Goal: Task Accomplishment & Management: Complete application form

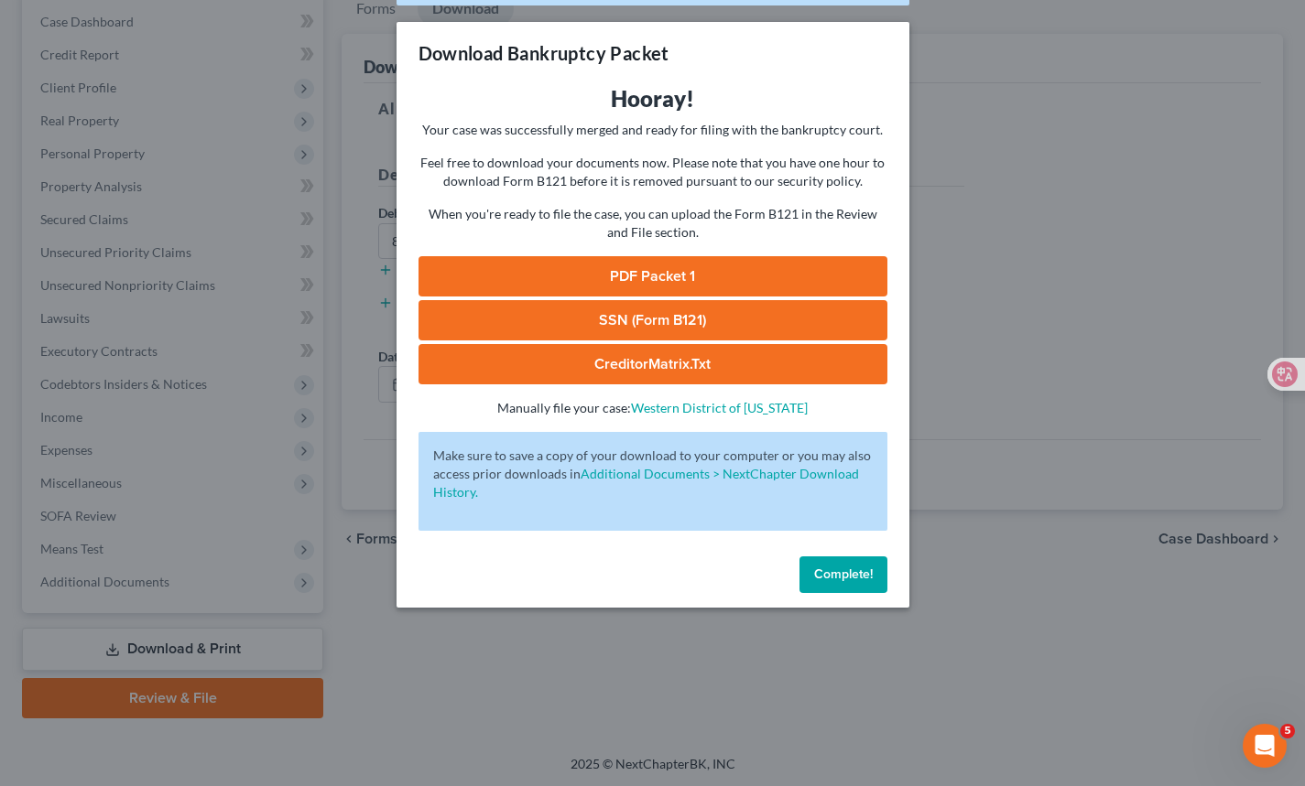
click at [848, 579] on span "Complete!" at bounding box center [843, 575] width 59 height 16
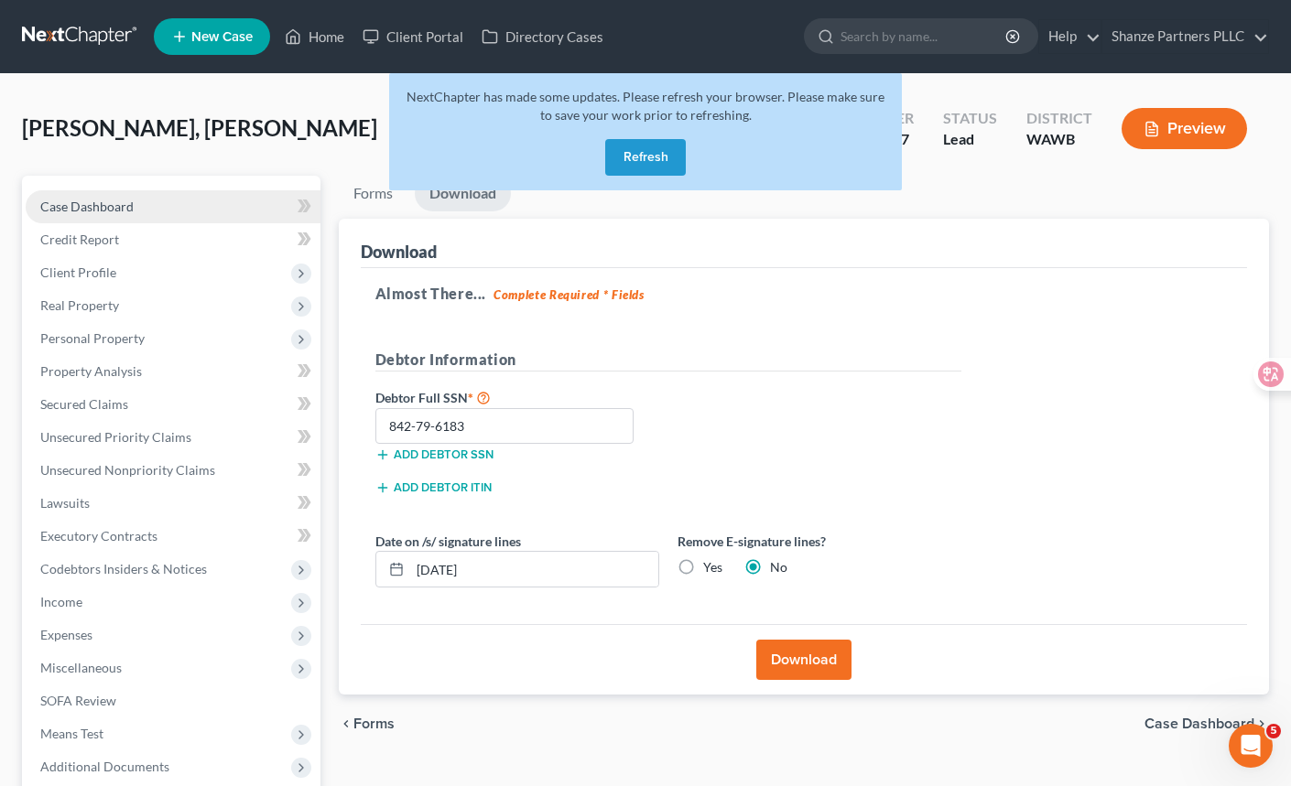
click at [205, 208] on link "Case Dashboard" at bounding box center [173, 206] width 295 height 33
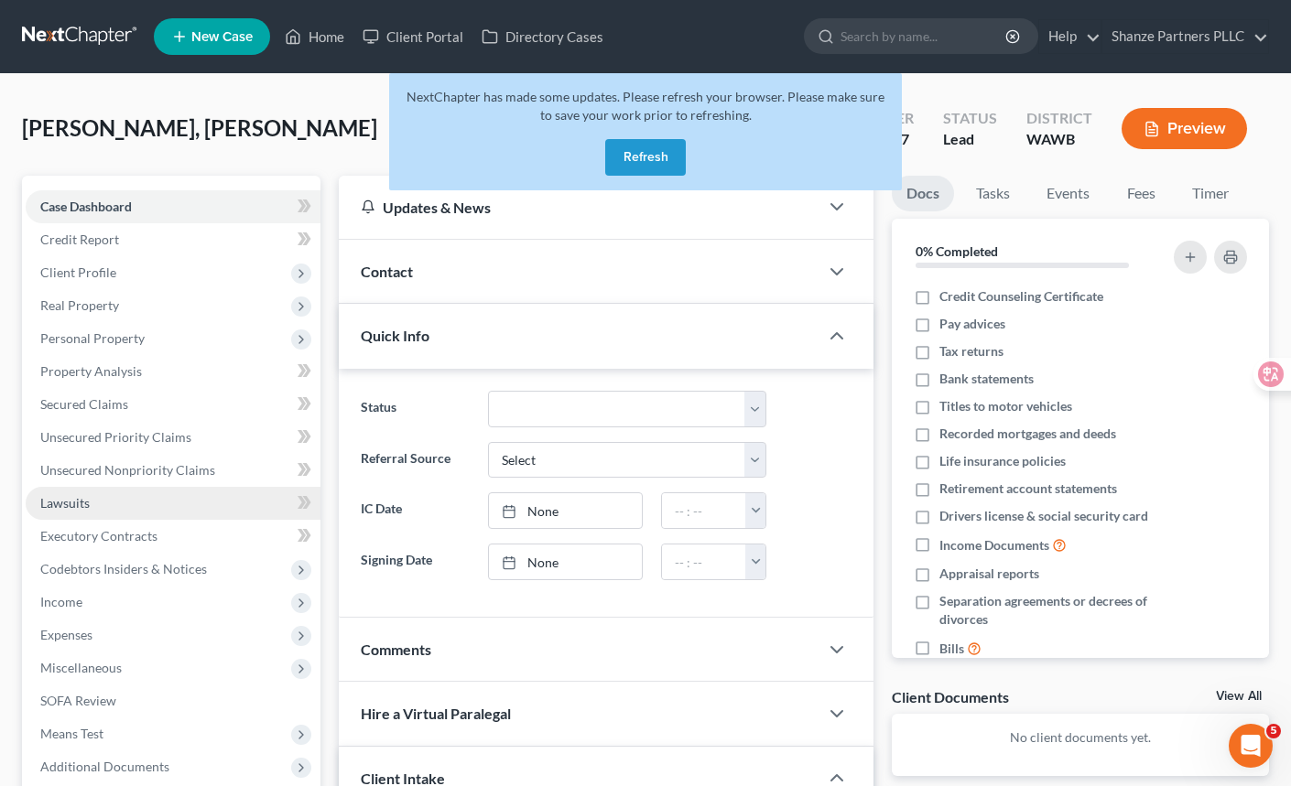
scroll to position [447, 0]
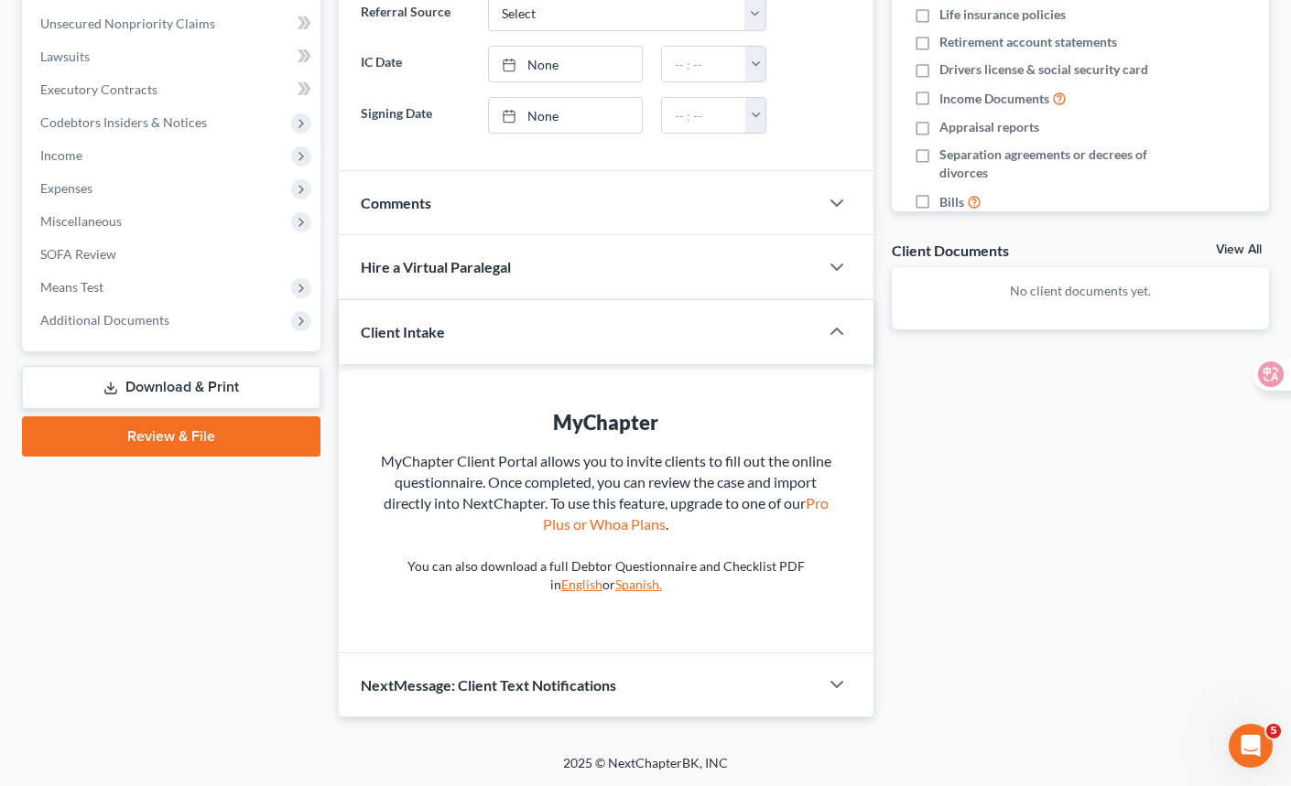
click at [266, 390] on link "Download & Print" at bounding box center [171, 387] width 298 height 43
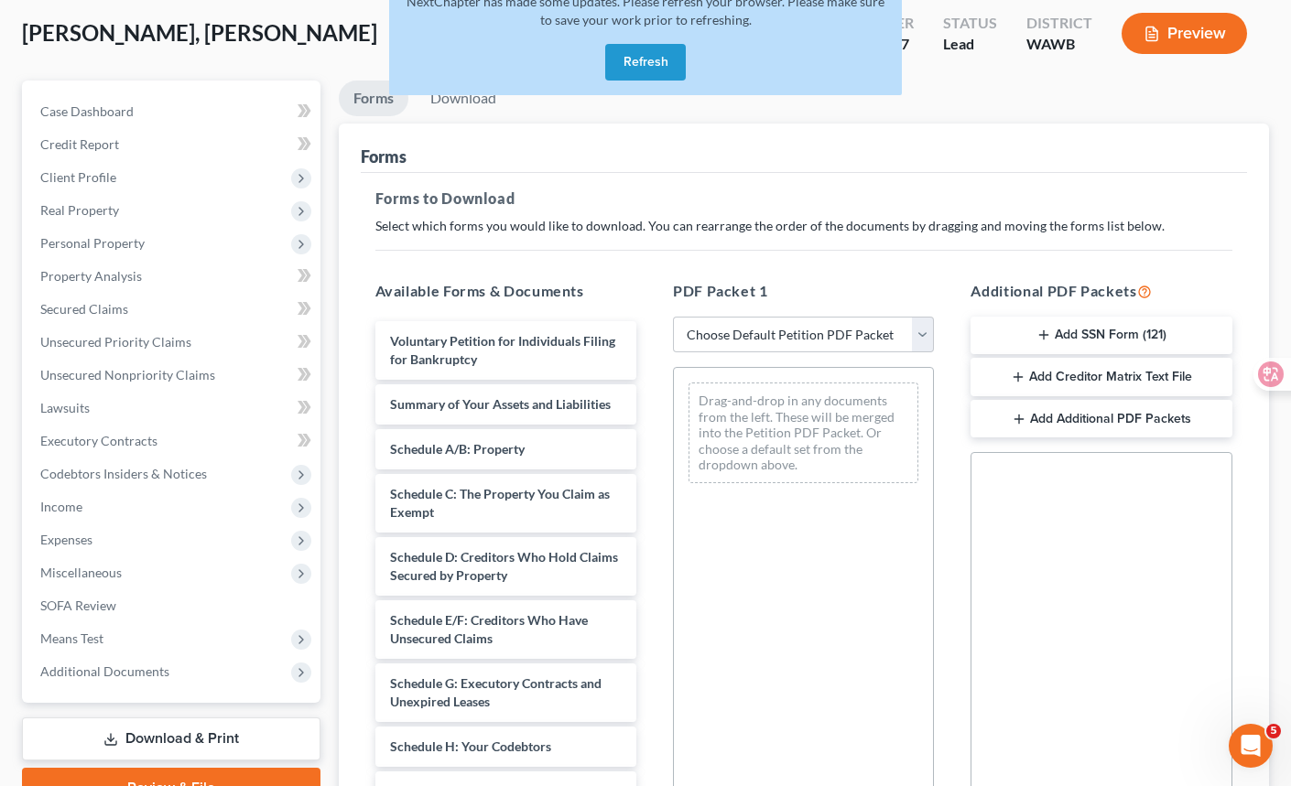
scroll to position [299, 0]
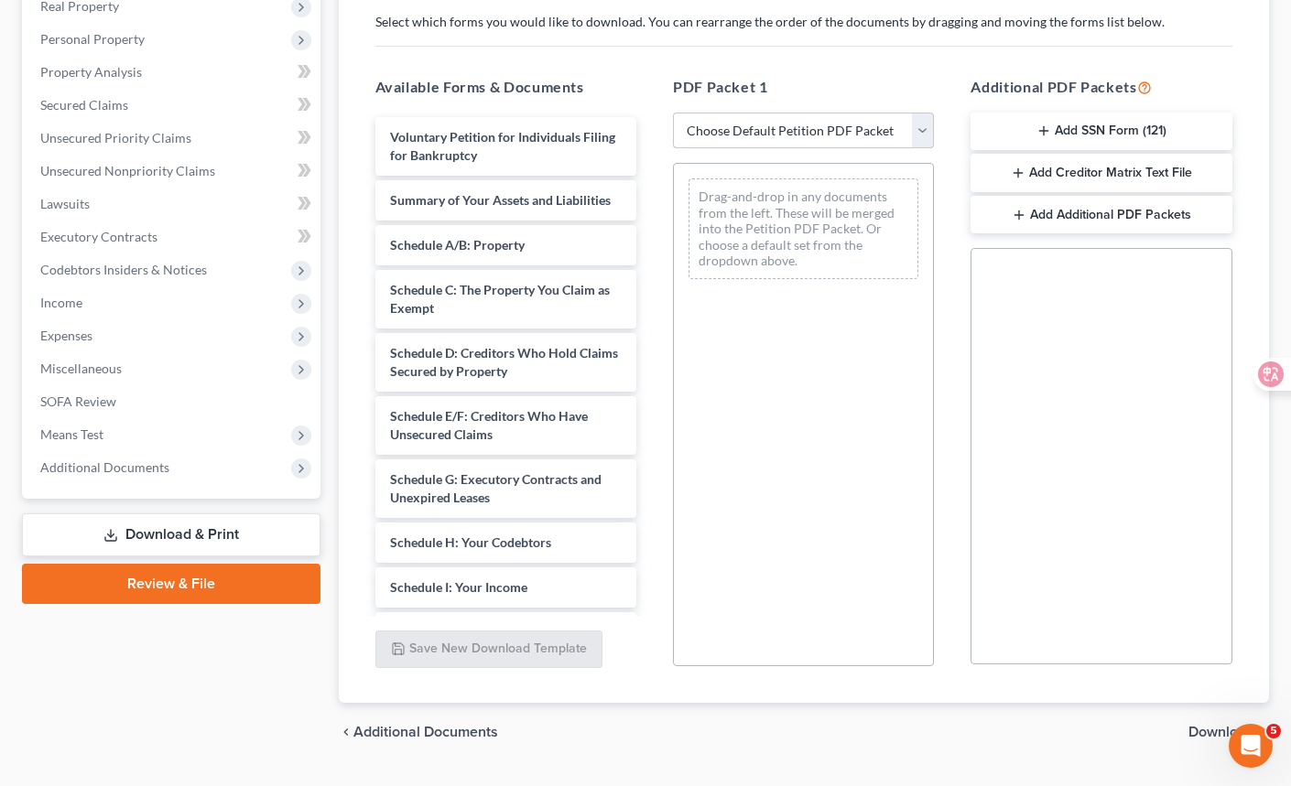
click at [860, 138] on select "Choose Default Petition PDF Packet Complete Bankruptcy Petition (all forms and …" at bounding box center [803, 131] width 261 height 37
select select "1"
click at [679, 113] on select "Choose Default Petition PDF Packet Complete Bankruptcy Petition (all forms and …" at bounding box center [803, 131] width 261 height 37
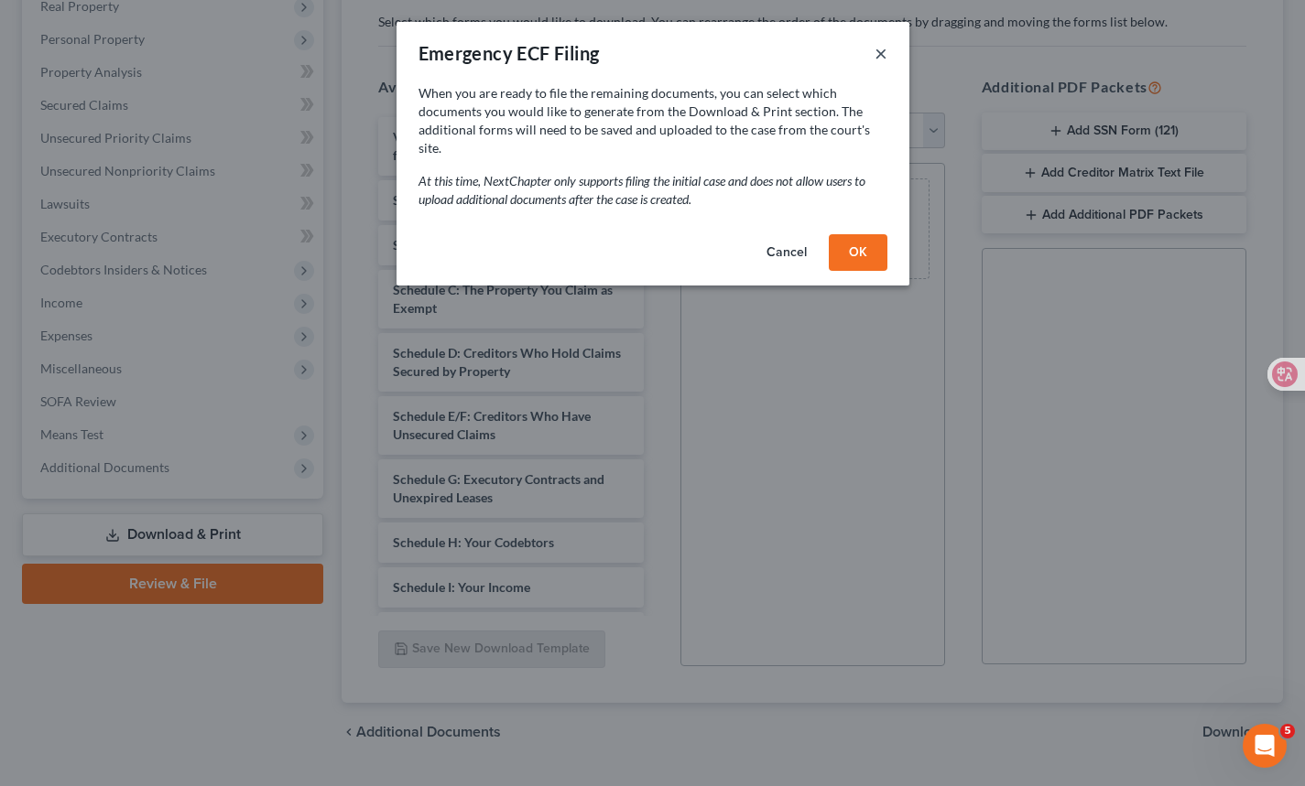
click at [882, 54] on button "×" at bounding box center [880, 53] width 13 height 22
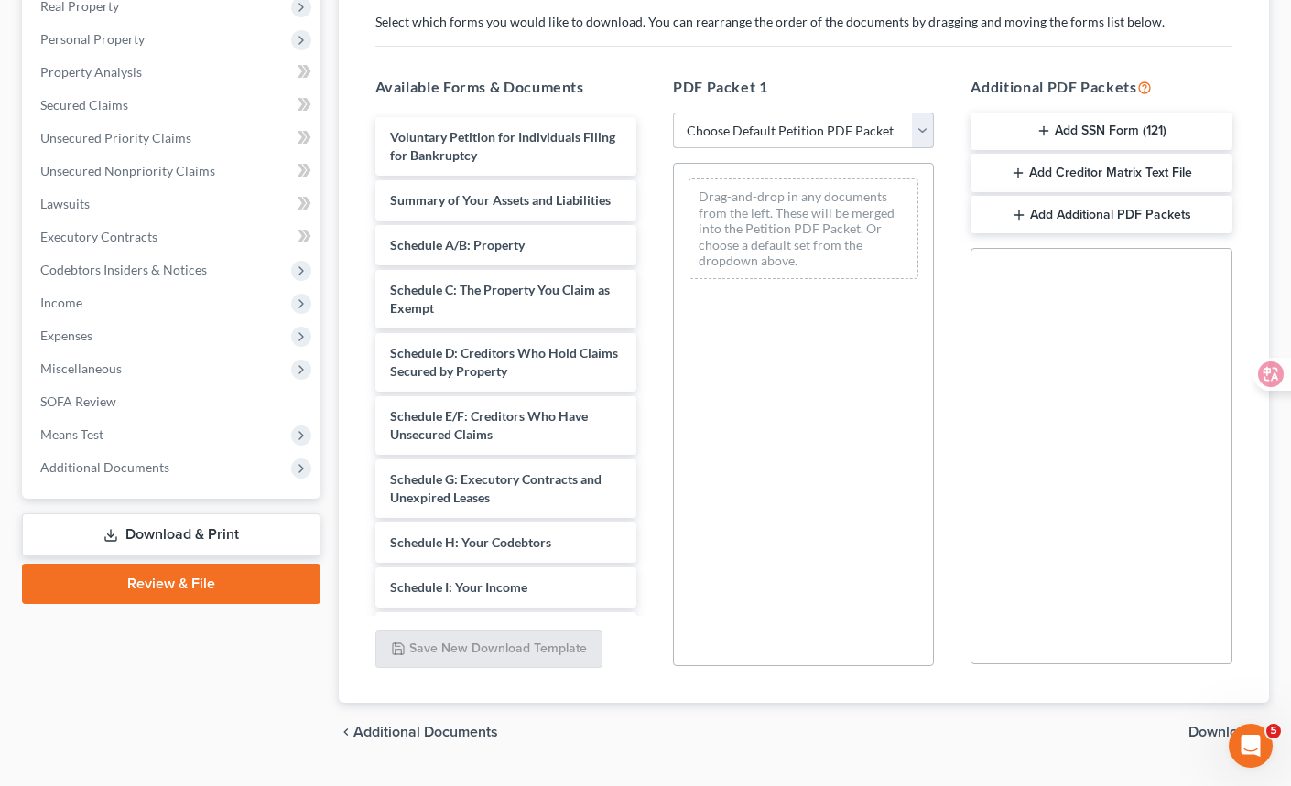
click at [861, 133] on select "Choose Default Petition PDF Packet Complete Bankruptcy Petition (all forms and …" at bounding box center [803, 131] width 261 height 37
select select "0"
click at [673, 113] on select "Choose Default Petition PDF Packet Complete Bankruptcy Petition (all forms and …" at bounding box center [803, 131] width 261 height 37
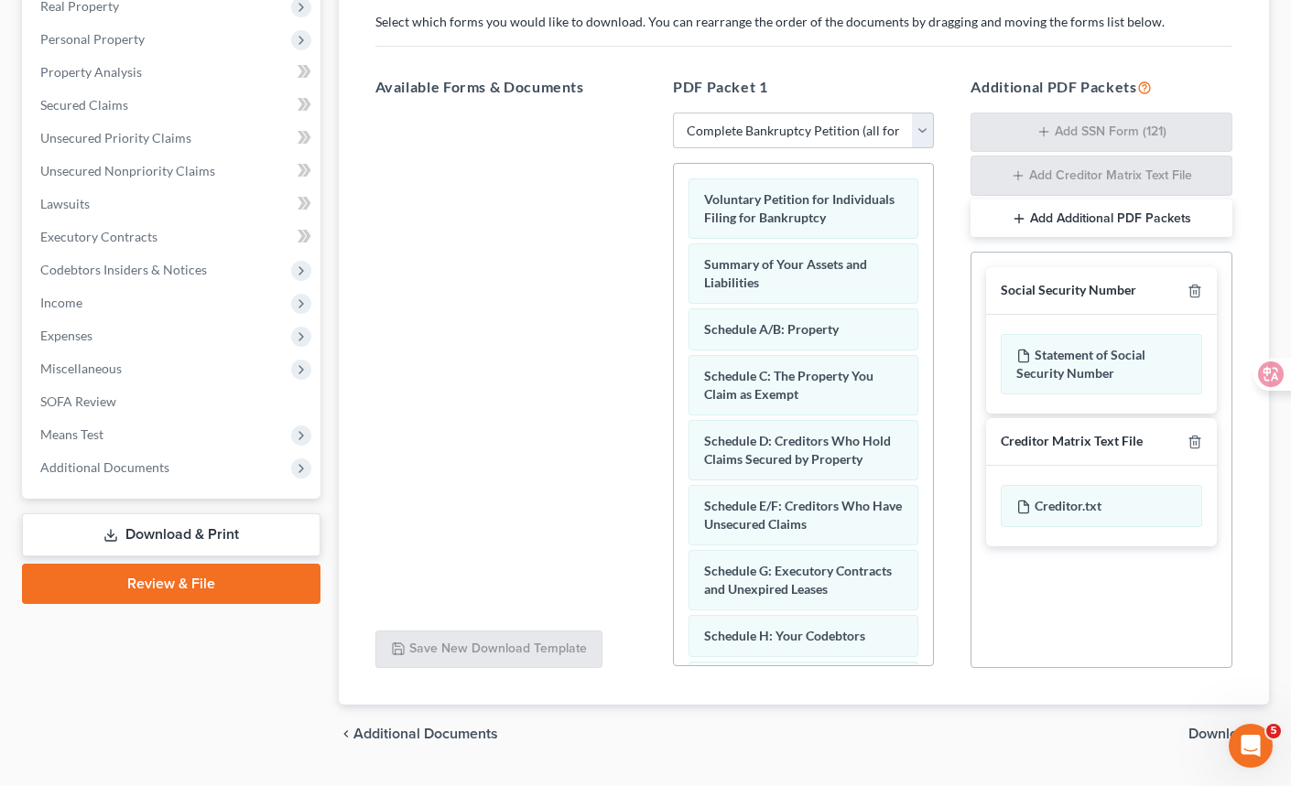
click at [1203, 735] on span "Download" at bounding box center [1221, 734] width 66 height 15
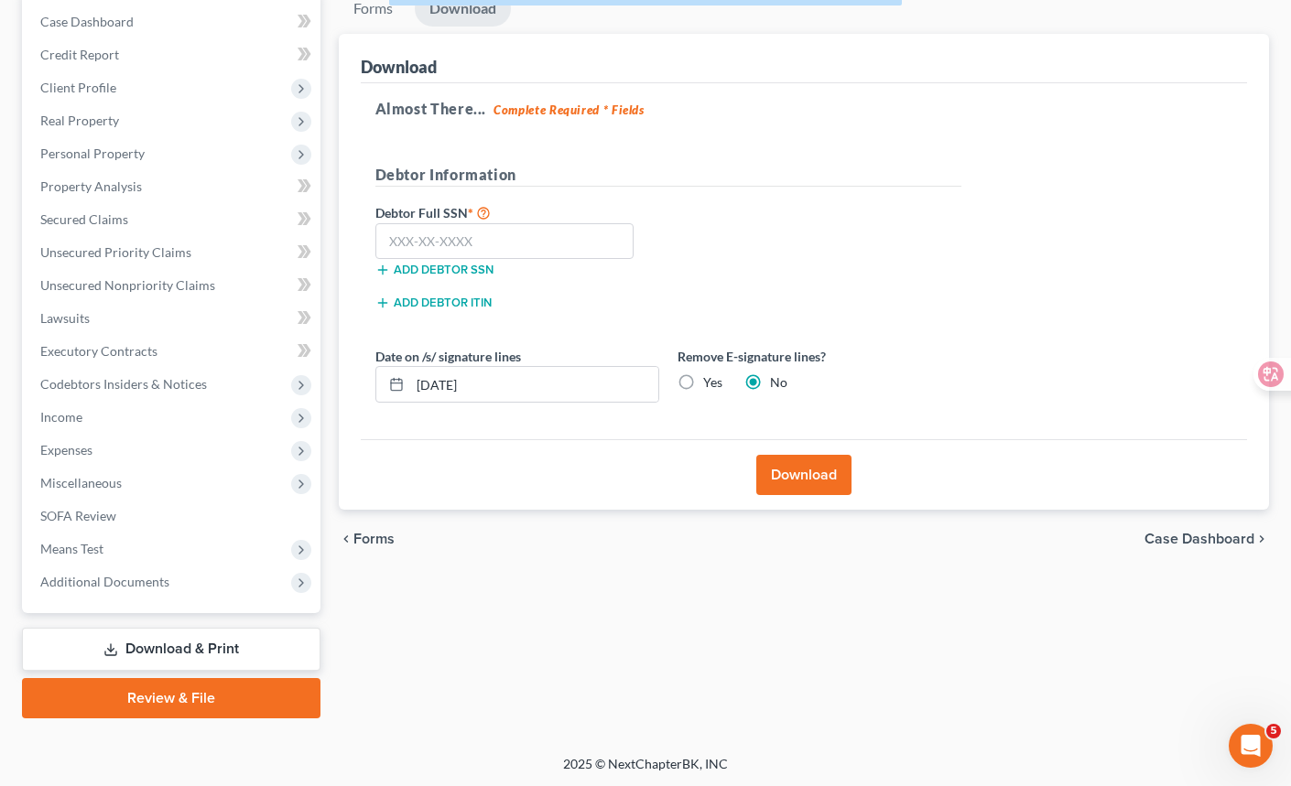
click at [807, 479] on button "Download" at bounding box center [803, 475] width 95 height 40
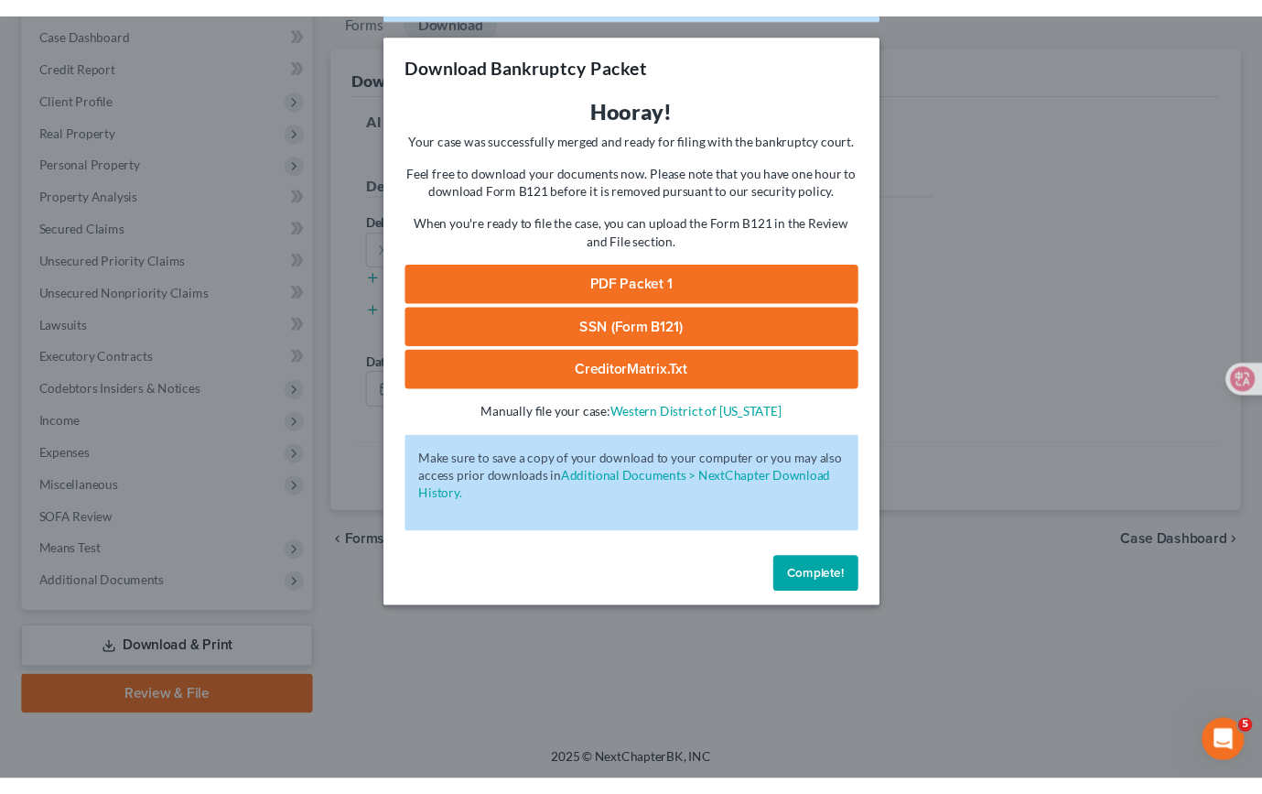
scroll to position [178, 0]
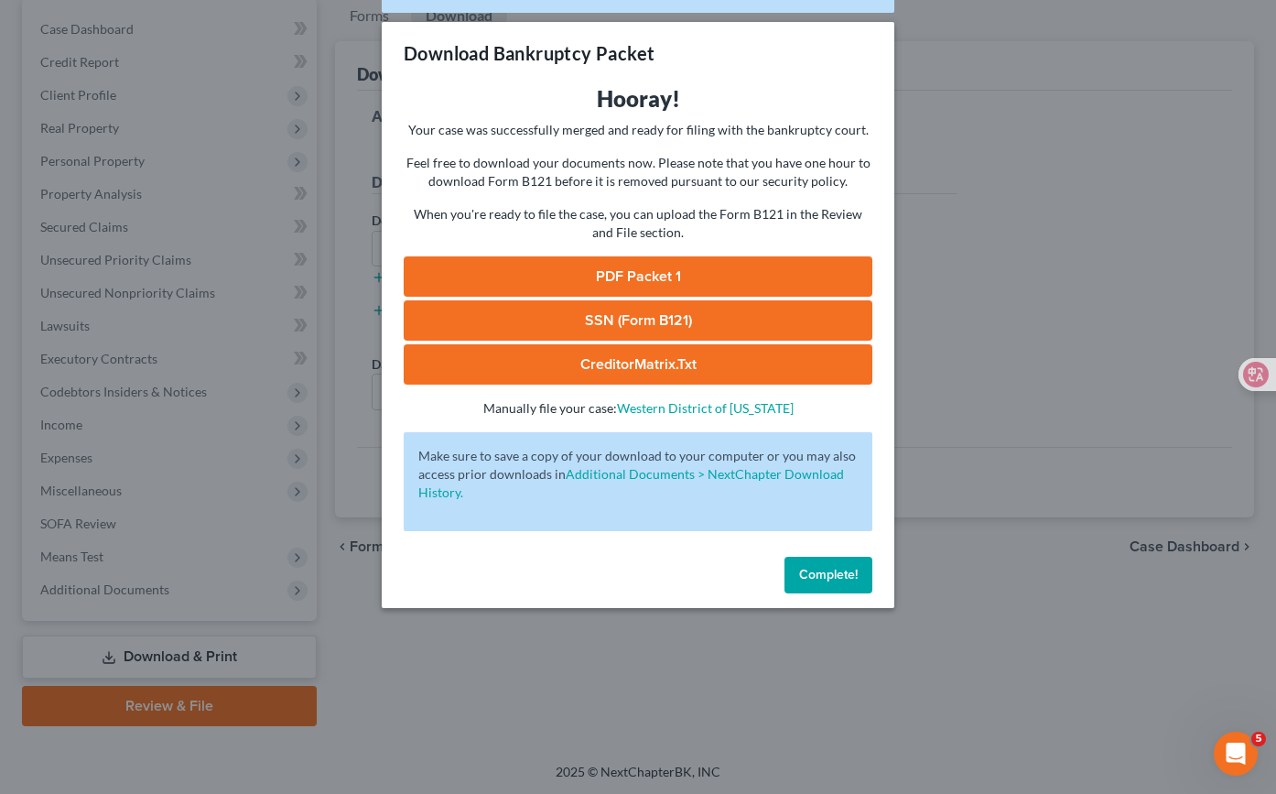
click at [749, 270] on link "PDF Packet 1" at bounding box center [638, 276] width 469 height 40
click at [840, 572] on span "Complete!" at bounding box center [828, 575] width 59 height 16
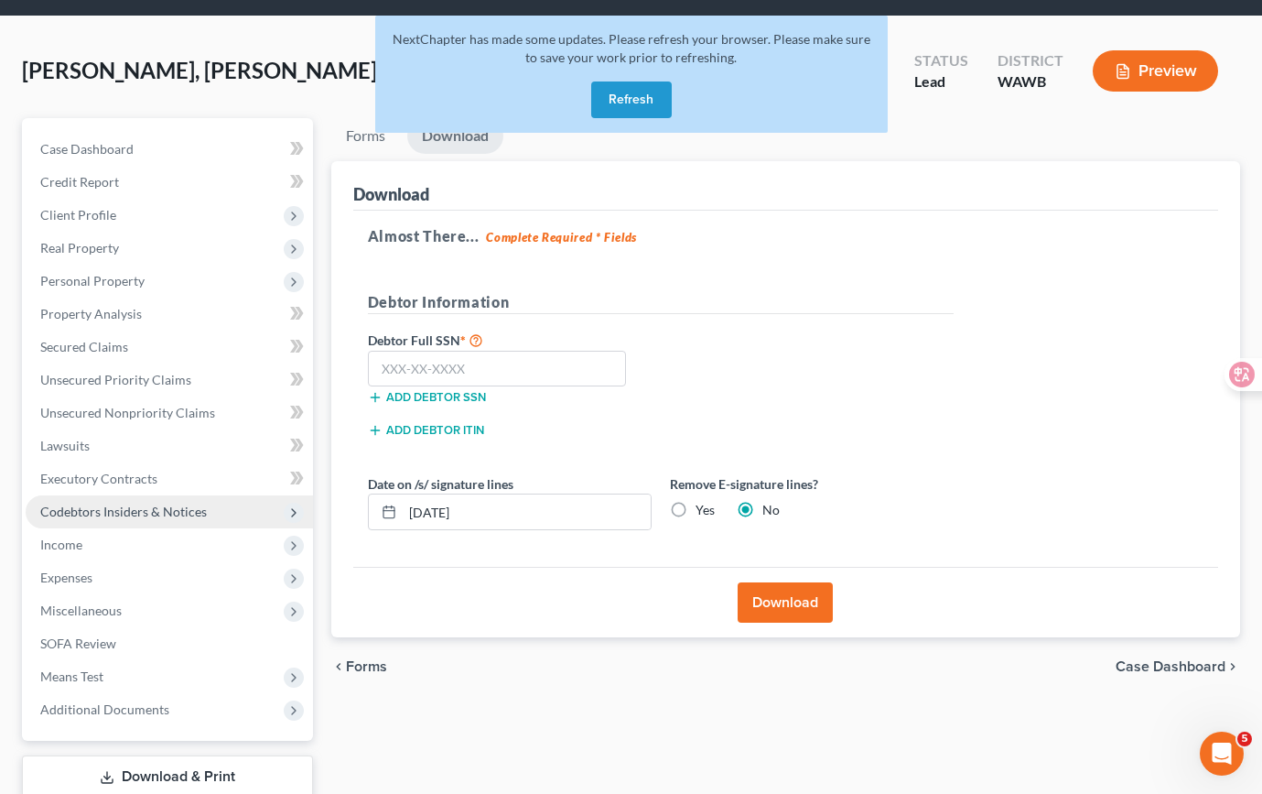
scroll to position [0, 0]
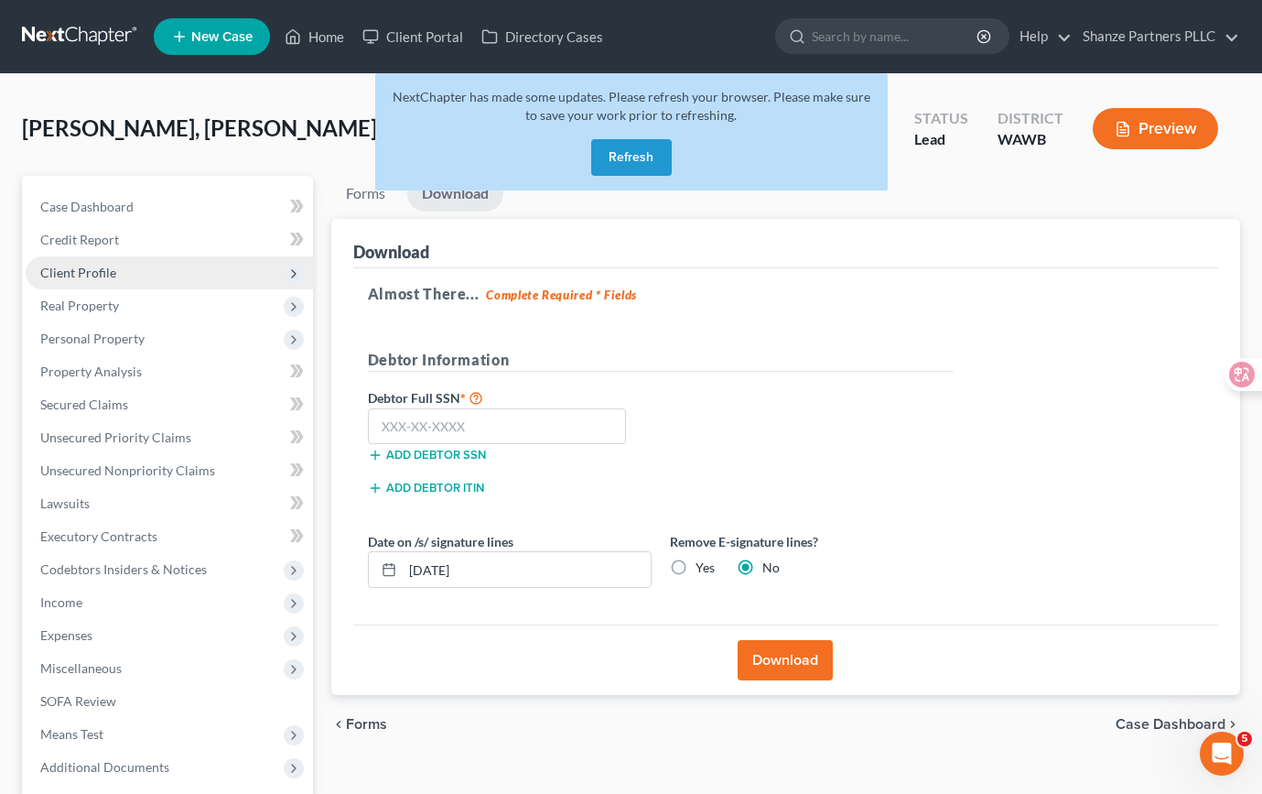
click at [232, 272] on span "Client Profile" at bounding box center [169, 272] width 287 height 33
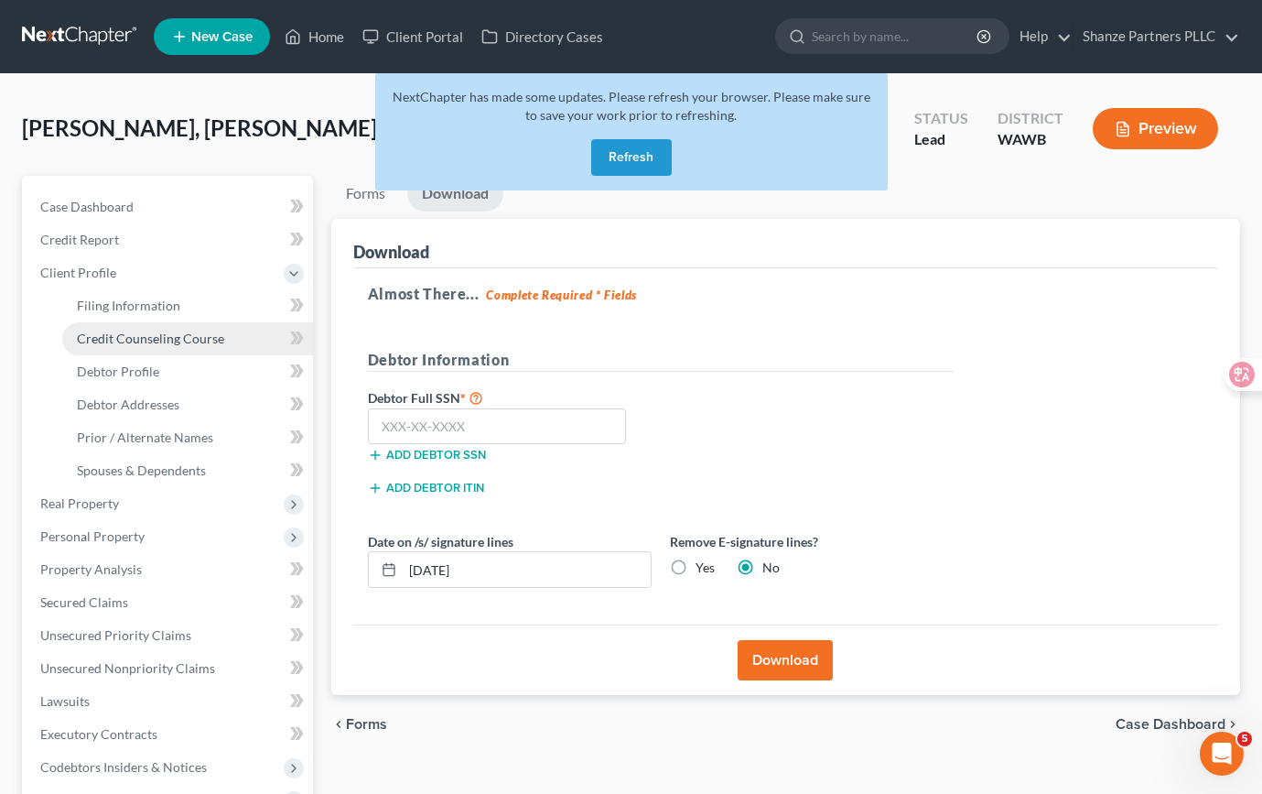
click at [222, 324] on link "Credit Counseling Course" at bounding box center [187, 338] width 251 height 33
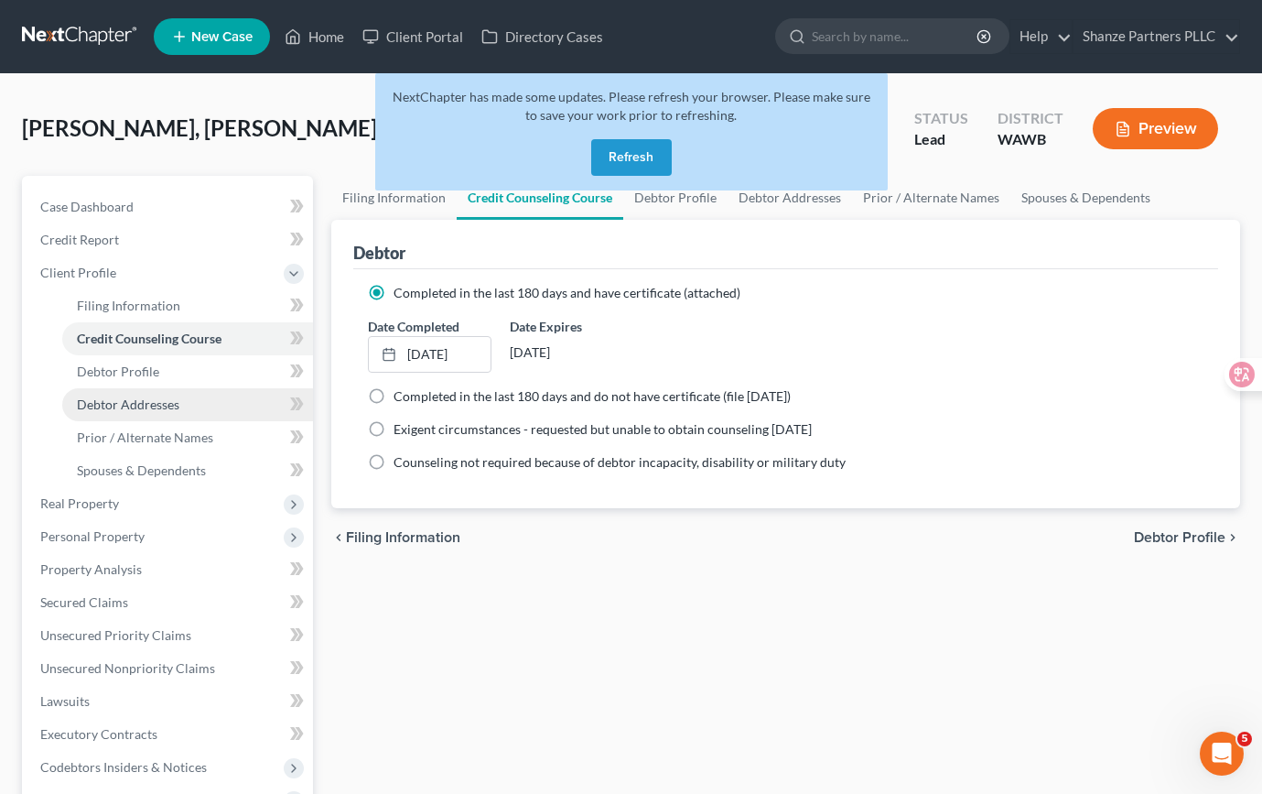
click at [215, 388] on link "Debtor Addresses" at bounding box center [187, 404] width 251 height 33
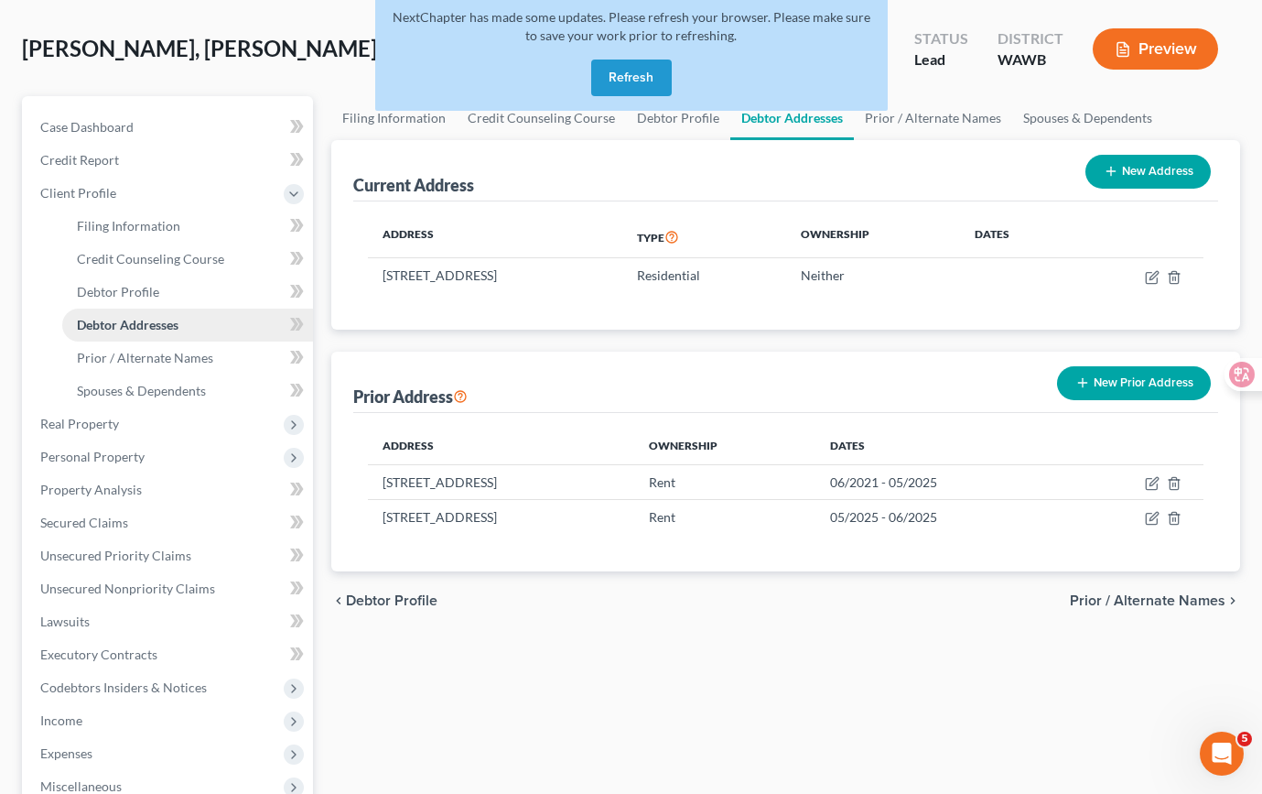
scroll to position [117, 0]
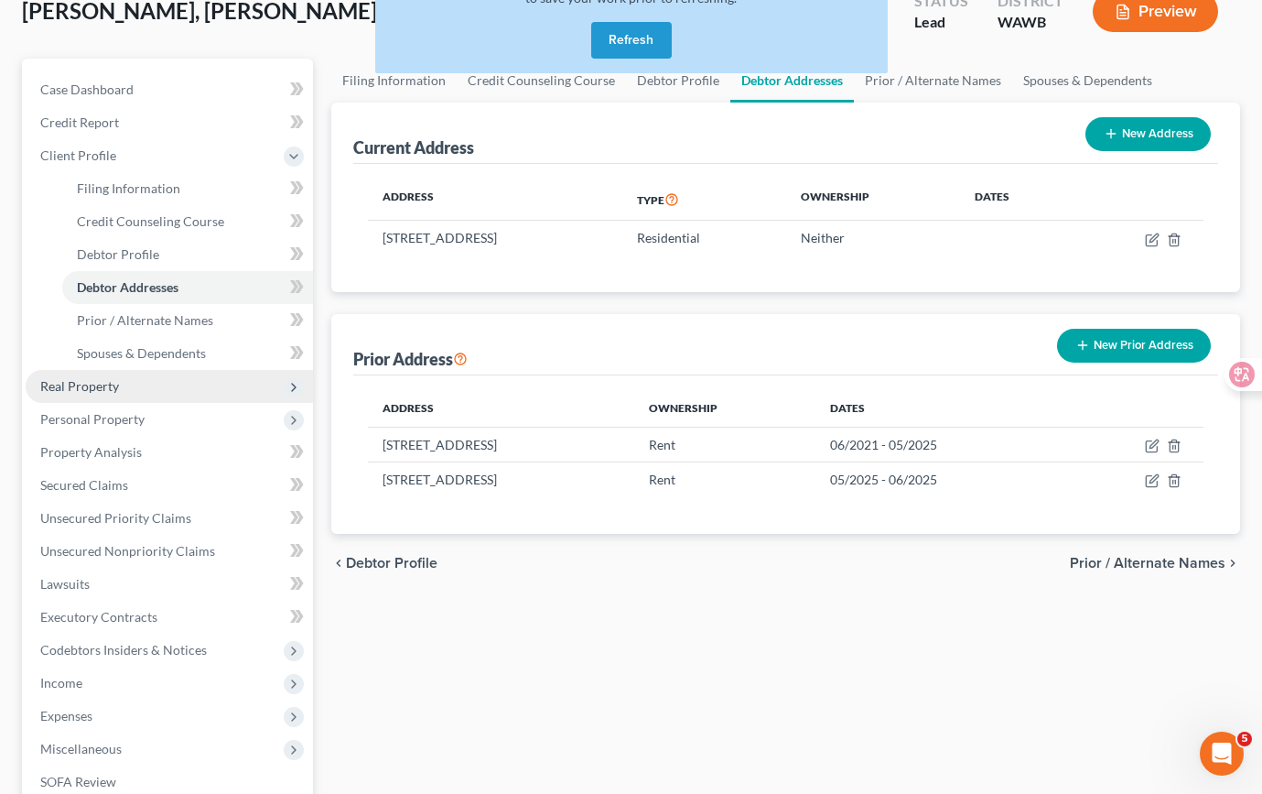
click at [186, 395] on span "Real Property" at bounding box center [169, 386] width 287 height 33
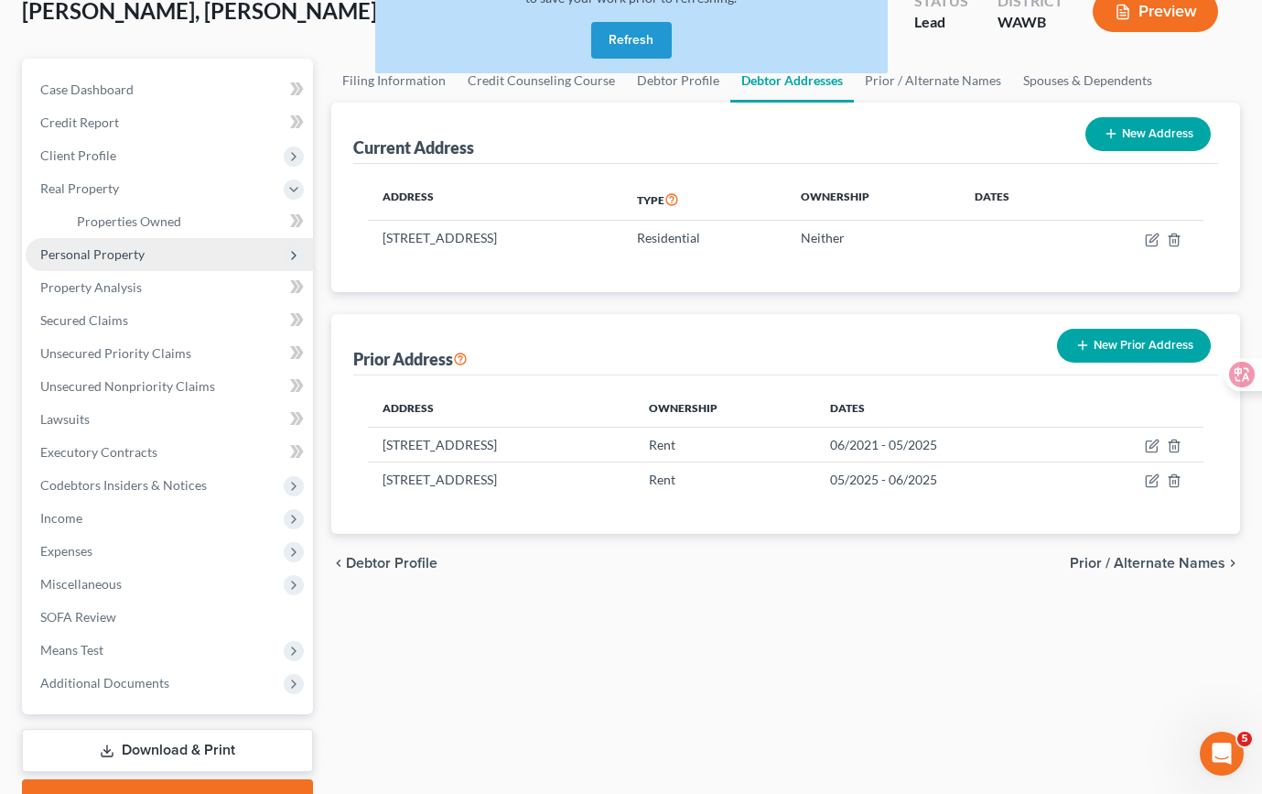
click at [220, 244] on span "Personal Property" at bounding box center [169, 254] width 287 height 33
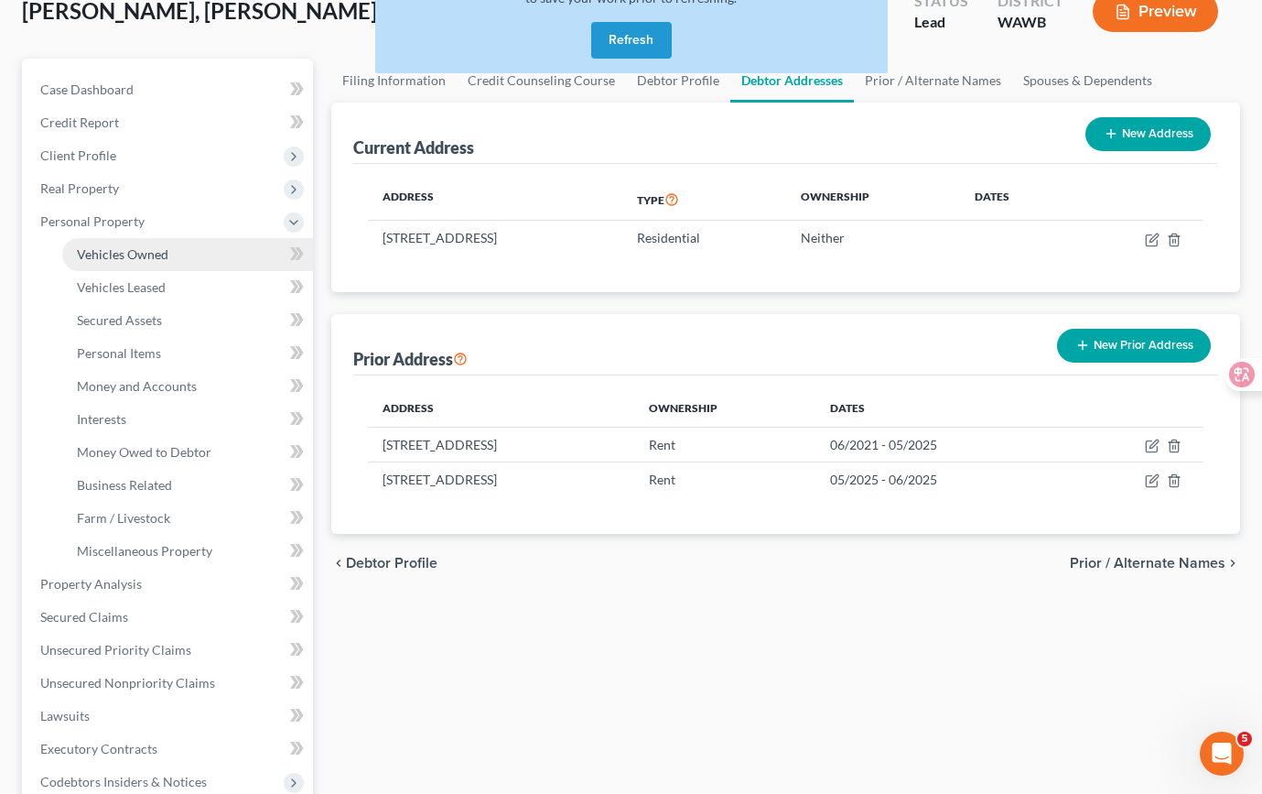
click at [227, 256] on link "Vehicles Owned" at bounding box center [187, 254] width 251 height 33
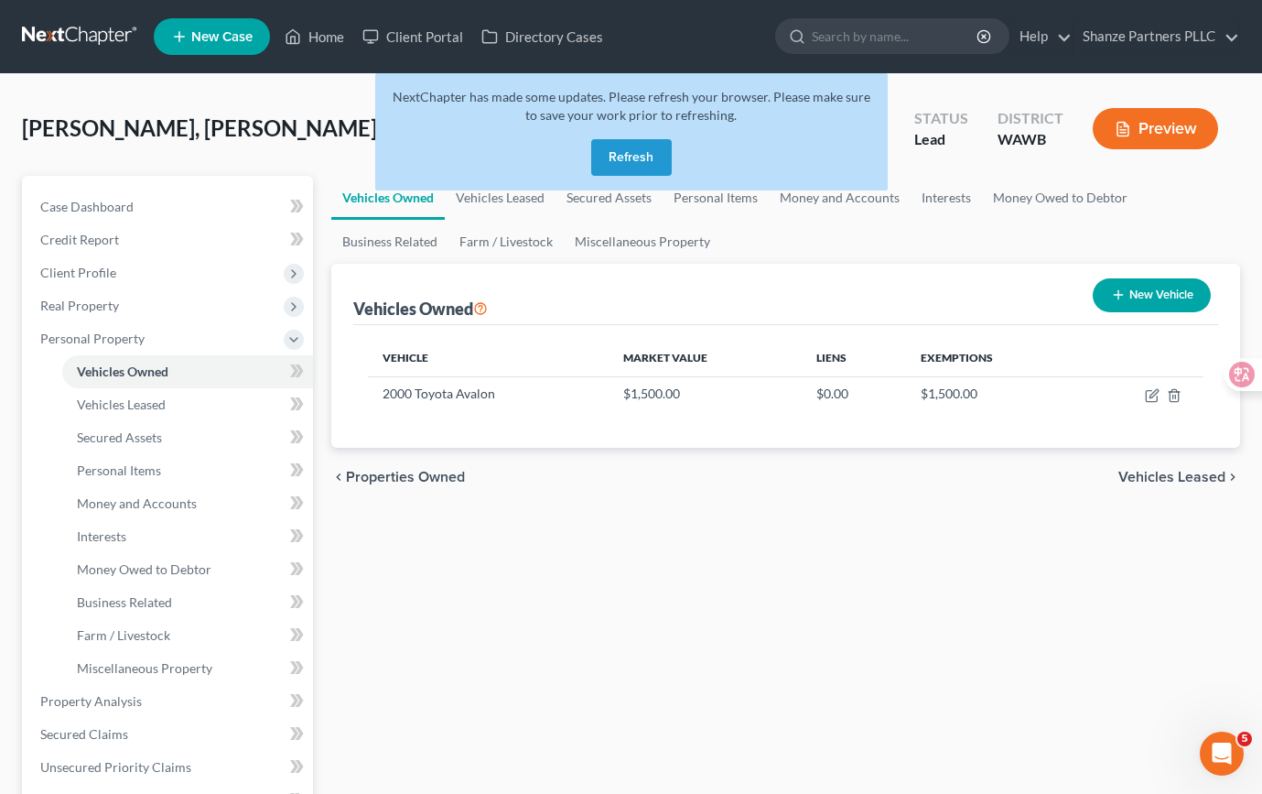
click at [639, 160] on button "Refresh" at bounding box center [631, 157] width 81 height 37
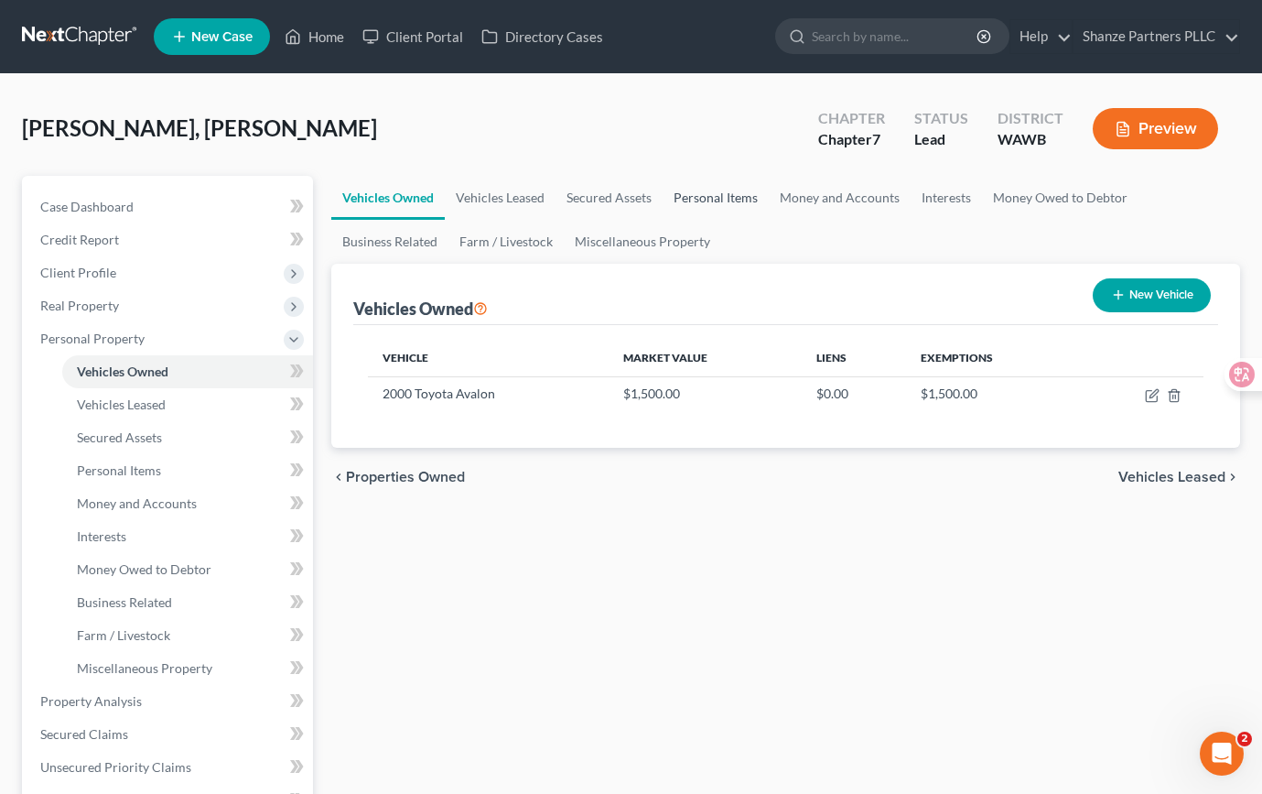
click at [720, 198] on link "Personal Items" at bounding box center [716, 198] width 106 height 44
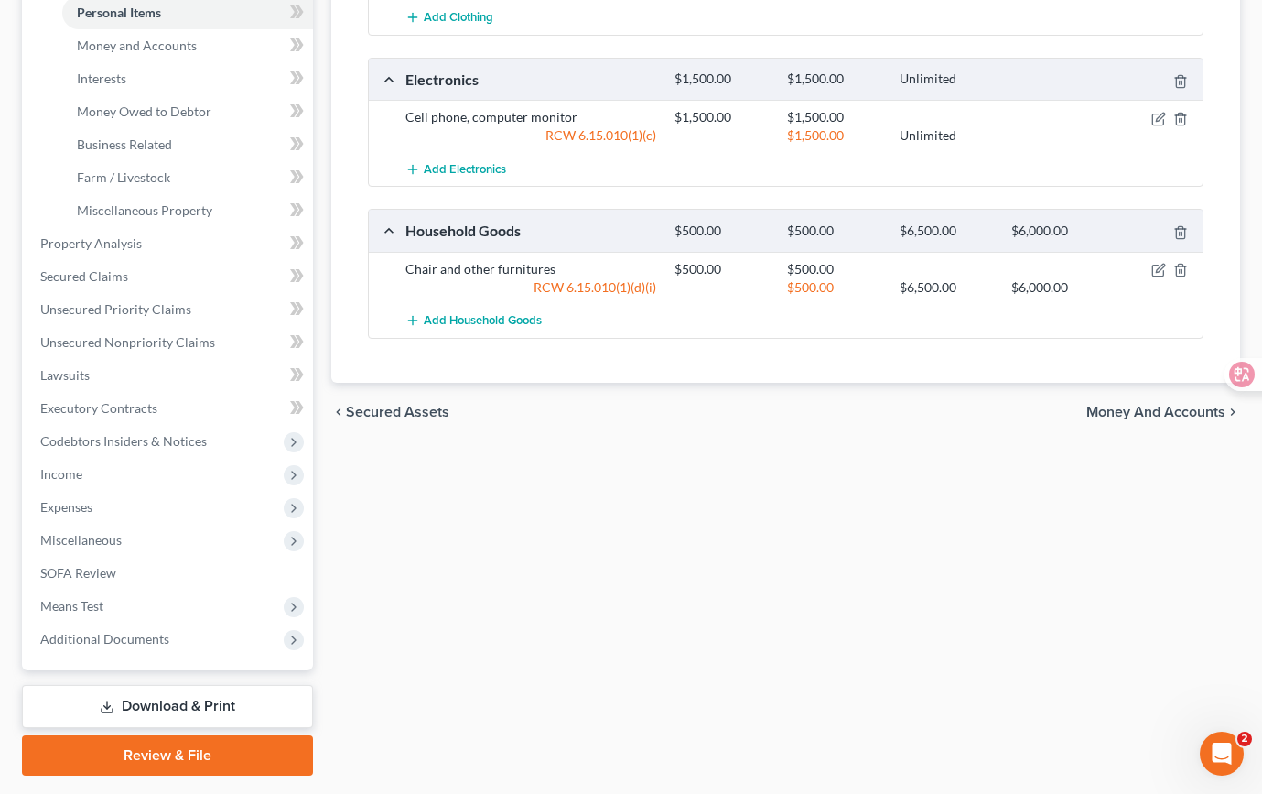
scroll to position [461, 0]
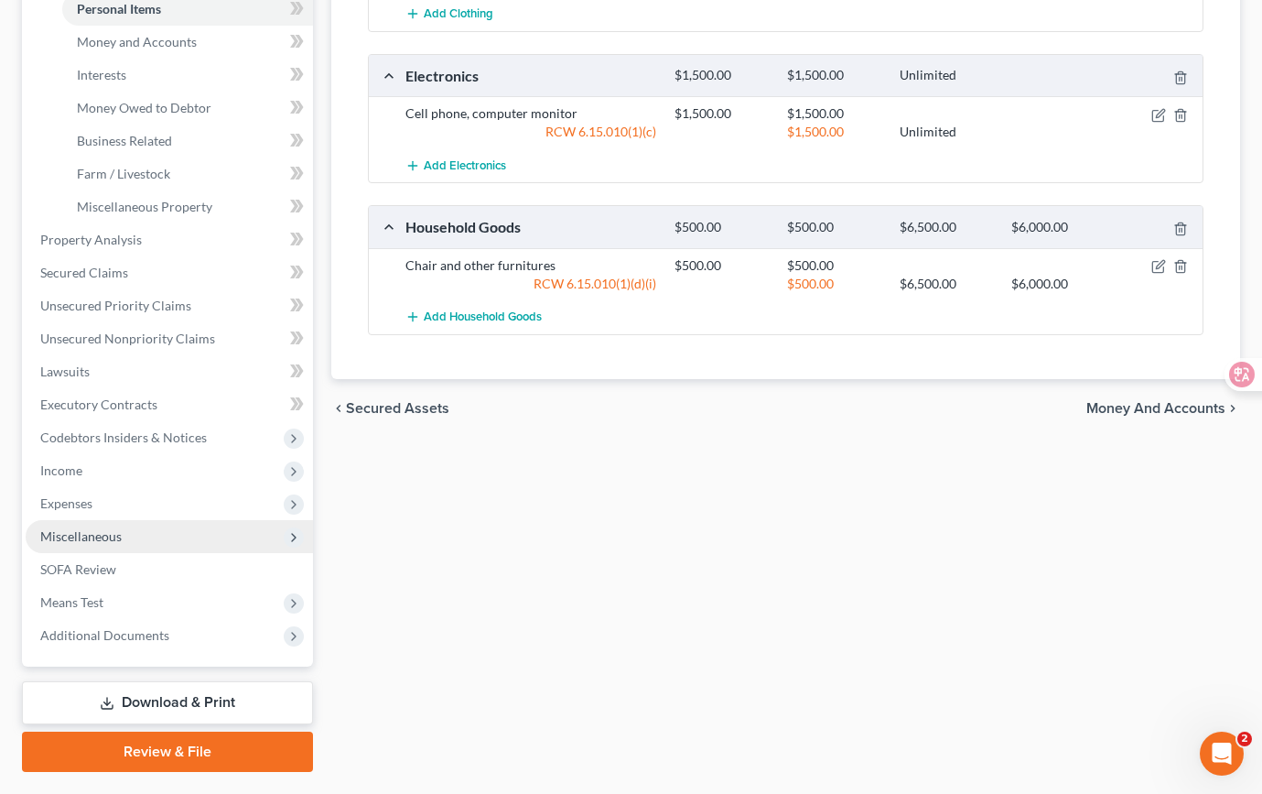
click at [201, 540] on span "Miscellaneous" at bounding box center [169, 536] width 287 height 33
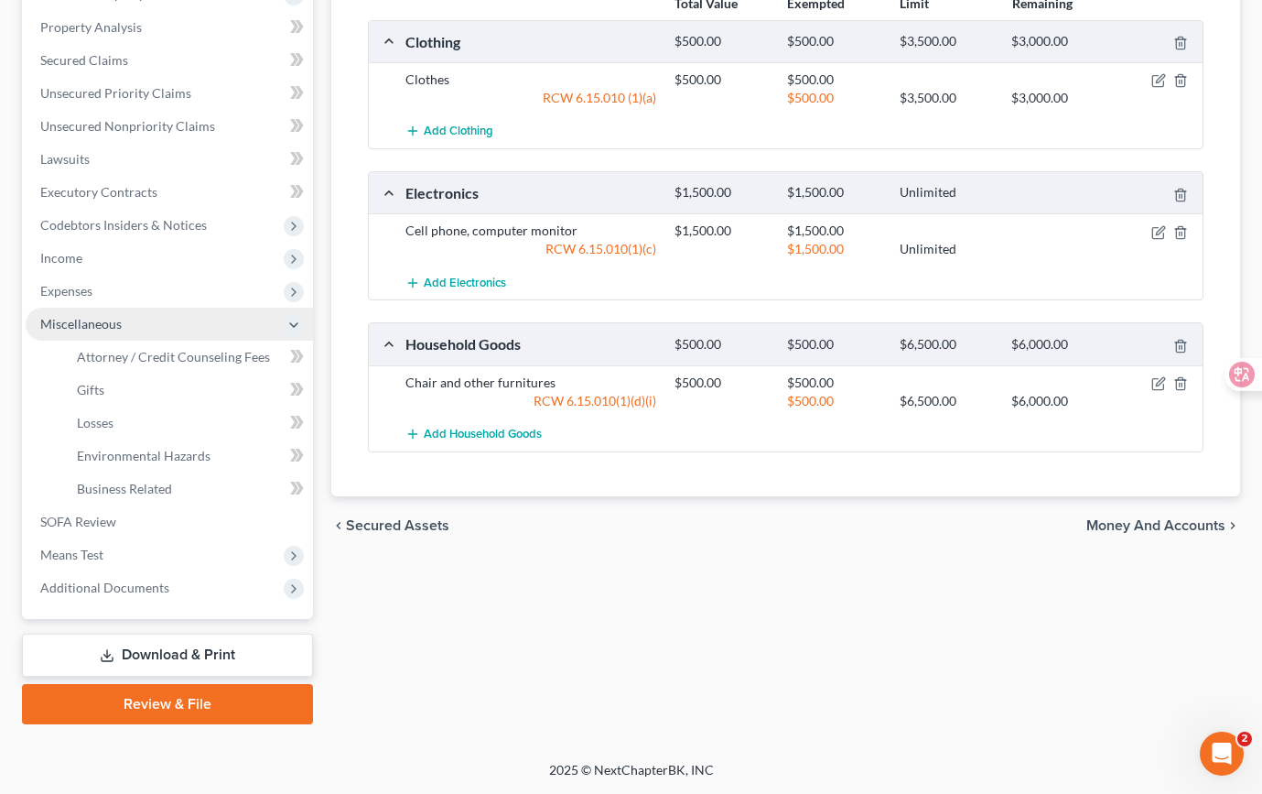
scroll to position [342, 0]
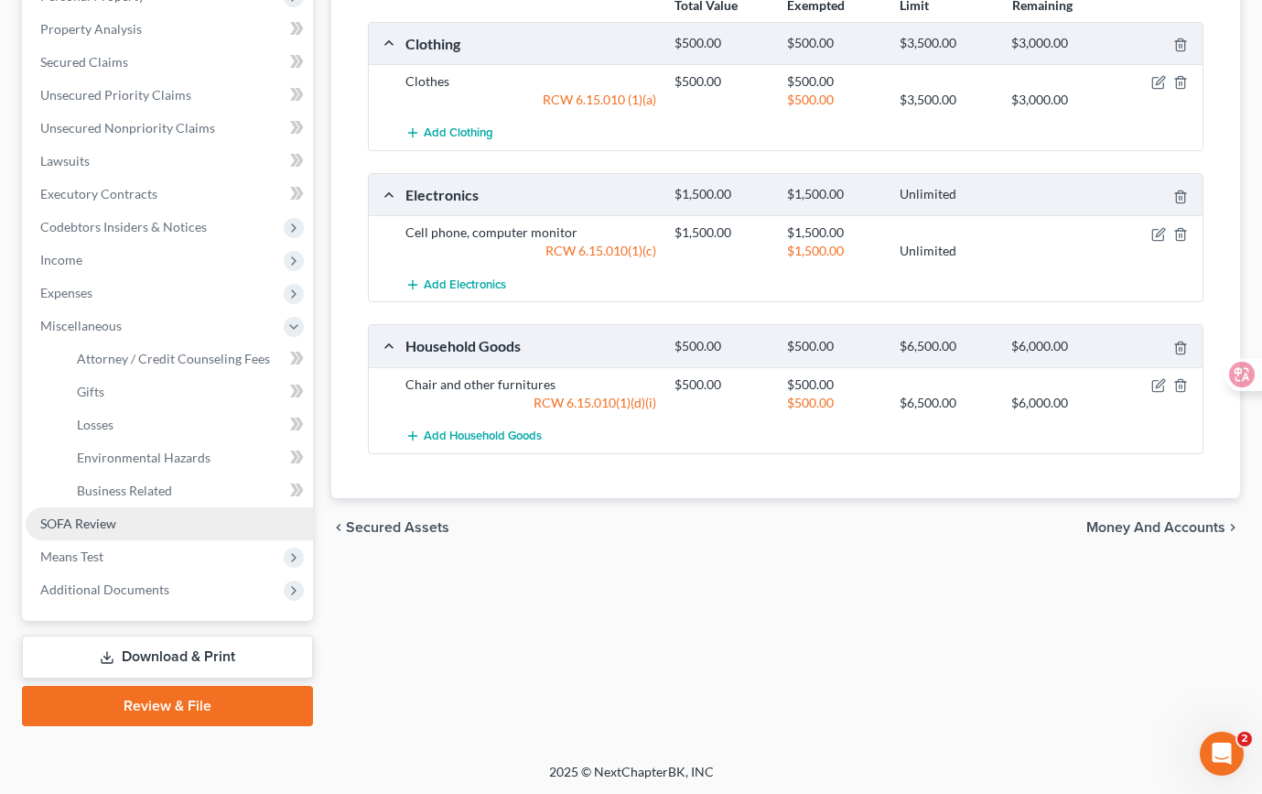
click at [183, 527] on link "SOFA Review" at bounding box center [169, 523] width 287 height 33
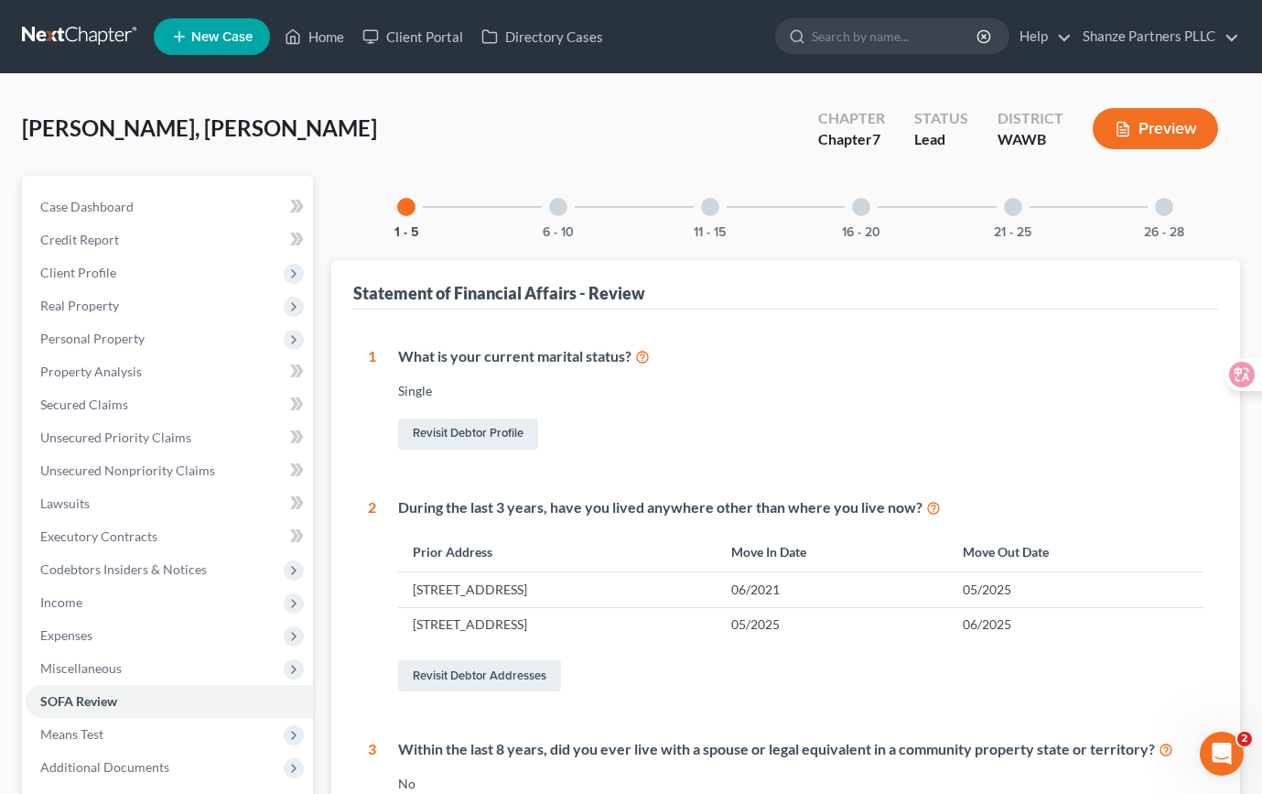
click at [858, 200] on div at bounding box center [861, 207] width 18 height 18
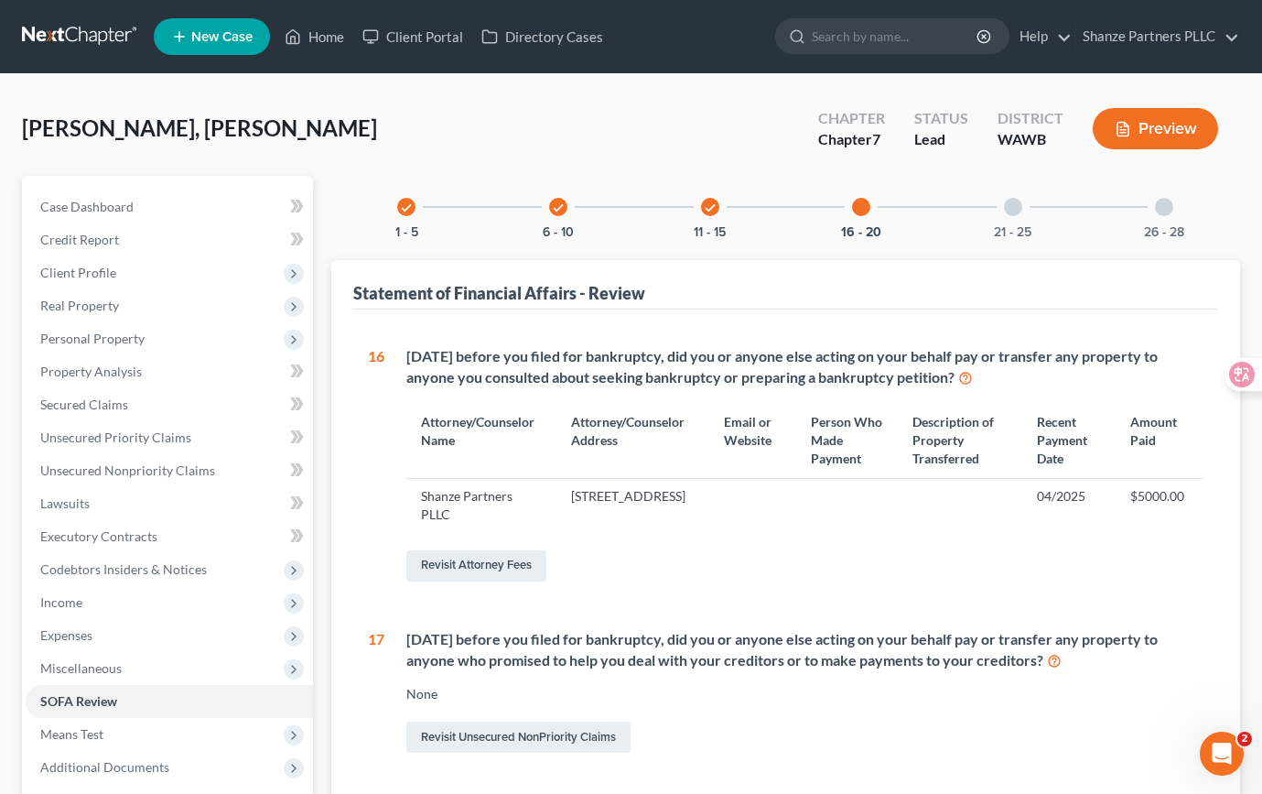
click at [863, 210] on div at bounding box center [861, 207] width 18 height 18
click at [709, 209] on icon "check" at bounding box center [710, 207] width 13 height 13
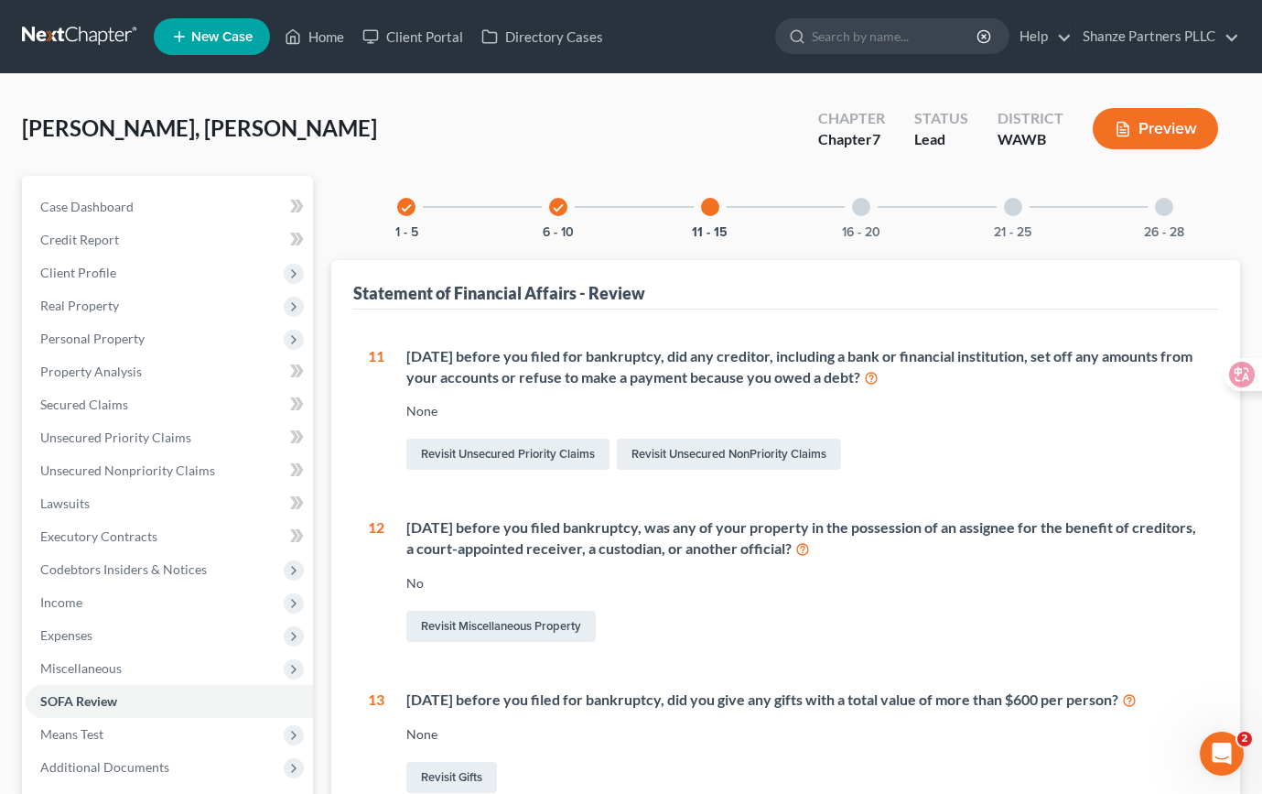
click at [1015, 210] on div at bounding box center [1013, 207] width 18 height 18
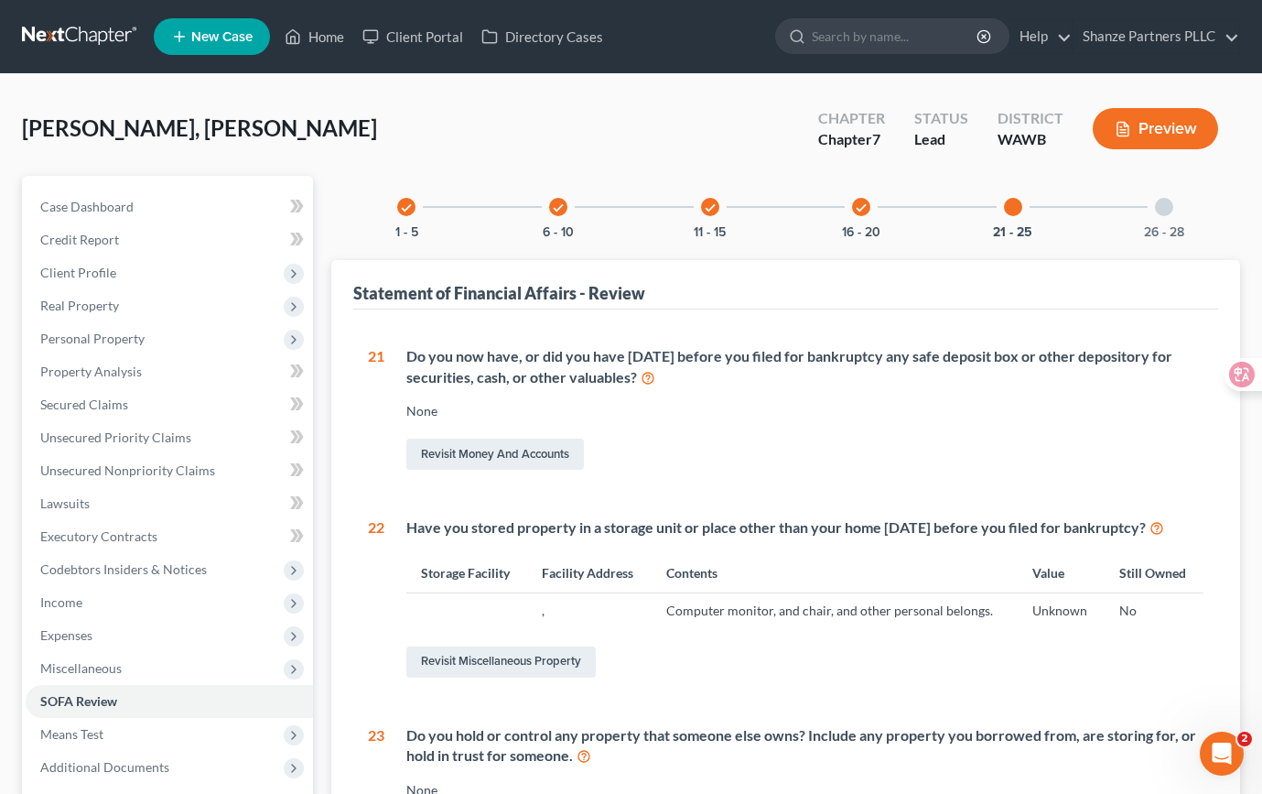
scroll to position [34, 0]
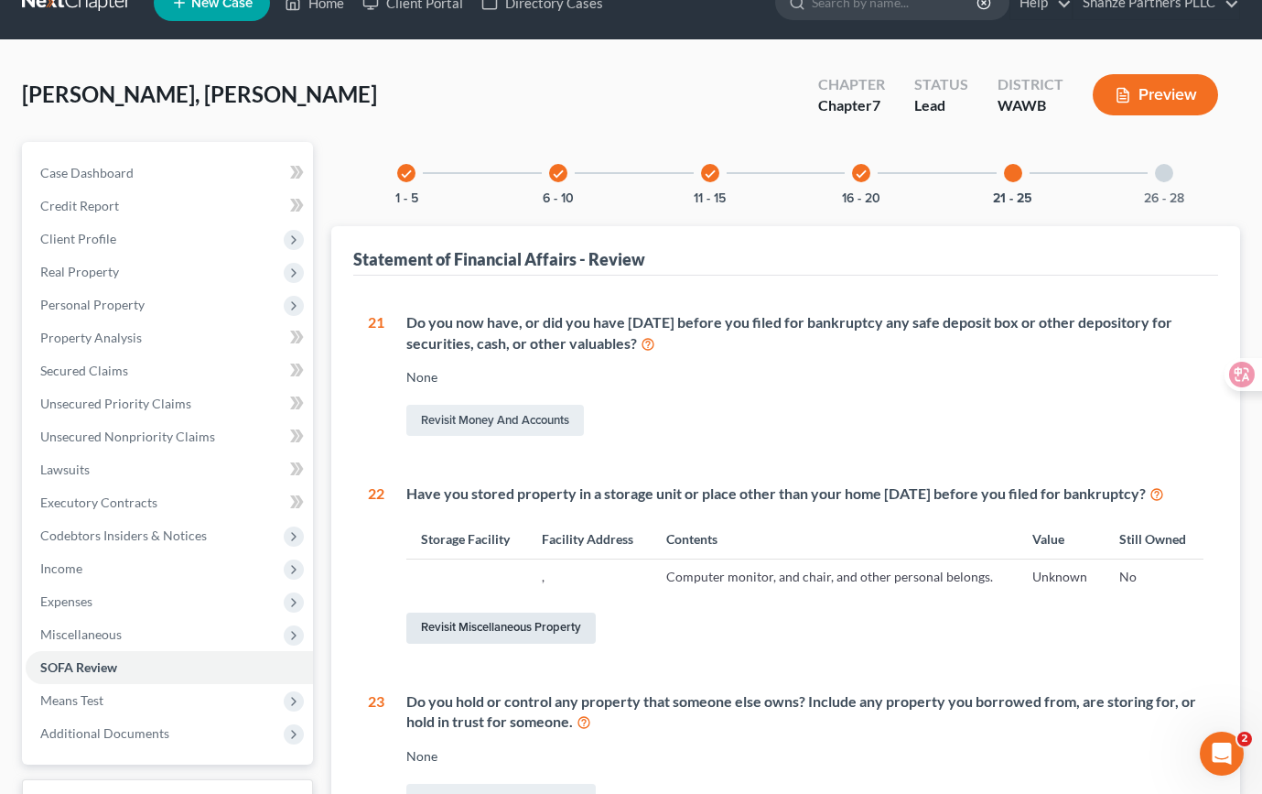
click at [561, 623] on link "Revisit Miscellaneous Property" at bounding box center [500, 627] width 189 height 31
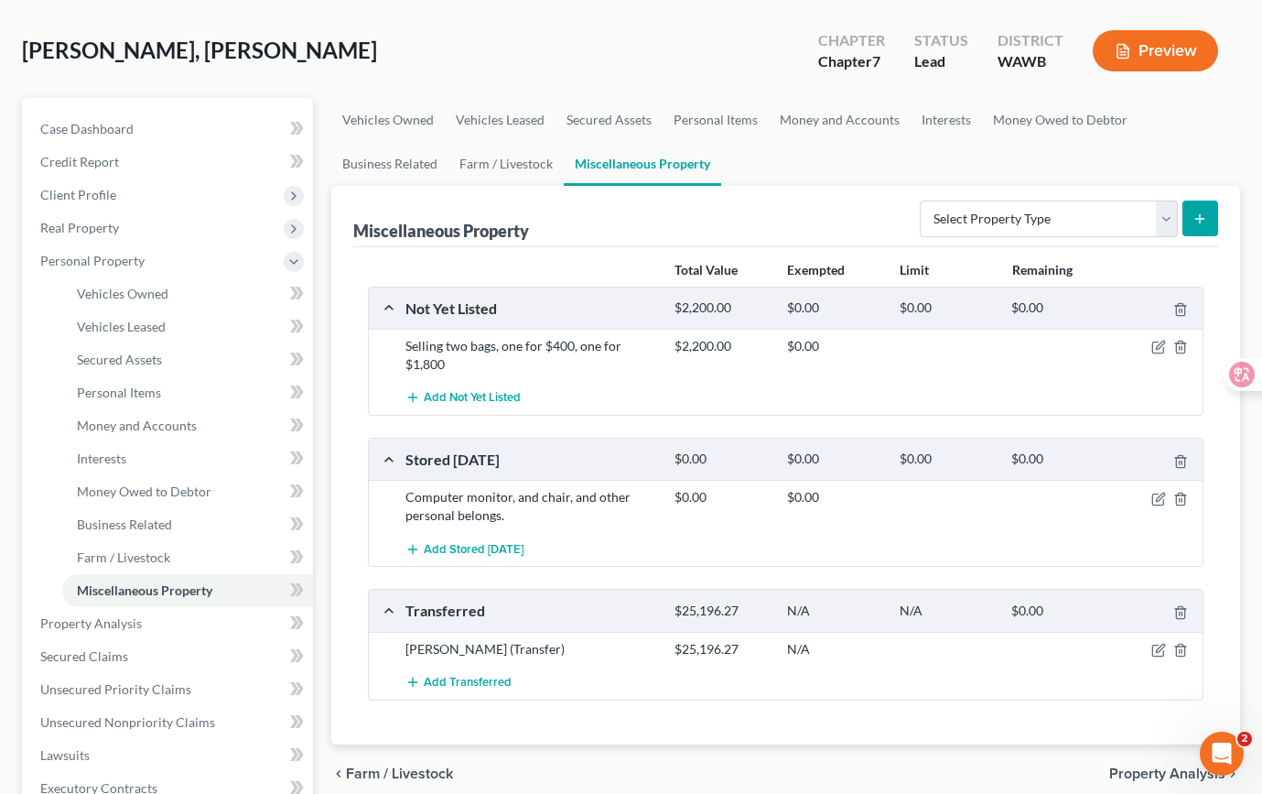
scroll to position [92, 0]
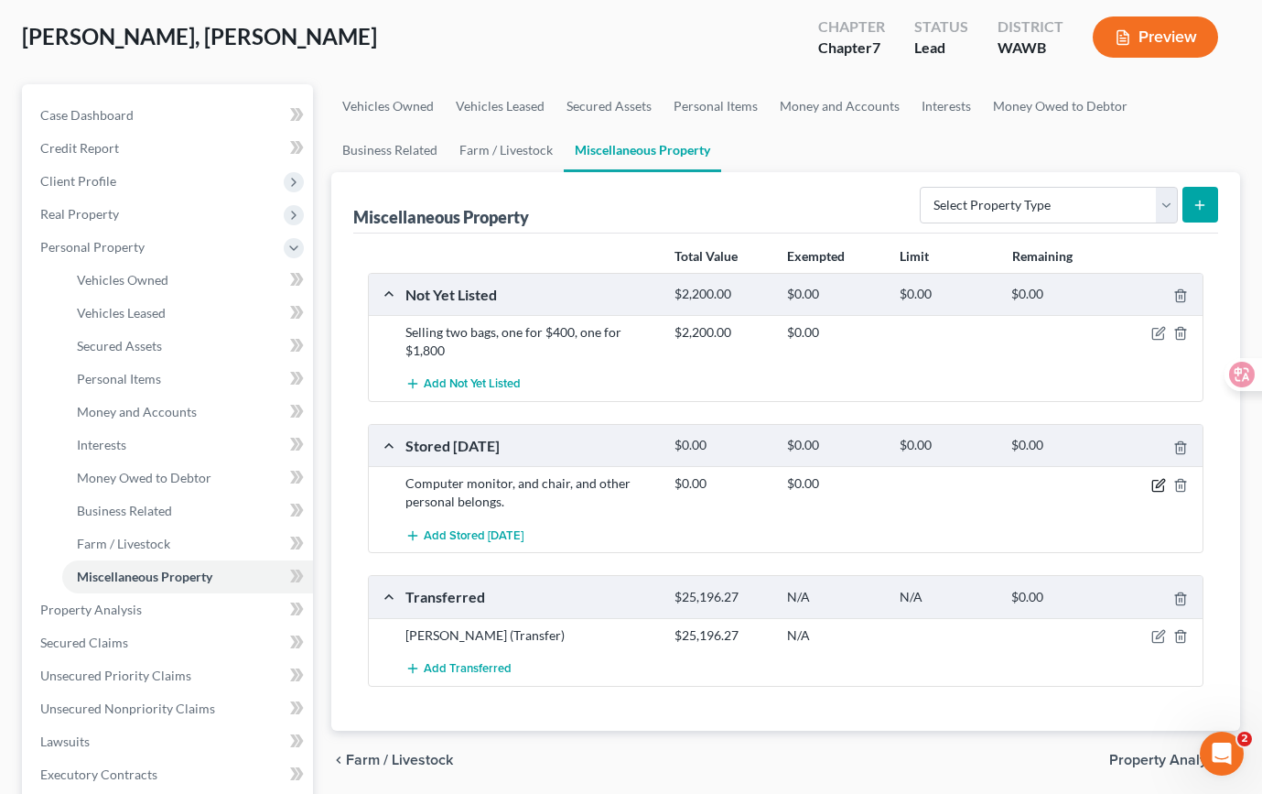
click at [1155, 485] on icon "button" at bounding box center [1159, 485] width 15 height 15
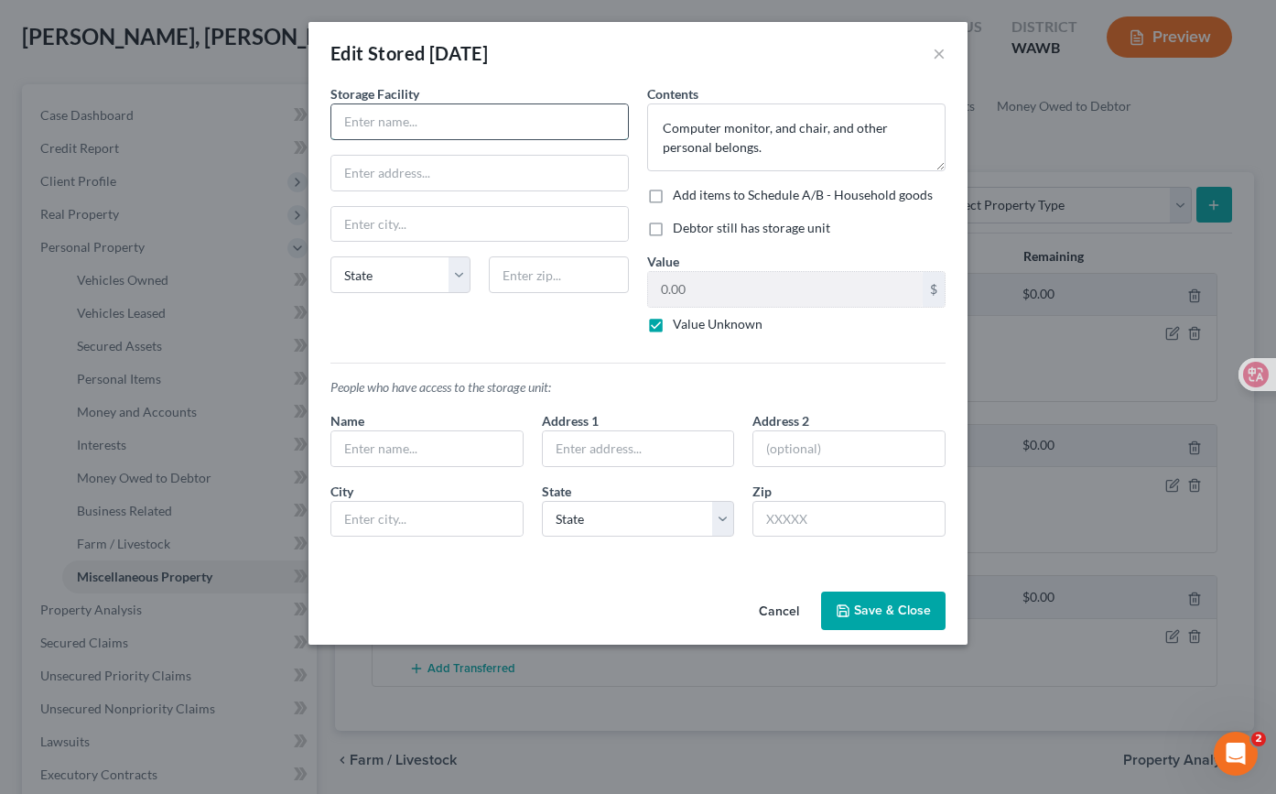
click at [423, 125] on input "text" at bounding box center [479, 121] width 297 height 35
type input "Newcastle Heated Storage"
click at [444, 159] on input "text" at bounding box center [479, 173] width 297 height 35
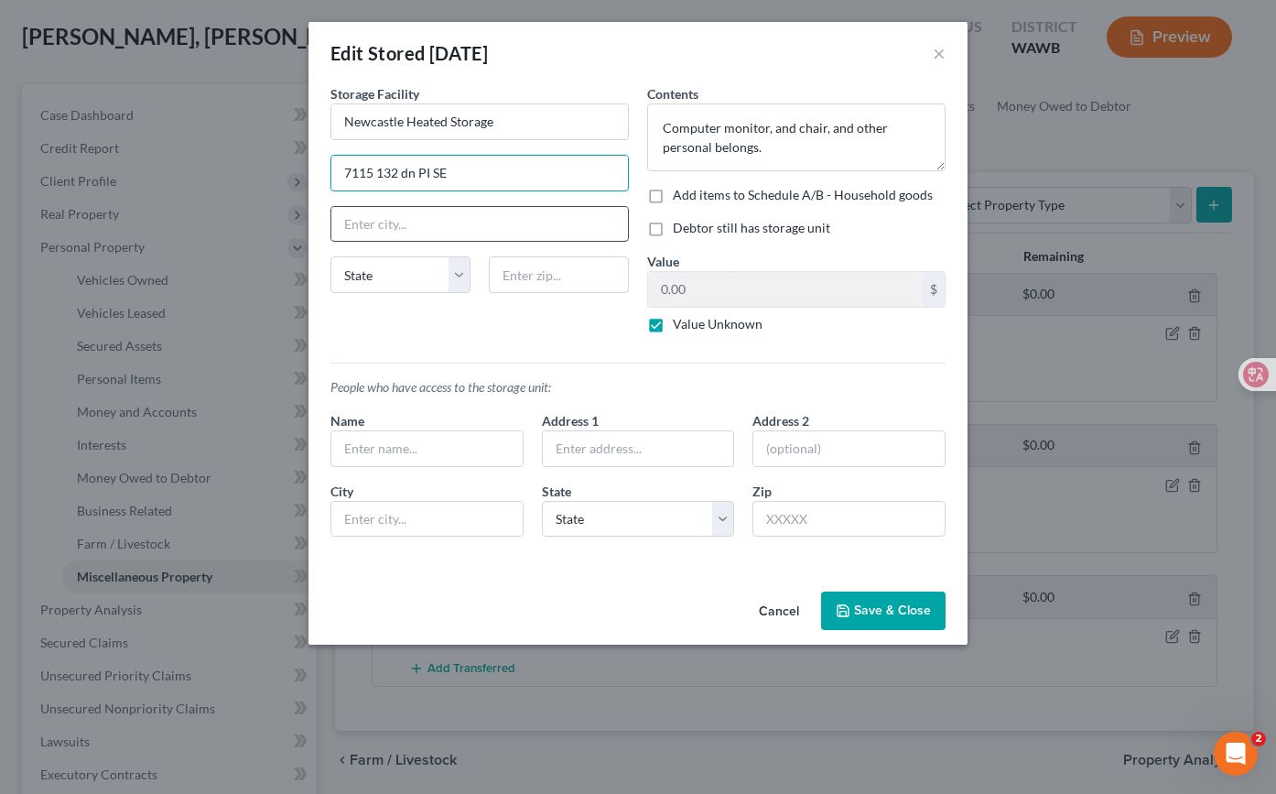
type input "7115 132 dn PI SE"
click at [412, 228] on input "text" at bounding box center [479, 224] width 297 height 35
type input "[GEOGRAPHIC_DATA]"
click at [417, 270] on select "State [US_STATE] AK AR AZ CA CO CT DE DC [GEOGRAPHIC_DATA] [GEOGRAPHIC_DATA] GU…" at bounding box center [400, 274] width 140 height 37
select select "50"
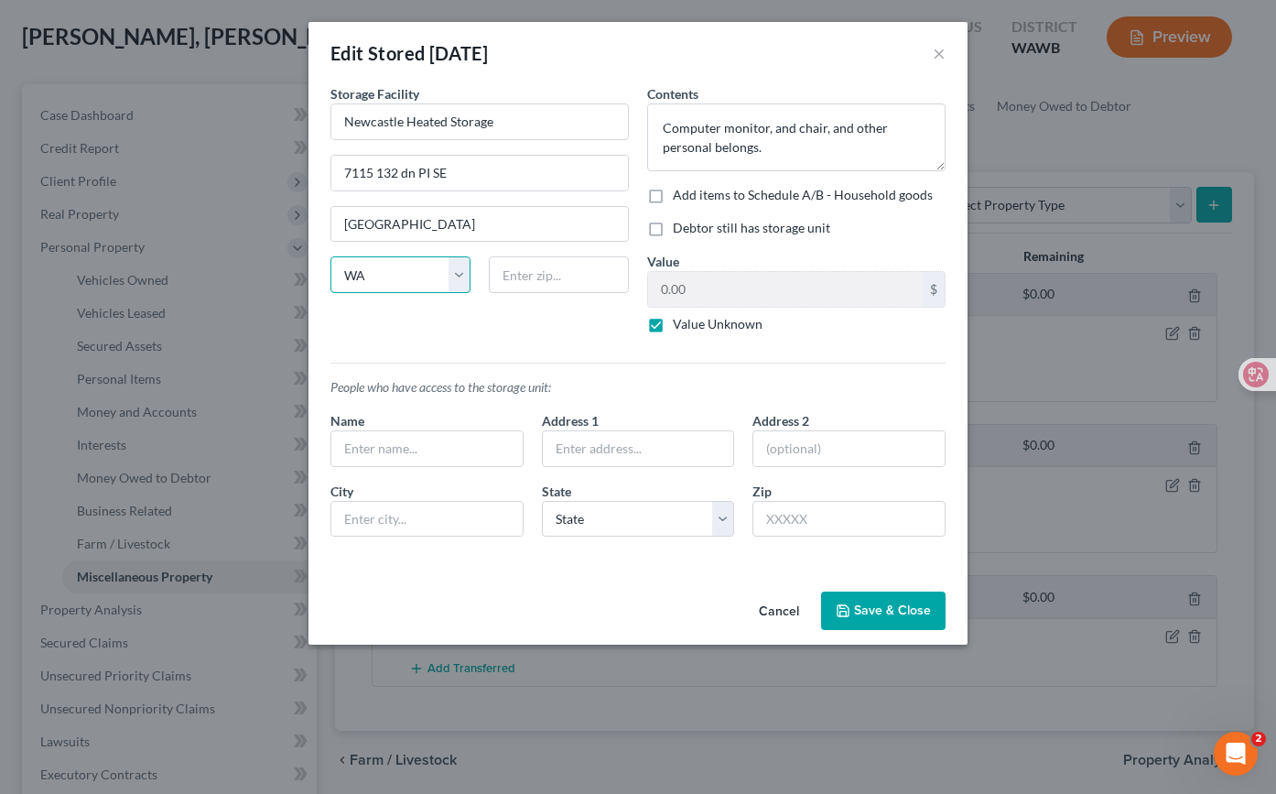
click at [330, 256] on select "State [US_STATE] AK AR AZ CA CO CT DE DC [GEOGRAPHIC_DATA] [GEOGRAPHIC_DATA] GU…" at bounding box center [400, 274] width 140 height 37
click at [529, 277] on input "text" at bounding box center [559, 274] width 140 height 37
type input "98059"
click at [546, 338] on div "Storage Facility Newcastle Heated Storage 7115 132 dn PI SE [GEOGRAPHIC_DATA] […" at bounding box center [479, 216] width 317 height 264
type input "Renton"
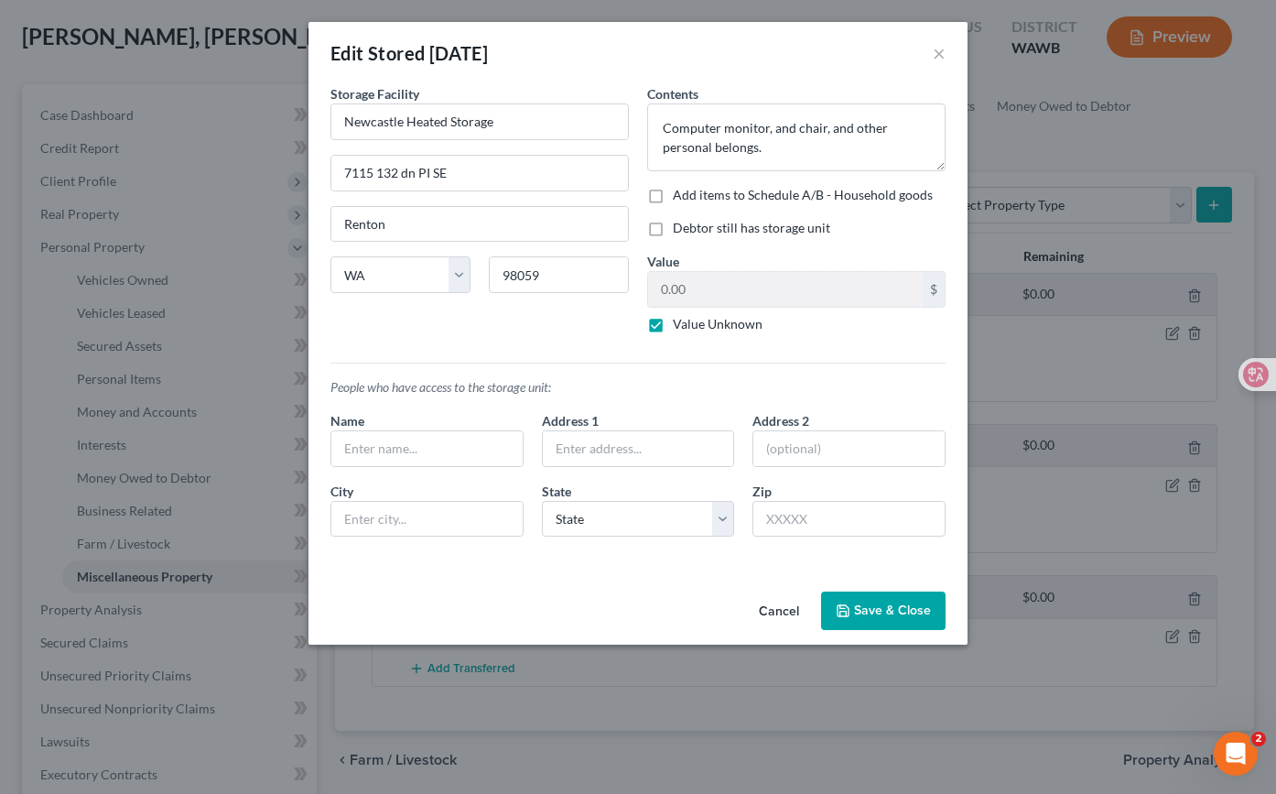
click at [891, 615] on button "Save & Close" at bounding box center [883, 610] width 125 height 38
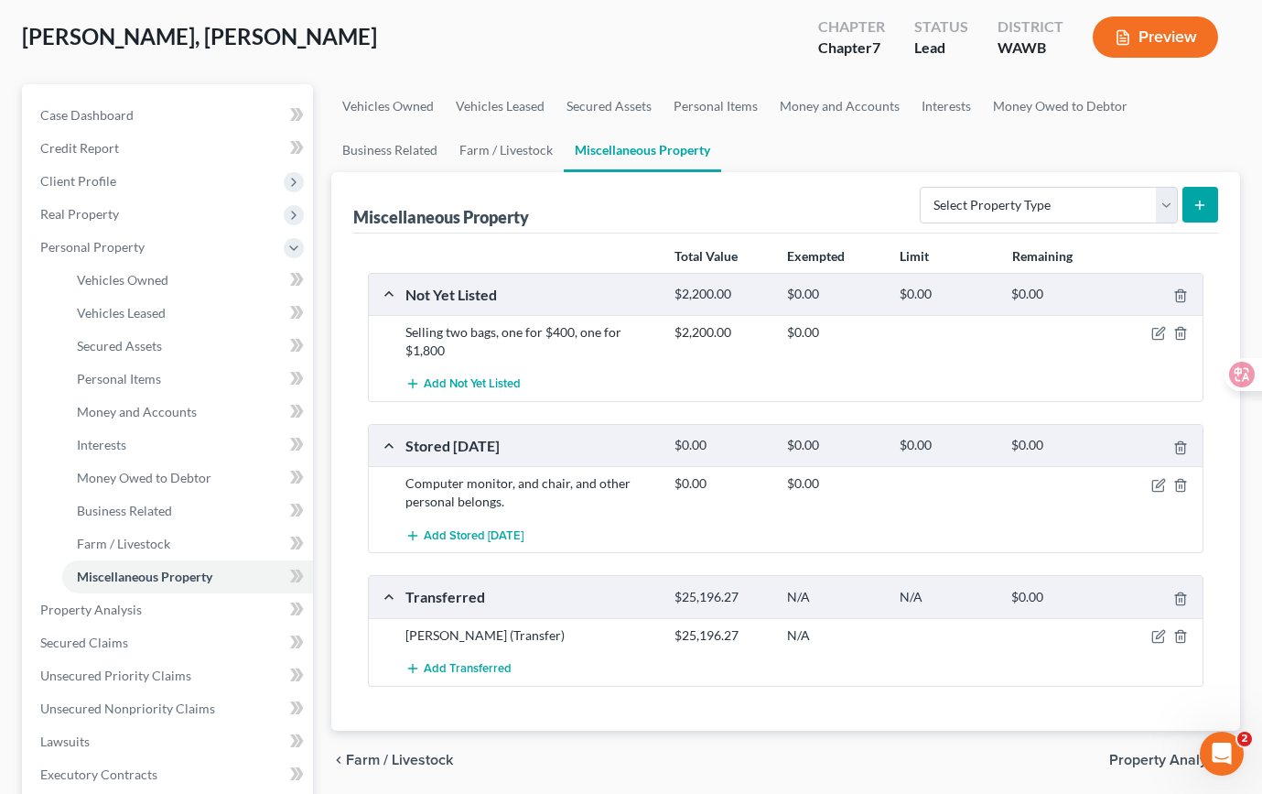
scroll to position [0, 0]
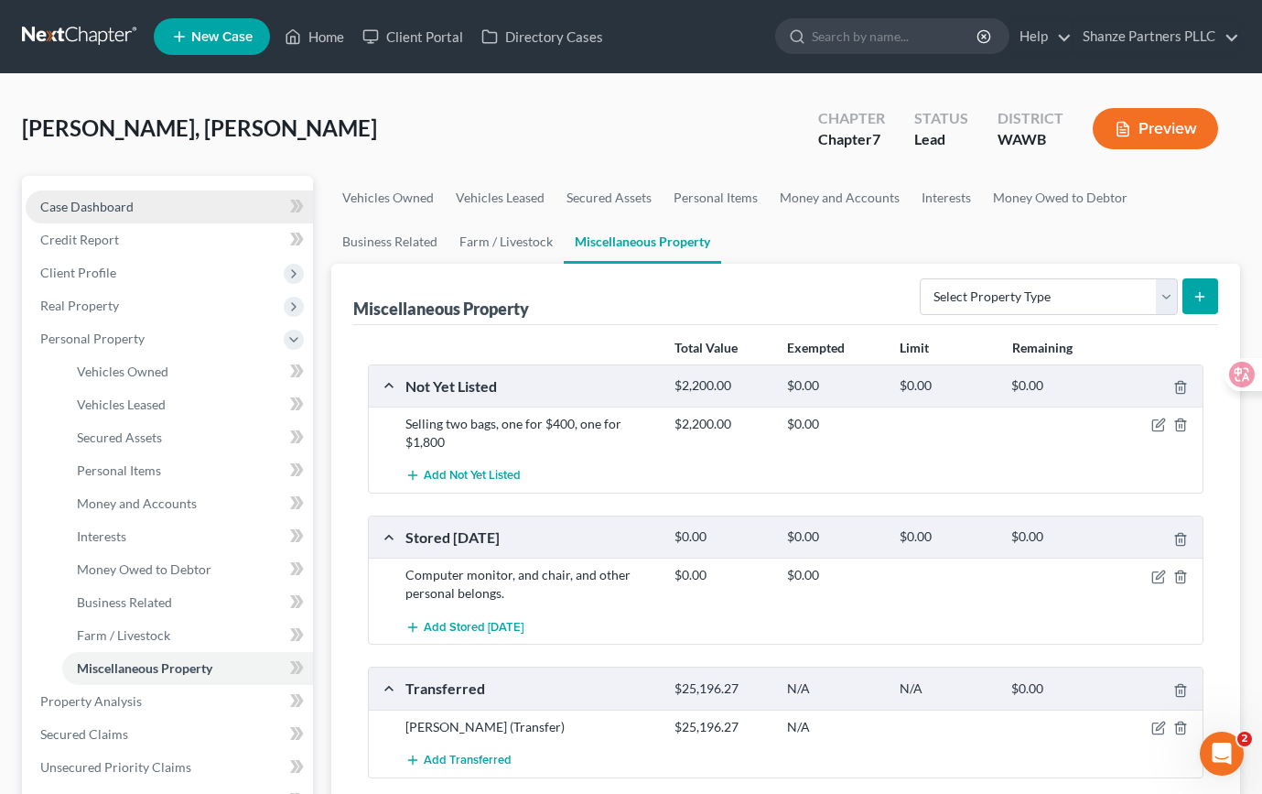
click at [209, 206] on link "Case Dashboard" at bounding box center [169, 206] width 287 height 33
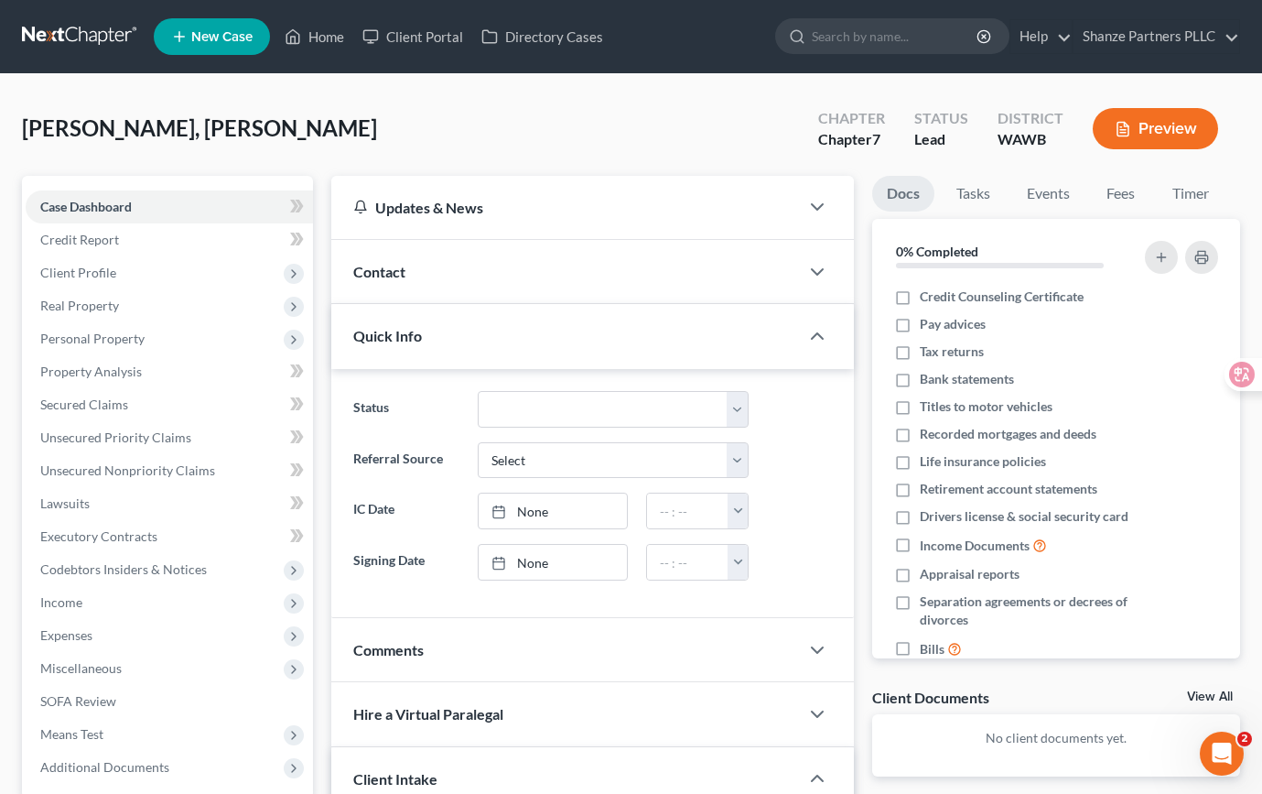
click at [325, 460] on div "Updates & News × [US_STATE][GEOGRAPHIC_DATA] Notes: Take a look at NextChapter'…" at bounding box center [592, 670] width 541 height 989
click at [245, 217] on link "Case Dashboard" at bounding box center [169, 206] width 287 height 33
click at [243, 233] on link "Credit Report" at bounding box center [169, 239] width 287 height 33
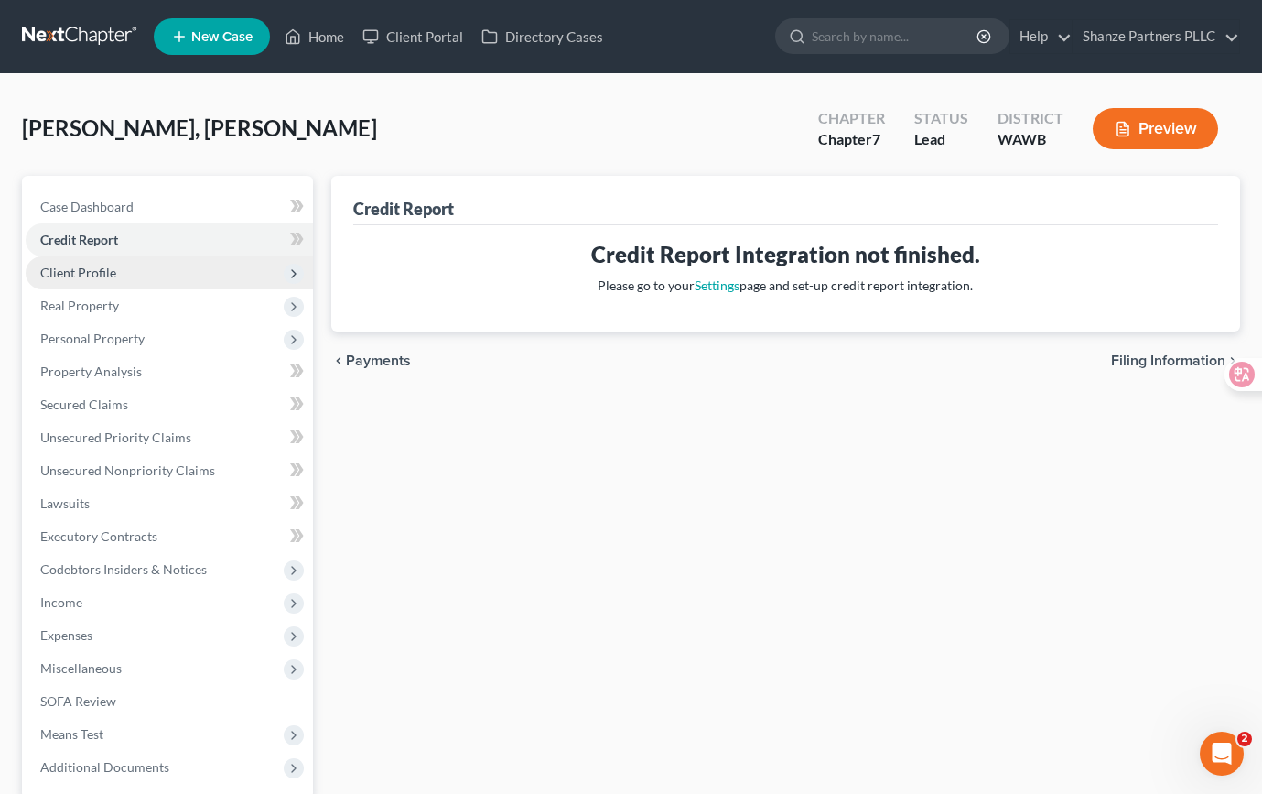
click at [212, 261] on span "Client Profile" at bounding box center [169, 272] width 287 height 33
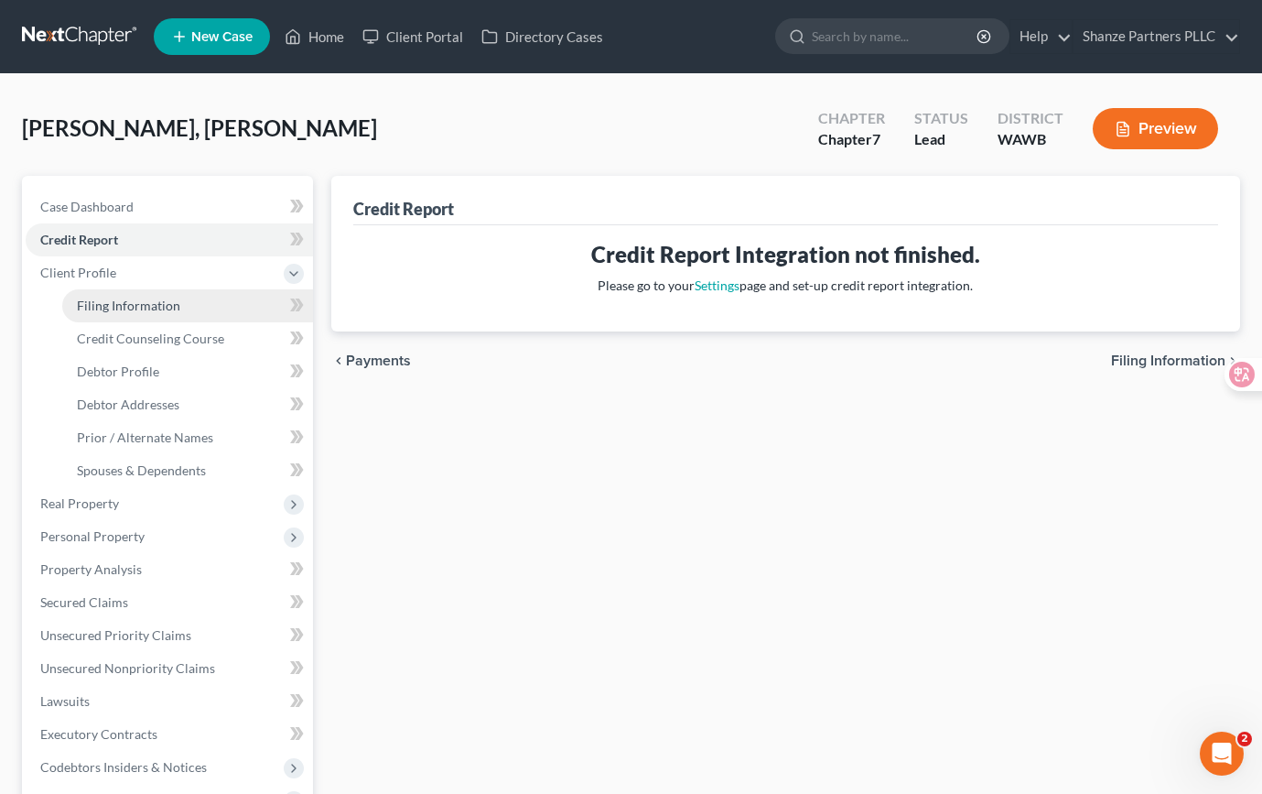
click at [214, 300] on link "Filing Information" at bounding box center [187, 305] width 251 height 33
select select "1"
select select "0"
select select "87"
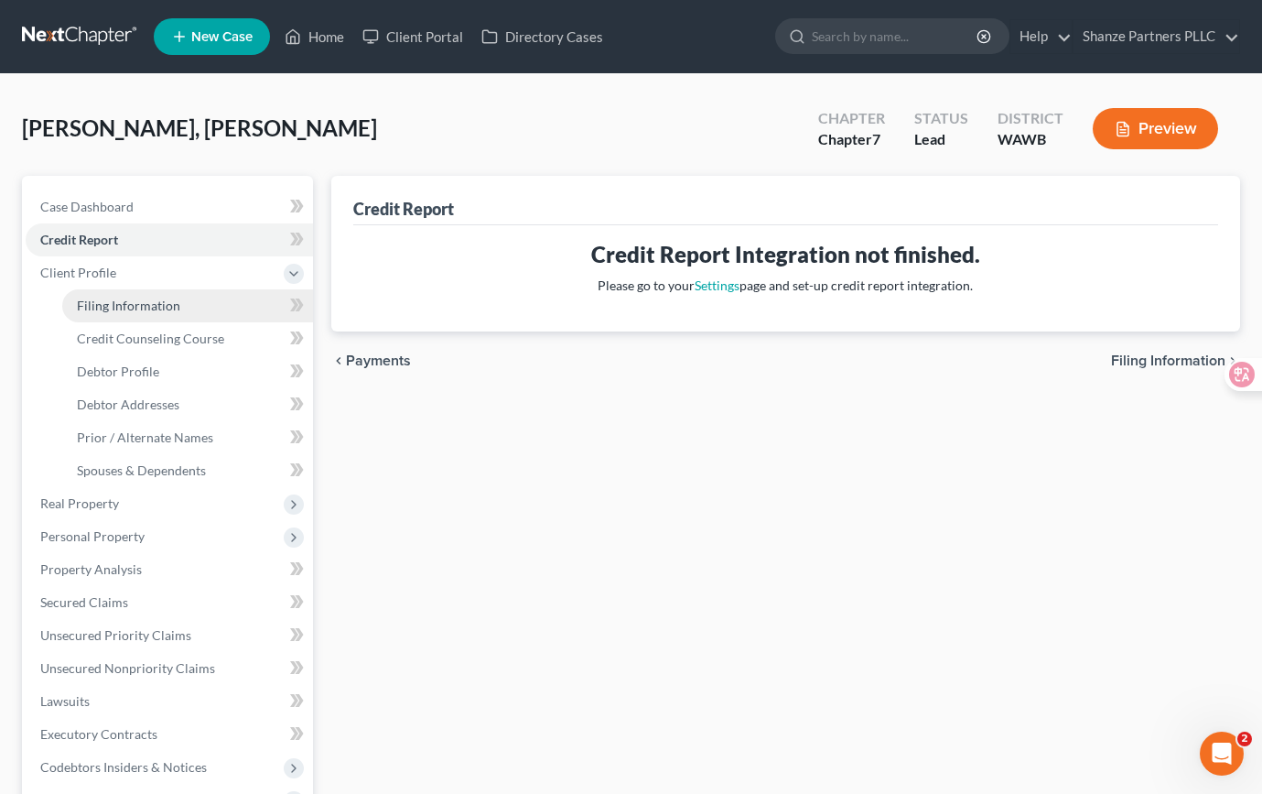
select select "0"
select select "50"
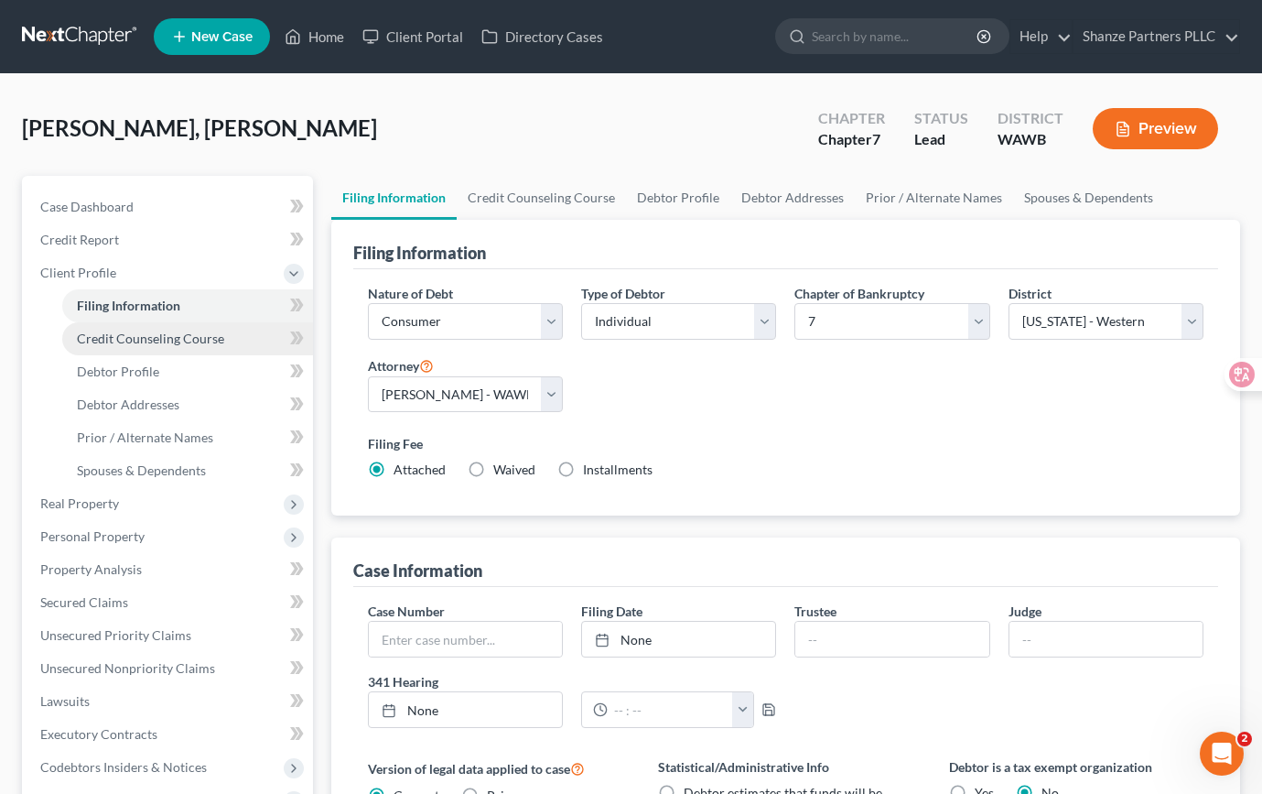
click at [228, 351] on link "Credit Counseling Course" at bounding box center [187, 338] width 251 height 33
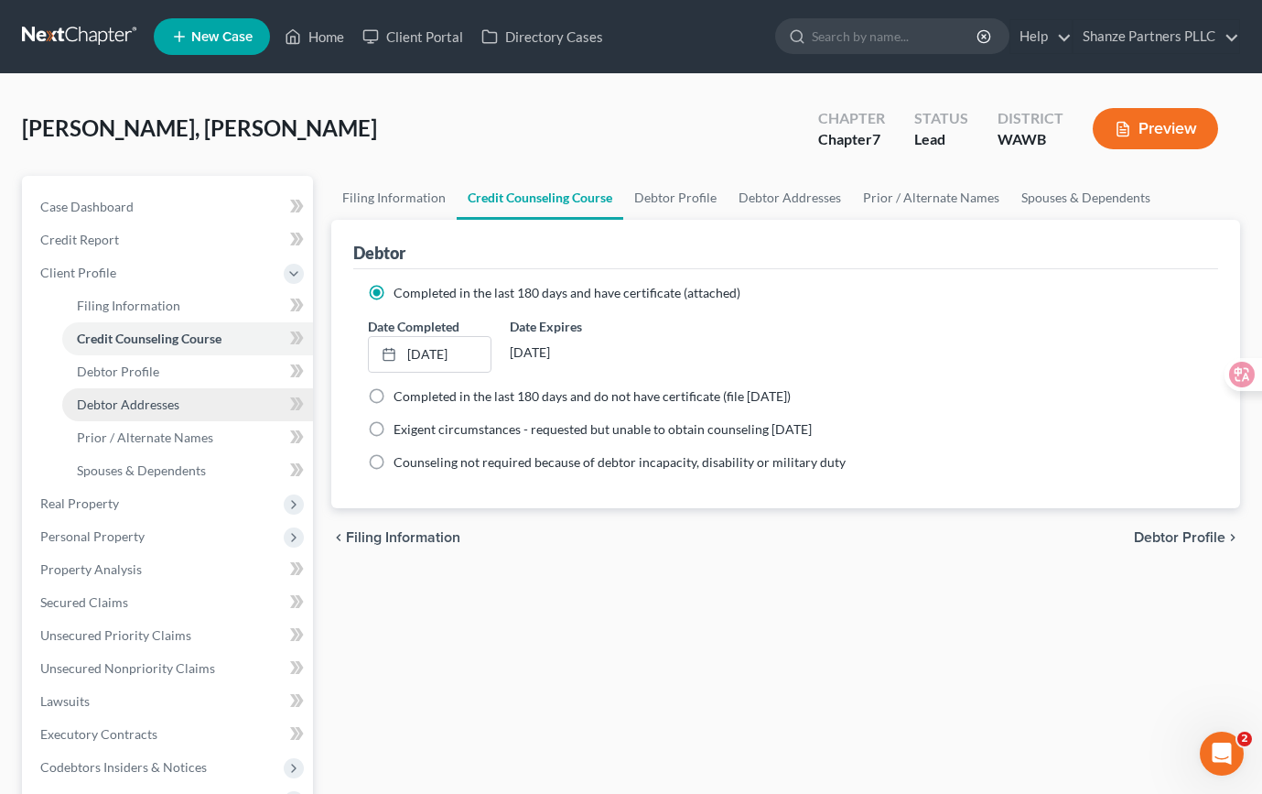
click at [213, 406] on link "Debtor Addresses" at bounding box center [187, 404] width 251 height 33
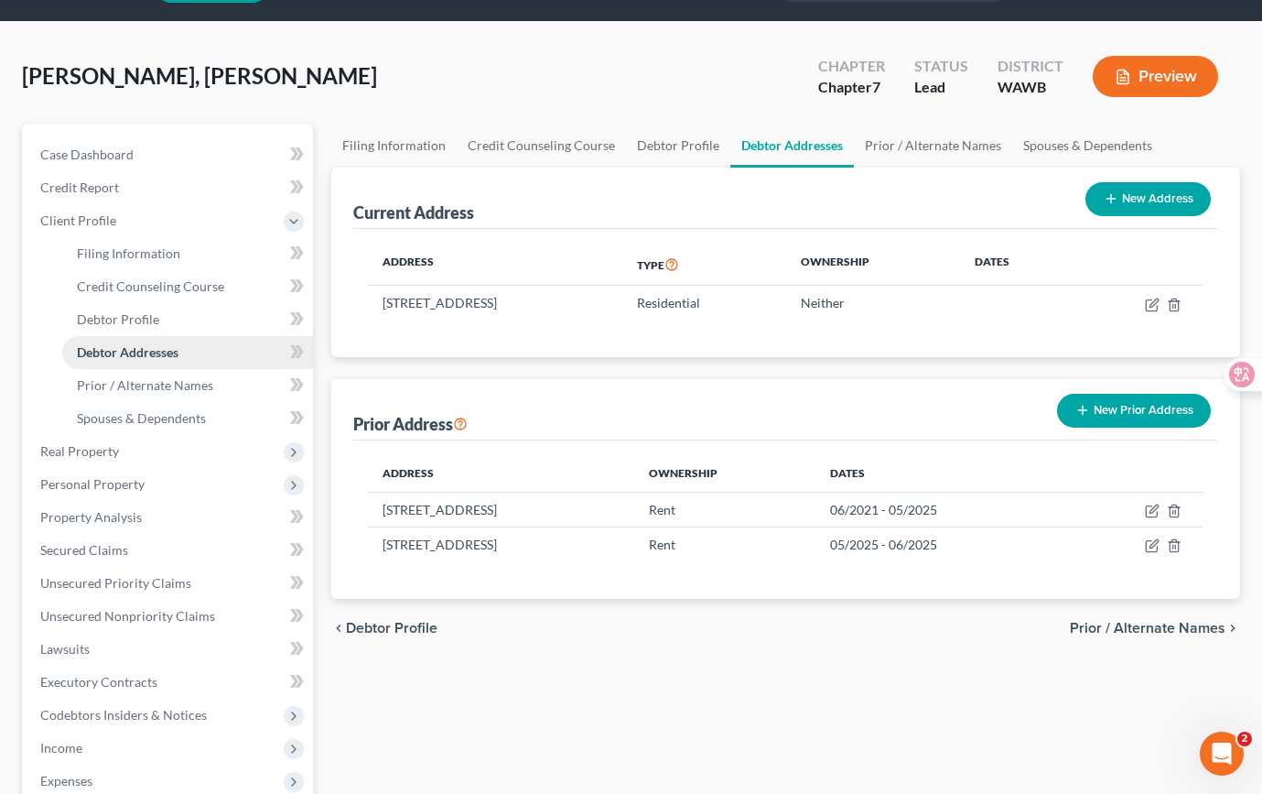
scroll to position [71, 0]
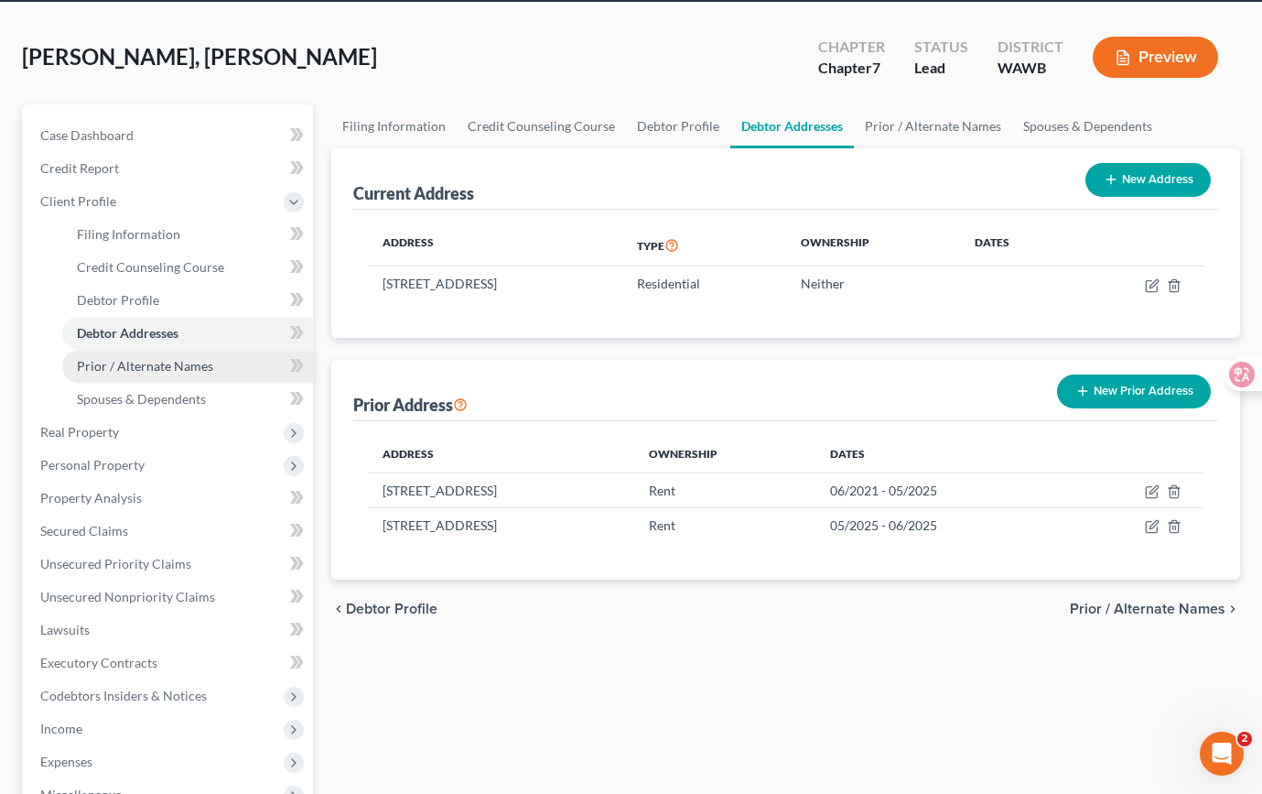
click at [221, 363] on link "Prior / Alternate Names" at bounding box center [187, 366] width 251 height 33
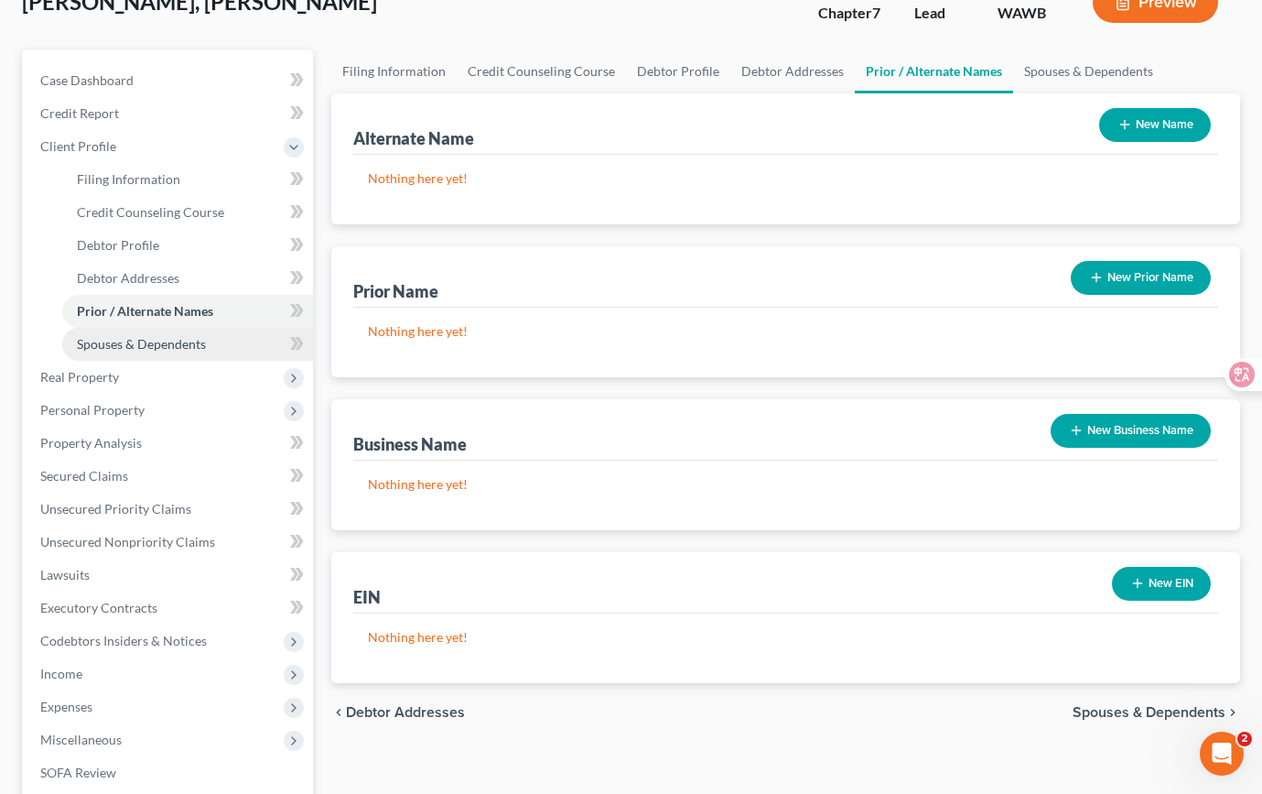
scroll to position [165, 0]
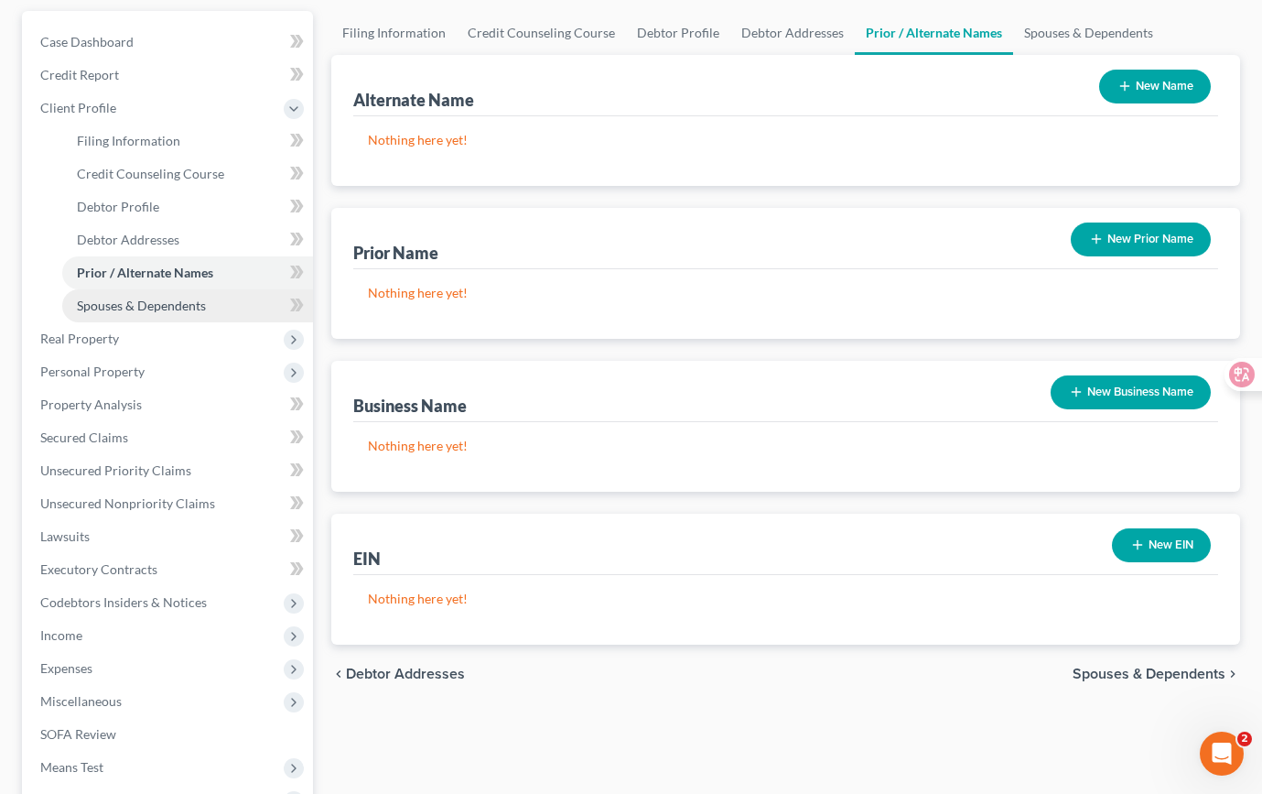
click at [191, 301] on span "Spouses & Dependents" at bounding box center [141, 306] width 129 height 16
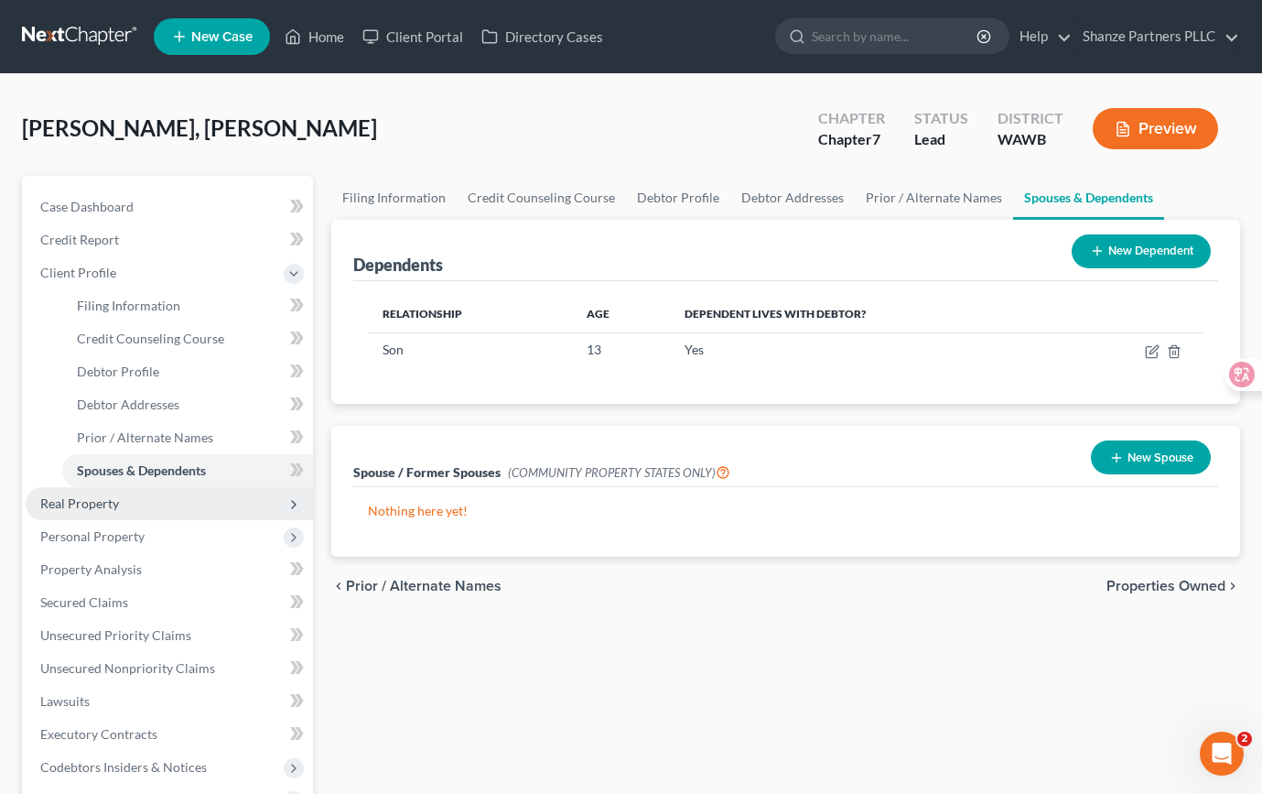
click at [197, 500] on span "Real Property" at bounding box center [169, 503] width 287 height 33
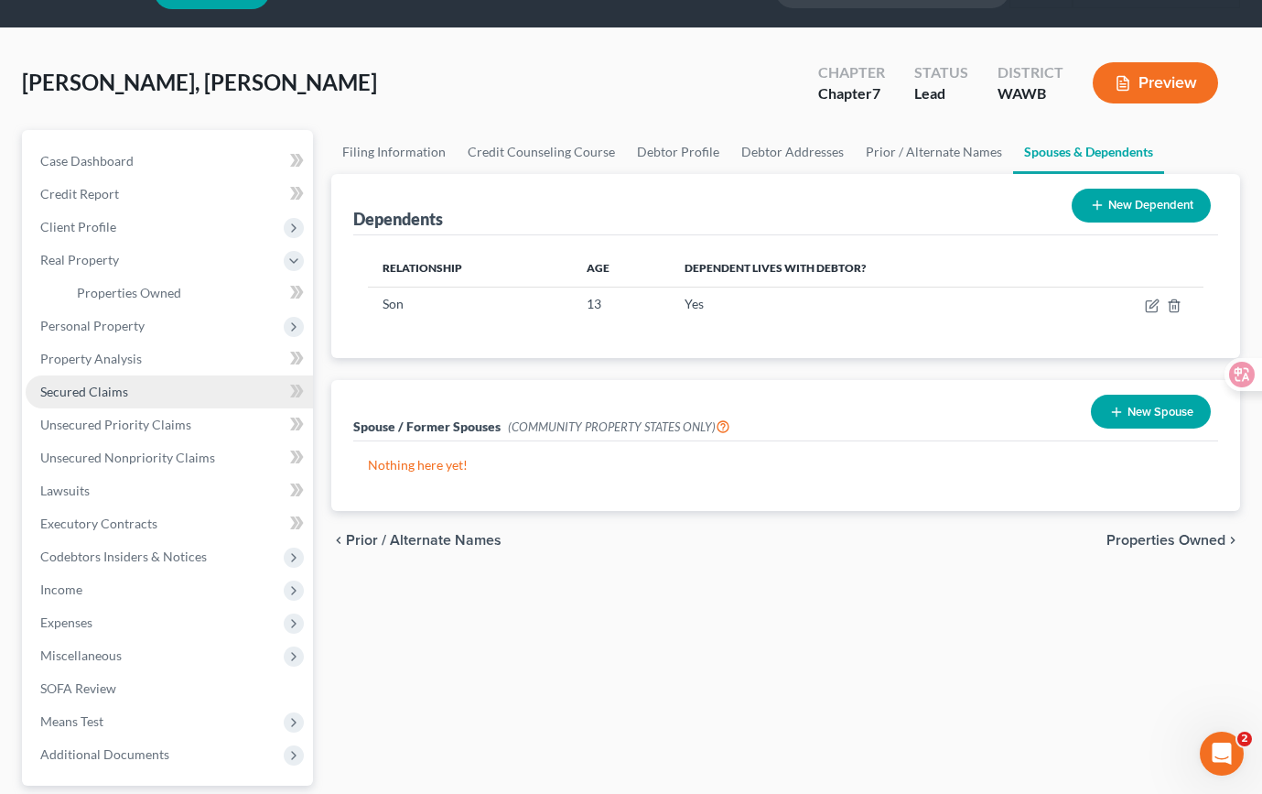
scroll to position [53, 0]
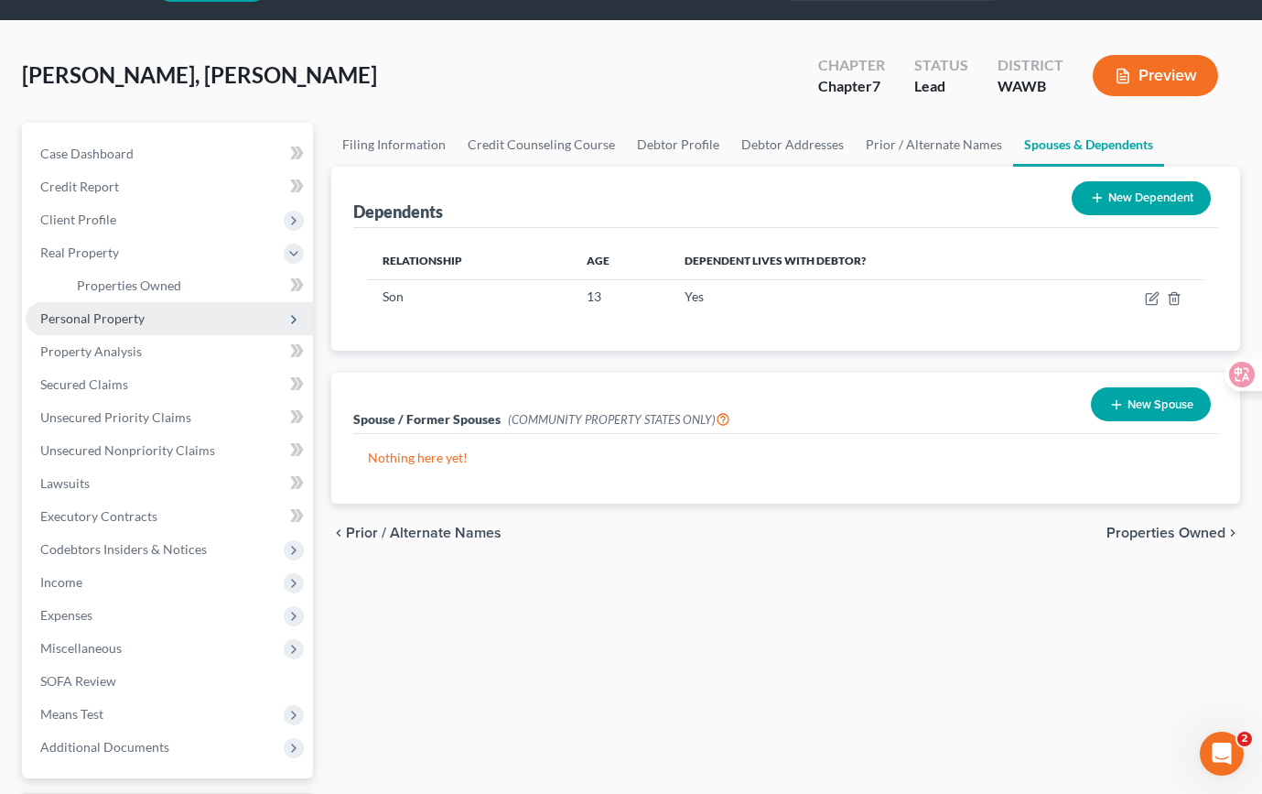
click at [228, 324] on span "Personal Property" at bounding box center [169, 318] width 287 height 33
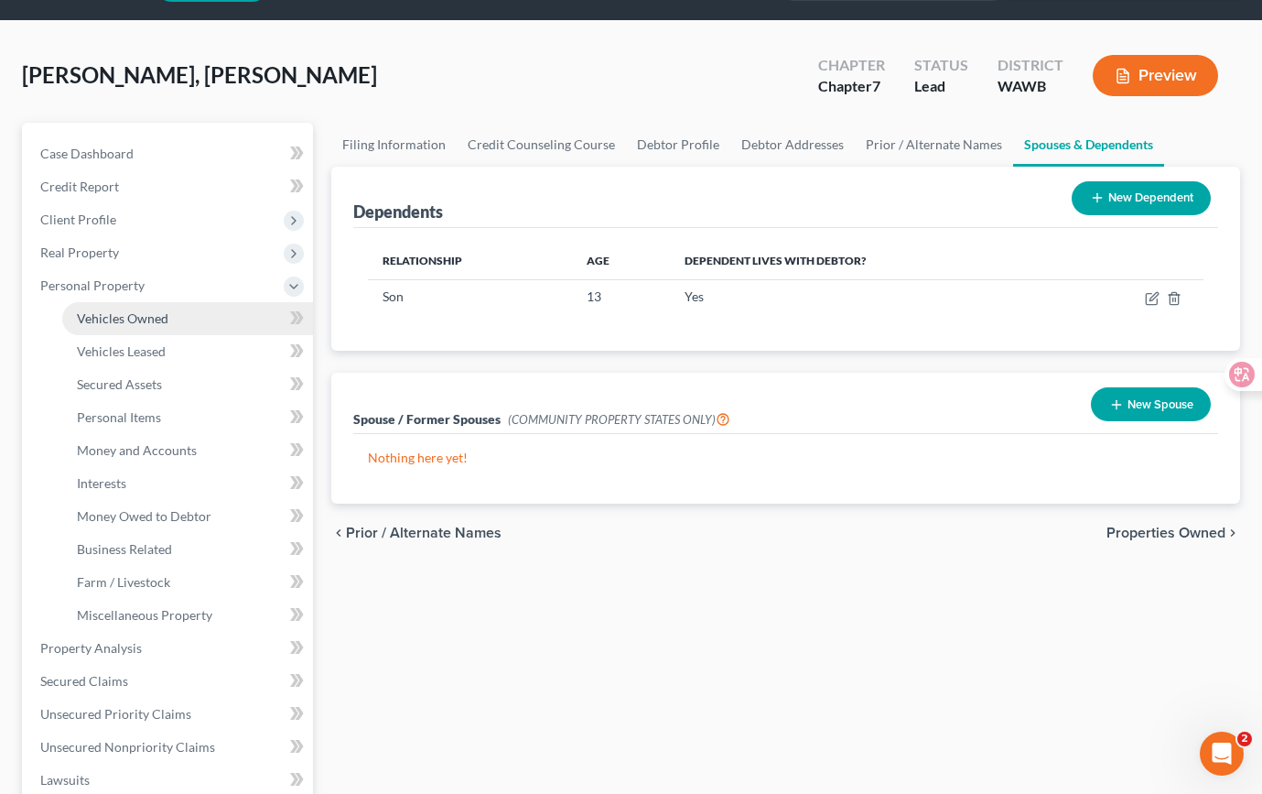
click at [228, 321] on link "Vehicles Owned" at bounding box center [187, 318] width 251 height 33
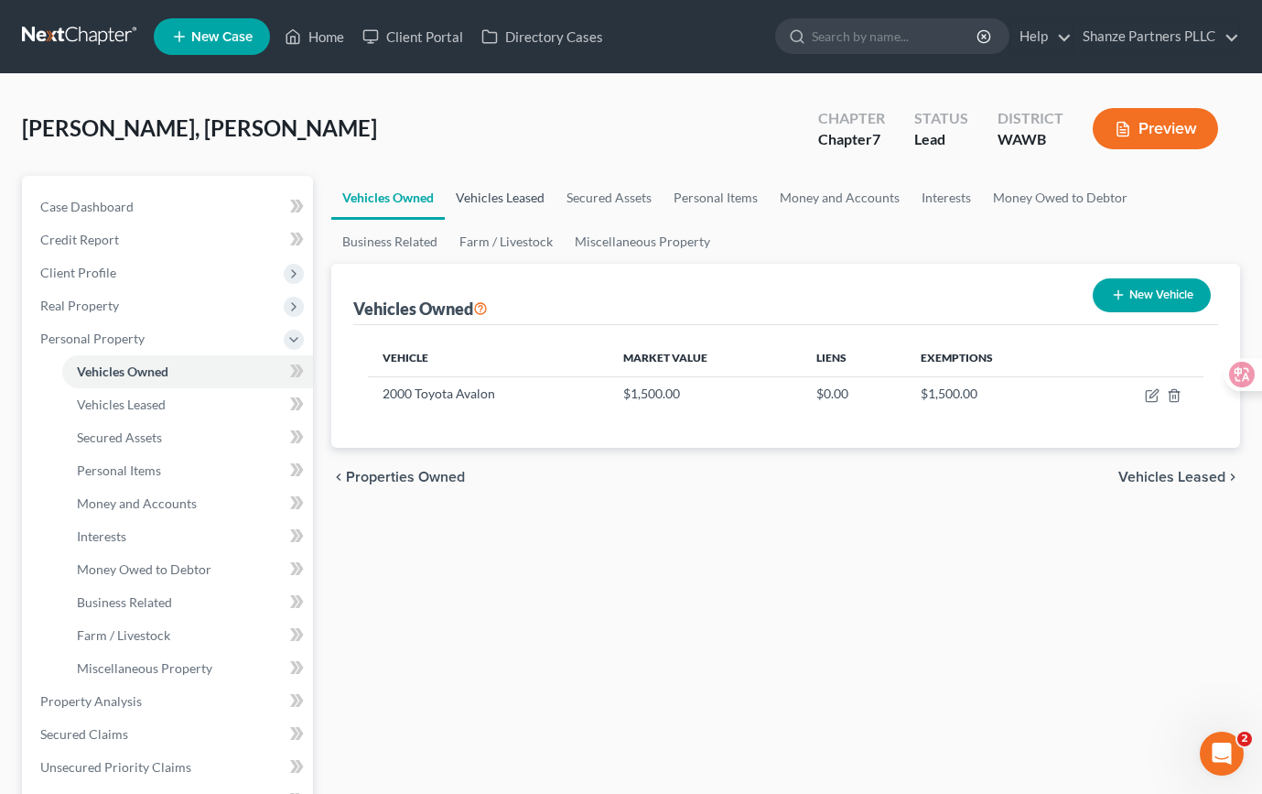
click at [514, 207] on link "Vehicles Leased" at bounding box center [500, 198] width 111 height 44
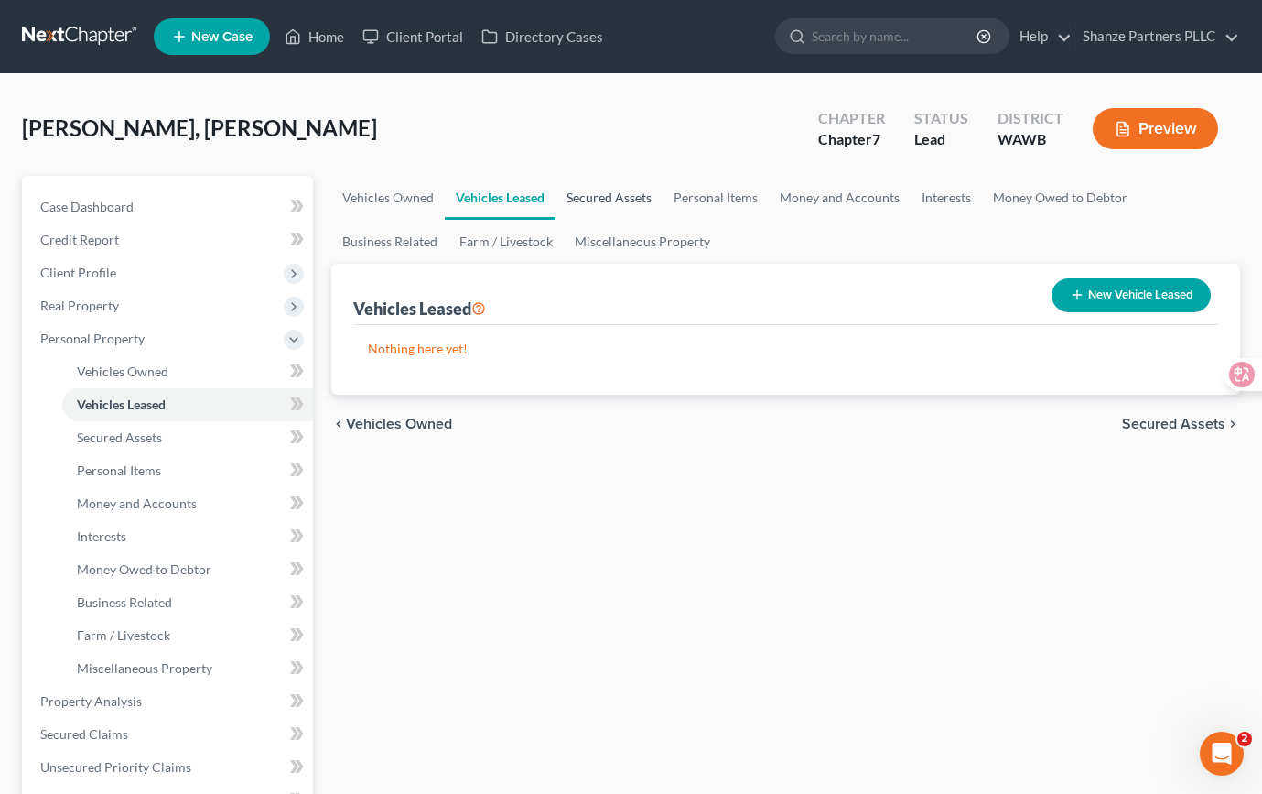
click at [609, 203] on link "Secured Assets" at bounding box center [609, 198] width 107 height 44
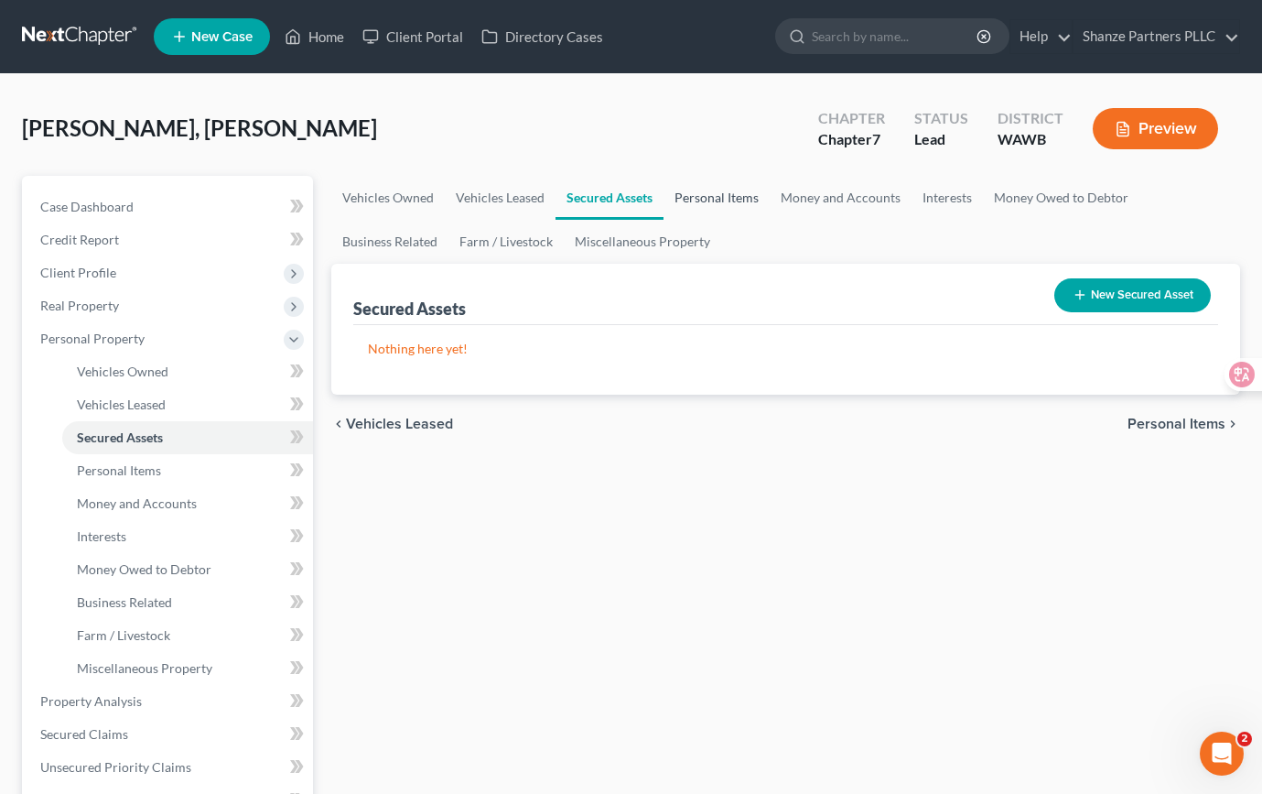
click at [715, 195] on link "Personal Items" at bounding box center [717, 198] width 106 height 44
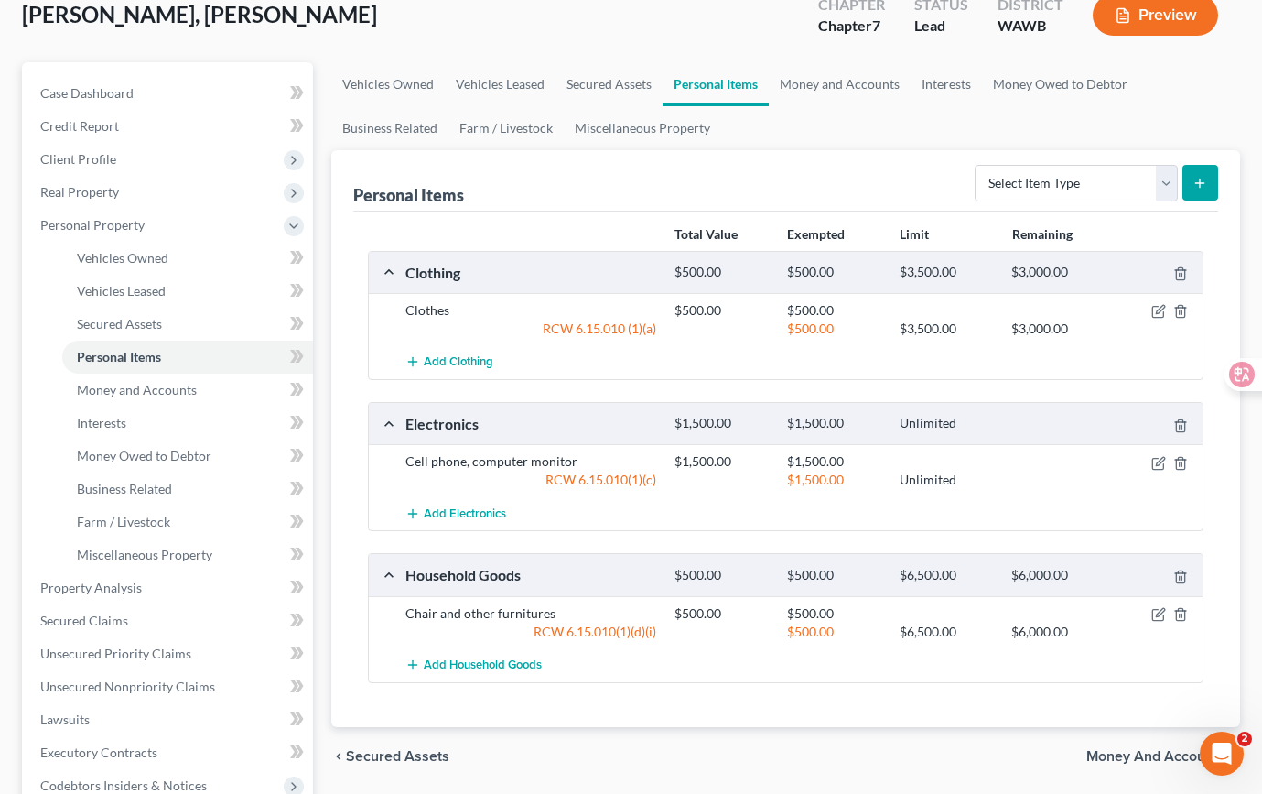
scroll to position [113, 0]
click at [712, 374] on div "Add Clothing" at bounding box center [800, 363] width 808 height 34
click at [846, 94] on link "Money and Accounts" at bounding box center [840, 85] width 142 height 44
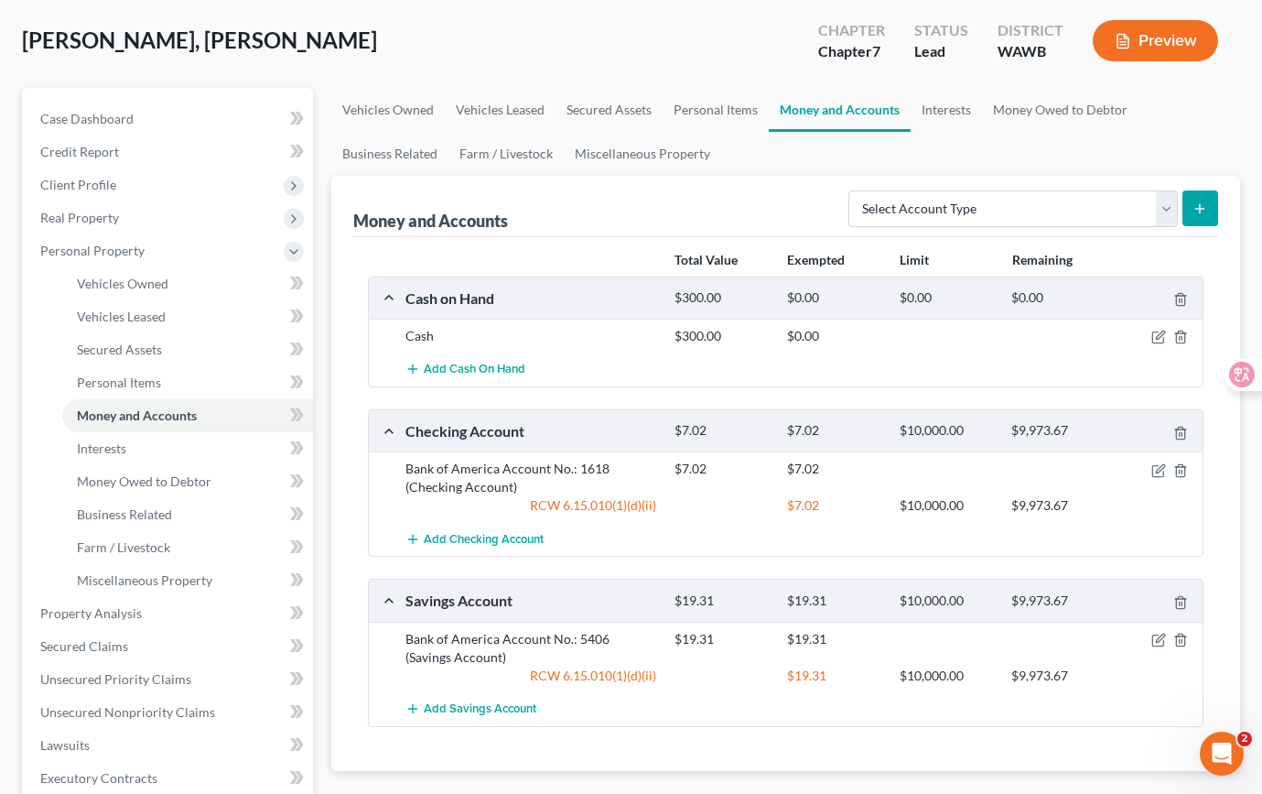
scroll to position [89, 0]
click at [615, 108] on link "Secured Assets" at bounding box center [609, 109] width 107 height 44
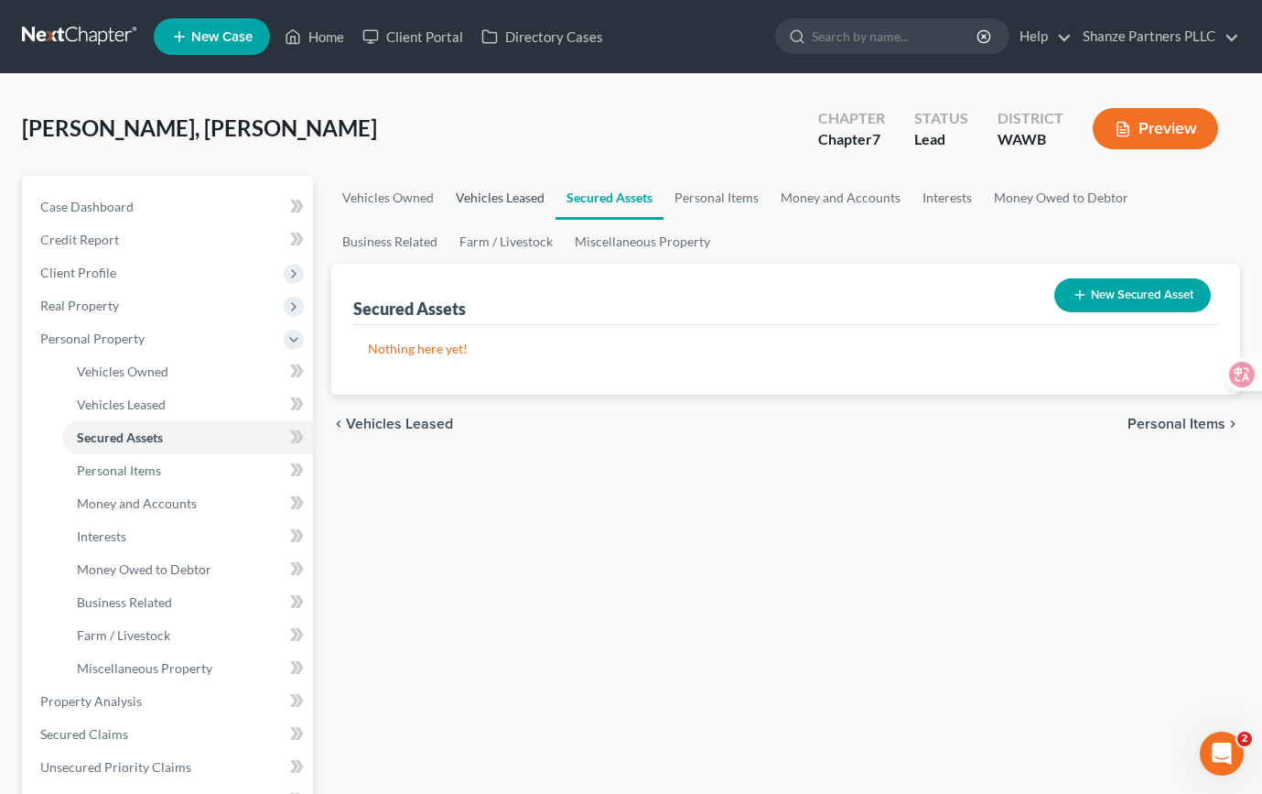
click at [512, 197] on link "Vehicles Leased" at bounding box center [500, 198] width 111 height 44
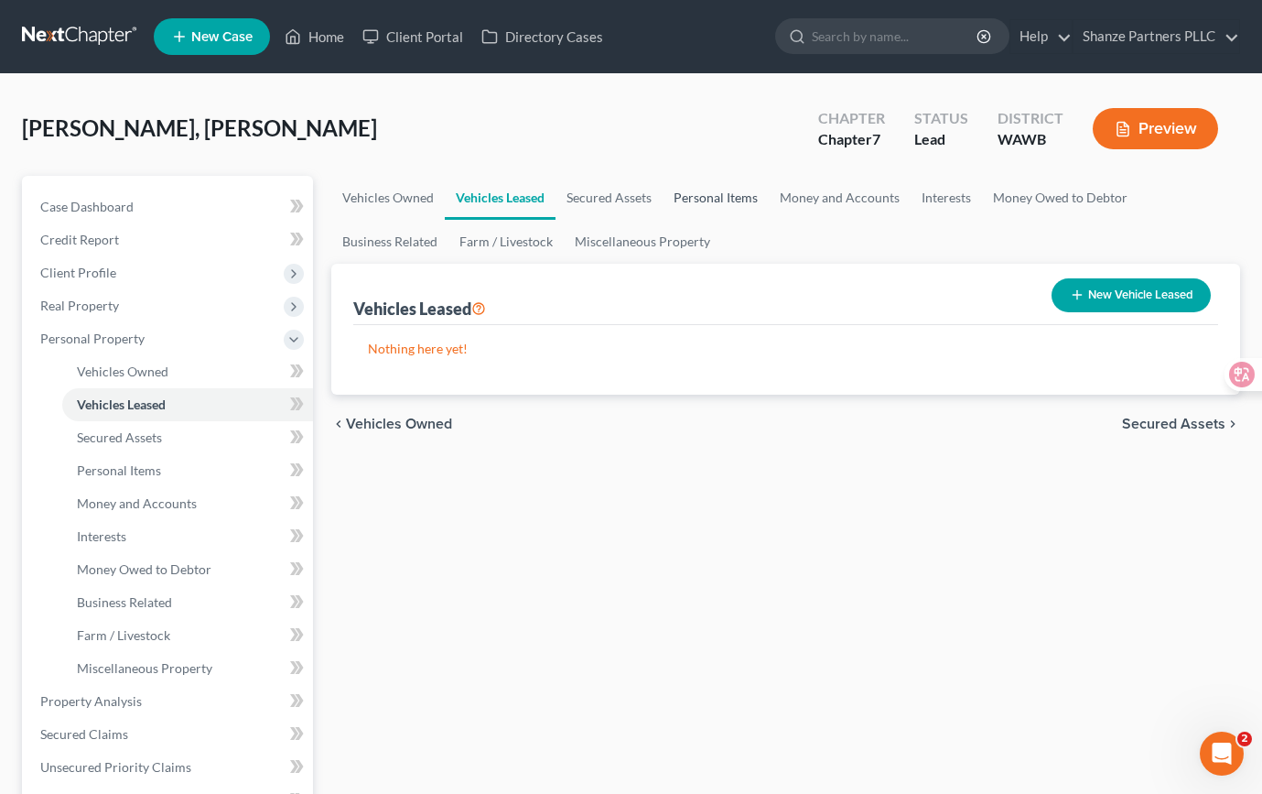
click at [700, 195] on link "Personal Items" at bounding box center [716, 198] width 106 height 44
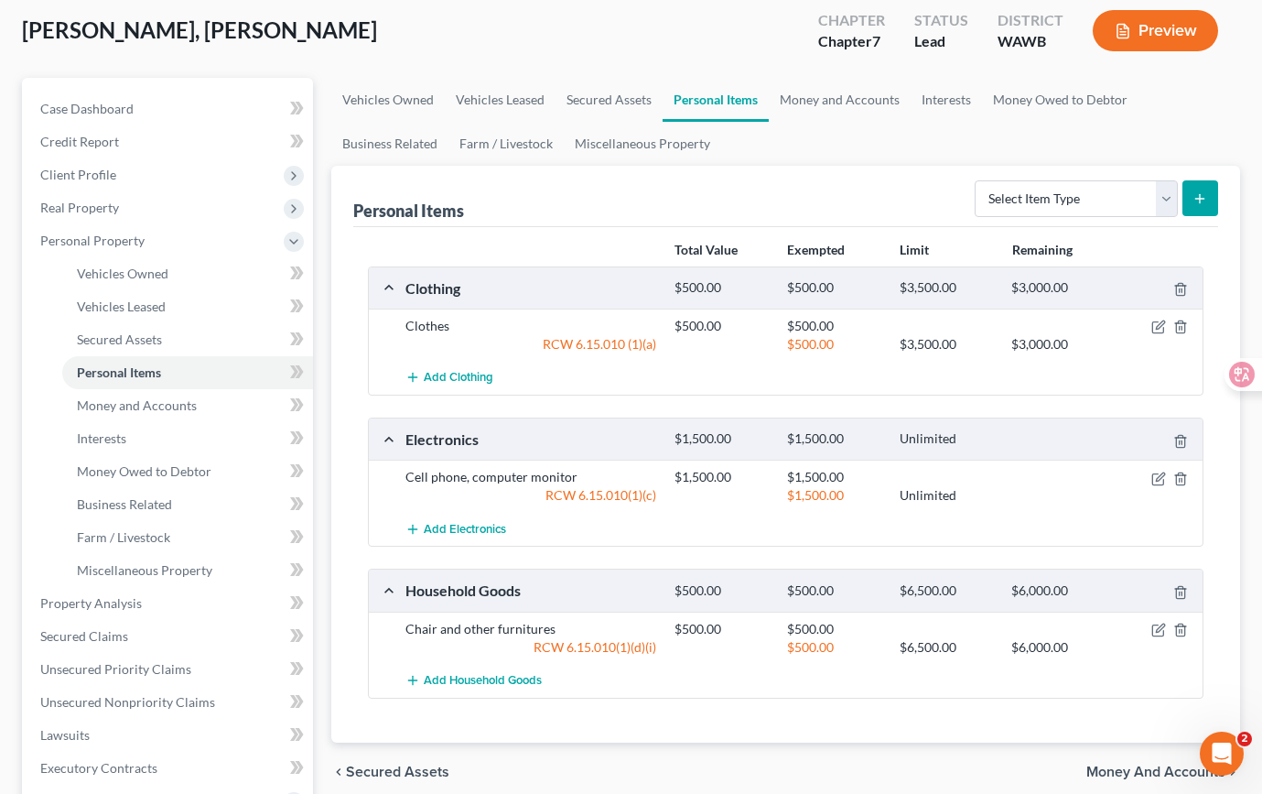
scroll to position [85, 0]
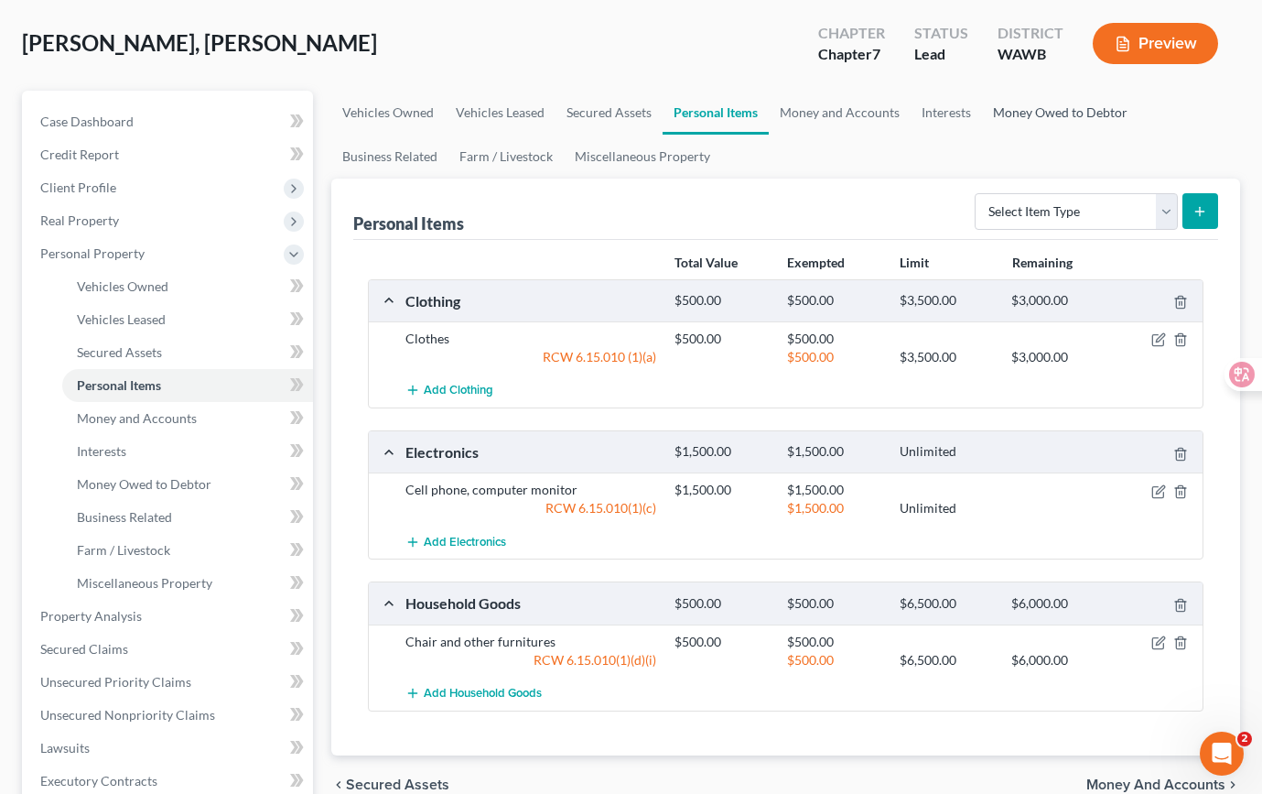
click at [1086, 103] on link "Money Owed to Debtor" at bounding box center [1060, 113] width 157 height 44
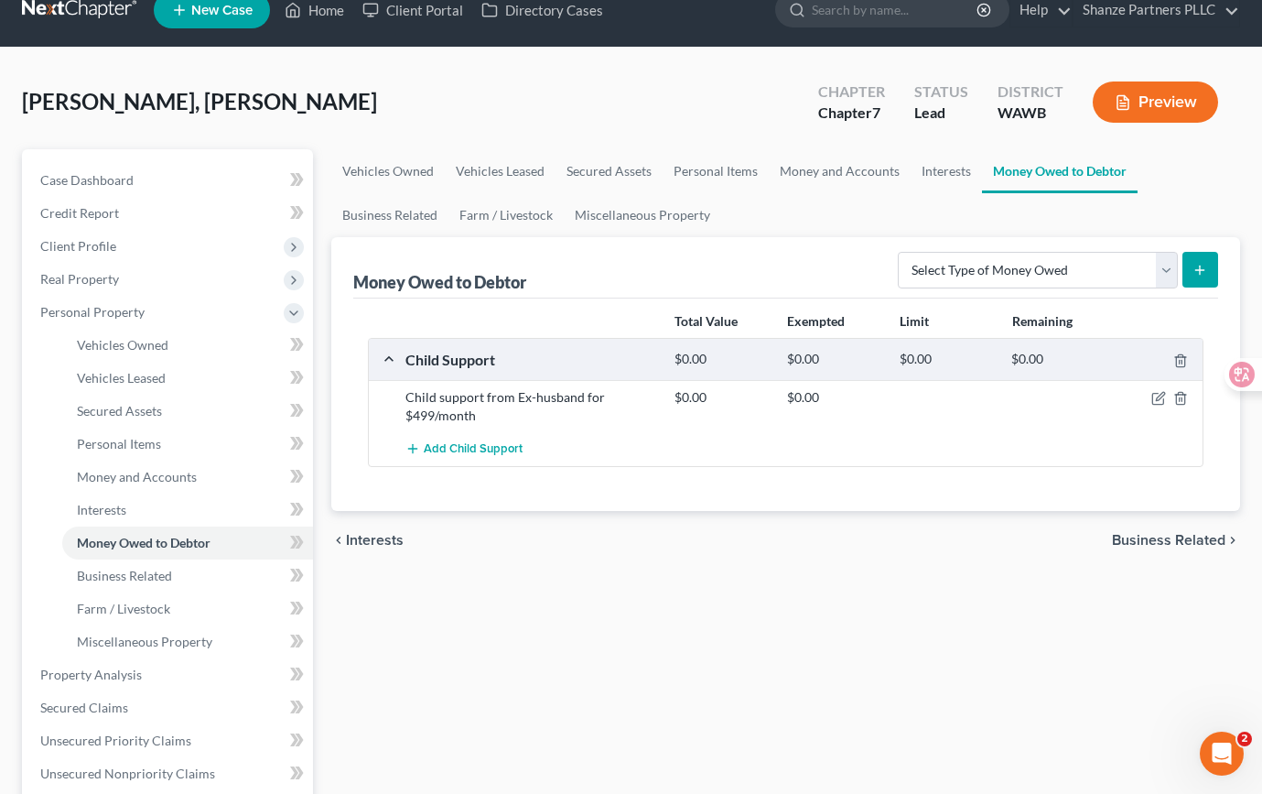
scroll to position [38, 0]
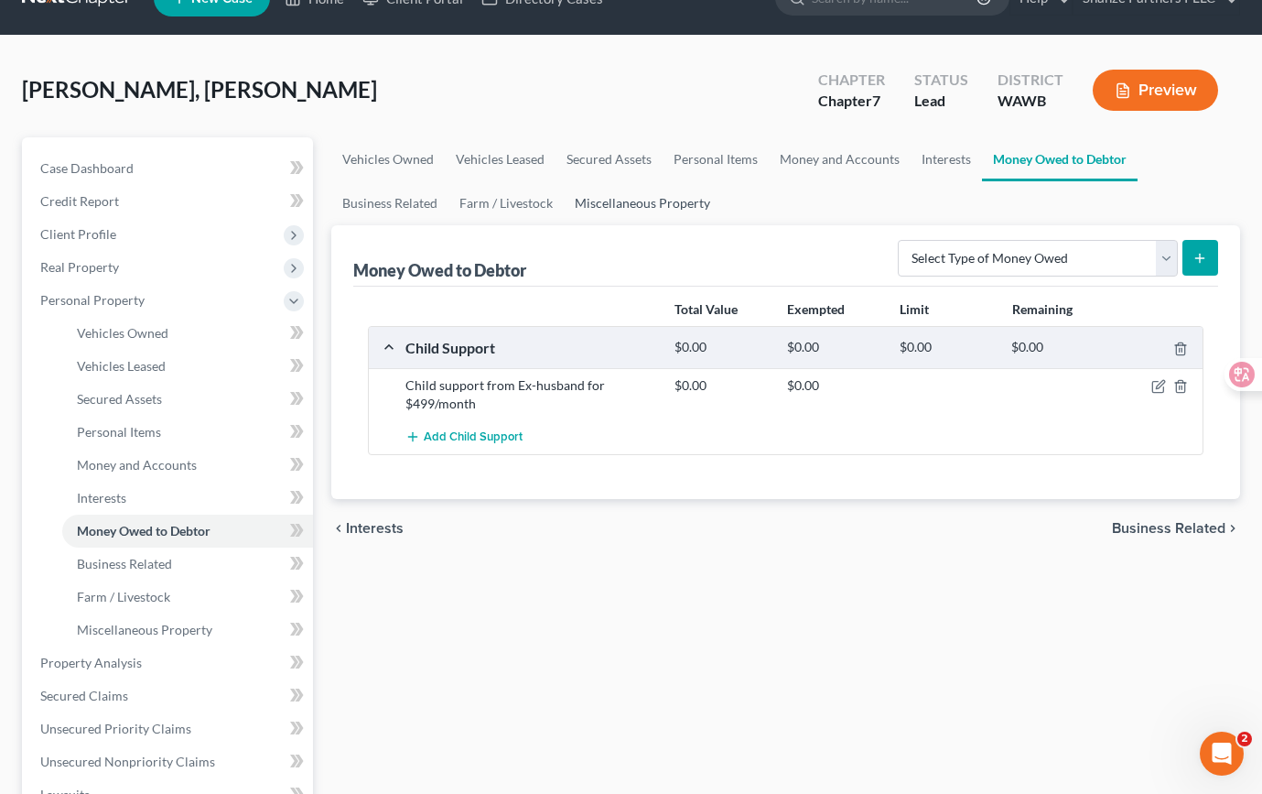
click at [641, 200] on link "Miscellaneous Property" at bounding box center [642, 203] width 157 height 44
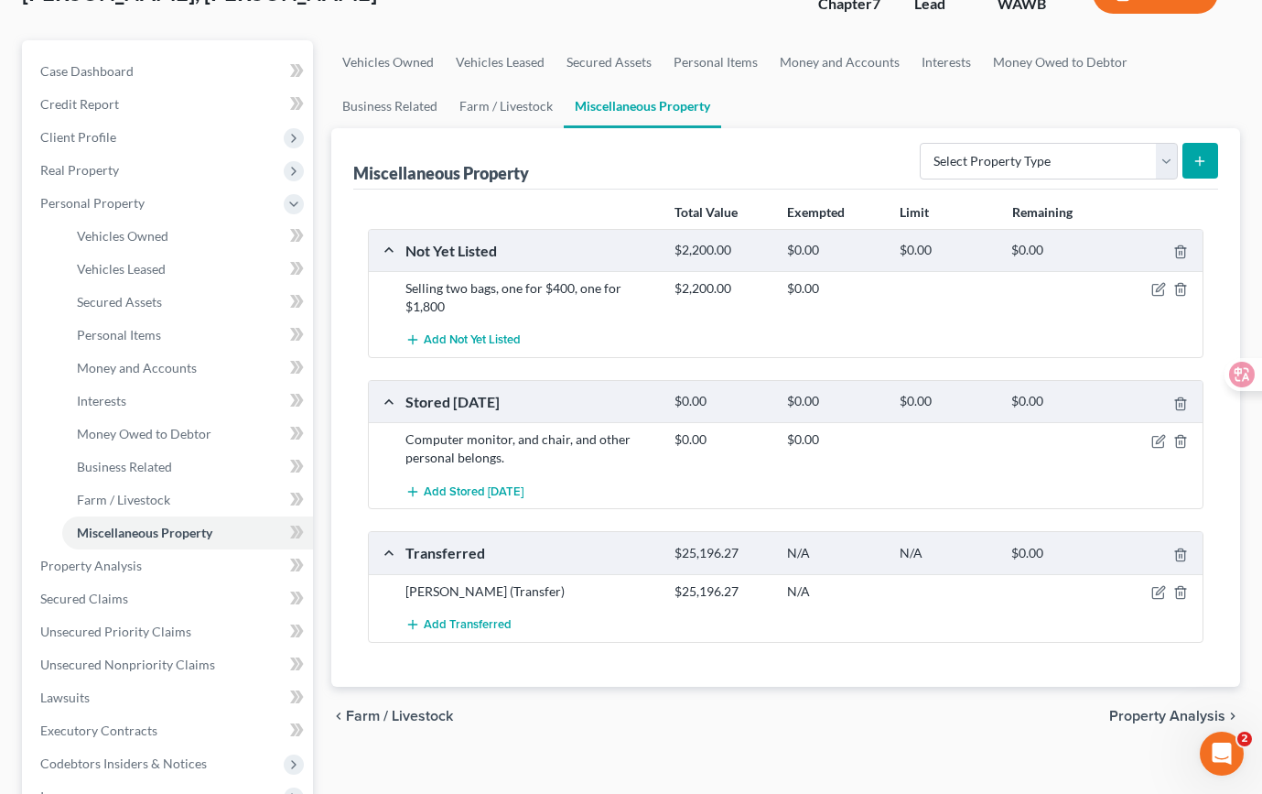
scroll to position [125, 0]
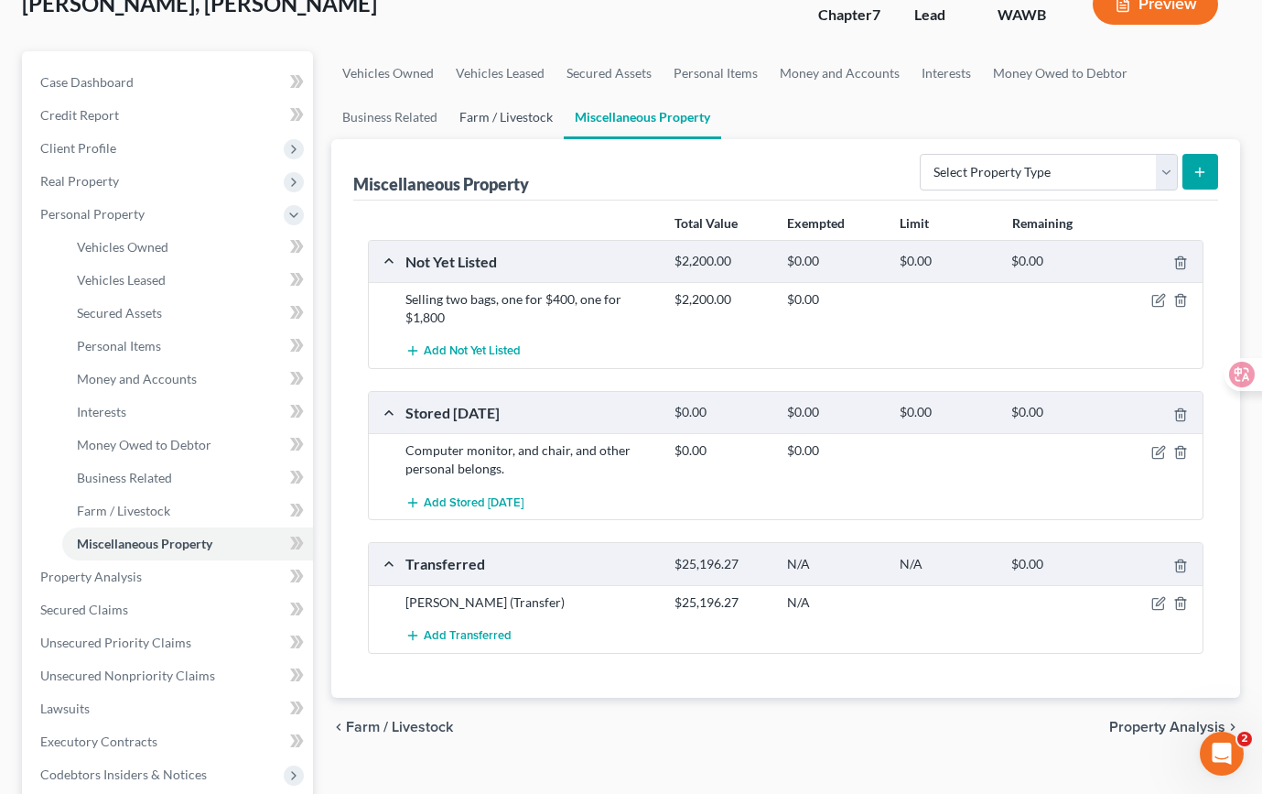
click at [530, 127] on link "Farm / Livestock" at bounding box center [506, 117] width 115 height 44
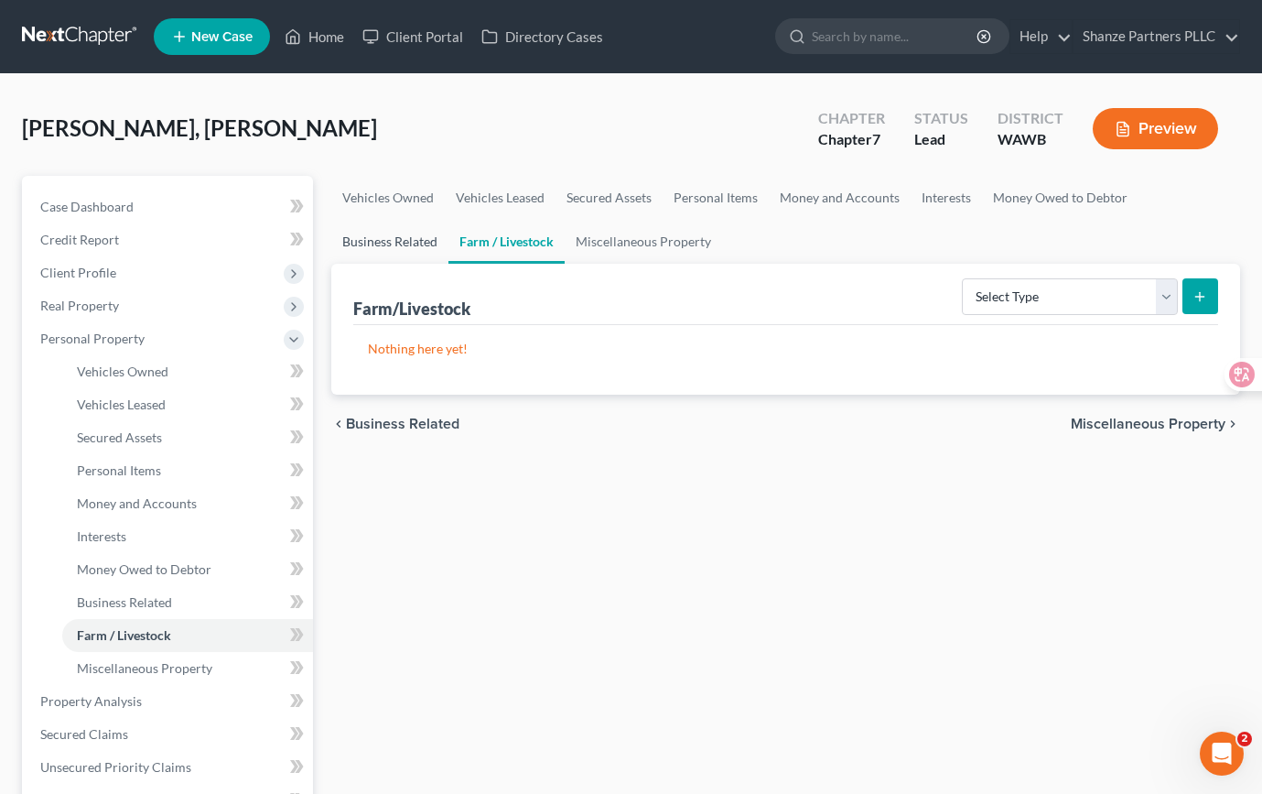
click at [407, 244] on link "Business Related" at bounding box center [389, 242] width 117 height 44
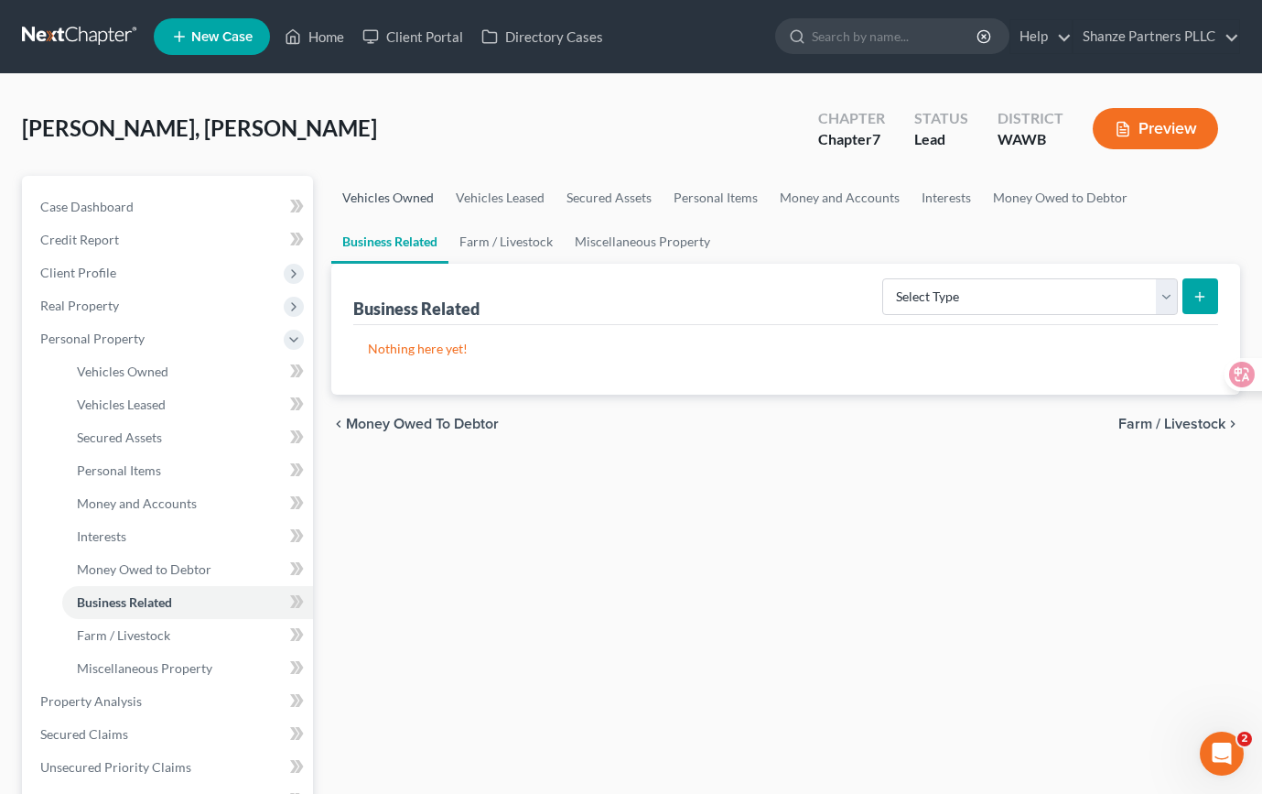
click at [403, 201] on link "Vehicles Owned" at bounding box center [388, 198] width 114 height 44
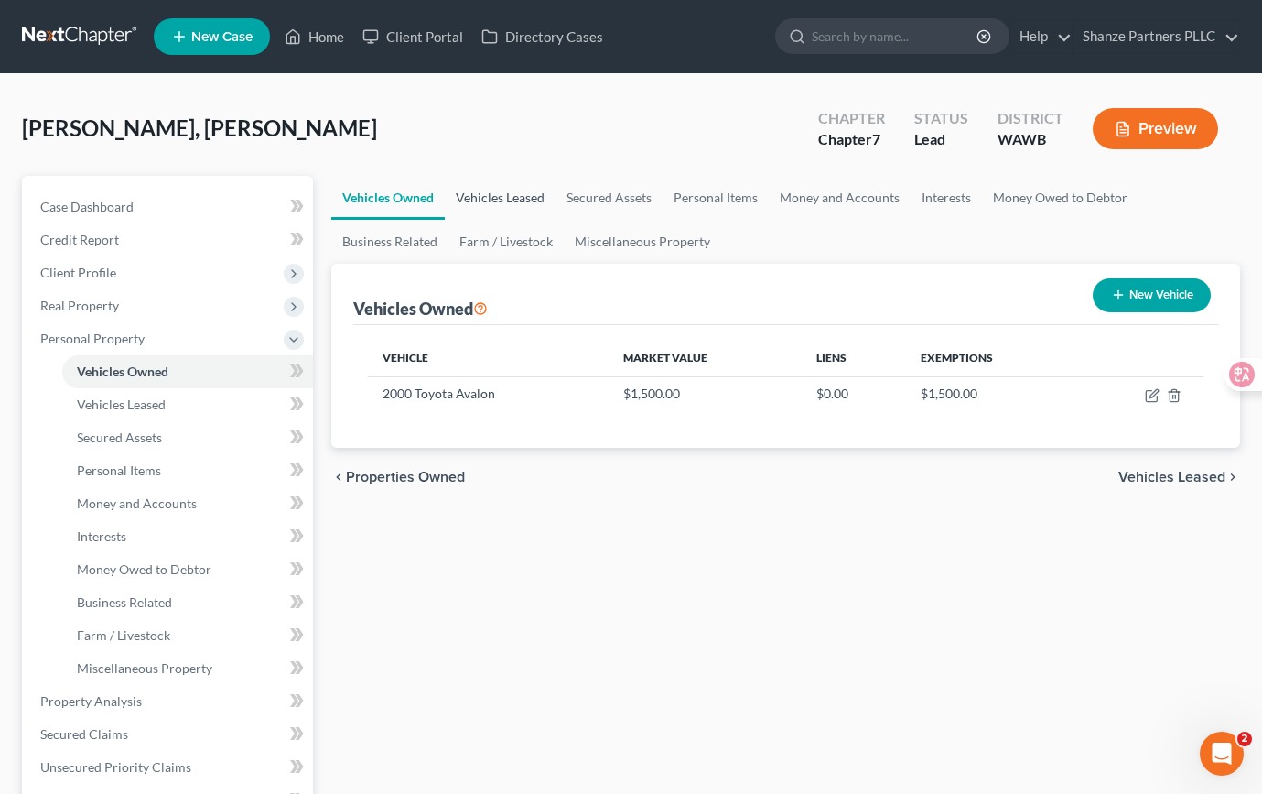
click at [499, 199] on link "Vehicles Leased" at bounding box center [500, 198] width 111 height 44
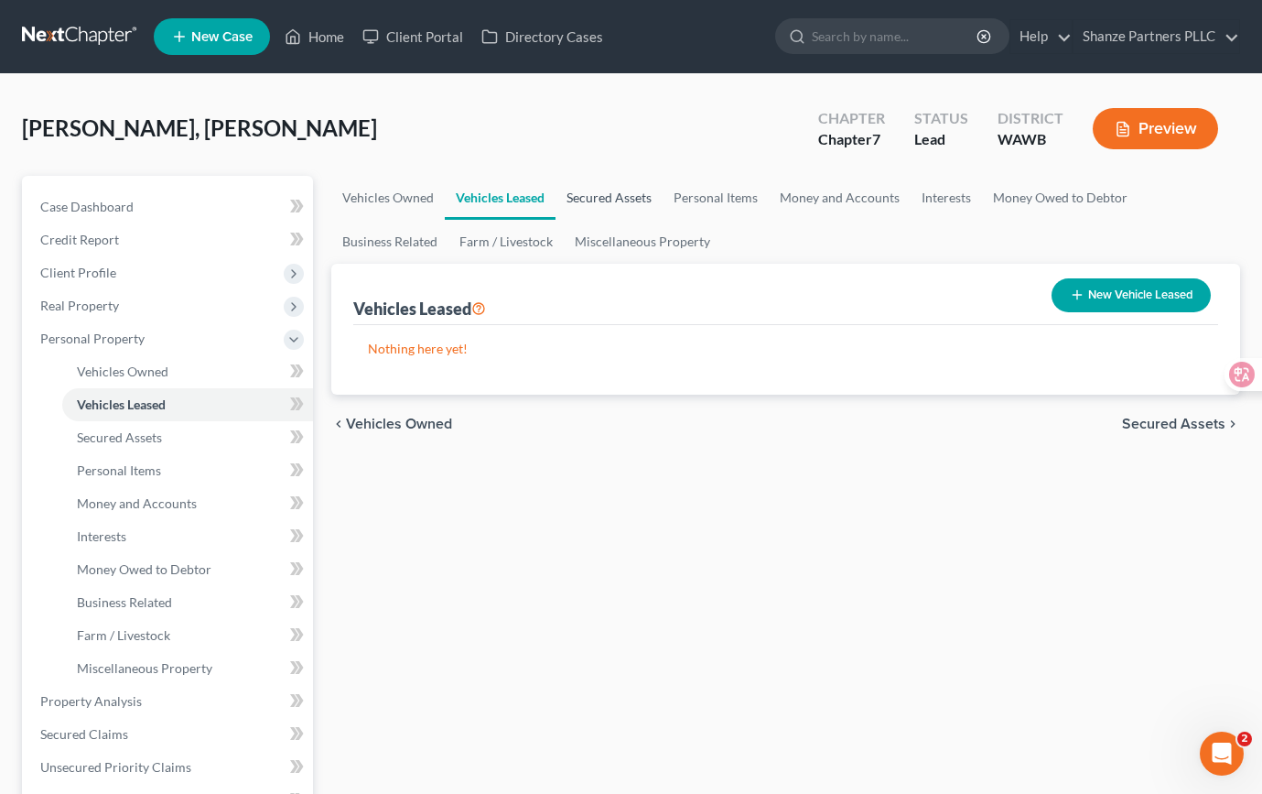
click at [601, 199] on link "Secured Assets" at bounding box center [609, 198] width 107 height 44
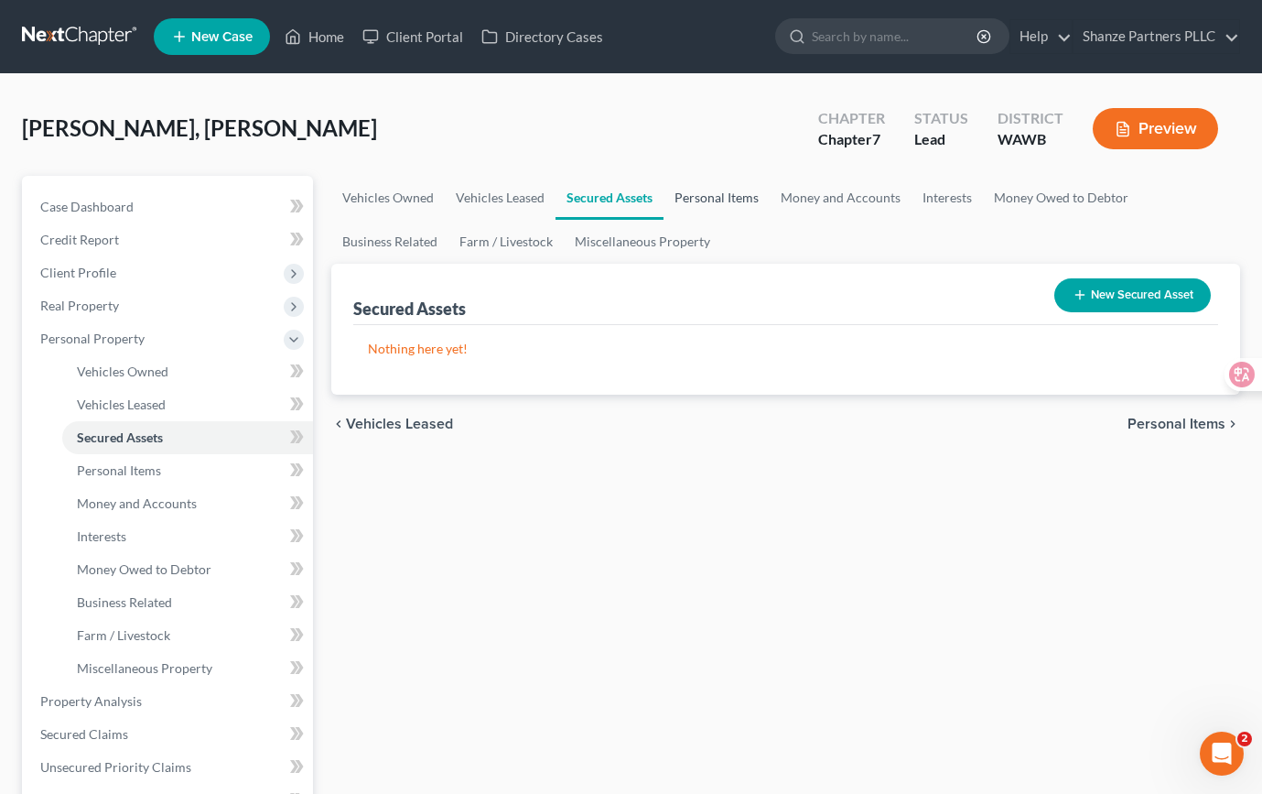
click at [703, 204] on link "Personal Items" at bounding box center [717, 198] width 106 height 44
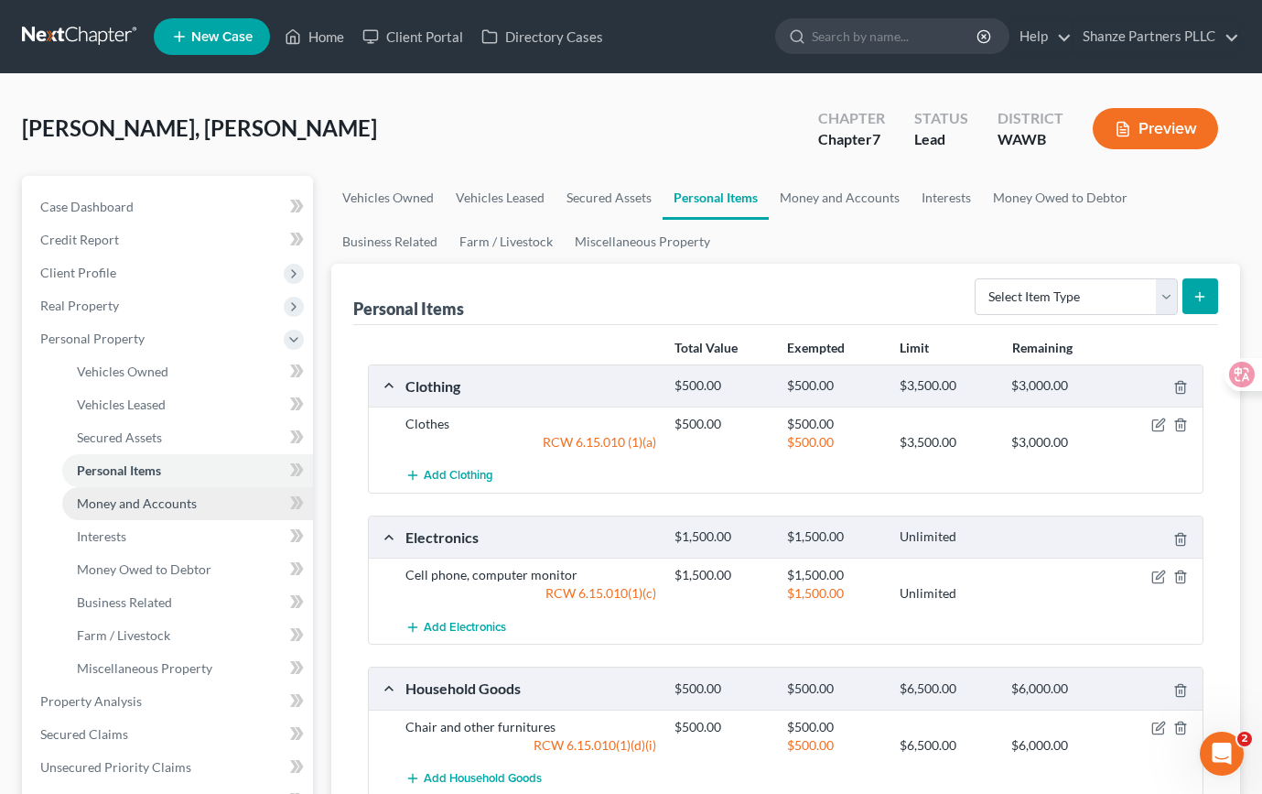
click at [222, 507] on link "Money and Accounts" at bounding box center [187, 503] width 251 height 33
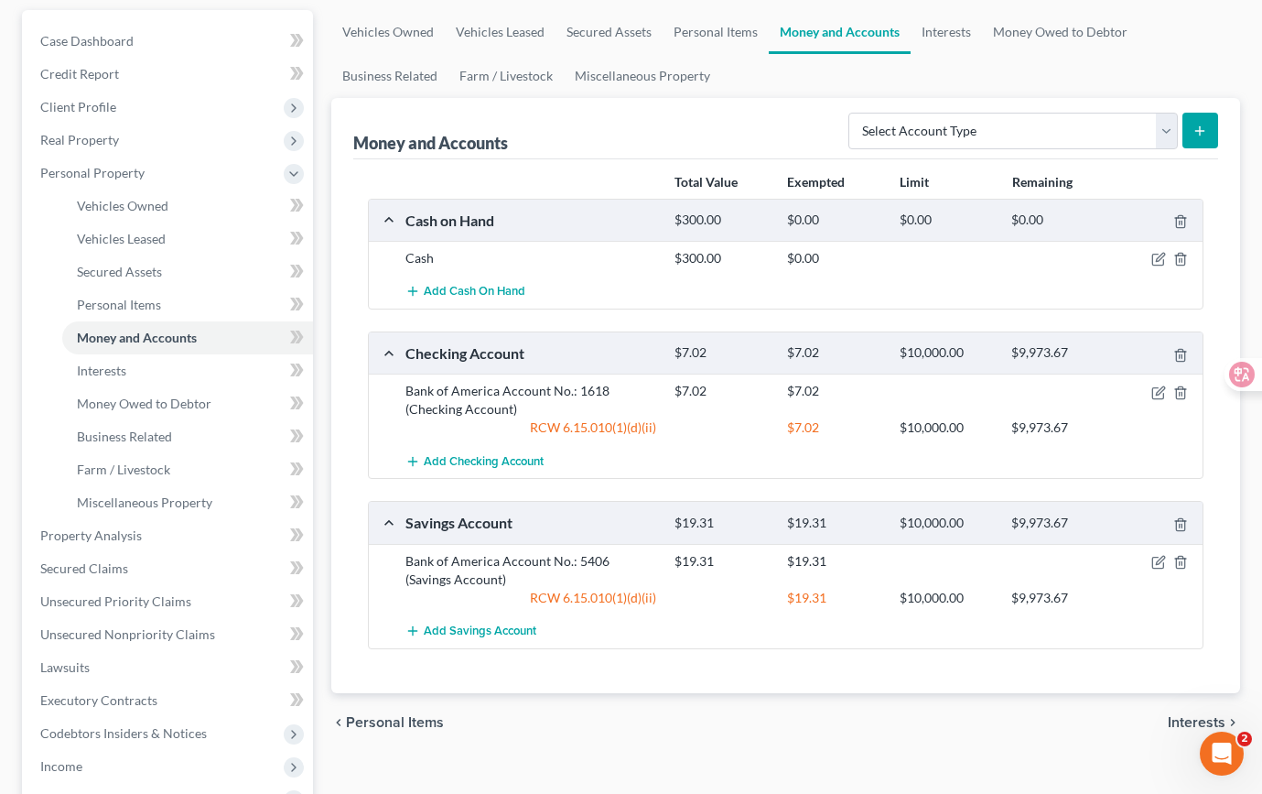
scroll to position [177, 0]
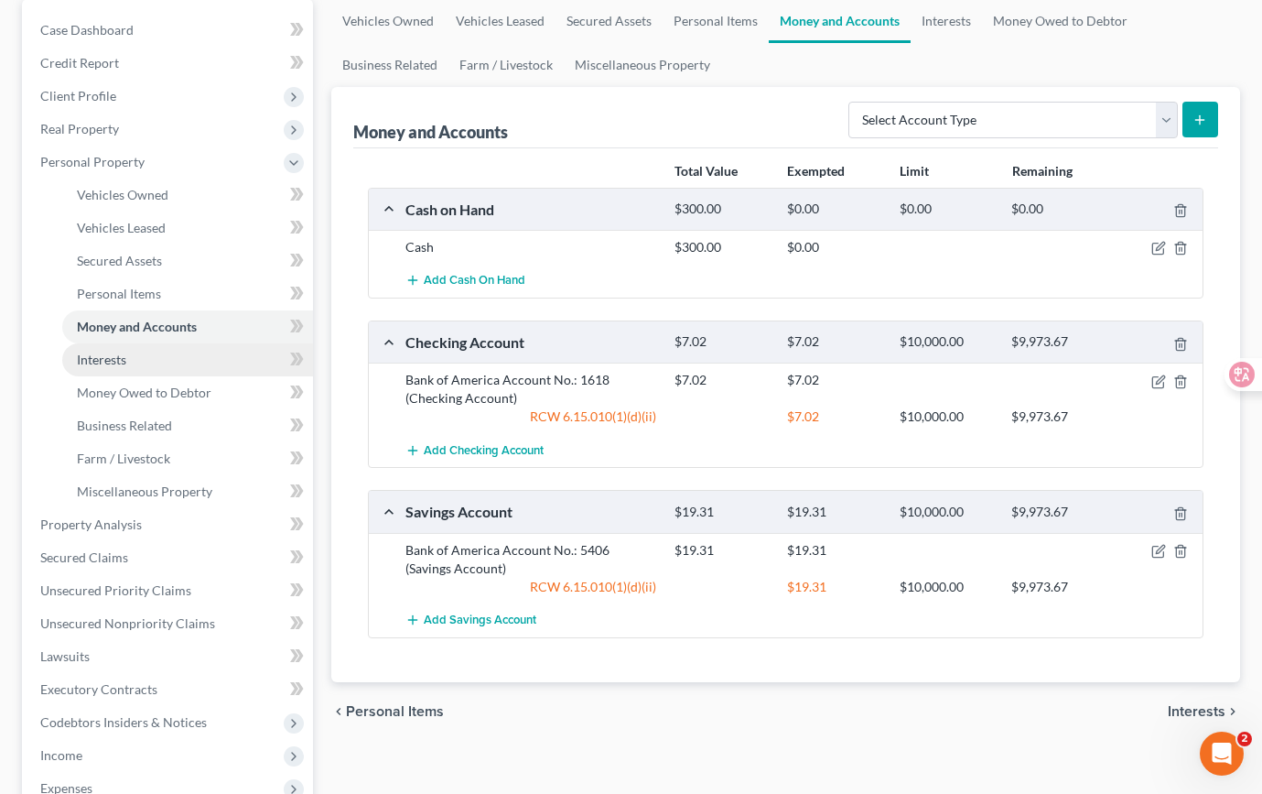
click at [234, 367] on link "Interests" at bounding box center [187, 359] width 251 height 33
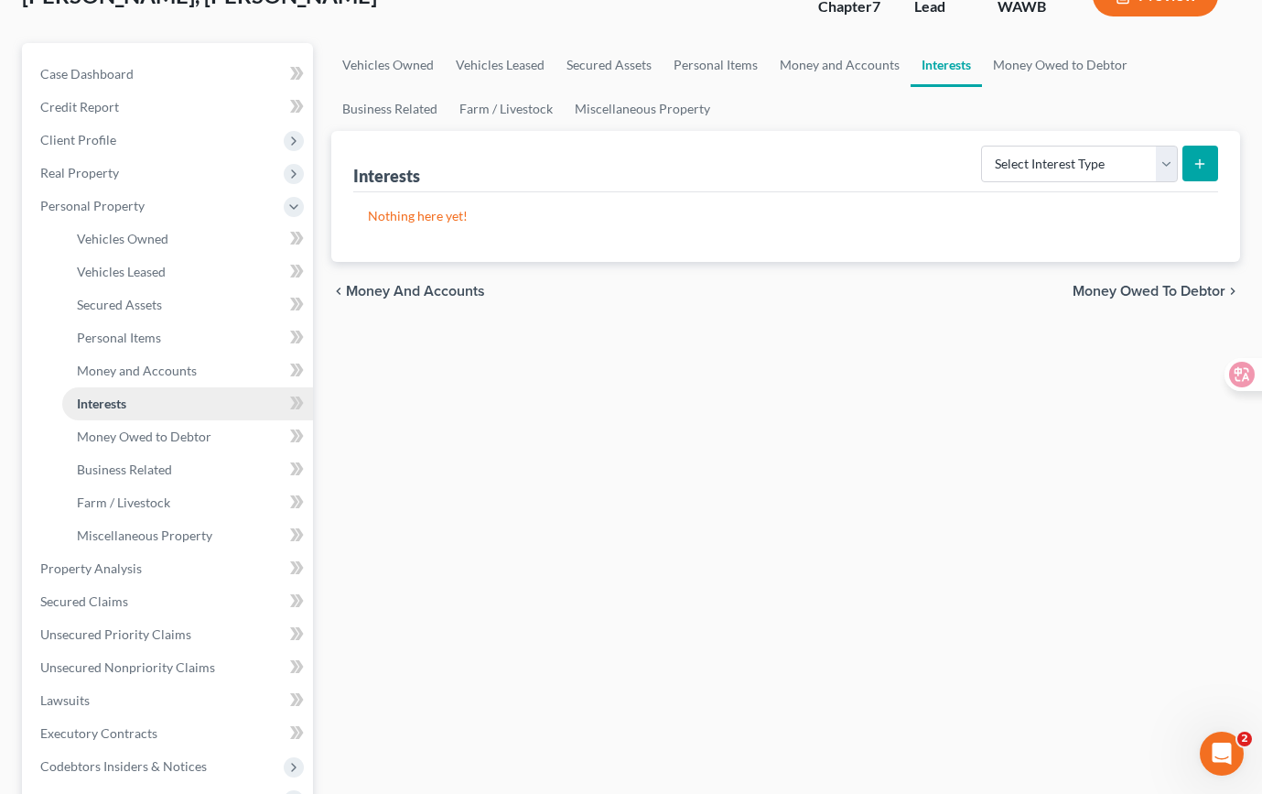
scroll to position [137, 0]
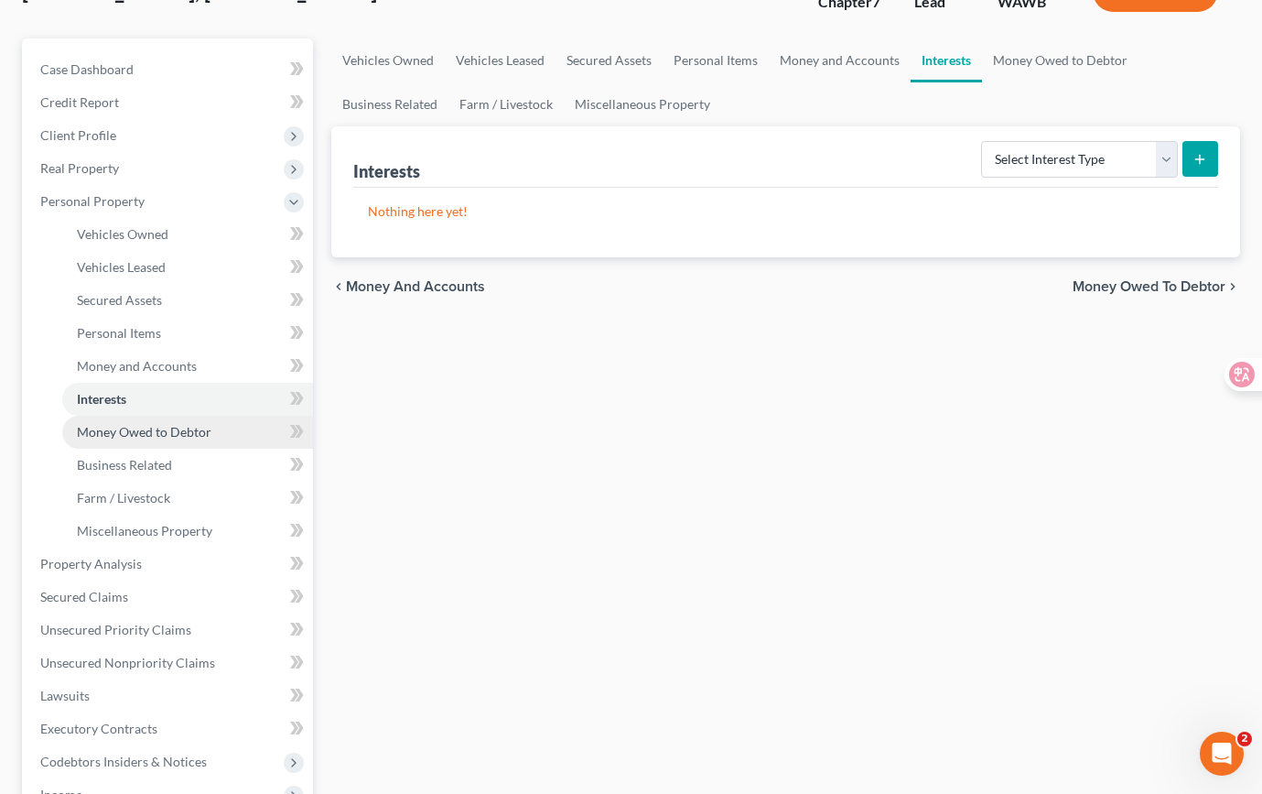
click at [185, 439] on link "Money Owed to Debtor" at bounding box center [187, 432] width 251 height 33
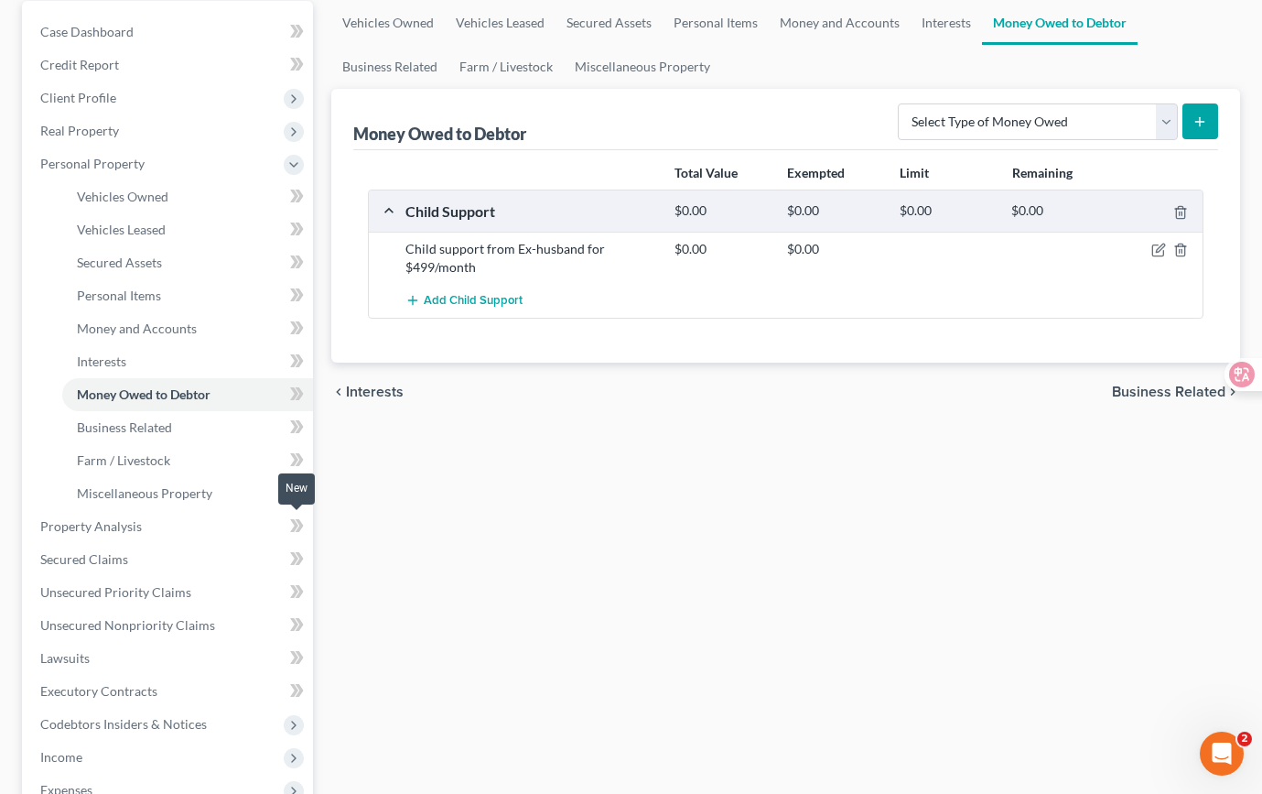
scroll to position [185, 0]
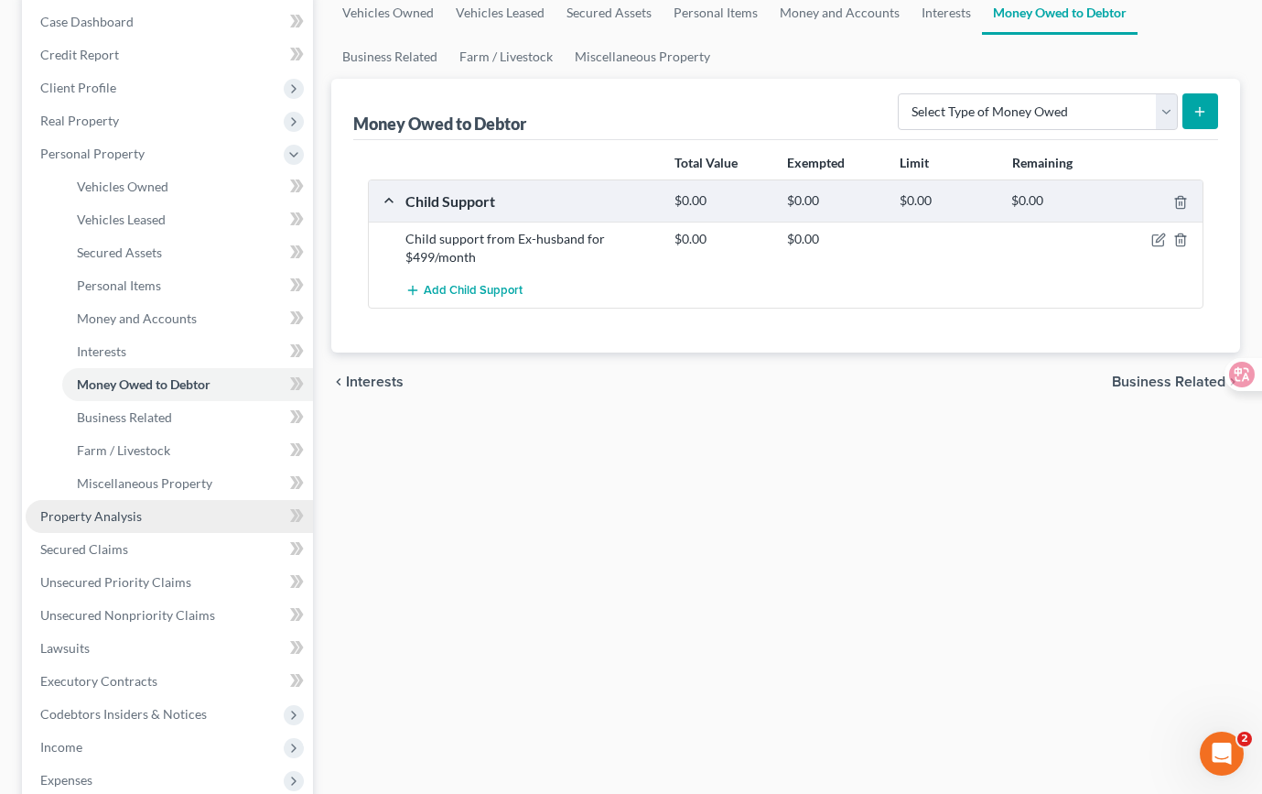
click at [198, 511] on link "Property Analysis" at bounding box center [169, 516] width 287 height 33
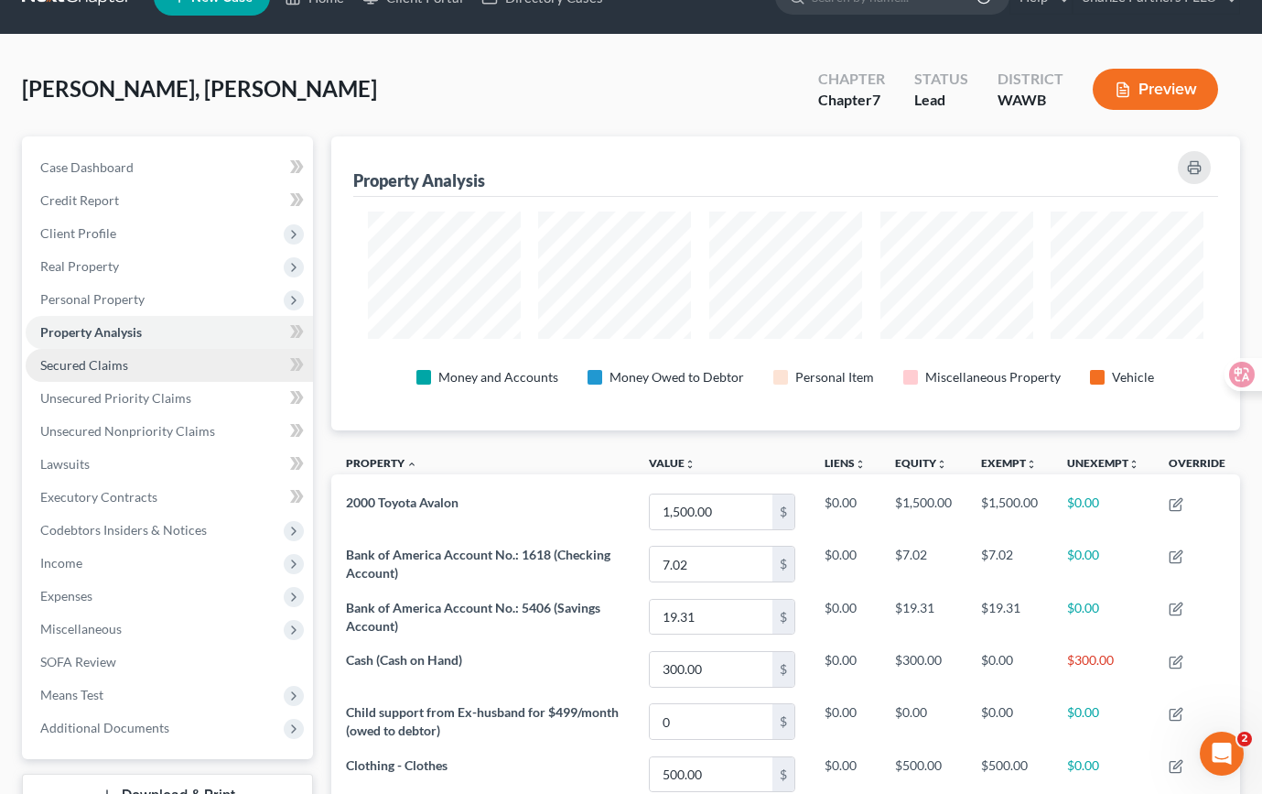
click at [210, 361] on link "Secured Claims" at bounding box center [169, 365] width 287 height 33
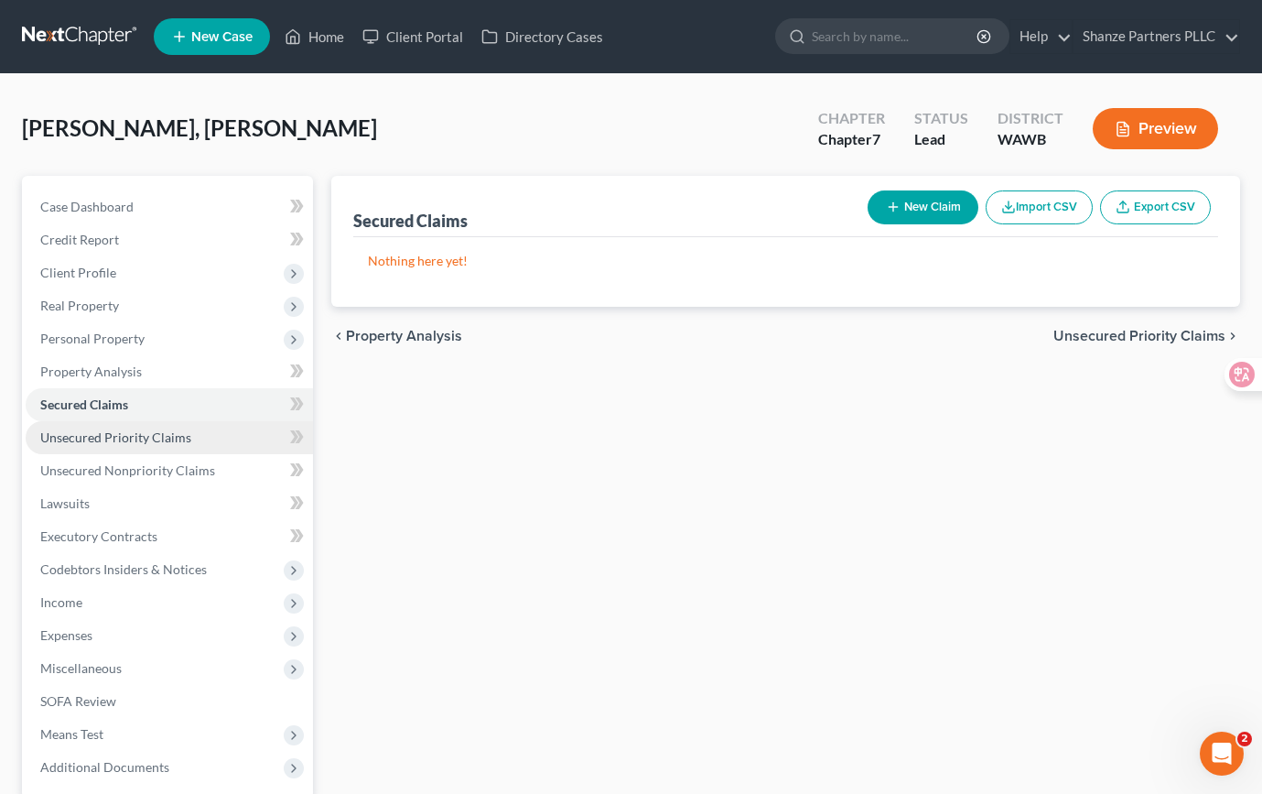
click at [213, 443] on link "Unsecured Priority Claims" at bounding box center [169, 437] width 287 height 33
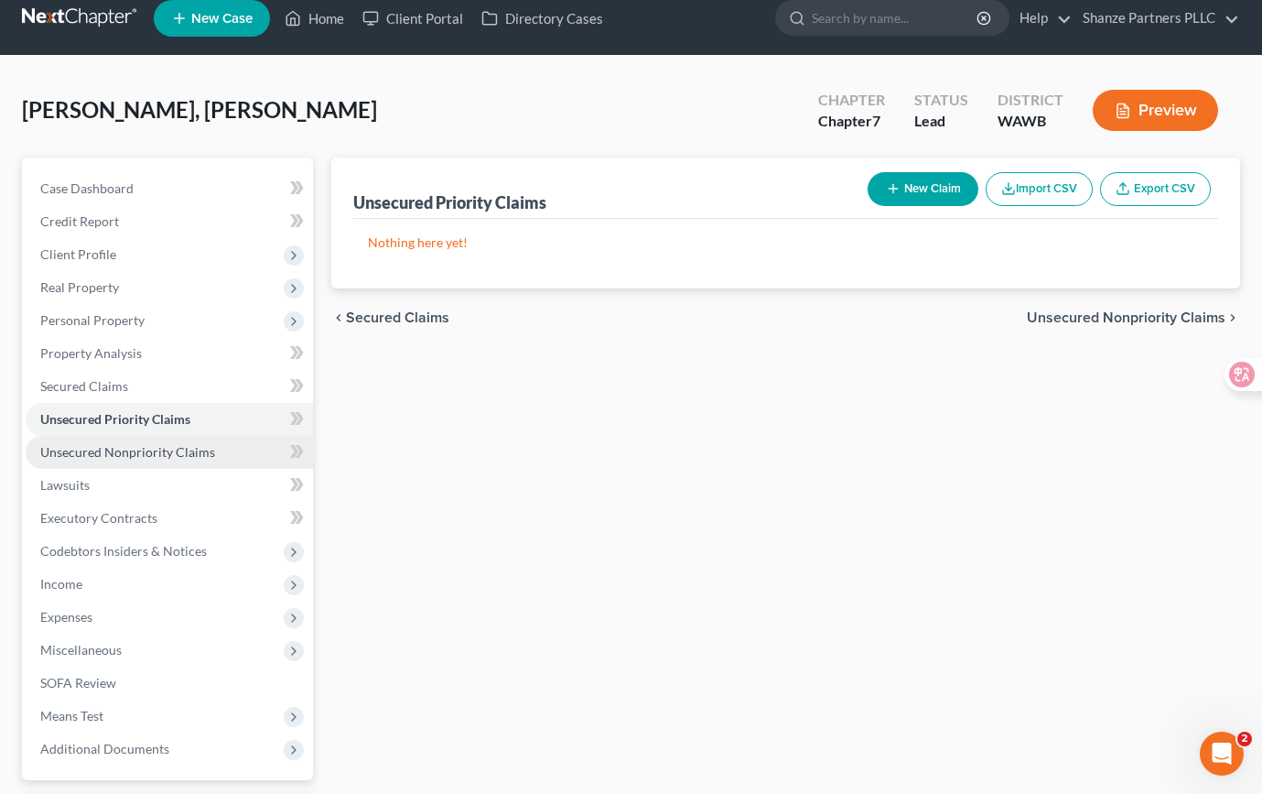
click at [223, 449] on link "Unsecured Nonpriority Claims" at bounding box center [169, 452] width 287 height 33
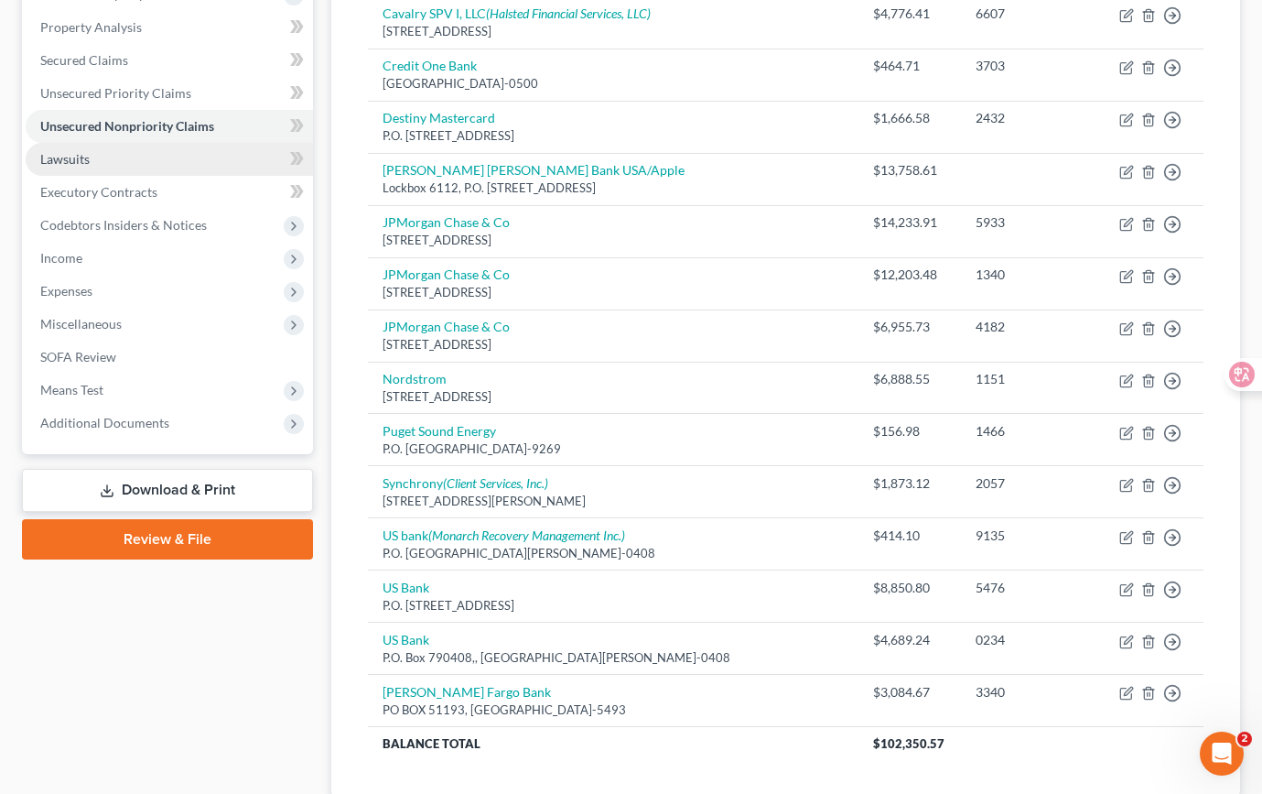
click at [244, 160] on link "Lawsuits" at bounding box center [169, 159] width 287 height 33
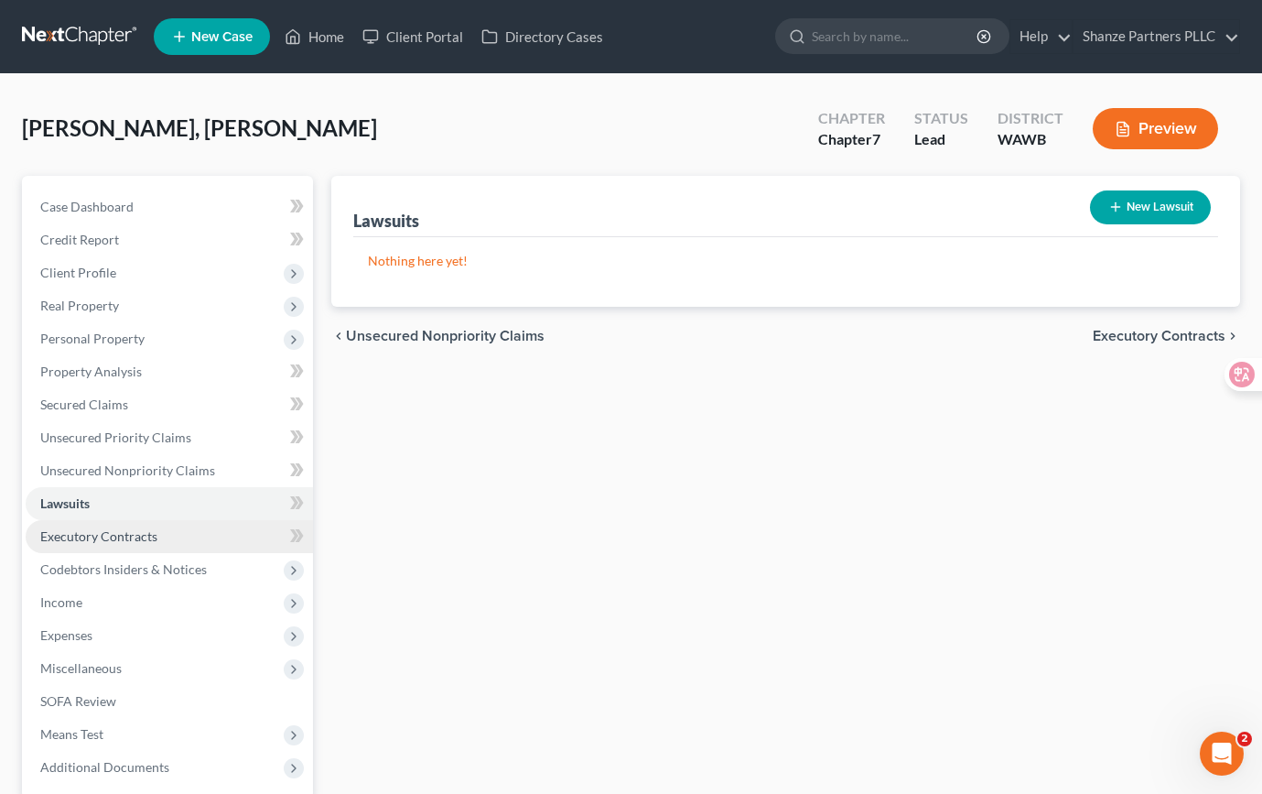
click at [215, 531] on link "Executory Contracts" at bounding box center [169, 536] width 287 height 33
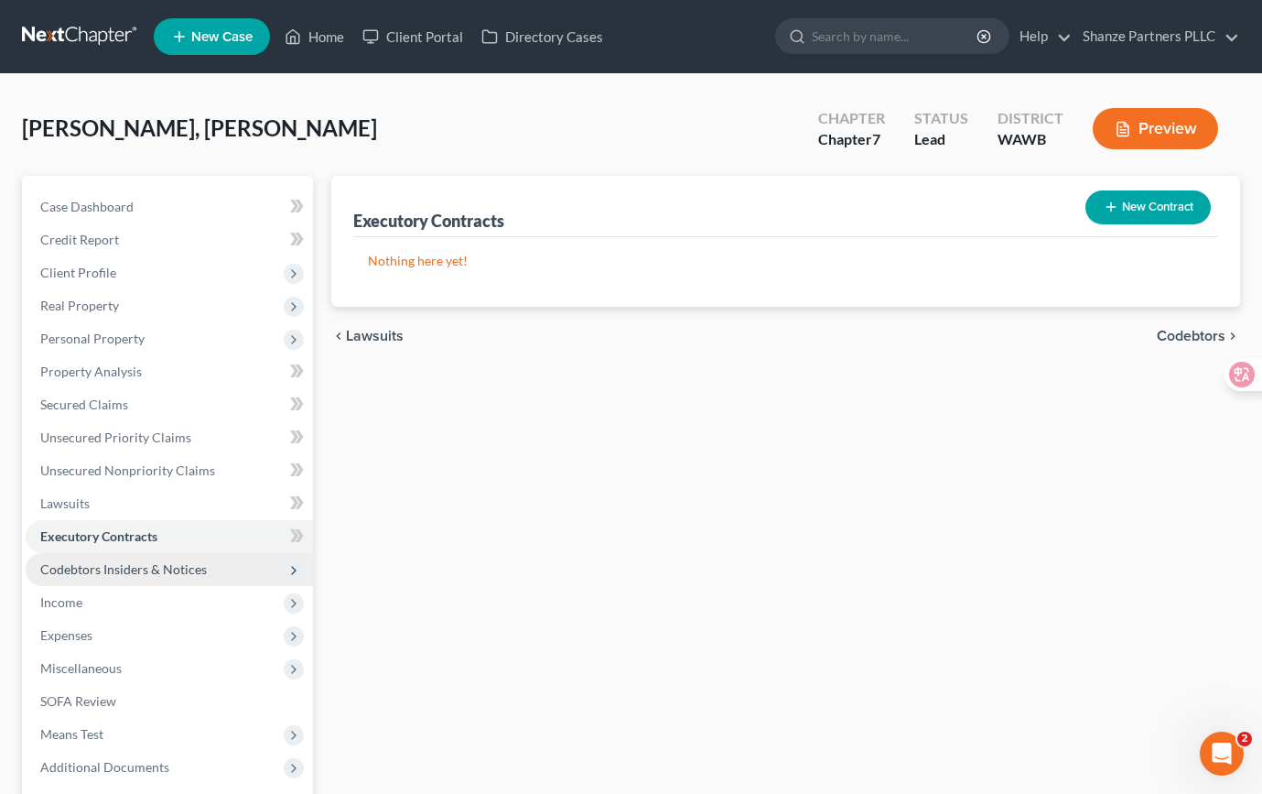
click at [209, 566] on span "Codebtors Insiders & Notices" at bounding box center [169, 569] width 287 height 33
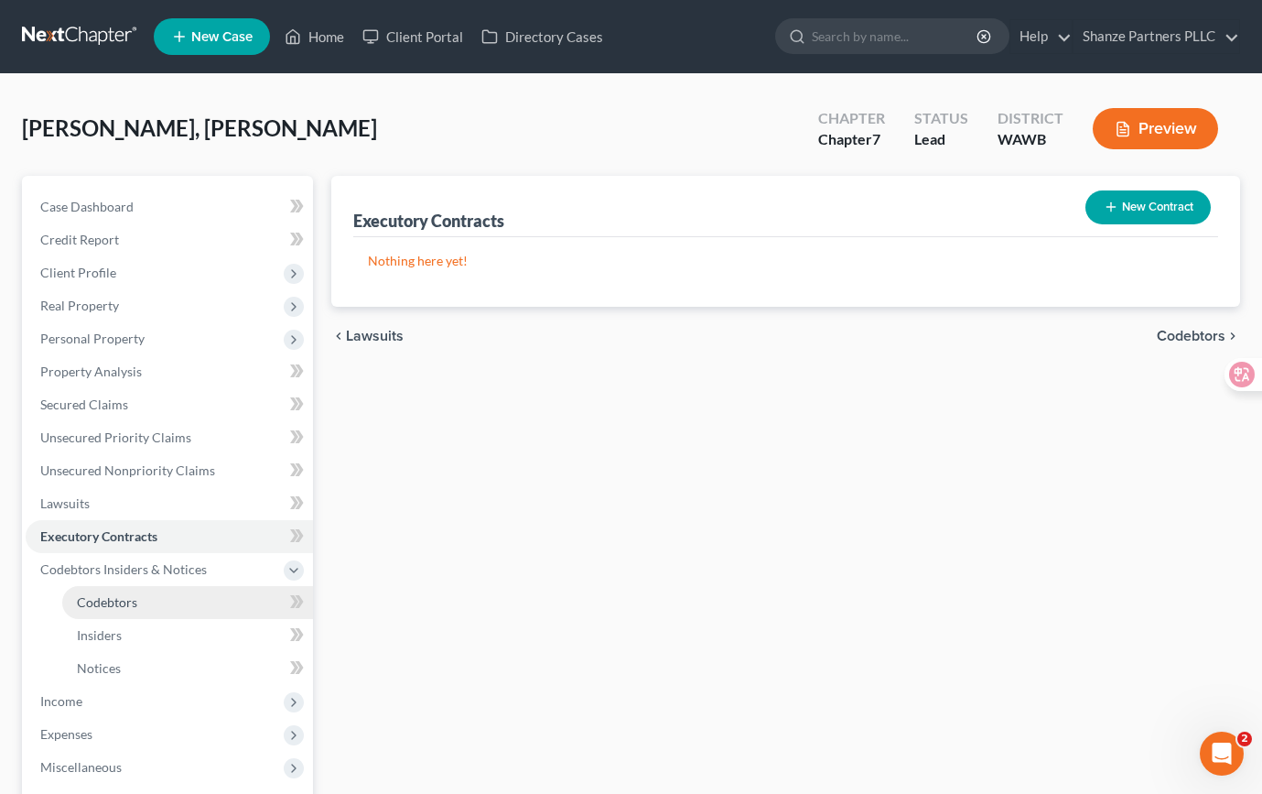
click at [211, 605] on link "Codebtors" at bounding box center [187, 602] width 251 height 33
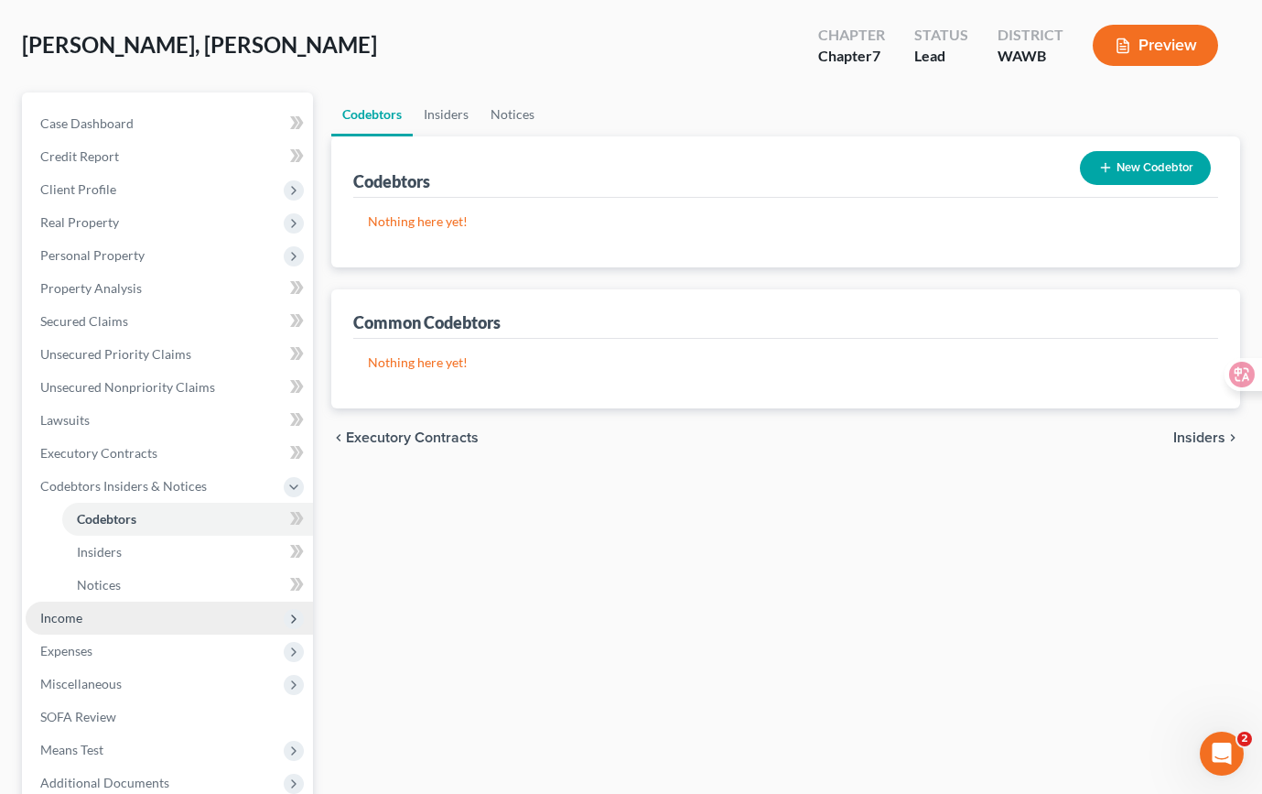
click at [199, 613] on span "Income" at bounding box center [169, 617] width 287 height 33
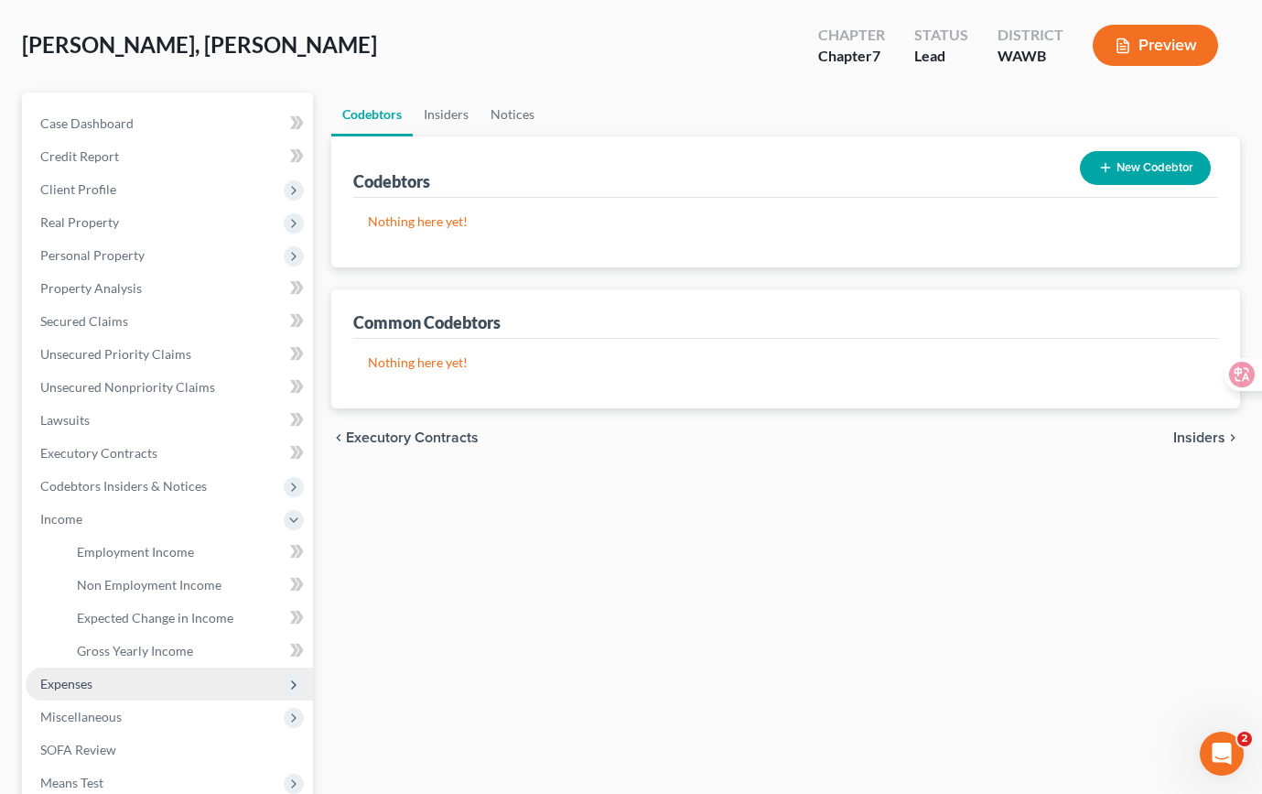
click at [190, 685] on span "Expenses" at bounding box center [169, 683] width 287 height 33
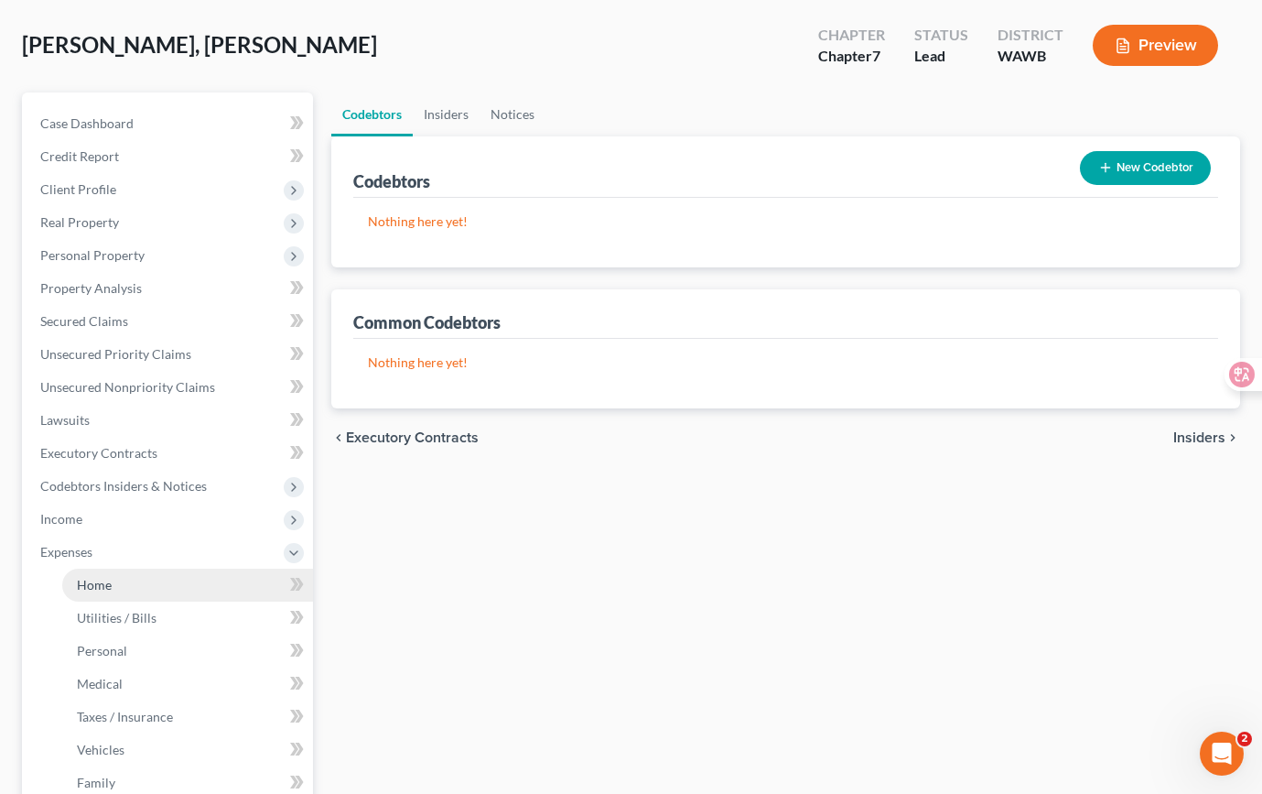
click at [231, 574] on link "Home" at bounding box center [187, 584] width 251 height 33
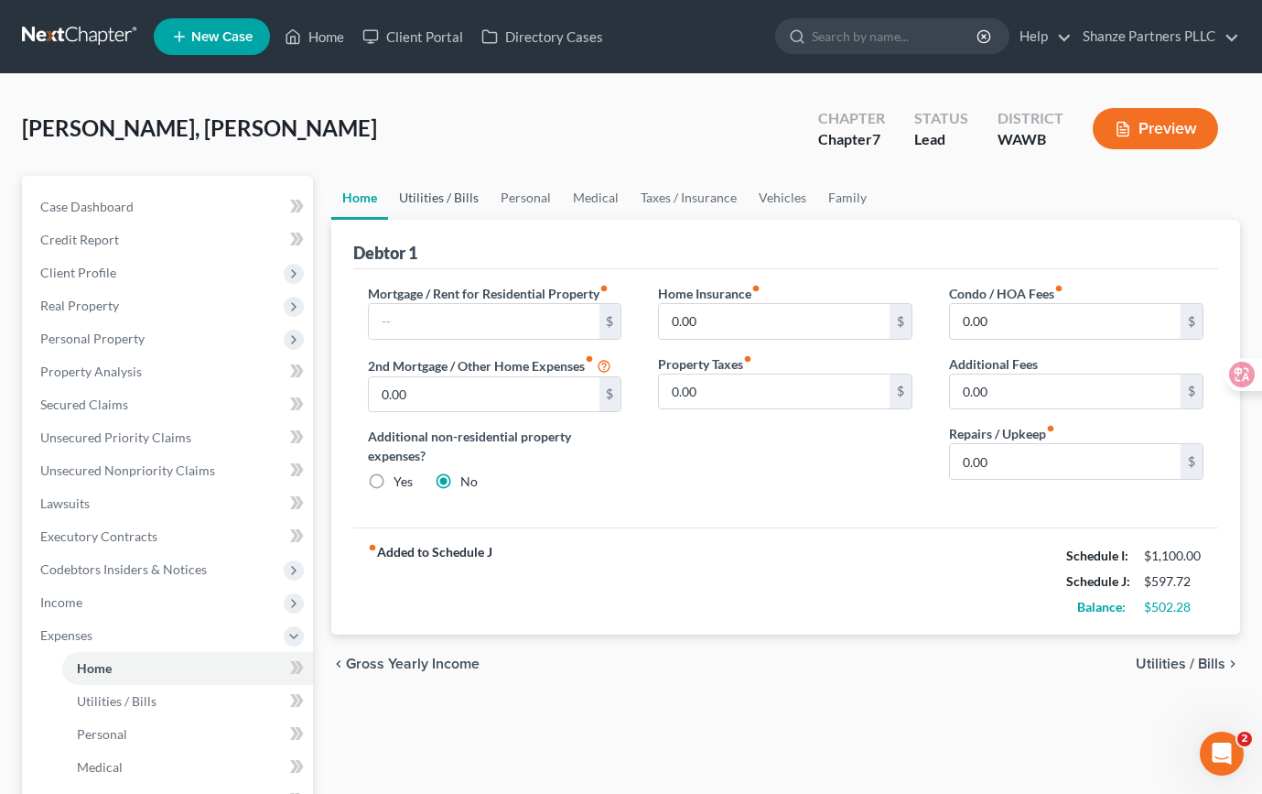
click at [456, 200] on link "Utilities / Bills" at bounding box center [439, 198] width 102 height 44
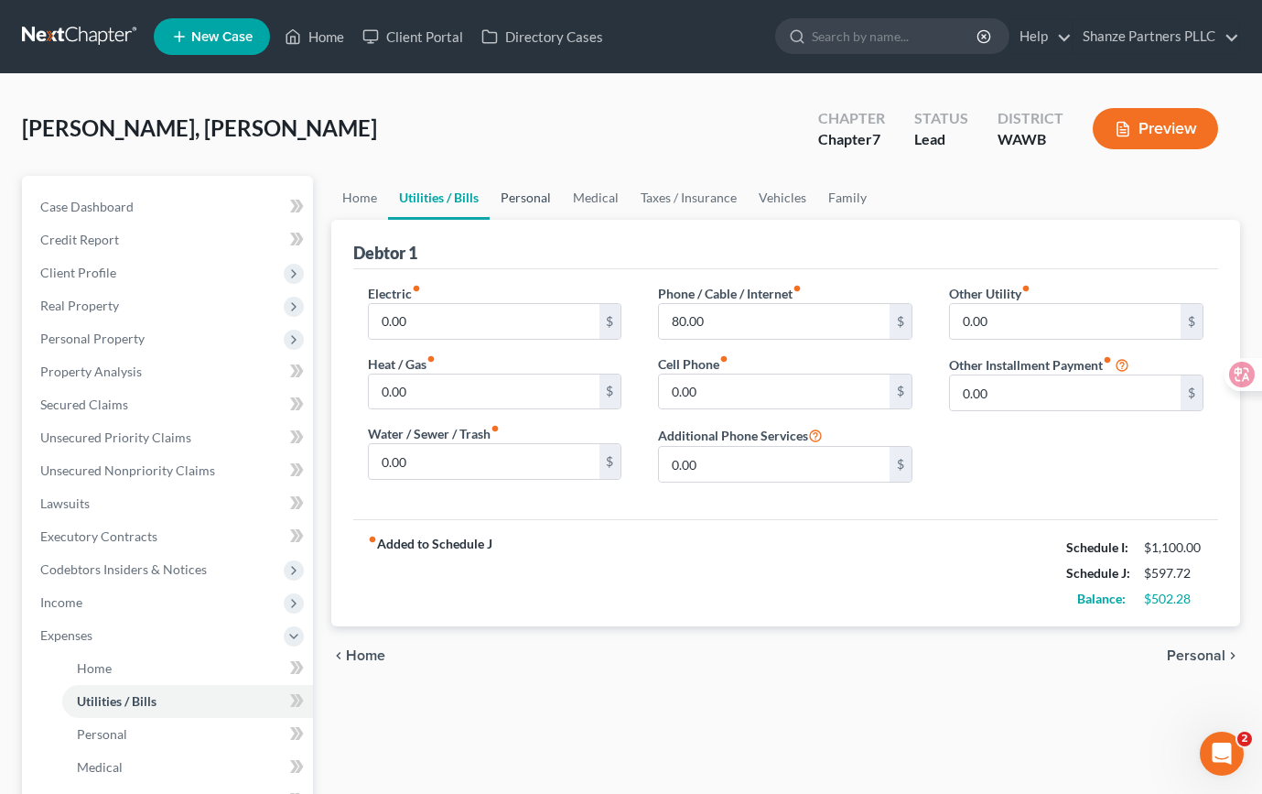
click at [520, 200] on link "Personal" at bounding box center [526, 198] width 72 height 44
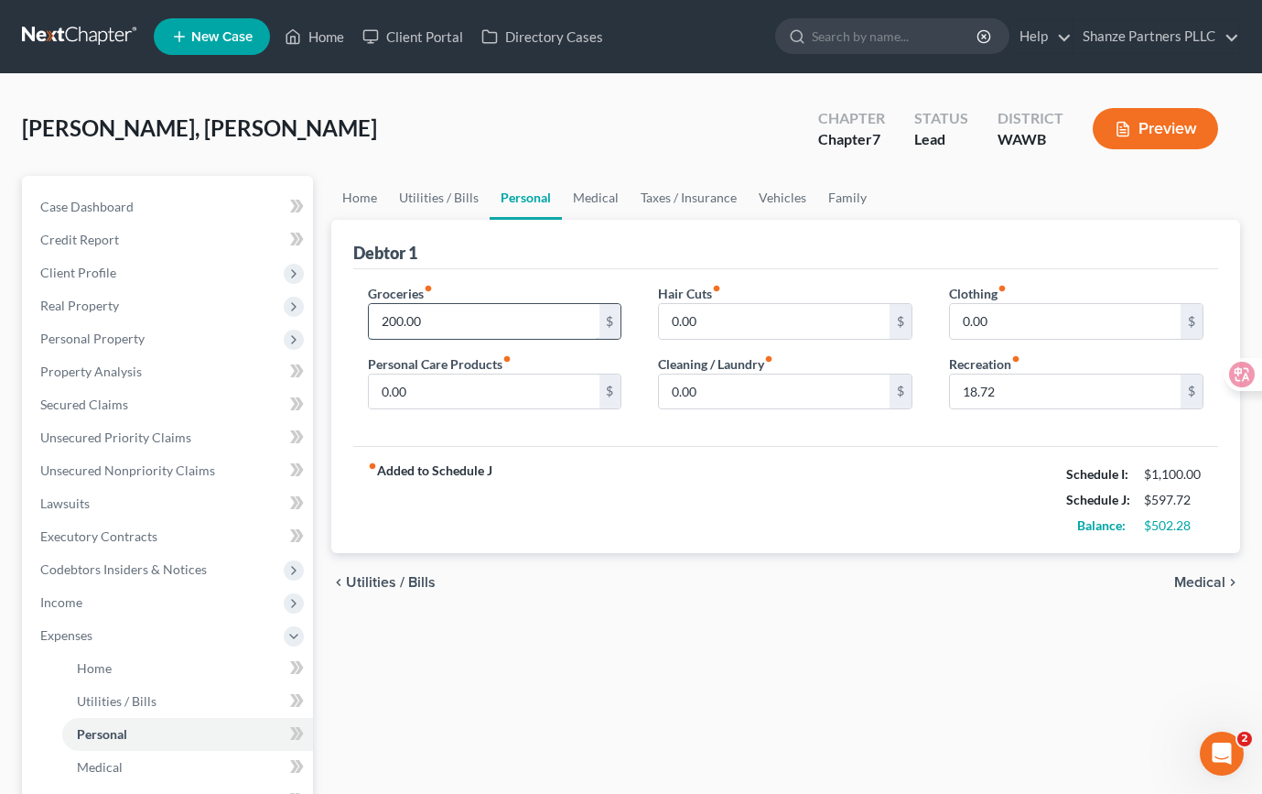
click at [528, 319] on input "200.00" at bounding box center [484, 321] width 231 height 35
type input "500"
click at [533, 265] on div "Debtor 1" at bounding box center [785, 244] width 865 height 49
click at [516, 320] on input "500" at bounding box center [484, 321] width 231 height 35
click at [602, 253] on div "Debtor 1" at bounding box center [785, 244] width 865 height 49
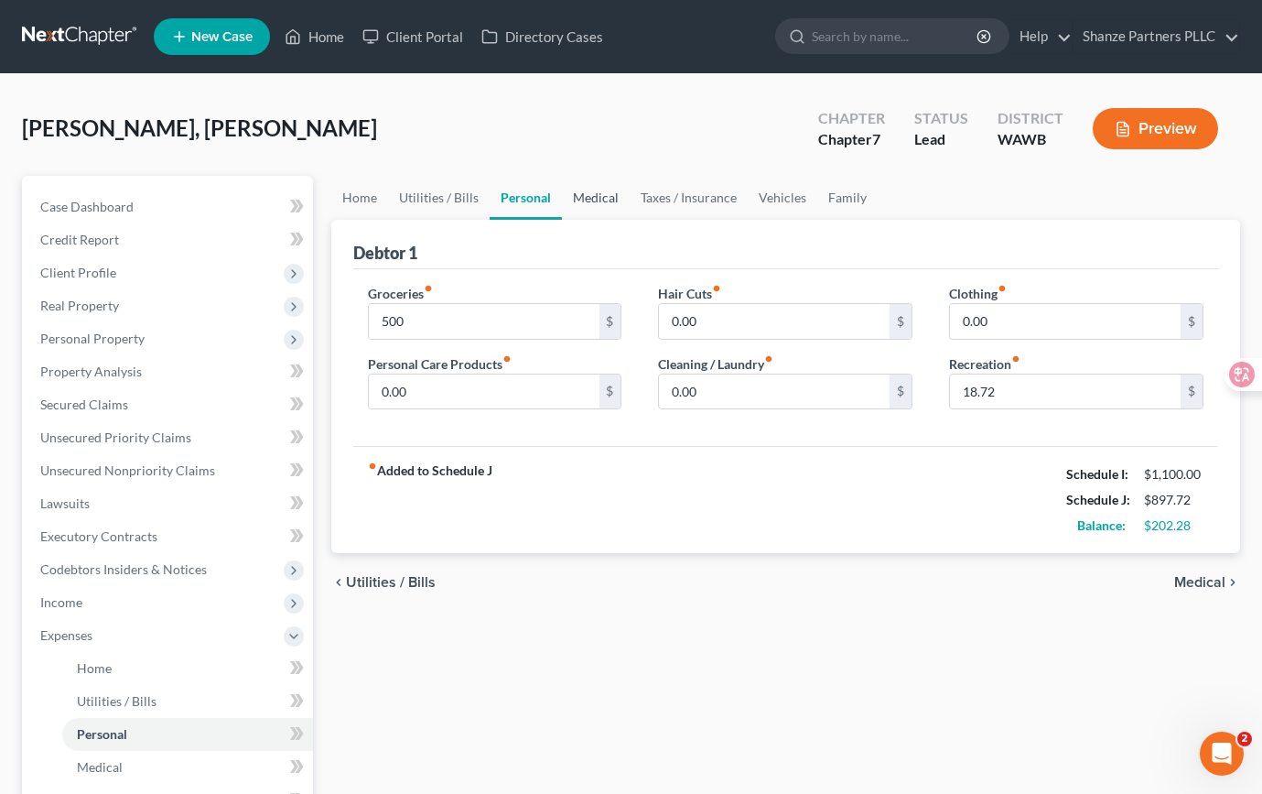
click at [605, 198] on link "Medical" at bounding box center [596, 198] width 68 height 44
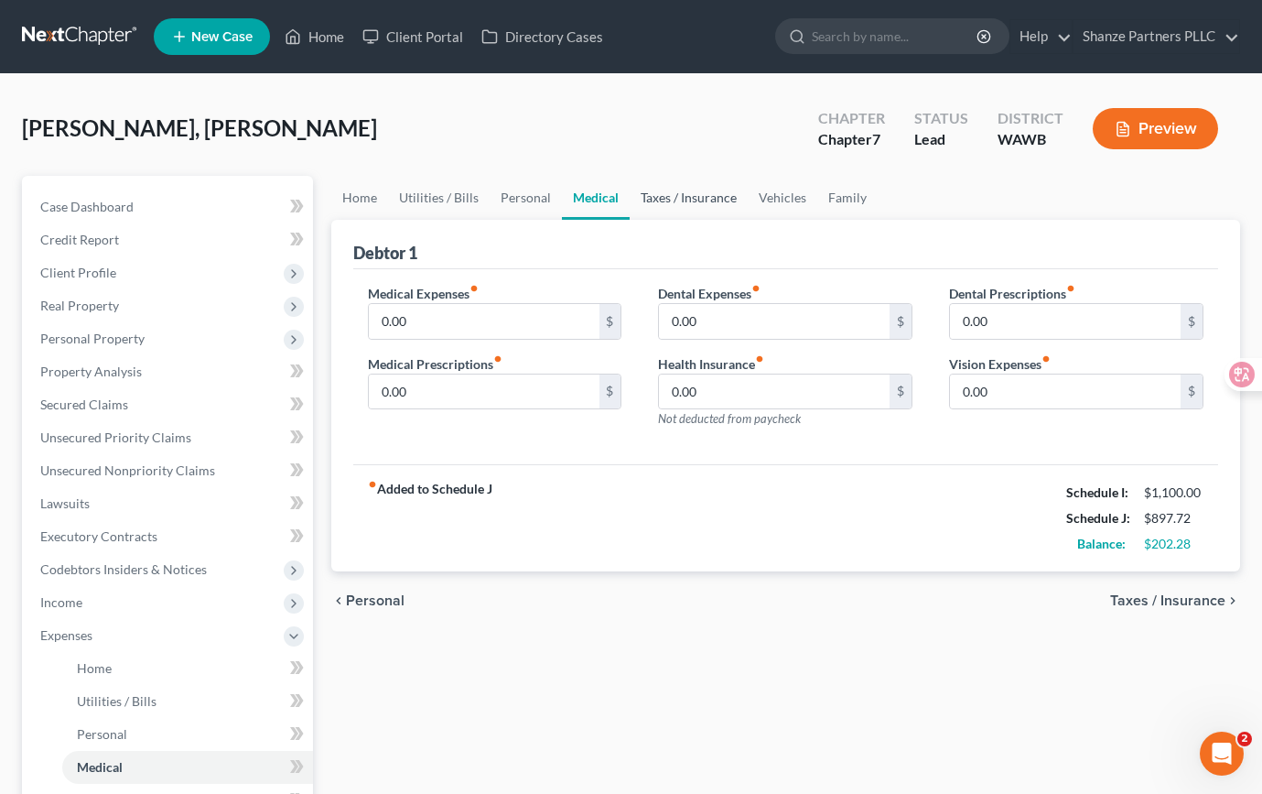
click at [672, 202] on link "Taxes / Insurance" at bounding box center [689, 198] width 118 height 44
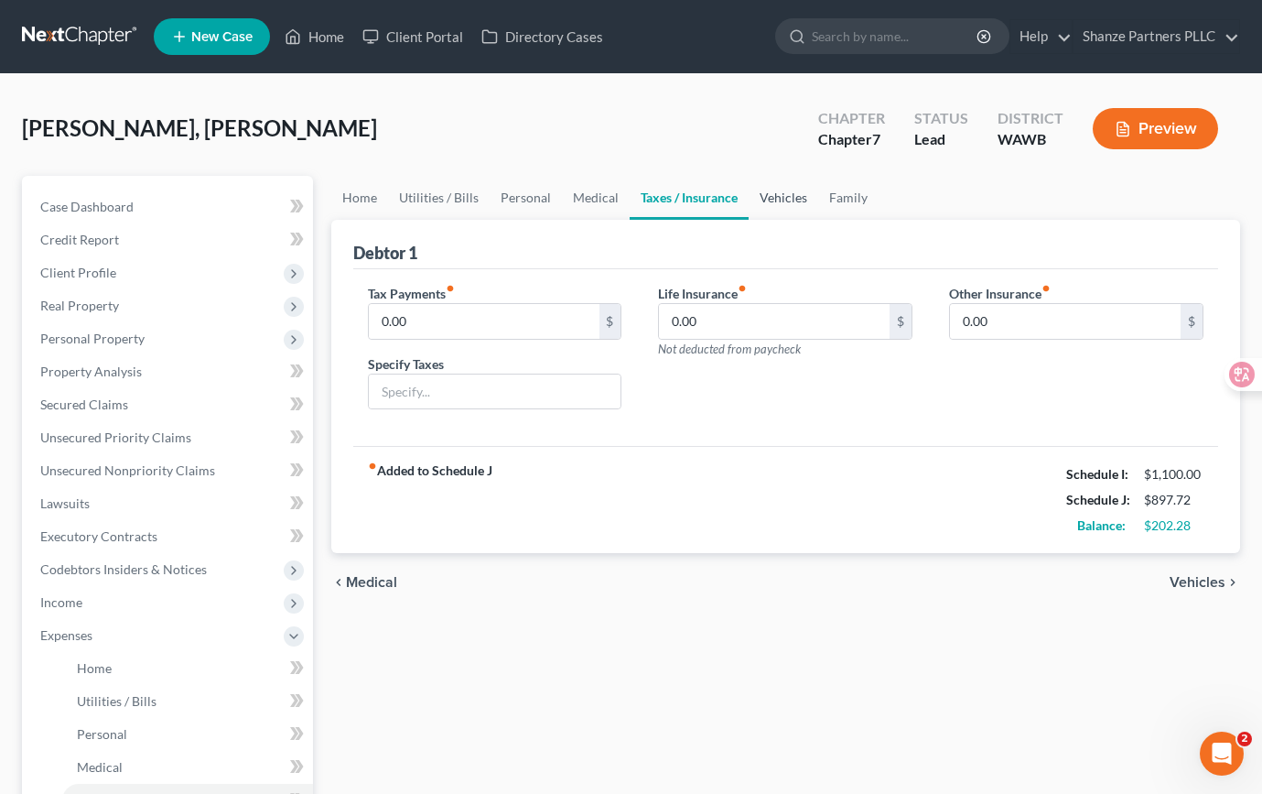
click at [781, 202] on link "Vehicles" at bounding box center [784, 198] width 70 height 44
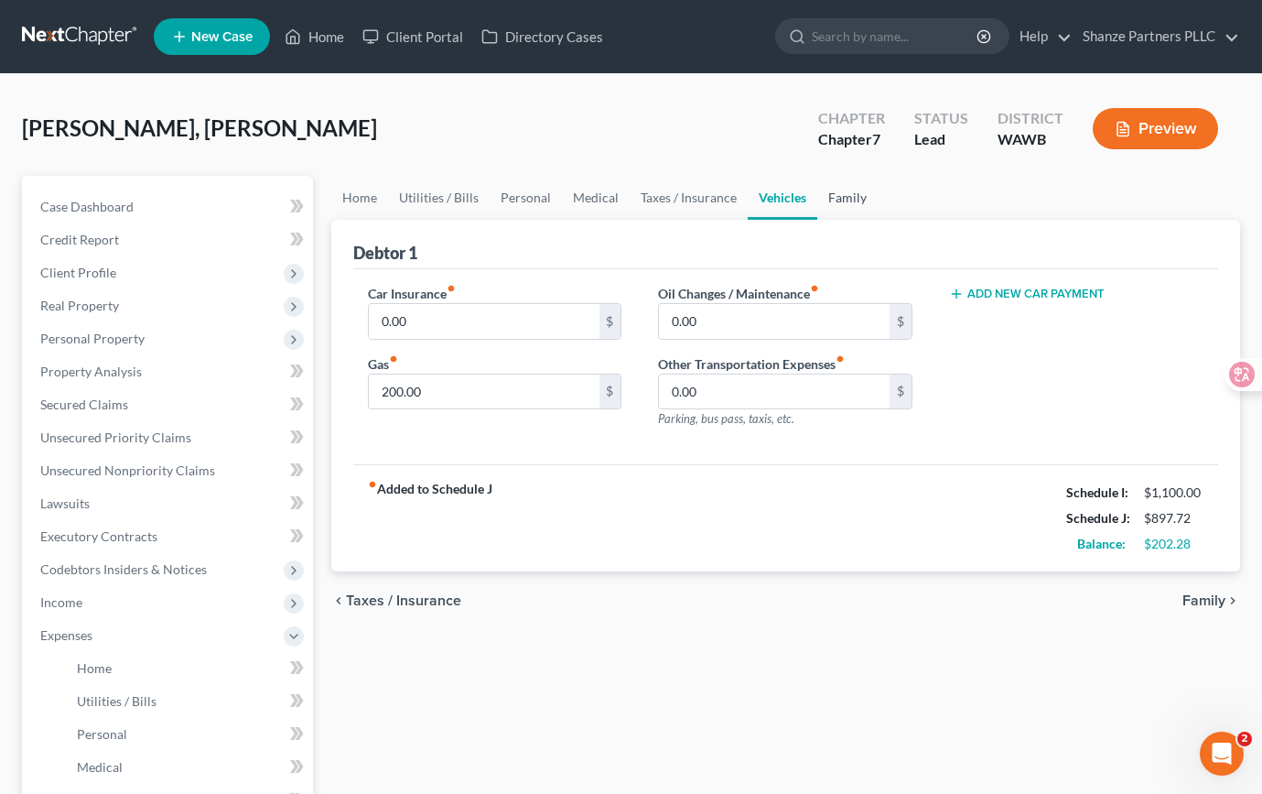
click at [830, 201] on link "Family" at bounding box center [848, 198] width 60 height 44
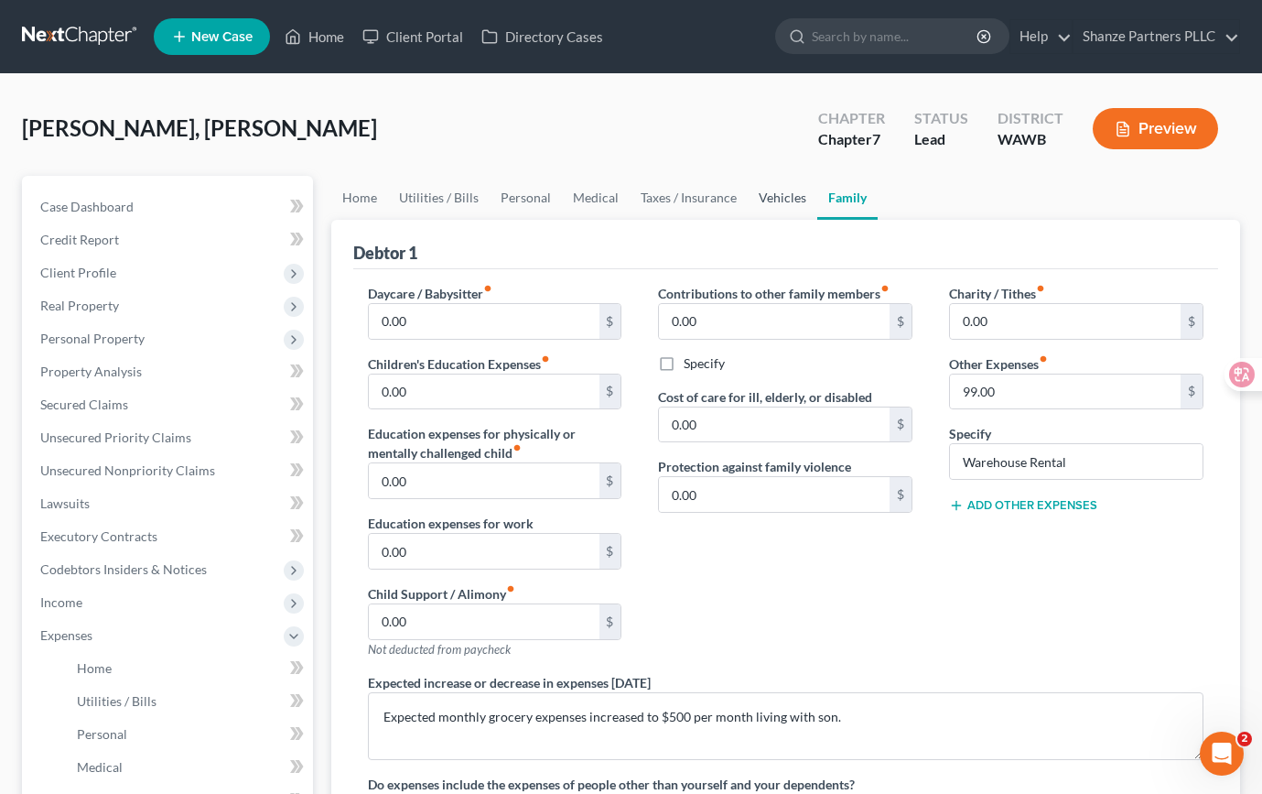
click at [767, 201] on link "Vehicles" at bounding box center [783, 198] width 70 height 44
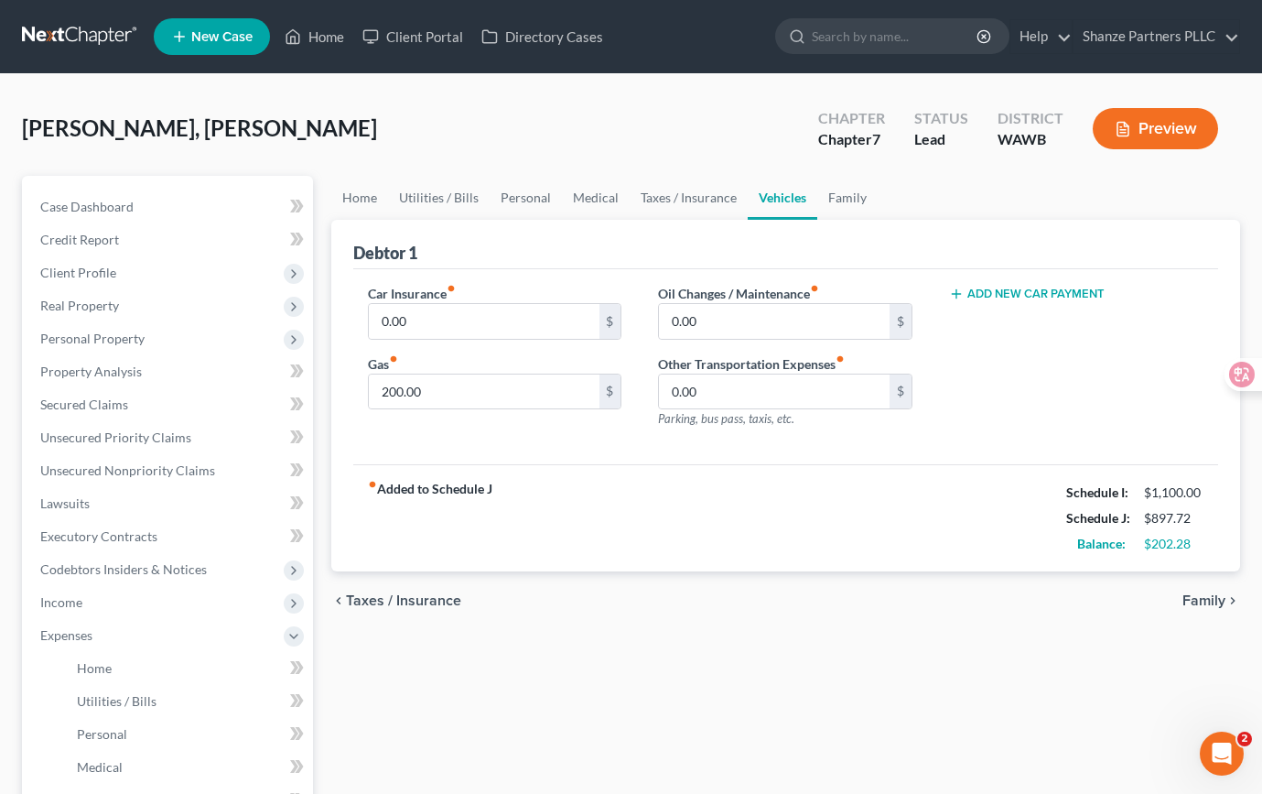
click at [541, 275] on div "Car Insurance fiber_manual_record 0.00 $ Gas fiber_manual_record 200.00 $ Oil C…" at bounding box center [785, 367] width 865 height 196
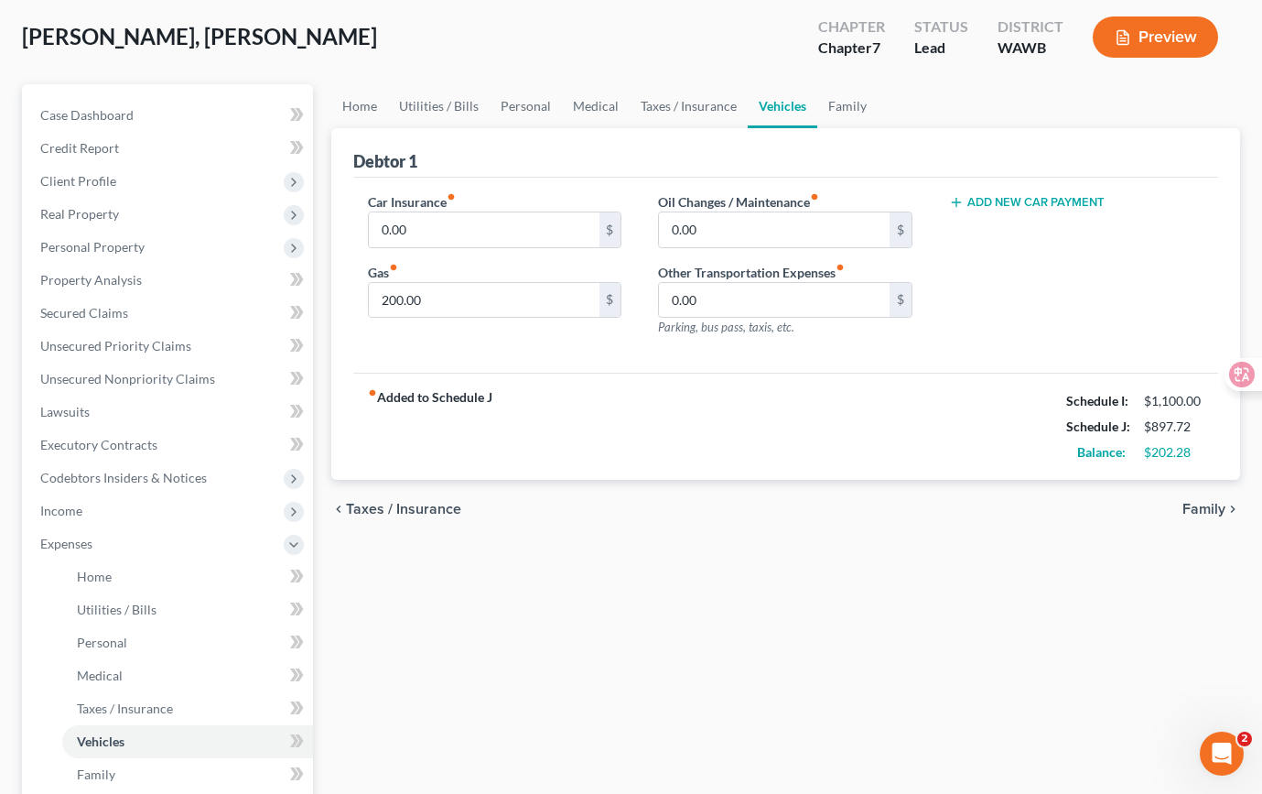
scroll to position [76, 0]
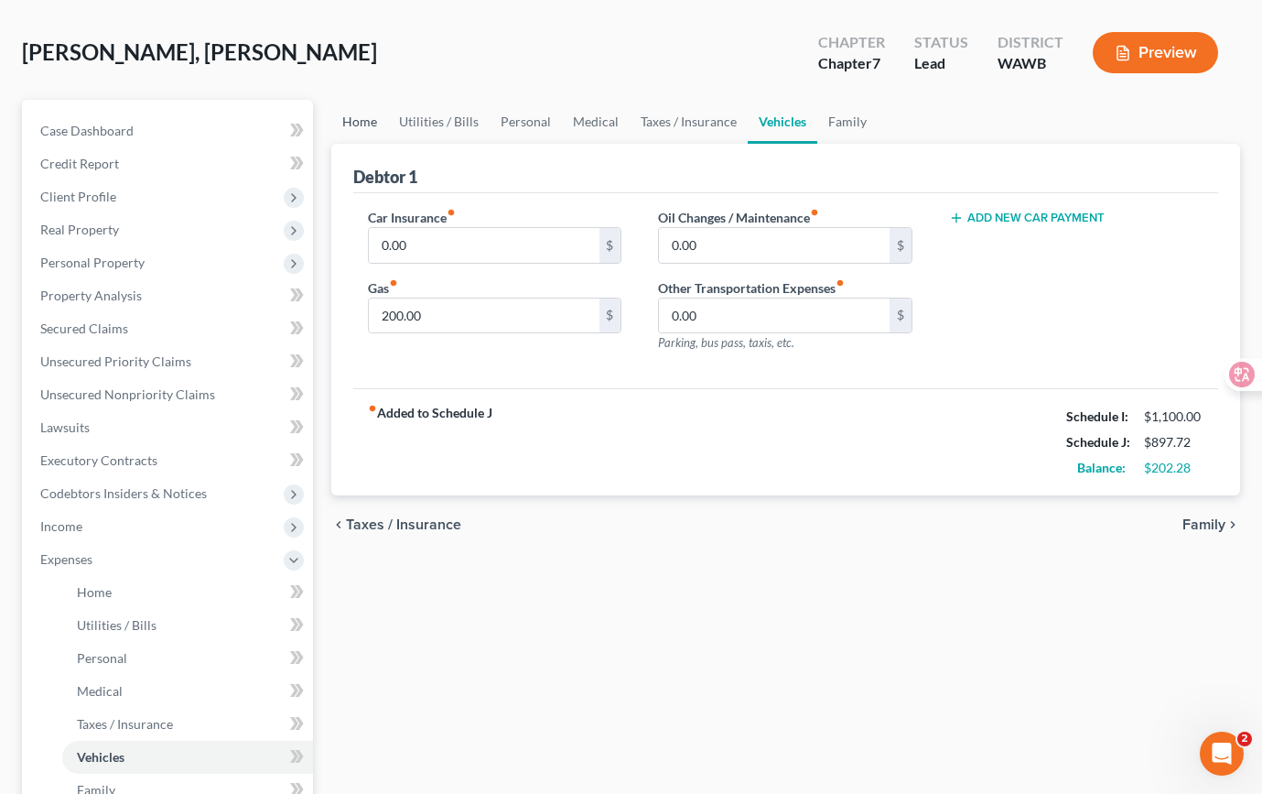
click at [365, 121] on link "Home" at bounding box center [359, 122] width 57 height 44
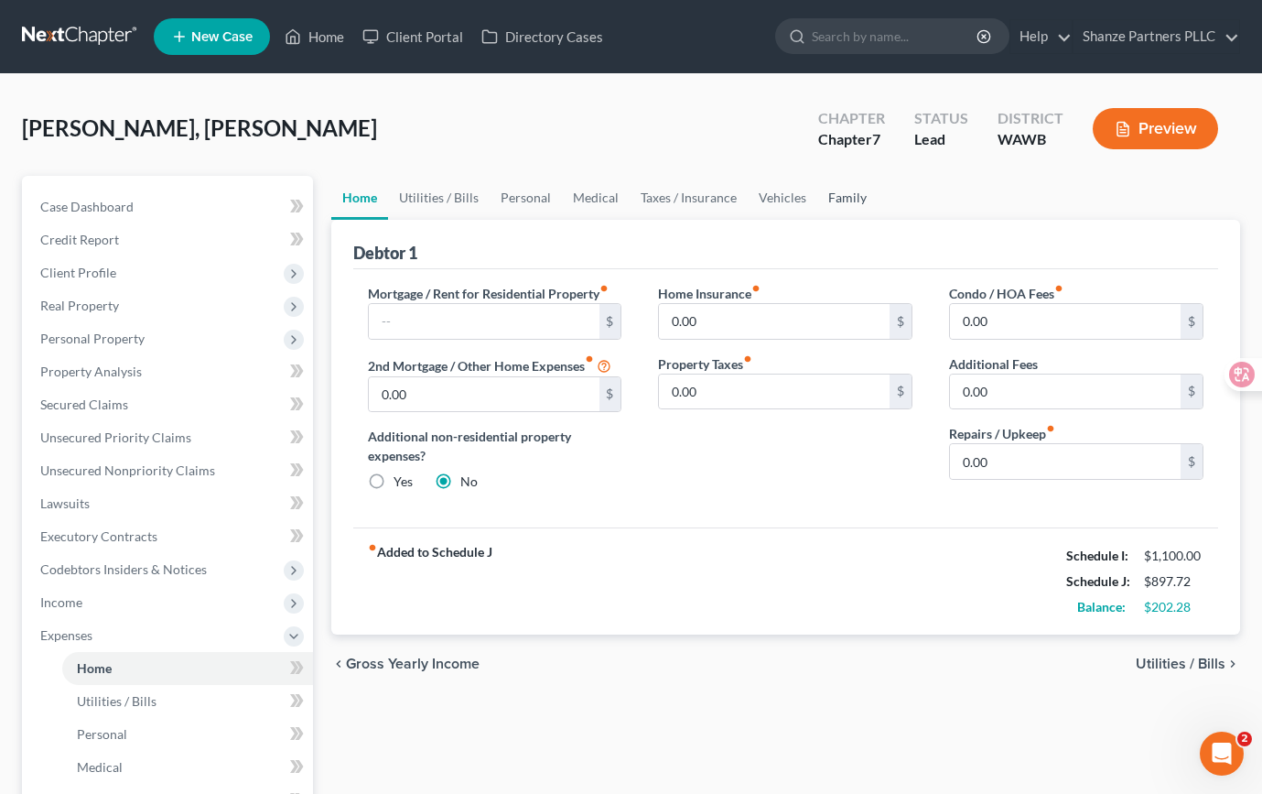
click at [836, 195] on link "Family" at bounding box center [848, 198] width 60 height 44
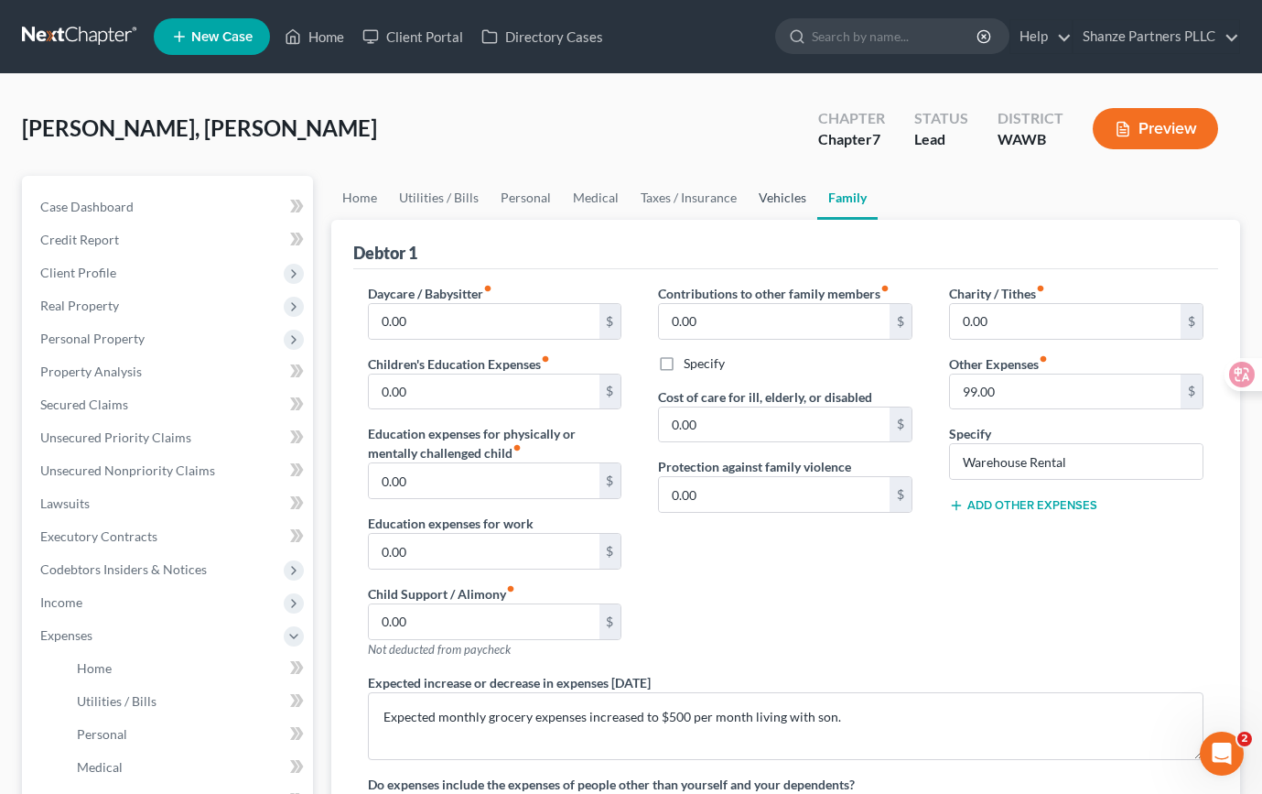
click at [788, 198] on link "Vehicles" at bounding box center [783, 198] width 70 height 44
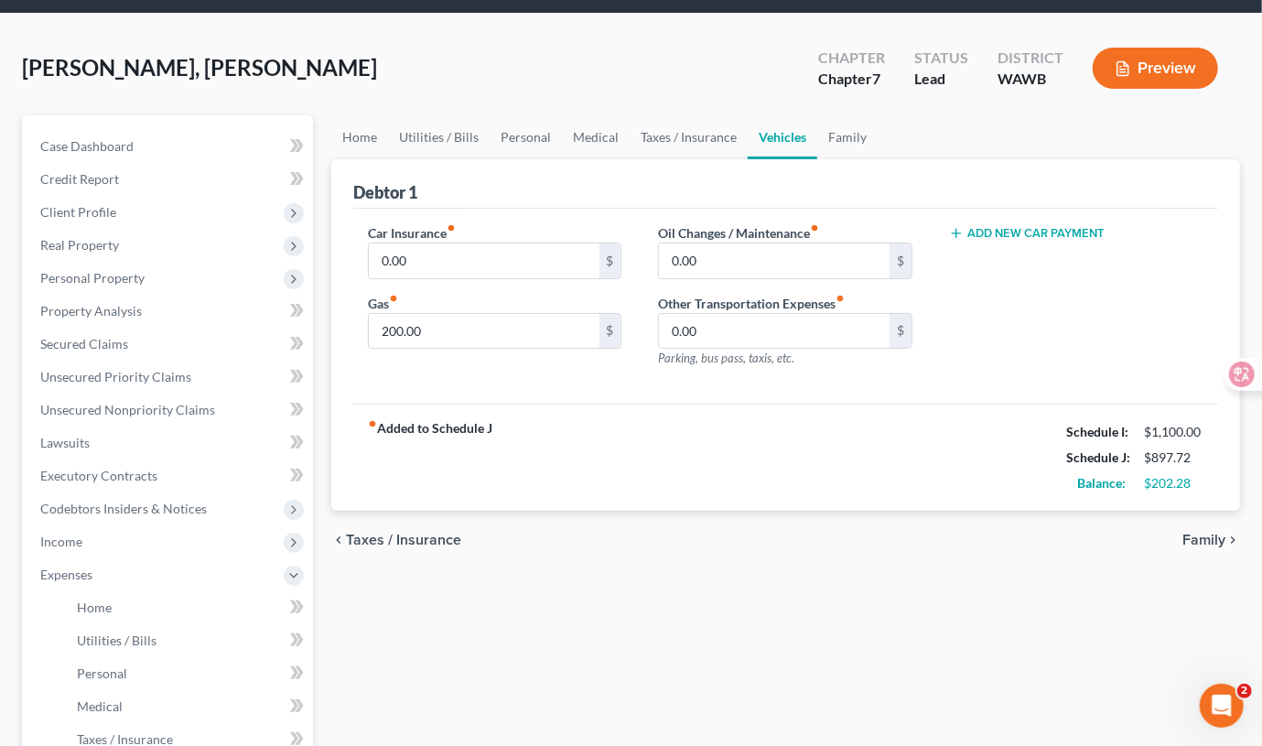
scroll to position [59, 0]
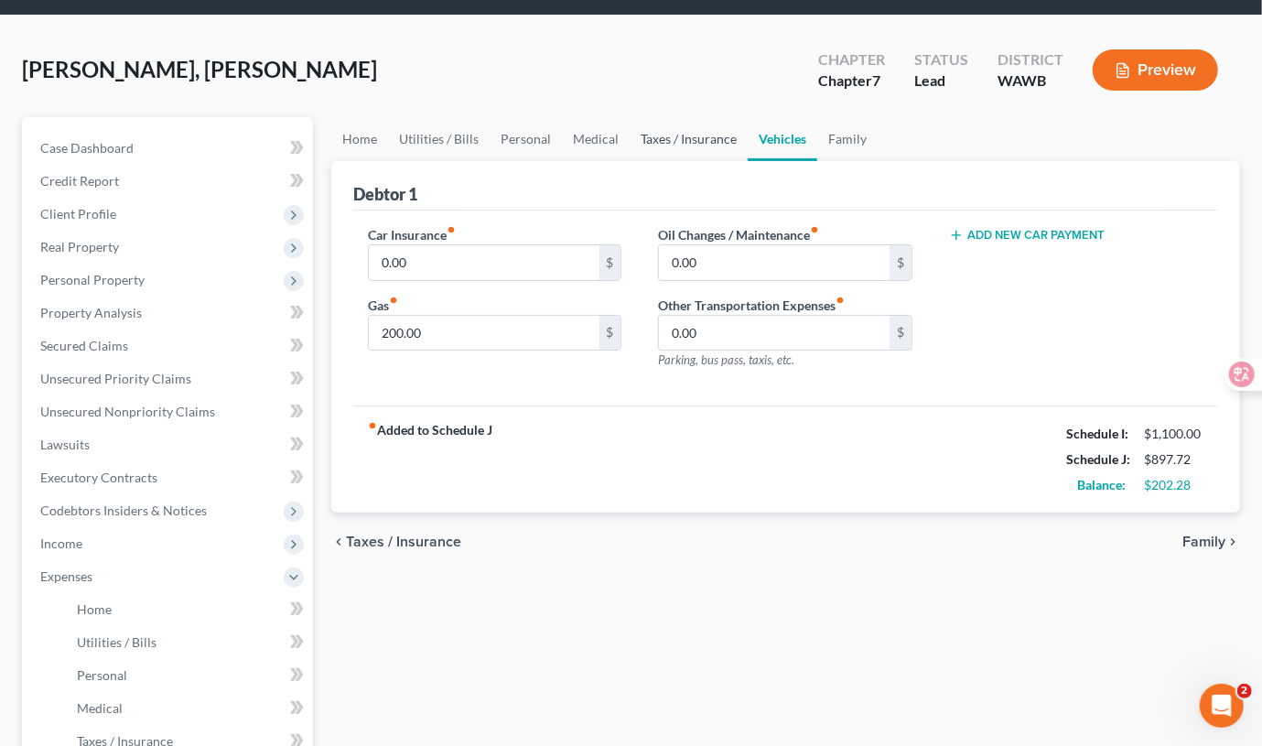
click at [720, 143] on link "Taxes / Insurance" at bounding box center [689, 139] width 118 height 44
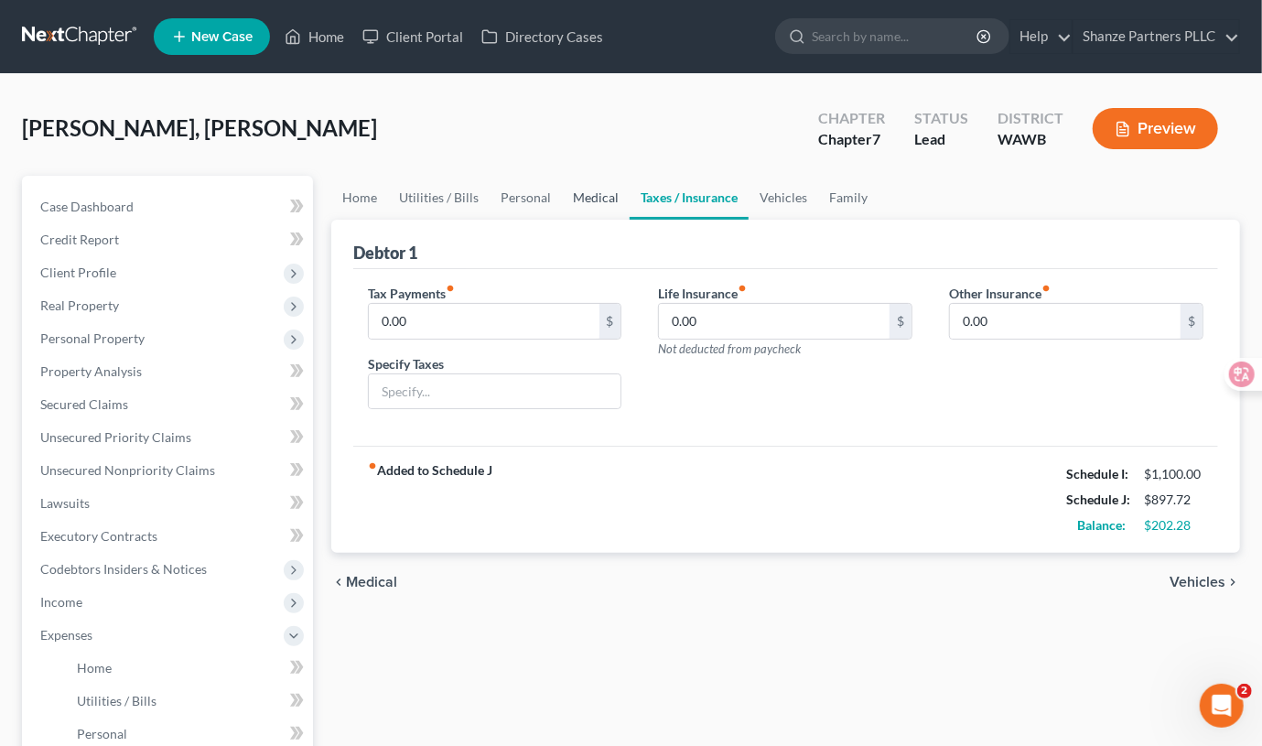
click at [591, 202] on link "Medical" at bounding box center [596, 198] width 68 height 44
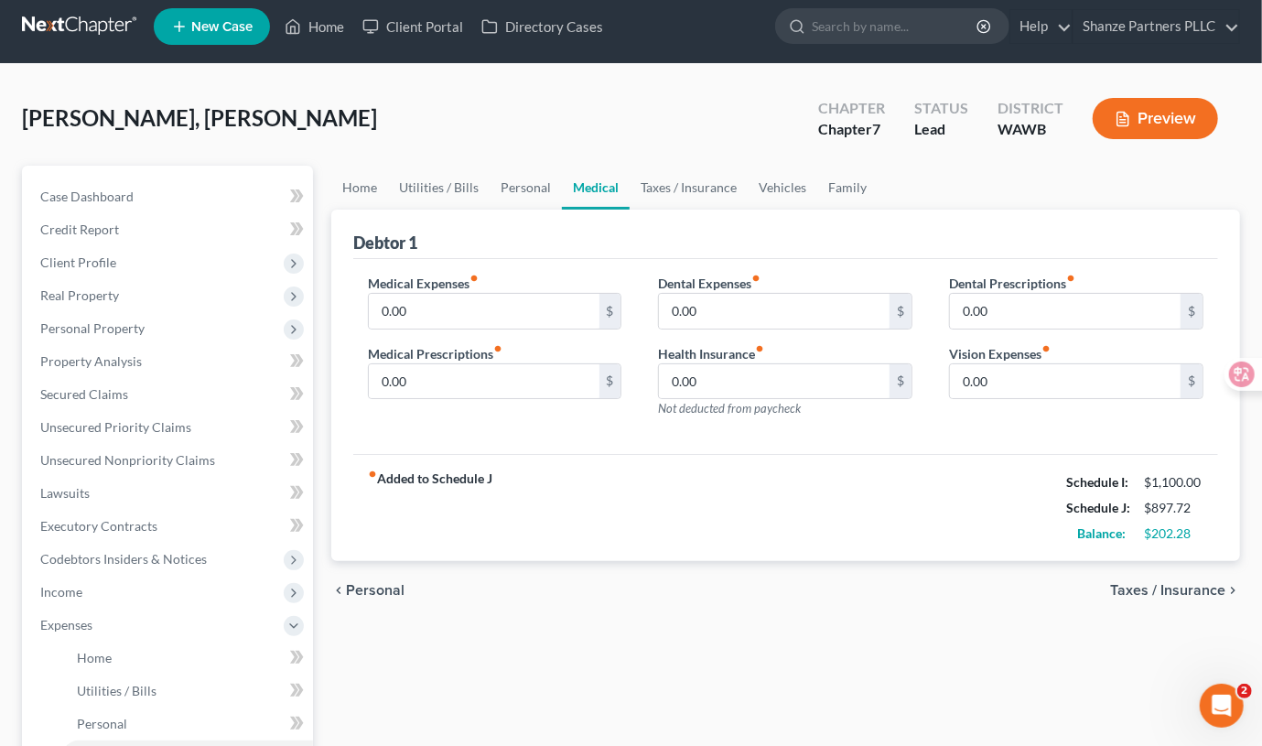
scroll to position [11, 0]
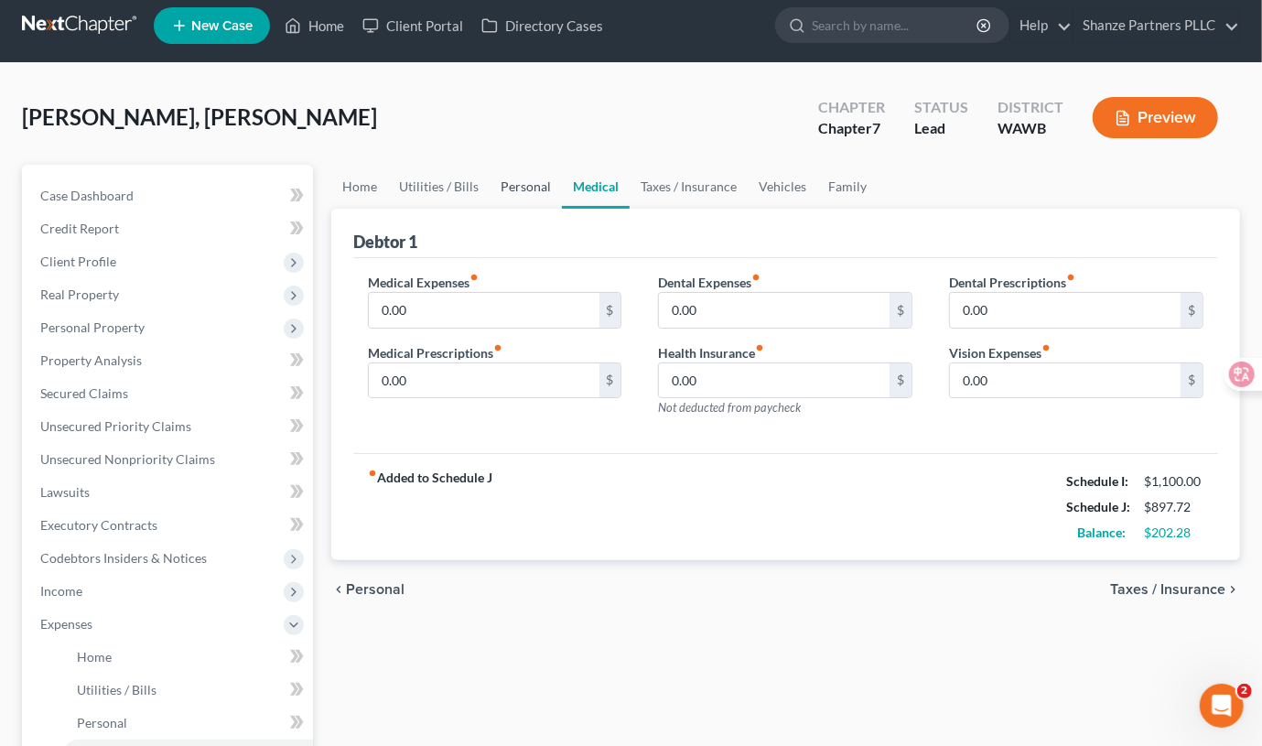
click at [521, 190] on link "Personal" at bounding box center [526, 187] width 72 height 44
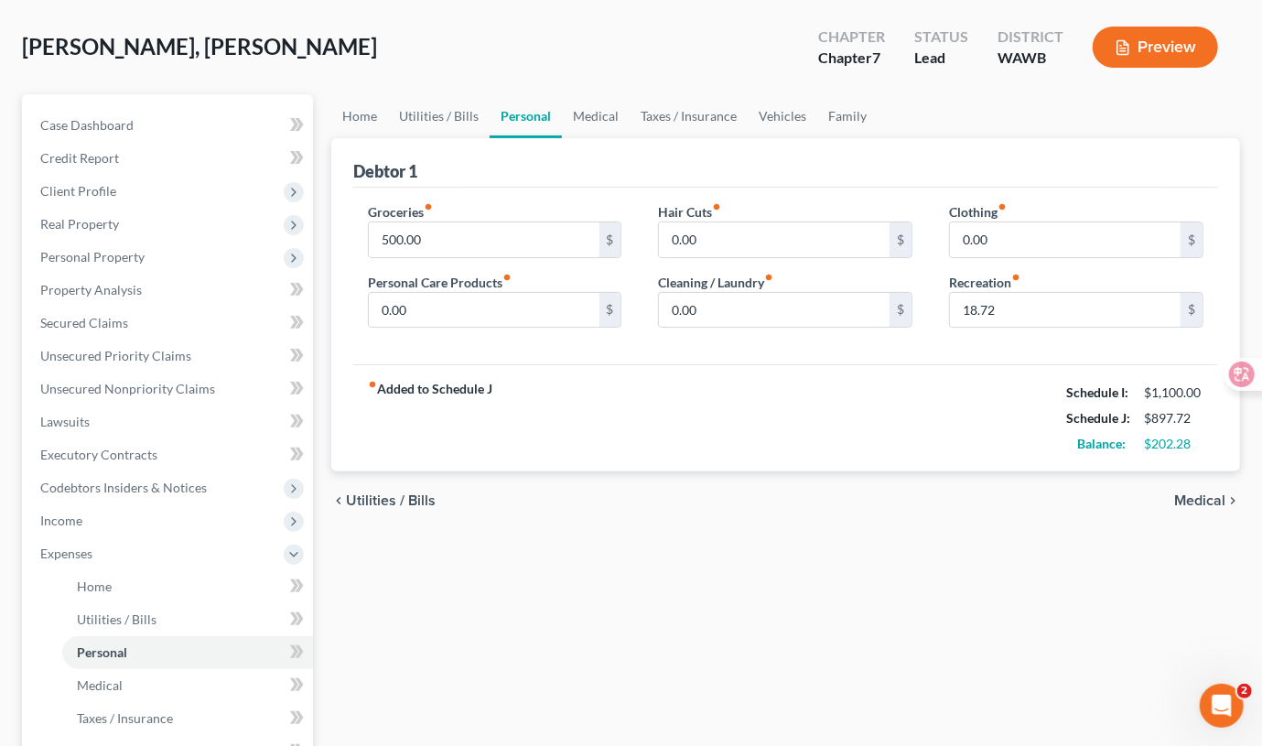
scroll to position [89, 0]
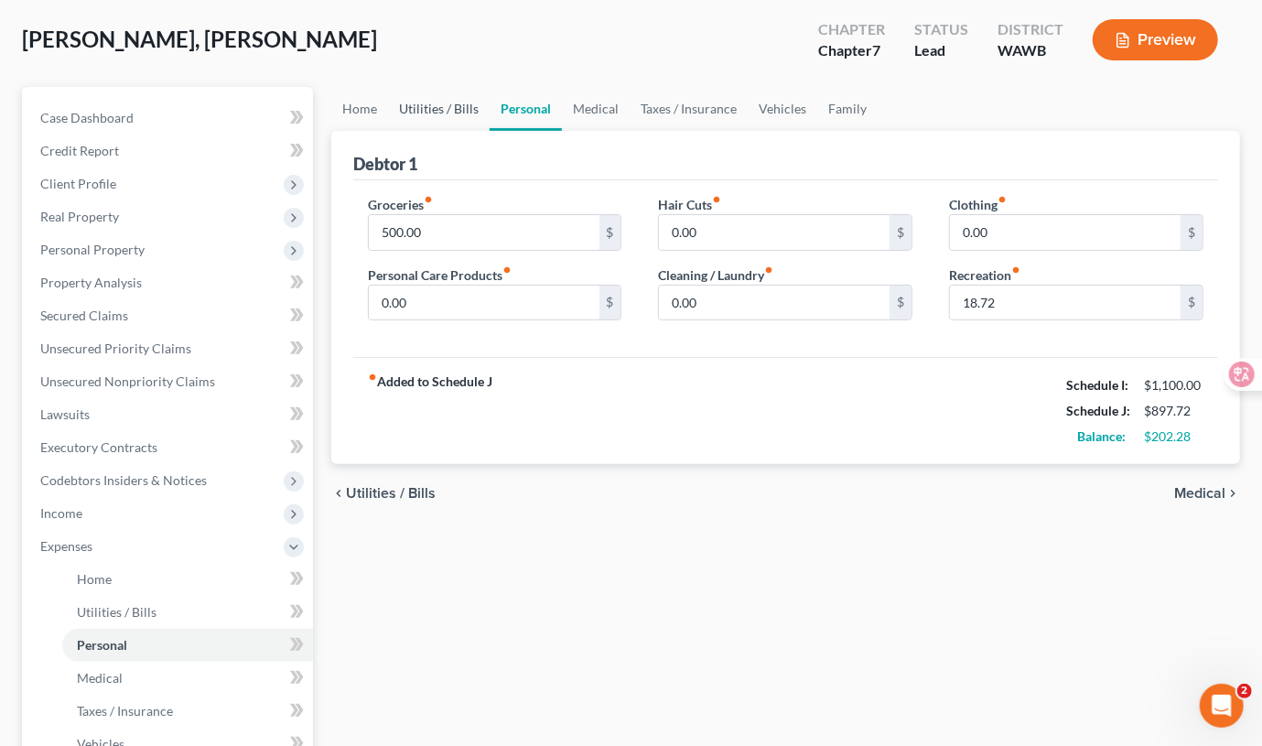
click at [453, 118] on link "Utilities / Bills" at bounding box center [439, 109] width 102 height 44
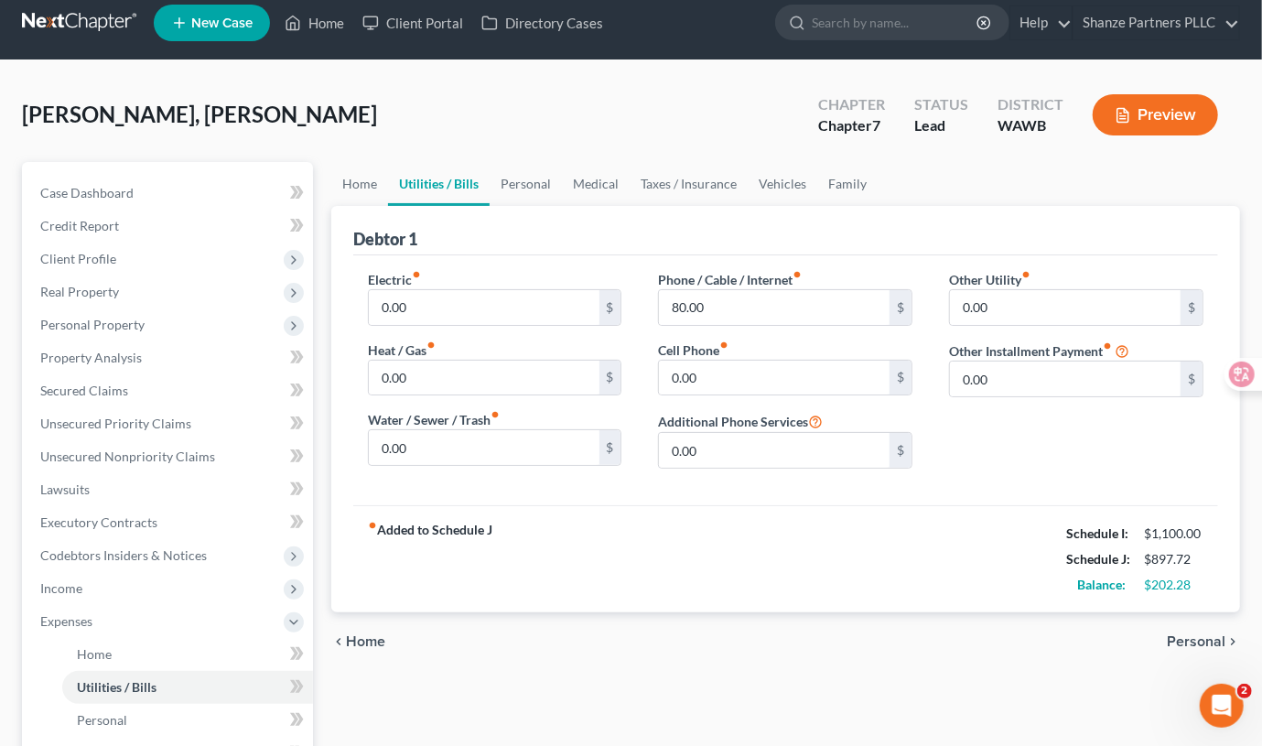
scroll to position [15, 0]
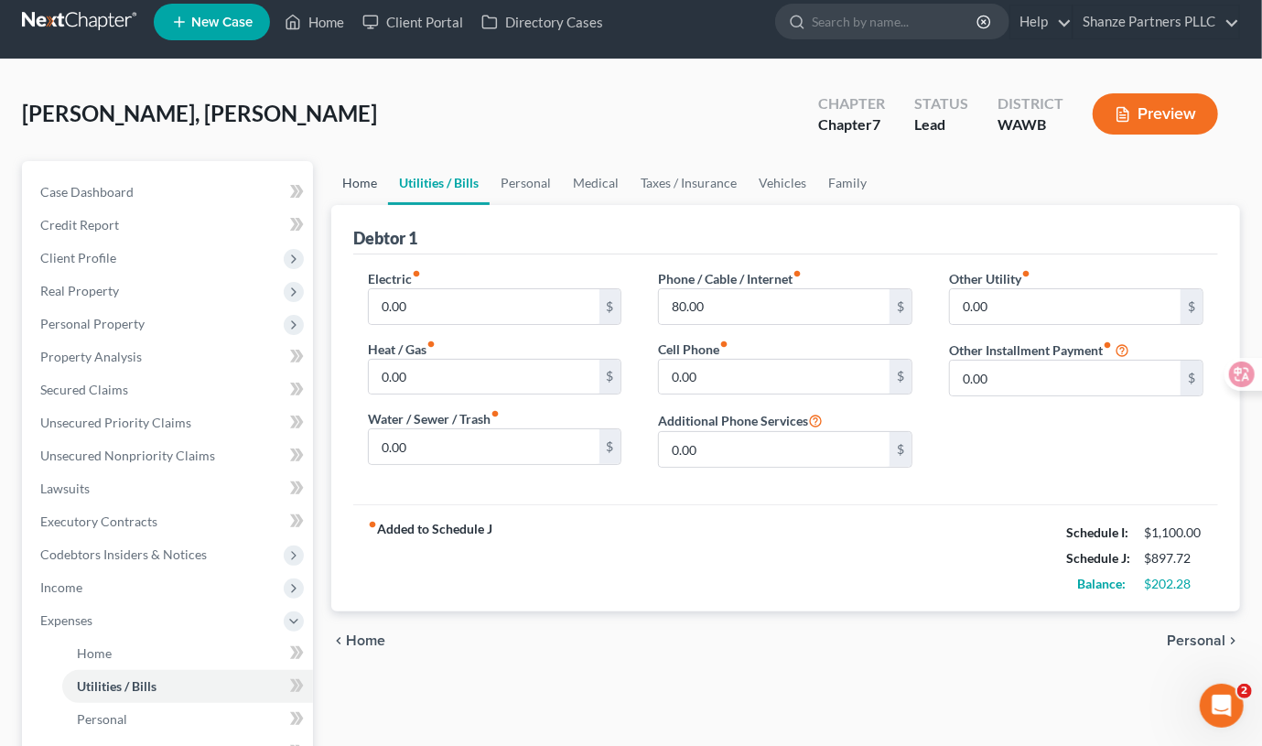
click at [366, 191] on link "Home" at bounding box center [359, 183] width 57 height 44
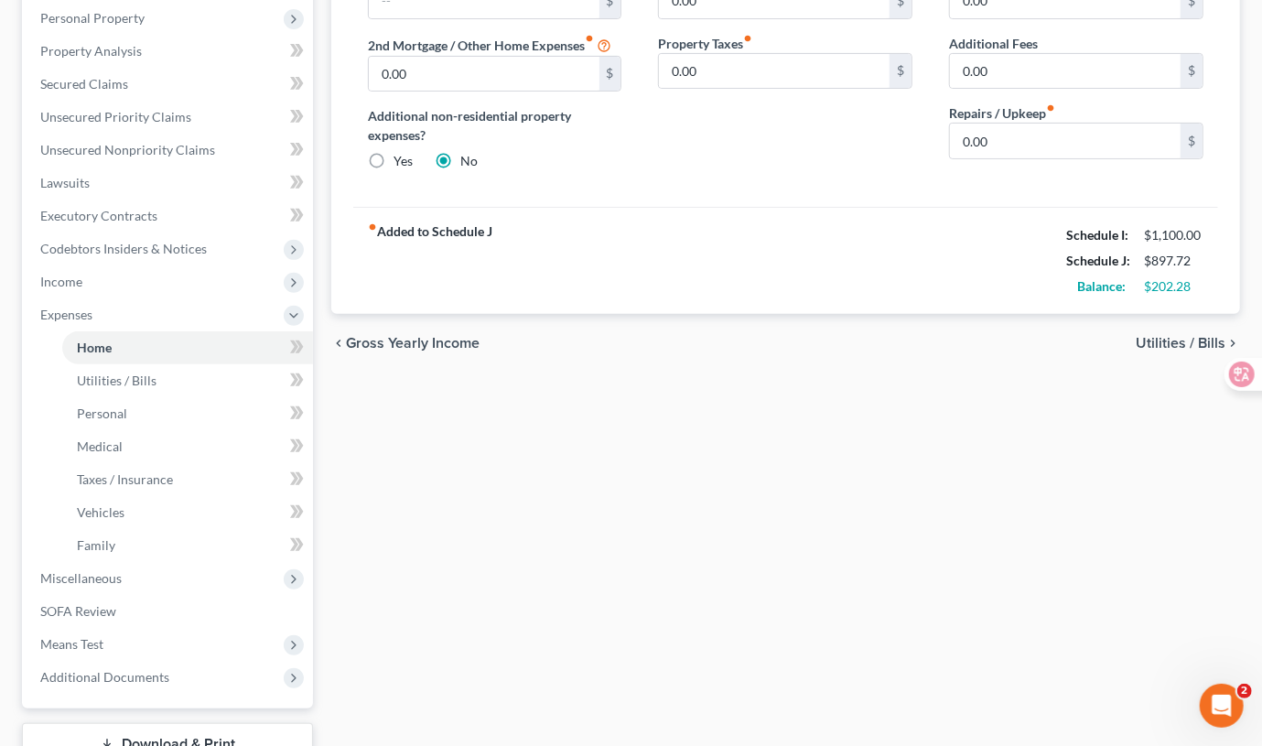
scroll to position [358, 0]
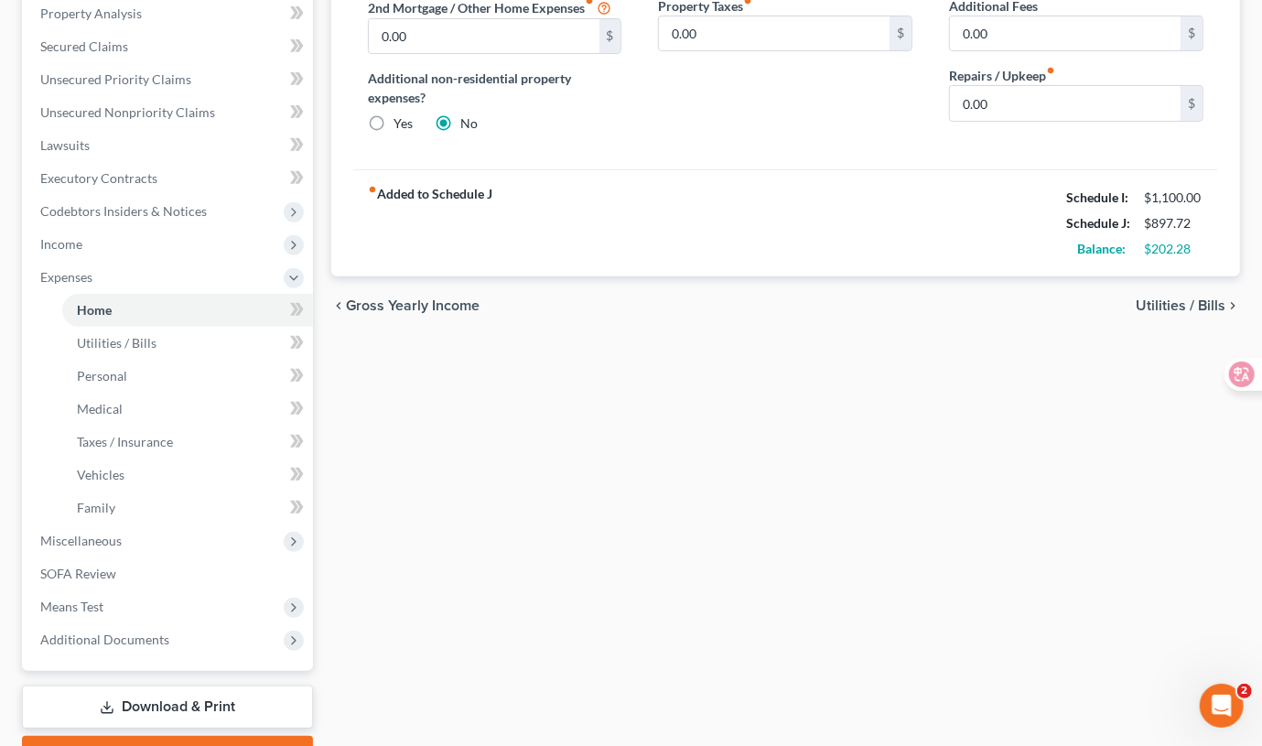
click at [660, 262] on div "fiber_manual_record Added to Schedule J Schedule I: $1,100.00 Schedule J: $897.…" at bounding box center [785, 222] width 865 height 107
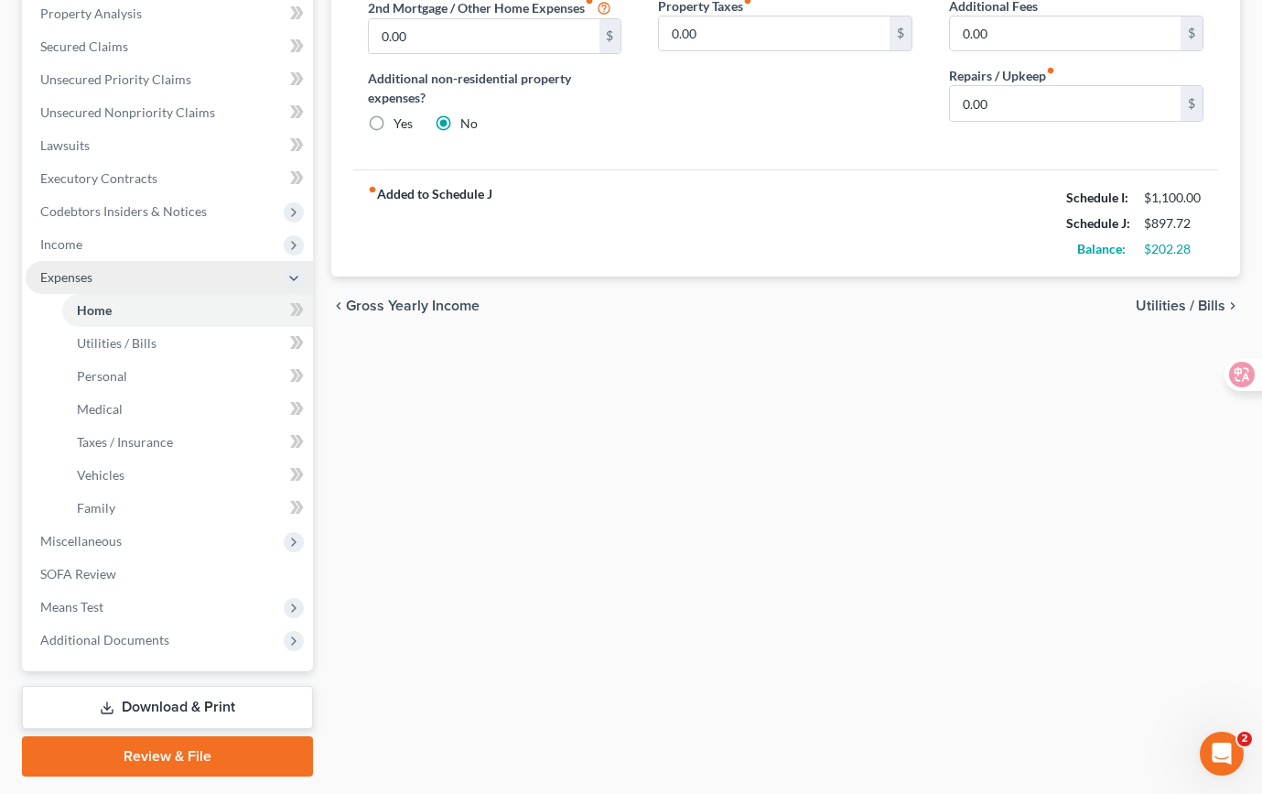
click at [154, 273] on span "Expenses" at bounding box center [169, 277] width 287 height 33
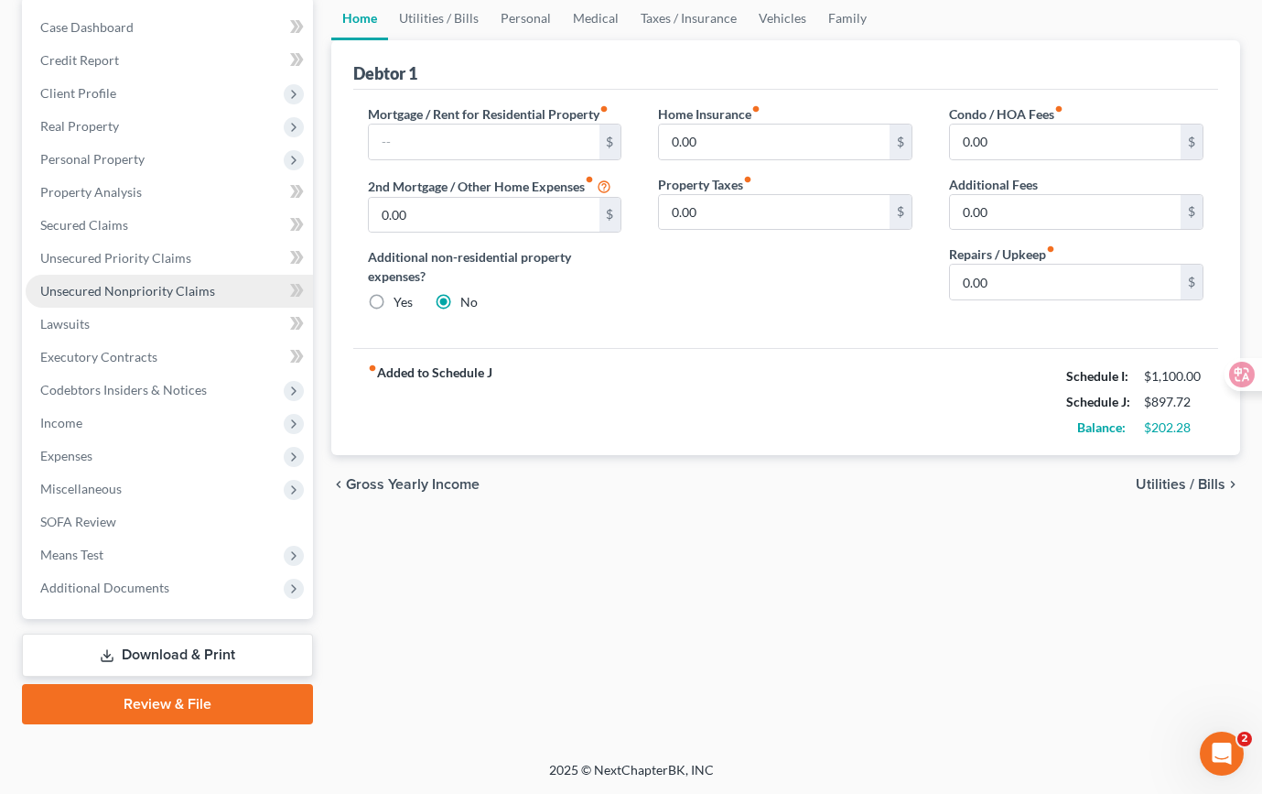
scroll to position [178, 0]
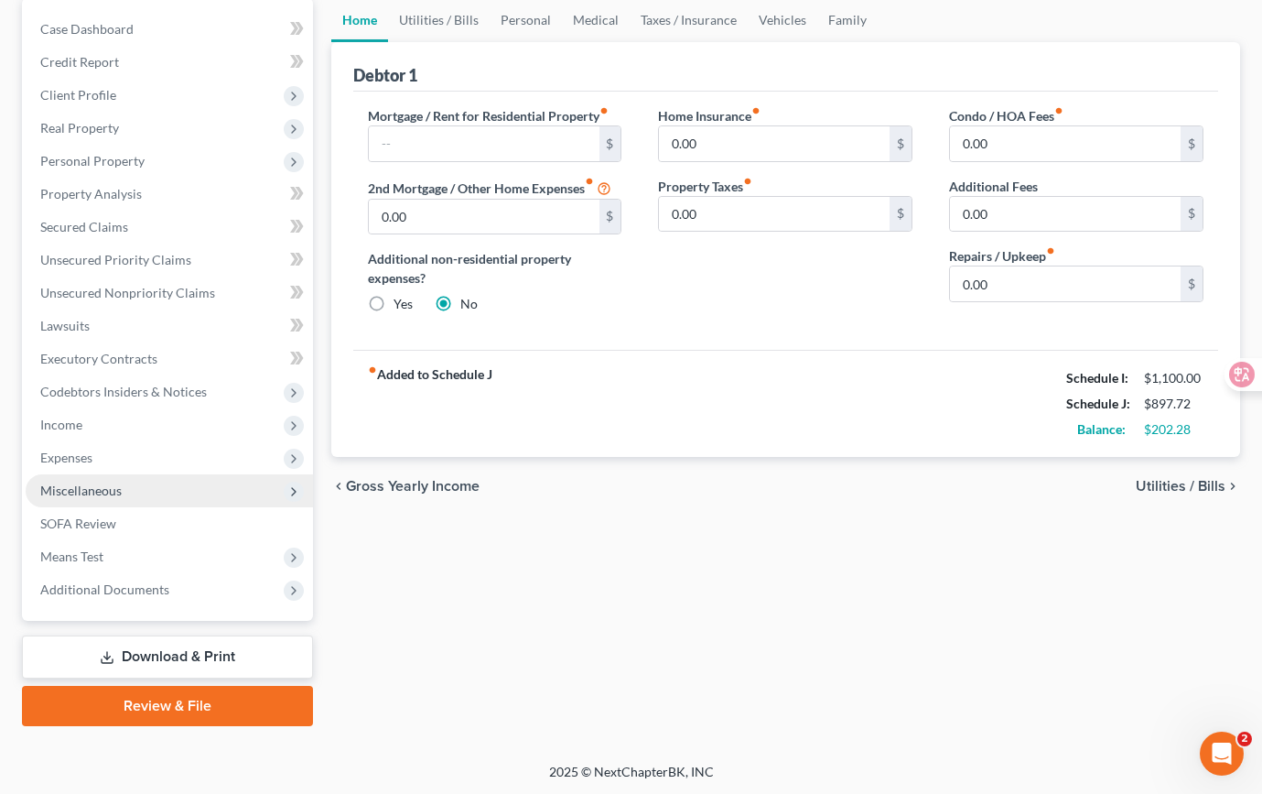
click at [185, 492] on span "Miscellaneous" at bounding box center [169, 490] width 287 height 33
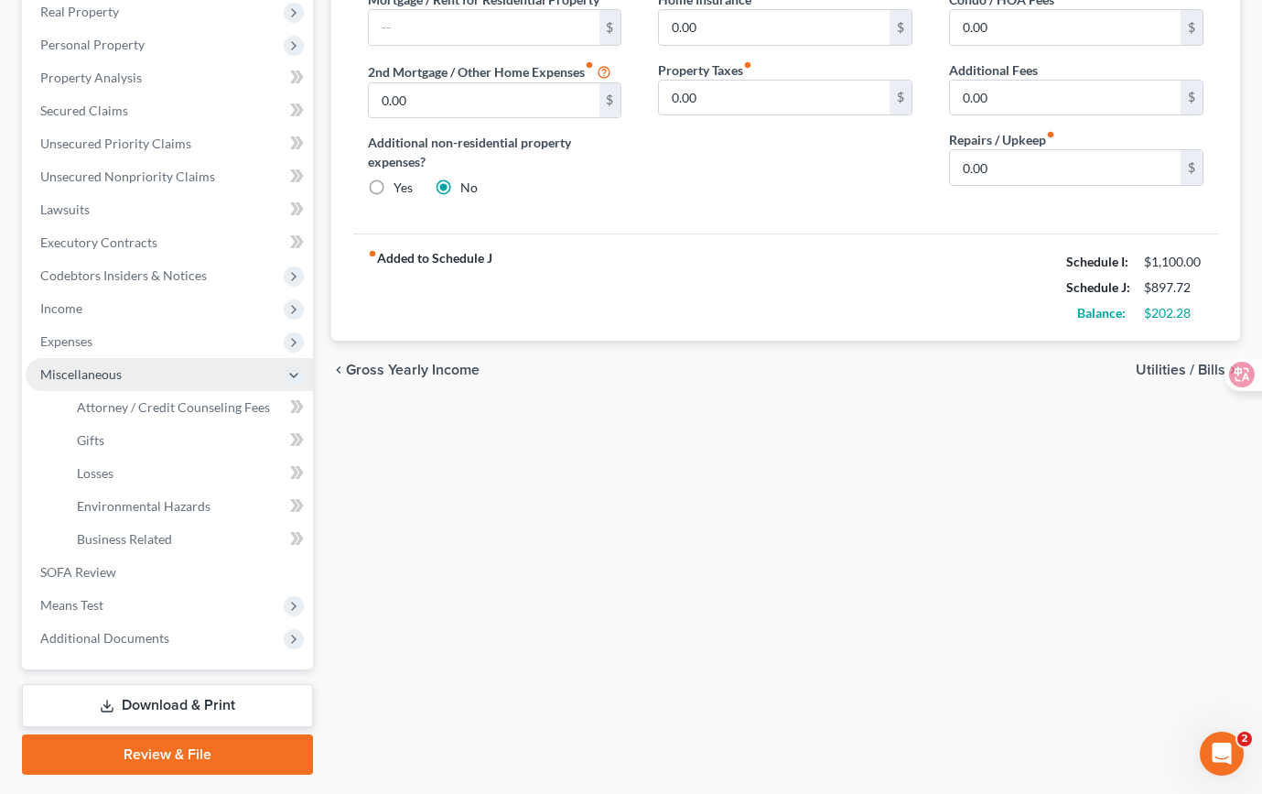
scroll to position [342, 0]
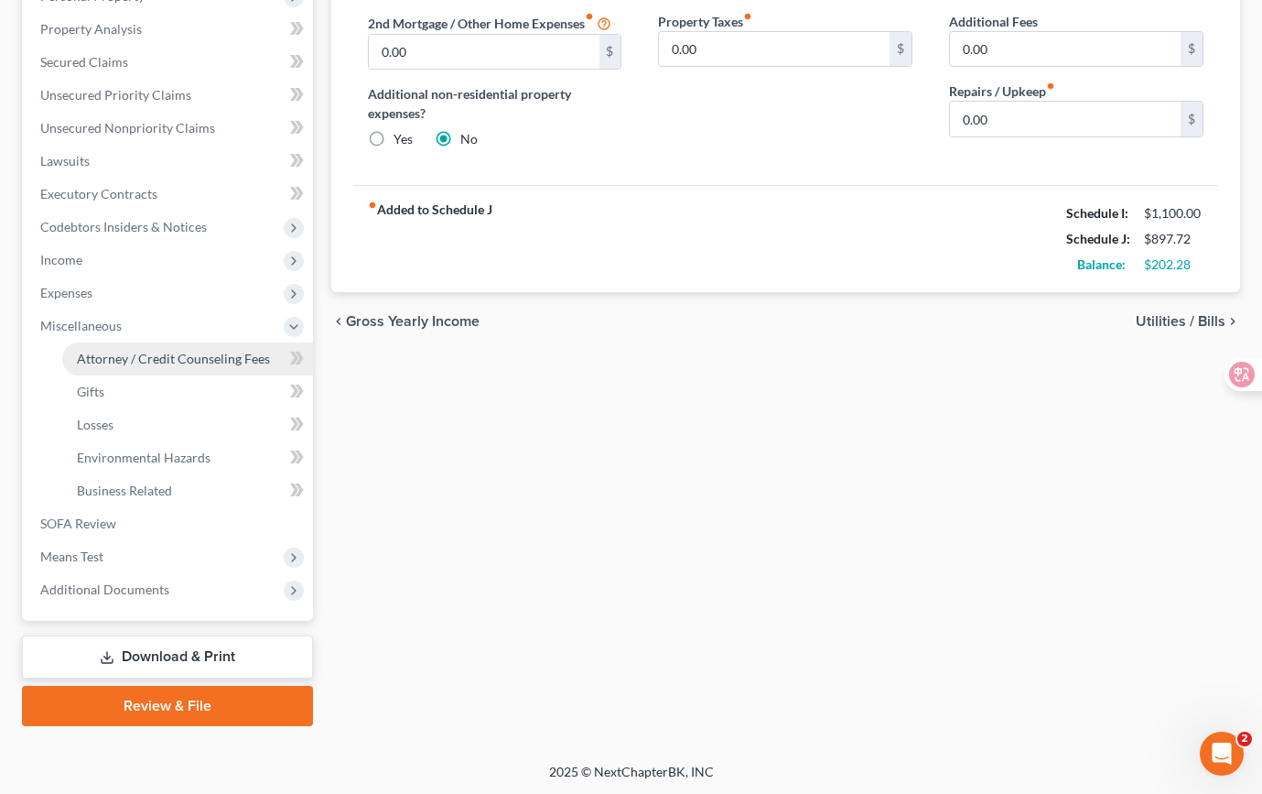
click at [244, 358] on span "Attorney / Credit Counseling Fees" at bounding box center [173, 359] width 193 height 16
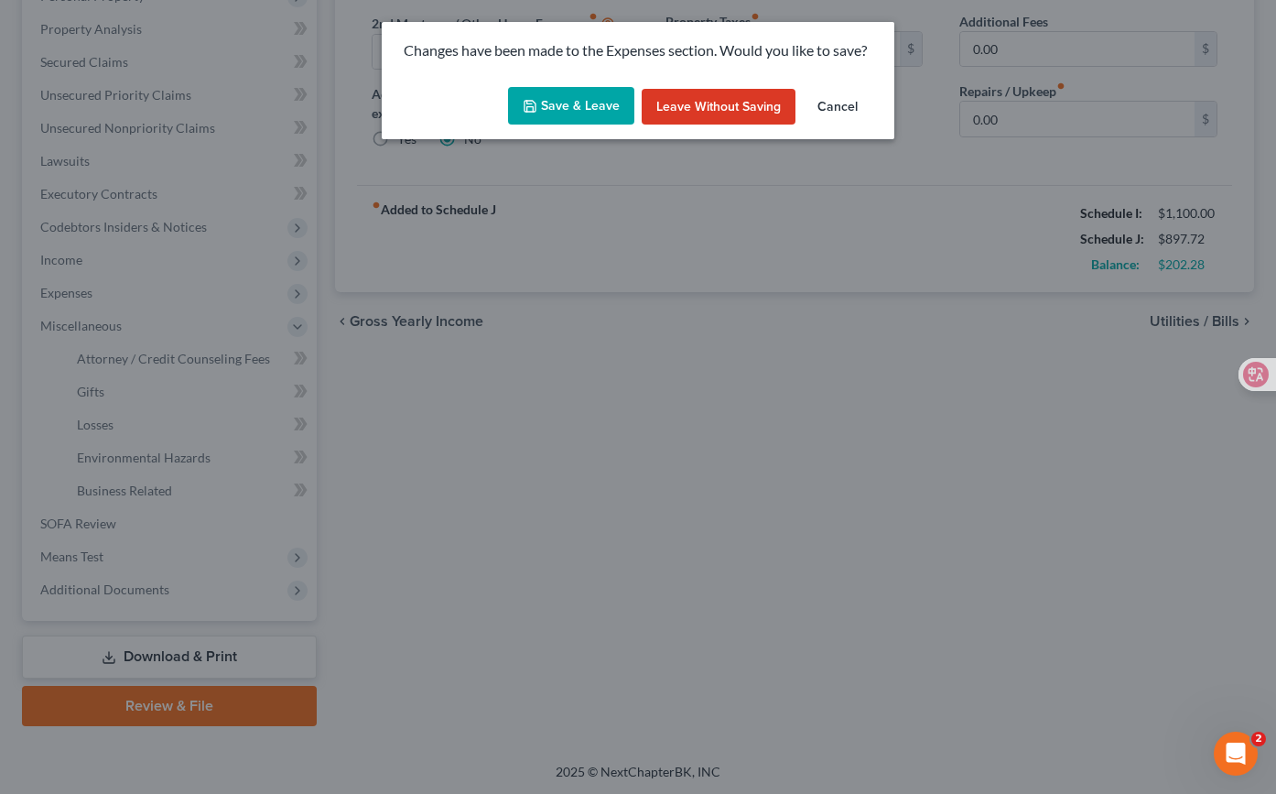
click at [583, 108] on button "Save & Leave" at bounding box center [571, 106] width 126 height 38
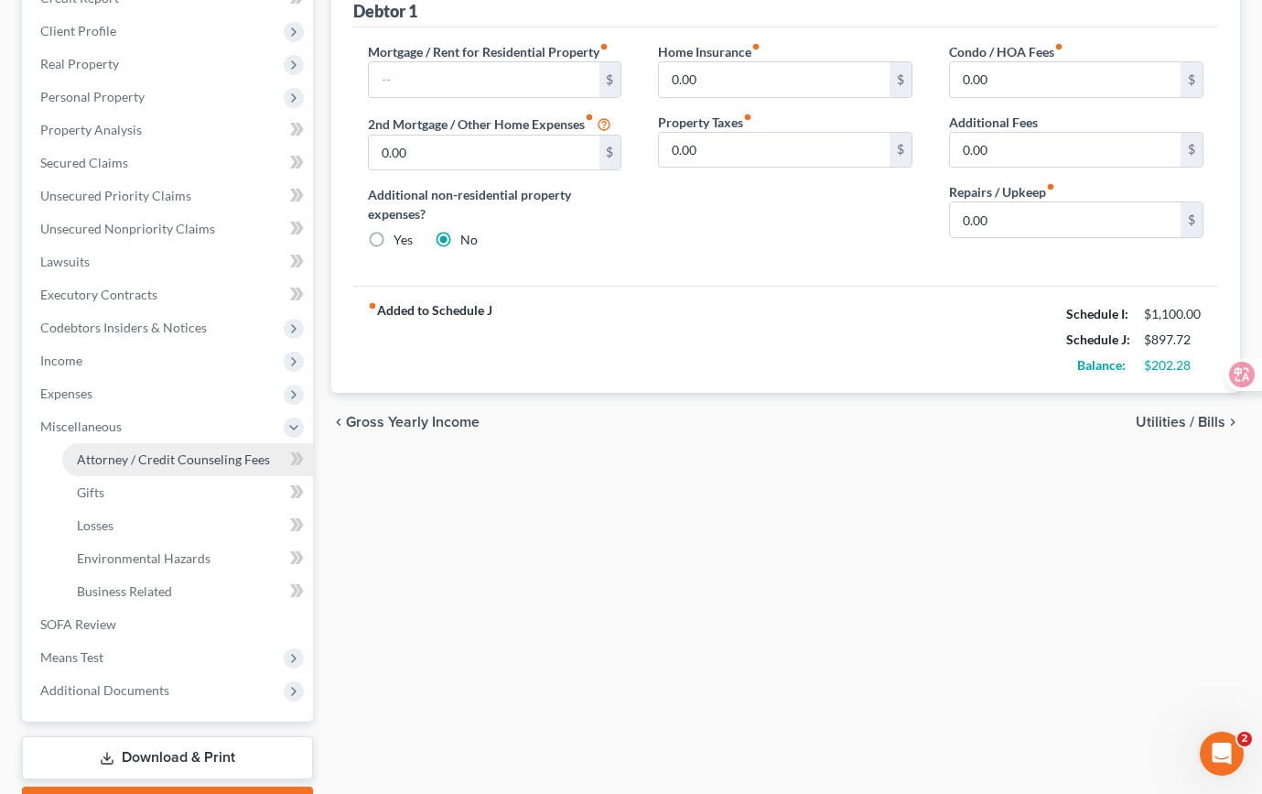
click at [197, 454] on span "Attorney / Credit Counseling Fees" at bounding box center [173, 459] width 193 height 16
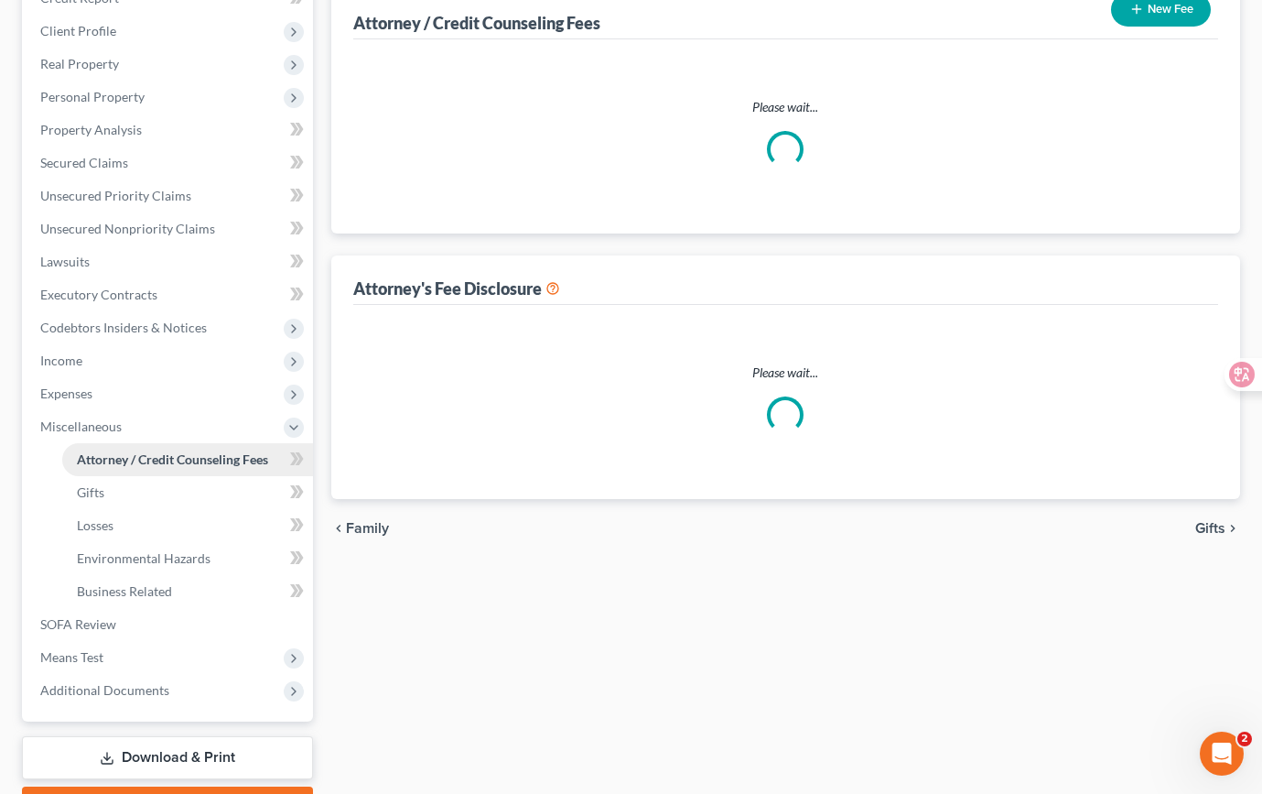
scroll to position [17, 0]
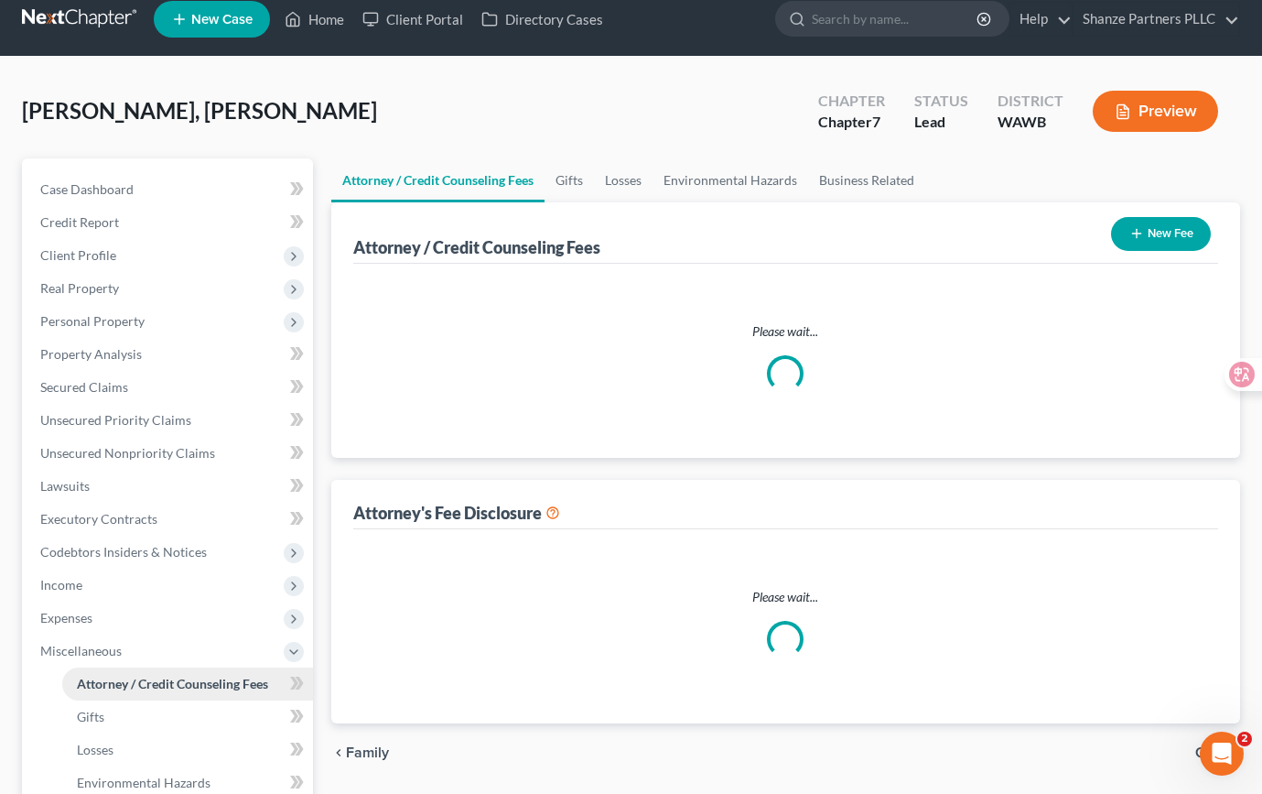
select select "0"
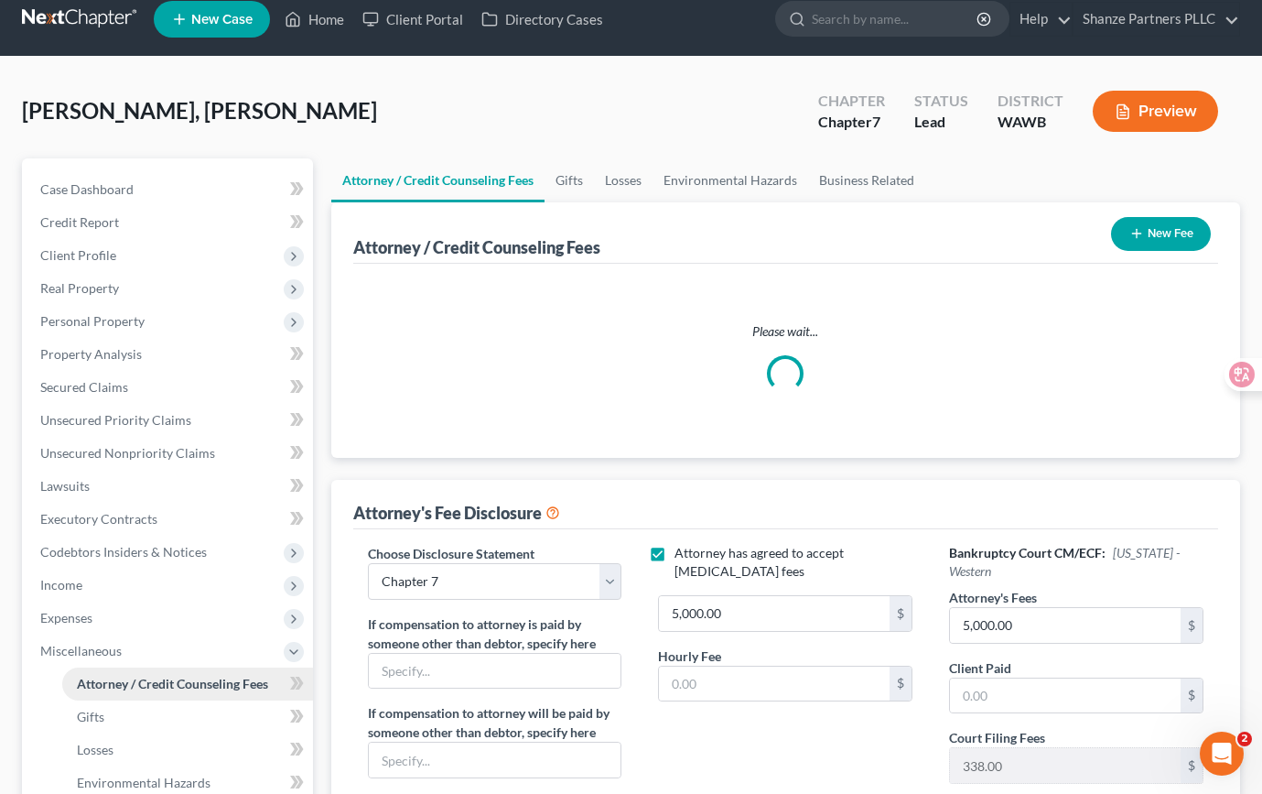
scroll to position [0, 0]
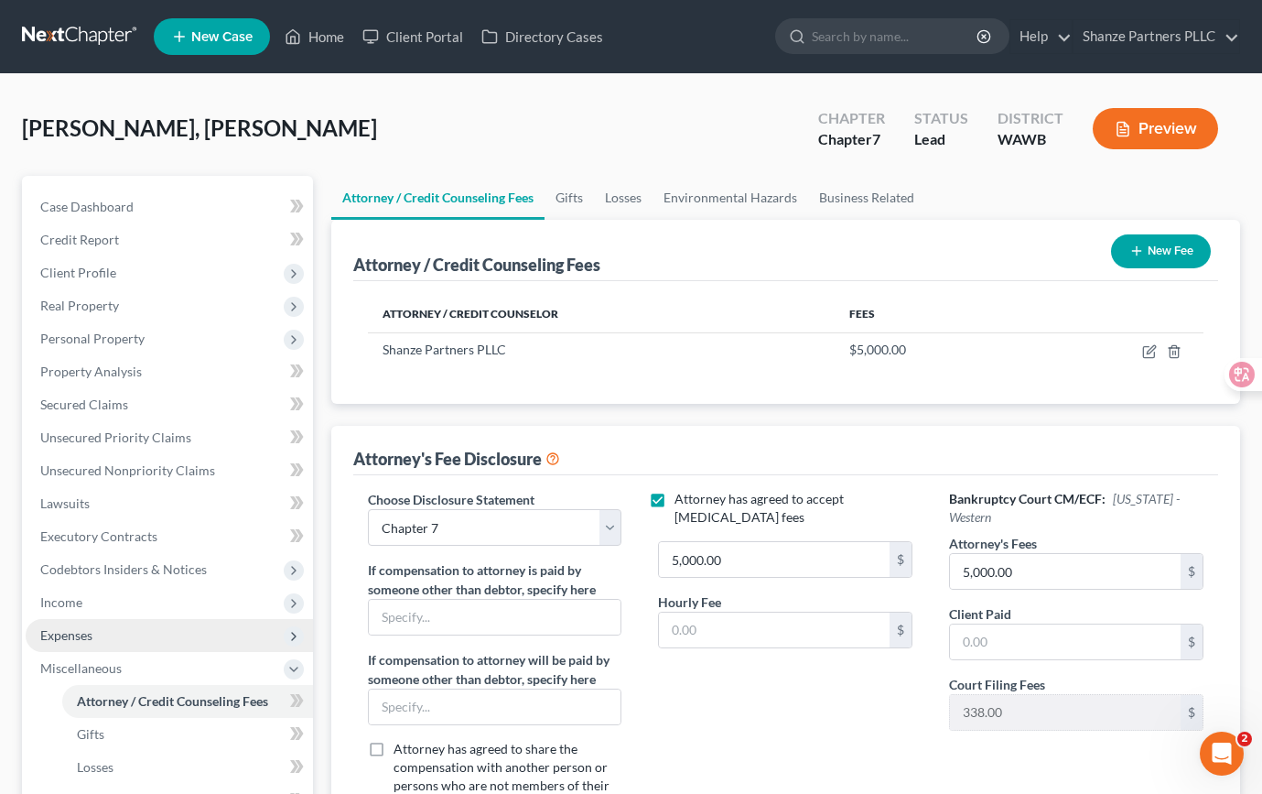
click at [155, 632] on span "Expenses" at bounding box center [169, 635] width 287 height 33
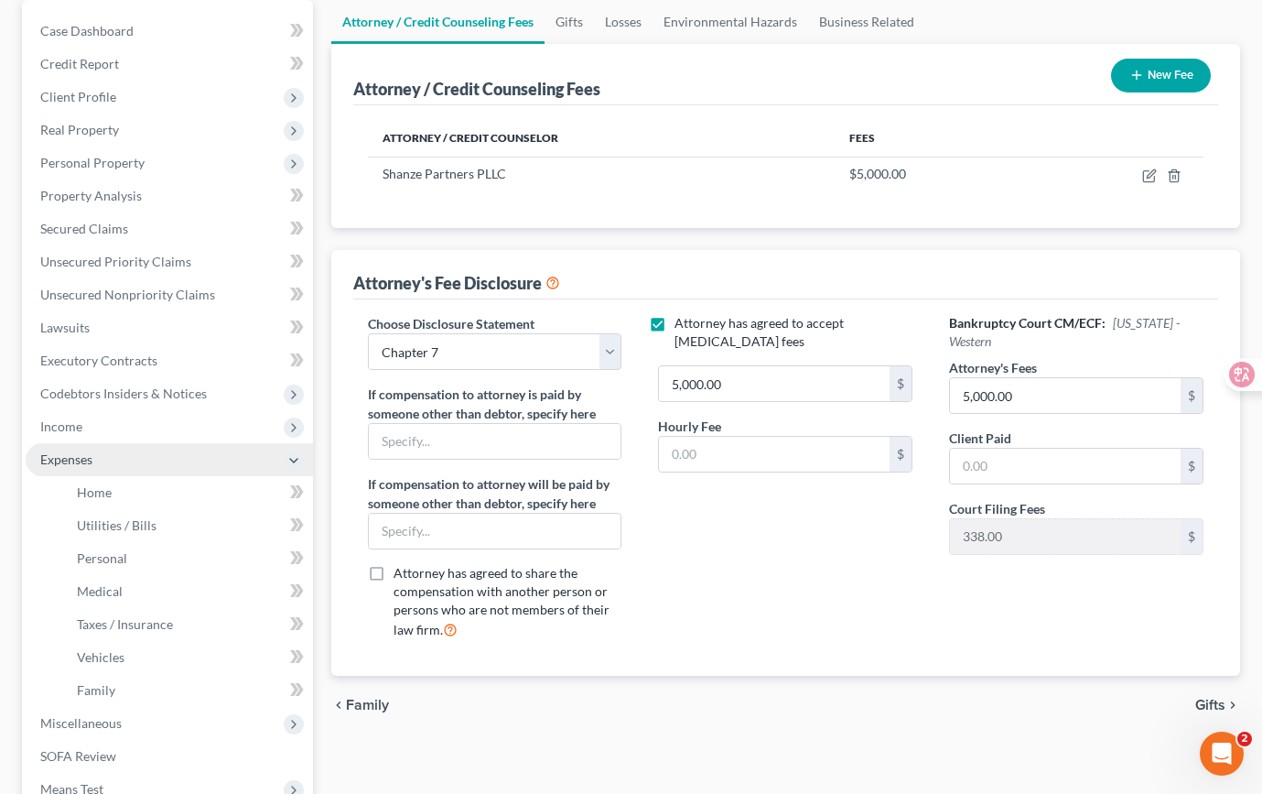
scroll to position [189, 0]
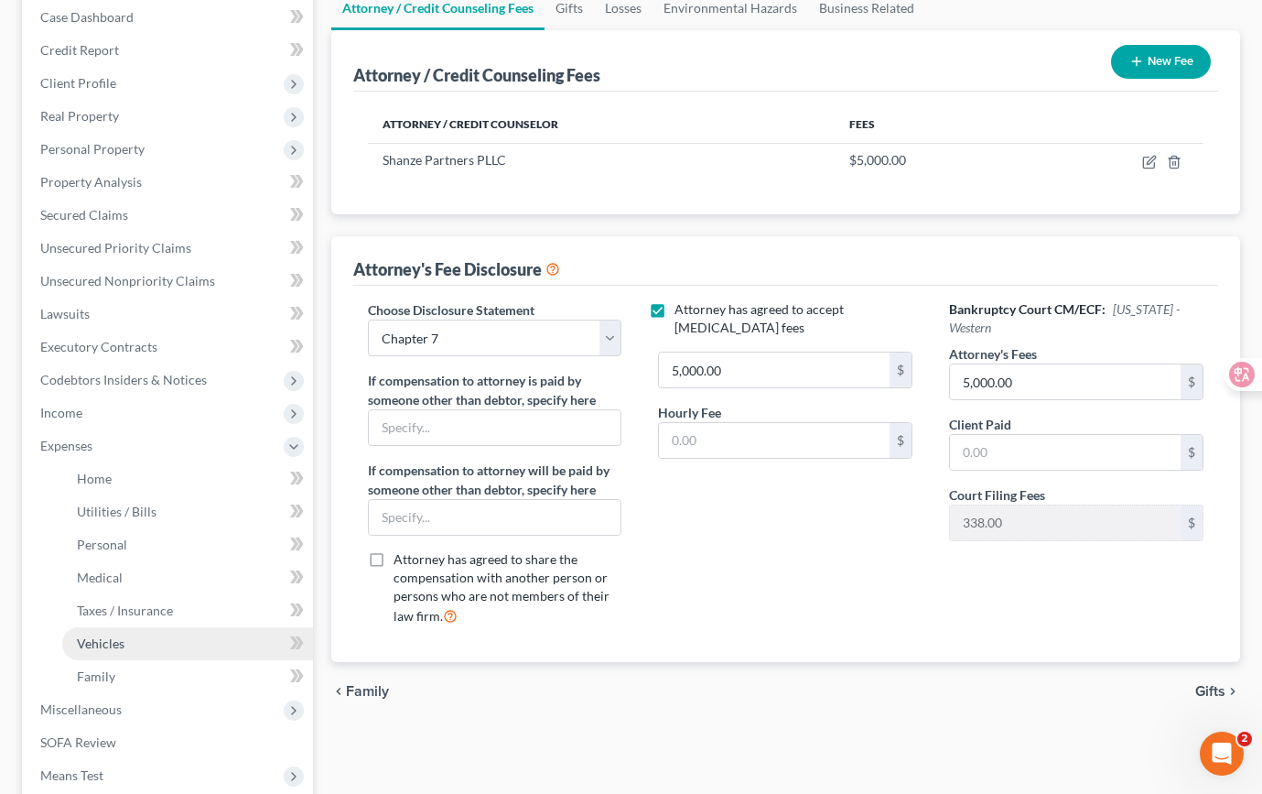
click at [195, 639] on link "Vehicles" at bounding box center [187, 643] width 251 height 33
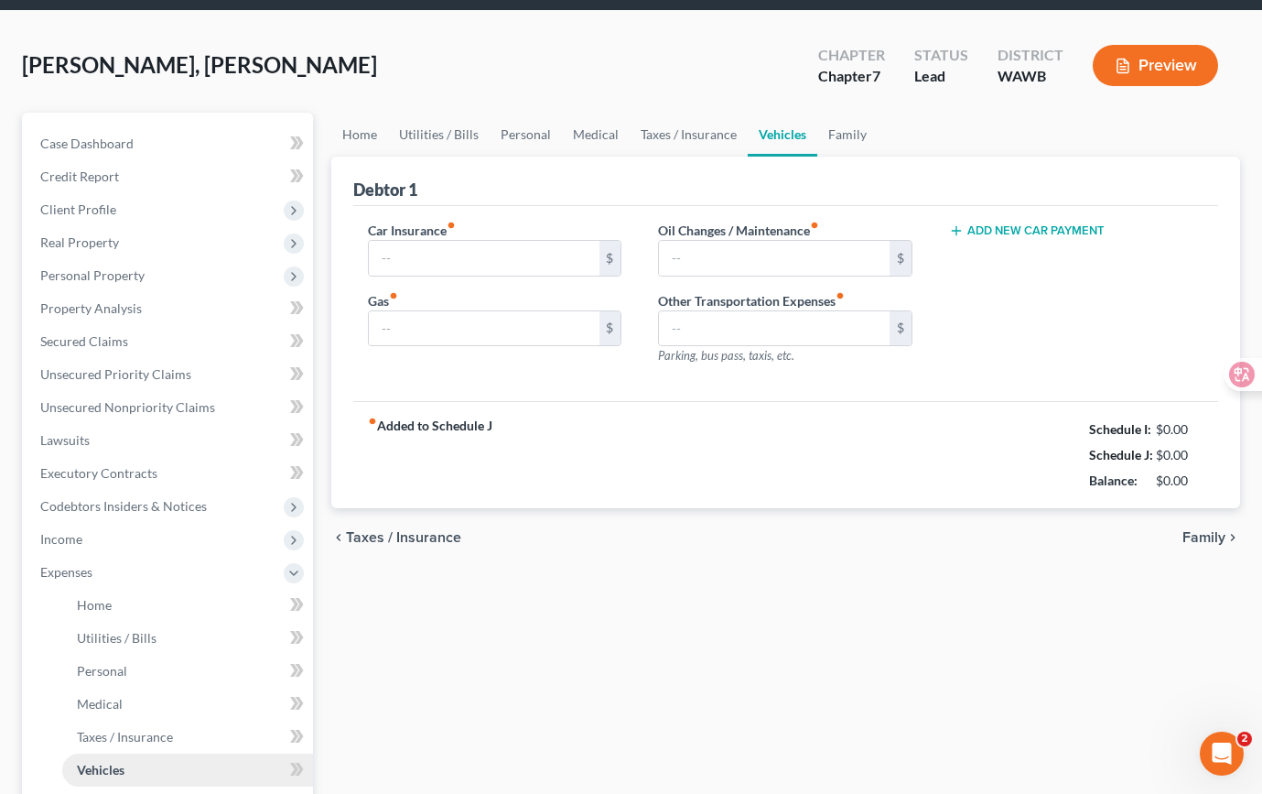
type input "0.00"
type input "200.00"
type input "0.00"
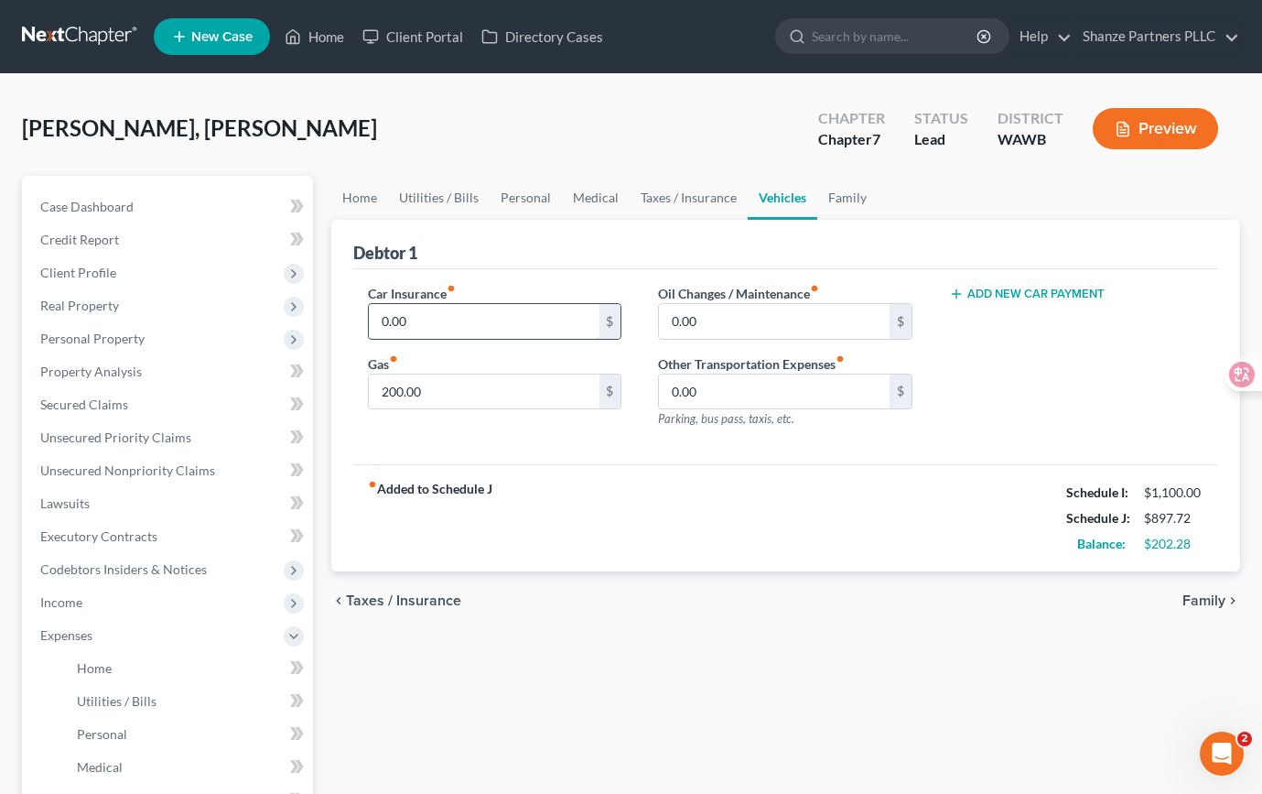
click at [472, 322] on input "0.00" at bounding box center [484, 321] width 231 height 35
click at [439, 381] on input "200.00" at bounding box center [484, 391] width 231 height 35
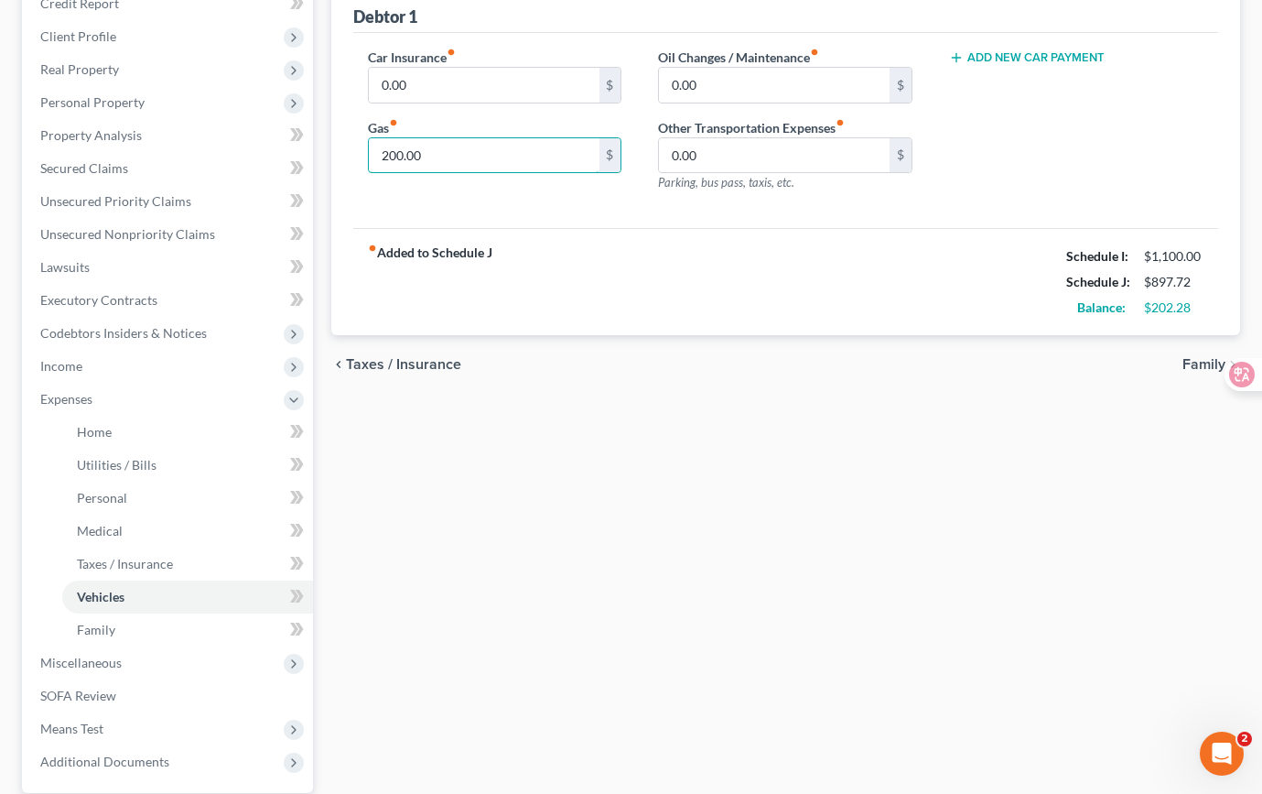
scroll to position [222, 0]
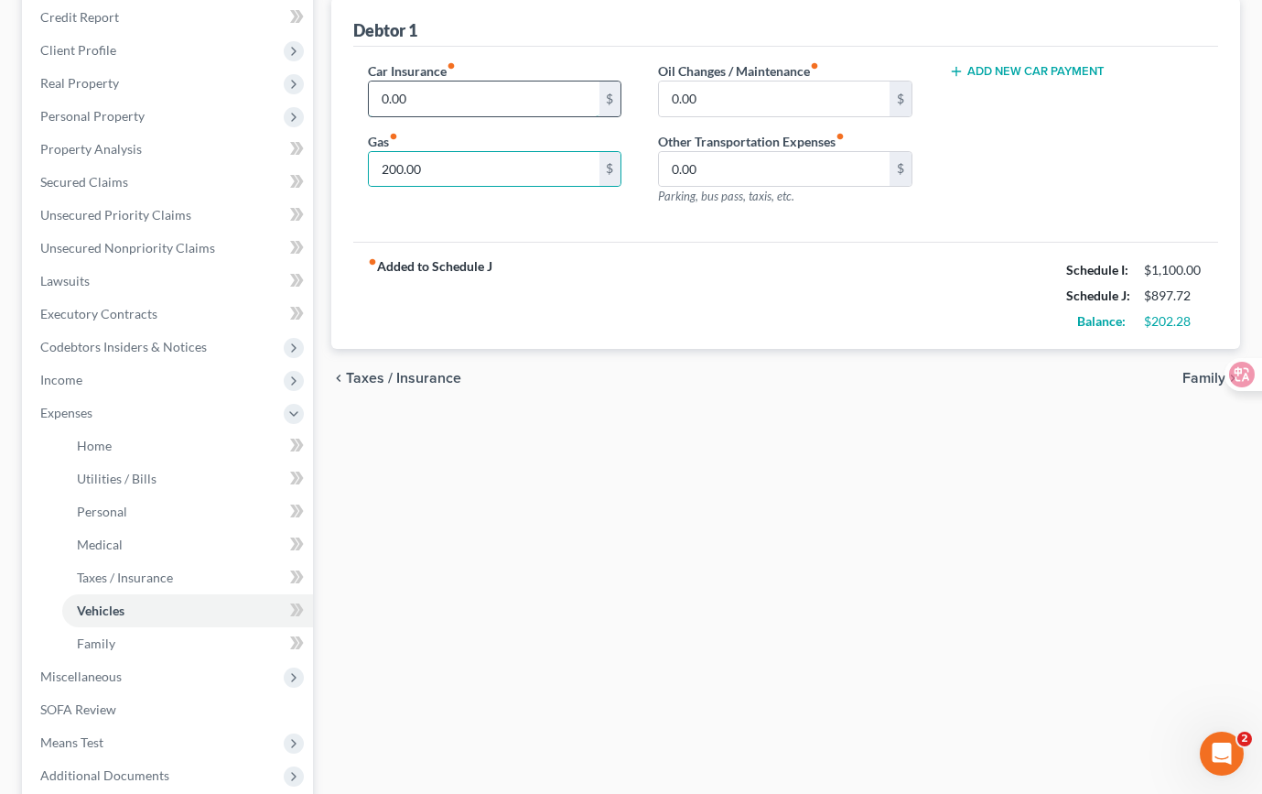
click at [417, 88] on input "0.00" at bounding box center [484, 98] width 231 height 35
type input "164.88"
click at [511, 212] on div "Car Insurance fiber_manual_record 164.88 $ Gas fiber_manual_record 200.00 $" at bounding box center [495, 140] width 291 height 159
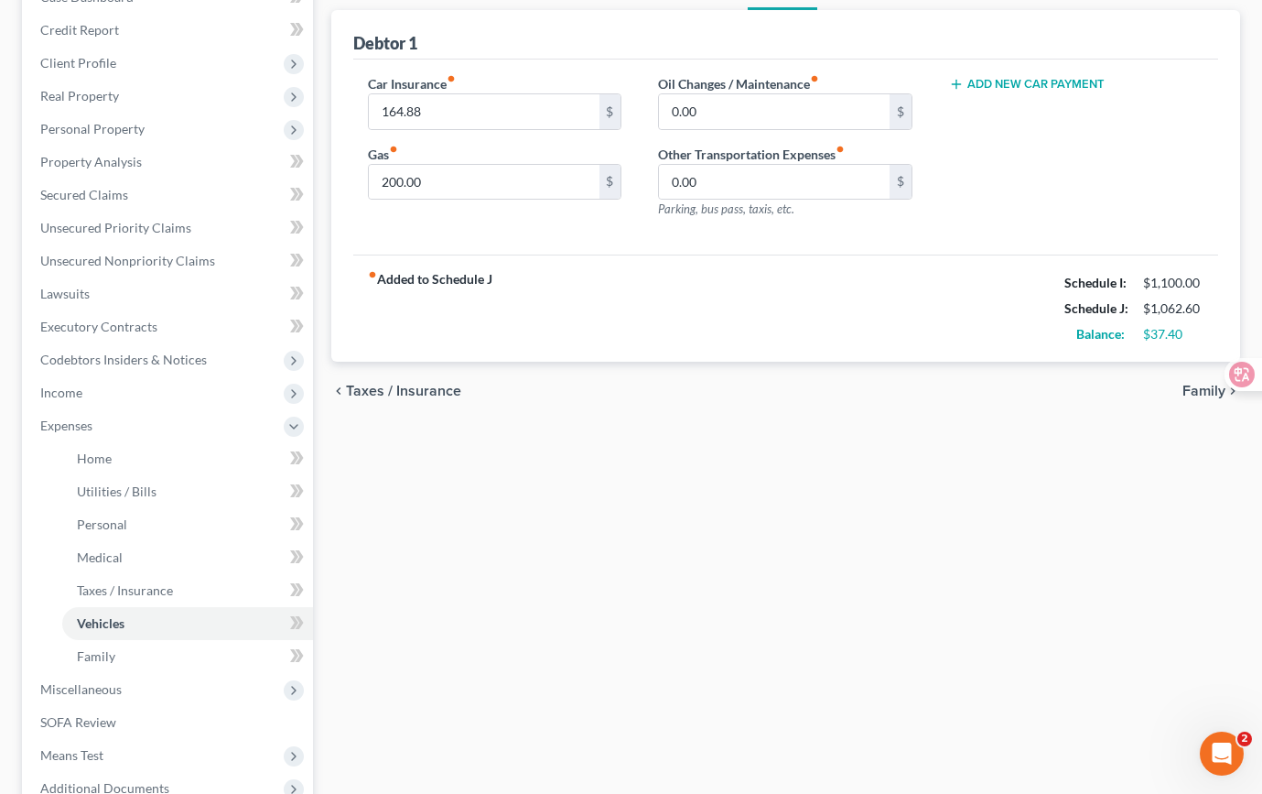
scroll to position [207, 0]
click at [424, 181] on input "200.00" at bounding box center [484, 185] width 231 height 35
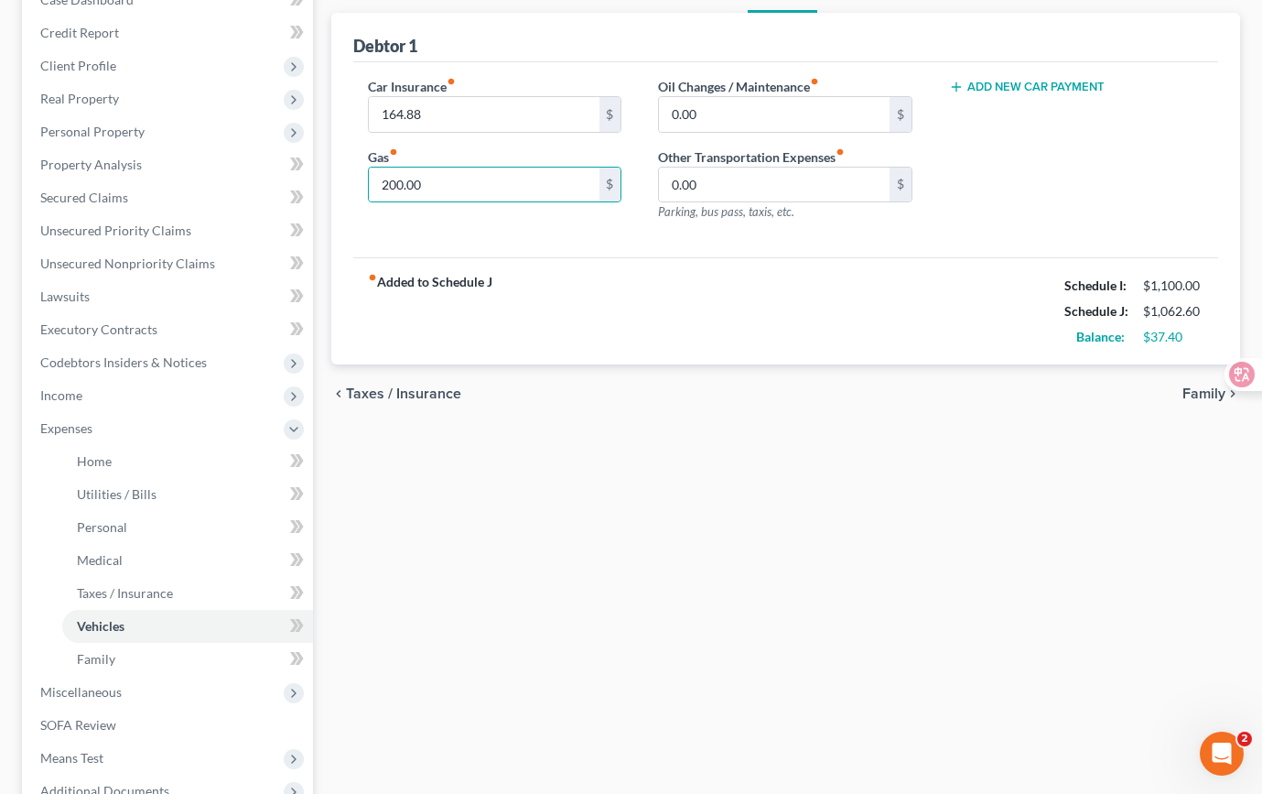
click at [516, 263] on div "fiber_manual_record Added to Schedule J Schedule I: $1,100.00 Schedule J: $1,06…" at bounding box center [785, 310] width 865 height 107
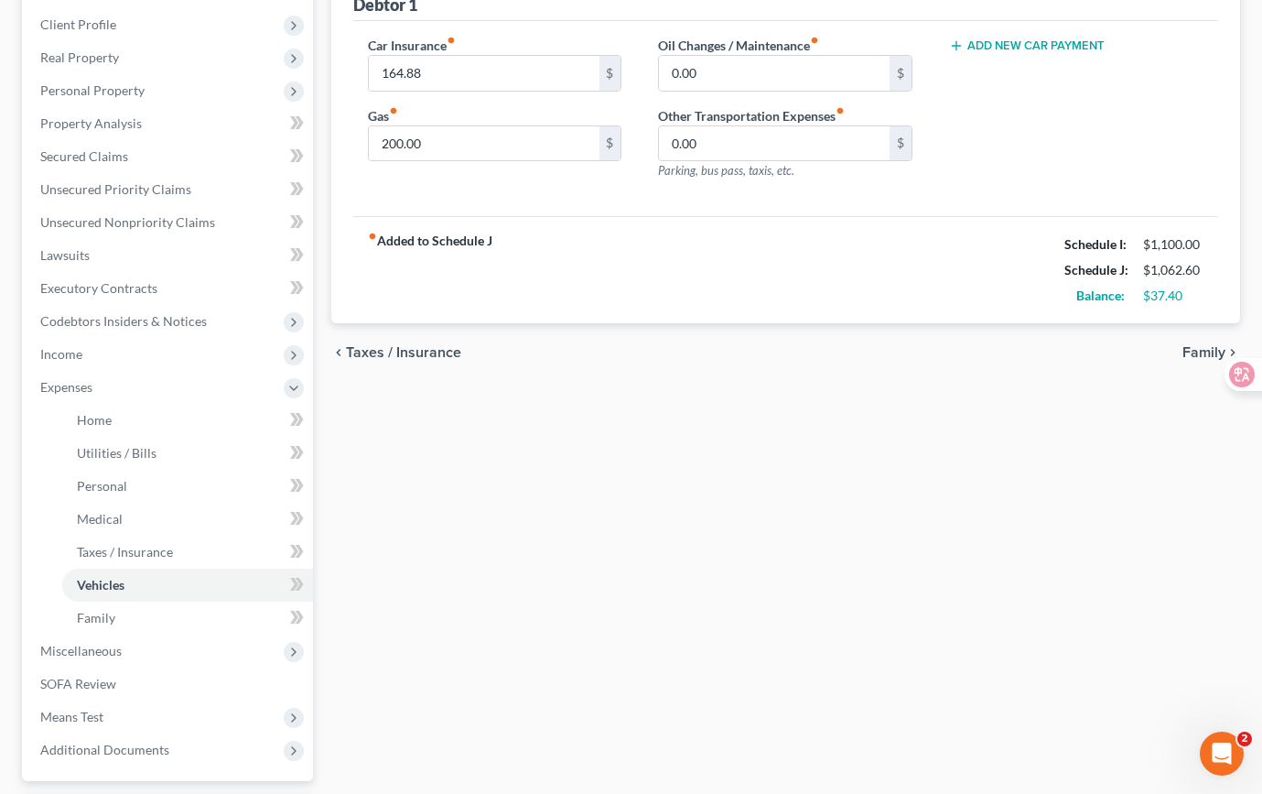
scroll to position [255, 0]
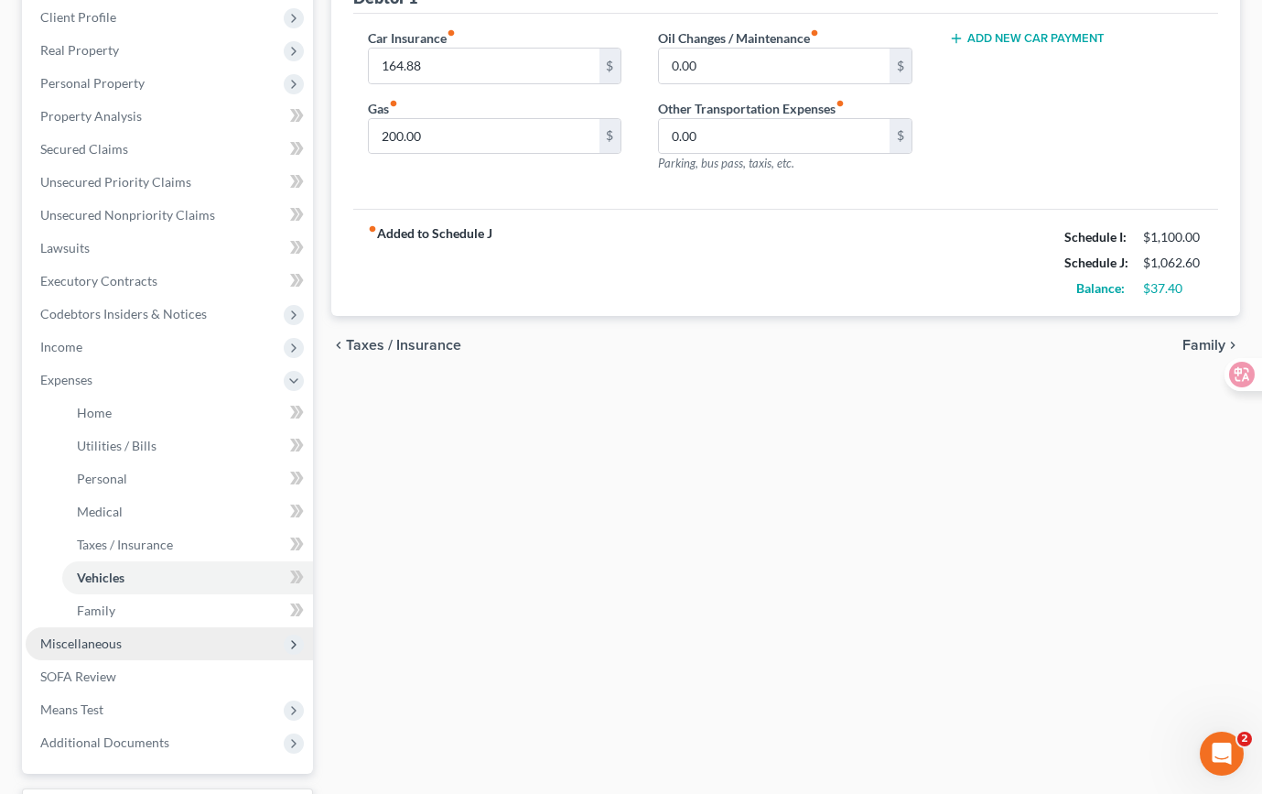
click at [174, 643] on span "Miscellaneous" at bounding box center [169, 643] width 287 height 33
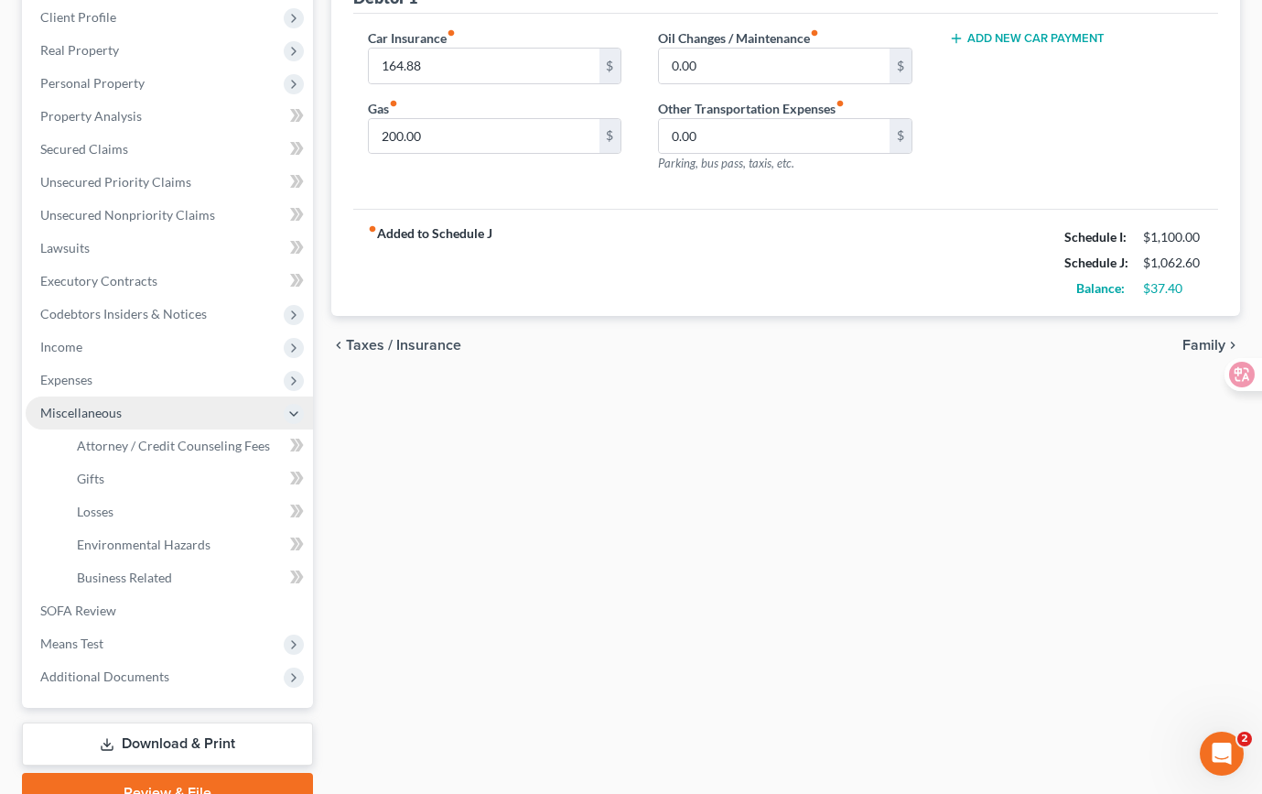
scroll to position [270, 0]
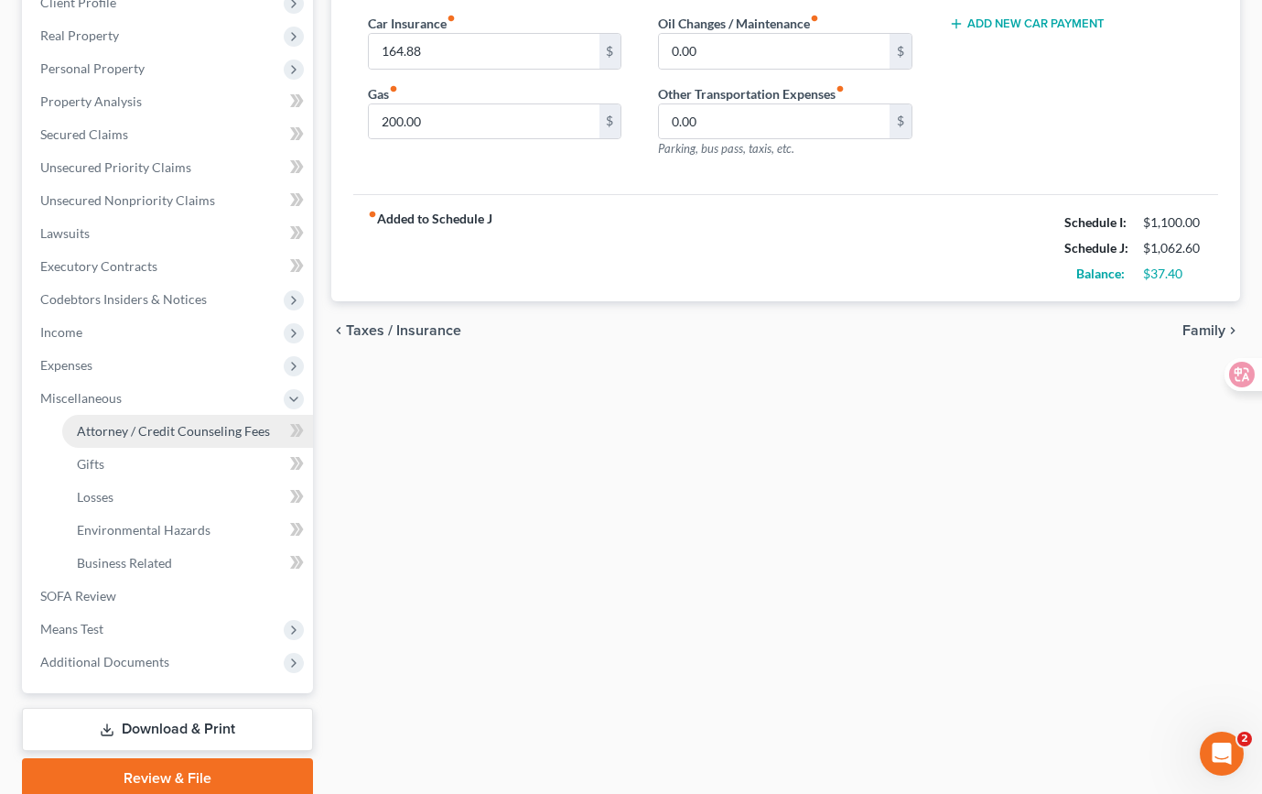
click at [222, 427] on span "Attorney / Credit Counseling Fees" at bounding box center [173, 431] width 193 height 16
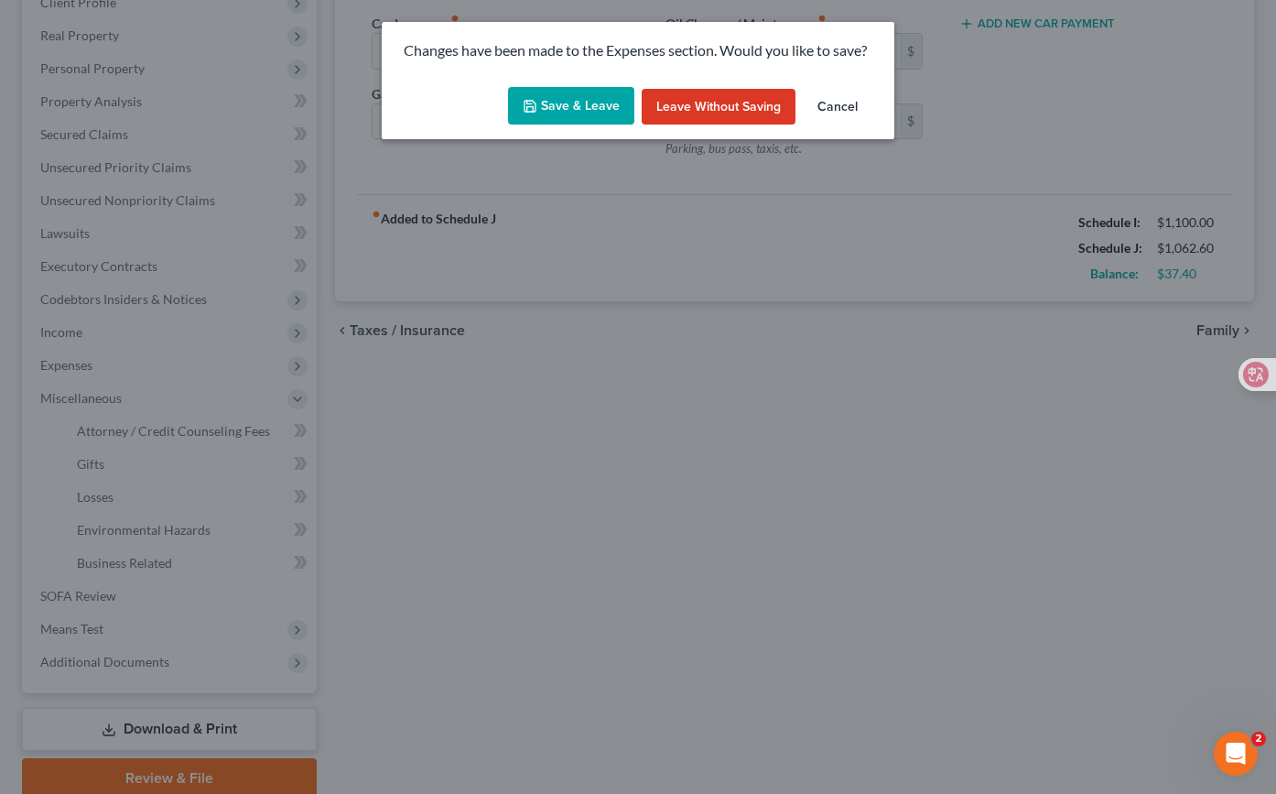
click at [591, 114] on button "Save & Leave" at bounding box center [571, 106] width 126 height 38
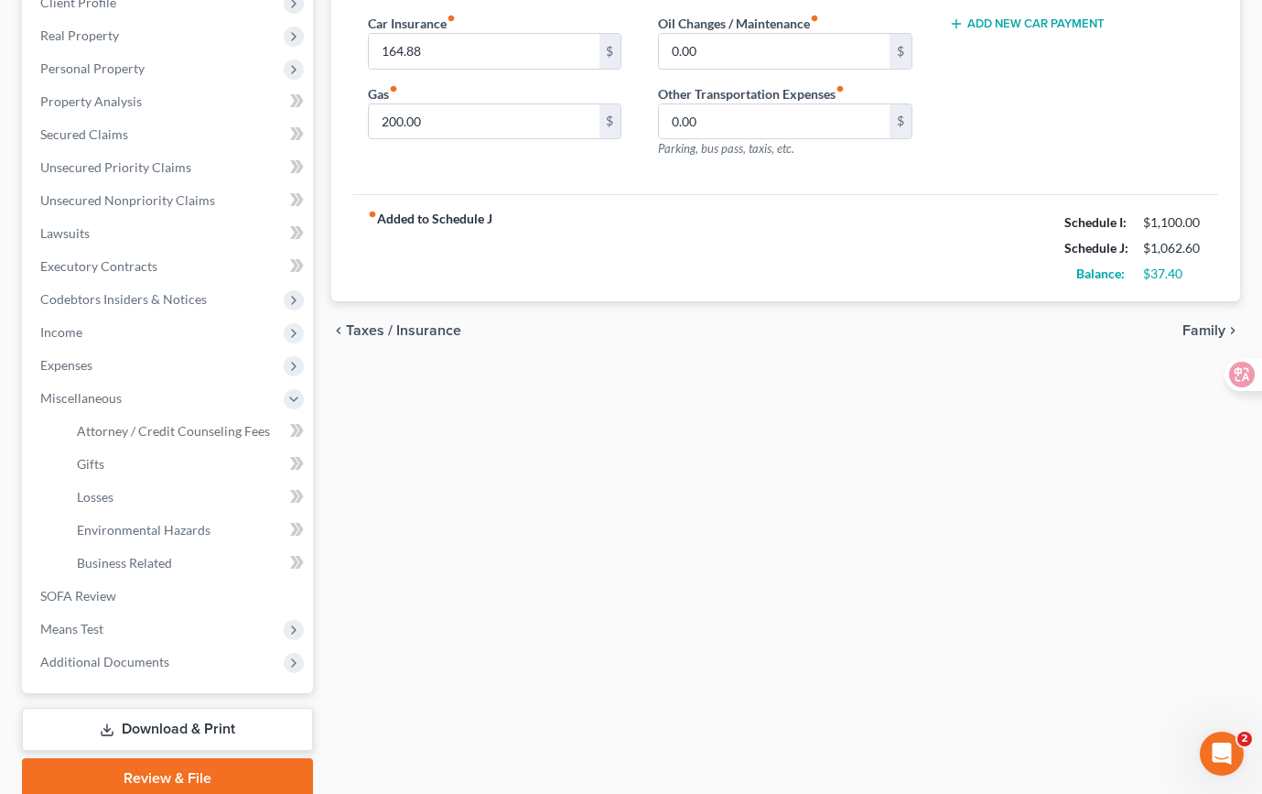
select select "0"
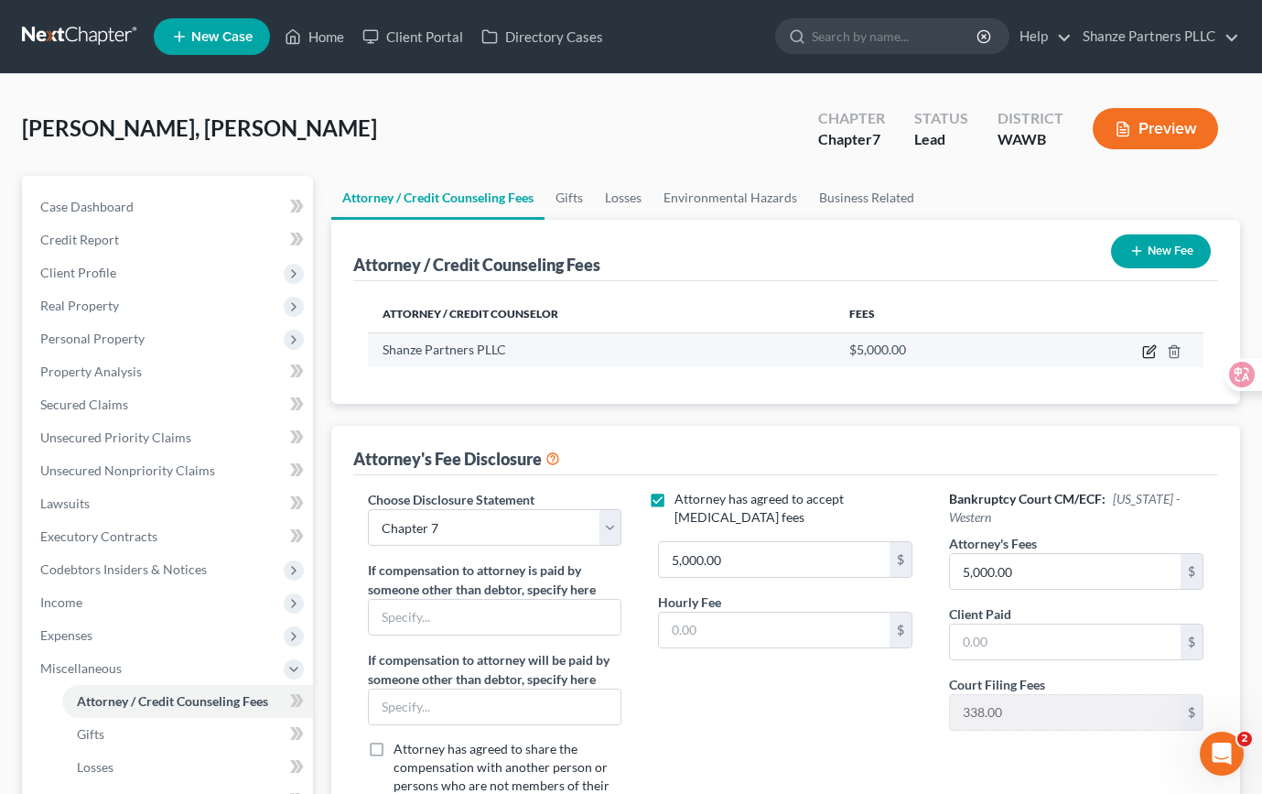
click at [1152, 353] on icon "button" at bounding box center [1149, 351] width 15 height 15
select select "50"
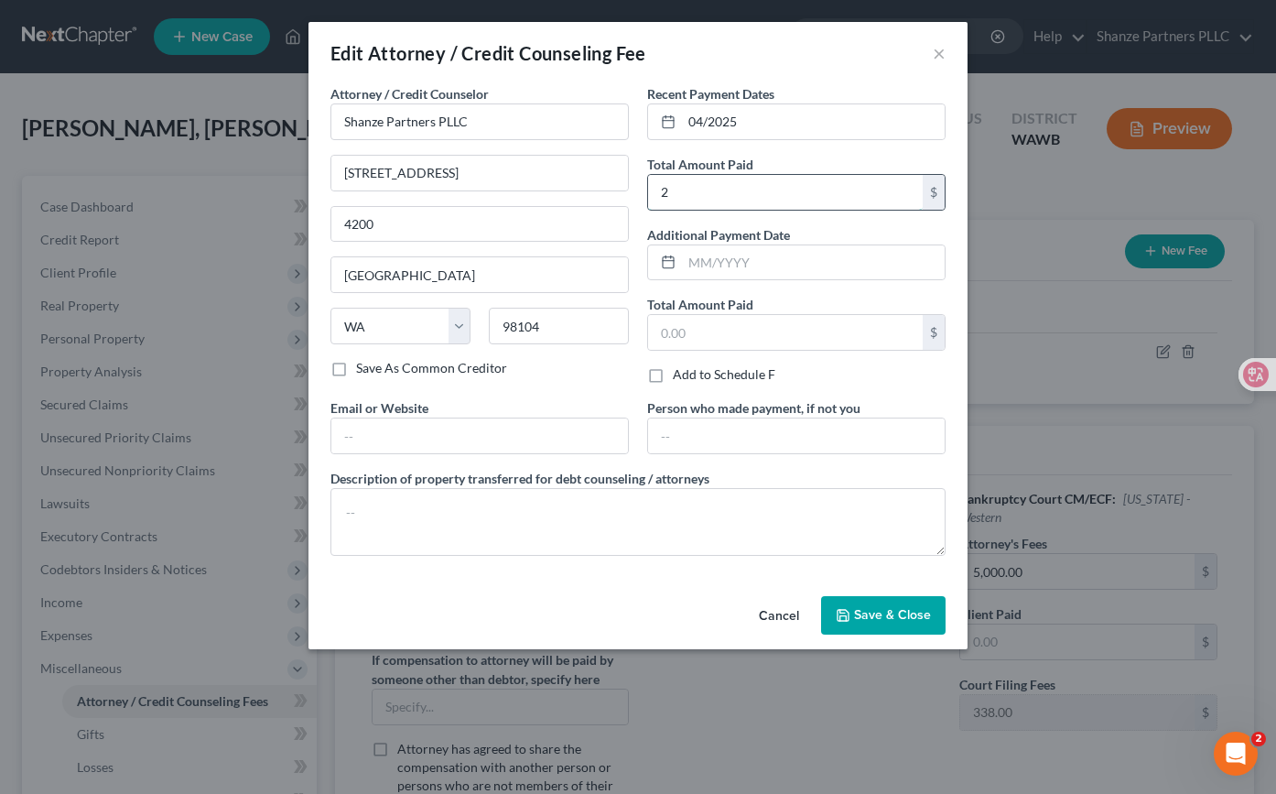
drag, startPoint x: 728, startPoint y: 186, endPoint x: 654, endPoint y: 191, distance: 74.4
click at [654, 191] on input "2" at bounding box center [785, 192] width 275 height 35
type input "2,500"
click at [641, 228] on div "Recent Payment Dates 04/2025 Total Amount Paid 2,500 $ Additional Payment Date …" at bounding box center [796, 241] width 317 height 314
click at [711, 436] on input "text" at bounding box center [796, 435] width 297 height 35
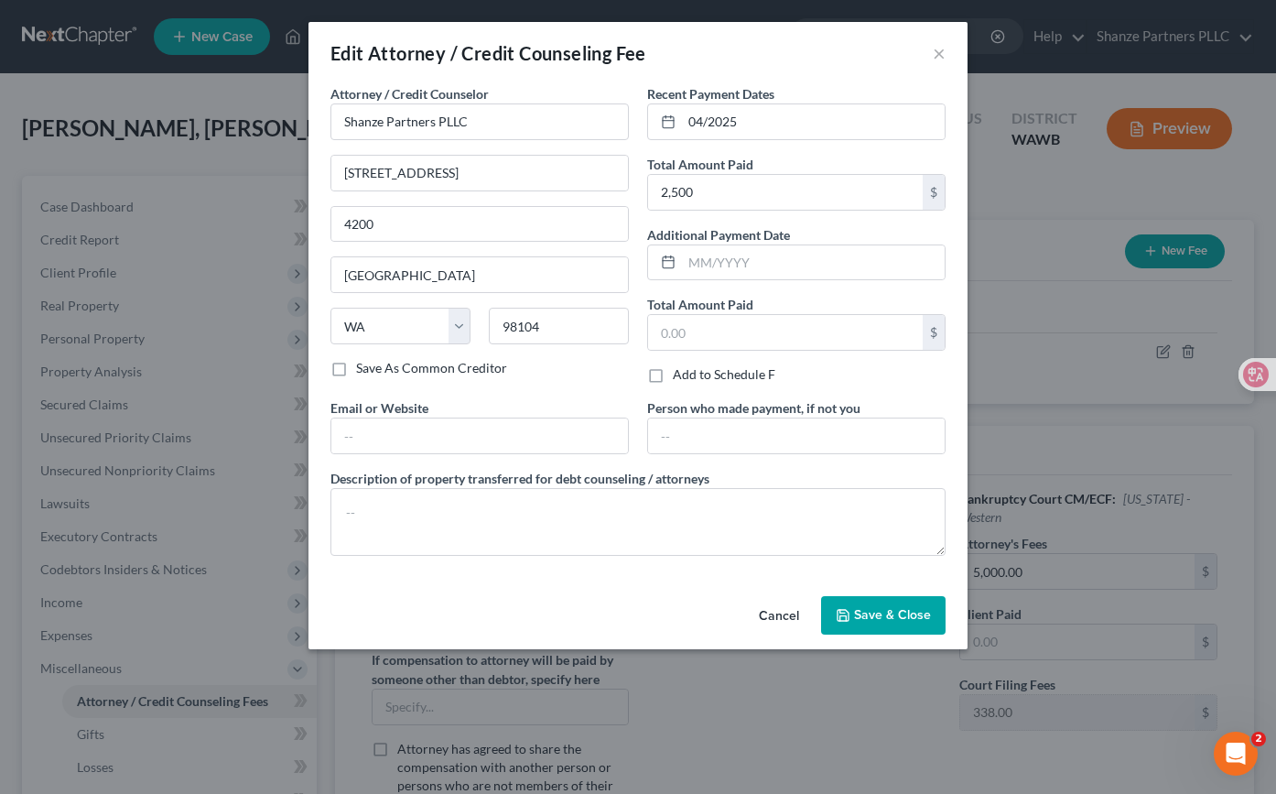
click at [619, 394] on div "Attorney / Credit Counselor * Shanze Partners PLLC [STREET_ADDRESS] [US_STATE][…" at bounding box center [479, 241] width 317 height 314
click at [765, 114] on input "04/2025" at bounding box center [813, 121] width 263 height 35
click at [702, 119] on input "04/2025" at bounding box center [813, 121] width 263 height 35
type input "06/2025"
click at [586, 373] on div "Save As Common Creditor" at bounding box center [479, 368] width 298 height 18
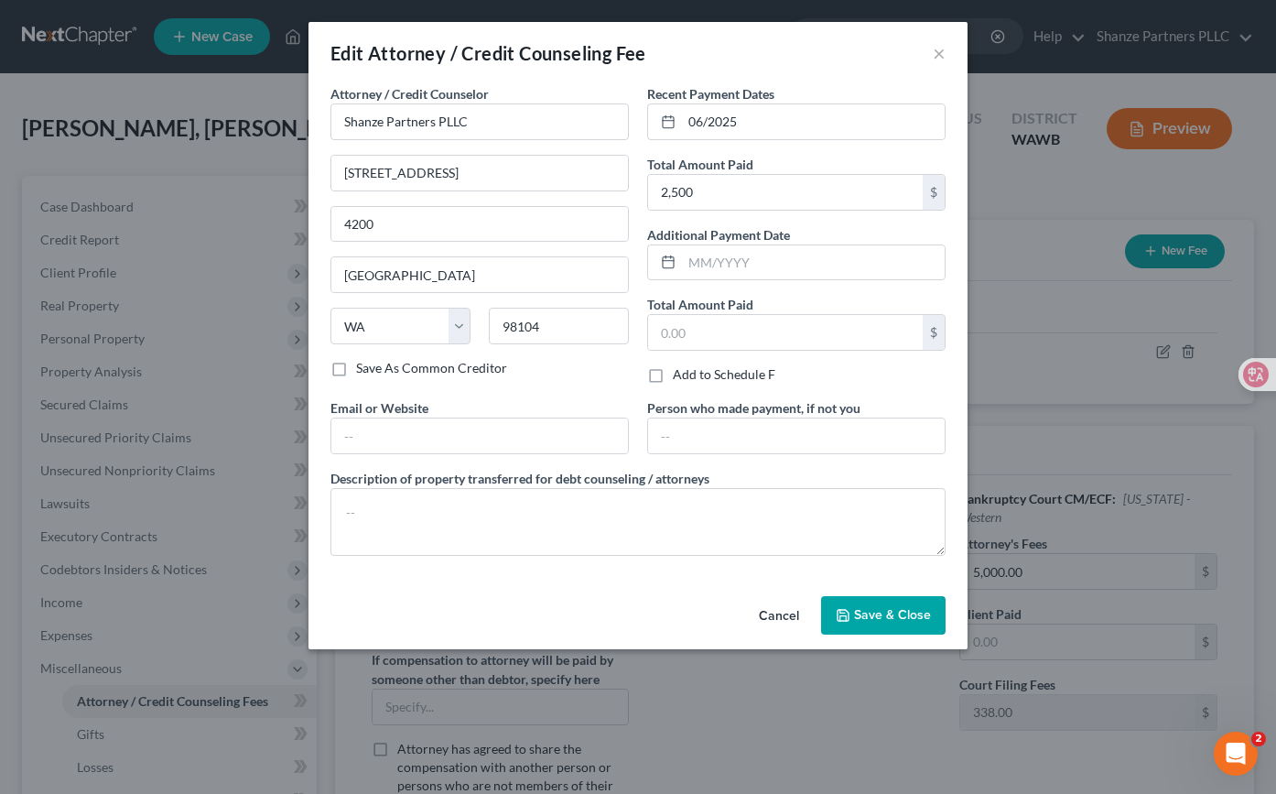
click at [586, 373] on div "Save As Common Creditor" at bounding box center [479, 368] width 298 height 18
click at [645, 460] on div "Attorney / Credit Counselor * Shanze Partners PLLC [STREET_ADDRESS][US_STATE] A…" at bounding box center [637, 327] width 633 height 486
click at [893, 605] on button "Save & Close" at bounding box center [883, 615] width 125 height 38
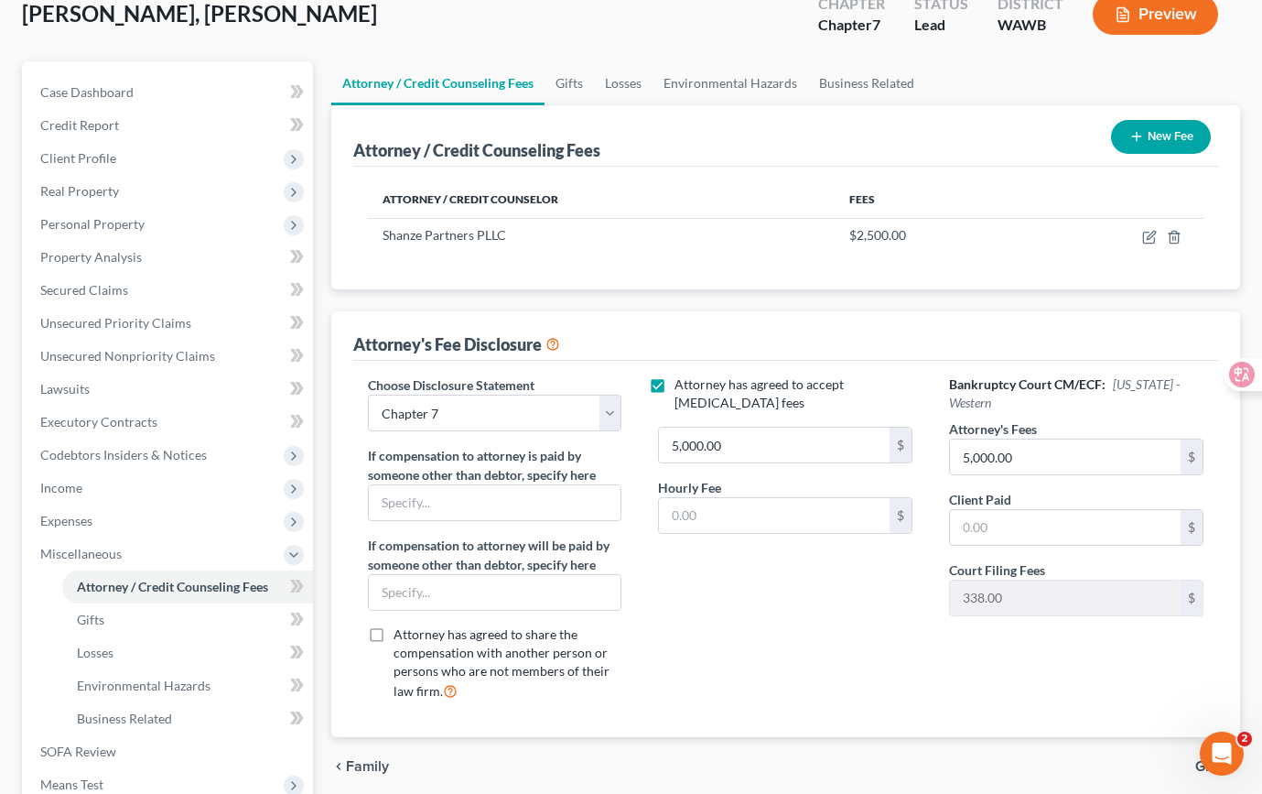
scroll to position [132, 0]
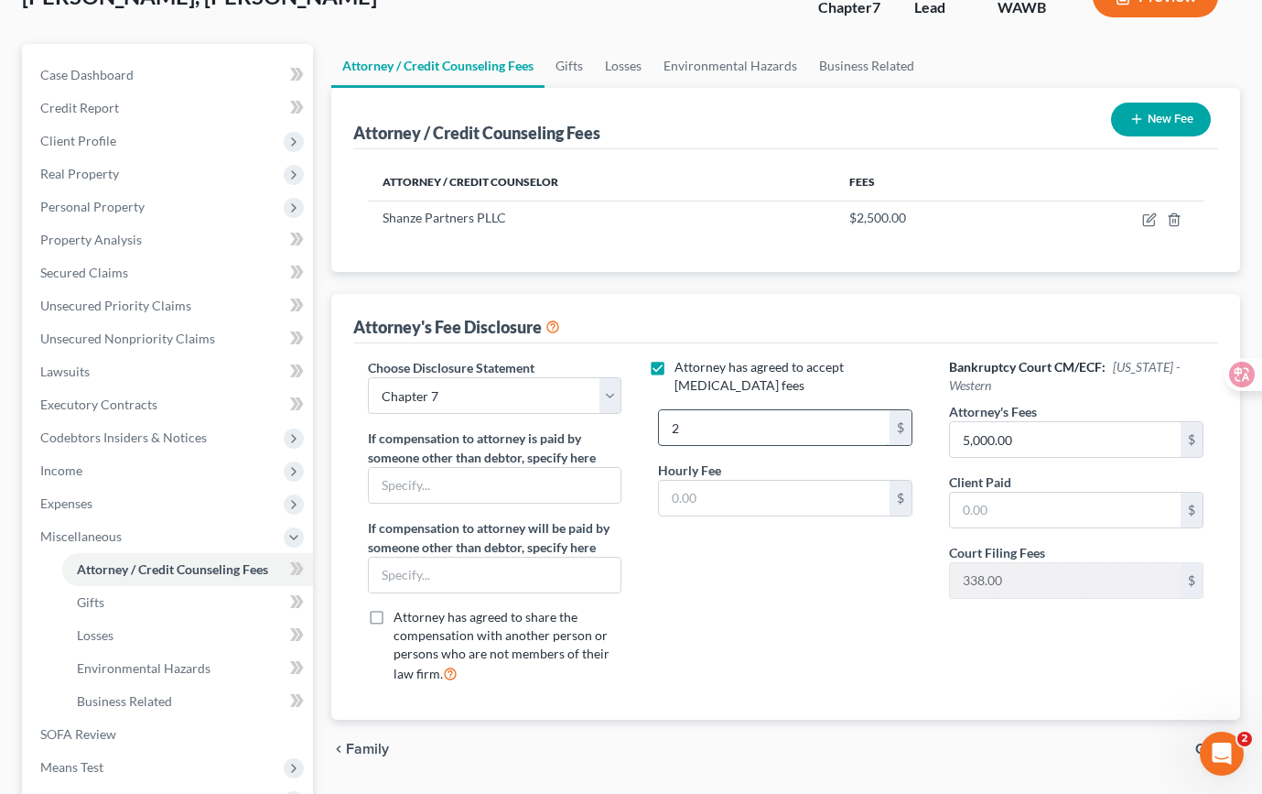
click at [739, 410] on input "2" at bounding box center [774, 427] width 231 height 35
type input "2,500"
click at [759, 554] on div "Attorney has agreed to accept [MEDICAL_DATA] fees 2,500 $ Hourly Fee $" at bounding box center [785, 528] width 291 height 340
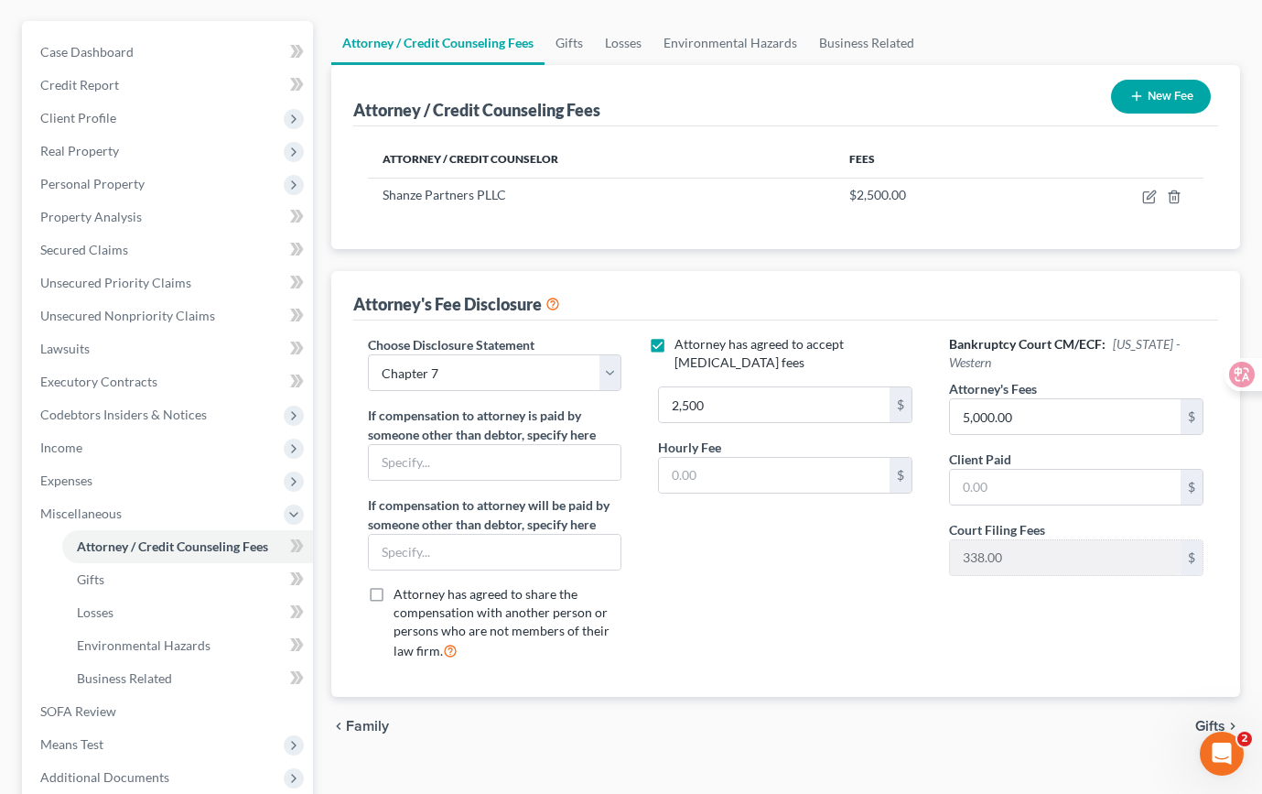
scroll to position [175, 0]
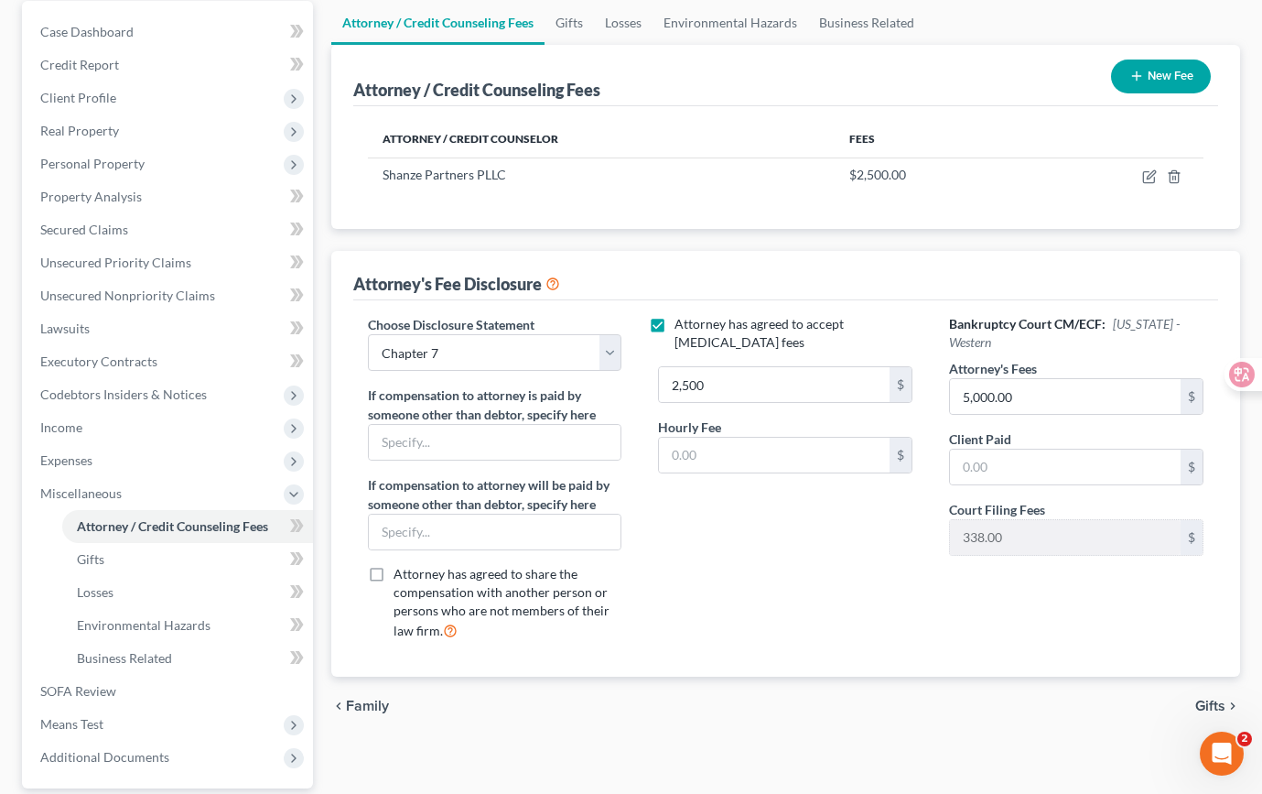
click at [772, 547] on div "Attorney has agreed to accept [MEDICAL_DATA] fees 2,500 $ Hourly Fee $" at bounding box center [785, 485] width 291 height 340
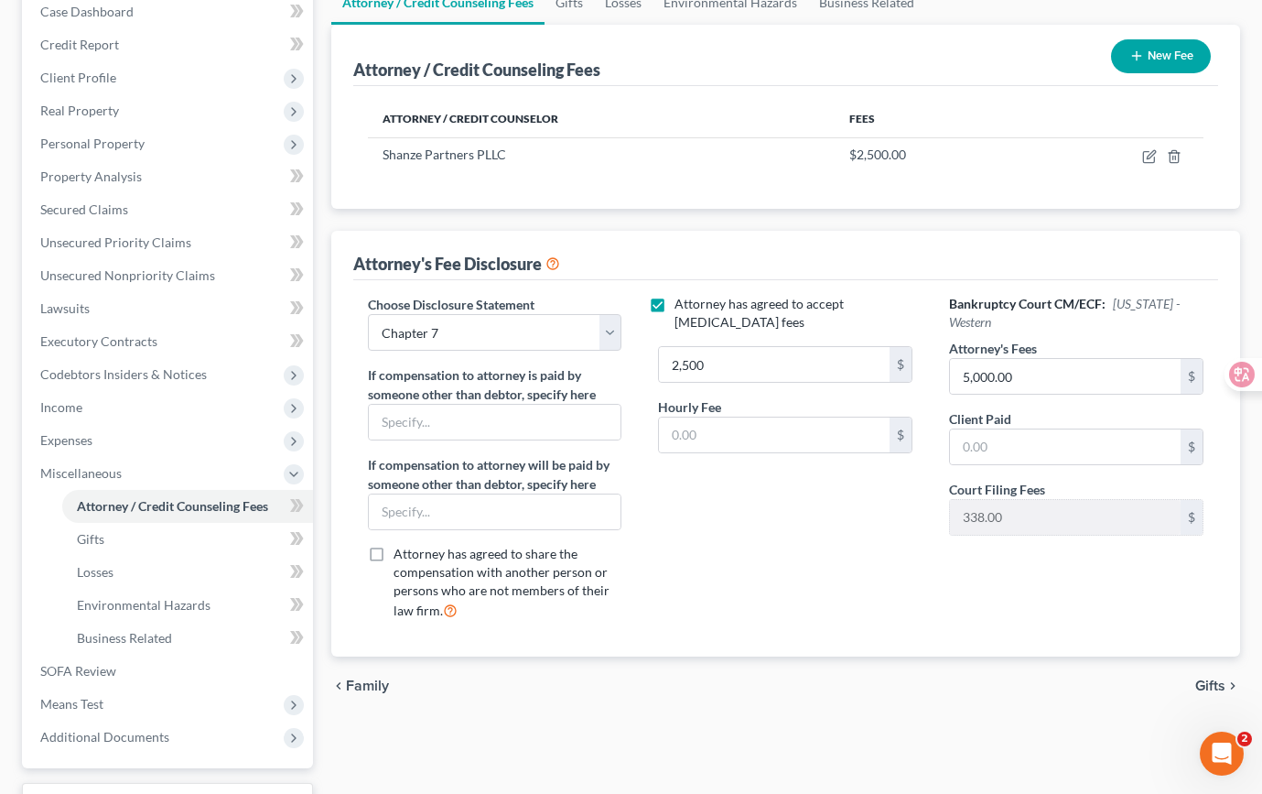
scroll to position [197, 0]
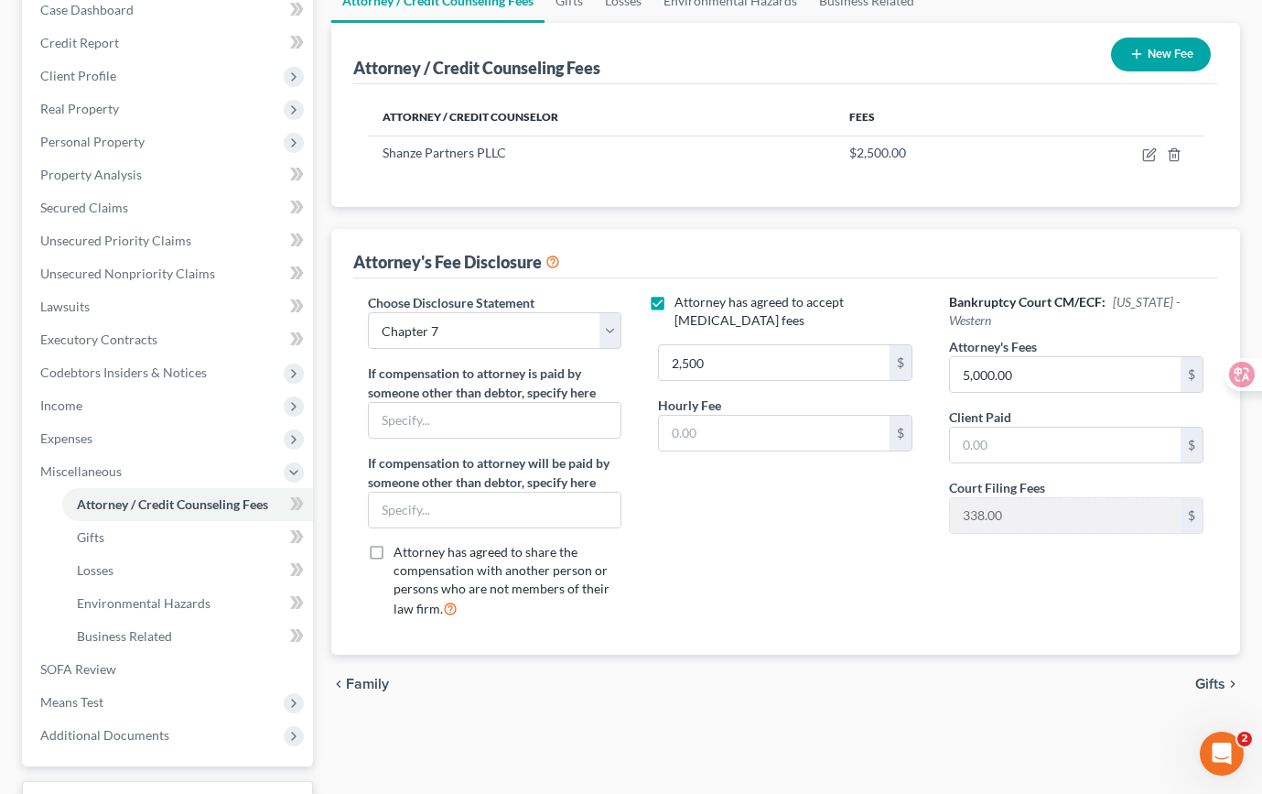
click at [757, 533] on div "Attorney has agreed to accept [MEDICAL_DATA] fees 2,500 $ Hourly Fee $" at bounding box center [785, 463] width 291 height 340
click at [708, 490] on div "Attorney has agreed to accept [MEDICAL_DATA] fees 2,500 $ Hourly Fee $" at bounding box center [785, 463] width 291 height 340
click at [726, 494] on div "Attorney has agreed to accept [MEDICAL_DATA] fees 2,500 $ Hourly Fee $" at bounding box center [785, 463] width 291 height 340
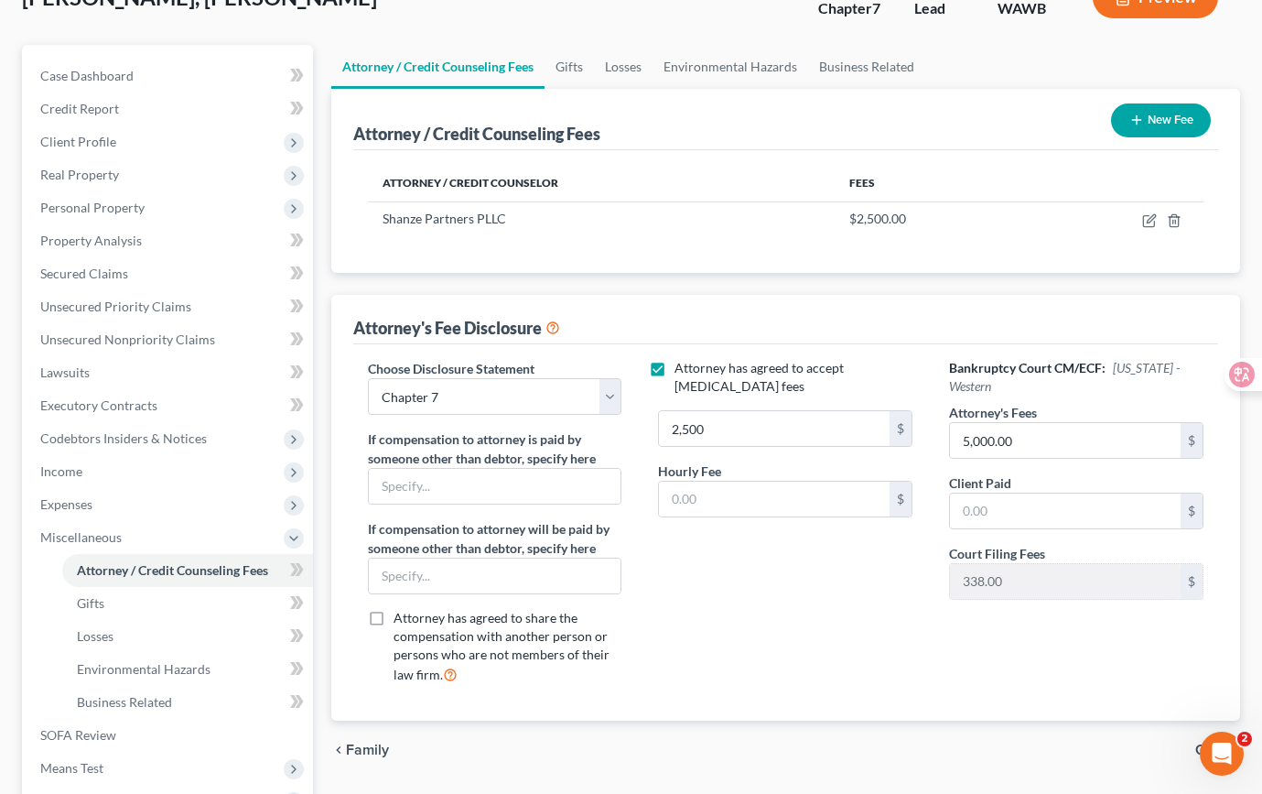
scroll to position [164, 0]
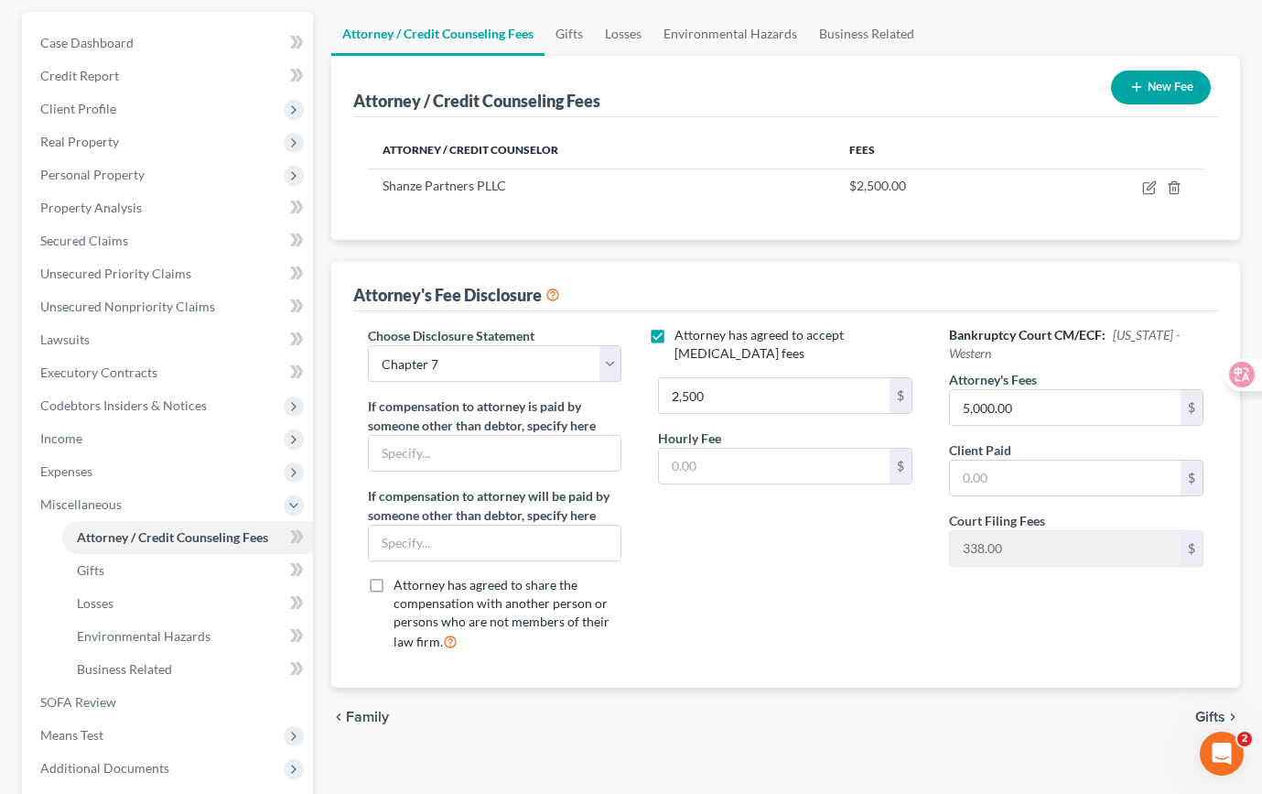
click at [677, 557] on div "Attorney has agreed to accept [MEDICAL_DATA] fees 2,500 $ Hourly Fee $" at bounding box center [785, 496] width 291 height 340
click at [572, 661] on div "Choose Disclosure Statement Select Chapter 7 If compensation to attorney is pai…" at bounding box center [495, 496] width 291 height 340
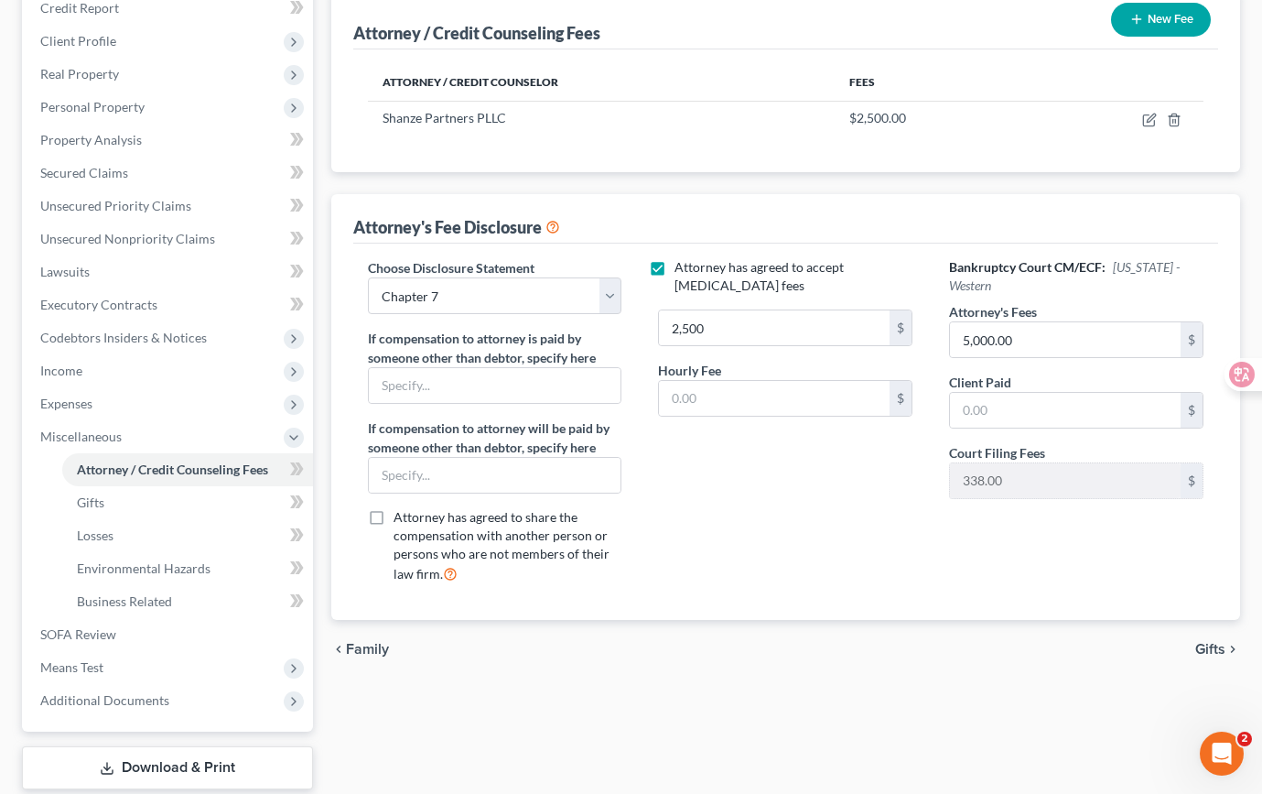
scroll to position [242, 0]
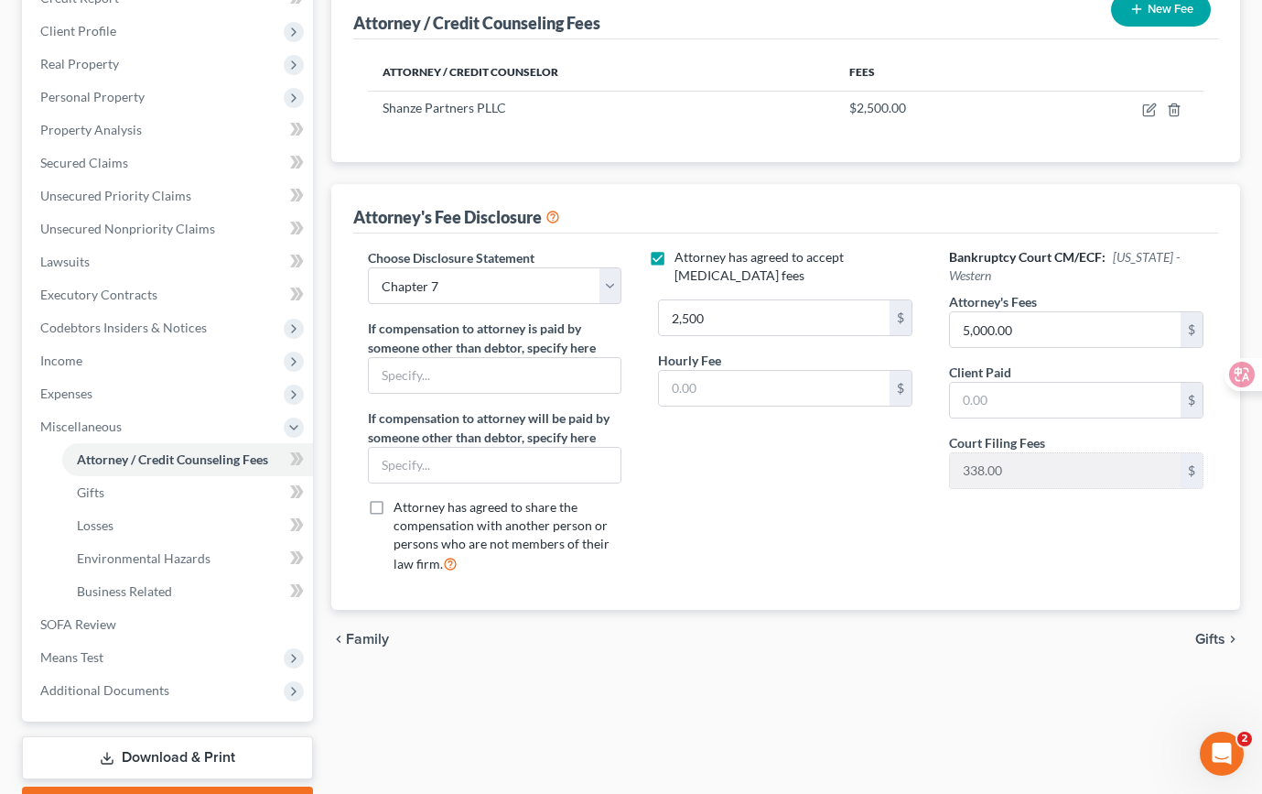
click at [532, 665] on div "chevron_left Family Gifts chevron_right" at bounding box center [785, 639] width 909 height 59
click at [855, 481] on div "Attorney has agreed to accept [MEDICAL_DATA] fees 2,500 $ Hourly Fee $" at bounding box center [785, 418] width 291 height 340
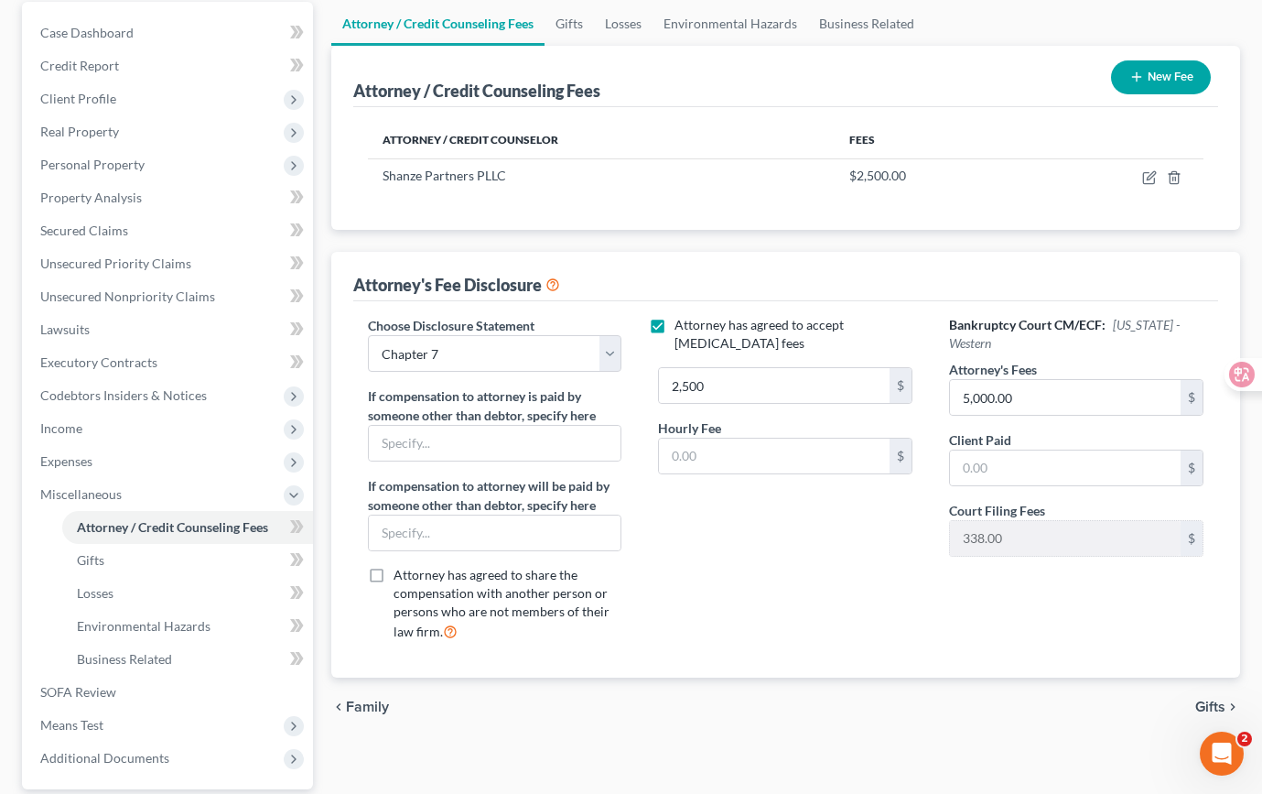
scroll to position [267, 0]
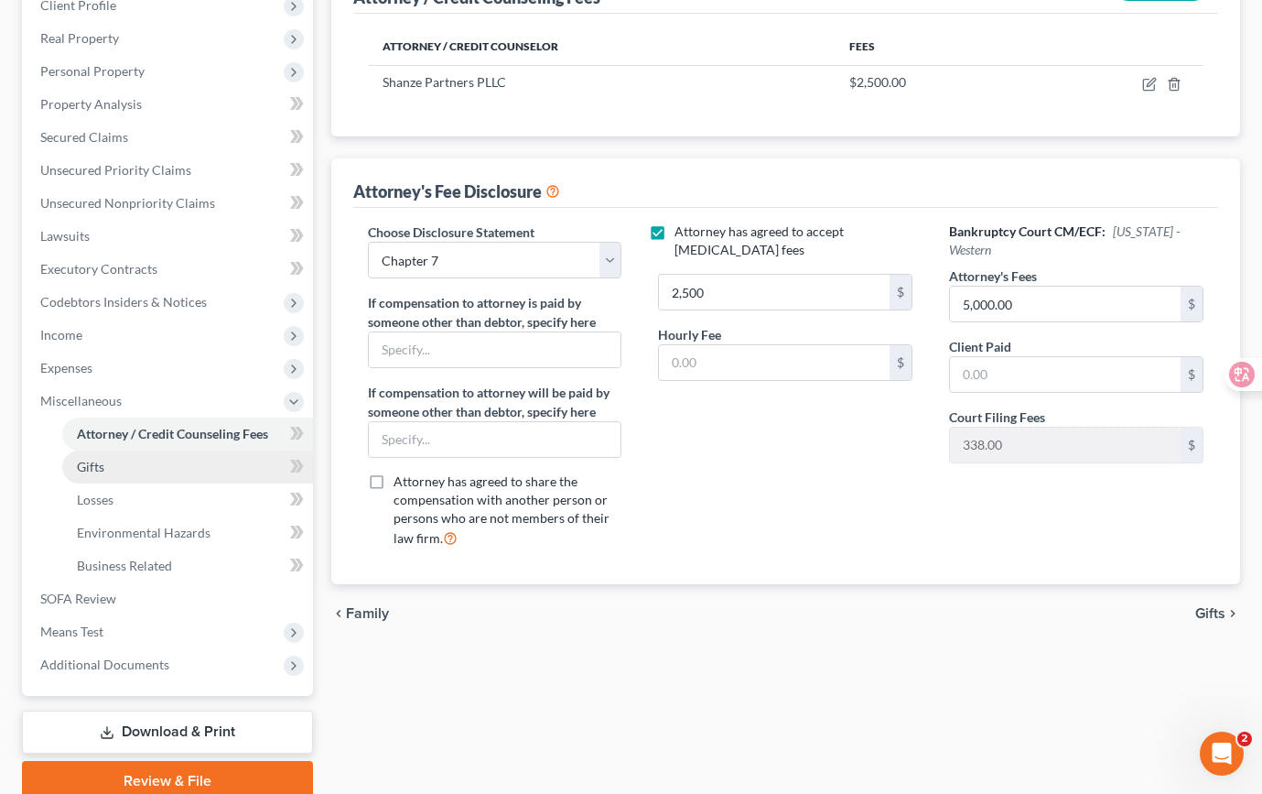
click at [225, 466] on link "Gifts" at bounding box center [187, 466] width 251 height 33
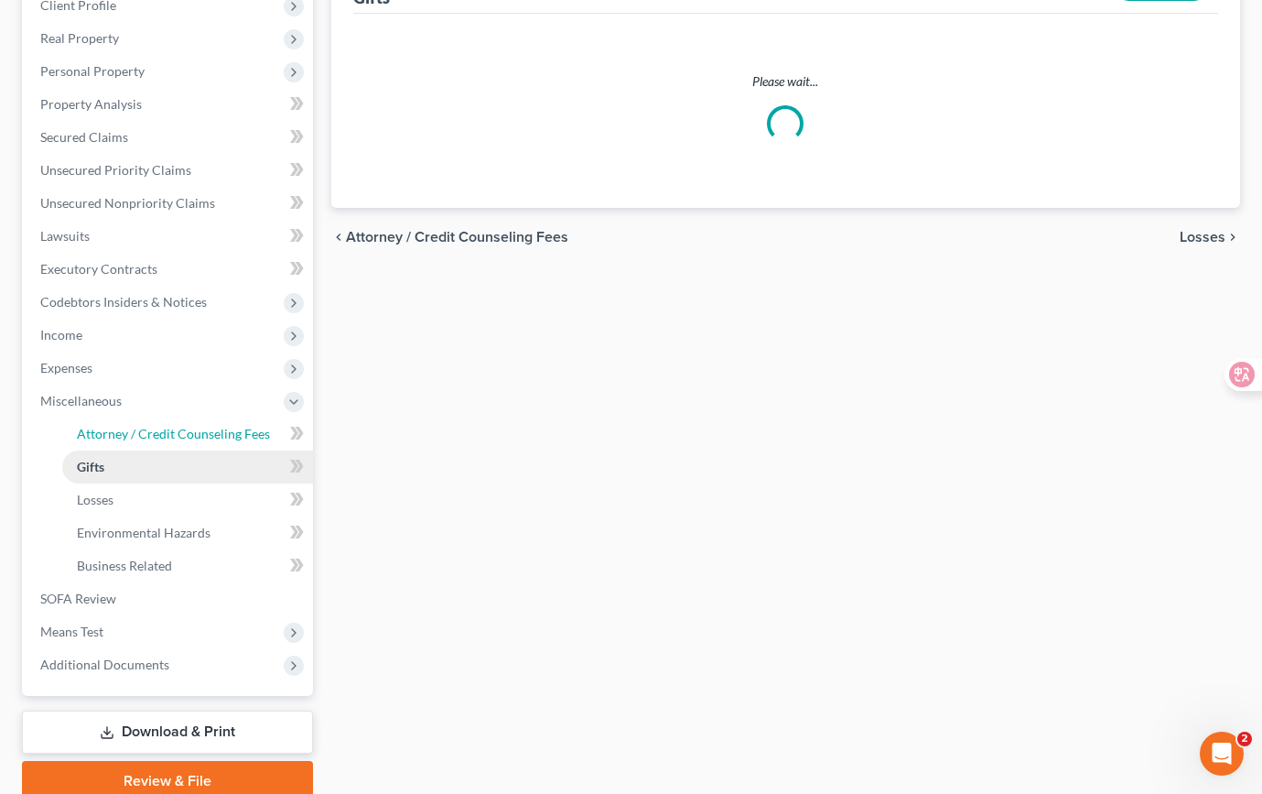
click at [225, 466] on li "Miscellaneous Attorney / Credit Counseling Fees Attorney / Bankruptcy Fees Gift…" at bounding box center [169, 483] width 287 height 198
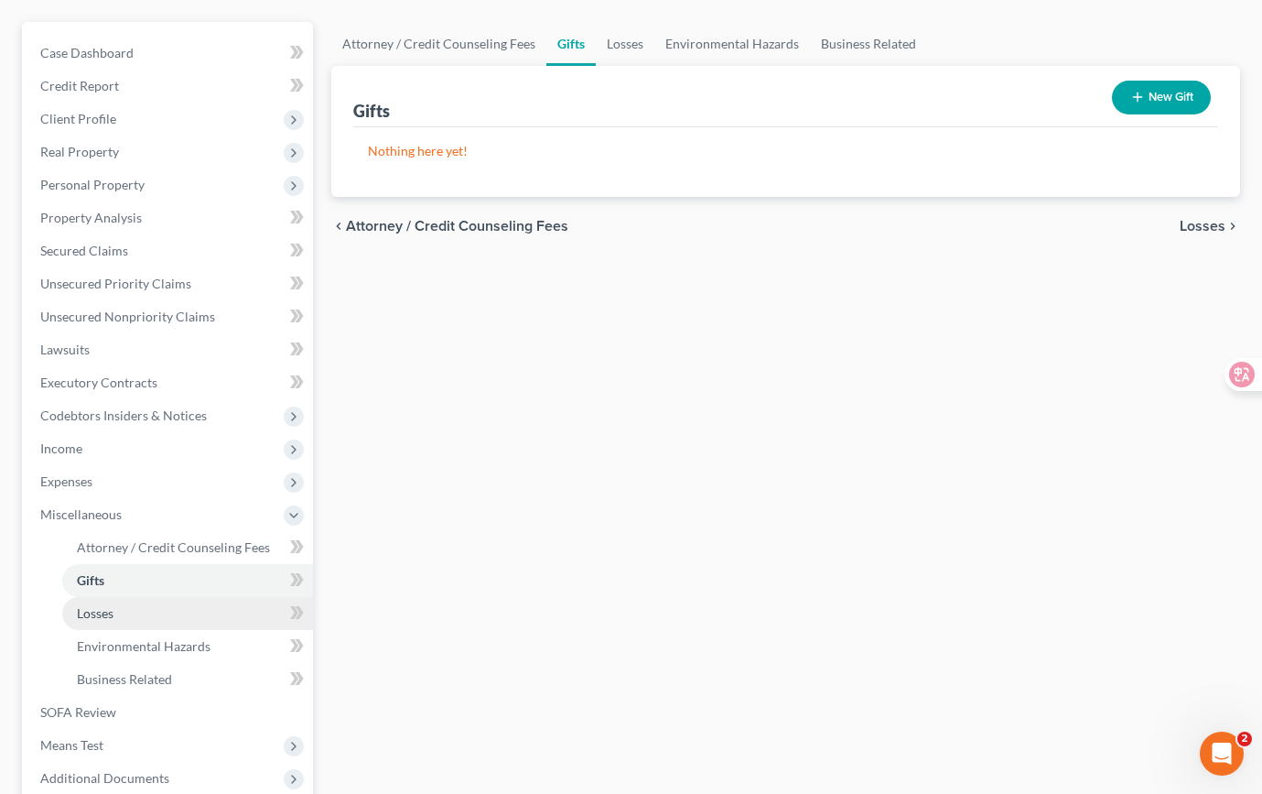
click at [186, 619] on link "Losses" at bounding box center [187, 613] width 251 height 33
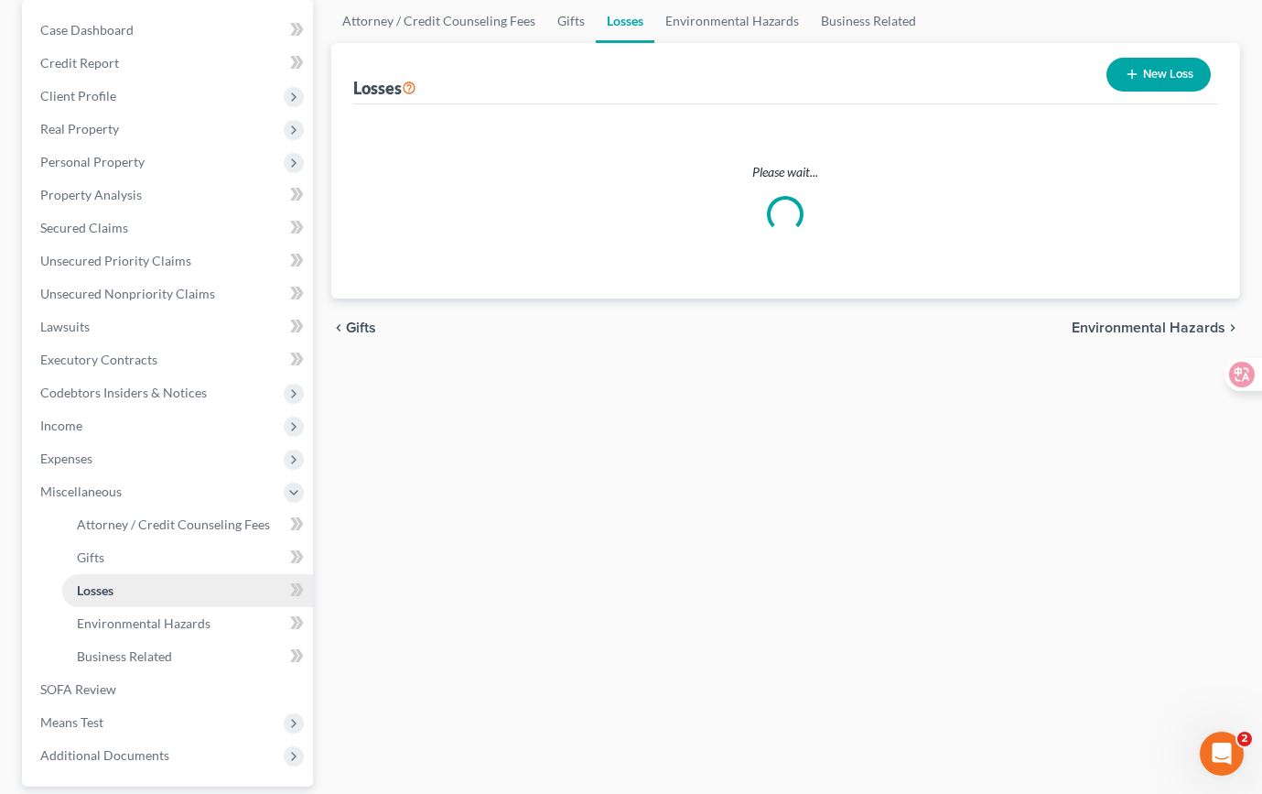
scroll to position [200, 0]
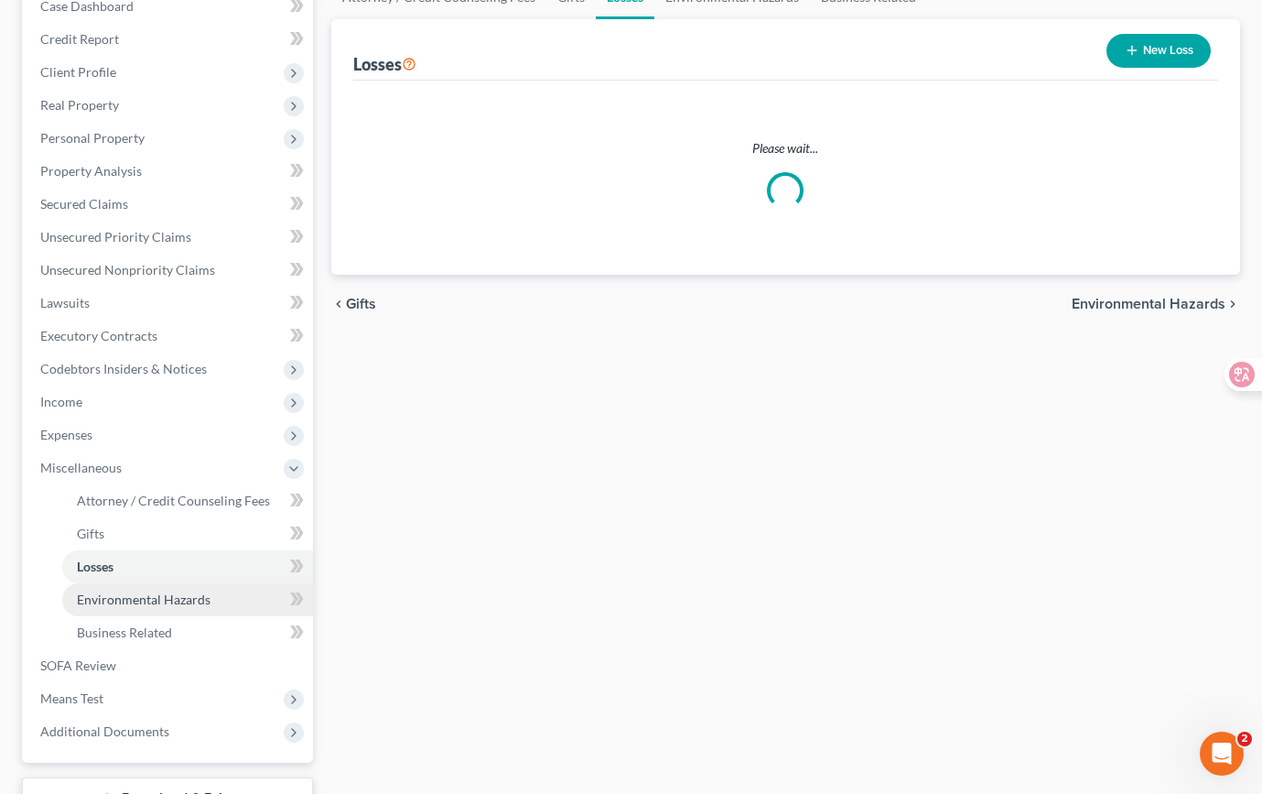
click at [223, 598] on link "Environmental Hazards" at bounding box center [187, 599] width 251 height 33
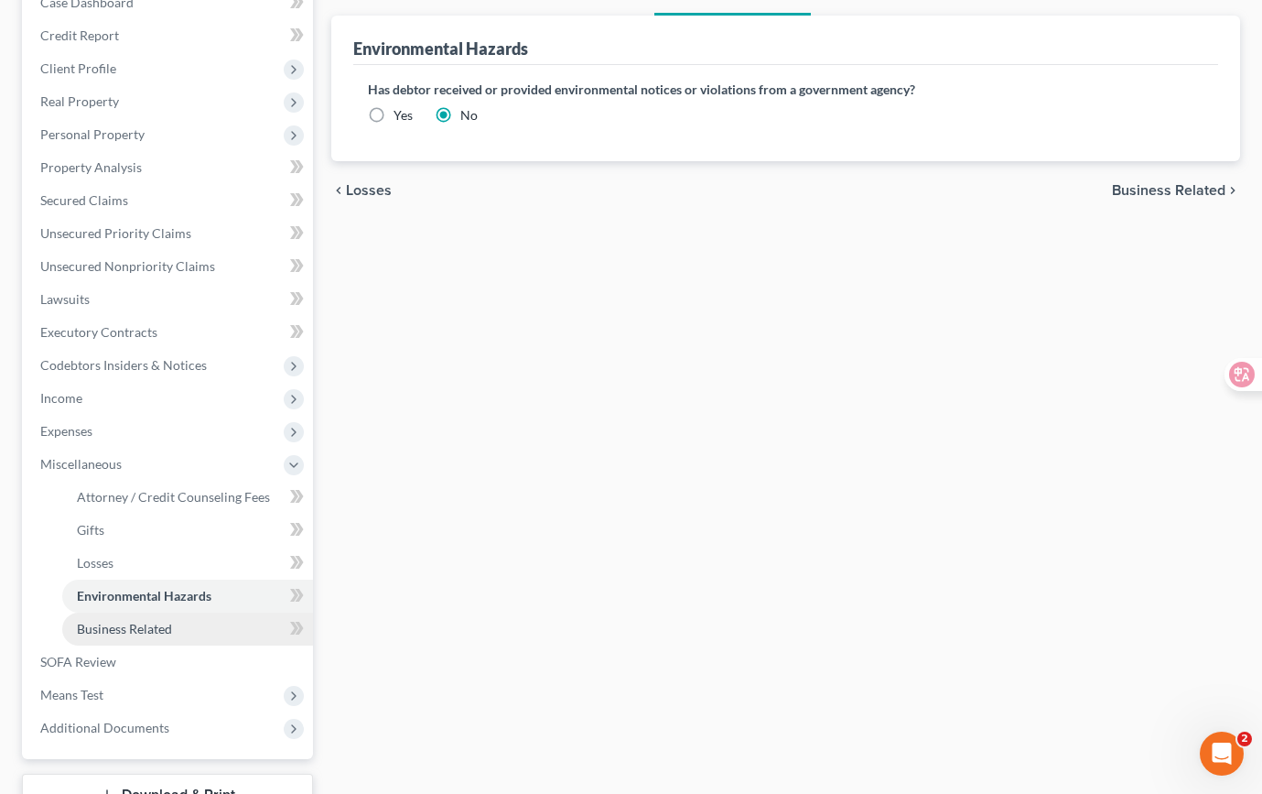
scroll to position [230, 0]
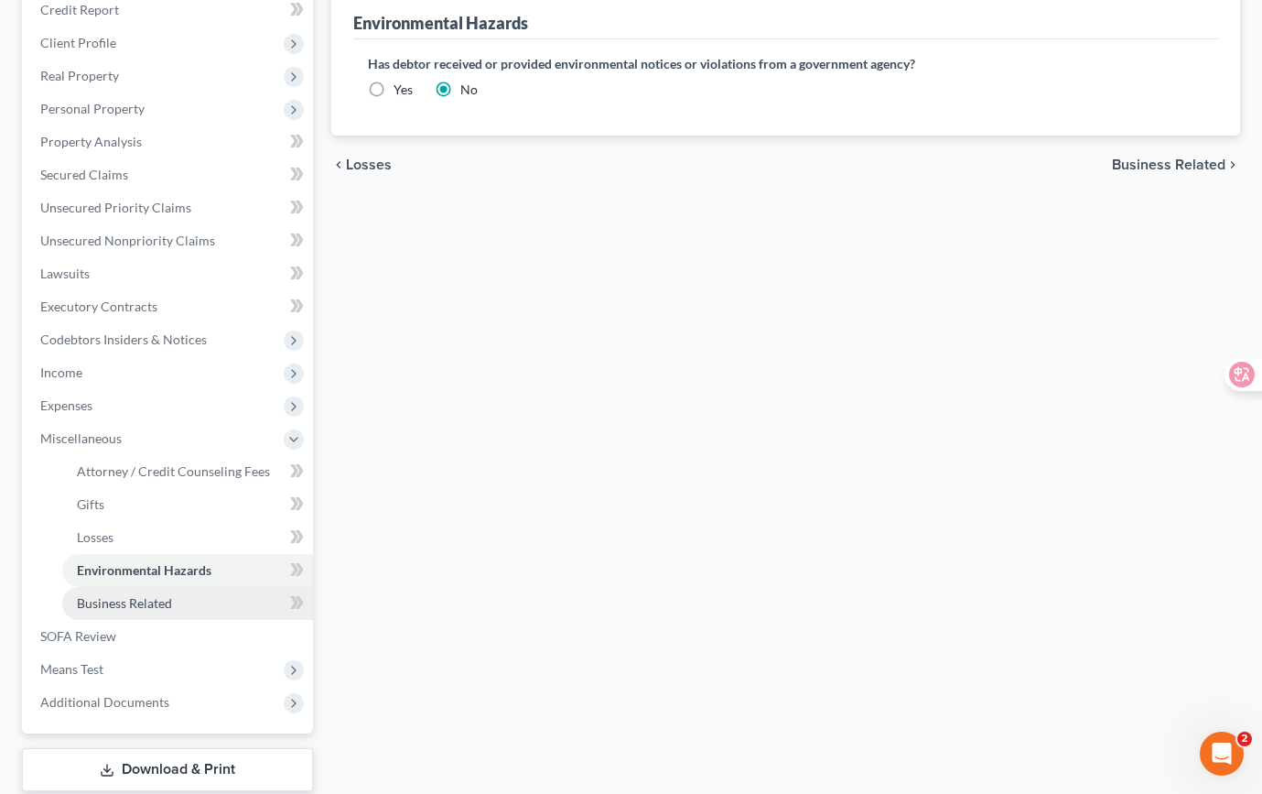
click at [277, 608] on link "Business Related" at bounding box center [187, 603] width 251 height 33
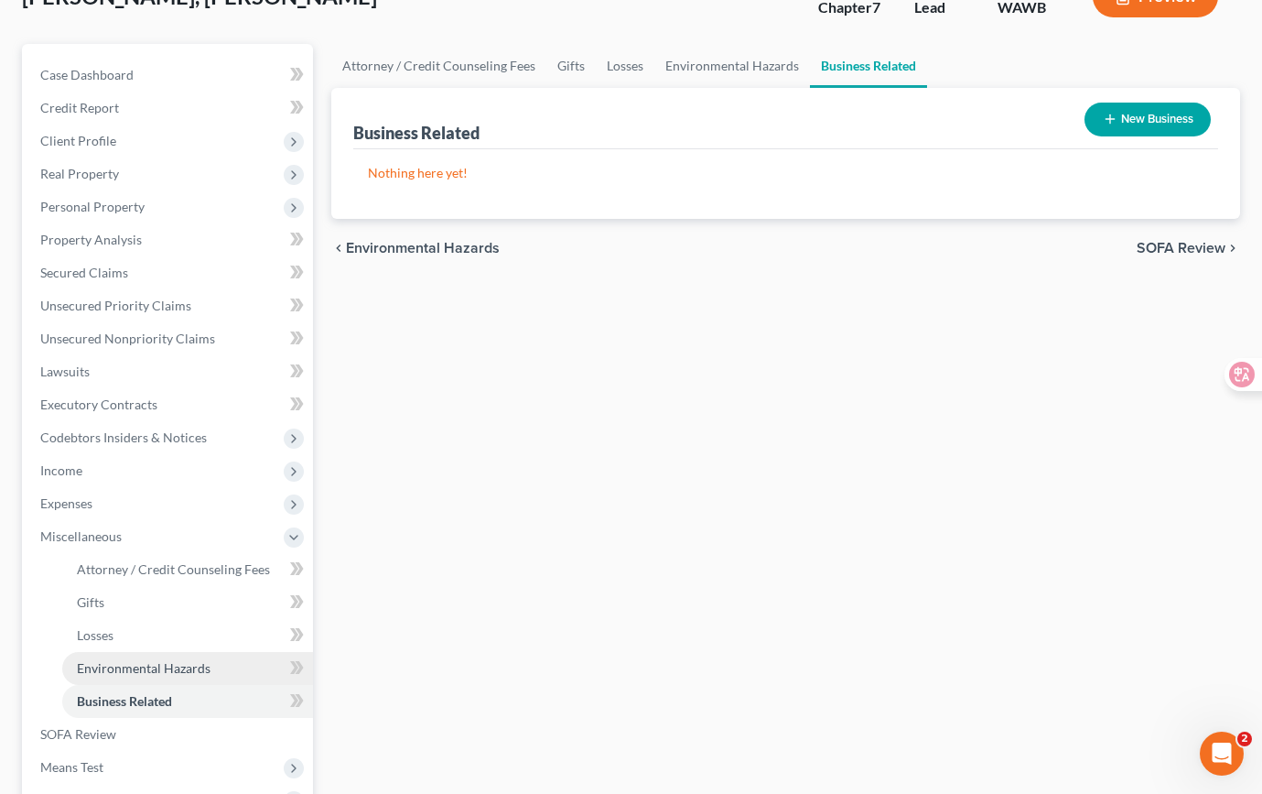
click at [248, 670] on link "Environmental Hazards" at bounding box center [187, 668] width 251 height 33
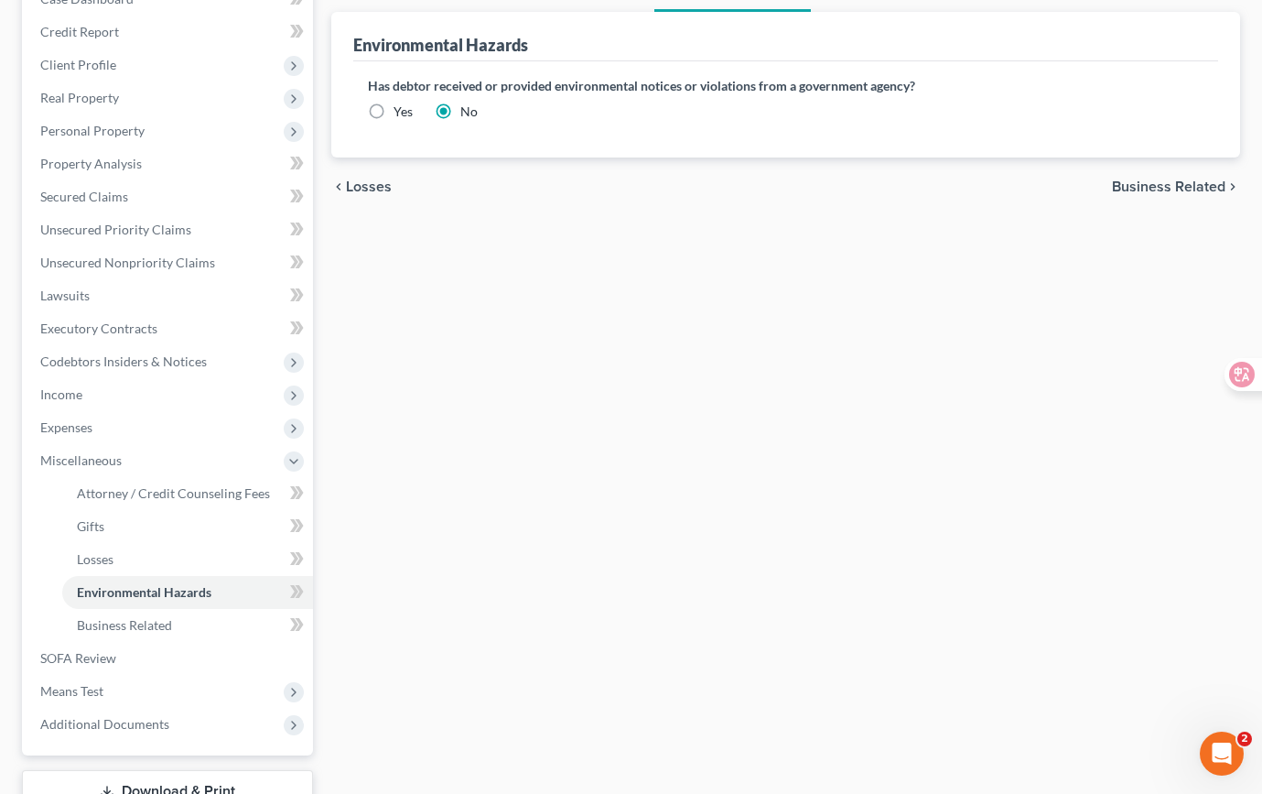
scroll to position [238, 0]
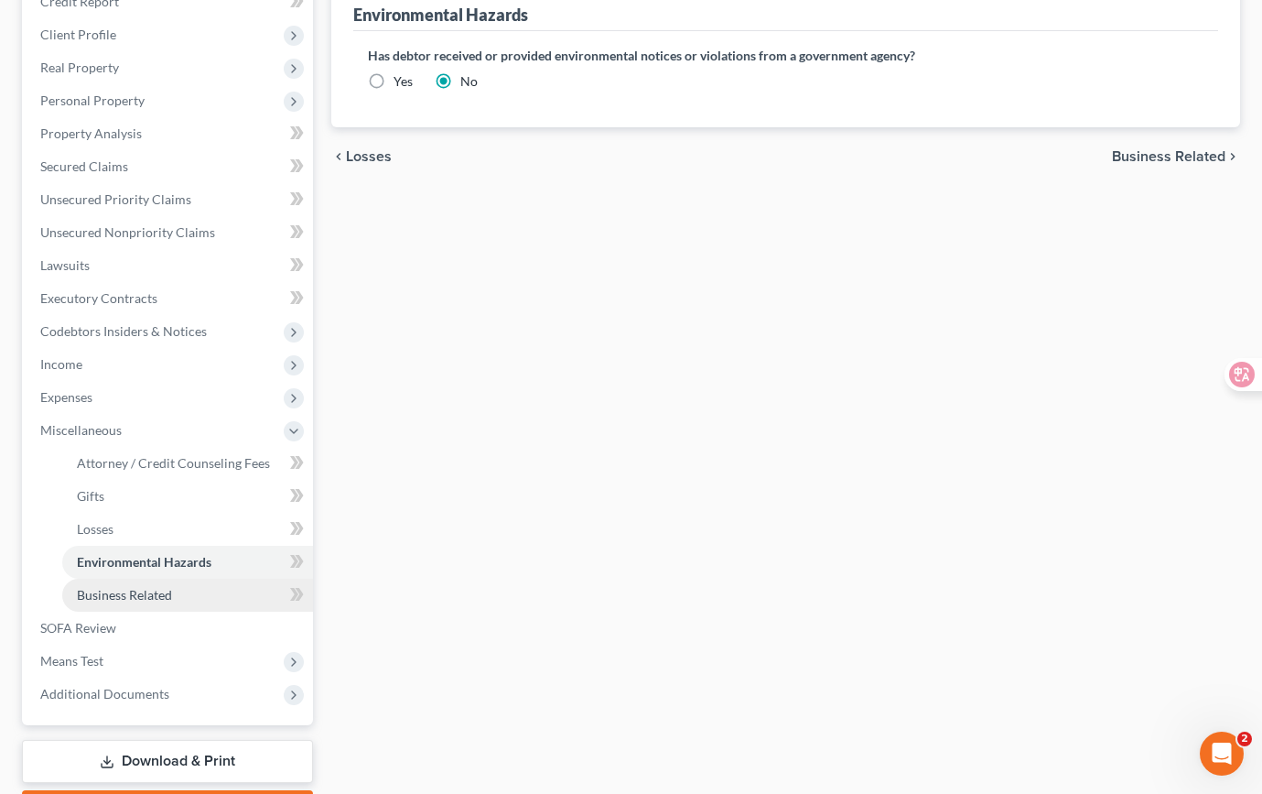
click at [264, 590] on link "Business Related" at bounding box center [187, 595] width 251 height 33
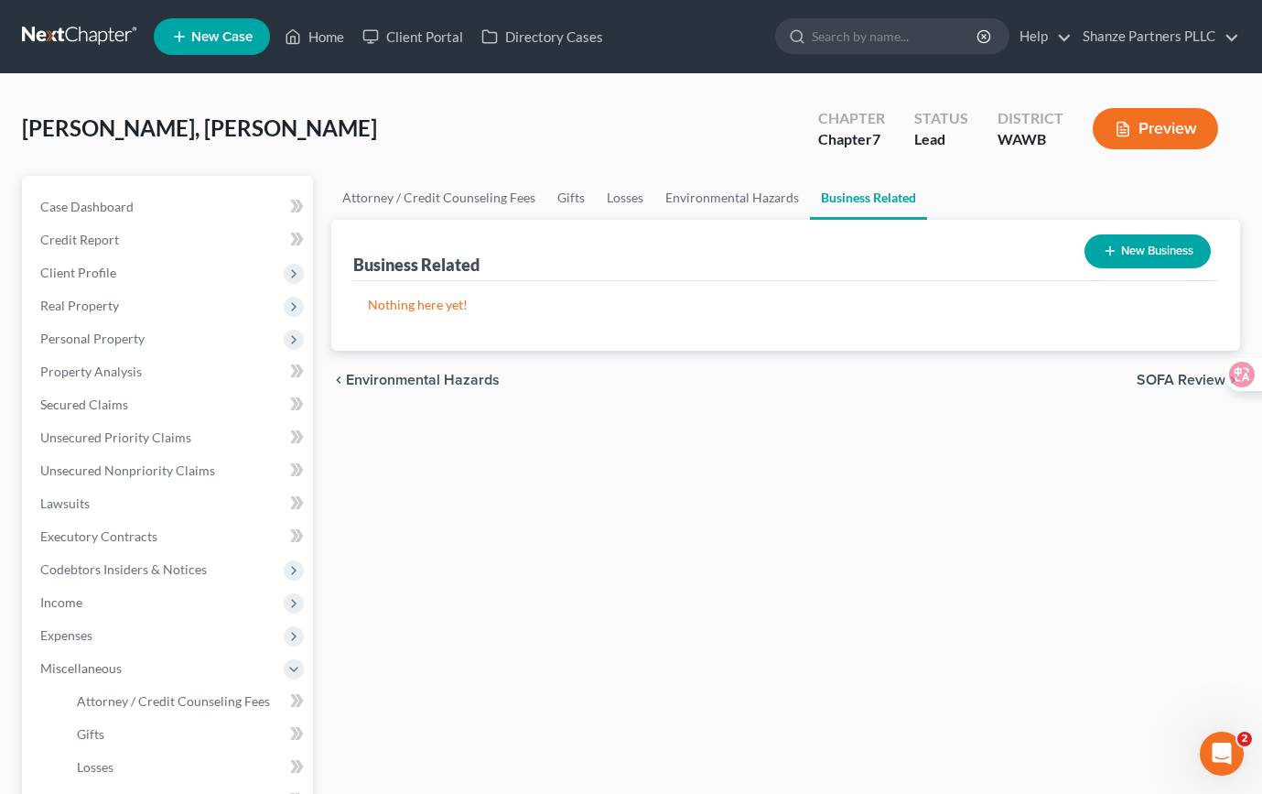
click at [406, 561] on div "Attorney / Credit Counseling Fees Gifts Losses Environmental Hazards Business R…" at bounding box center [785, 622] width 927 height 893
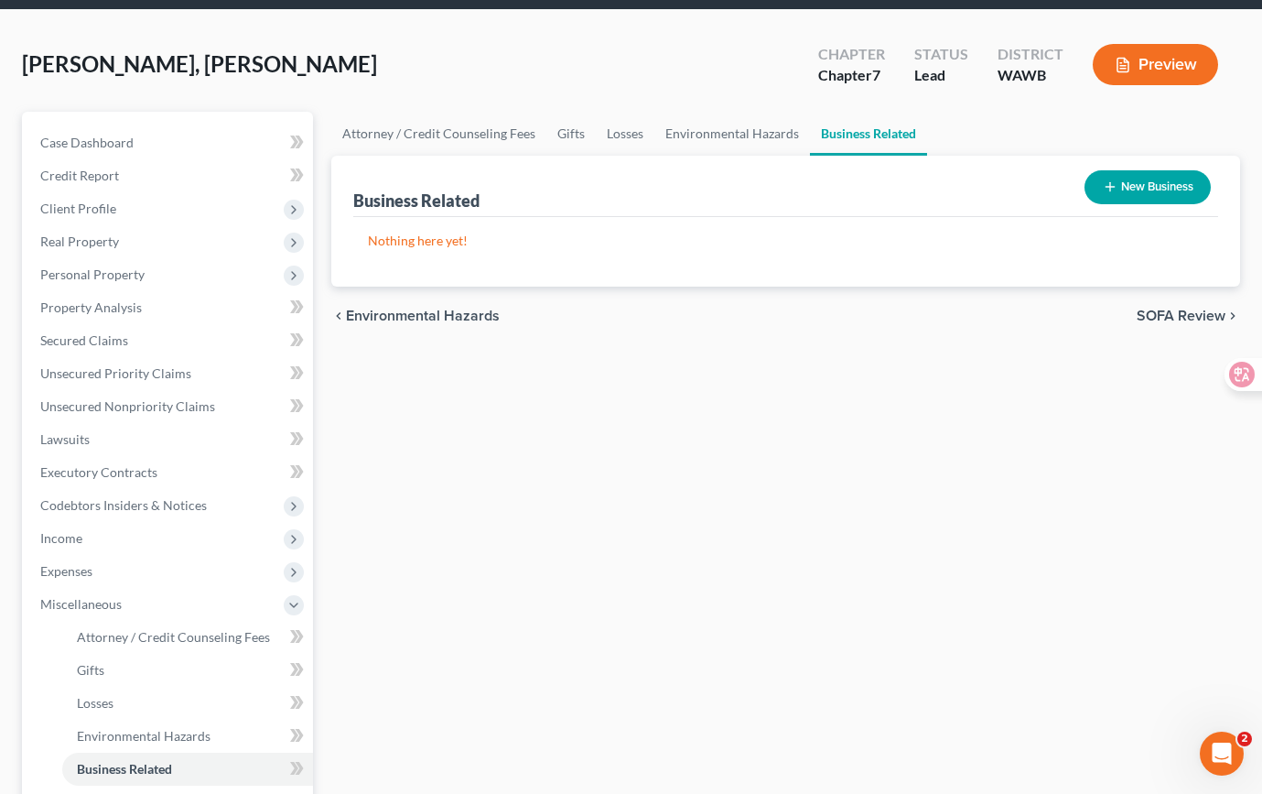
scroll to position [189, 0]
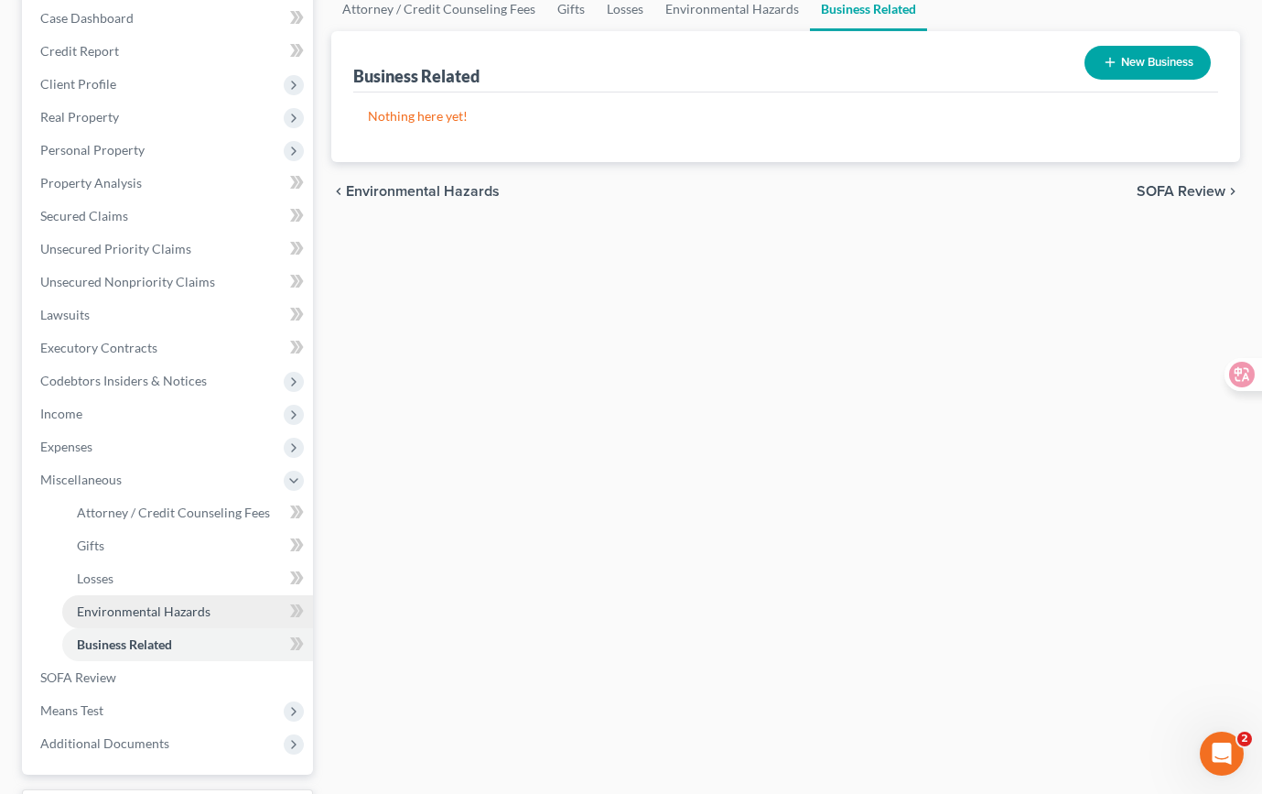
click at [249, 603] on link "Environmental Hazards" at bounding box center [187, 611] width 251 height 33
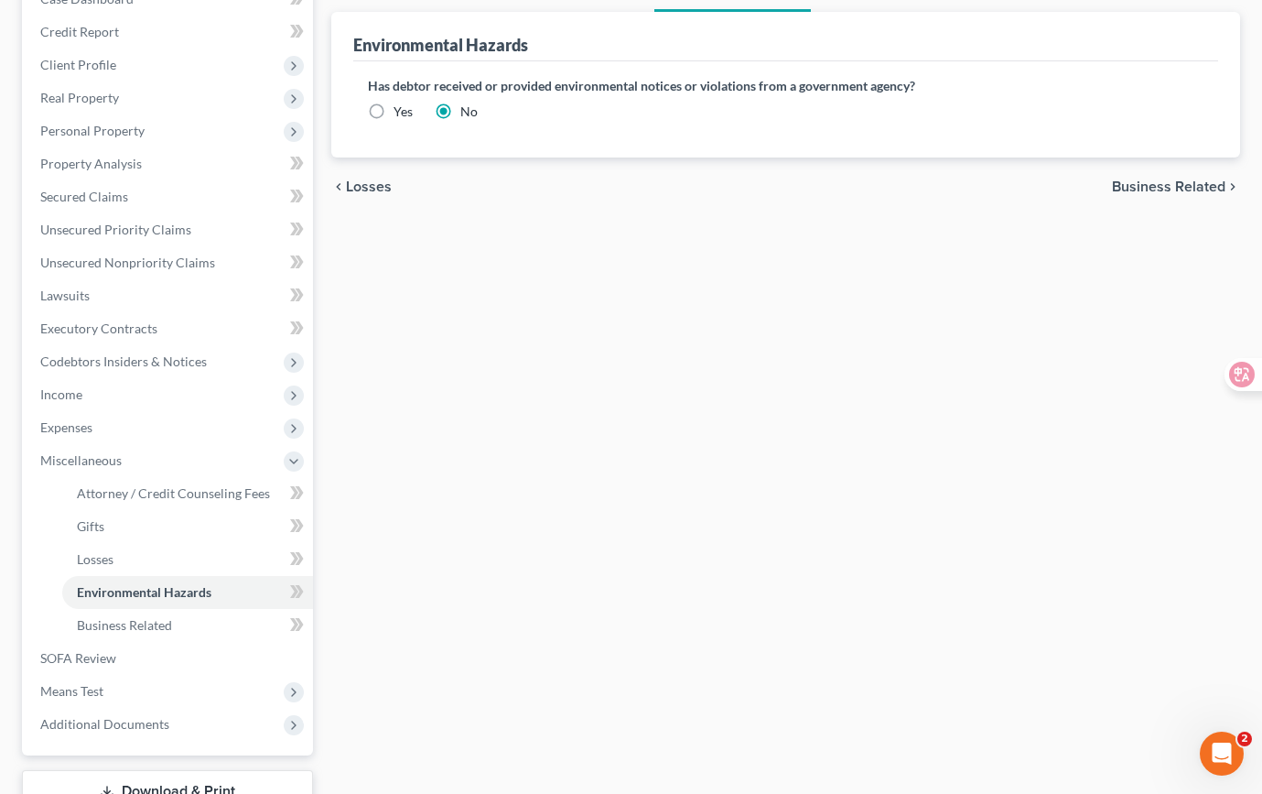
scroll to position [342, 0]
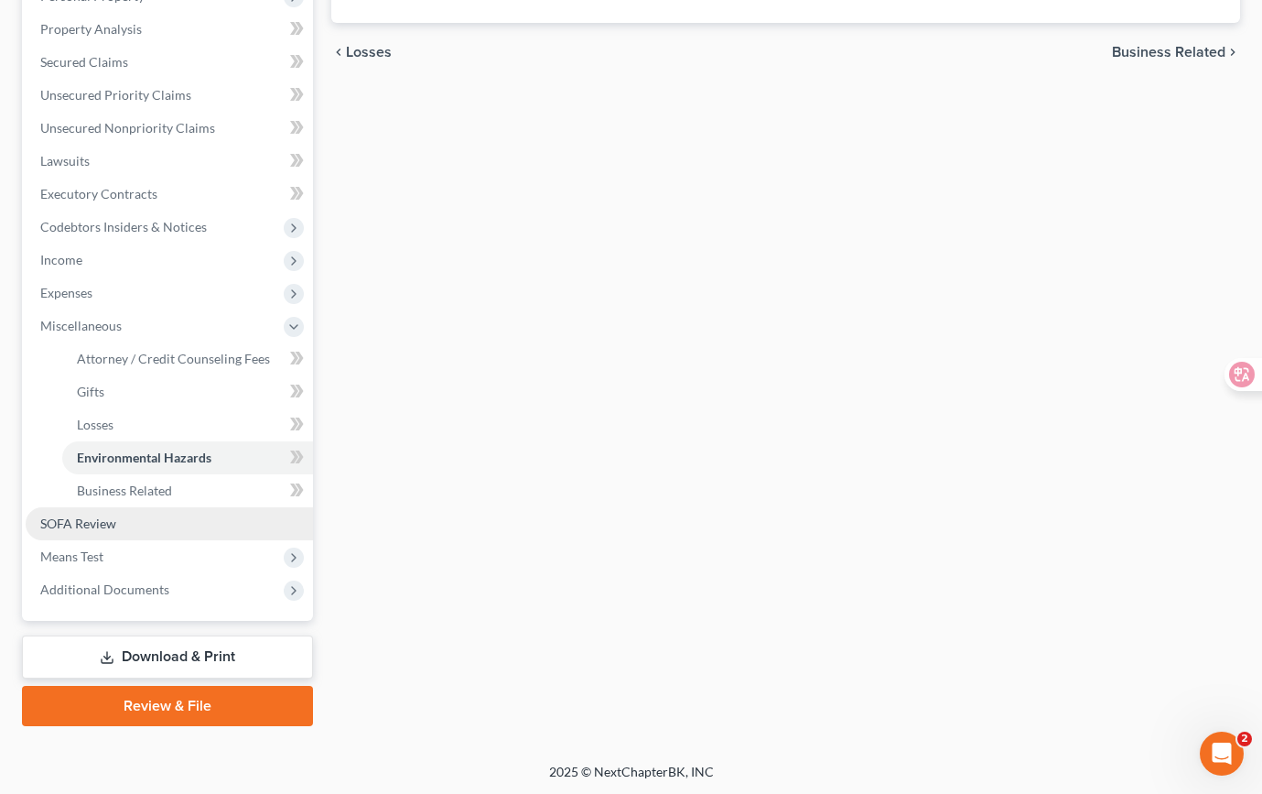
click at [244, 507] on link "SOFA Review" at bounding box center [169, 523] width 287 height 33
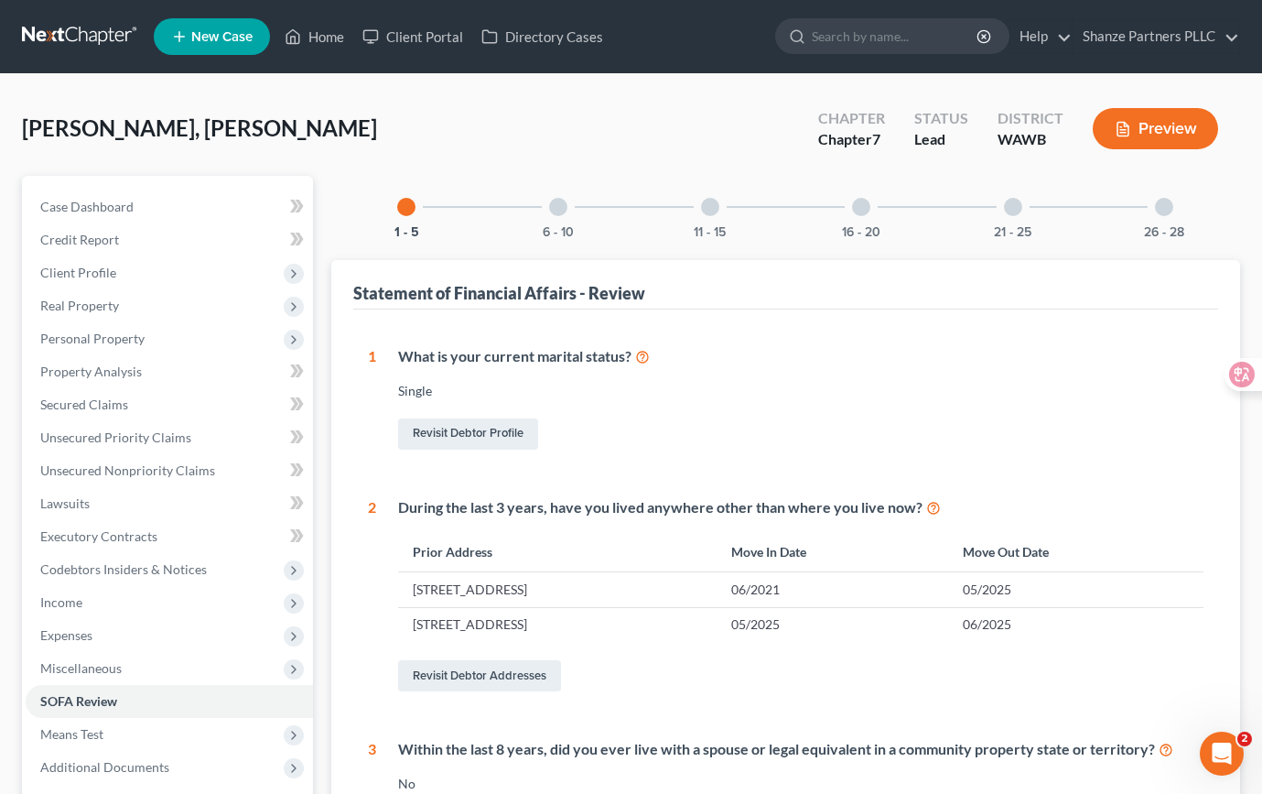
click at [564, 196] on div "6 - 10" at bounding box center [558, 207] width 62 height 62
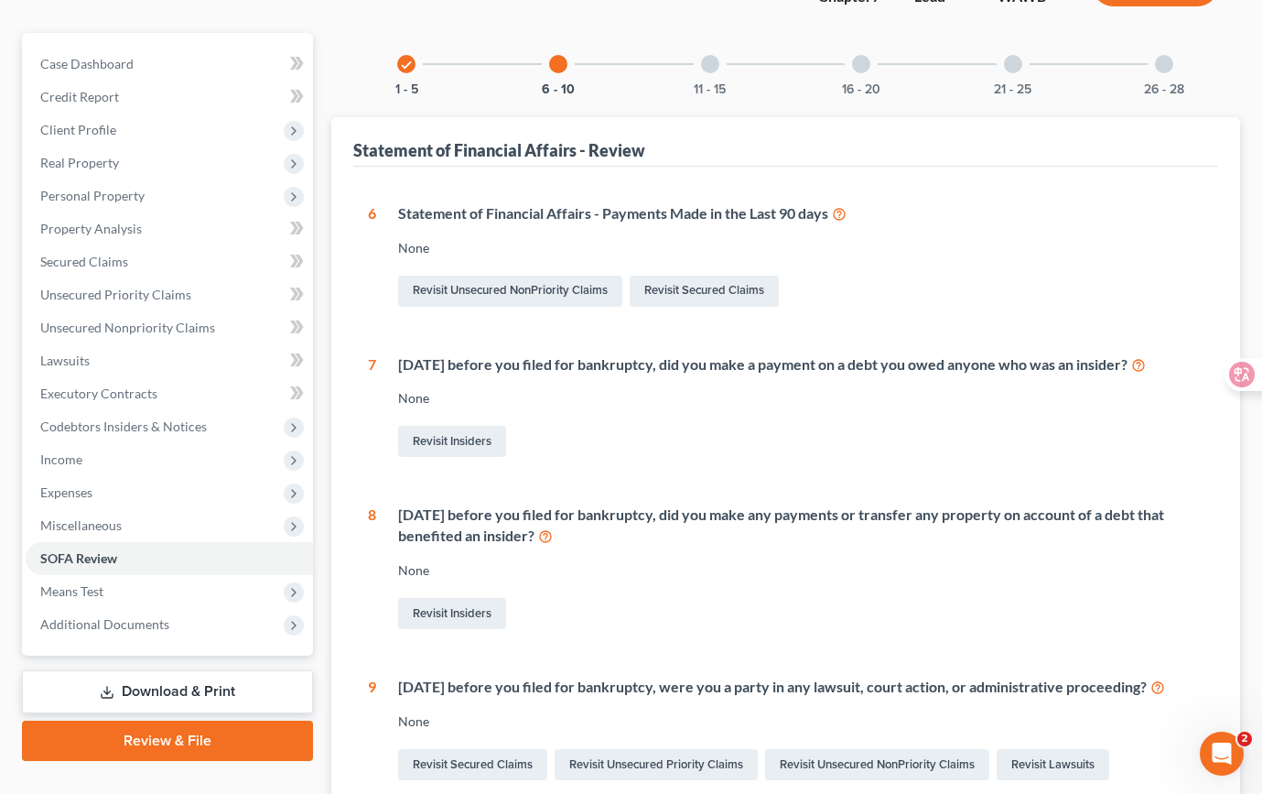
scroll to position [5, 0]
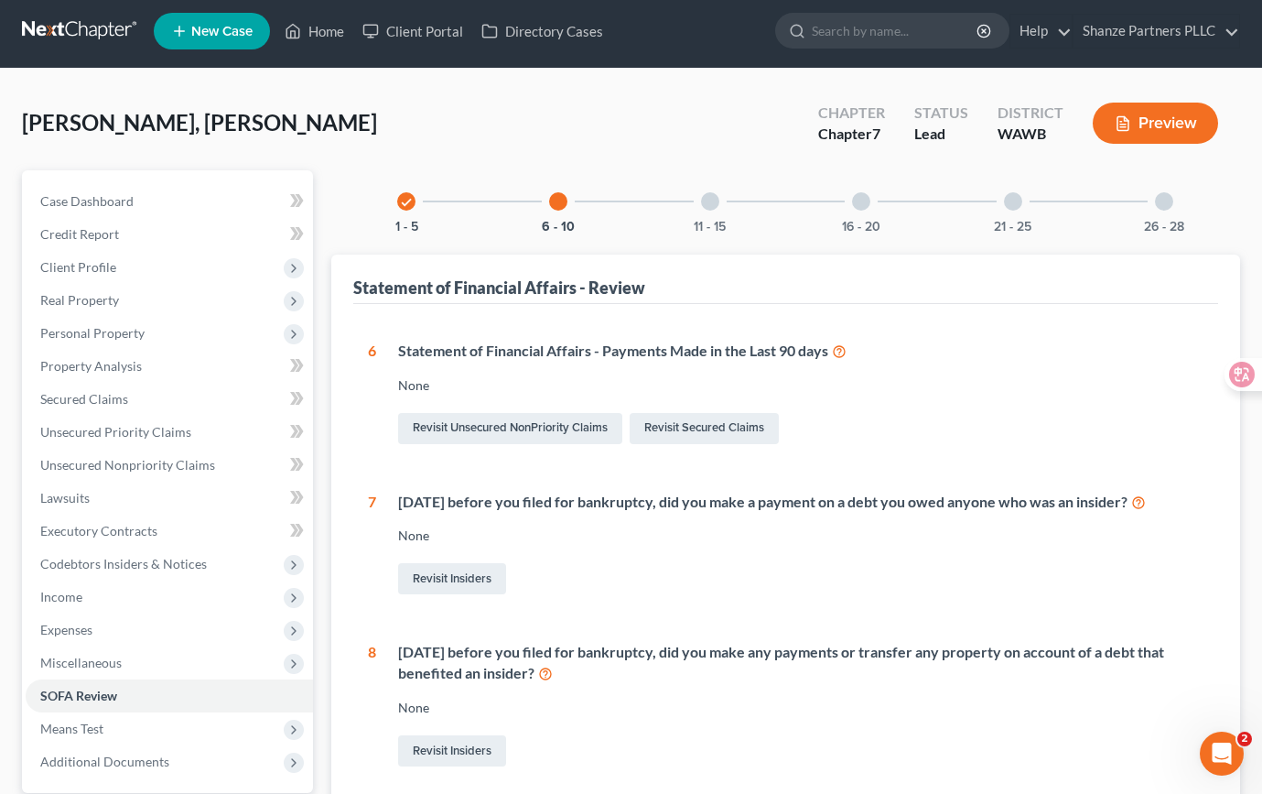
click at [709, 211] on div "11 - 15" at bounding box center [710, 201] width 62 height 62
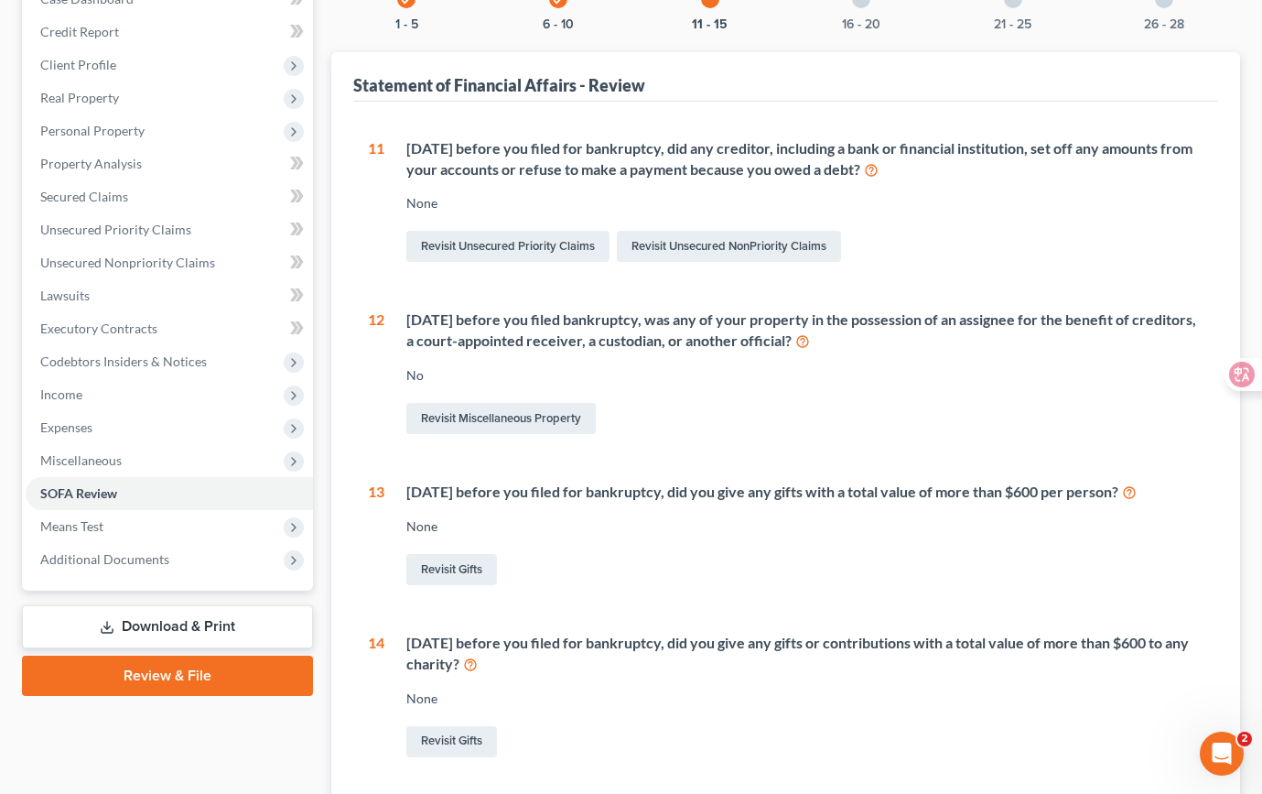
scroll to position [0, 0]
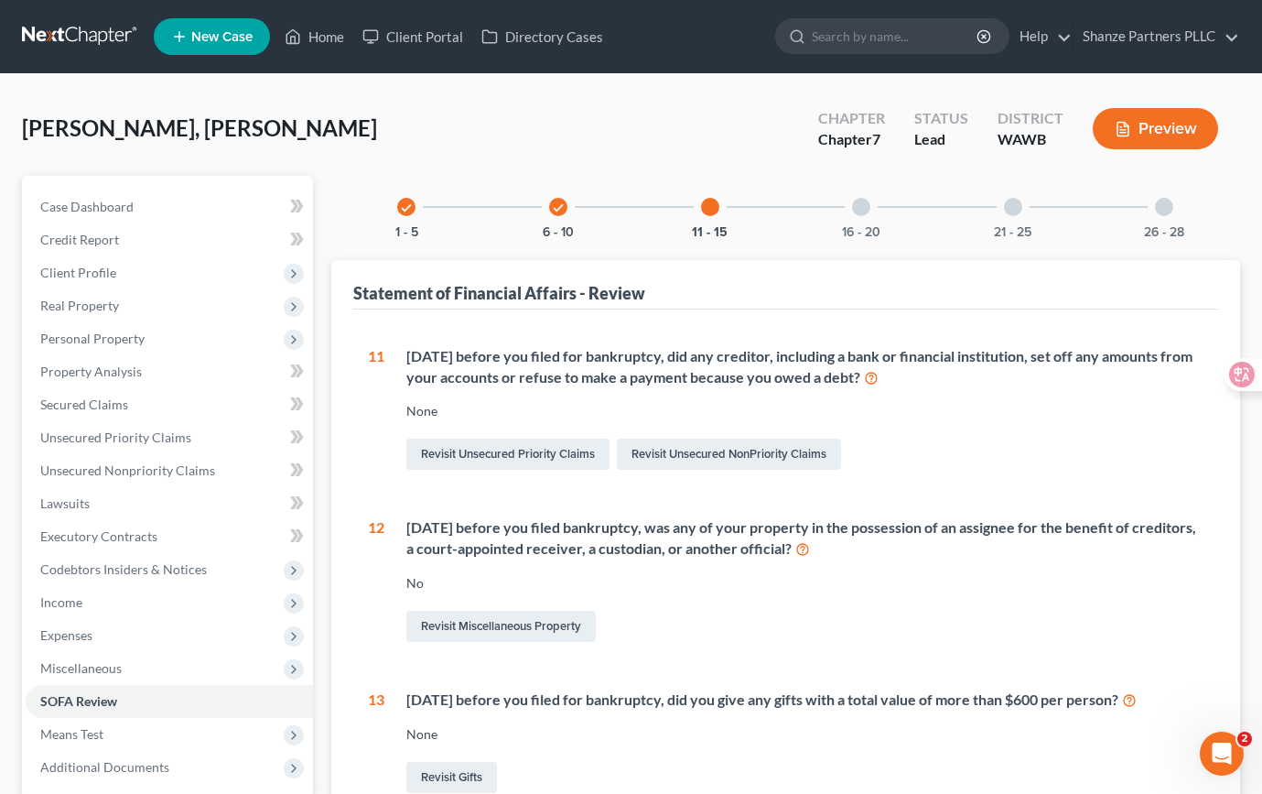
click at [864, 211] on div at bounding box center [861, 207] width 18 height 18
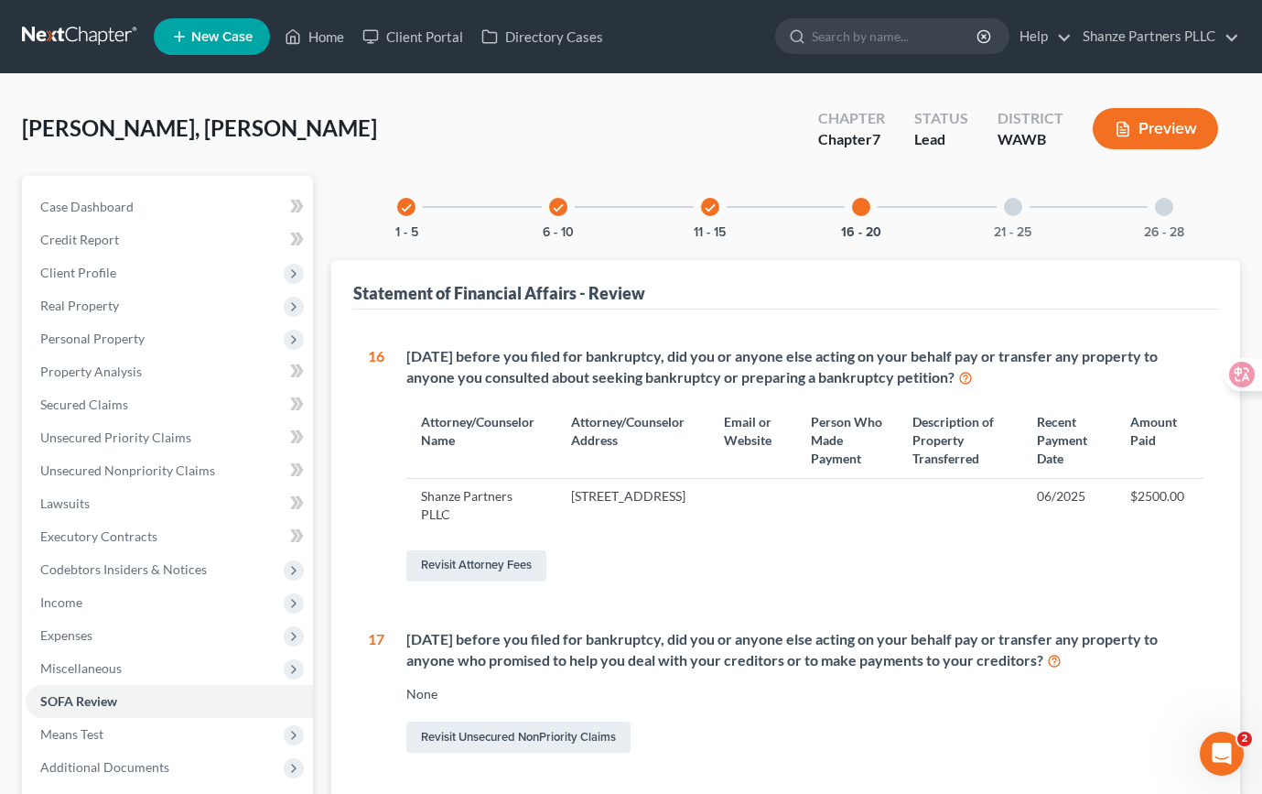
click at [1014, 211] on div at bounding box center [1013, 207] width 18 height 18
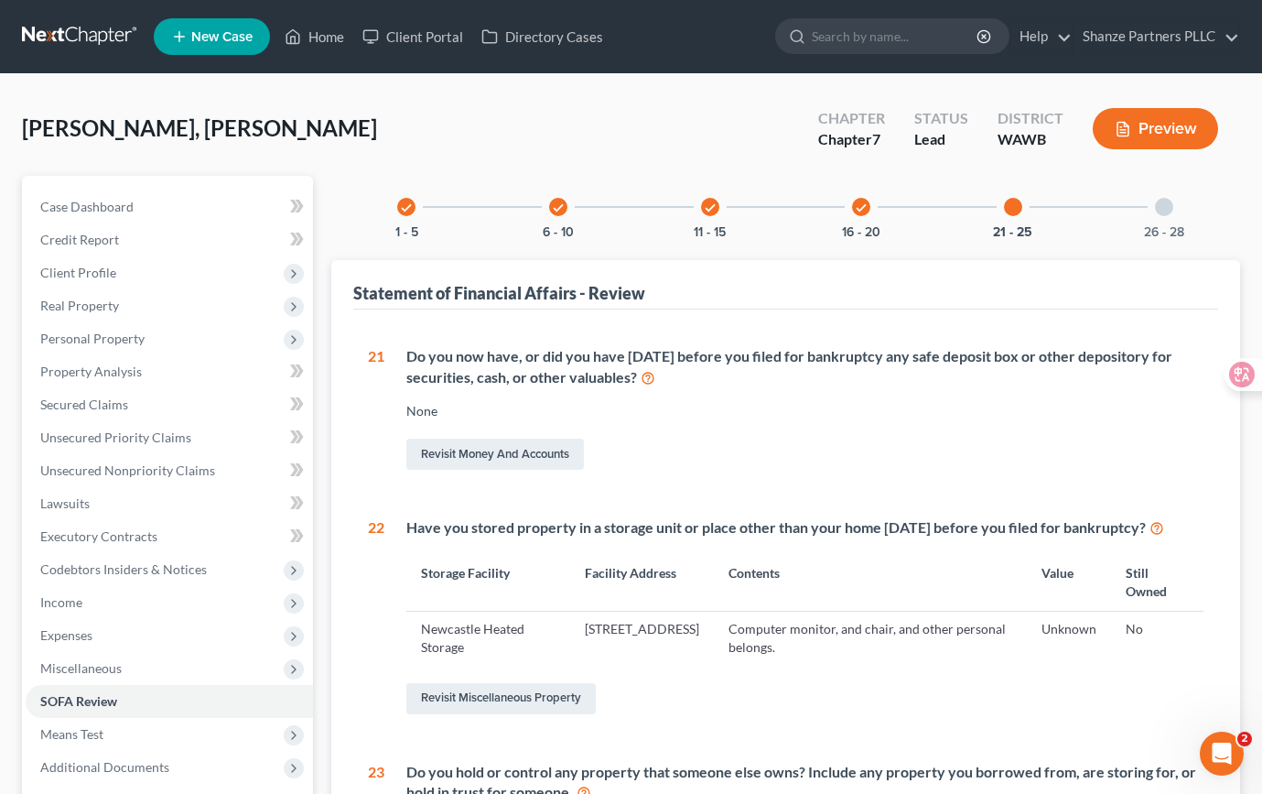
click at [1164, 208] on div at bounding box center [1164, 207] width 18 height 18
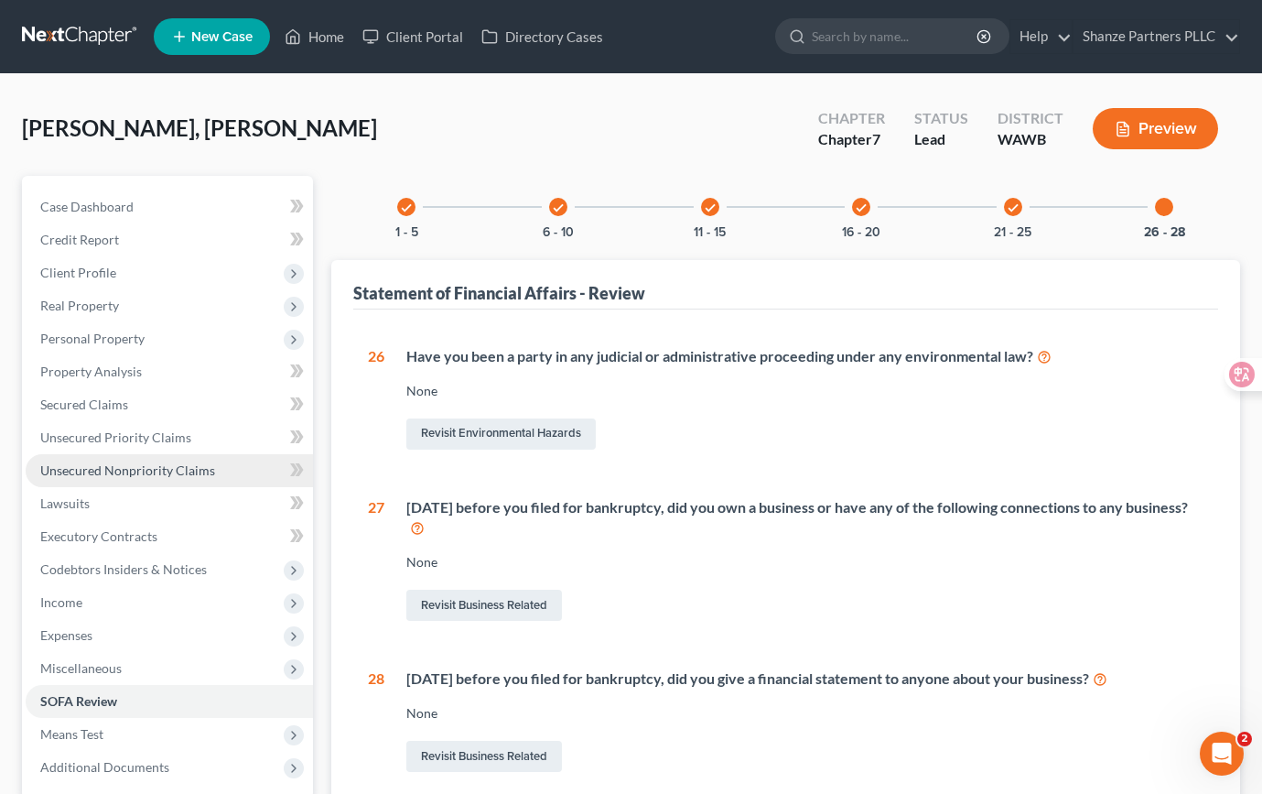
click at [196, 478] on link "Unsecured Nonpriority Claims" at bounding box center [169, 470] width 287 height 33
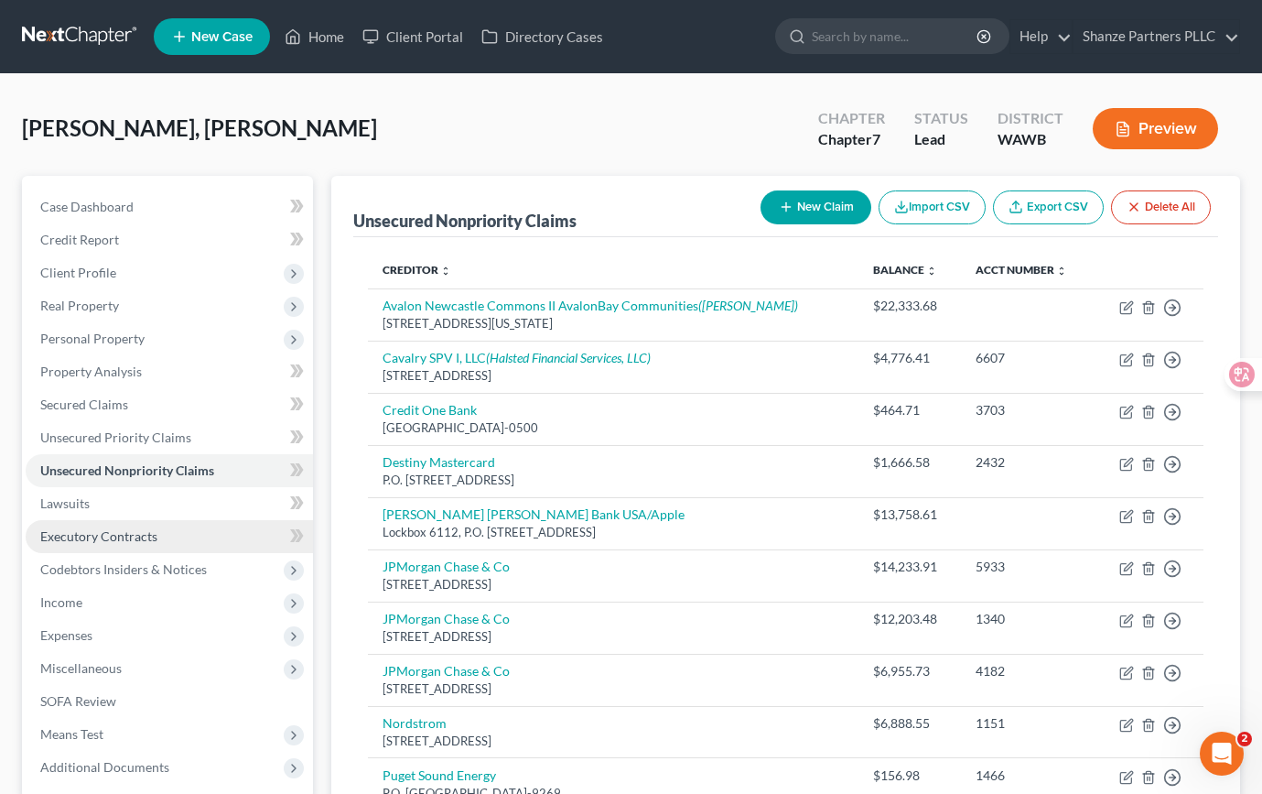
click at [185, 536] on link "Executory Contracts" at bounding box center [169, 536] width 287 height 33
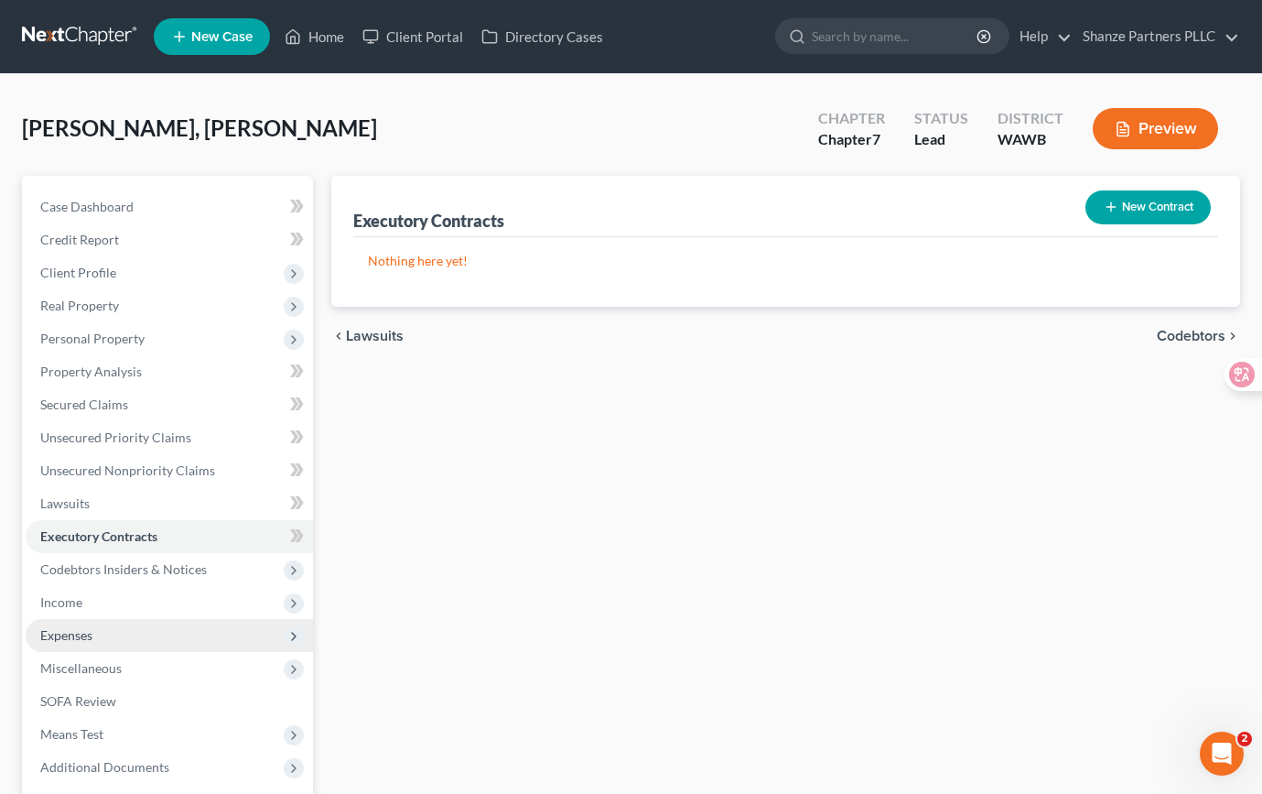
scroll to position [59, 0]
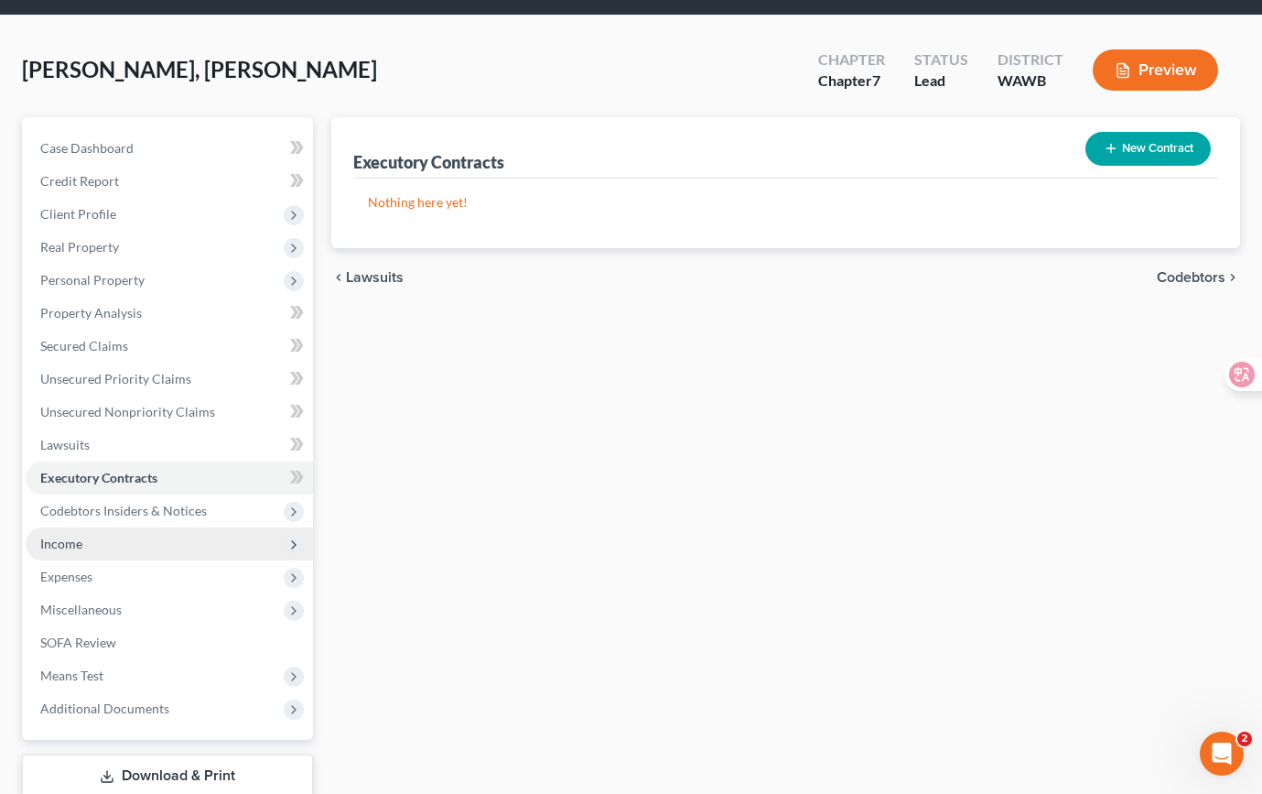
click at [220, 540] on span "Income" at bounding box center [169, 543] width 287 height 33
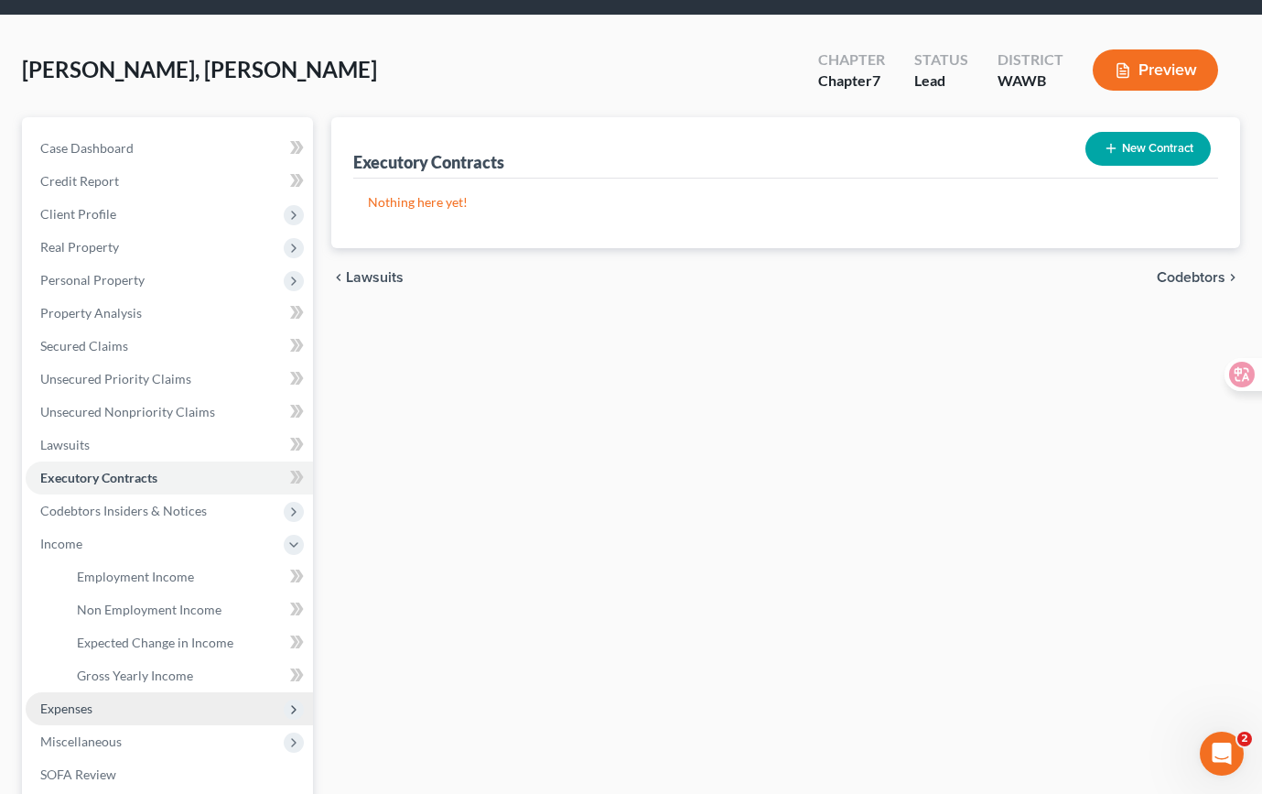
click at [179, 711] on span "Expenses" at bounding box center [169, 708] width 287 height 33
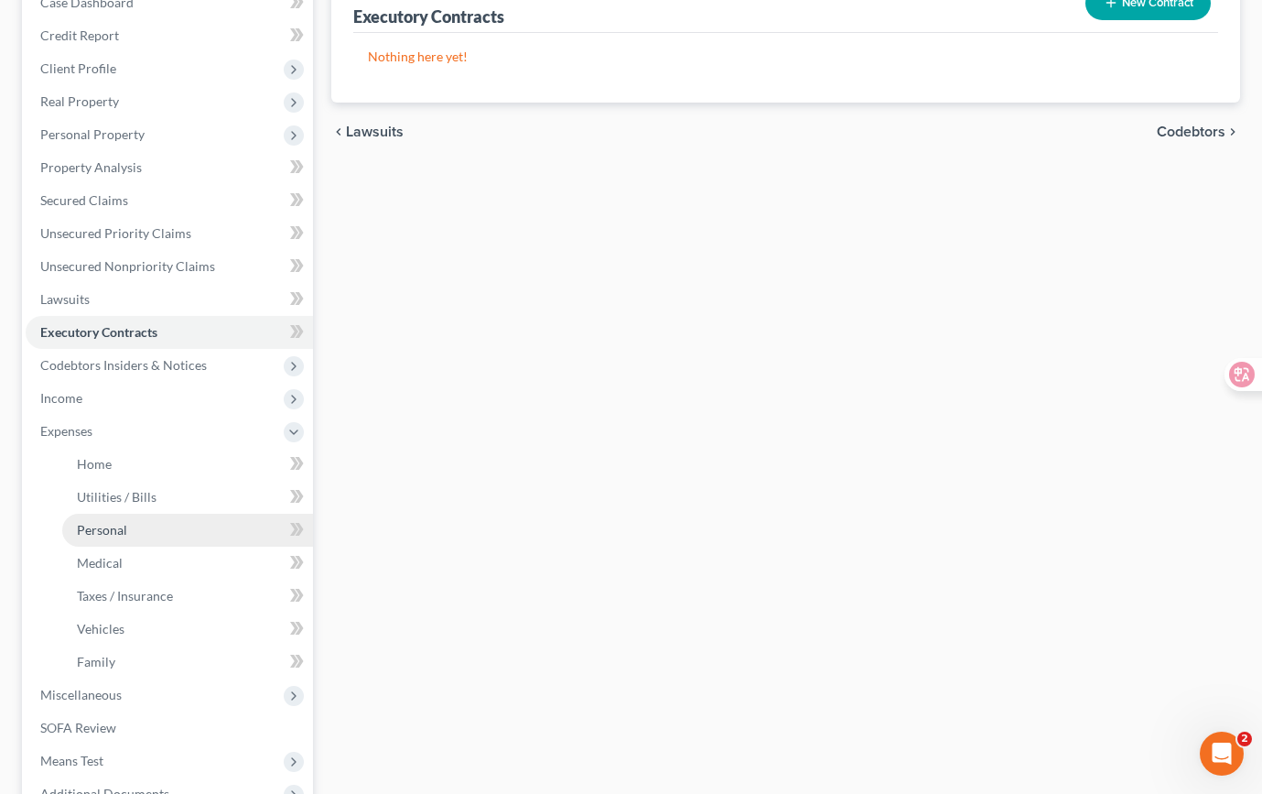
scroll to position [205, 0]
click at [243, 584] on link "Taxes / Insurance" at bounding box center [187, 595] width 251 height 33
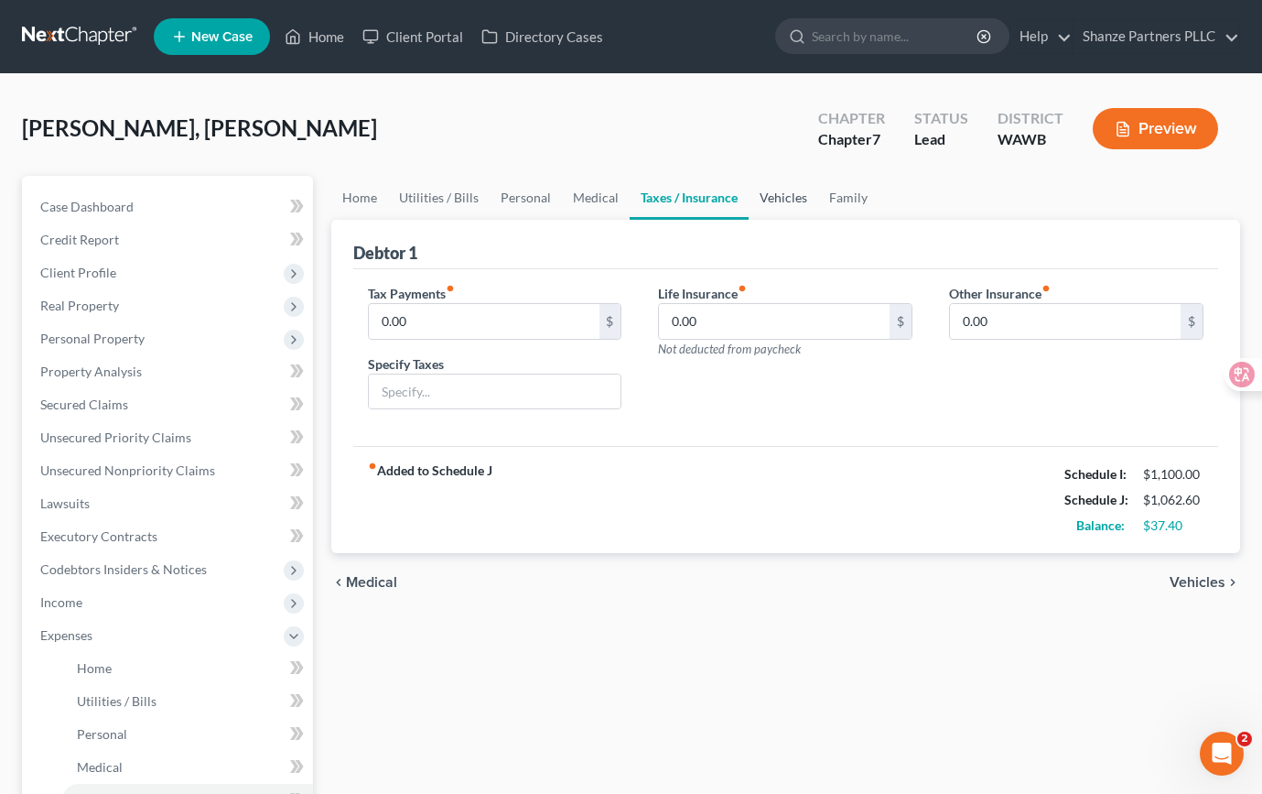
click at [785, 194] on link "Vehicles" at bounding box center [784, 198] width 70 height 44
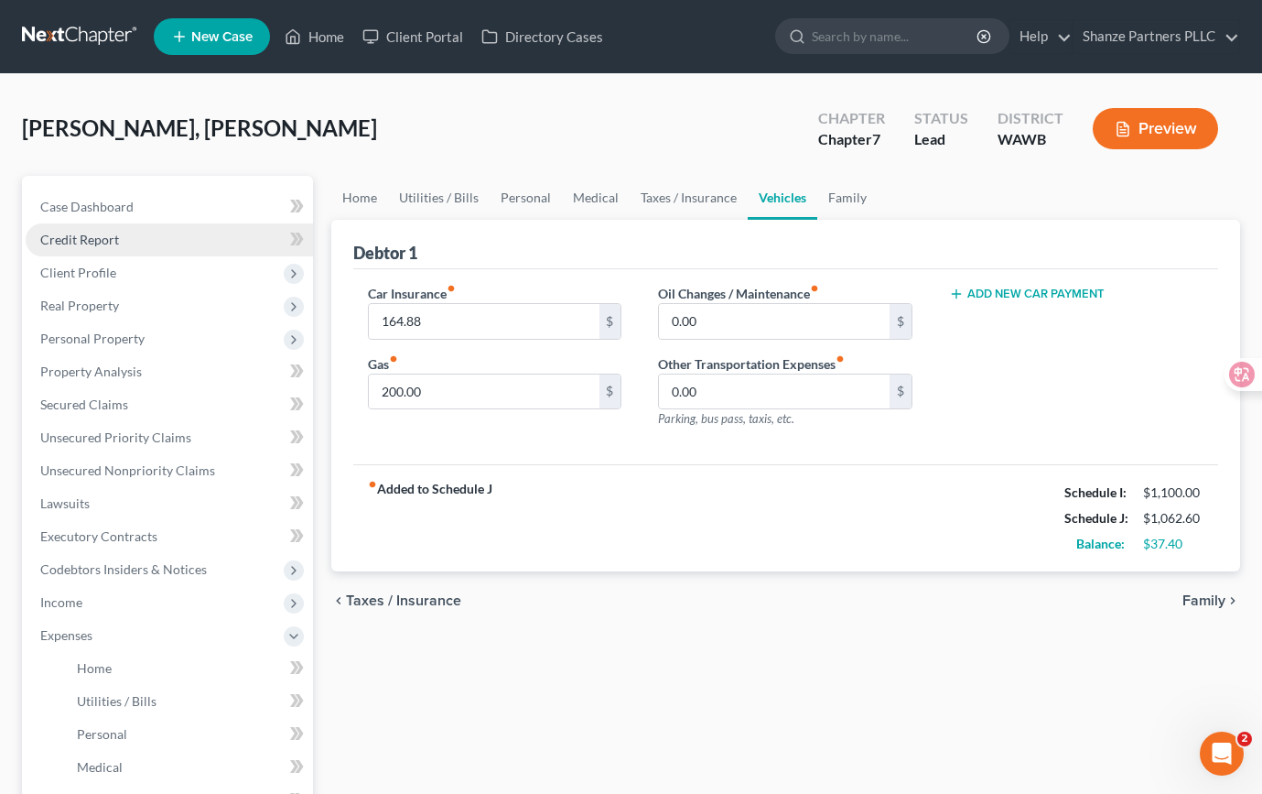
click at [183, 245] on link "Credit Report" at bounding box center [169, 239] width 287 height 33
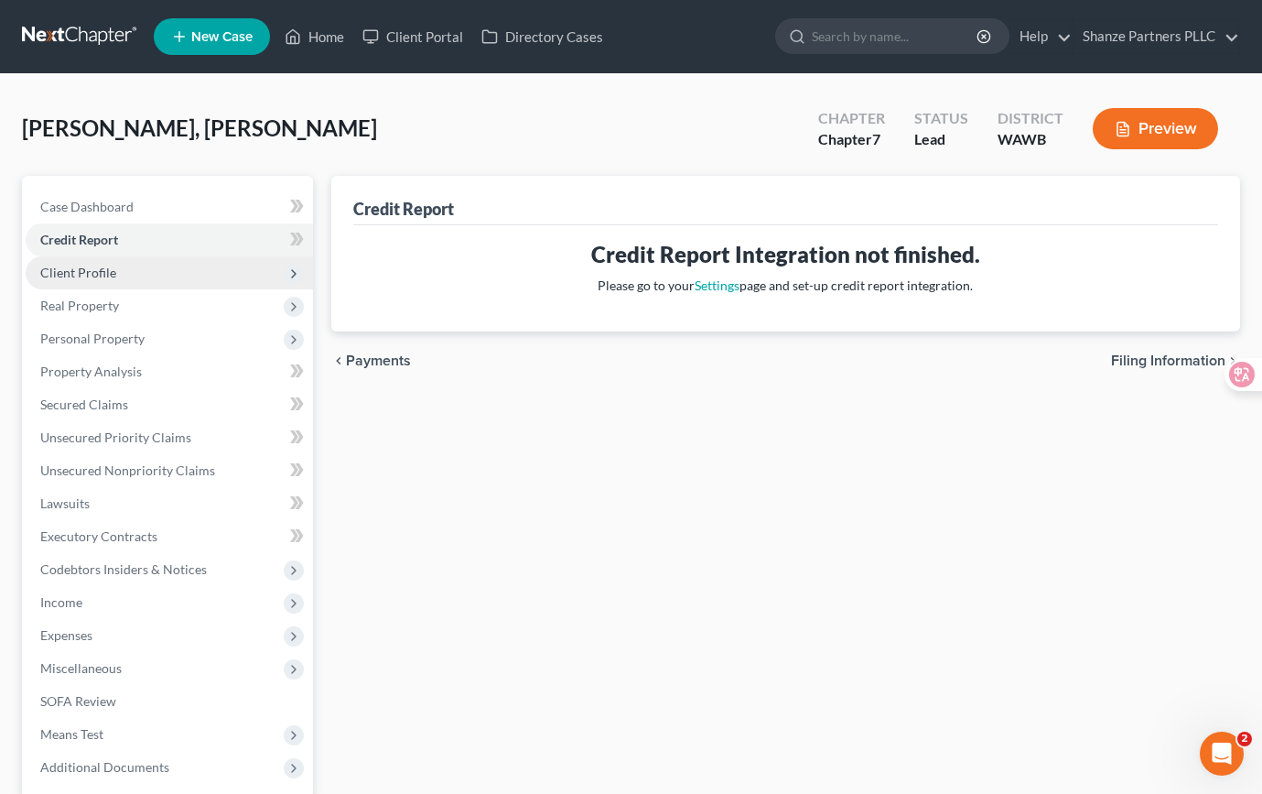
click at [179, 270] on span "Client Profile" at bounding box center [169, 272] width 287 height 33
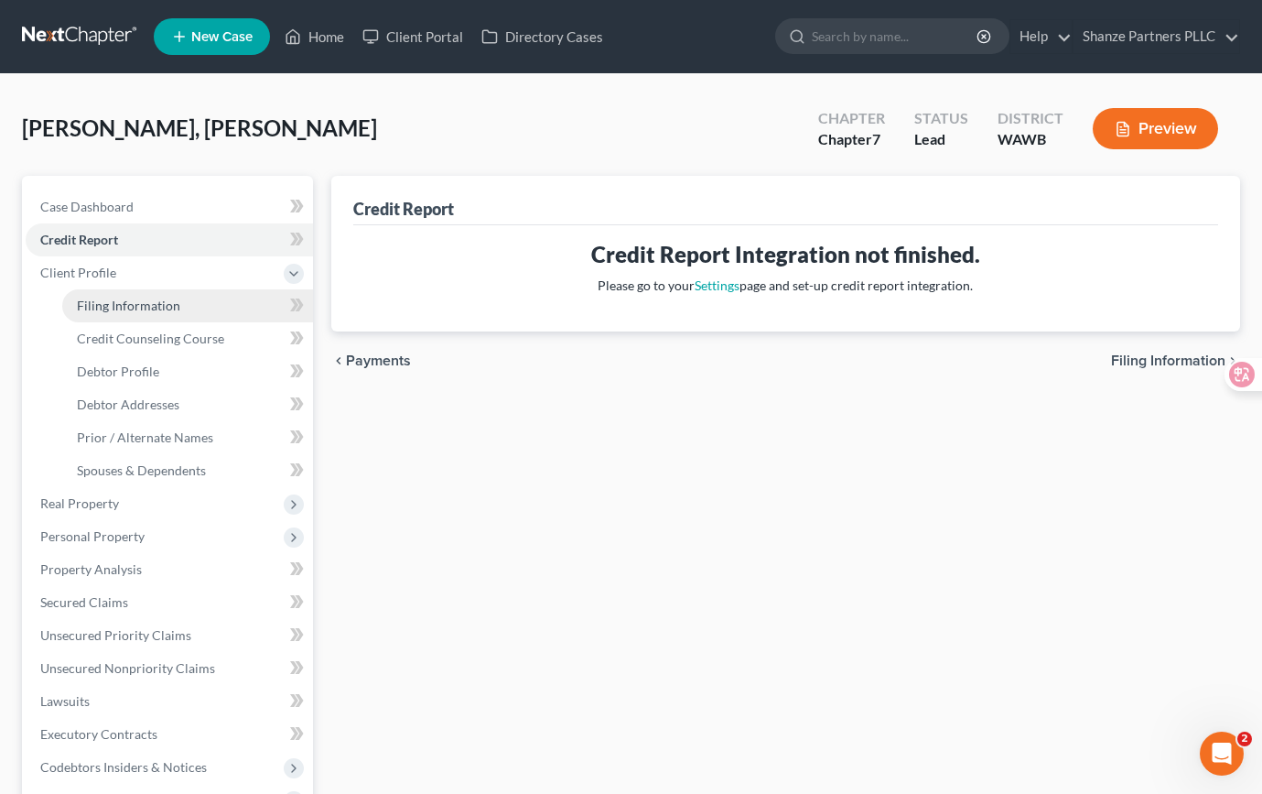
click at [186, 309] on link "Filing Information" at bounding box center [187, 305] width 251 height 33
select select "1"
select select "0"
select select "87"
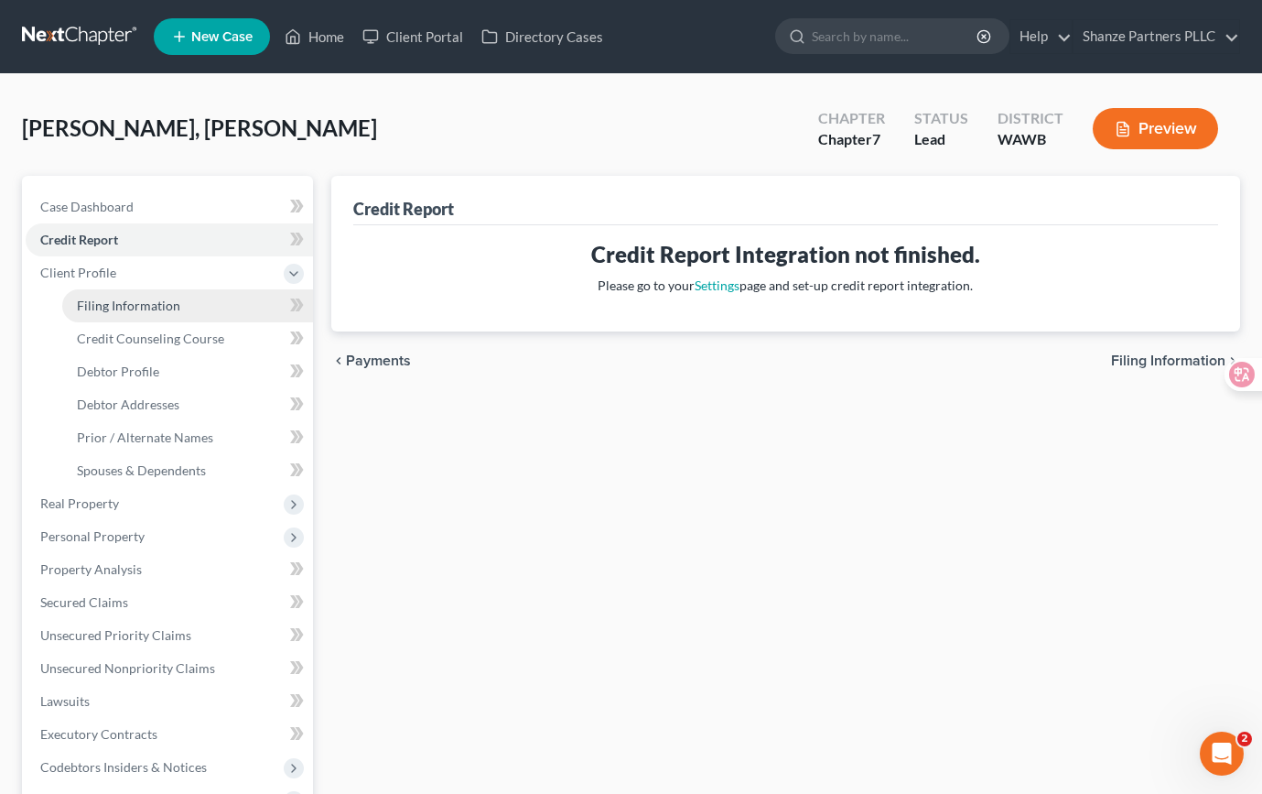
select select "0"
select select "50"
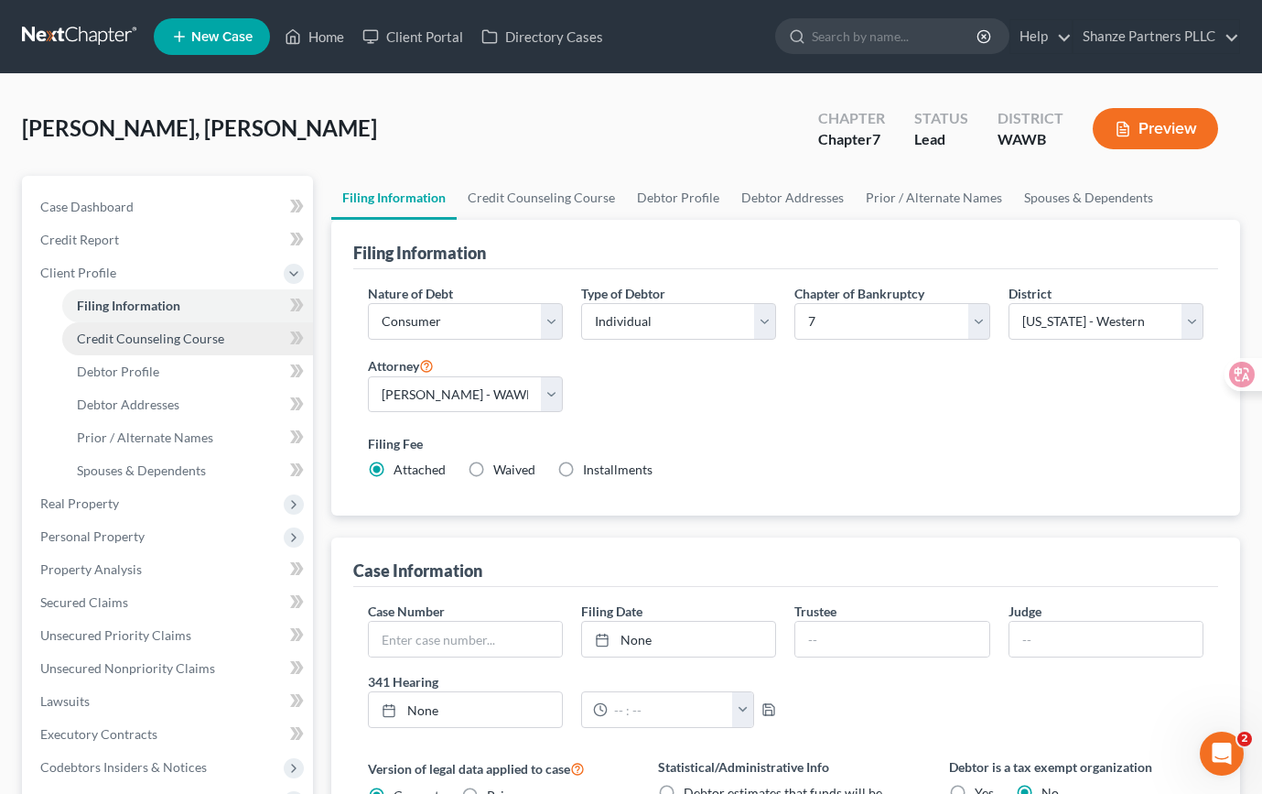
click at [195, 336] on span "Credit Counseling Course" at bounding box center [150, 338] width 147 height 16
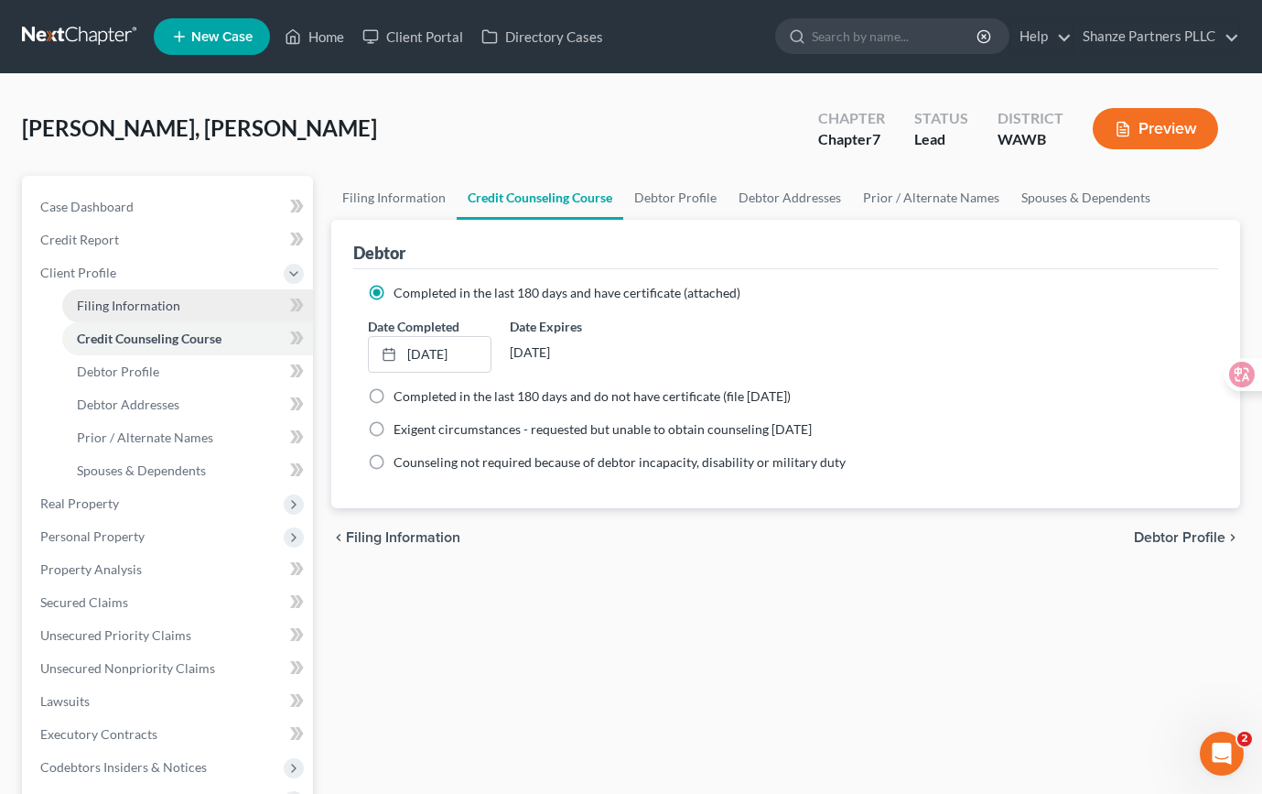
click at [204, 317] on link "Filing Information" at bounding box center [187, 305] width 251 height 33
select select "1"
select select "0"
select select "87"
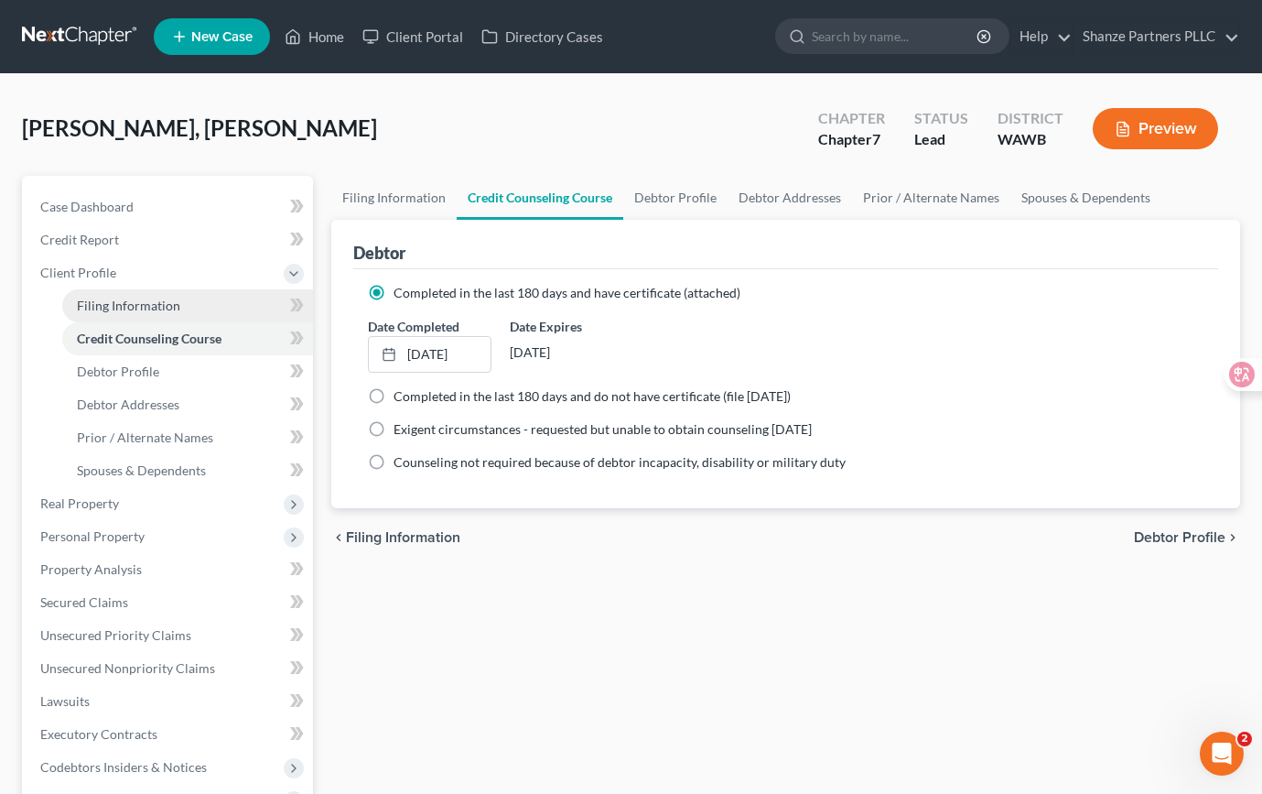
select select "0"
select select "50"
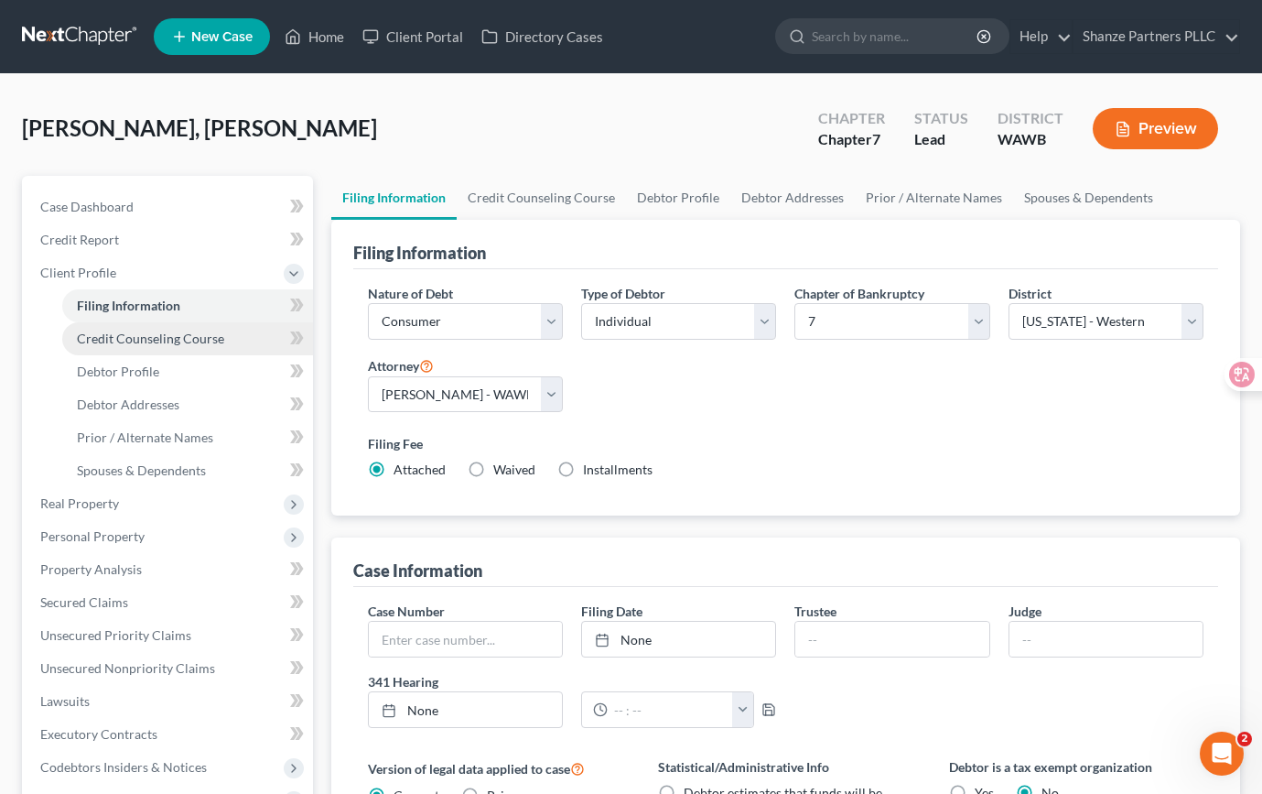
click at [197, 339] on span "Credit Counseling Course" at bounding box center [150, 338] width 147 height 16
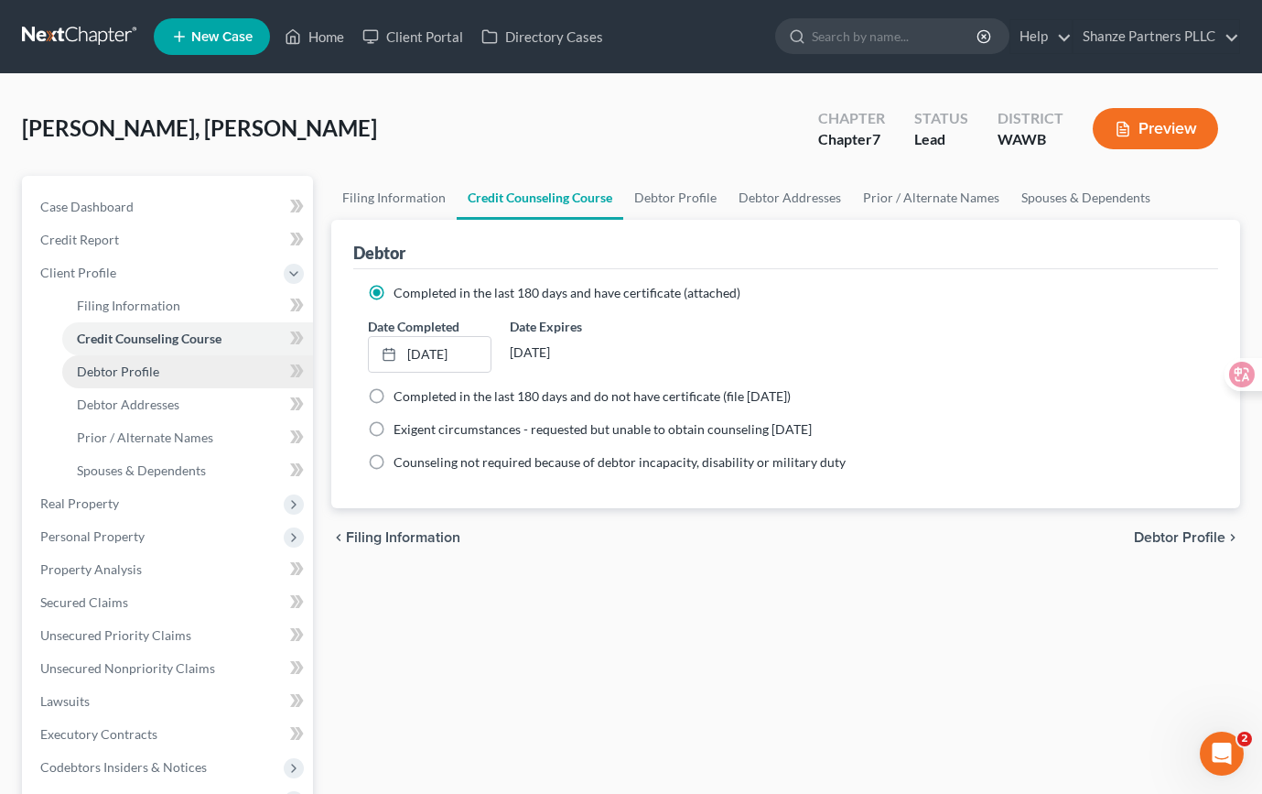
click at [199, 374] on link "Debtor Profile" at bounding box center [187, 371] width 251 height 33
select select "0"
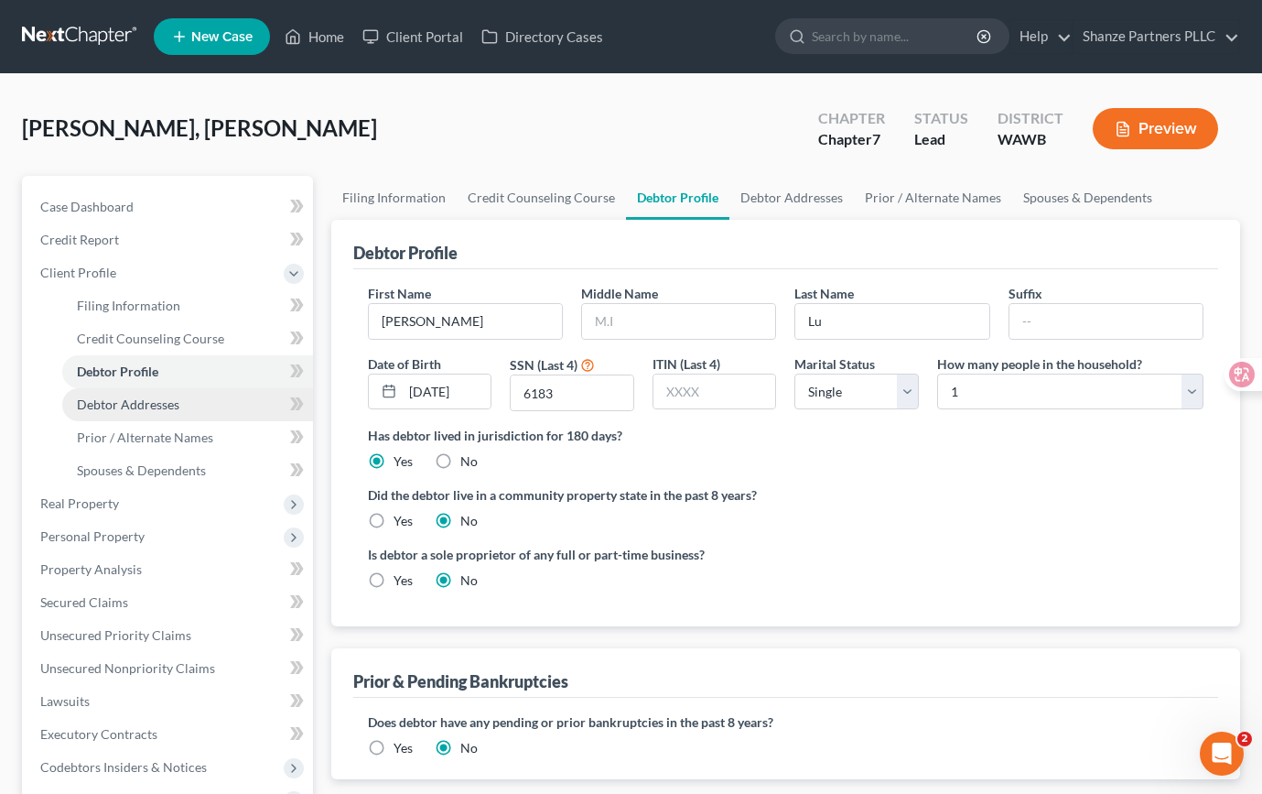
click at [200, 414] on link "Debtor Addresses" at bounding box center [187, 404] width 251 height 33
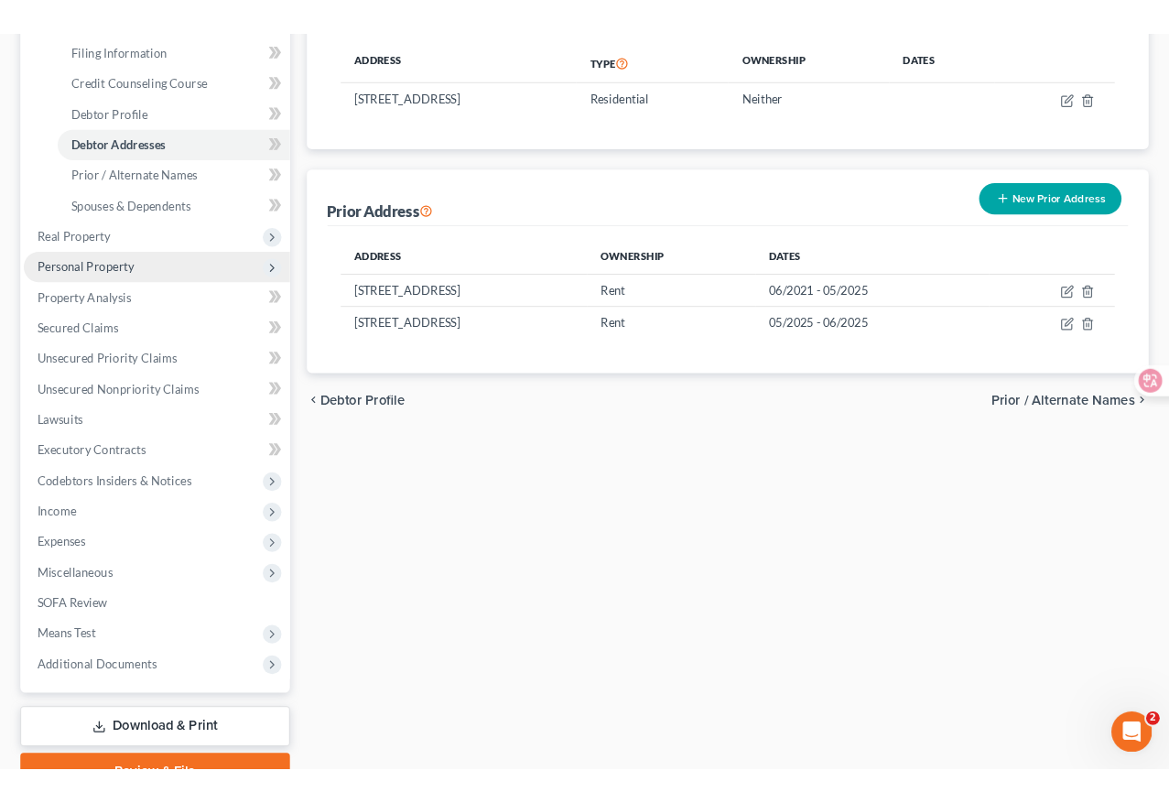
scroll to position [295, 0]
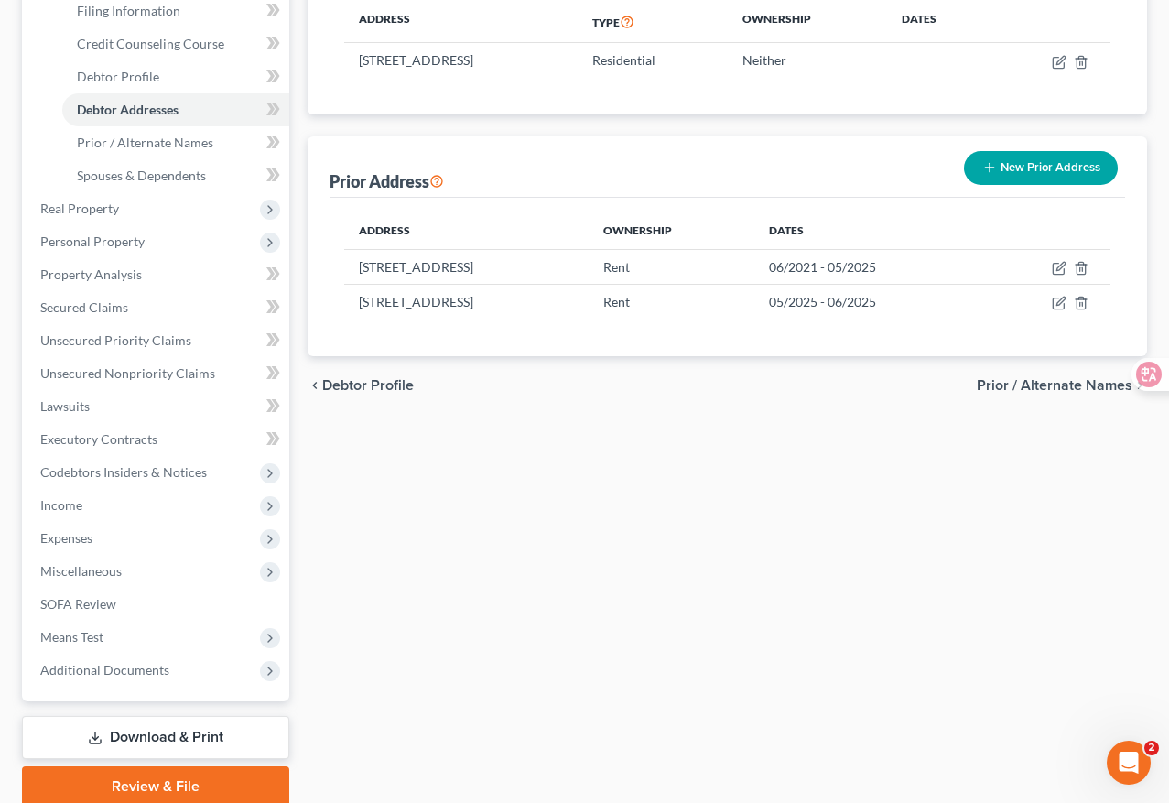
click at [385, 625] on div "Filing Information Credit Counseling Course Debtor Profile Debtor Addresses Pri…" at bounding box center [727, 344] width 858 height 926
click at [180, 538] on span "Expenses" at bounding box center [158, 538] width 264 height 33
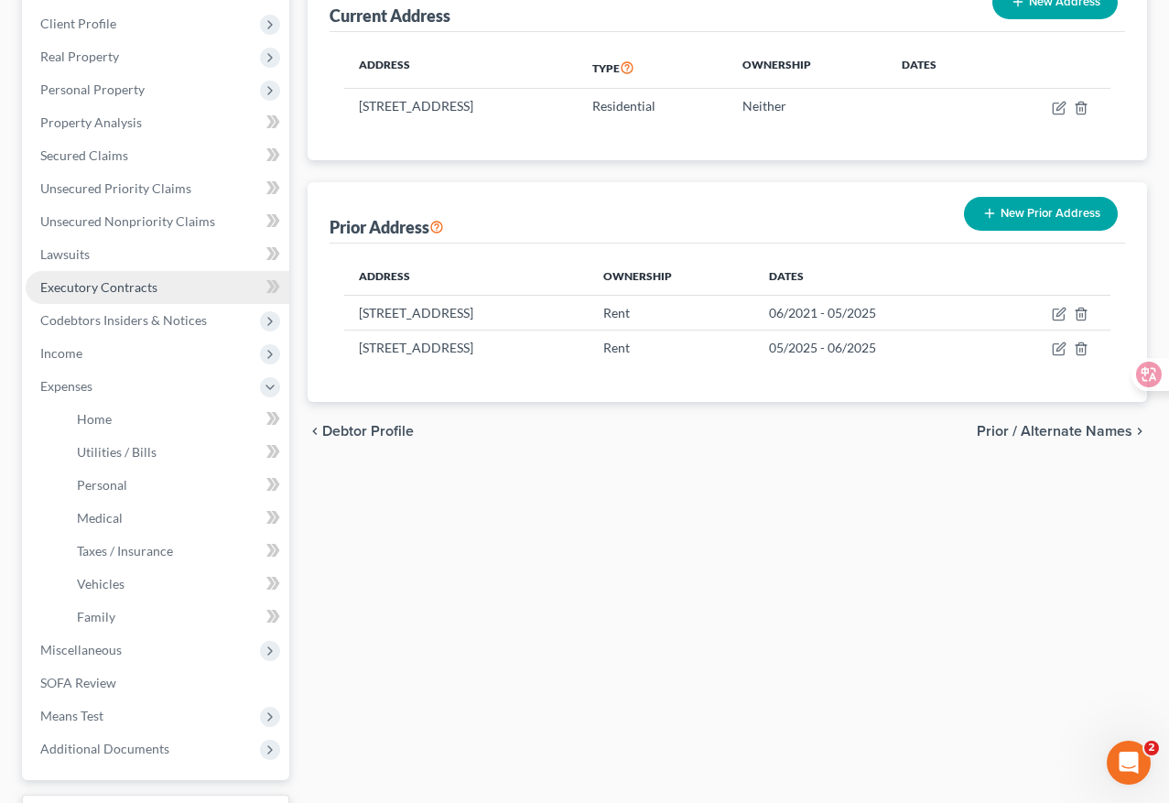
click at [152, 280] on span "Executory Contracts" at bounding box center [98, 287] width 117 height 16
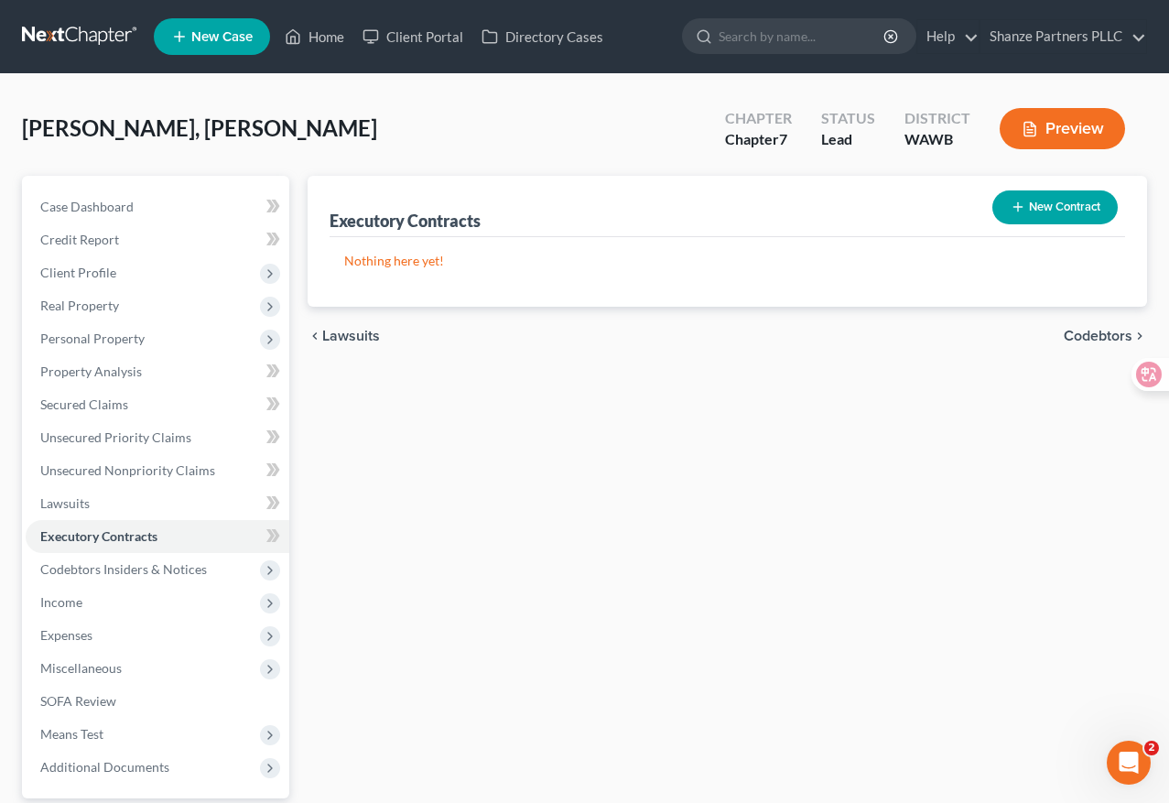
click at [1072, 211] on button "New Contract" at bounding box center [1054, 207] width 125 height 34
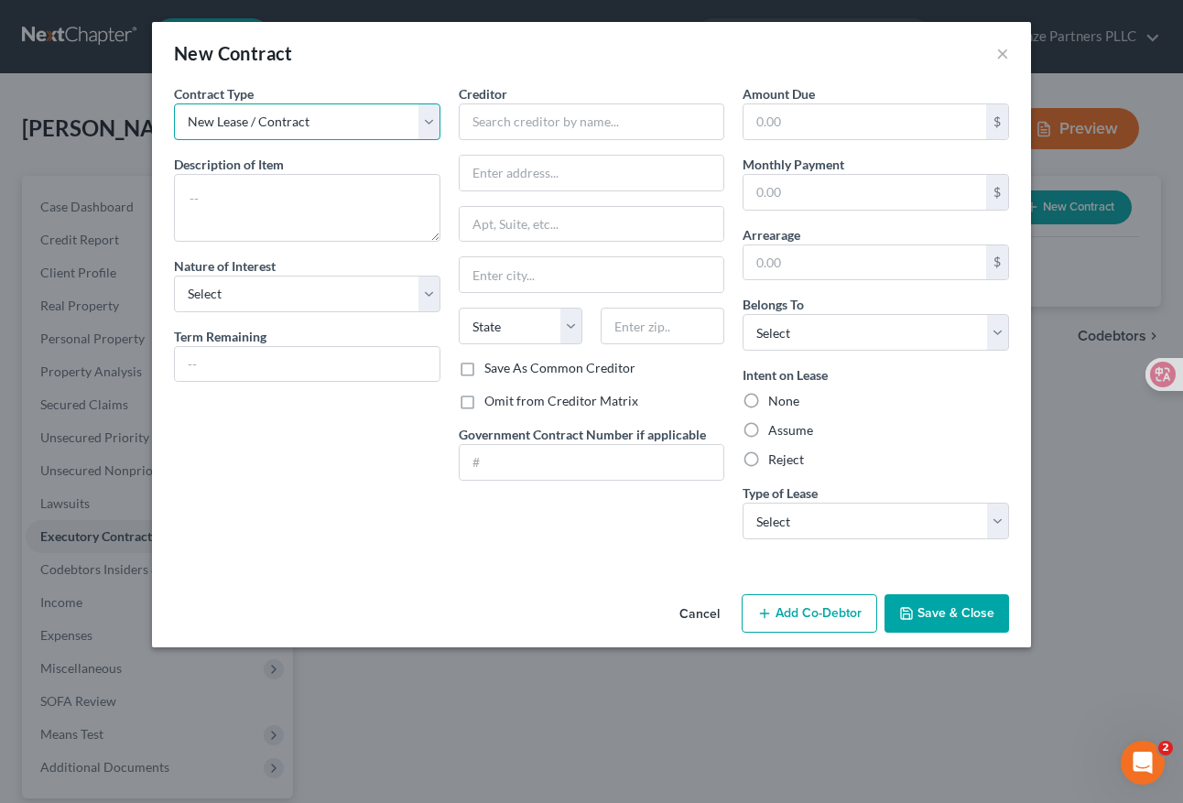
click at [363, 125] on select "New Lease / Contract New Timeshare" at bounding box center [307, 121] width 266 height 37
click at [320, 199] on textarea at bounding box center [307, 208] width 266 height 68
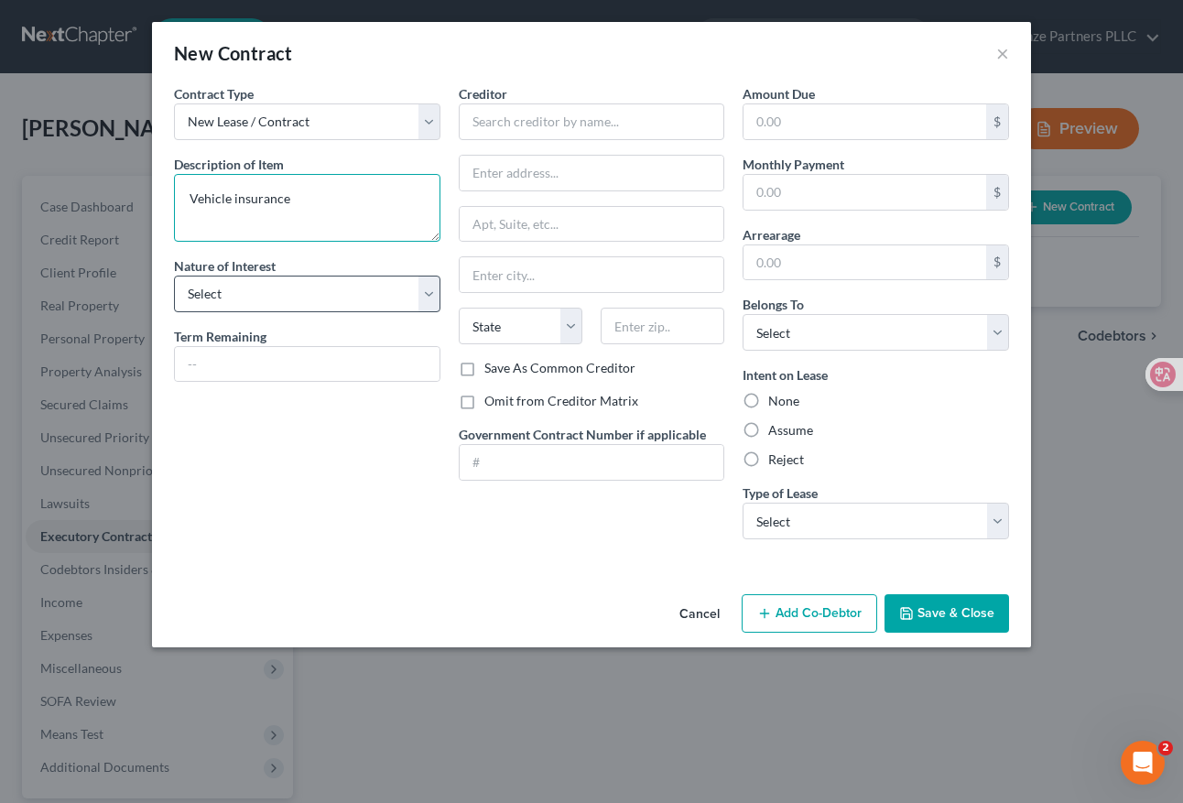
type textarea "Vehicle insurance"
click at [355, 291] on select "Select Purchaser Agent Lessor Lessee" at bounding box center [307, 294] width 266 height 37
click at [174, 276] on select "Select Purchaser Agent Lessor Lessee" at bounding box center [307, 294] width 266 height 37
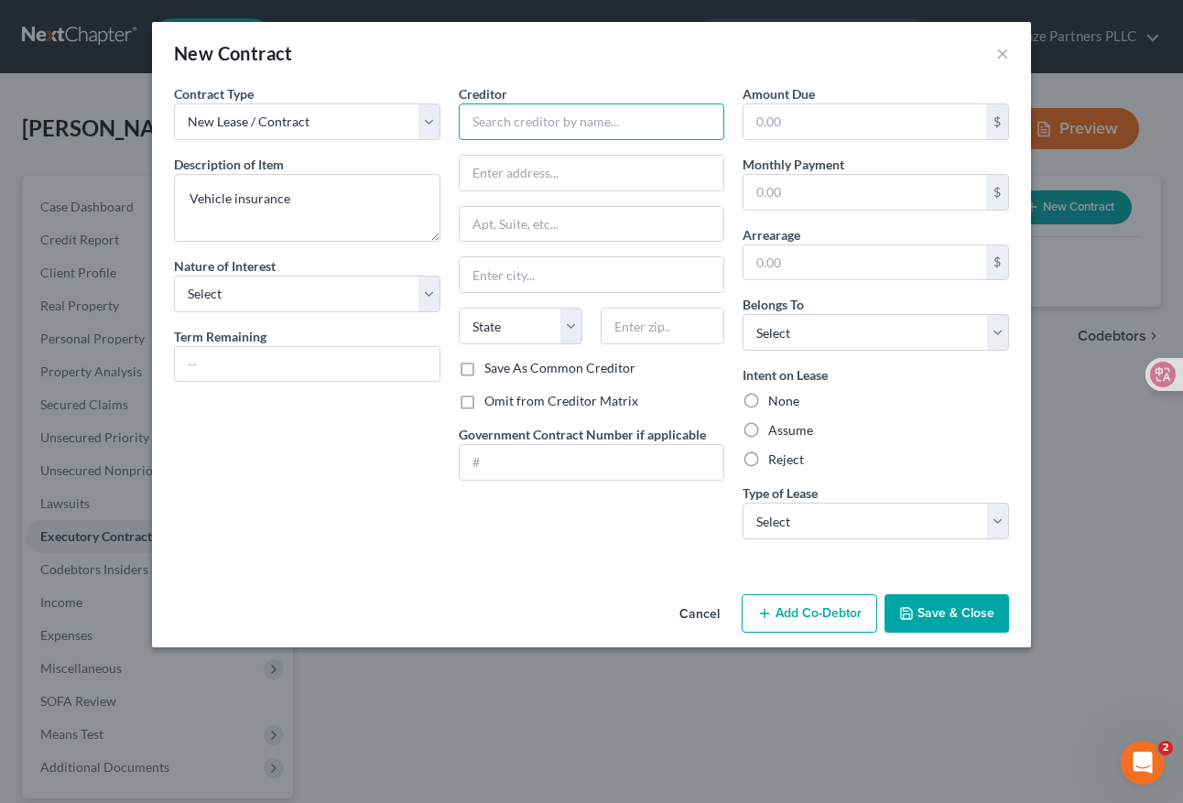
click at [556, 133] on input "text" at bounding box center [592, 121] width 266 height 37
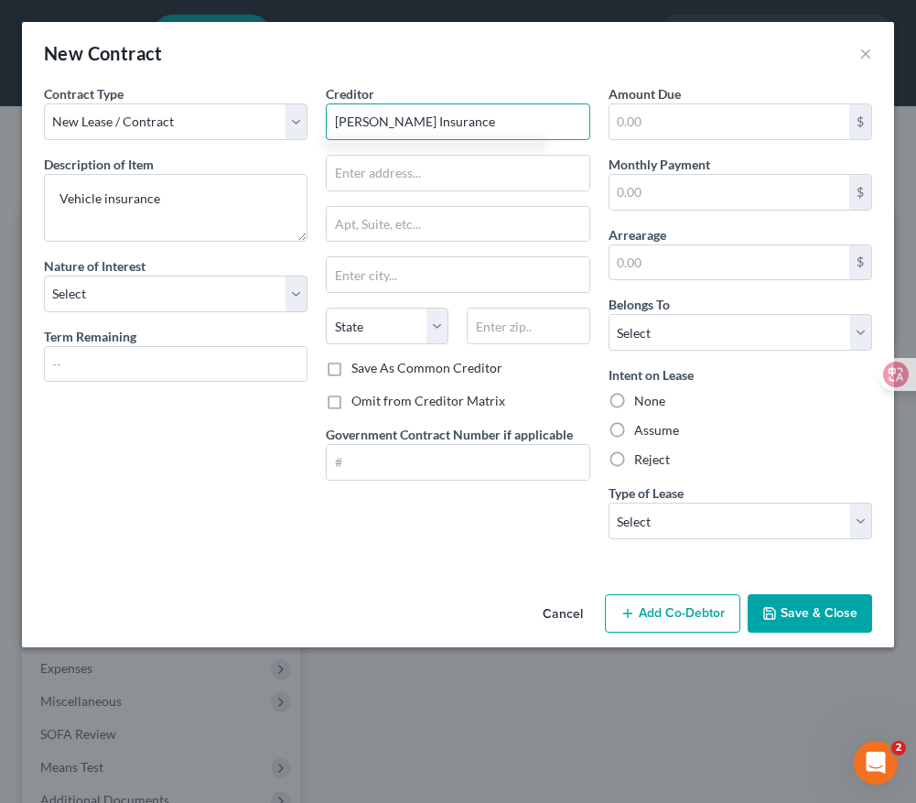
drag, startPoint x: 460, startPoint y: 127, endPoint x: 327, endPoint y: 117, distance: 133.1
click at [327, 117] on input "[PERSON_NAME] Insurance" at bounding box center [458, 121] width 264 height 37
type input "[PERSON_NAME] Insurance"
click at [403, 178] on input "text" at bounding box center [458, 173] width 262 height 35
drag, startPoint x: 475, startPoint y: 176, endPoint x: 423, endPoint y: 173, distance: 52.3
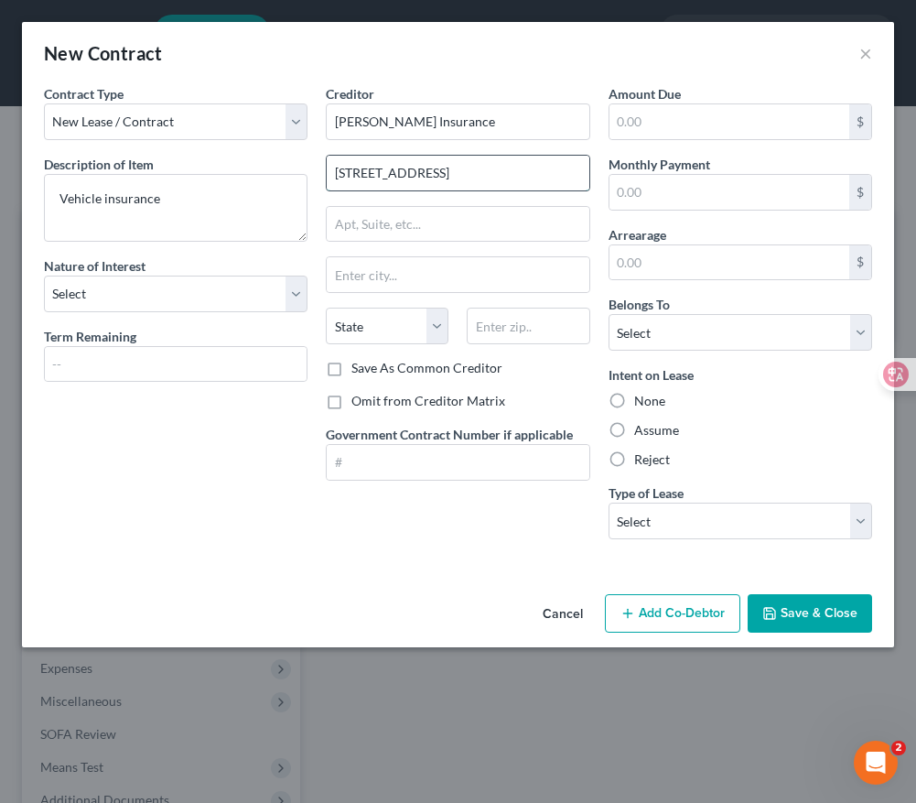
click at [423, 173] on input "[STREET_ADDRESS]" at bounding box center [458, 173] width 262 height 35
type input "11811 NE 1ST"
click at [447, 226] on input "text" at bounding box center [458, 224] width 262 height 35
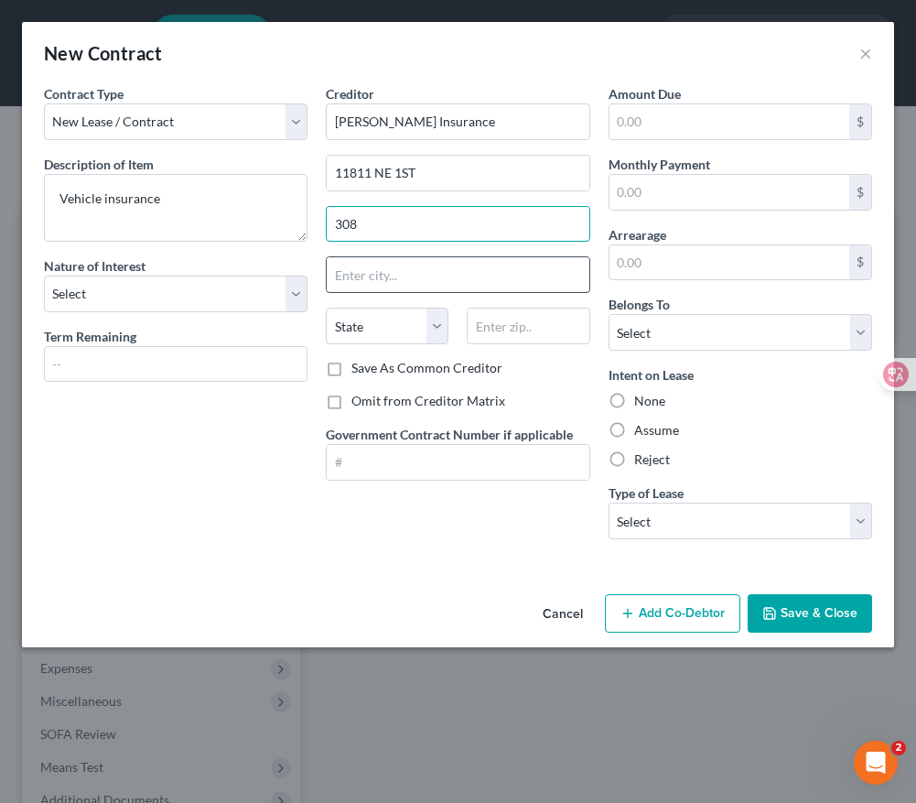
type input "308"
click at [443, 268] on input "text" at bounding box center [458, 274] width 262 height 35
type input "Bellevue"
click at [428, 324] on select "State [US_STATE] AK AR AZ CA CO CT DE DC [GEOGRAPHIC_DATA] [GEOGRAPHIC_DATA] GU…" at bounding box center [387, 326] width 123 height 37
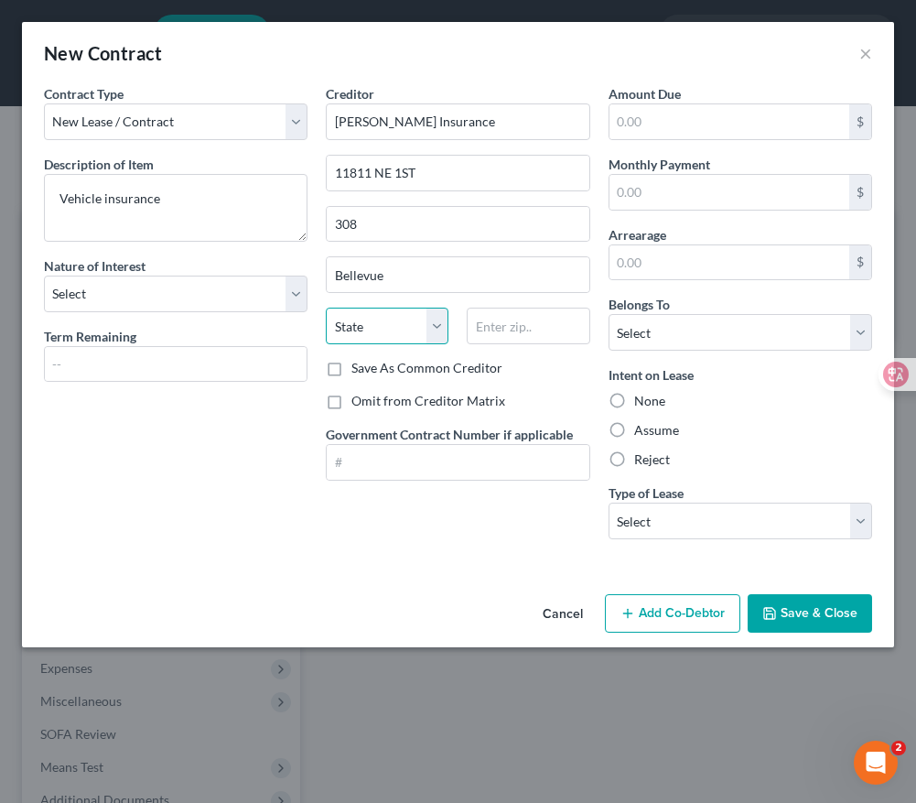
select select "50"
click at [326, 308] on select "State [US_STATE] AK AR AZ CA CO CT DE DC [GEOGRAPHIC_DATA] [GEOGRAPHIC_DATA] GU…" at bounding box center [387, 326] width 123 height 37
click at [505, 330] on input "text" at bounding box center [528, 326] width 123 height 37
type input "98005"
click at [417, 561] on div "Contract Type New Lease / Contract New Timeshare Description of non-residential…" at bounding box center [458, 335] width 872 height 503
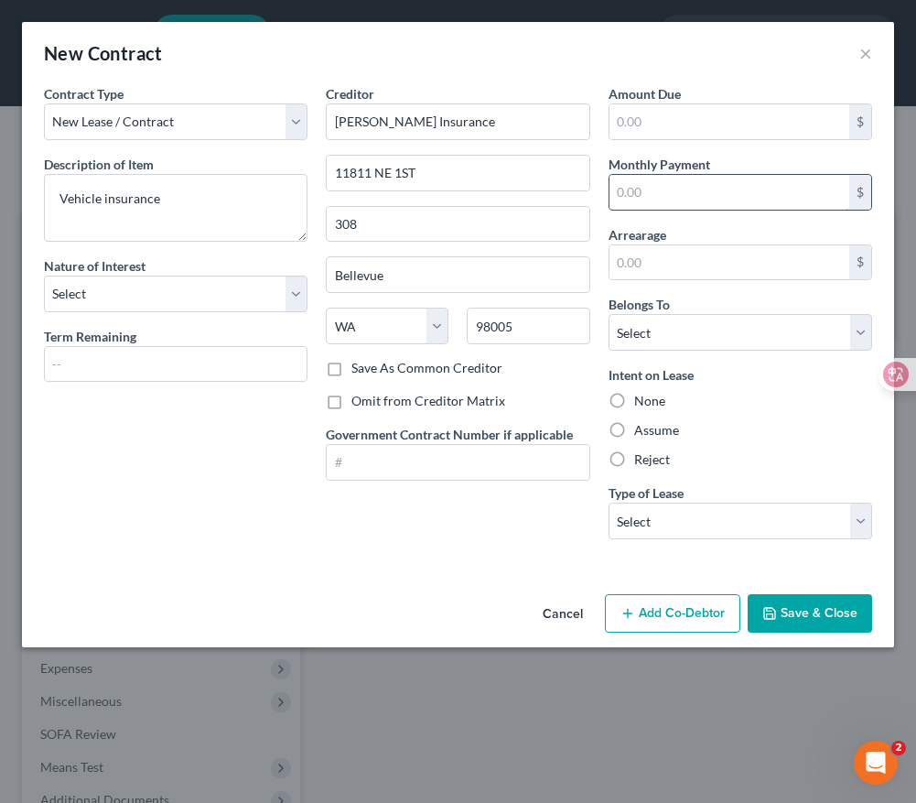
click at [657, 195] on input "text" at bounding box center [730, 192] width 240 height 35
type input "164.88"
click at [533, 519] on div "Creditor * [PERSON_NAME] Insurance 11811 NE 1ST [GEOGRAPHIC_DATA] [US_STATE] AK…" at bounding box center [458, 319] width 282 height 470
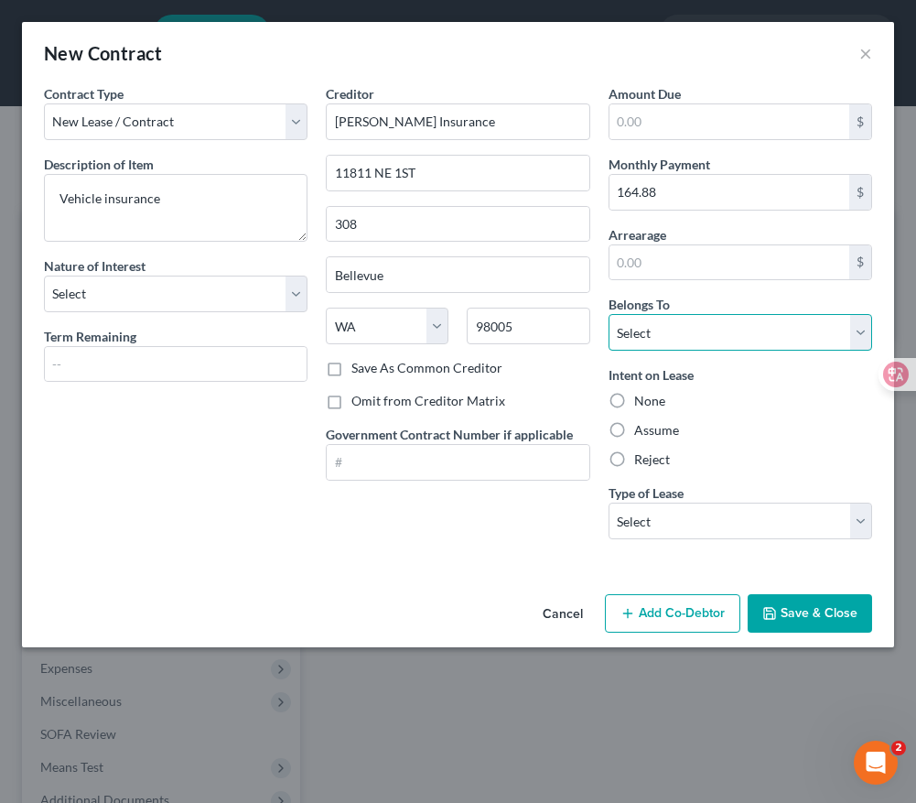
click at [683, 330] on select "Select Debtor 1 Only Debtor 2 Only Debtor 1 And Debtor 2 Only At Least One Of T…" at bounding box center [741, 332] width 264 height 37
select select "0"
click at [609, 314] on select "Select Debtor 1 Only Debtor 2 Only Debtor 1 And Debtor 2 Only At Least One Of T…" at bounding box center [741, 332] width 264 height 37
click at [125, 363] on input "text" at bounding box center [176, 364] width 262 height 35
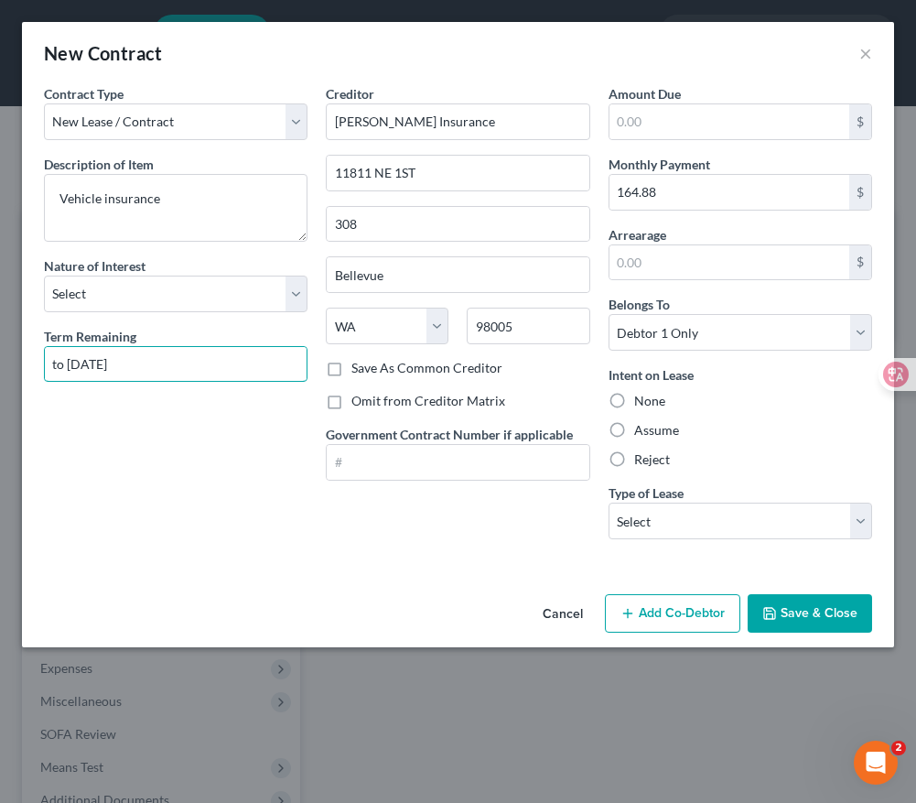
type input "to [DATE]"
click at [179, 455] on div "Contract Type New Lease / Contract New Timeshare Description of non-residential…" at bounding box center [176, 319] width 282 height 470
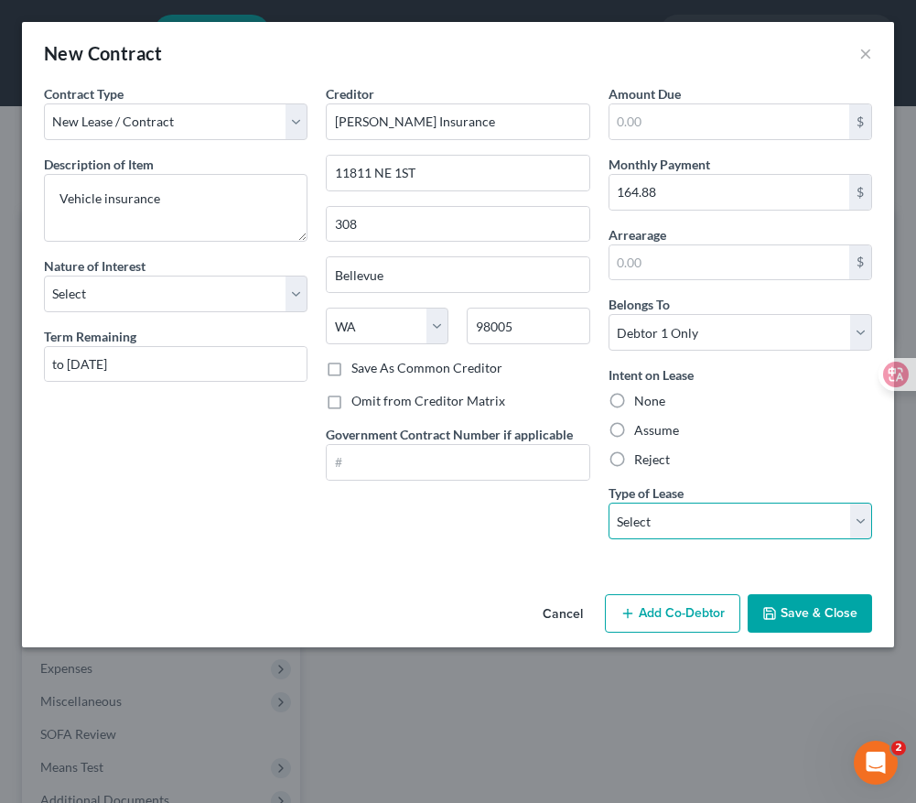
click at [749, 531] on select "Select Real Estate Car Other" at bounding box center [741, 521] width 264 height 37
click at [609, 503] on select "Select Real Estate Car Other" at bounding box center [741, 521] width 264 height 37
click at [457, 524] on div "Creditor * [PERSON_NAME] Insurance 11811 NE 1ST [GEOGRAPHIC_DATA] [US_STATE] AK…" at bounding box center [458, 319] width 282 height 470
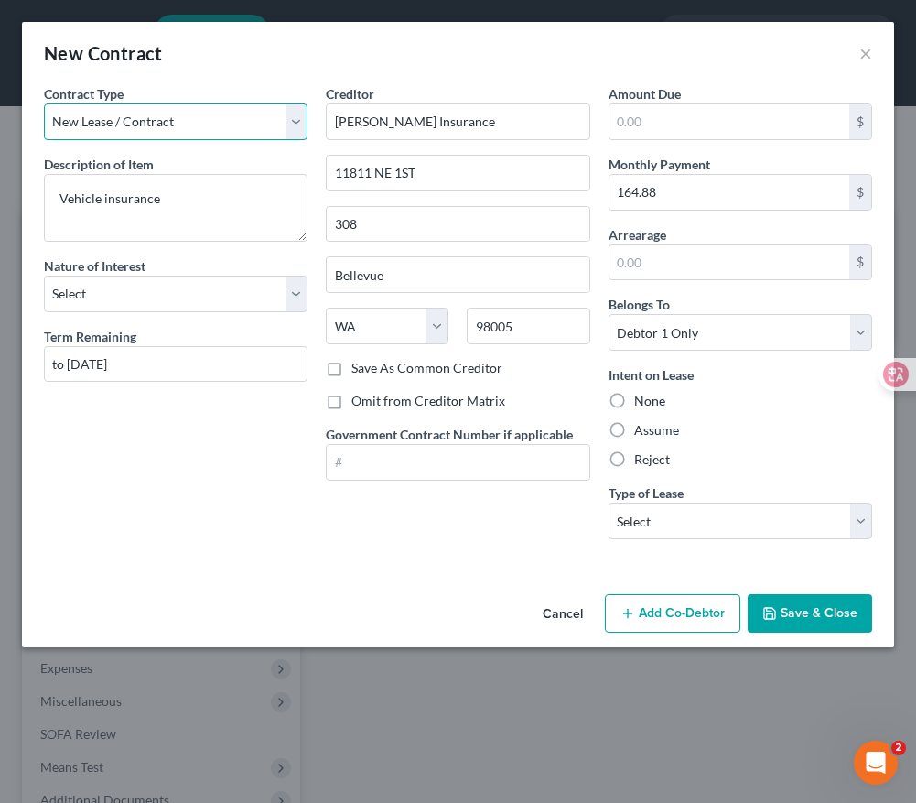
click at [244, 121] on select "New Lease / Contract New Timeshare" at bounding box center [176, 121] width 264 height 37
click at [44, 103] on select "New Lease / Contract New Timeshare" at bounding box center [176, 121] width 264 height 37
click at [273, 524] on div "Contract Type New Lease / Contract New Timeshare Description of non-residential…" at bounding box center [176, 319] width 282 height 470
click at [776, 606] on icon "button" at bounding box center [770, 613] width 15 height 15
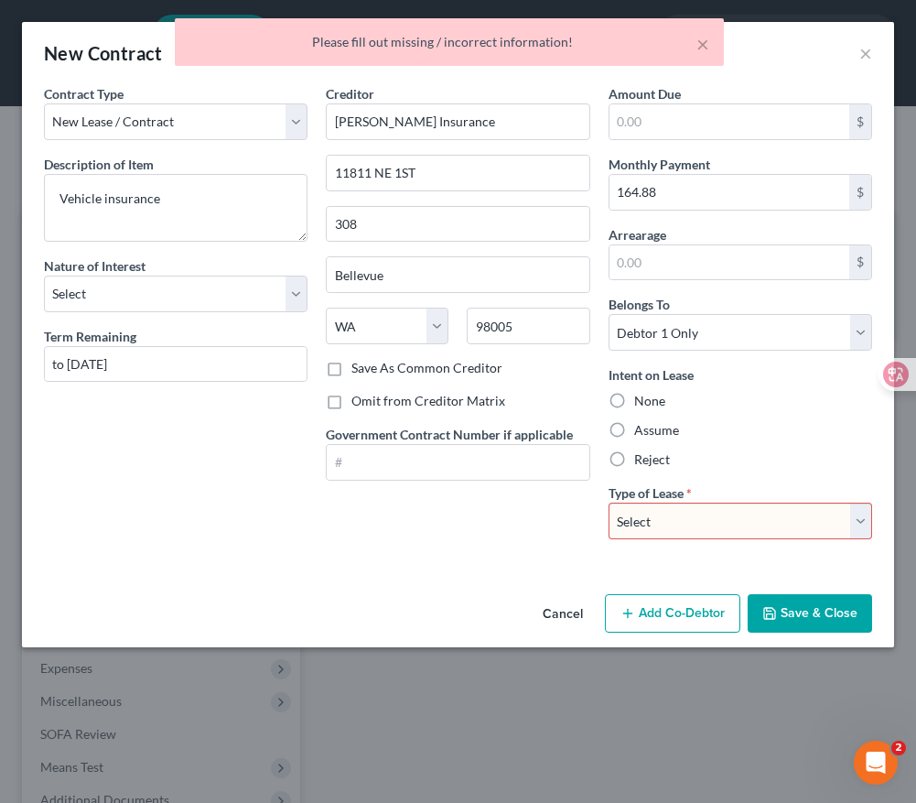
click at [690, 519] on select "Select Real Estate Car Other" at bounding box center [741, 521] width 264 height 37
select select "1"
click at [609, 503] on select "Select Real Estate Car Other" at bounding box center [741, 521] width 264 height 37
click at [486, 553] on div "Creditor * [PERSON_NAME] Insurance 11811 NE 1ST [GEOGRAPHIC_DATA] [US_STATE] AK…" at bounding box center [458, 319] width 282 height 470
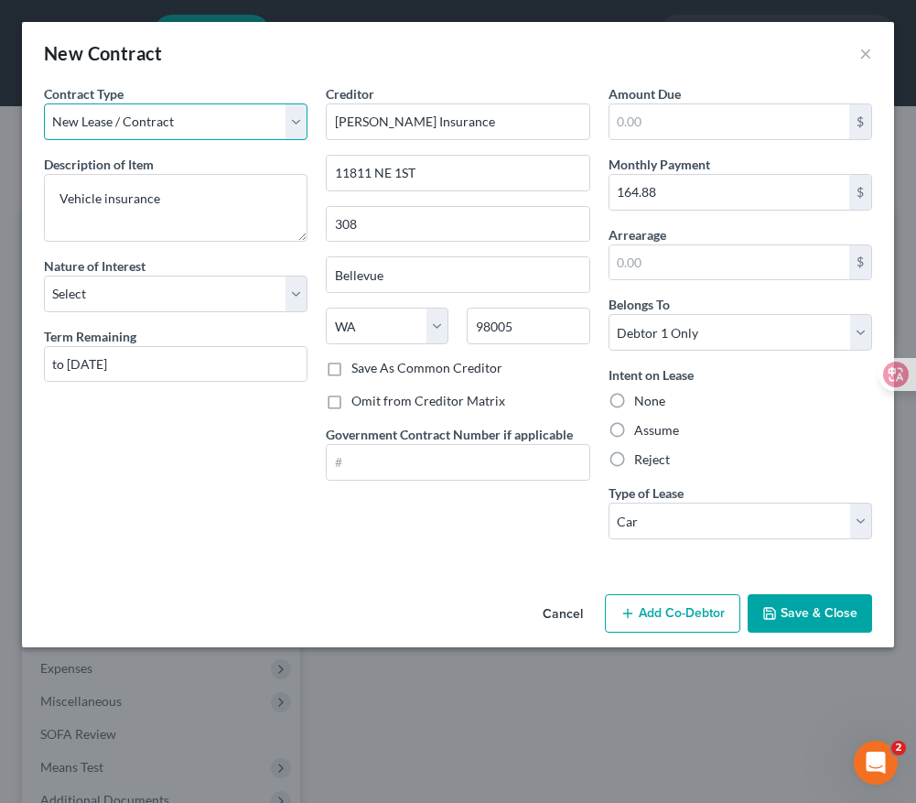
click at [292, 121] on select "New Lease / Contract New Timeshare" at bounding box center [176, 121] width 264 height 37
click at [44, 103] on select "New Lease / Contract New Timeshare" at bounding box center [176, 121] width 264 height 37
click at [799, 611] on button "Save & Close" at bounding box center [810, 613] width 125 height 38
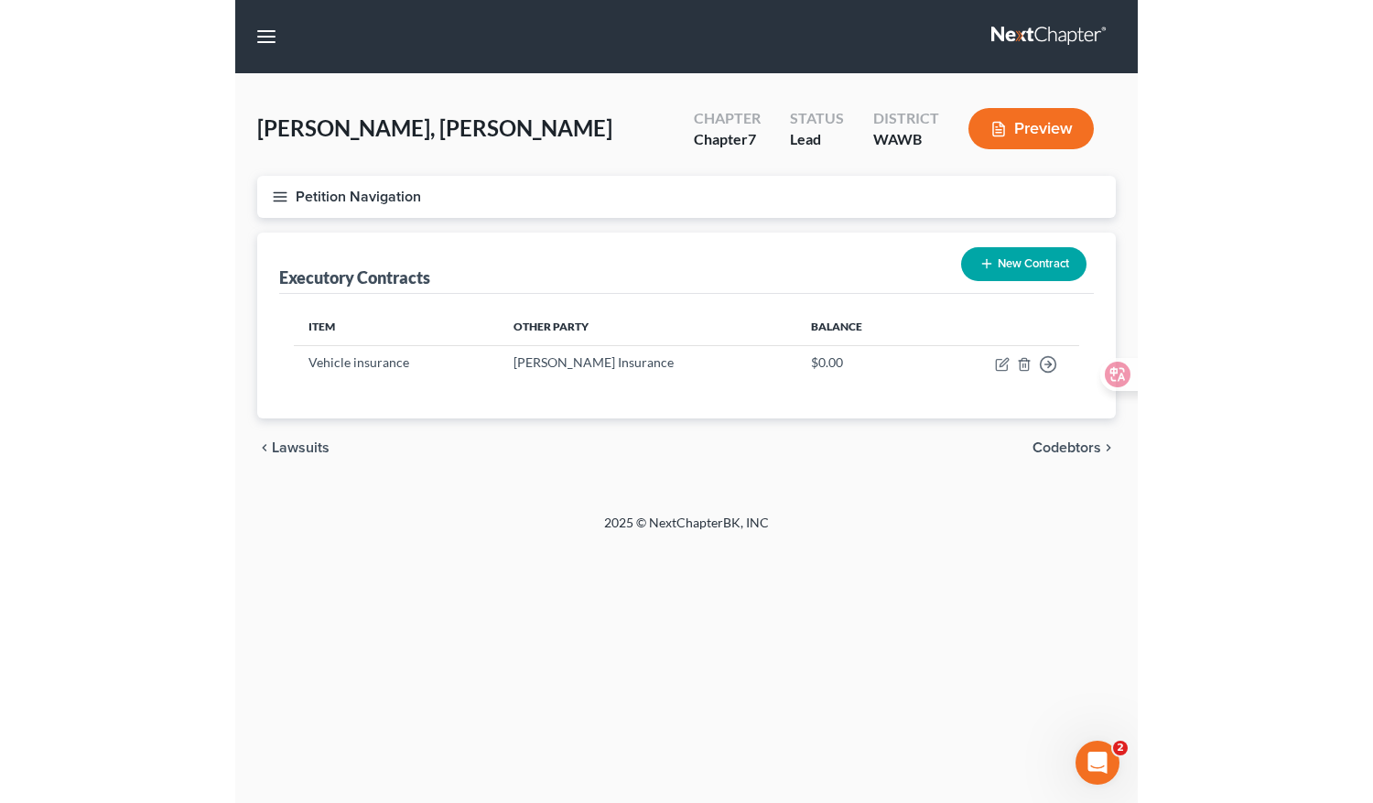
scroll to position [168, 0]
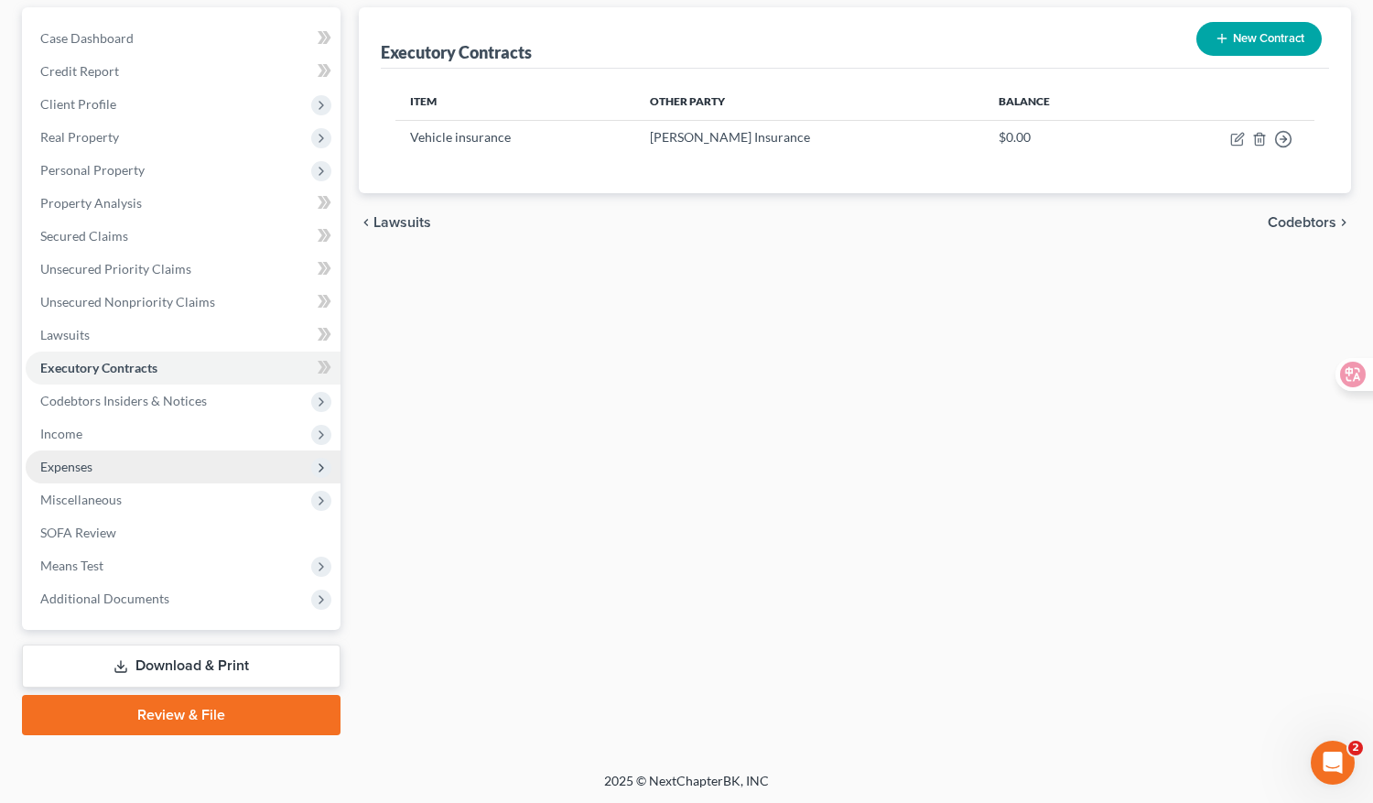
click at [180, 475] on span "Expenses" at bounding box center [183, 466] width 315 height 33
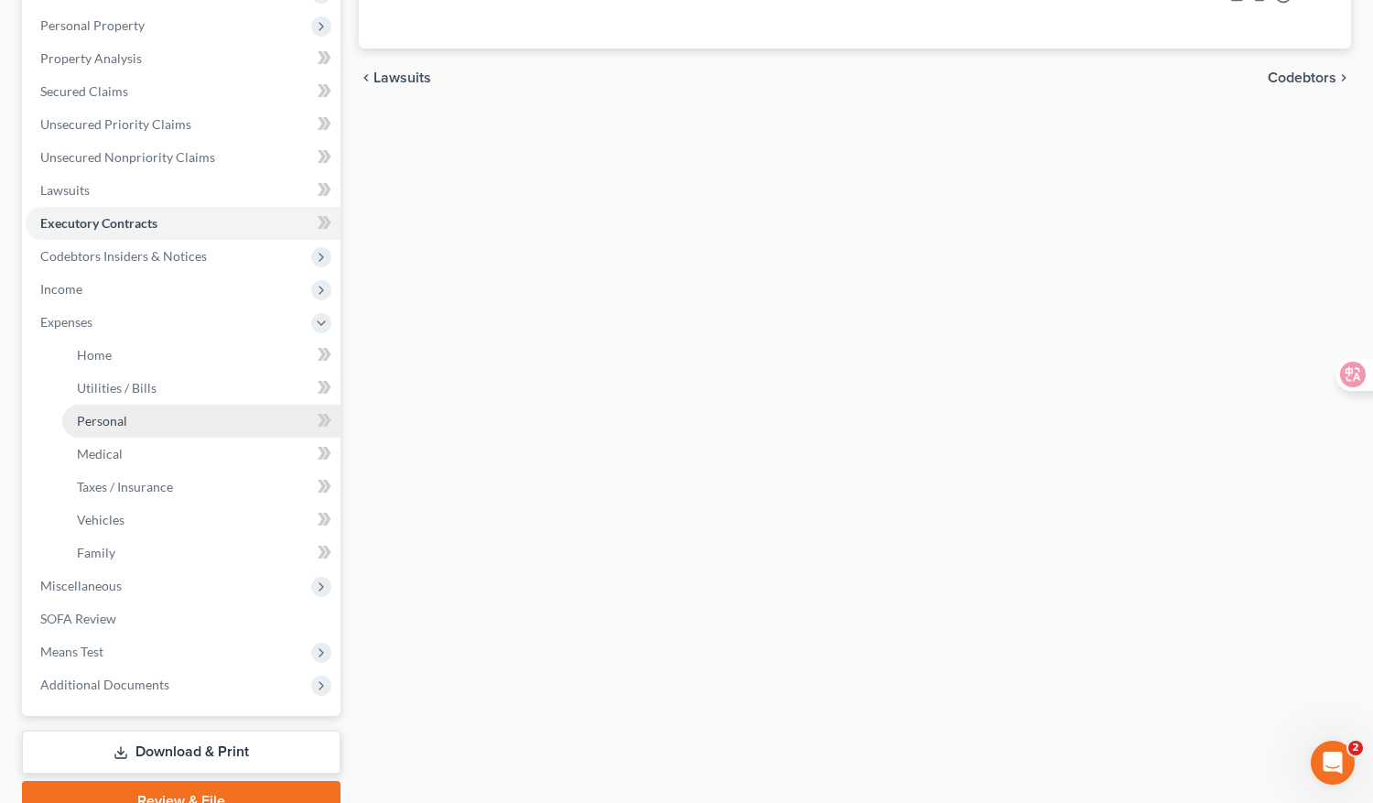
scroll to position [399, 0]
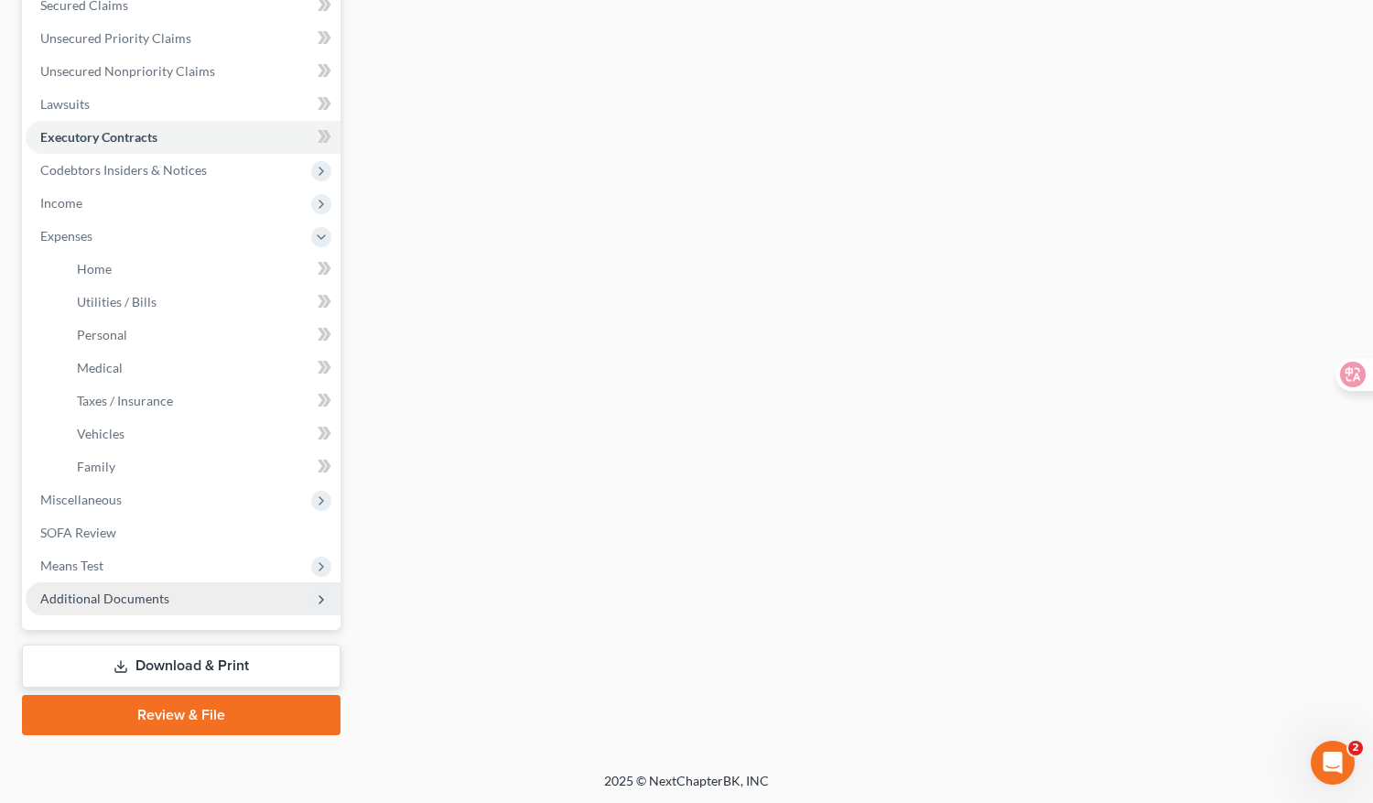
click at [219, 601] on span "Additional Documents" at bounding box center [183, 598] width 315 height 33
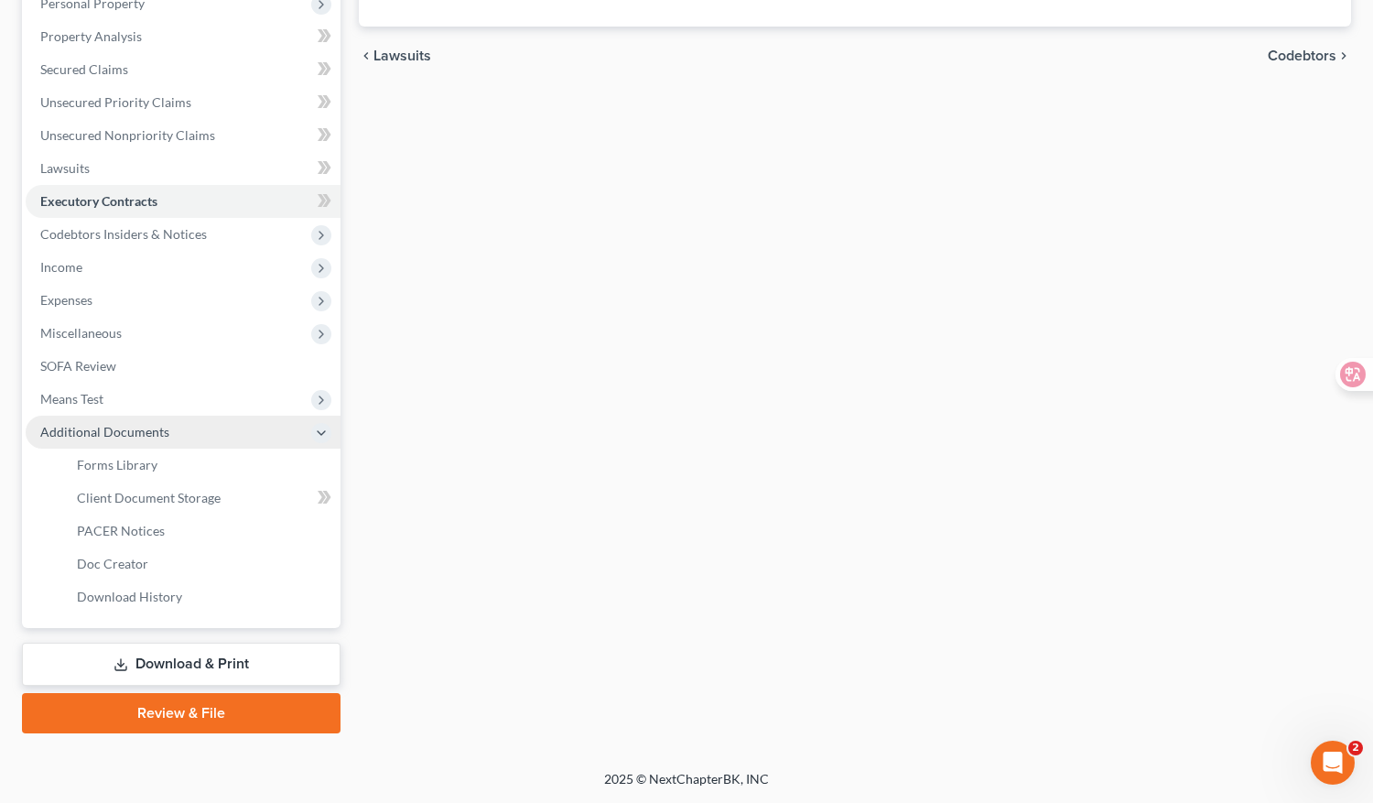
scroll to position [333, 0]
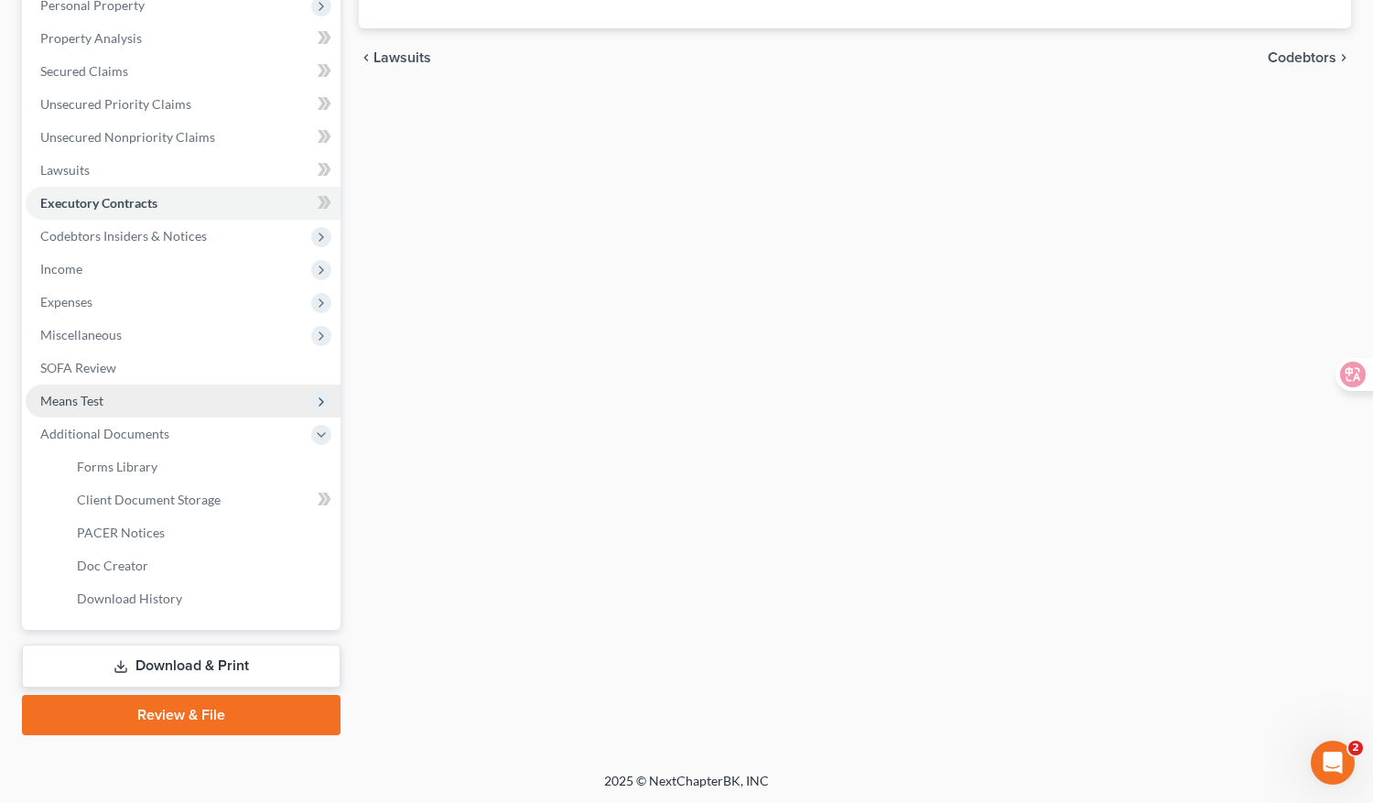
click at [254, 399] on span "Means Test" at bounding box center [183, 400] width 315 height 33
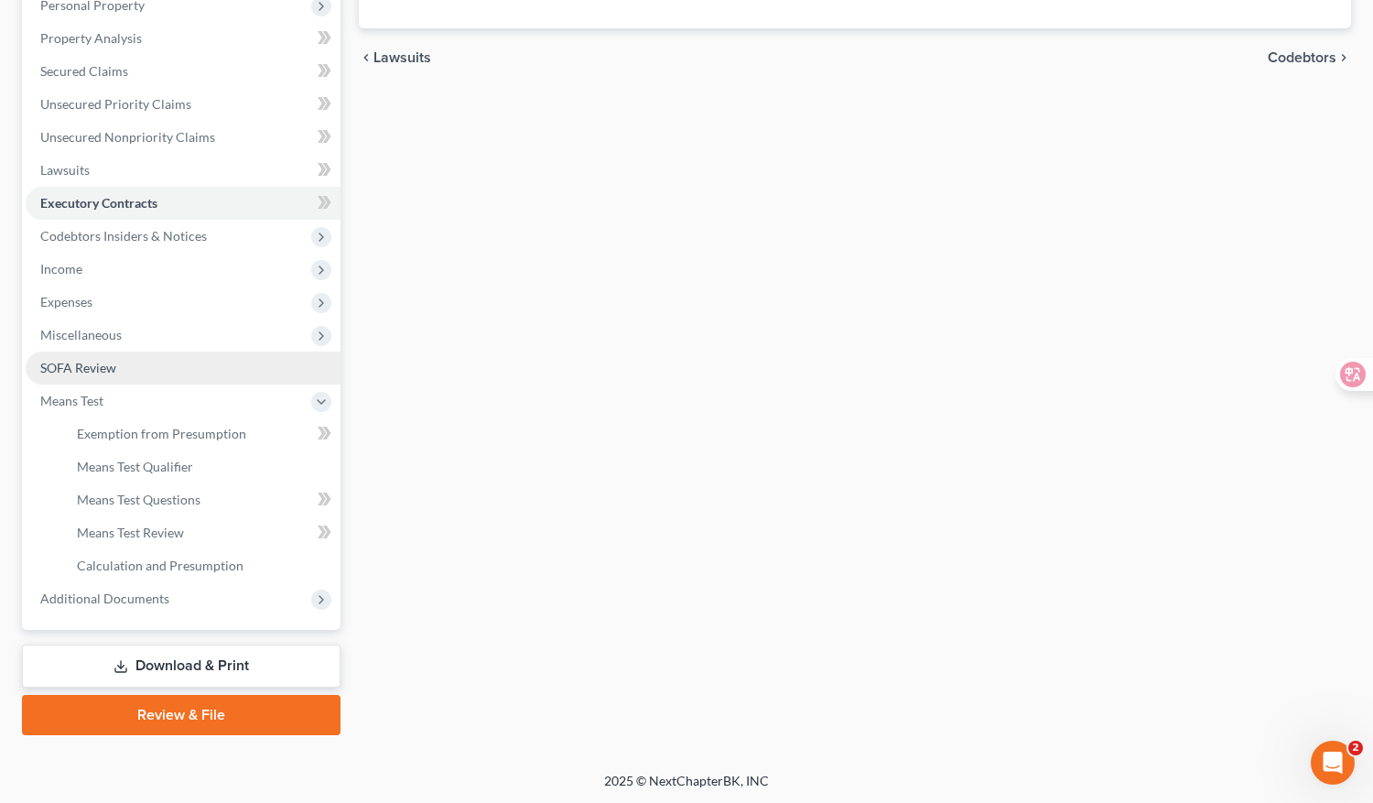
click at [230, 367] on link "SOFA Review" at bounding box center [183, 368] width 315 height 33
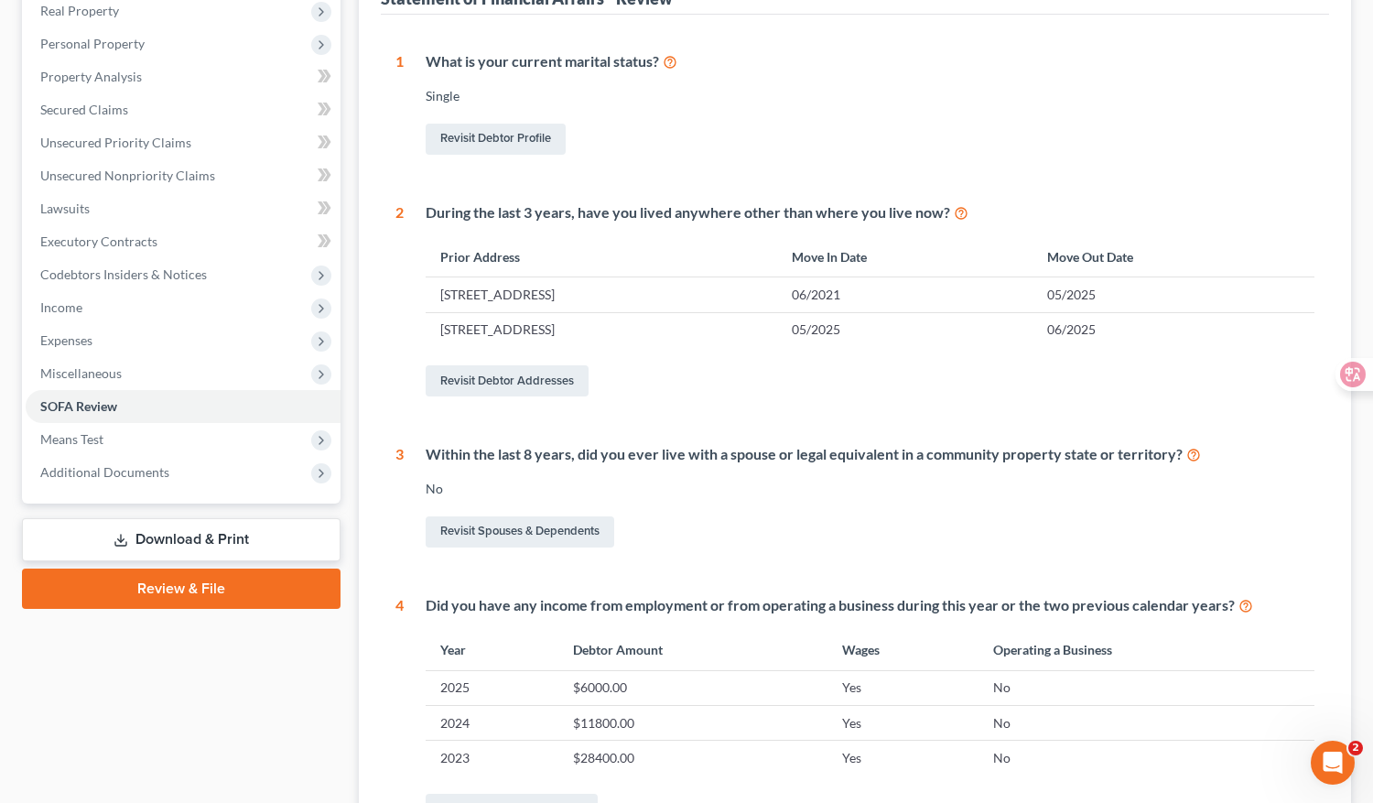
scroll to position [26, 0]
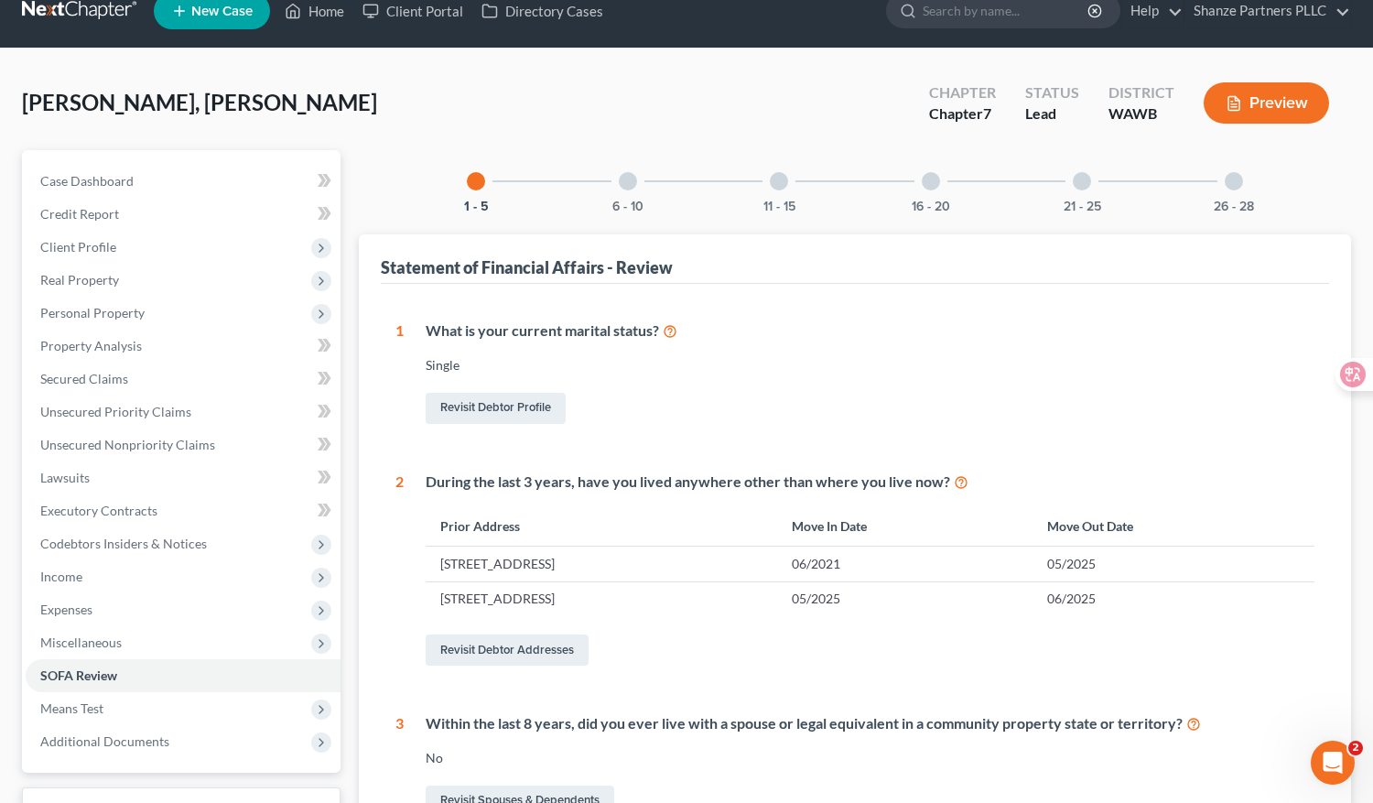
click at [931, 178] on div at bounding box center [931, 181] width 18 height 18
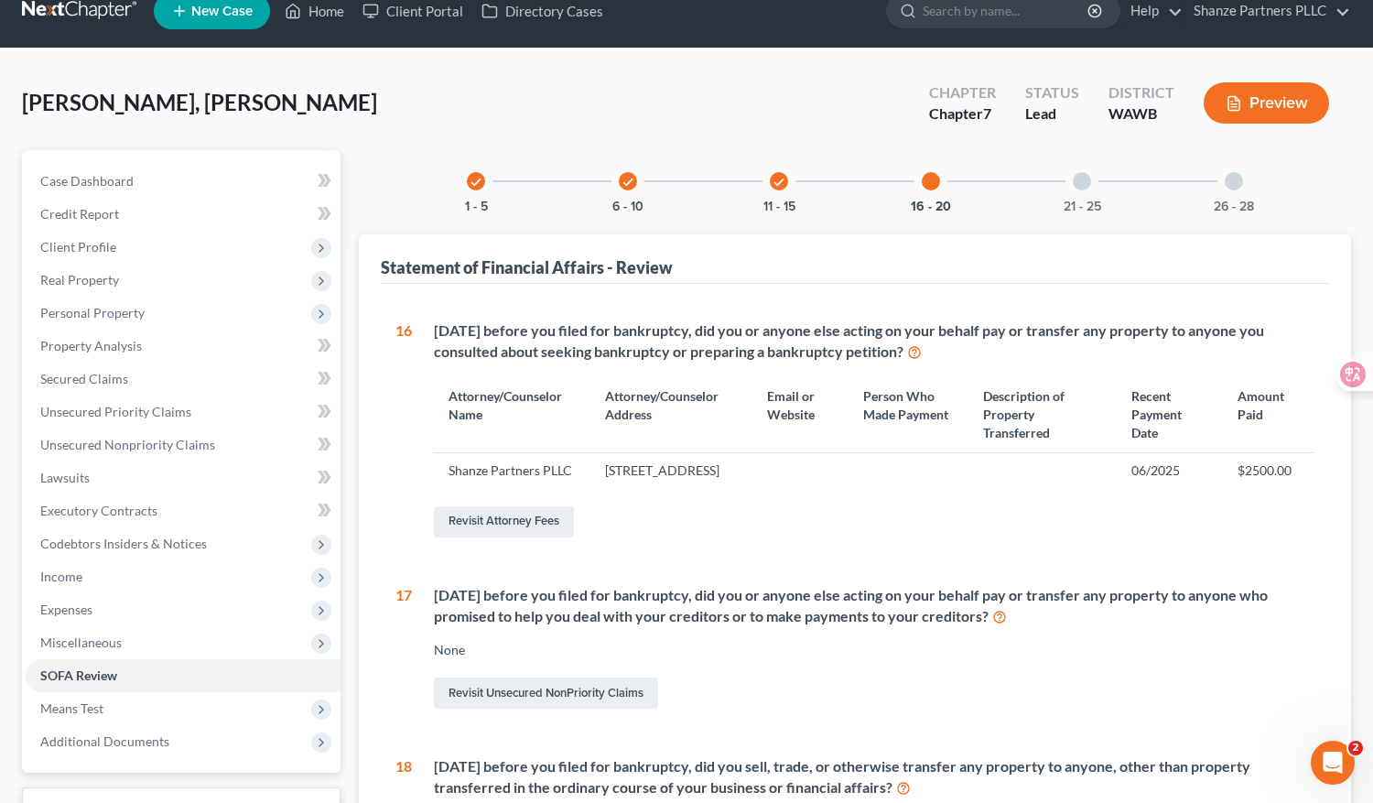
scroll to position [37, 0]
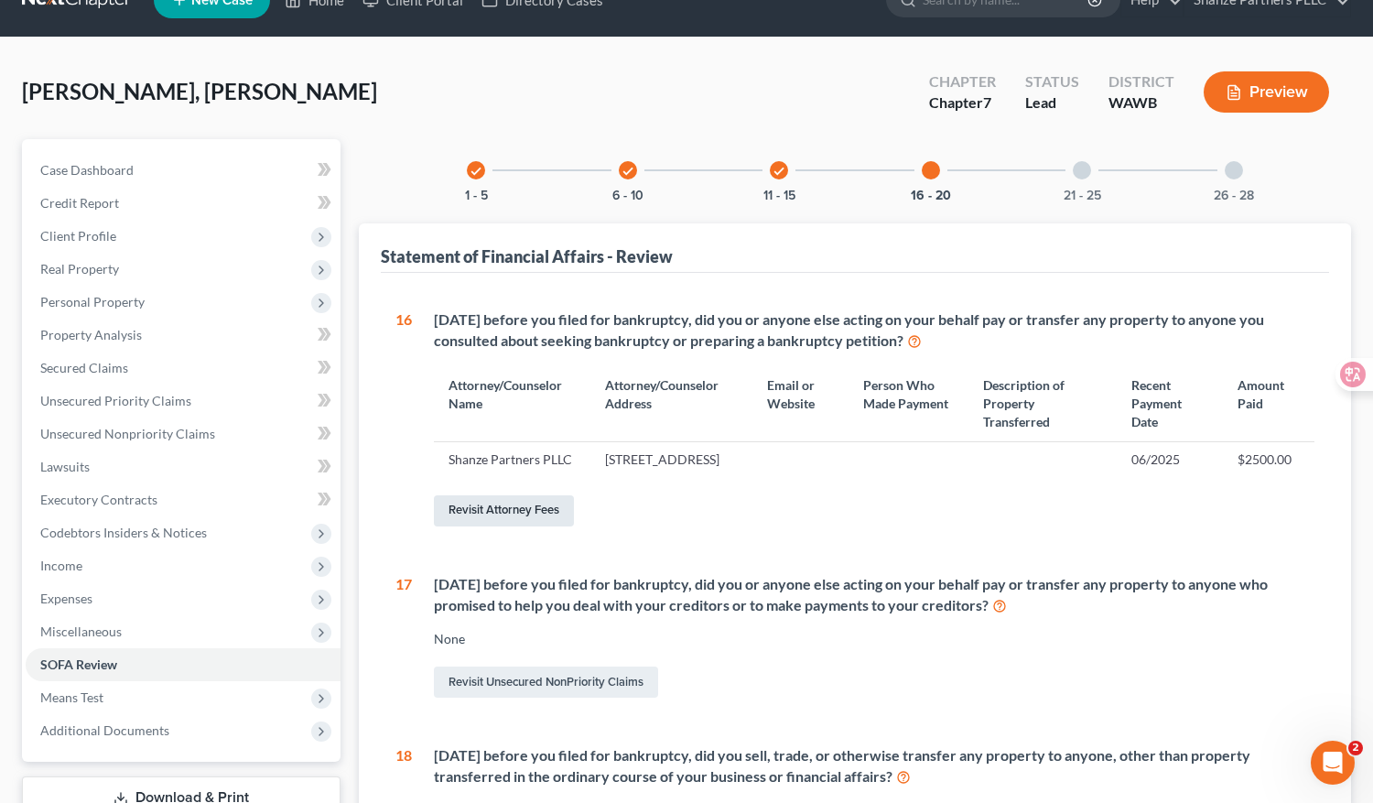
click at [508, 526] on link "Revisit Attorney Fees" at bounding box center [504, 510] width 140 height 31
select select "0"
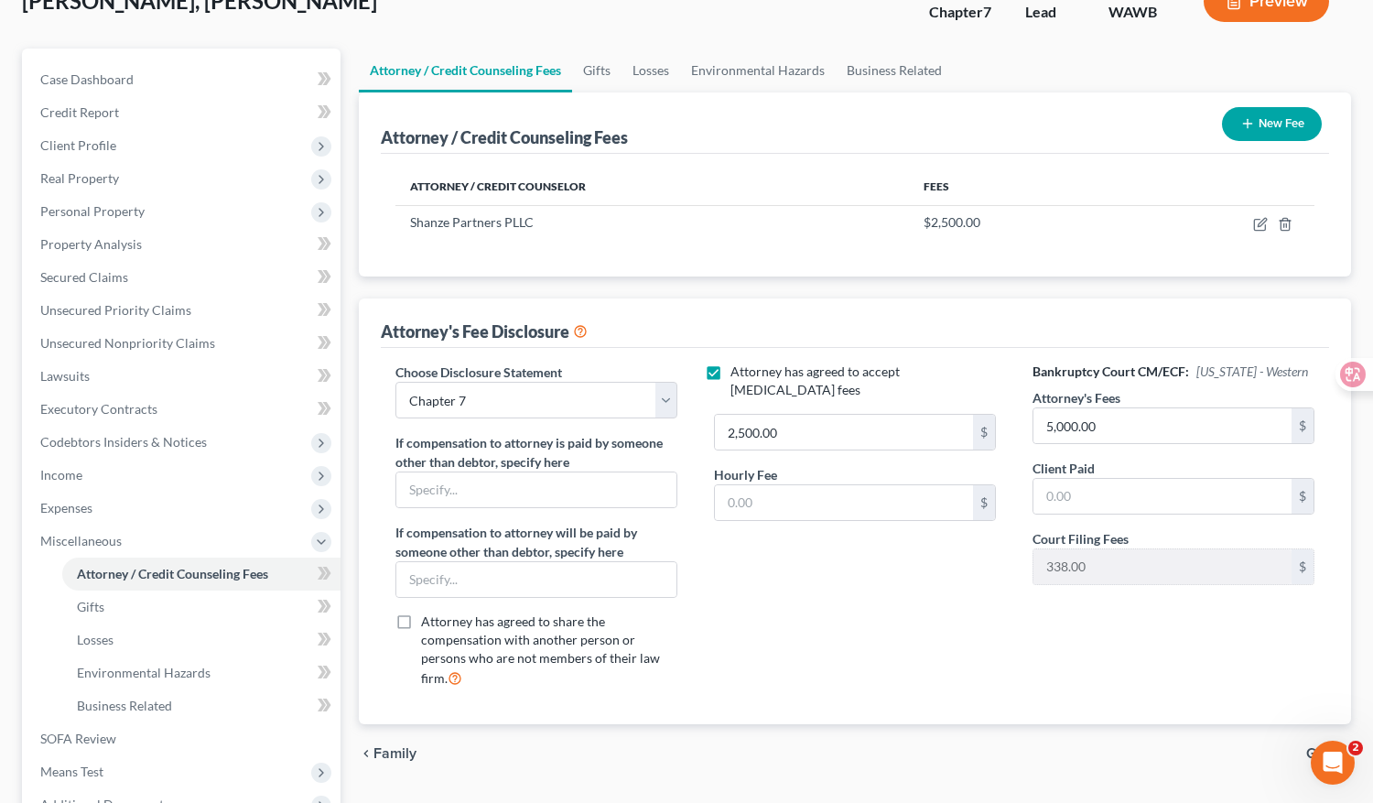
scroll to position [116, 0]
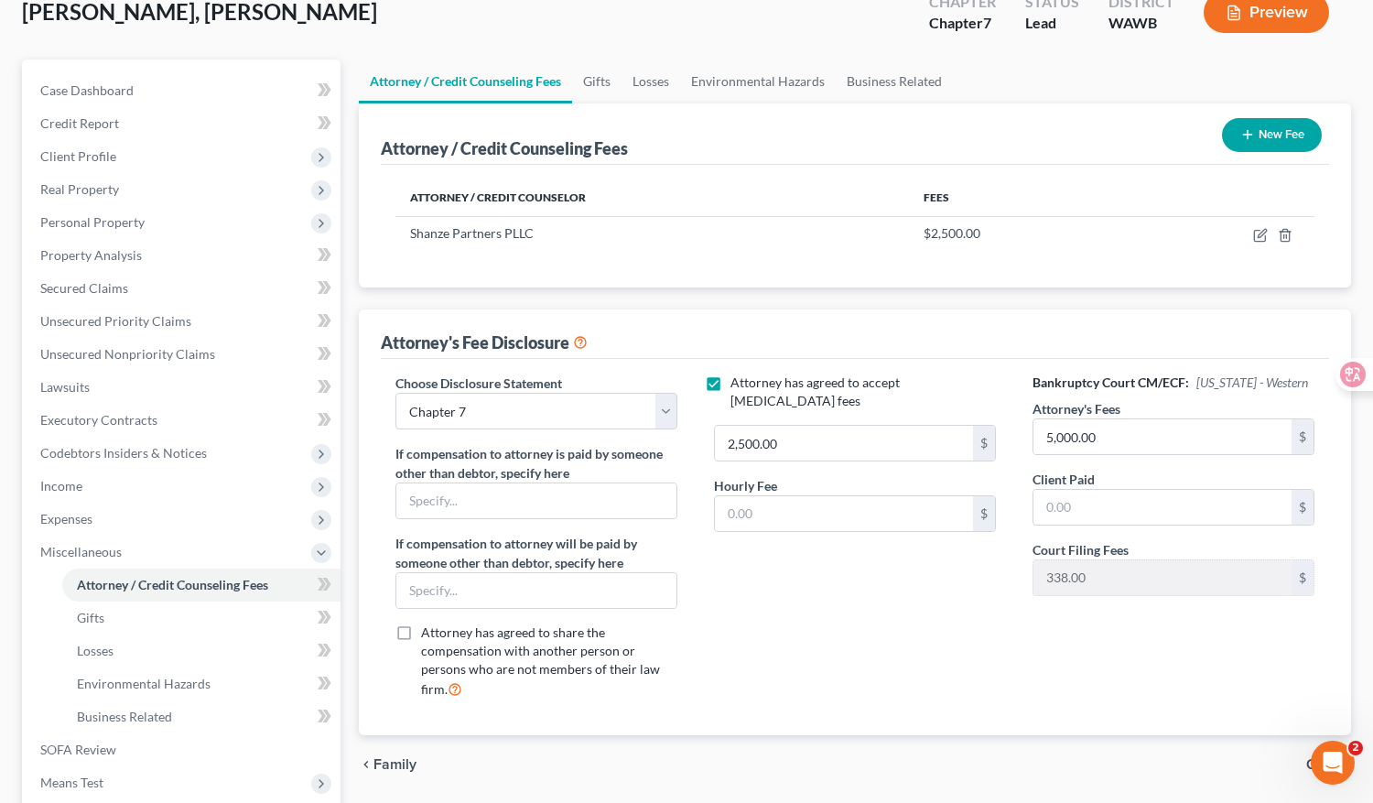
click at [1262, 142] on button "New Fee" at bounding box center [1272, 135] width 100 height 34
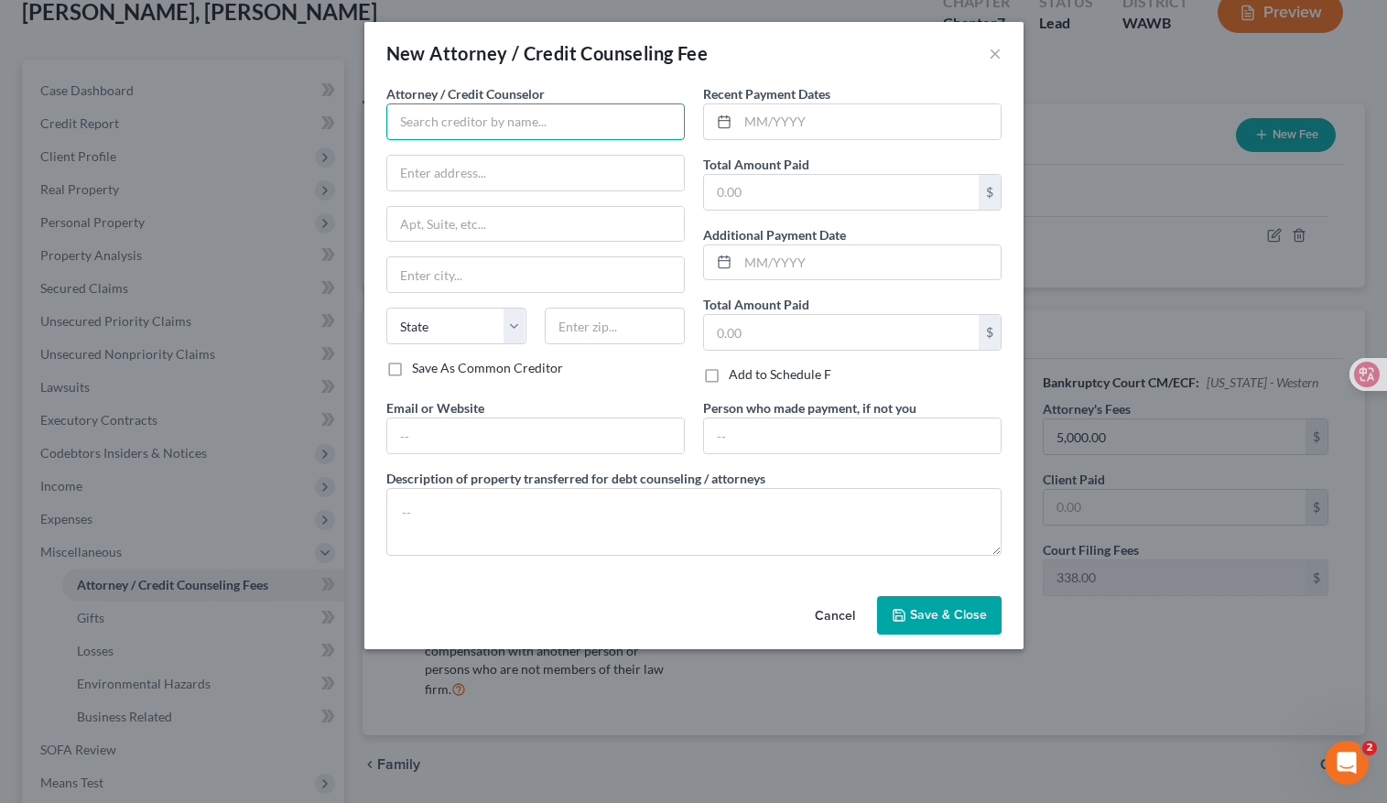
click at [576, 125] on input "text" at bounding box center [535, 121] width 298 height 37
type input "s"
type input "Shanze"
drag, startPoint x: 530, startPoint y: 119, endPoint x: 401, endPoint y: 120, distance: 129.1
click at [401, 120] on input "Shanze" at bounding box center [535, 121] width 298 height 37
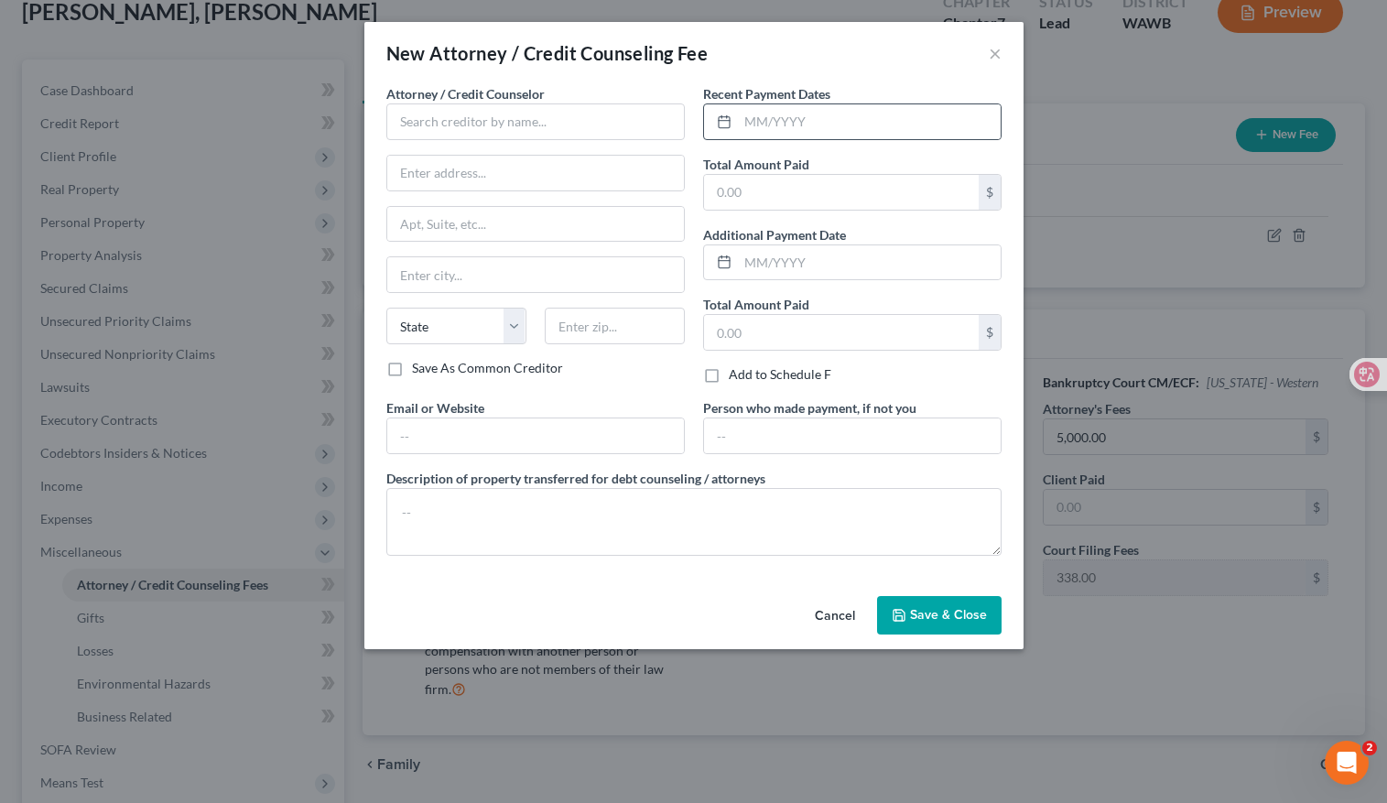
click at [723, 123] on icon at bounding box center [724, 121] width 15 height 15
click at [754, 123] on input "text" at bounding box center [869, 121] width 263 height 35
type input "05/2025"
click at [749, 202] on input "text" at bounding box center [841, 192] width 275 height 35
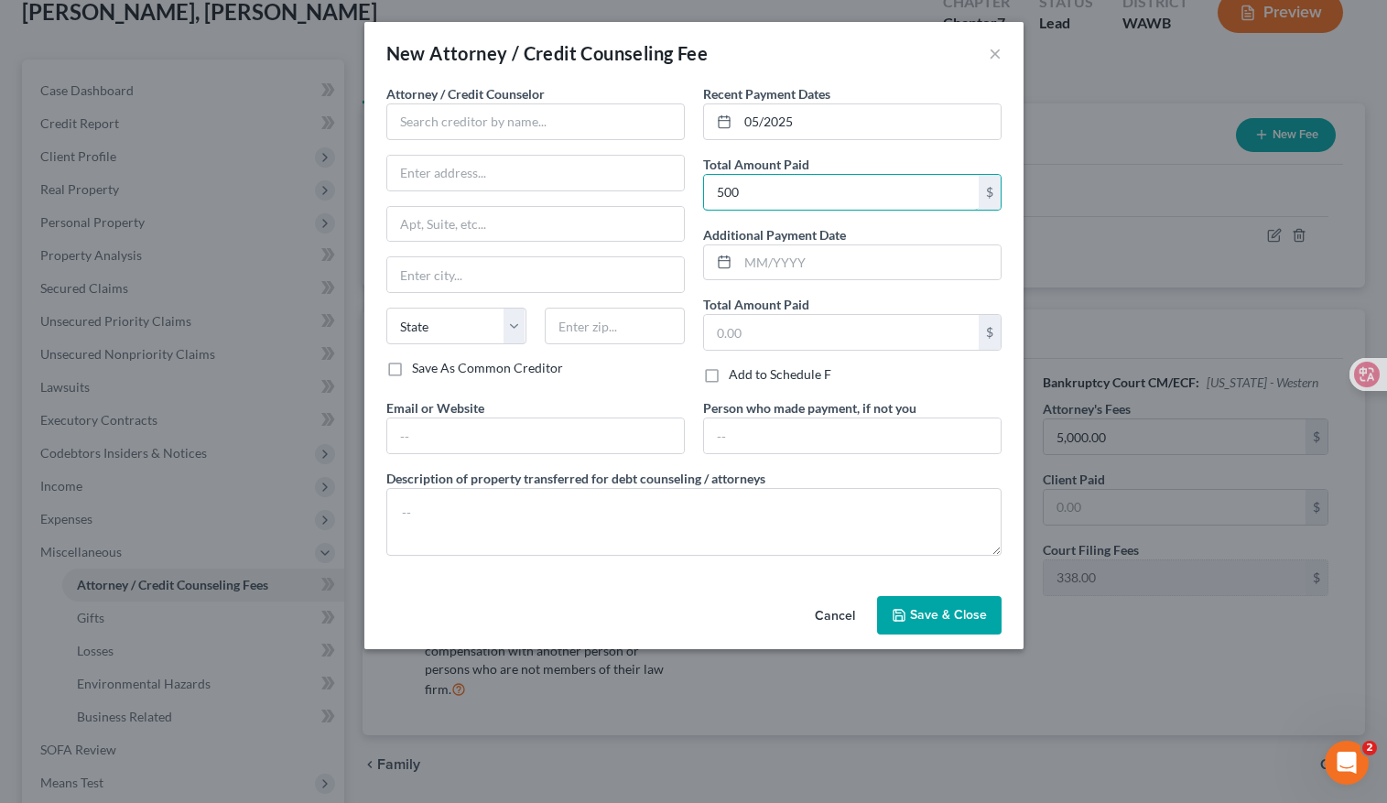
type input "500"
click at [691, 300] on div "Attorney / Credit Counselor * State [US_STATE] AK AR AZ CA CO [GEOGRAPHIC_DATA]…" at bounding box center [535, 241] width 317 height 314
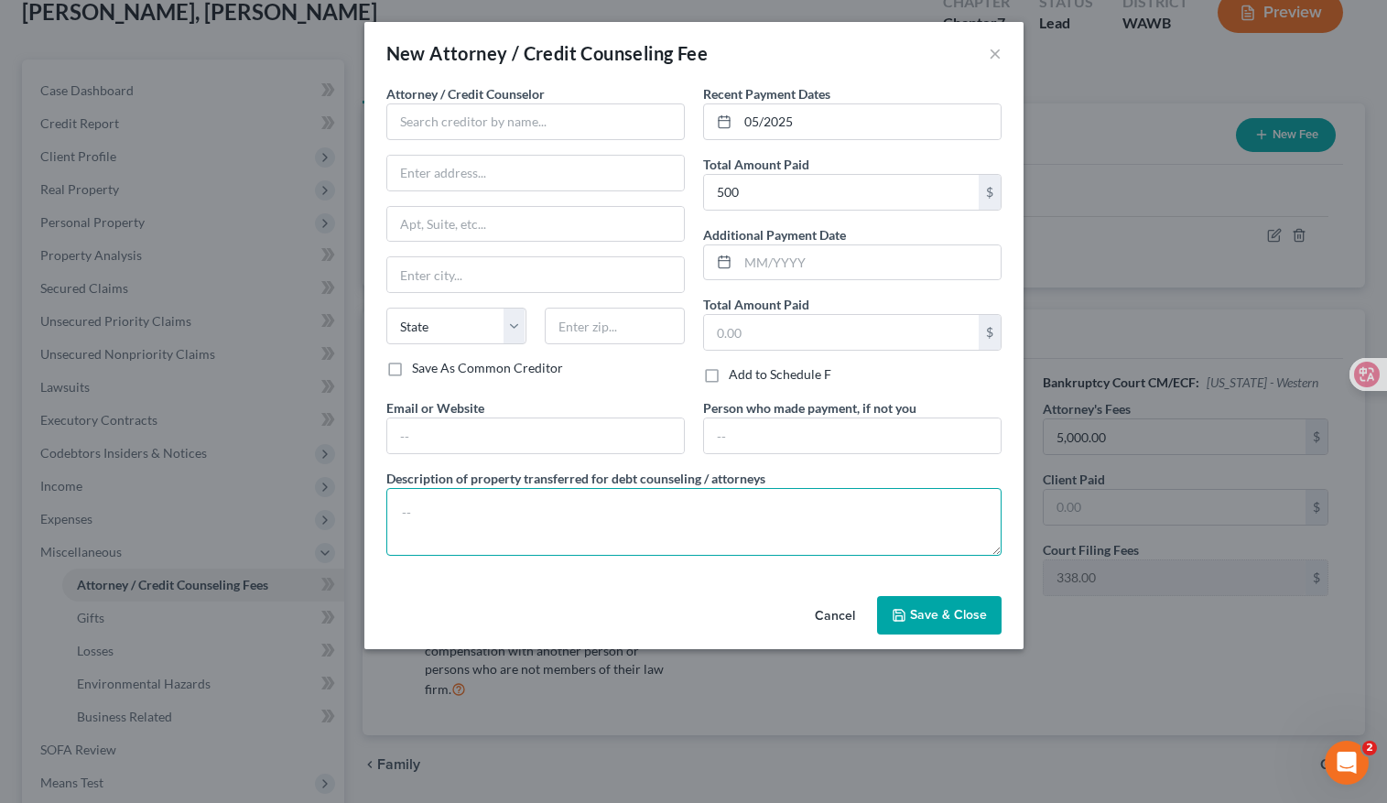
click at [588, 518] on textarea at bounding box center [693, 522] width 615 height 68
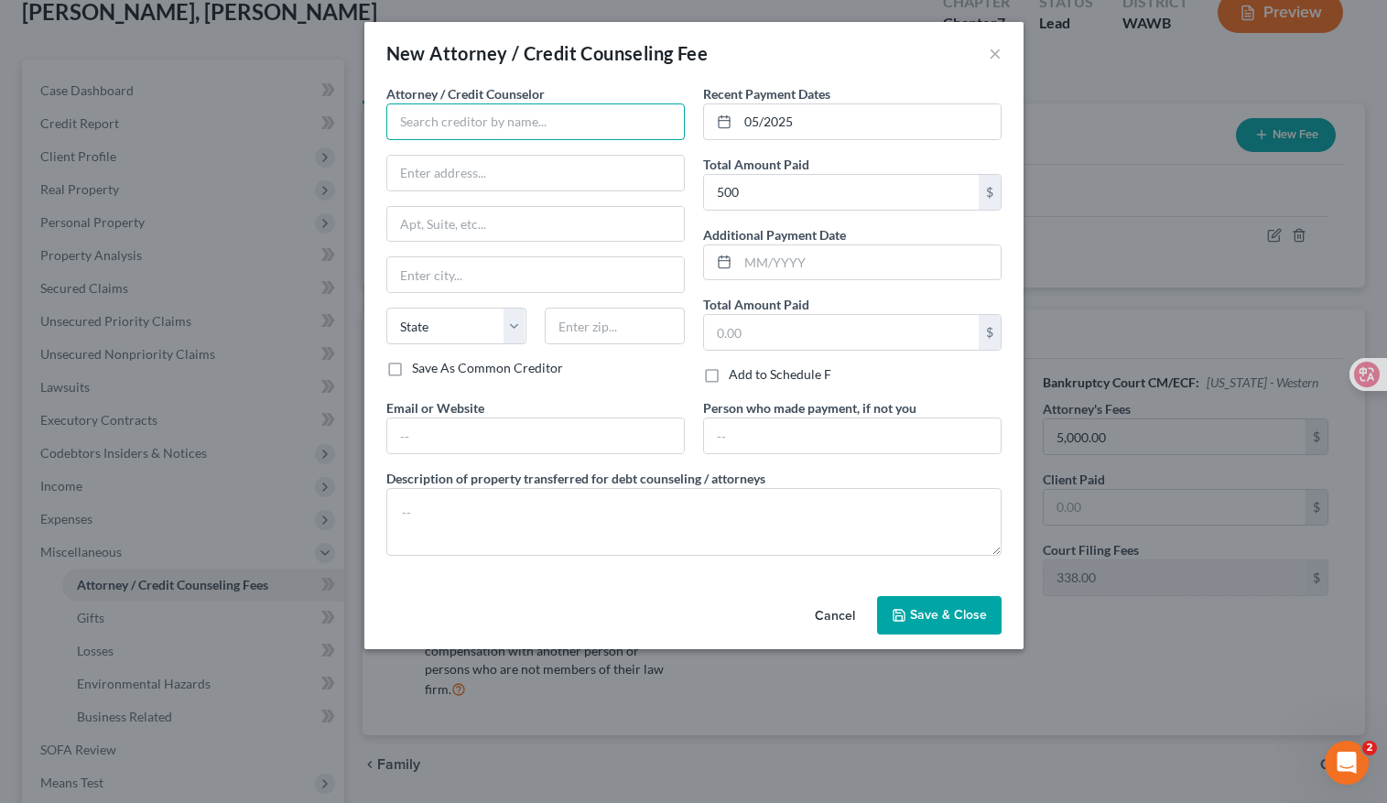
click at [496, 111] on input "text" at bounding box center [535, 121] width 298 height 37
click at [510, 116] on input "text" at bounding box center [535, 121] width 298 height 37
click at [934, 620] on span "Save & Close" at bounding box center [948, 615] width 77 height 16
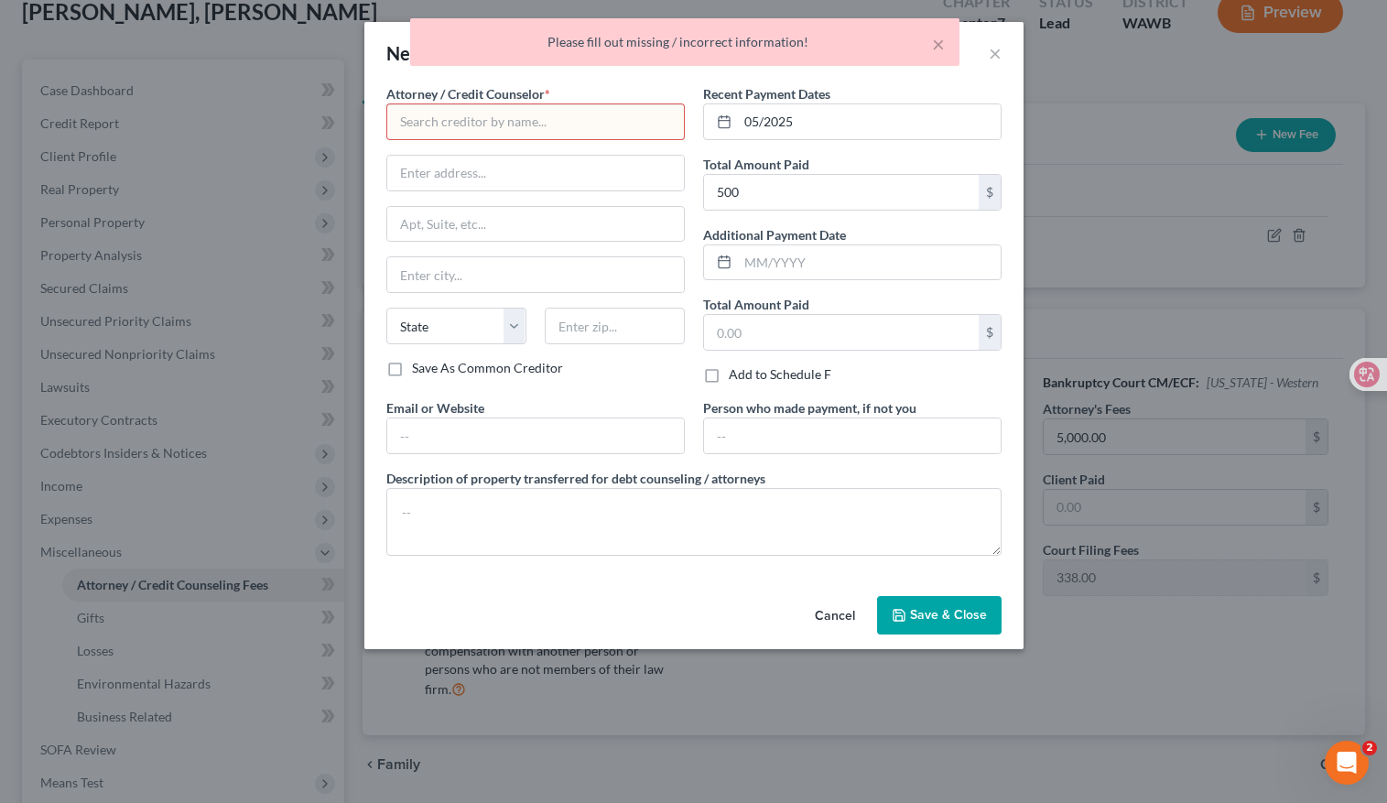
click at [596, 122] on input "text" at bounding box center [535, 121] width 298 height 37
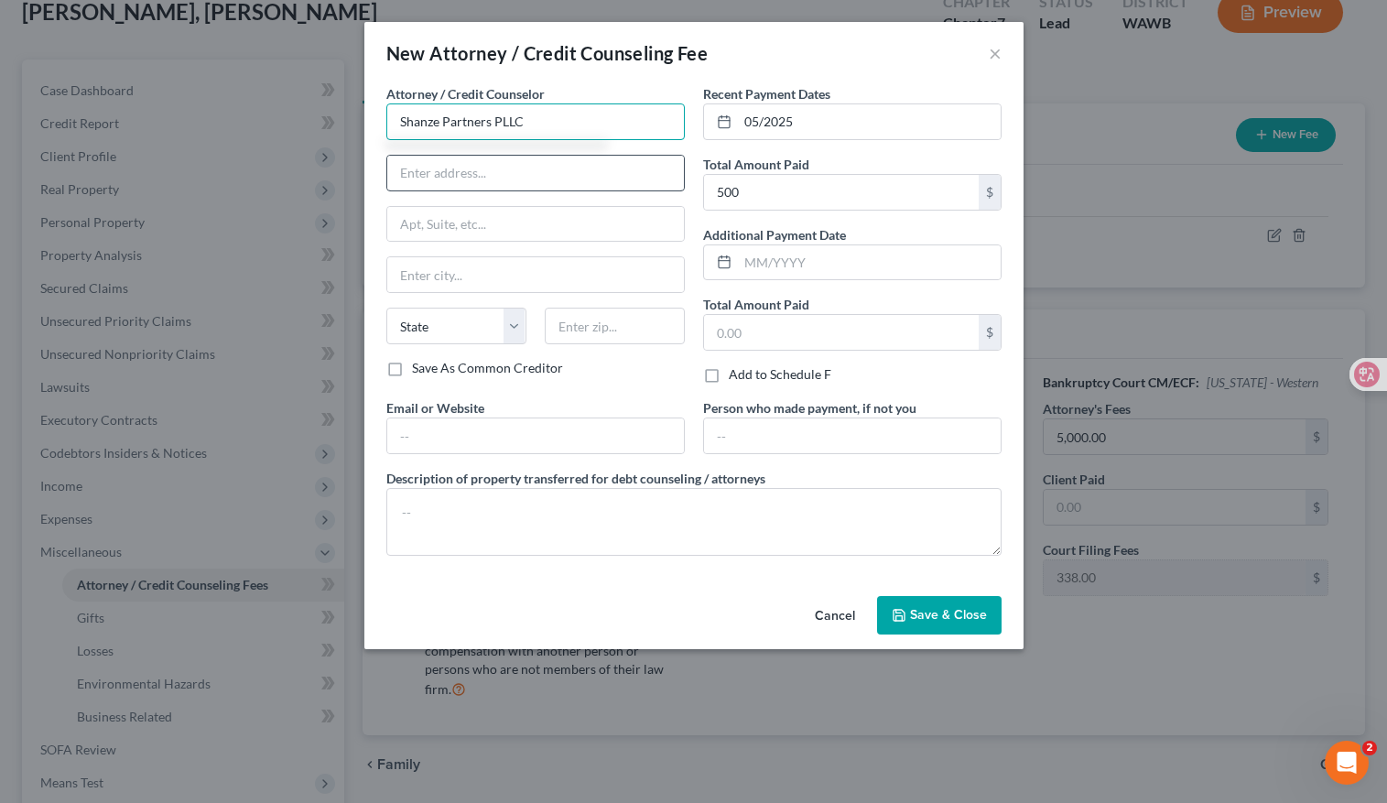
type input "Shanze Partners PLLC"
click at [559, 174] on input "text" at bounding box center [535, 173] width 297 height 35
type input "[STREET_ADDRESS]"
type input "[GEOGRAPHIC_DATA]"
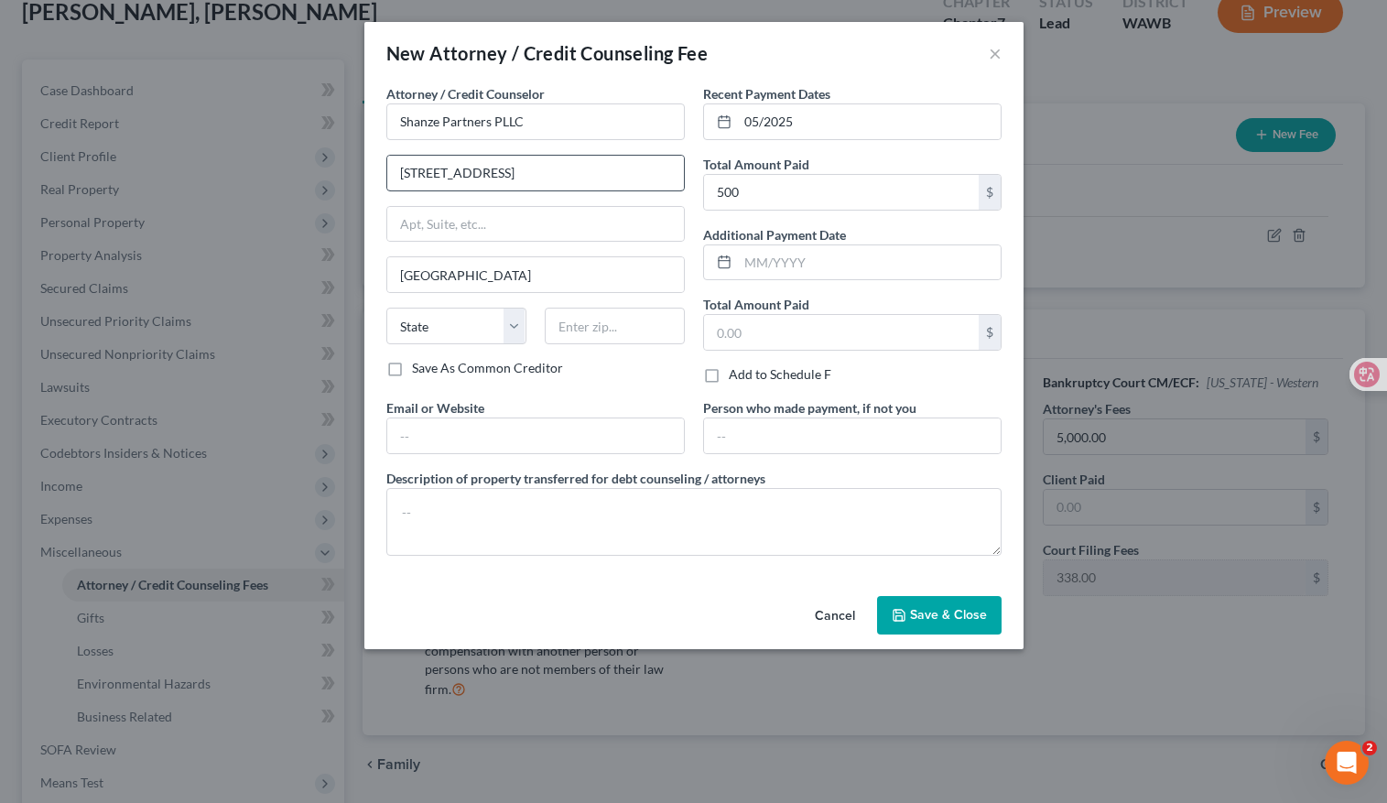
select select "50"
type input "98104"
type input "[PERSON_NAME][EMAIL_ADDRESS][DOMAIN_NAME]"
type input "[GEOGRAPHIC_DATA]"
click at [612, 82] on div "New Attorney / Credit Counseling Fee ×" at bounding box center [693, 53] width 659 height 62
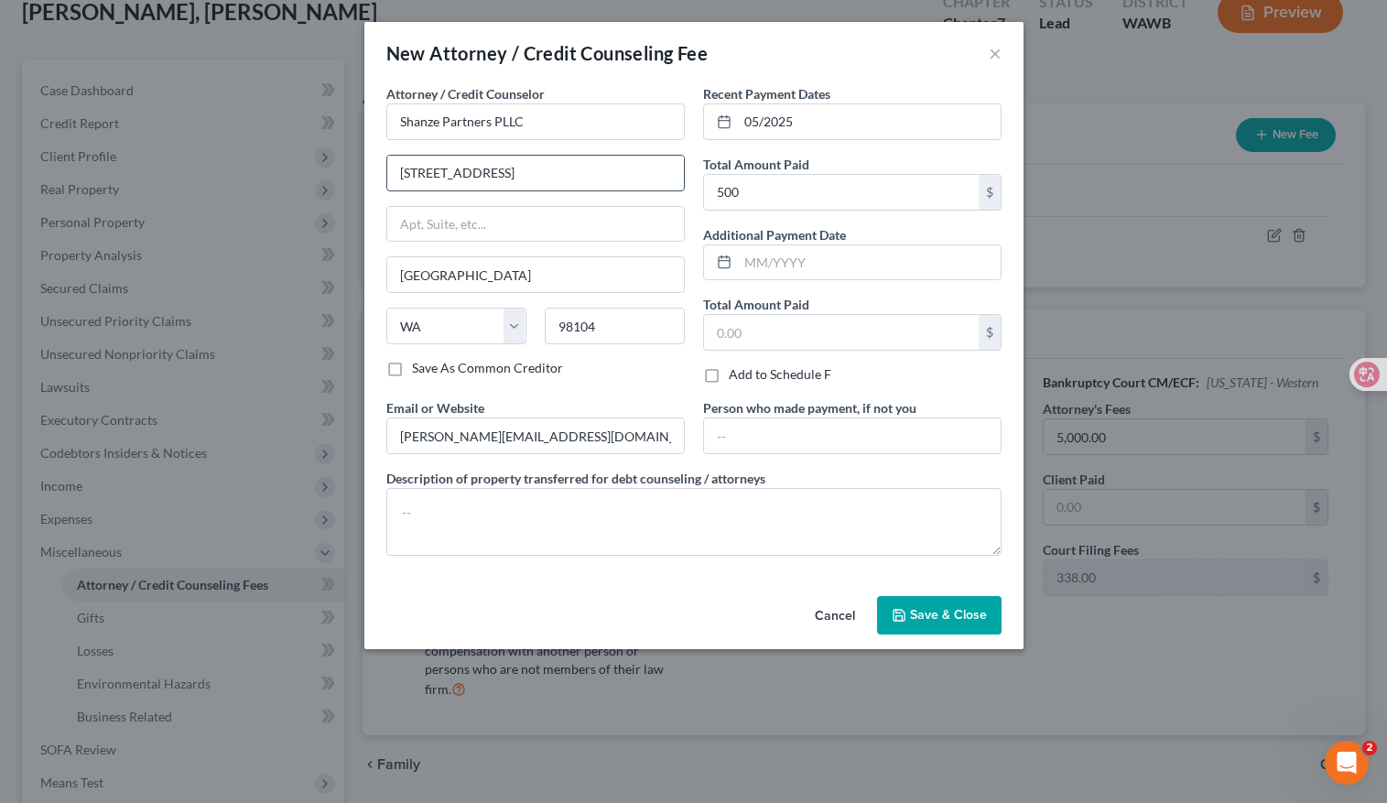
drag, startPoint x: 521, startPoint y: 174, endPoint x: 482, endPoint y: 172, distance: 39.4
click at [482, 172] on input "[STREET_ADDRESS]" at bounding box center [535, 173] width 297 height 35
type input "[STREET_ADDRESS]"
click at [444, 232] on input "text" at bounding box center [535, 224] width 297 height 35
paste input "4220"
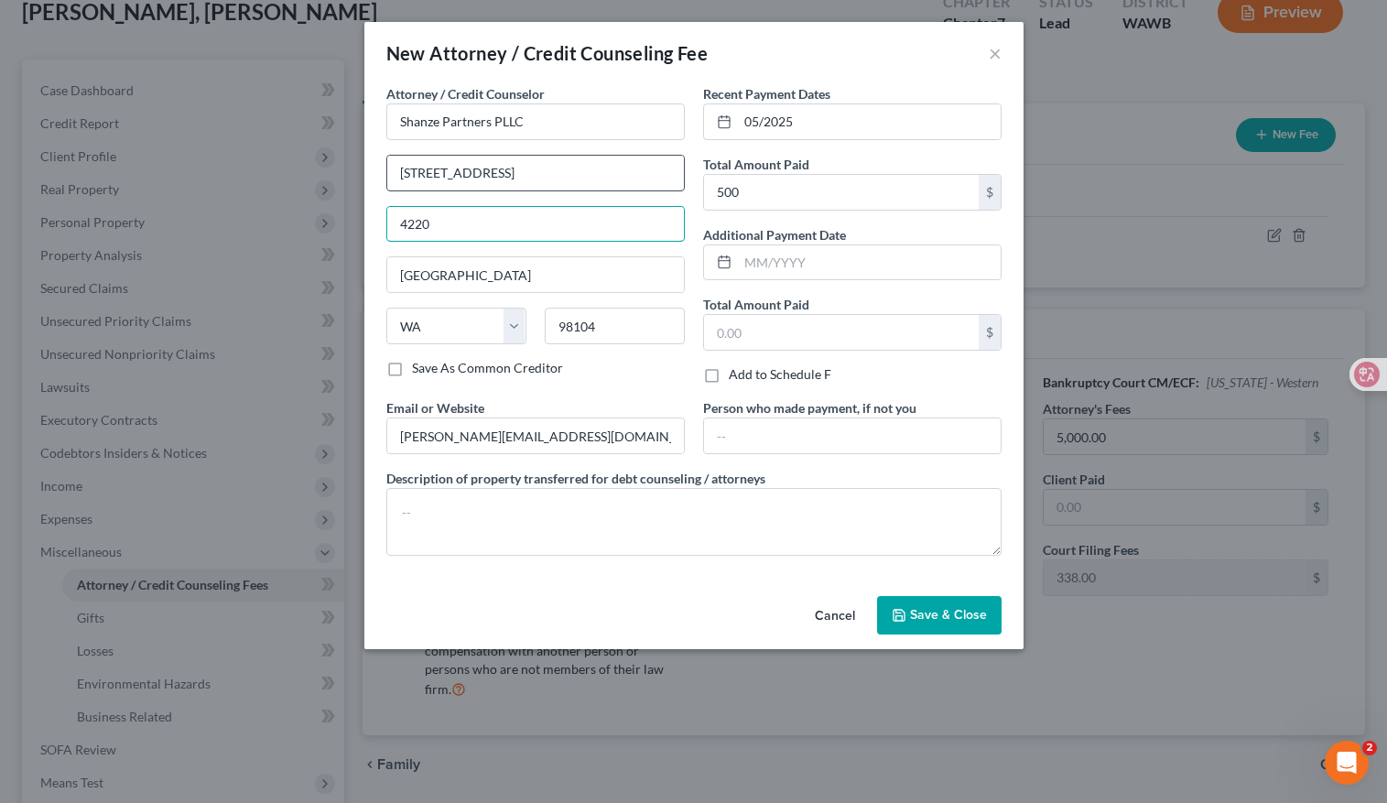
type input "4220"
click at [506, 176] on input "[STREET_ADDRESS]" at bounding box center [535, 173] width 297 height 35
type input "[STREET_ADDRESS]"
click at [600, 72] on div "New Attorney / Credit Counseling Fee ×" at bounding box center [693, 53] width 659 height 62
click at [600, 370] on div "Save As Common Creditor" at bounding box center [535, 368] width 298 height 18
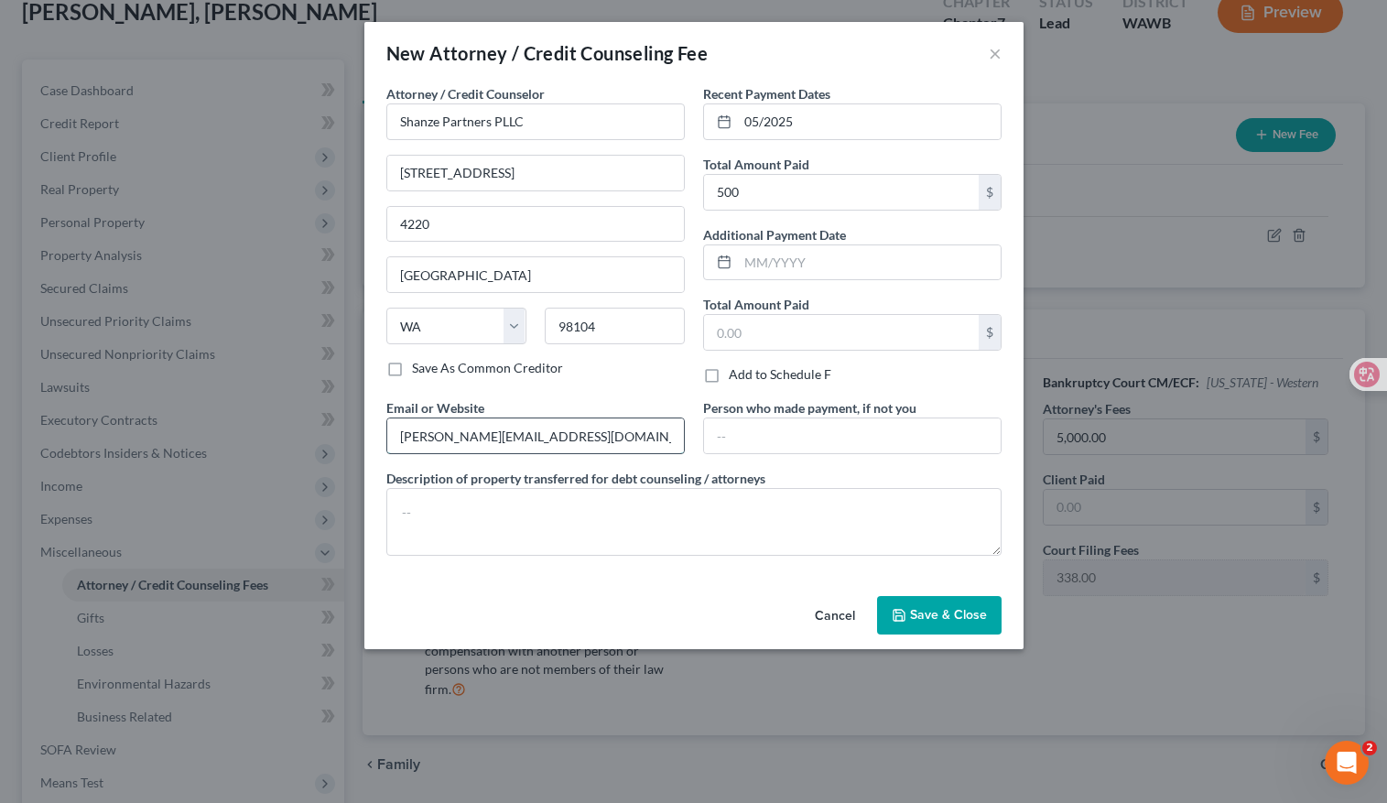
click at [644, 440] on input "[PERSON_NAME][EMAIL_ADDRESS][DOMAIN_NAME]" at bounding box center [535, 435] width 297 height 35
drag, startPoint x: 644, startPoint y: 440, endPoint x: 396, endPoint y: 439, distance: 248.1
click at [396, 439] on input "text" at bounding box center [535, 435] width 297 height 35
click at [957, 612] on span "Save & Close" at bounding box center [948, 615] width 77 height 16
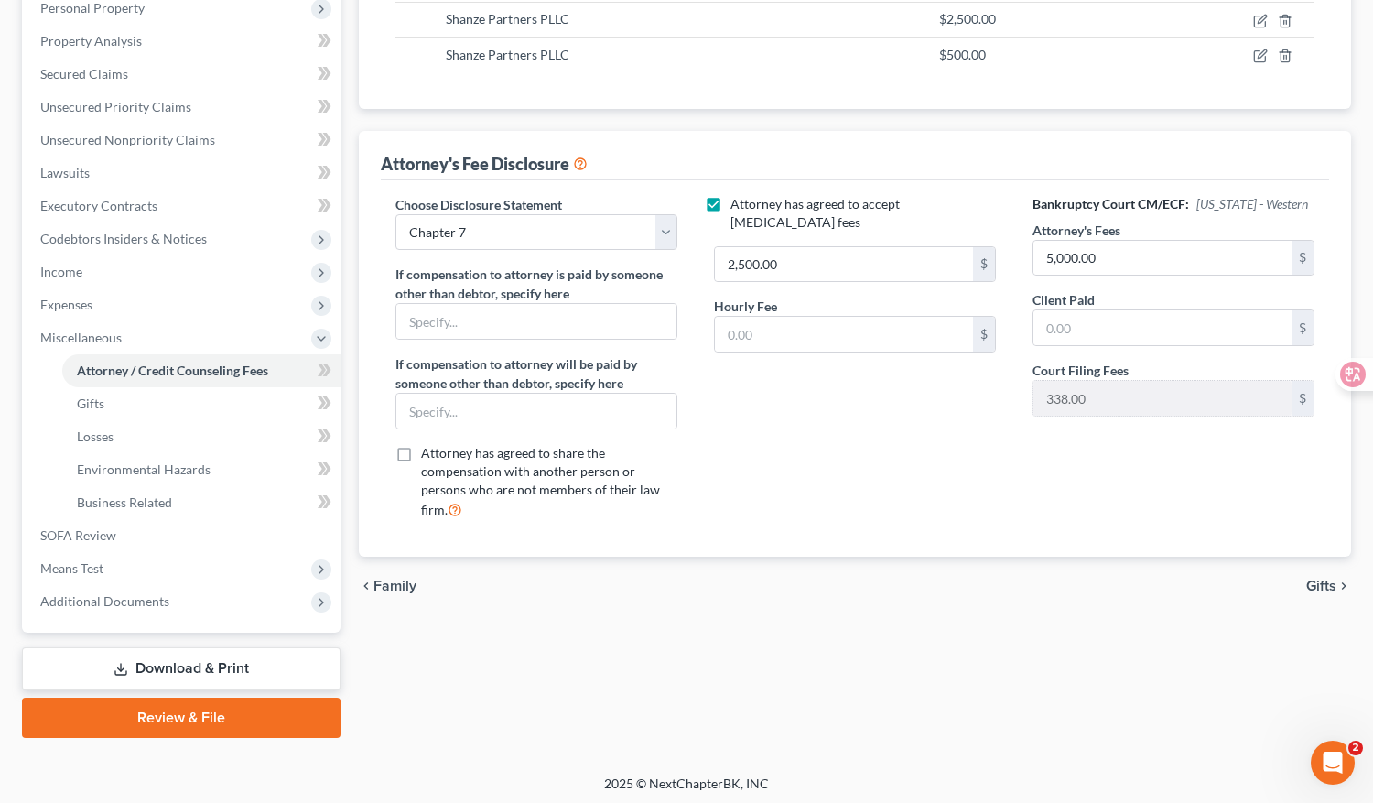
scroll to position [333, 0]
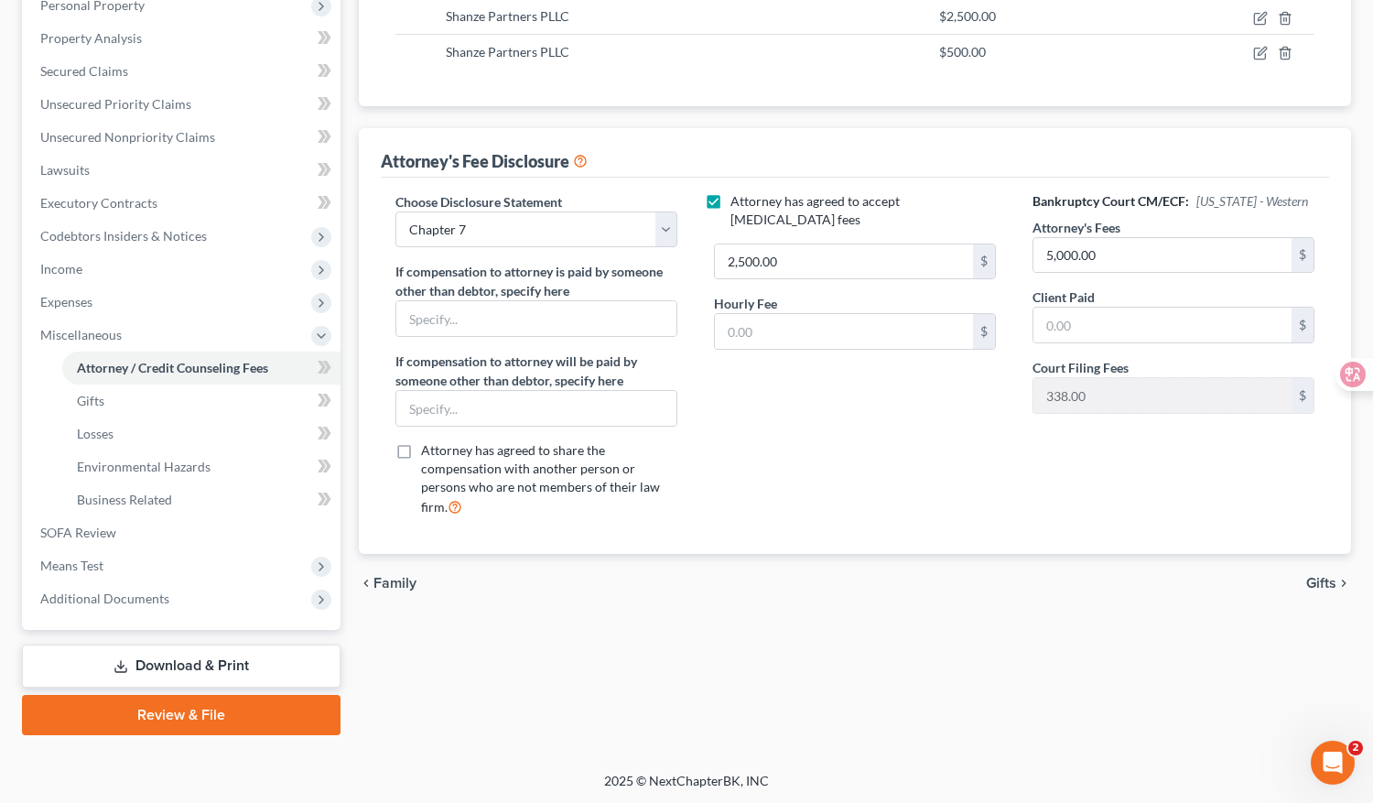
click at [220, 714] on link "Review & File" at bounding box center [181, 715] width 319 height 40
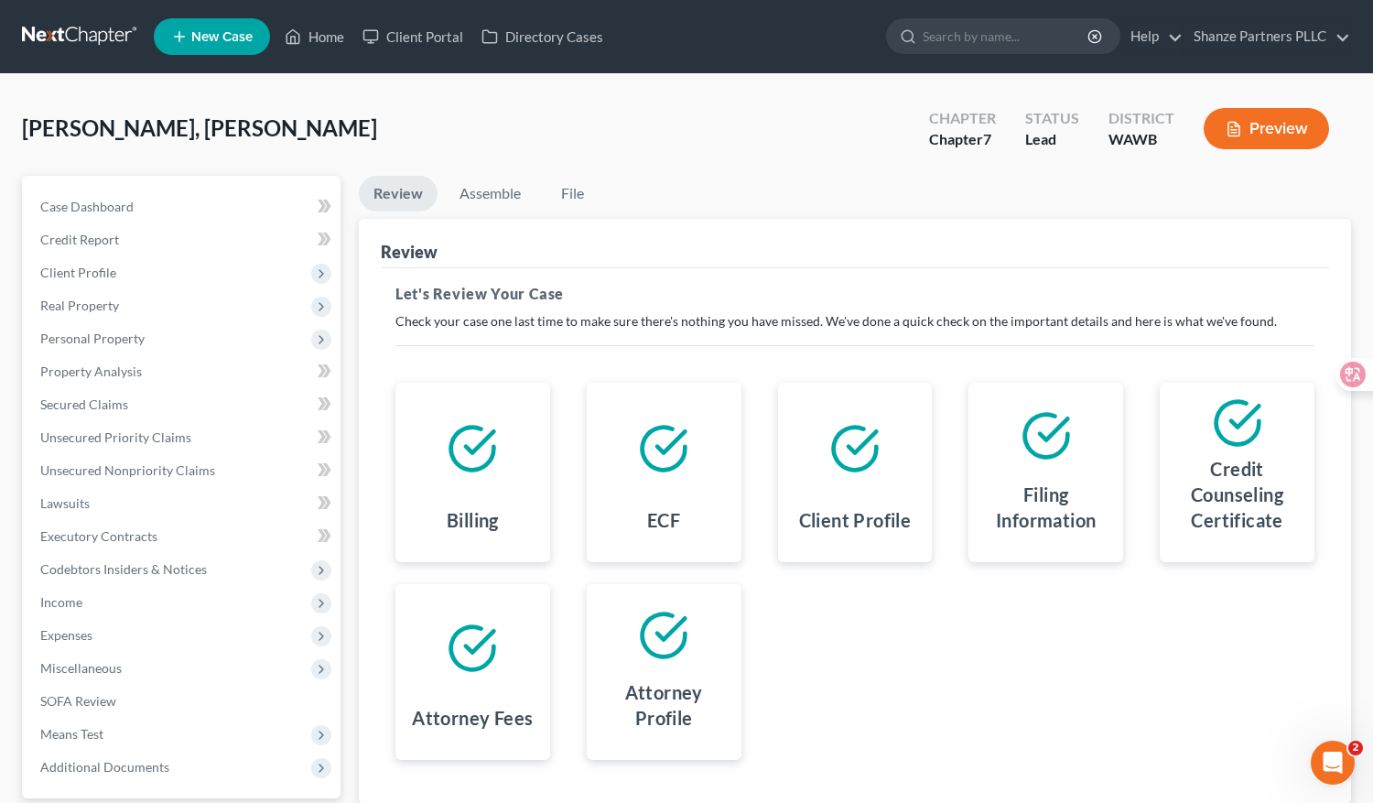
click at [1250, 136] on button "Preview" at bounding box center [1266, 128] width 125 height 41
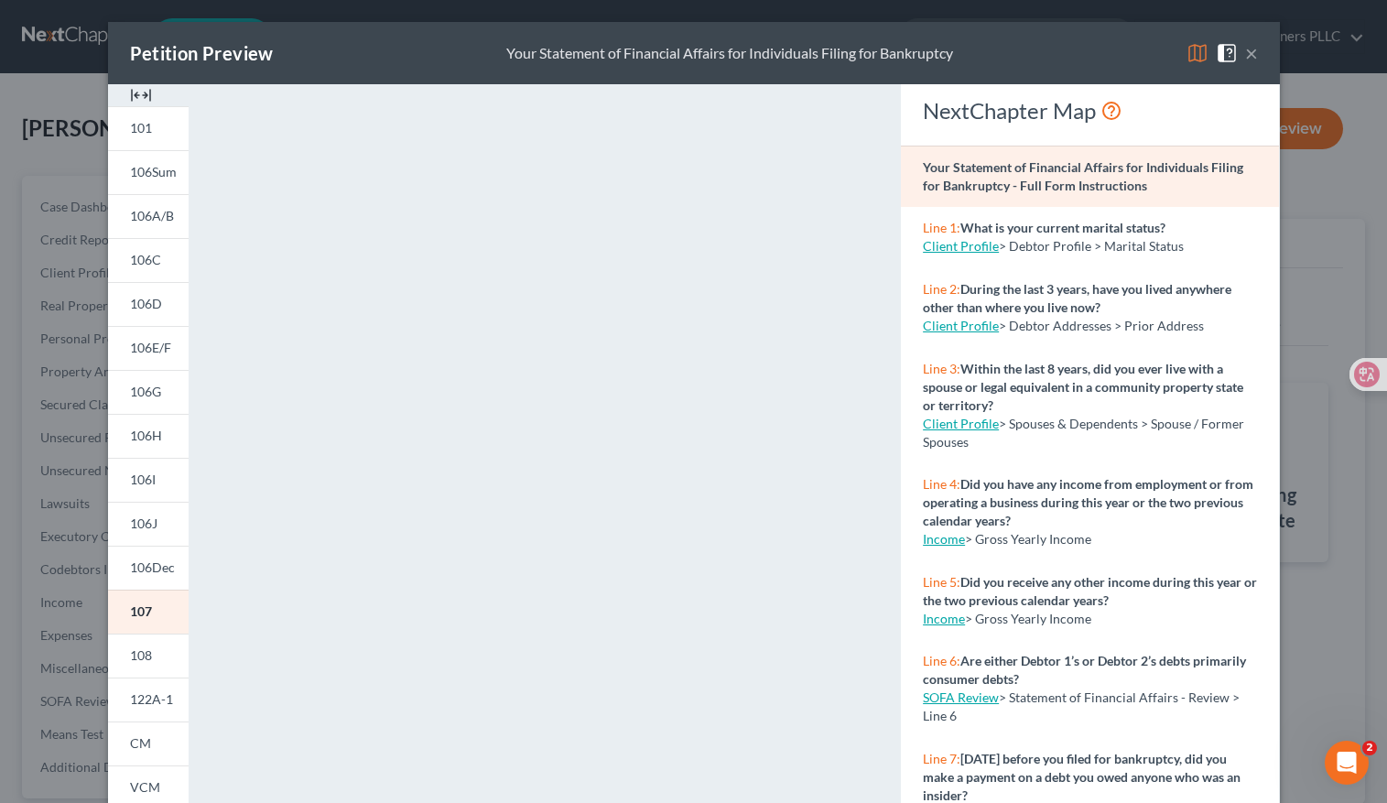
click at [1245, 54] on button "×" at bounding box center [1251, 53] width 13 height 22
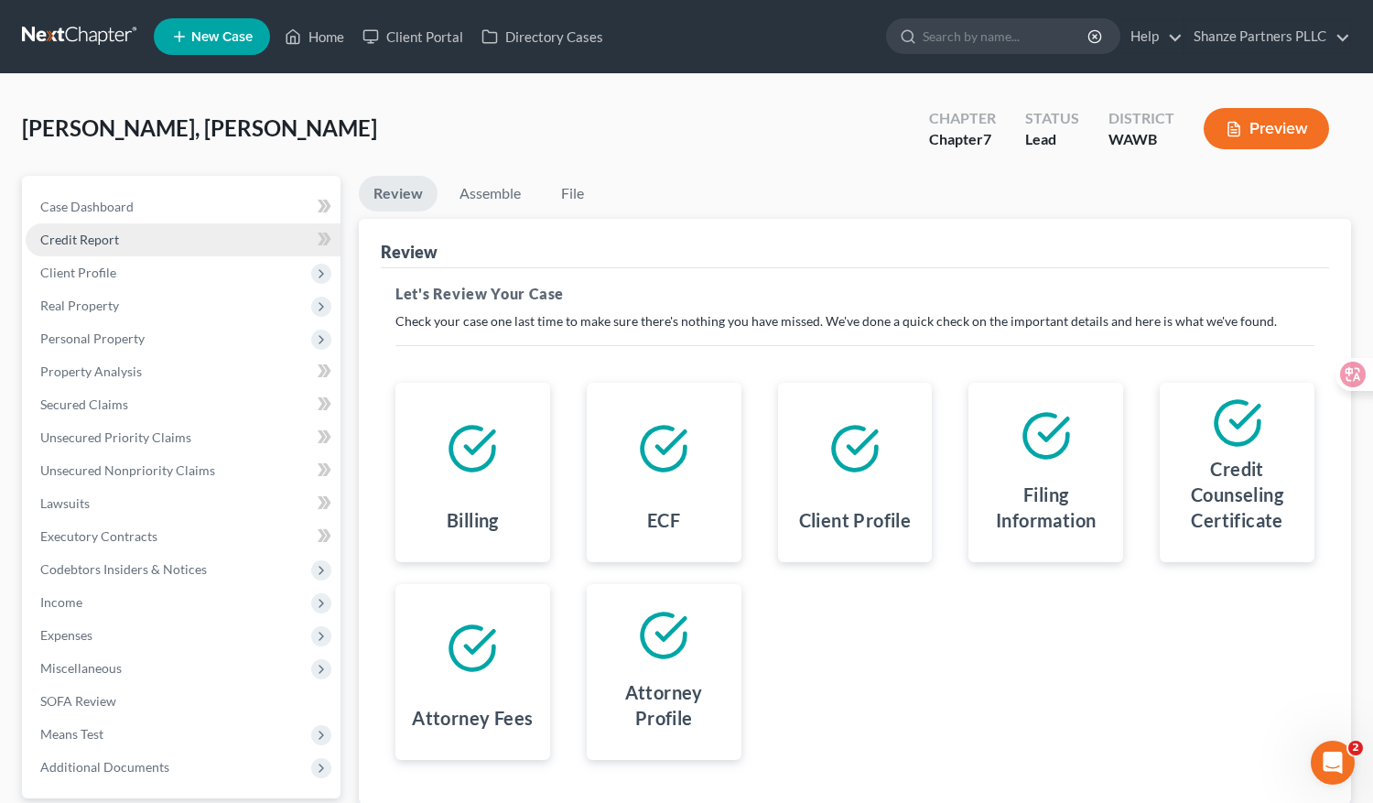
click at [166, 235] on link "Credit Report" at bounding box center [183, 239] width 315 height 33
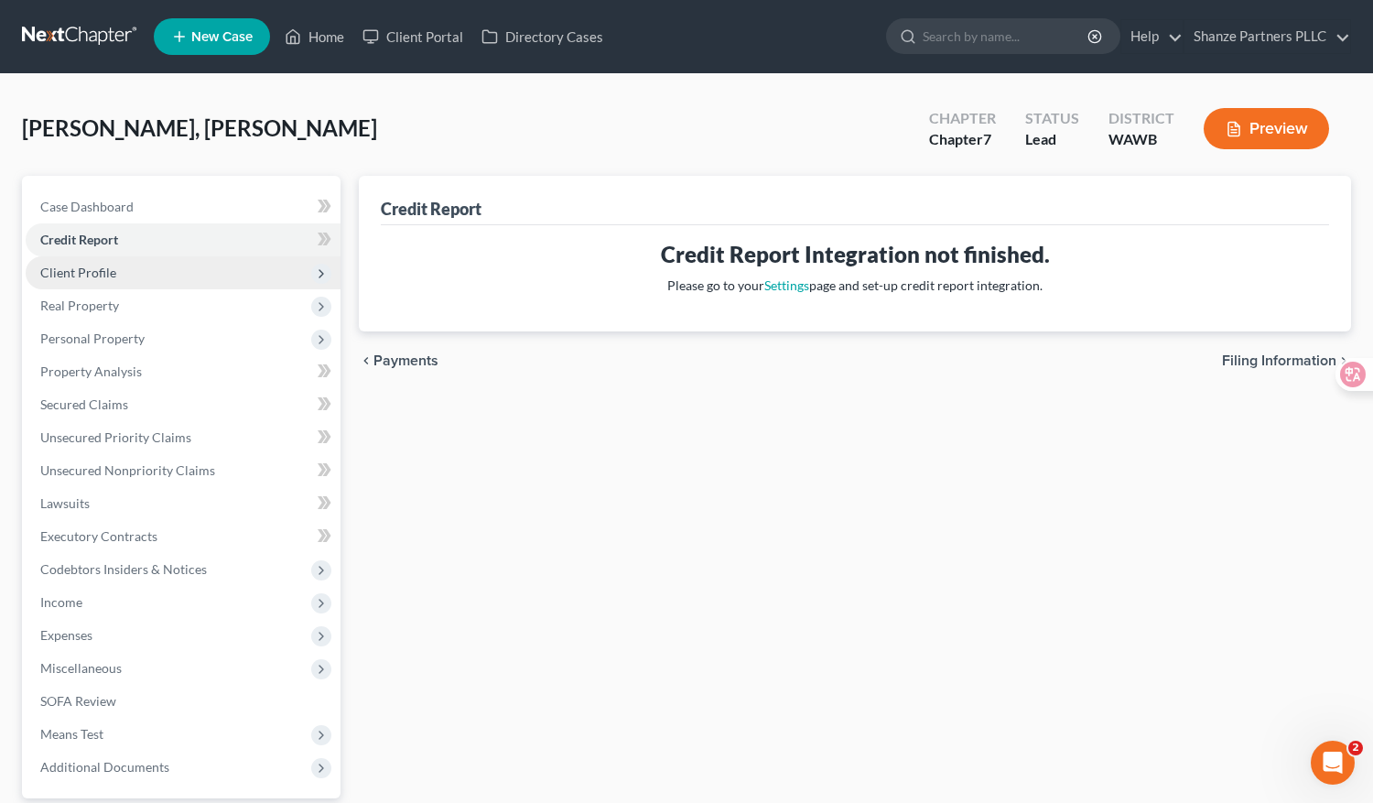
click at [172, 269] on span "Client Profile" at bounding box center [183, 272] width 315 height 33
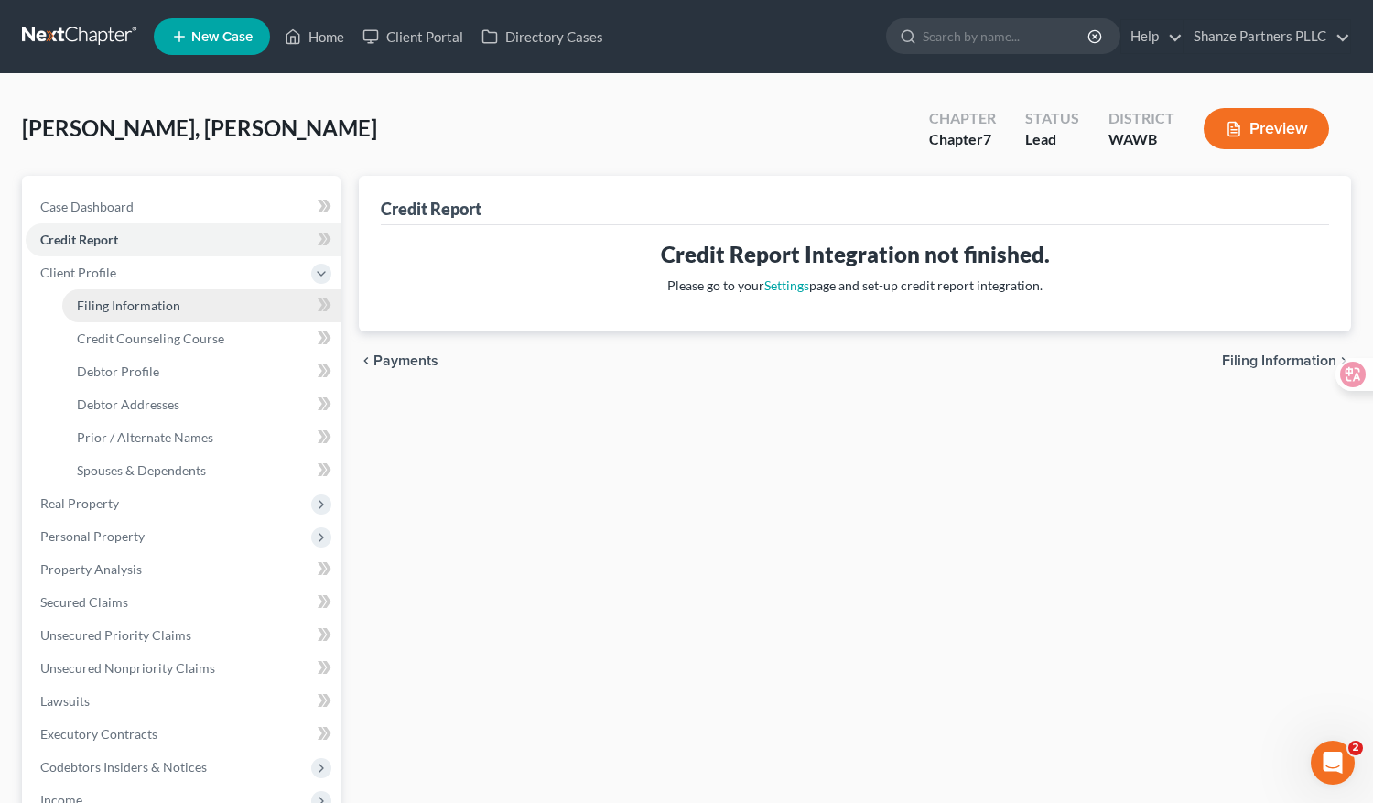
click at [176, 310] on span "Filing Information" at bounding box center [128, 306] width 103 height 16
select select "1"
select select "0"
select select "87"
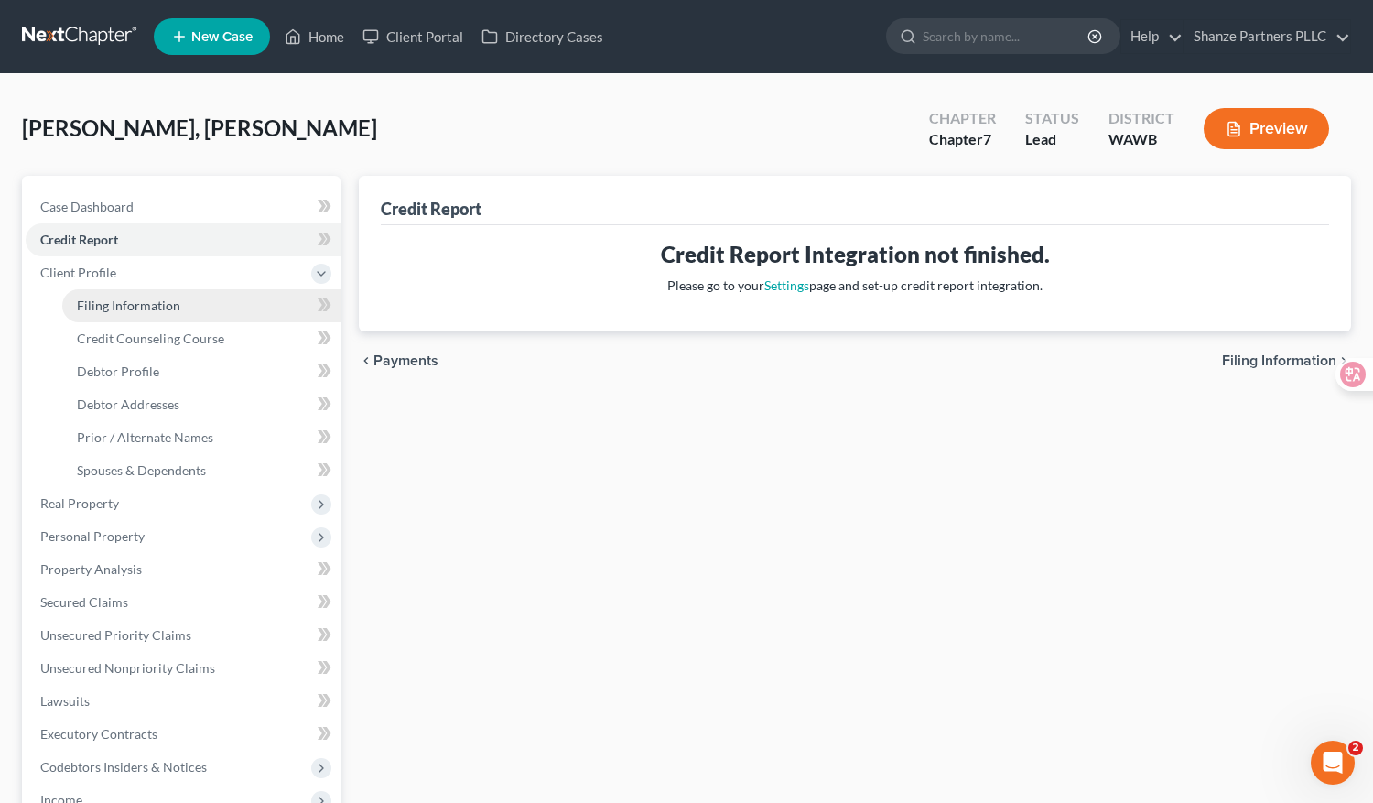
select select "0"
select select "50"
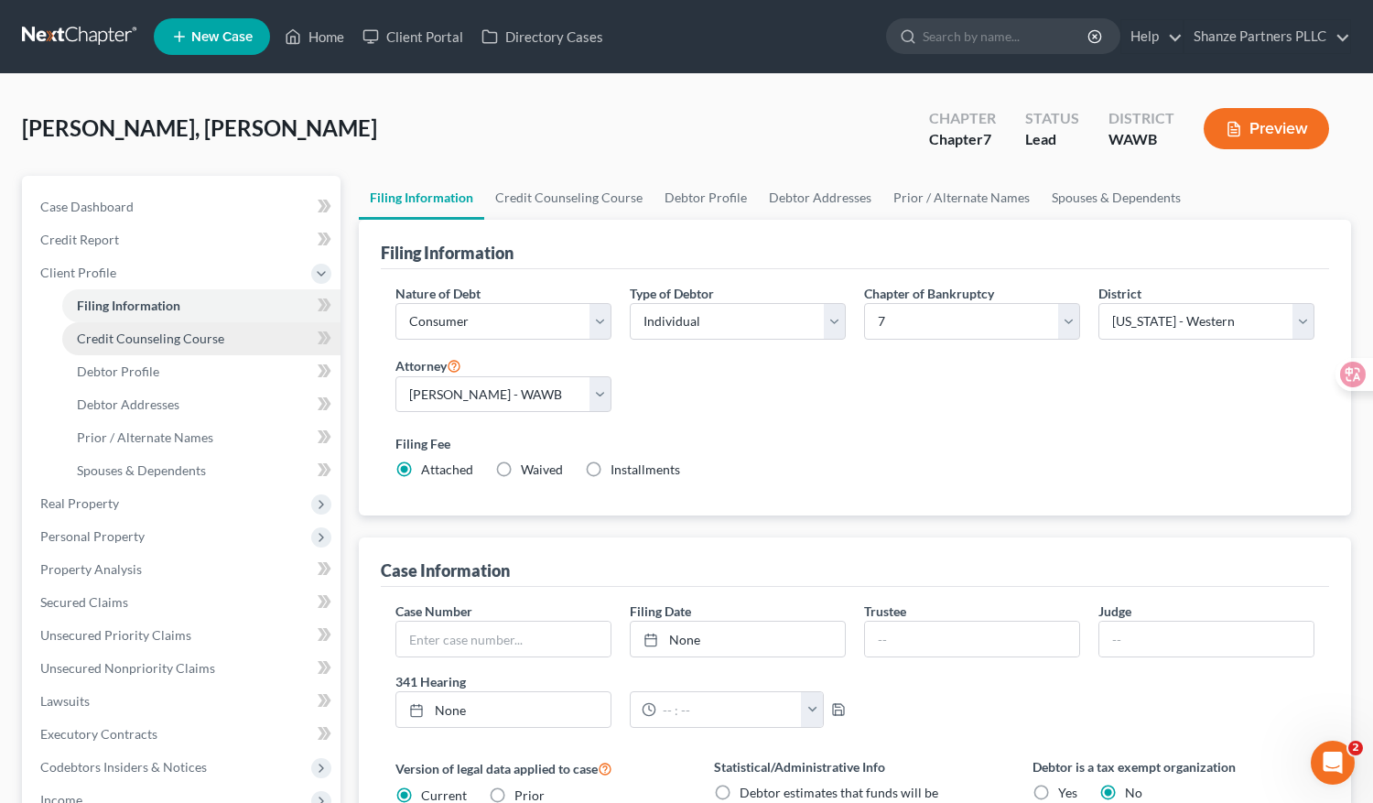
click at [208, 340] on span "Credit Counseling Course" at bounding box center [150, 338] width 147 height 16
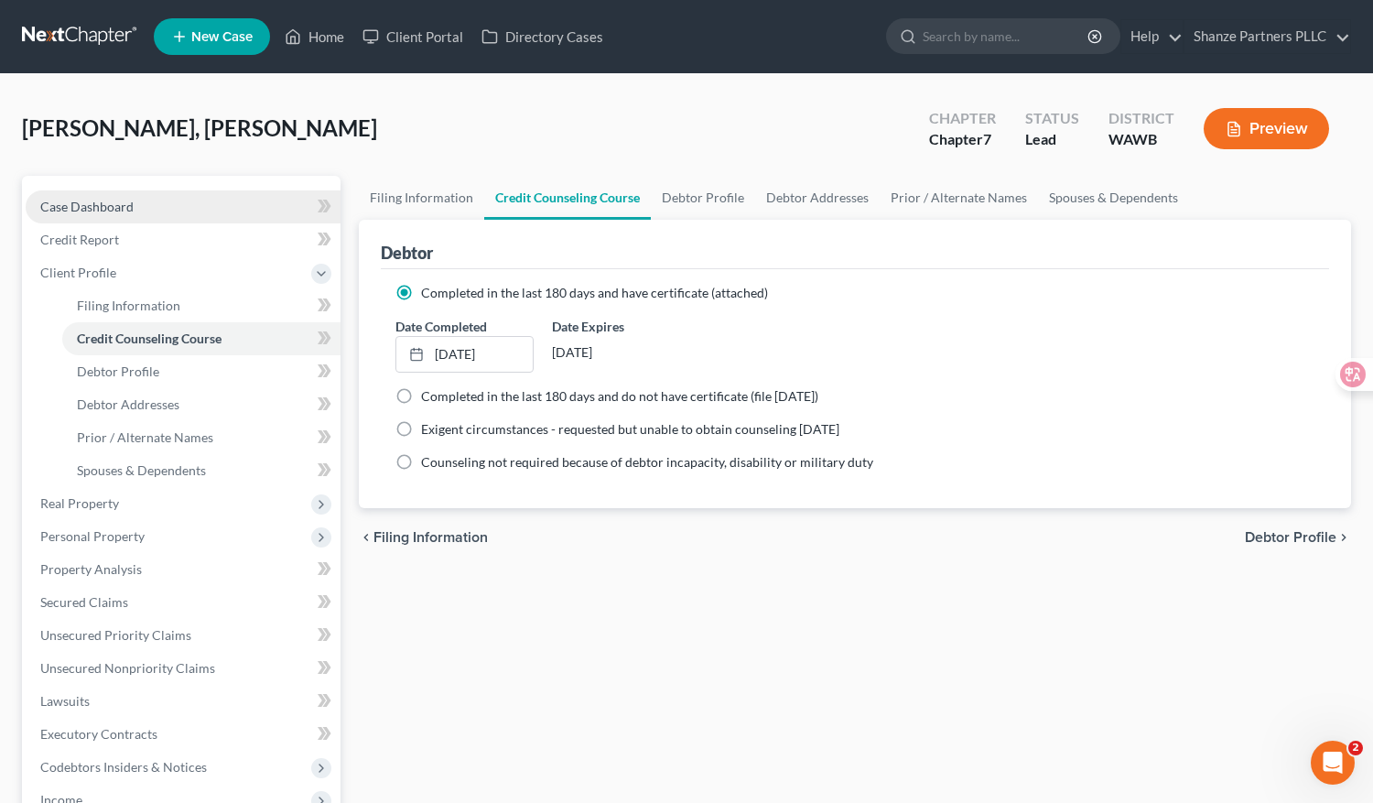
click at [185, 205] on link "Case Dashboard" at bounding box center [183, 206] width 315 height 33
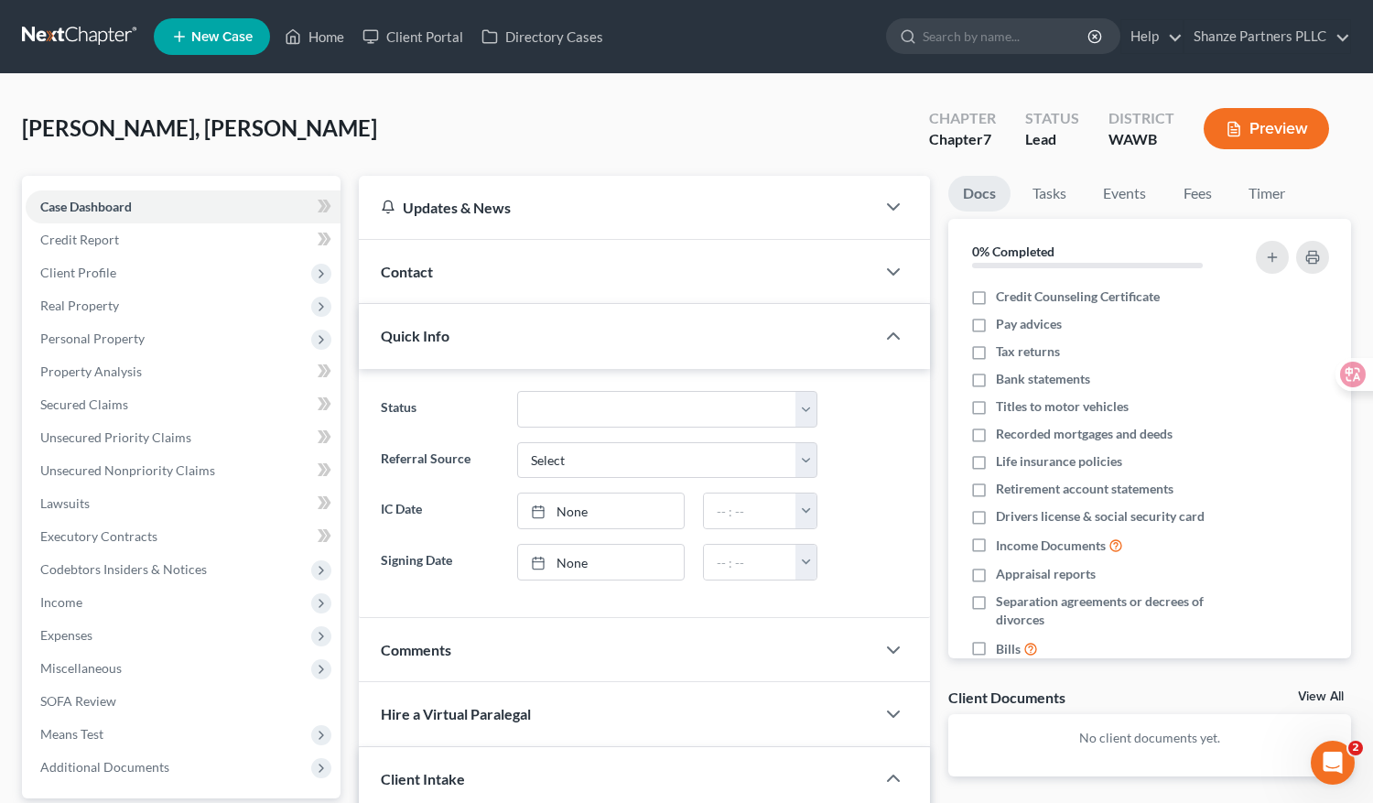
click at [470, 266] on div "Contact" at bounding box center [617, 271] width 516 height 63
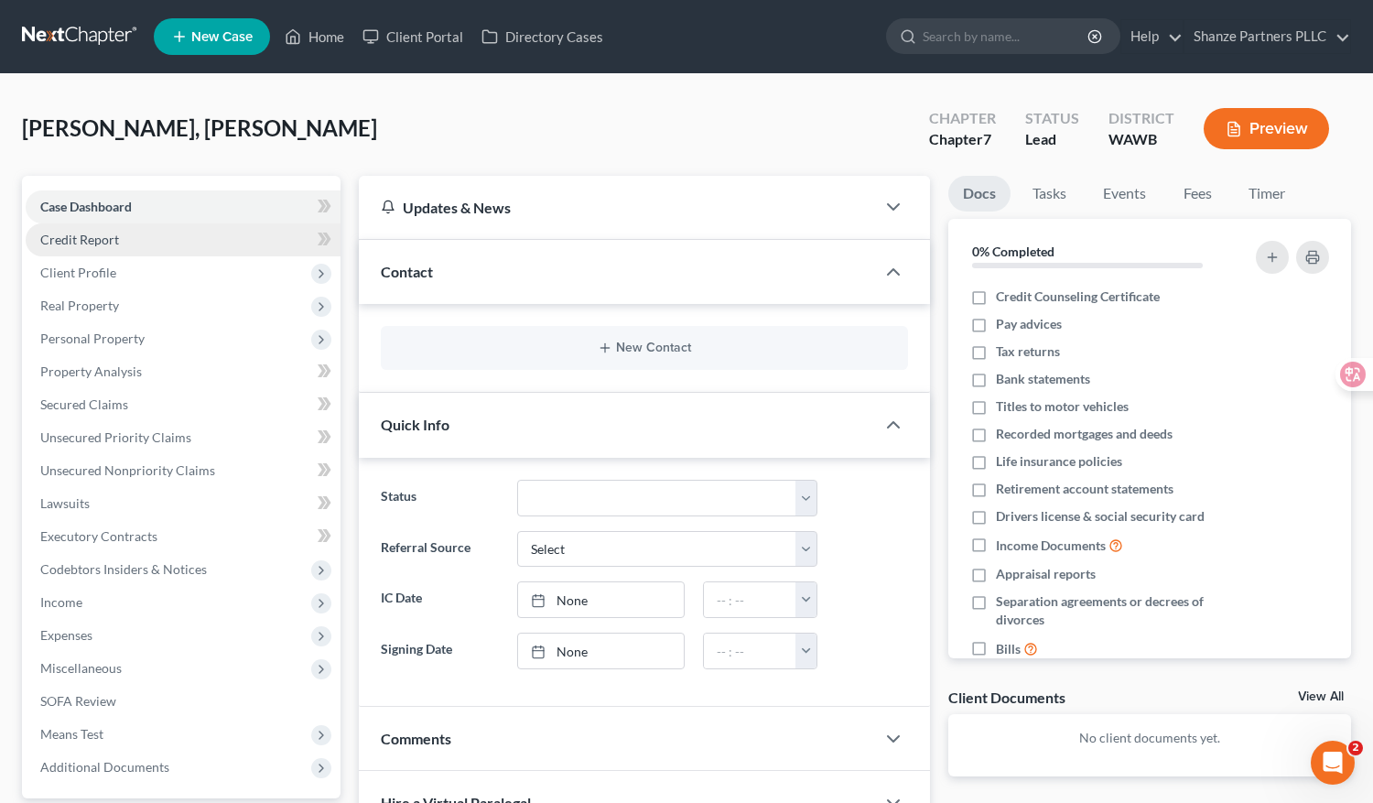
click at [229, 231] on link "Credit Report" at bounding box center [183, 239] width 315 height 33
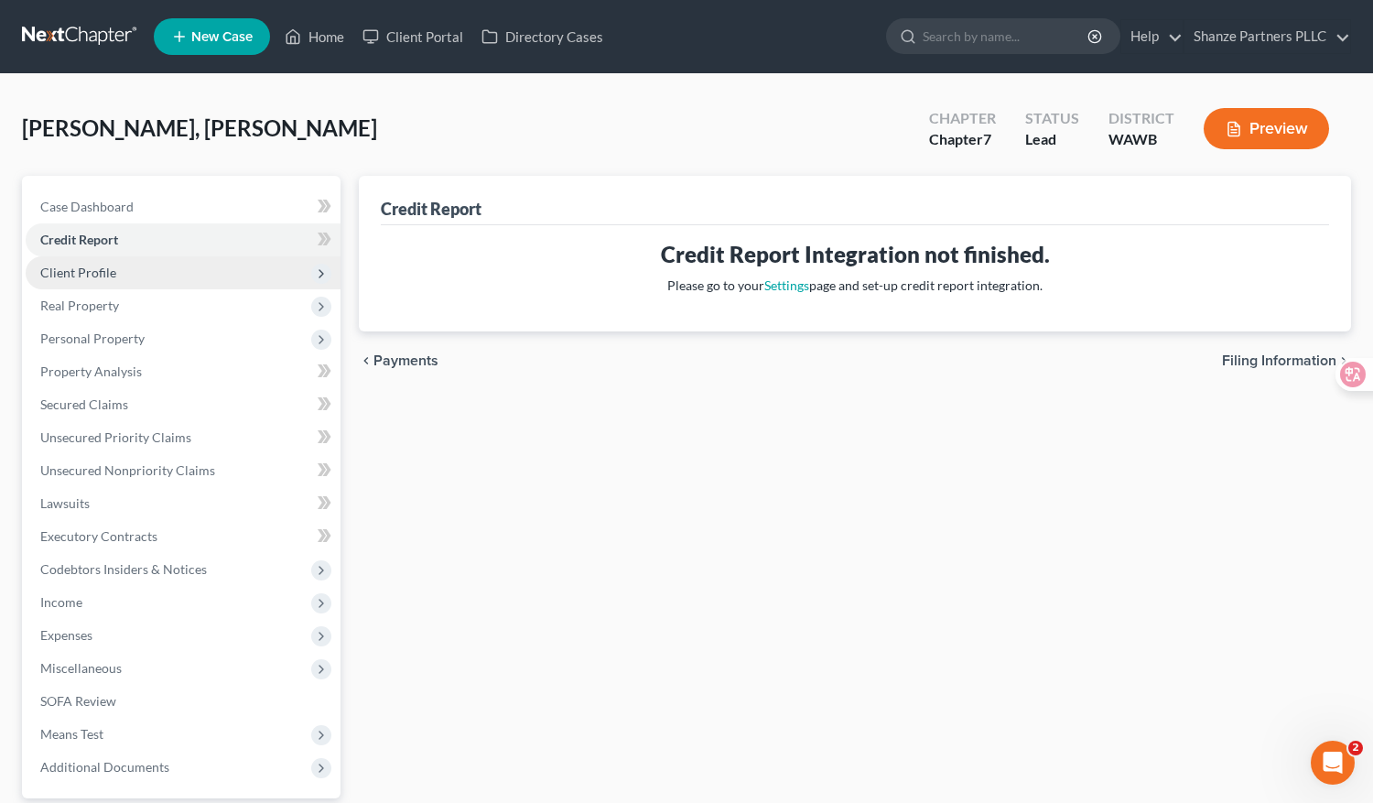
click at [226, 270] on span "Client Profile" at bounding box center [183, 272] width 315 height 33
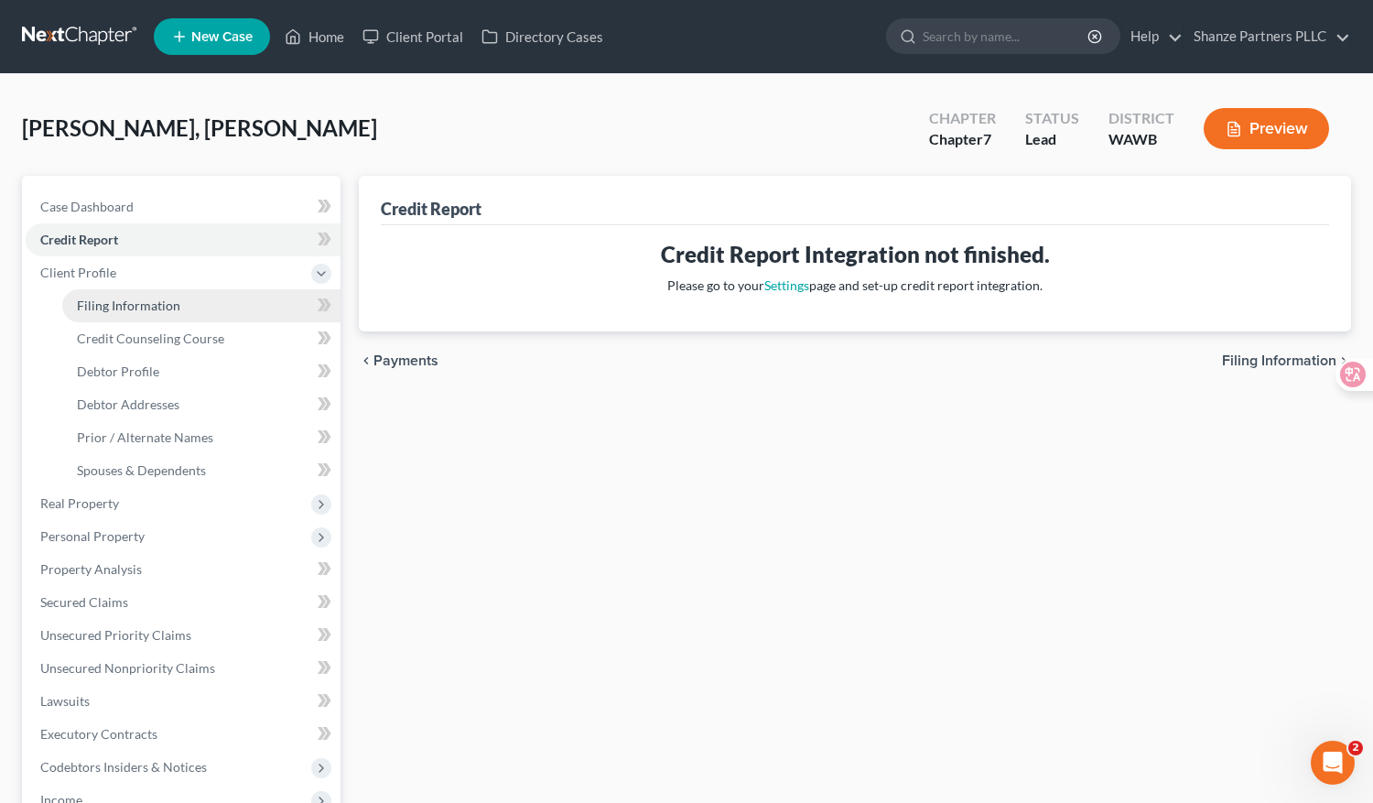
click at [232, 308] on link "Filing Information" at bounding box center [201, 305] width 278 height 33
select select "1"
select select "0"
select select "87"
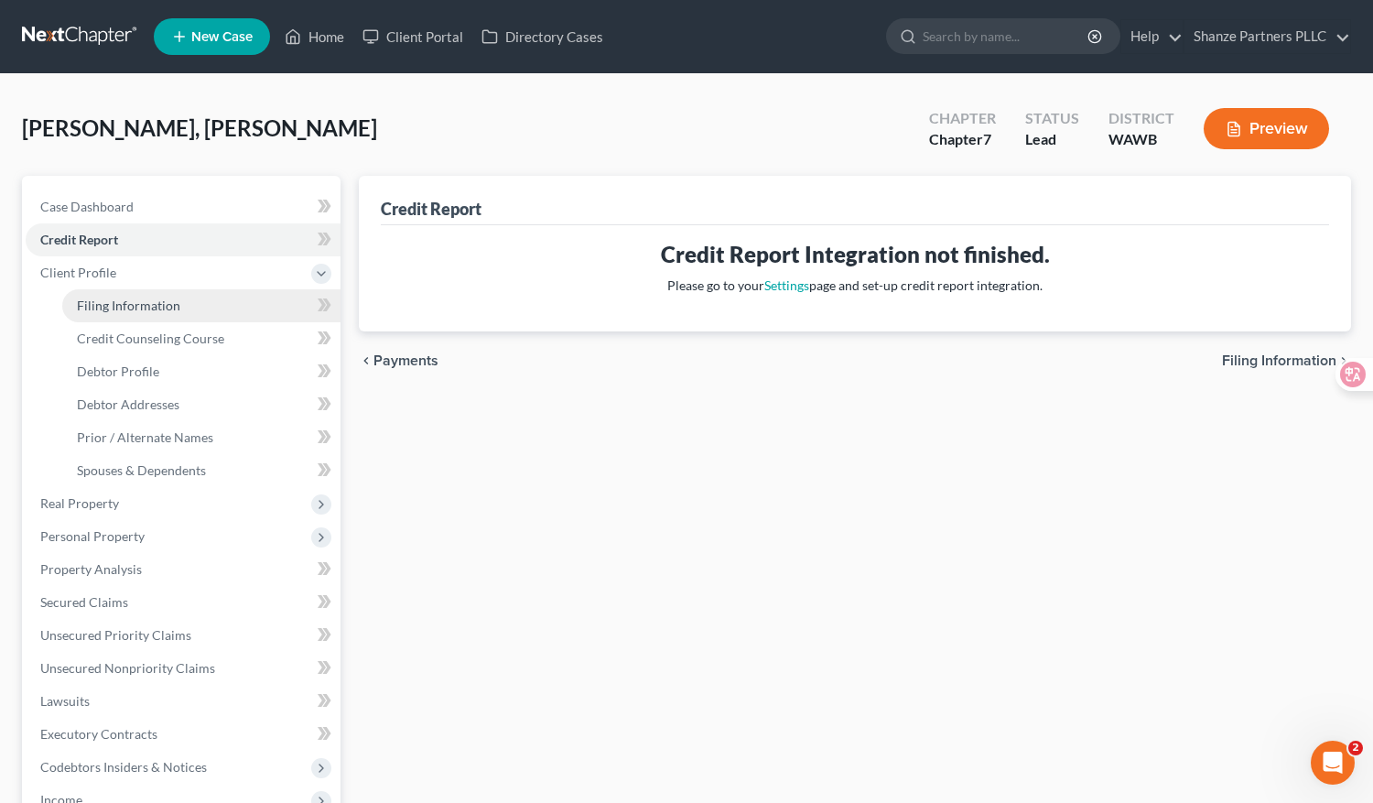
select select "0"
select select "50"
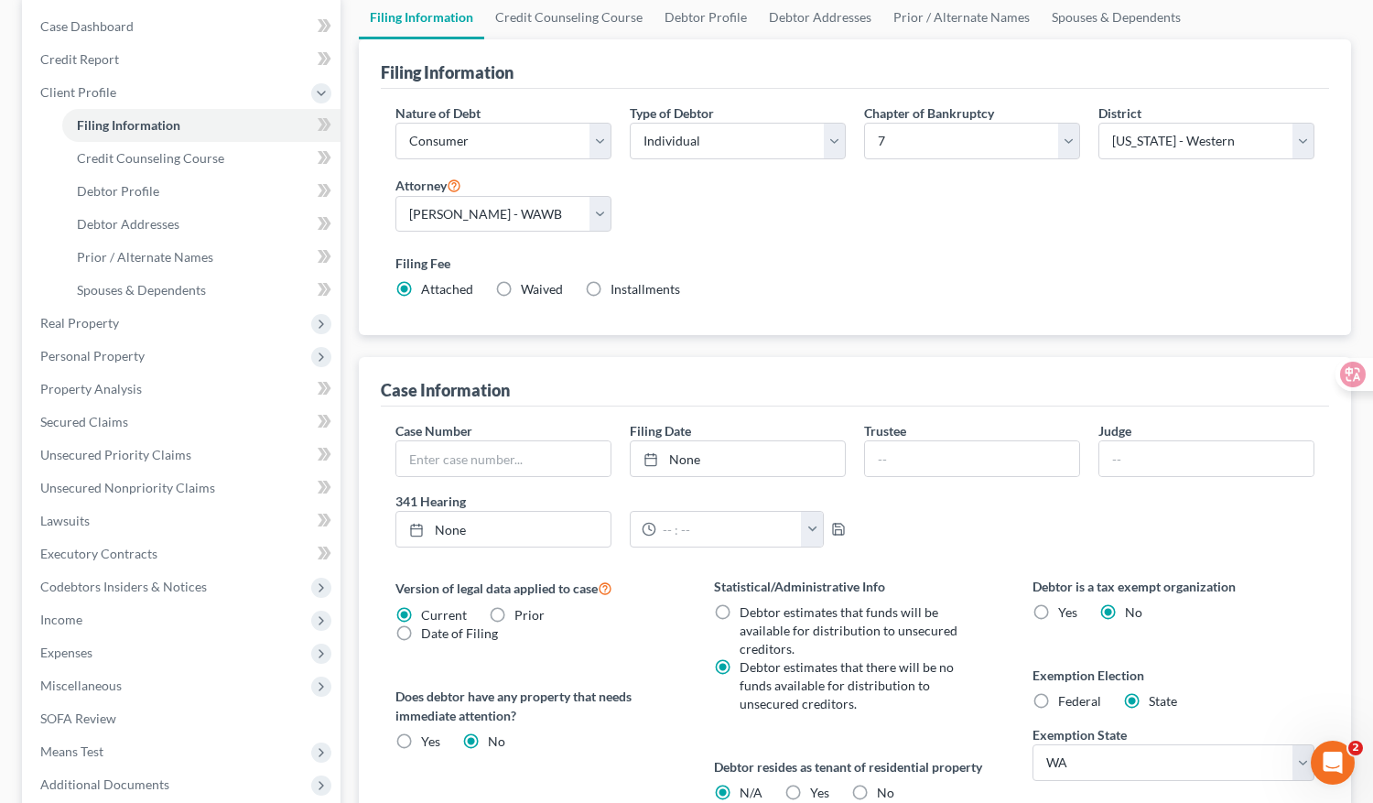
scroll to position [45, 0]
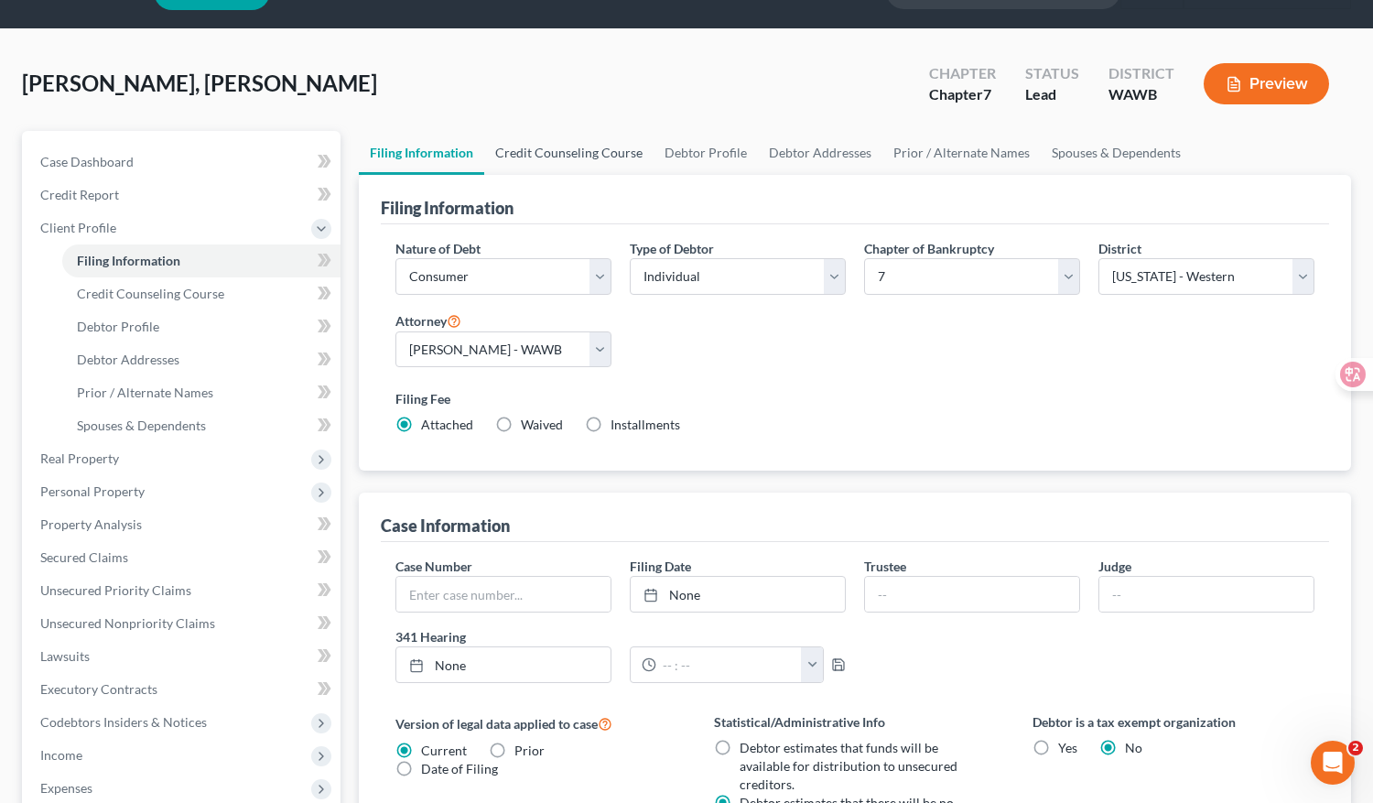
click at [583, 157] on link "Credit Counseling Course" at bounding box center [568, 153] width 169 height 44
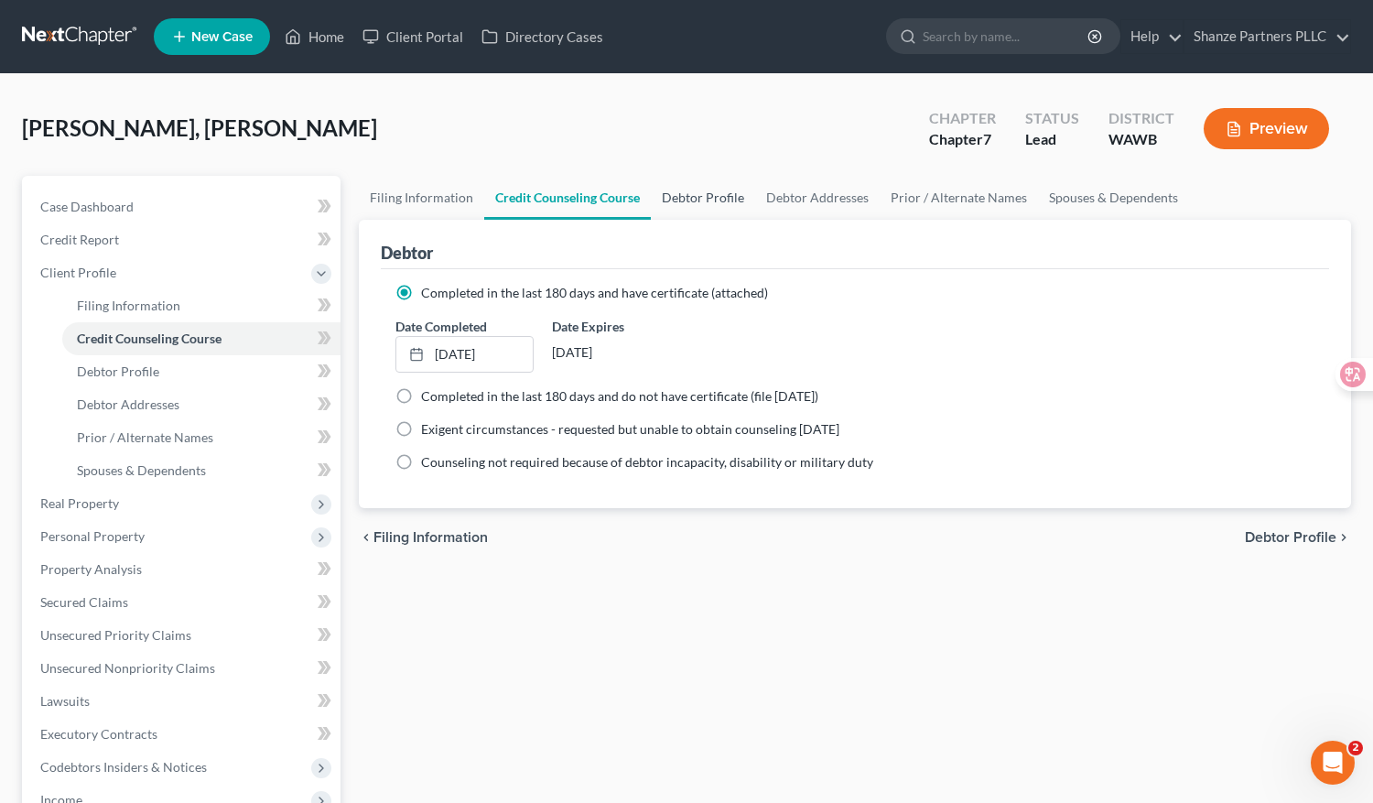
click at [720, 200] on link "Debtor Profile" at bounding box center [703, 198] width 104 height 44
select select "0"
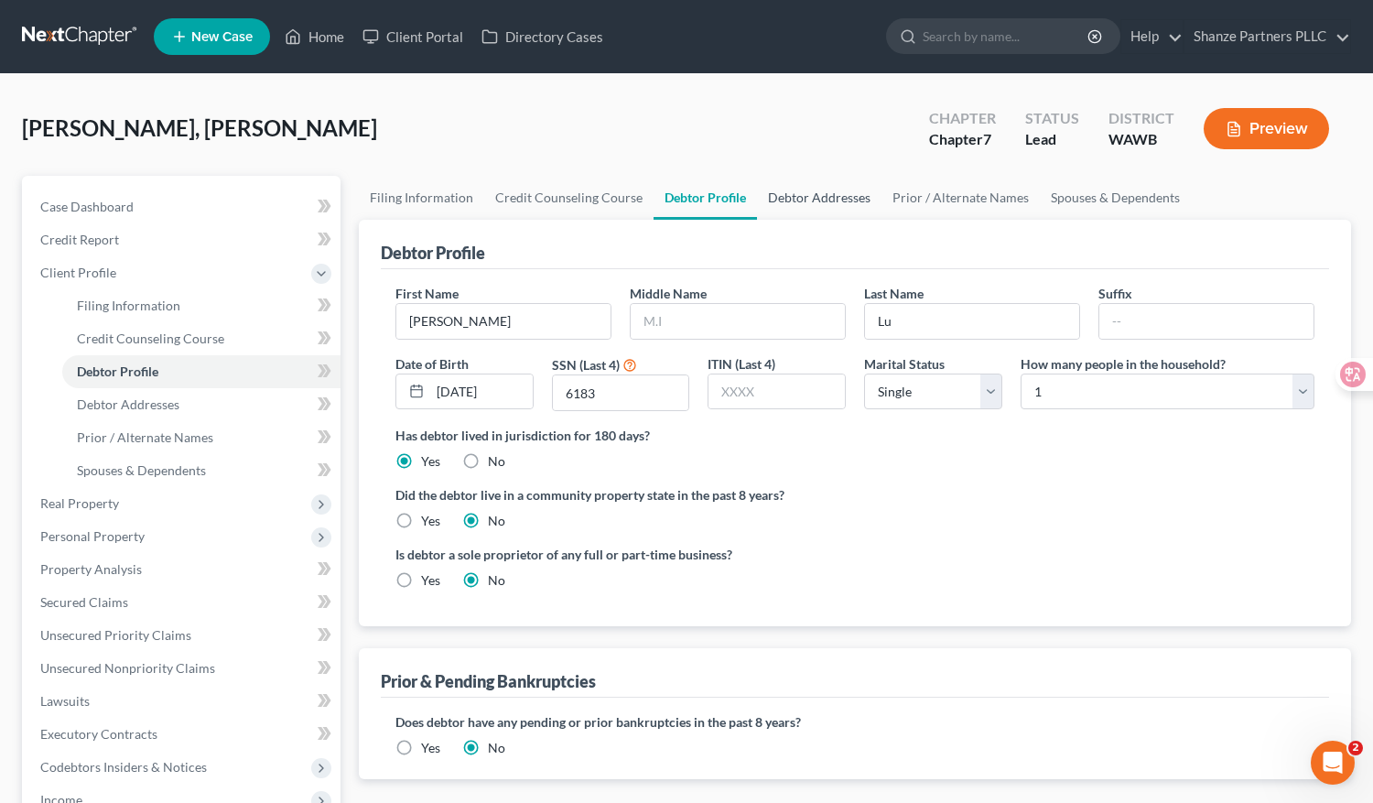
click at [827, 200] on link "Debtor Addresses" at bounding box center [819, 198] width 125 height 44
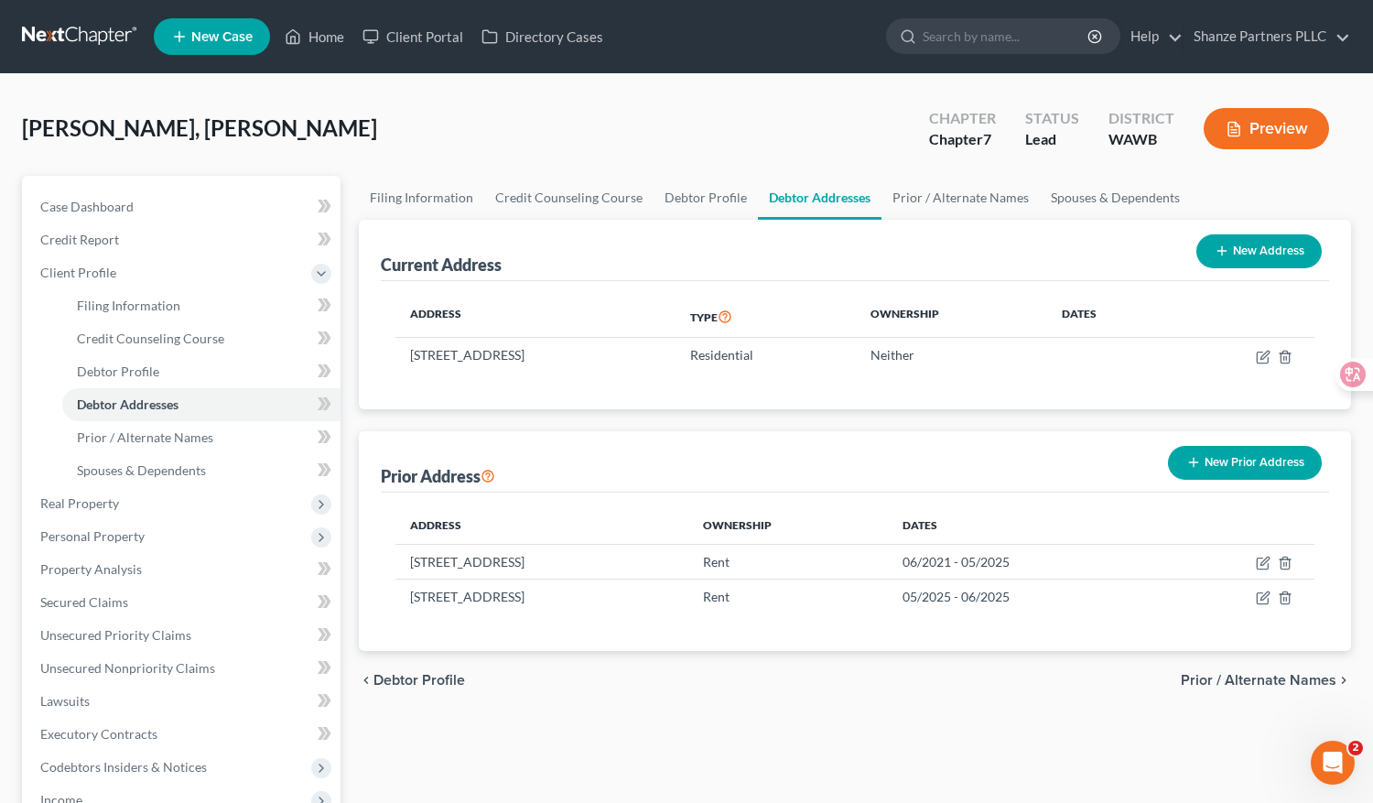
scroll to position [12, 0]
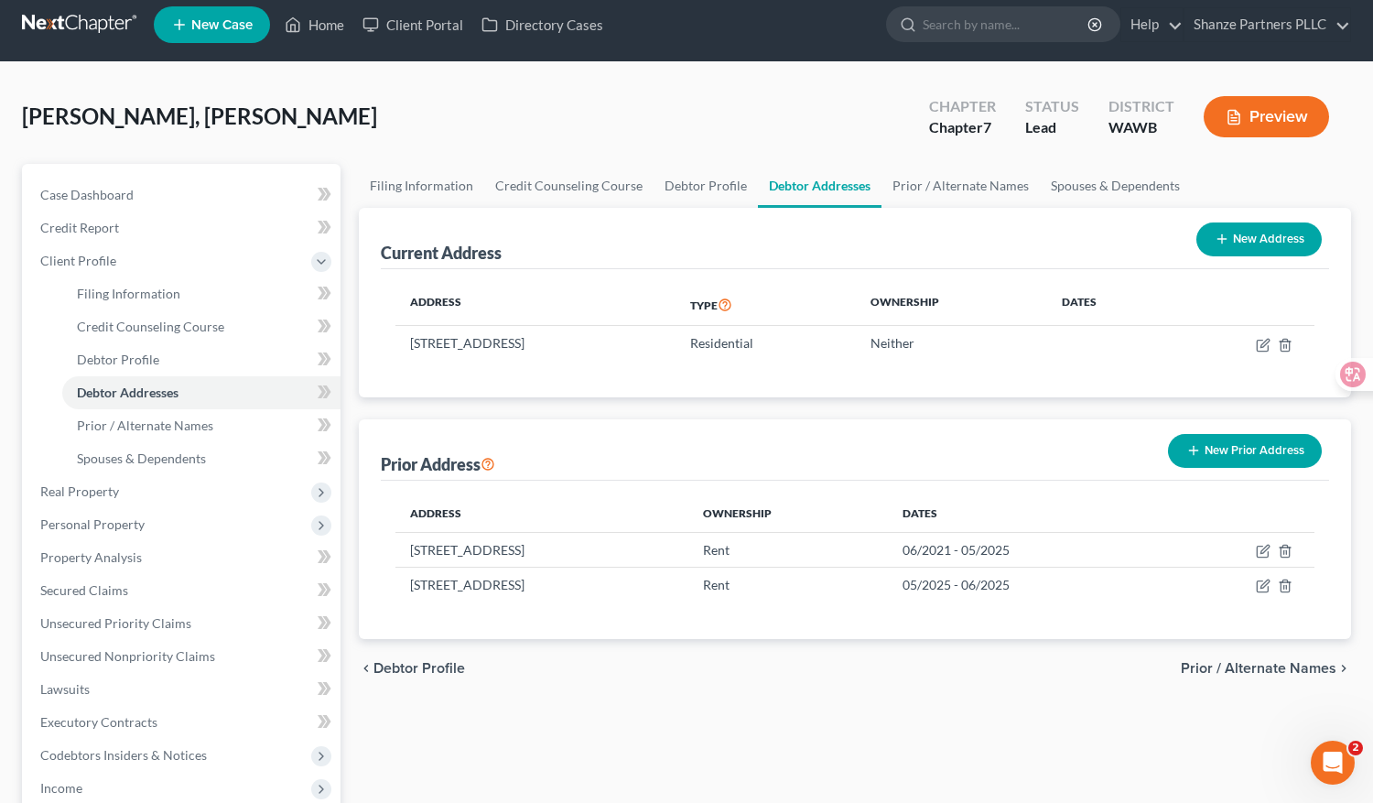
click at [717, 393] on div "Address Type Ownership Dates [STREET_ADDRESS] Residential Neither" at bounding box center [855, 333] width 948 height 128
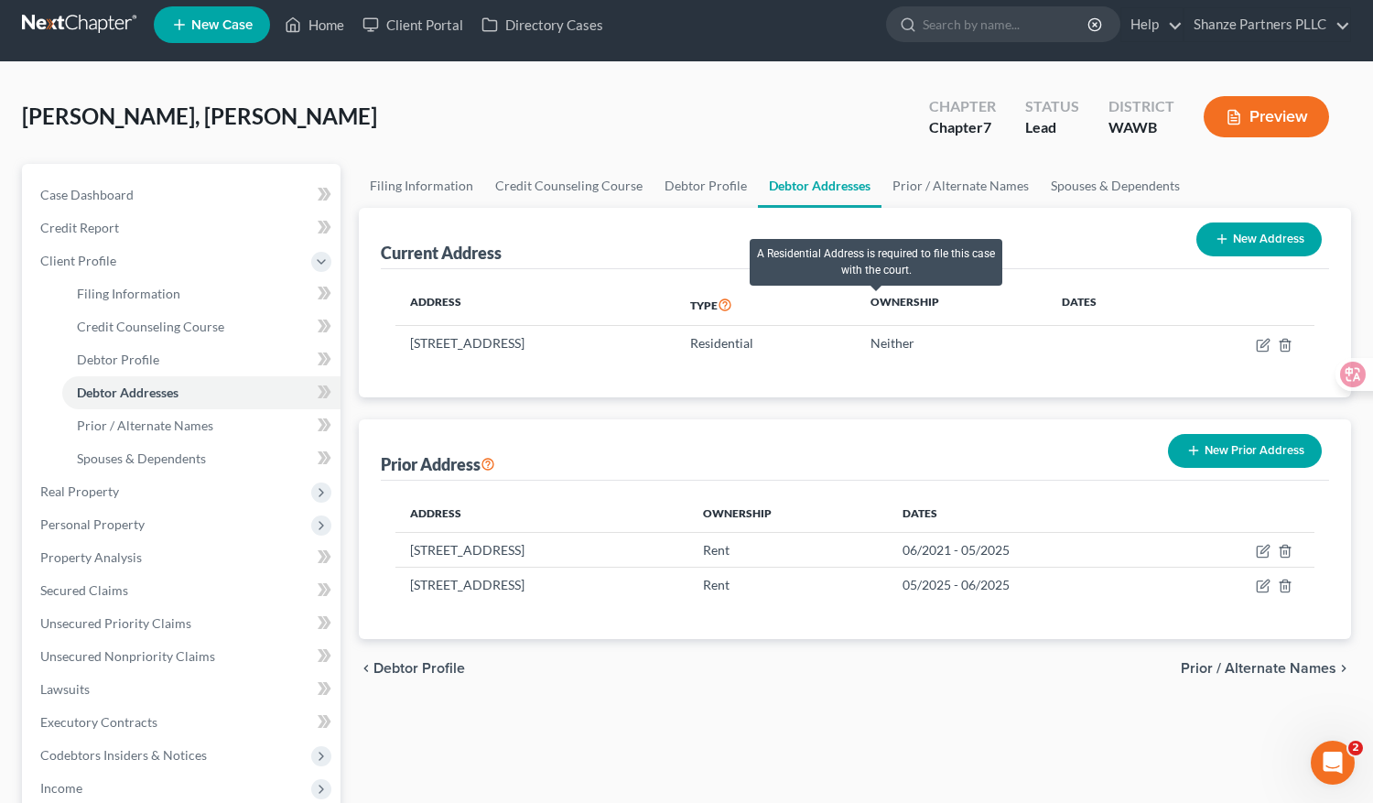
click at [732, 303] on icon at bounding box center [725, 303] width 15 height 17
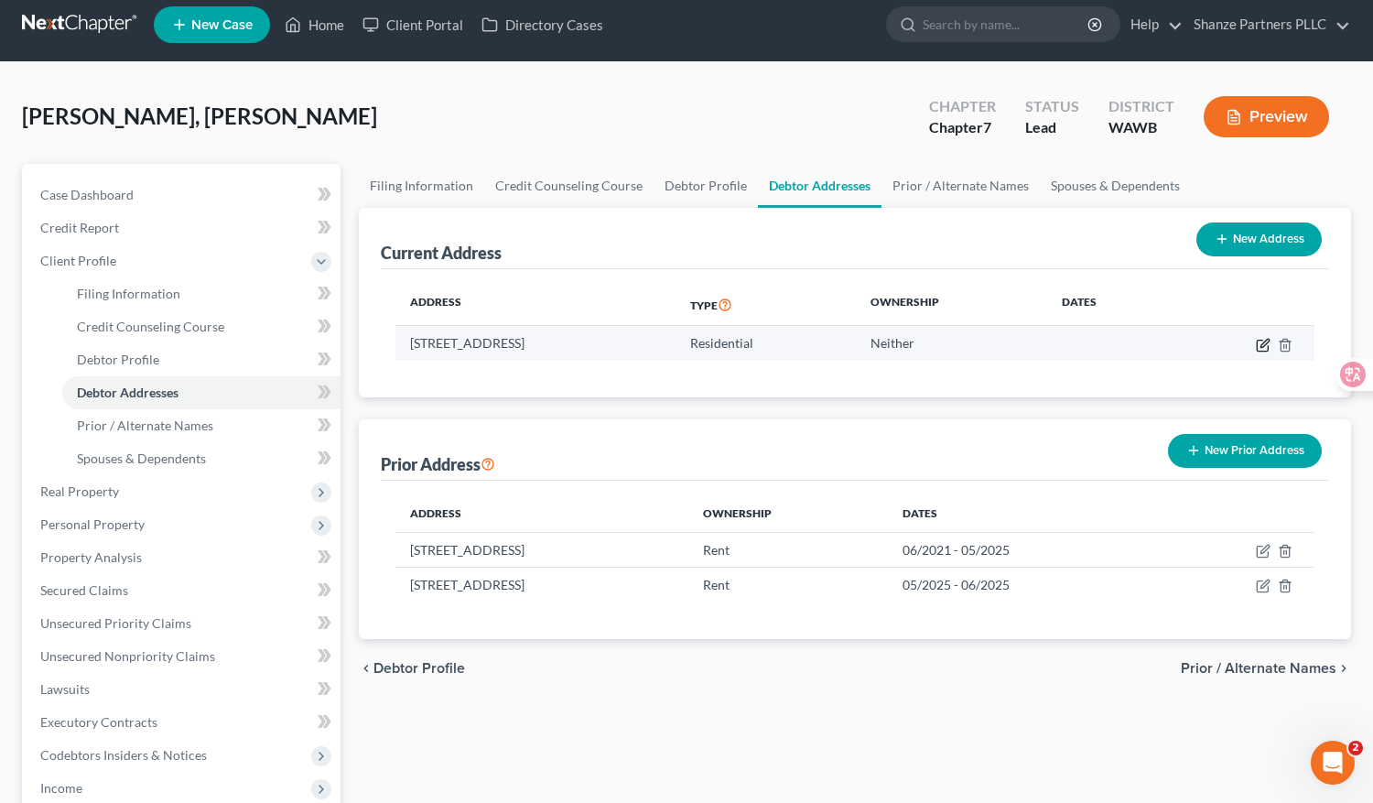
click at [1261, 344] on icon "button" at bounding box center [1265, 343] width 8 height 8
select select "50"
select select "16"
select select "0"
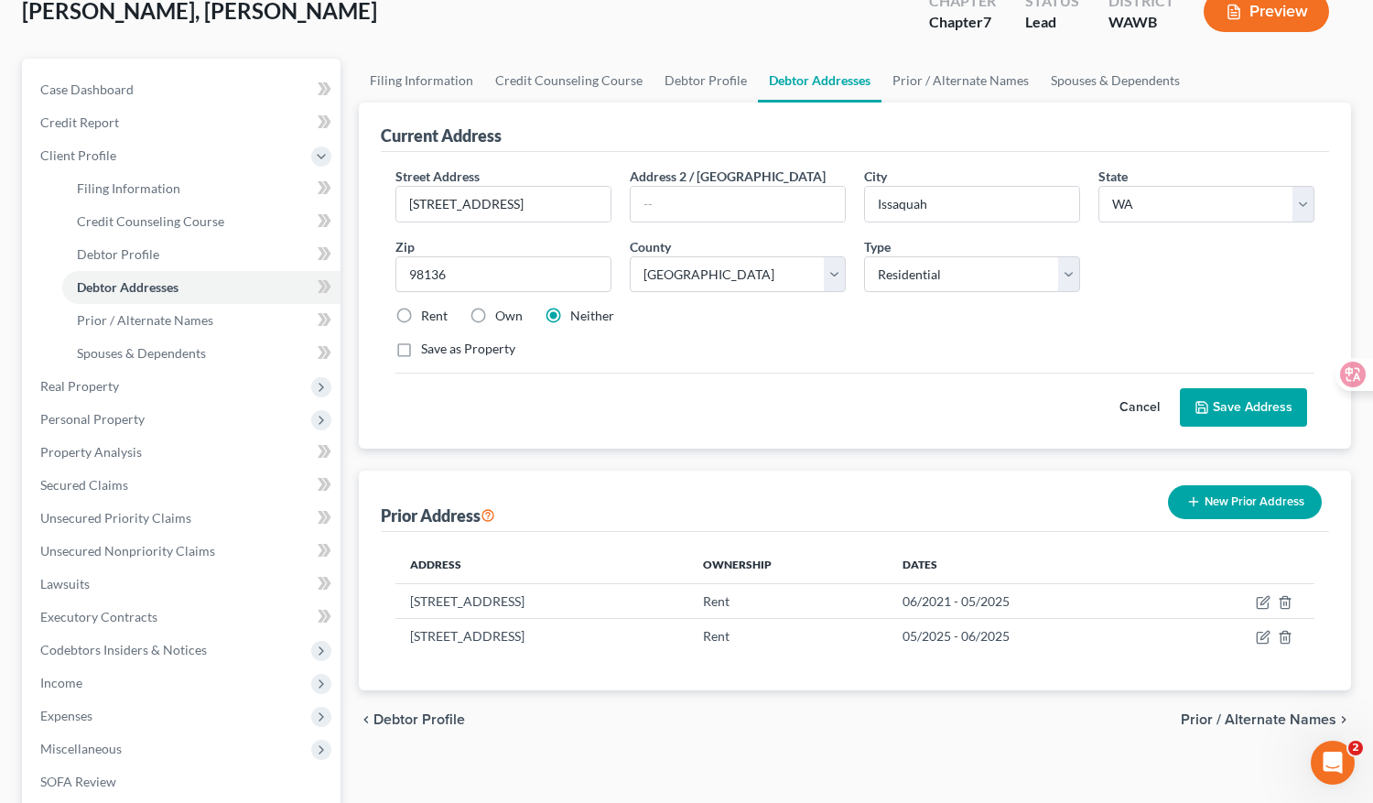
scroll to position [164, 0]
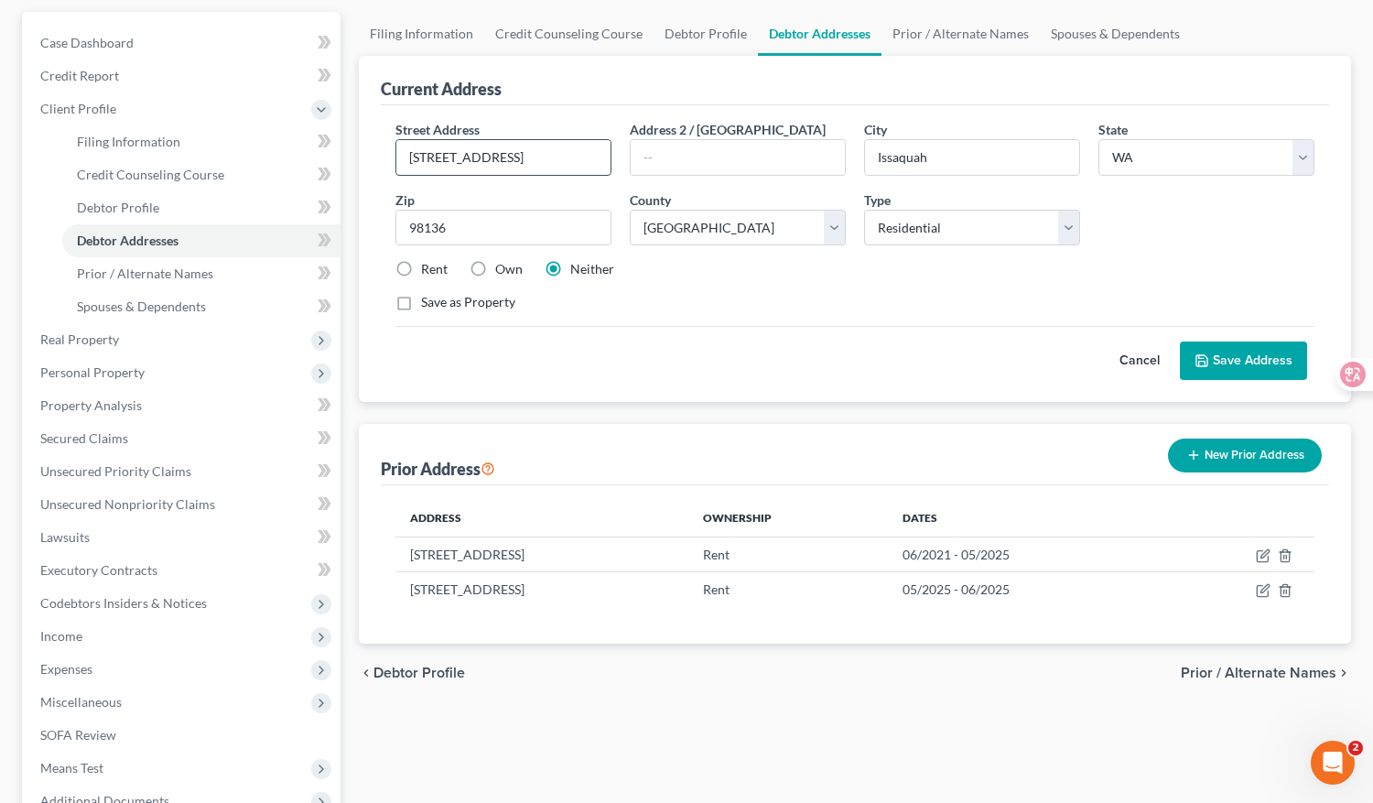
click at [468, 159] on input "[STREET_ADDRESS]" at bounding box center [503, 157] width 214 height 35
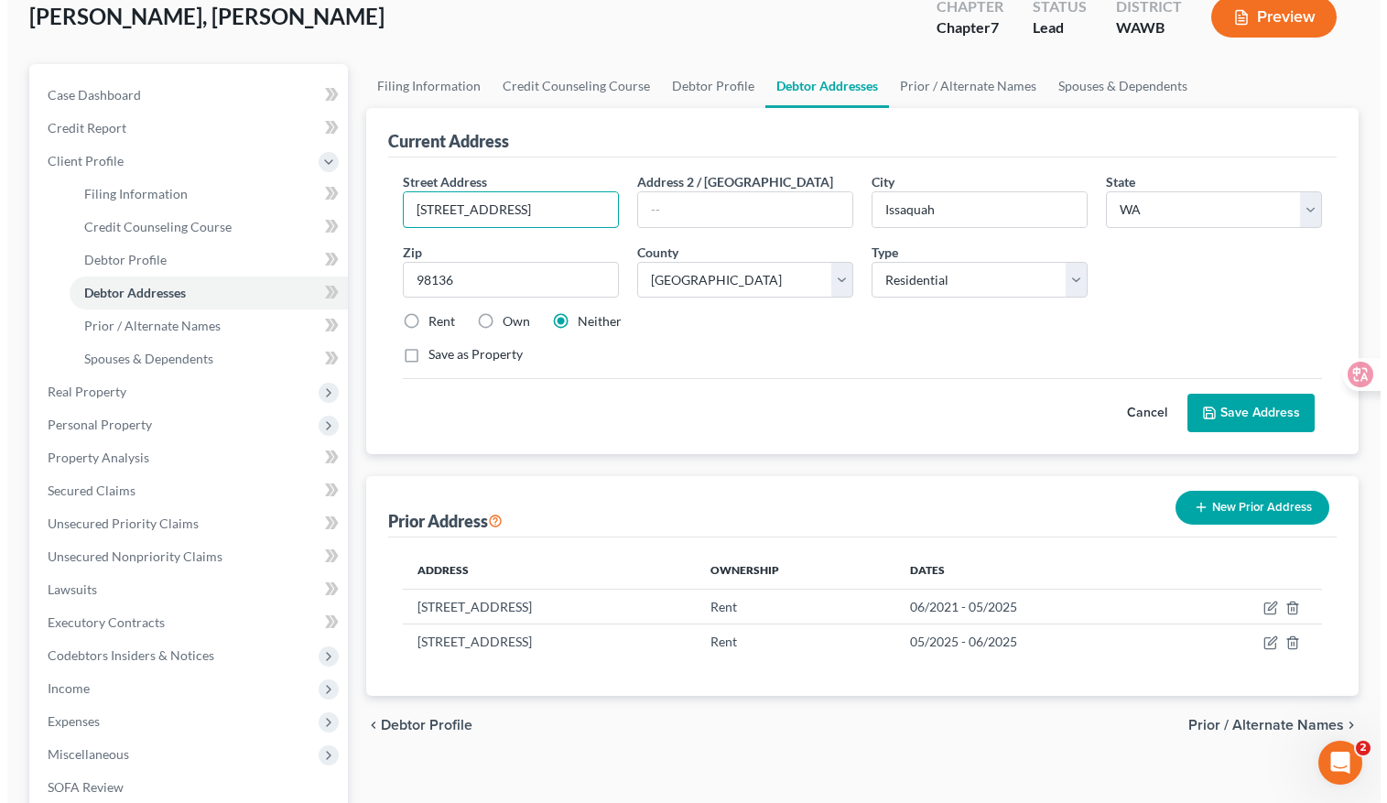
scroll to position [111, 0]
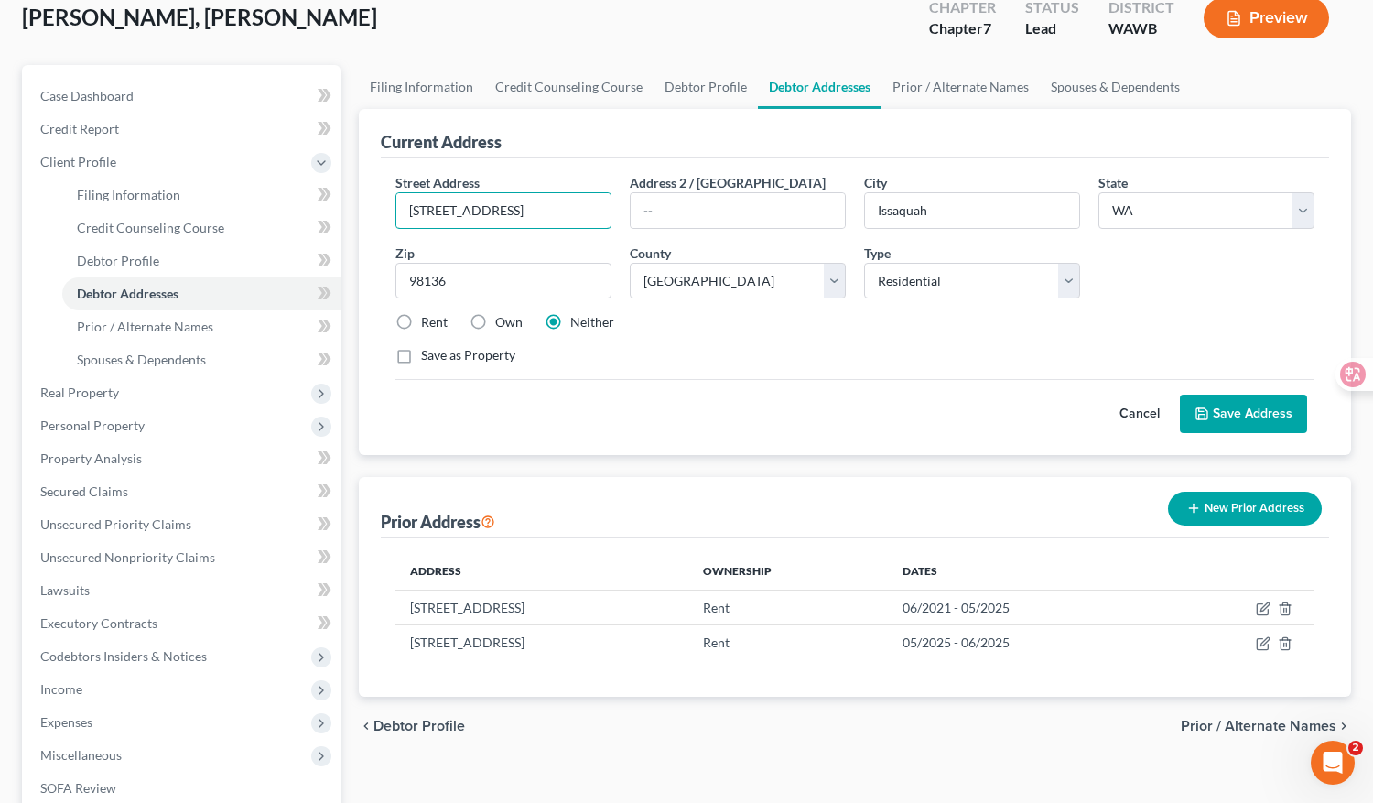
type input "[STREET_ADDRESS]"
click at [1275, 412] on button "Save Address" at bounding box center [1243, 414] width 127 height 38
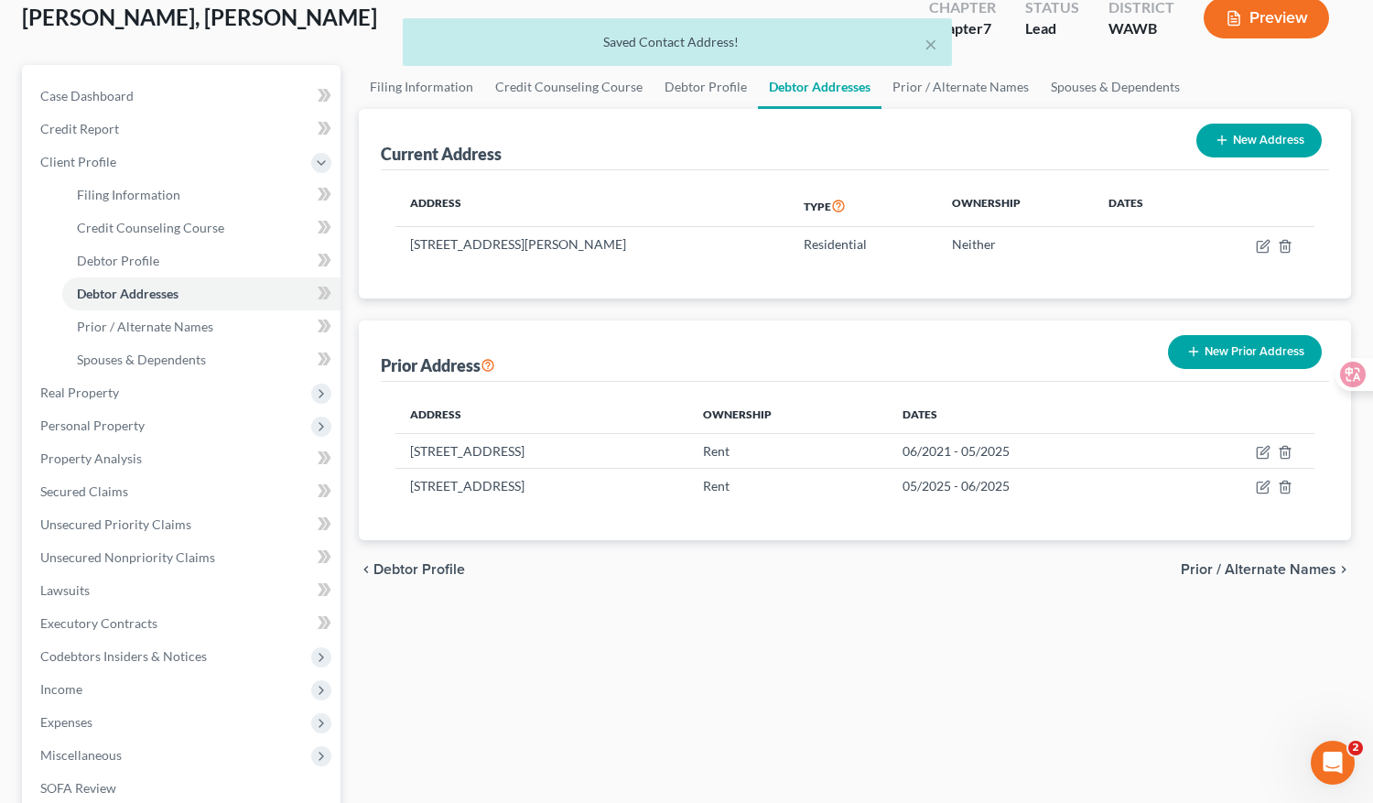
click at [1264, 25] on div "× Saved Contact Address!" at bounding box center [677, 46] width 1373 height 57
click at [1270, 14] on button "Preview" at bounding box center [1266, 17] width 125 height 41
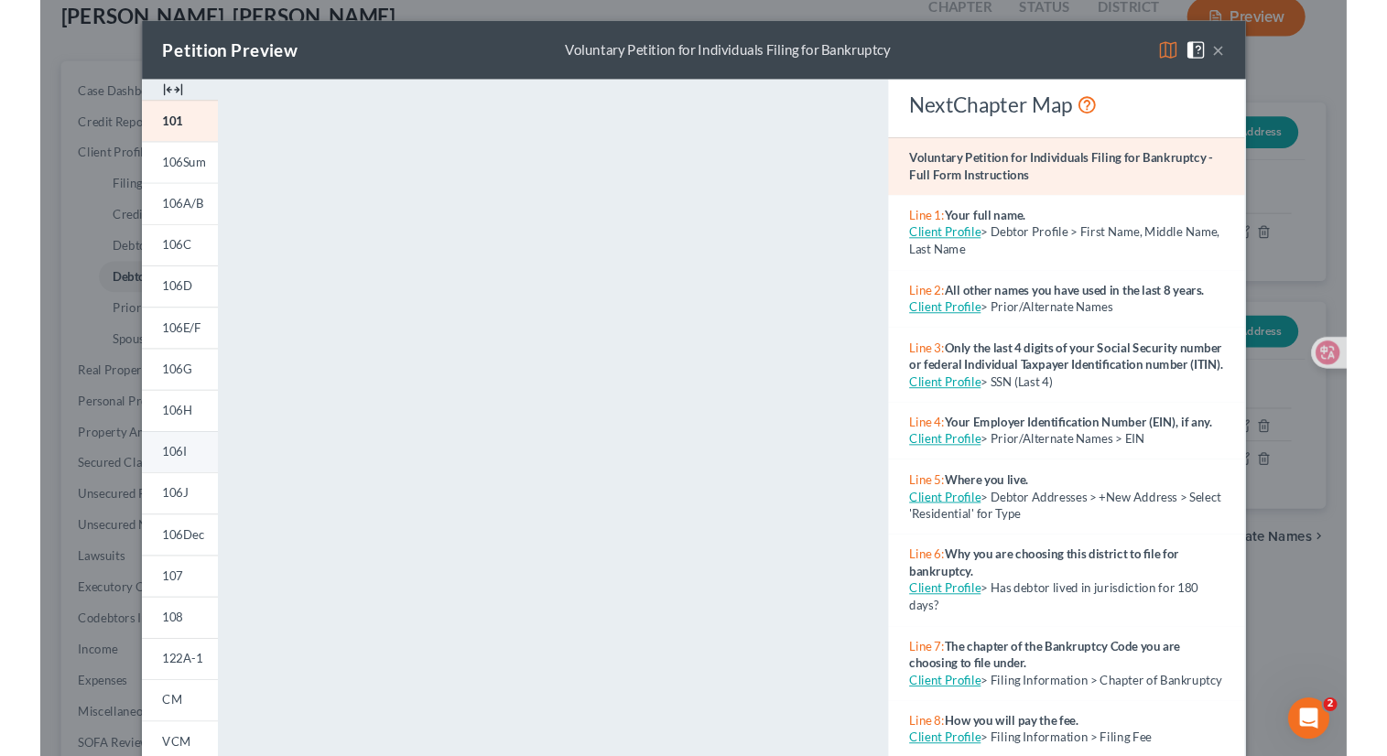
scroll to position [110, 0]
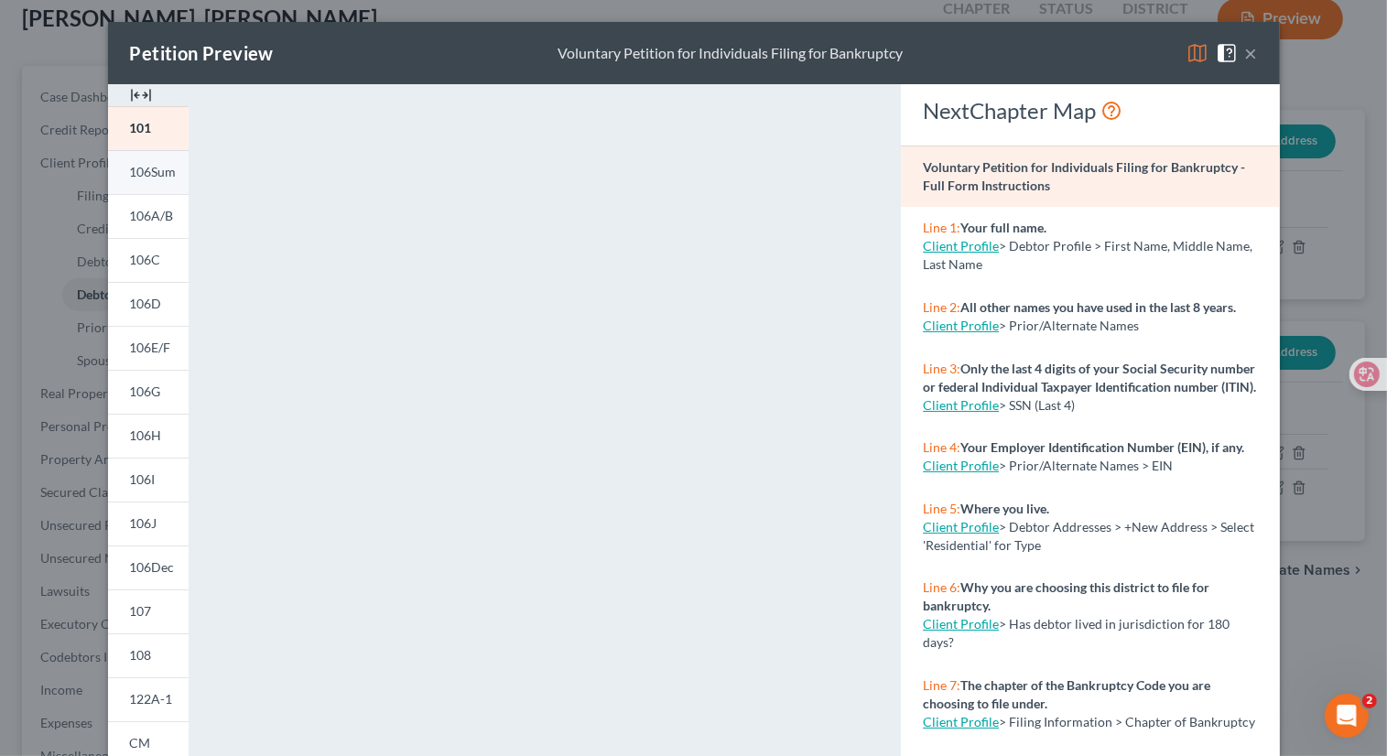
click at [141, 166] on span "106Sum" at bounding box center [153, 172] width 47 height 16
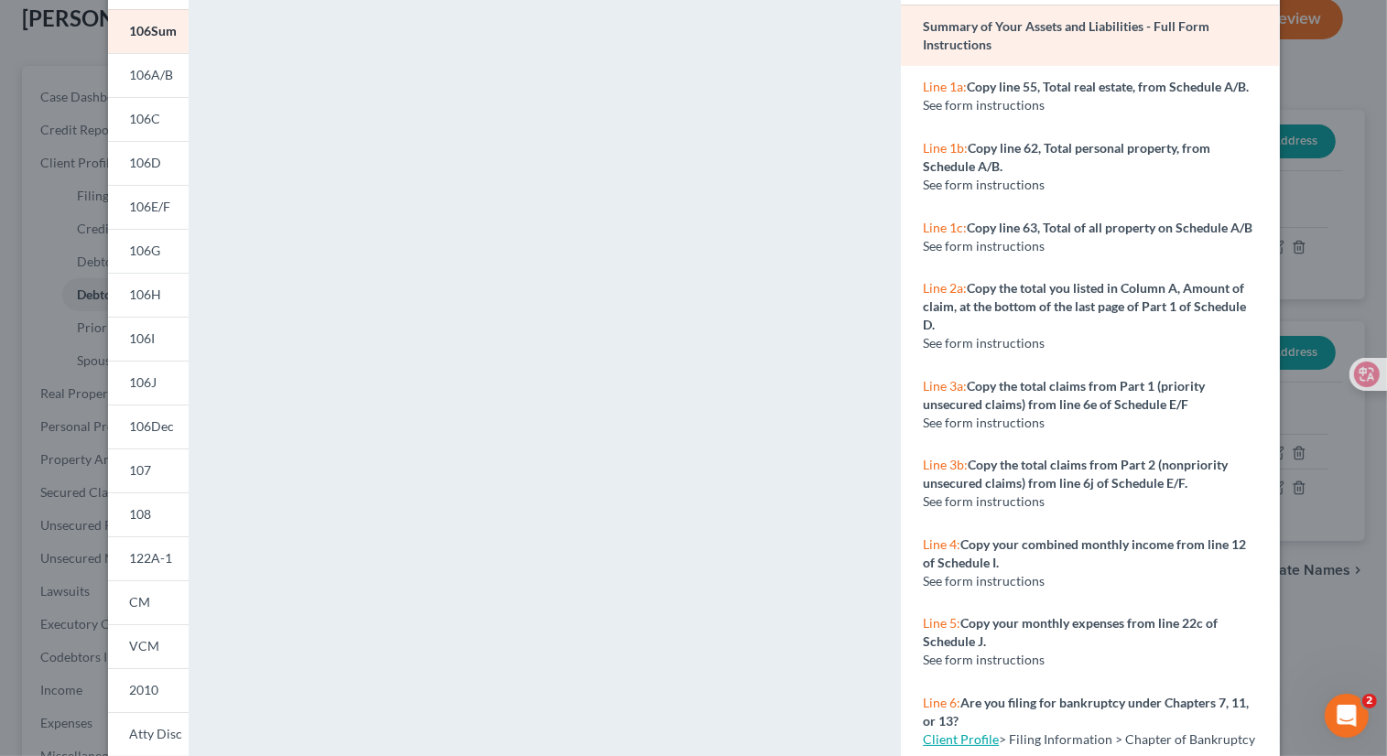
scroll to position [138, 0]
click at [158, 82] on span "106A/B" at bounding box center [152, 78] width 44 height 16
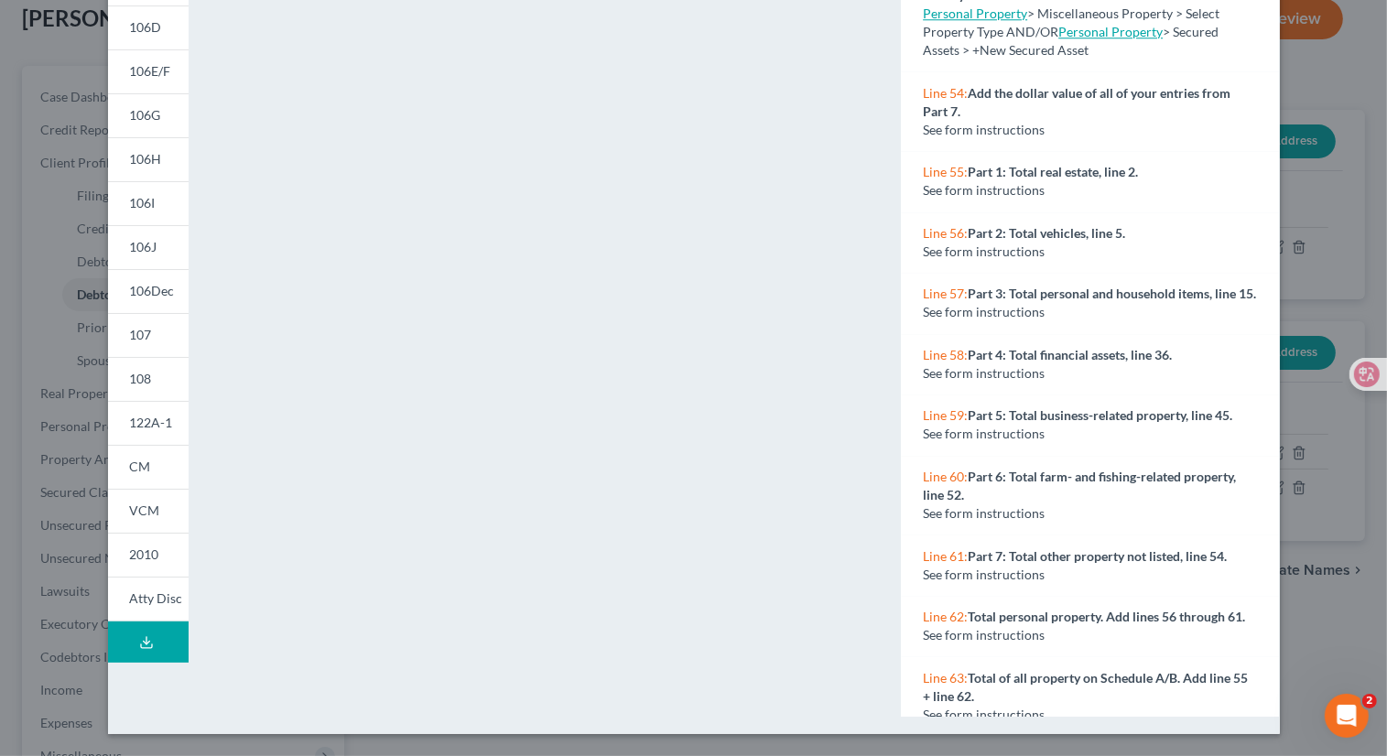
scroll to position [4834, 0]
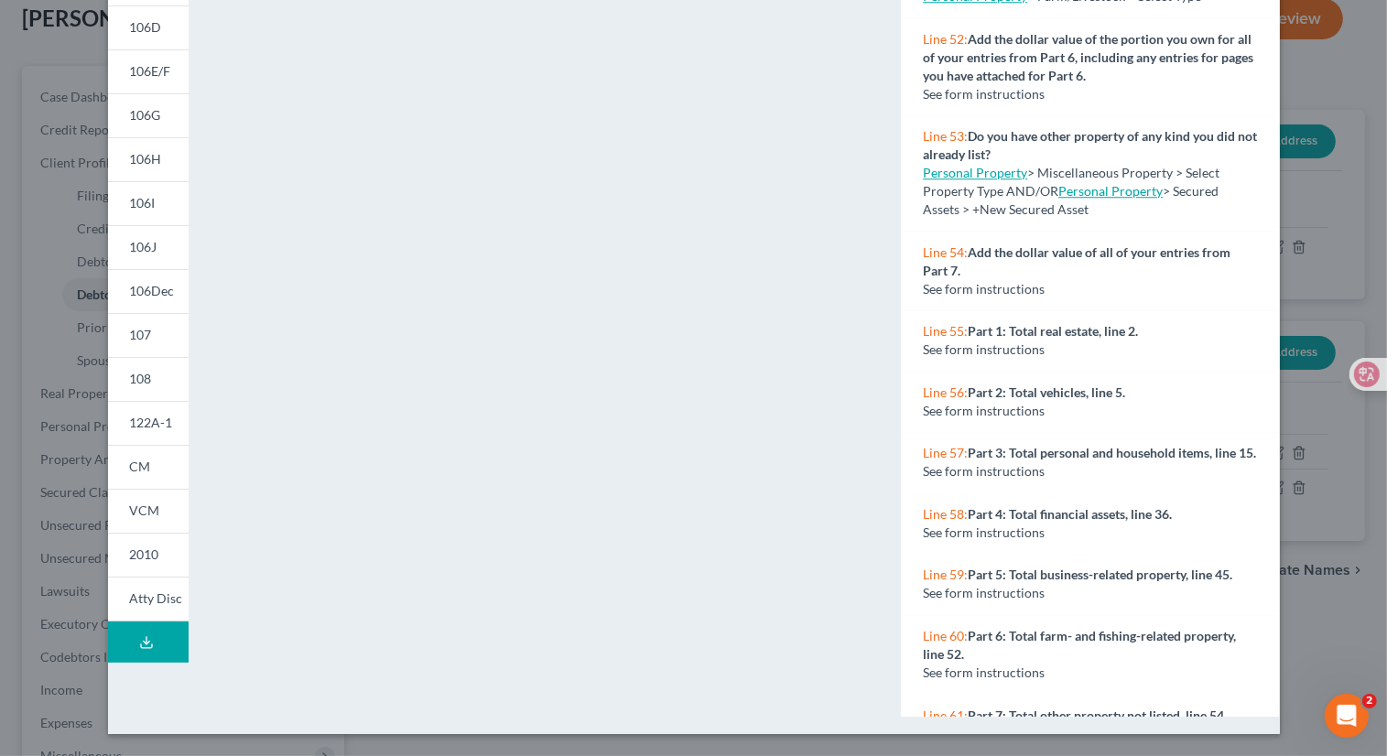
click at [992, 180] on link "Personal Property" at bounding box center [975, 173] width 104 height 16
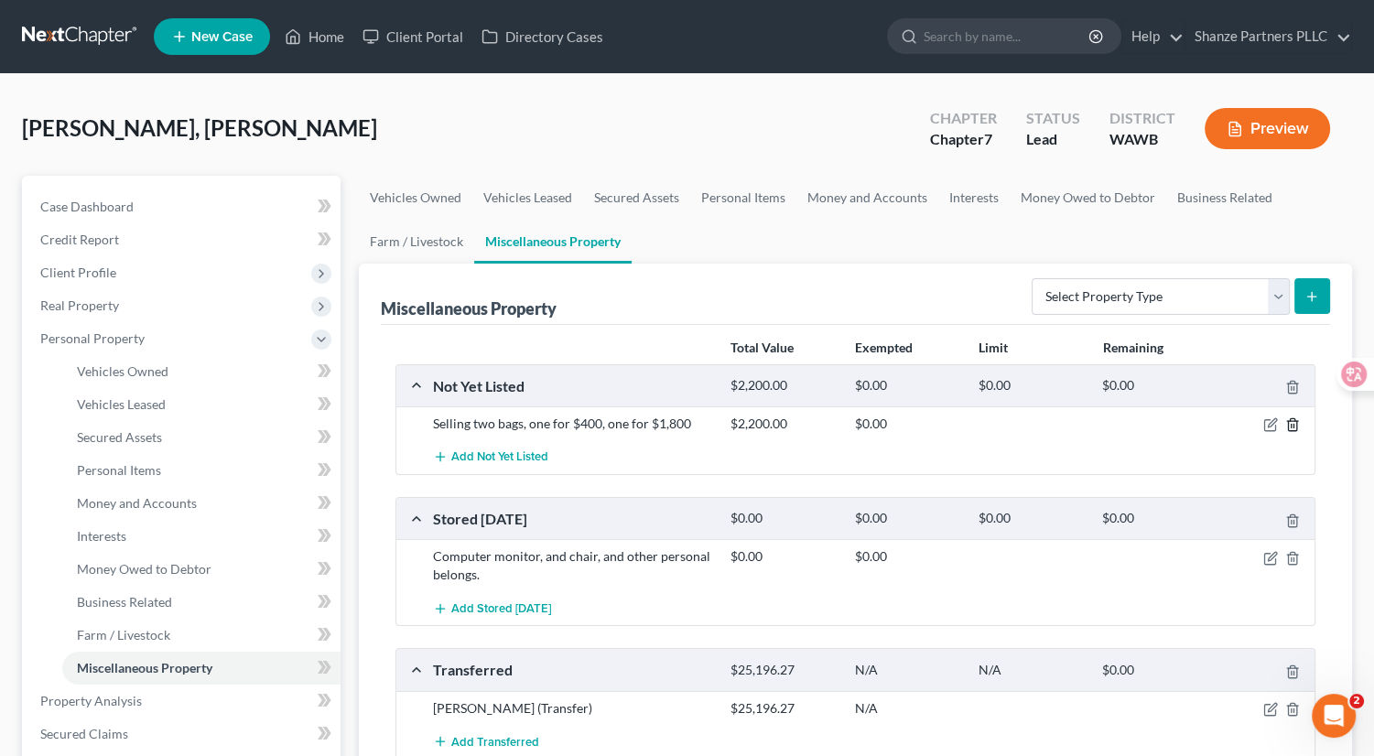
click at [1275, 425] on icon "button" at bounding box center [1292, 424] width 15 height 15
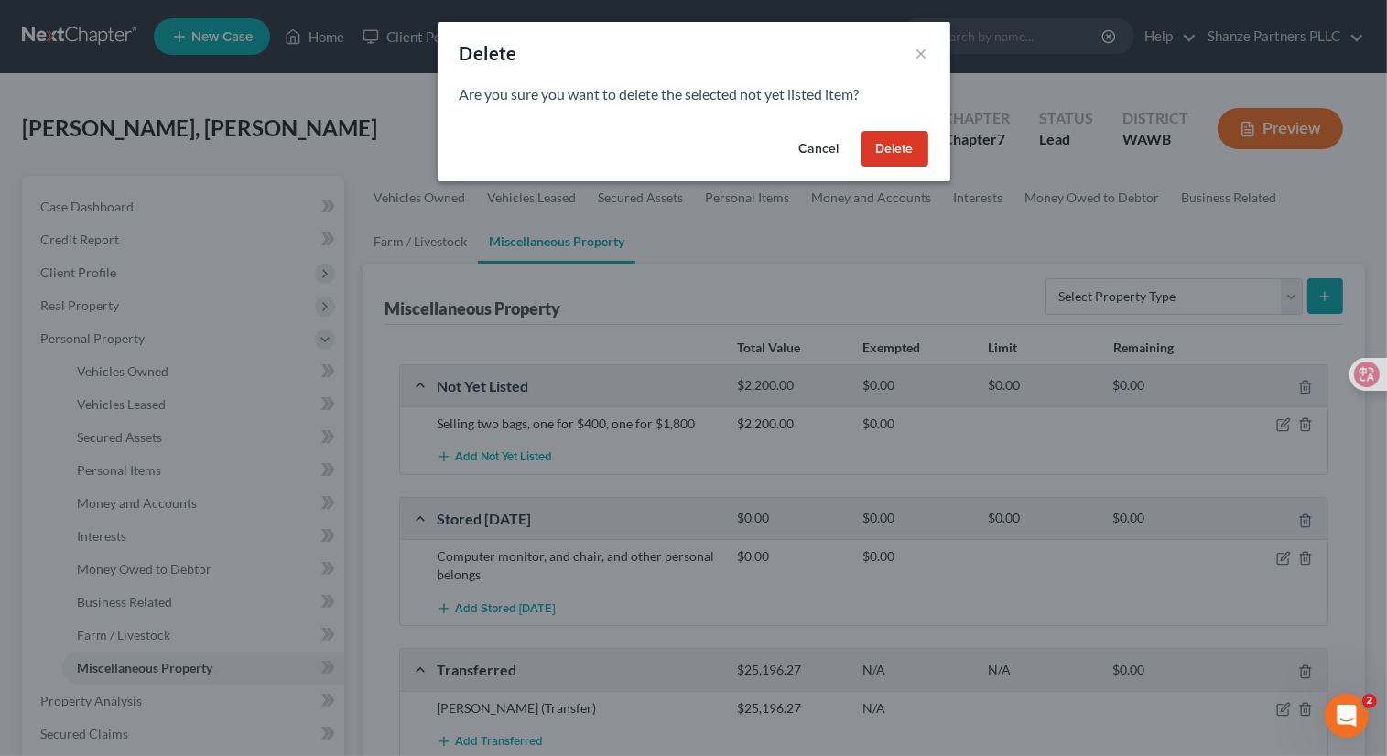
click at [889, 149] on button "Delete" at bounding box center [894, 149] width 67 height 37
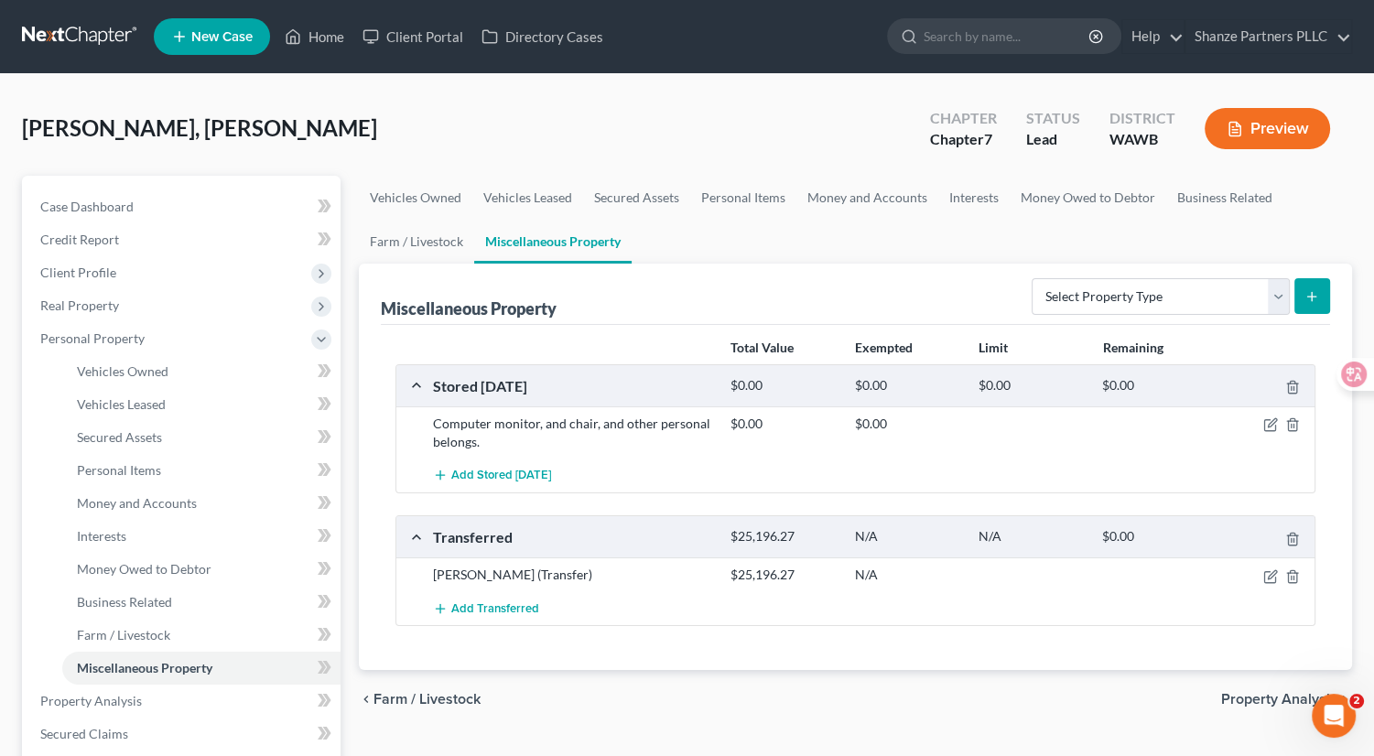
click at [1275, 118] on button "Preview" at bounding box center [1267, 128] width 125 height 41
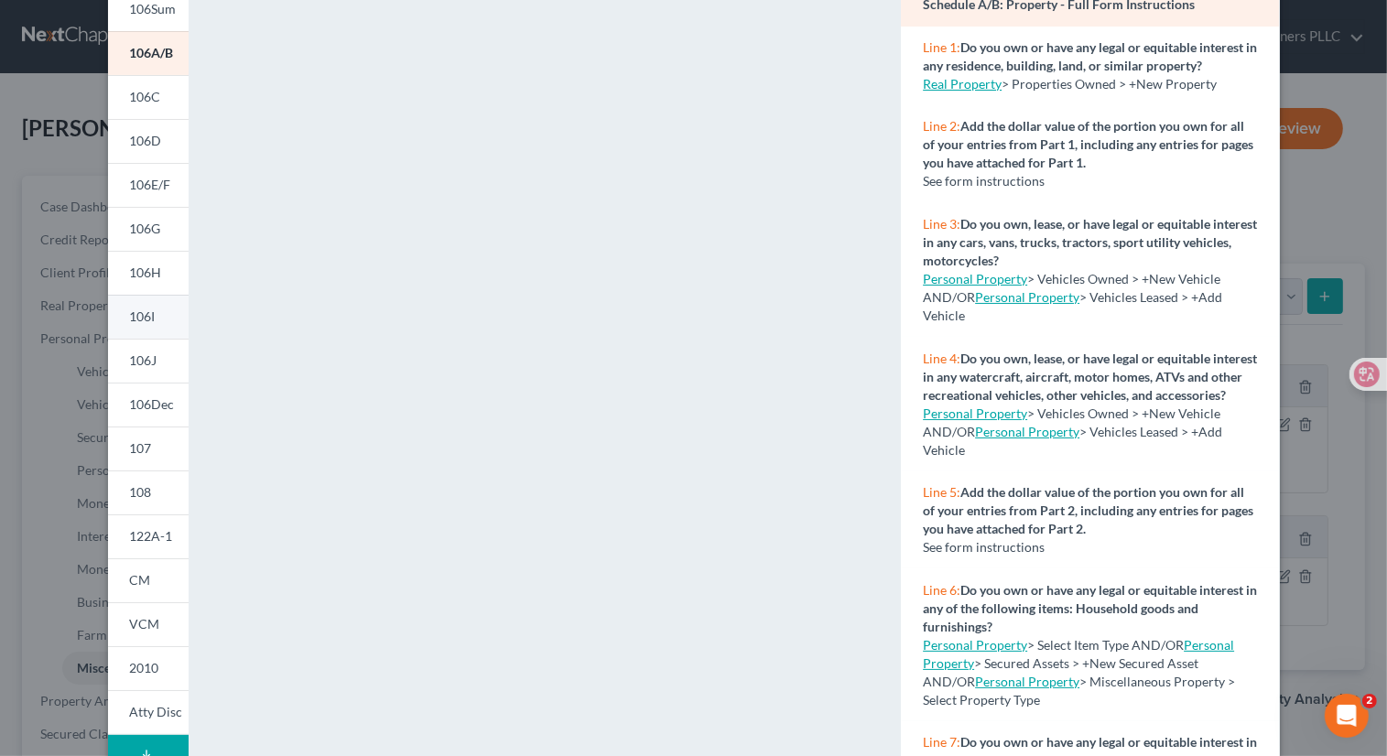
scroll to position [148, 0]
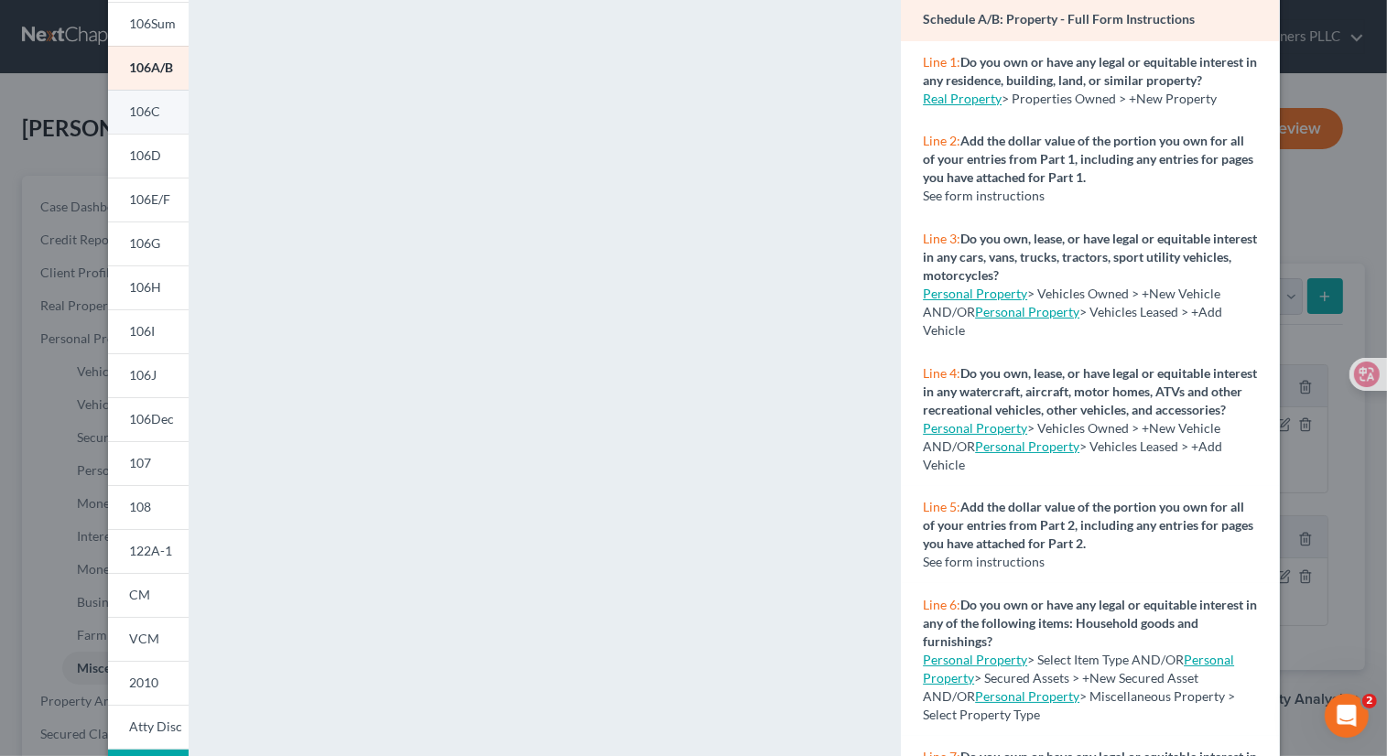
click at [151, 124] on link "106C" at bounding box center [148, 112] width 81 height 44
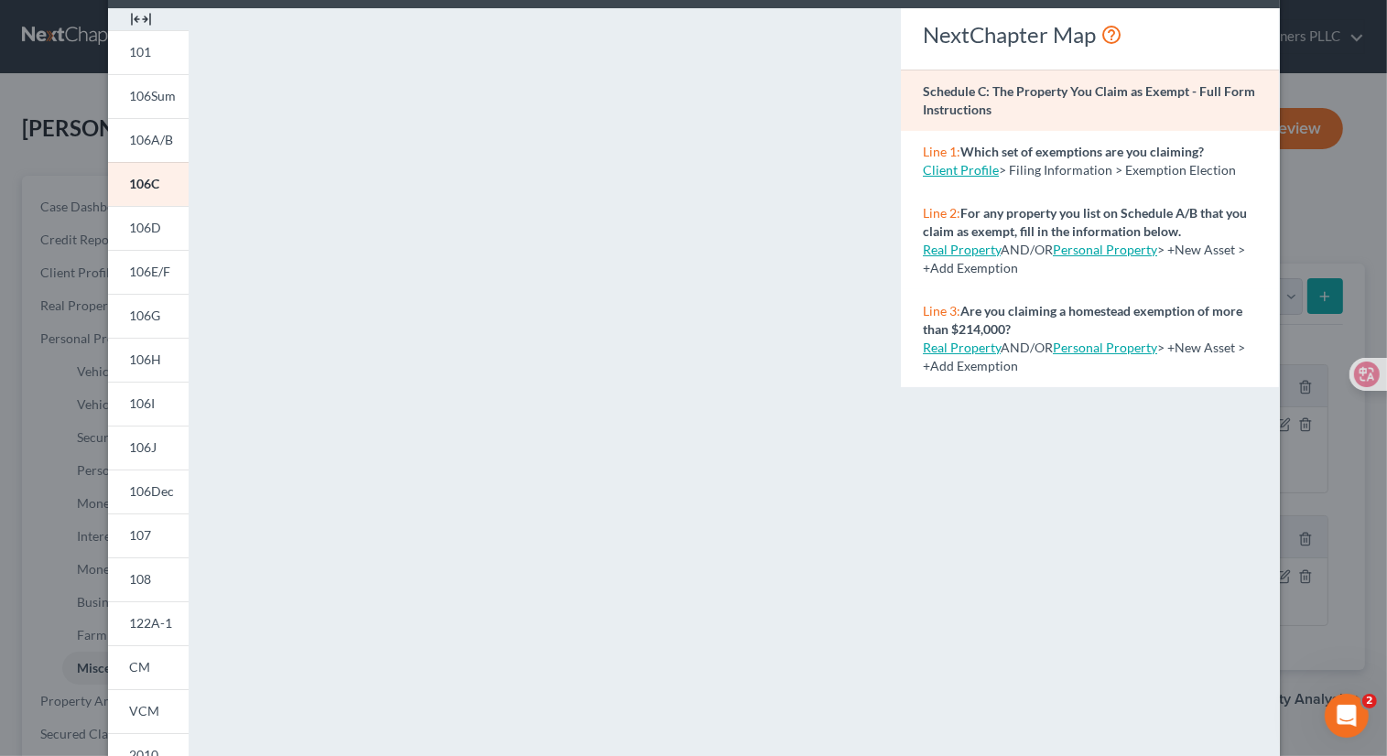
scroll to position [73, 0]
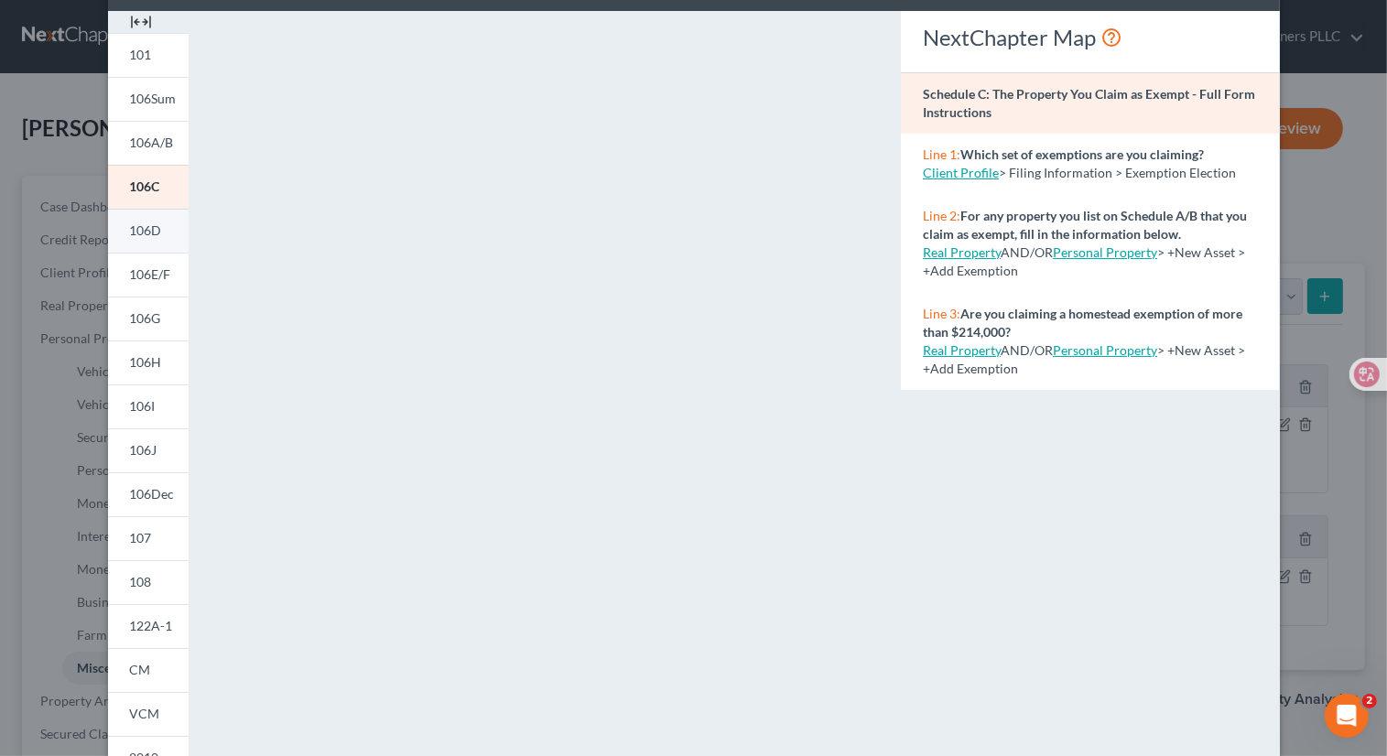
click at [138, 225] on span "106D" at bounding box center [146, 230] width 32 height 16
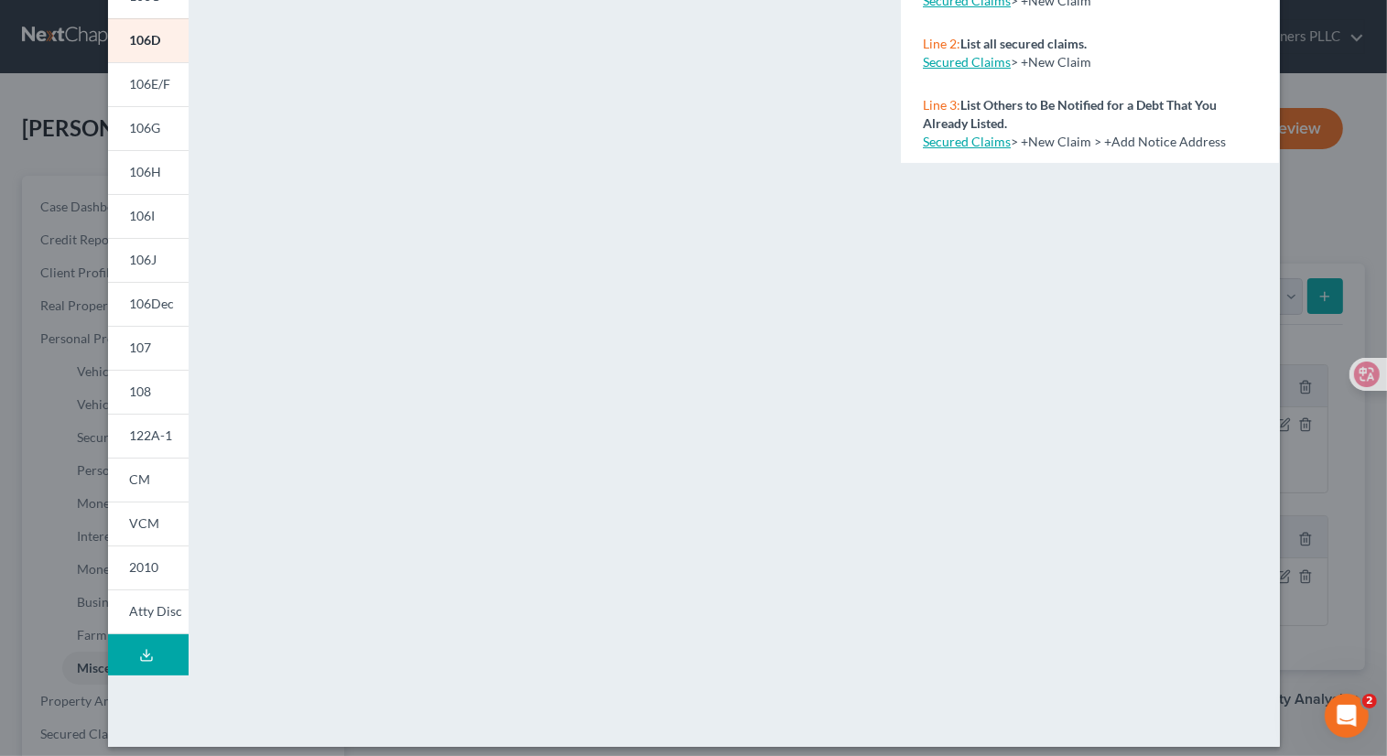
scroll to position [276, 0]
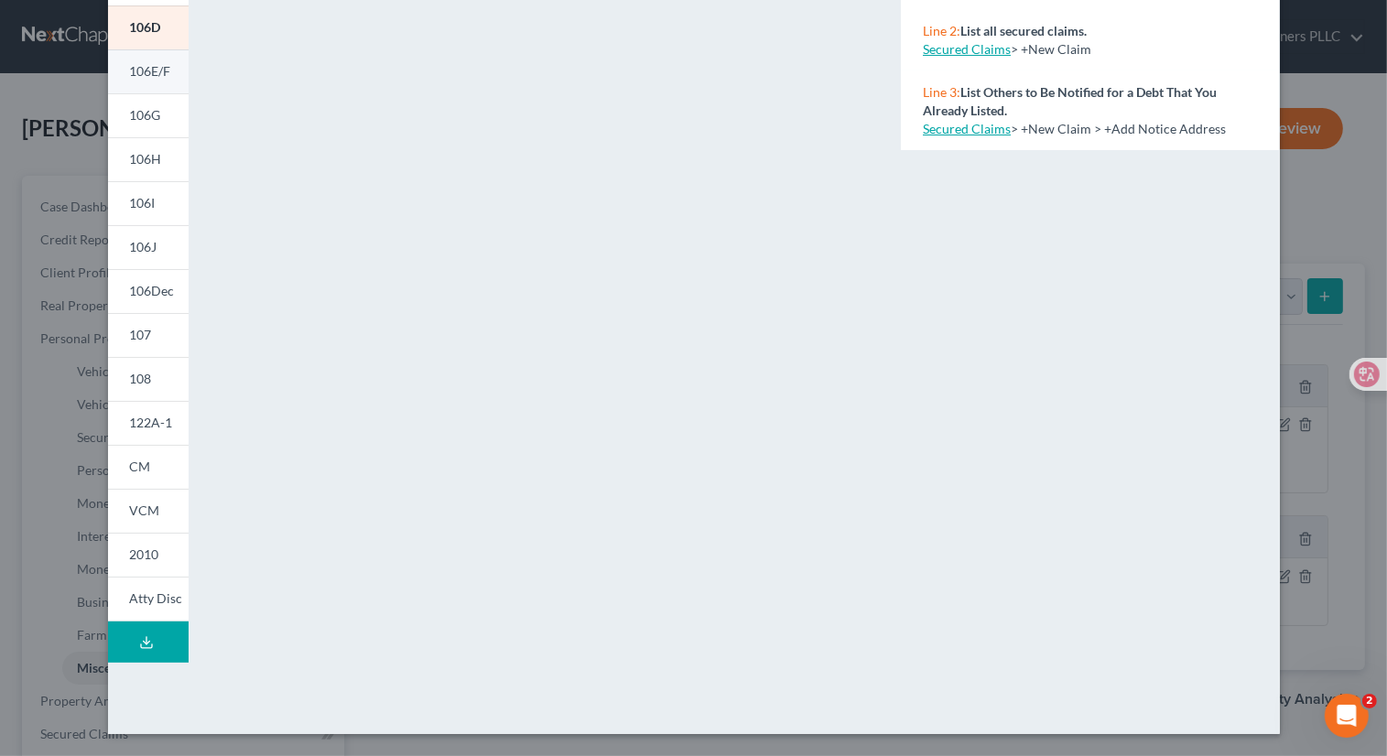
click at [148, 63] on span "106E/F" at bounding box center [150, 71] width 41 height 16
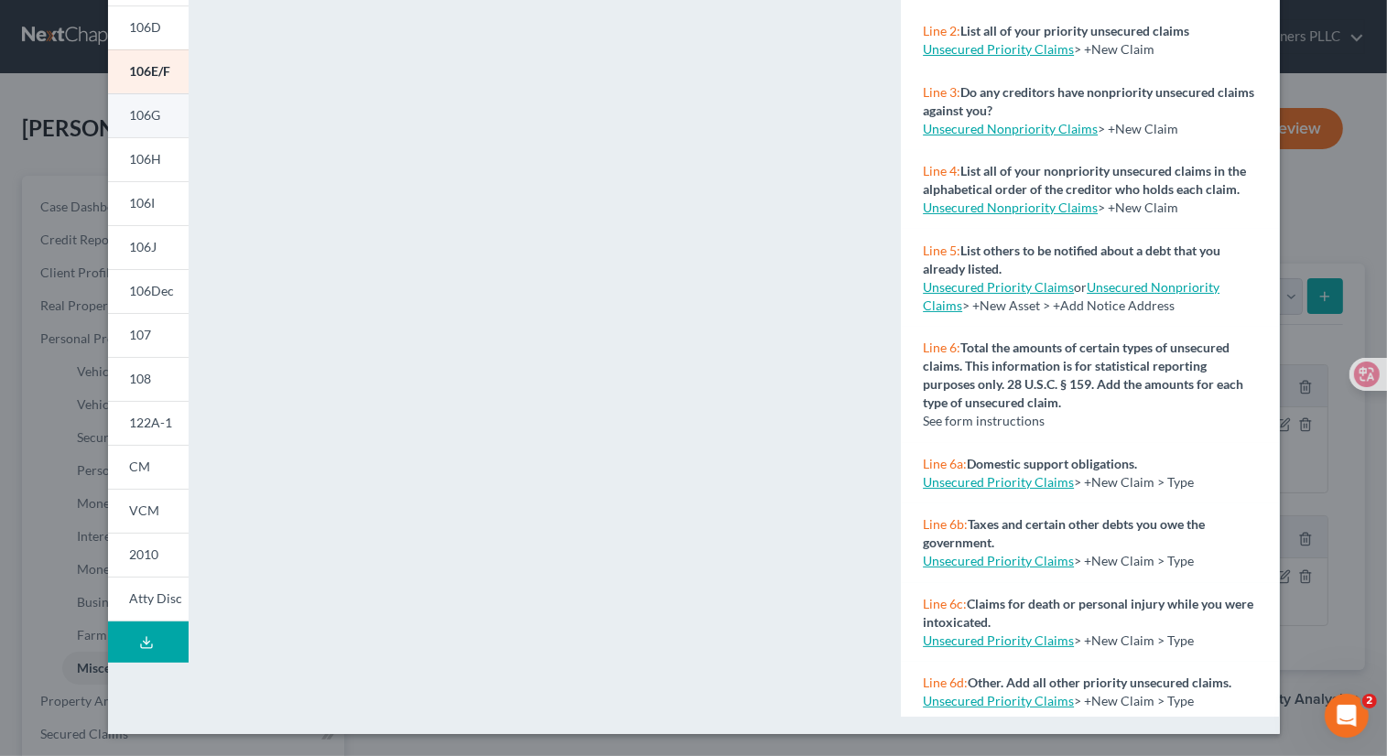
click at [152, 119] on span "106G" at bounding box center [145, 115] width 31 height 16
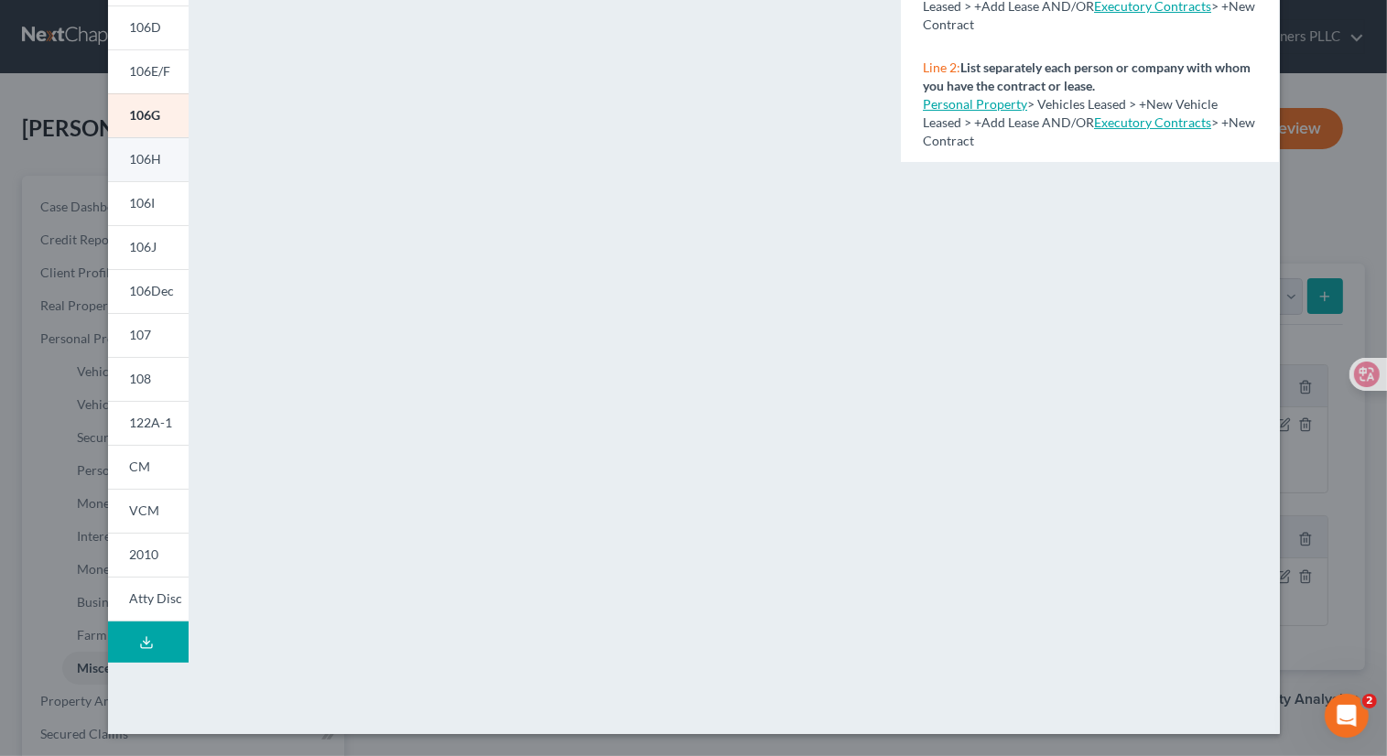
click at [145, 168] on link "106H" at bounding box center [148, 159] width 81 height 44
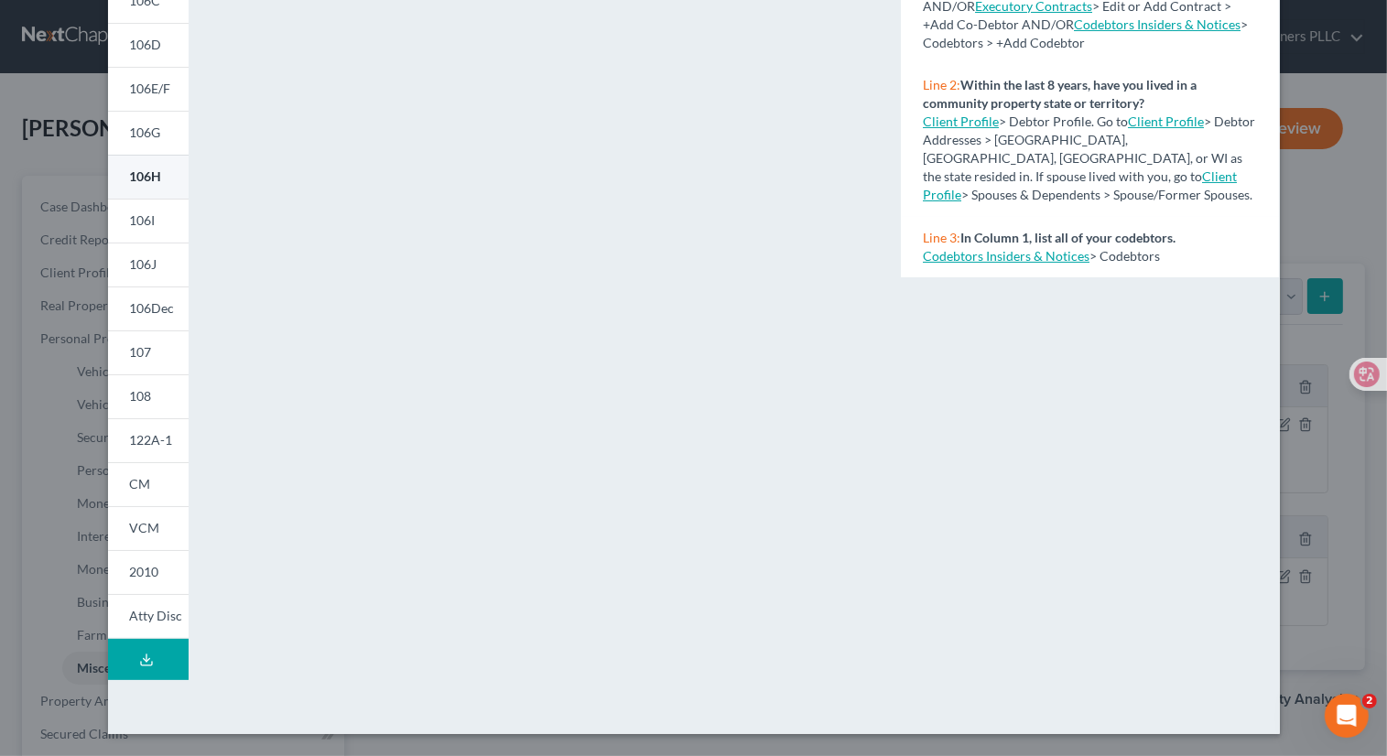
scroll to position [259, 0]
click at [145, 134] on span "106G" at bounding box center [145, 133] width 31 height 16
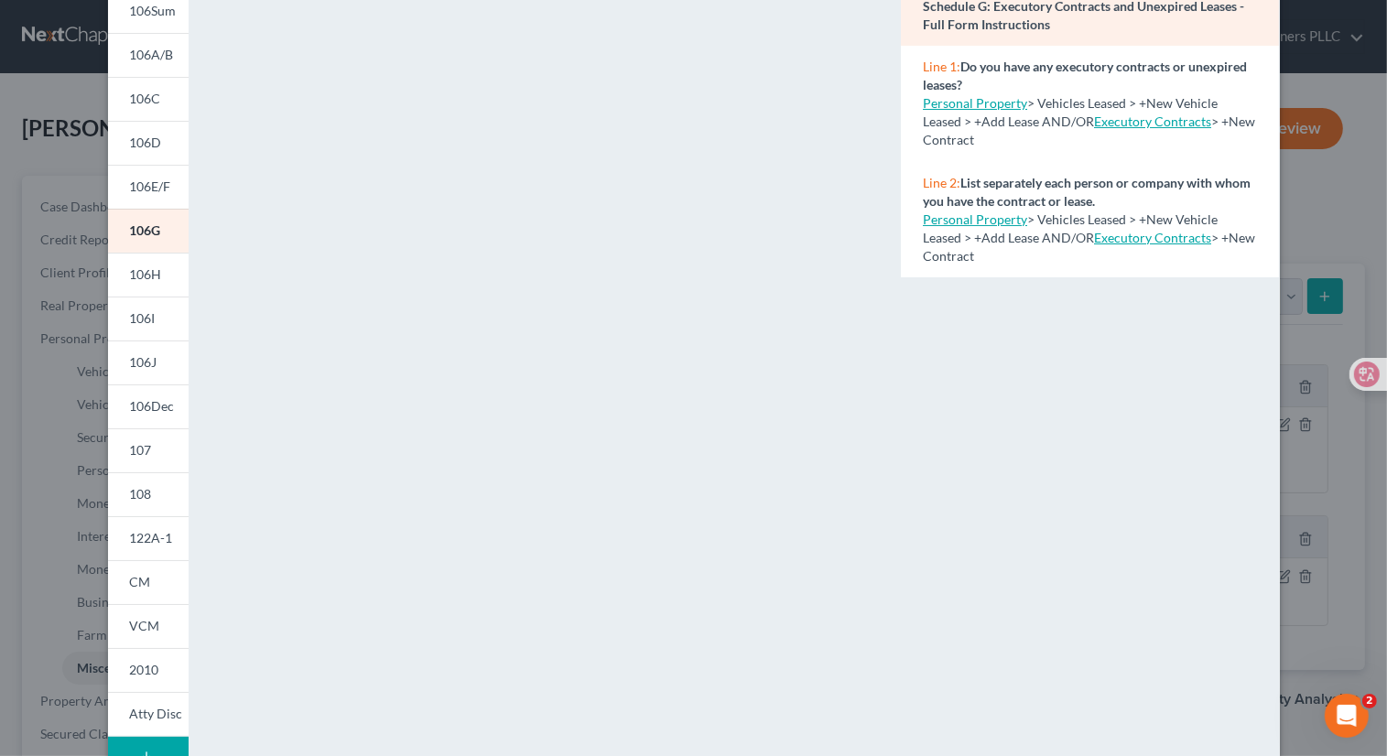
scroll to position [0, 0]
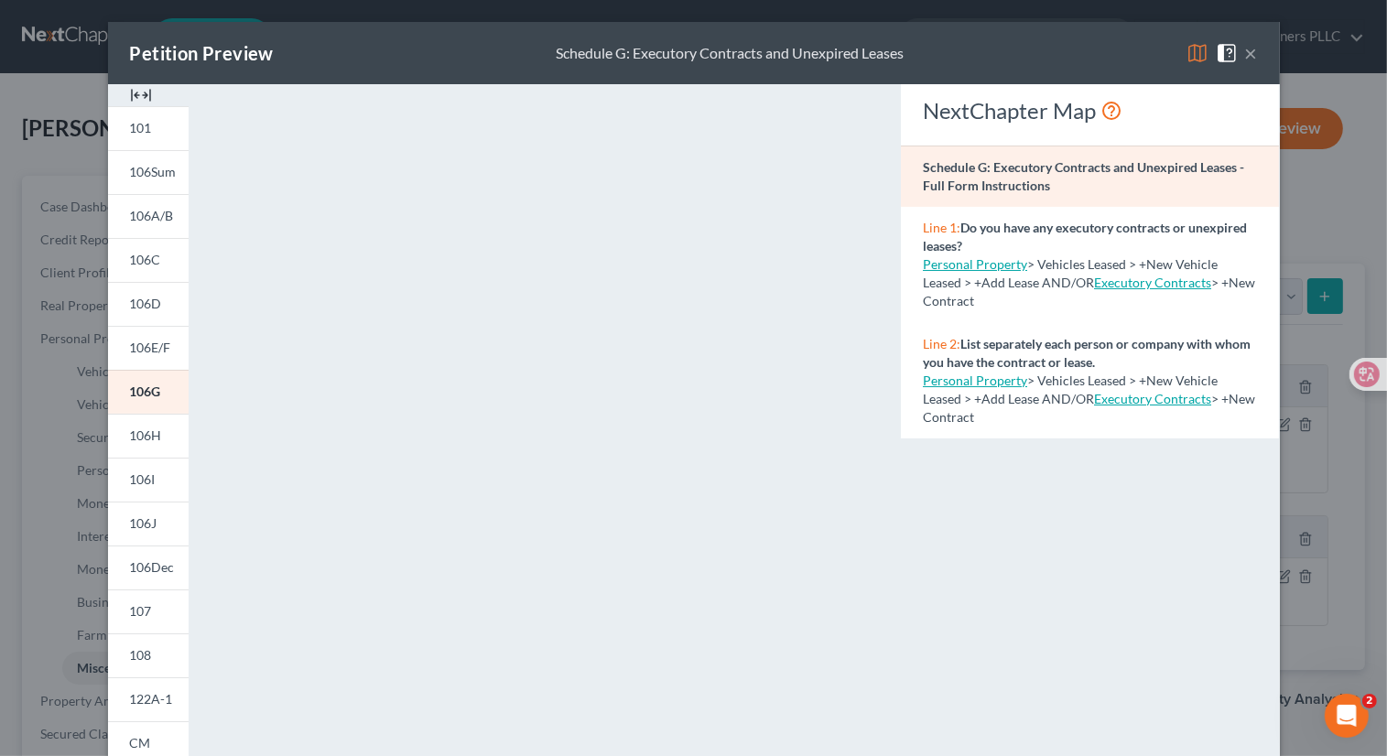
click at [1006, 265] on link "Personal Property" at bounding box center [975, 264] width 104 height 16
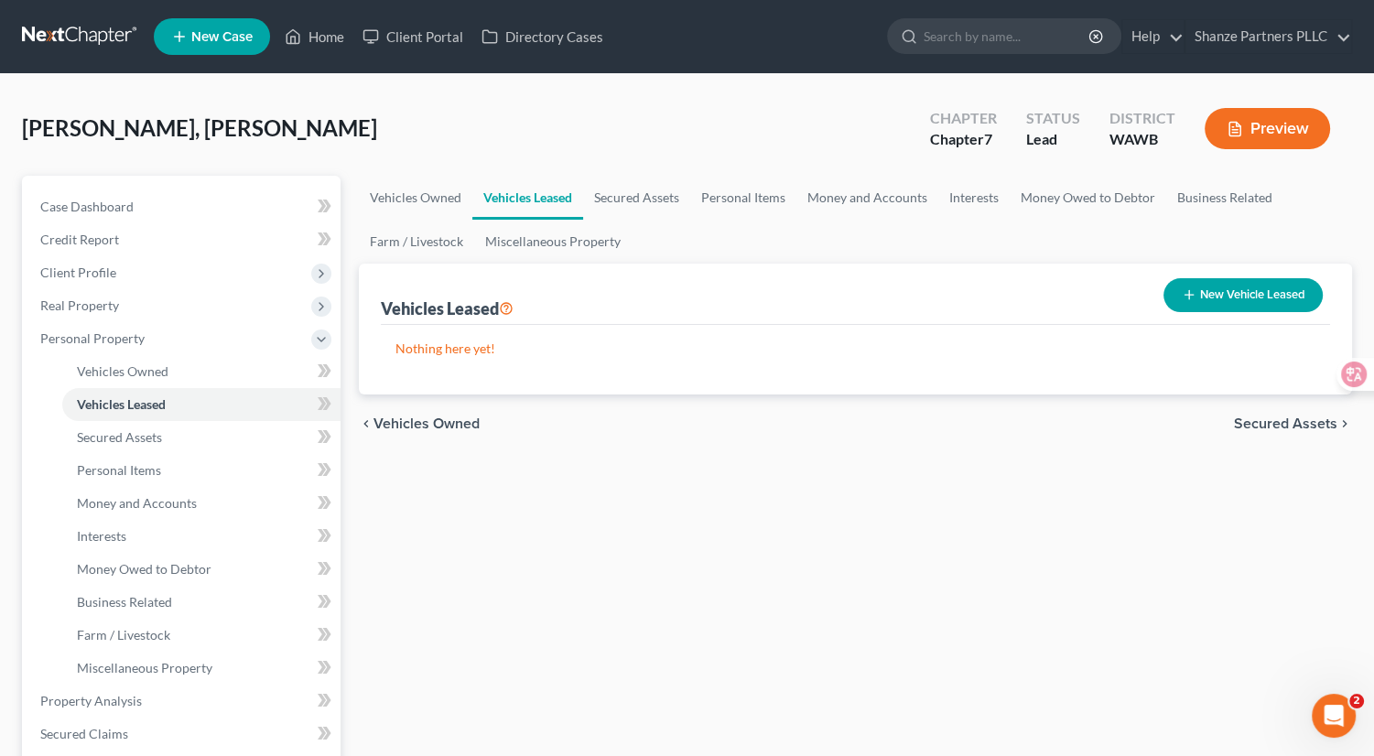
click at [1252, 135] on button "Preview" at bounding box center [1267, 128] width 125 height 41
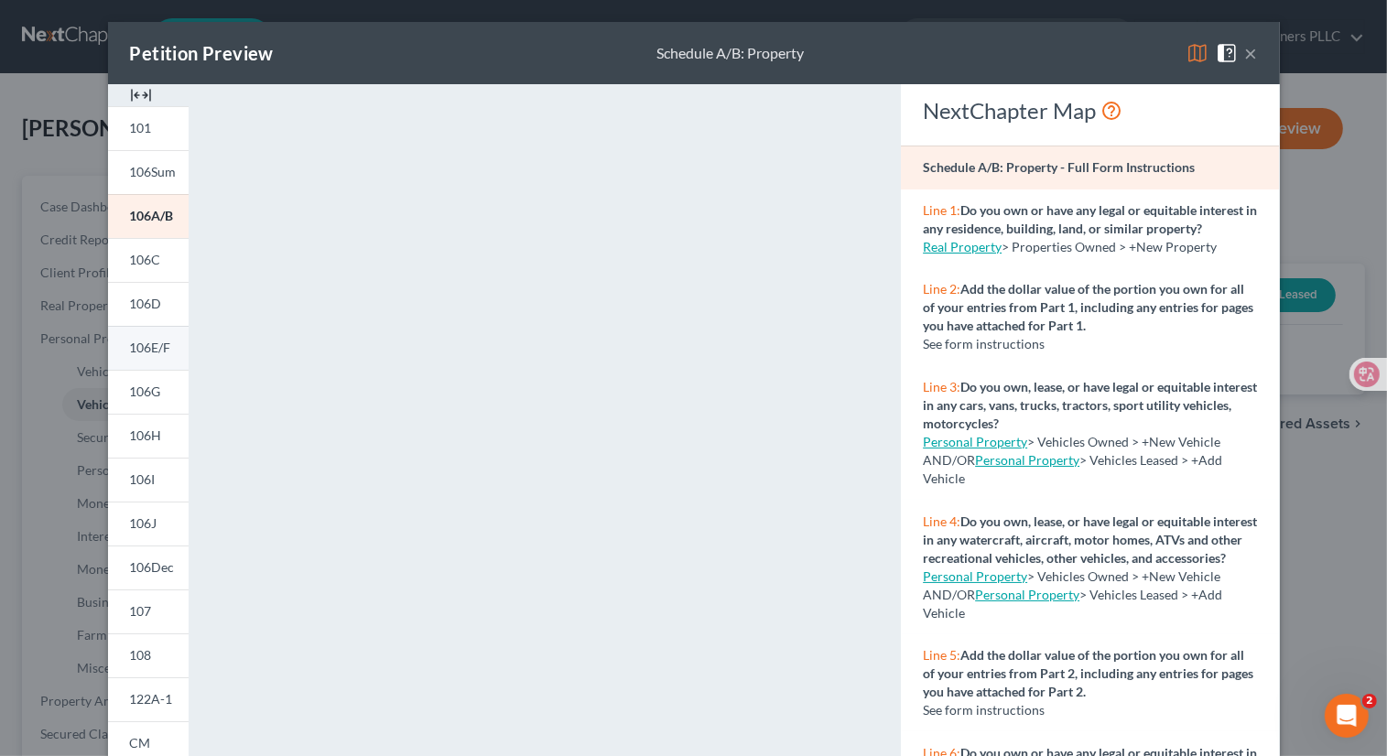
click at [134, 352] on span "106E/F" at bounding box center [150, 348] width 41 height 16
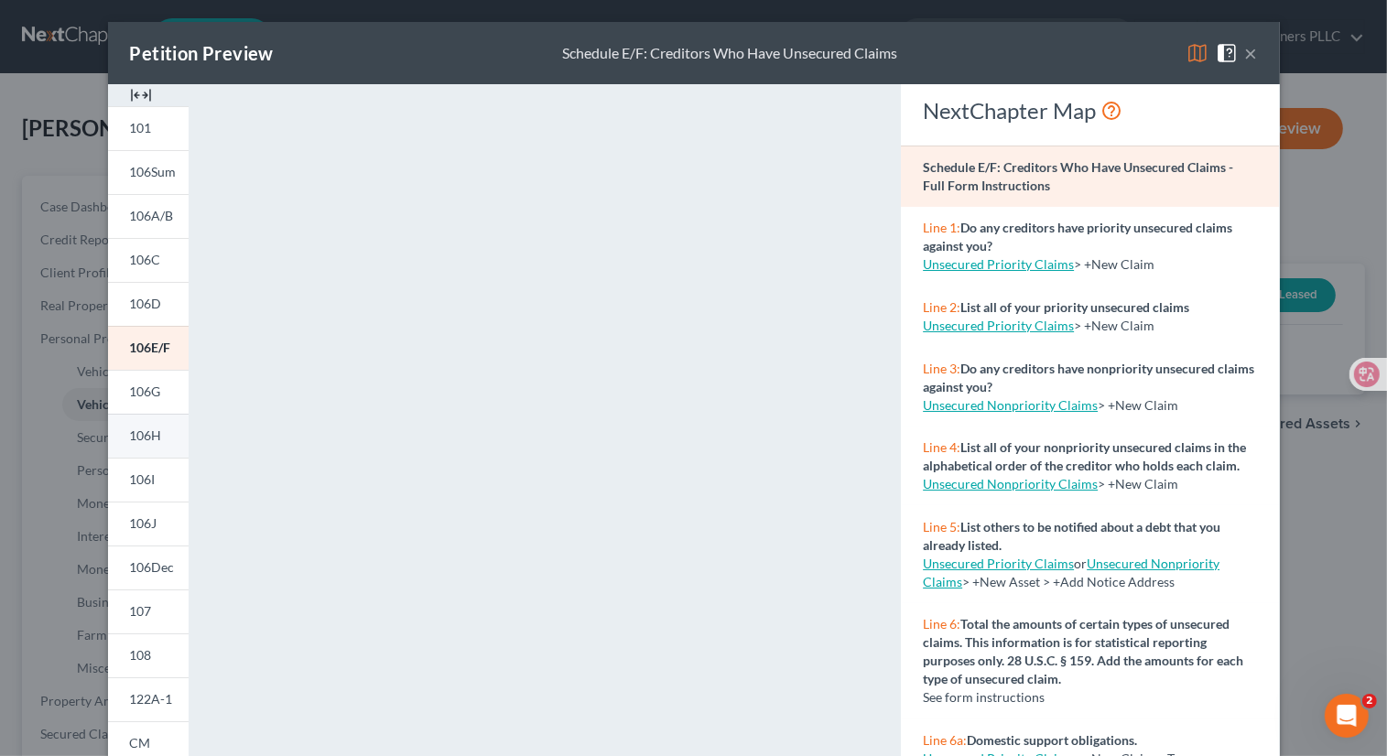
click at [148, 437] on span "106H" at bounding box center [146, 436] width 32 height 16
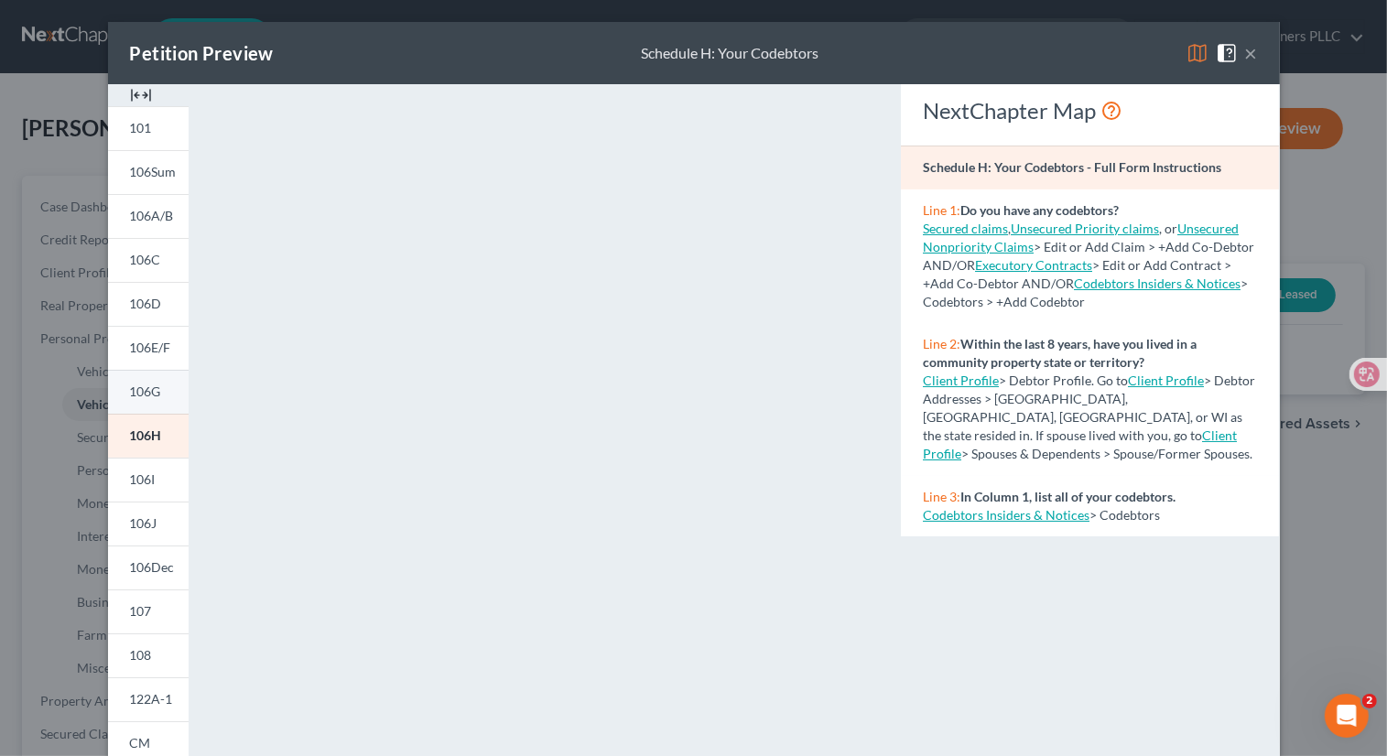
click at [149, 395] on span "106G" at bounding box center [145, 392] width 31 height 16
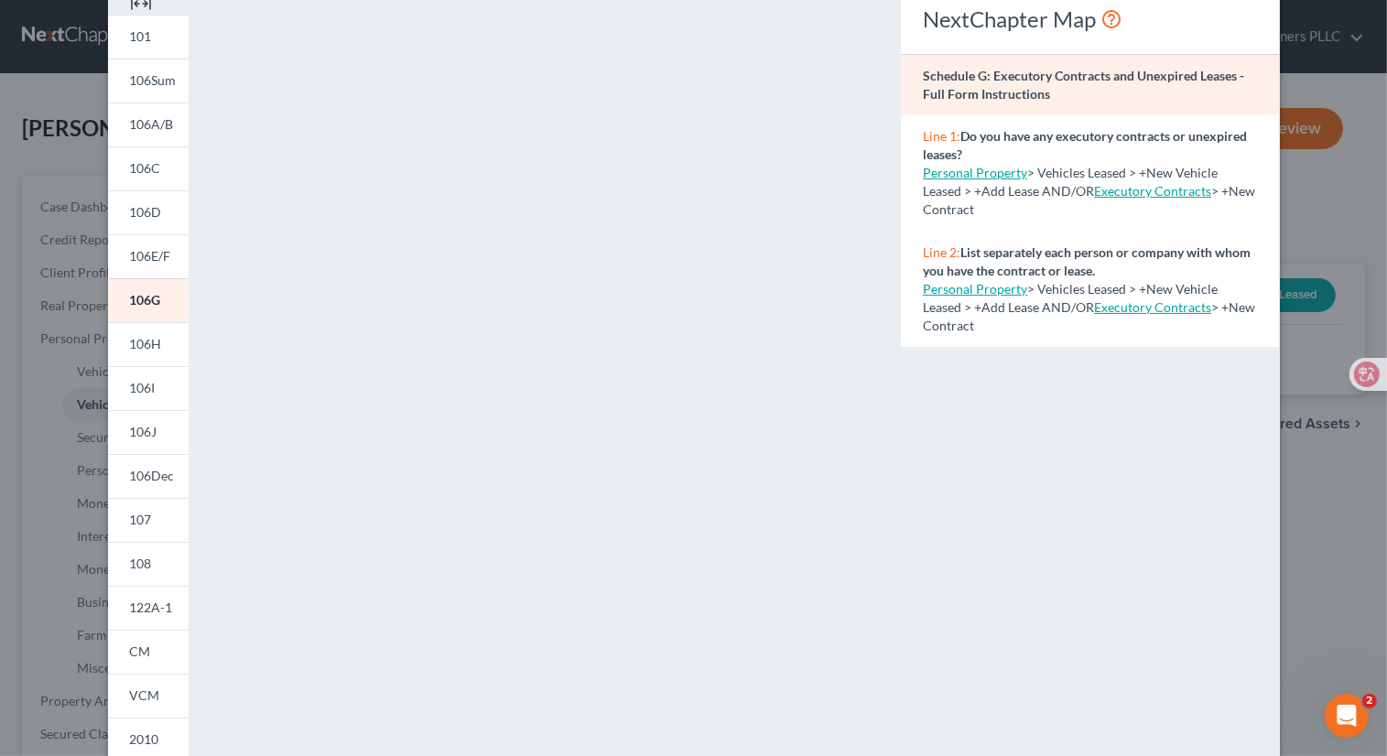
scroll to position [110, 0]
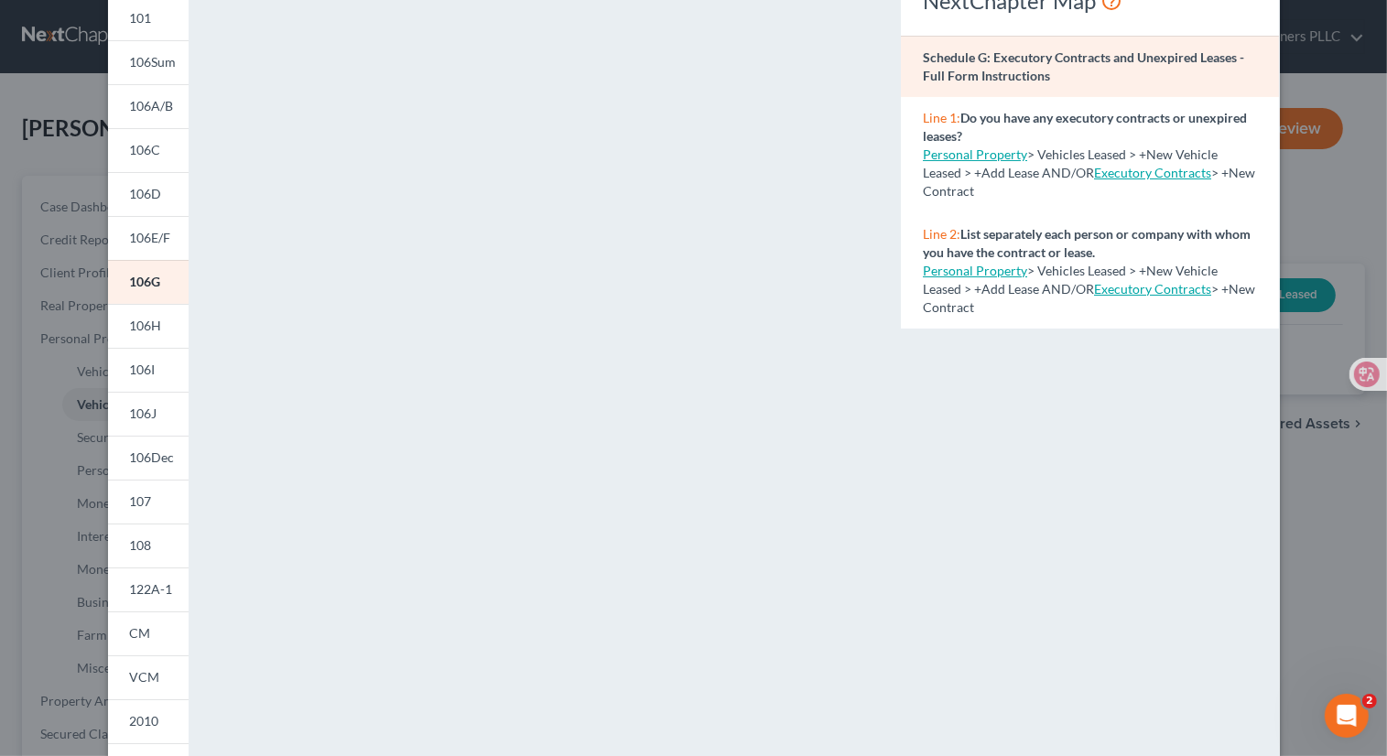
click at [1143, 287] on link "Executory Contracts" at bounding box center [1152, 289] width 117 height 16
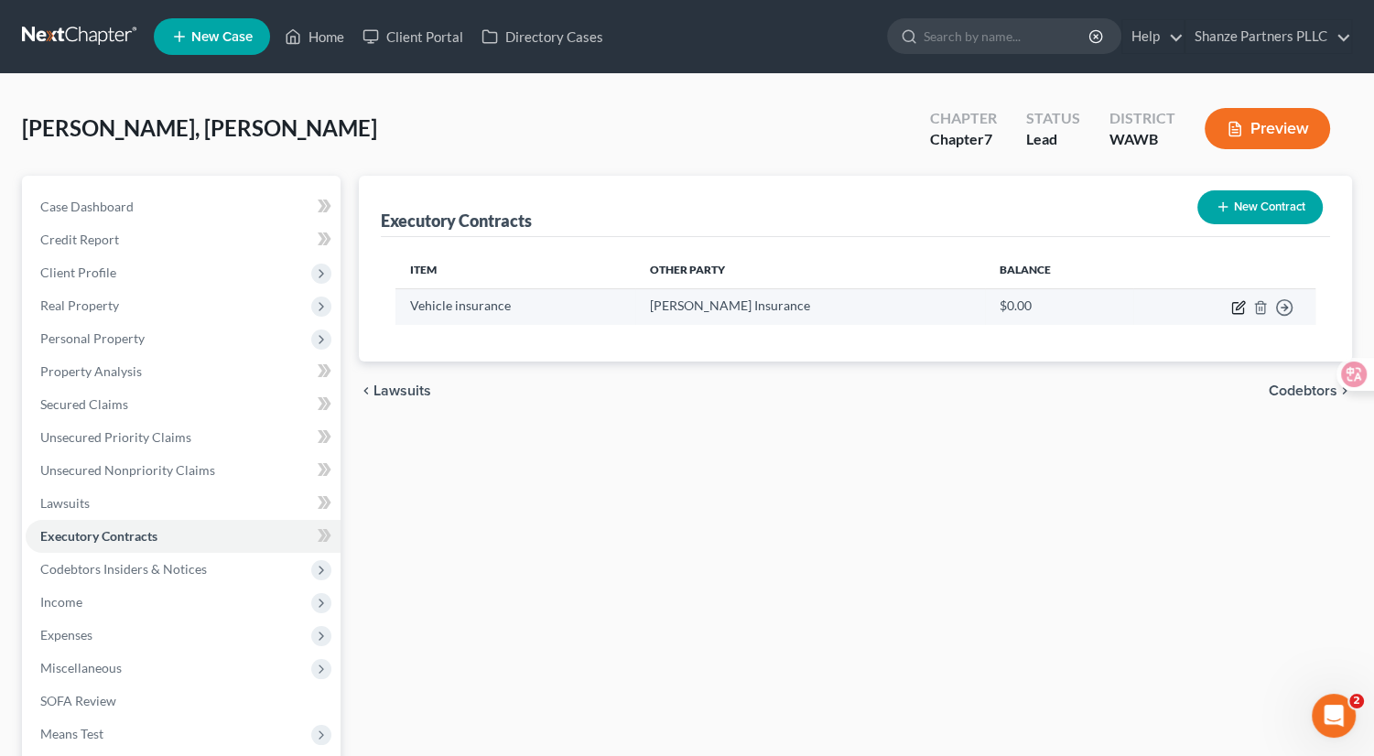
click at [1237, 309] on icon "button" at bounding box center [1240, 305] width 8 height 8
select select "50"
select select "0"
select select "1"
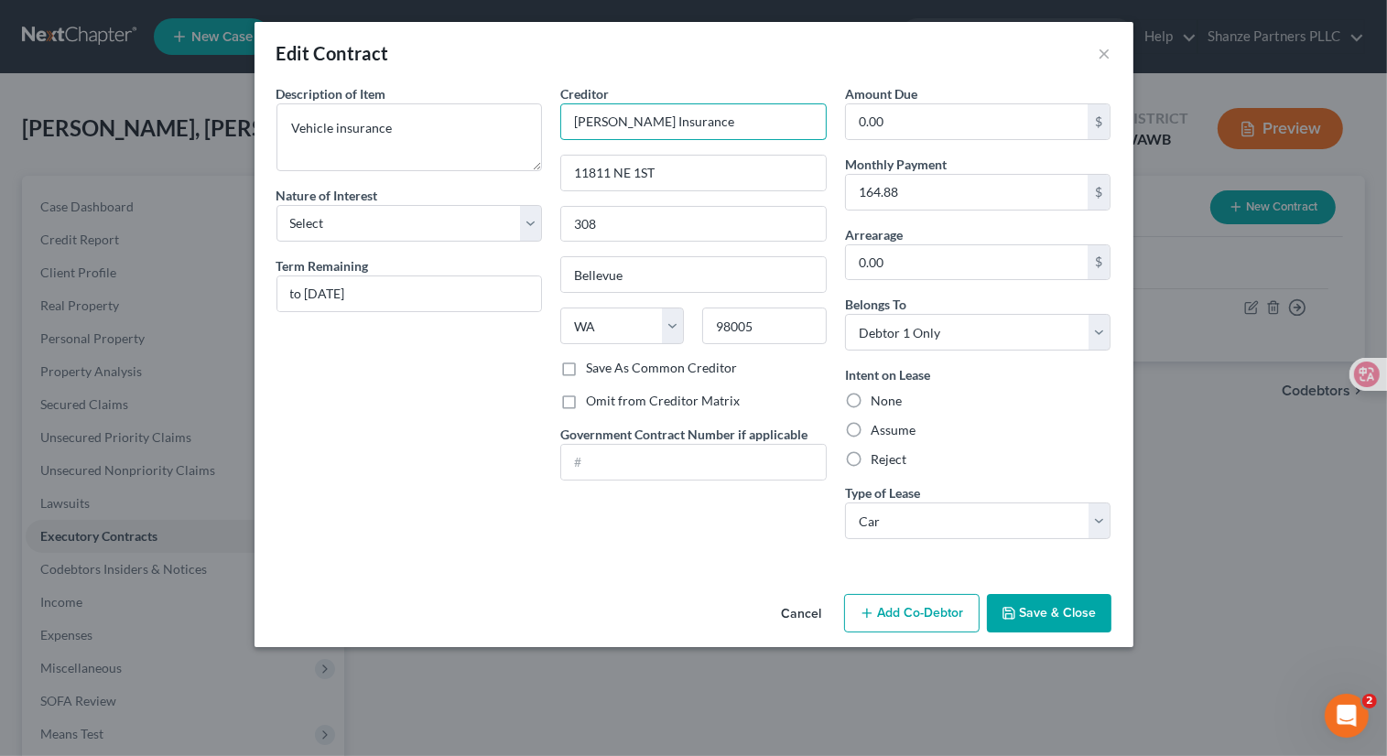
drag, startPoint x: 692, startPoint y: 126, endPoint x: 552, endPoint y: 125, distance: 140.1
click at [552, 125] on div "Creditor * [PERSON_NAME] Insurance 11811 NE 1ST [GEOGRAPHIC_DATA] [US_STATE] AK…" at bounding box center [693, 319] width 285 height 470
click at [718, 121] on input "Progressive Casualty Insuance Co" at bounding box center [693, 121] width 266 height 37
click at [780, 119] on input "Progressive Casualty Insurance Co" at bounding box center [693, 121] width 266 height 37
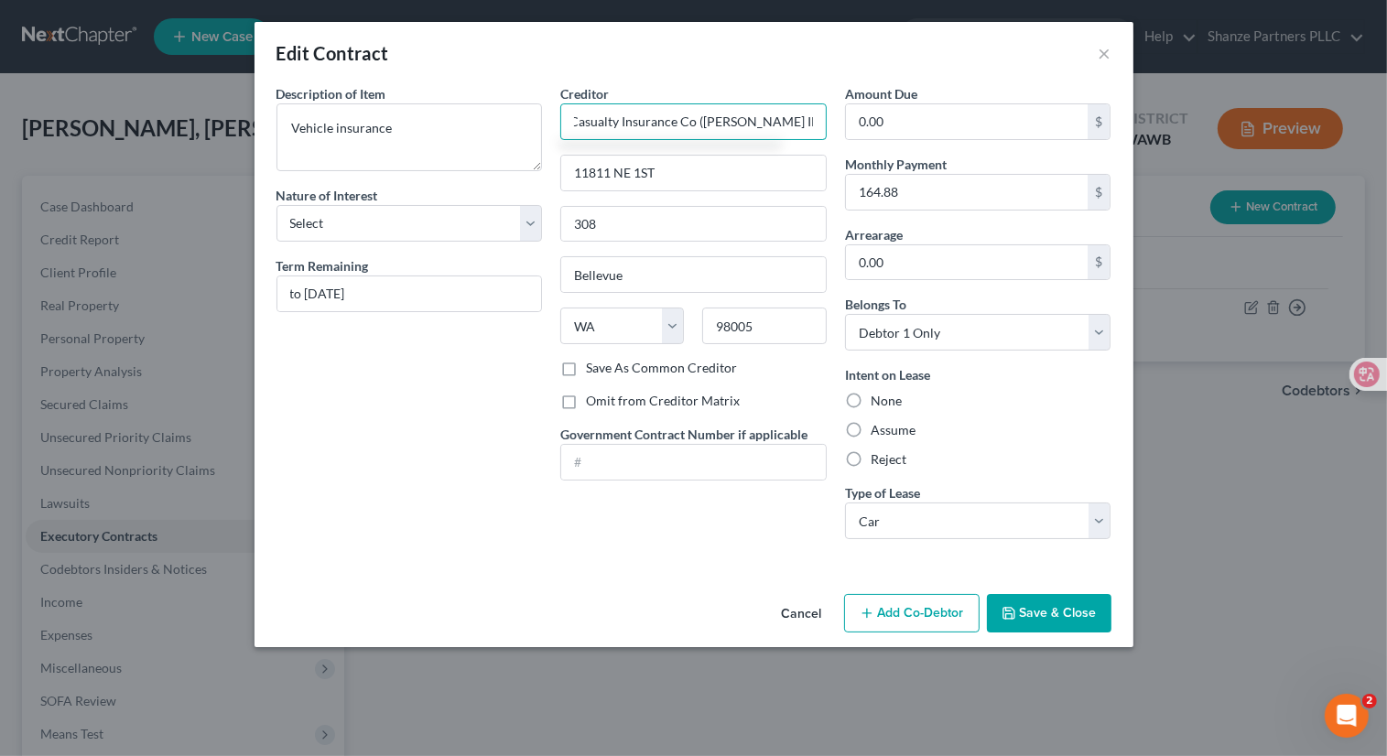
click at [782, 123] on input "Progressive Casualty Insurance Co ([PERSON_NAME] INSURANCE)" at bounding box center [693, 121] width 266 height 37
drag, startPoint x: 809, startPoint y: 122, endPoint x: 740, endPoint y: 120, distance: 69.6
click at [740, 120] on input "Progressive Casualty Insurance Co ([PERSON_NAME] I)" at bounding box center [693, 121] width 266 height 37
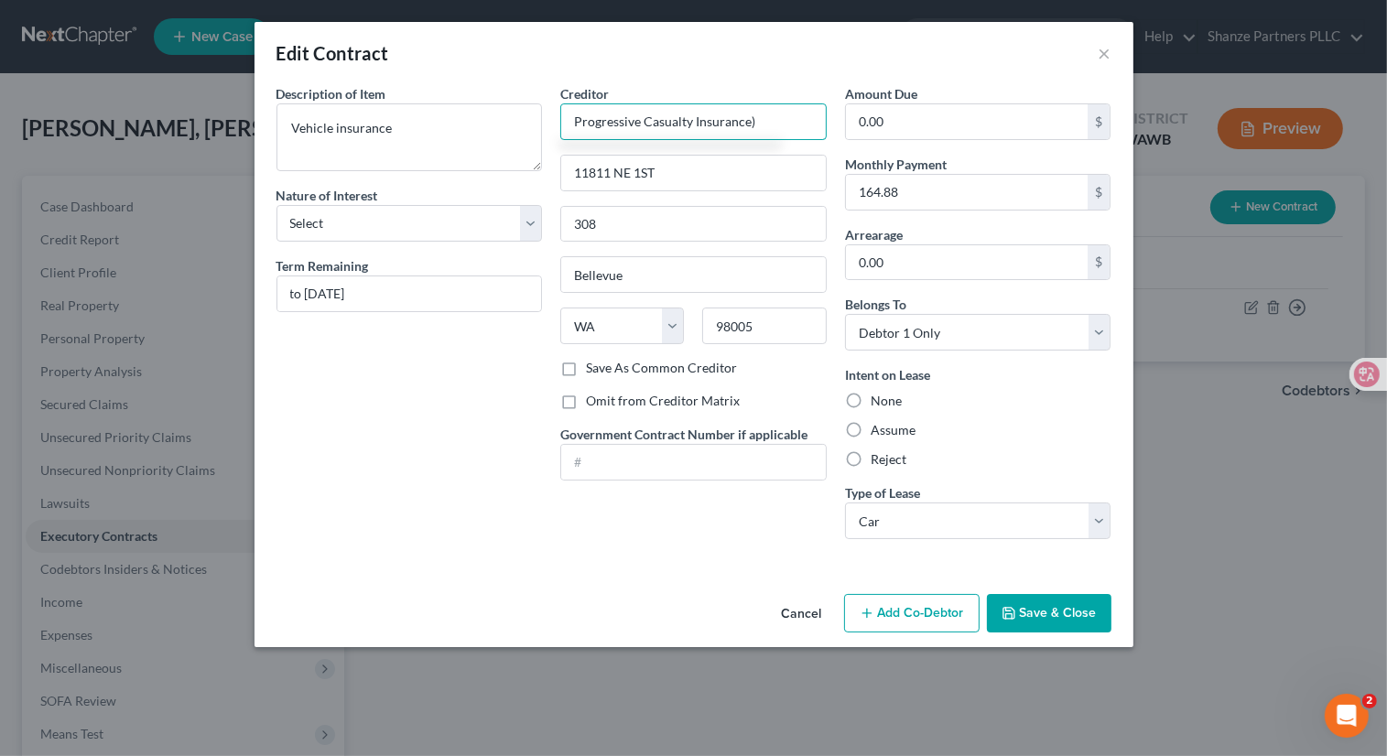
click at [776, 124] on input "Progressive Casualty Insurance)" at bounding box center [693, 121] width 266 height 37
click at [741, 119] on input "Progressive Casualty Insurance/ EBlai insurance" at bounding box center [693, 121] width 266 height 37
click at [813, 124] on input "Progressive Casualty Insurance/ [PERSON_NAME] insurance" at bounding box center [693, 121] width 266 height 37
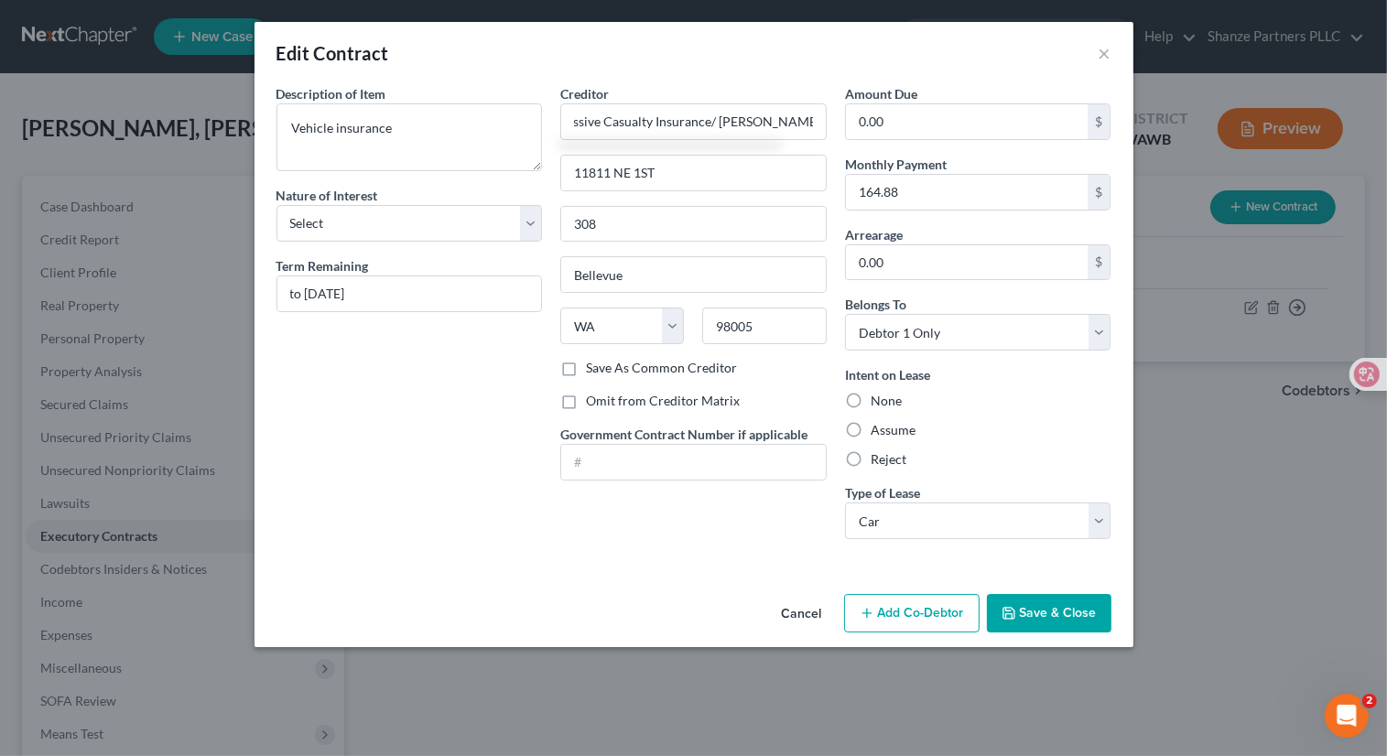
scroll to position [0, 0]
type input "Progressive Casualty Insurance/ [PERSON_NAME] insurance"
paste input "[STREET_ADDRESS][PERSON_NAME]"
drag, startPoint x: 677, startPoint y: 171, endPoint x: 527, endPoint y: 166, distance: 150.2
click at [527, 166] on div "Description of non-residential real property * Description of Item * Vehicle in…" at bounding box center [693, 319] width 853 height 470
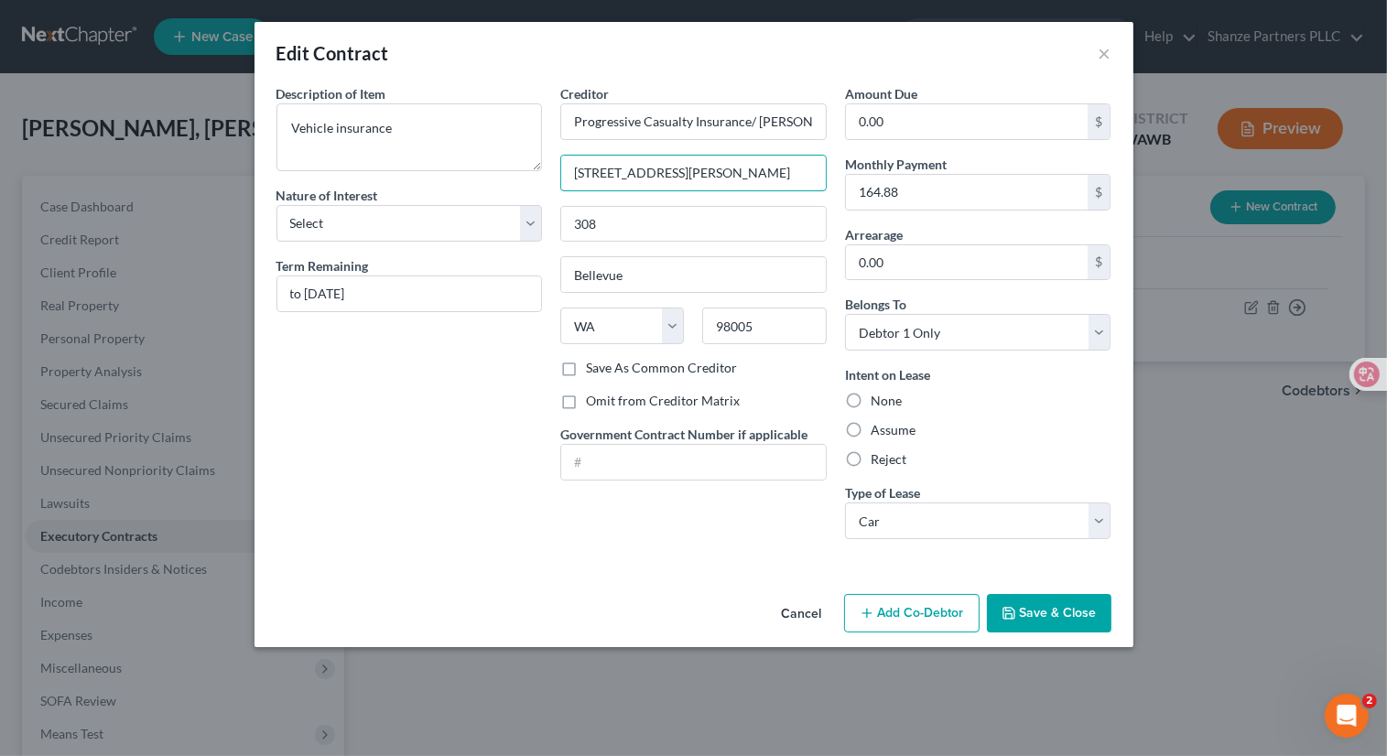
type input "[STREET_ADDRESS][PERSON_NAME]"
drag, startPoint x: 644, startPoint y: 272, endPoint x: 552, endPoint y: 269, distance: 92.5
click at [552, 269] on div "Creditor * Progressive Casualty Insurance/ [PERSON_NAME] insurance [STREET_ADDR…" at bounding box center [693, 319] width 285 height 470
paste input "[PERSON_NAME] Villag"
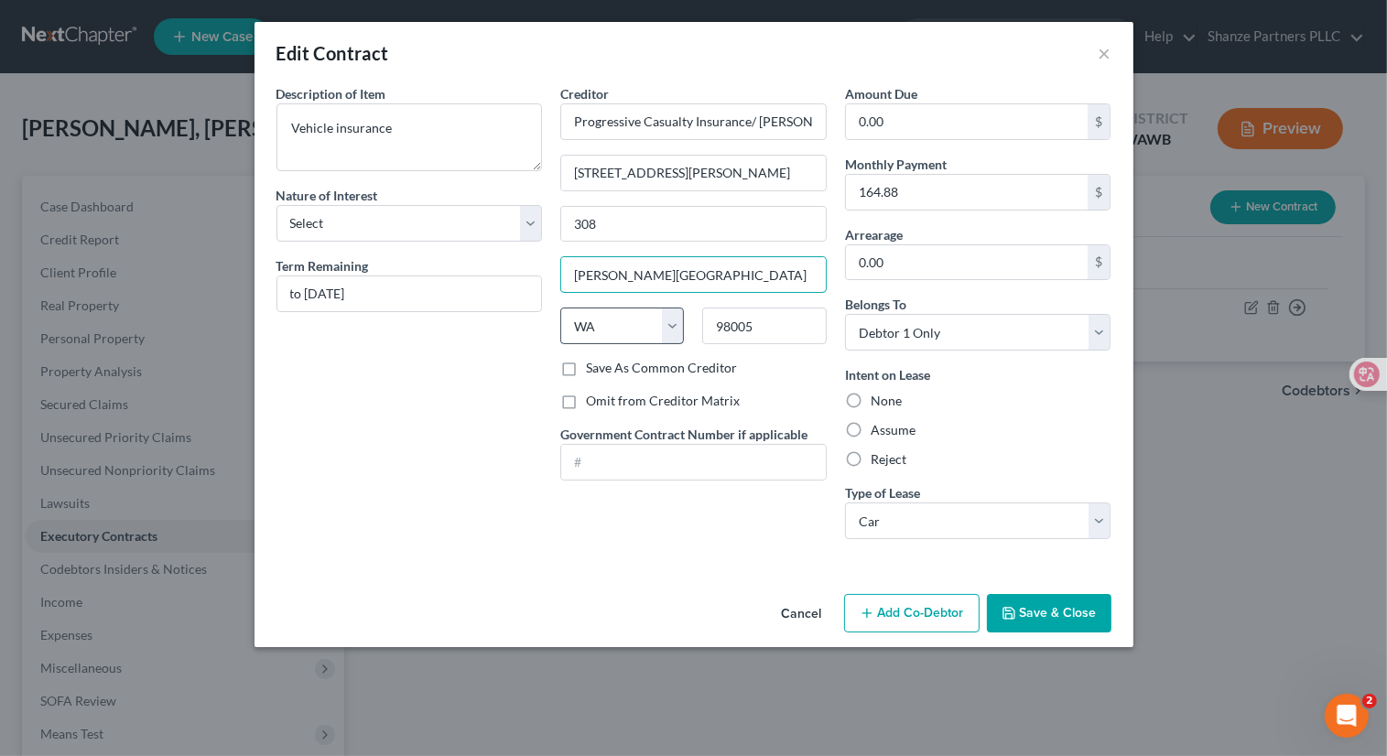
type input "[PERSON_NAME][GEOGRAPHIC_DATA]"
click at [661, 314] on select "State [US_STATE] AK AR AZ CA CO CT DE DC [GEOGRAPHIC_DATA] [GEOGRAPHIC_DATA] GU…" at bounding box center [622, 326] width 124 height 37
select select "36"
click at [560, 308] on select "State [US_STATE] AK AR AZ CA CO CT DE DC [GEOGRAPHIC_DATA] [GEOGRAPHIC_DATA] GU…" at bounding box center [622, 326] width 124 height 37
paste input "44143"
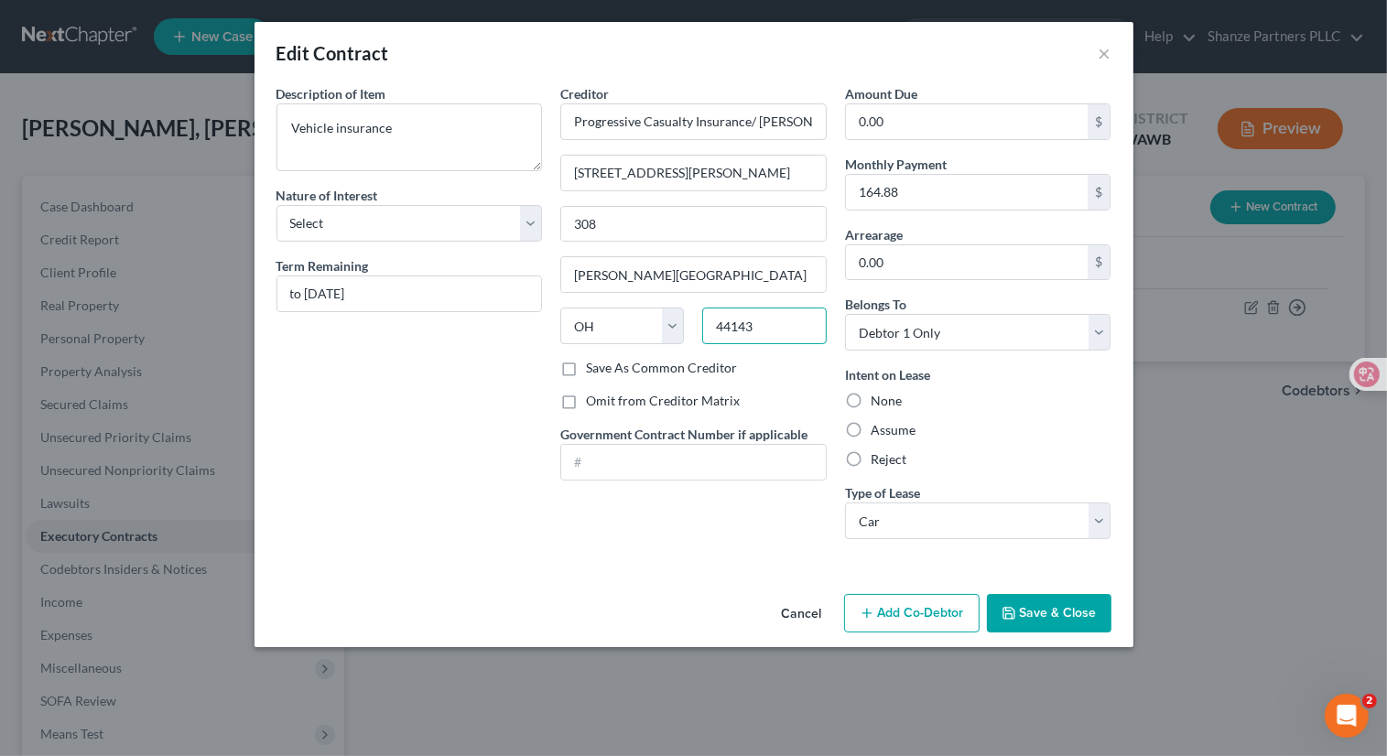
drag, startPoint x: 774, startPoint y: 320, endPoint x: 691, endPoint y: 323, distance: 83.4
click at [691, 323] on div "State [US_STATE] AK AR AZ CA CO CT DE DC [GEOGRAPHIC_DATA] [GEOGRAPHIC_DATA] GU…" at bounding box center [693, 333] width 285 height 51
type input "44143"
type input "[GEOGRAPHIC_DATA]"
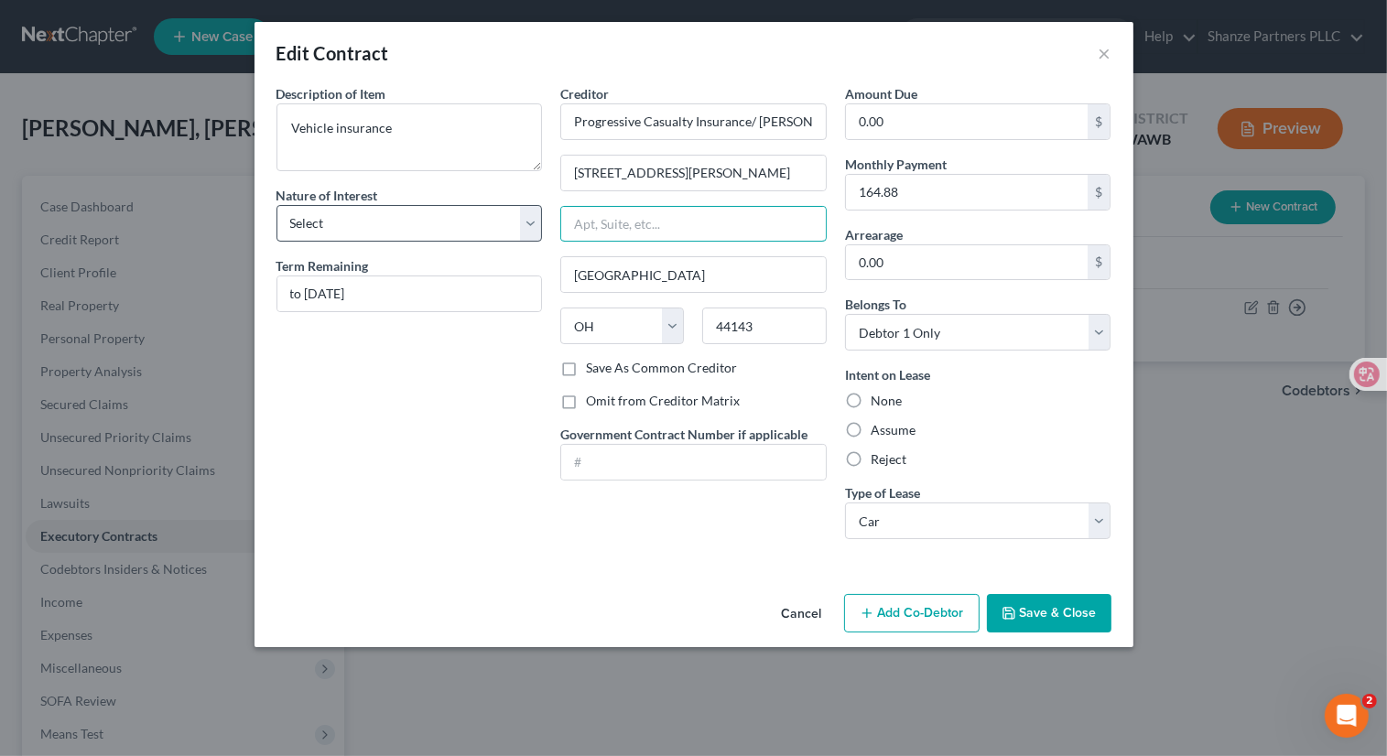
drag, startPoint x: 616, startPoint y: 217, endPoint x: 514, endPoint y: 218, distance: 101.6
click at [514, 218] on div "Description of non-residential real property * Description of Item * Vehicle in…" at bounding box center [693, 319] width 853 height 470
click at [500, 428] on div "Description of non-residential real property * Description of Item * Vehicle in…" at bounding box center [409, 319] width 285 height 470
paste input "[PERSON_NAME][GEOGRAPHIC_DATA]"
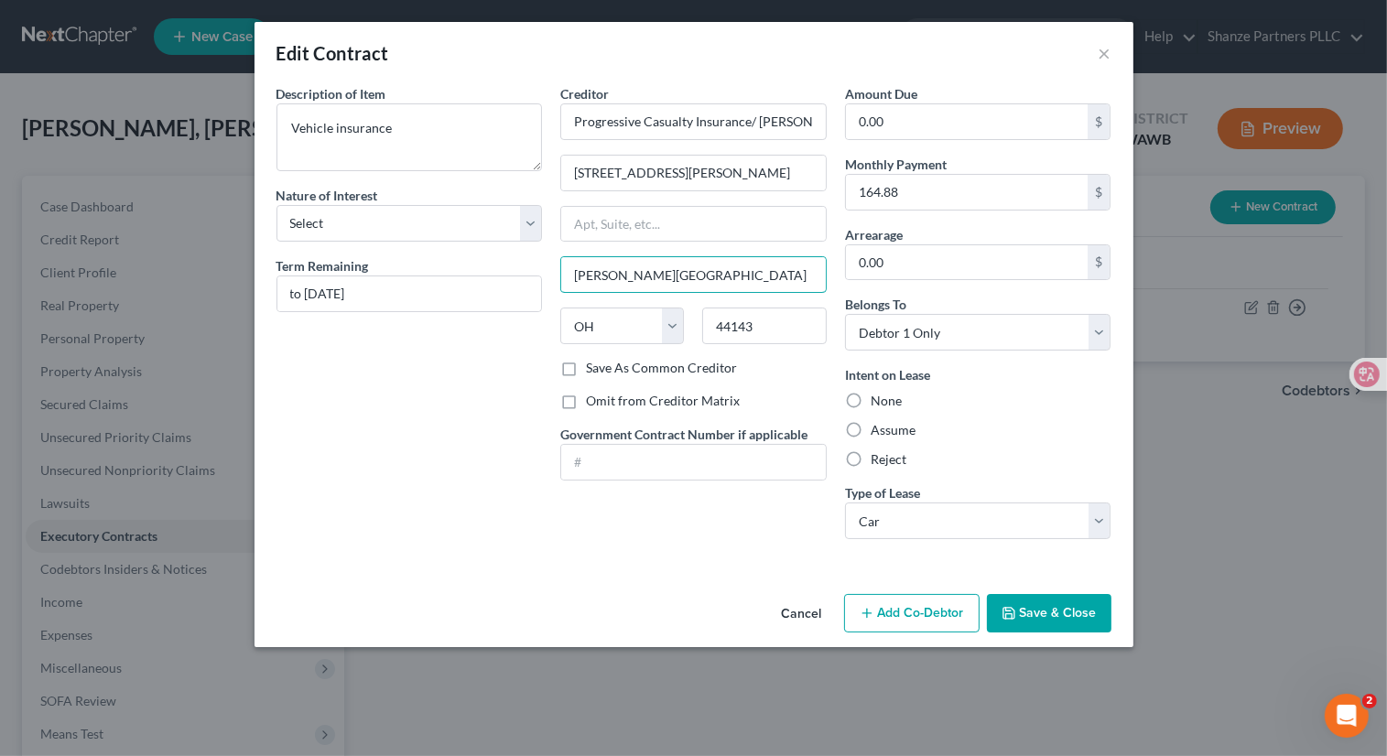
drag, startPoint x: 645, startPoint y: 272, endPoint x: 552, endPoint y: 272, distance: 93.4
click at [552, 272] on div "Creditor * Progressive Casualty Insurance/ [PERSON_NAME] insurance [STREET_ADDR…" at bounding box center [693, 319] width 285 height 470
type input "[PERSON_NAME][GEOGRAPHIC_DATA]"
click at [483, 391] on div "Description of non-residential real property * Description of Item * Vehicle in…" at bounding box center [409, 319] width 285 height 470
click at [1050, 619] on button "Save & Close" at bounding box center [1049, 613] width 125 height 38
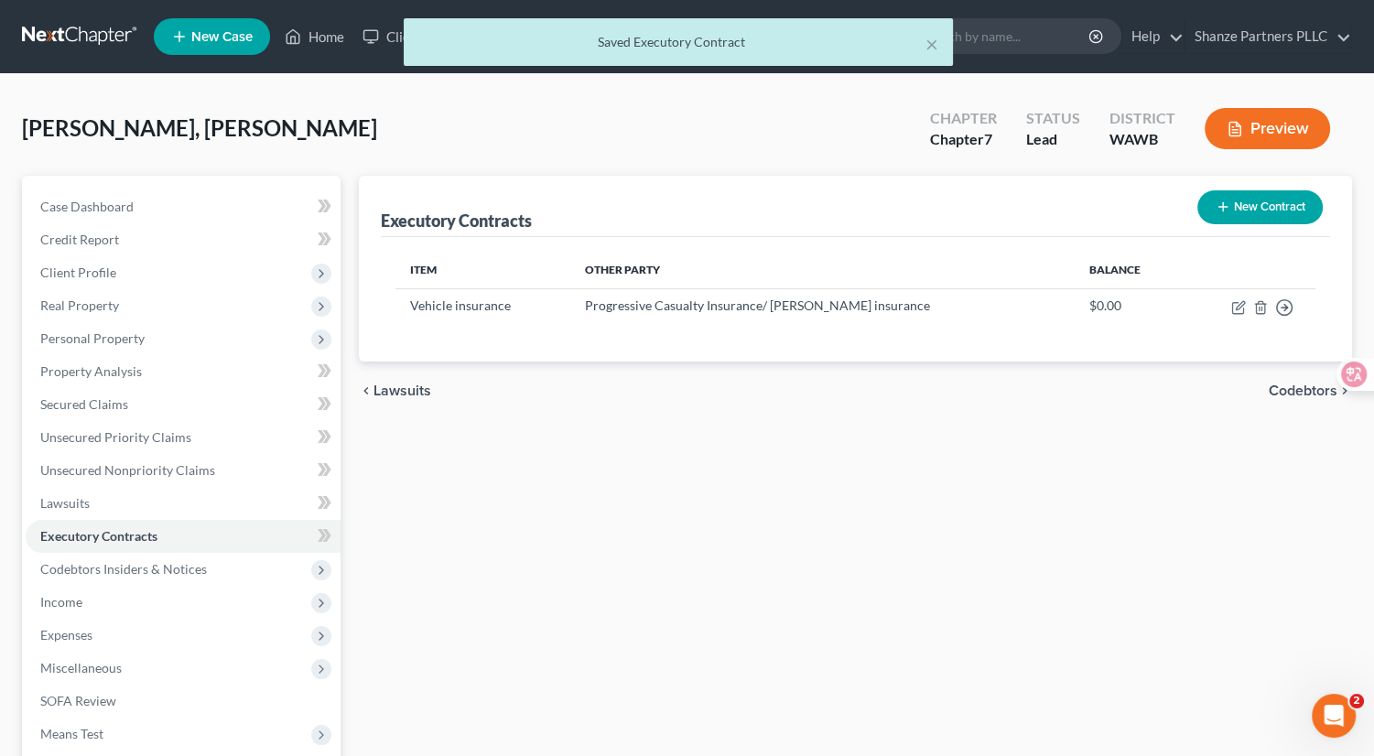
click at [1275, 108] on button "Preview" at bounding box center [1267, 128] width 125 height 41
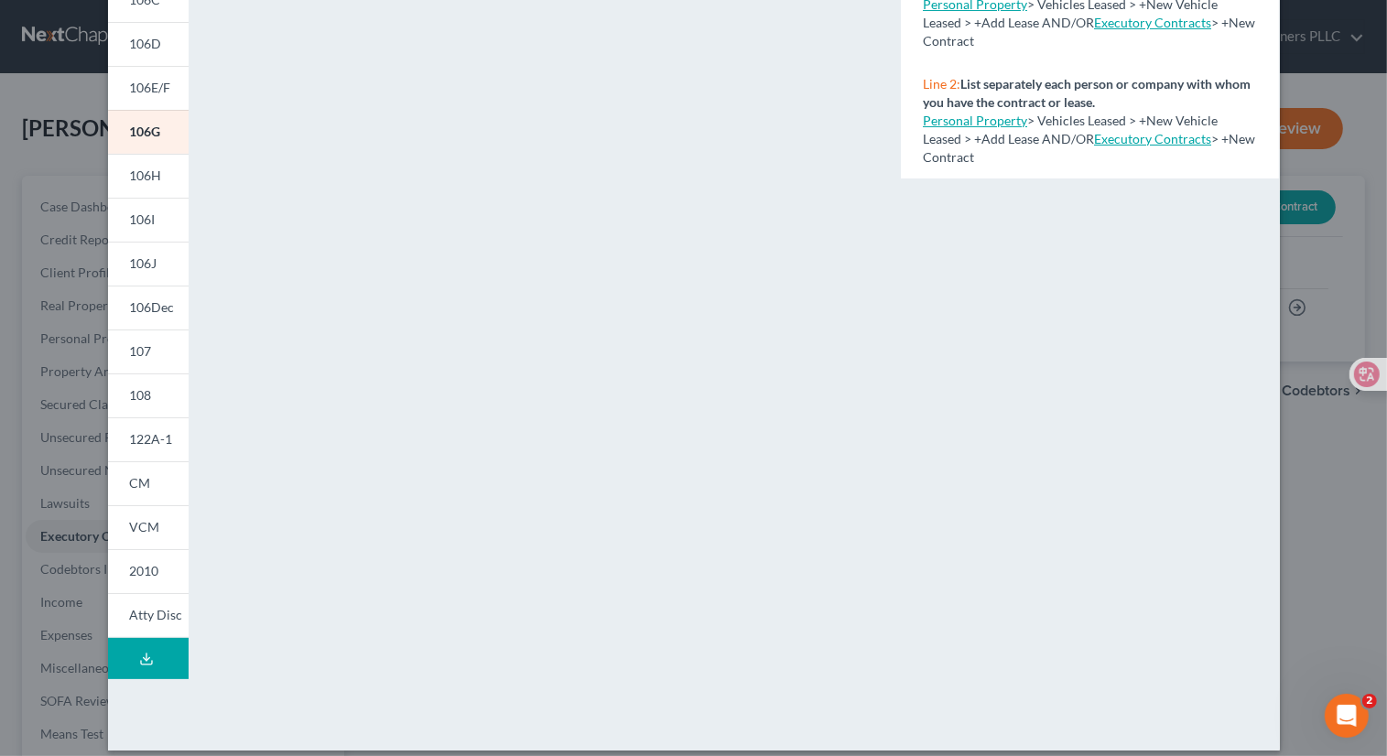
scroll to position [276, 0]
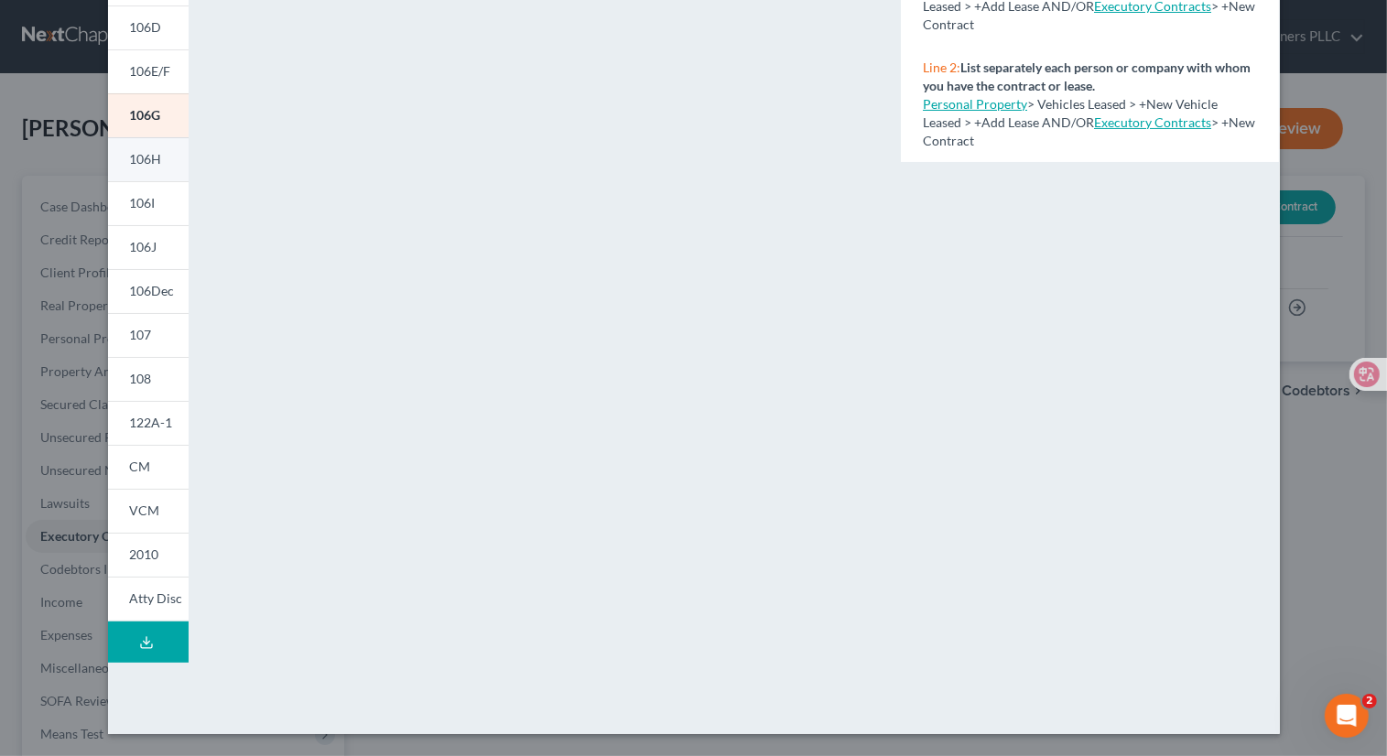
click at [141, 167] on span "106H" at bounding box center [146, 159] width 32 height 16
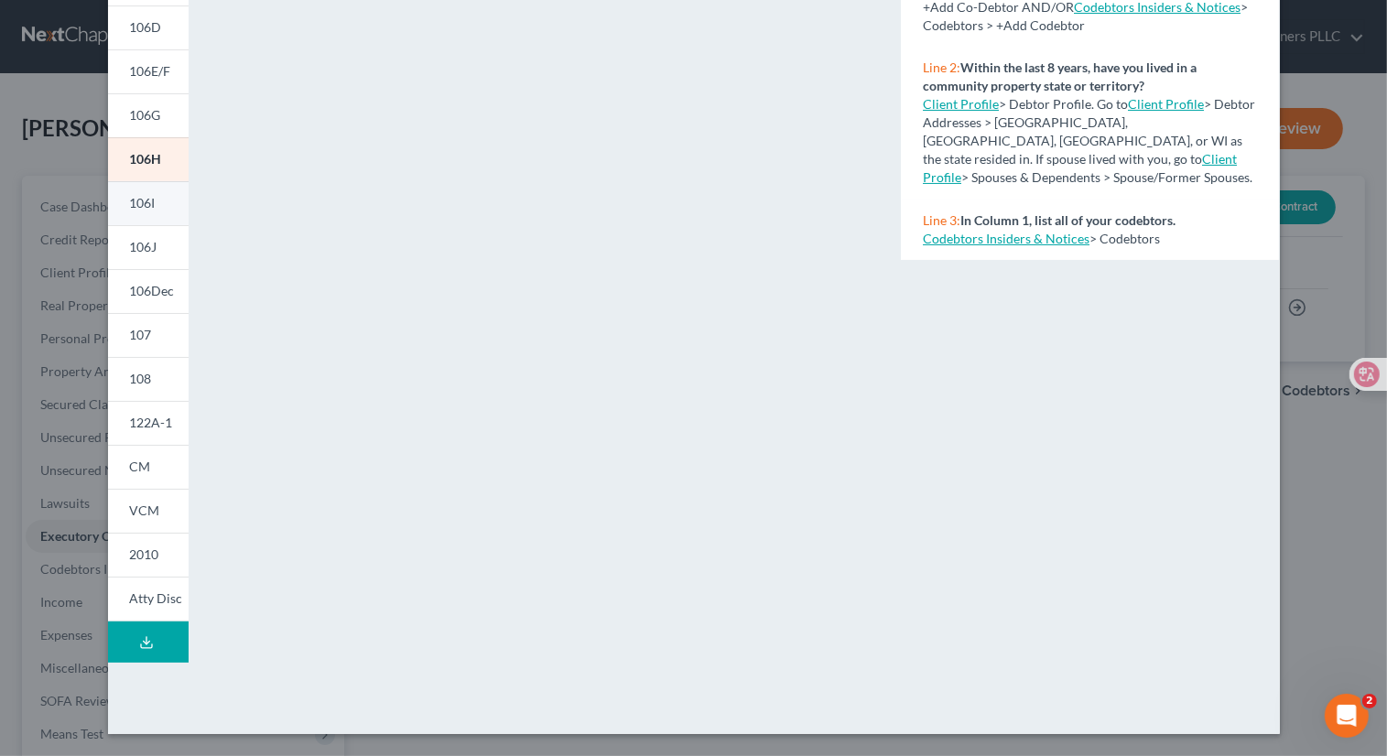
click at [143, 214] on link "106I" at bounding box center [148, 203] width 81 height 44
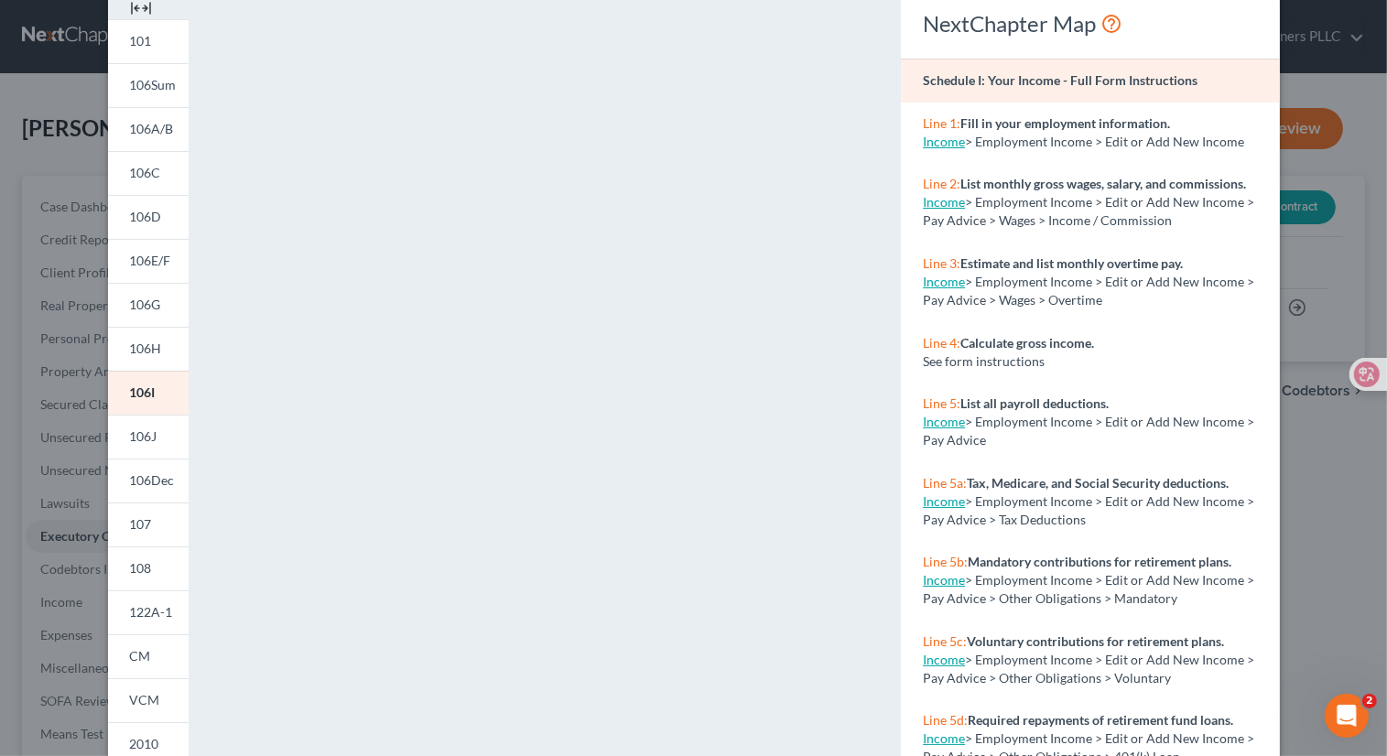
scroll to position [87, 0]
click at [135, 345] on span "106H" at bounding box center [146, 349] width 32 height 16
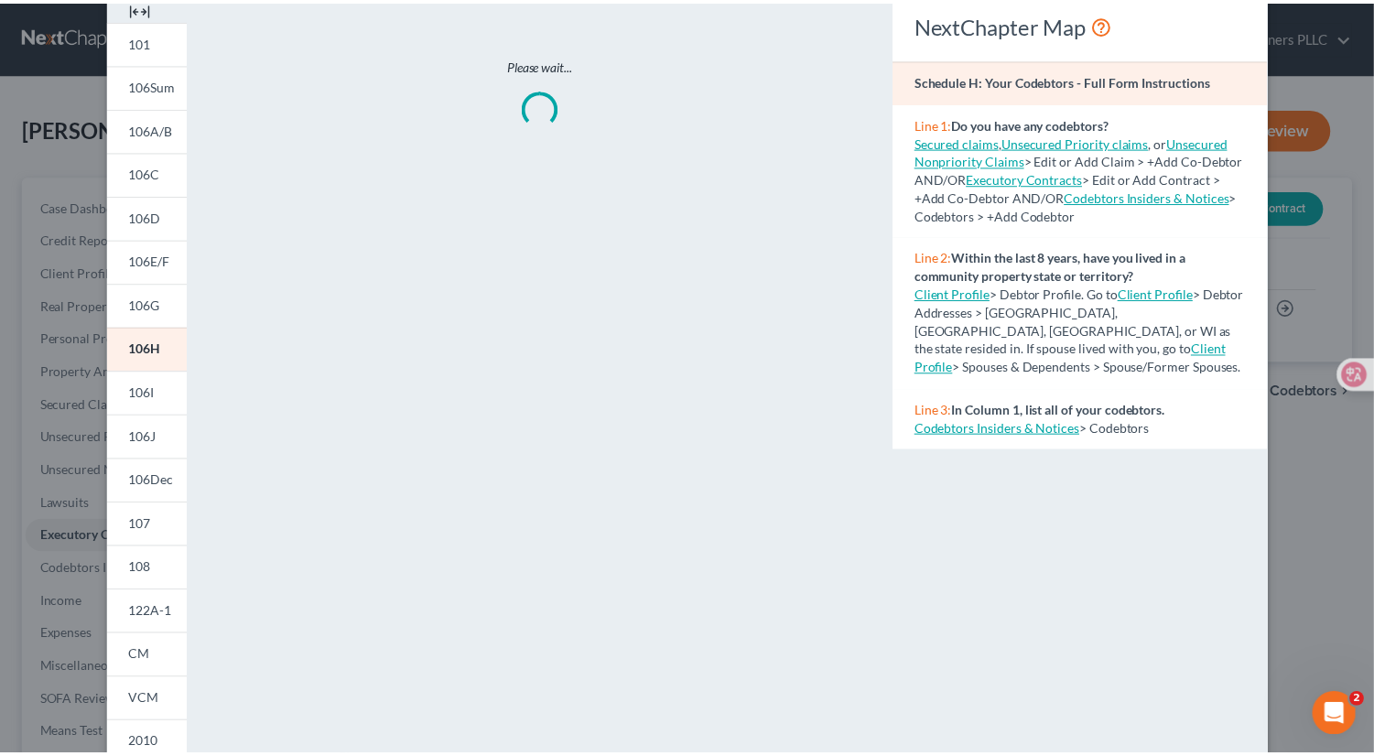
scroll to position [0, 0]
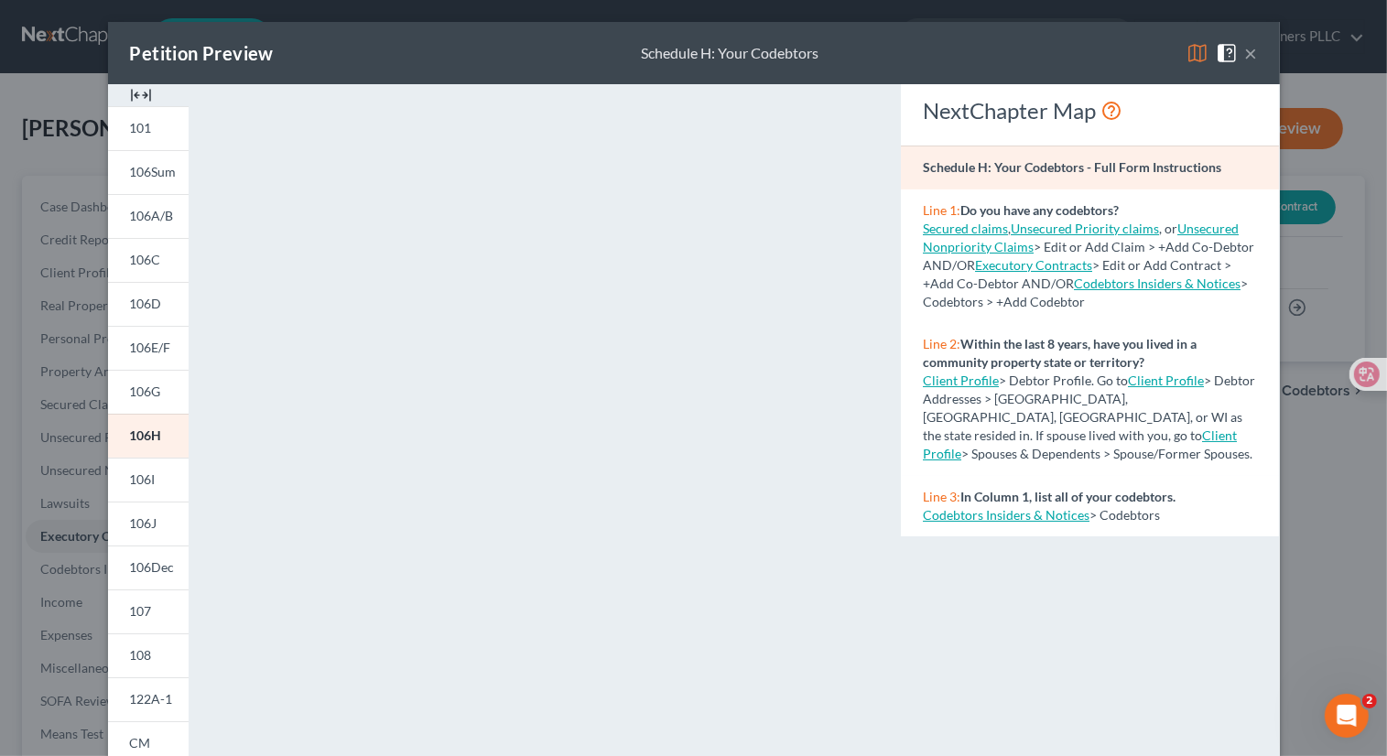
click at [1021, 439] on link "Client Profile" at bounding box center [1080, 445] width 314 height 34
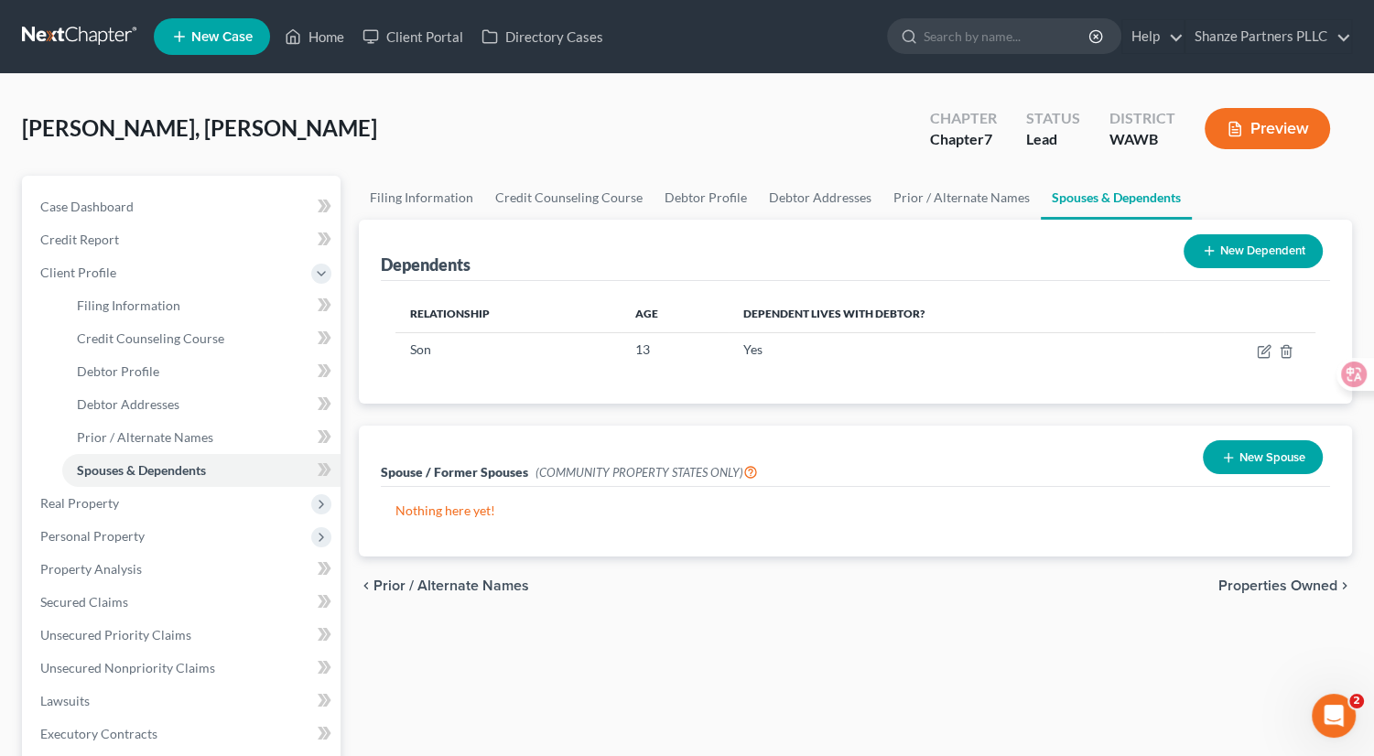
click at [1240, 454] on button "New Spouse" at bounding box center [1263, 457] width 120 height 34
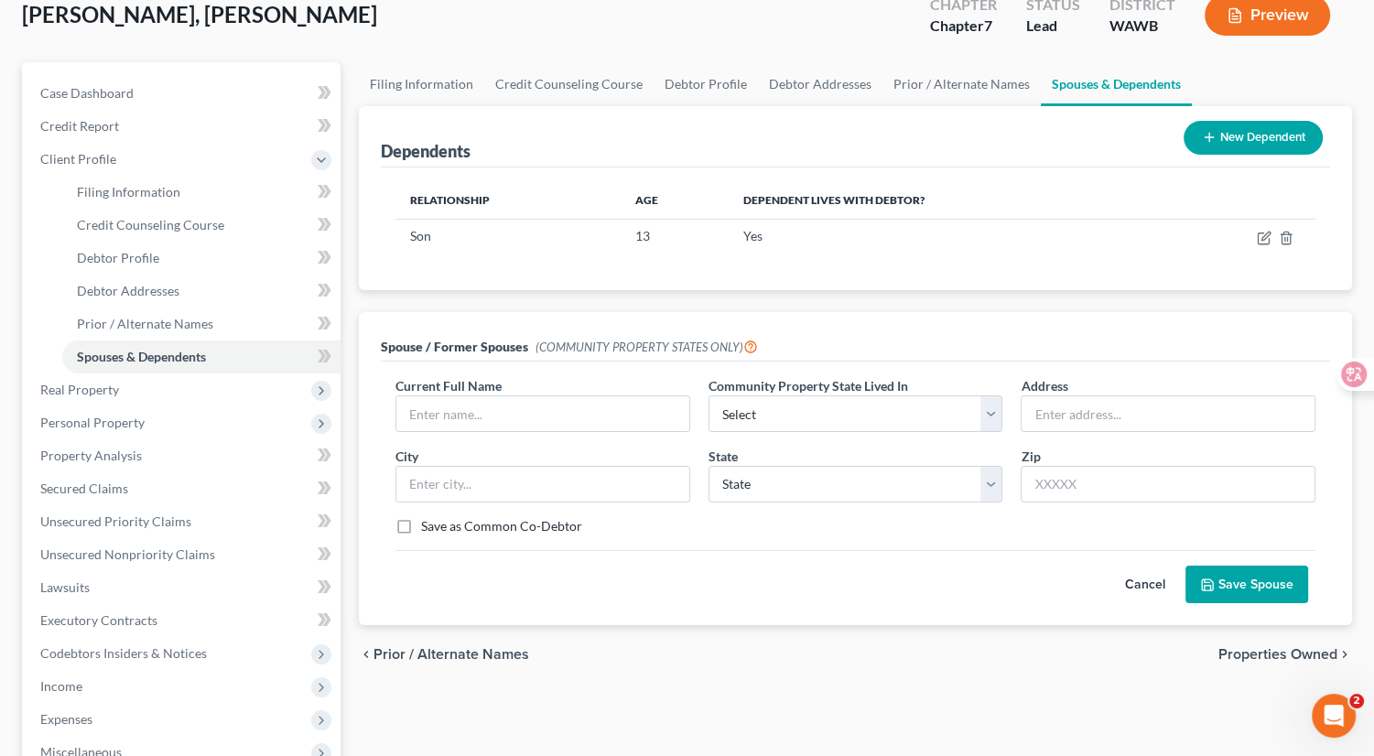
scroll to position [116, 0]
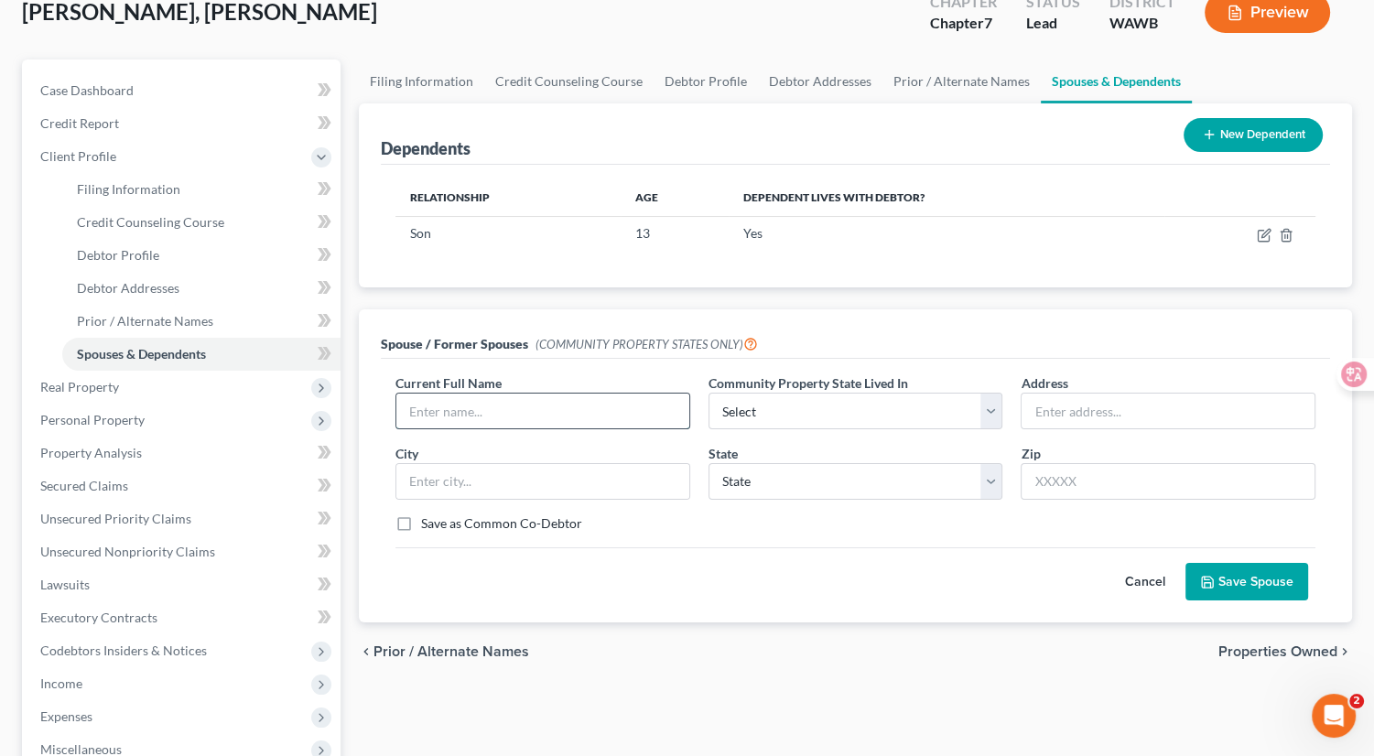
click at [507, 410] on input "text" at bounding box center [542, 411] width 293 height 35
paste input "[PERSON_NAME]"
paste input "YANG"
type input "[PERSON_NAME] [PERSON_NAME]"
click at [818, 410] on select "Select AZ CA GU ID LA NV NM PR [GEOGRAPHIC_DATA] [GEOGRAPHIC_DATA] [GEOGRAPHIC_…" at bounding box center [856, 411] width 295 height 37
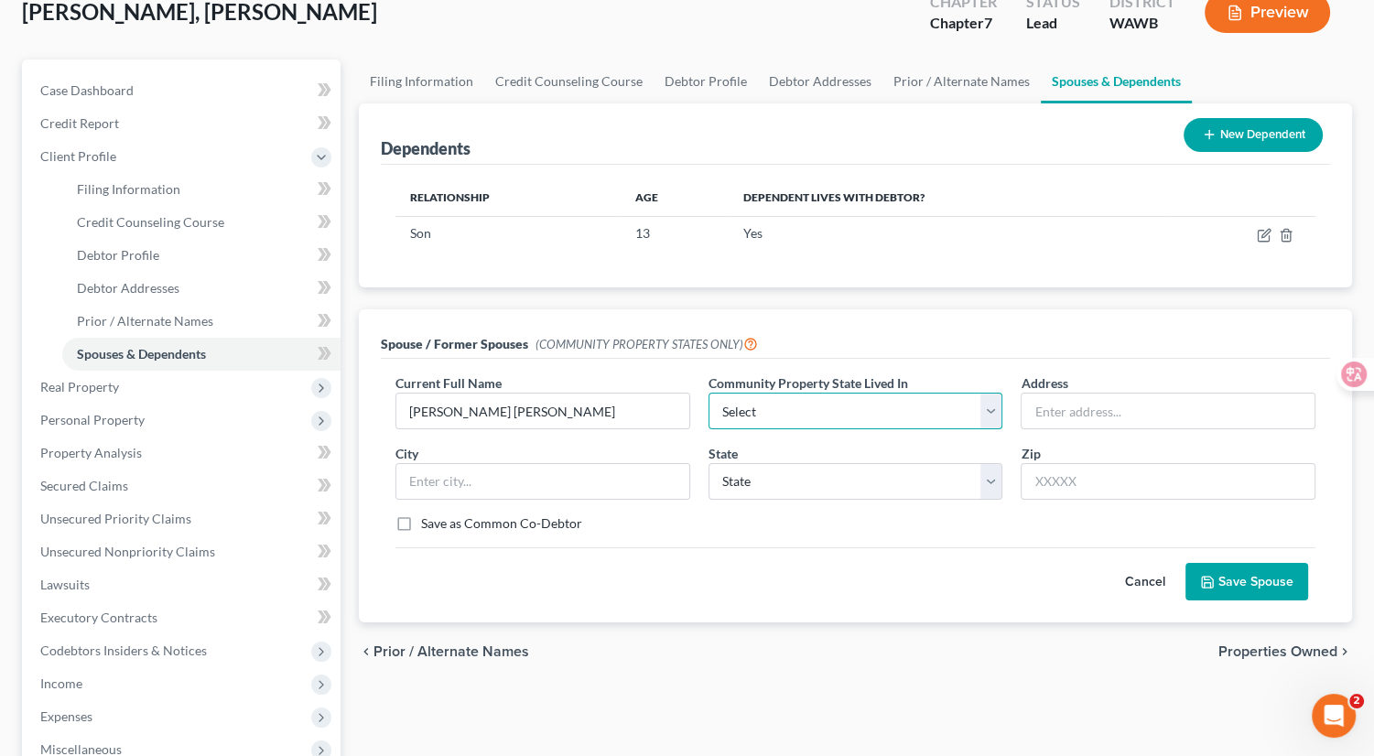
select select "9"
click at [709, 393] on select "Select AZ CA GU ID LA NV NM PR [GEOGRAPHIC_DATA] [GEOGRAPHIC_DATA] [GEOGRAPHIC_…" at bounding box center [856, 411] width 295 height 37
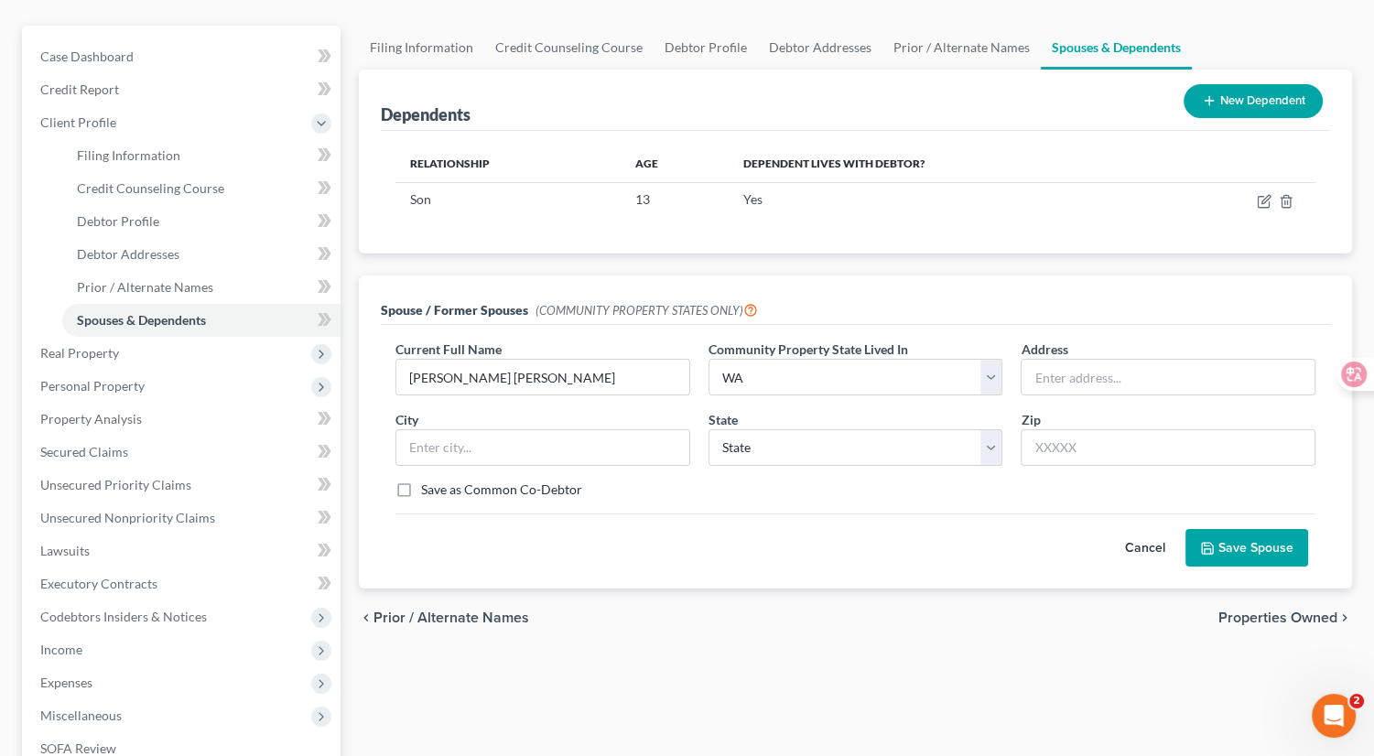
click at [1226, 547] on button "Save Spouse" at bounding box center [1247, 548] width 123 height 38
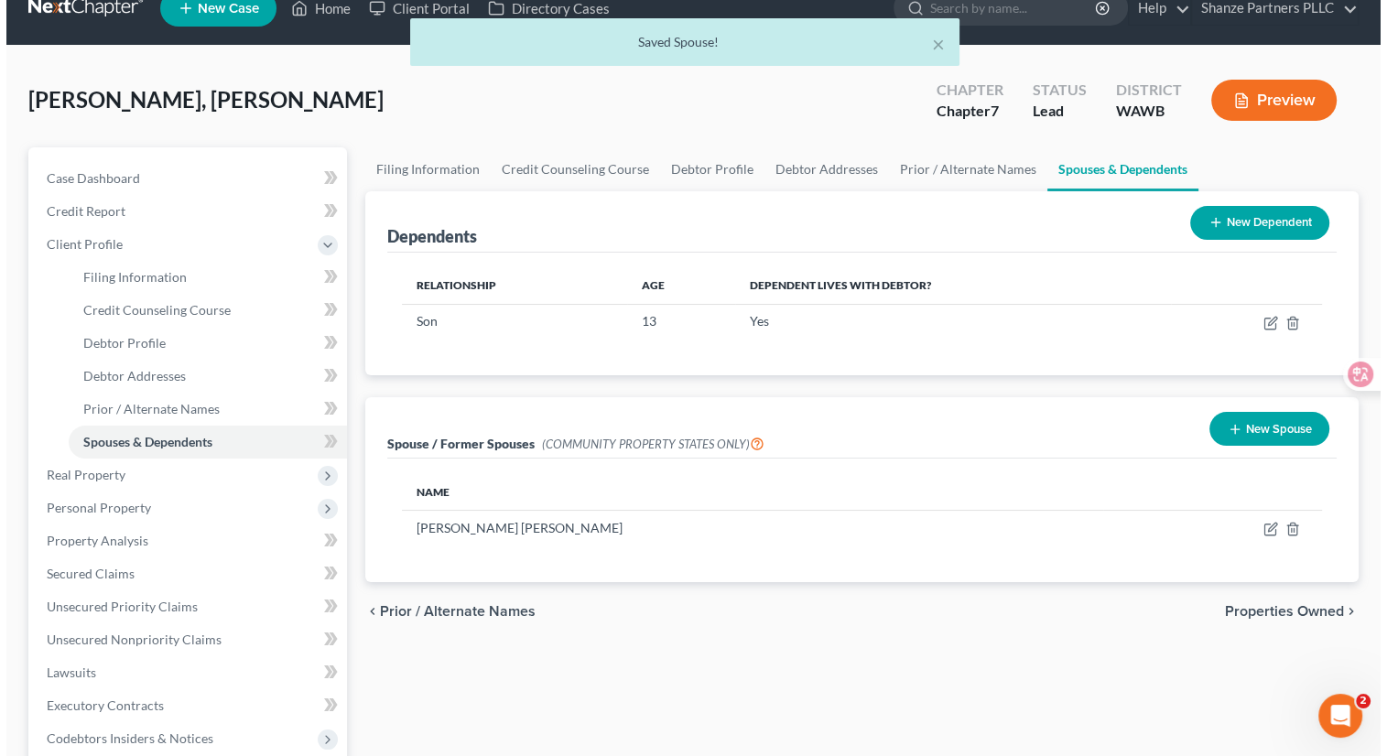
scroll to position [10, 0]
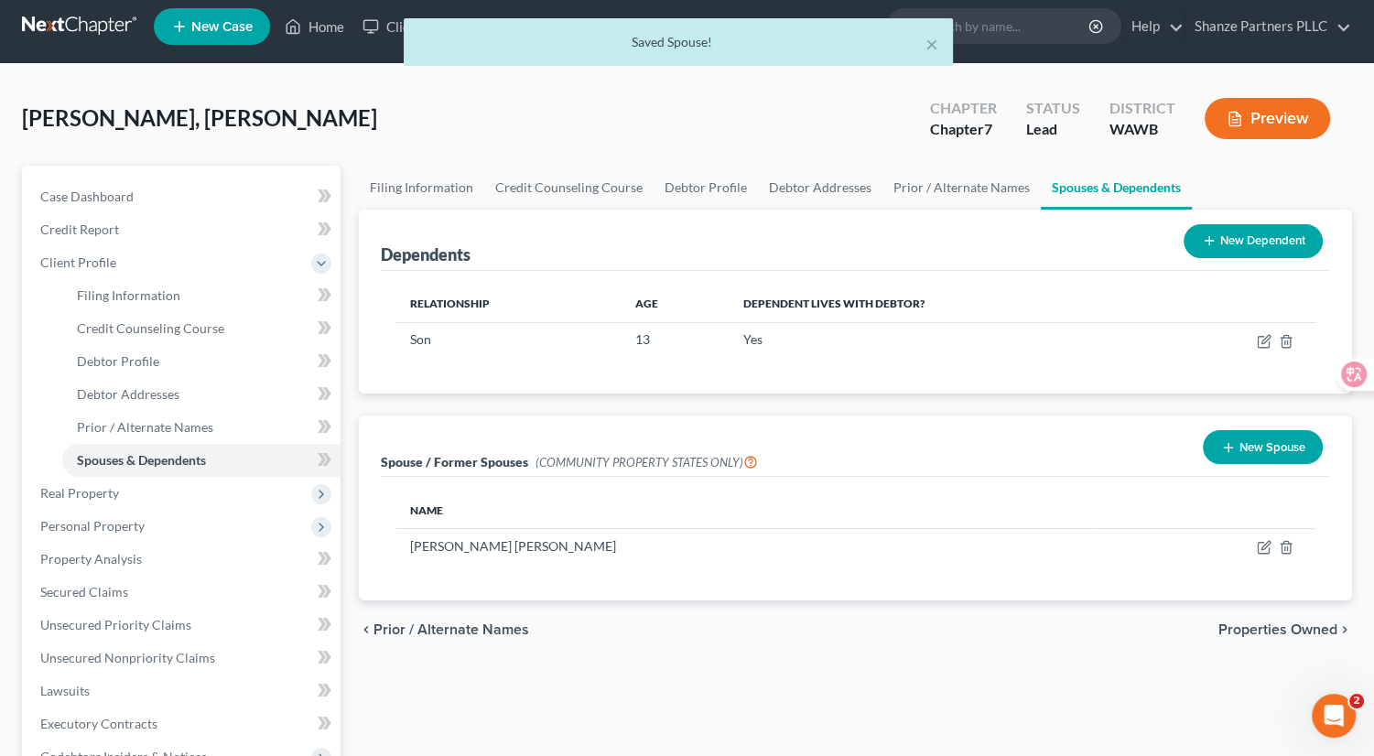
click at [1275, 131] on button "Preview" at bounding box center [1267, 118] width 125 height 41
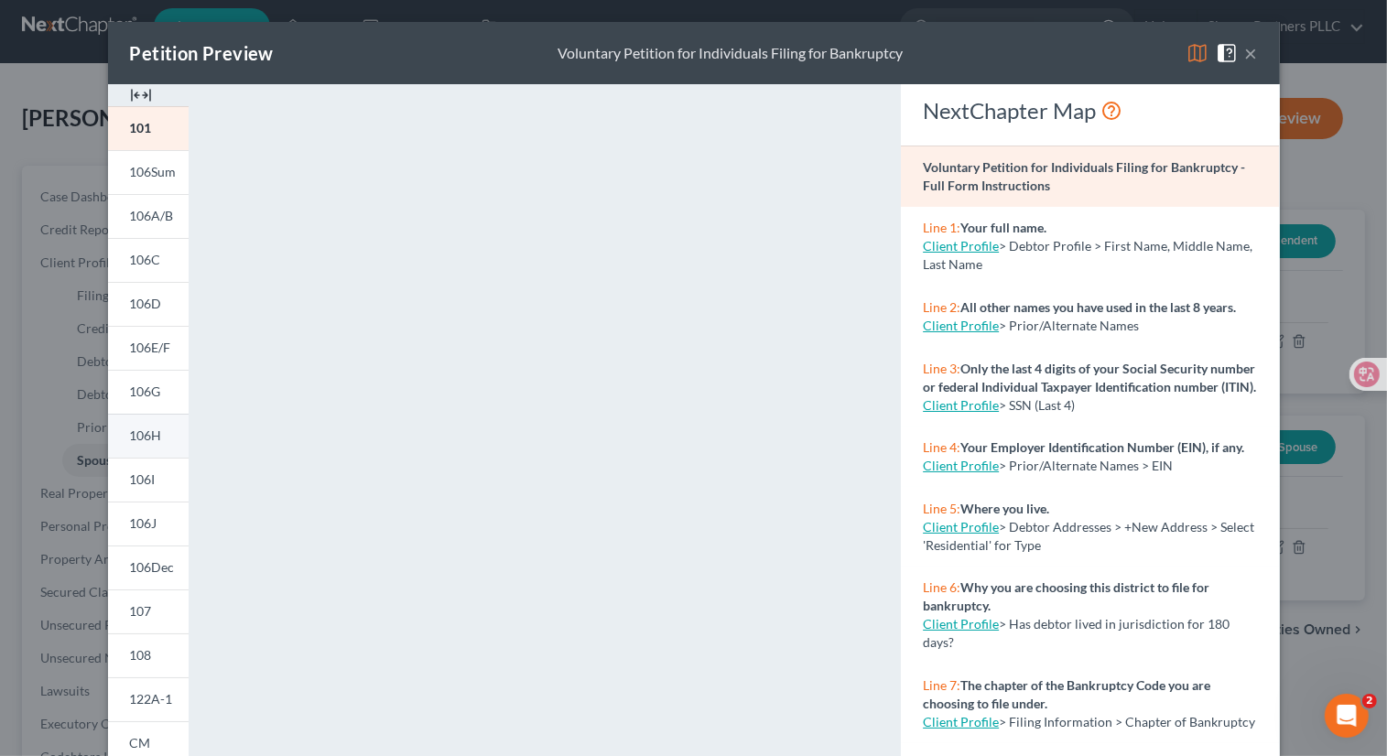
click at [155, 436] on link "106H" at bounding box center [148, 436] width 81 height 44
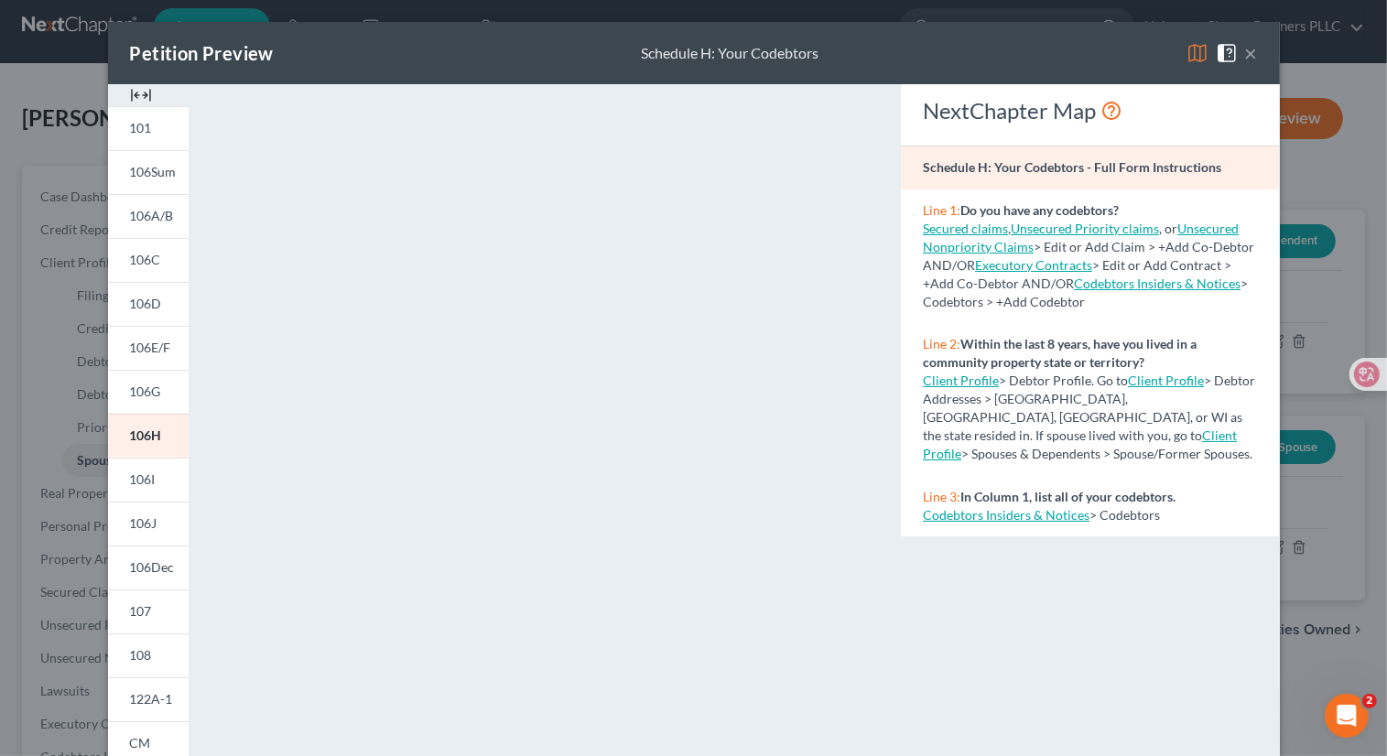
click at [1148, 381] on link "Client Profile" at bounding box center [1166, 381] width 76 height 16
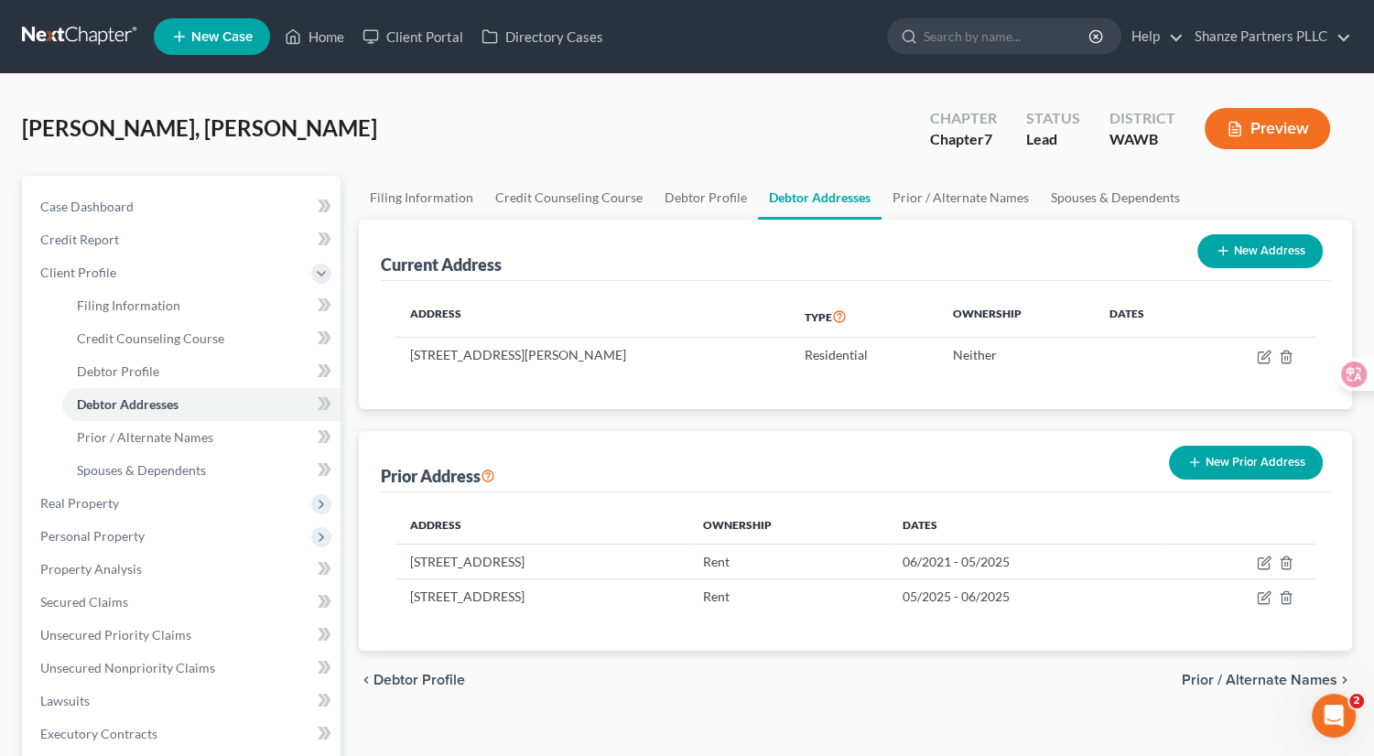
click at [1259, 121] on button "Preview" at bounding box center [1267, 128] width 125 height 41
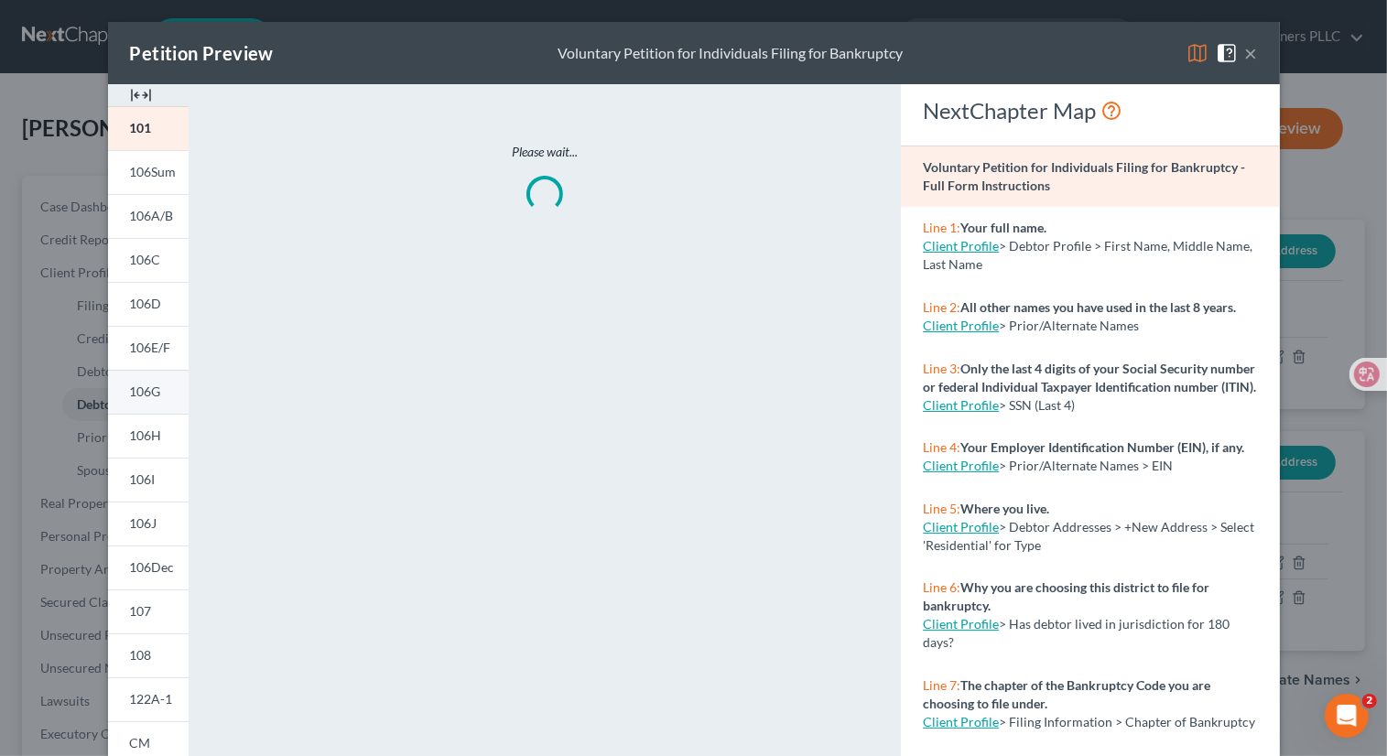
click at [151, 387] on span "106G" at bounding box center [145, 392] width 31 height 16
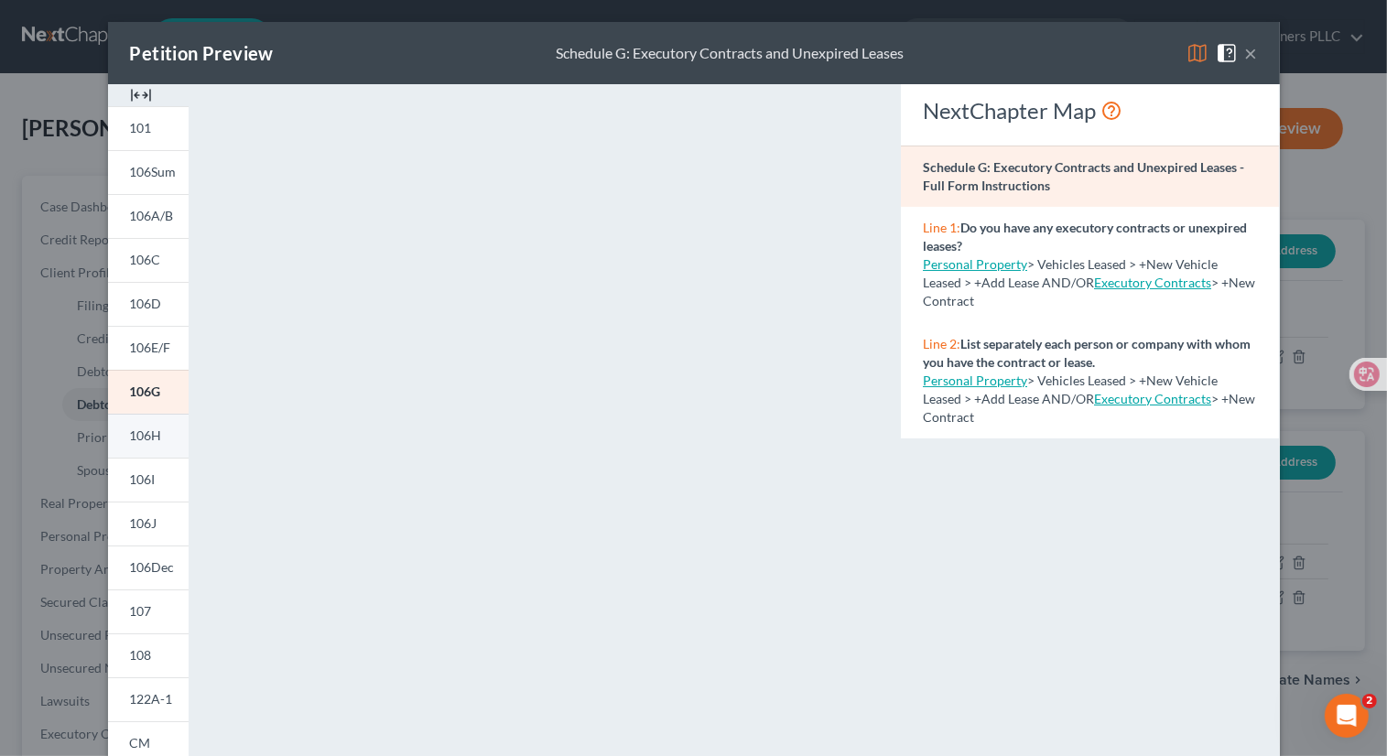
click at [153, 434] on span "106H" at bounding box center [146, 436] width 32 height 16
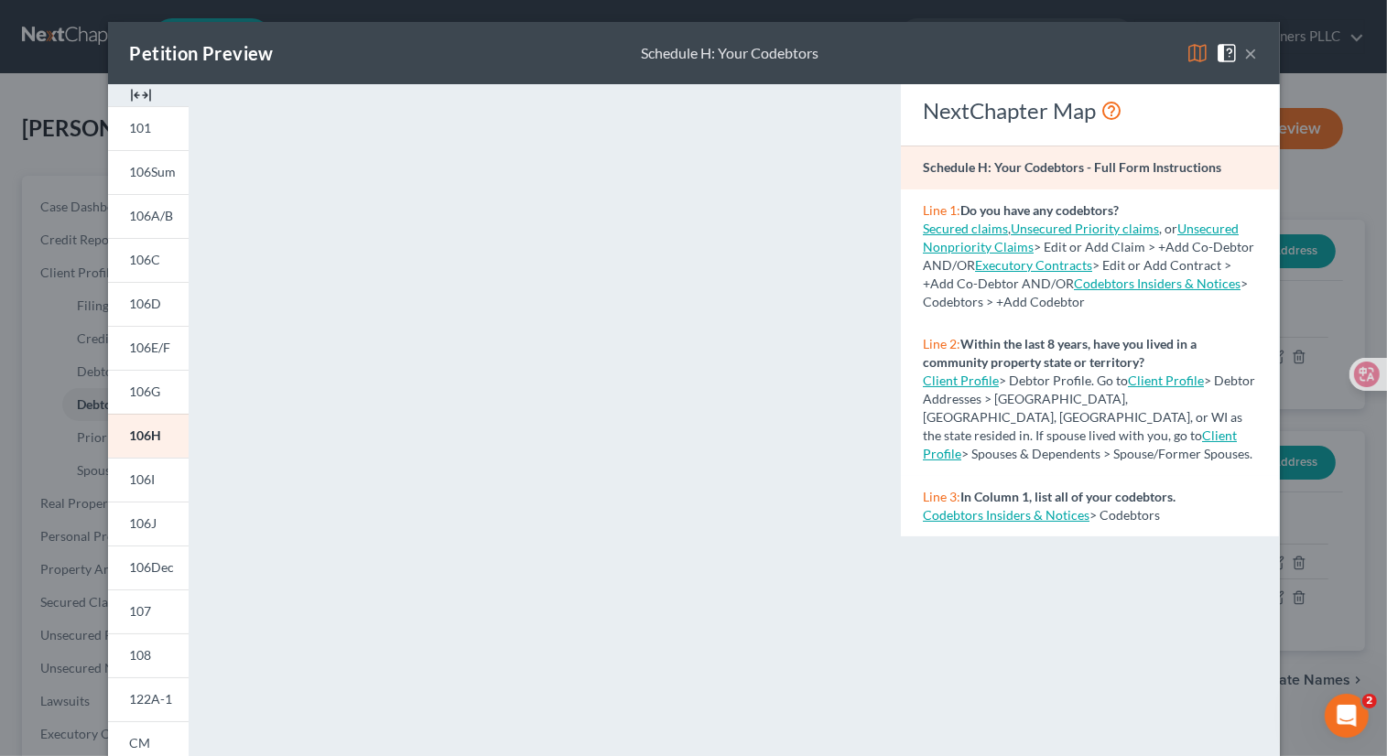
click at [1245, 51] on button "×" at bounding box center [1251, 53] width 13 height 22
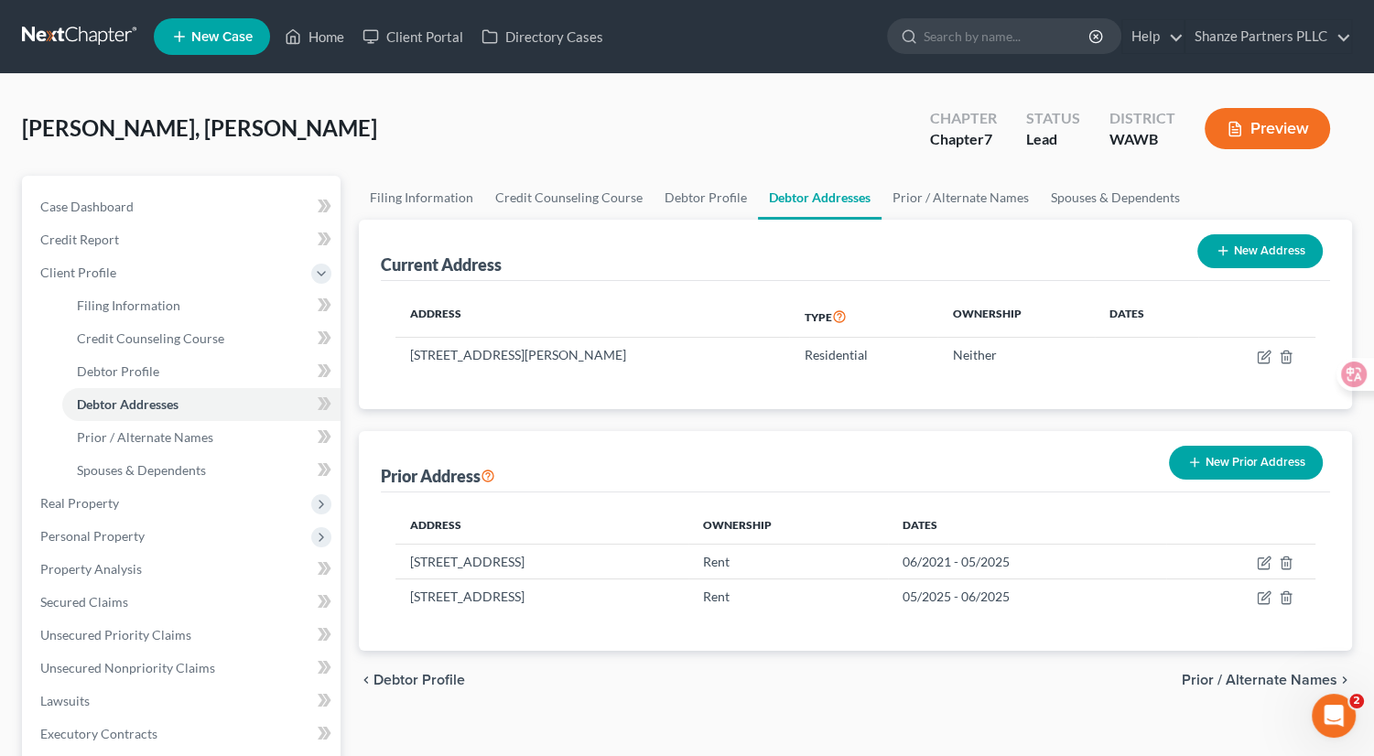
scroll to position [5, 0]
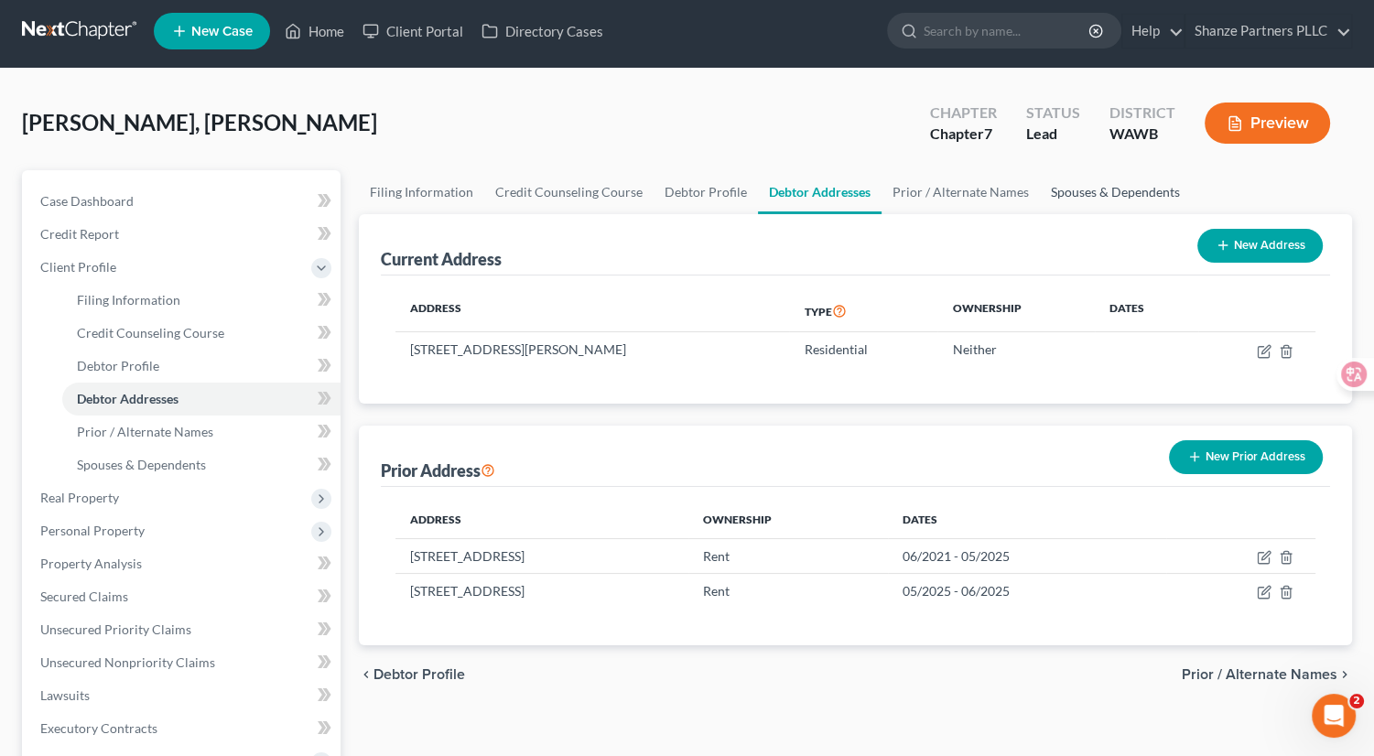
click at [1104, 186] on link "Spouses & Dependents" at bounding box center [1115, 192] width 151 height 44
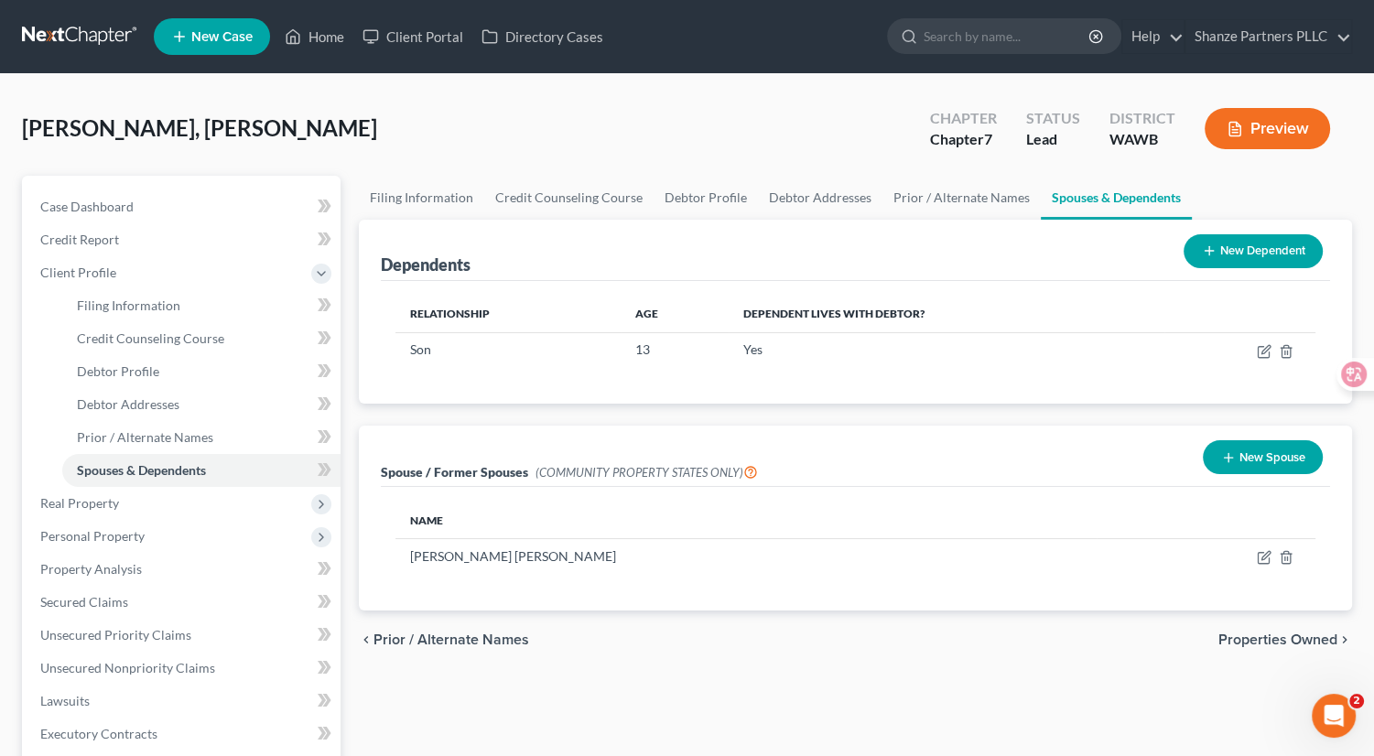
scroll to position [10, 0]
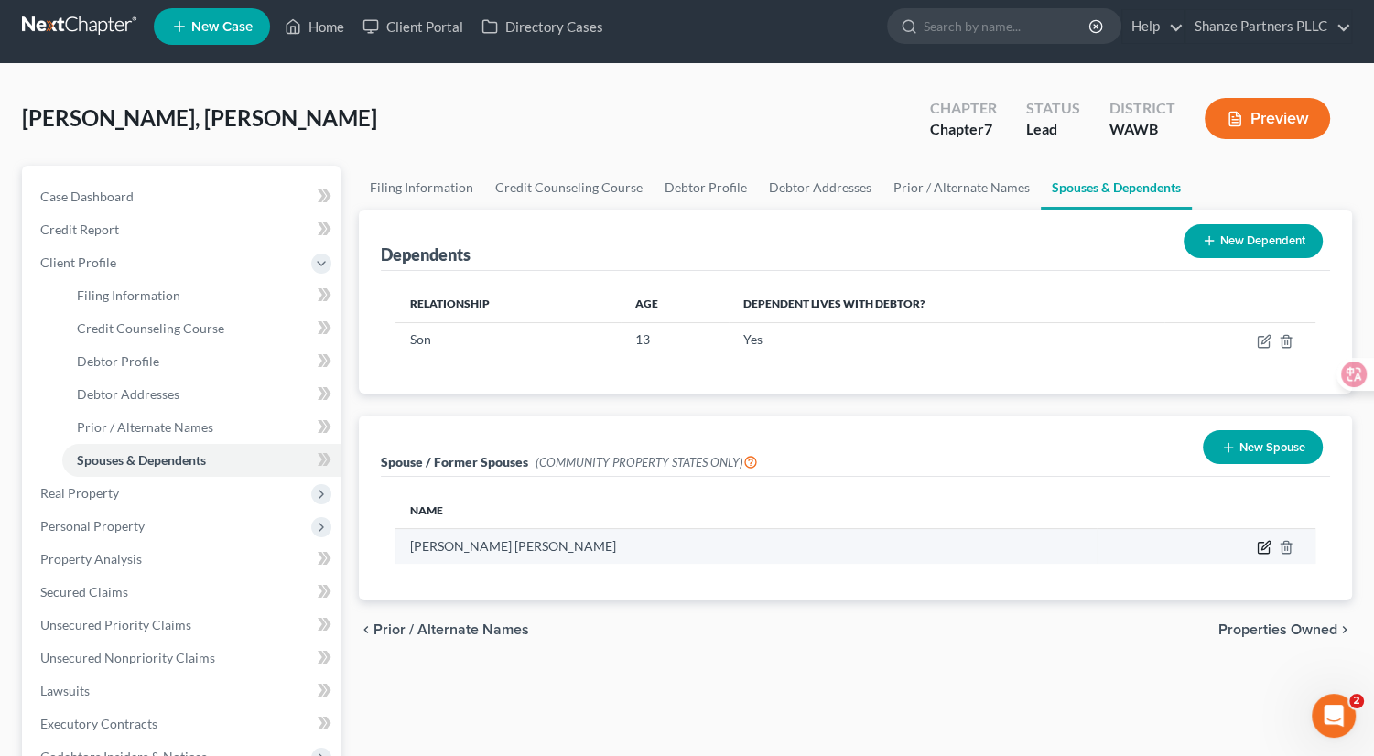
click at [1267, 545] on icon "button" at bounding box center [1265, 546] width 8 height 8
select select "9"
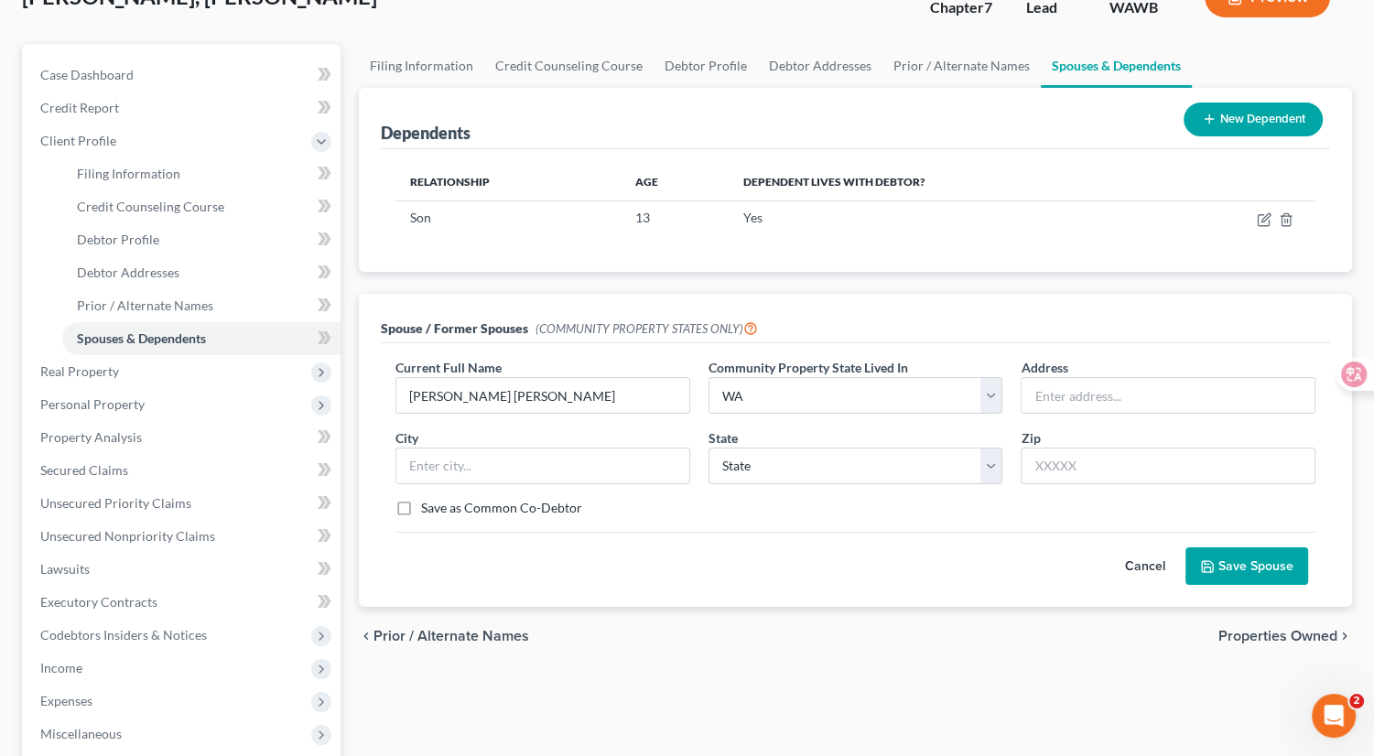
scroll to position [128, 0]
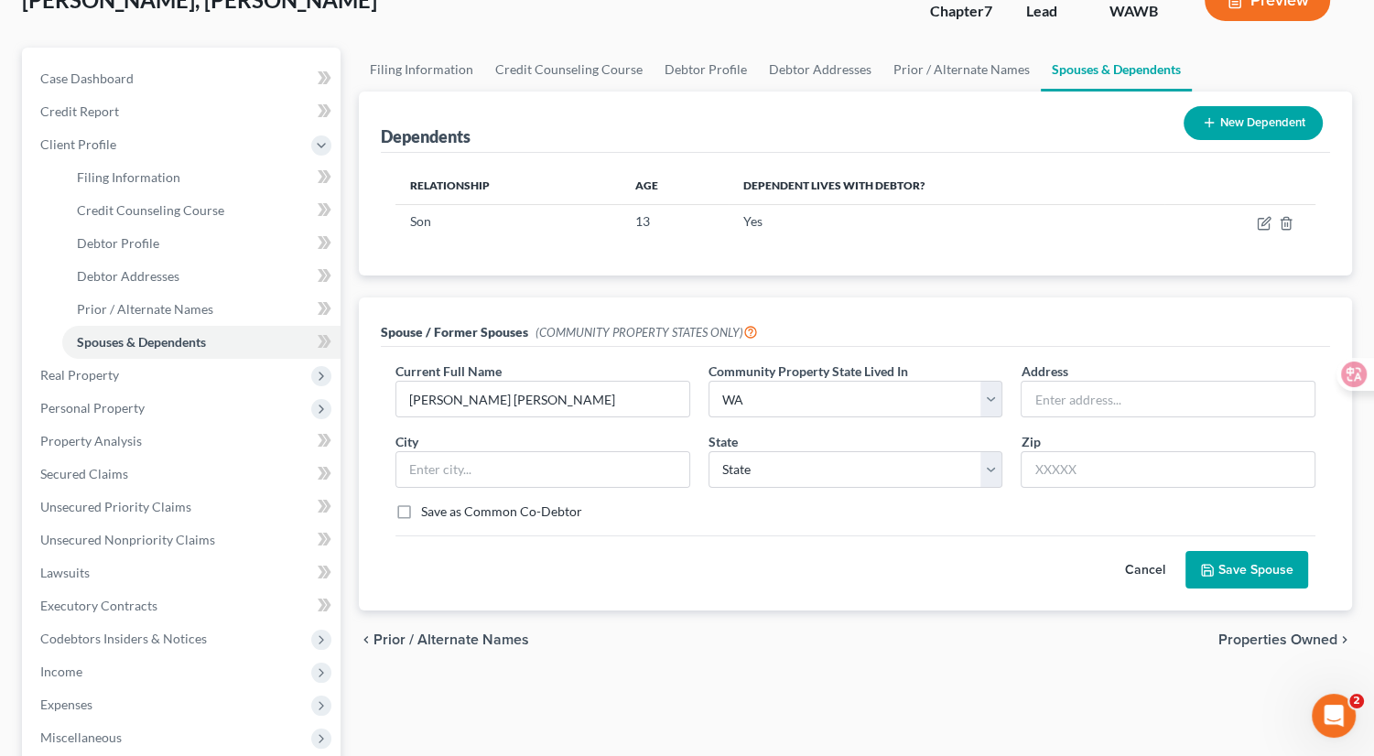
click at [1239, 569] on button "Save Spouse" at bounding box center [1247, 570] width 123 height 38
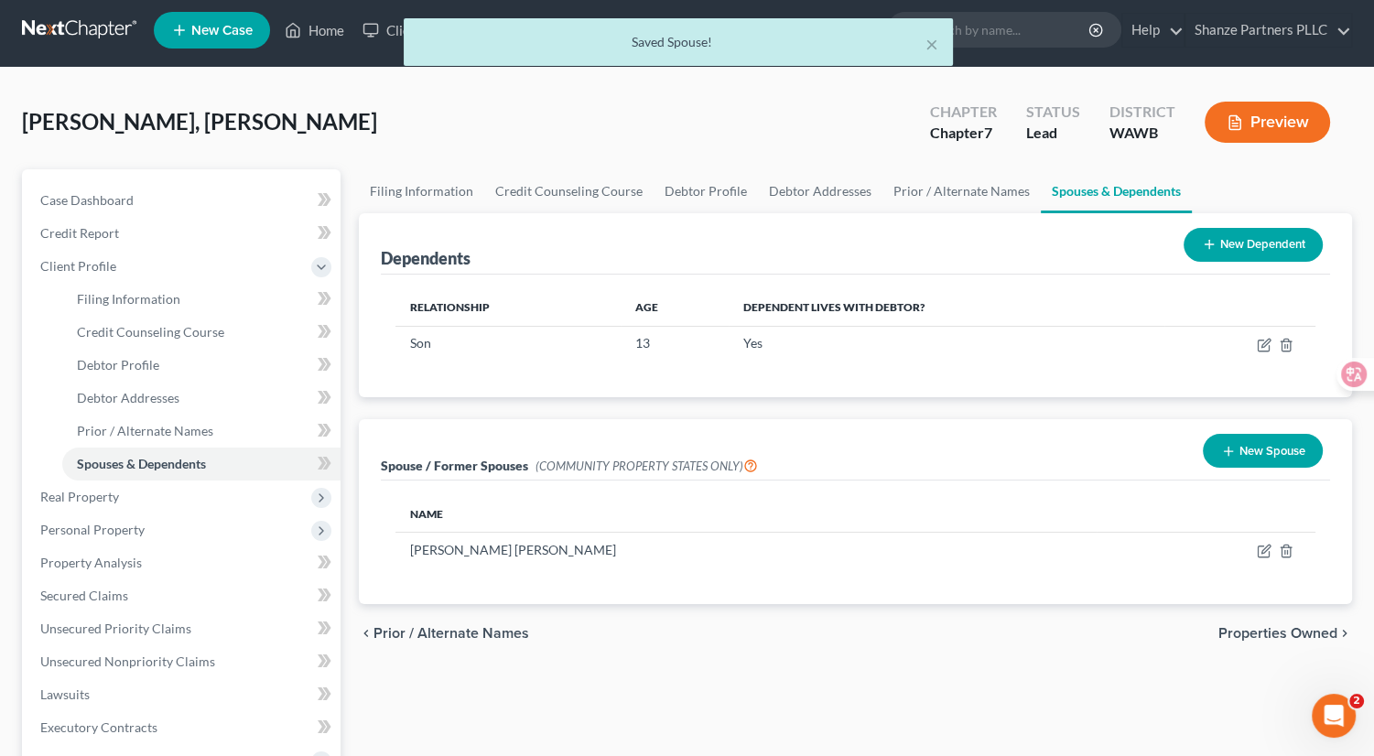
scroll to position [0, 0]
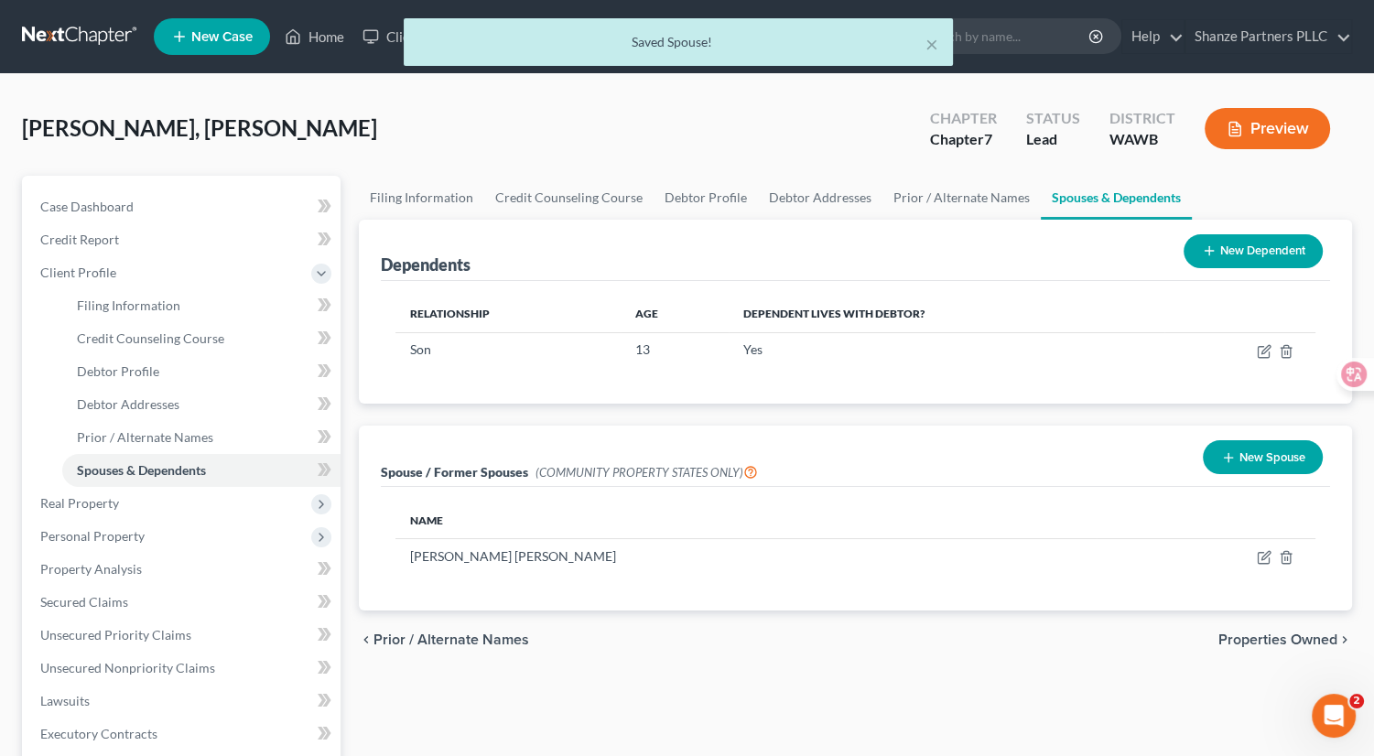
click at [1275, 113] on button "Preview" at bounding box center [1267, 128] width 125 height 41
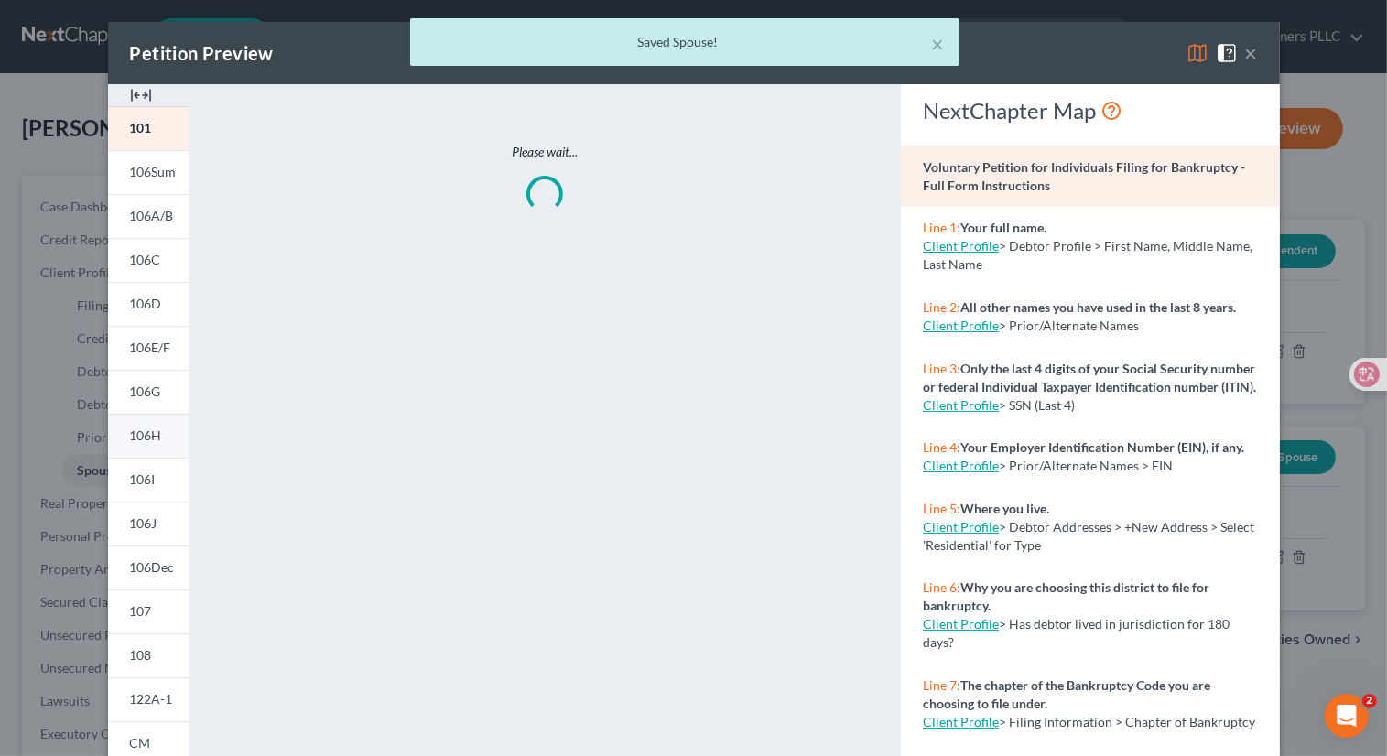
click at [153, 423] on link "106H" at bounding box center [148, 436] width 81 height 44
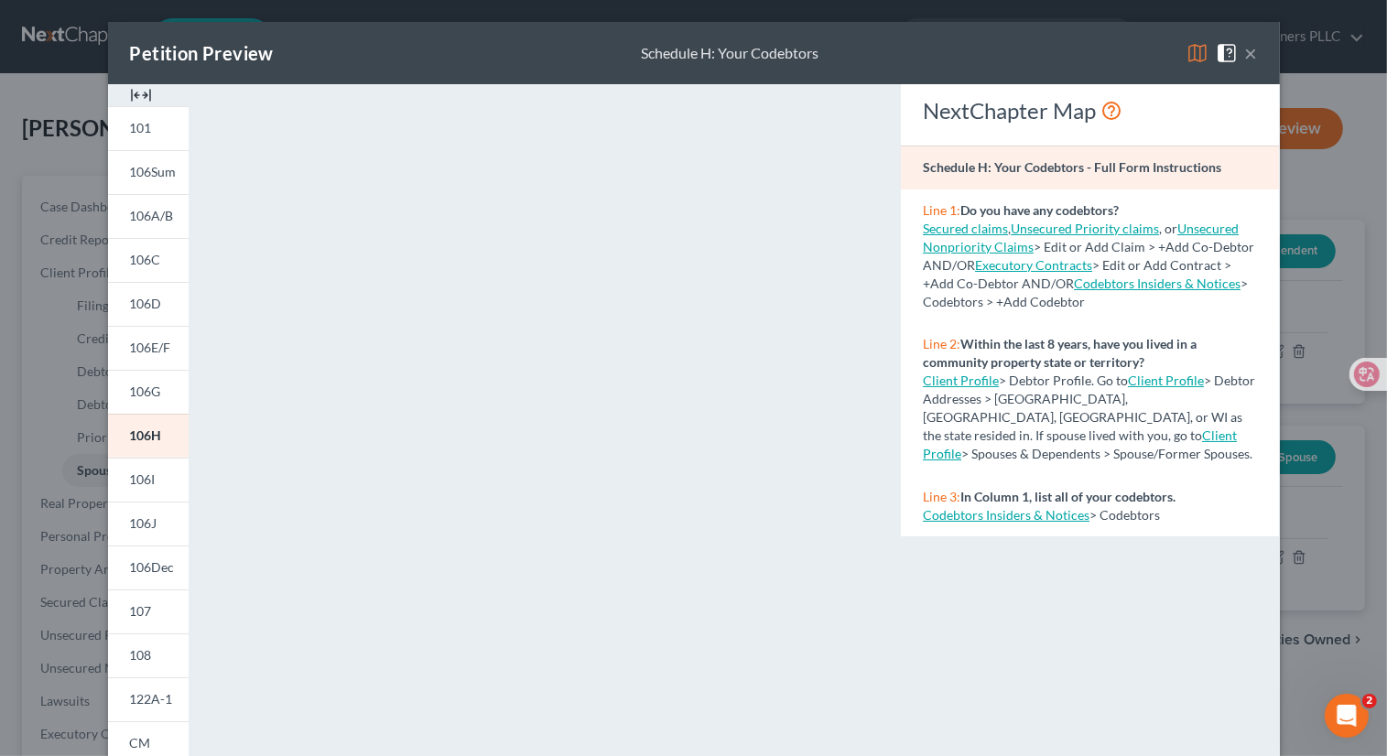
click at [962, 384] on link "Client Profile" at bounding box center [961, 381] width 76 height 16
select select "0"
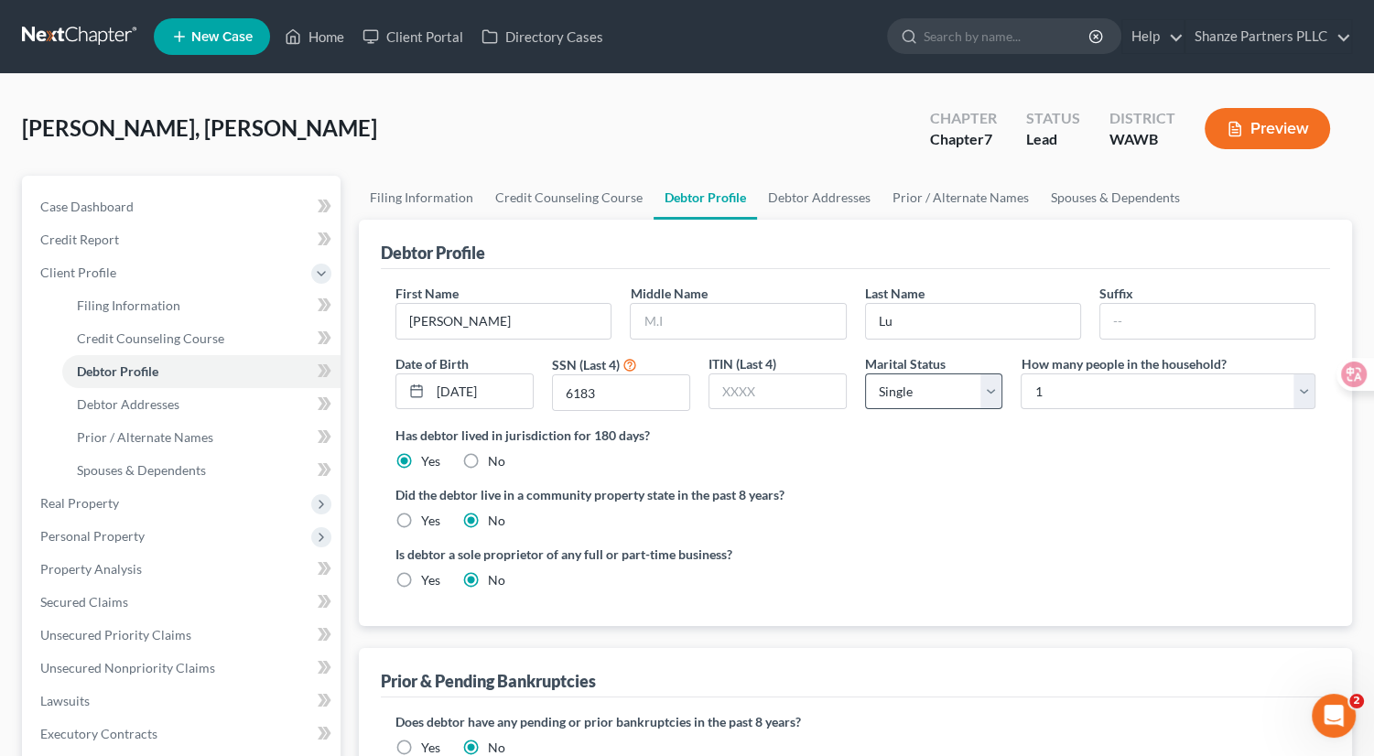
select select "0"
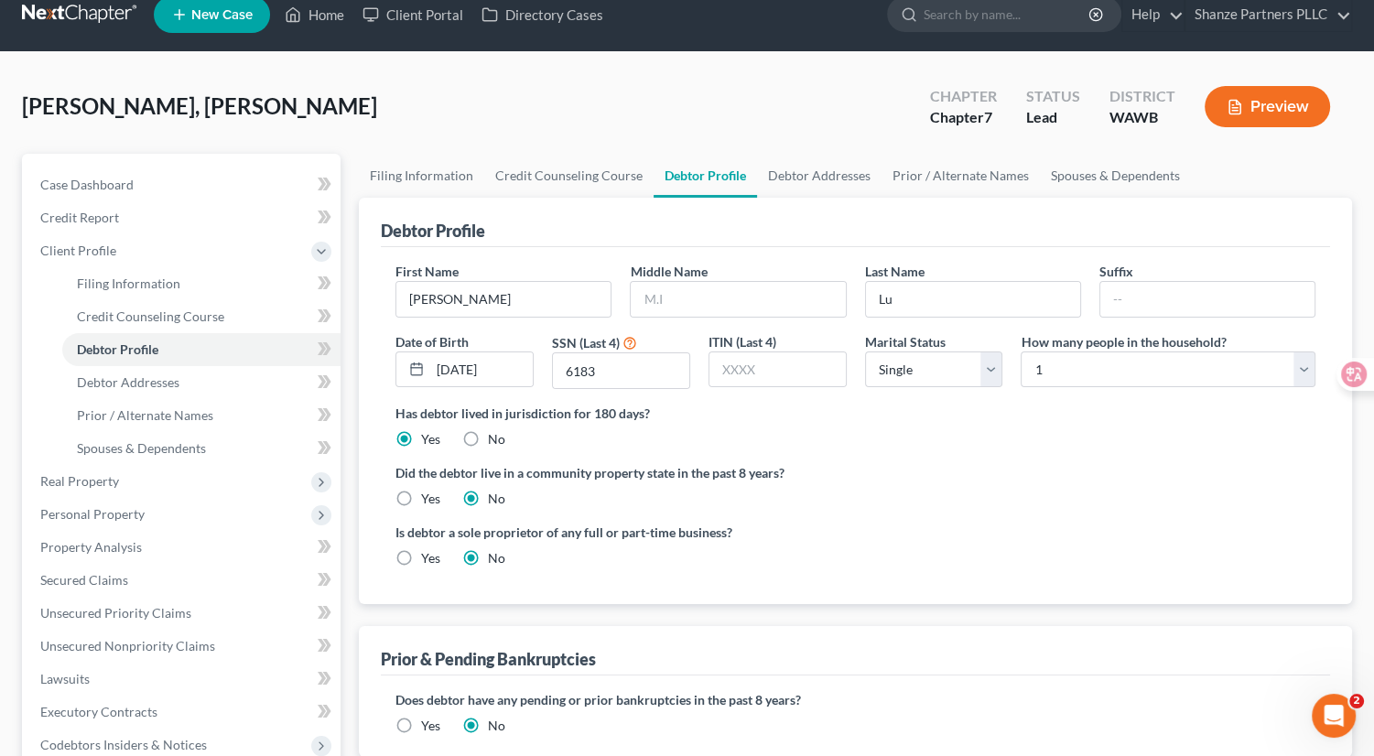
scroll to position [27, 0]
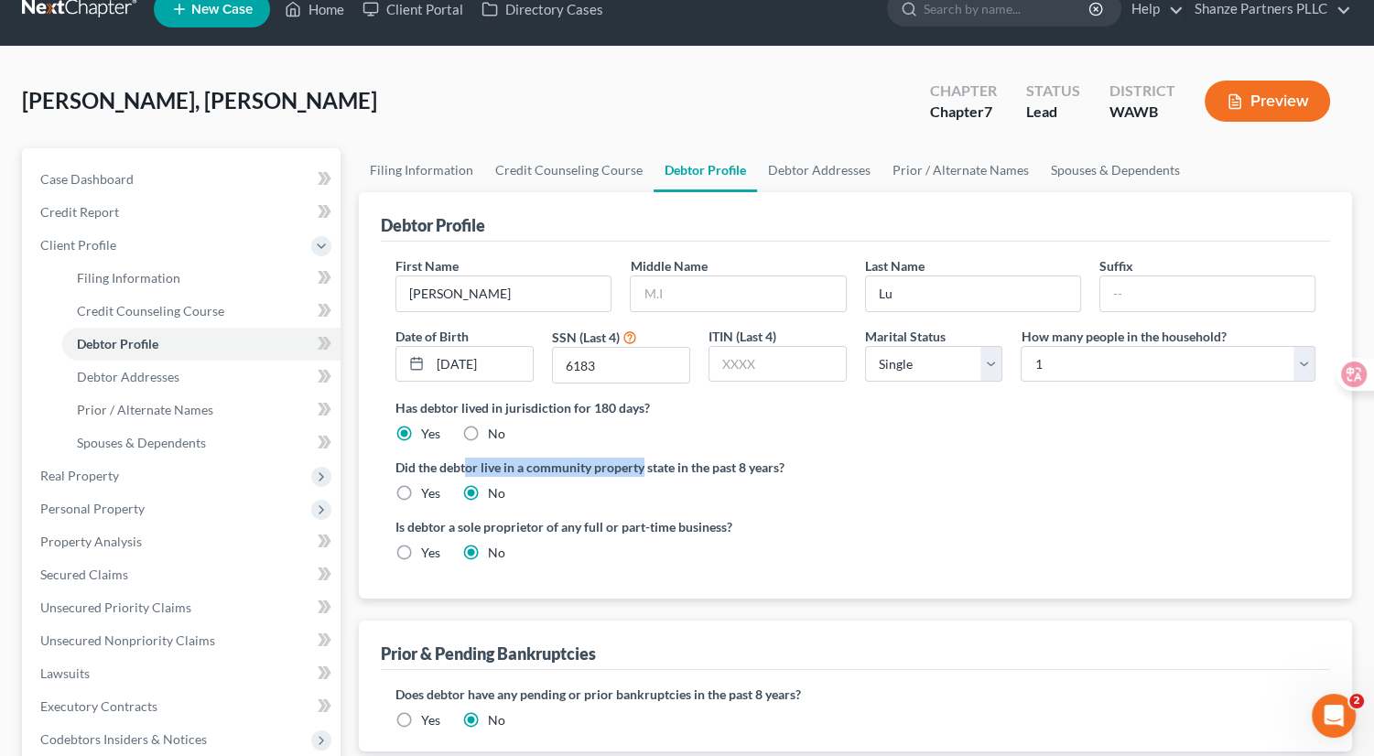
drag, startPoint x: 469, startPoint y: 466, endPoint x: 644, endPoint y: 460, distance: 175.0
click at [644, 460] on label "Did the debtor live in a community property state in the past 8 years?" at bounding box center [855, 467] width 920 height 19
click at [421, 492] on label "Yes" at bounding box center [430, 493] width 19 height 18
click at [428, 492] on input "Yes" at bounding box center [434, 490] width 12 height 12
radio input "true"
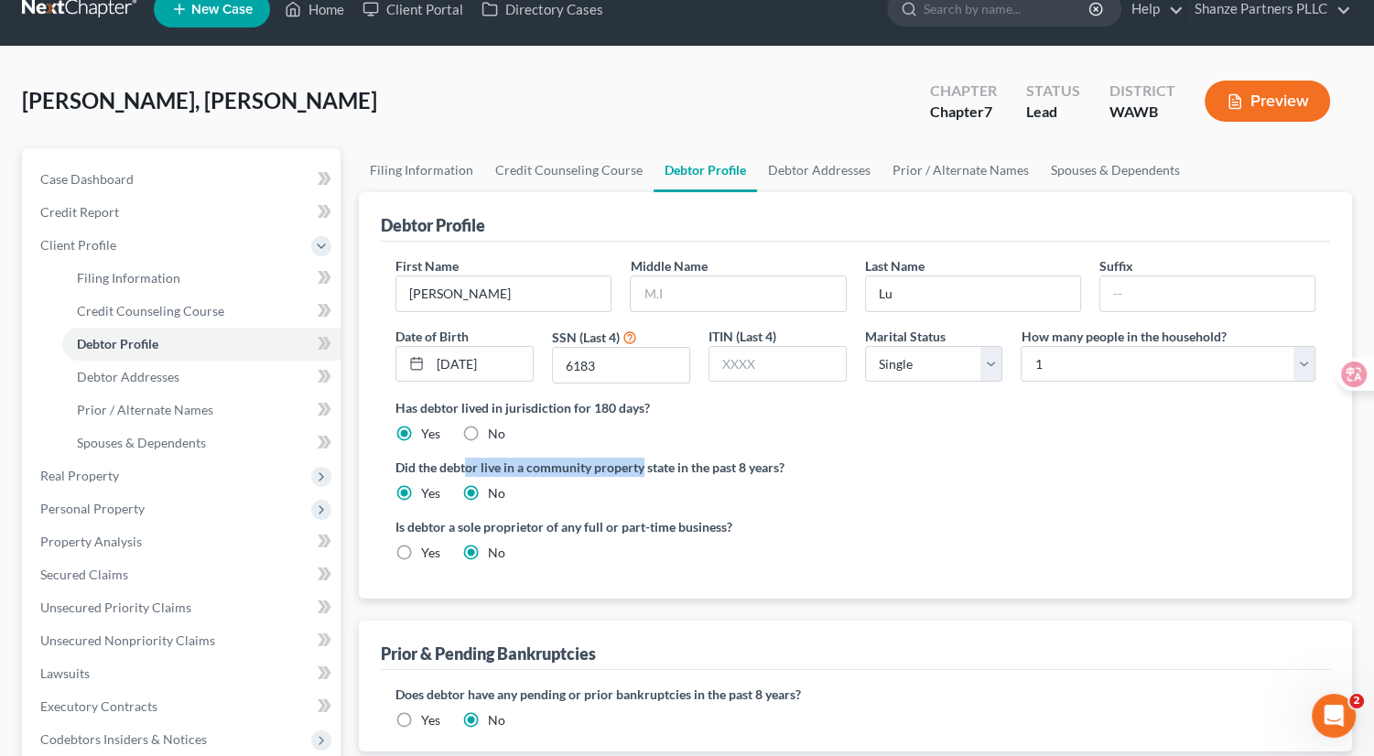
radio input "false"
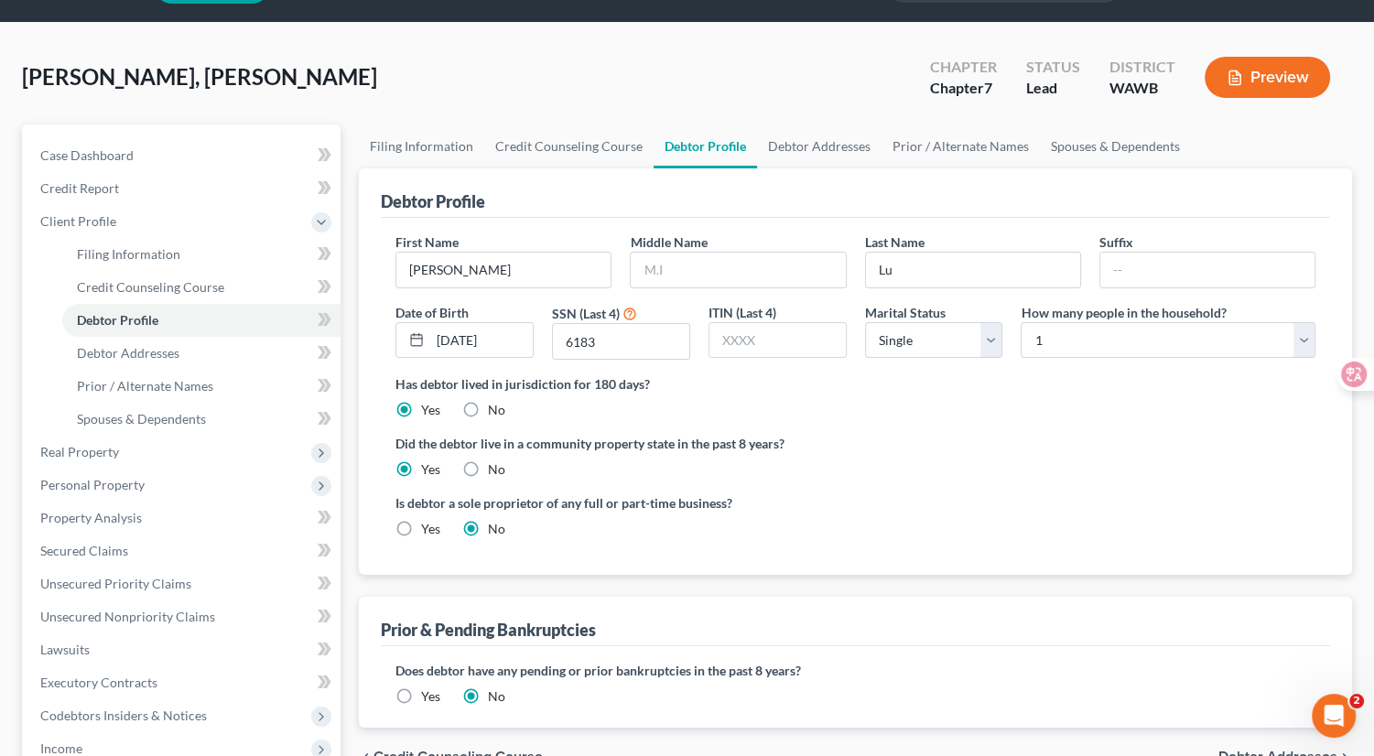
scroll to position [48, 0]
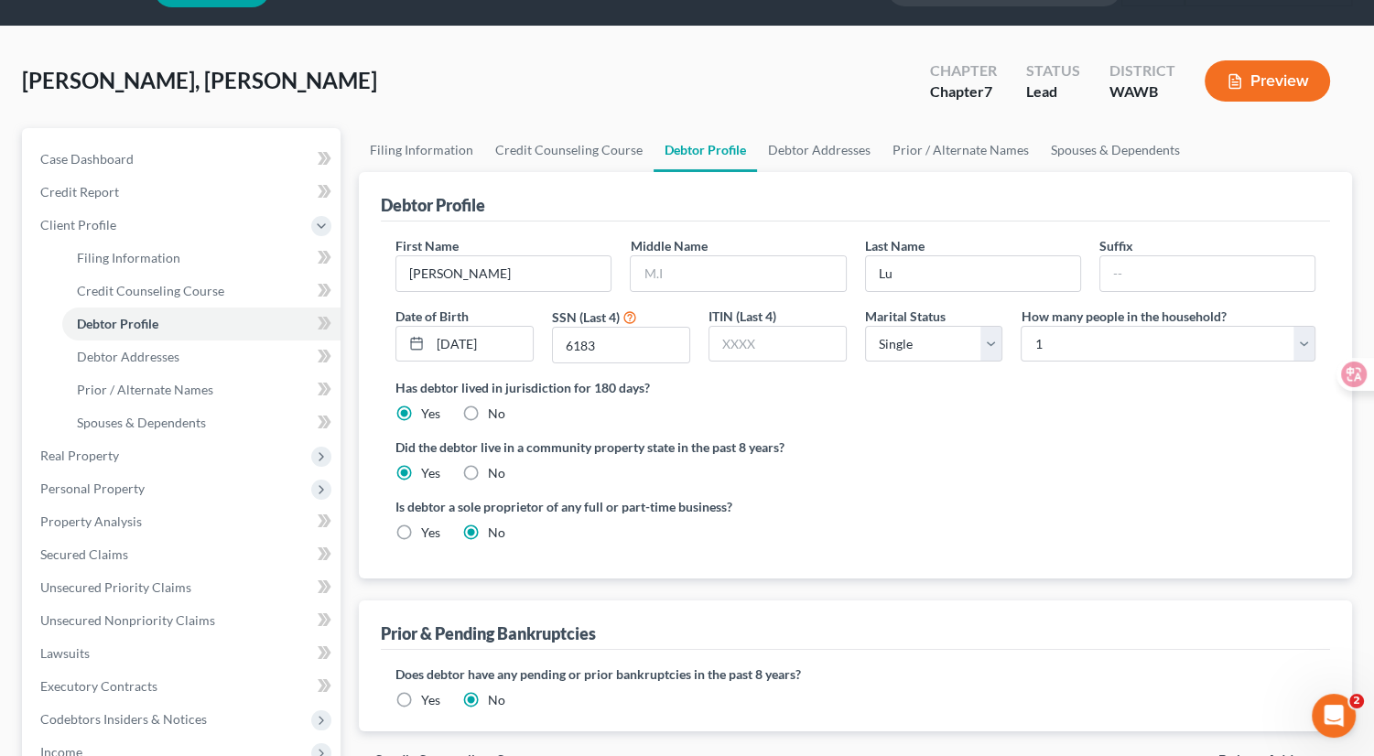
click at [1275, 77] on button "Preview" at bounding box center [1267, 80] width 125 height 41
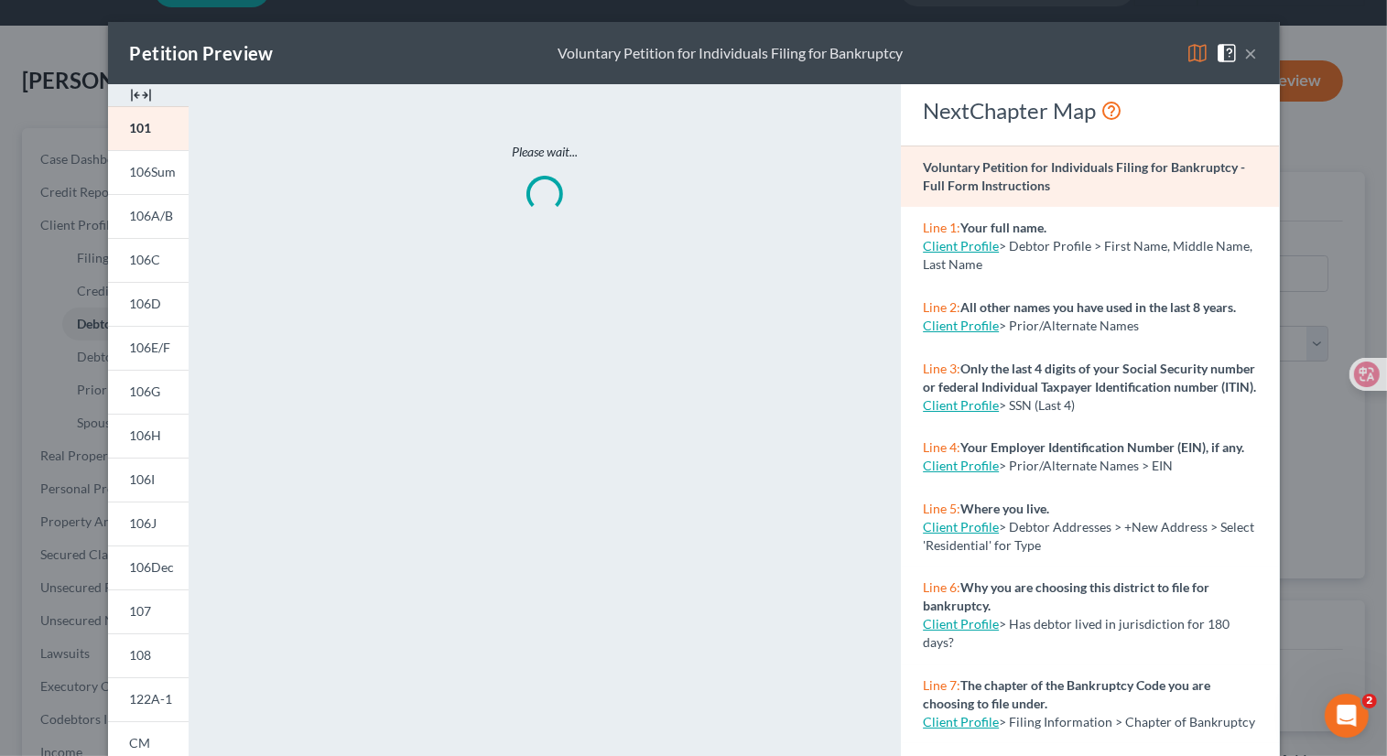
click at [1246, 51] on button "×" at bounding box center [1251, 53] width 13 height 22
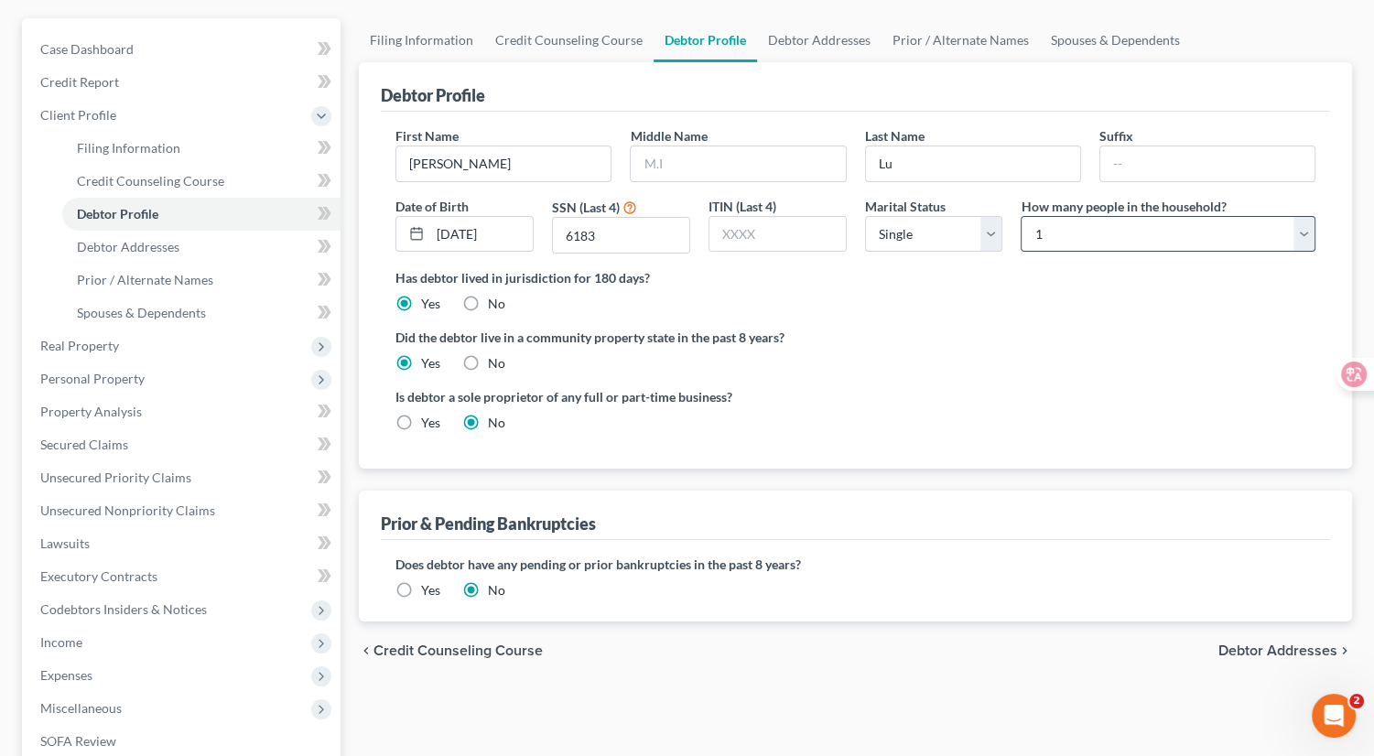
scroll to position [143, 0]
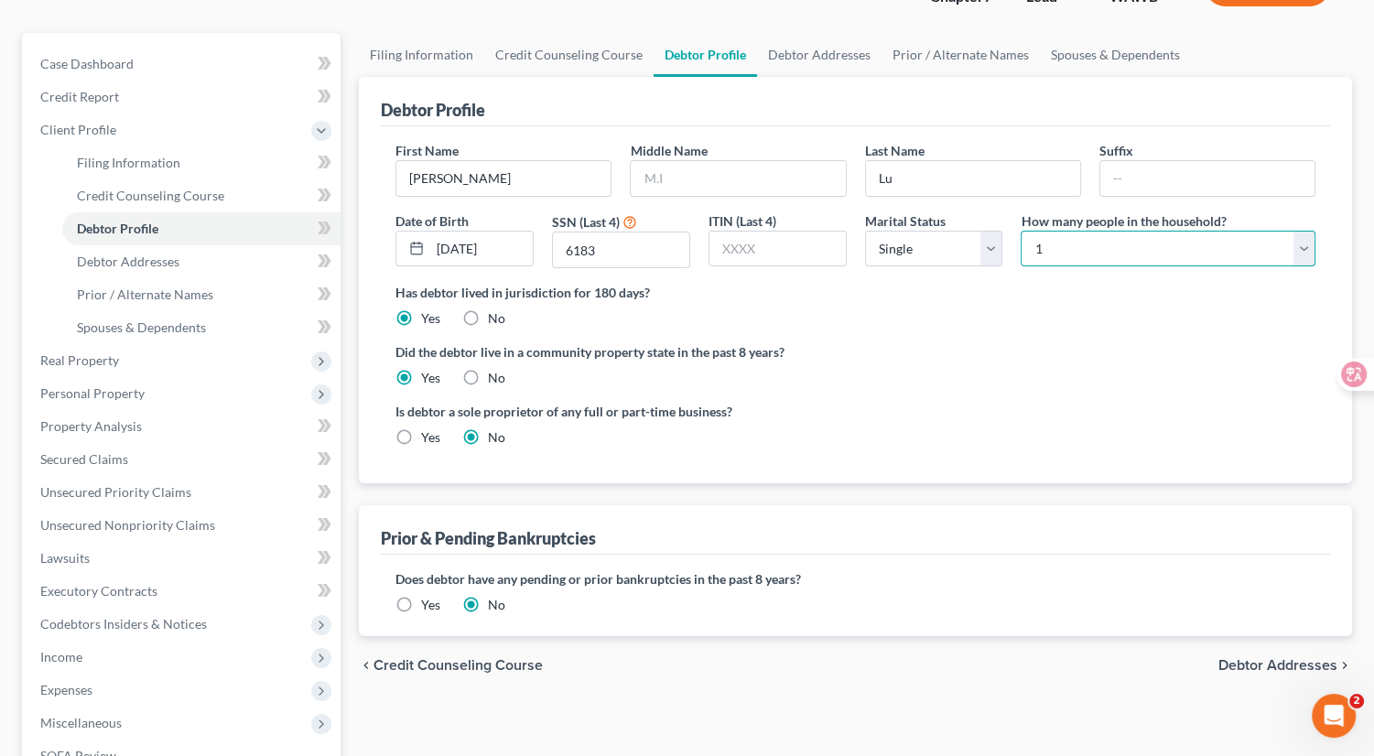
click at [1102, 249] on select "Select 1 2 3 4 5 6 7 8 9 10 11 12 13 14 15 16 17 18 19 20" at bounding box center [1168, 249] width 295 height 37
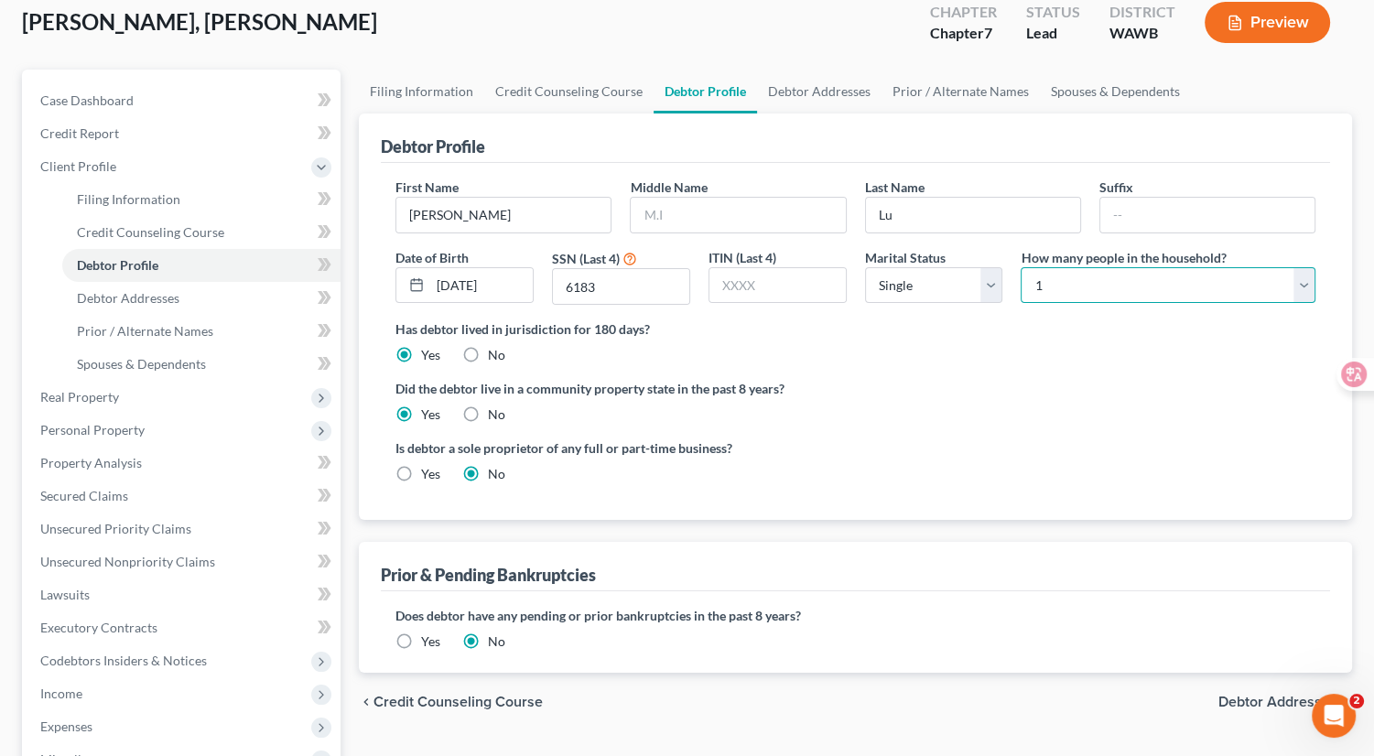
click at [1073, 290] on select "Select 1 2 3 4 5 6 7 8 9 10 11 12 13 14 15 16 17 18 19 20" at bounding box center [1168, 285] width 295 height 37
select select "1"
click at [1021, 267] on select "Select 1 2 3 4 5 6 7 8 9 10 11 12 13 14 15 16 17 18 19 20" at bounding box center [1168, 285] width 295 height 37
click at [894, 439] on div "Is debtor a sole proprietor of any full or part-time business? Yes No" at bounding box center [855, 469] width 938 height 60
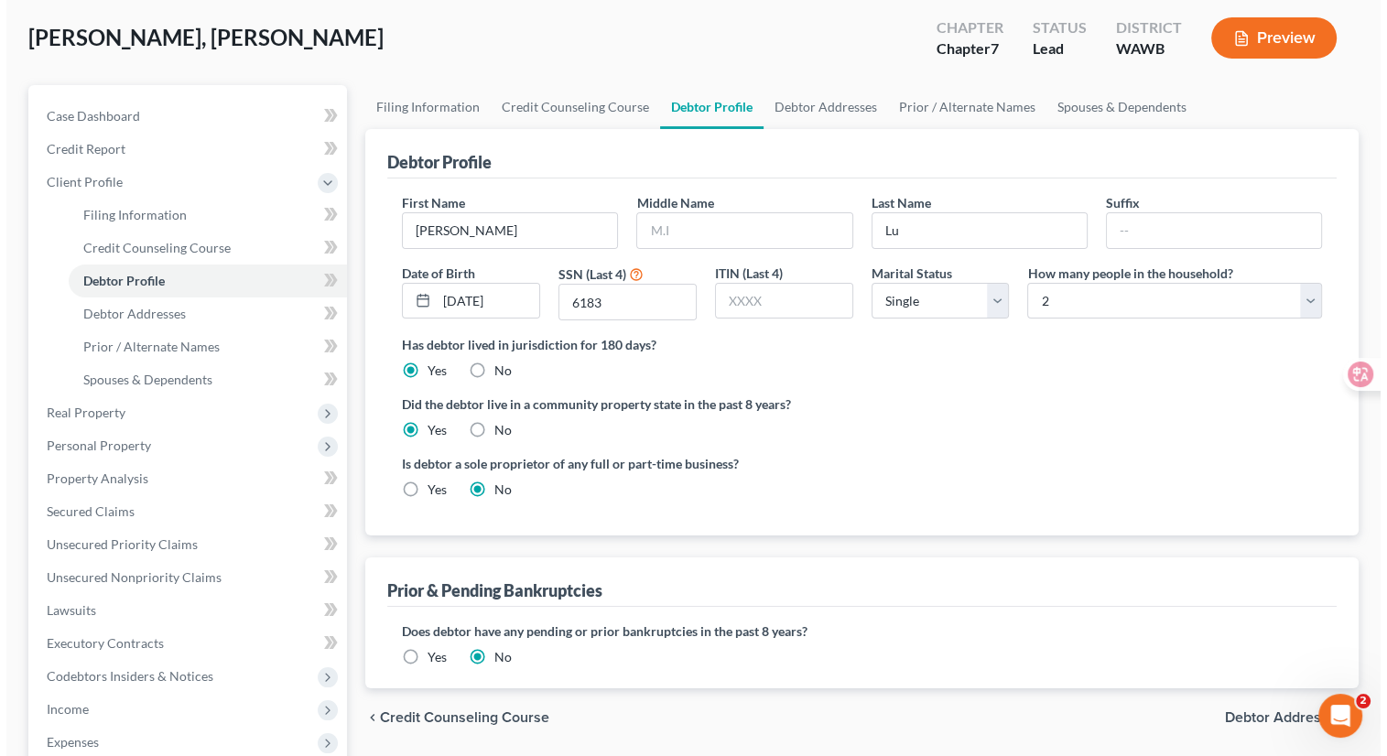
scroll to position [84, 0]
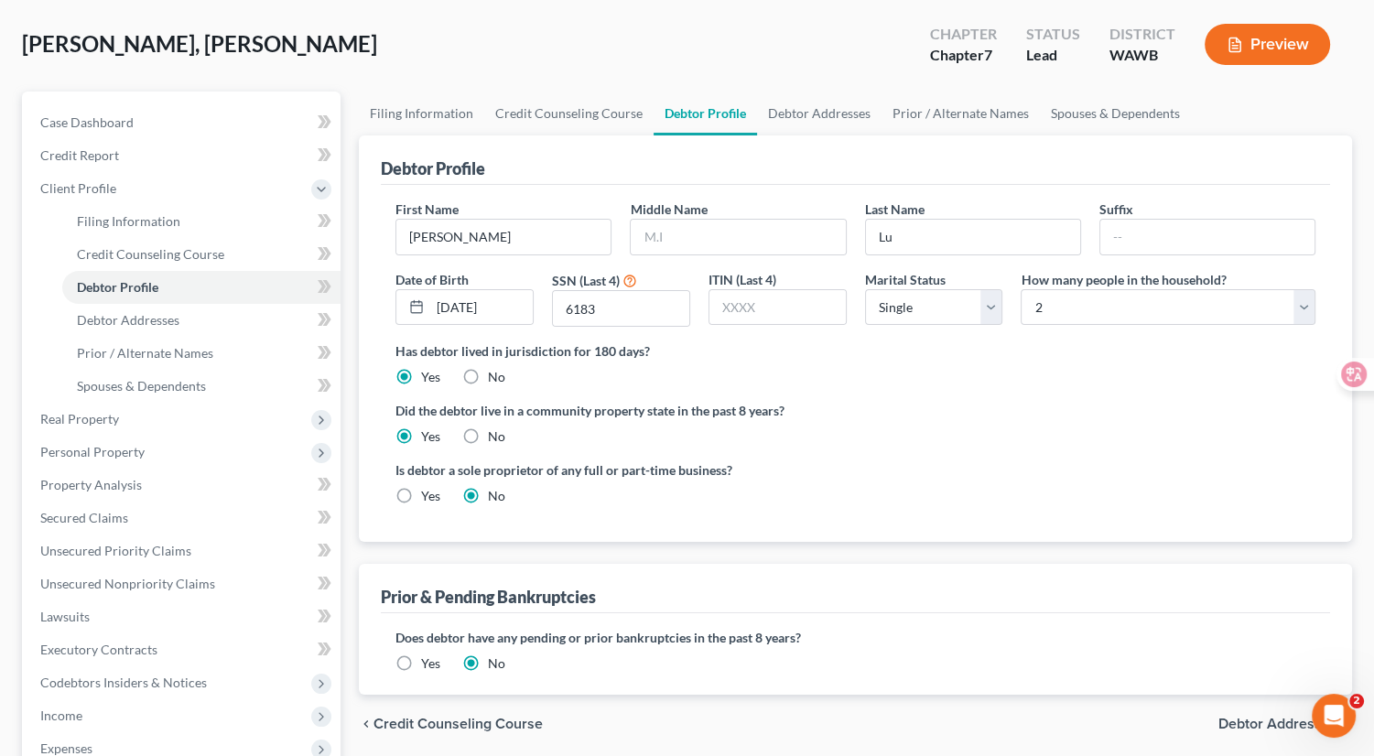
click at [894, 437] on div "Did the debtor live in a community property state in the past 8 years? Yes No" at bounding box center [855, 423] width 920 height 45
click at [1269, 47] on button "Preview" at bounding box center [1267, 44] width 125 height 41
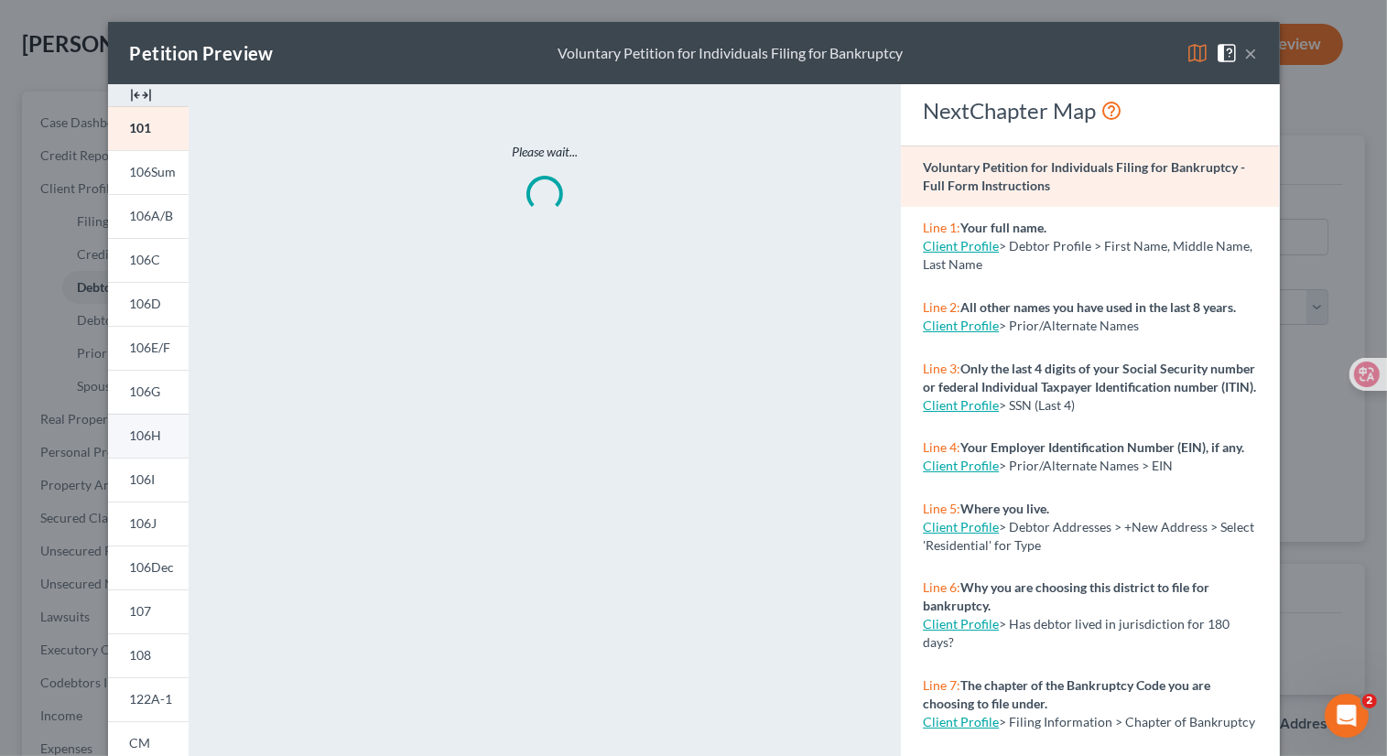
click at [146, 447] on link "106H" at bounding box center [148, 436] width 81 height 44
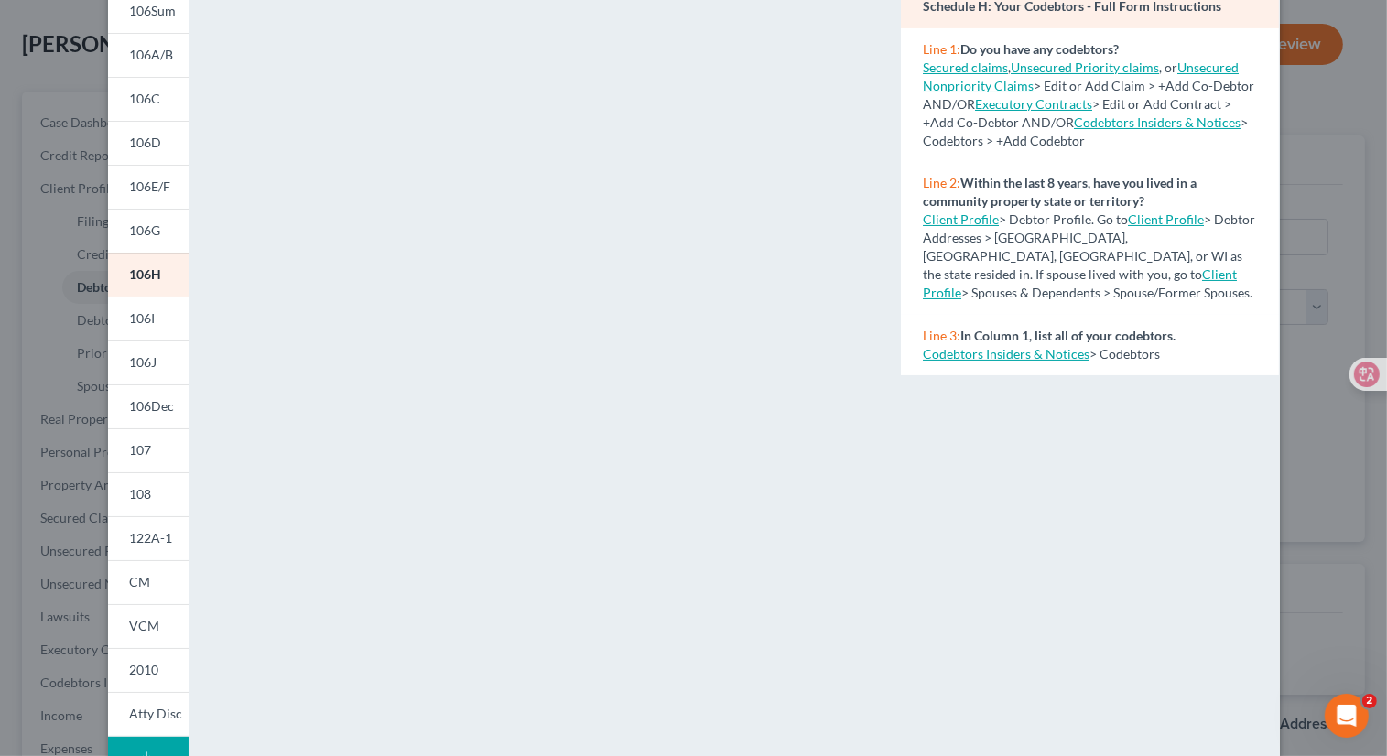
scroll to position [175, 0]
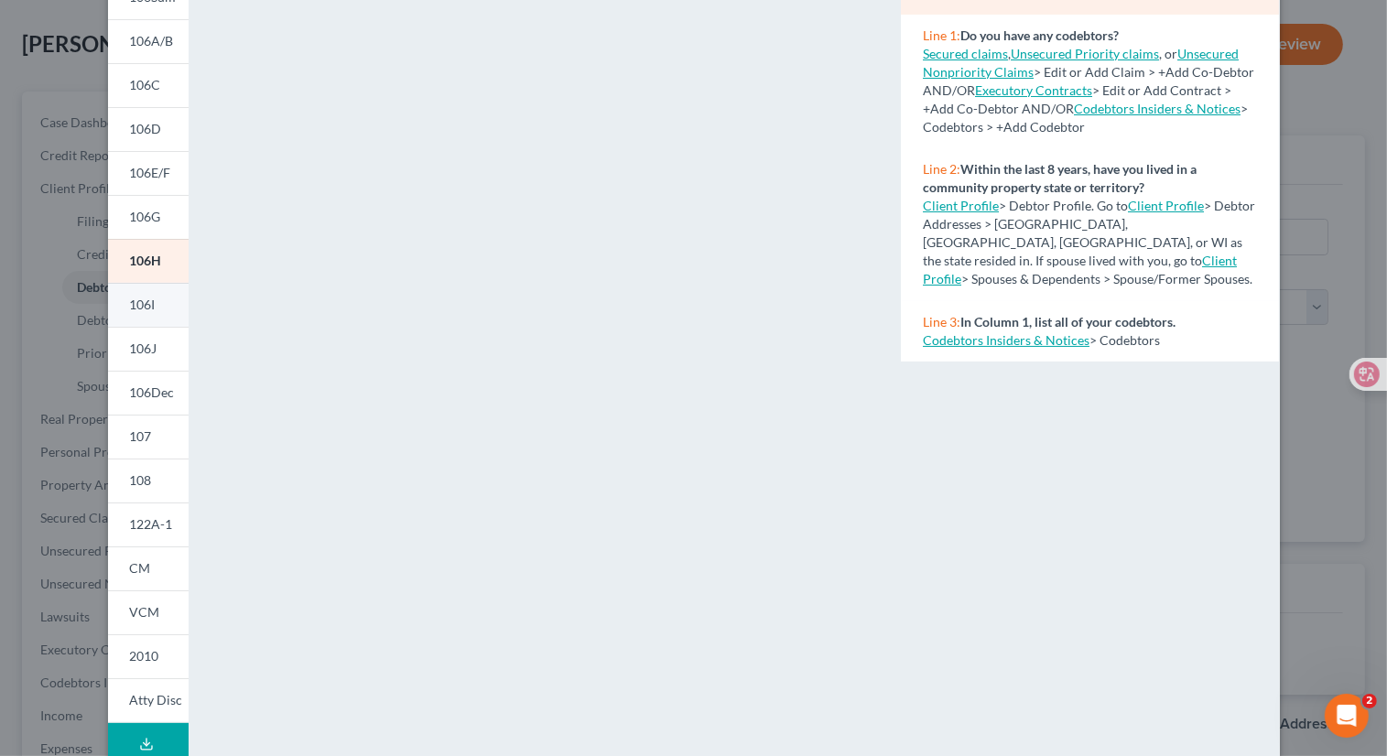
click at [145, 303] on span "106I" at bounding box center [143, 305] width 26 height 16
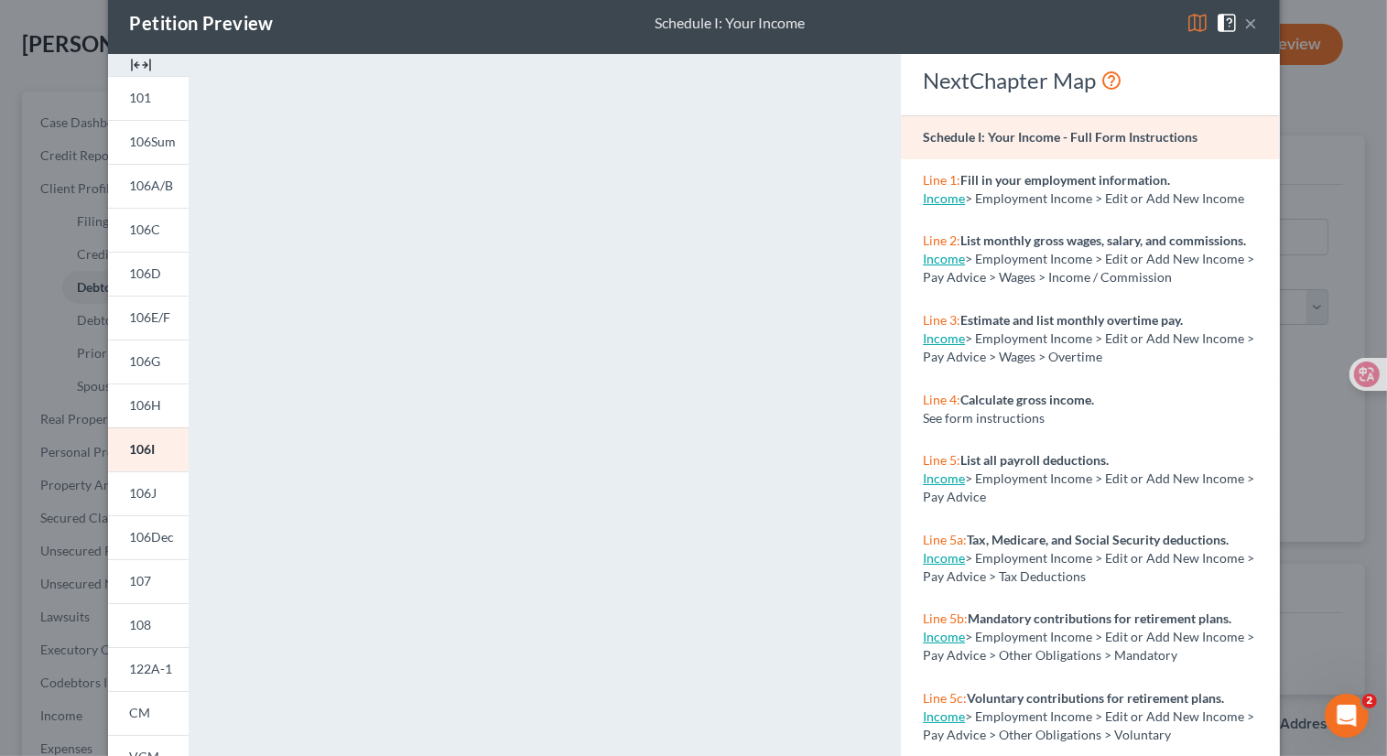
scroll to position [26, 0]
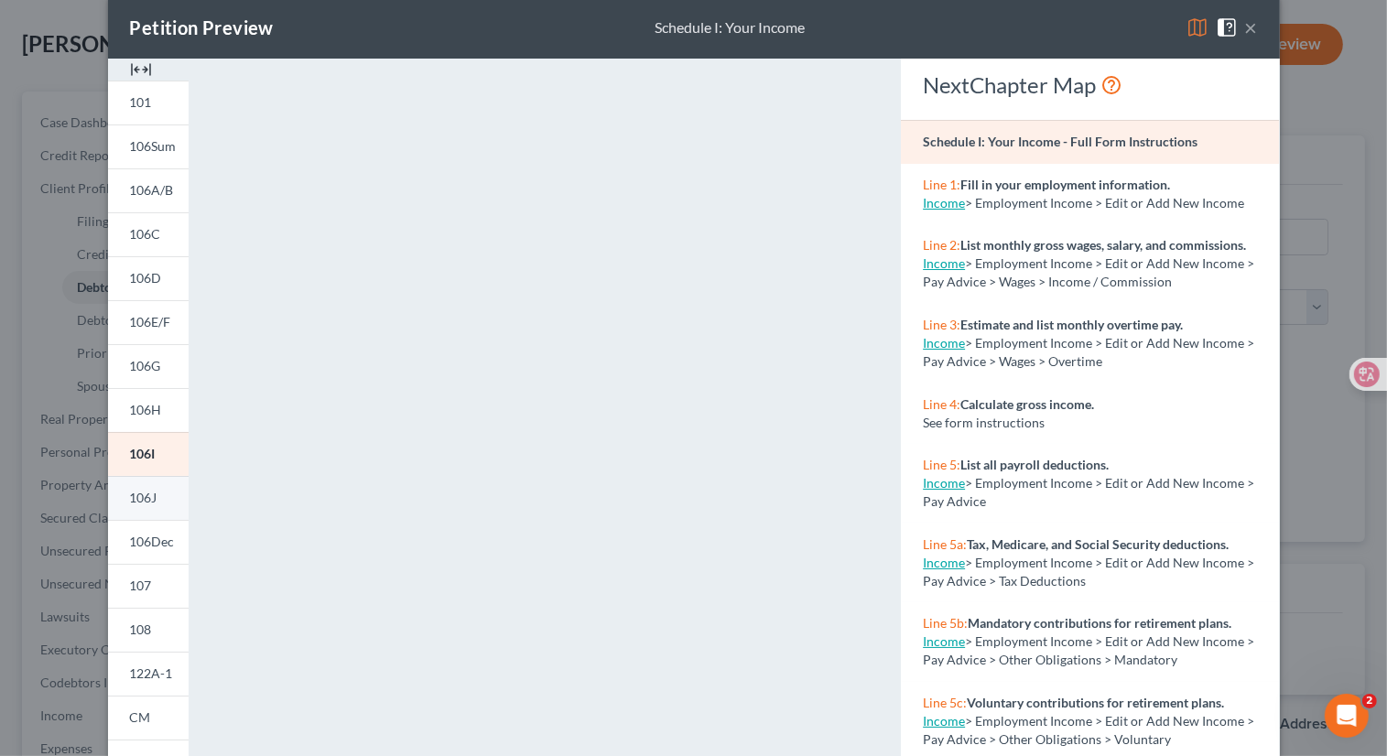
click at [154, 501] on link "106J" at bounding box center [148, 498] width 81 height 44
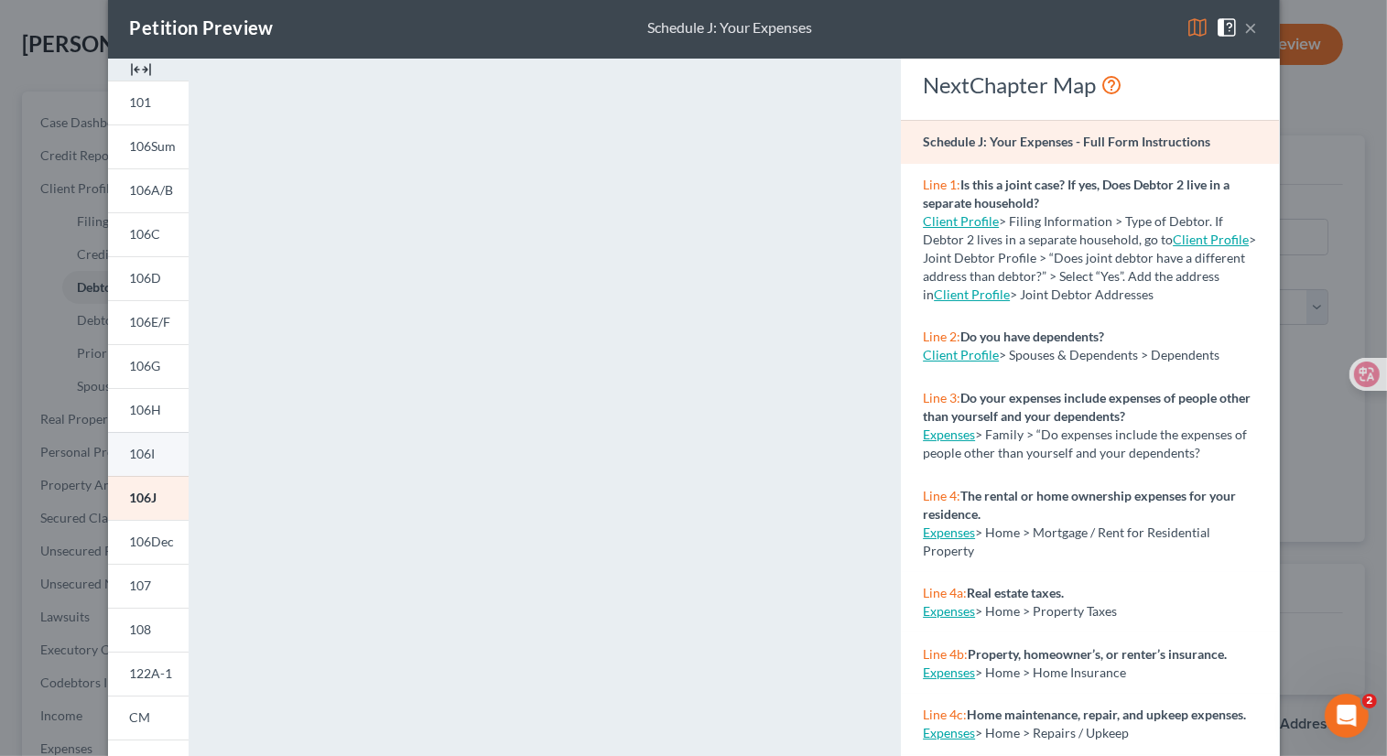
click at [146, 455] on span "106I" at bounding box center [143, 454] width 26 height 16
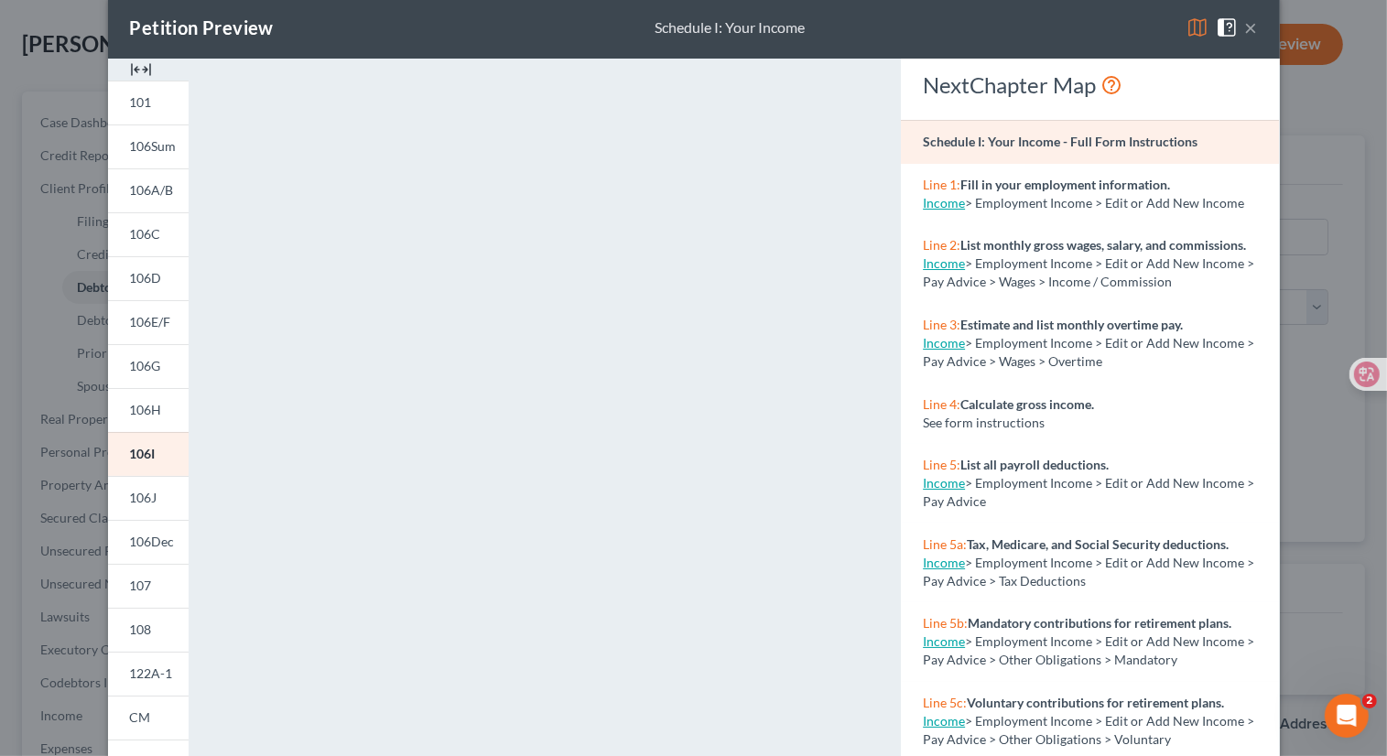
click at [1247, 30] on button "×" at bounding box center [1251, 27] width 13 height 22
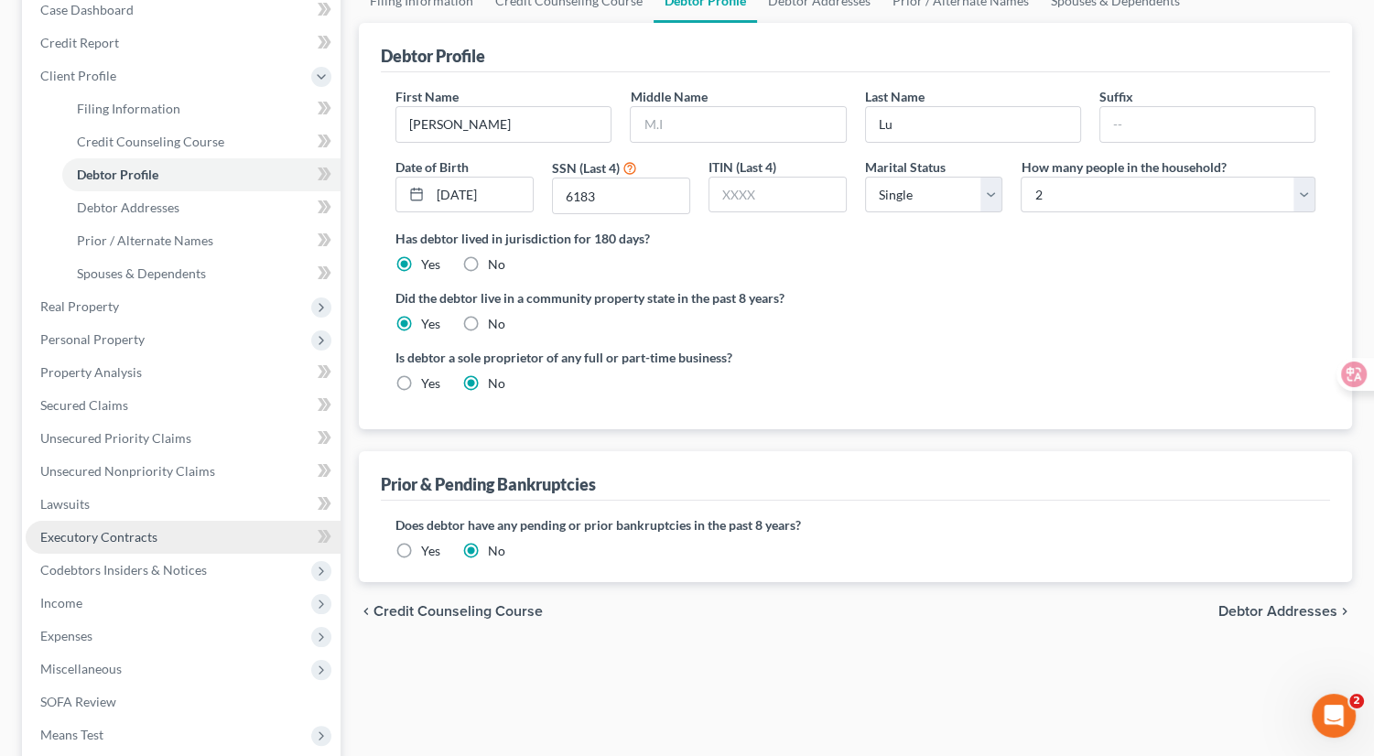
scroll to position [198, 0]
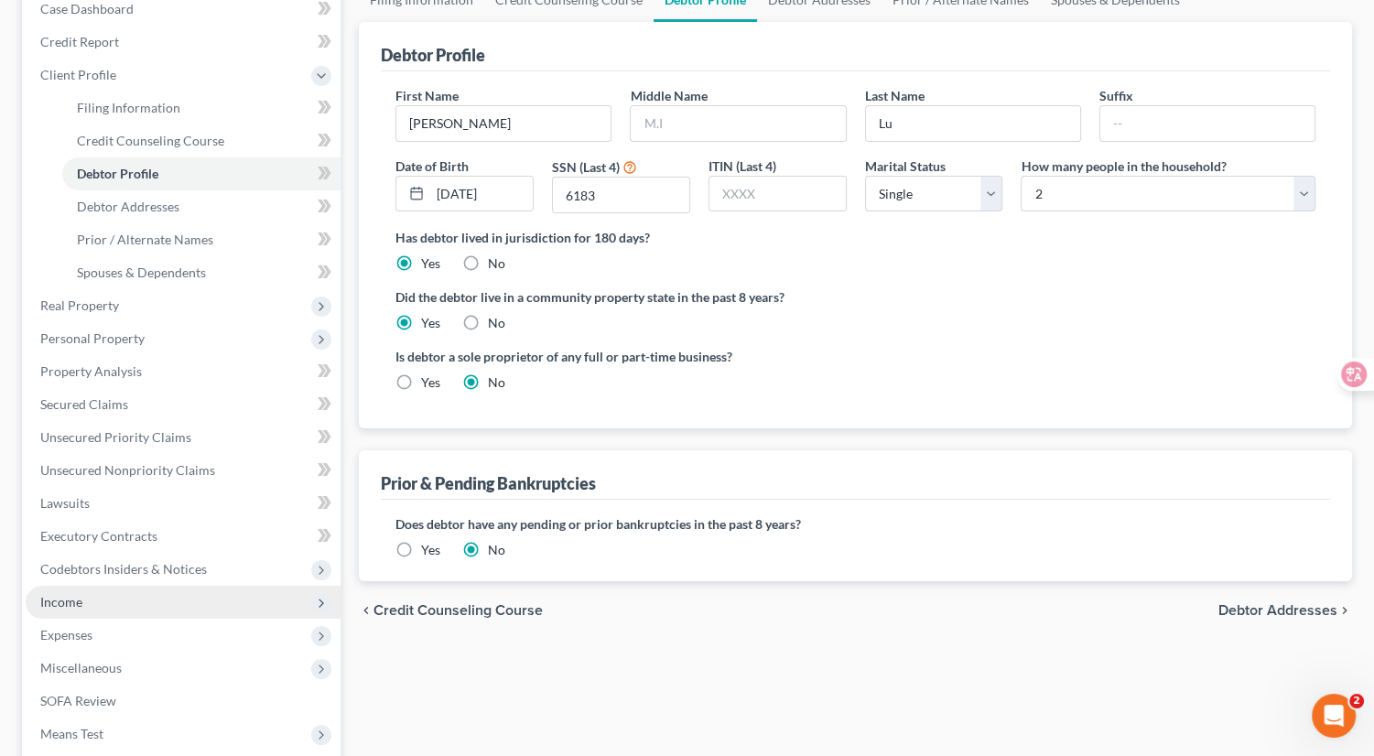
click at [181, 598] on span "Income" at bounding box center [183, 602] width 315 height 33
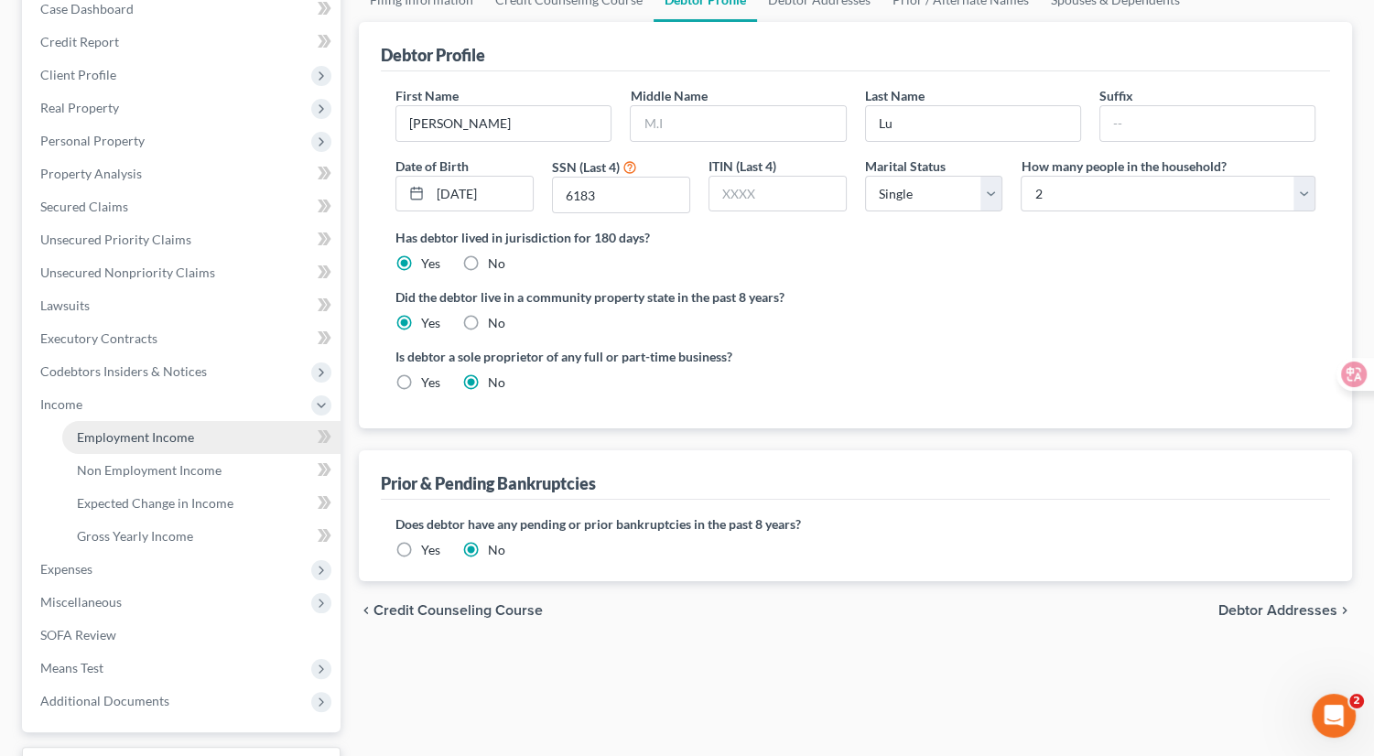
click at [236, 437] on link "Employment Income" at bounding box center [201, 437] width 278 height 33
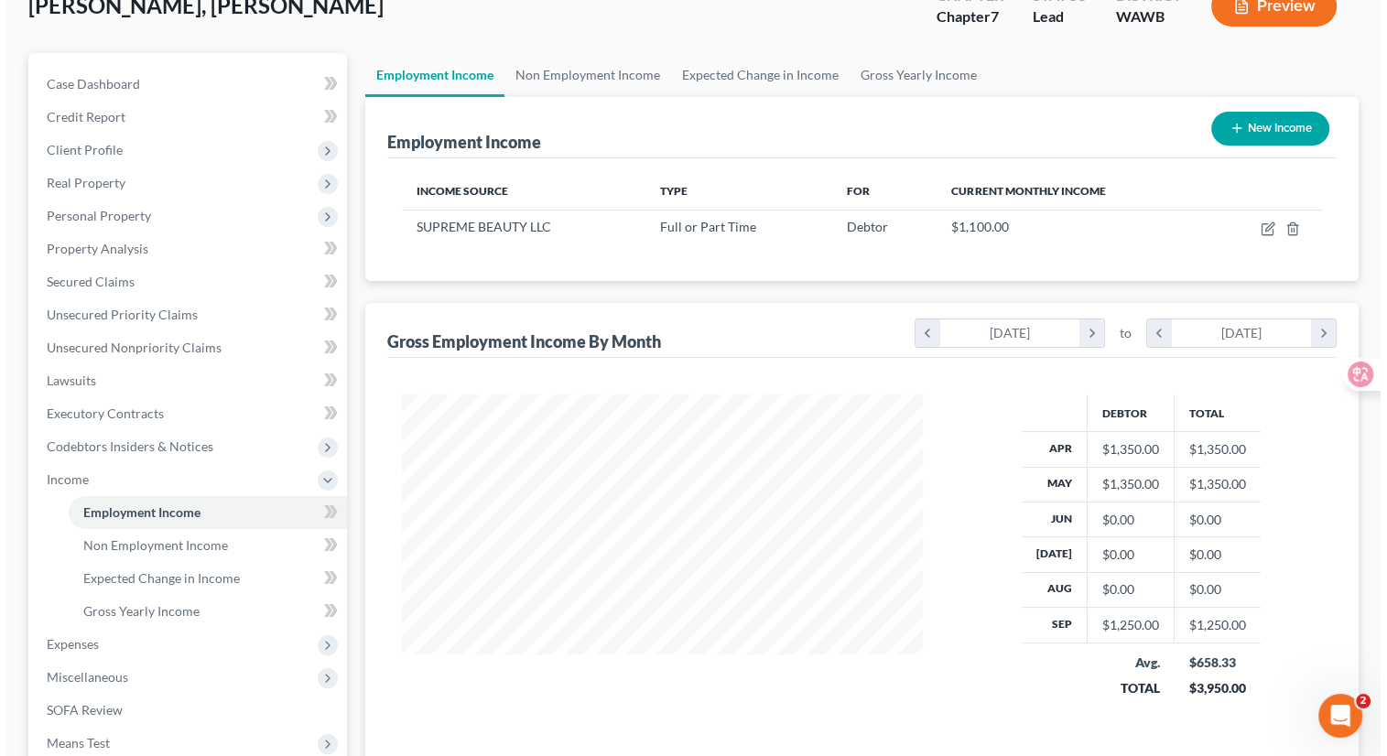
scroll to position [176, 0]
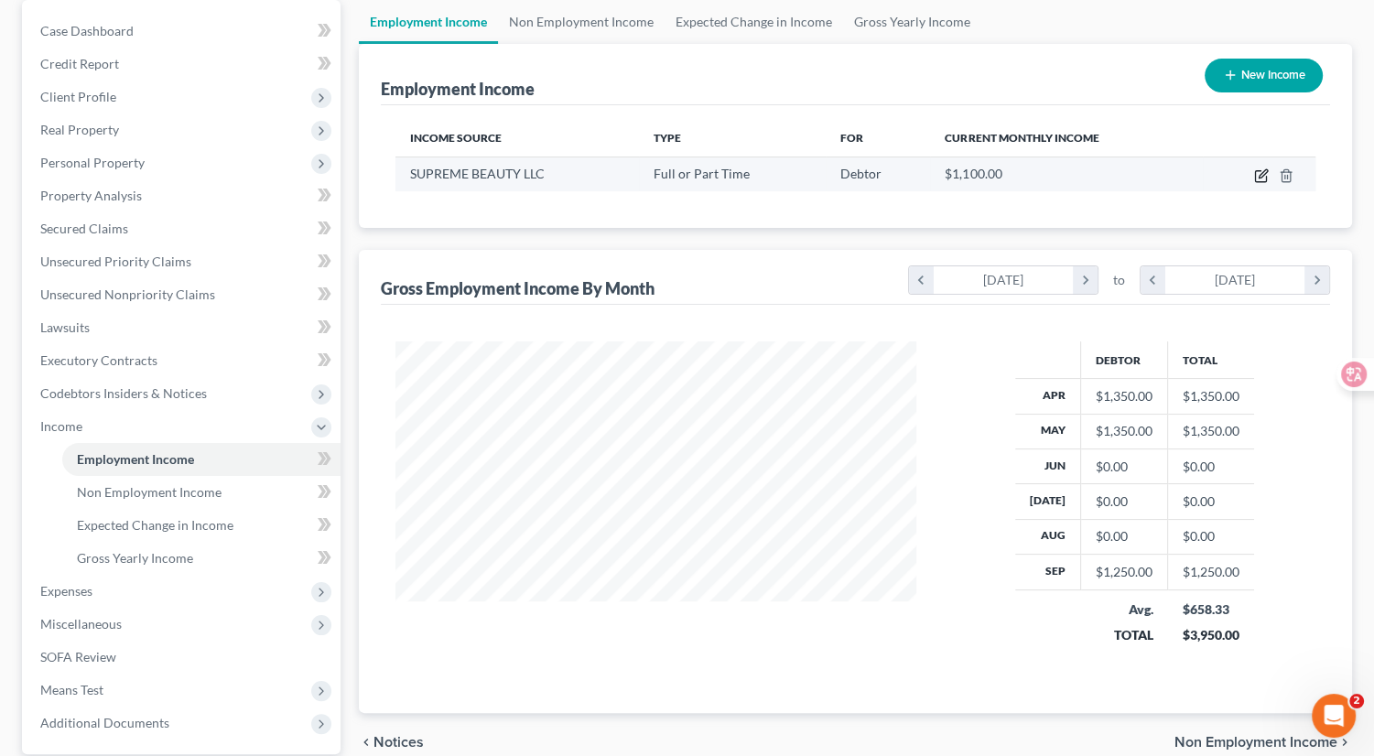
click at [1268, 175] on icon "button" at bounding box center [1261, 175] width 15 height 15
select select "0"
select select "50"
select select "0"
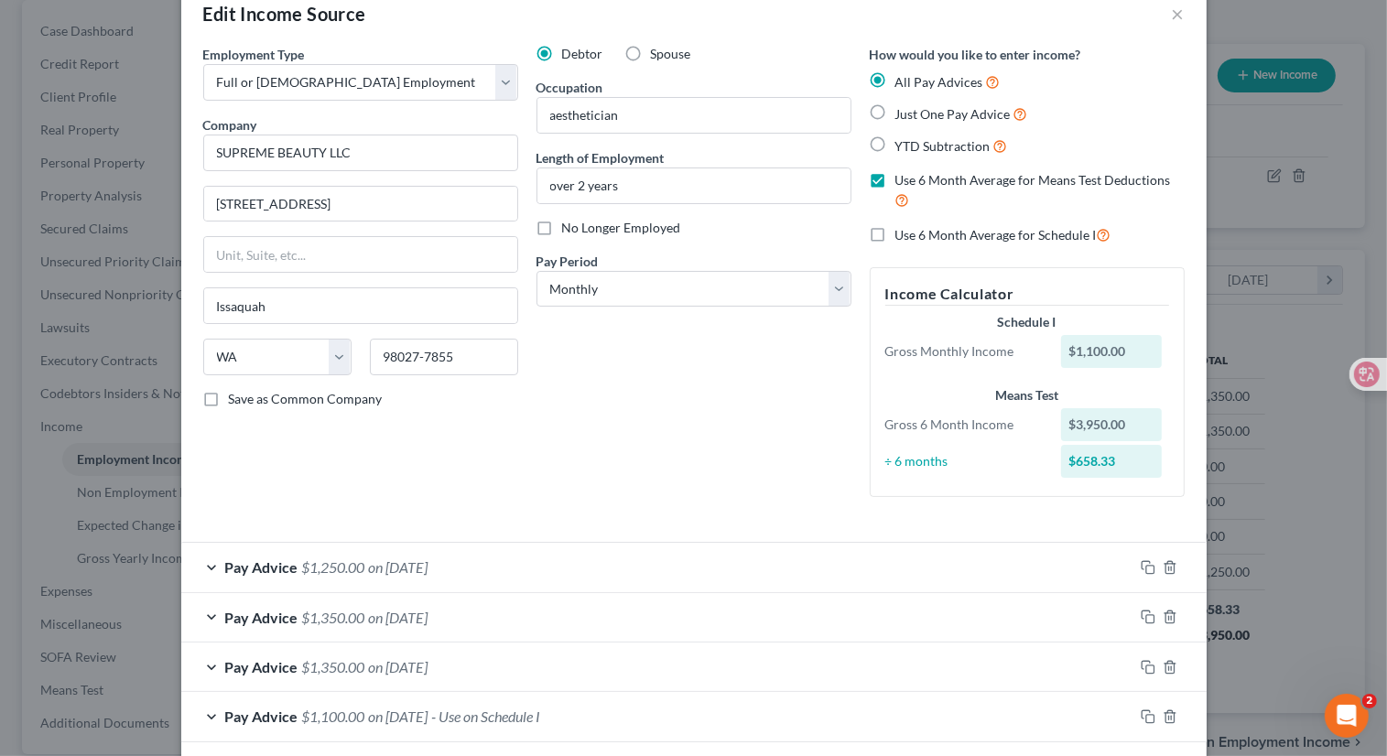
scroll to position [44, 0]
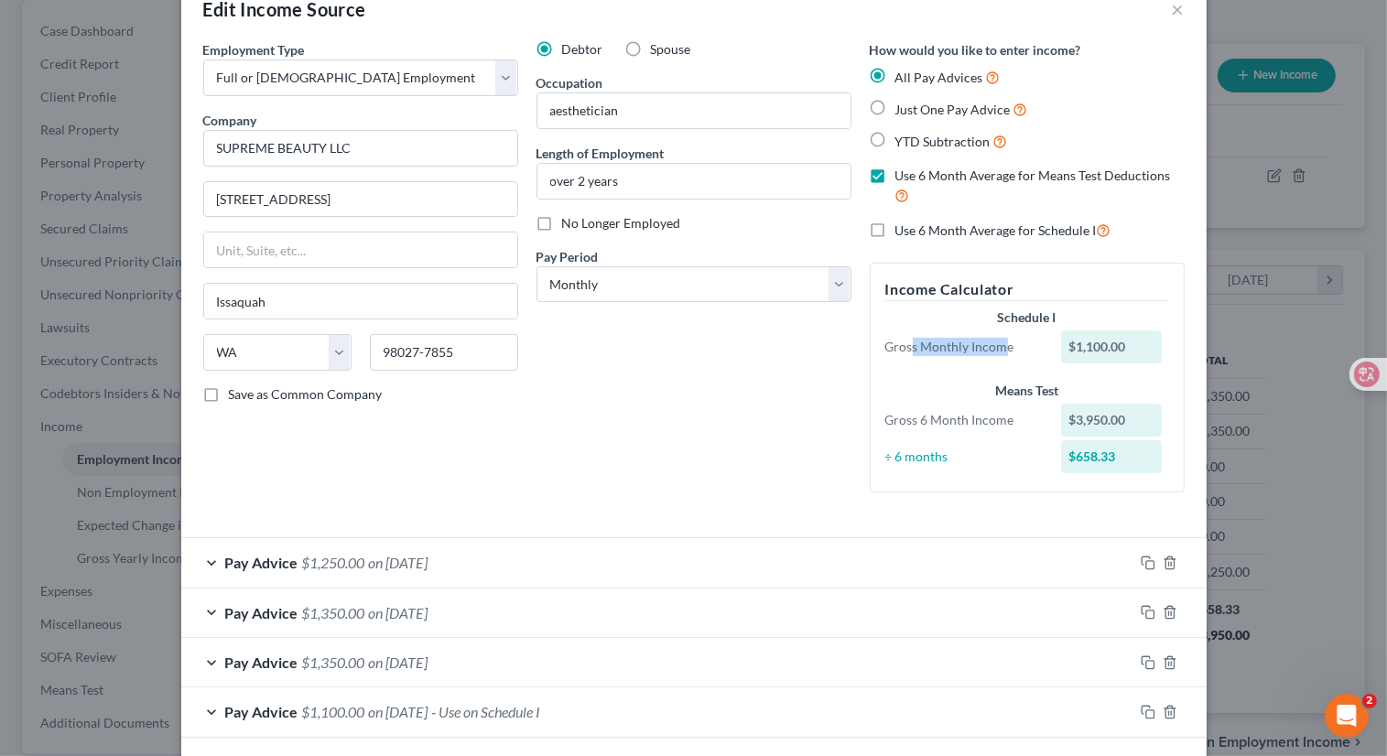
drag, startPoint x: 907, startPoint y: 348, endPoint x: 997, endPoint y: 346, distance: 89.7
click at [997, 346] on div "Gross Monthly Income" at bounding box center [964, 347] width 177 height 18
drag, startPoint x: 1115, startPoint y: 458, endPoint x: 1056, endPoint y: 456, distance: 59.5
click at [1061, 456] on div "$658.33" at bounding box center [1111, 456] width 101 height 33
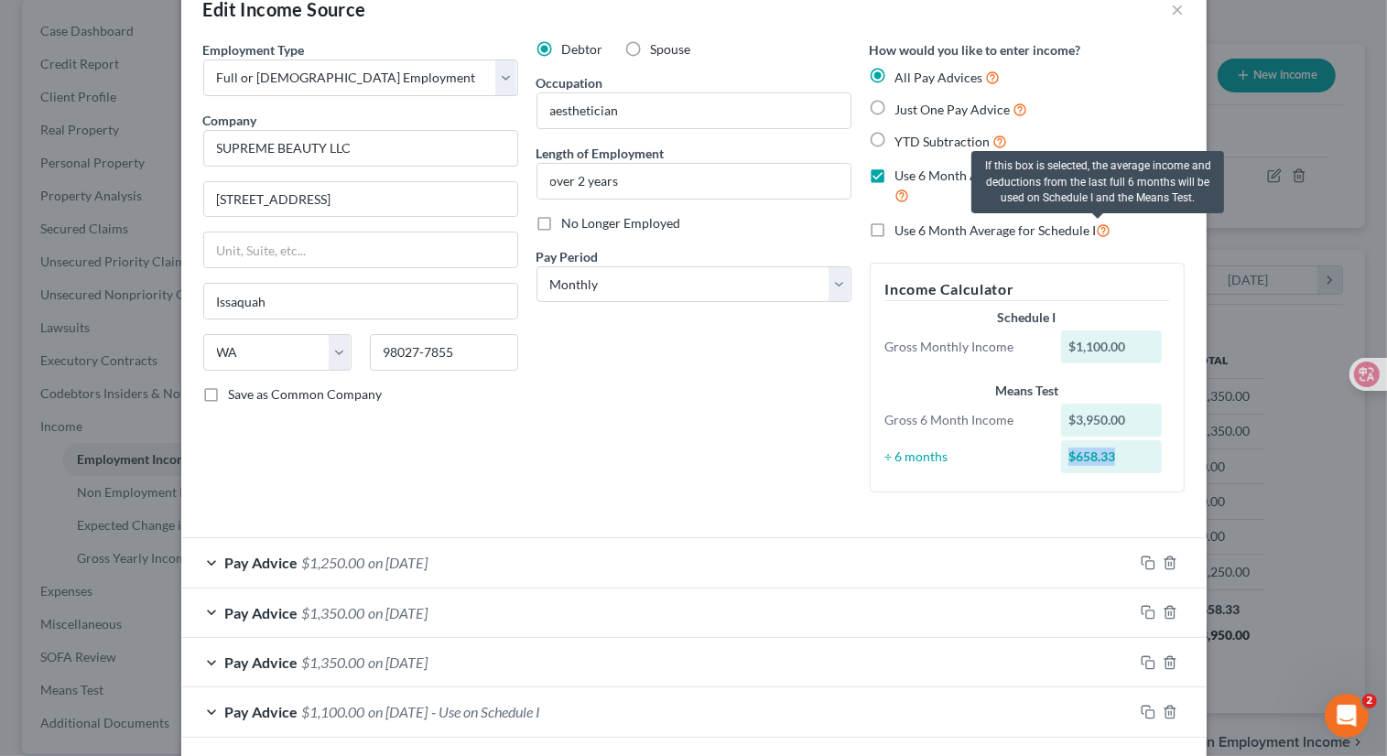
click at [1097, 232] on icon at bounding box center [1104, 229] width 15 height 17
click at [915, 232] on input "Use 6 Month Average for Schedule I" at bounding box center [909, 226] width 12 height 12
checkbox input "true"
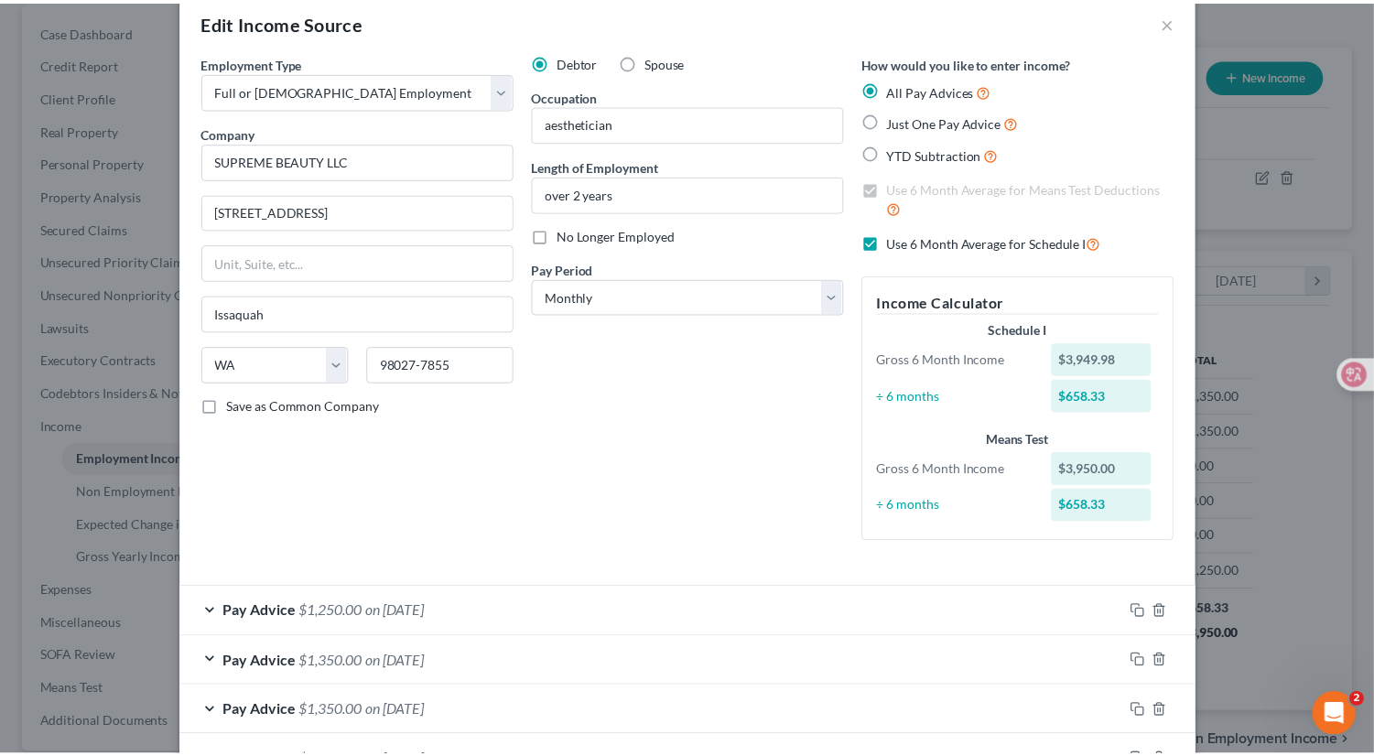
scroll to position [28, 0]
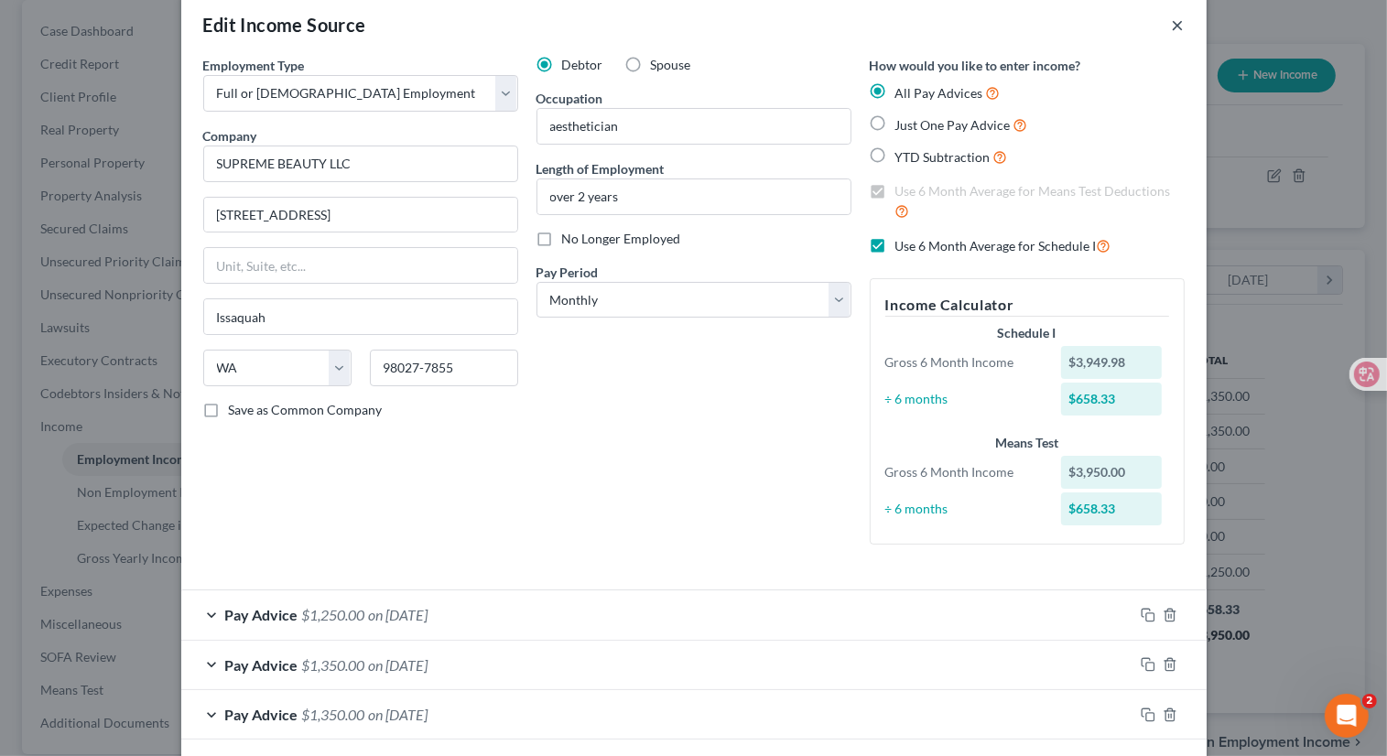
click at [1173, 27] on button "×" at bounding box center [1178, 25] width 13 height 22
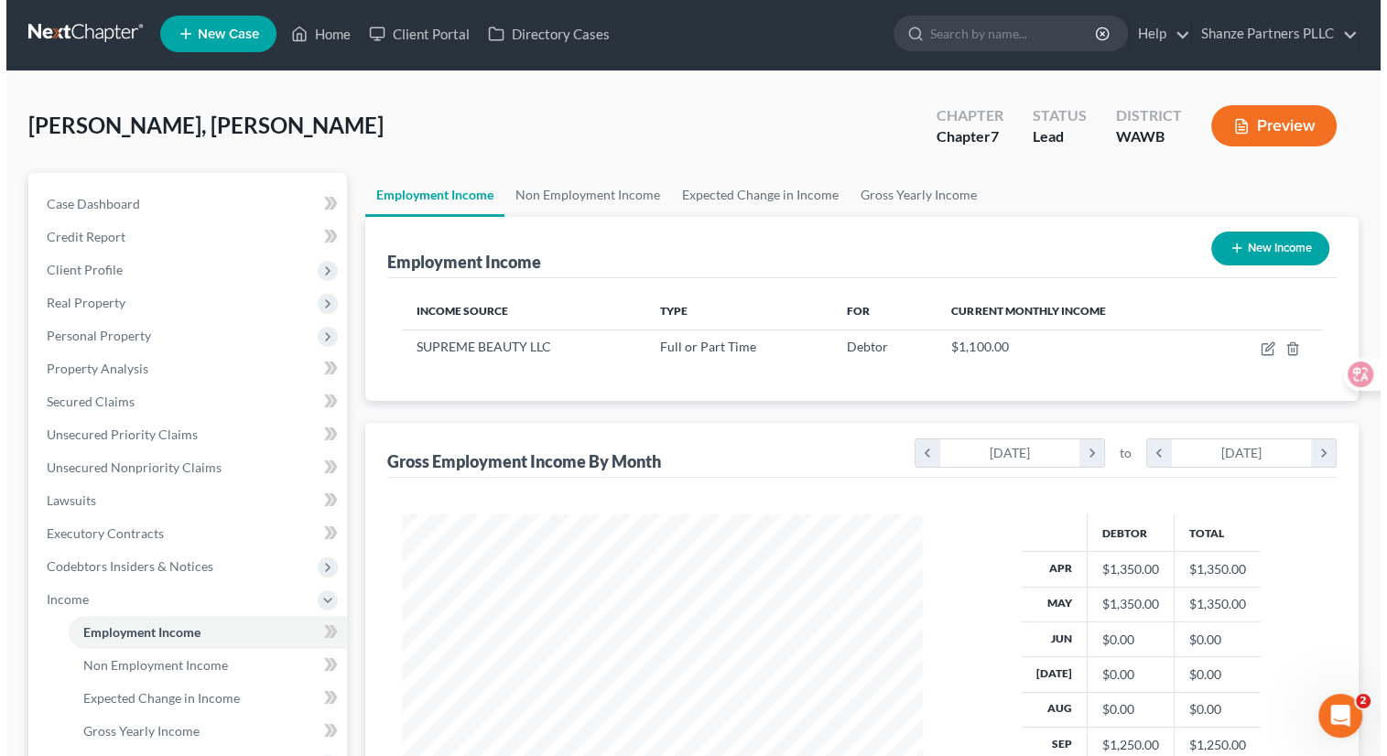
scroll to position [0, 0]
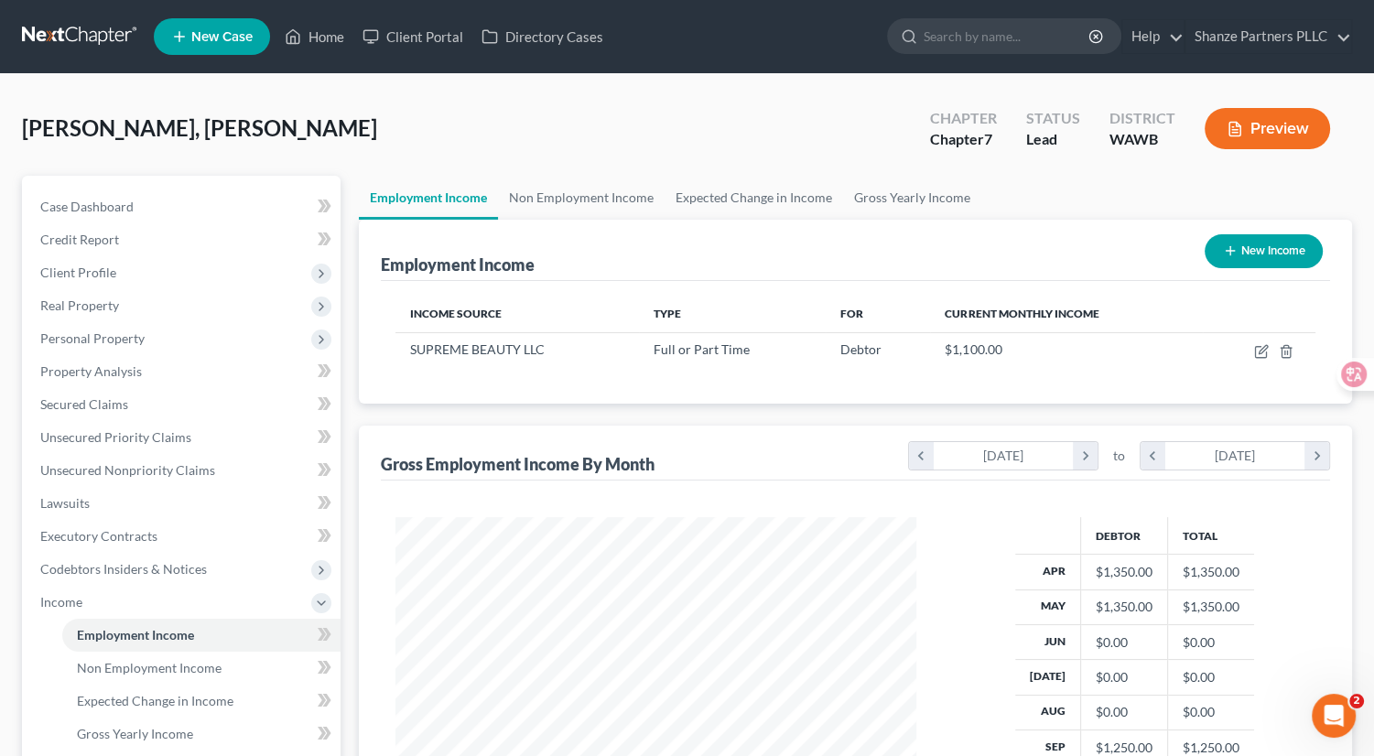
click at [1240, 125] on icon "button" at bounding box center [1235, 129] width 16 height 16
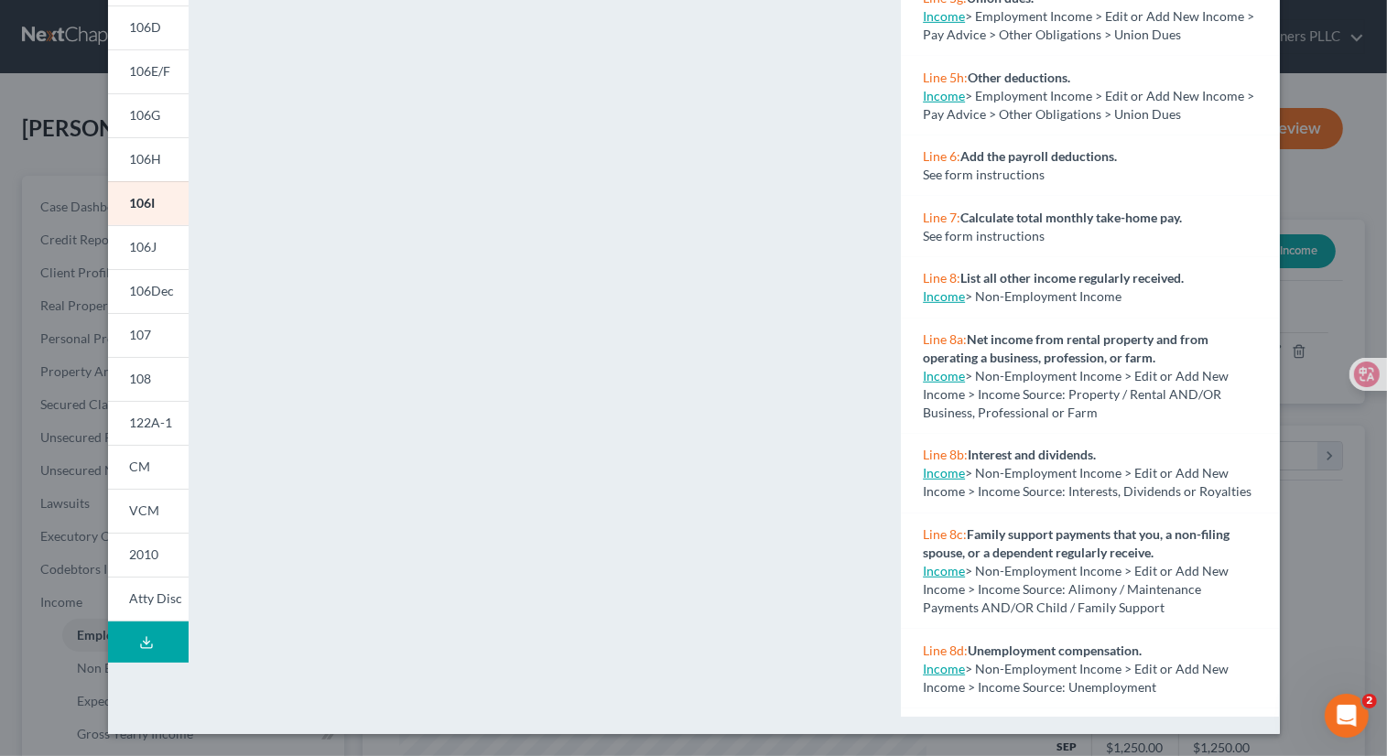
scroll to position [815, 0]
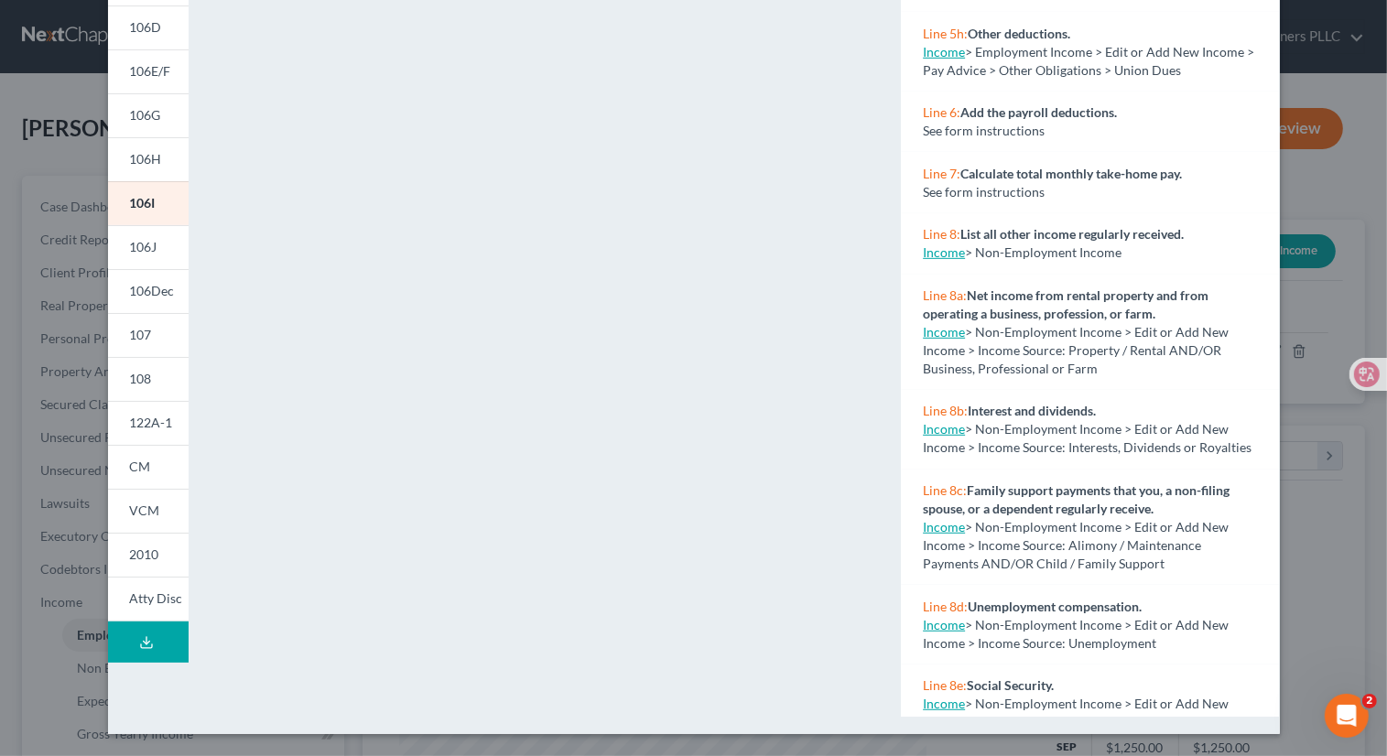
click at [951, 535] on link "Income" at bounding box center [944, 527] width 42 height 16
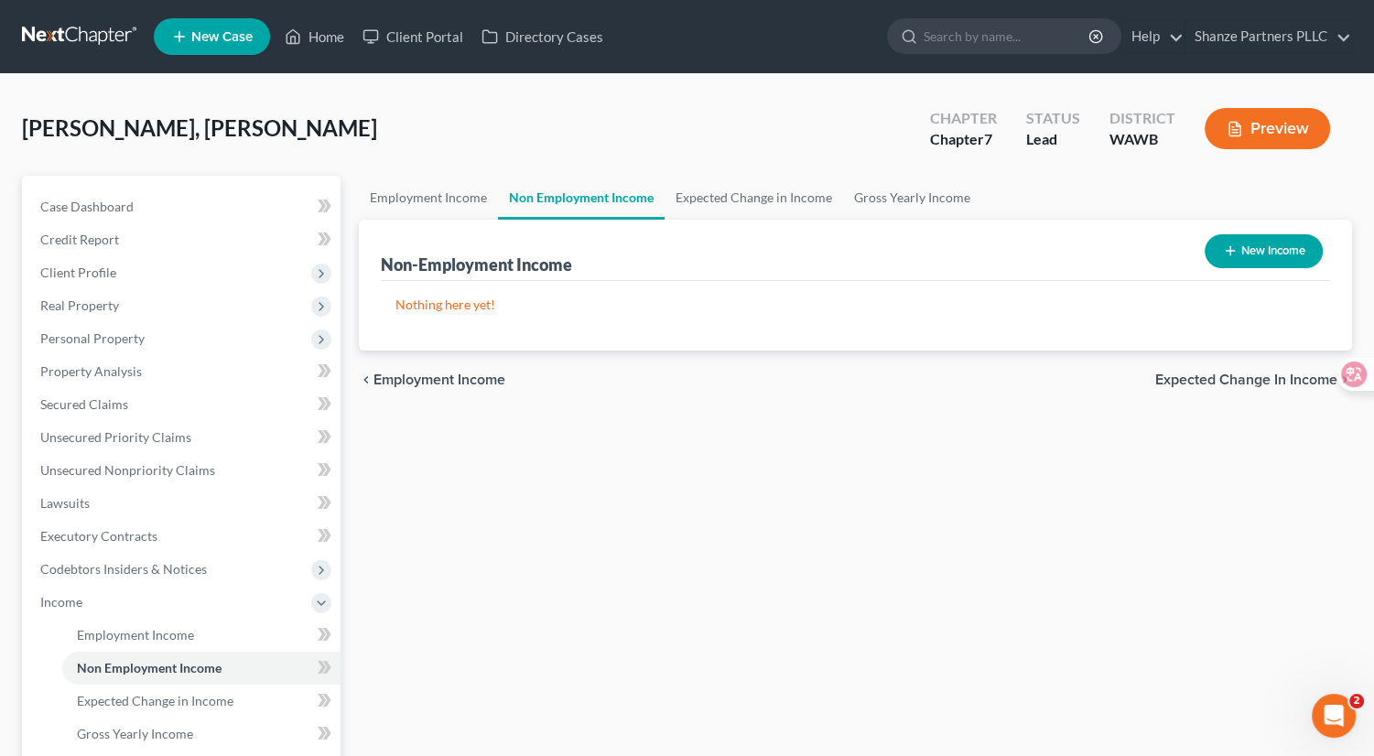
click at [1275, 257] on button "New Income" at bounding box center [1264, 251] width 118 height 34
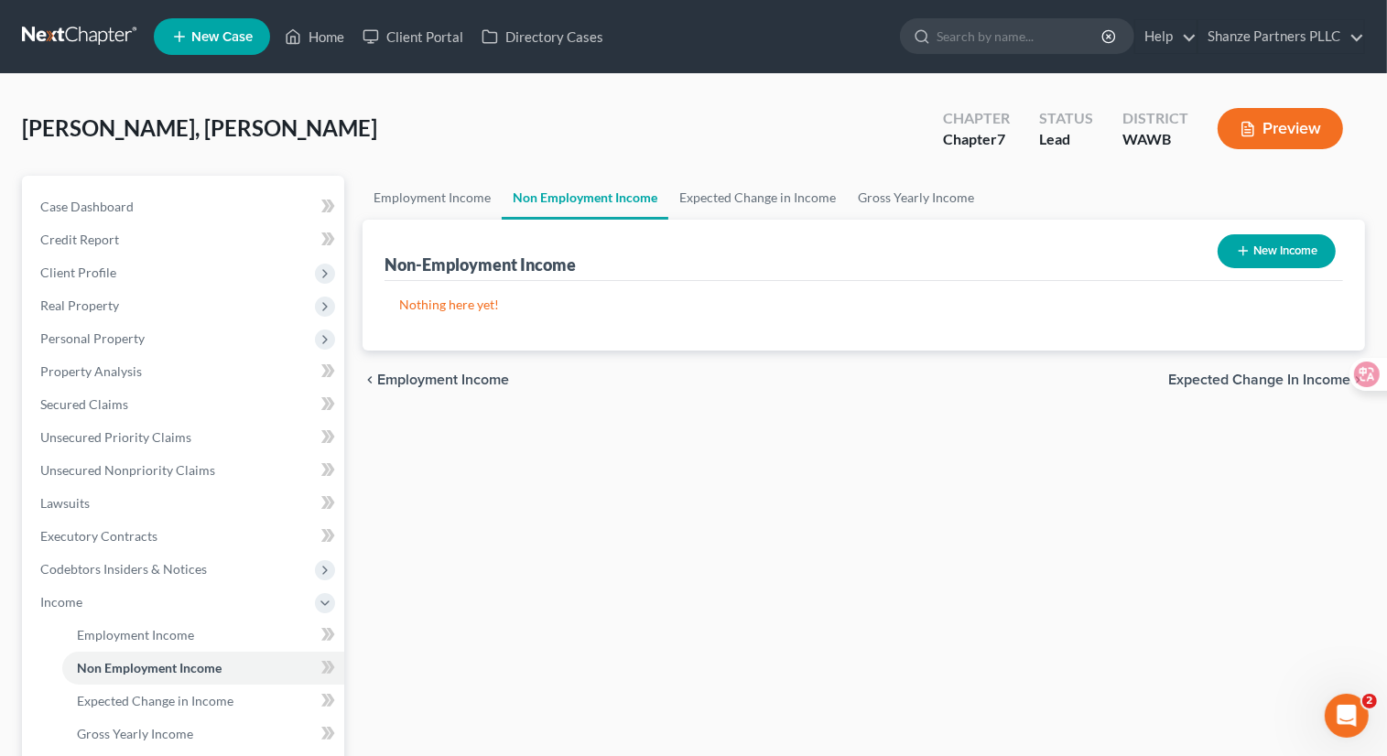
select select "0"
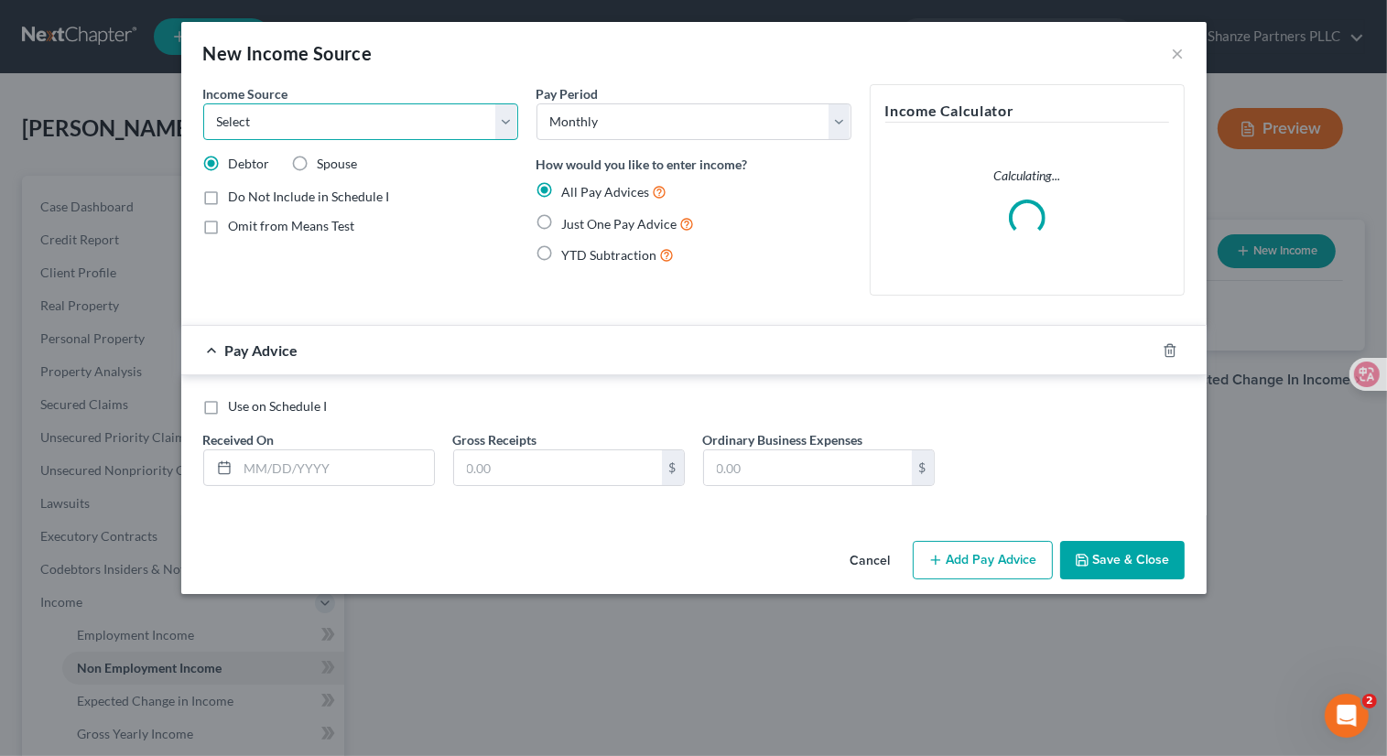
click at [452, 126] on select "Select Unemployment Disability (from employer) Pension Retirement Social Securi…" at bounding box center [360, 121] width 315 height 37
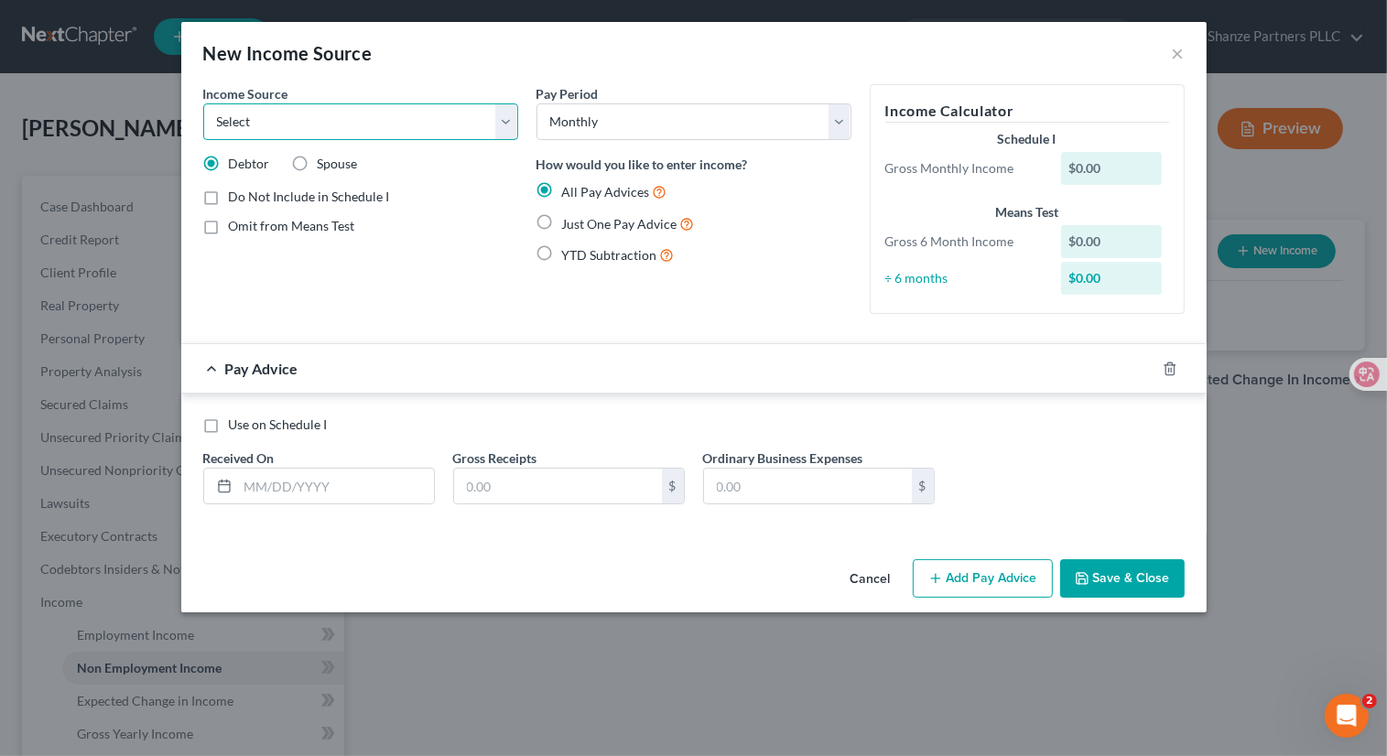
select select "7"
click at [203, 103] on select "Select Unemployment Disability (from employer) Pension Retirement Social Securi…" at bounding box center [360, 121] width 315 height 37
click at [1130, 165] on div "$0.00" at bounding box center [1111, 168] width 101 height 33
click at [1099, 168] on div "$0.00" at bounding box center [1111, 168] width 101 height 33
click at [1082, 167] on div "$0.00" at bounding box center [1111, 168] width 101 height 33
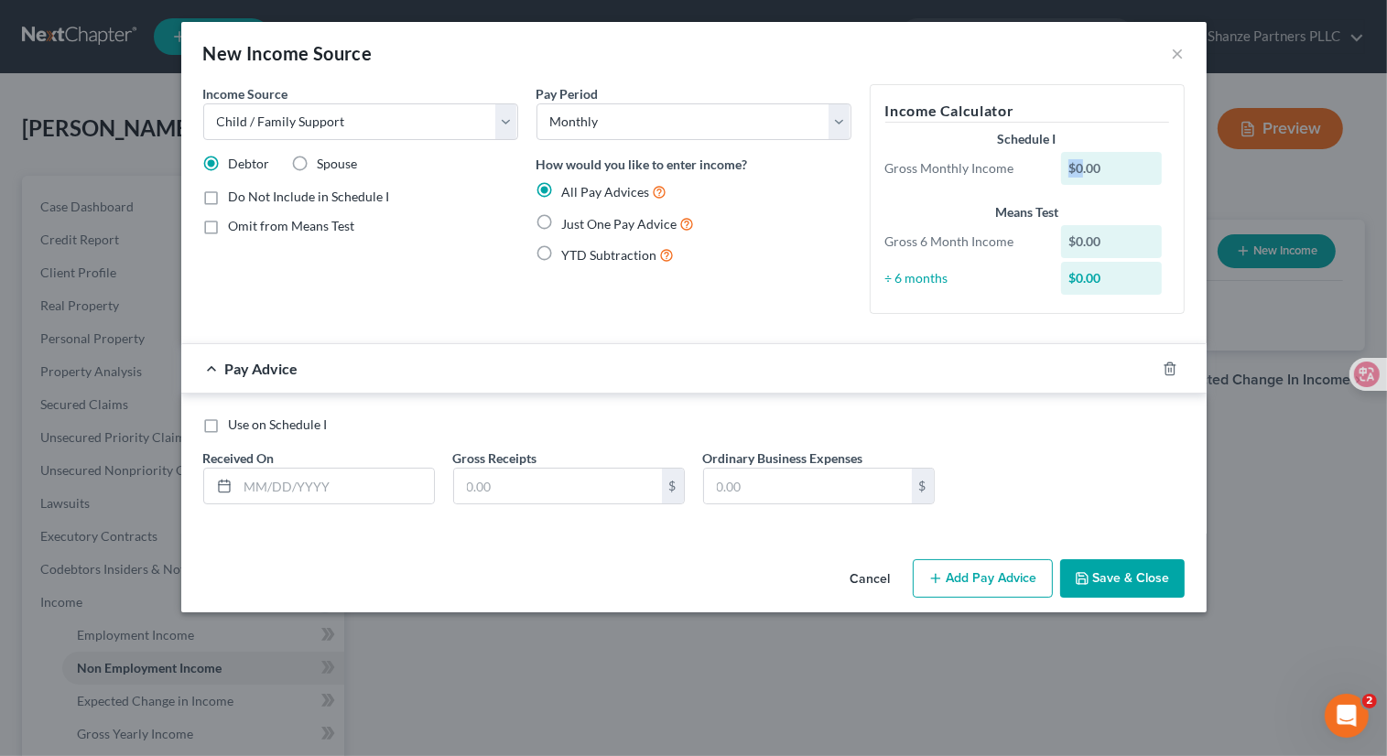
drag, startPoint x: 1082, startPoint y: 167, endPoint x: 1049, endPoint y: 169, distance: 33.1
click at [1049, 169] on div "Gross Monthly Income $0.00" at bounding box center [1027, 168] width 302 height 33
click at [514, 383] on div "Pay Advice" at bounding box center [668, 368] width 974 height 49
click at [529, 486] on input "text" at bounding box center [558, 486] width 208 height 35
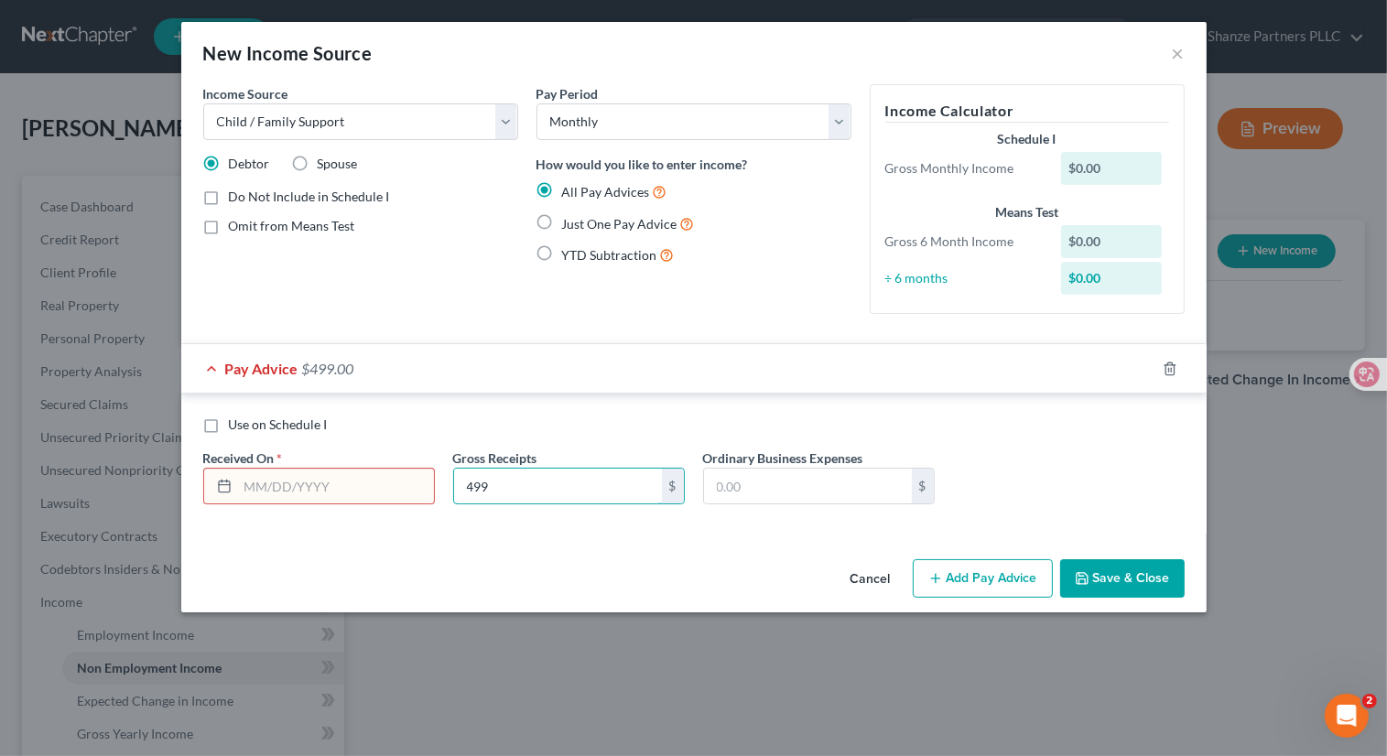
type input "499"
click at [483, 422] on div "Use on Schedule I" at bounding box center [693, 425] width 981 height 18
click at [269, 488] on input "text" at bounding box center [336, 486] width 196 height 35
type input "[DATE]"
click at [259, 482] on input "[DATE]" at bounding box center [336, 486] width 196 height 35
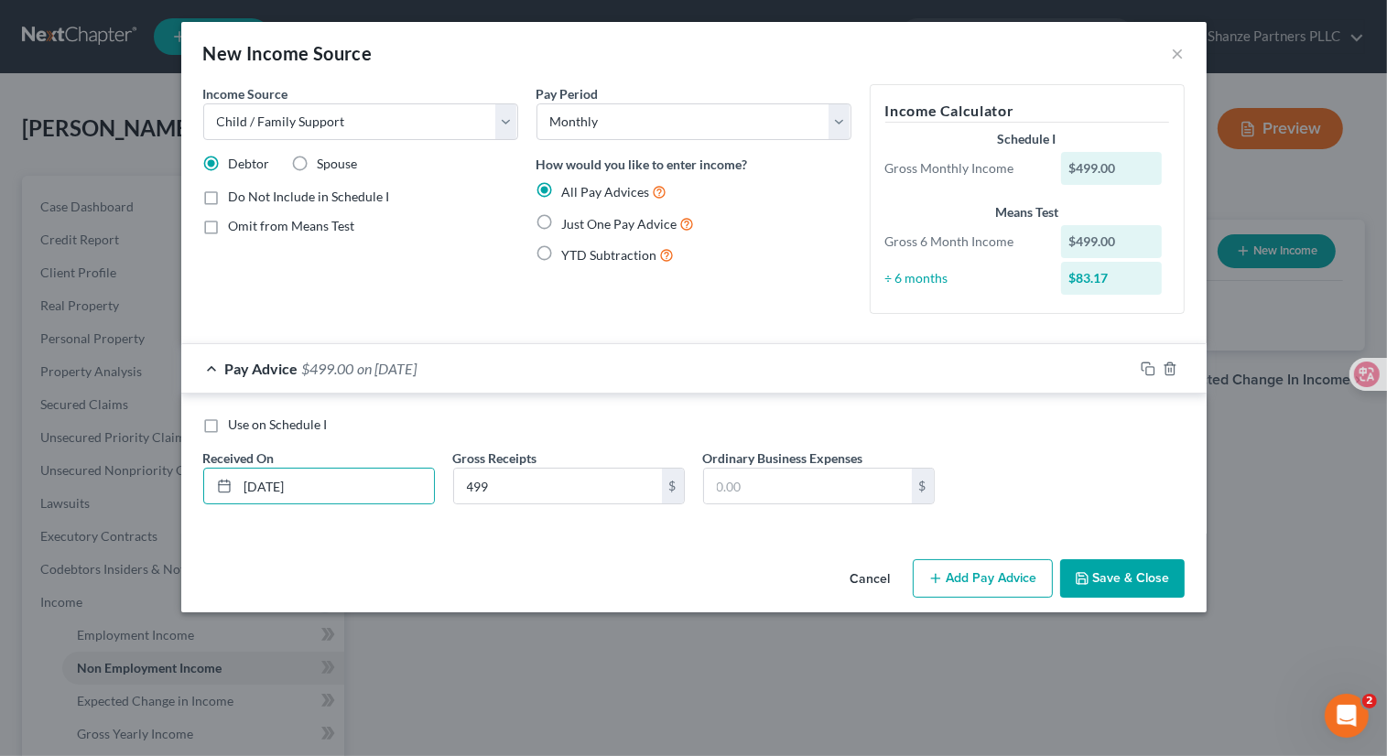
click at [347, 443] on div "Use on Schedule I Received On * [DATE] Gross Receipts 499 $ Ordinary Business E…" at bounding box center [694, 467] width 1000 height 103
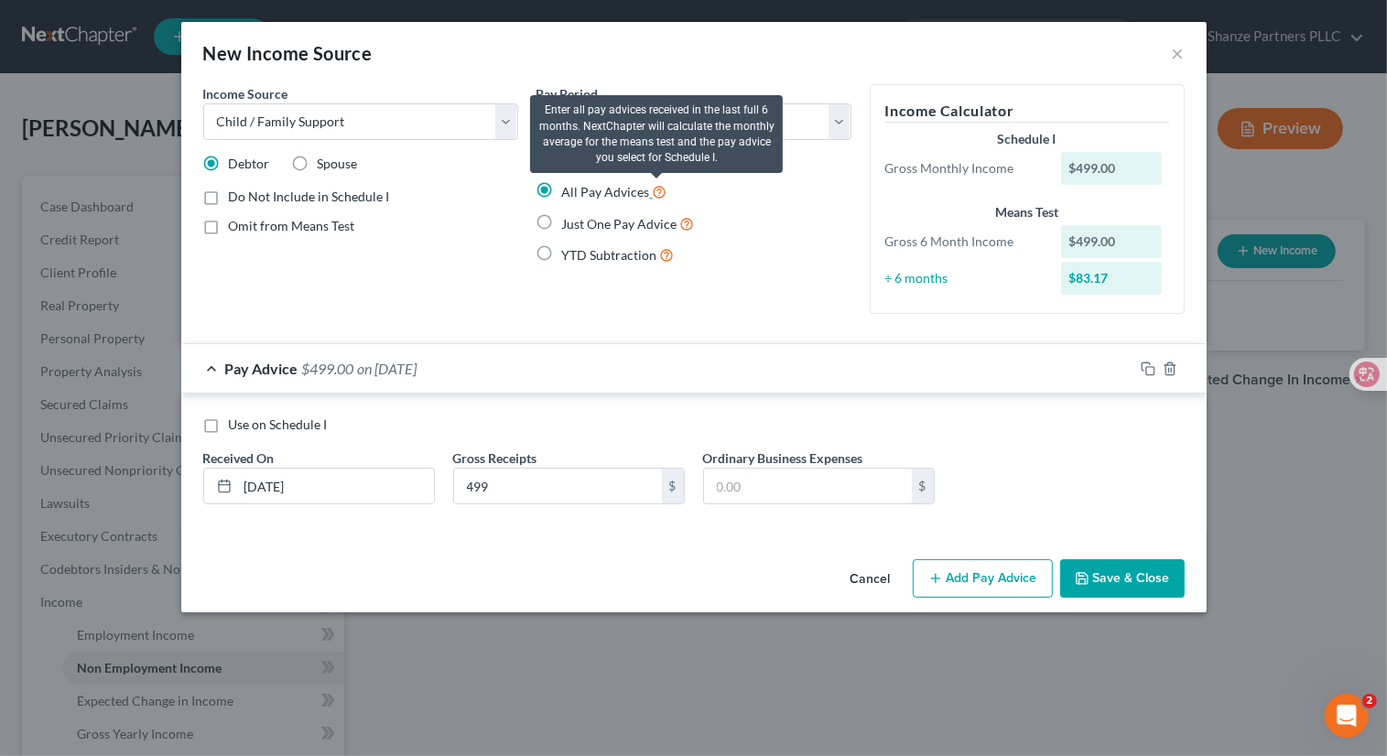
click at [656, 193] on icon at bounding box center [660, 190] width 15 height 17
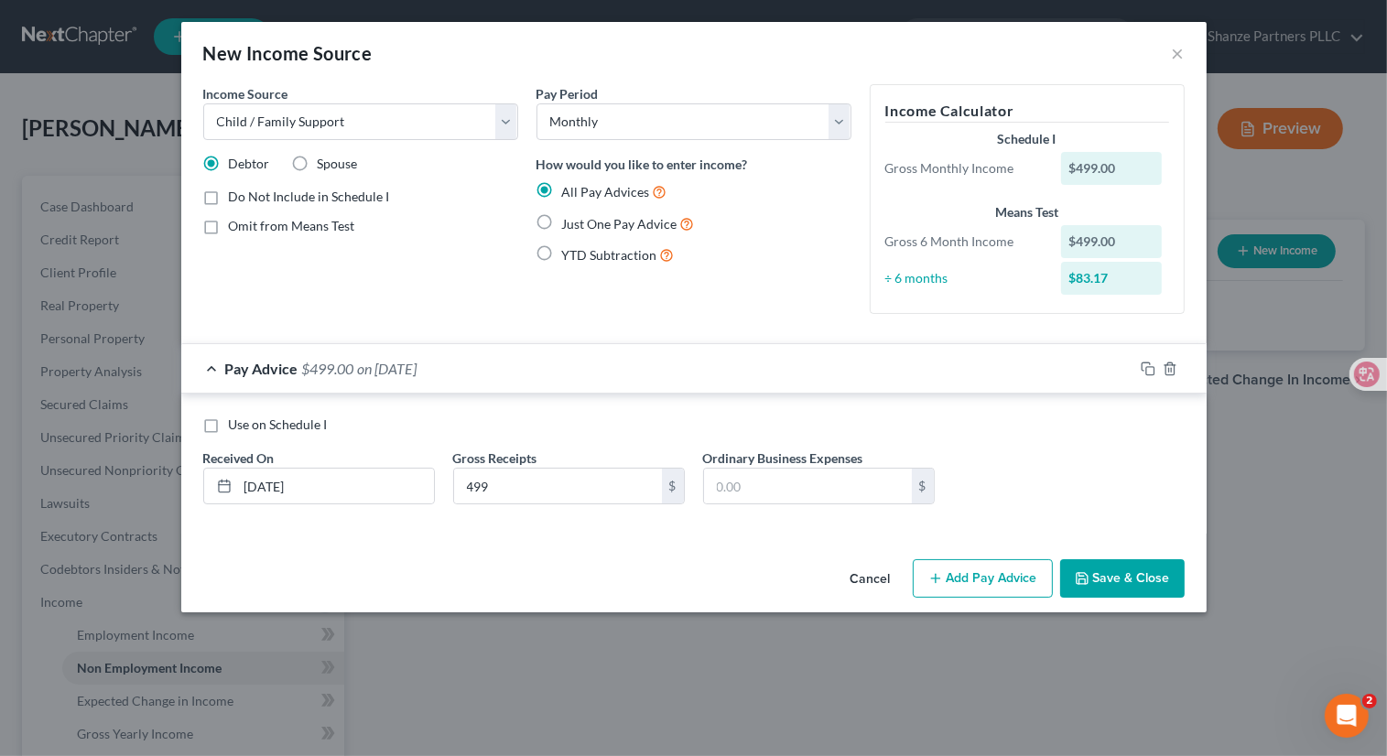
click at [1153, 579] on button "Save & Close" at bounding box center [1122, 578] width 125 height 38
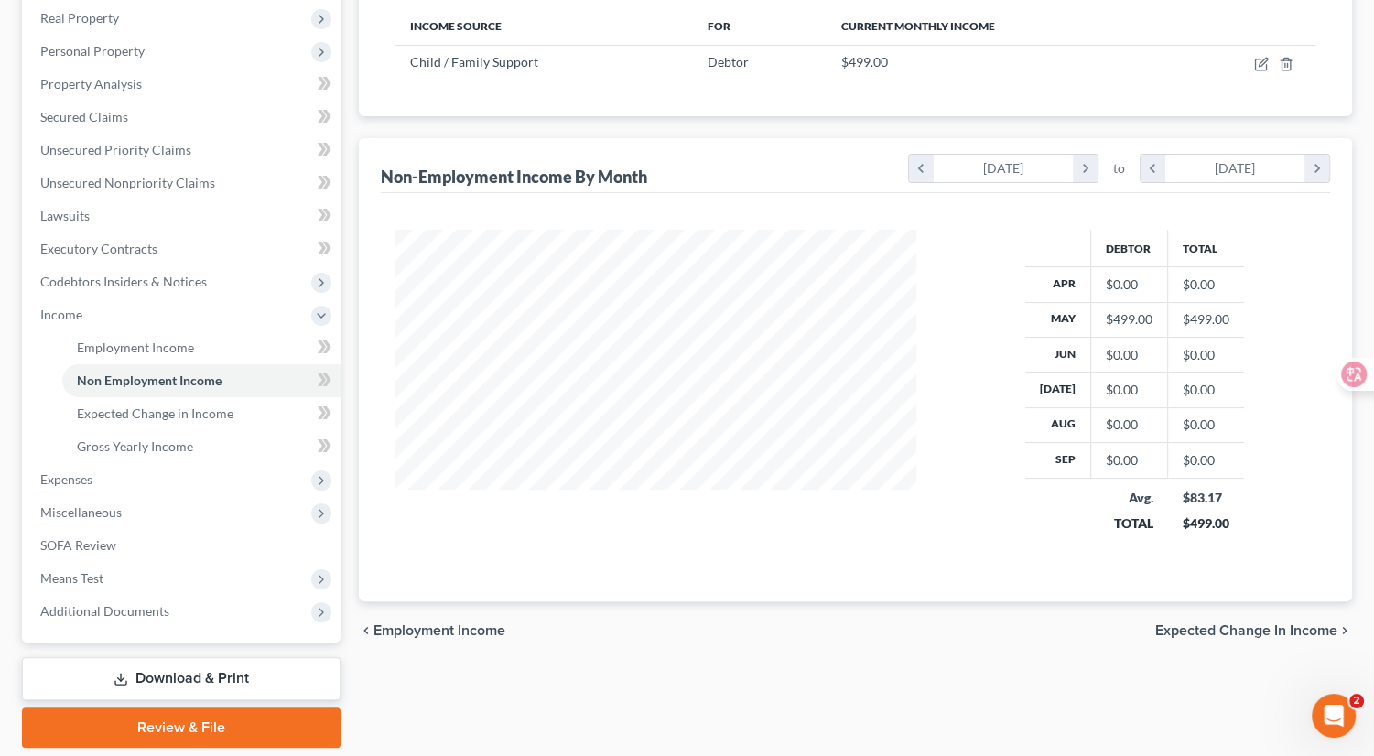
scroll to position [288, 0]
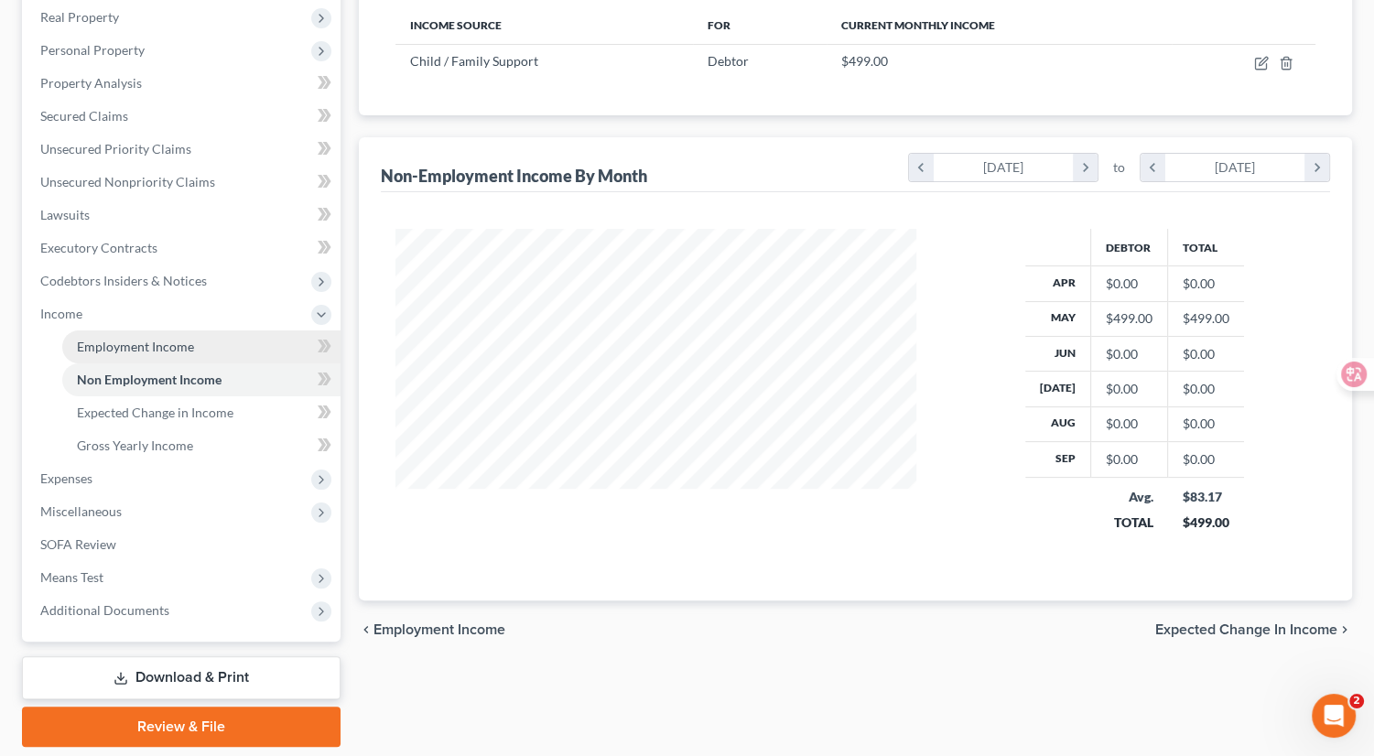
click at [260, 348] on link "Employment Income" at bounding box center [201, 346] width 278 height 33
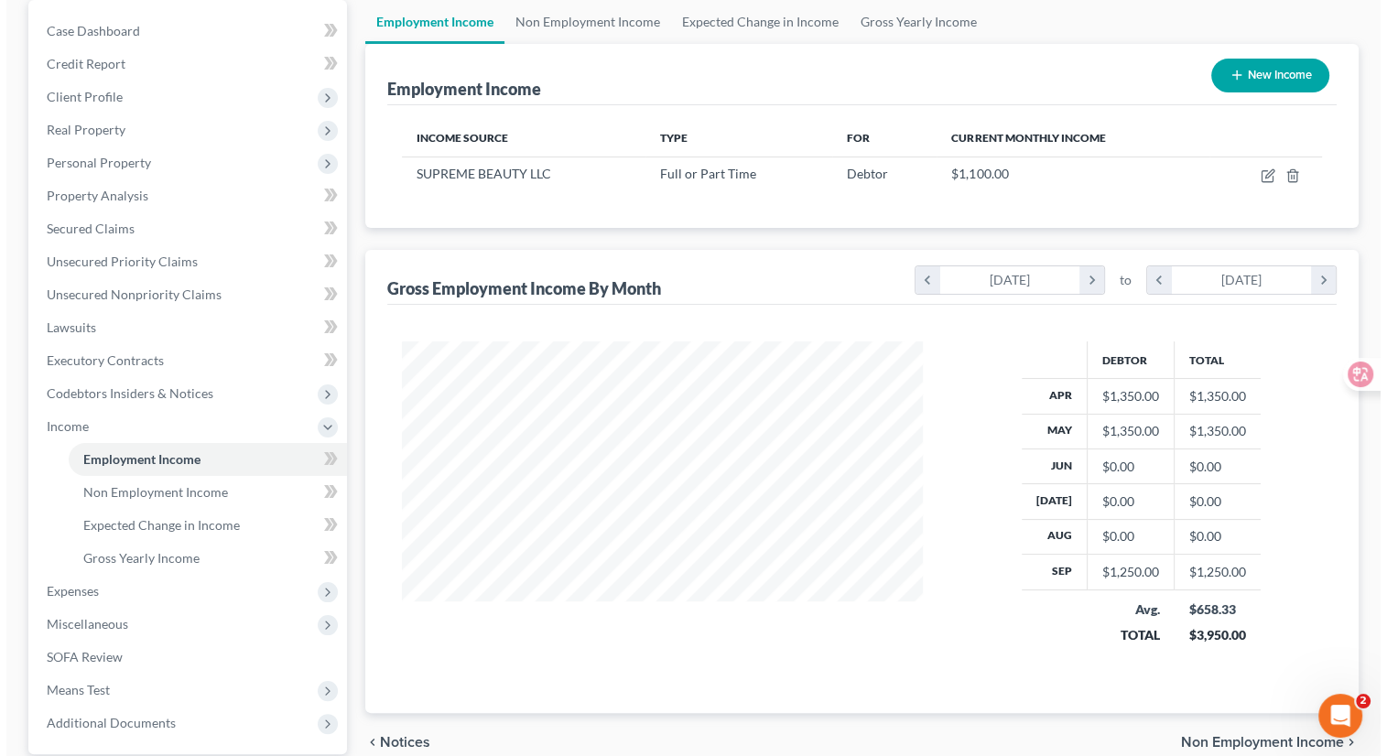
scroll to position [141, 0]
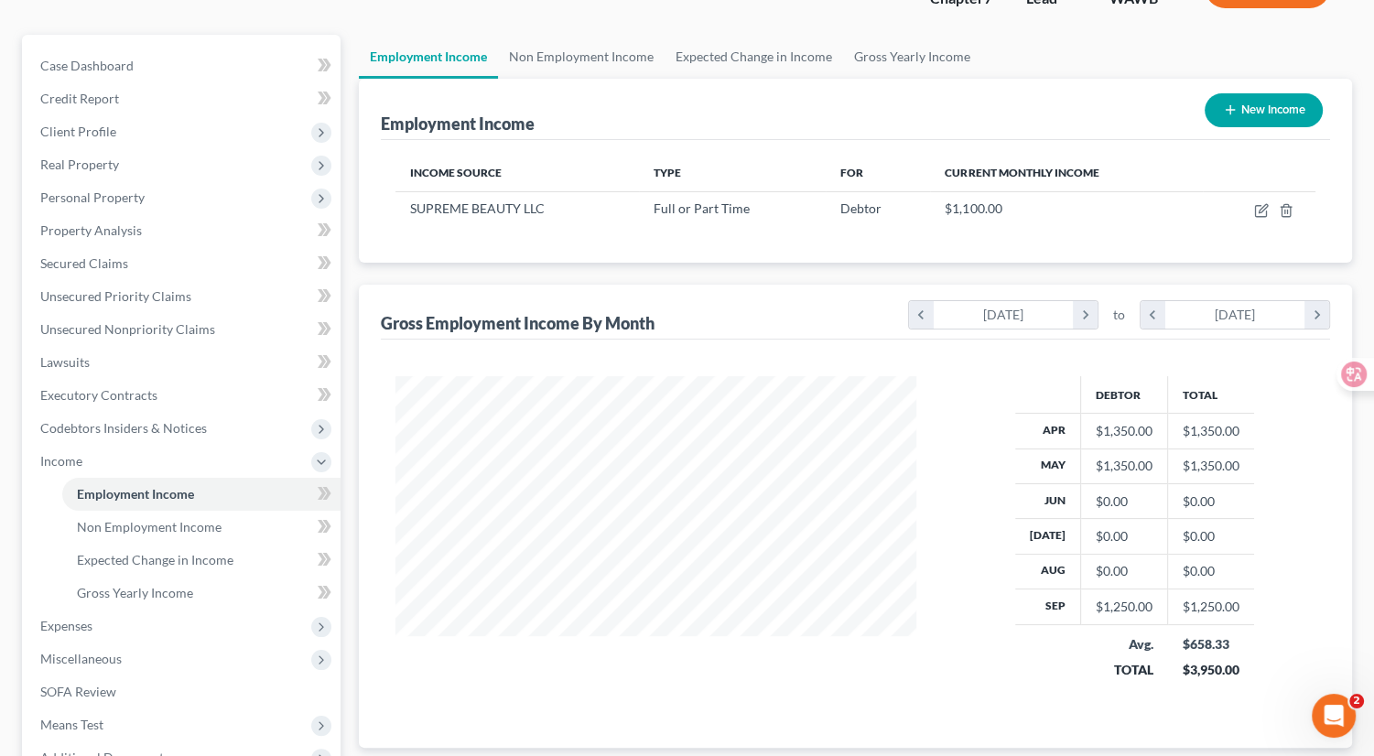
click at [1249, 113] on button "New Income" at bounding box center [1264, 110] width 118 height 34
select select "0"
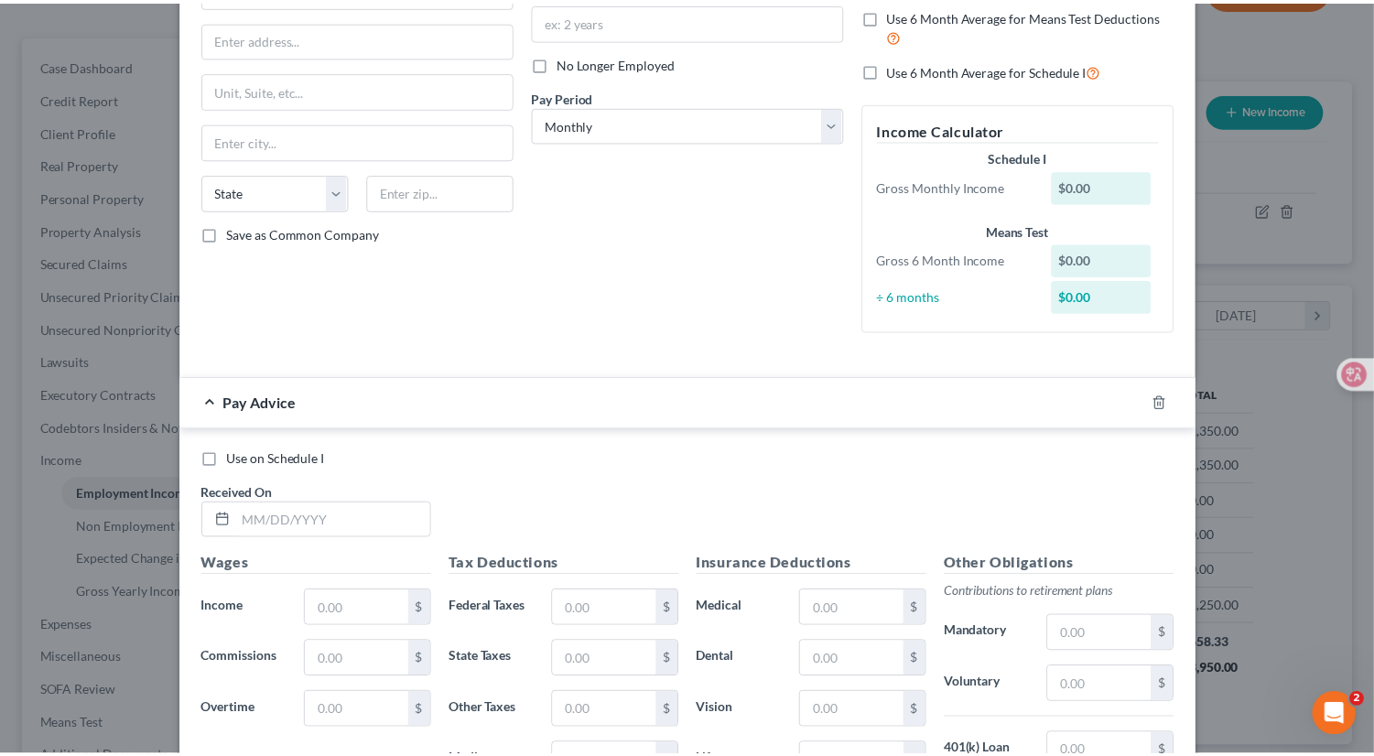
scroll to position [0, 0]
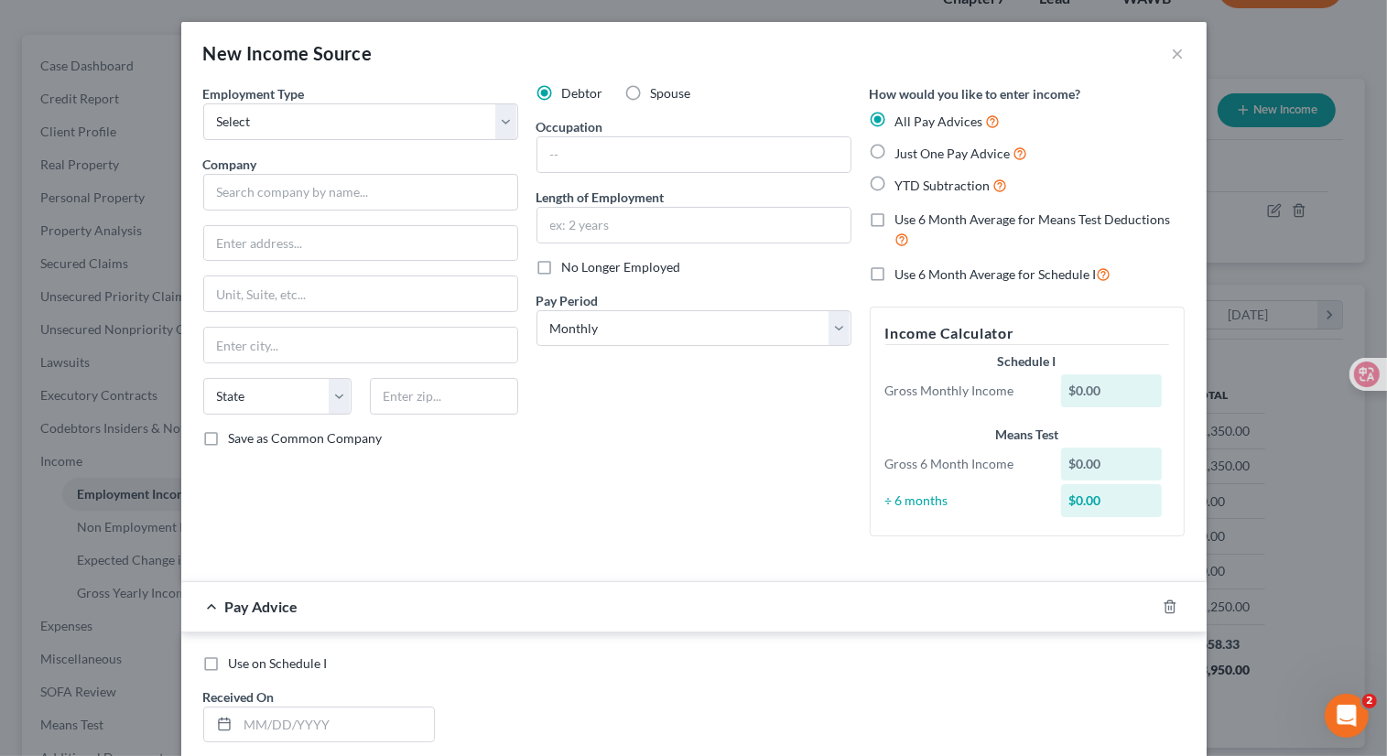
copy span "Just One Pay Advice"
drag, startPoint x: 888, startPoint y: 156, endPoint x: 1002, endPoint y: 153, distance: 113.5
click at [1002, 153] on span "Just One Pay Advice" at bounding box center [952, 154] width 115 height 16
click at [1176, 54] on button "×" at bounding box center [1178, 53] width 13 height 22
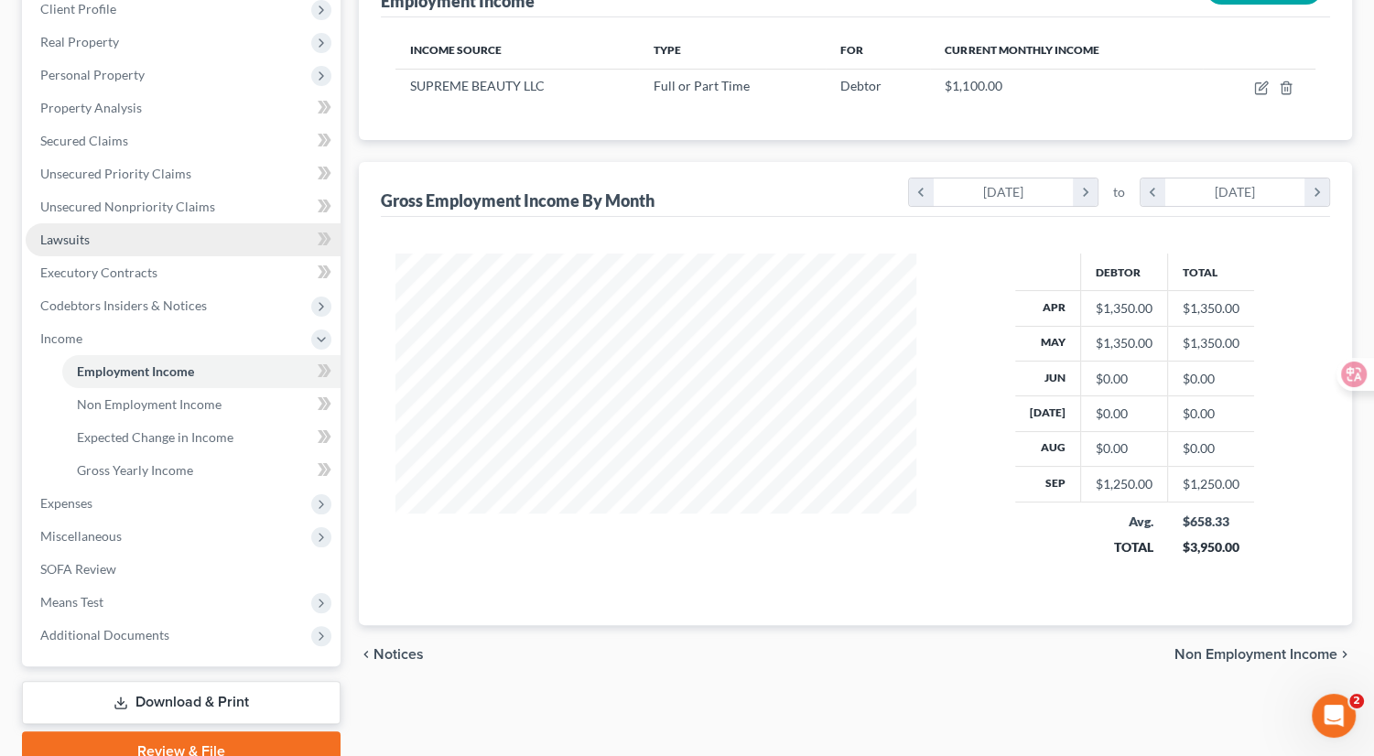
scroll to position [275, 0]
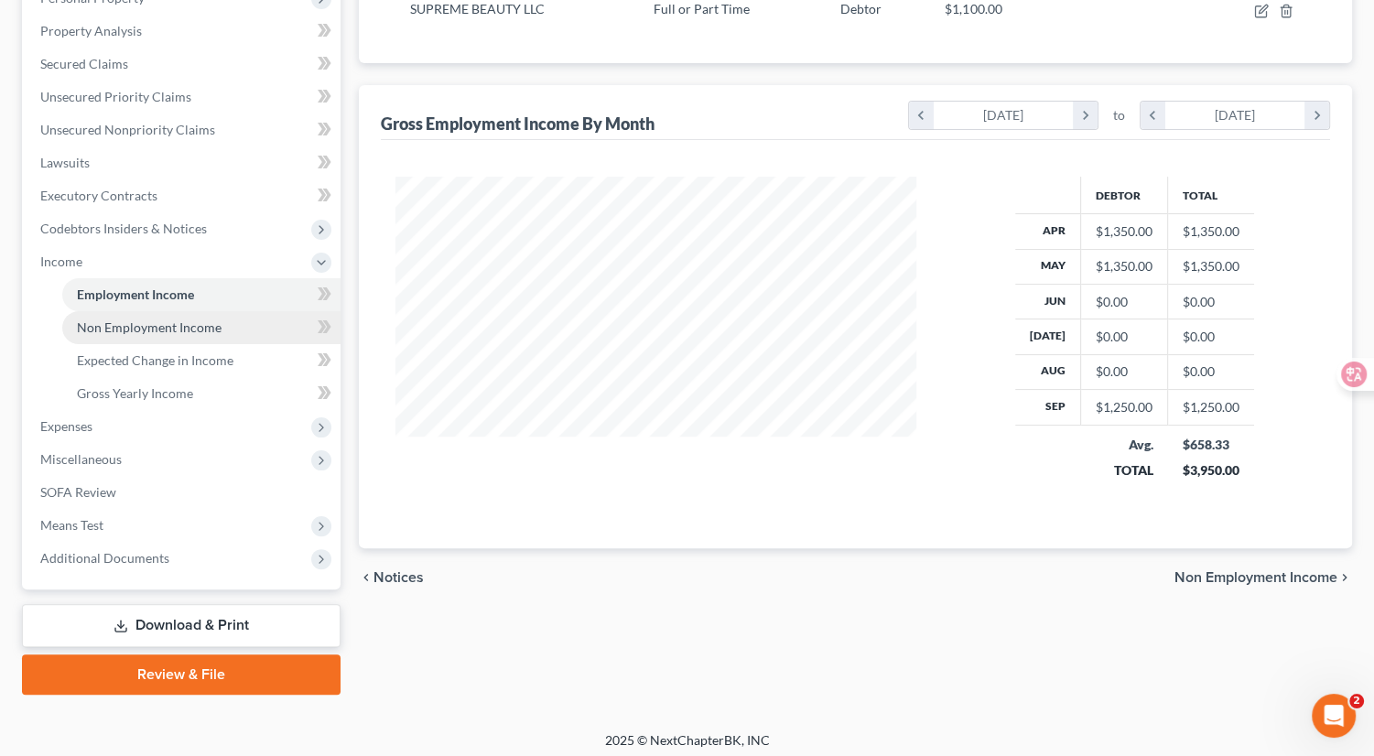
click at [263, 325] on link "Non Employment Income" at bounding box center [201, 327] width 278 height 33
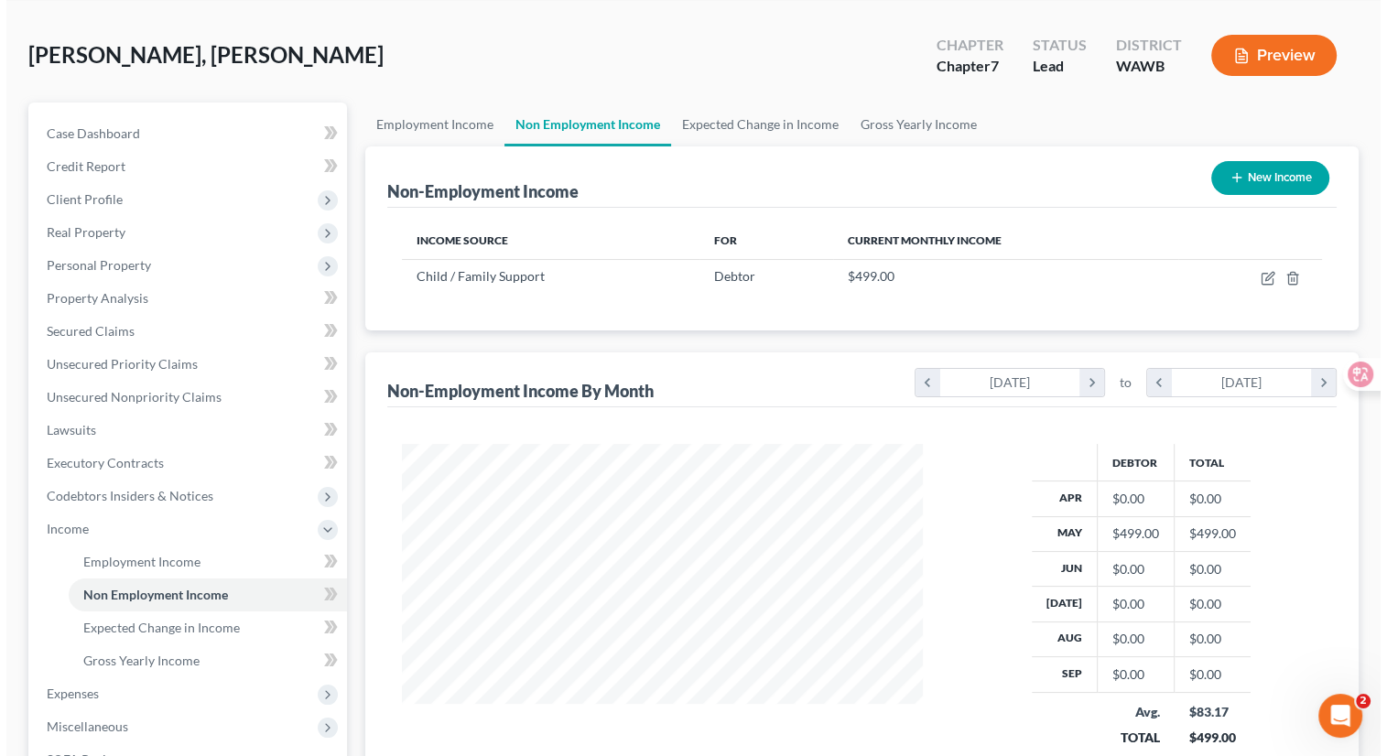
scroll to position [134, 0]
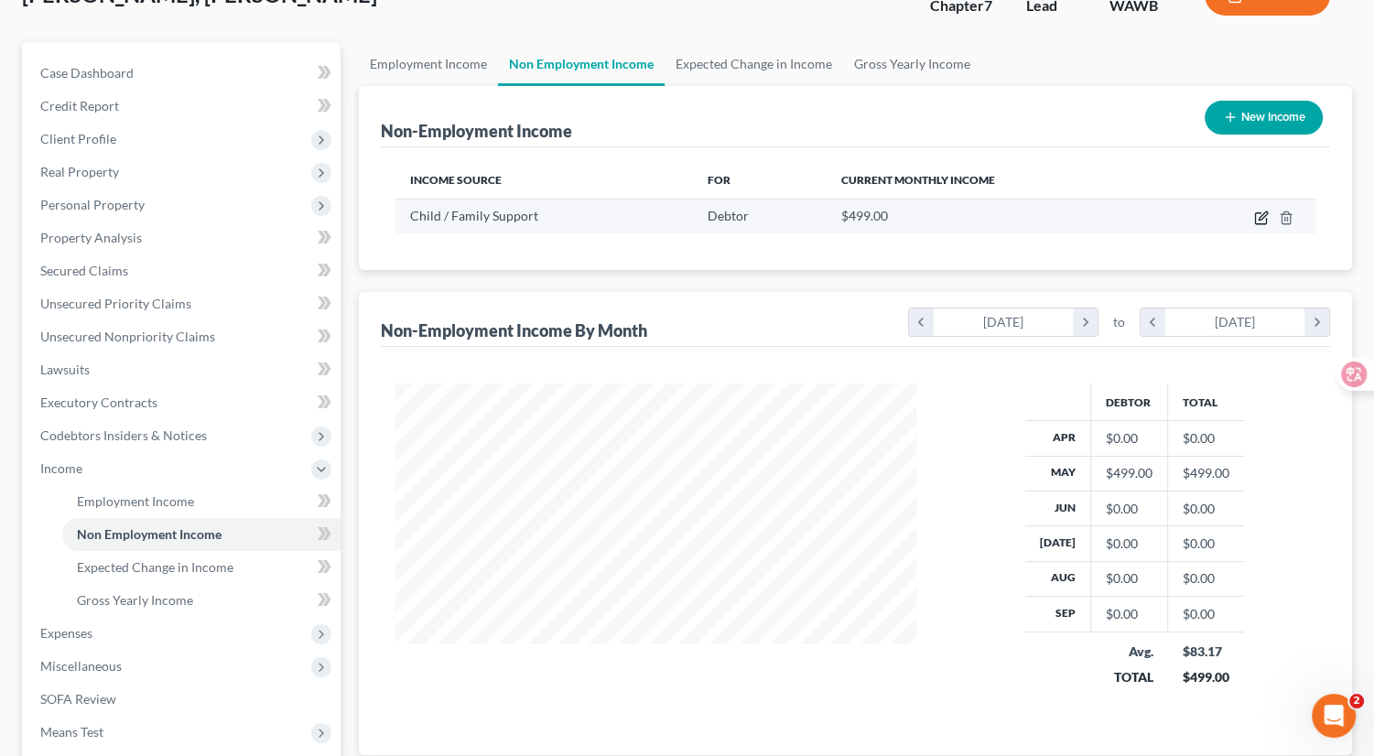
click at [1264, 218] on icon "button" at bounding box center [1261, 218] width 15 height 15
select select "7"
select select "0"
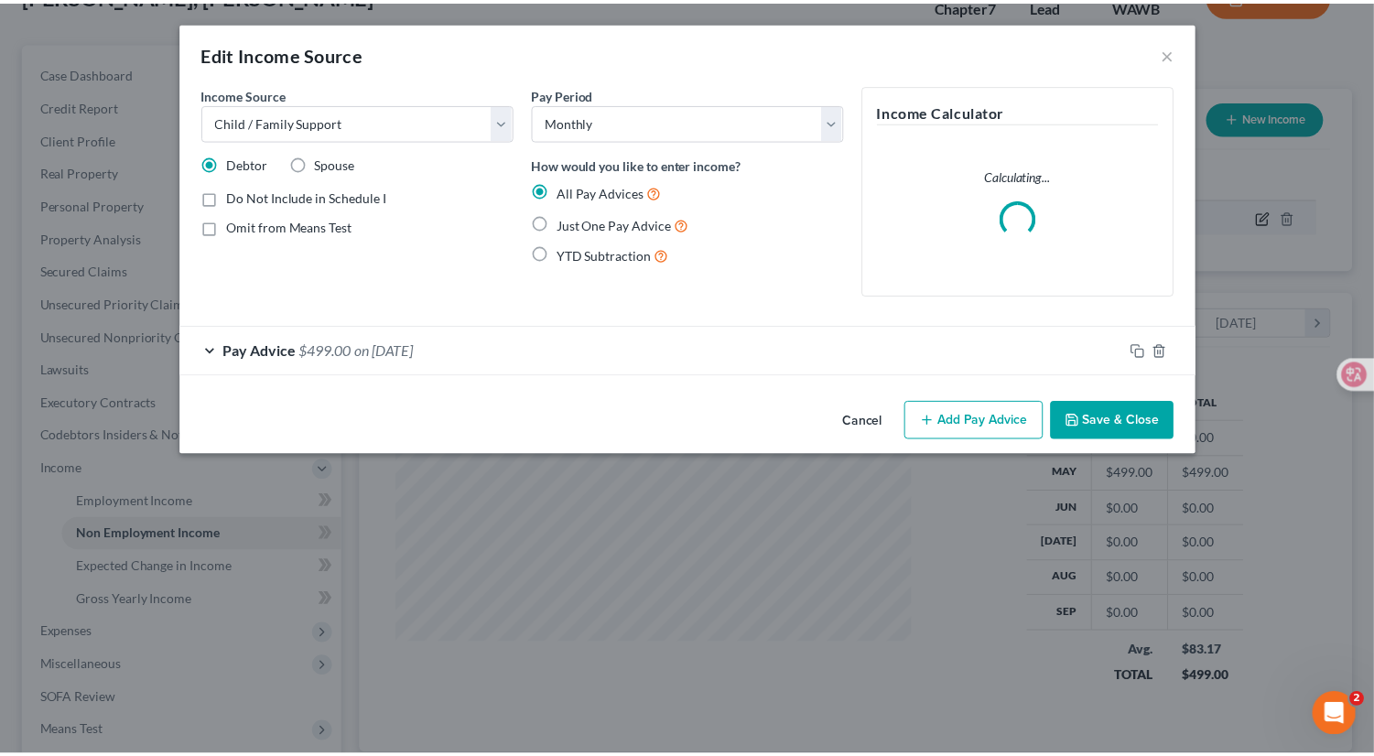
scroll to position [326, 563]
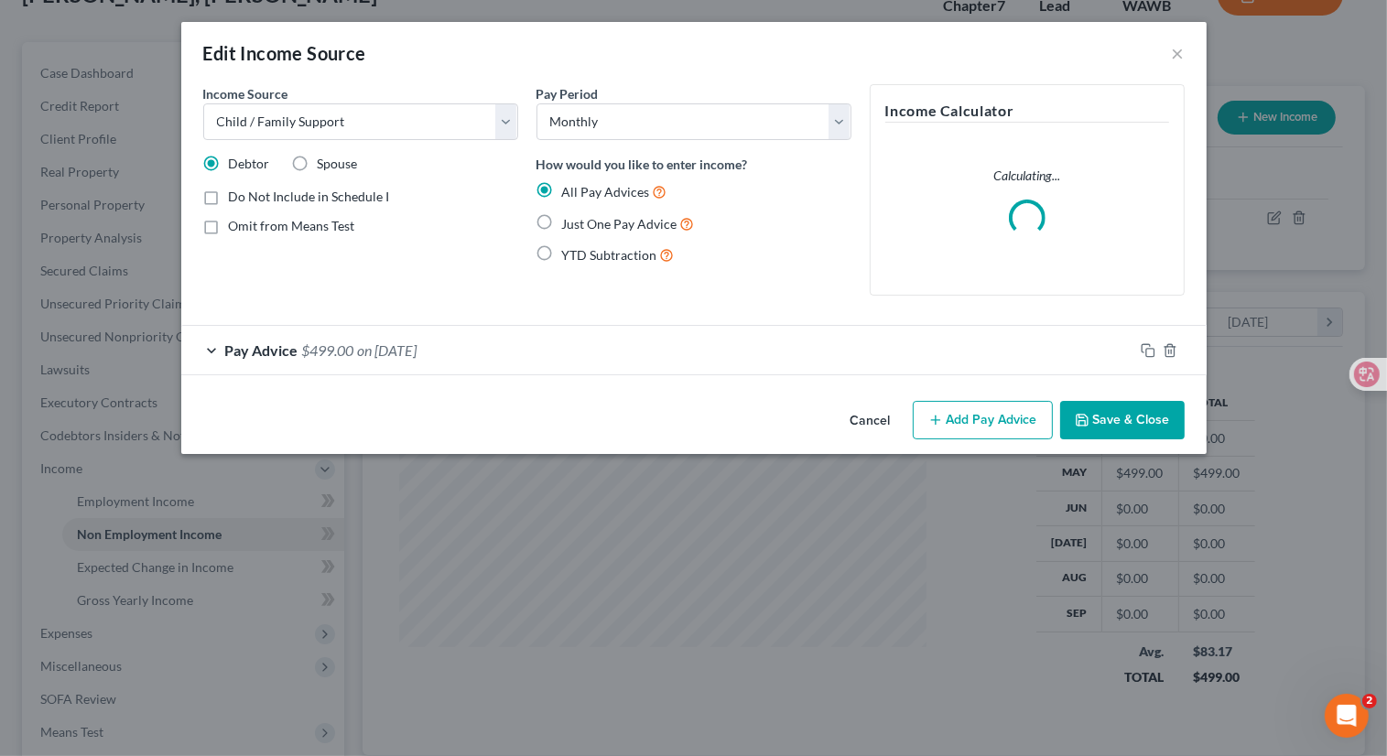
click at [562, 221] on label "Just One Pay Advice" at bounding box center [628, 223] width 133 height 21
click at [569, 221] on input "Just One Pay Advice" at bounding box center [575, 219] width 12 height 12
radio input "true"
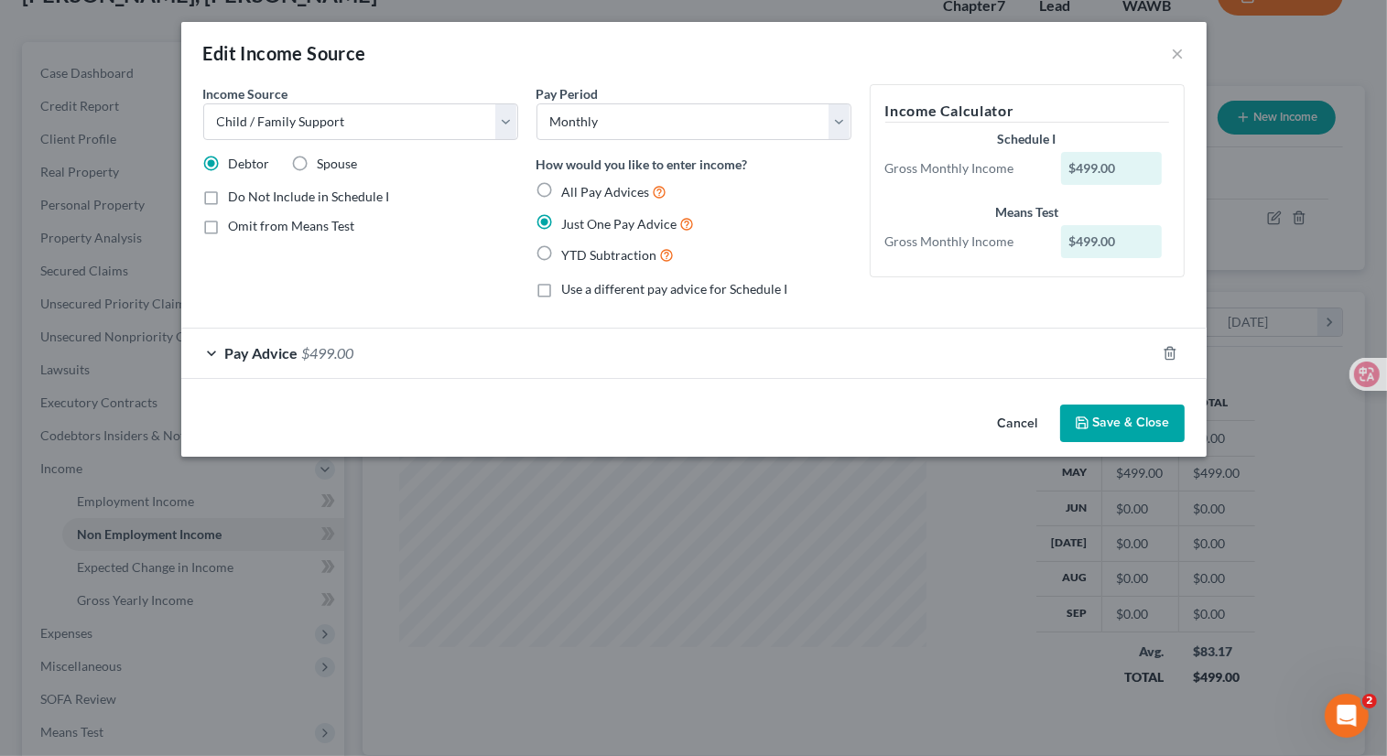
click at [1136, 426] on button "Save & Close" at bounding box center [1122, 424] width 125 height 38
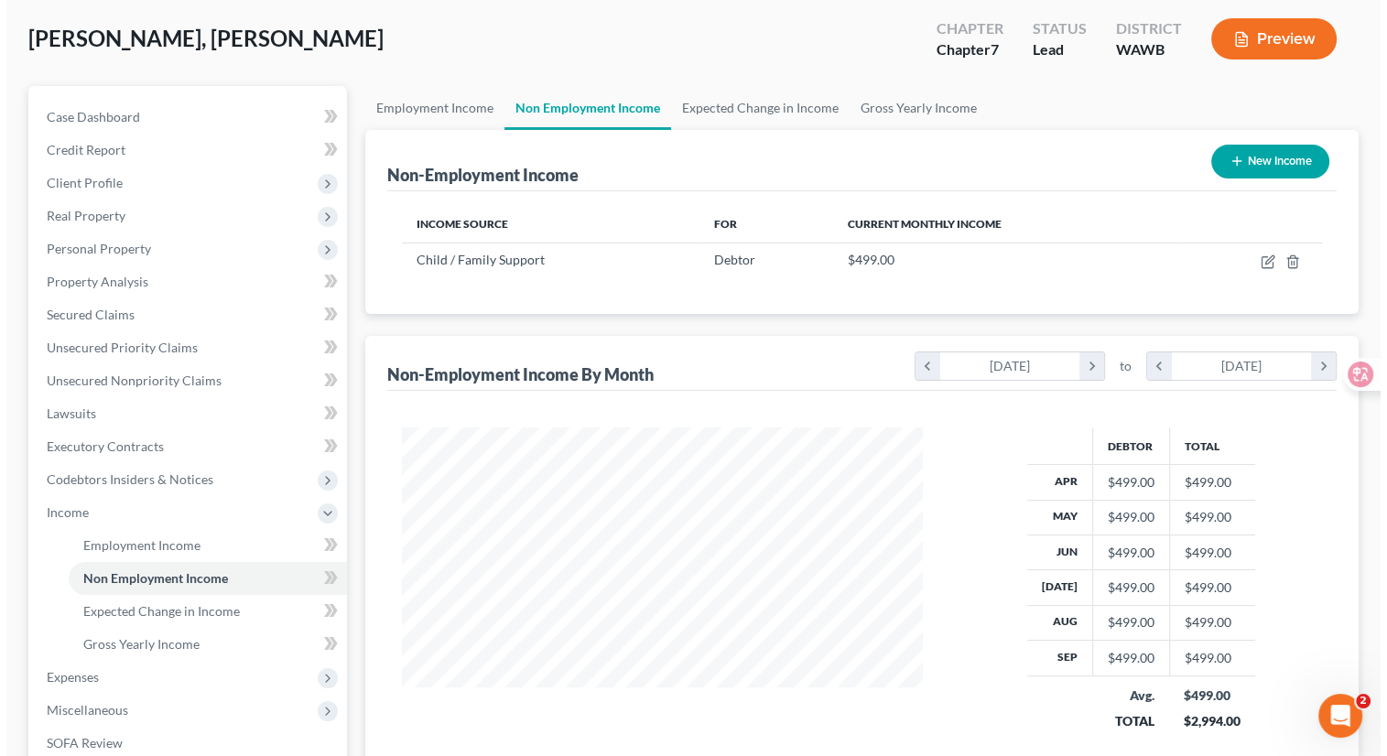
scroll to position [77, 0]
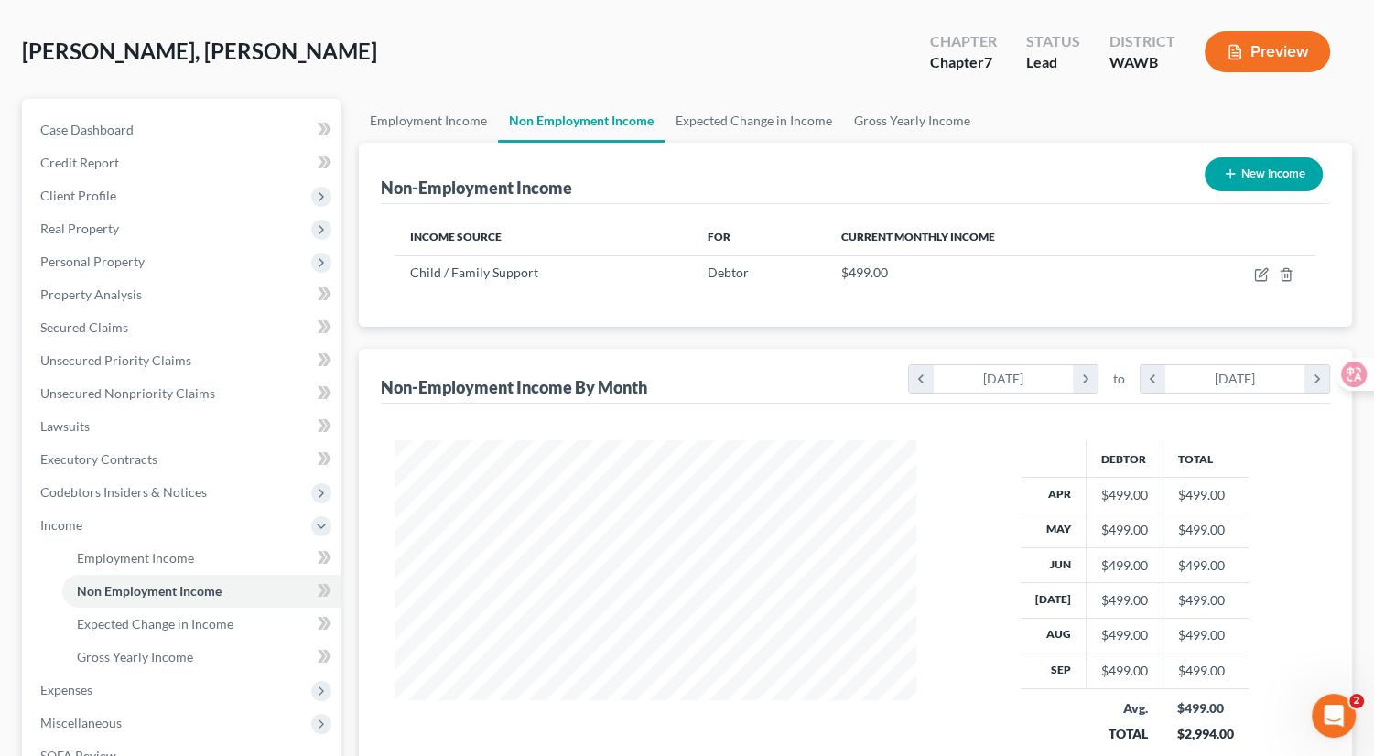
click at [1275, 66] on button "Preview" at bounding box center [1267, 51] width 125 height 41
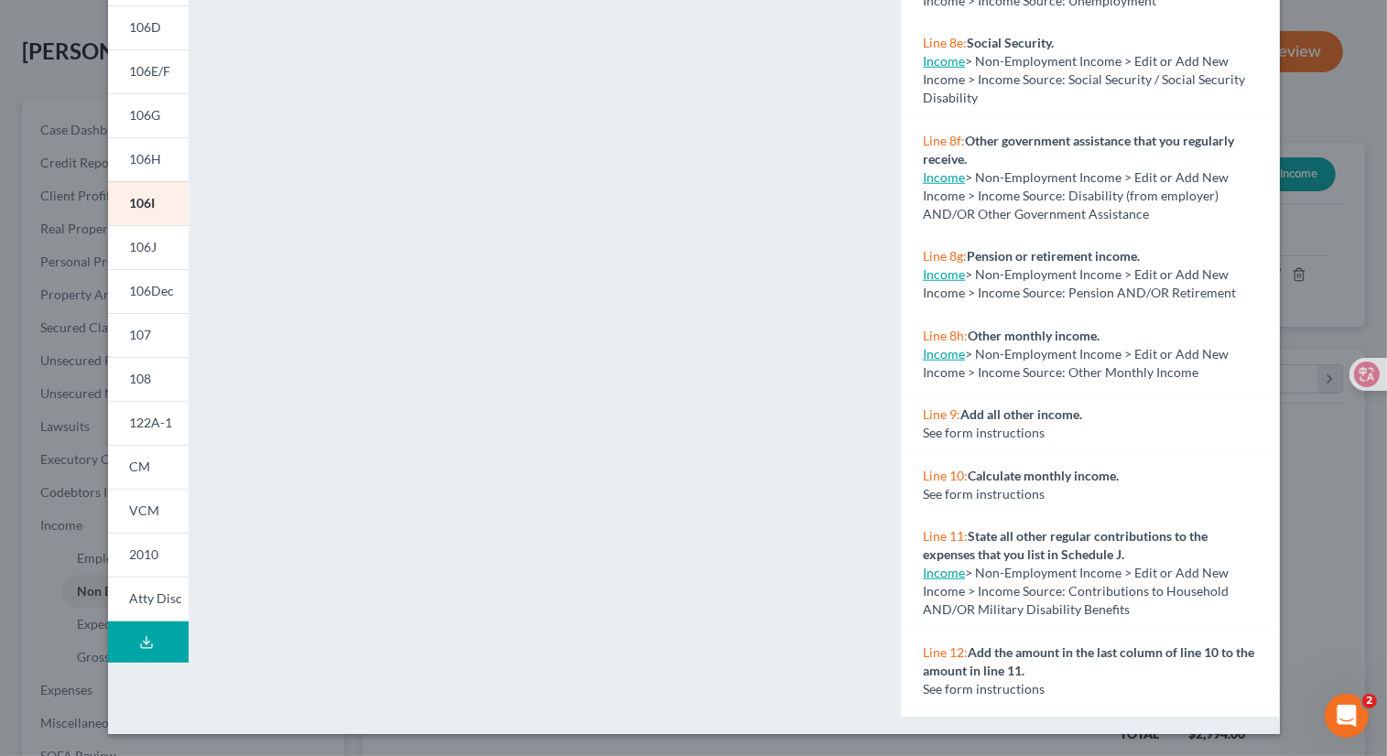
scroll to position [1567, 0]
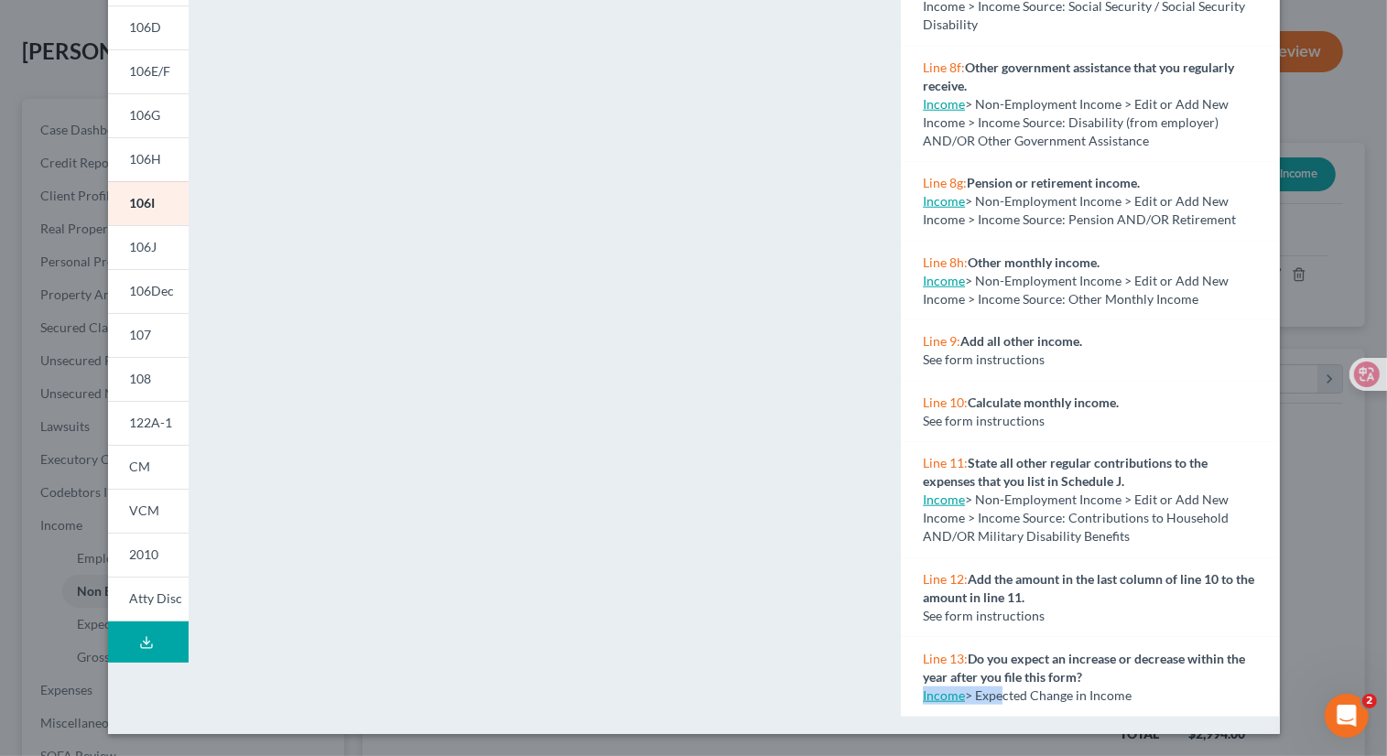
drag, startPoint x: 992, startPoint y: 699, endPoint x: 1164, endPoint y: 685, distance: 172.7
click at [1164, 687] on div "Income > Expected Change in Income" at bounding box center [1090, 696] width 334 height 18
click at [1049, 618] on div "See form instructions" at bounding box center [1090, 616] width 334 height 18
click at [1023, 632] on div "Line 12: Add the amount in the last column of line 10 to the amount in line 11.…" at bounding box center [1090, 598] width 378 height 80
click at [950, 697] on link "Income" at bounding box center [944, 696] width 42 height 16
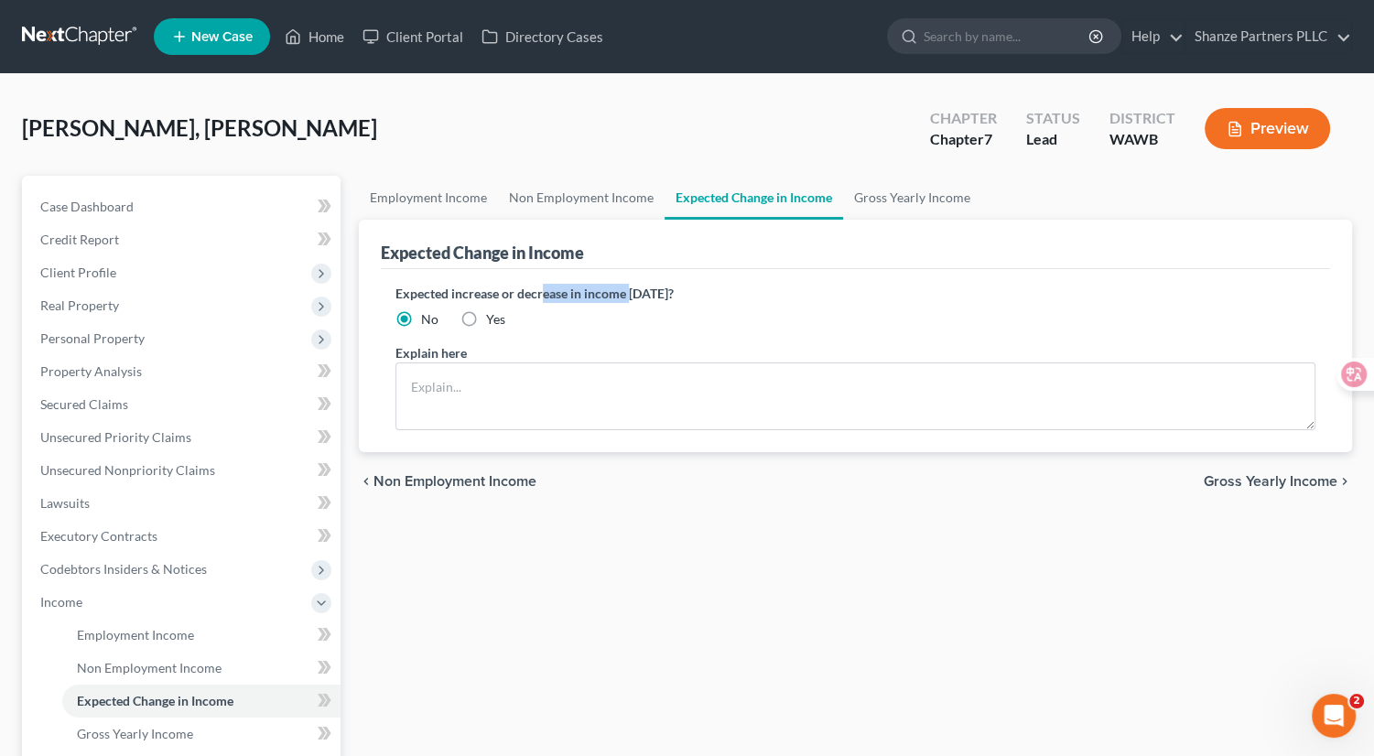
drag, startPoint x: 542, startPoint y: 292, endPoint x: 631, endPoint y: 291, distance: 88.8
click at [631, 291] on label "Expected increase or decrease in income [DATE]?" at bounding box center [855, 293] width 920 height 19
click at [580, 343] on div "Explain here" at bounding box center [855, 386] width 920 height 87
drag, startPoint x: 558, startPoint y: 293, endPoint x: 639, endPoint y: 294, distance: 80.6
click at [639, 294] on label "Expected increase or decrease in income [DATE]?" at bounding box center [855, 293] width 920 height 19
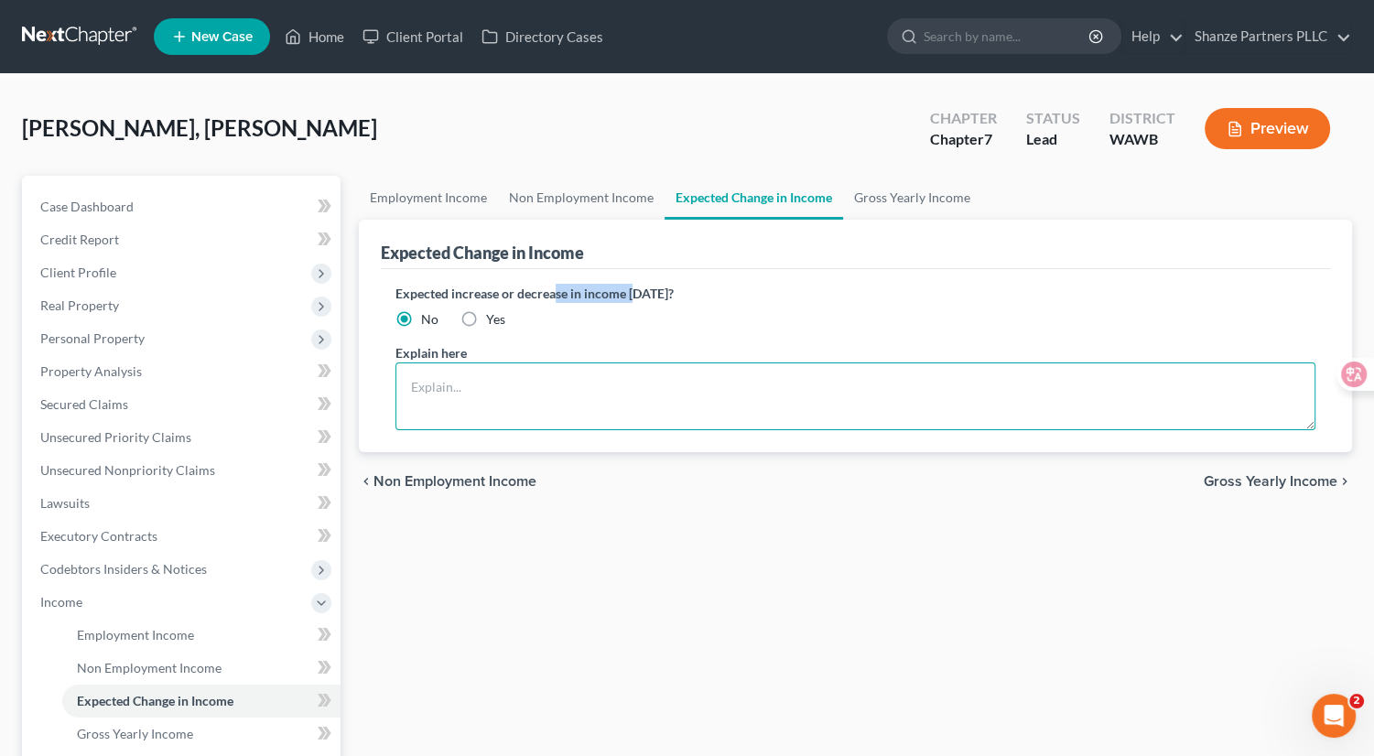
click at [570, 400] on textarea at bounding box center [855, 397] width 920 height 68
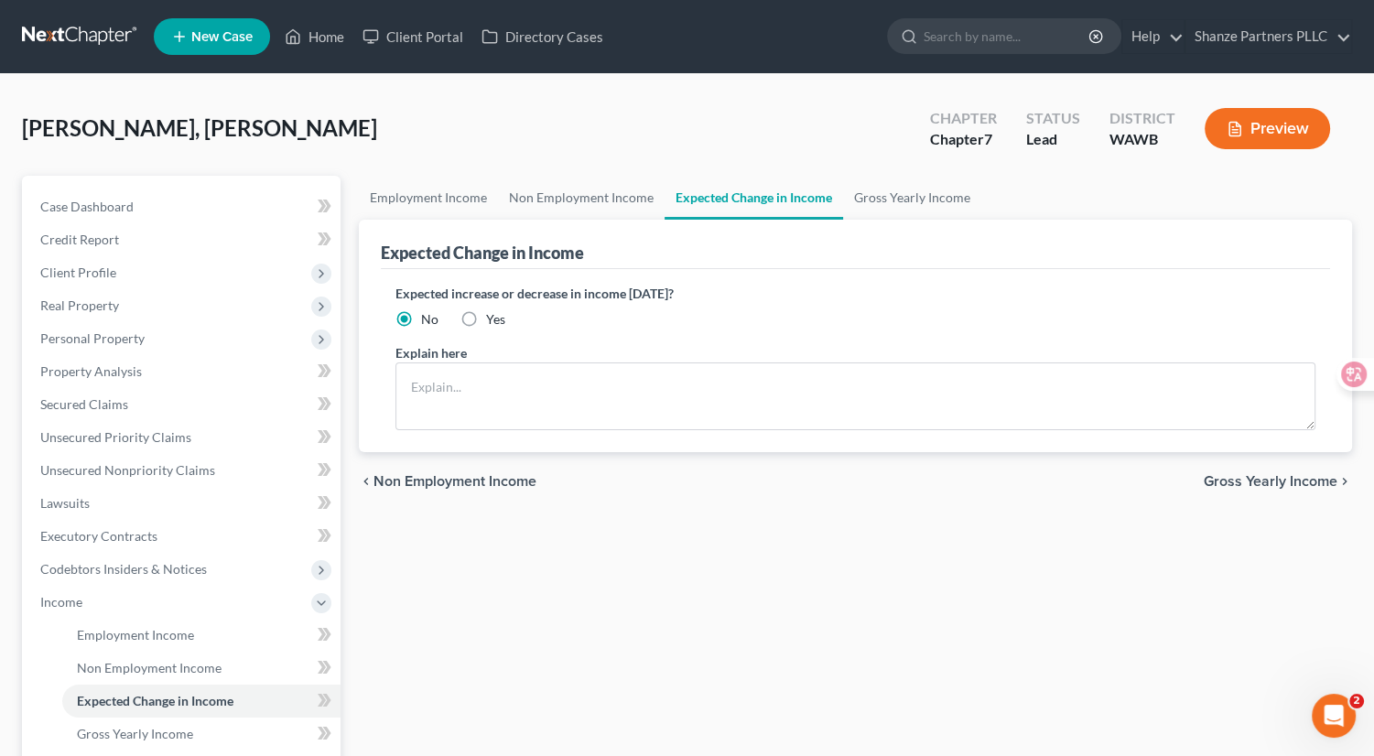
click at [486, 310] on label "Yes" at bounding box center [495, 319] width 19 height 18
click at [493, 310] on input "Yes" at bounding box center [499, 316] width 12 height 12
radio input "true"
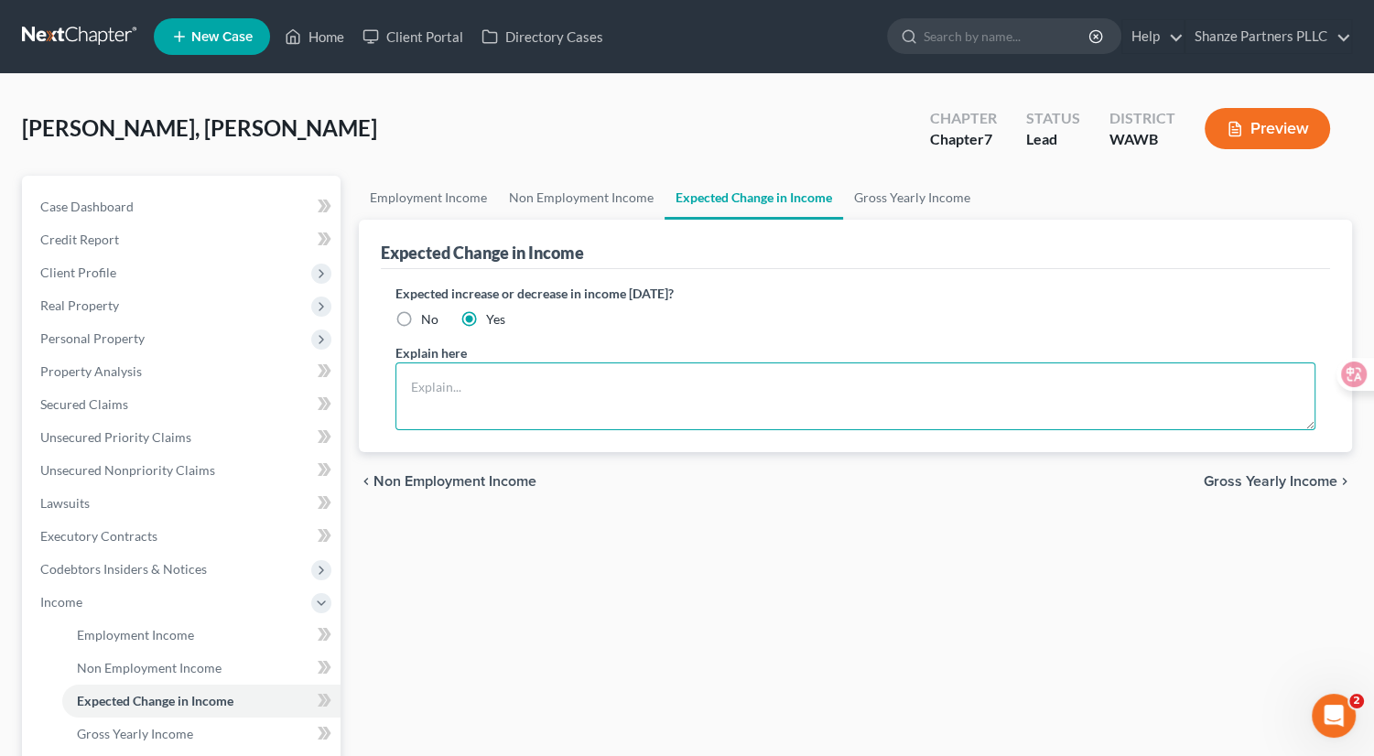
click at [487, 372] on textarea at bounding box center [855, 397] width 920 height 68
click at [500, 385] on textarea "[PERSON_NAME]'s receipient of" at bounding box center [855, 397] width 920 height 68
click at [514, 385] on textarea "[PERSON_NAME]'s receipient of" at bounding box center [855, 397] width 920 height 68
click at [546, 380] on textarea "[PERSON_NAME]'s receipient of" at bounding box center [855, 397] width 920 height 68
click at [513, 385] on textarea "[PERSON_NAME]'s receipient of" at bounding box center [855, 397] width 920 height 68
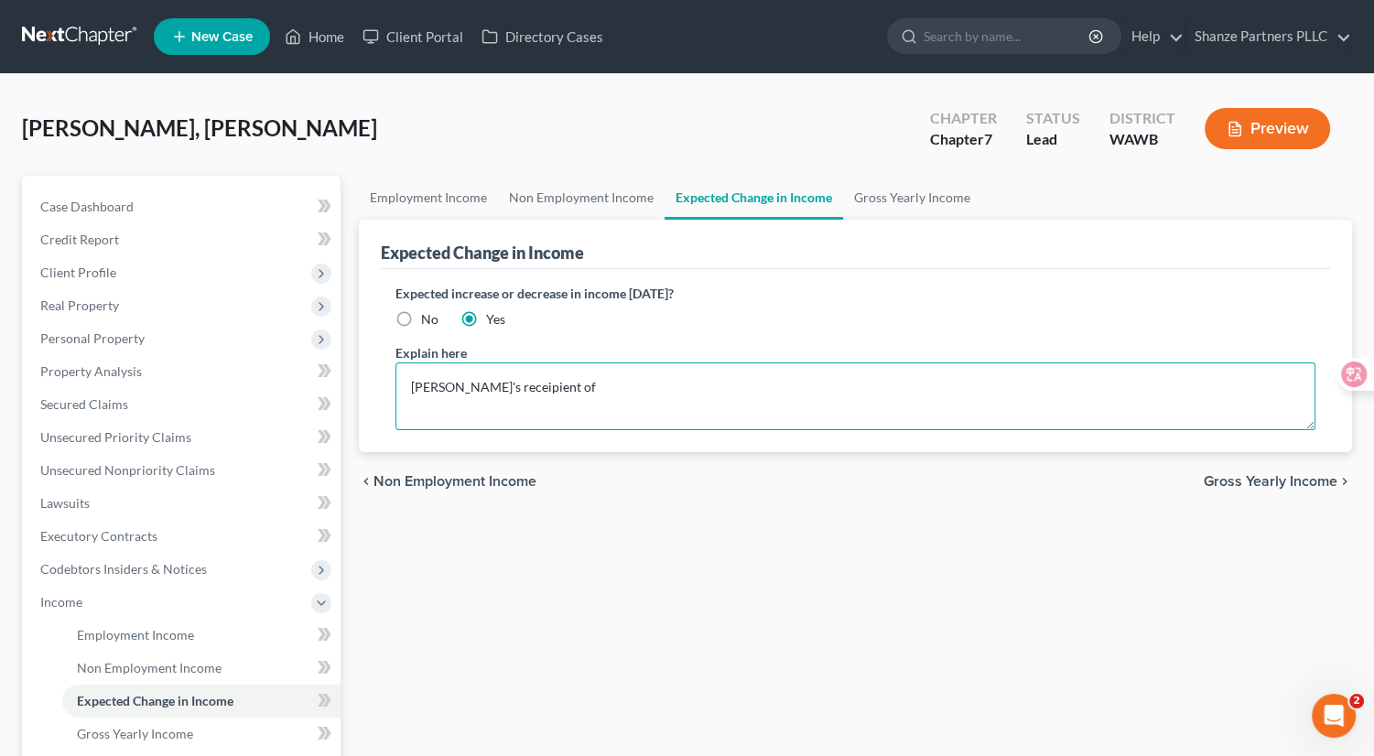
click at [513, 385] on textarea "[PERSON_NAME]'s receipient of" at bounding box center [855, 397] width 920 height 68
click at [536, 388] on textarea "Debtor's of" at bounding box center [855, 397] width 920 height 68
click at [465, 384] on textarea "[PERSON_NAME]'s of child support depending on whether her child lives with her." at bounding box center [855, 397] width 920 height 68
click at [550, 384] on textarea "[PERSON_NAME]'s receipt of child support depending on whether her child lives w…" at bounding box center [855, 397] width 920 height 68
click at [573, 383] on textarea "[PERSON_NAME]'s receipt of child support depending on whether her child lives w…" at bounding box center [855, 397] width 920 height 68
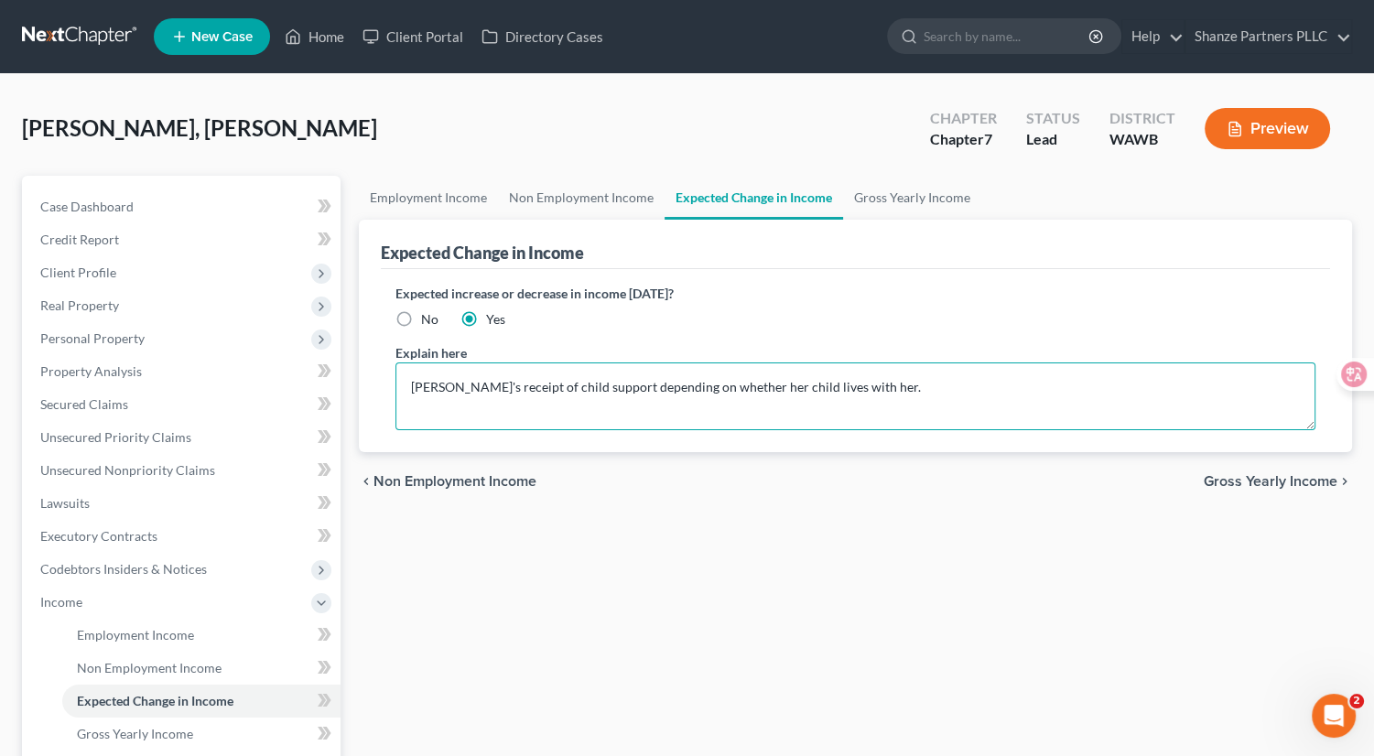
drag, startPoint x: 881, startPoint y: 384, endPoint x: 388, endPoint y: 378, distance: 492.6
click at [388, 378] on div "Expected increase or decrease in income [DATE]? No Yes Explain here [PERSON_NAM…" at bounding box center [855, 360] width 949 height 183
click at [659, 374] on textarea "[PERSON_NAME]'s receipt of child support depending on whether her child lives w…" at bounding box center [855, 397] width 920 height 68
click at [654, 384] on textarea "[PERSON_NAME]'s receipt of child support depending on whether her child lives w…" at bounding box center [855, 397] width 920 height 68
click at [695, 395] on textarea "[PERSON_NAME]'s receipt of child support depends on whether her child lives wit…" at bounding box center [855, 397] width 920 height 68
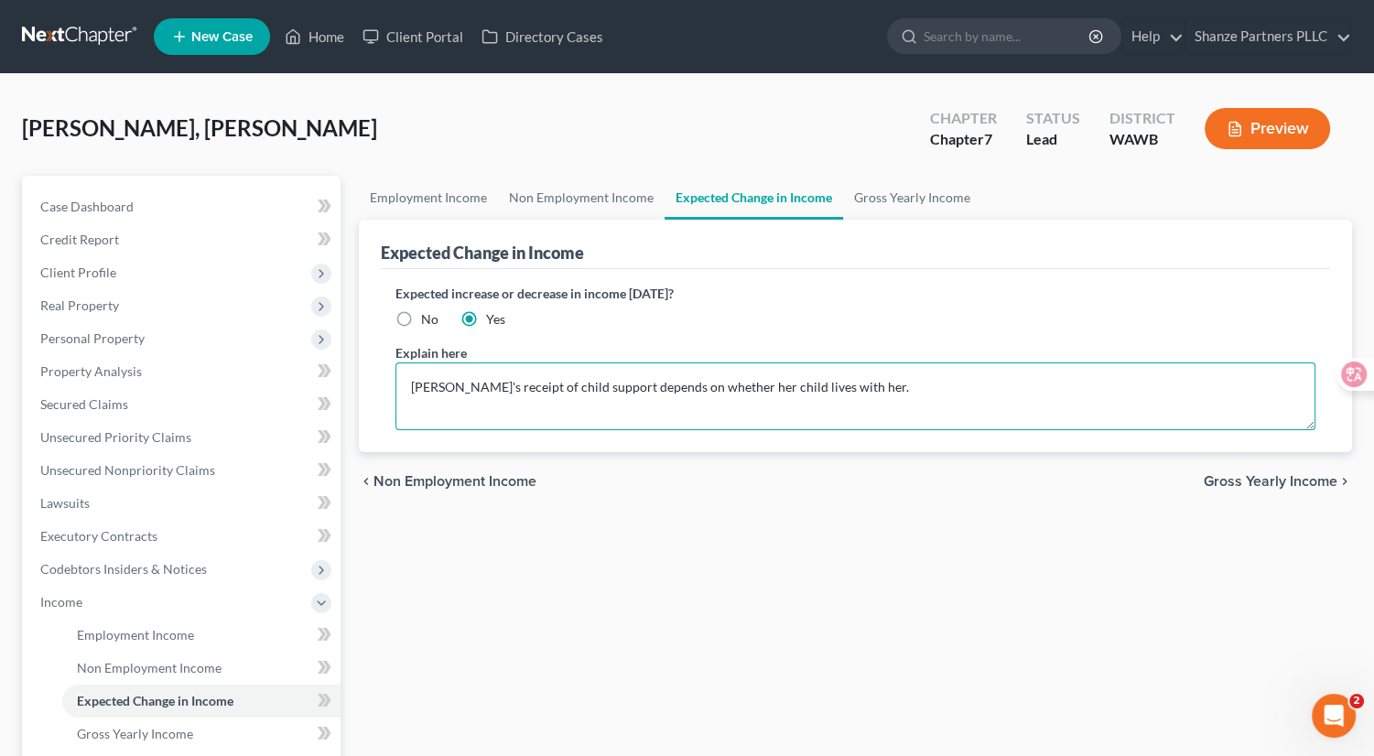
click at [637, 409] on textarea "[PERSON_NAME]'s receipt of child support depends on whether her child lives wit…" at bounding box center [855, 397] width 920 height 68
type textarea "[PERSON_NAME]'s receipt of child support depends on whether her child lives wit…"
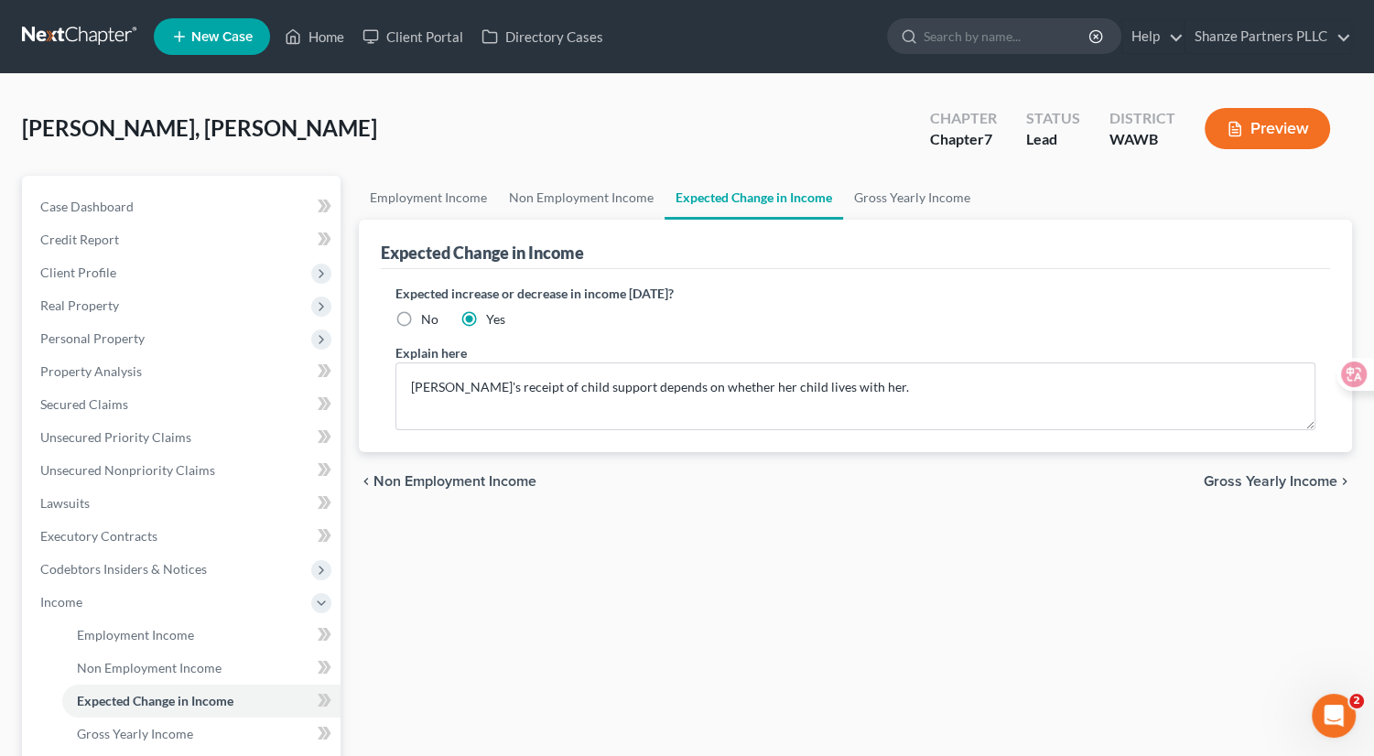
click at [1275, 129] on button "Preview" at bounding box center [1267, 128] width 125 height 41
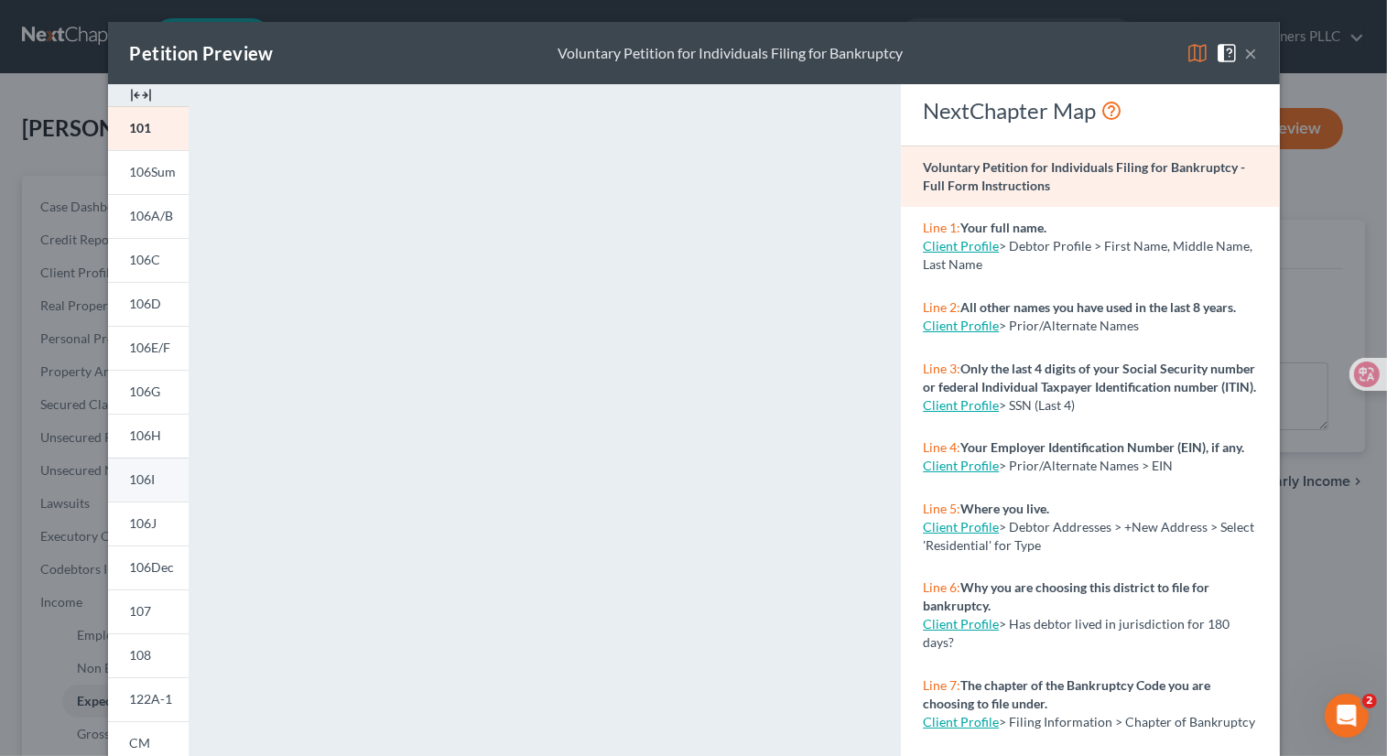
click at [140, 488] on link "106I" at bounding box center [148, 480] width 81 height 44
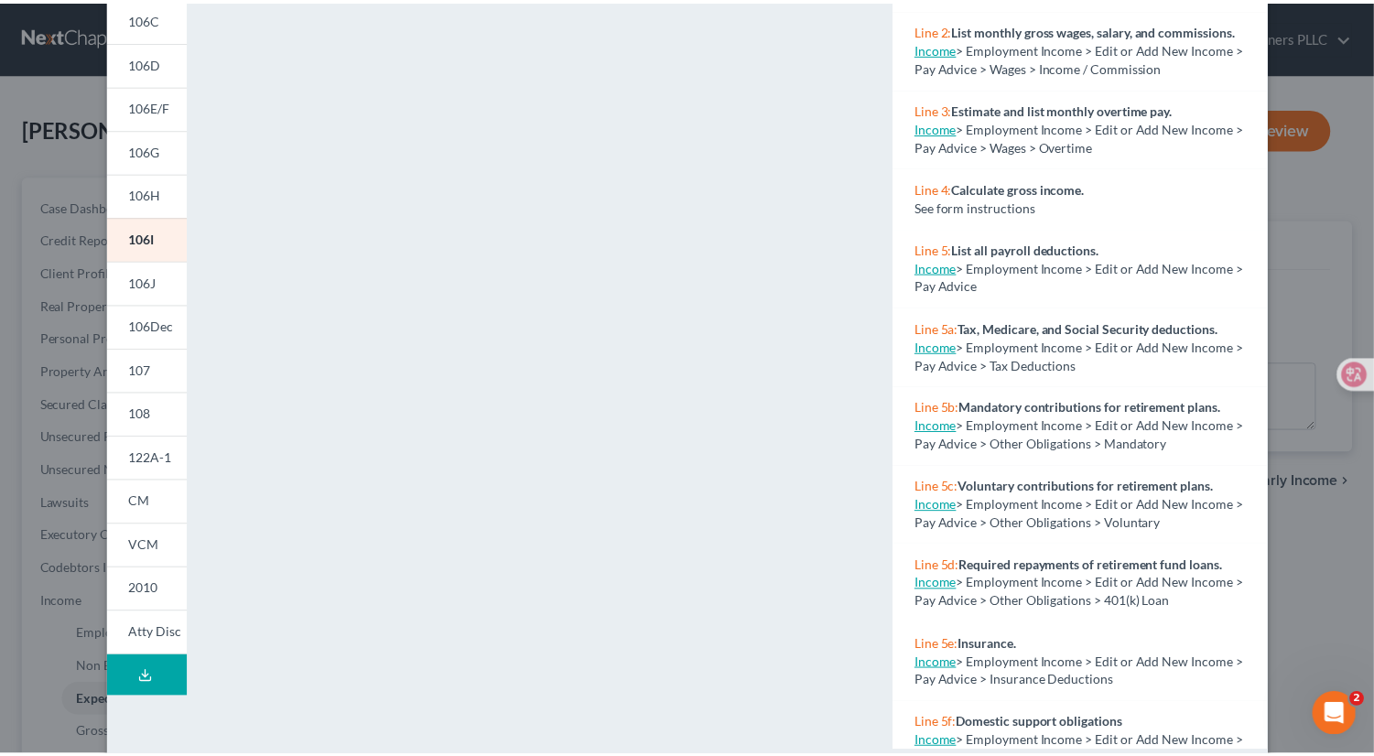
scroll to position [276, 0]
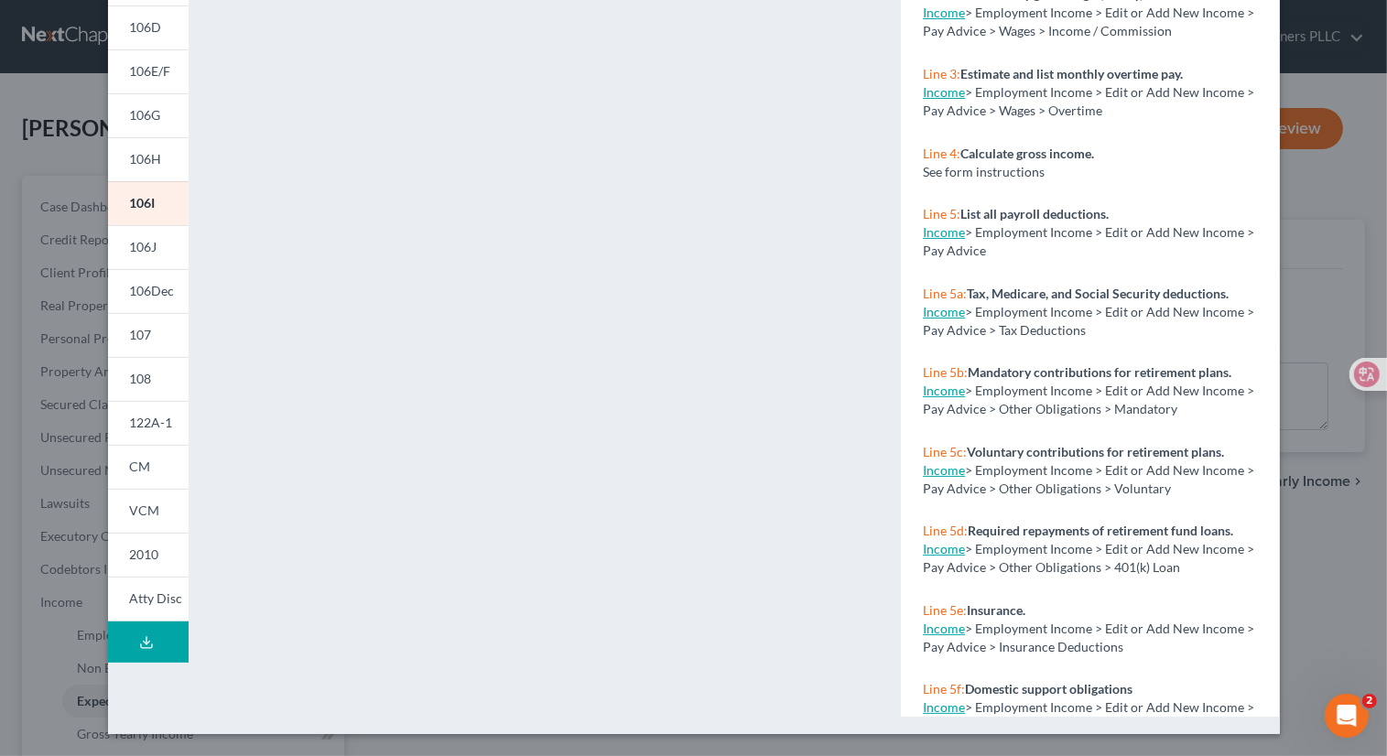
click at [1275, 296] on div "Petition Preview Schedule I: Your Income × 101 106Sum 106A/B 106C 106D 106E/F 1…" at bounding box center [693, 378] width 1387 height 756
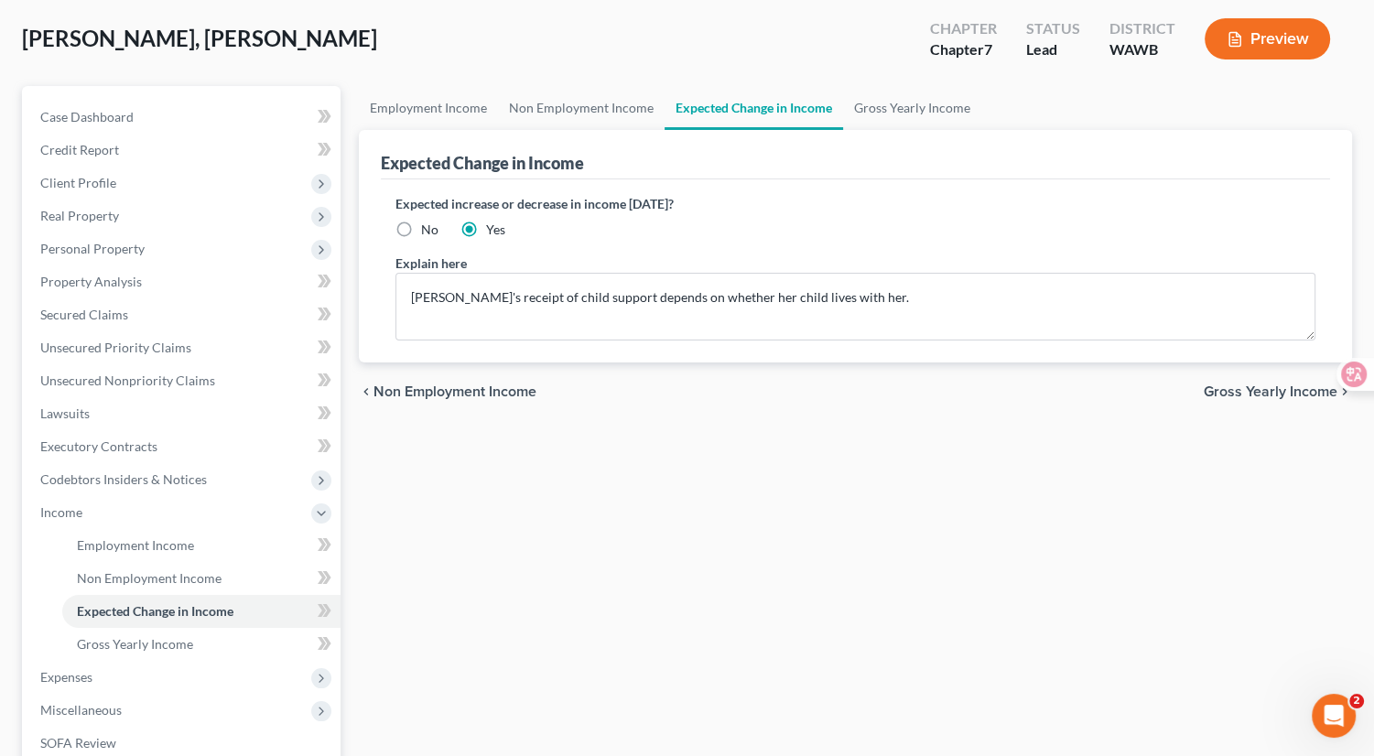
scroll to position [86, 0]
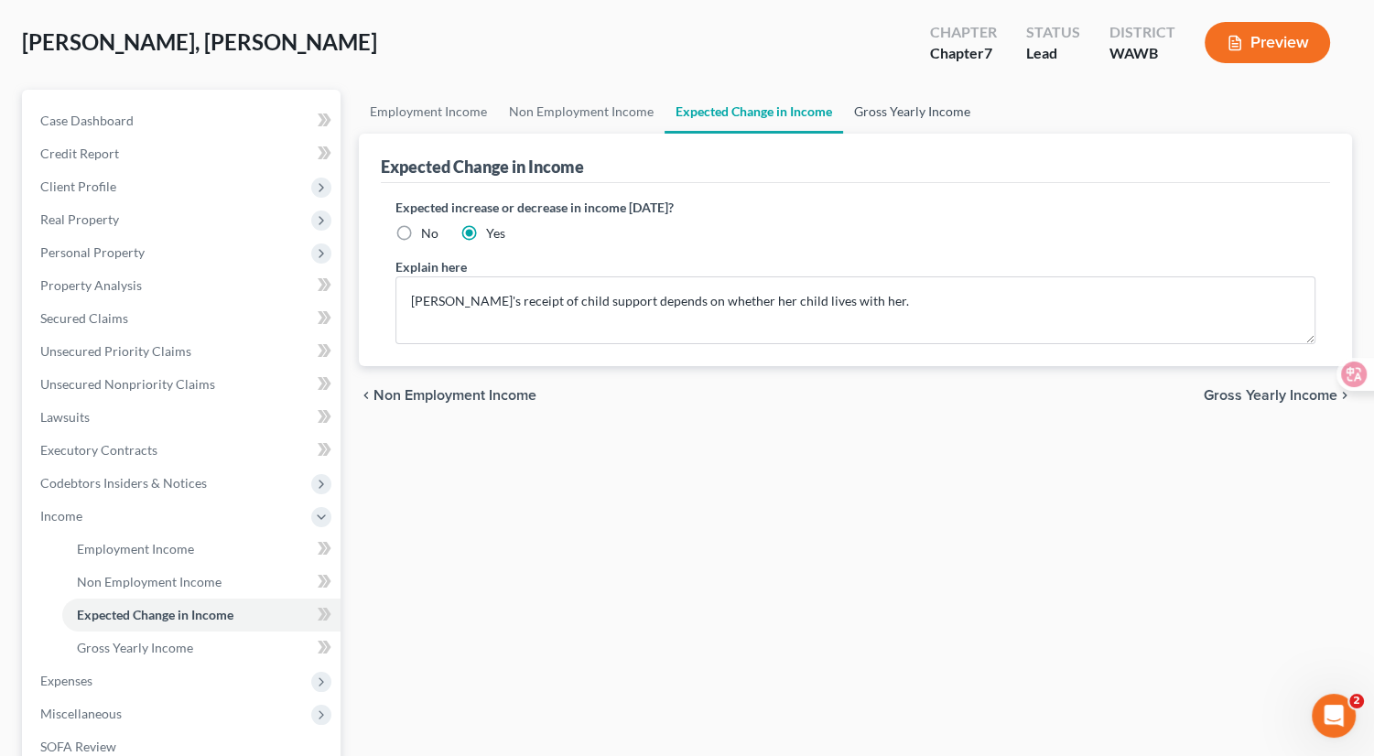
click at [906, 103] on link "Gross Yearly Income" at bounding box center [912, 112] width 138 height 44
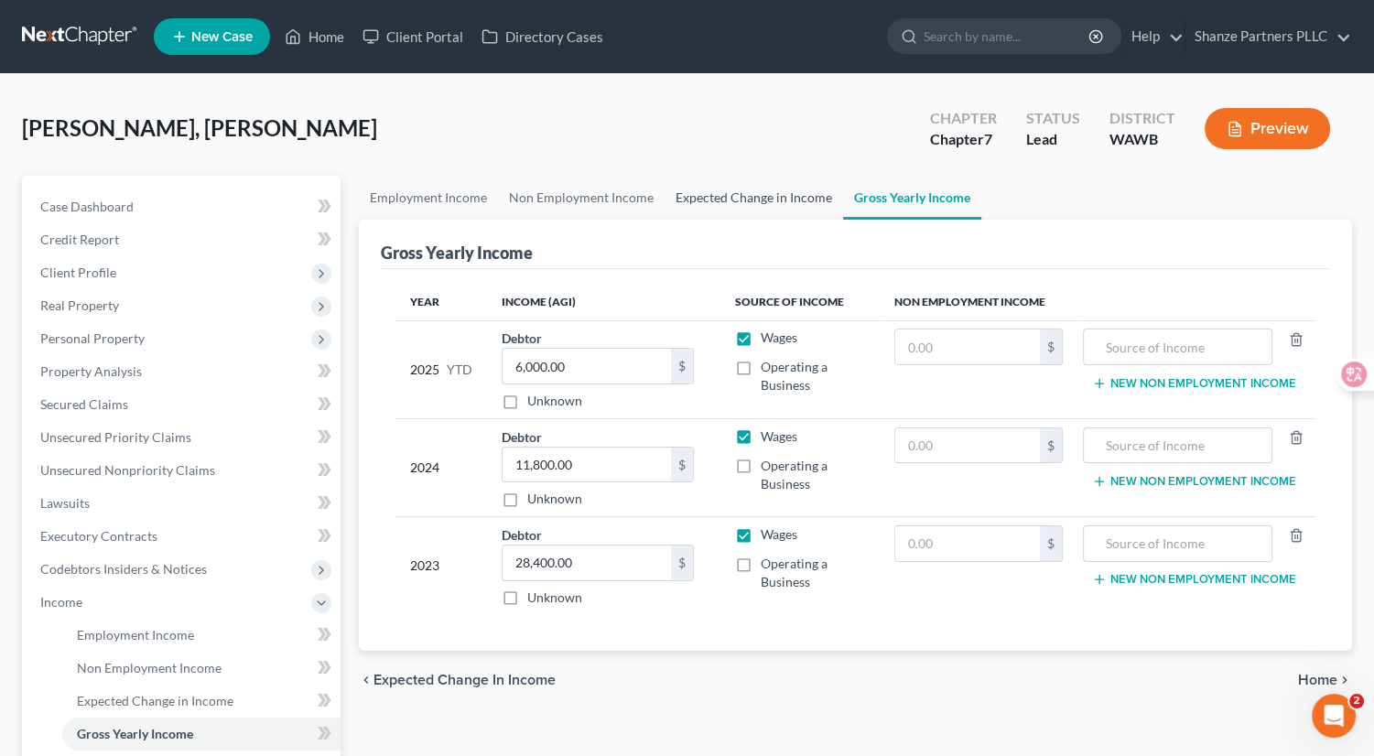
click at [772, 193] on link "Expected Change in Income" at bounding box center [754, 198] width 179 height 44
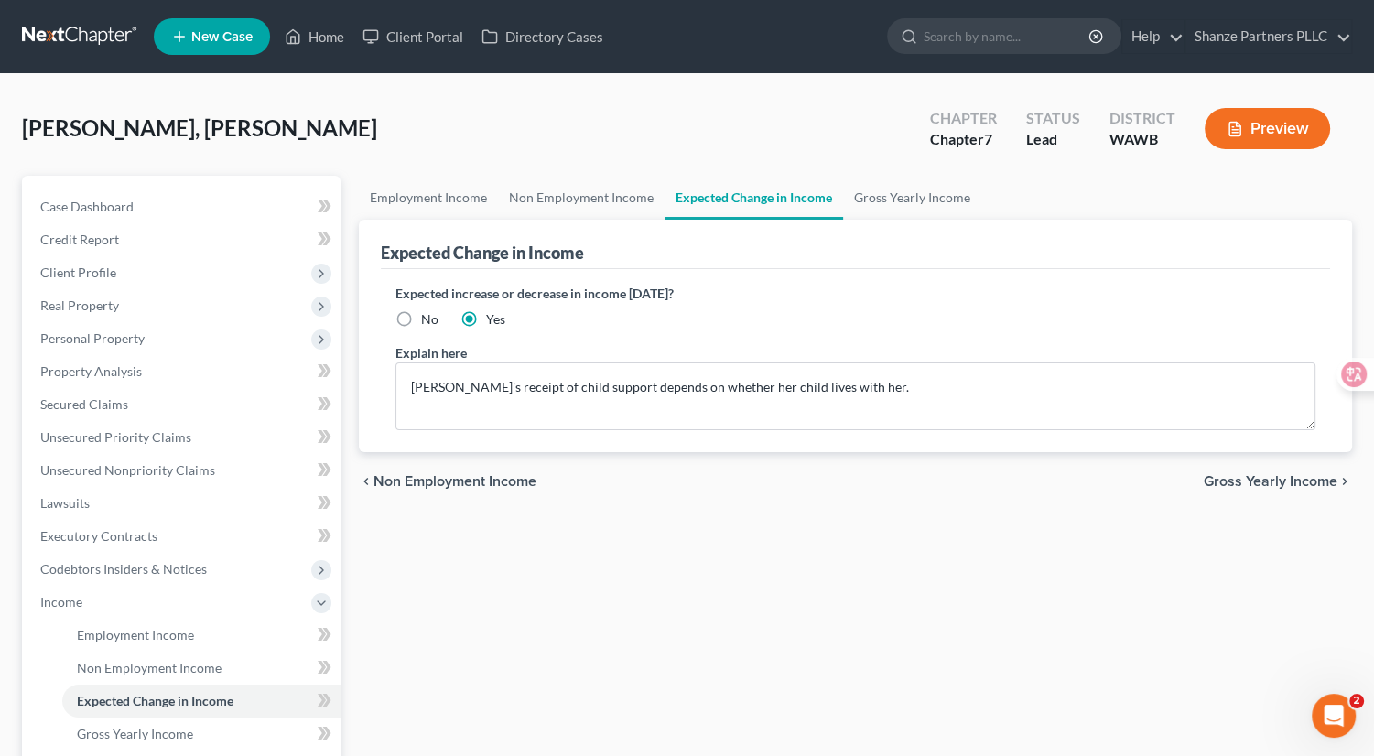
click at [1275, 128] on button "Preview" at bounding box center [1267, 128] width 125 height 41
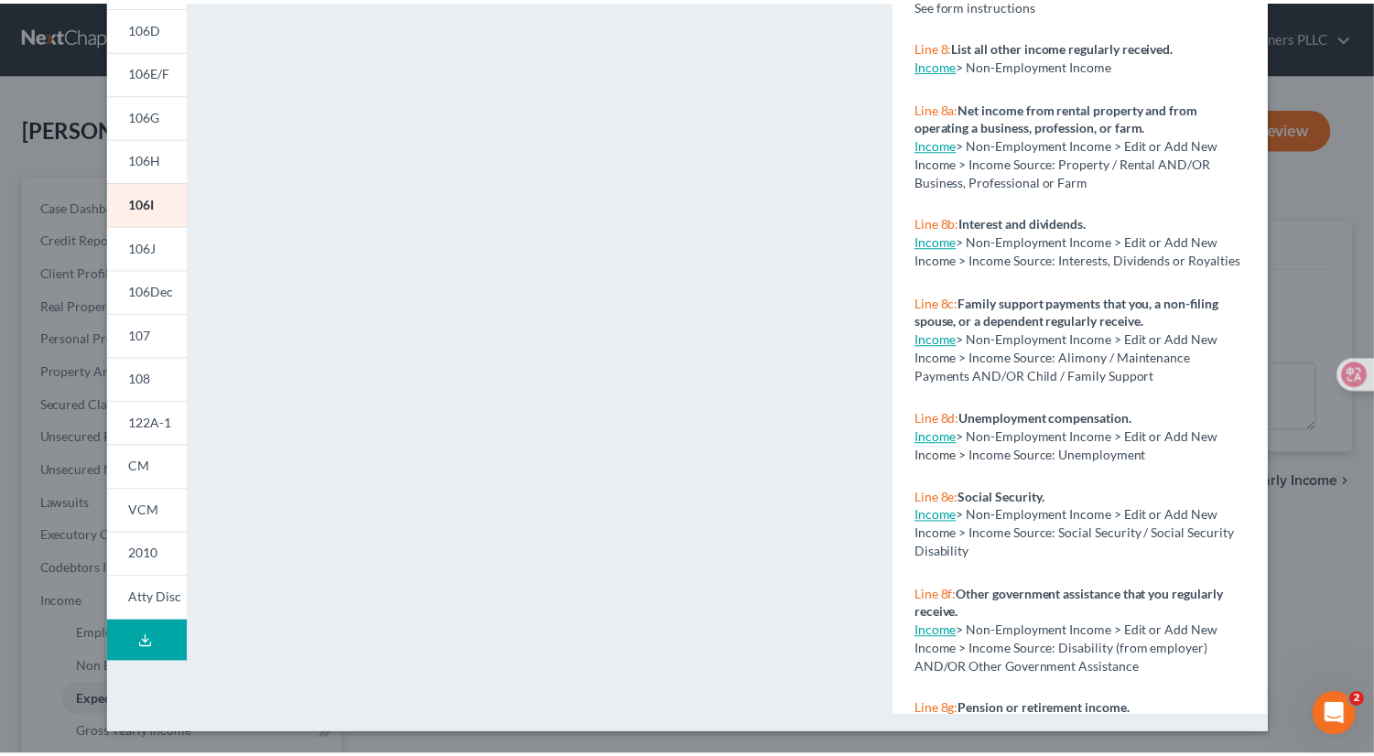
scroll to position [1567, 0]
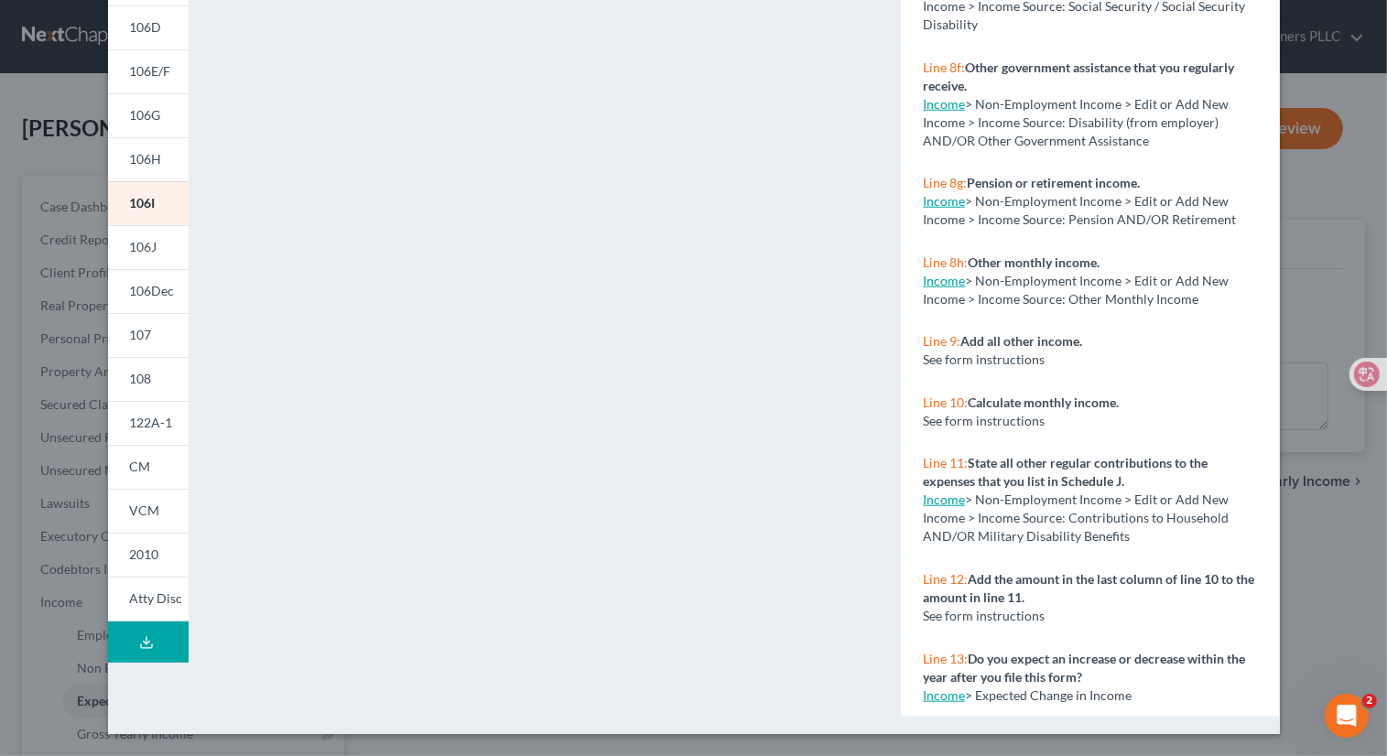
click at [1275, 476] on div "Petition Preview Schedule I: Your Income × 101 106Sum 106A/B 106C 106D 106E/F 1…" at bounding box center [693, 378] width 1387 height 756
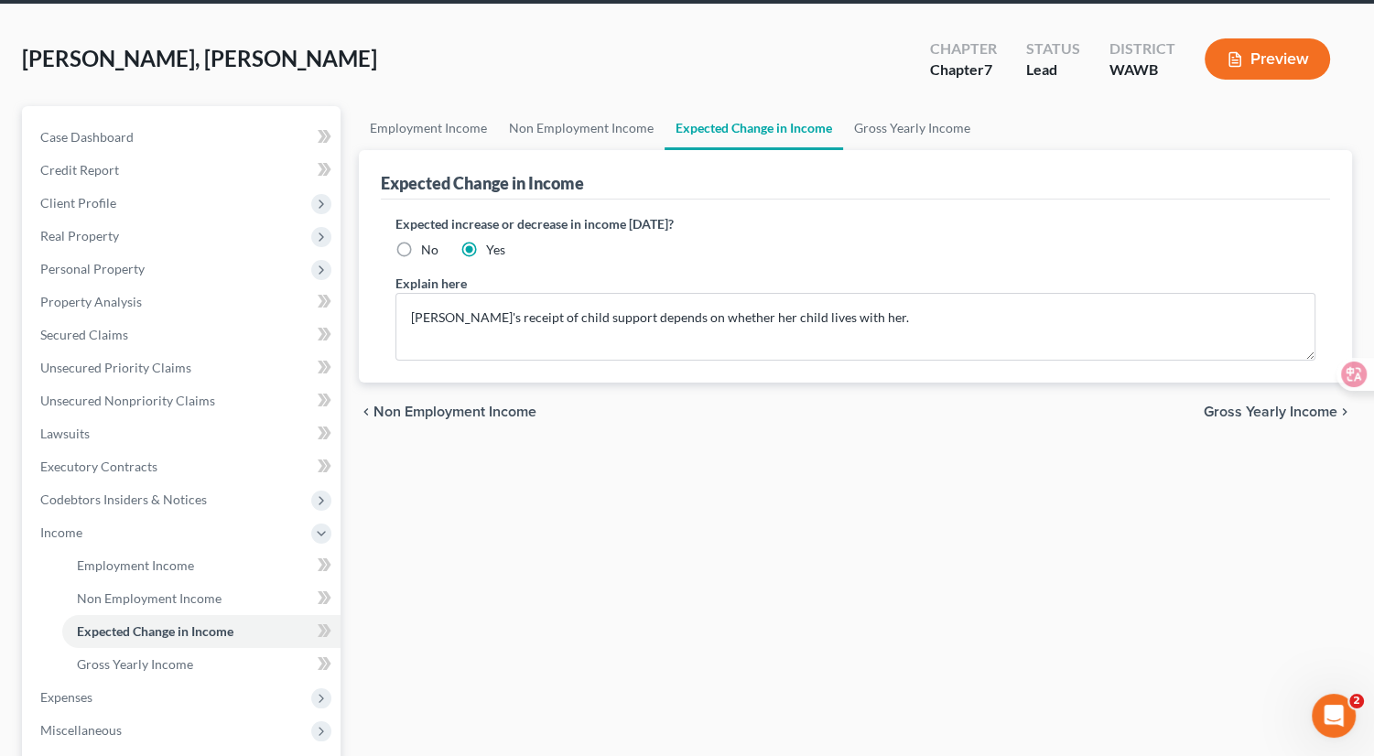
scroll to position [54, 0]
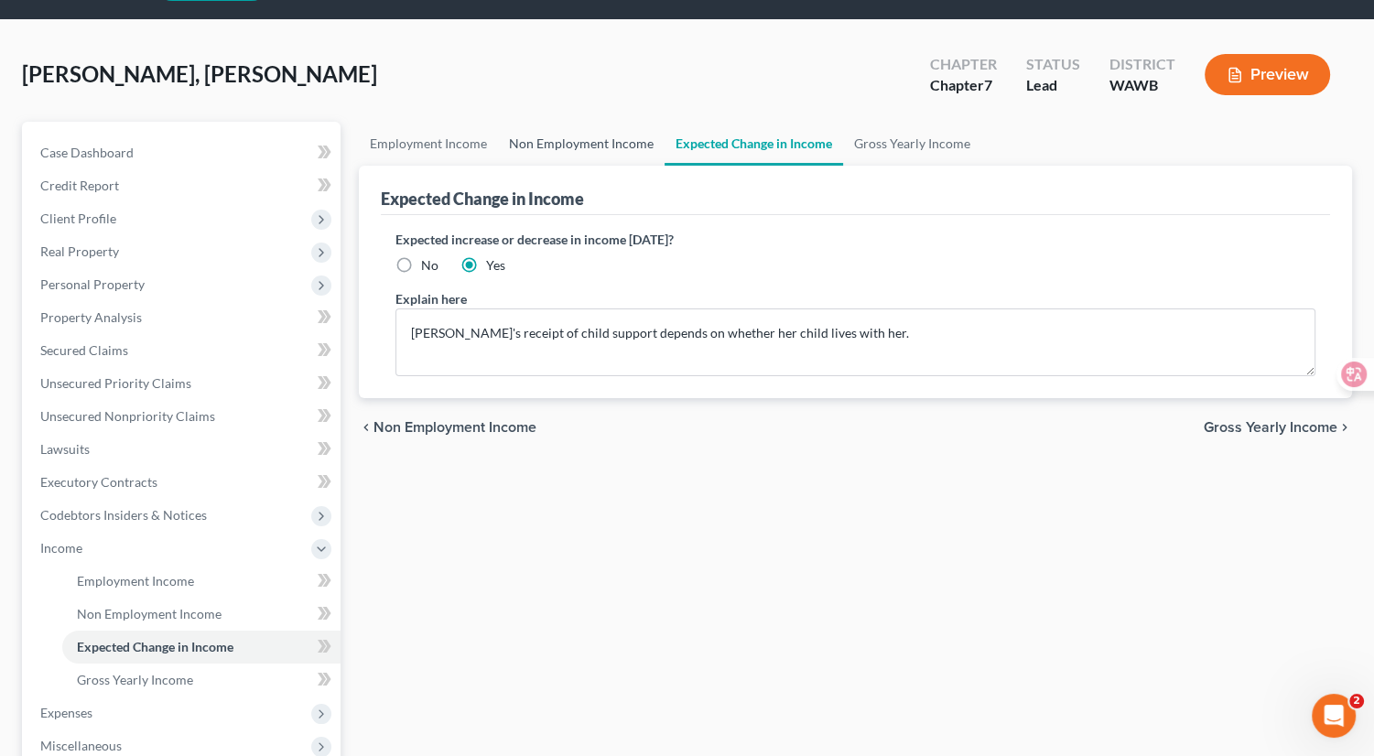
click at [582, 146] on link "Non Employment Income" at bounding box center [581, 144] width 167 height 44
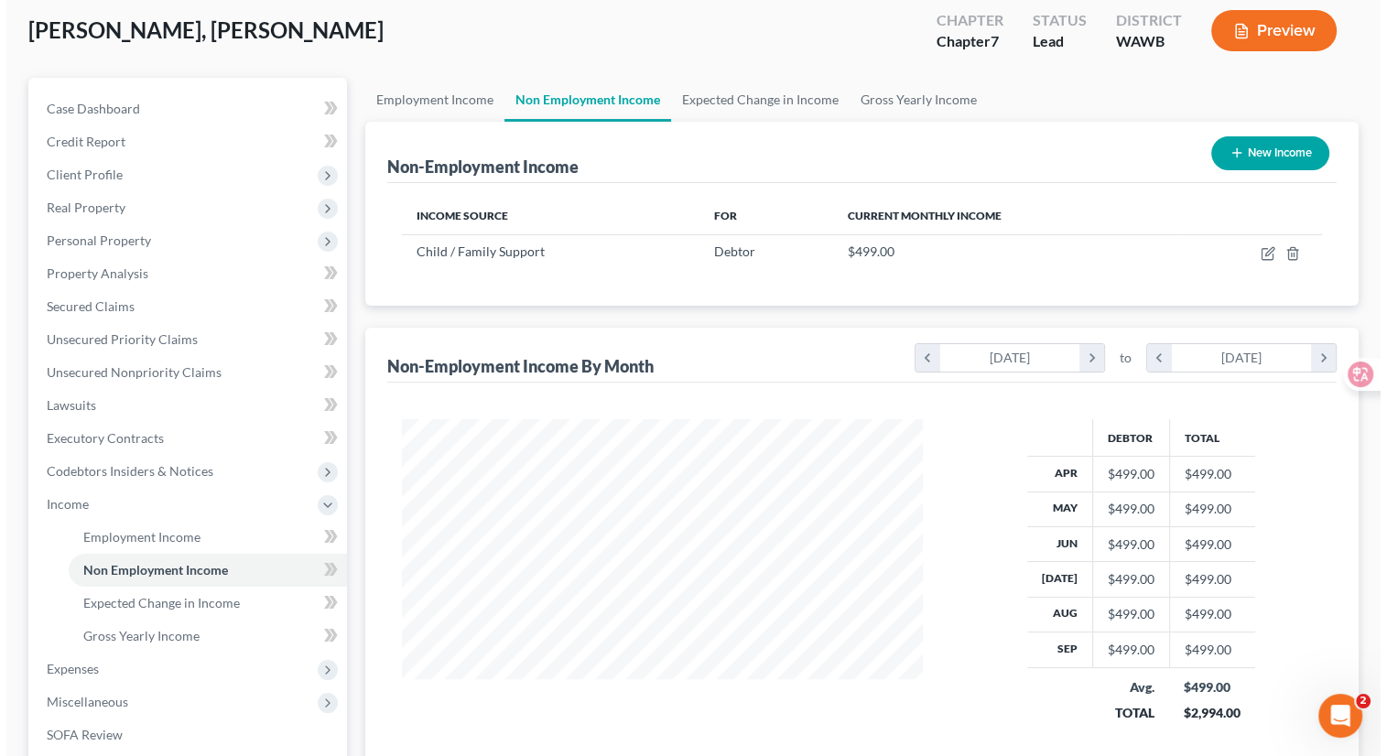
scroll to position [40, 0]
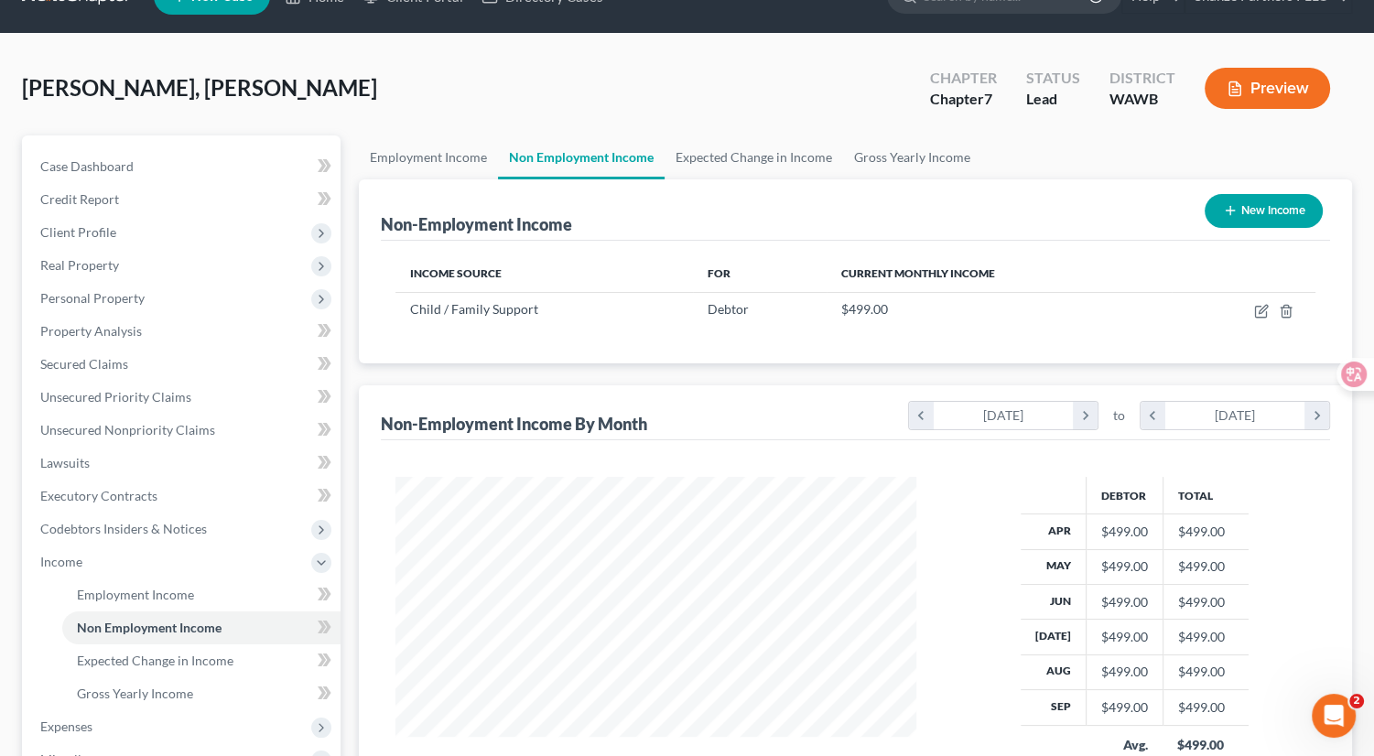
click at [1258, 90] on button "Preview" at bounding box center [1267, 88] width 125 height 41
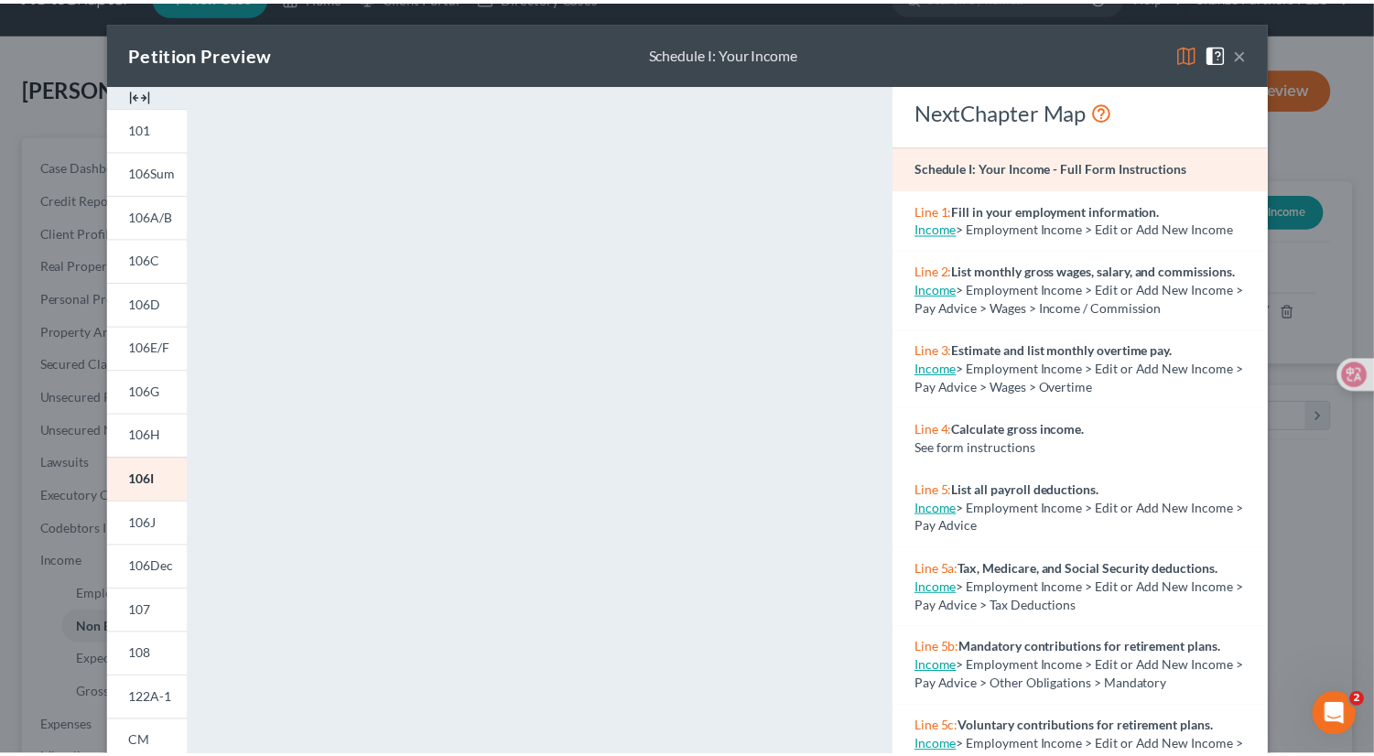
scroll to position [276, 0]
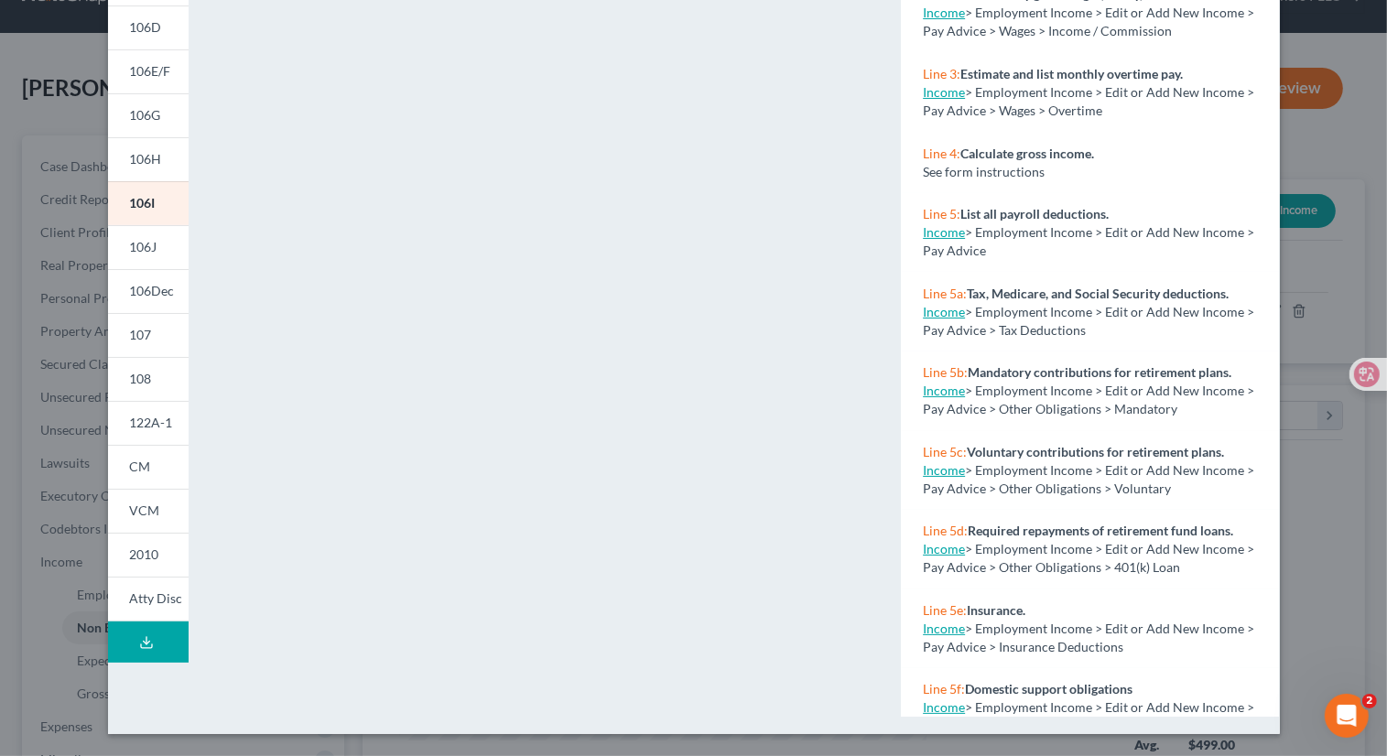
click at [1275, 488] on div "Petition Preview Schedule I: Your Income × 101 106Sum 106A/B 106C 106D 106E/F 1…" at bounding box center [693, 378] width 1387 height 756
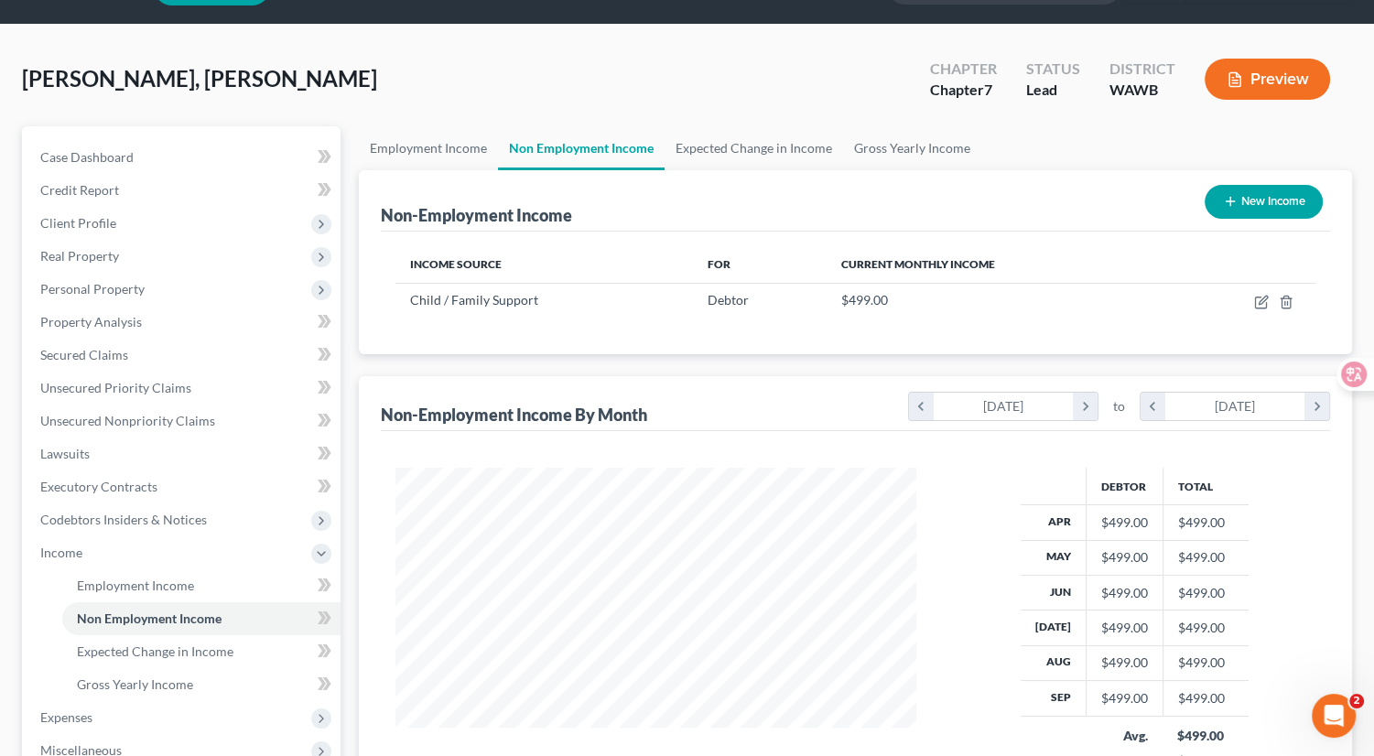
scroll to position [46, 0]
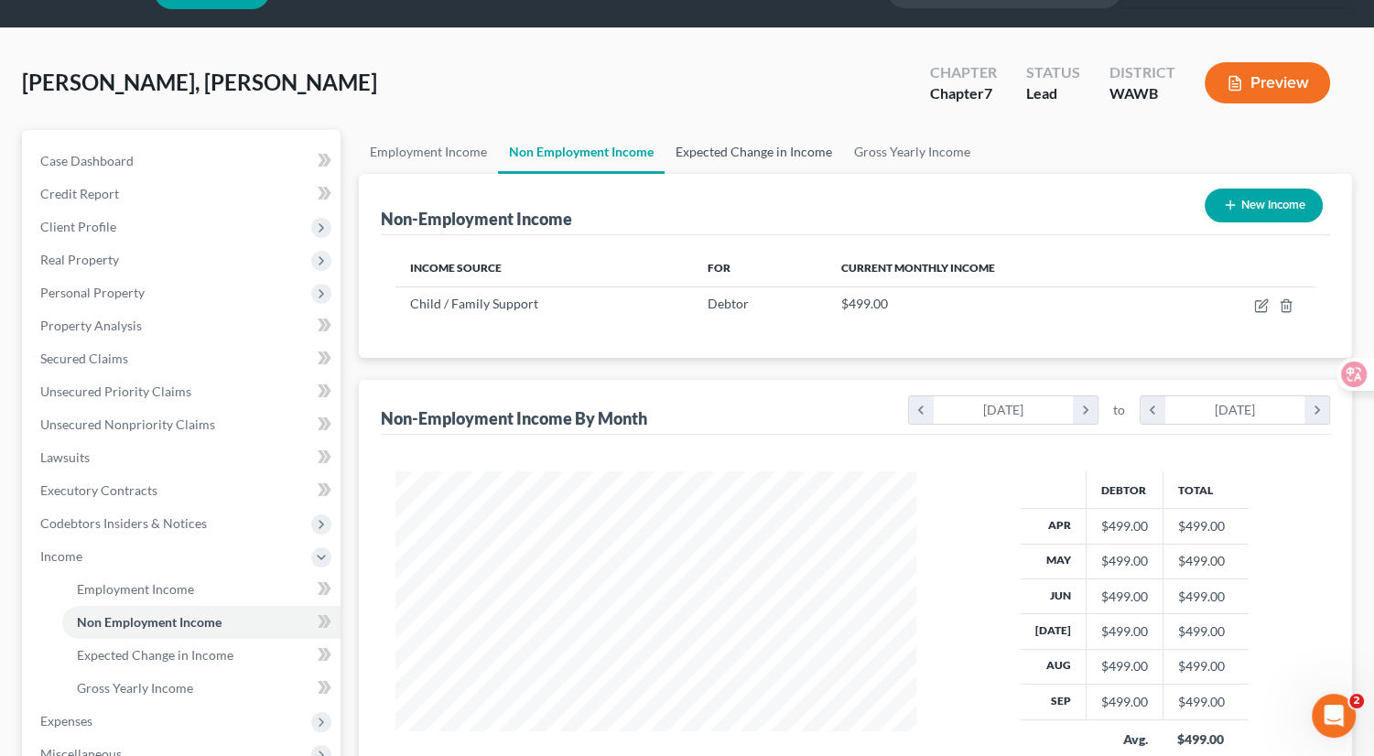
click at [758, 156] on link "Expected Change in Income" at bounding box center [754, 152] width 179 height 44
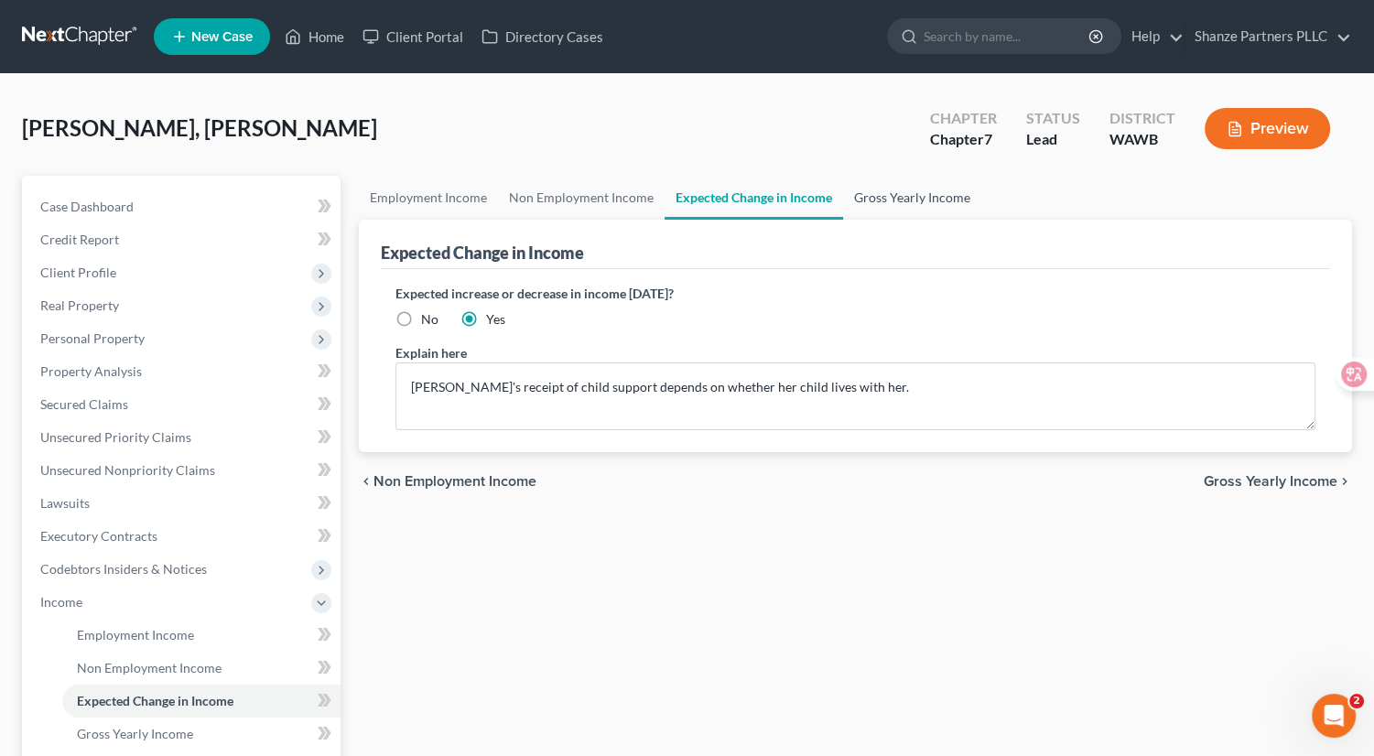
click at [930, 198] on link "Gross Yearly Income" at bounding box center [912, 198] width 138 height 44
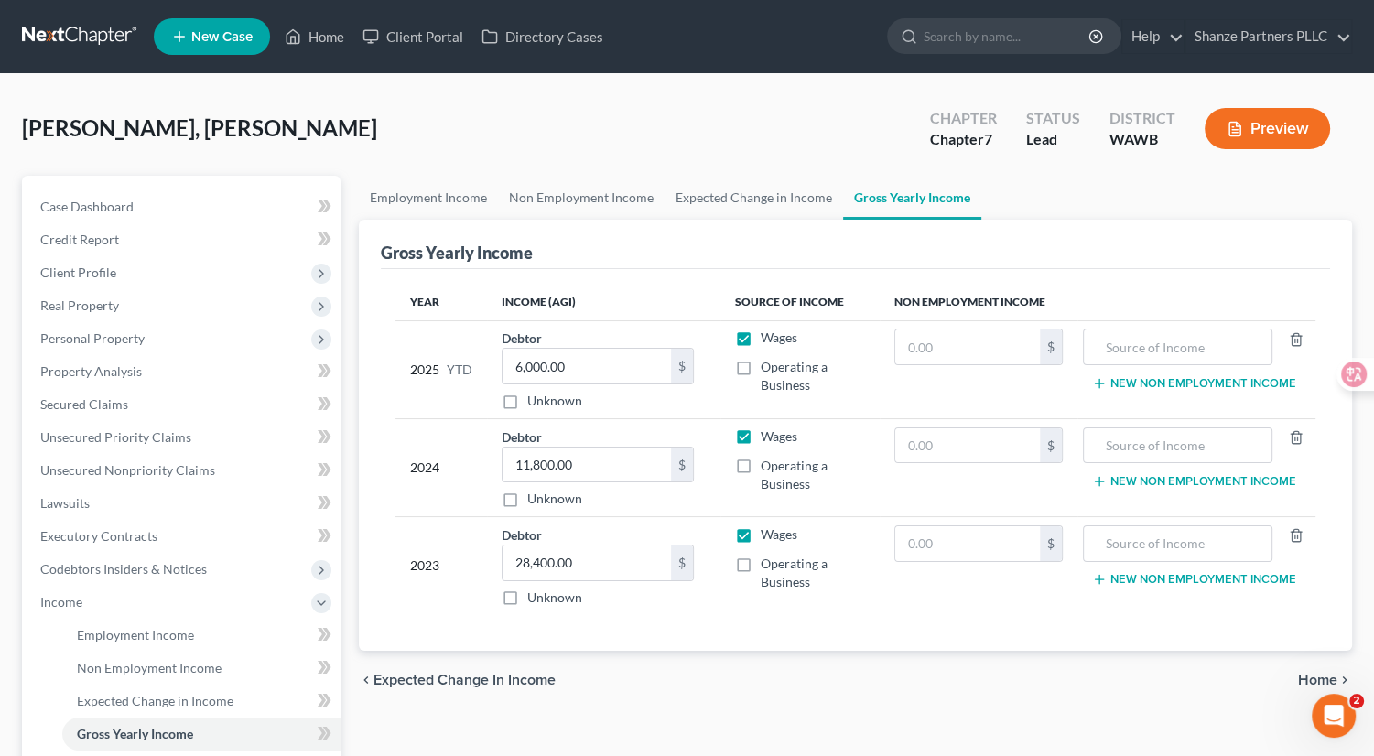
click at [1275, 141] on button "Preview" at bounding box center [1267, 128] width 125 height 41
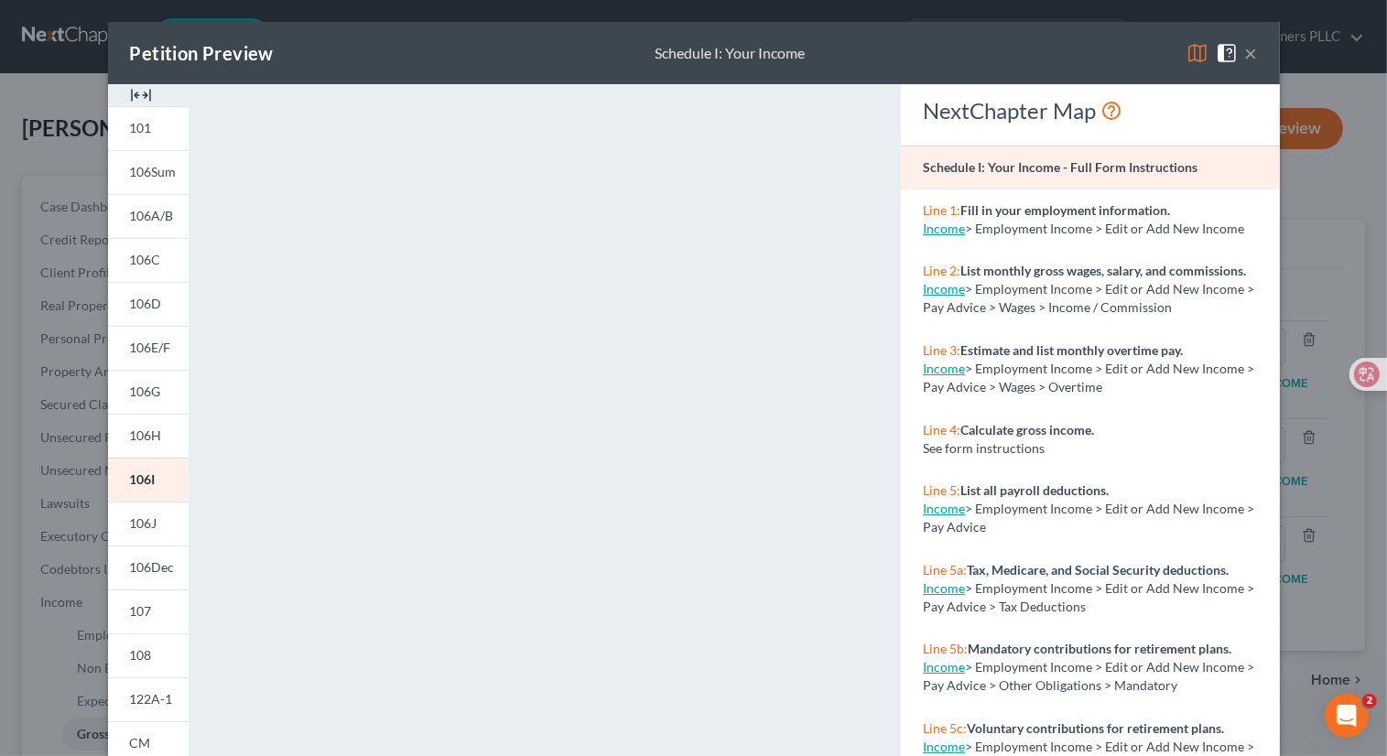
scroll to position [276, 0]
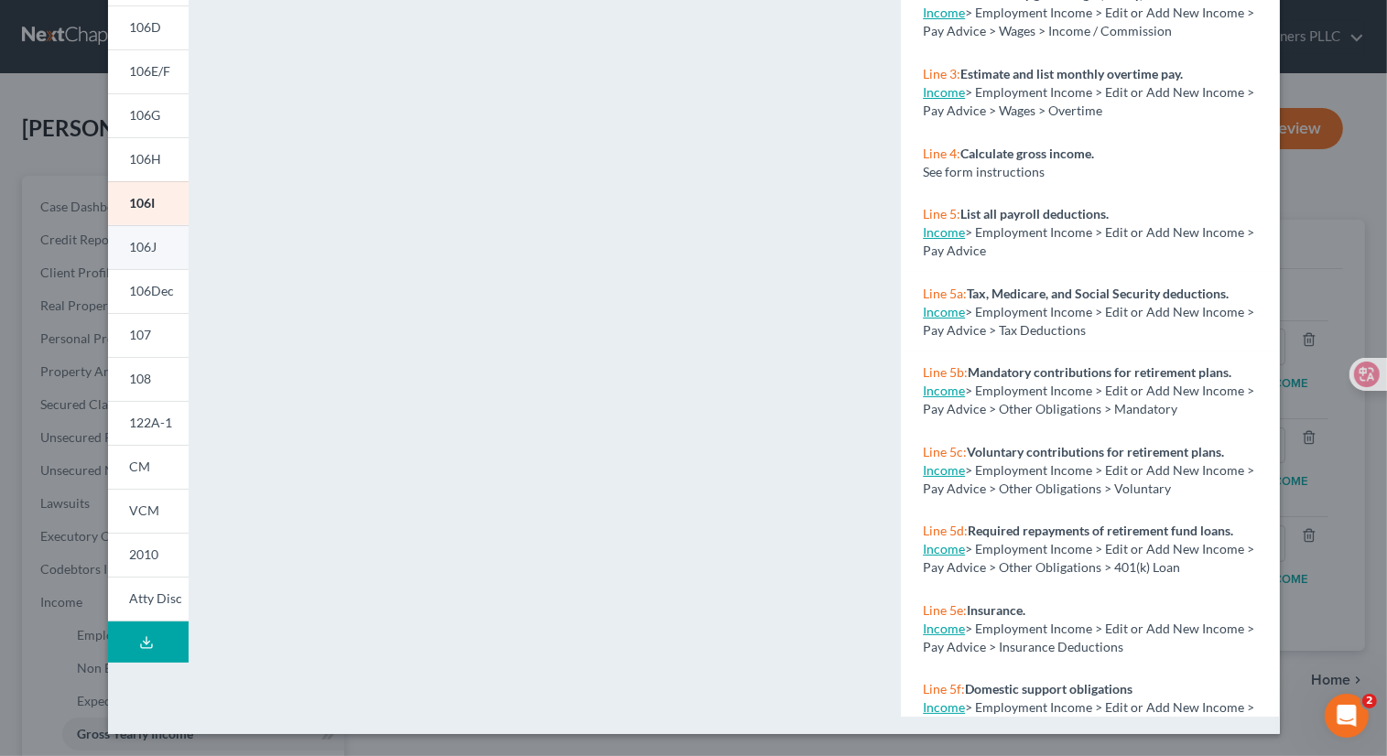
click at [152, 243] on link "106J" at bounding box center [148, 247] width 81 height 44
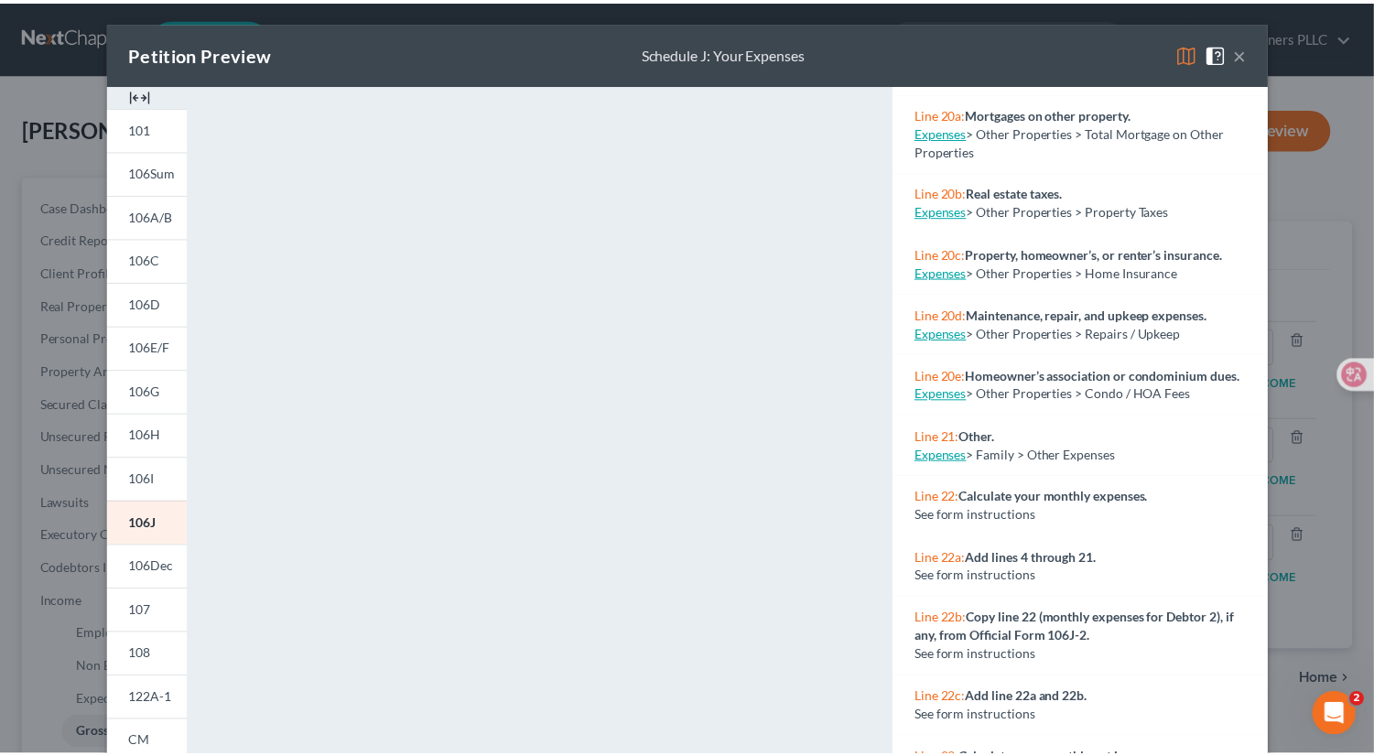
scroll to position [2560, 0]
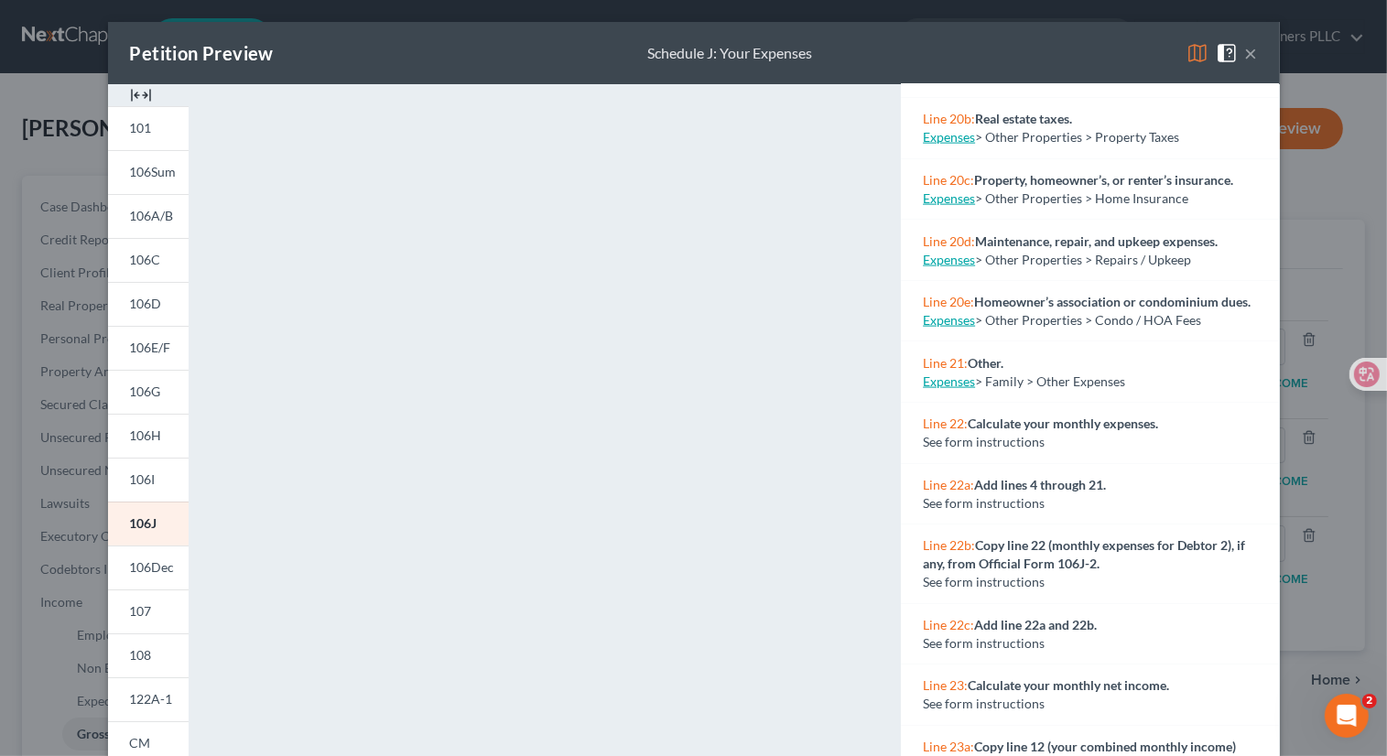
click at [950, 389] on link "Expenses" at bounding box center [949, 382] width 52 height 16
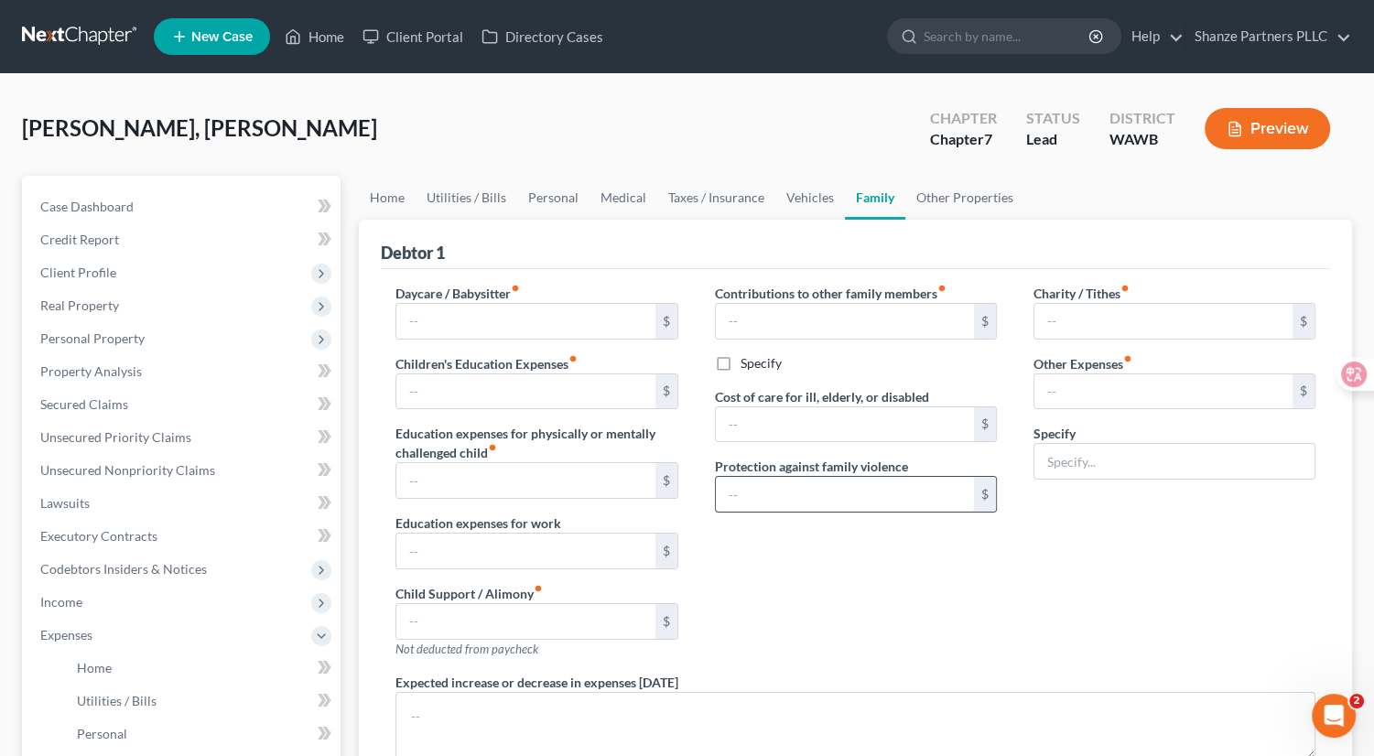
type input "0.00"
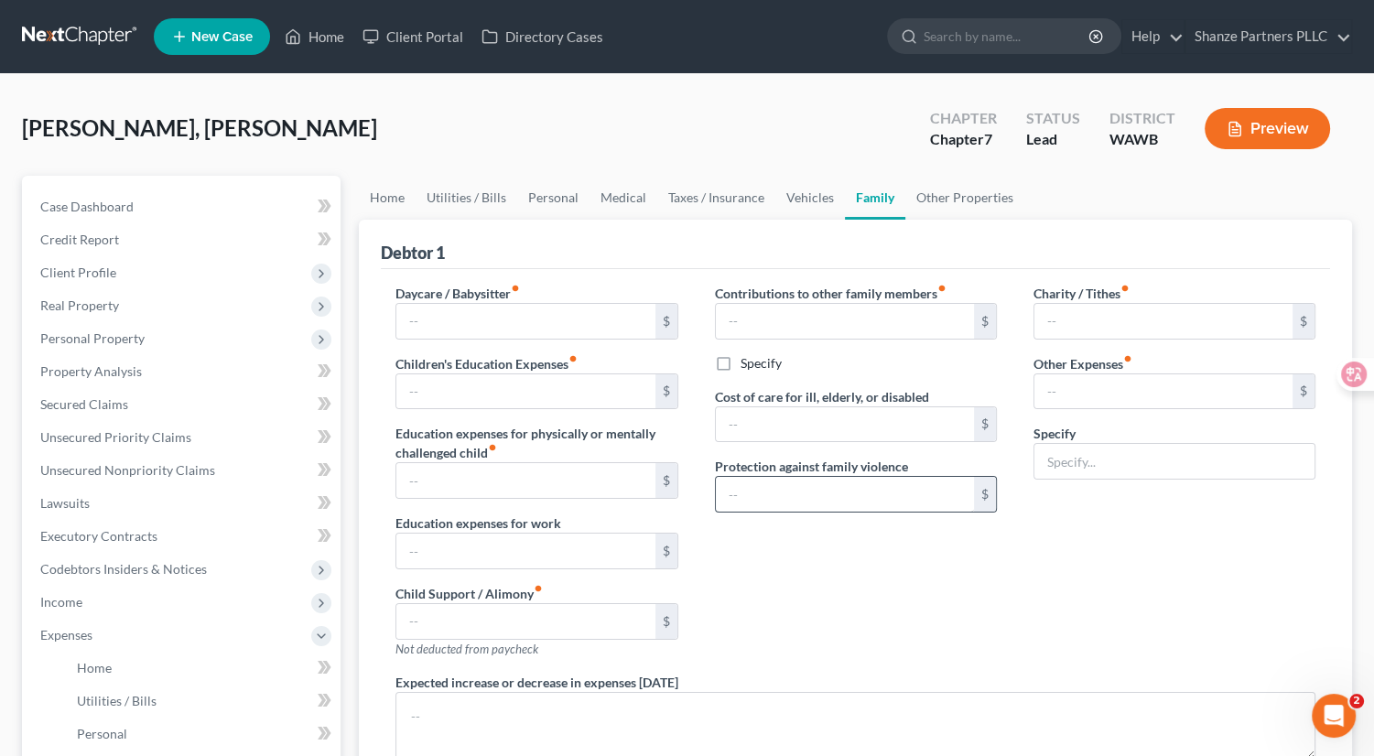
type input "0.00"
type input "99.00"
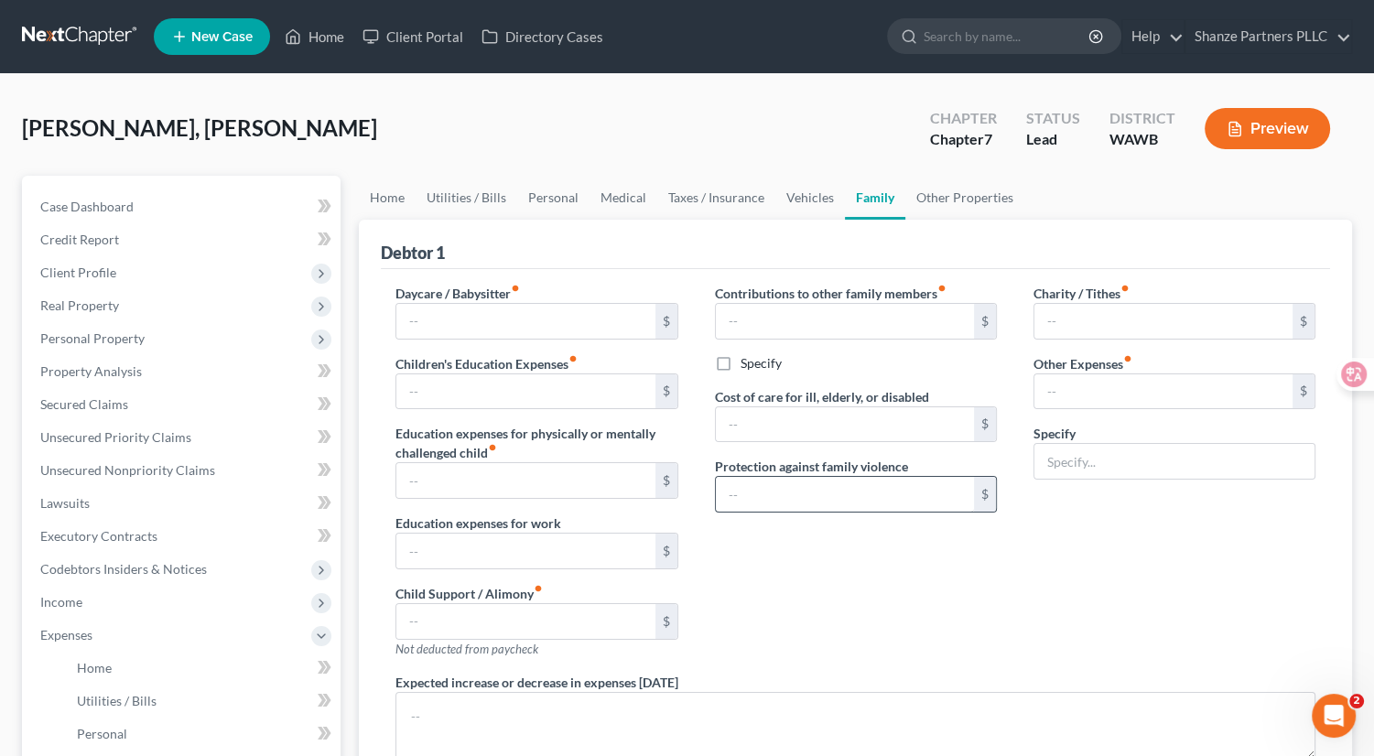
type input "Warehouse Rental"
type textarea "Expected monthly grocery expenses increased to $500 per month living with son."
radio input "true"
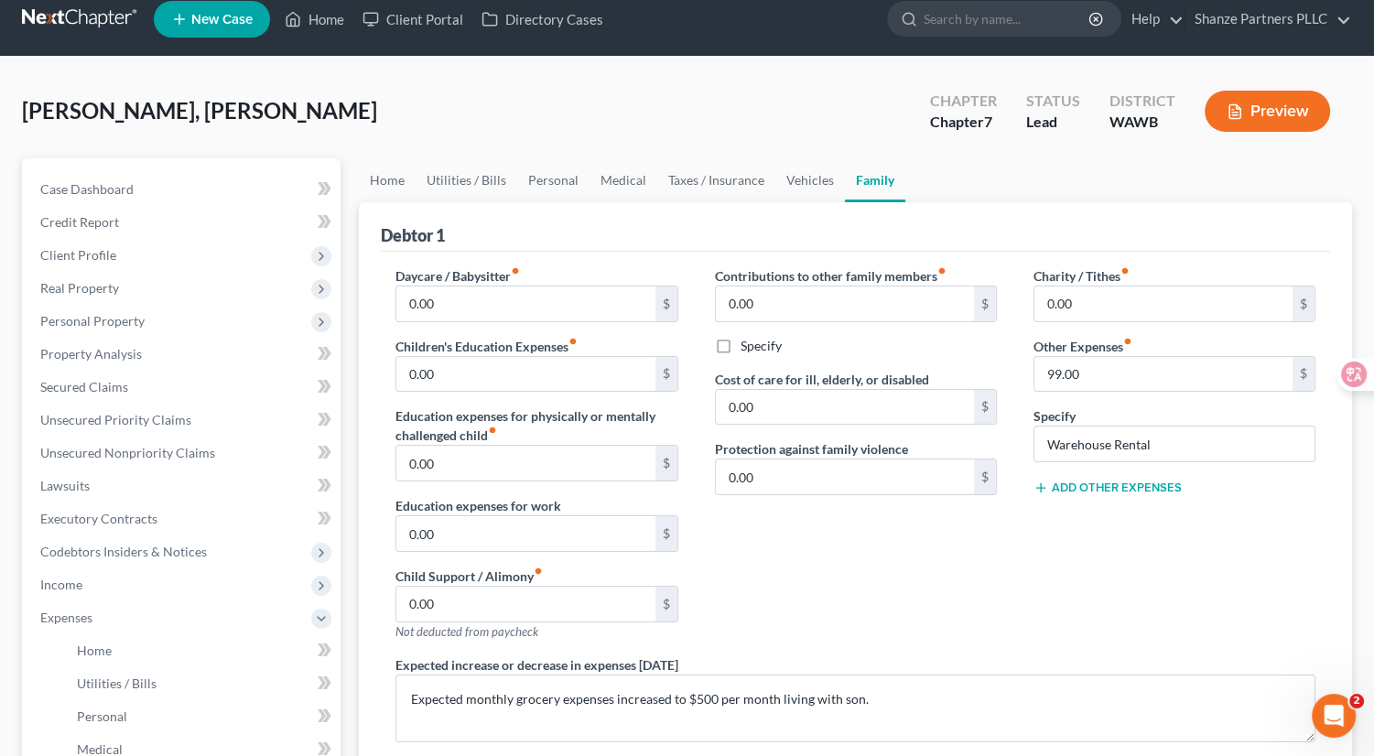
scroll to position [21, 0]
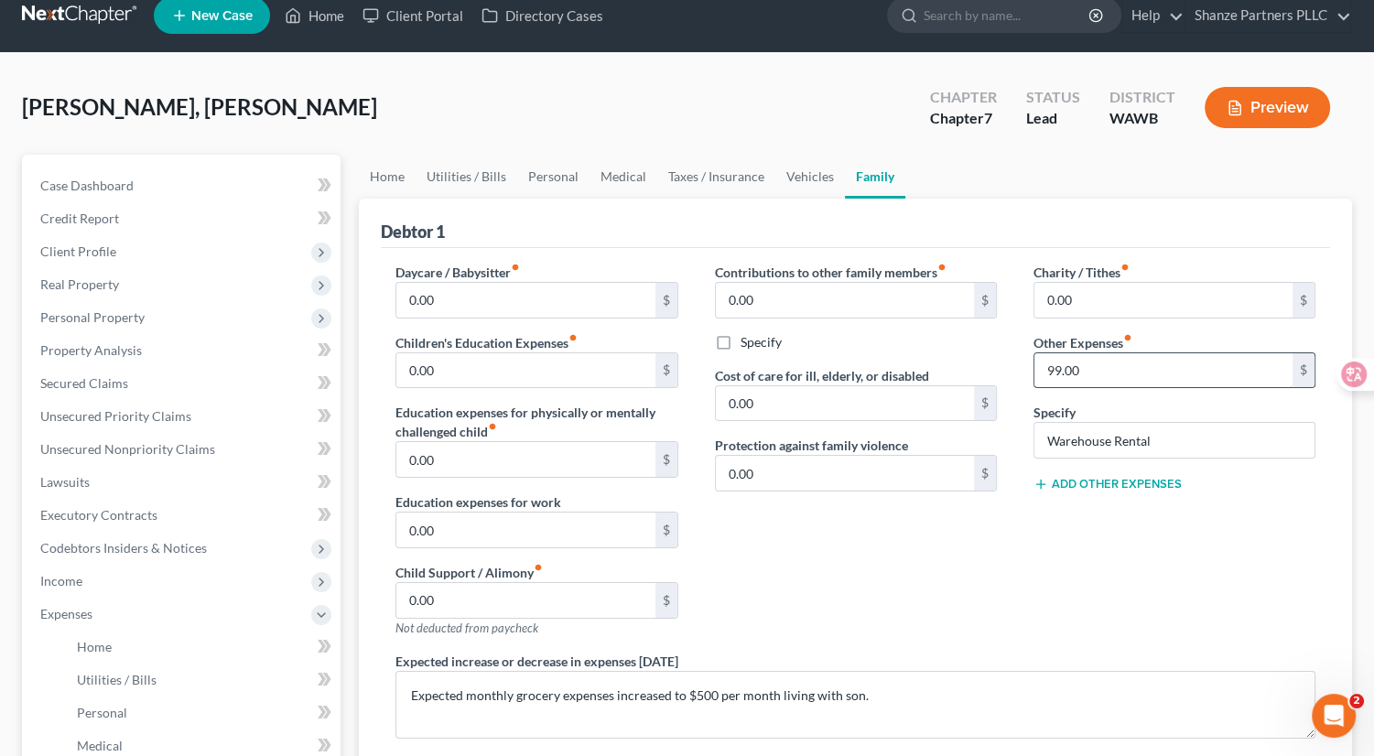
click at [1093, 367] on input "99.00" at bounding box center [1163, 370] width 258 height 35
click at [947, 536] on div "Contributions to other family members fiber_manual_record 0.00 $ Specify Cost o…" at bounding box center [856, 457] width 319 height 389
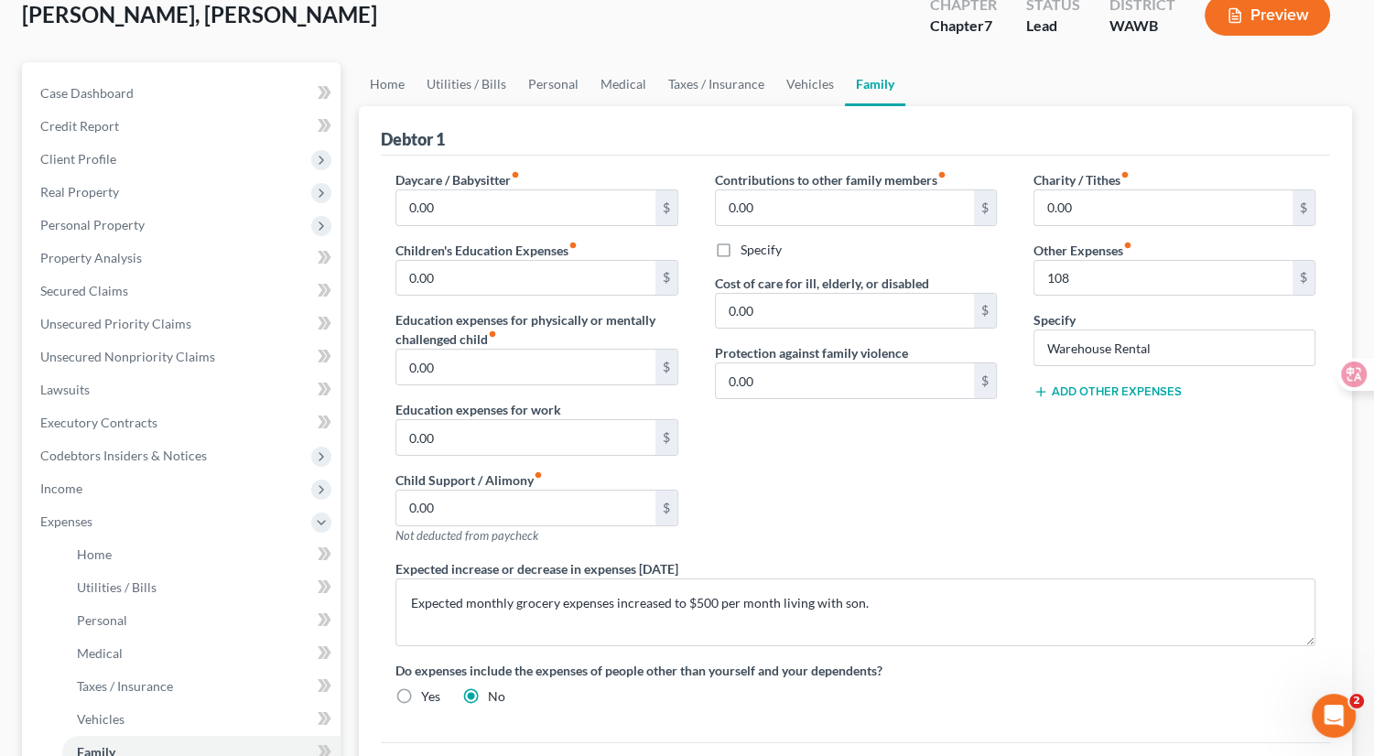
scroll to position [0, 0]
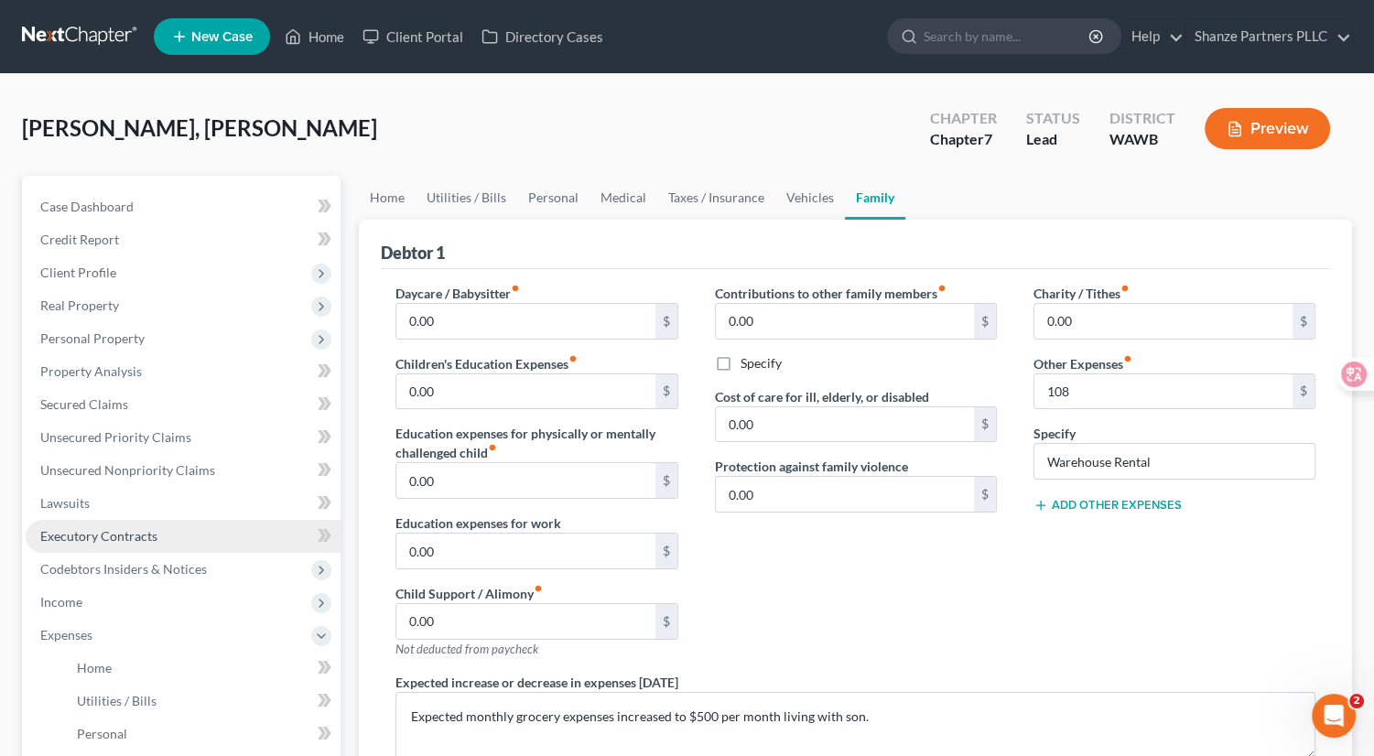
click at [252, 524] on link "Executory Contracts" at bounding box center [183, 536] width 315 height 33
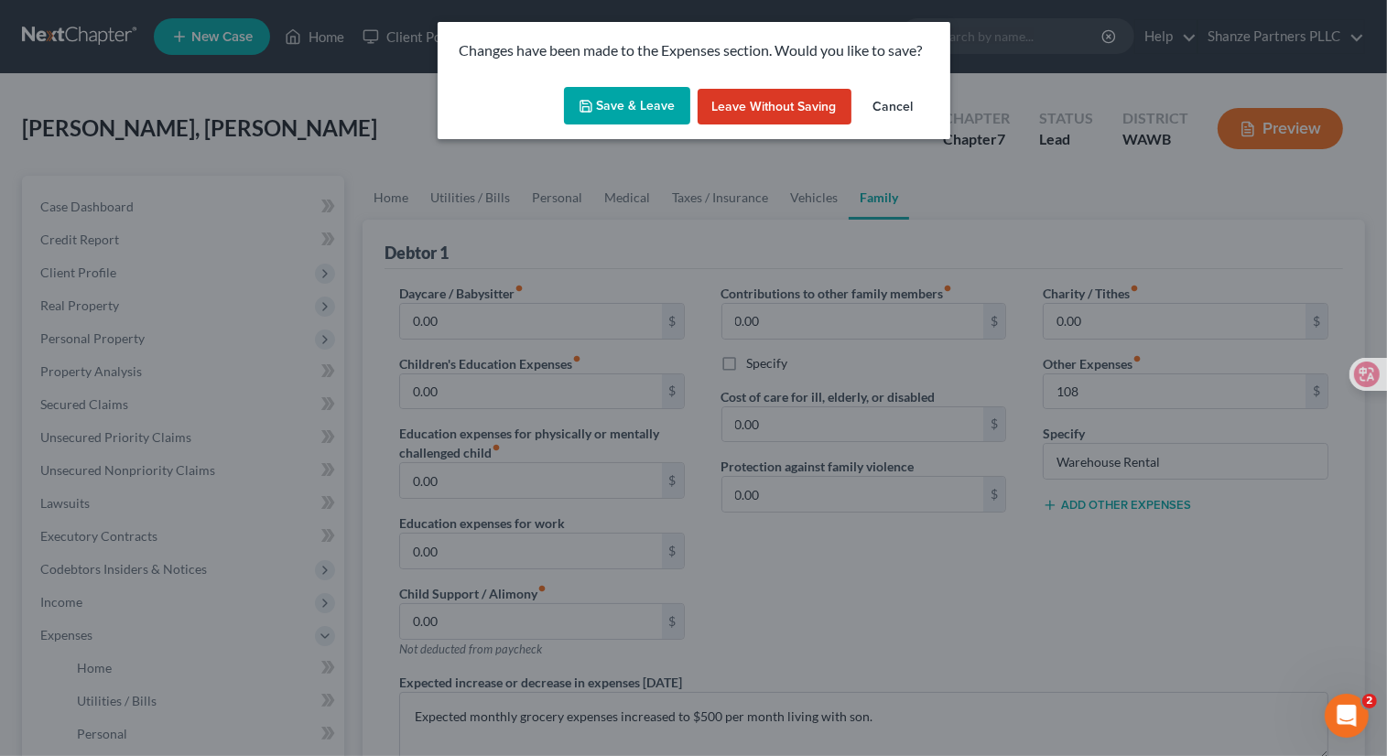
click at [634, 110] on button "Save & Leave" at bounding box center [627, 106] width 126 height 38
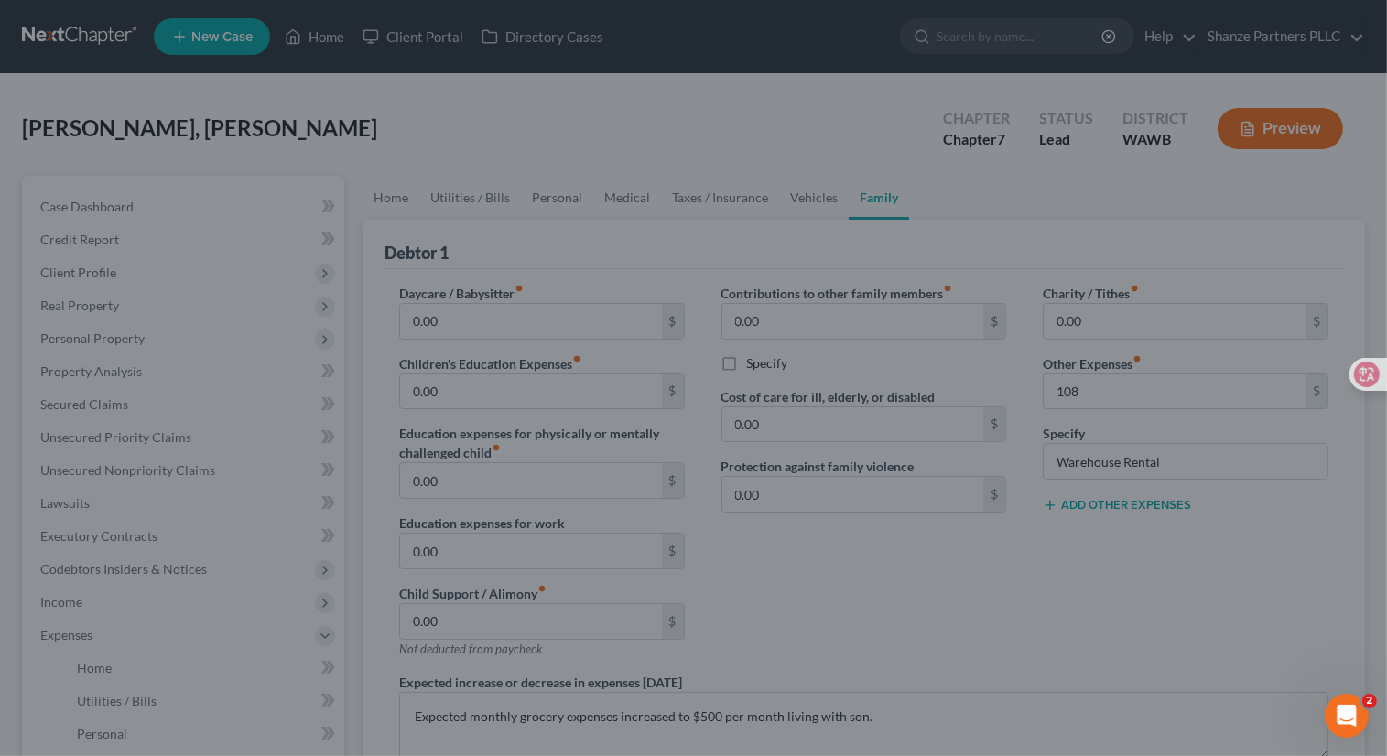
type input "108.00"
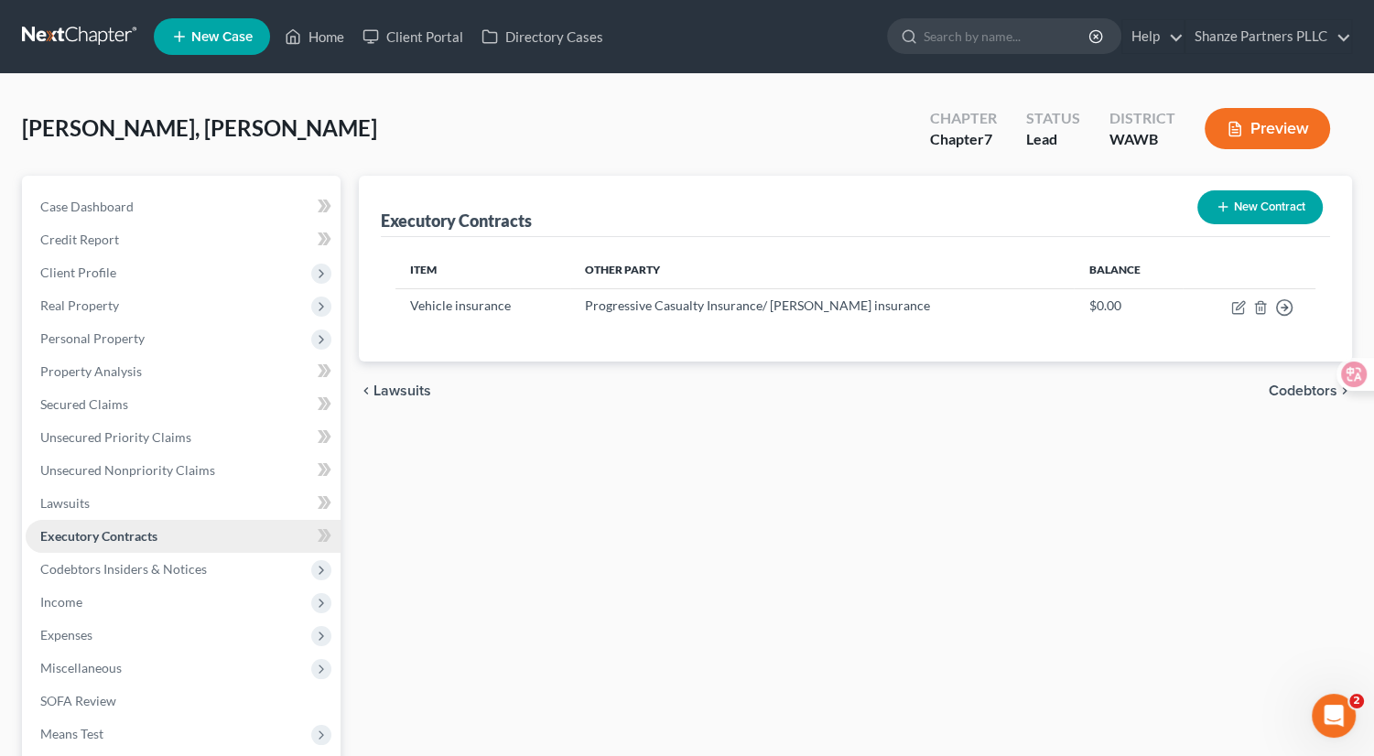
click at [224, 536] on link "Executory Contracts" at bounding box center [183, 536] width 315 height 33
click at [571, 478] on div "Executory Contracts New Contract Item Other Party Balance Vehicle insurance Pro…" at bounding box center [856, 540] width 1012 height 728
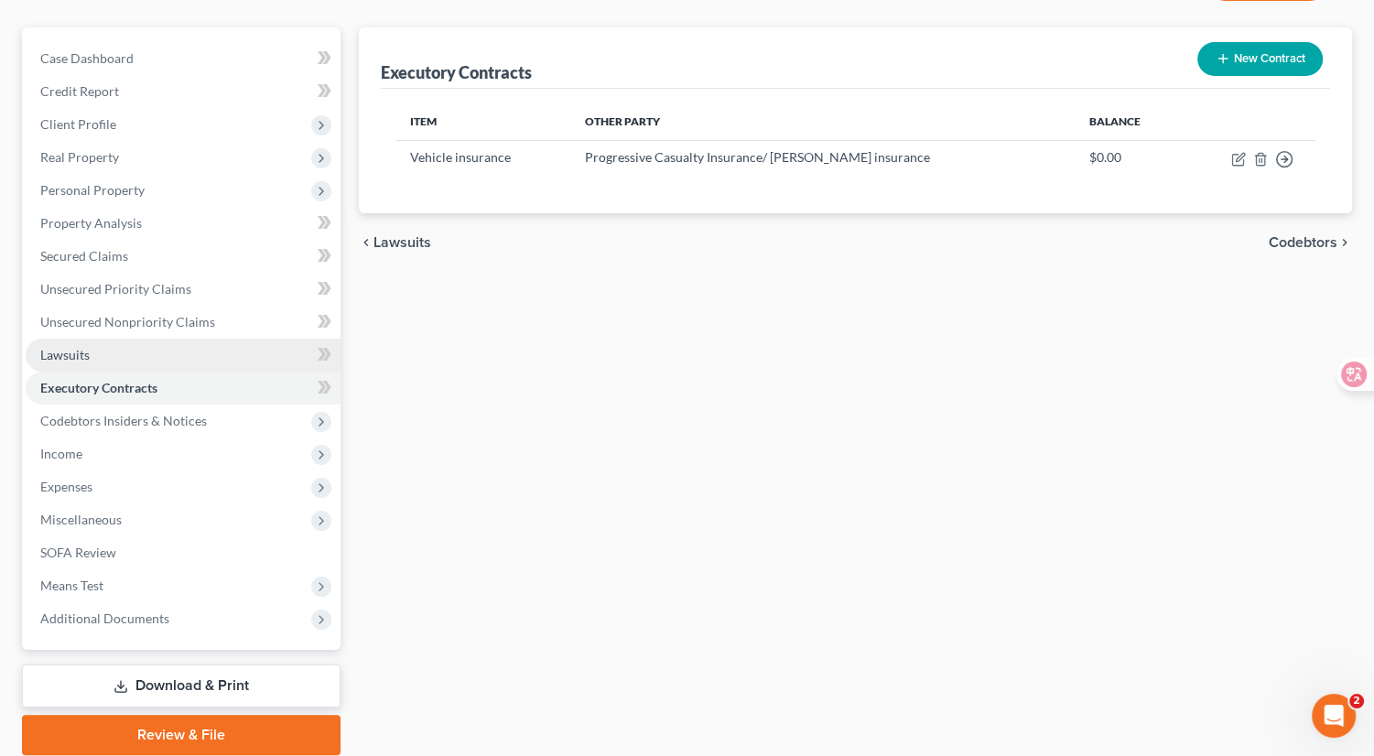
scroll to position [216, 0]
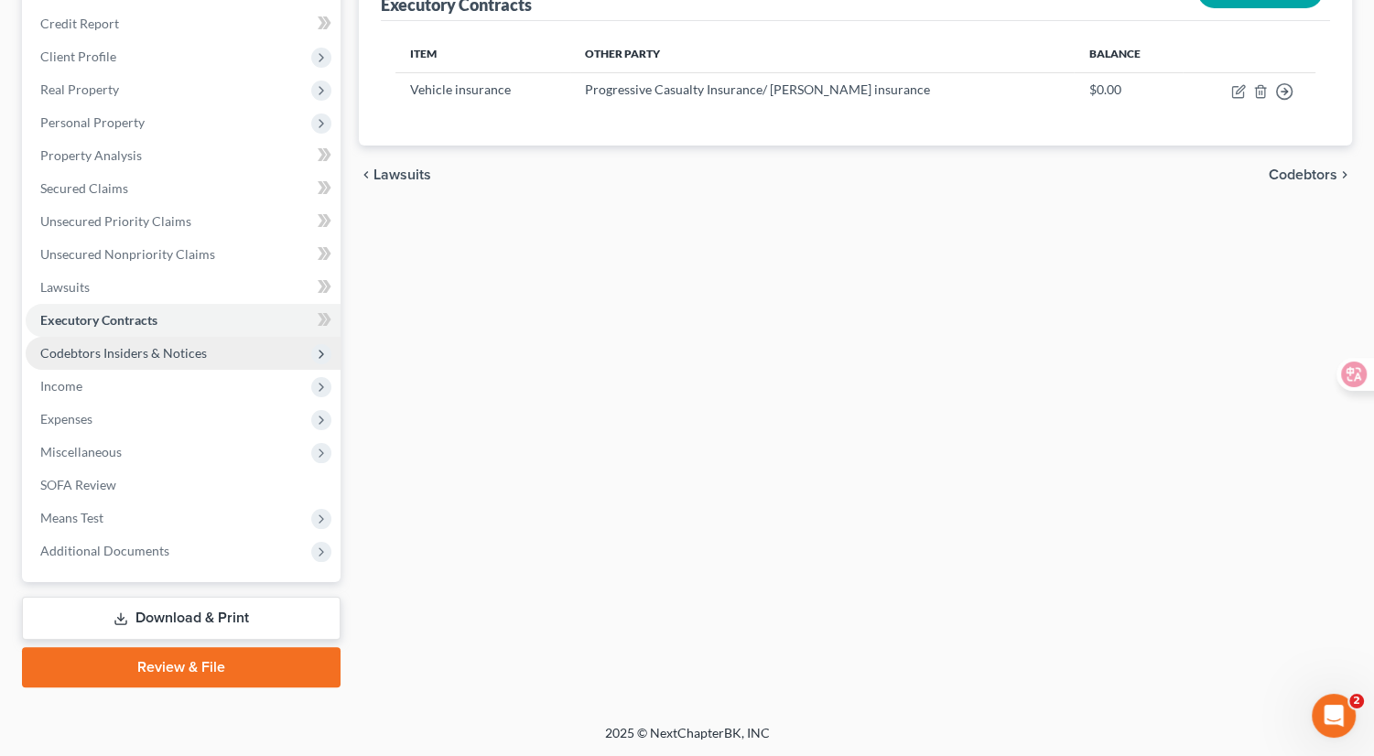
click at [270, 354] on span "Codebtors Insiders & Notices" at bounding box center [183, 353] width 315 height 33
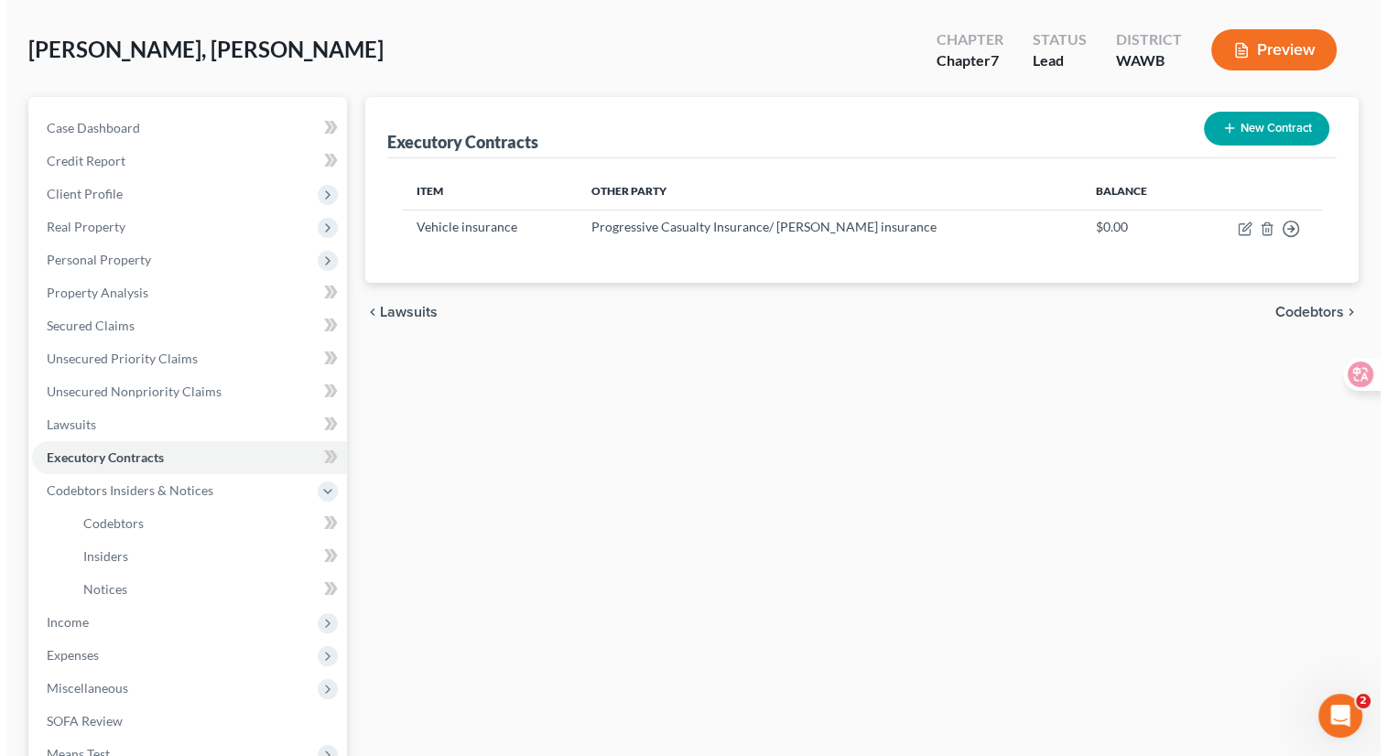
scroll to position [0, 0]
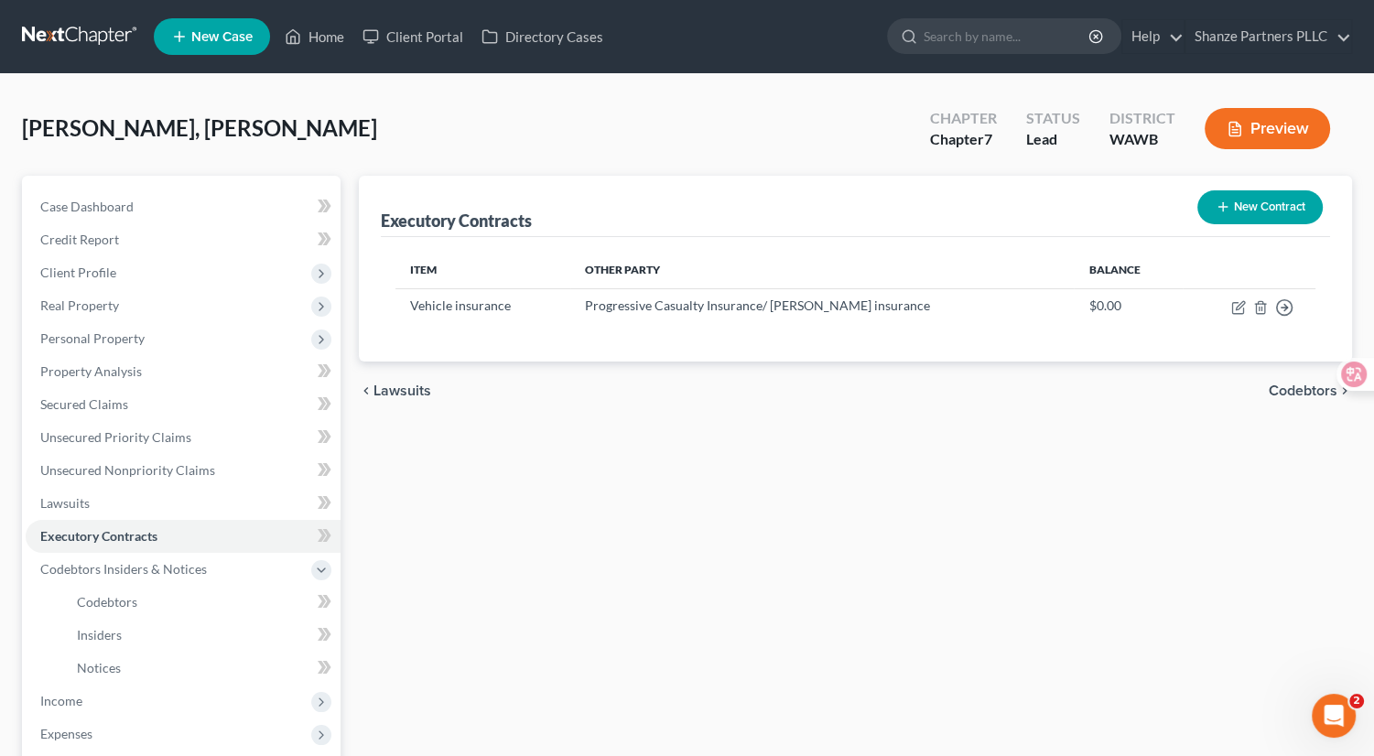
click at [1275, 131] on button "Preview" at bounding box center [1267, 128] width 125 height 41
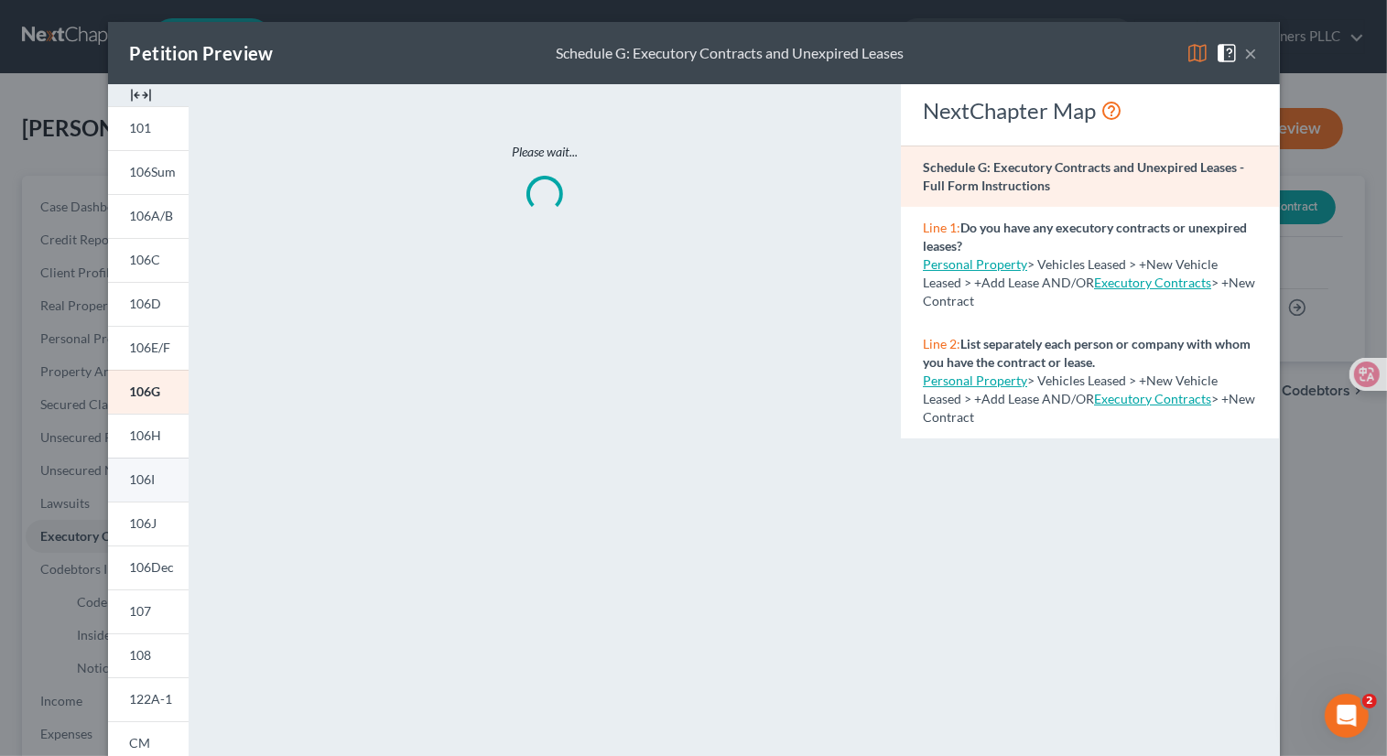
click at [146, 478] on span "106I" at bounding box center [143, 479] width 26 height 16
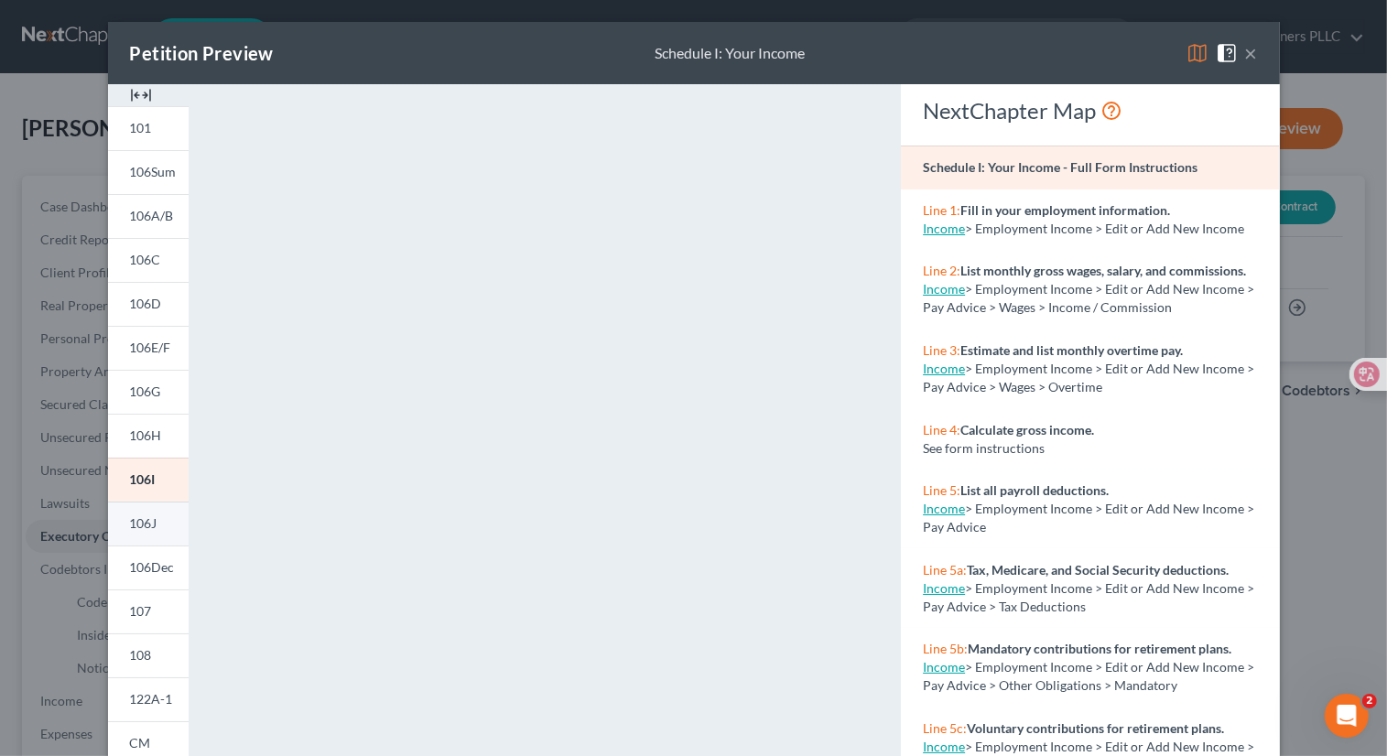
click at [146, 514] on link "106J" at bounding box center [148, 524] width 81 height 44
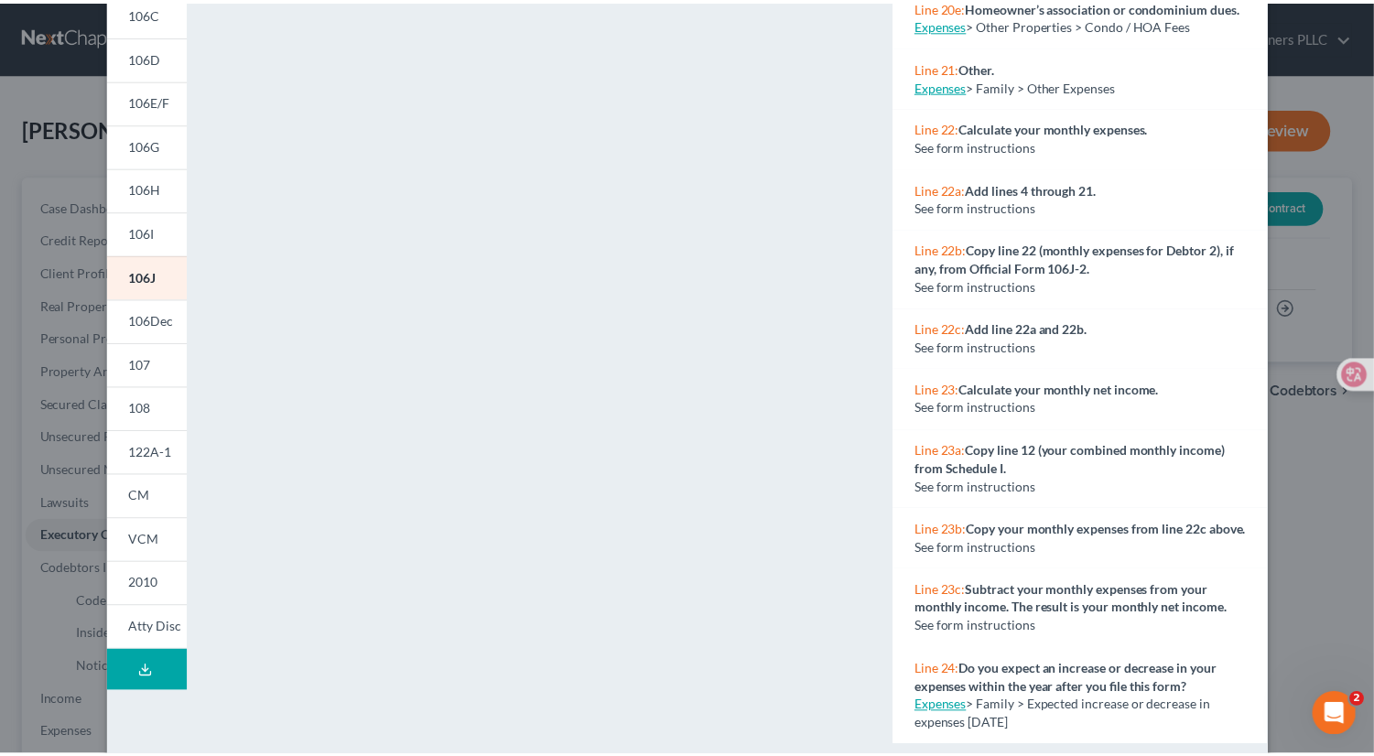
scroll to position [276, 0]
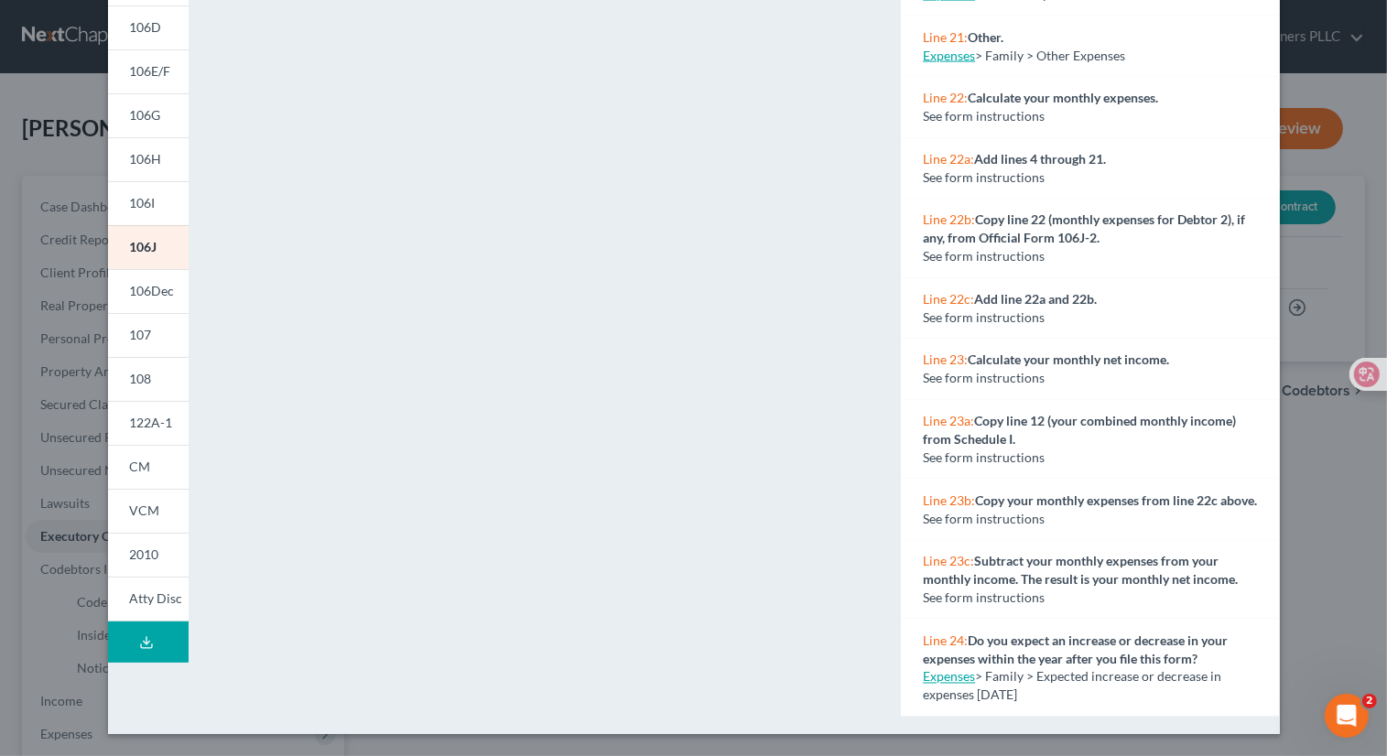
click at [953, 678] on link "Expenses" at bounding box center [949, 677] width 52 height 16
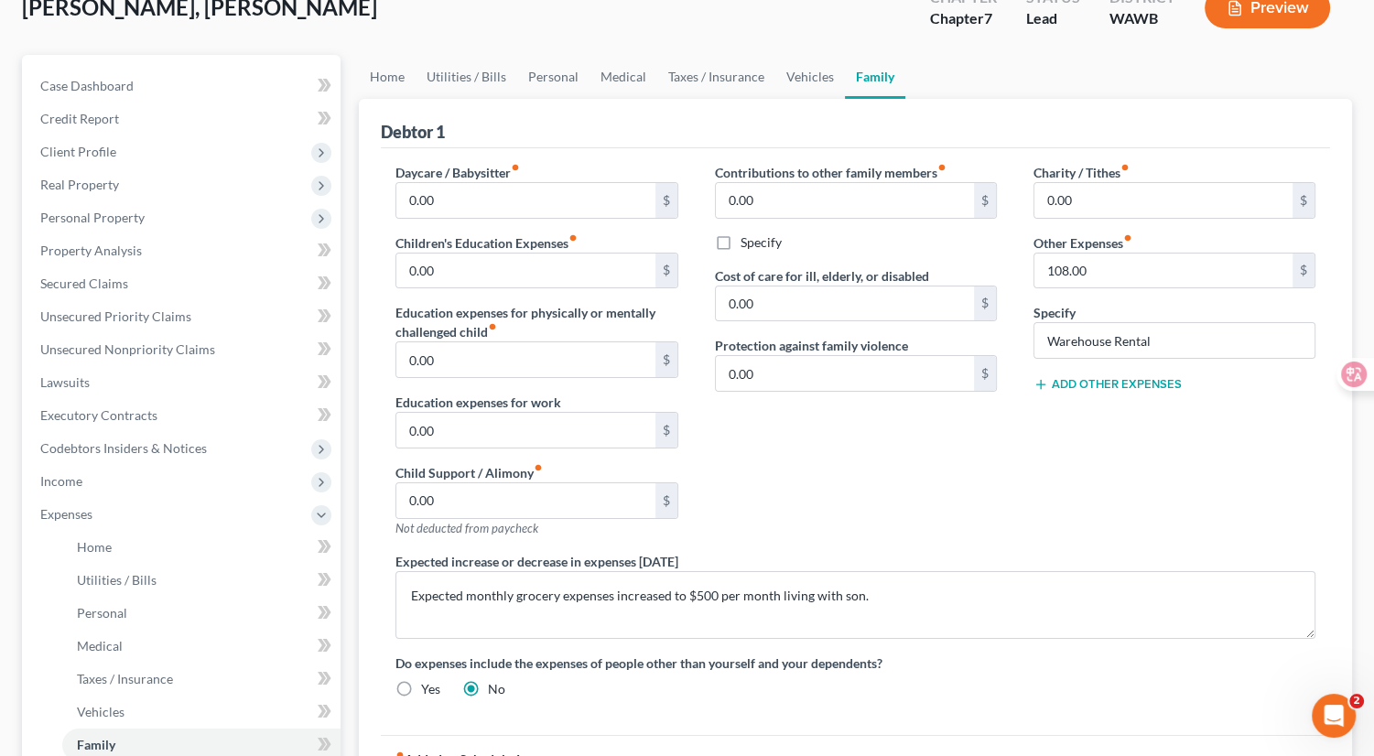
scroll to position [146, 0]
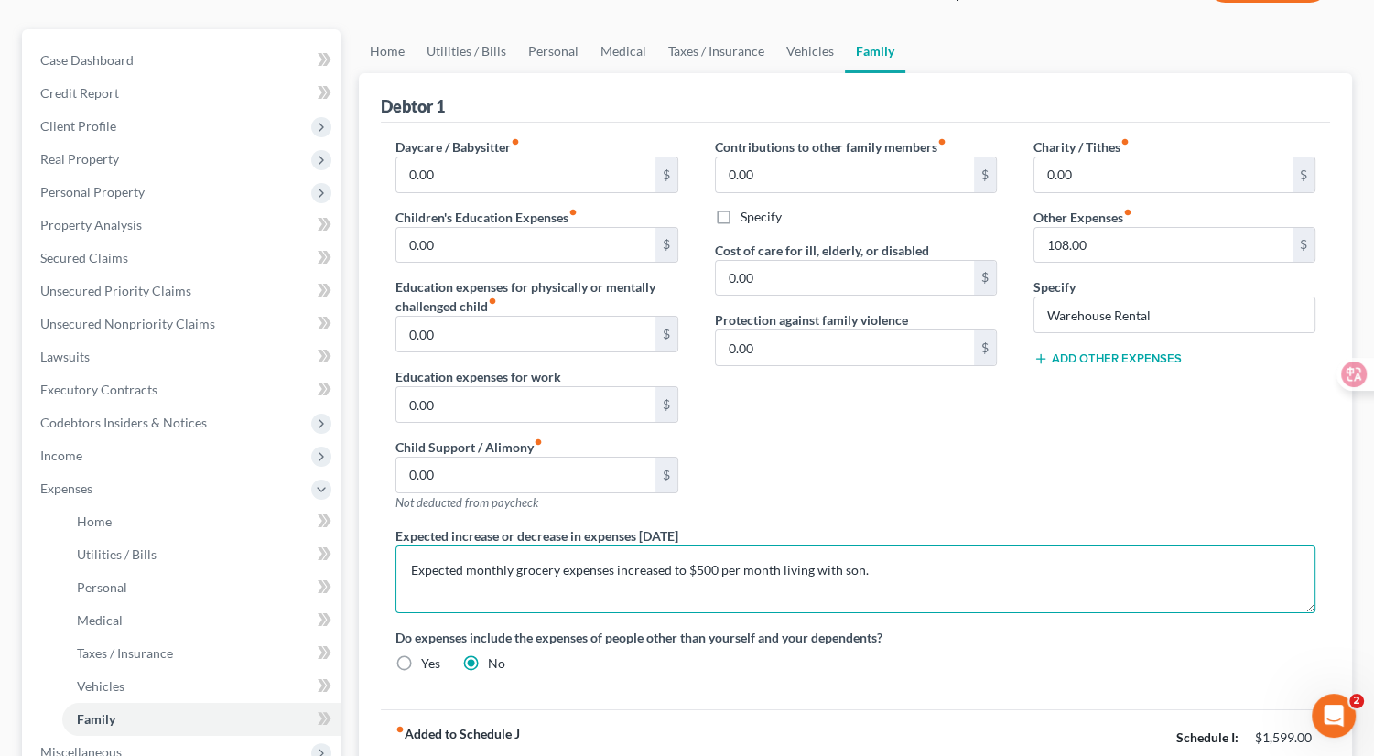
drag, startPoint x: 895, startPoint y: 575, endPoint x: 395, endPoint y: 559, distance: 500.1
click at [395, 559] on textarea "Expected monthly grocery expenses increased to $500 per month living with son." at bounding box center [855, 580] width 920 height 68
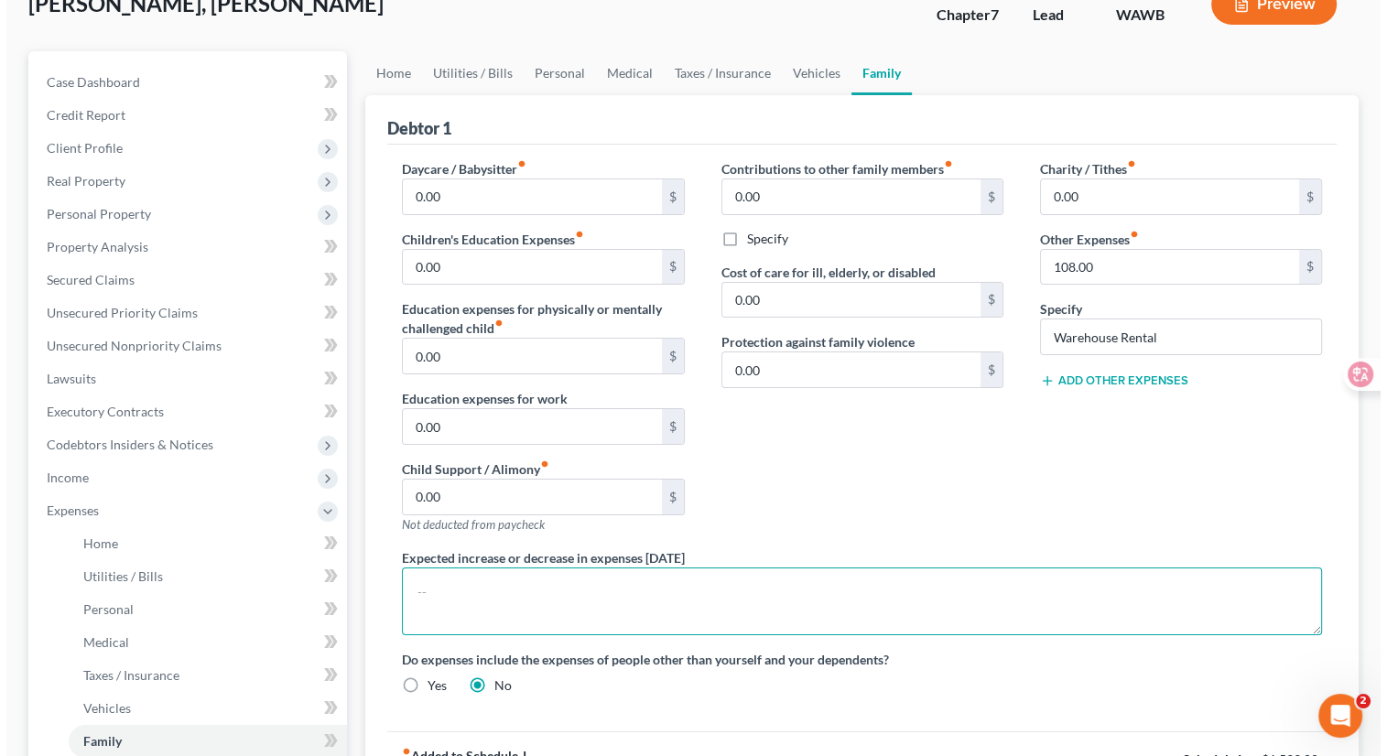
scroll to position [81, 0]
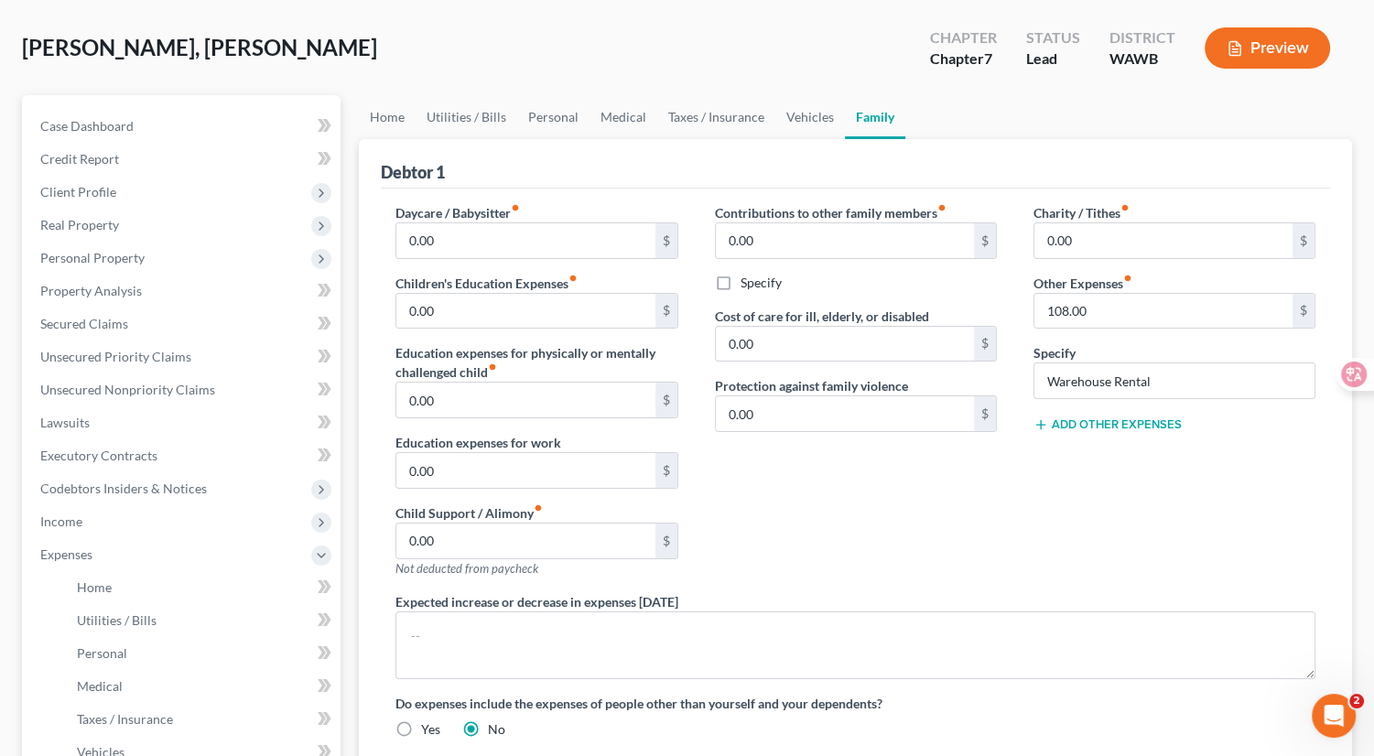
click at [1275, 30] on button "Preview" at bounding box center [1267, 47] width 125 height 41
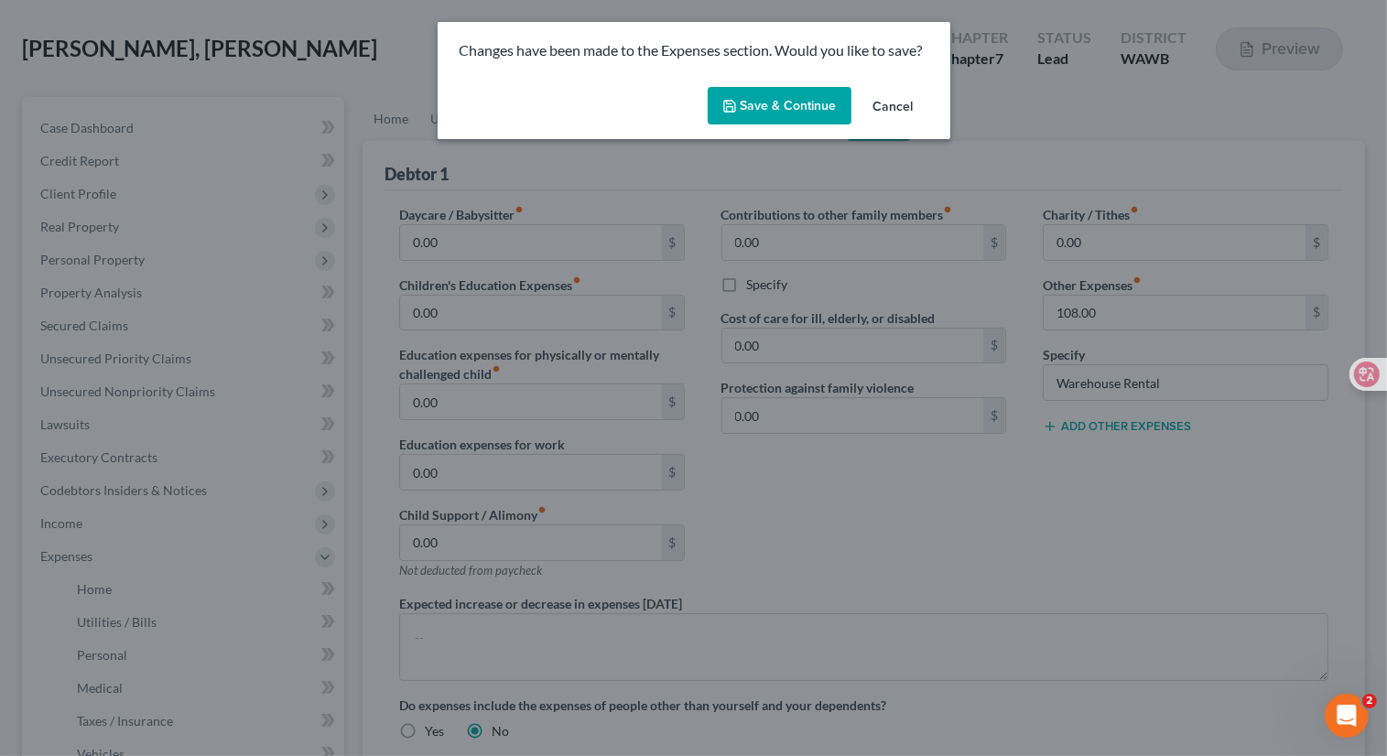
click at [791, 112] on button "Save & Continue" at bounding box center [780, 106] width 144 height 38
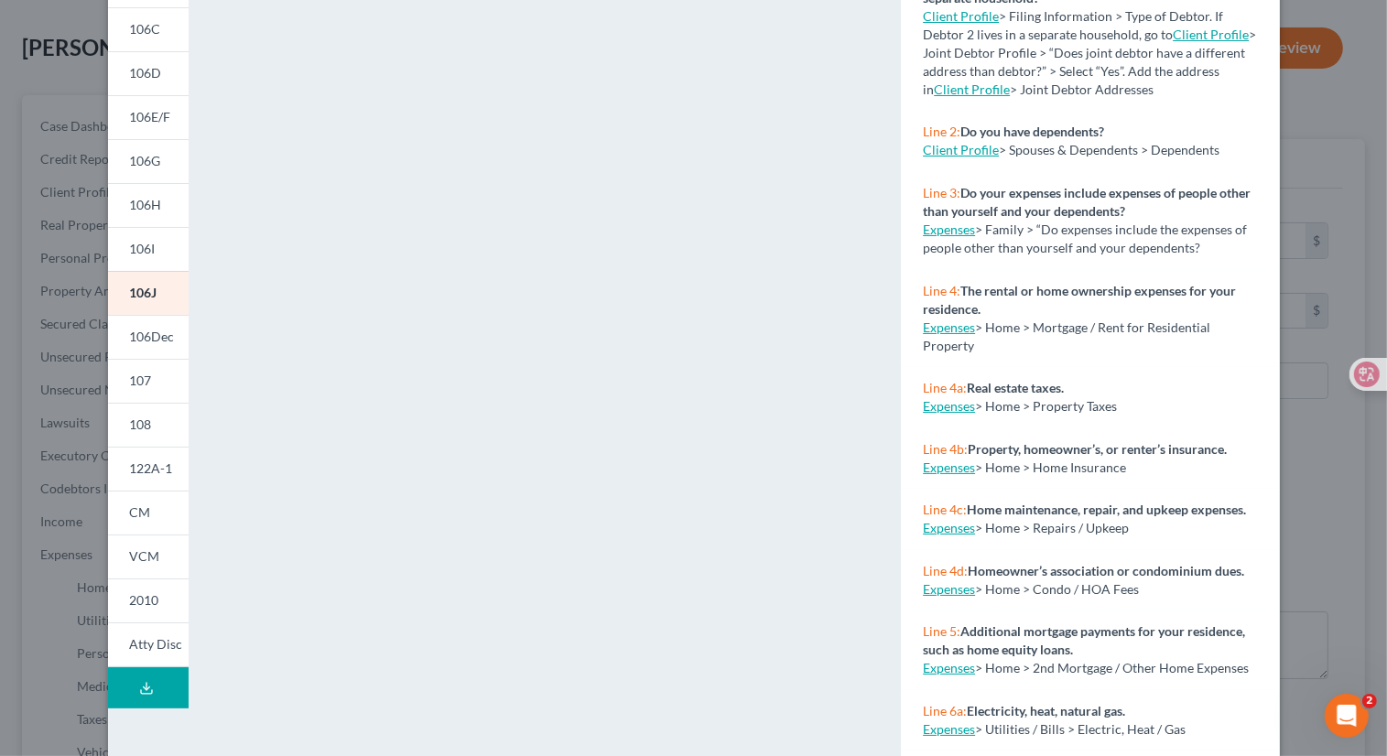
scroll to position [276, 0]
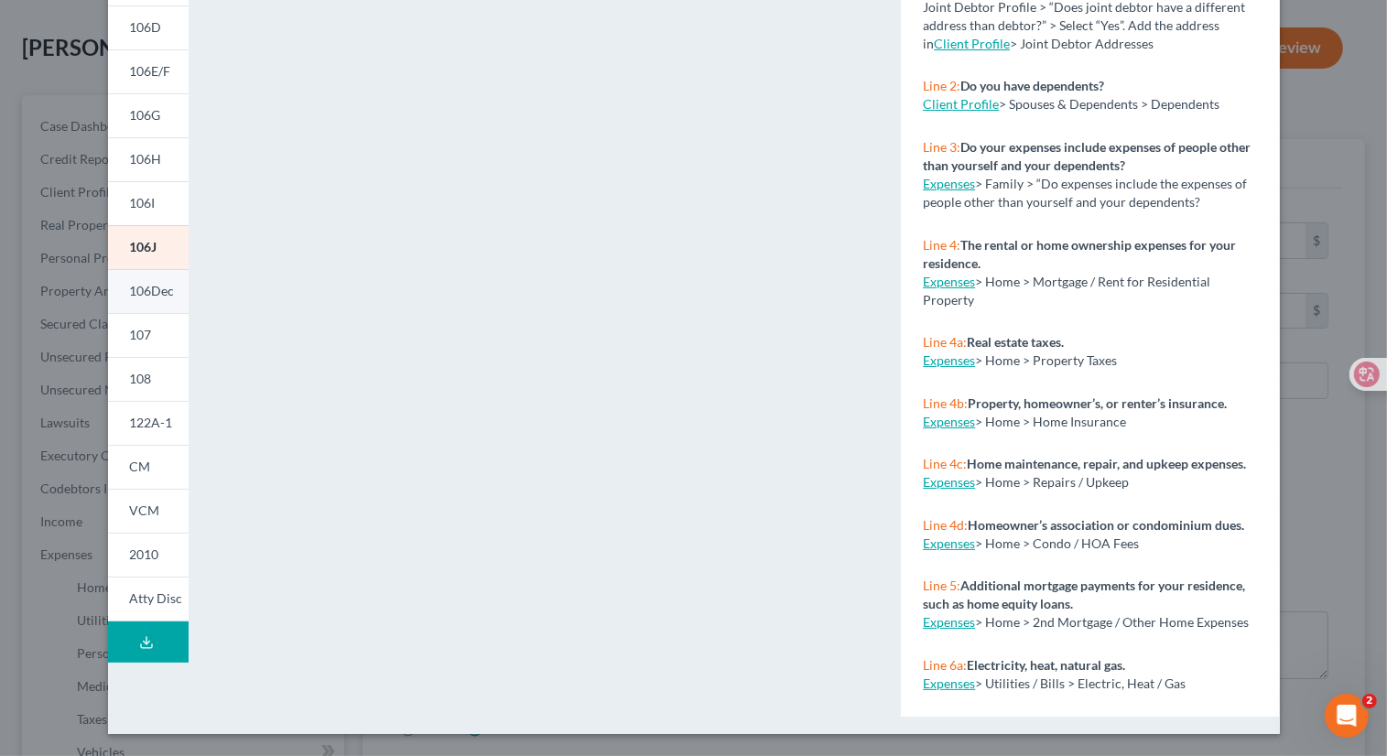
click at [146, 295] on span "106Dec" at bounding box center [152, 291] width 45 height 16
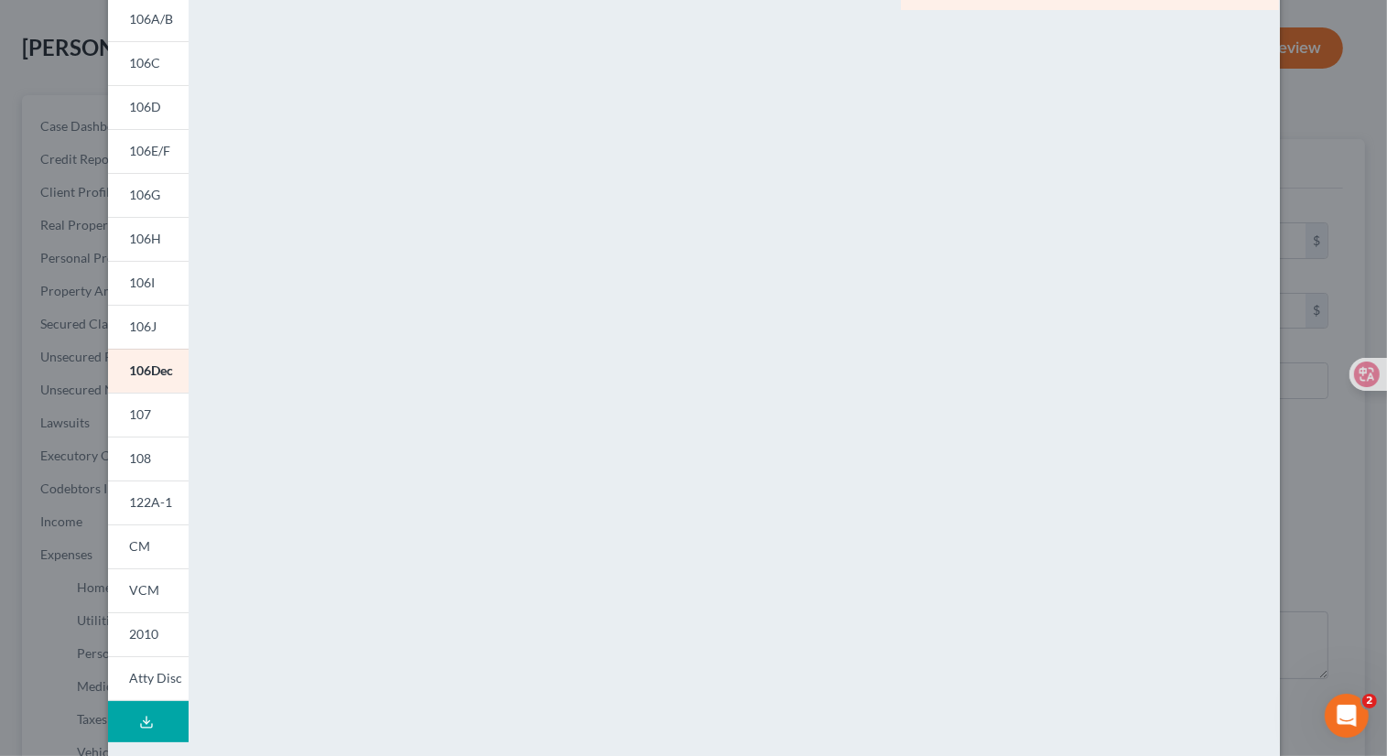
scroll to position [178, 0]
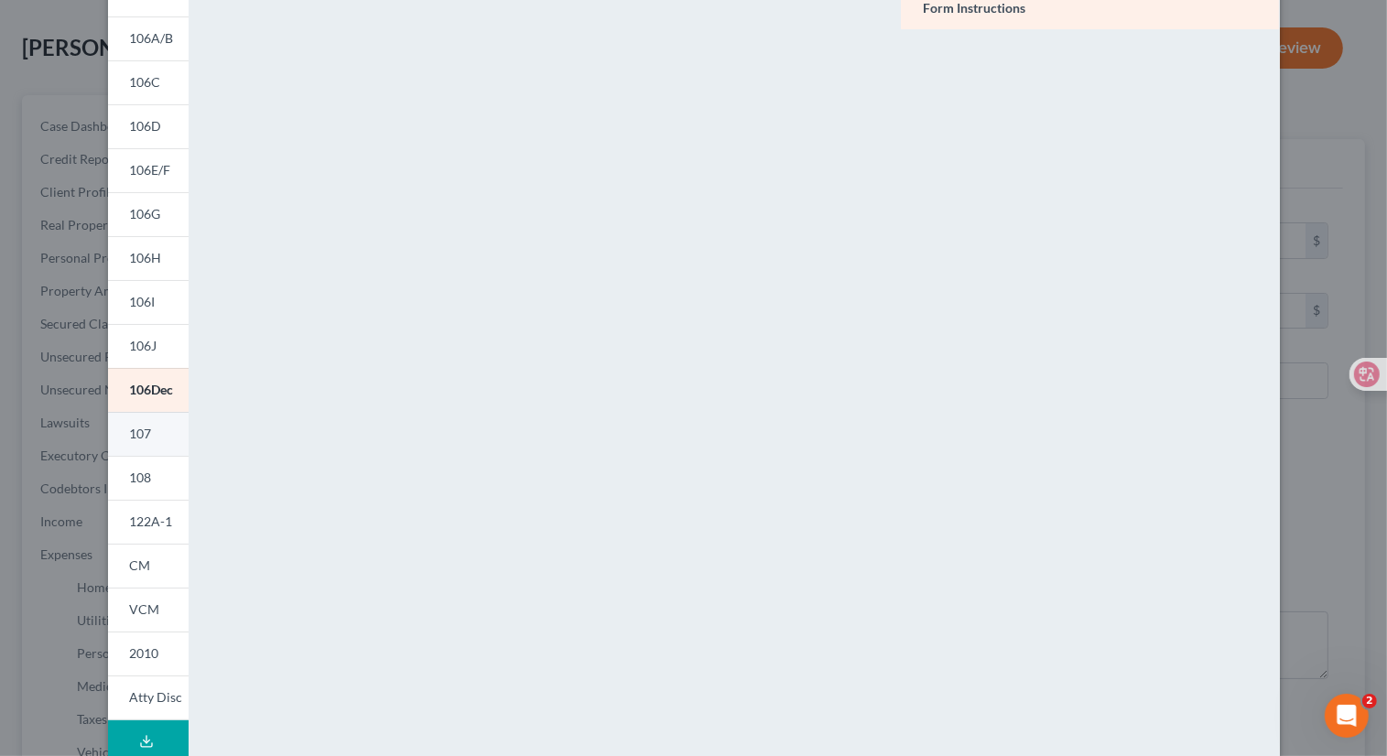
click at [148, 449] on link "107" at bounding box center [148, 434] width 81 height 44
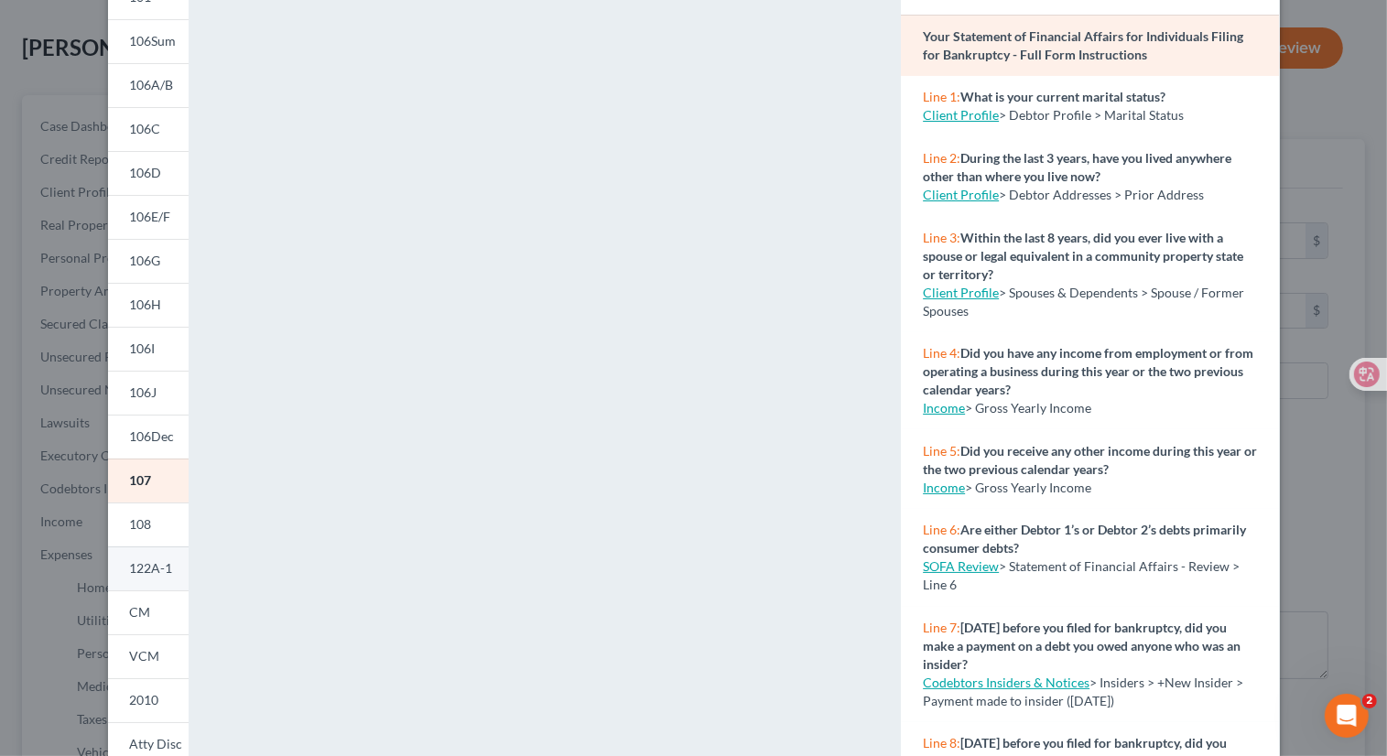
scroll to position [134, 0]
click at [141, 509] on link "108" at bounding box center [148, 522] width 81 height 44
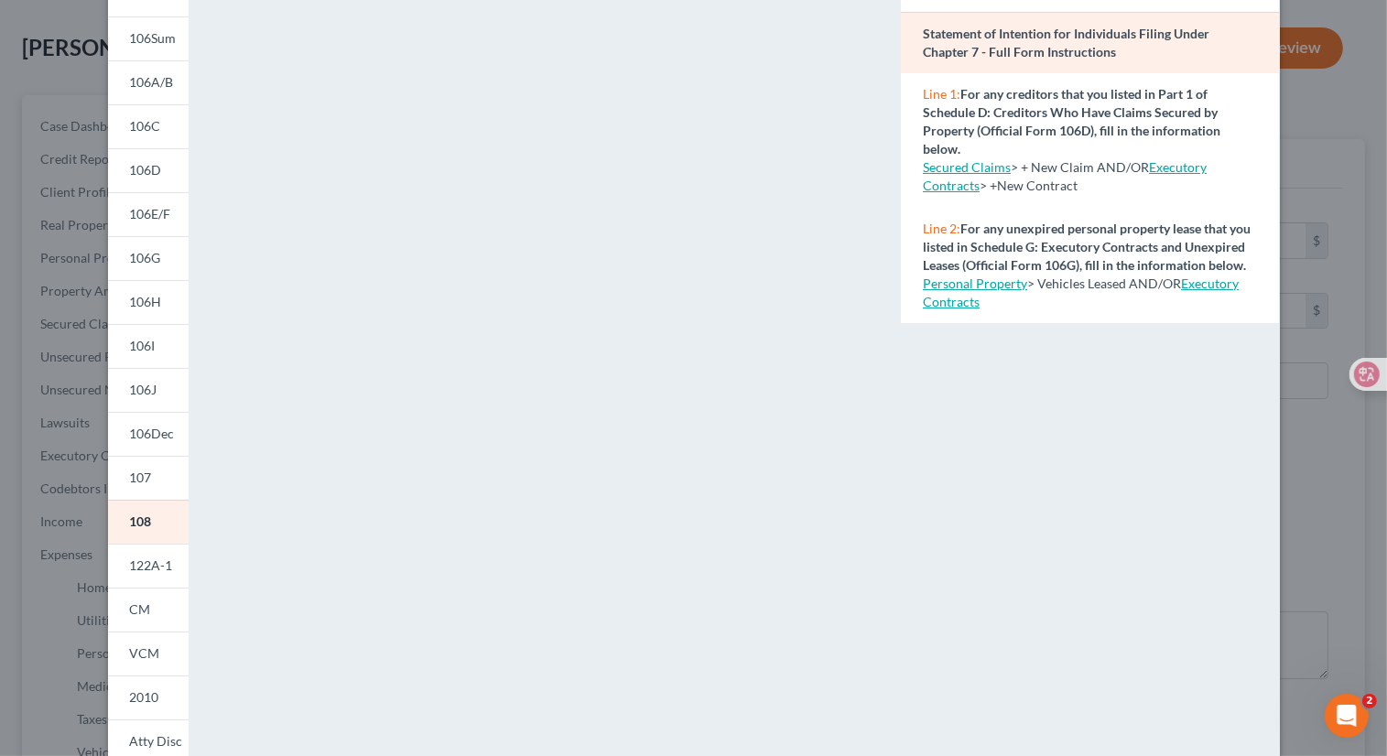
scroll to position [88, 0]
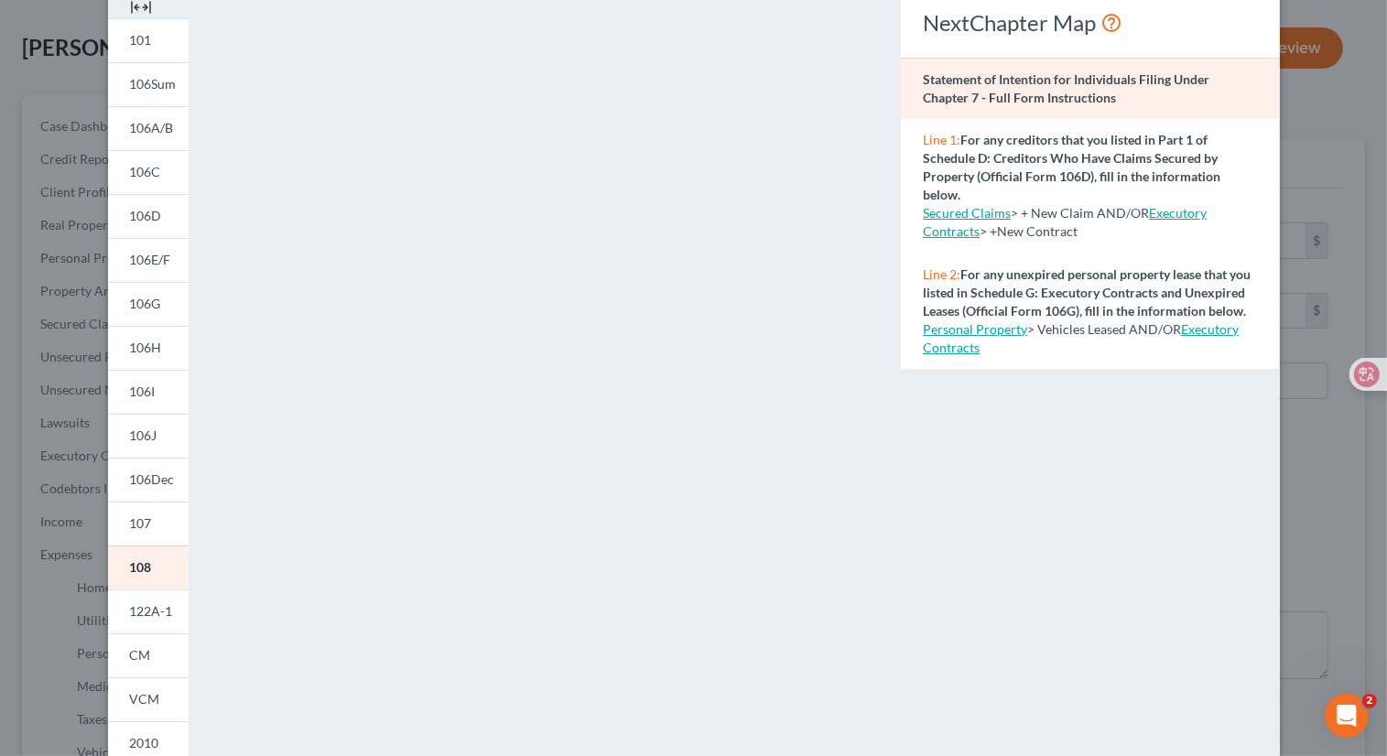
click at [952, 355] on link "Executory Contracts" at bounding box center [1081, 338] width 316 height 34
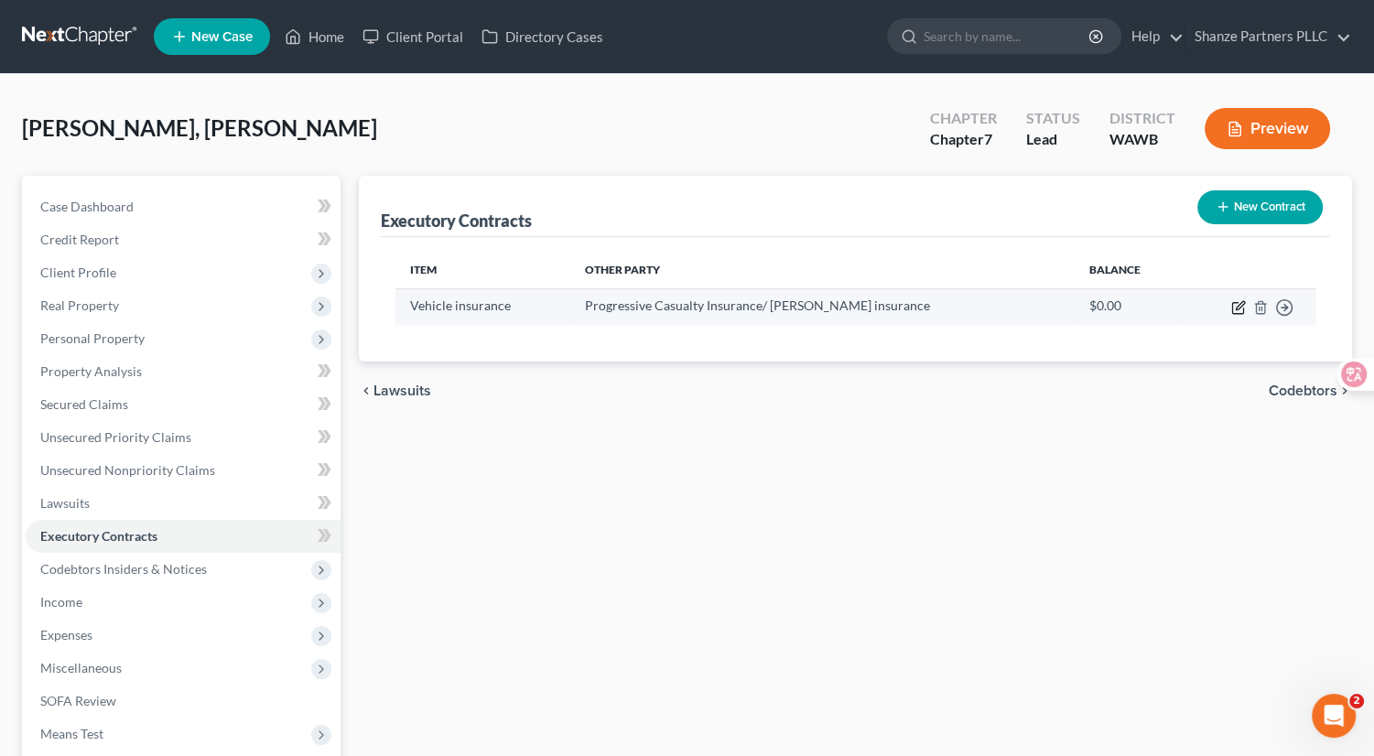
click at [1240, 305] on icon "button" at bounding box center [1238, 307] width 15 height 15
select select "36"
select select "0"
select select "1"
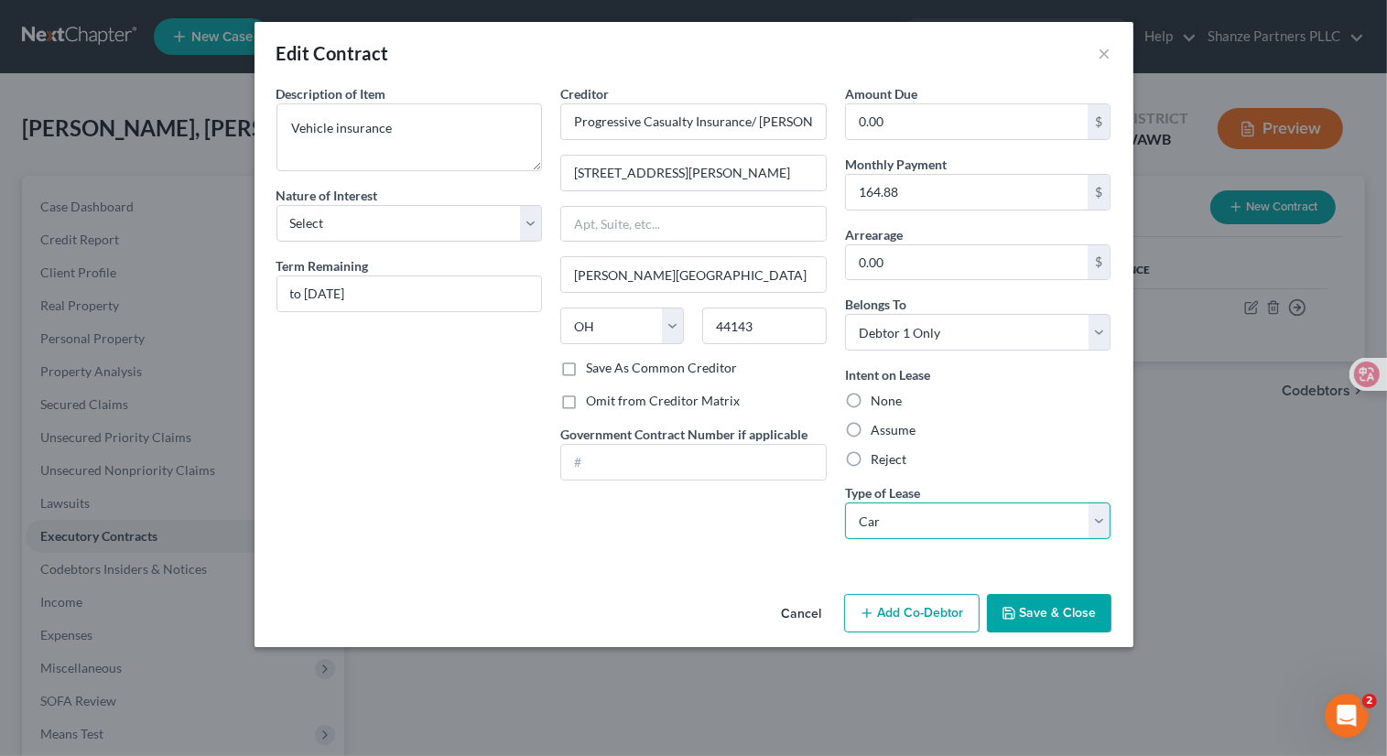
click at [942, 520] on select "Select Real Estate Car Other" at bounding box center [978, 521] width 266 height 37
click at [845, 503] on select "Select Real Estate Car Other" at bounding box center [978, 521] width 266 height 37
click at [1036, 612] on button "Save & Close" at bounding box center [1049, 613] width 125 height 38
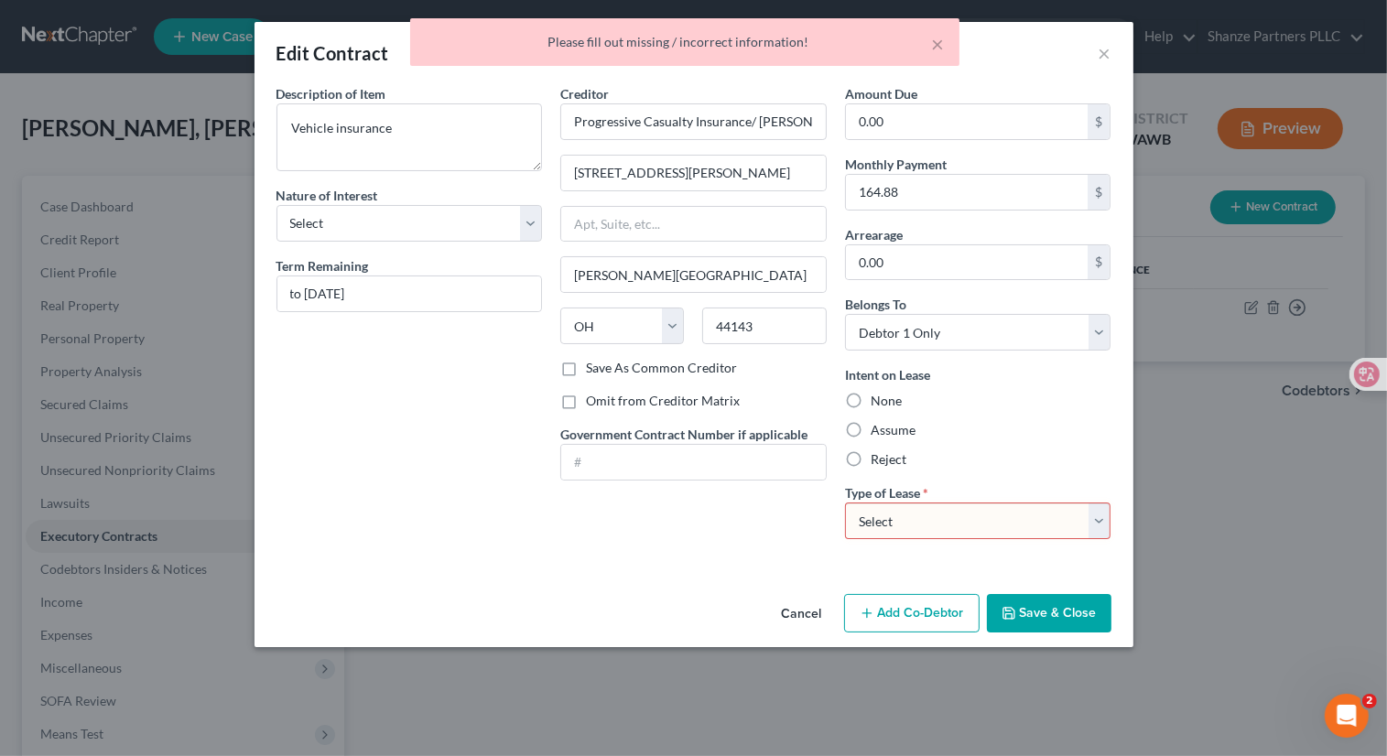
click at [1036, 612] on button "Save & Close" at bounding box center [1049, 613] width 125 height 38
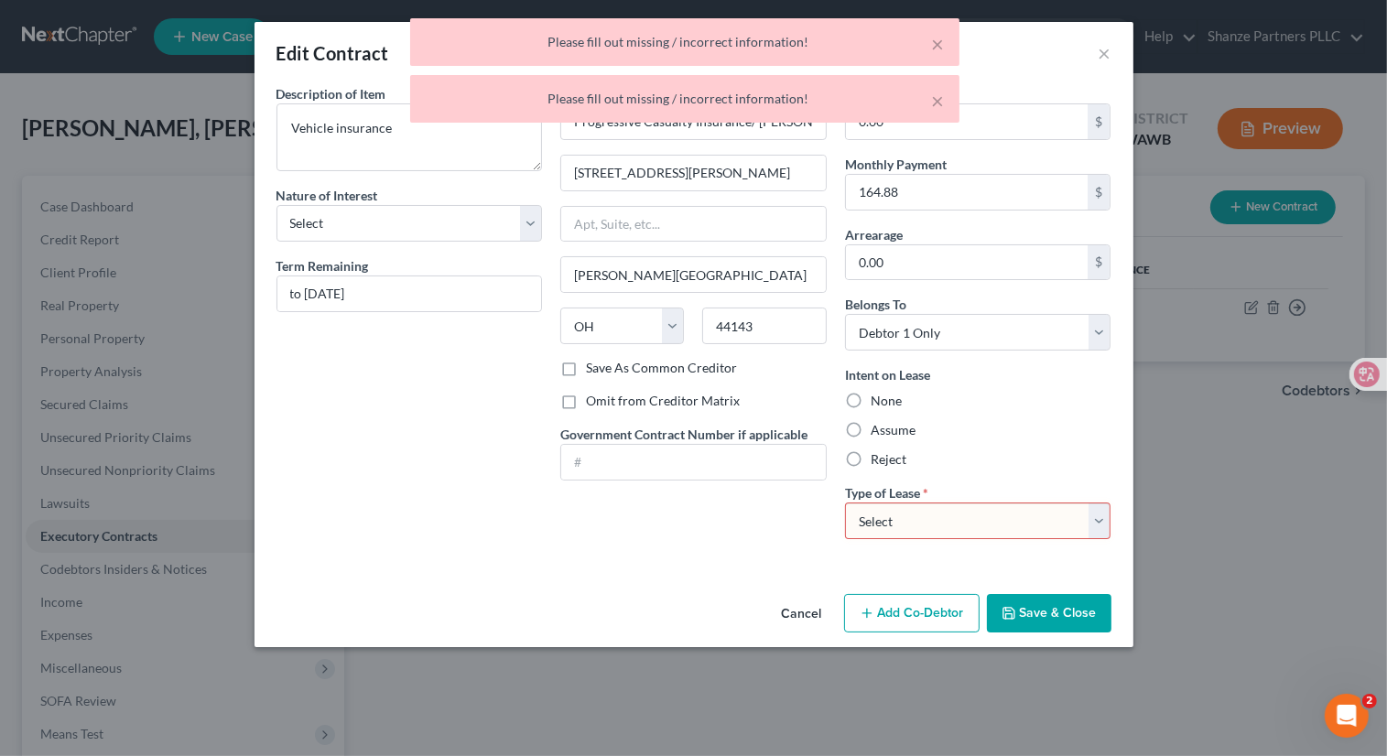
click at [1036, 612] on button "Save & Close" at bounding box center [1049, 613] width 125 height 38
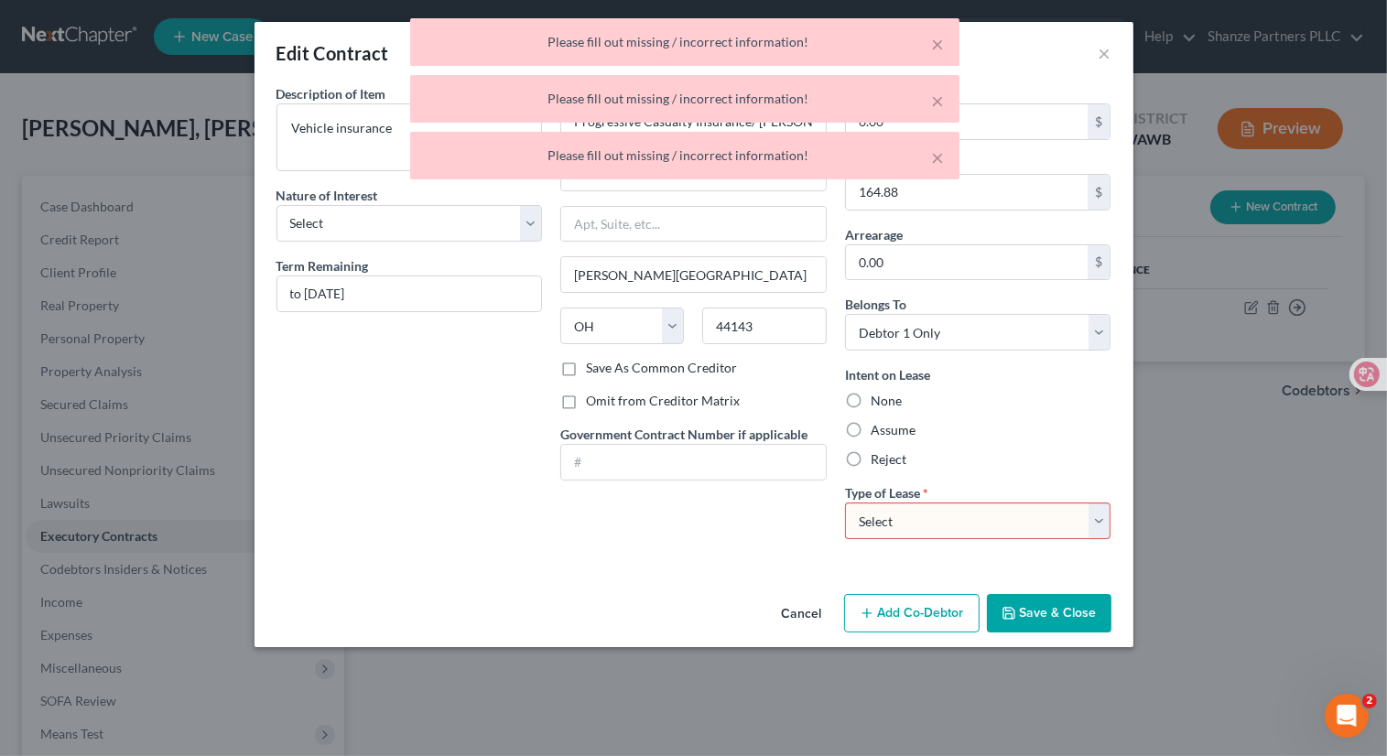
click at [1036, 612] on button "Save & Close" at bounding box center [1049, 613] width 125 height 38
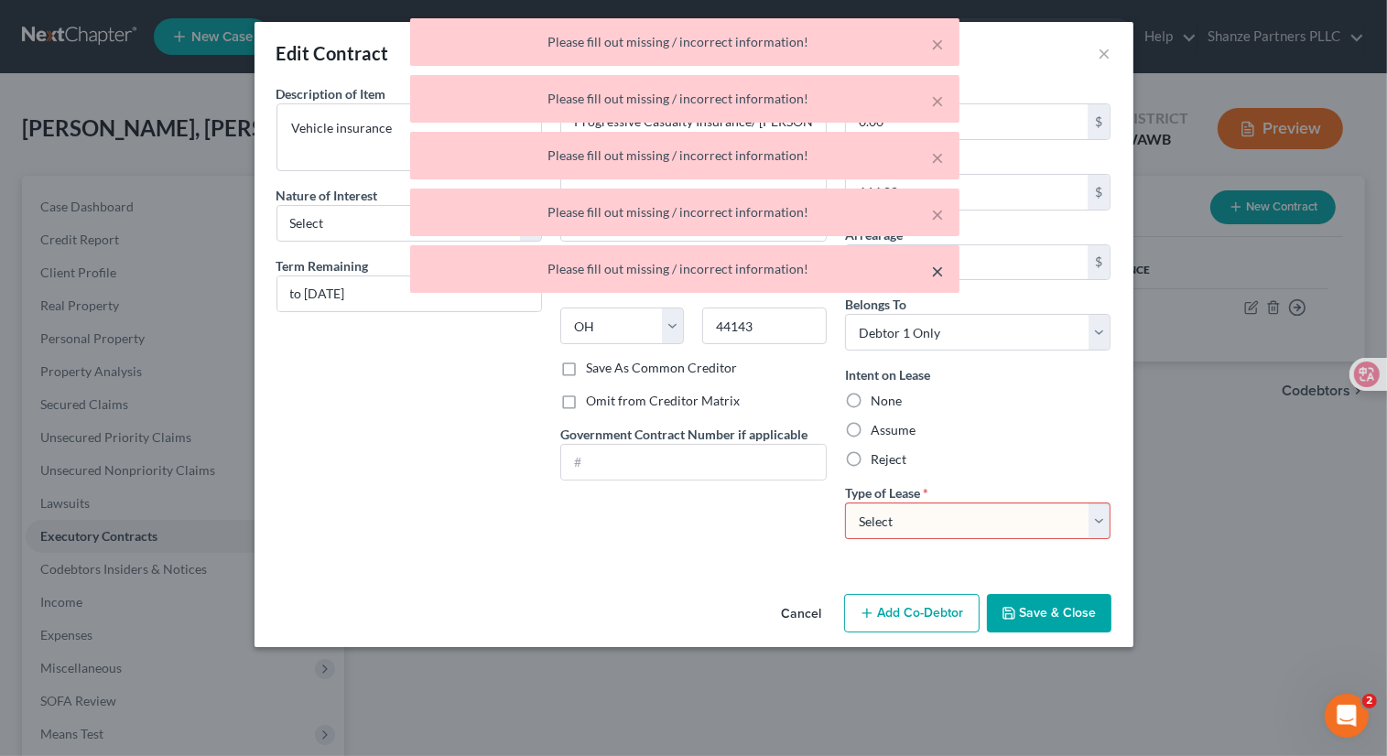
click at [941, 270] on button "×" at bounding box center [938, 271] width 13 height 22
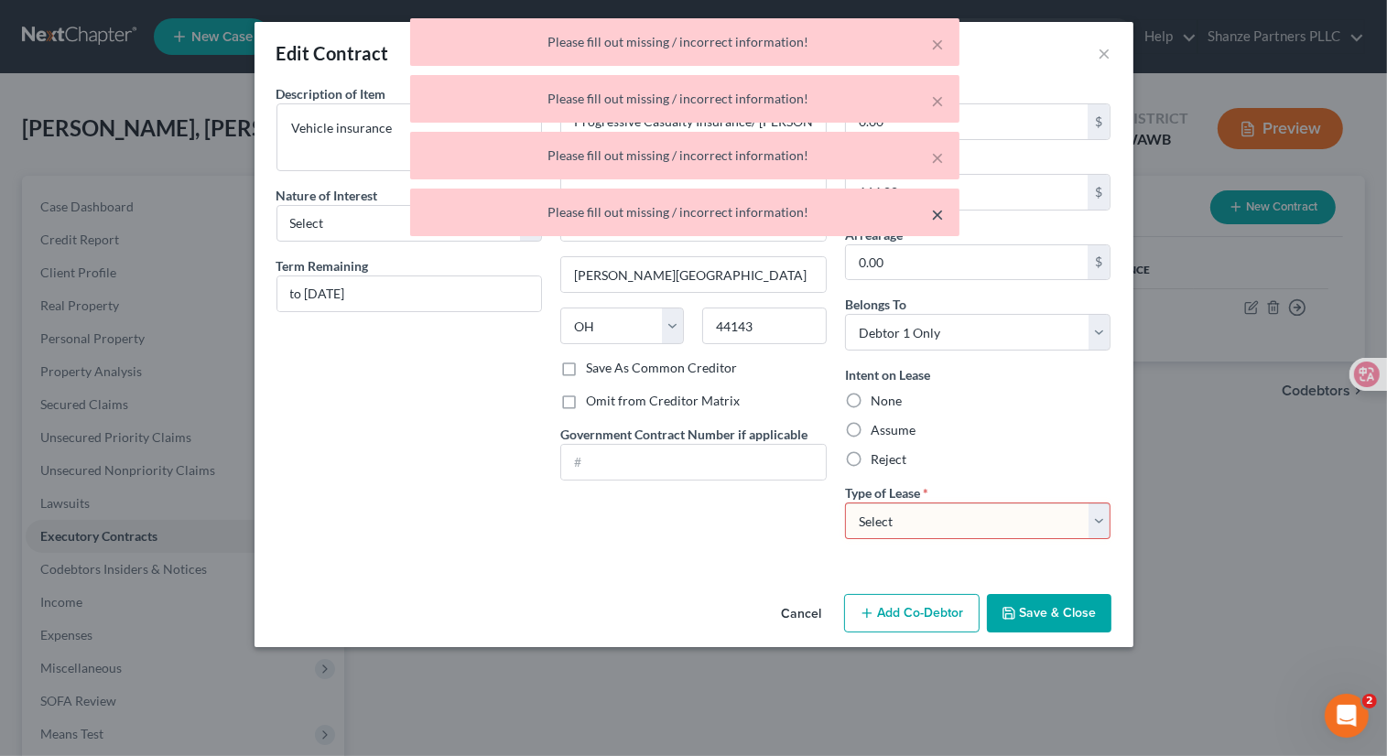
click at [940, 221] on button "×" at bounding box center [938, 214] width 13 height 22
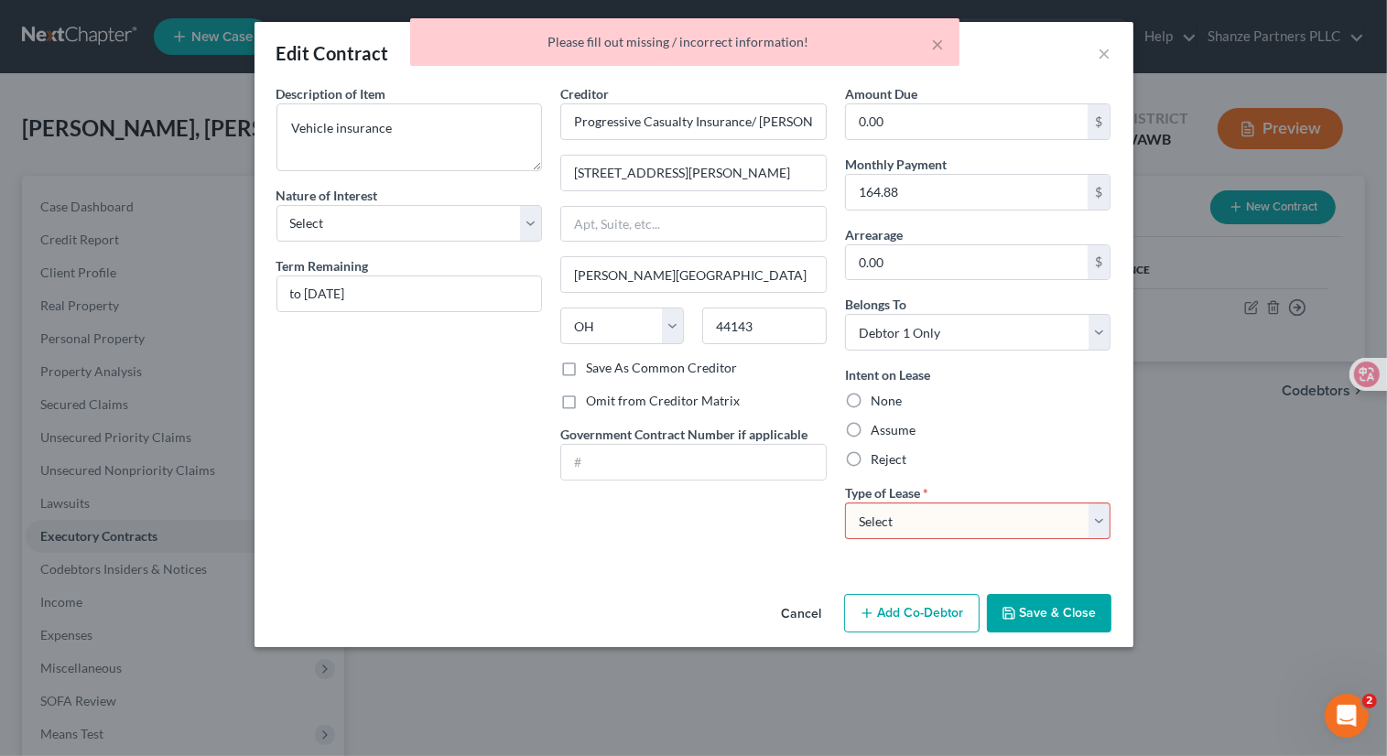
click at [1056, 519] on select "Select Real Estate Car Other" at bounding box center [978, 521] width 266 height 37
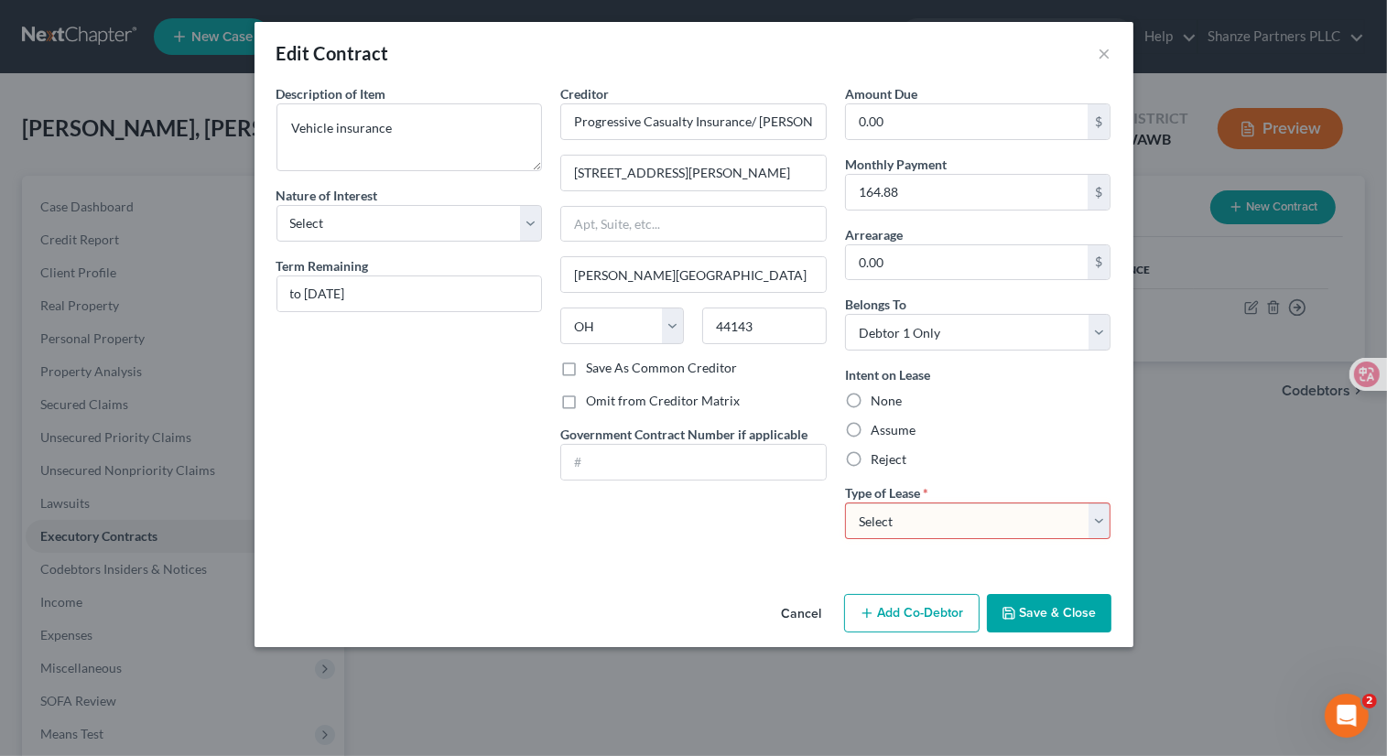
select select "2"
click at [845, 503] on select "Select Real Estate Car Other" at bounding box center [978, 521] width 266 height 37
click at [1081, 522] on select "Select Real Estate Car Other" at bounding box center [978, 521] width 266 height 37
click at [845, 503] on select "Select Real Estate Car Other" at bounding box center [978, 521] width 266 height 37
click at [961, 520] on select "Select Real Estate Car Other" at bounding box center [978, 521] width 266 height 37
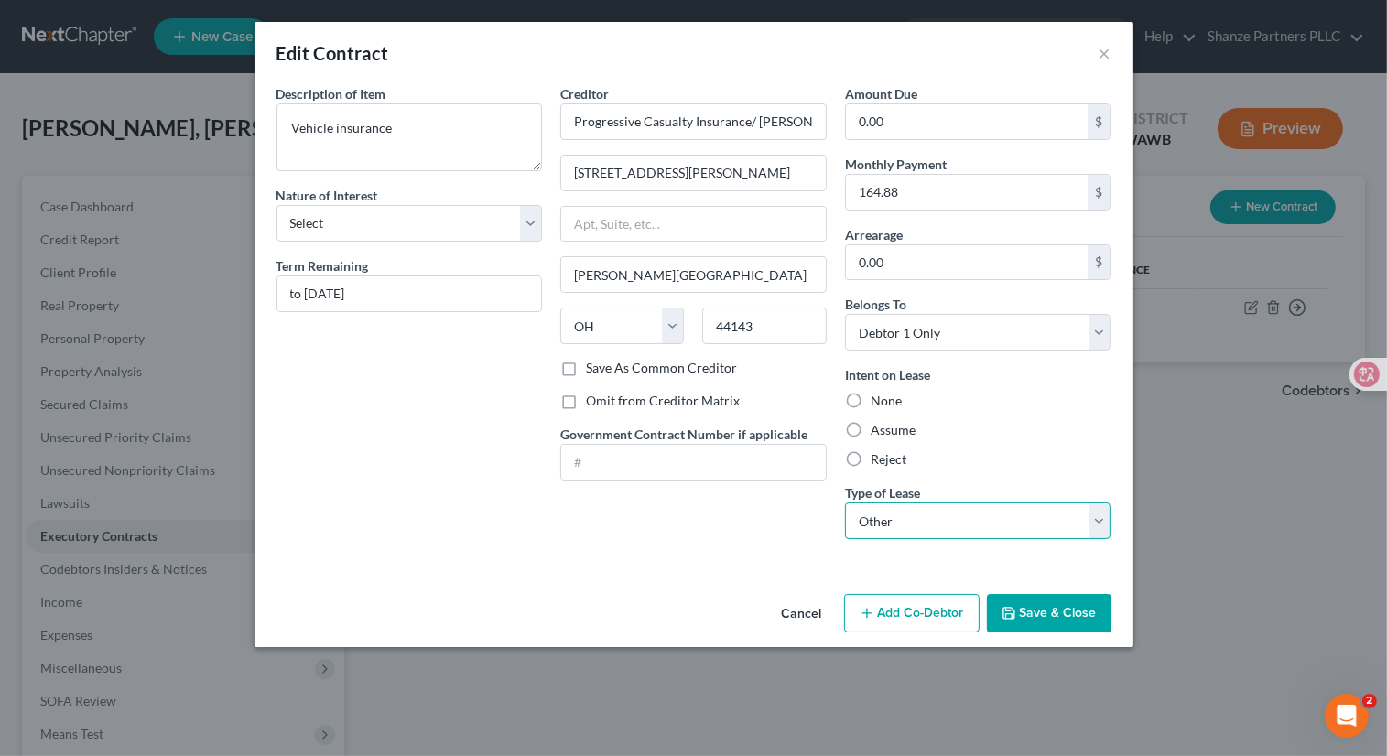
click at [845, 503] on select "Select Real Estate Car Other" at bounding box center [978, 521] width 266 height 37
click at [871, 400] on label "None" at bounding box center [886, 401] width 31 height 18
click at [878, 400] on input "None" at bounding box center [884, 398] width 12 height 12
radio input "true"
click at [914, 510] on select "Select Real Estate Car Other" at bounding box center [978, 521] width 266 height 37
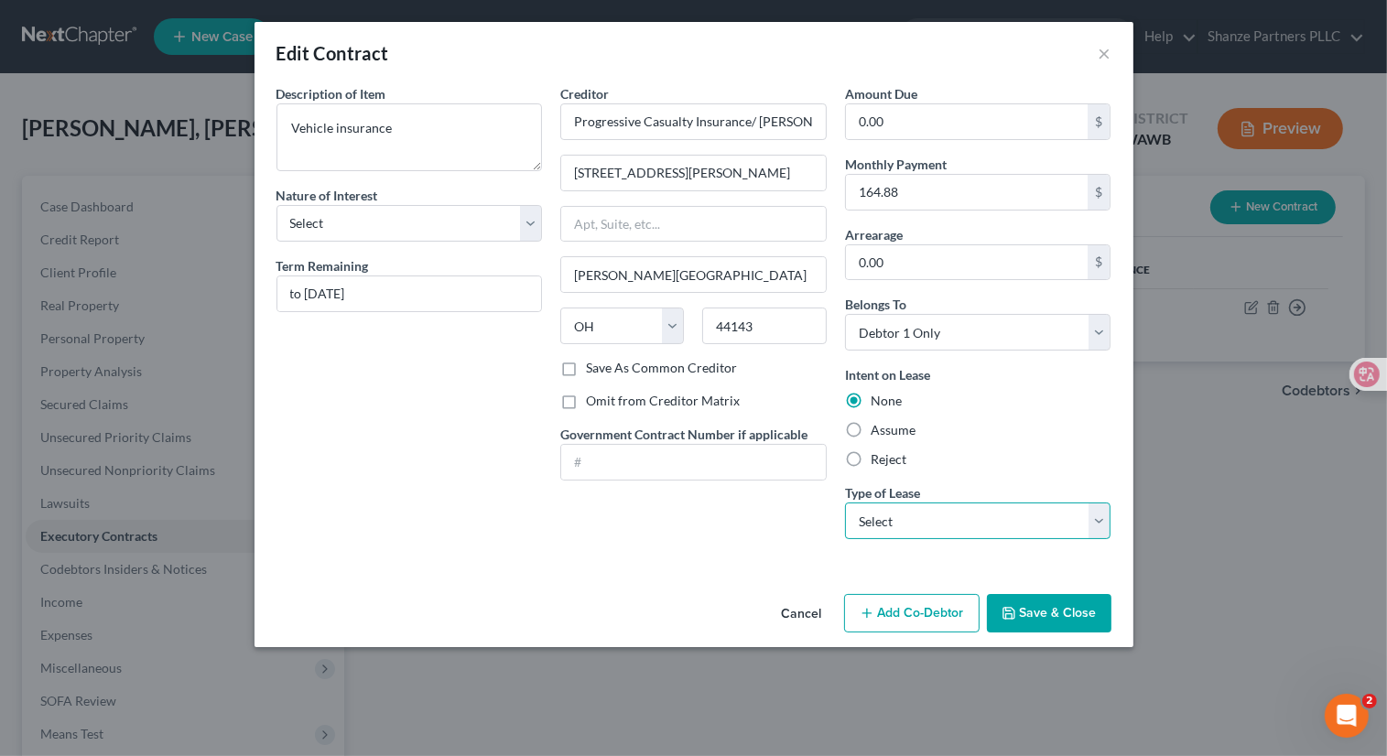
click at [845, 503] on select "Select Real Estate Car Other" at bounding box center [978, 521] width 266 height 37
click at [931, 522] on select "Select Real Estate Car Other" at bounding box center [978, 521] width 266 height 37
select select "2"
click at [845, 503] on select "Select Real Estate Car Other" at bounding box center [978, 521] width 266 height 37
click at [1041, 607] on button "Save & Close" at bounding box center [1049, 613] width 125 height 38
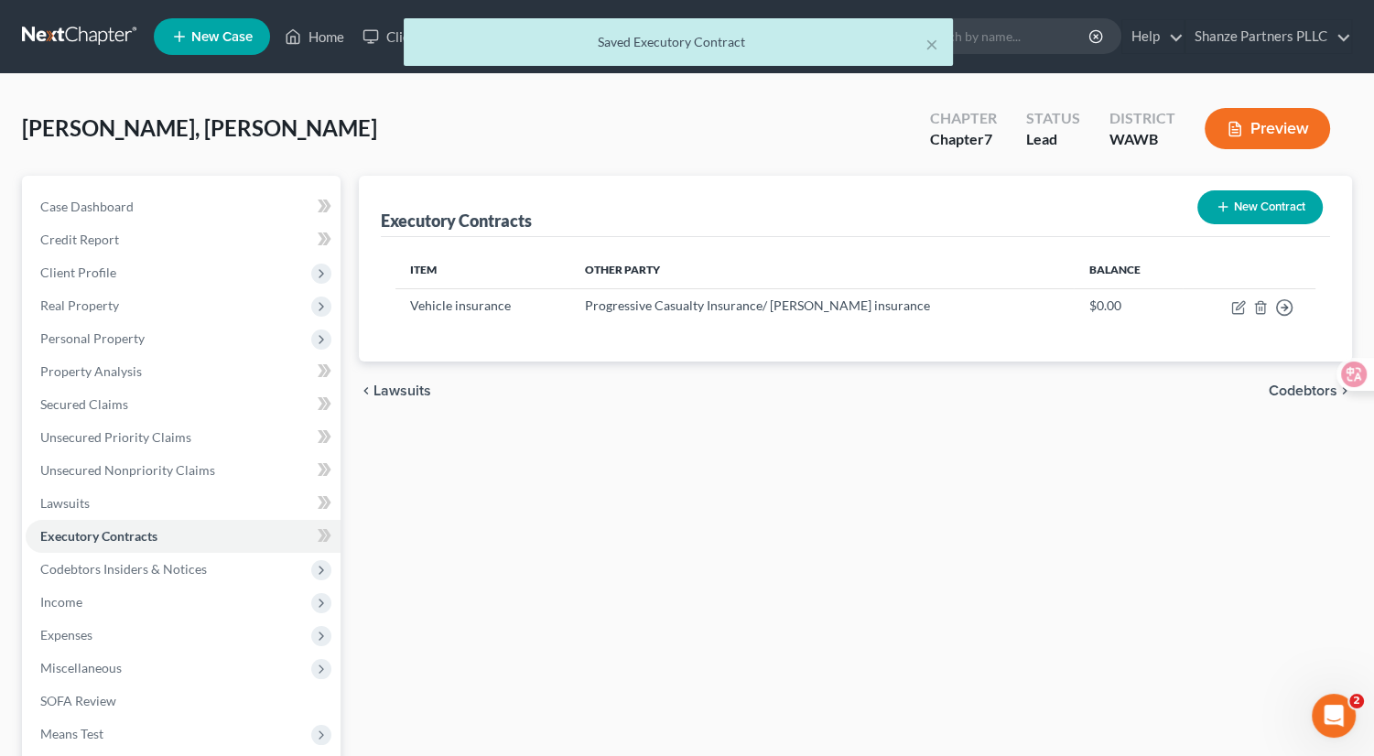
click at [1241, 201] on button "New Contract" at bounding box center [1259, 207] width 125 height 34
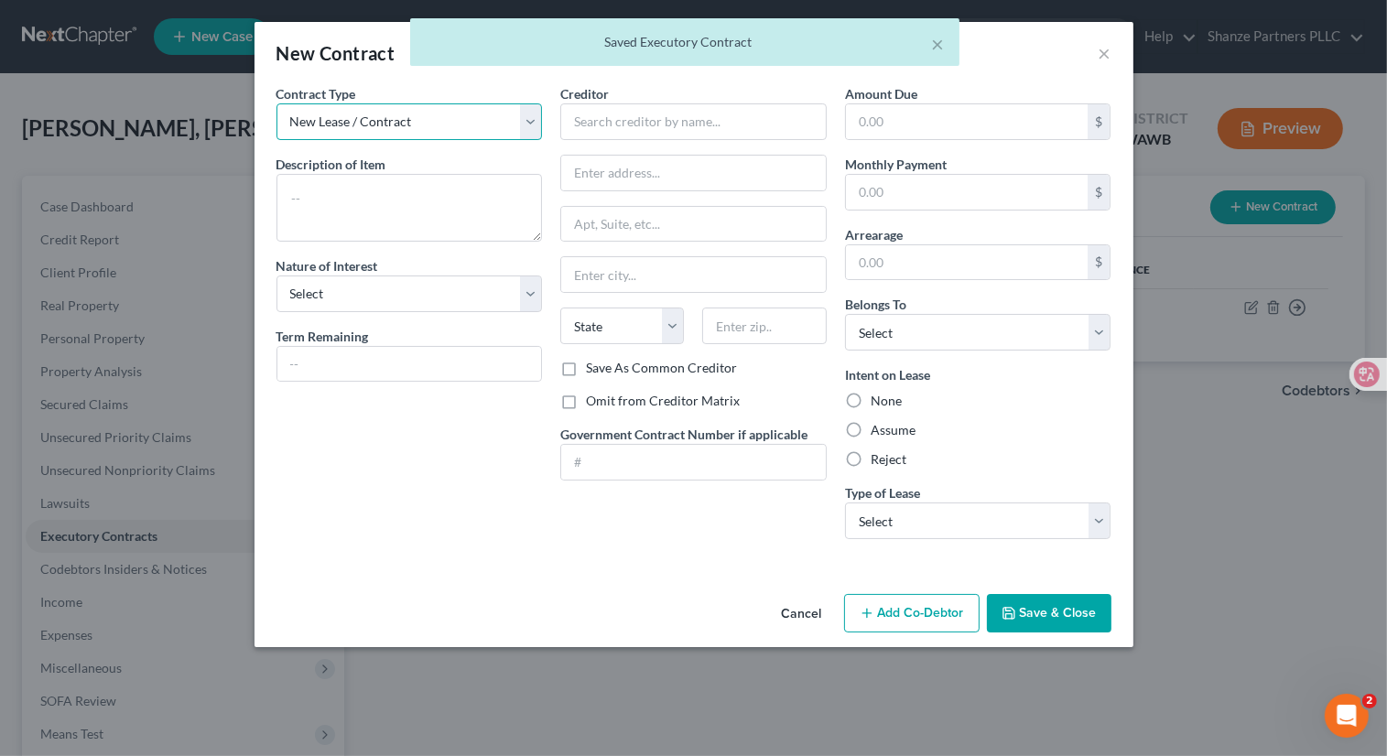
click at [524, 121] on select "New Lease / Contract New Timeshare" at bounding box center [409, 121] width 266 height 37
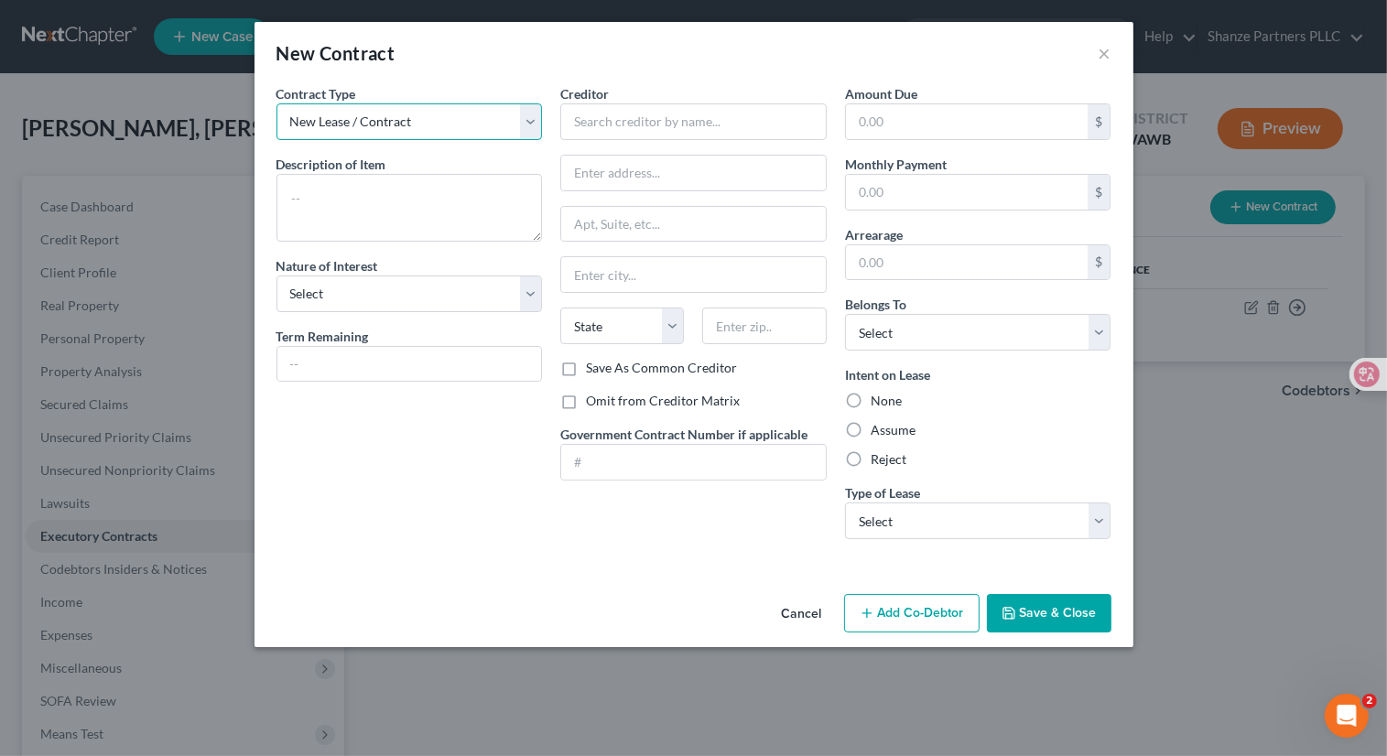
click at [276, 103] on select "New Lease / Contract New Timeshare" at bounding box center [409, 121] width 266 height 37
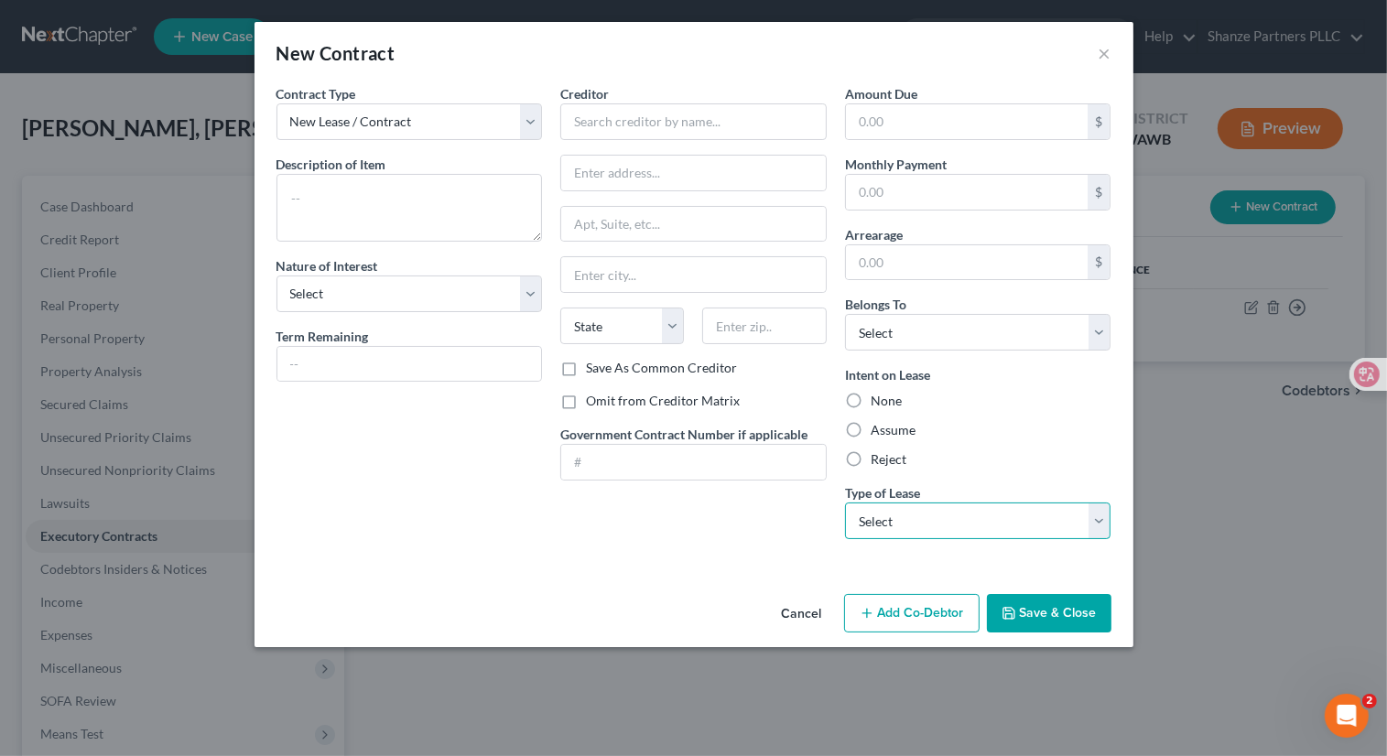
click at [940, 514] on select "Select Real Estate Car Other" at bounding box center [978, 521] width 266 height 37
click at [1041, 614] on button "Save & Close" at bounding box center [1049, 613] width 125 height 38
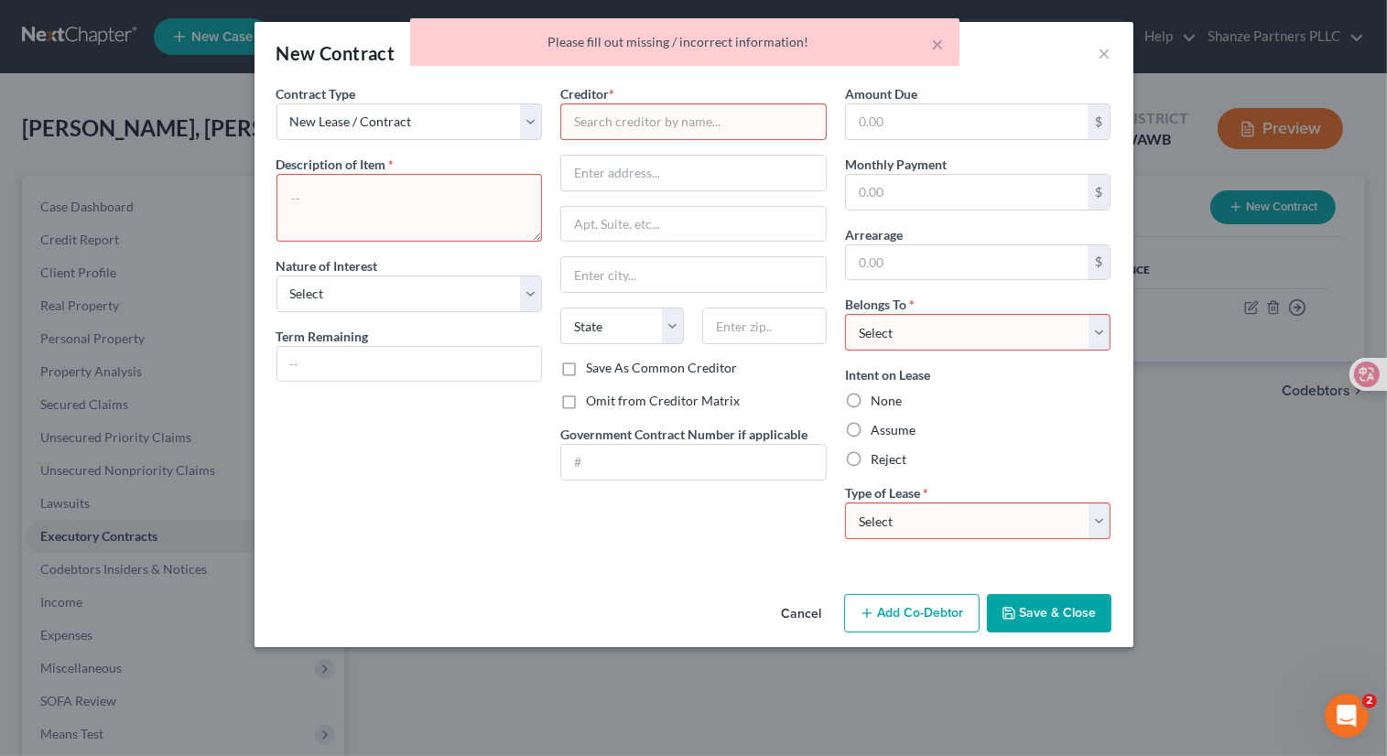
click at [800, 604] on button "Cancel" at bounding box center [802, 614] width 70 height 37
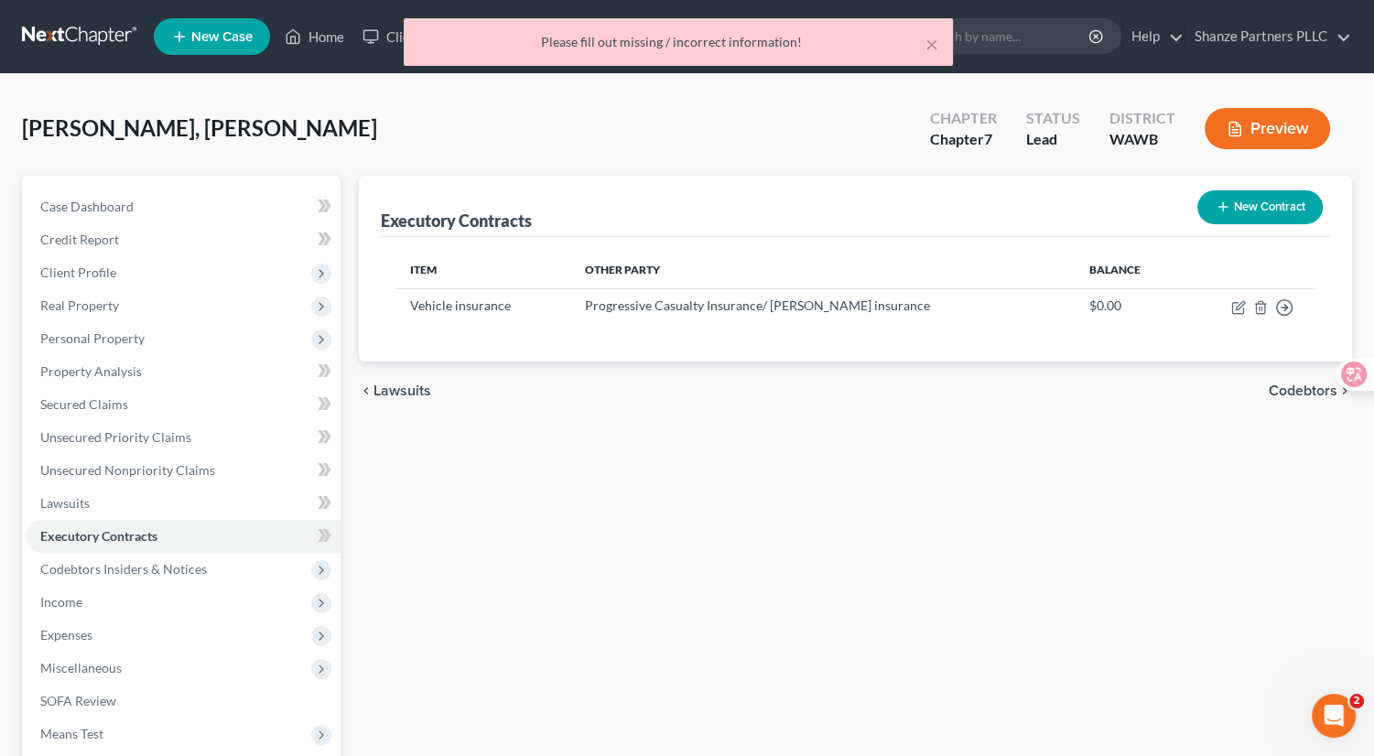
click at [1275, 113] on button "Preview" at bounding box center [1267, 128] width 125 height 41
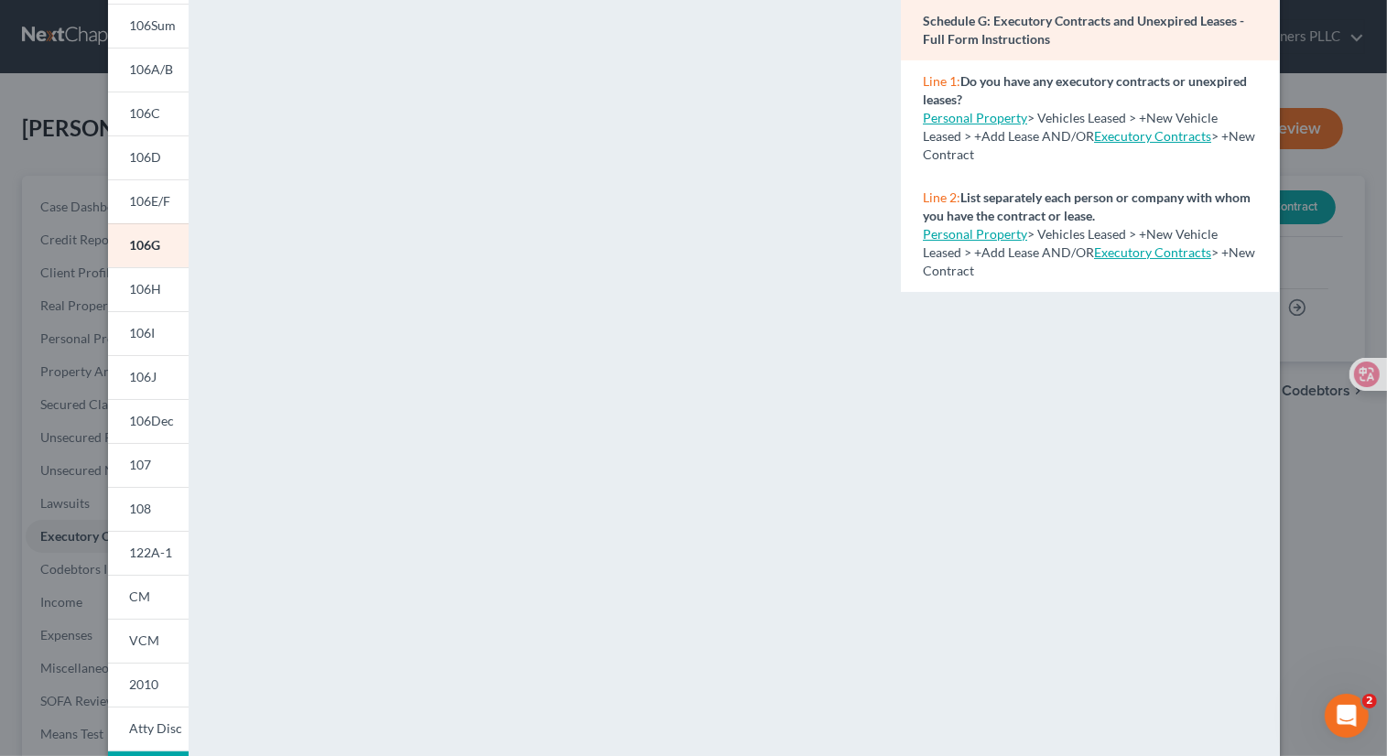
scroll to position [276, 0]
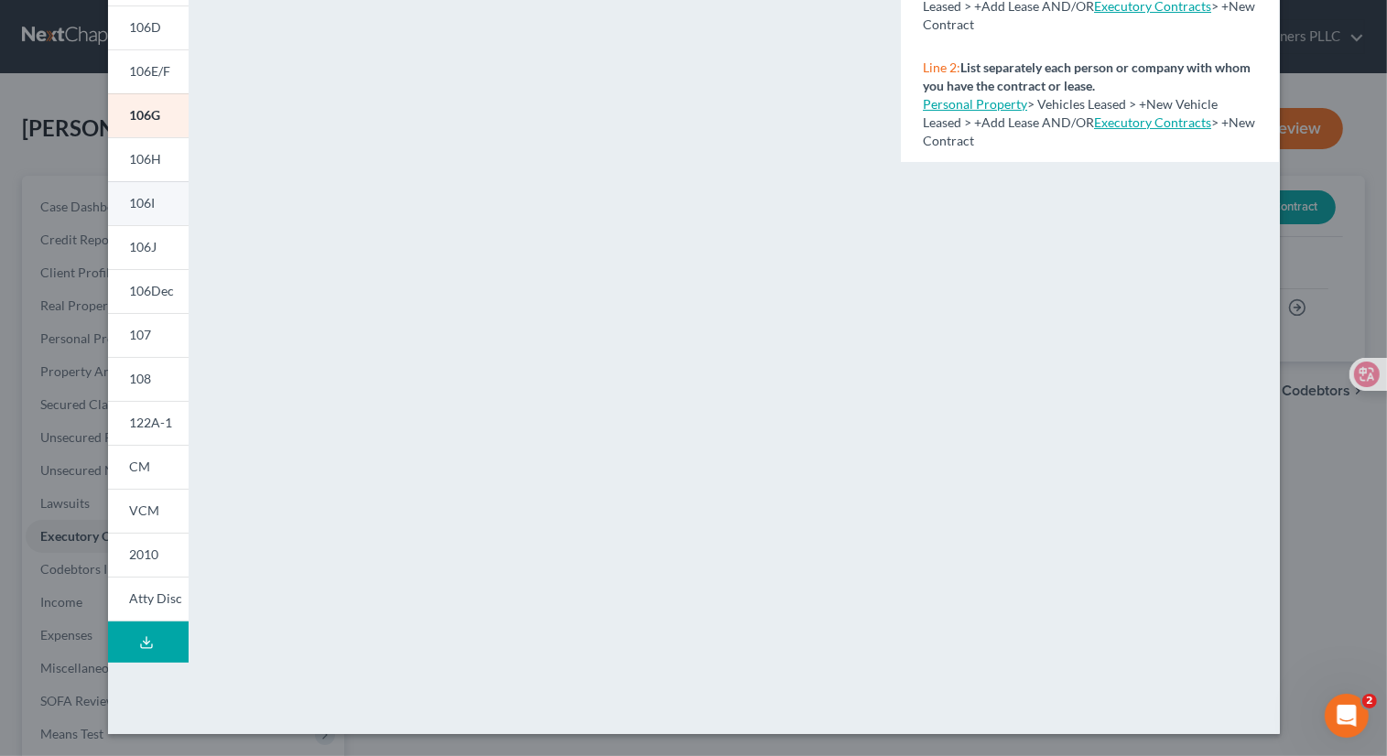
click at [142, 193] on link "106I" at bounding box center [148, 203] width 81 height 44
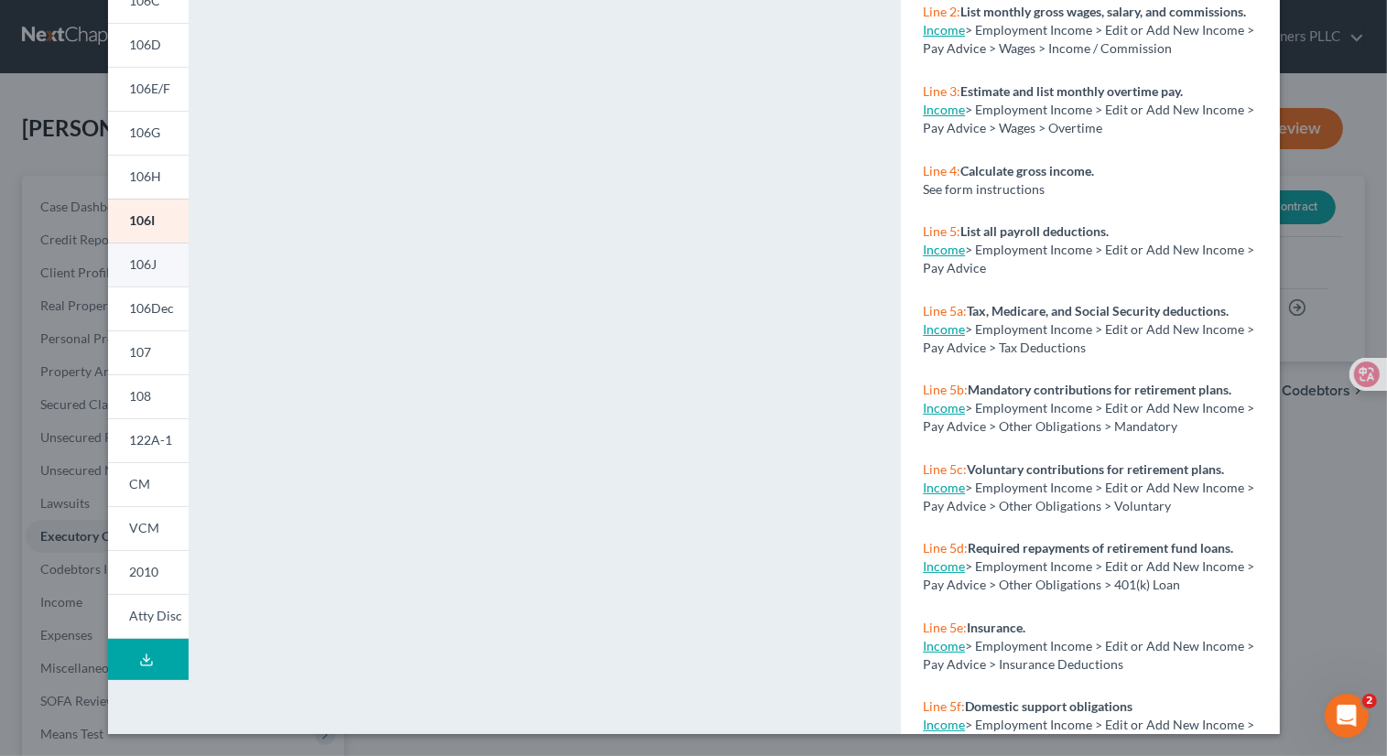
scroll to position [259, 0]
click at [145, 287] on link "106Dec" at bounding box center [148, 309] width 81 height 44
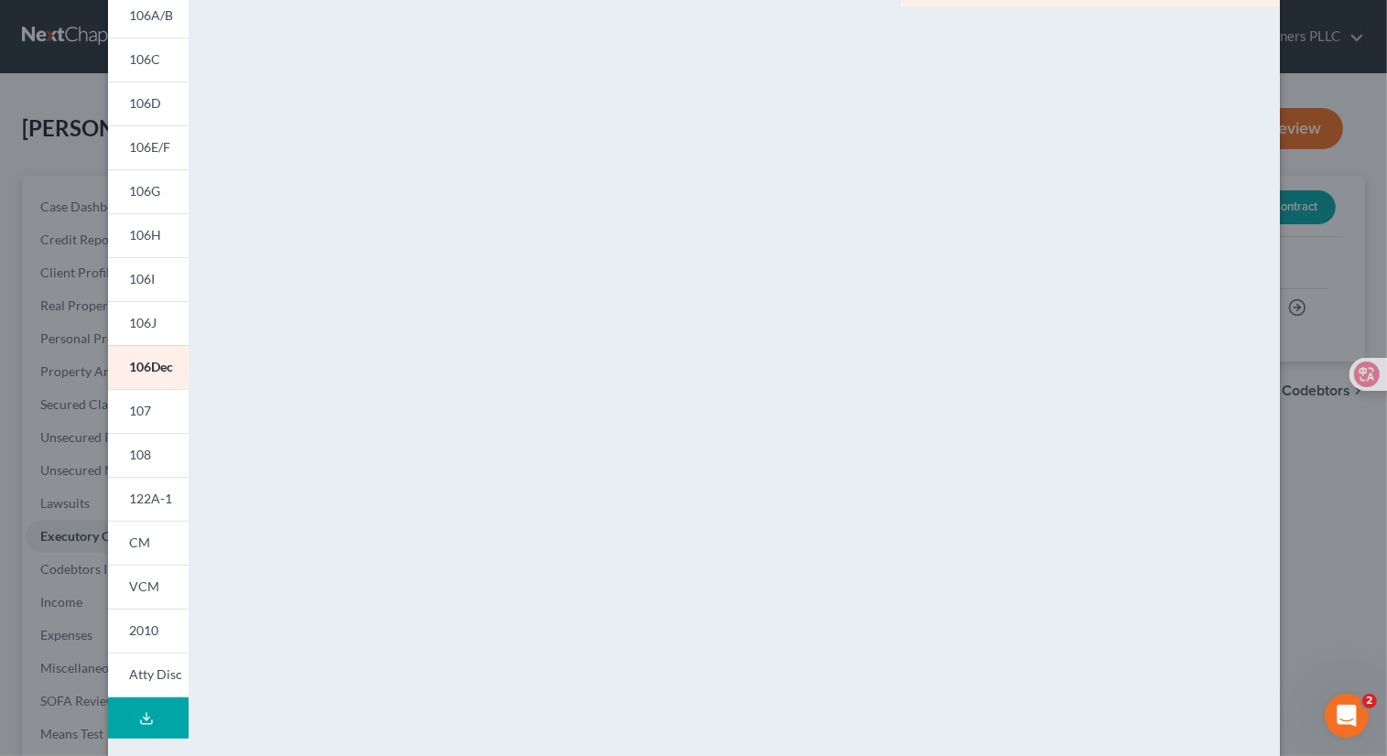
scroll to position [145, 0]
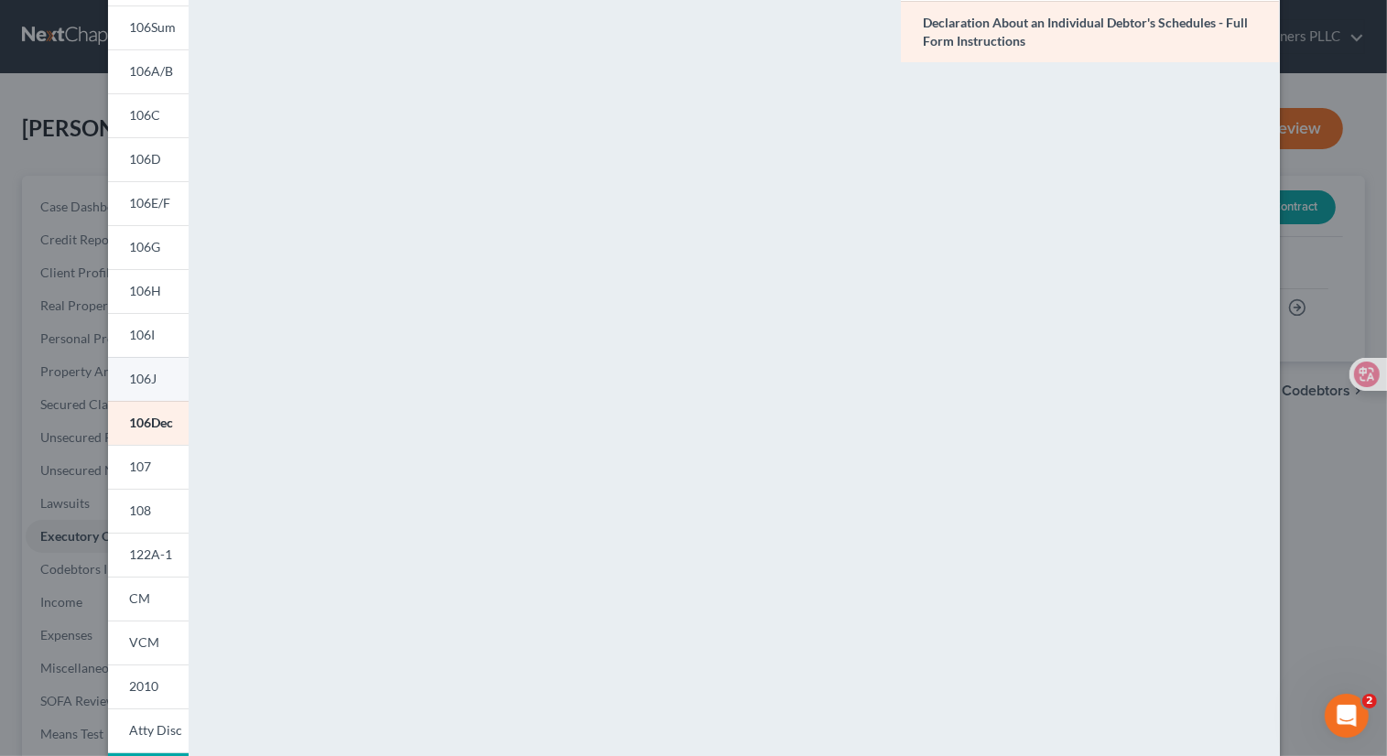
click at [153, 377] on link "106J" at bounding box center [148, 379] width 81 height 44
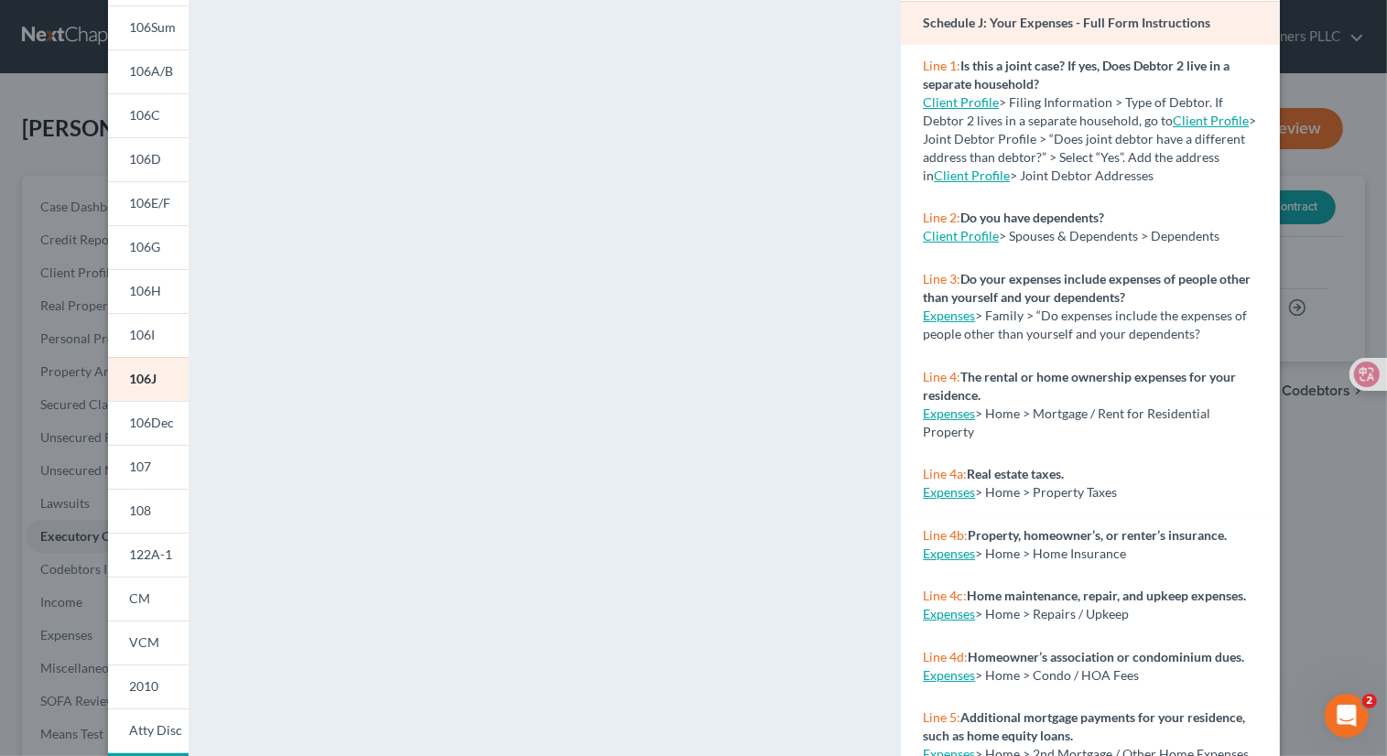
scroll to position [88, 0]
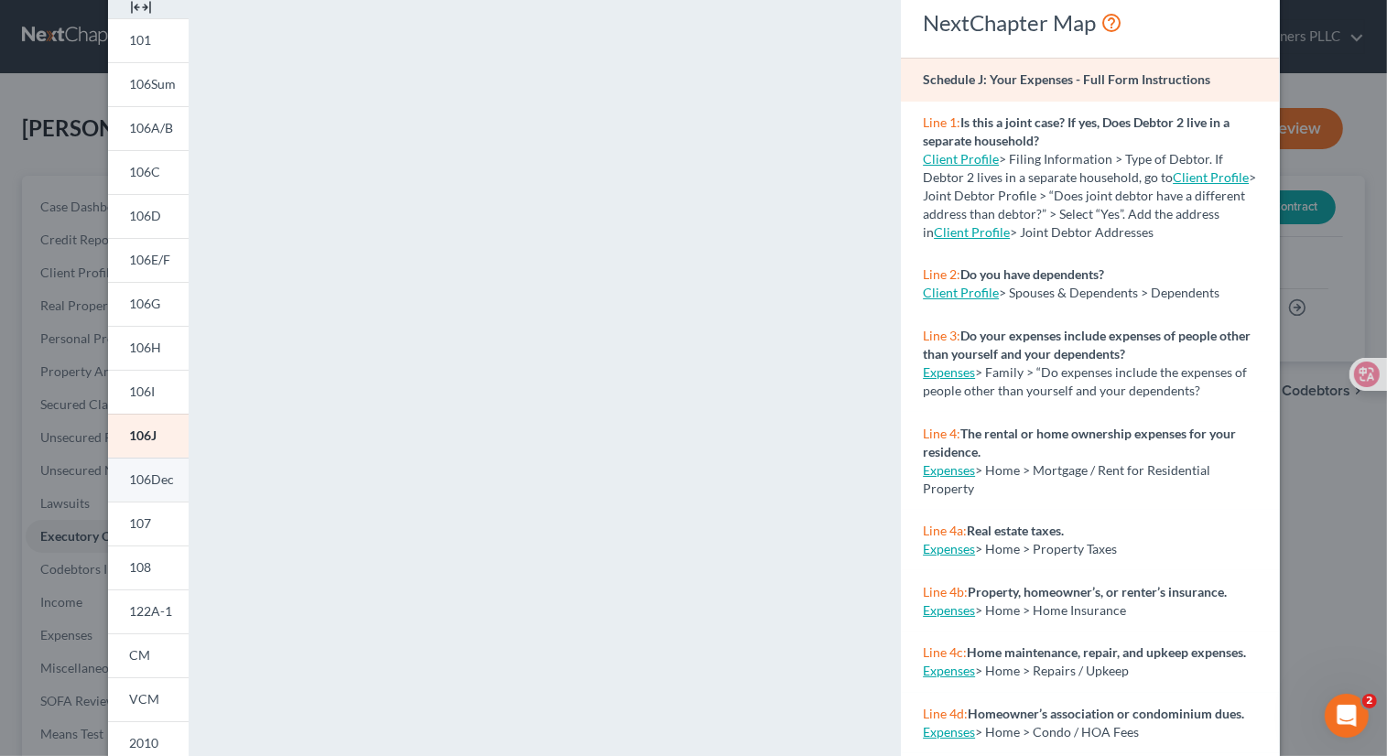
click at [147, 487] on span "106Dec" at bounding box center [152, 479] width 45 height 16
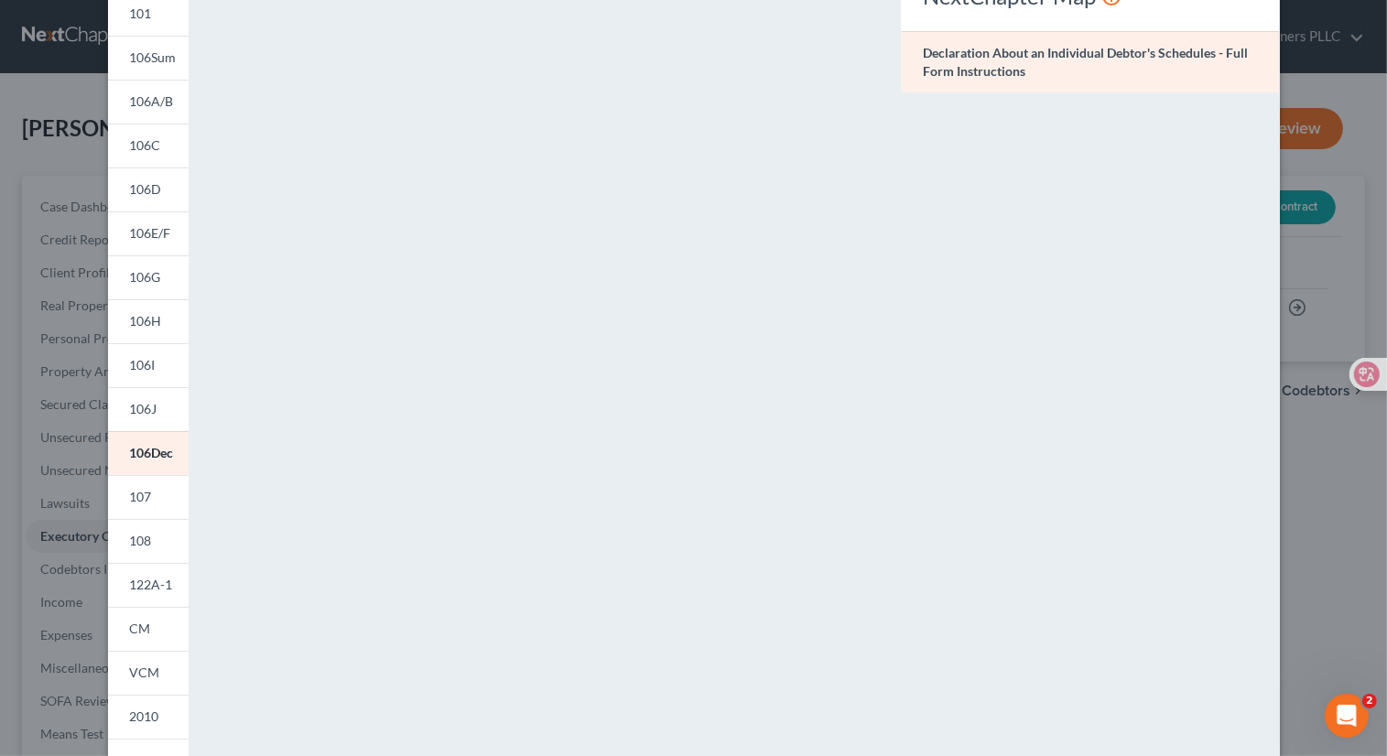
scroll to position [89, 0]
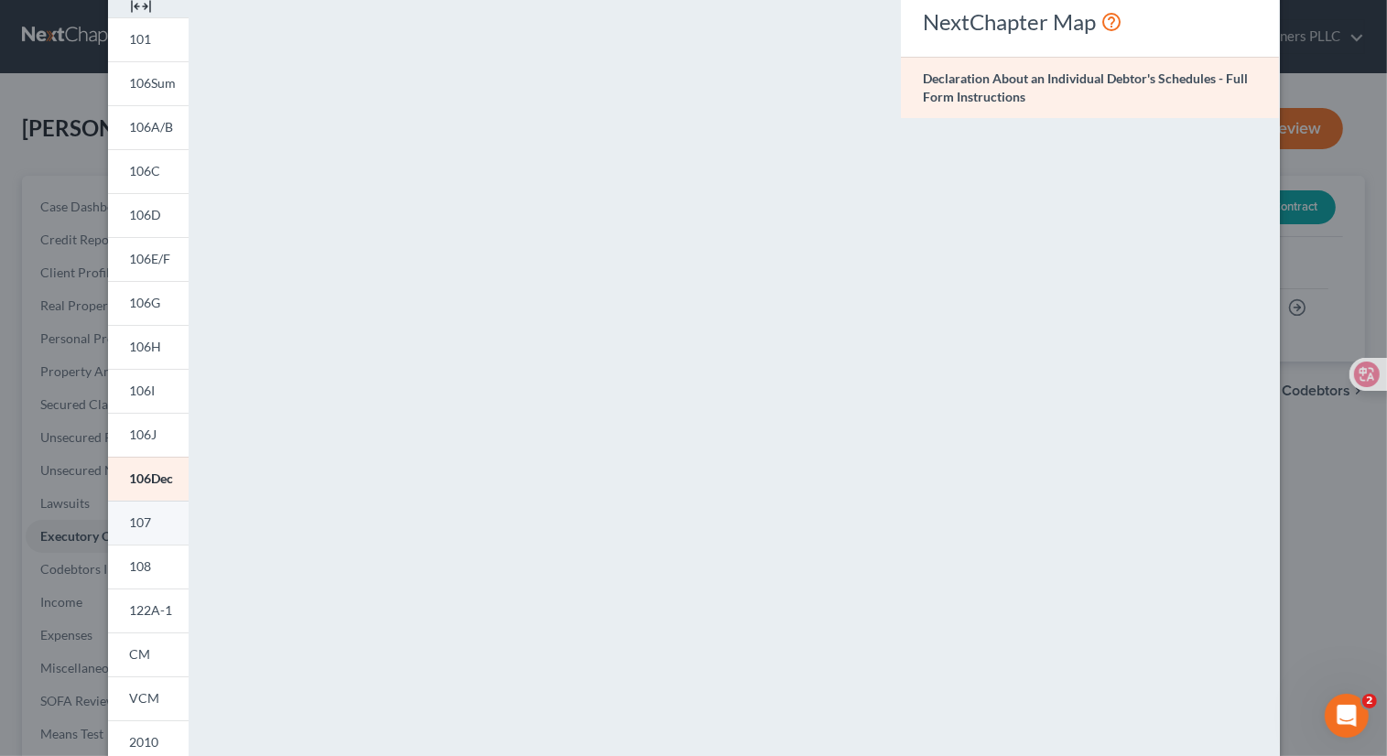
click at [137, 520] on span "107" at bounding box center [141, 522] width 22 height 16
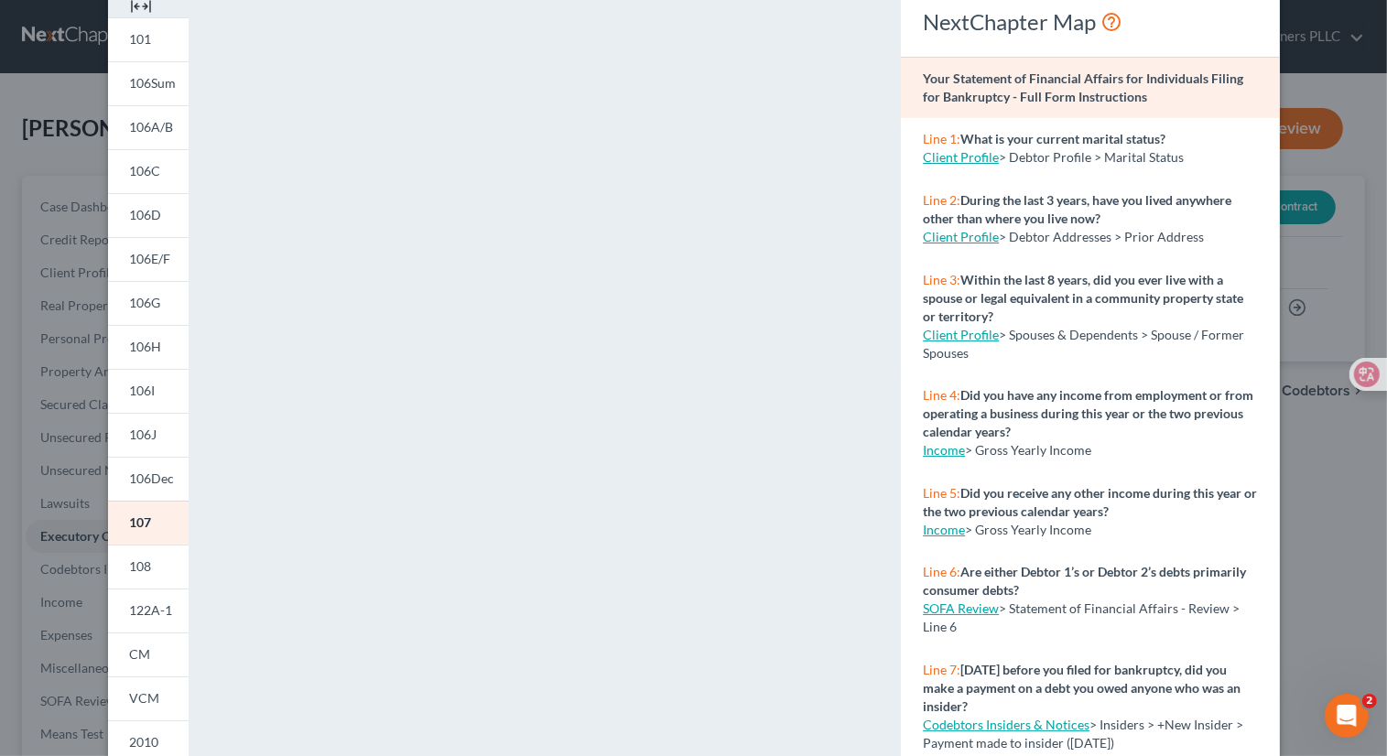
scroll to position [88, 0]
click at [140, 568] on span "108" at bounding box center [141, 567] width 22 height 16
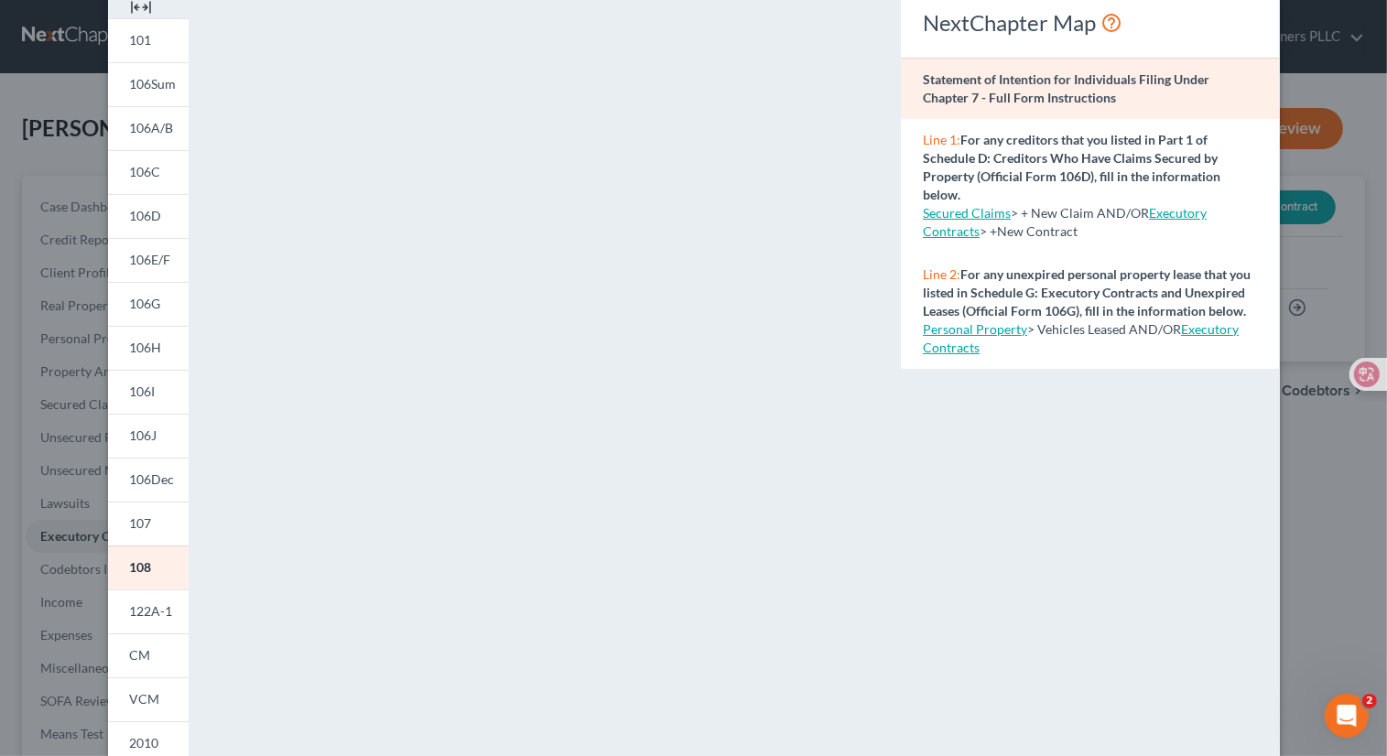
click at [979, 337] on link "Personal Property" at bounding box center [975, 329] width 104 height 16
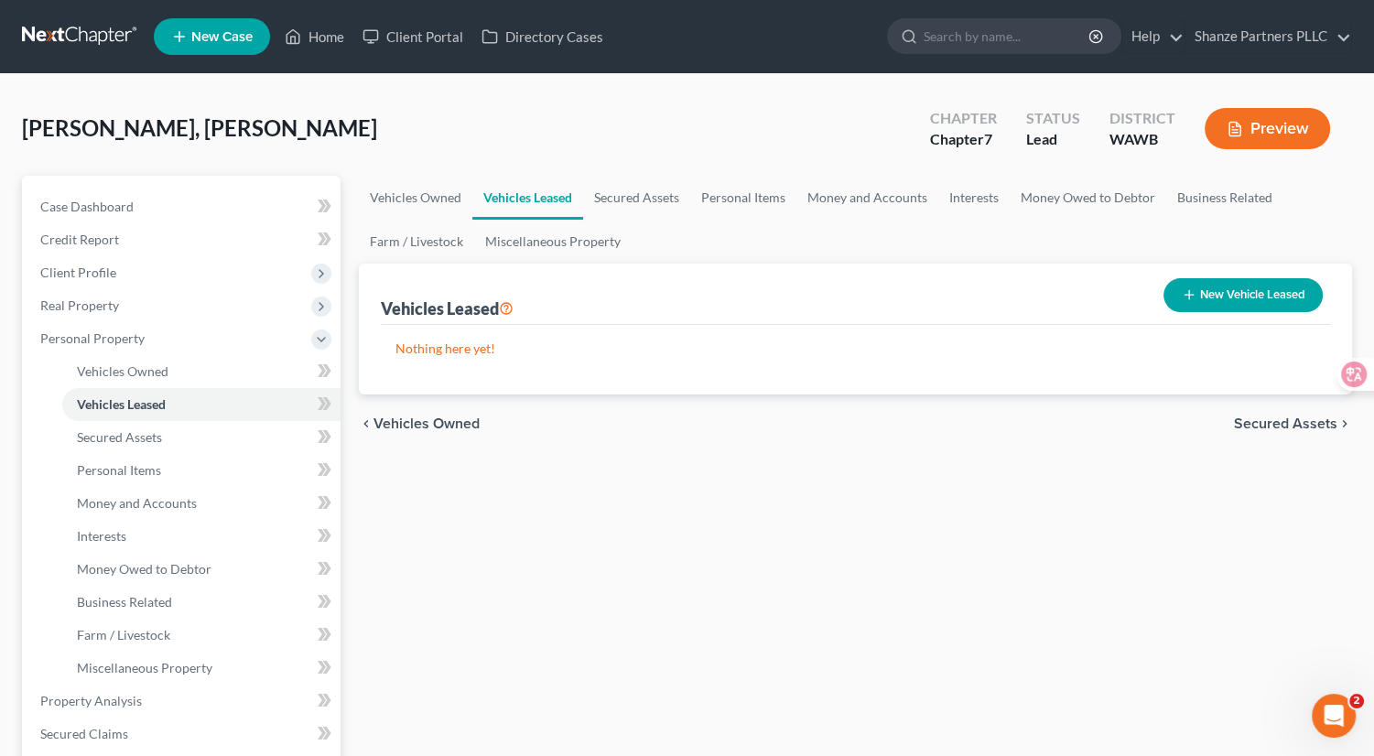
click at [1191, 297] on icon "button" at bounding box center [1189, 294] width 15 height 15
select select "0"
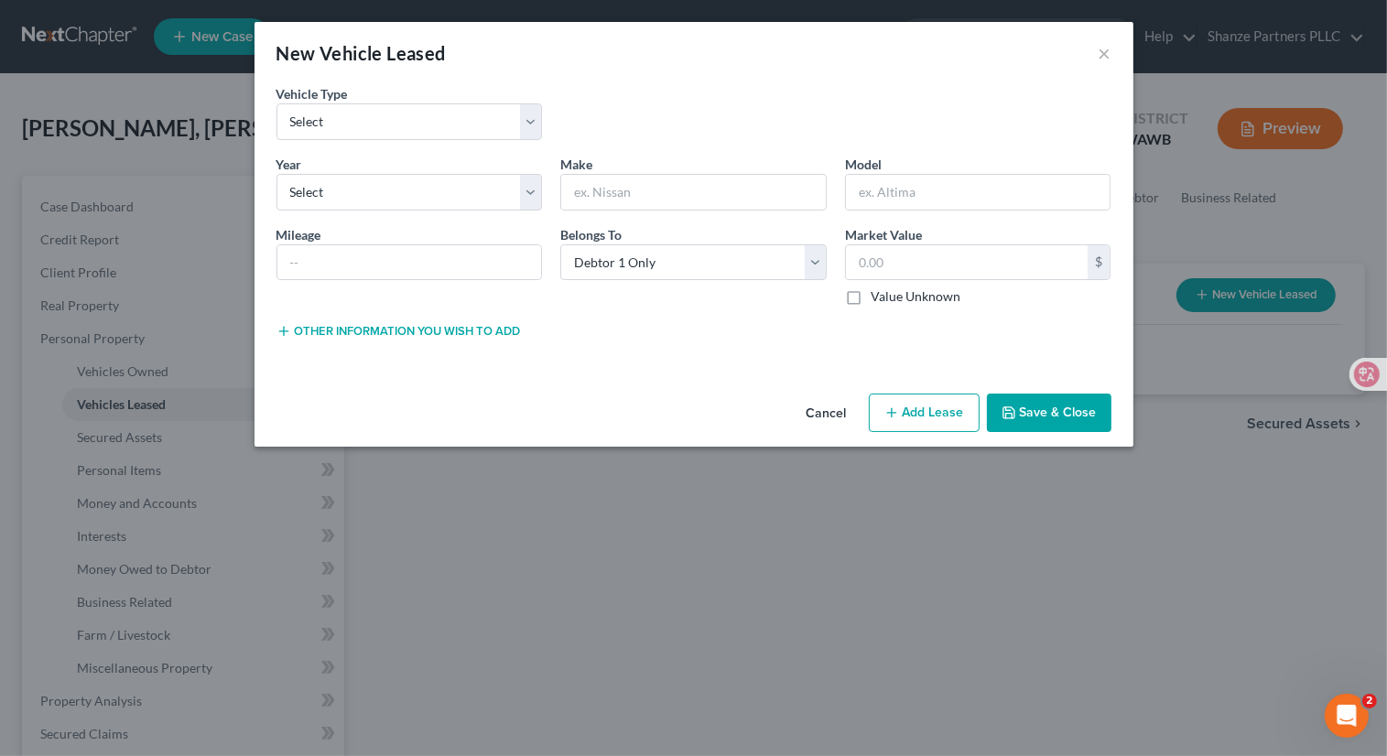
click at [666, 373] on div "Vehicle Type * Select Automobile Truck Trailer Watercraft Aircraft Motor Home A…" at bounding box center [693, 235] width 879 height 302
click at [1109, 57] on button "×" at bounding box center [1105, 53] width 13 height 22
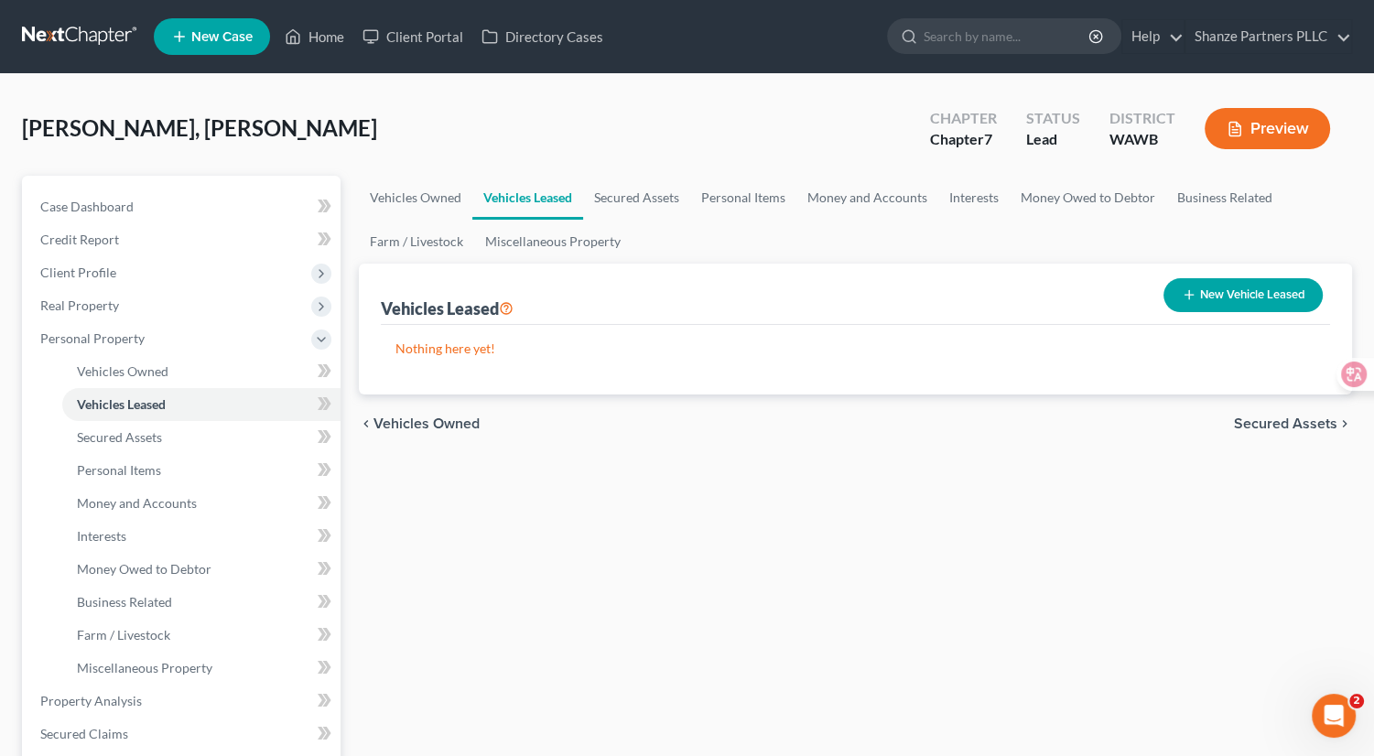
click at [1267, 121] on button "Preview" at bounding box center [1267, 128] width 125 height 41
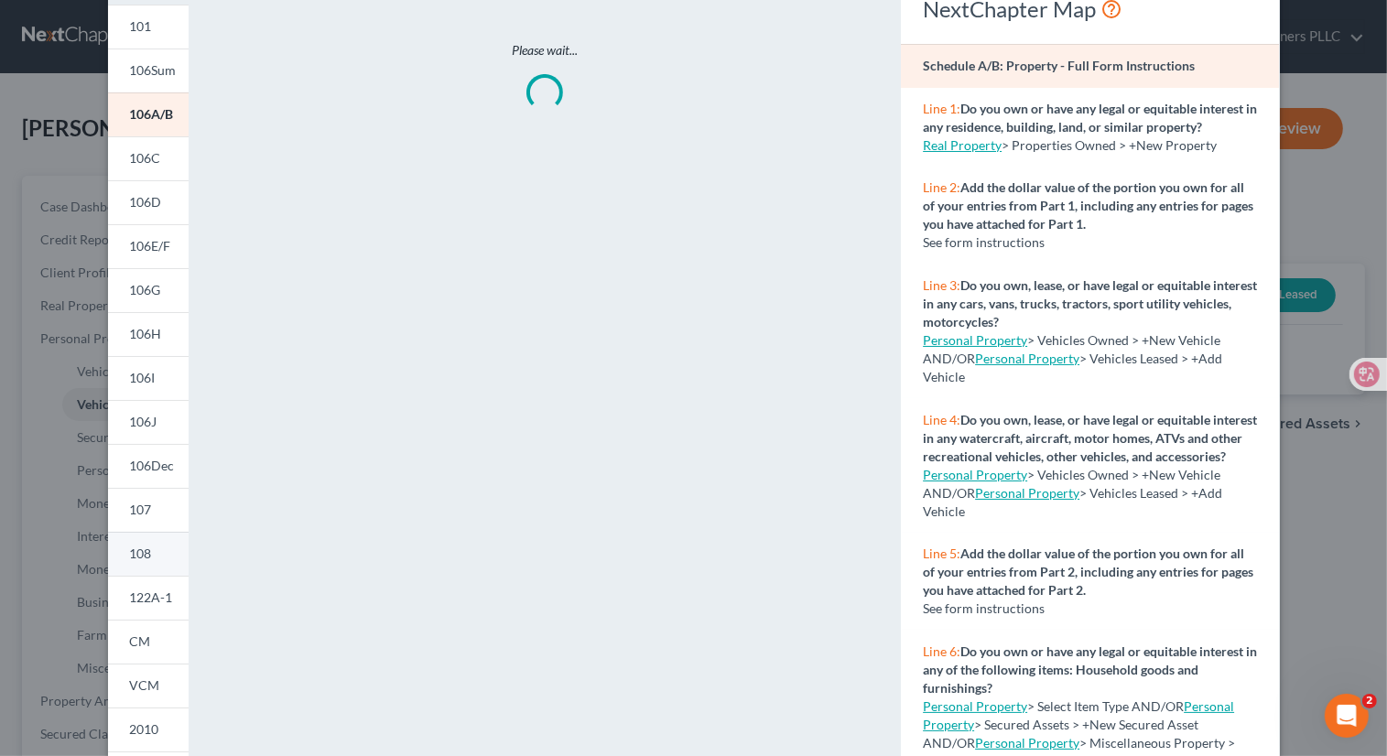
scroll to position [108, 0]
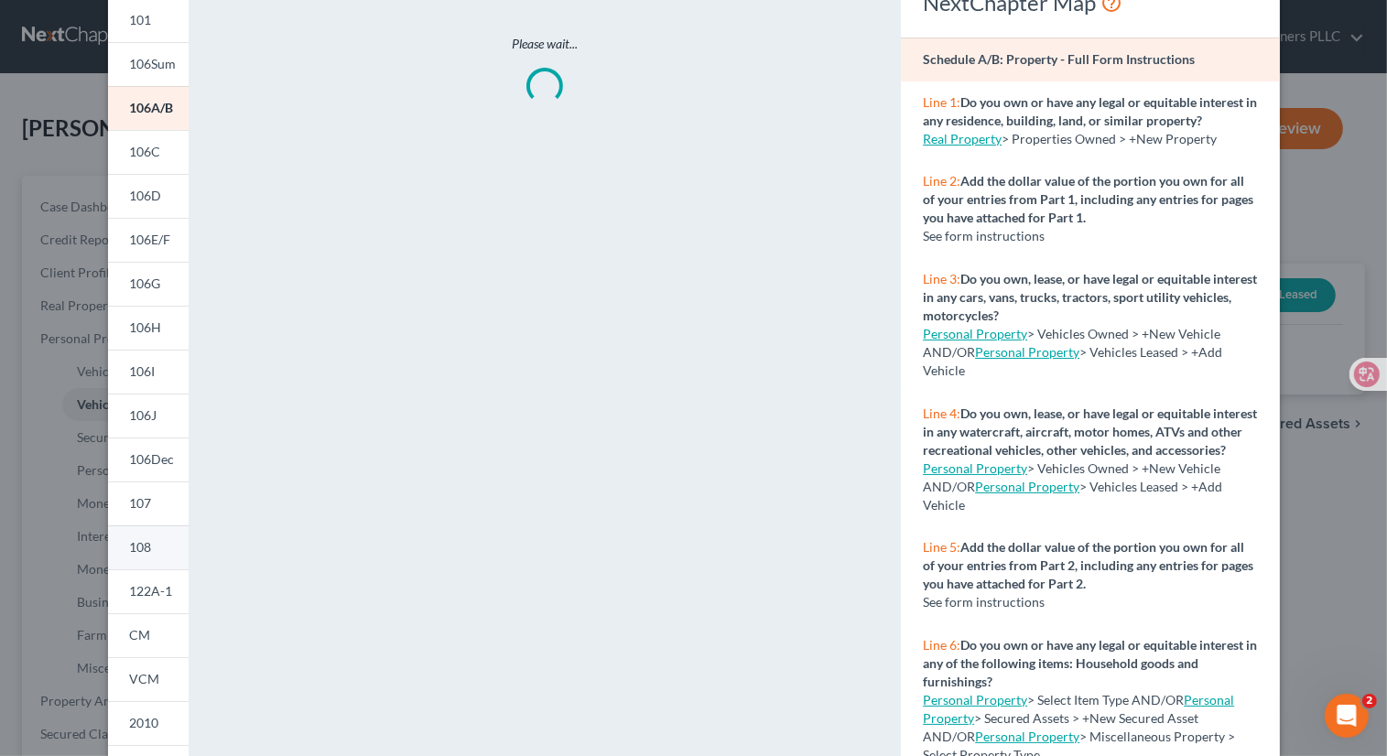
click at [142, 547] on span "108" at bounding box center [141, 547] width 22 height 16
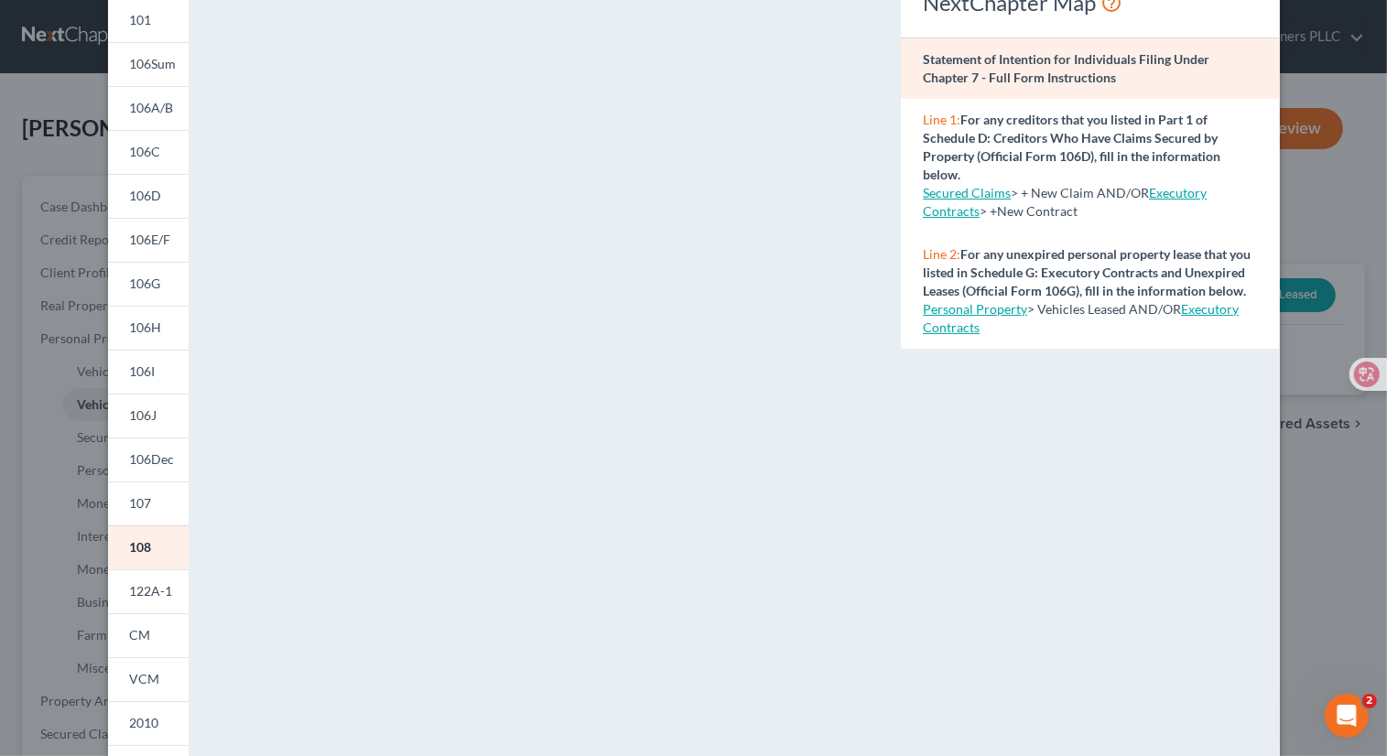
scroll to position [88, 0]
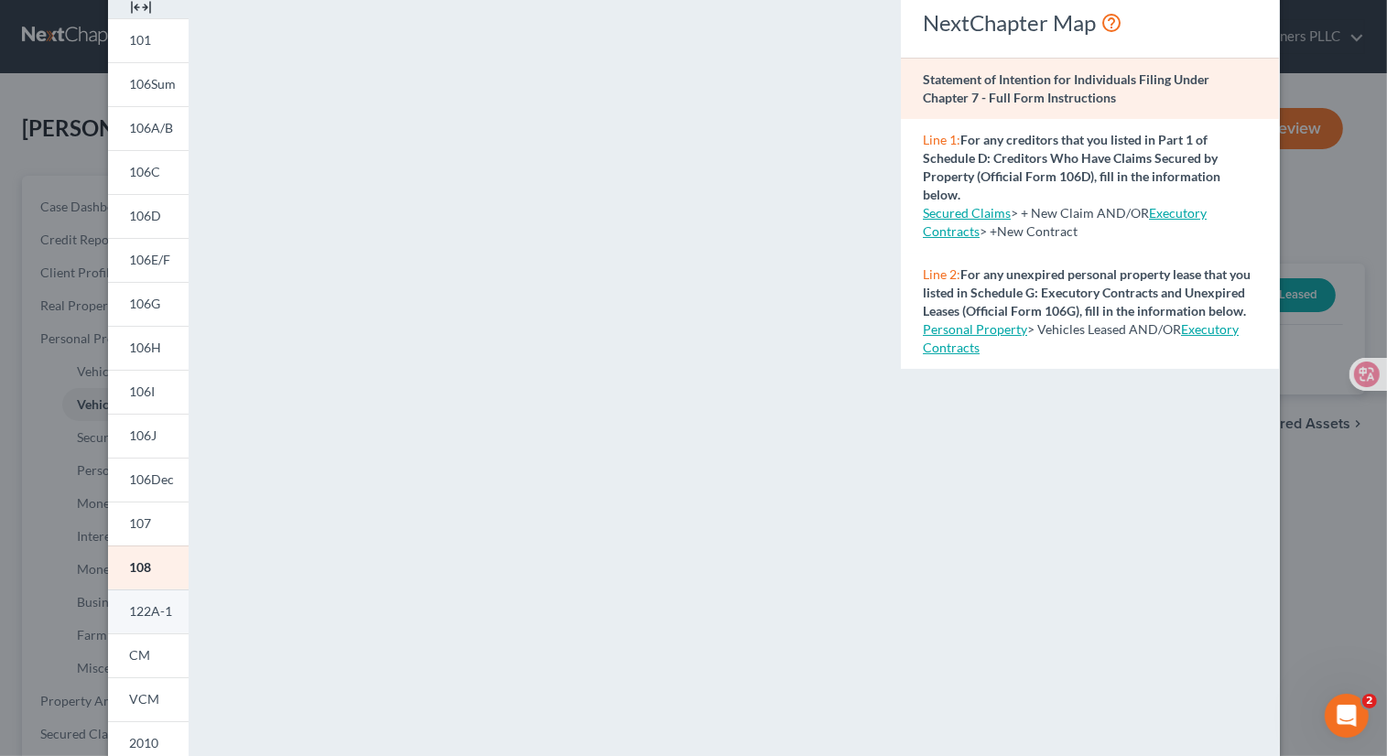
click at [136, 612] on span "122A-1" at bounding box center [151, 611] width 43 height 16
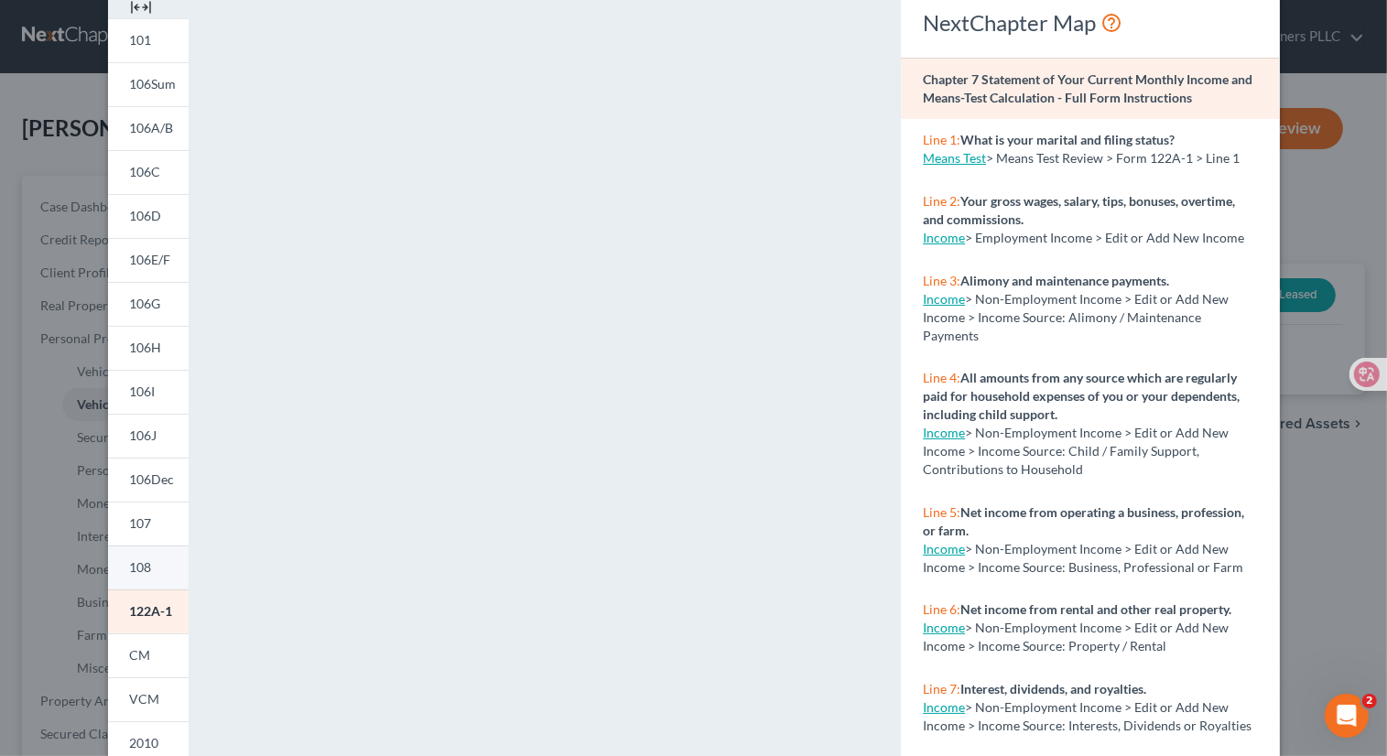
click at [141, 568] on span "108" at bounding box center [141, 567] width 22 height 16
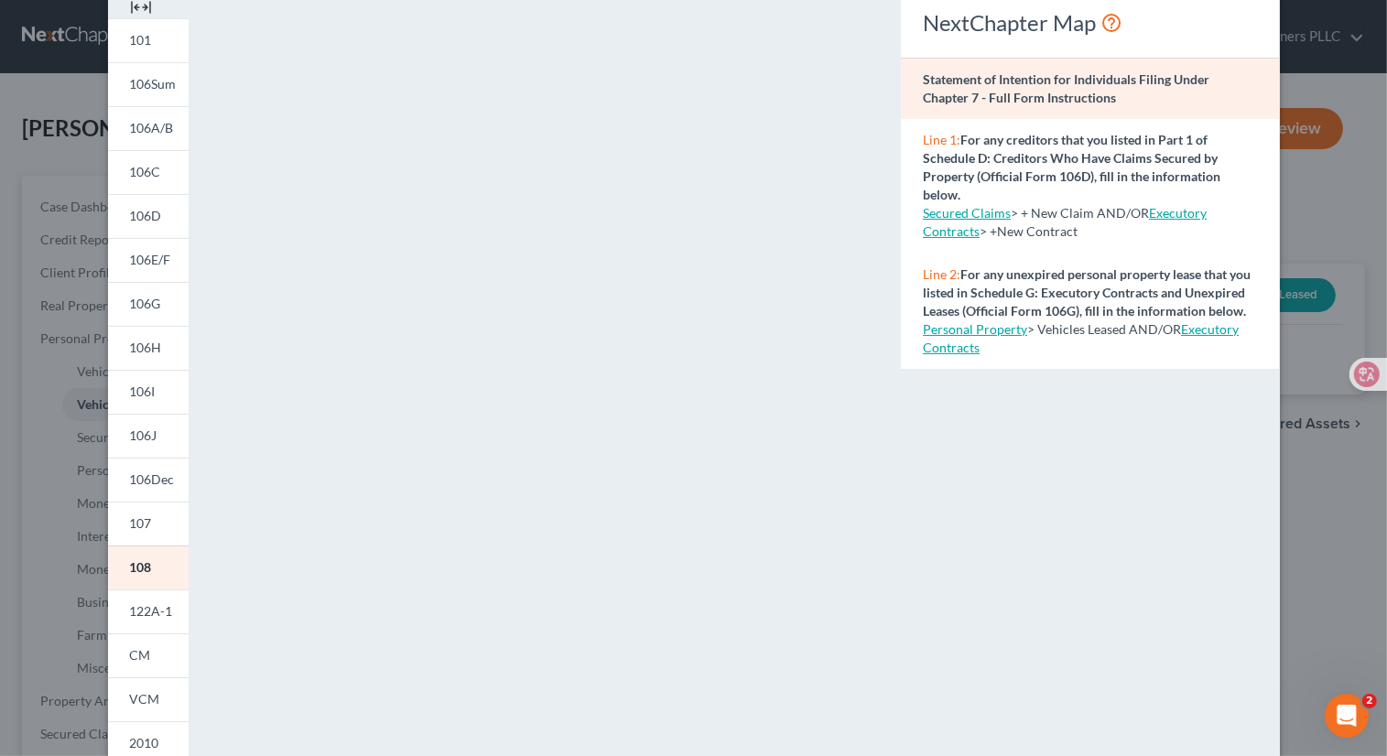
click at [1214, 344] on link "Executory Contracts" at bounding box center [1081, 338] width 316 height 34
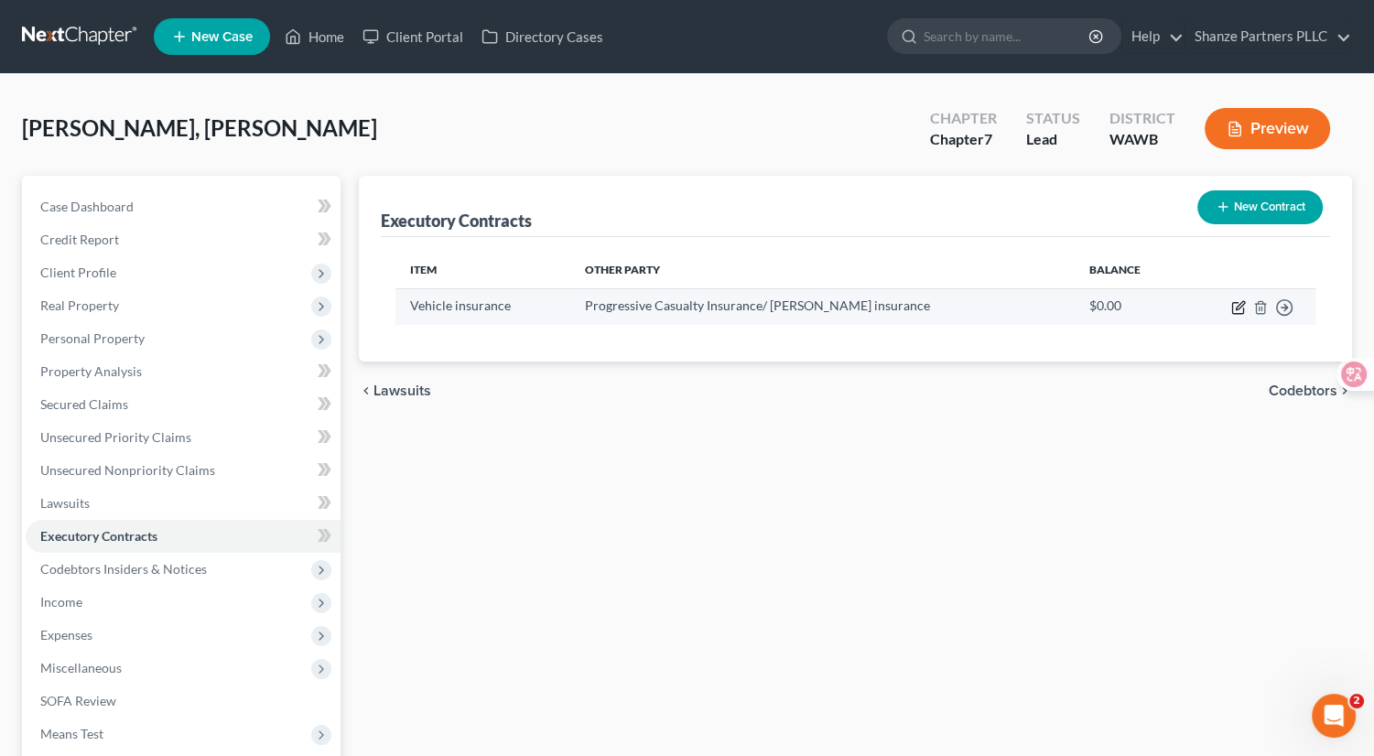
click at [1238, 308] on icon "button" at bounding box center [1240, 305] width 8 height 8
select select "36"
select select "0"
select select "2"
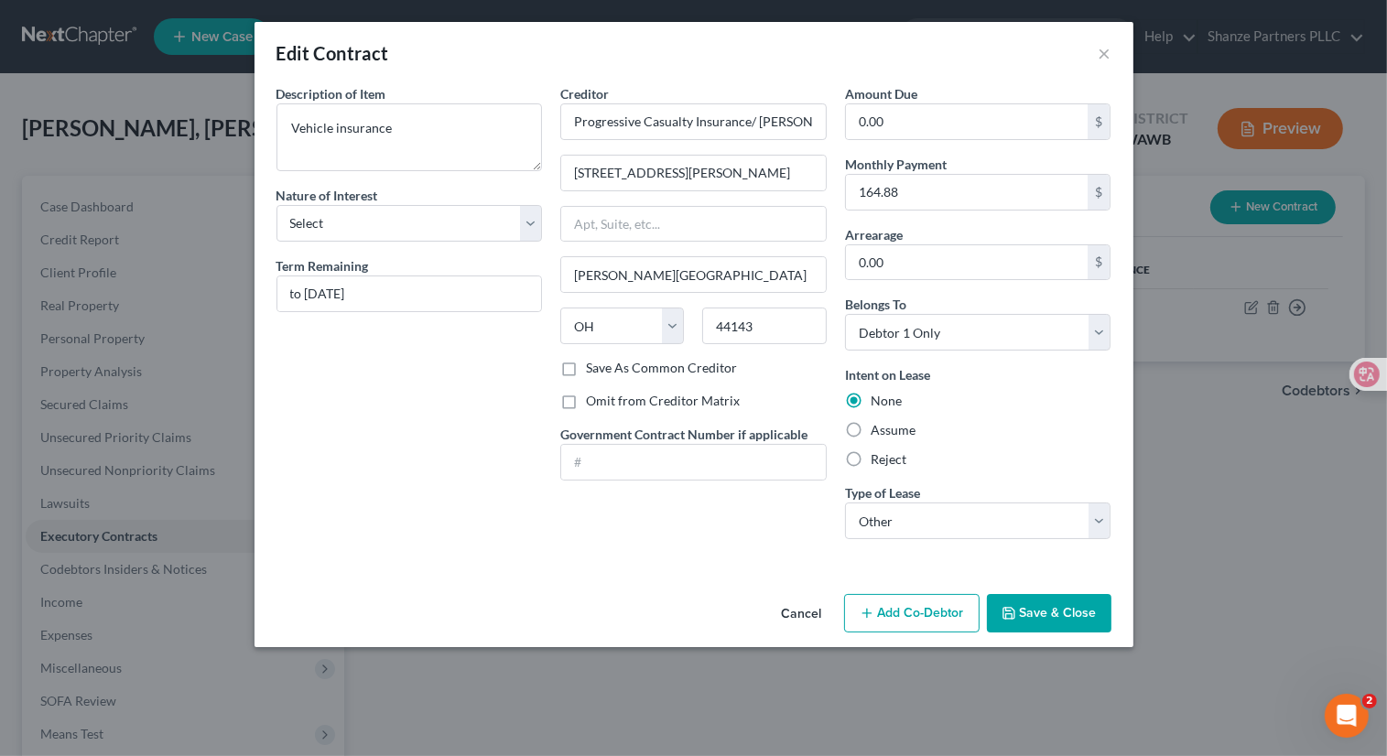
click at [796, 609] on button "Cancel" at bounding box center [802, 614] width 70 height 37
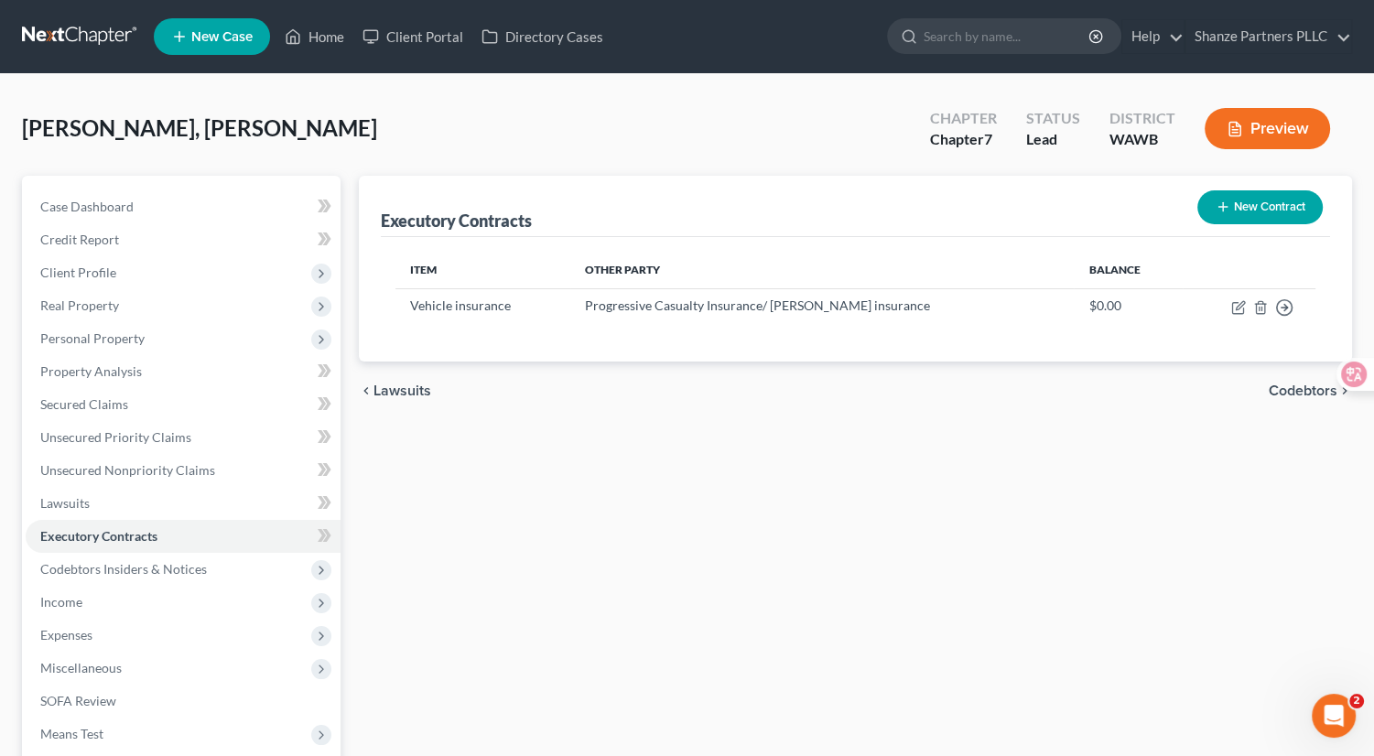
click at [1271, 207] on button "New Contract" at bounding box center [1259, 207] width 125 height 34
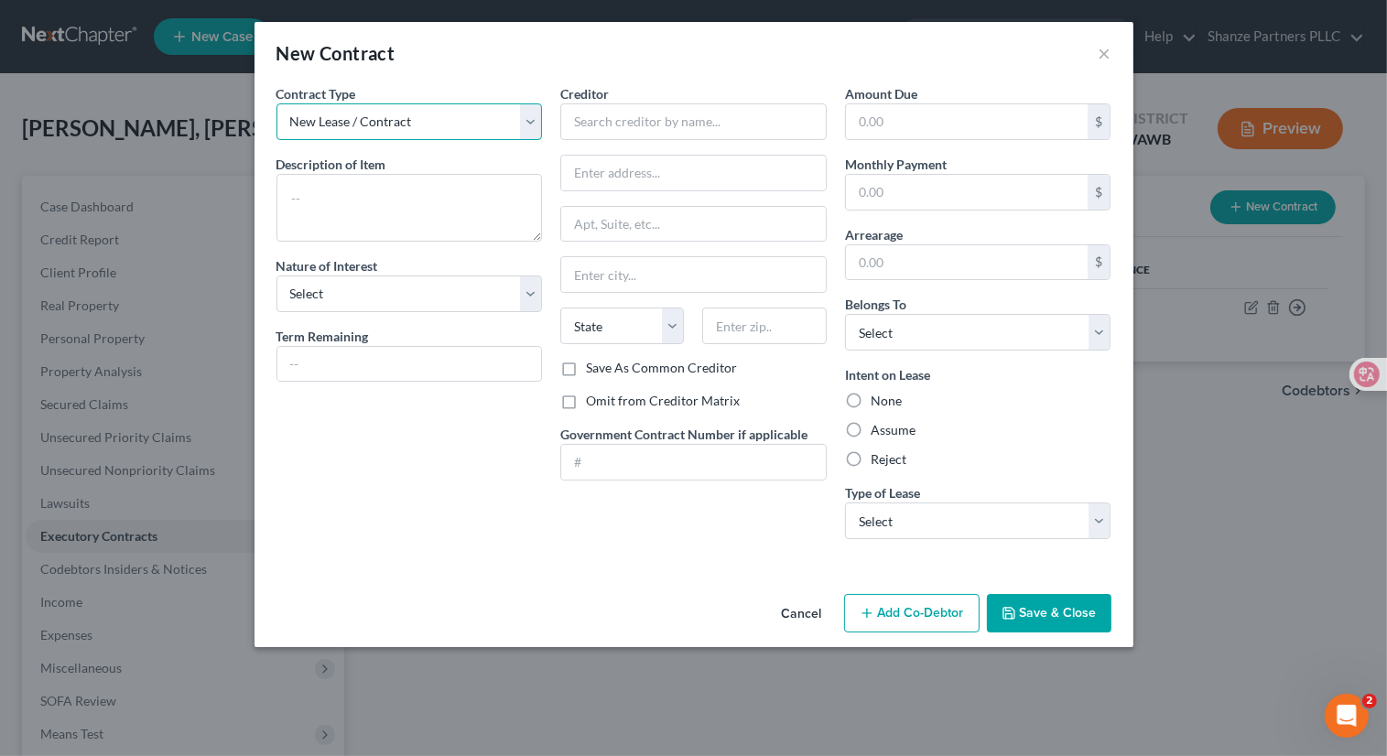
click at [524, 123] on select "New Lease / Contract New Timeshare" at bounding box center [409, 121] width 266 height 37
select select "1"
click at [276, 103] on select "New Lease / Contract New Timeshare" at bounding box center [409, 121] width 266 height 37
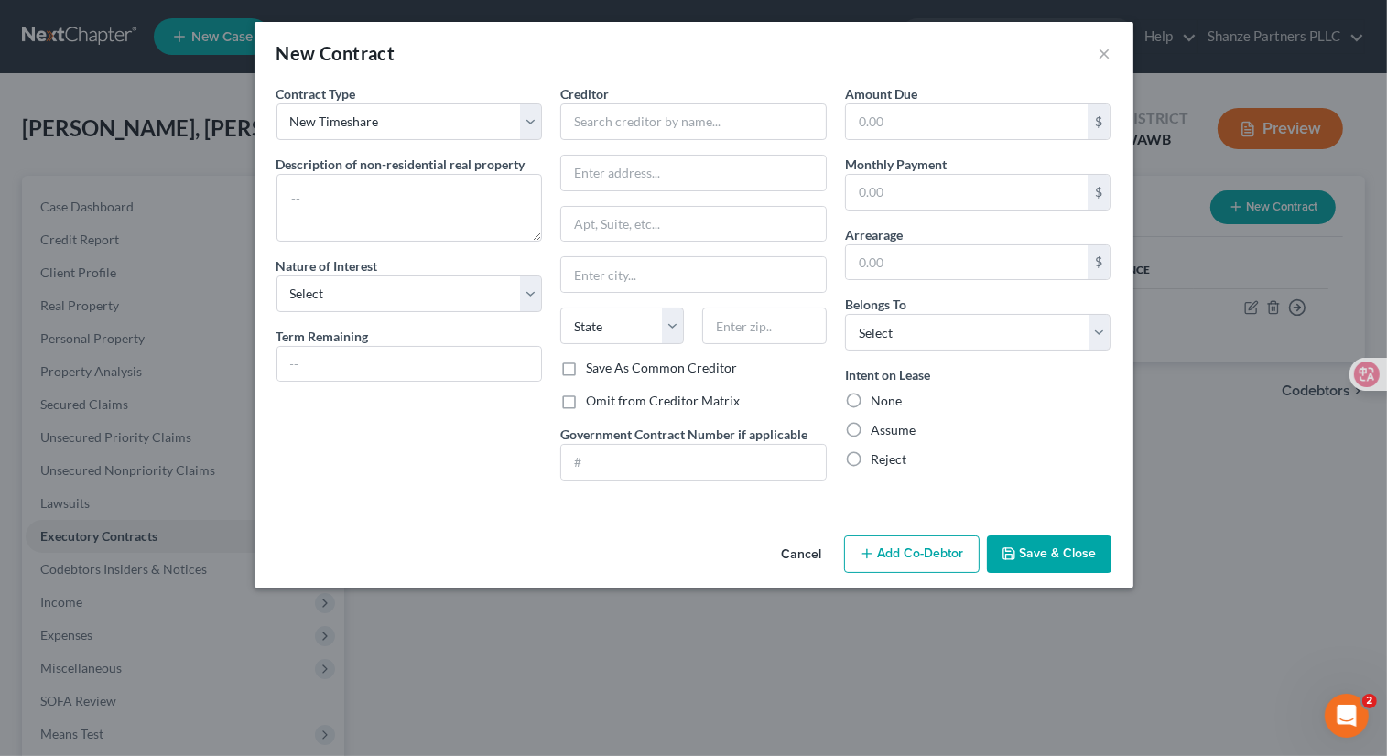
click at [482, 152] on div "Contract Type New Lease / Contract New Timeshare Description of non-residential…" at bounding box center [409, 289] width 285 height 411
click at [810, 552] on button "Cancel" at bounding box center [802, 555] width 70 height 37
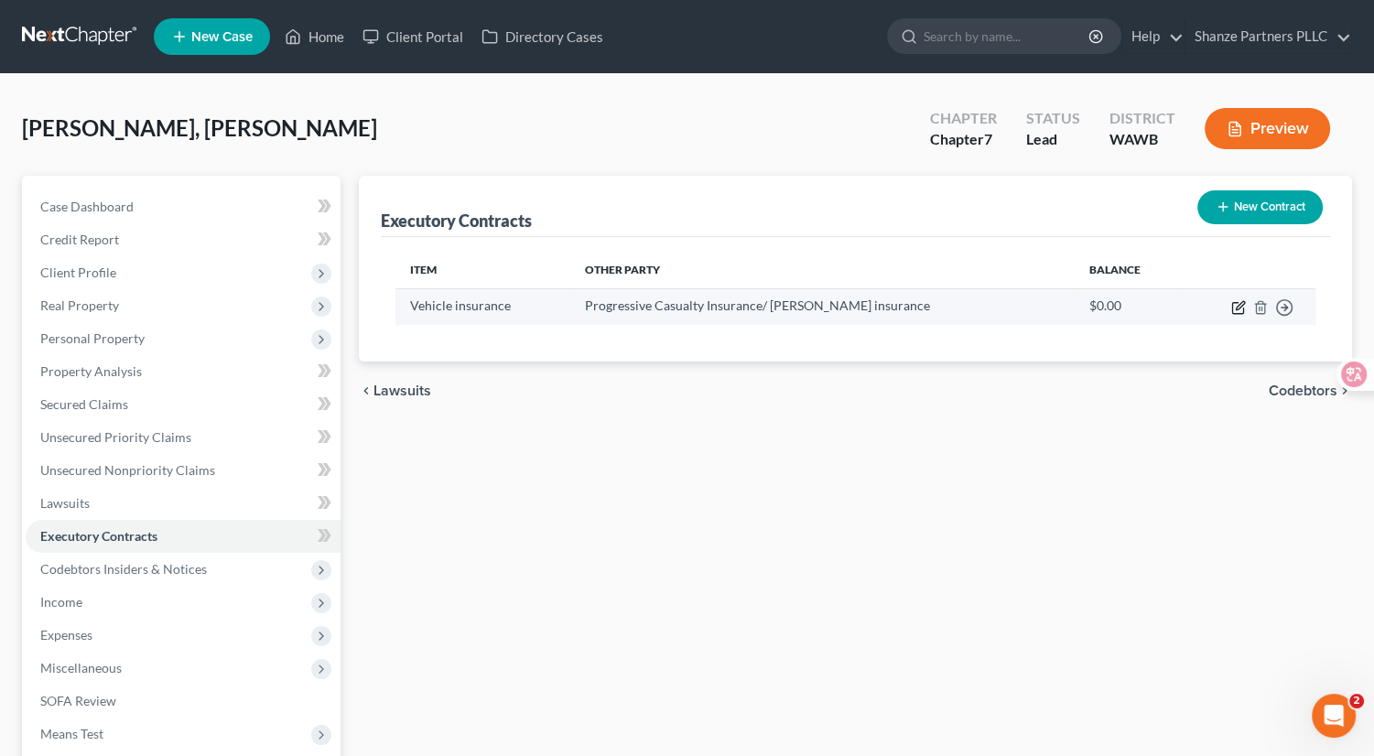
click at [1241, 305] on icon "button" at bounding box center [1240, 305] width 8 height 8
select select "36"
select select "0"
select select "2"
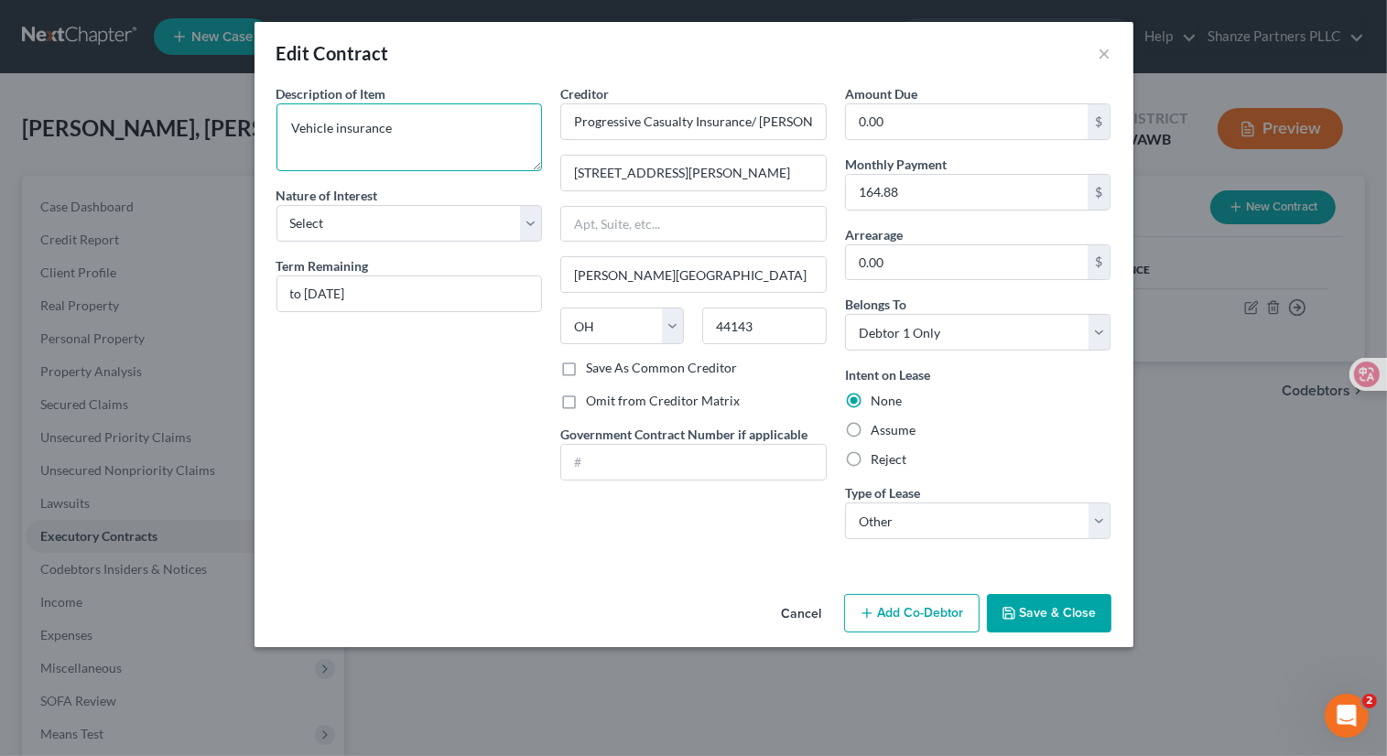
click at [490, 132] on textarea "Vehicle insurance" at bounding box center [409, 137] width 266 height 68
click at [804, 613] on button "Cancel" at bounding box center [802, 614] width 70 height 37
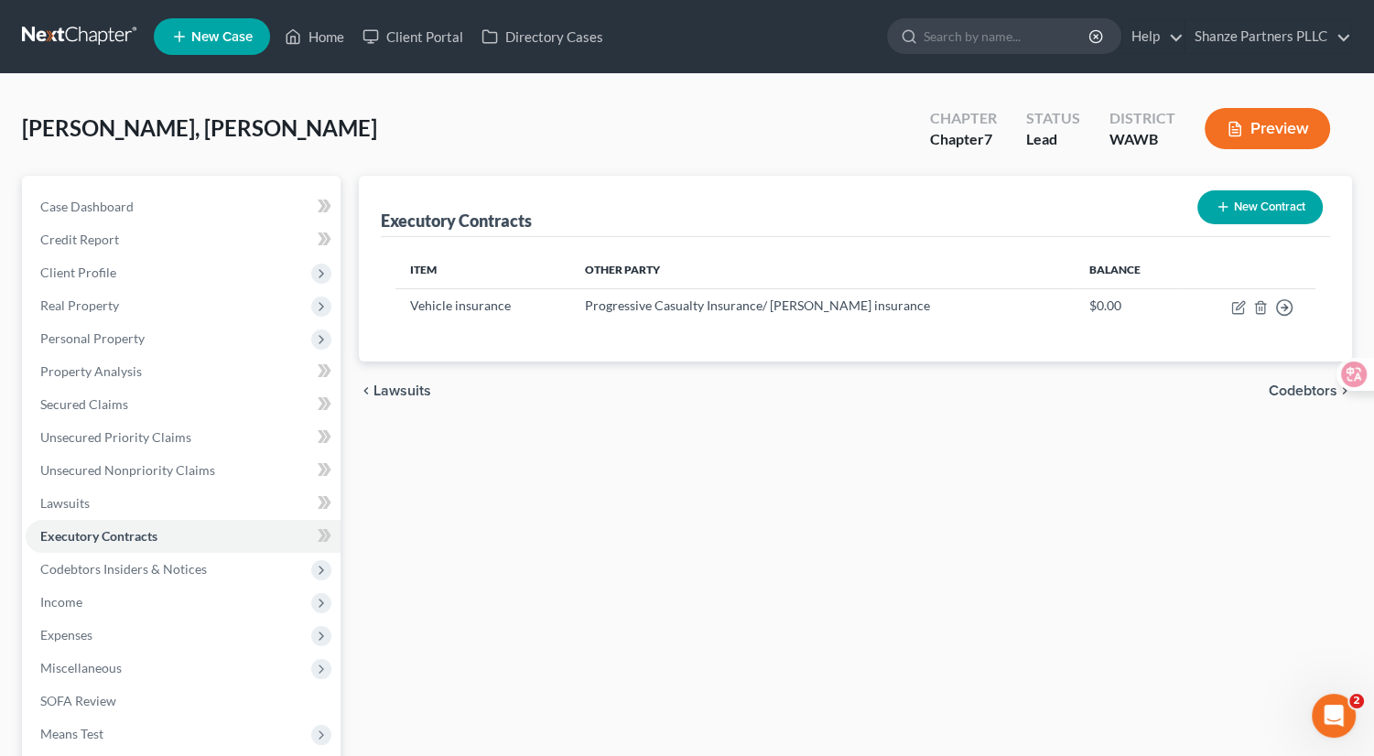
click at [1244, 204] on button "New Contract" at bounding box center [1259, 207] width 125 height 34
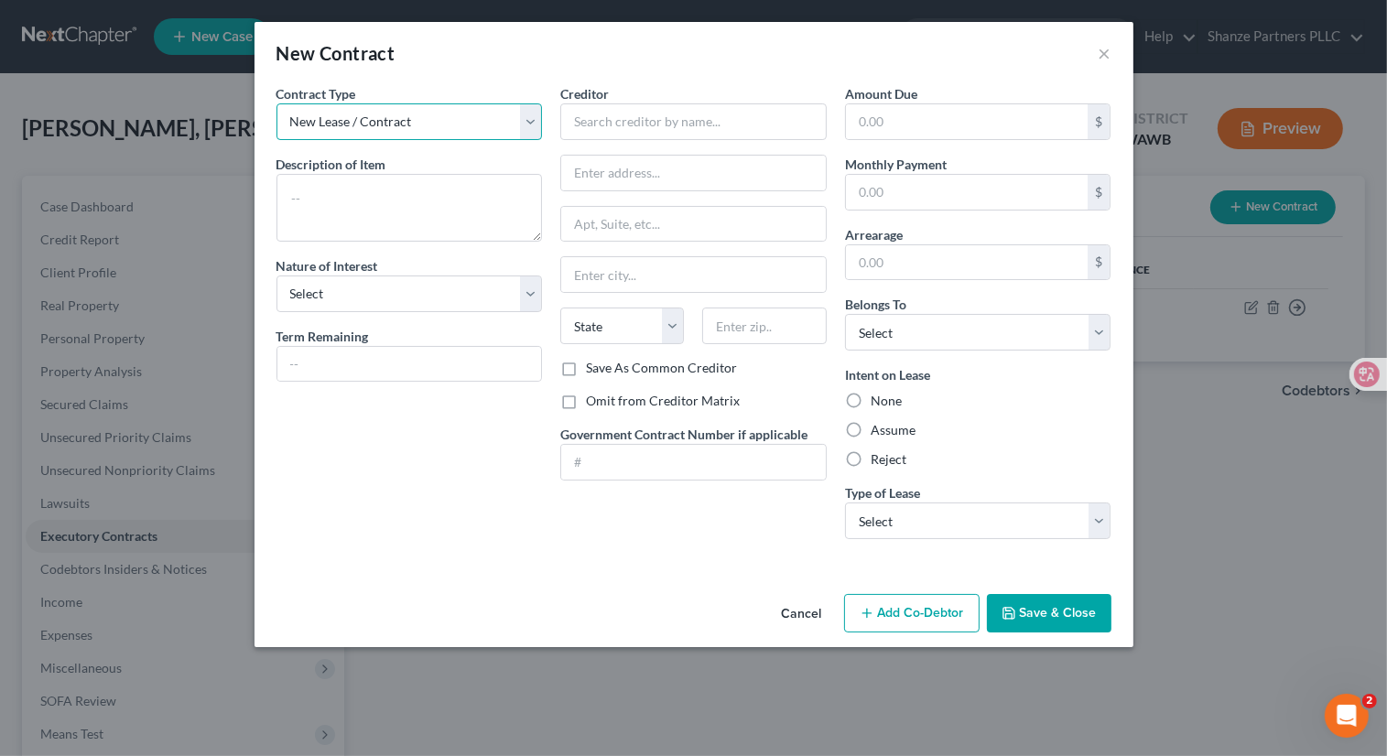
click at [528, 124] on select "New Lease / Contract New Timeshare" at bounding box center [409, 121] width 266 height 37
select select "1"
click at [276, 103] on select "New Lease / Contract New Timeshare" at bounding box center [409, 121] width 266 height 37
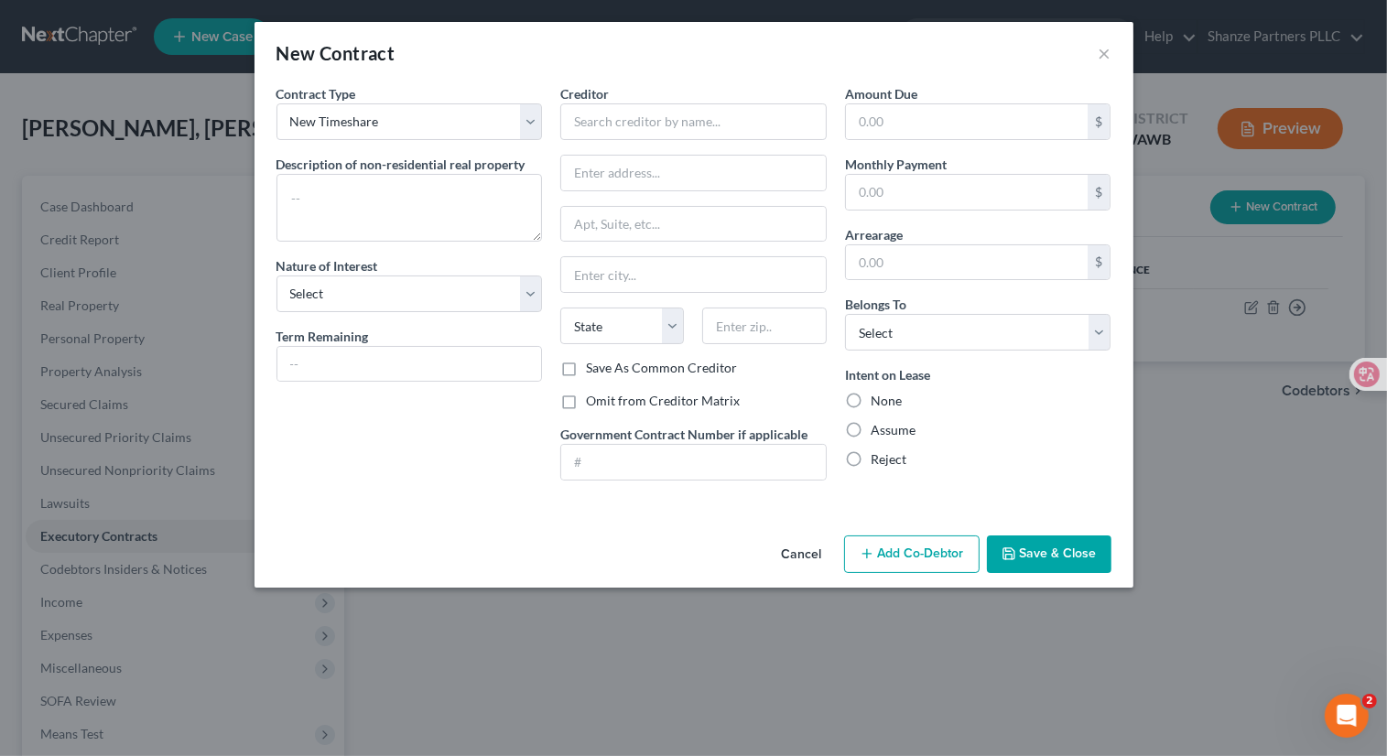
click at [797, 552] on button "Cancel" at bounding box center [802, 555] width 70 height 37
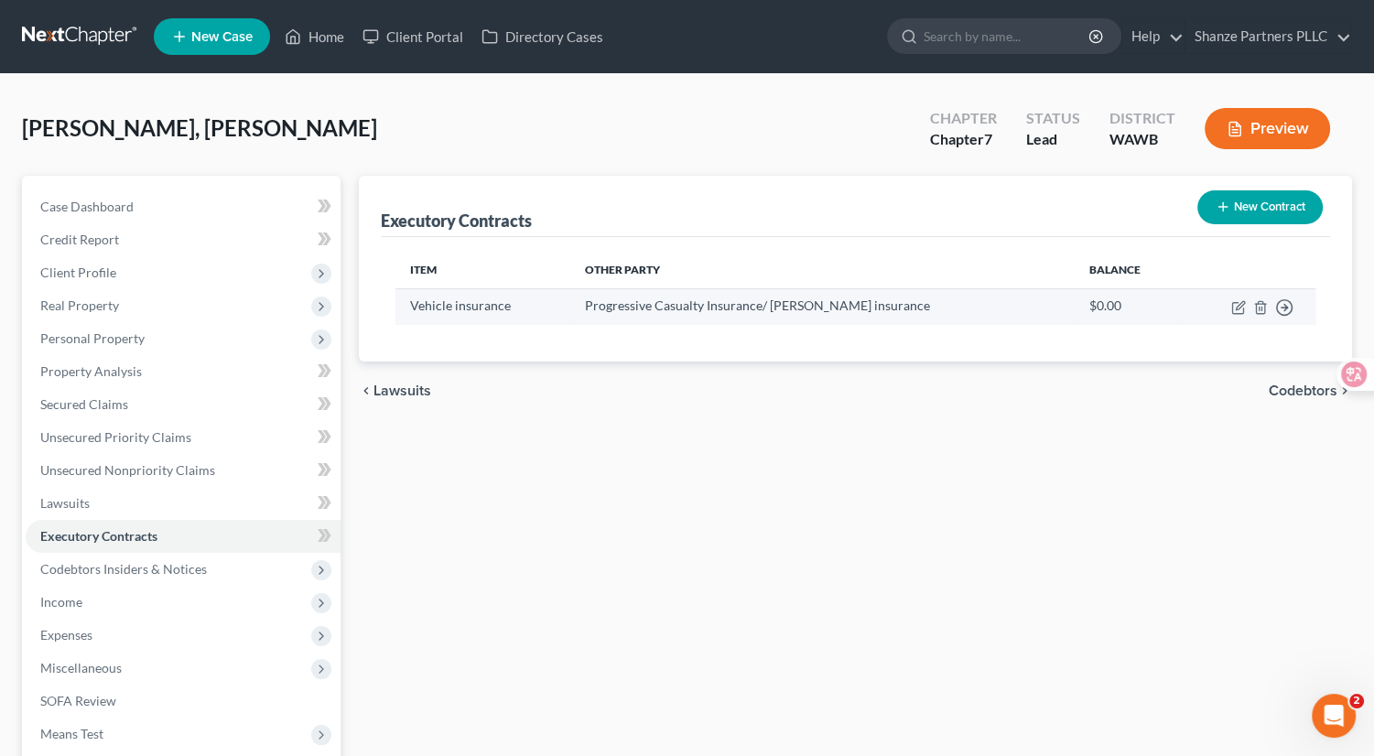
click at [1229, 306] on td "Move to D Move to E Move to F Move to Notice Only" at bounding box center [1249, 306] width 133 height 36
click at [1236, 306] on icon "button" at bounding box center [1240, 305] width 8 height 8
select select "36"
select select "0"
select select "2"
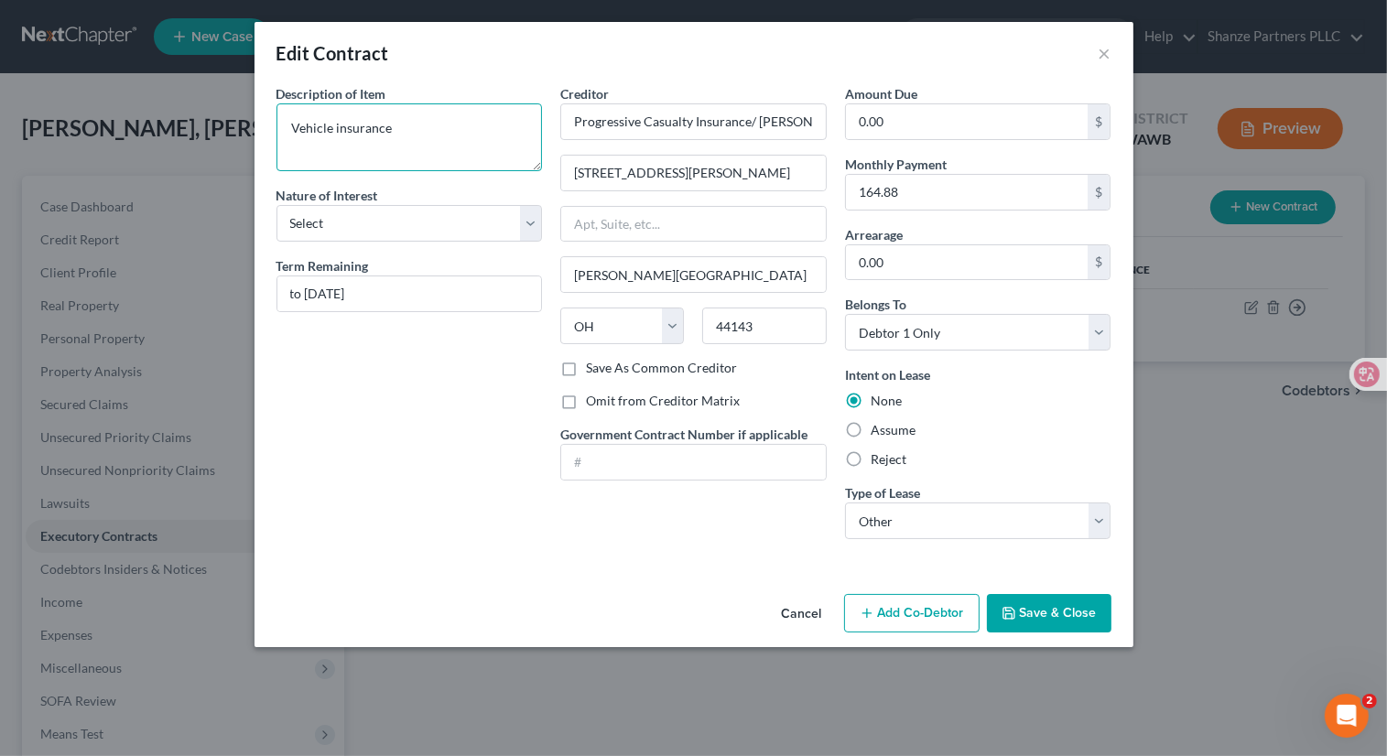
click at [456, 140] on textarea "Vehicle insurance" at bounding box center [409, 137] width 266 height 68
drag, startPoint x: 478, startPoint y: 136, endPoint x: 250, endPoint y: 141, distance: 228.0
click at [250, 141] on div "Edit Contract × Description of non-residential real property * Description of I…" at bounding box center [693, 378] width 1387 height 756
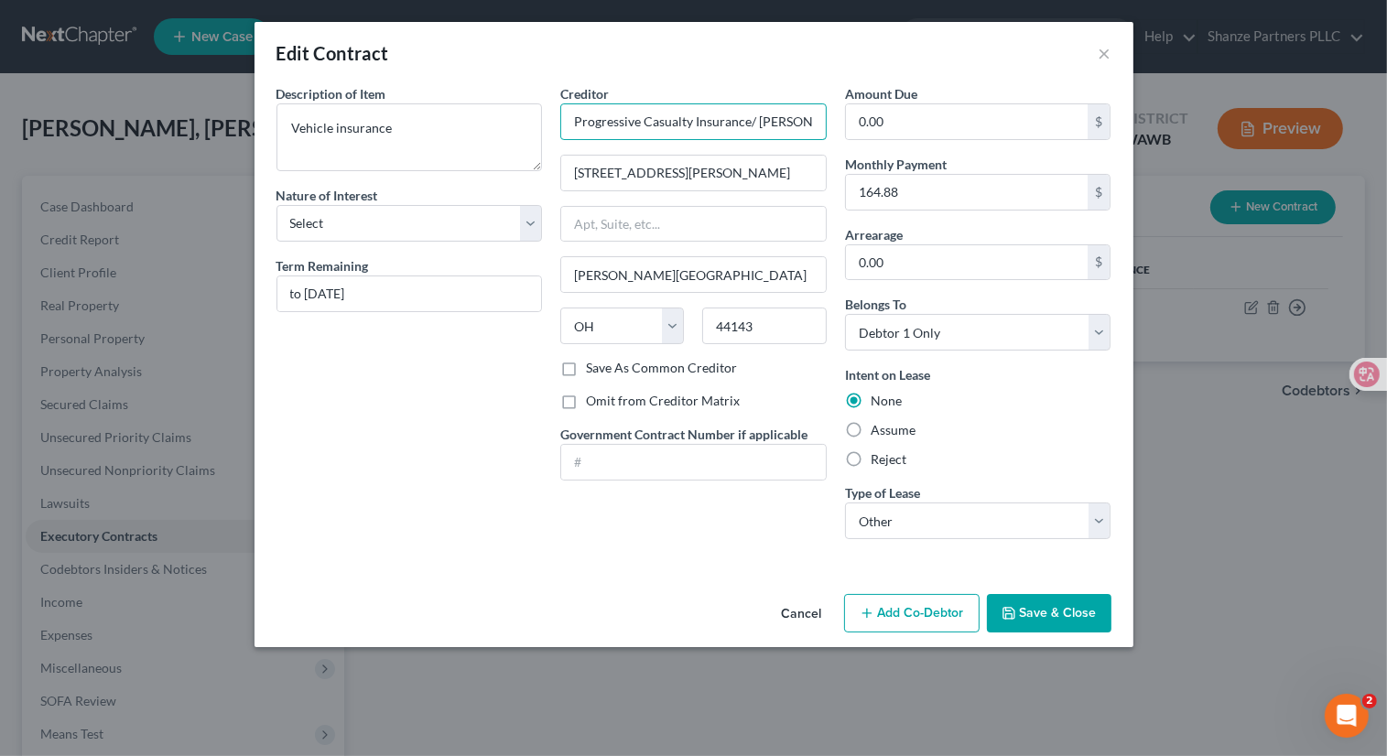
click at [626, 117] on input "Progressive Casualty Insurance/ [PERSON_NAME] insurance" at bounding box center [693, 121] width 266 height 37
click at [812, 608] on button "Cancel" at bounding box center [802, 614] width 70 height 37
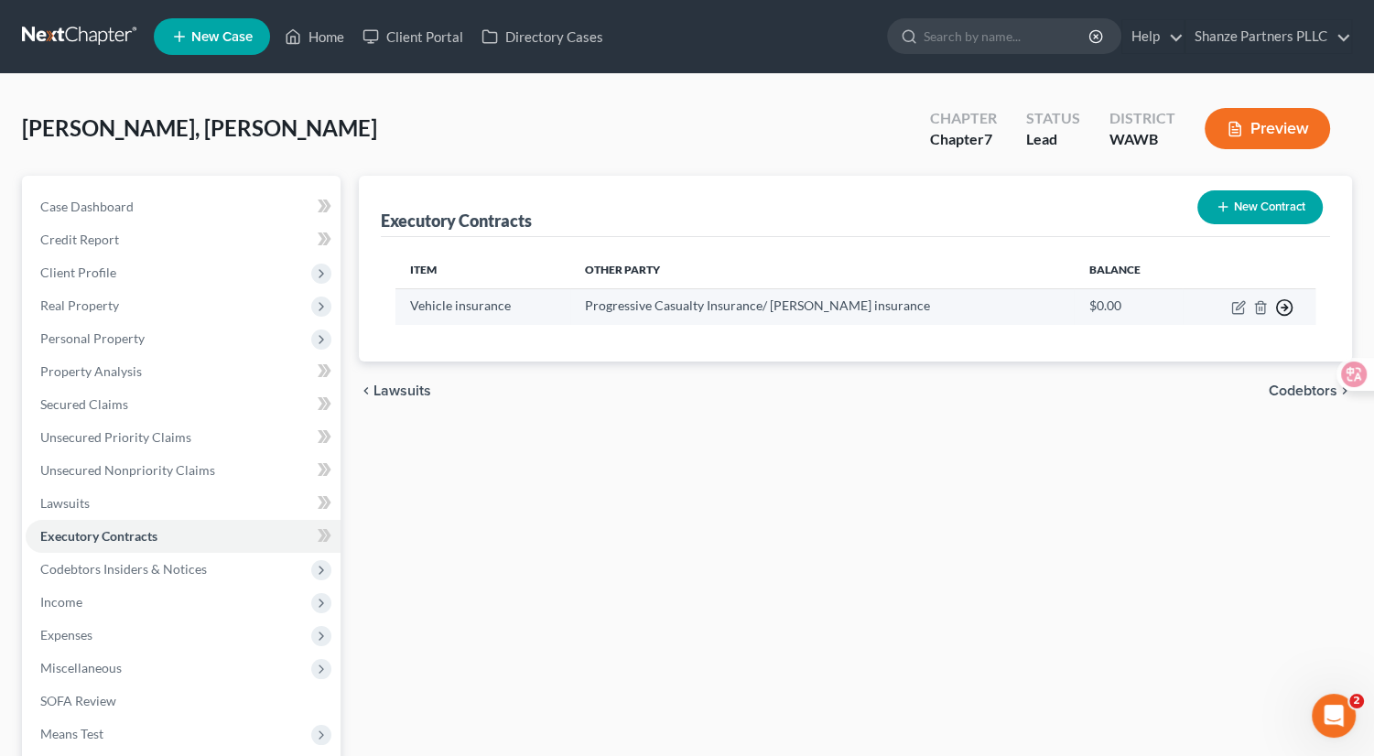
click at [1275, 303] on icon "button" at bounding box center [1284, 307] width 18 height 18
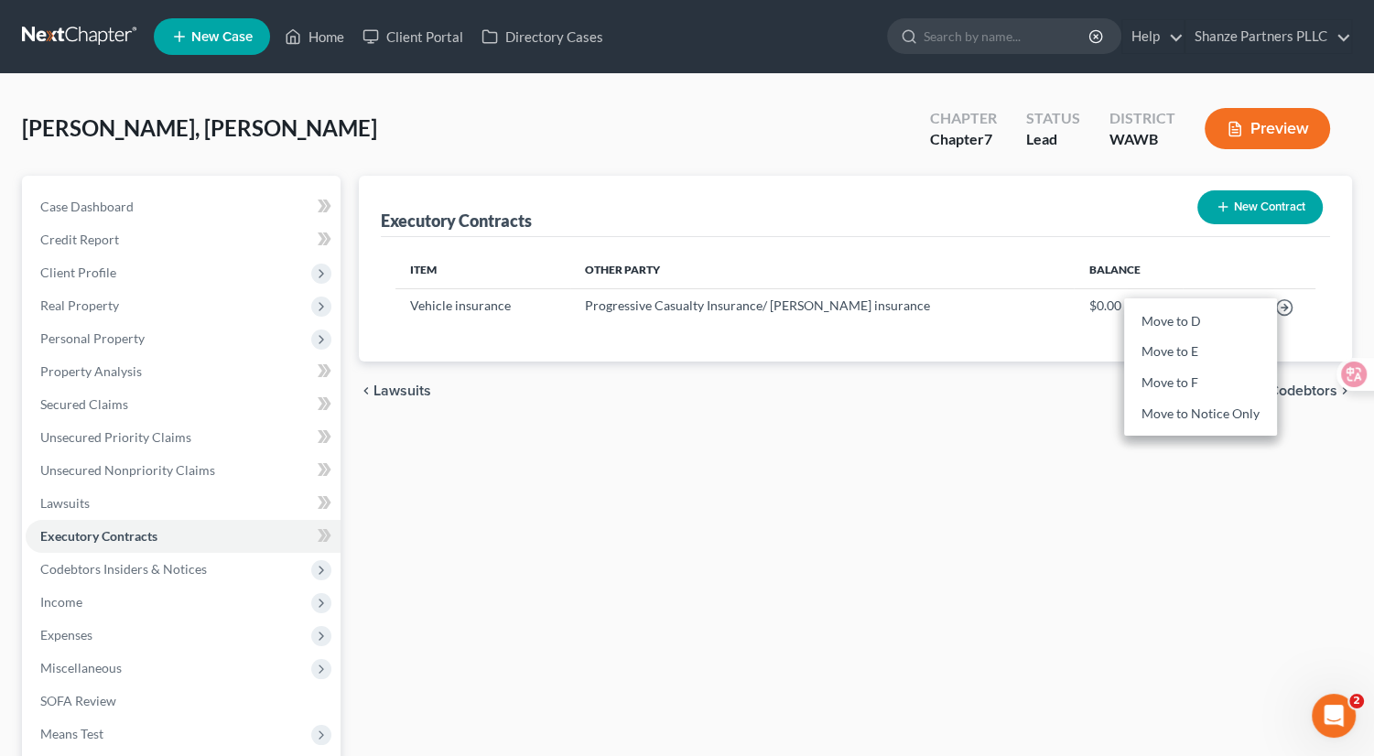
click at [918, 484] on div "Executory Contracts New Contract Item Other Party Balance Vehicle insurance Pro…" at bounding box center [856, 540] width 1012 height 728
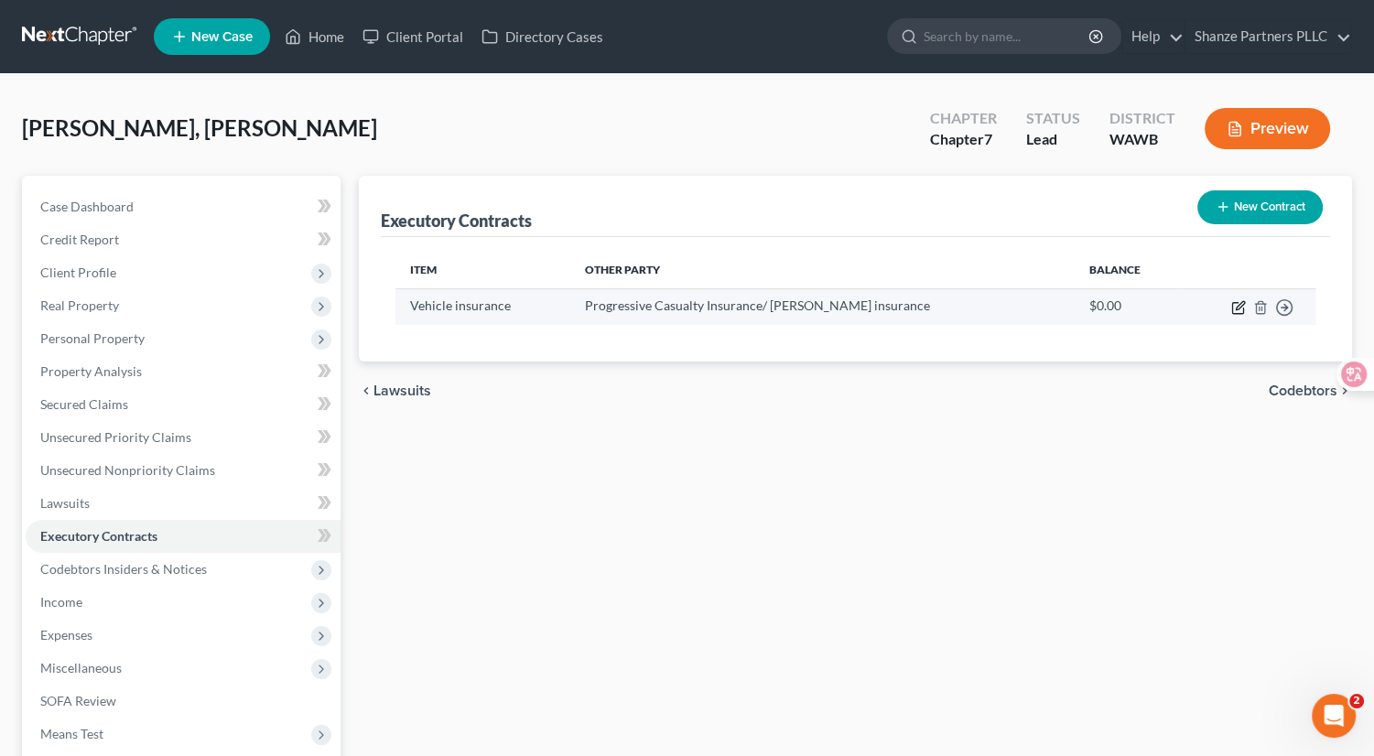
click at [1244, 312] on icon "button" at bounding box center [1238, 307] width 15 height 15
select select "36"
select select "0"
select select "2"
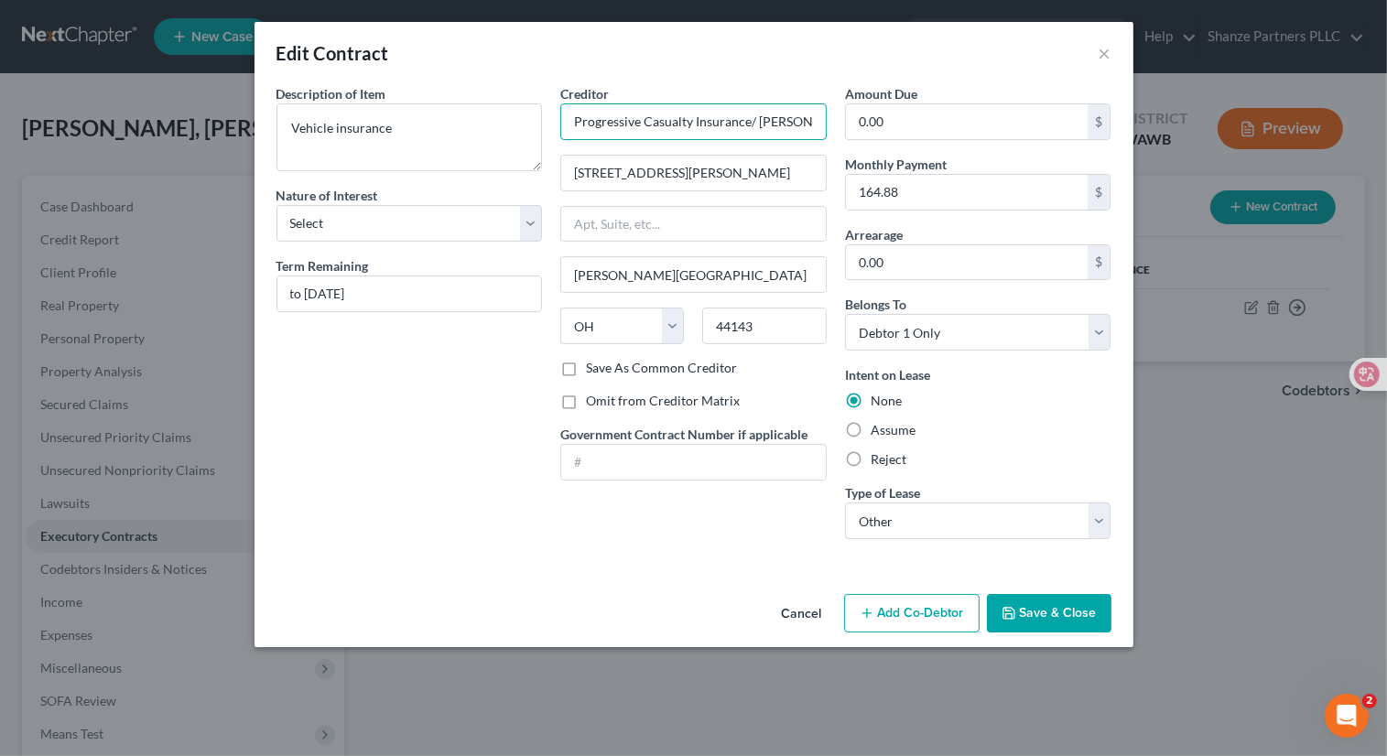
click at [771, 120] on input "Progressive Casualty Insurance/ [PERSON_NAME] insurance" at bounding box center [693, 121] width 266 height 37
paste input "[PERSON_NAME]'s receipt of child support depending on whether her child lives w…"
drag, startPoint x: 714, startPoint y: 171, endPoint x: 531, endPoint y: 168, distance: 183.1
click at [531, 168] on div "Description of non-residential real property * Description of Item * Vehicle in…" at bounding box center [693, 319] width 853 height 470
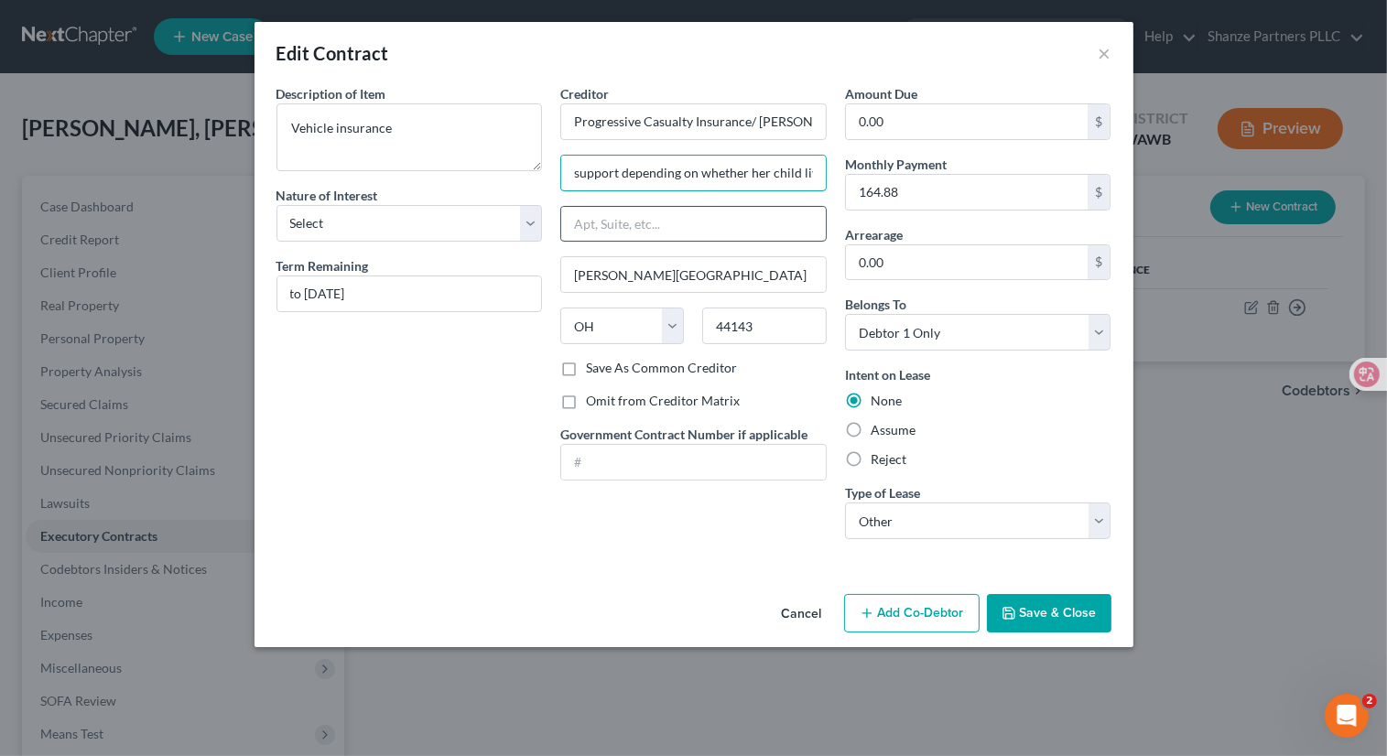
type input "[STREET_ADDRESS][PERSON_NAME]"
drag, startPoint x: 680, startPoint y: 279, endPoint x: 548, endPoint y: 263, distance: 132.9
click at [548, 263] on div "Description of non-residential real property * Description of Item * Vehicle in…" at bounding box center [693, 319] width 853 height 470
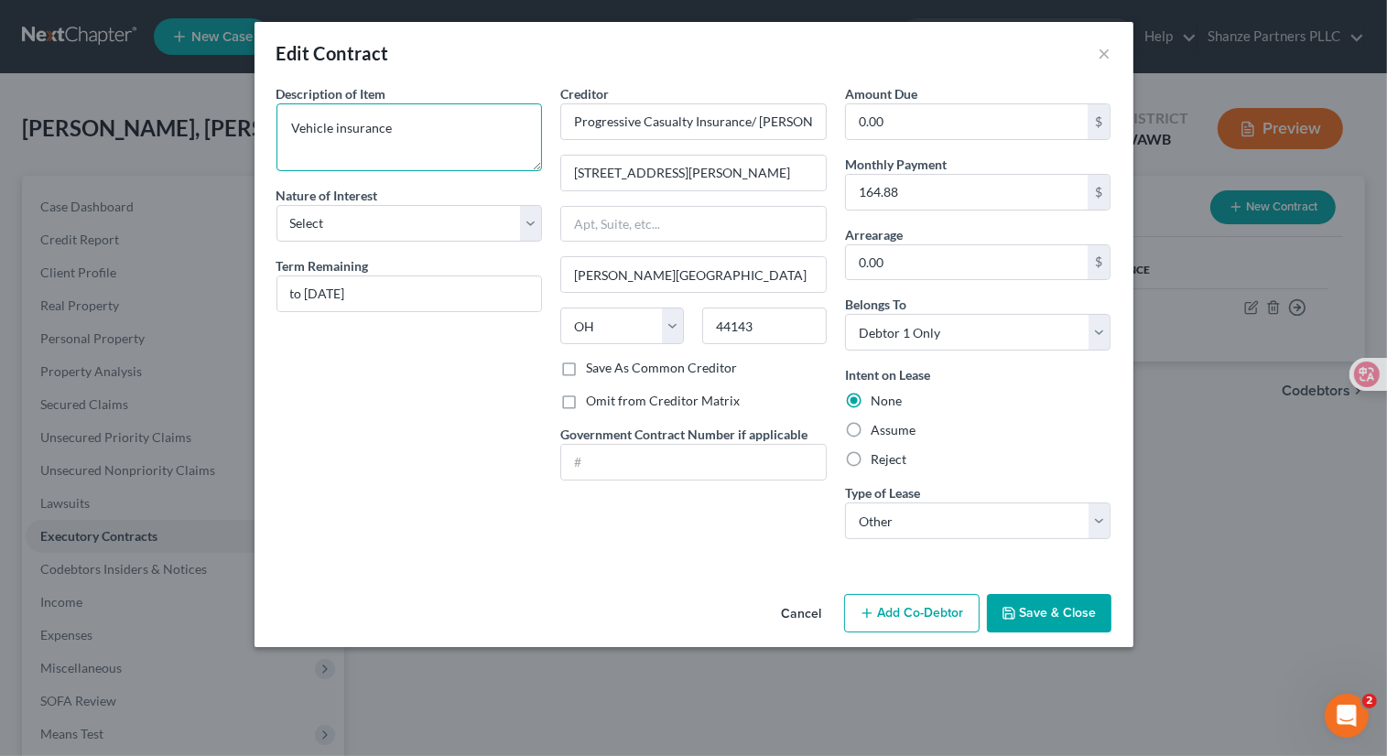
drag, startPoint x: 417, startPoint y: 130, endPoint x: 254, endPoint y: 115, distance: 163.6
click at [254, 115] on div "Description of non-residential real property * Description of Item * Vehicle in…" at bounding box center [693, 335] width 879 height 503
drag, startPoint x: 911, startPoint y: 191, endPoint x: 822, endPoint y: 183, distance: 89.2
click at [822, 183] on div "Description of non-residential real property * Description of Item * Vehicle in…" at bounding box center [693, 319] width 853 height 470
drag, startPoint x: 931, startPoint y: 195, endPoint x: 852, endPoint y: 192, distance: 78.8
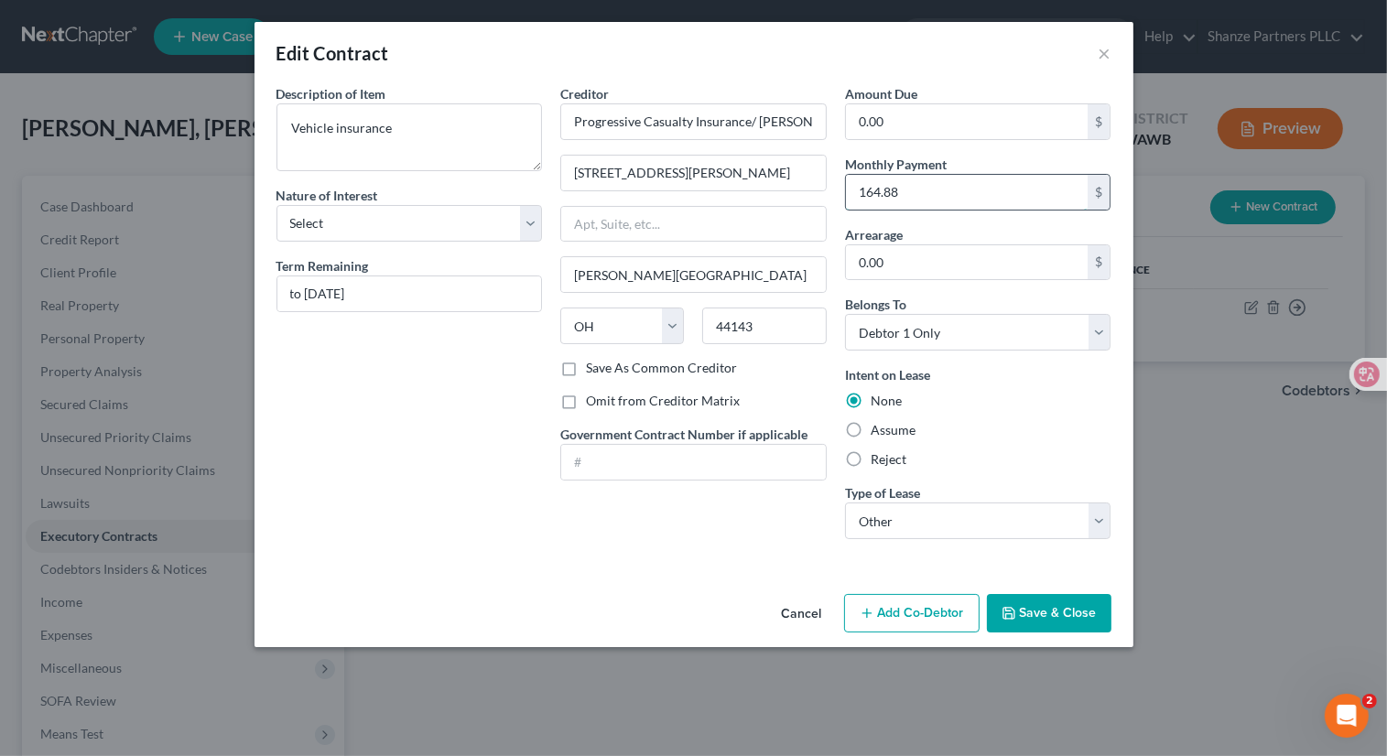
click at [852, 192] on input "164.88" at bounding box center [967, 192] width 243 height 35
click at [809, 611] on button "Cancel" at bounding box center [802, 614] width 70 height 37
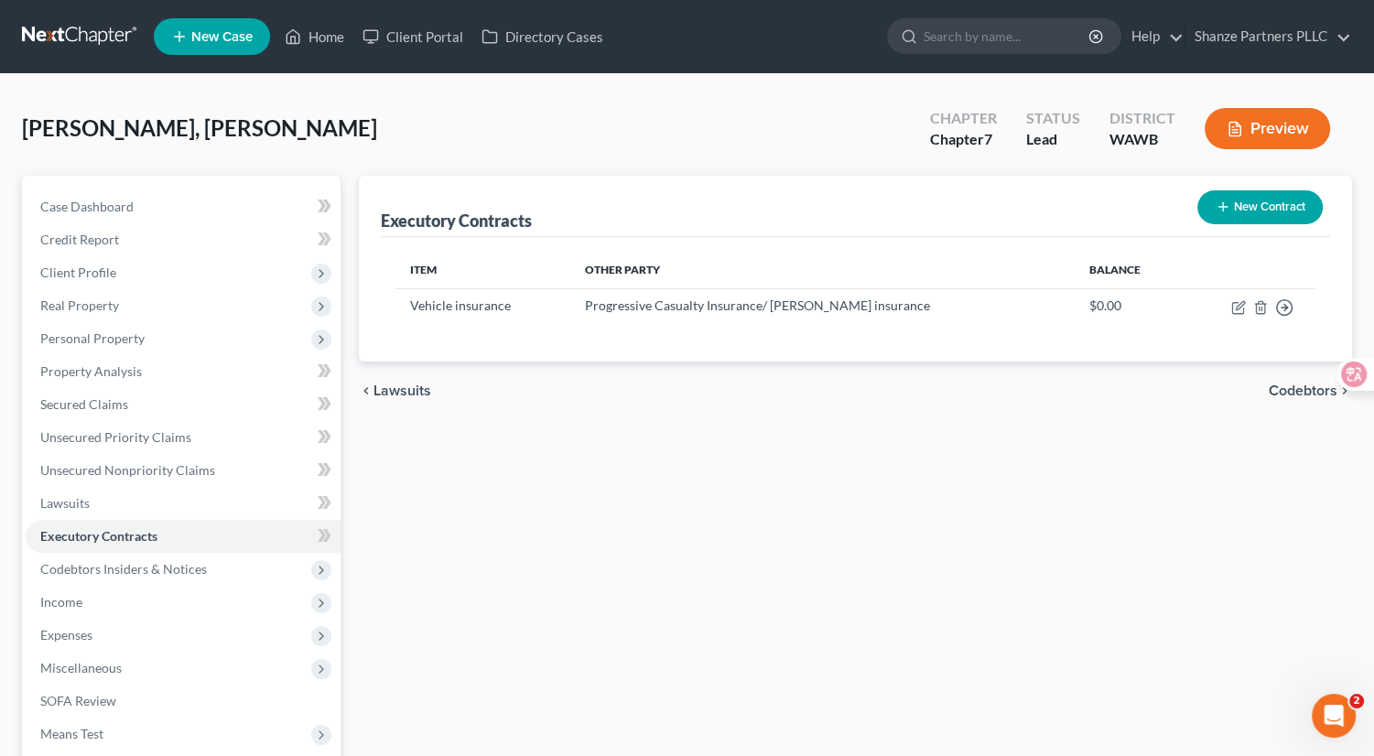
click at [1275, 205] on button "New Contract" at bounding box center [1259, 207] width 125 height 34
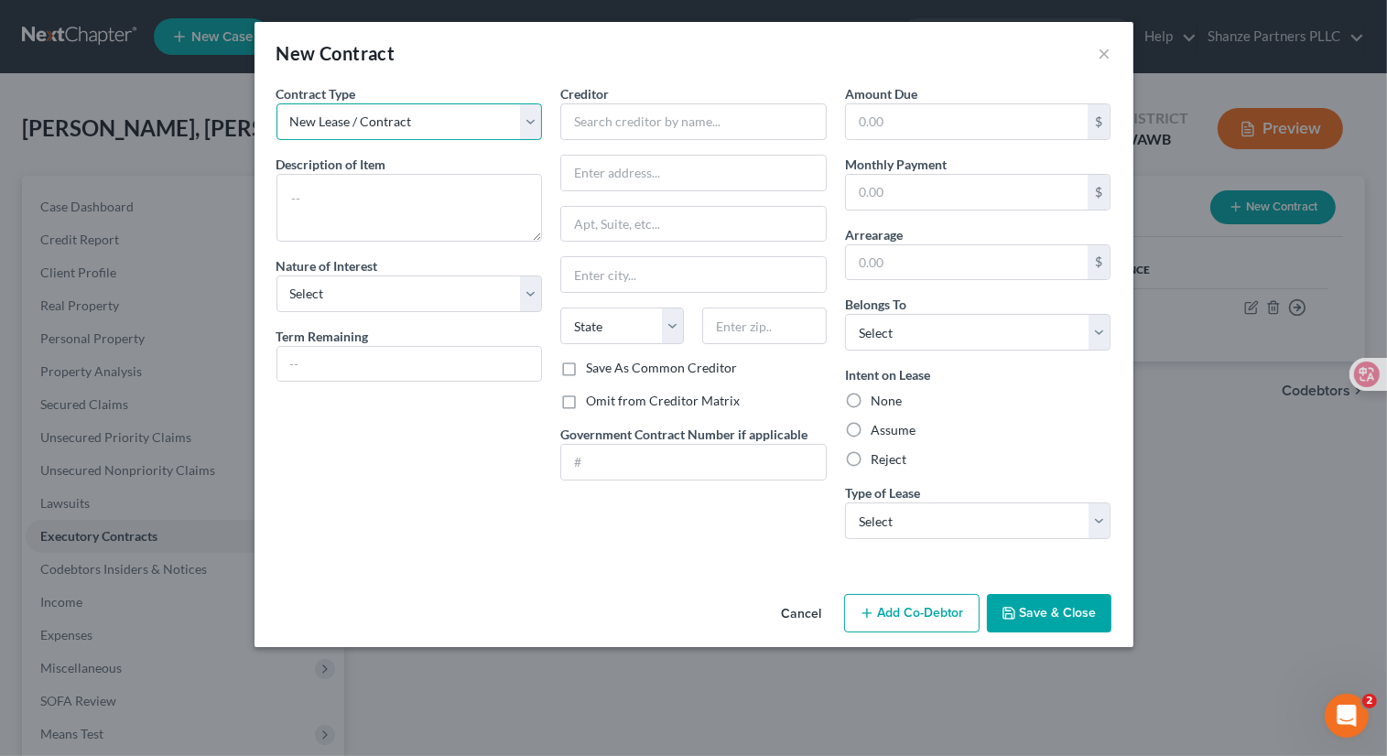
click at [484, 106] on select "New Lease / Contract New Timeshare" at bounding box center [409, 121] width 266 height 37
select select "1"
click at [276, 103] on select "New Lease / Contract New Timeshare" at bounding box center [409, 121] width 266 height 37
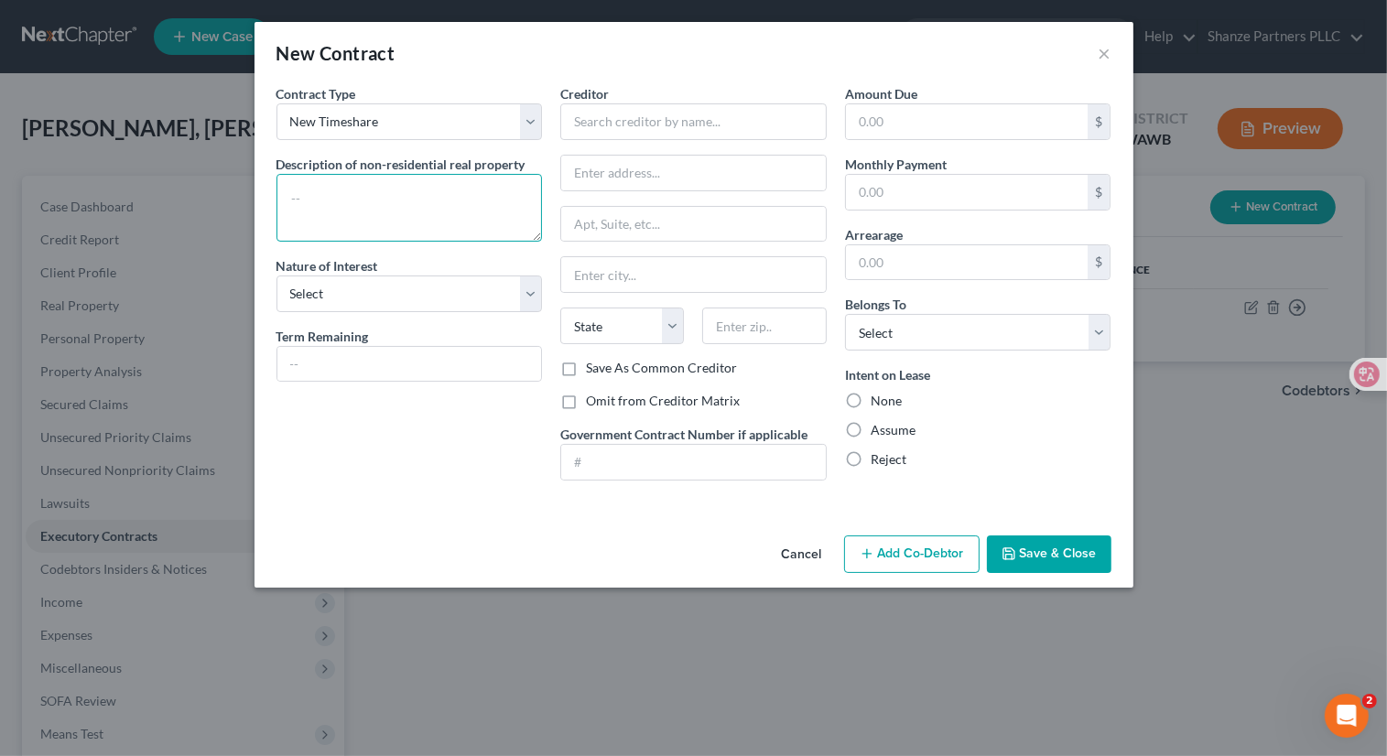
click at [406, 219] on textarea at bounding box center [409, 208] width 266 height 68
click at [635, 118] on input "text" at bounding box center [693, 121] width 266 height 37
type input "insurance"
click at [1073, 549] on button "Save & Close" at bounding box center [1049, 555] width 125 height 38
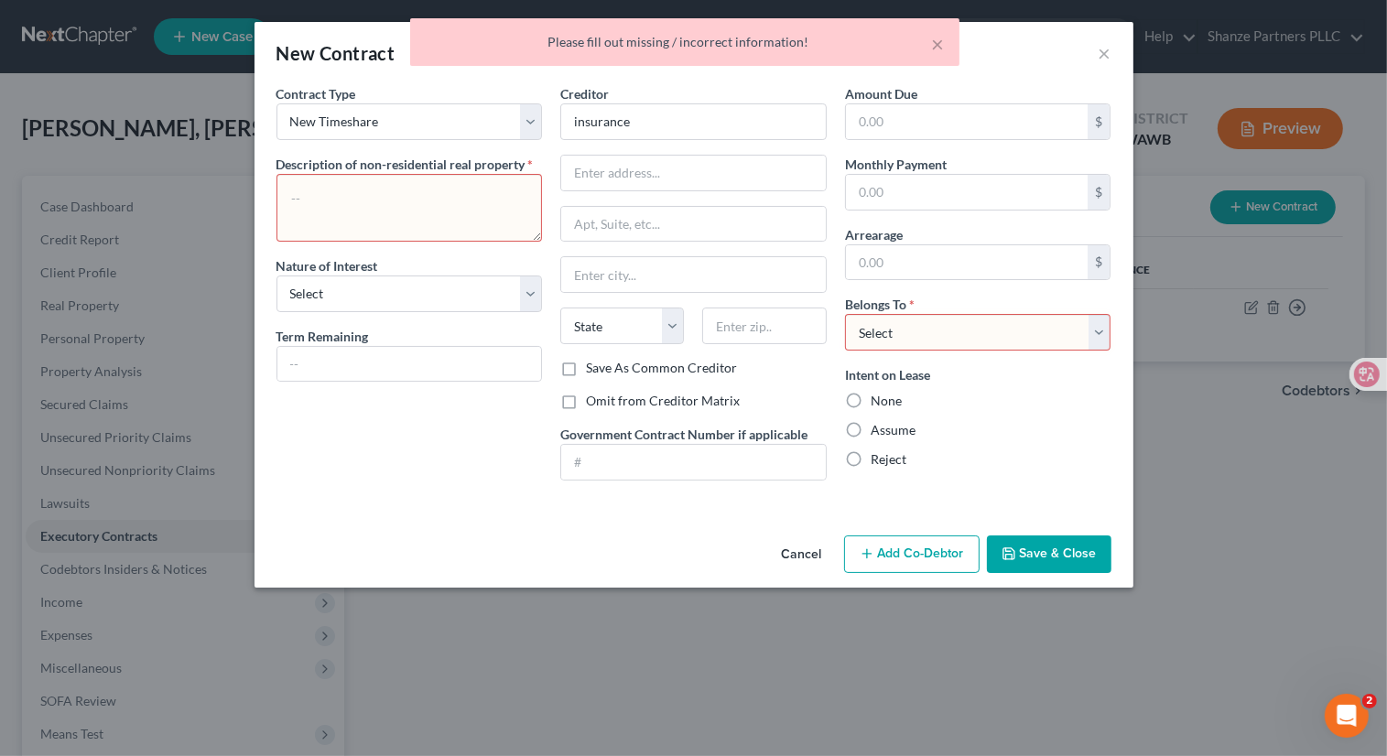
click at [996, 331] on select "Select Debtor 1 Only Debtor 2 Only Debtor 1 And Debtor 2 Only At Least One Of T…" at bounding box center [978, 332] width 266 height 37
select select "0"
click at [845, 314] on select "Select Debtor 1 Only Debtor 2 Only Debtor 1 And Debtor 2 Only At Least One Of T…" at bounding box center [978, 332] width 266 height 37
click at [1044, 541] on button "Save & Close" at bounding box center [1049, 555] width 125 height 38
click at [409, 203] on textarea at bounding box center [409, 208] width 266 height 68
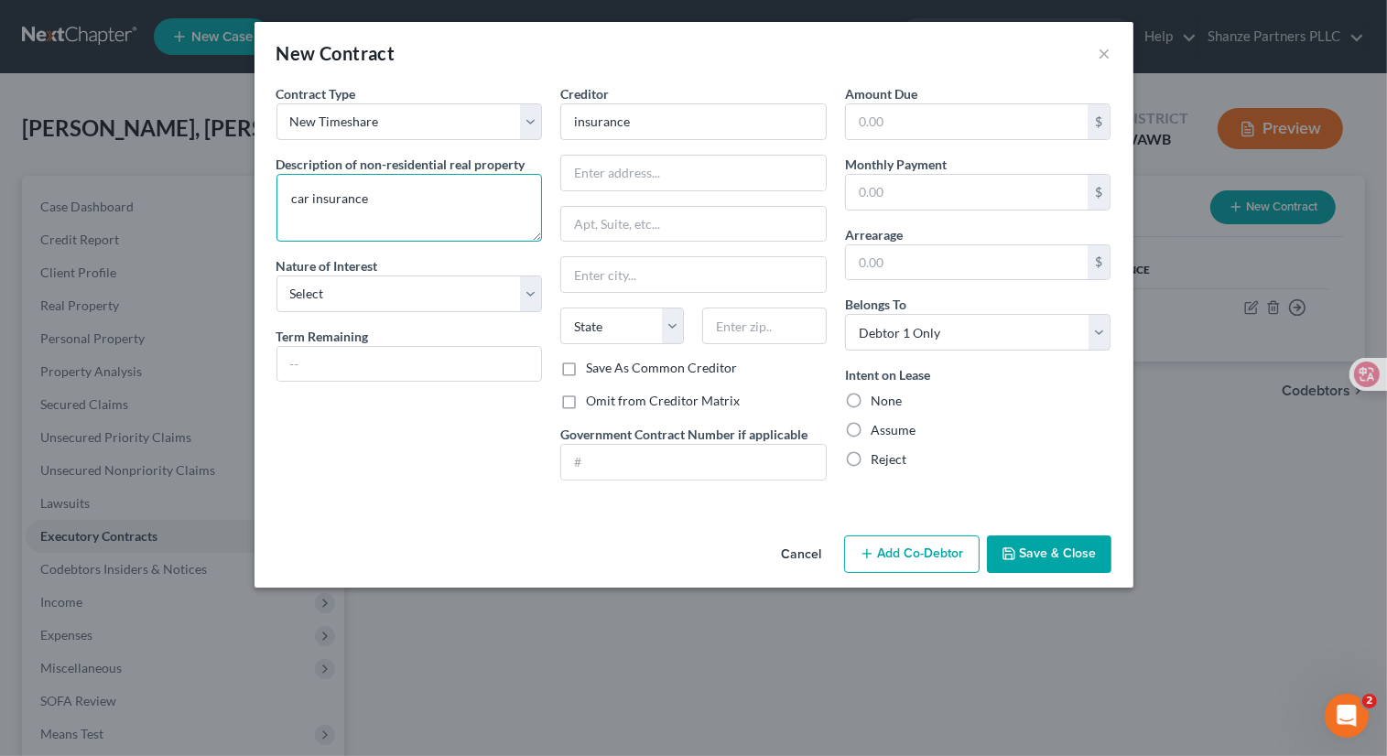
type textarea "car insurance"
click at [1057, 558] on button "Save & Close" at bounding box center [1049, 555] width 125 height 38
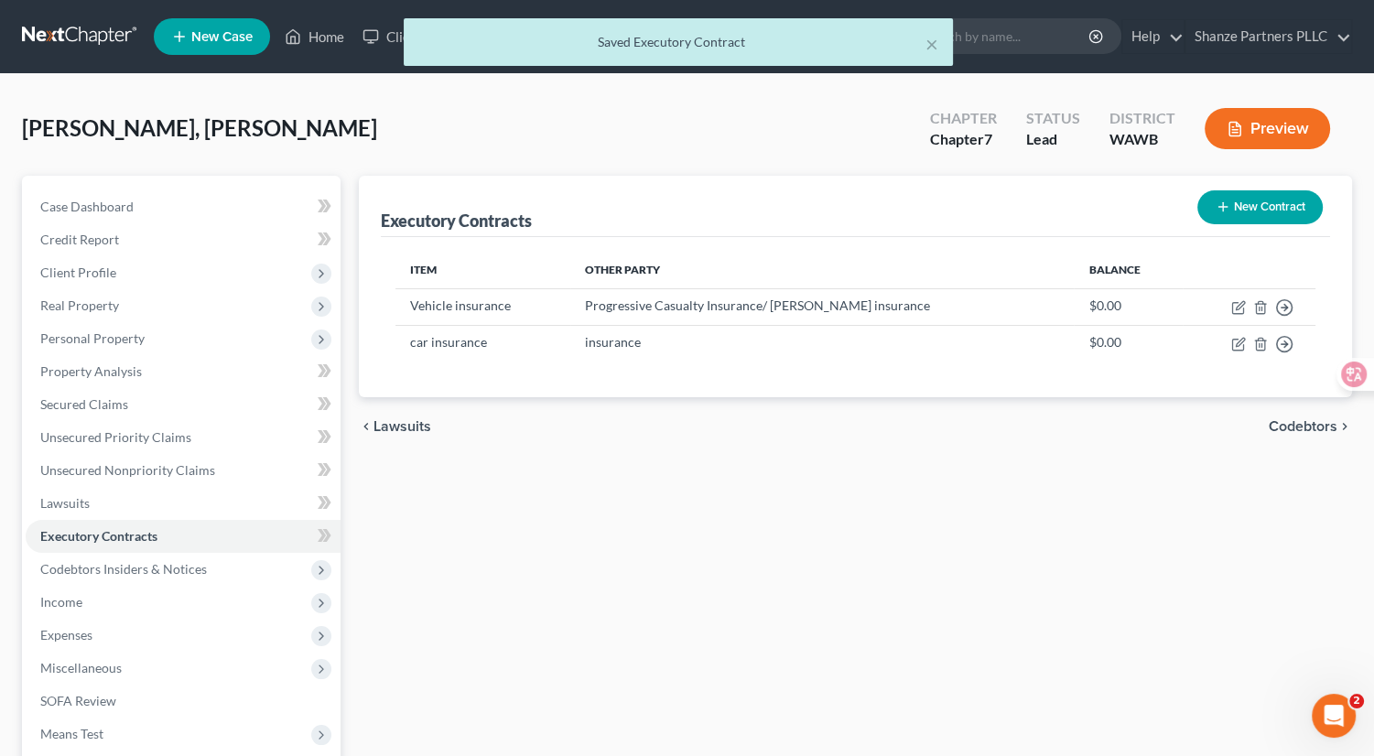
click at [1275, 138] on button "Preview" at bounding box center [1267, 128] width 125 height 41
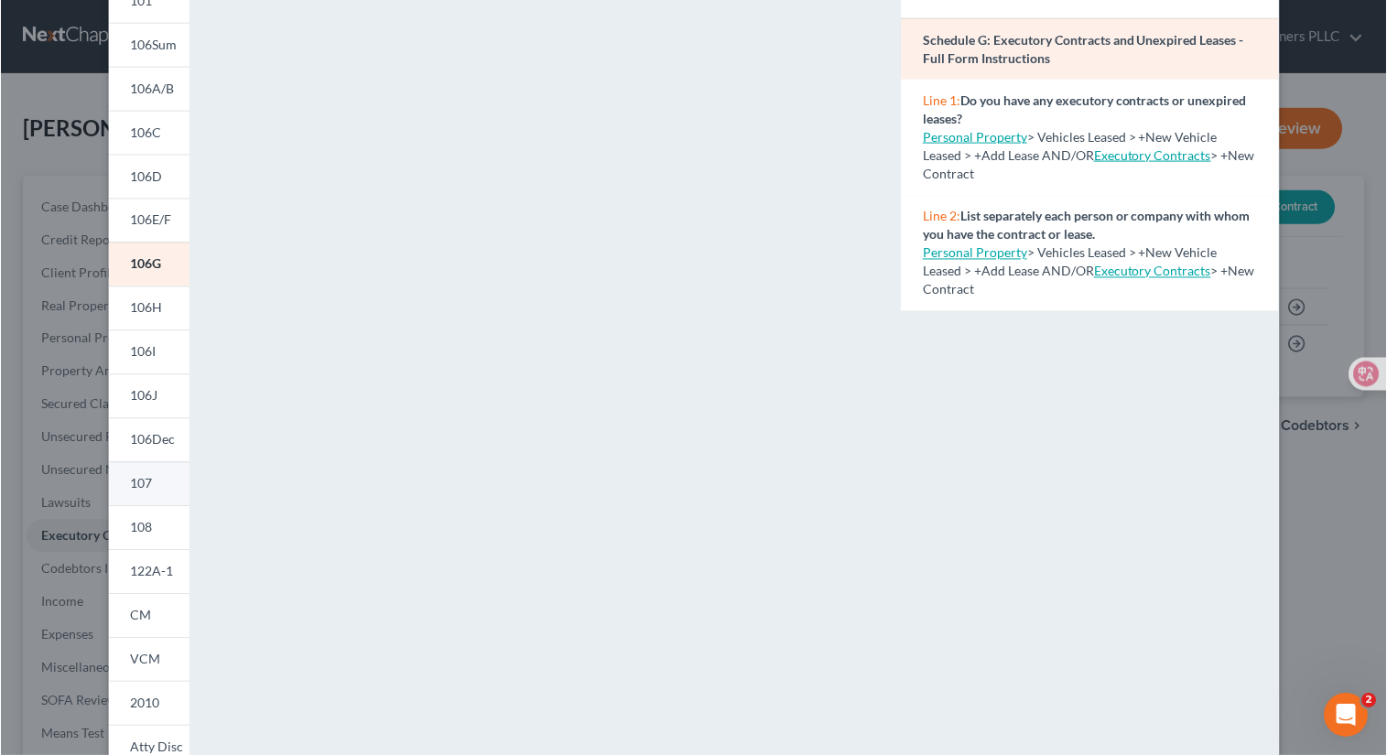
scroll to position [146, 0]
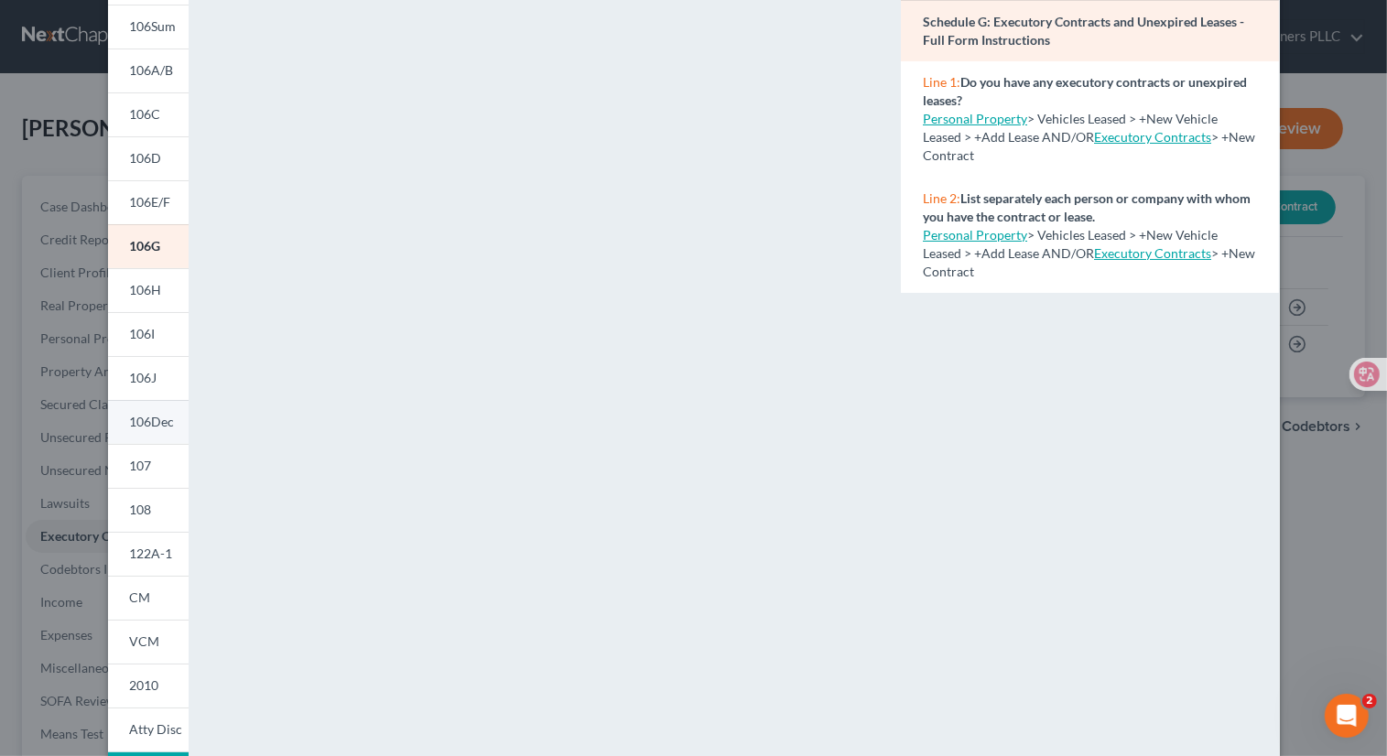
click at [147, 415] on span "106Dec" at bounding box center [152, 422] width 45 height 16
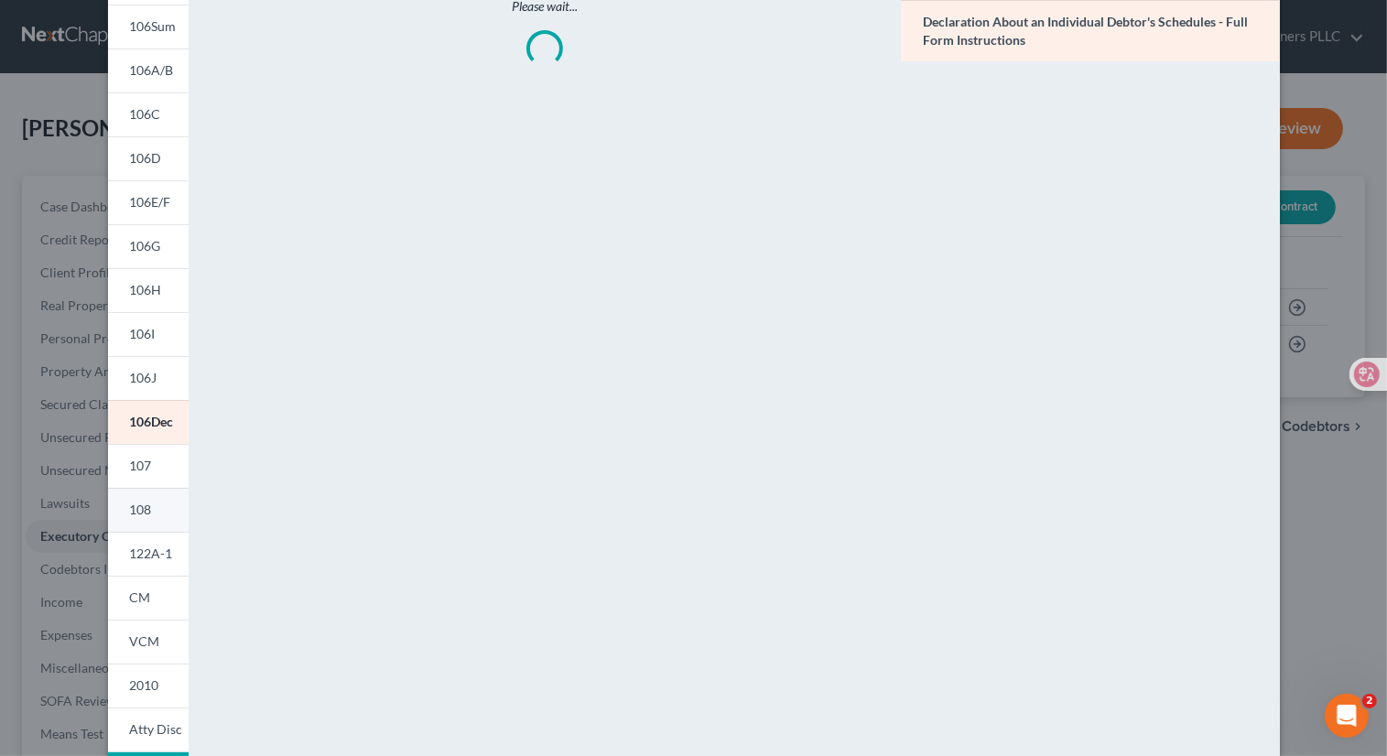
click at [150, 504] on link "108" at bounding box center [148, 510] width 81 height 44
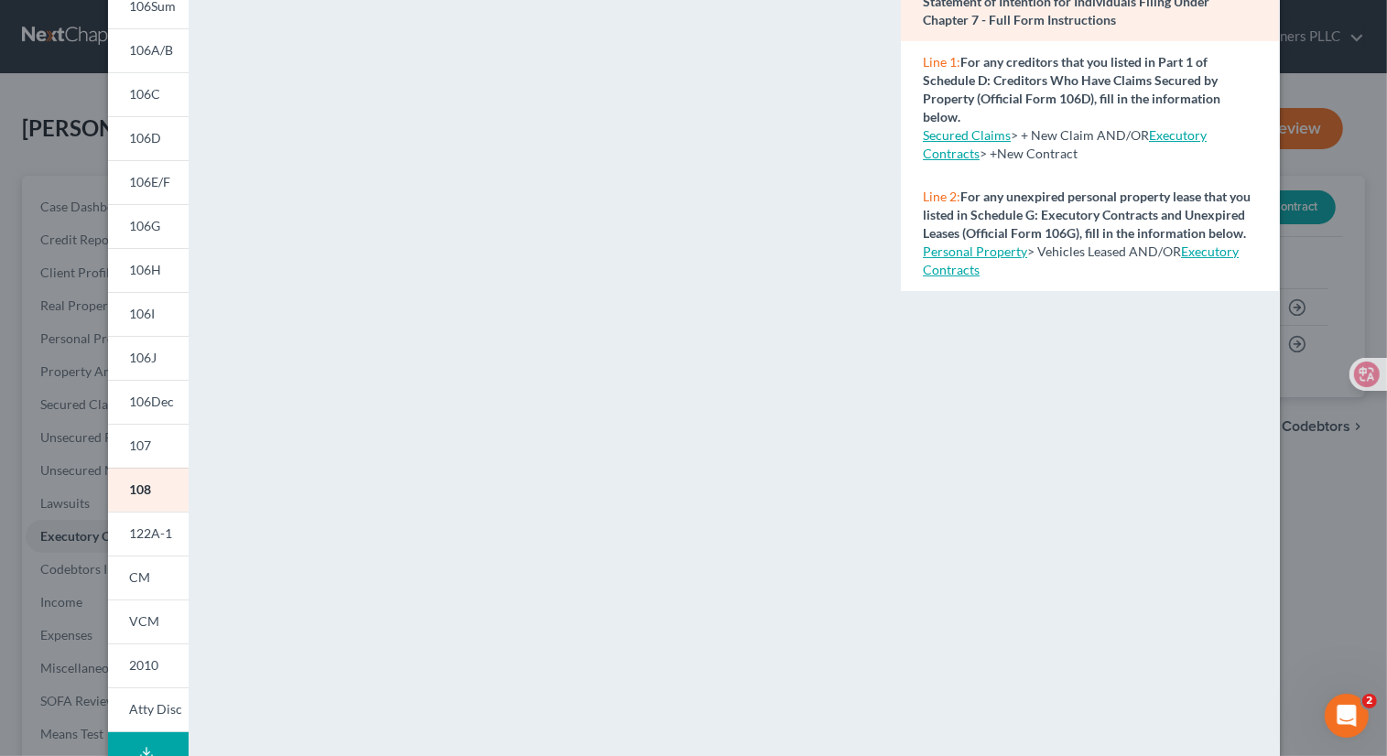
scroll to position [276, 0]
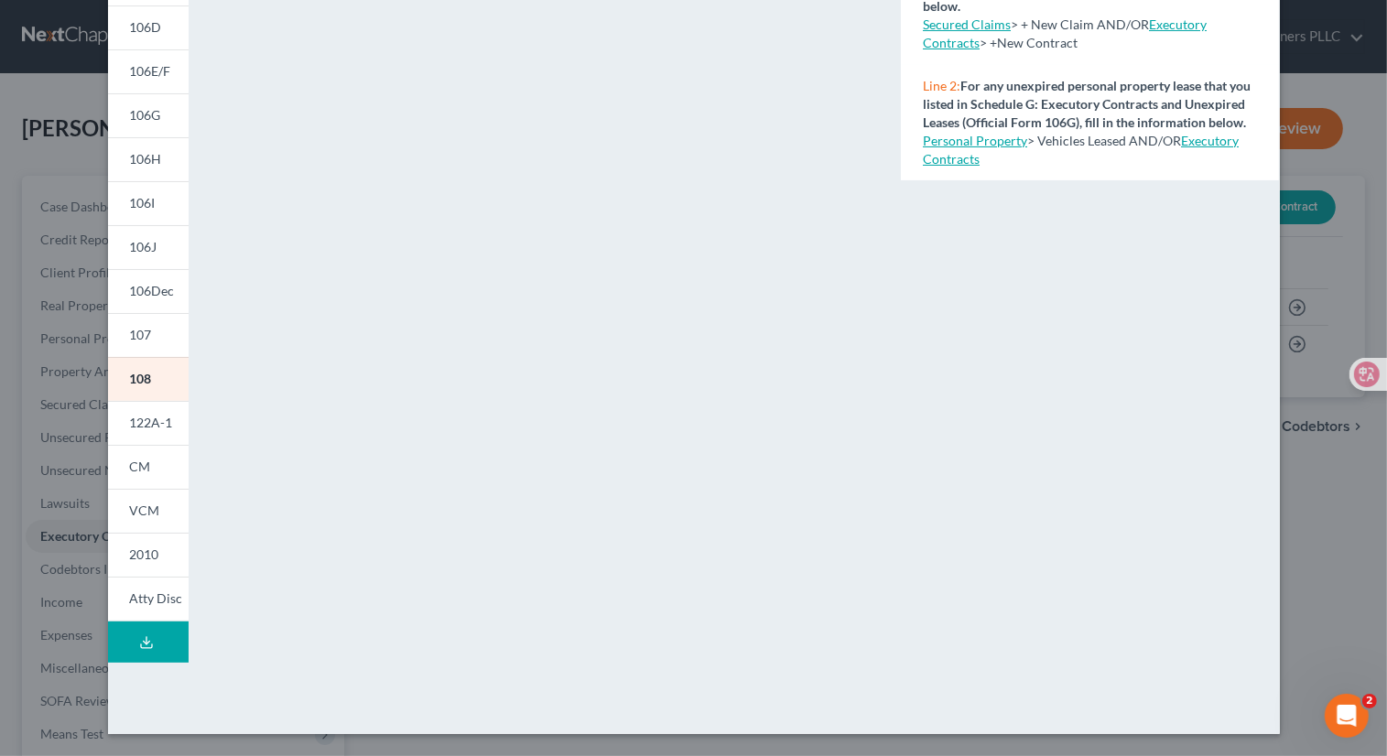
click at [1275, 556] on div "Petition Preview Statement of Intention for Individuals Filing Under Chapter 7 …" at bounding box center [693, 378] width 1387 height 756
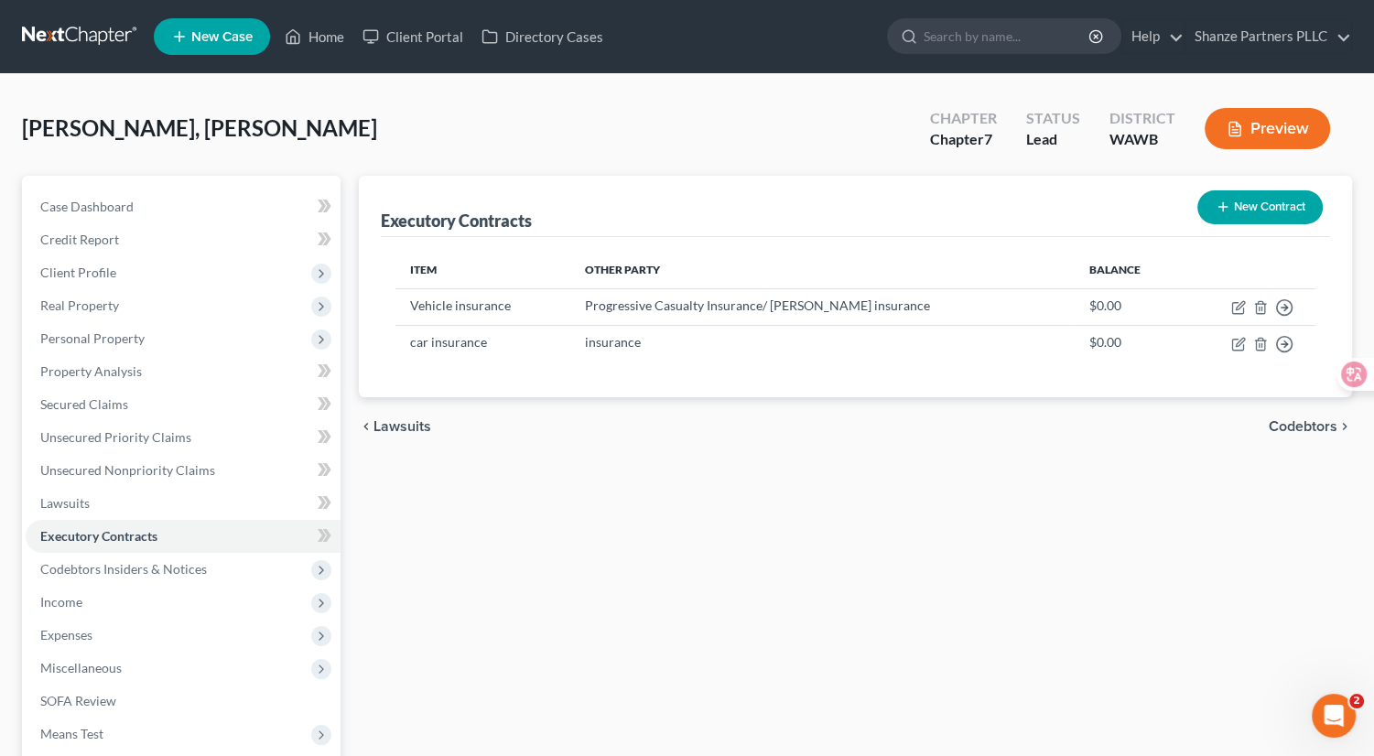
click at [1275, 147] on button "Preview" at bounding box center [1267, 128] width 125 height 41
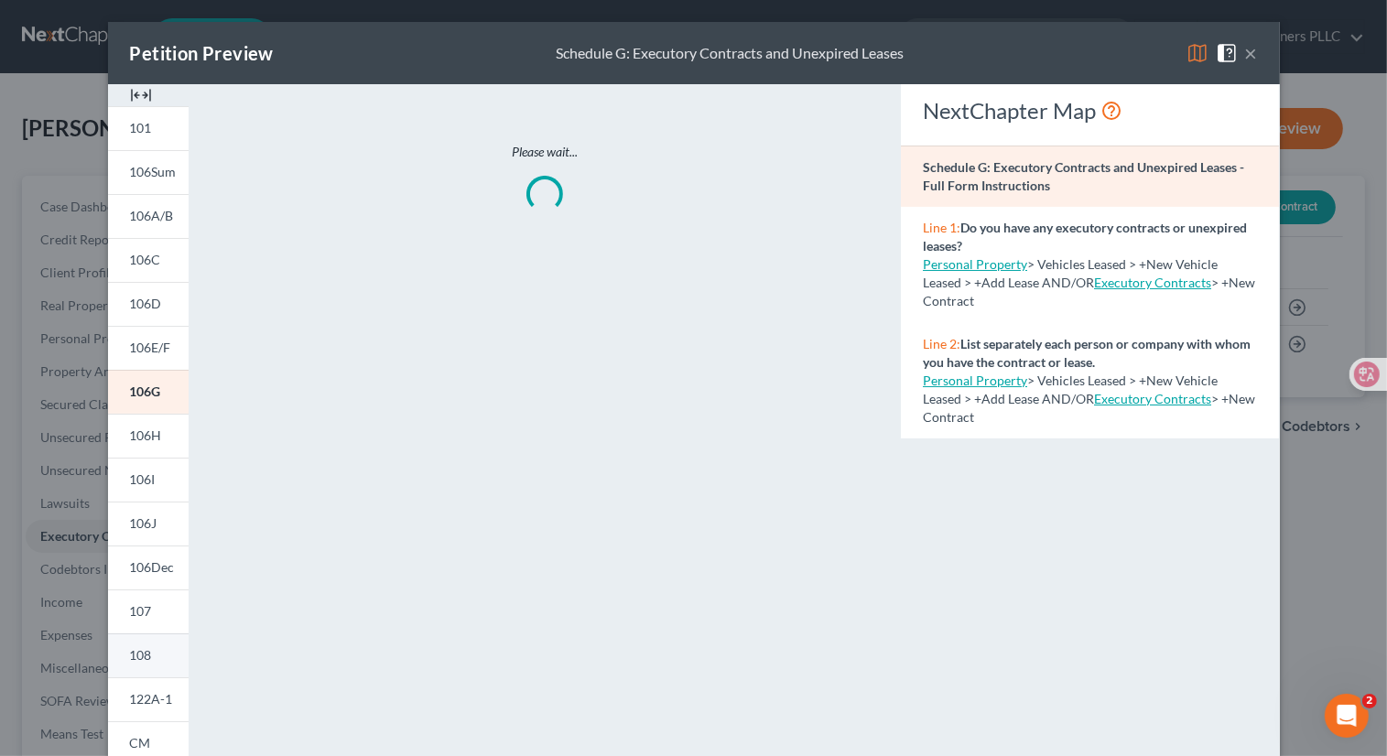
click at [143, 648] on span "108" at bounding box center [141, 655] width 22 height 16
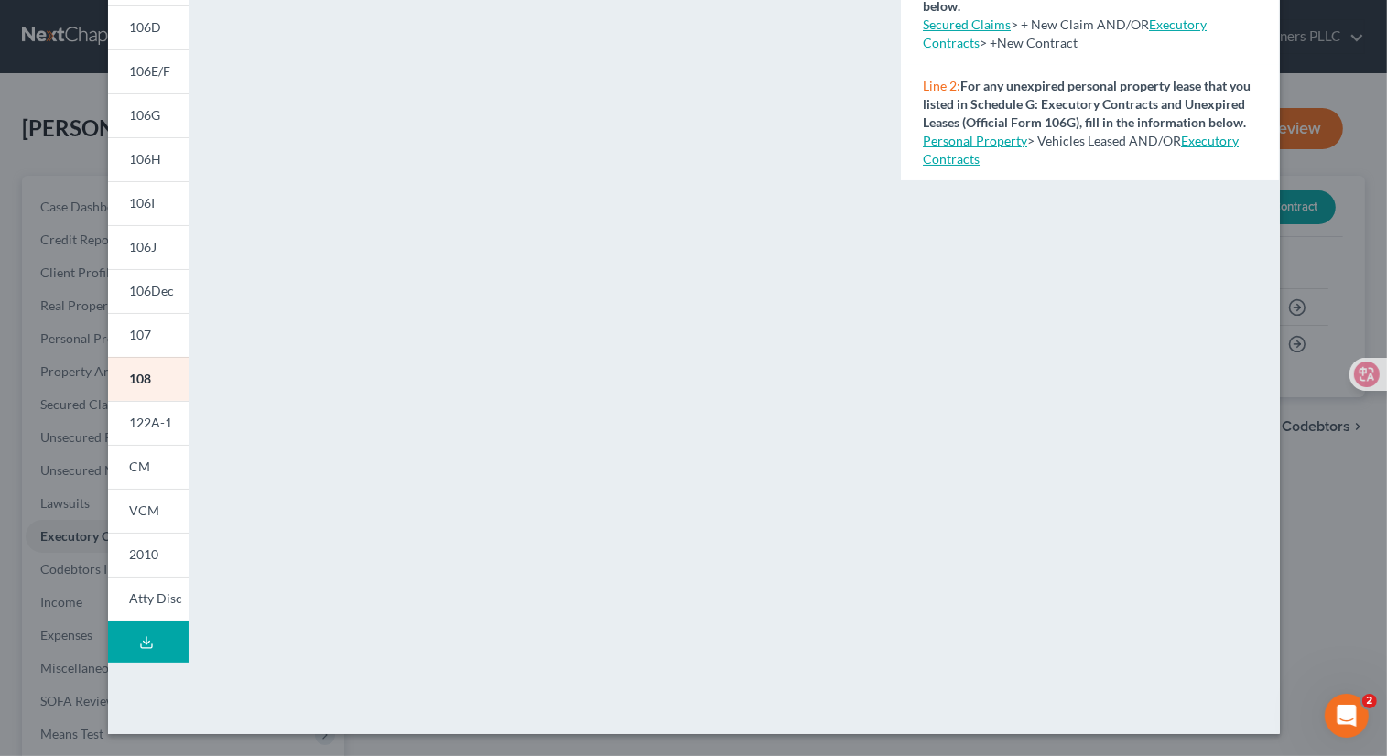
click at [1275, 509] on div "Petition Preview Statement of Intention for Individuals Filing Under Chapter 7 …" at bounding box center [693, 378] width 1387 height 756
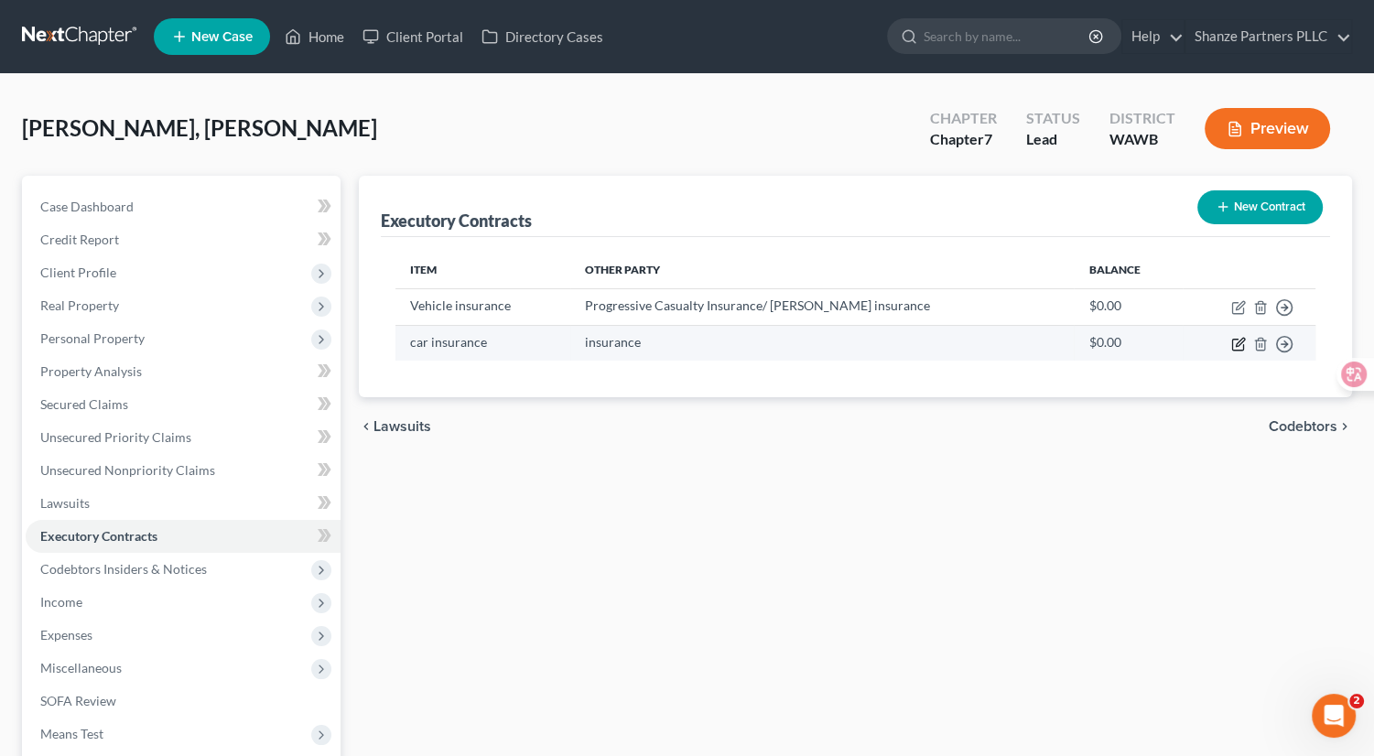
click at [1237, 343] on icon "button" at bounding box center [1238, 344] width 15 height 15
select select "0"
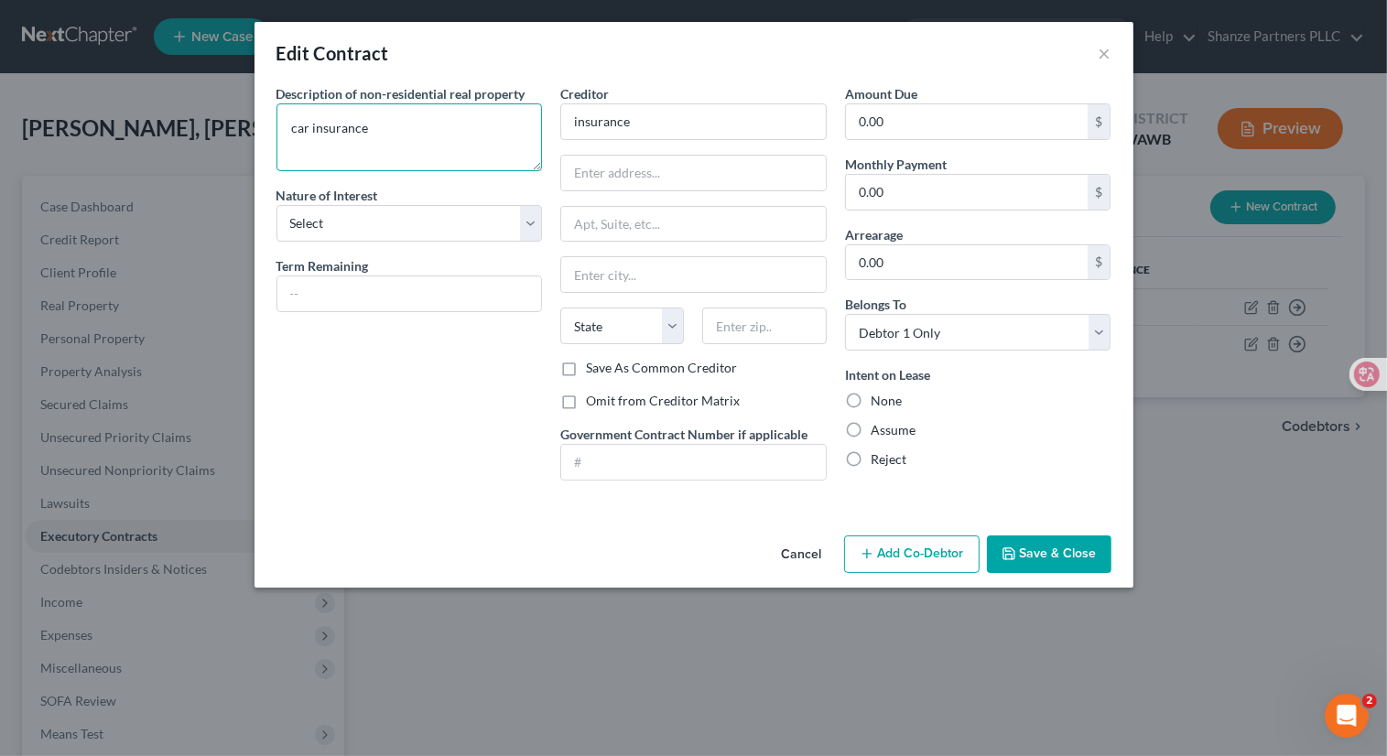
drag, startPoint x: 371, startPoint y: 127, endPoint x: 259, endPoint y: 126, distance: 111.7
click at [259, 126] on div "Description of non-residential real property * Description of Item * car insura…" at bounding box center [693, 306] width 879 height 444
type textarea "V"
type textarea "Car insurance"
click at [368, 430] on div "Description of non-residential real property * Description of Item * Car insura…" at bounding box center [409, 289] width 285 height 411
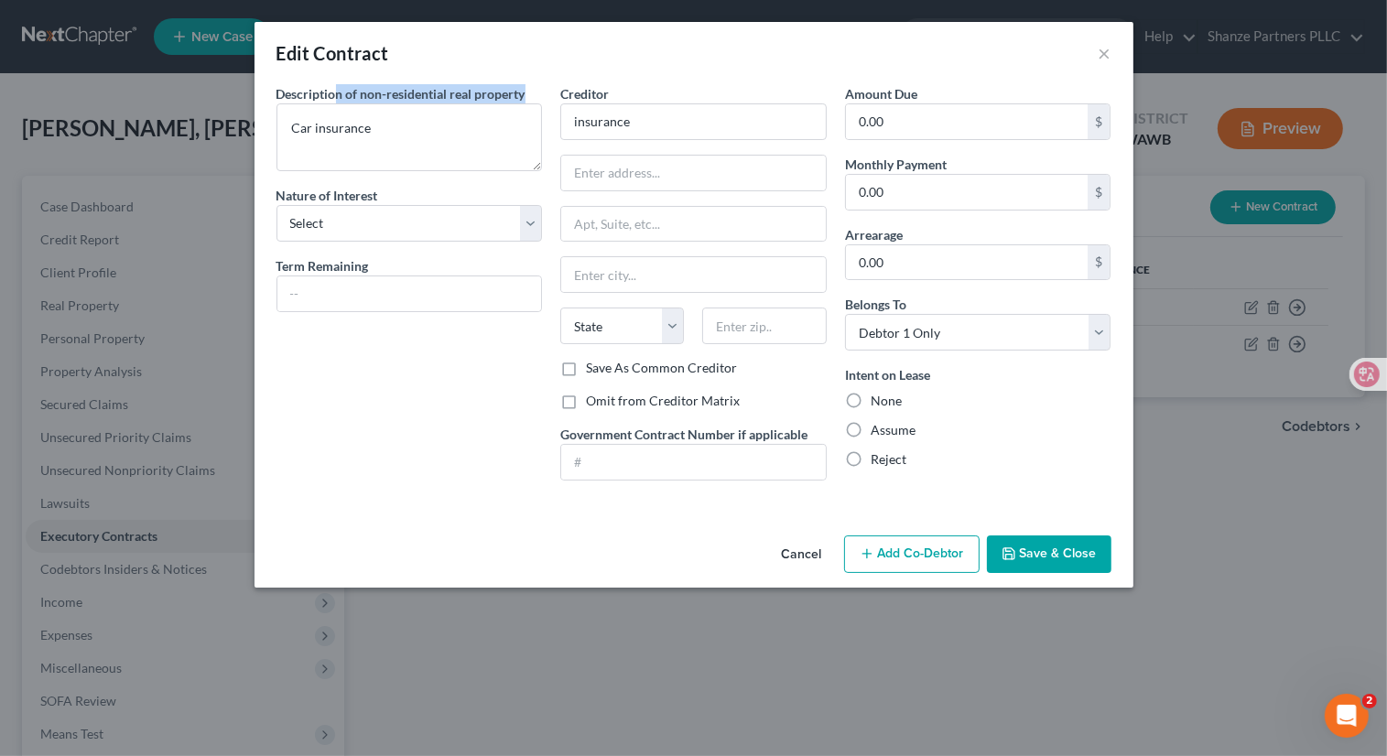
drag, startPoint x: 333, startPoint y: 95, endPoint x: 527, endPoint y: 91, distance: 194.1
click at [527, 91] on div "Description of non-residential real property * Description of Item * Car insura…" at bounding box center [409, 127] width 266 height 87
click at [806, 545] on button "Cancel" at bounding box center [802, 555] width 70 height 37
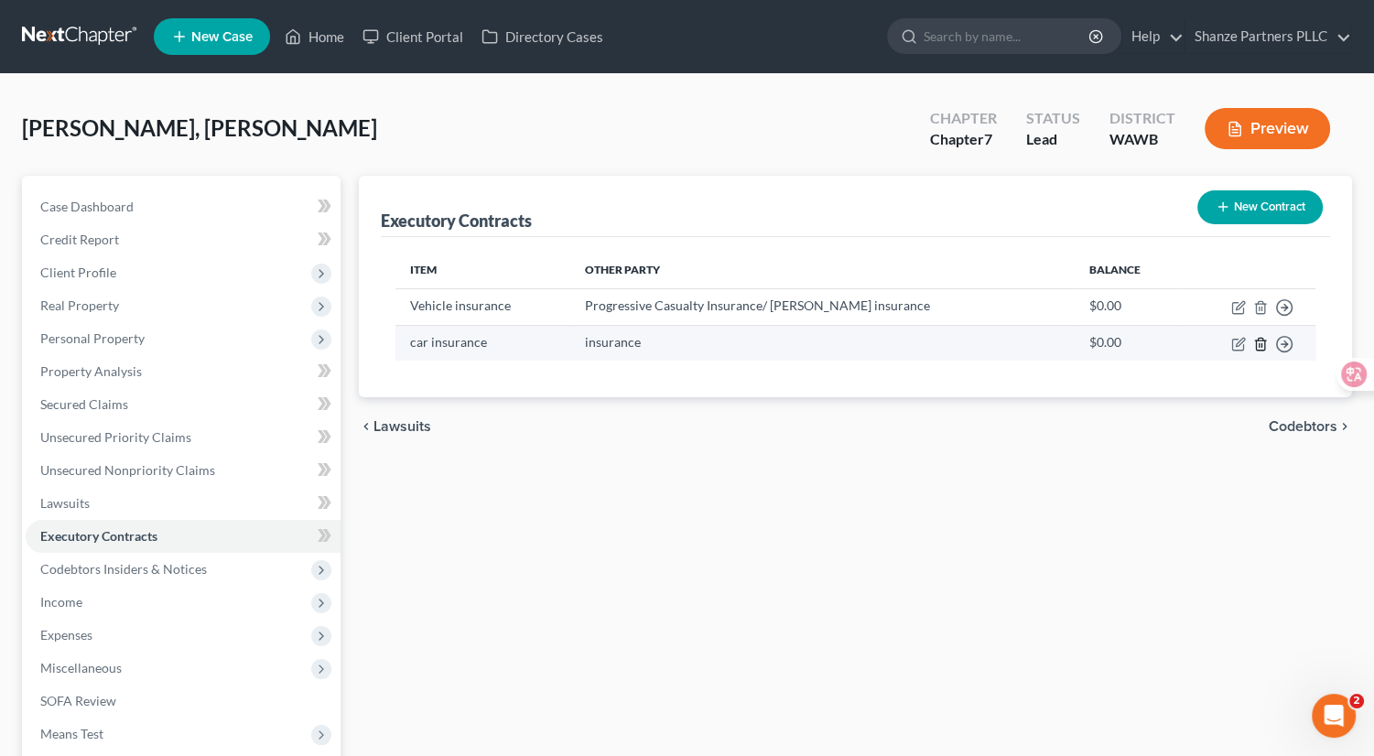
click at [1263, 349] on icon "button" at bounding box center [1260, 344] width 8 height 12
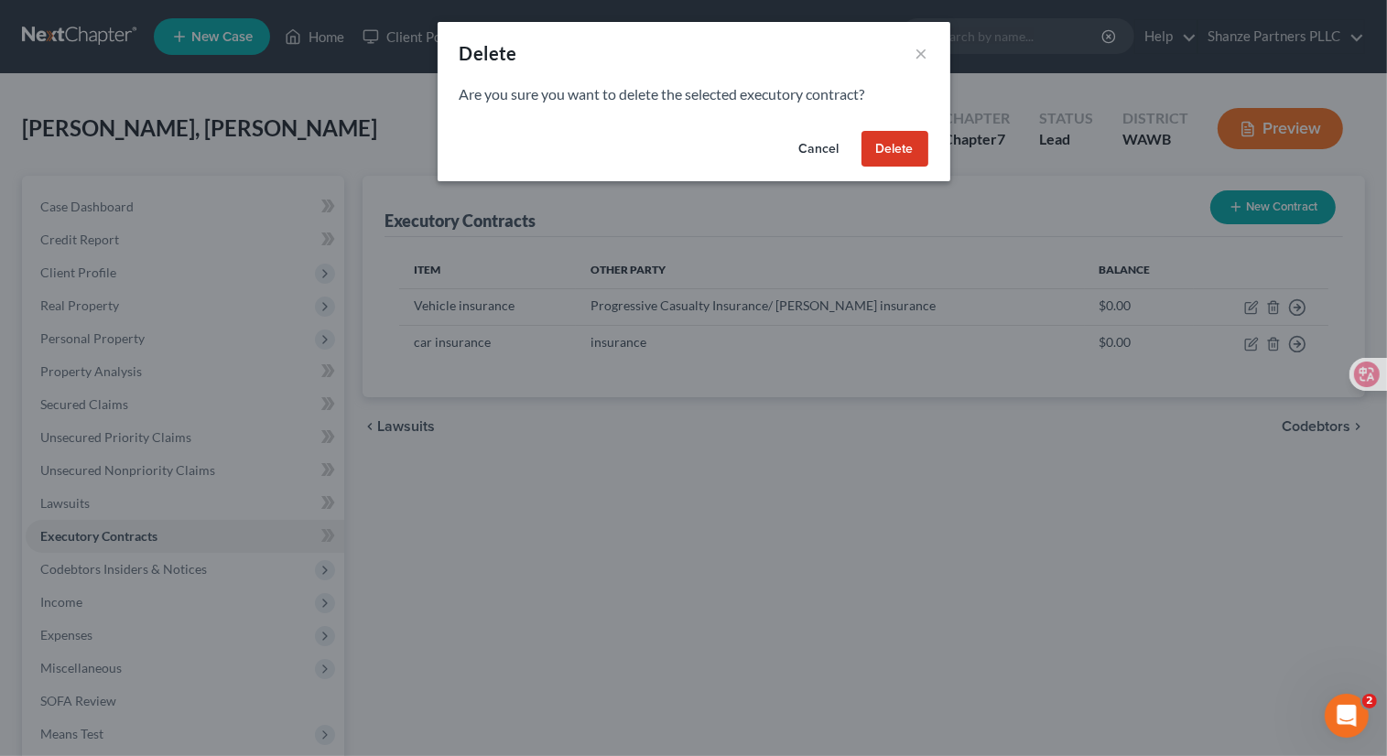
click at [910, 153] on button "Delete" at bounding box center [894, 149] width 67 height 37
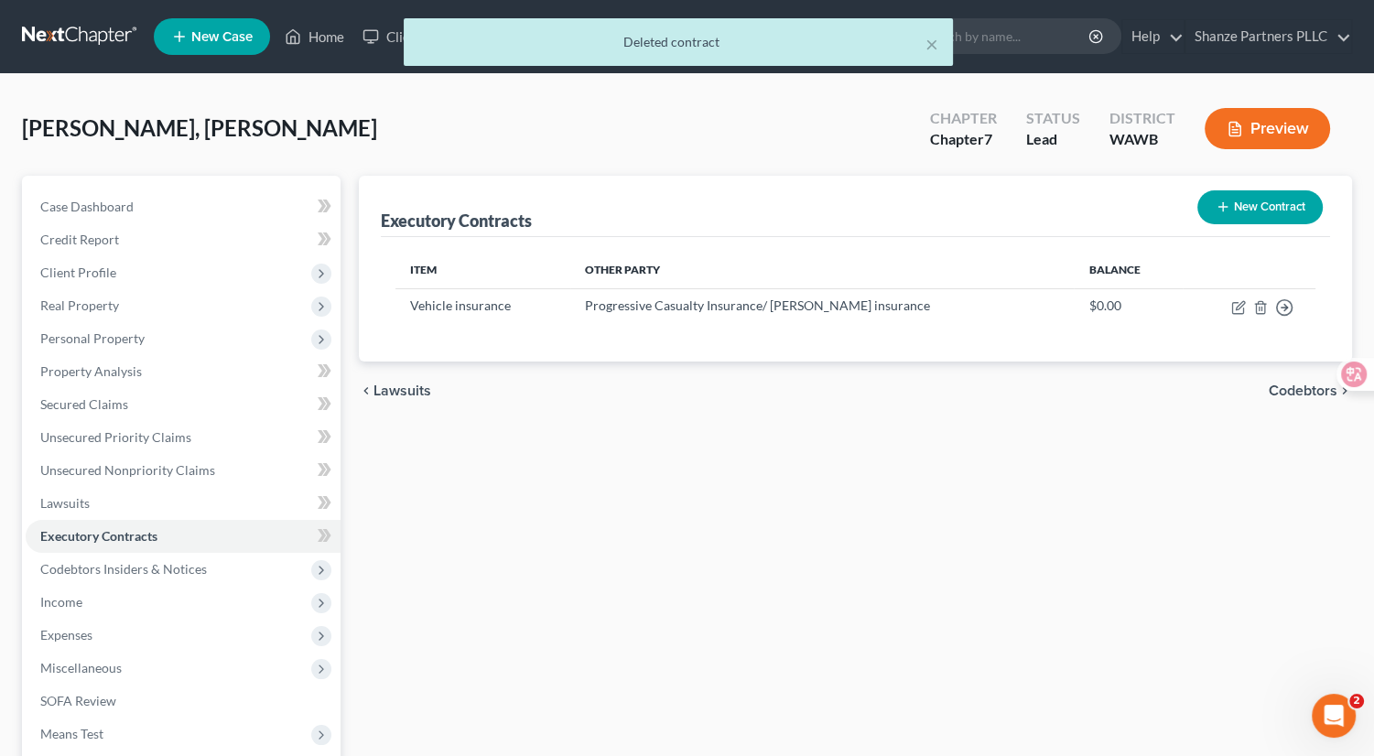
click at [1261, 129] on button "Preview" at bounding box center [1267, 128] width 125 height 41
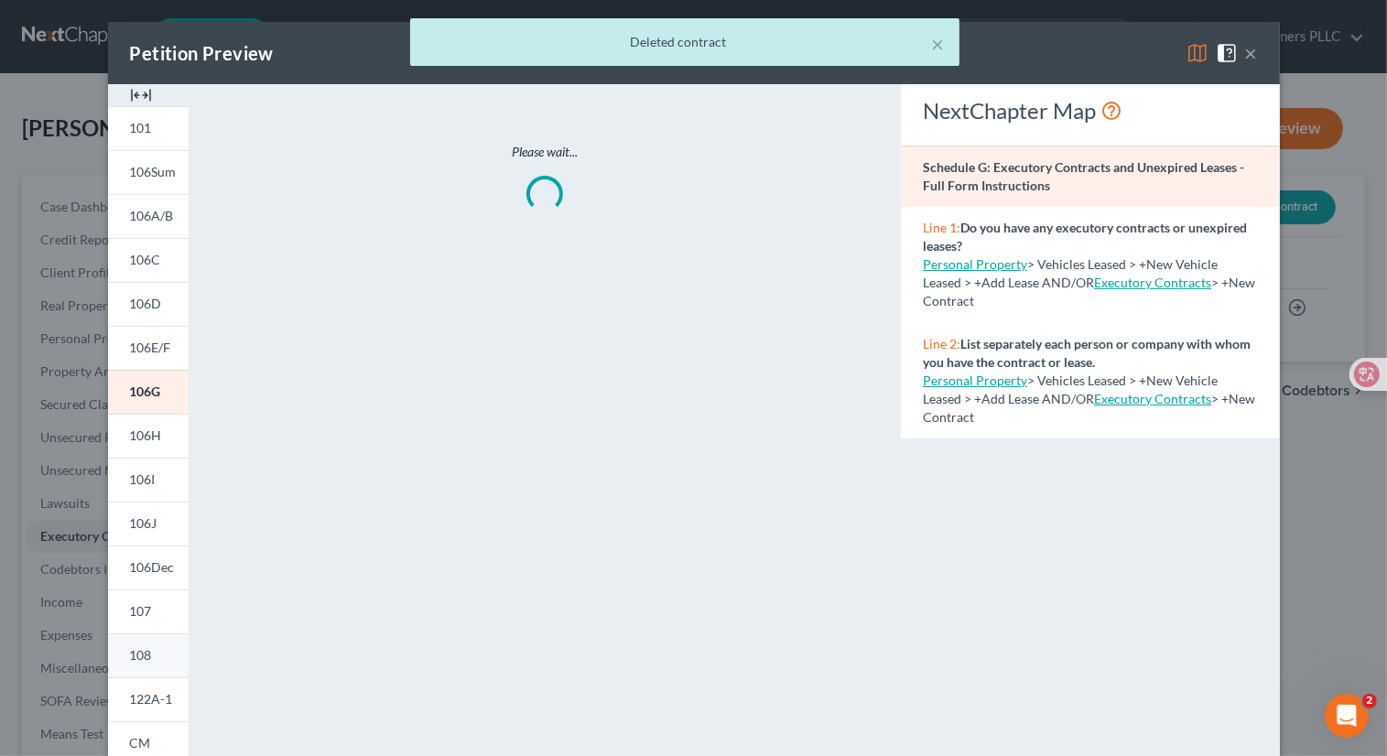
click at [145, 641] on link "108" at bounding box center [148, 655] width 81 height 44
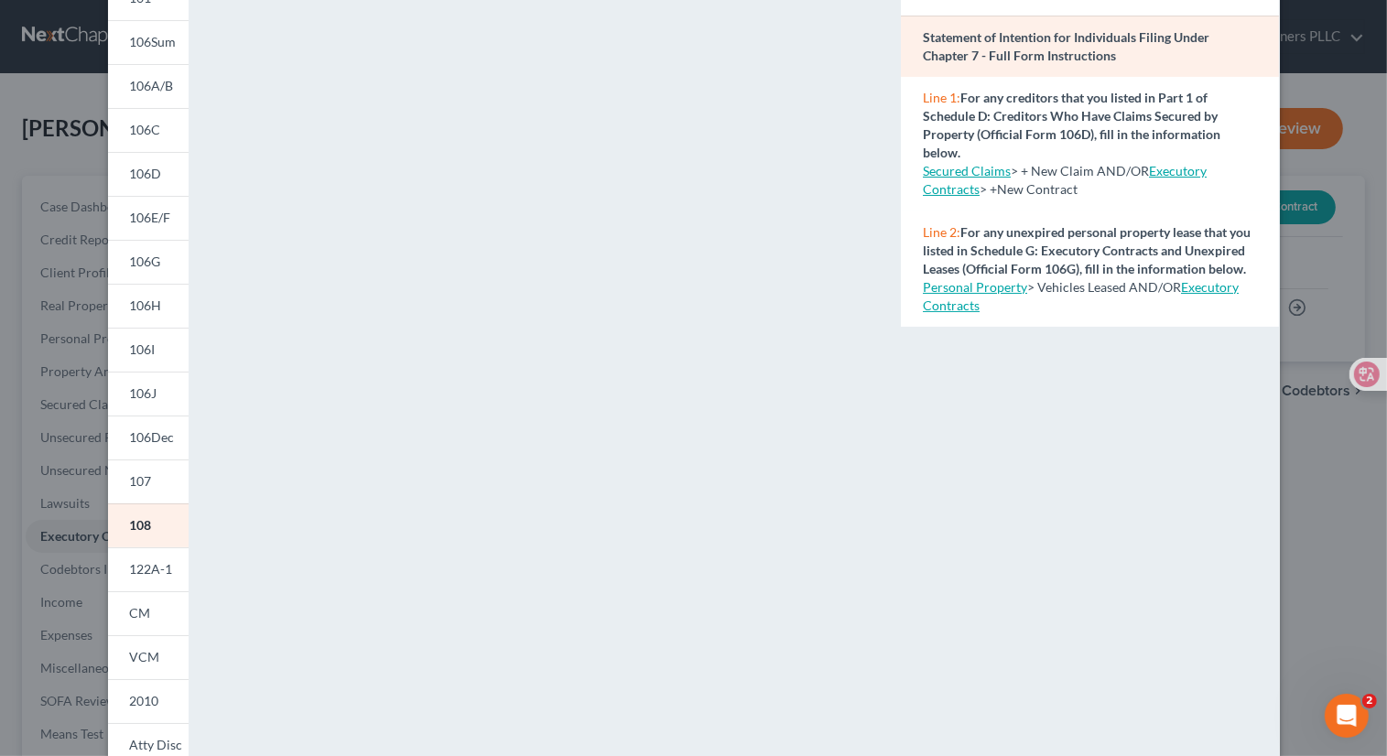
scroll to position [249, 0]
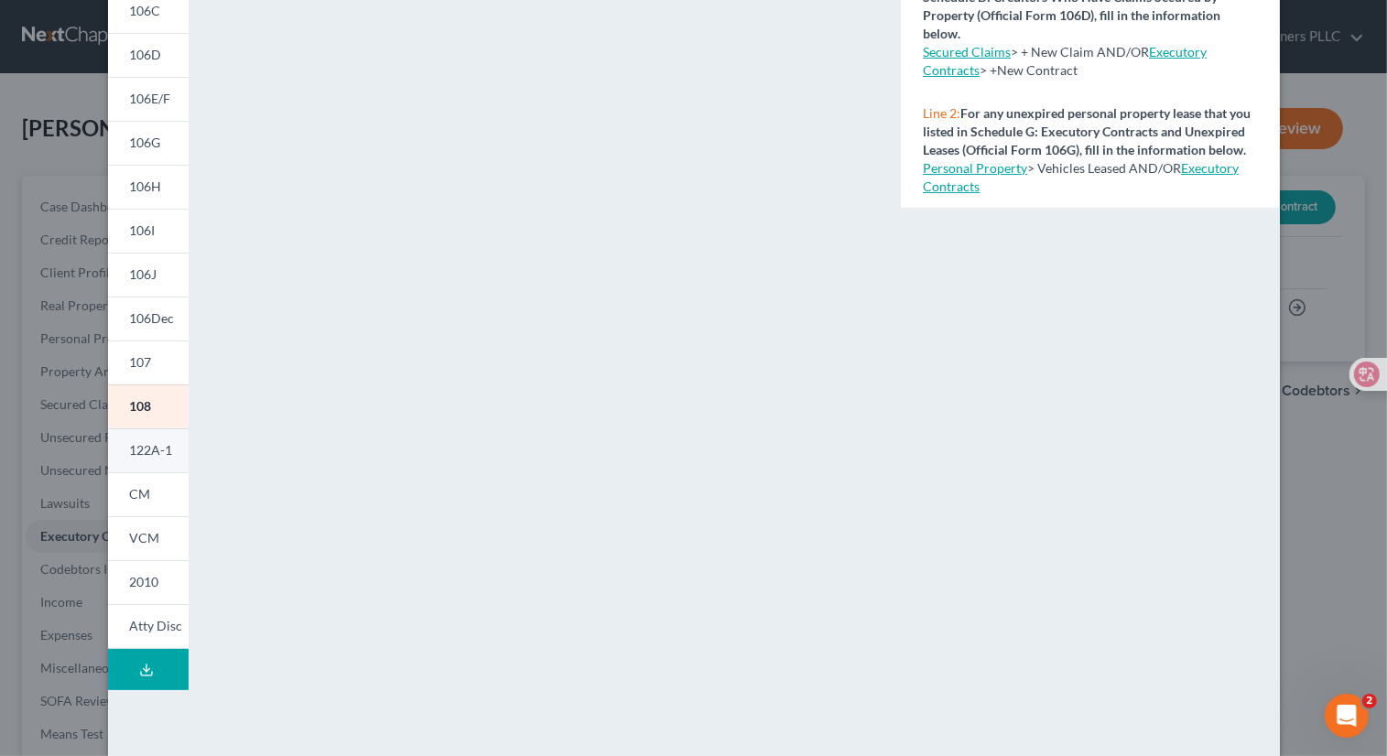
click at [160, 446] on span "122A-1" at bounding box center [151, 450] width 43 height 16
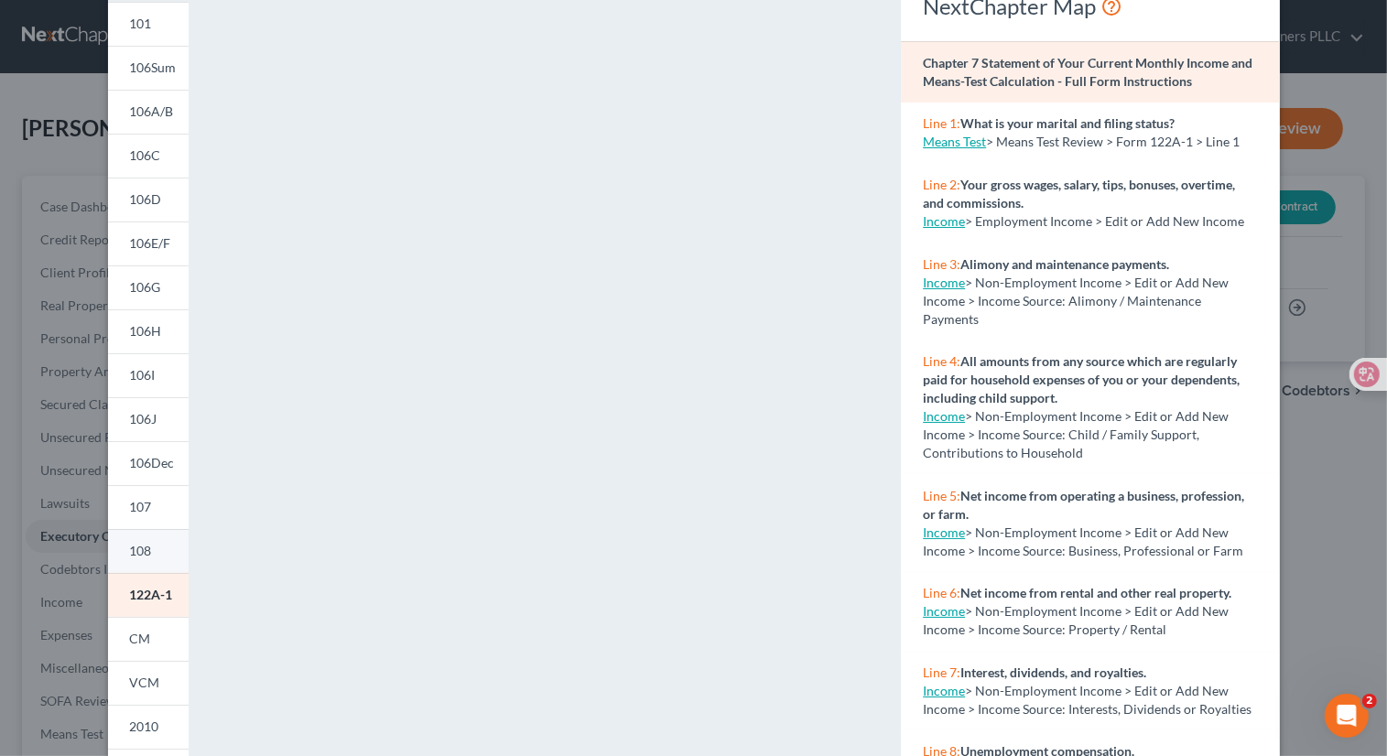
scroll to position [106, 0]
click at [153, 632] on link "CM" at bounding box center [148, 637] width 81 height 44
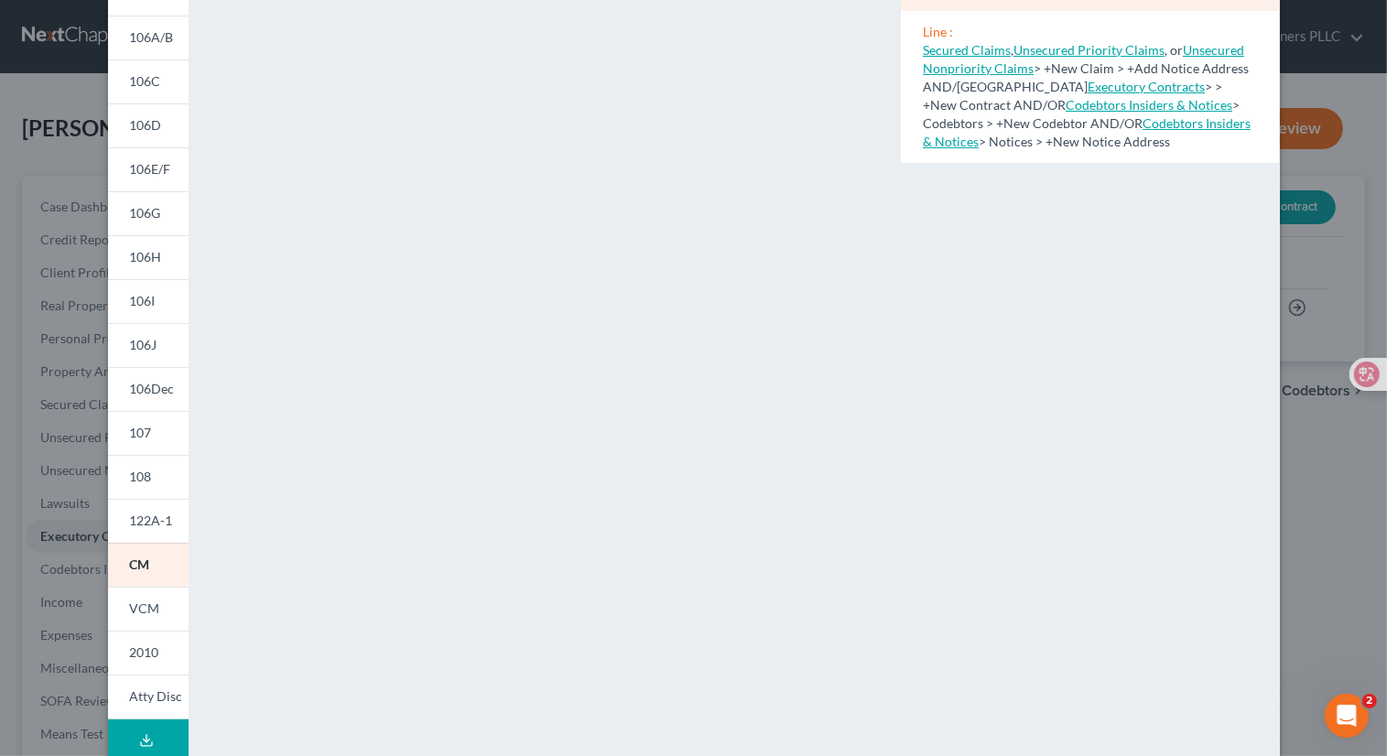
scroll to position [276, 0]
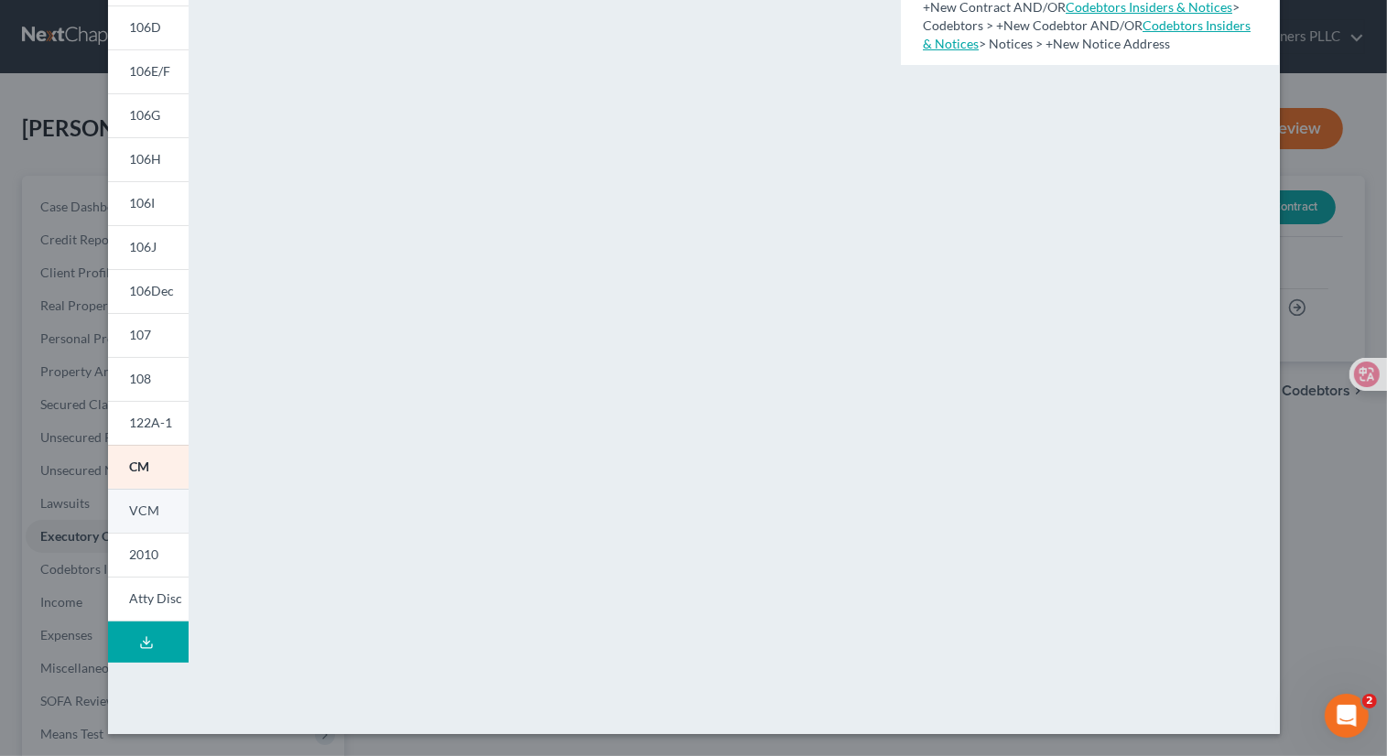
click at [142, 514] on span "VCM" at bounding box center [145, 511] width 30 height 16
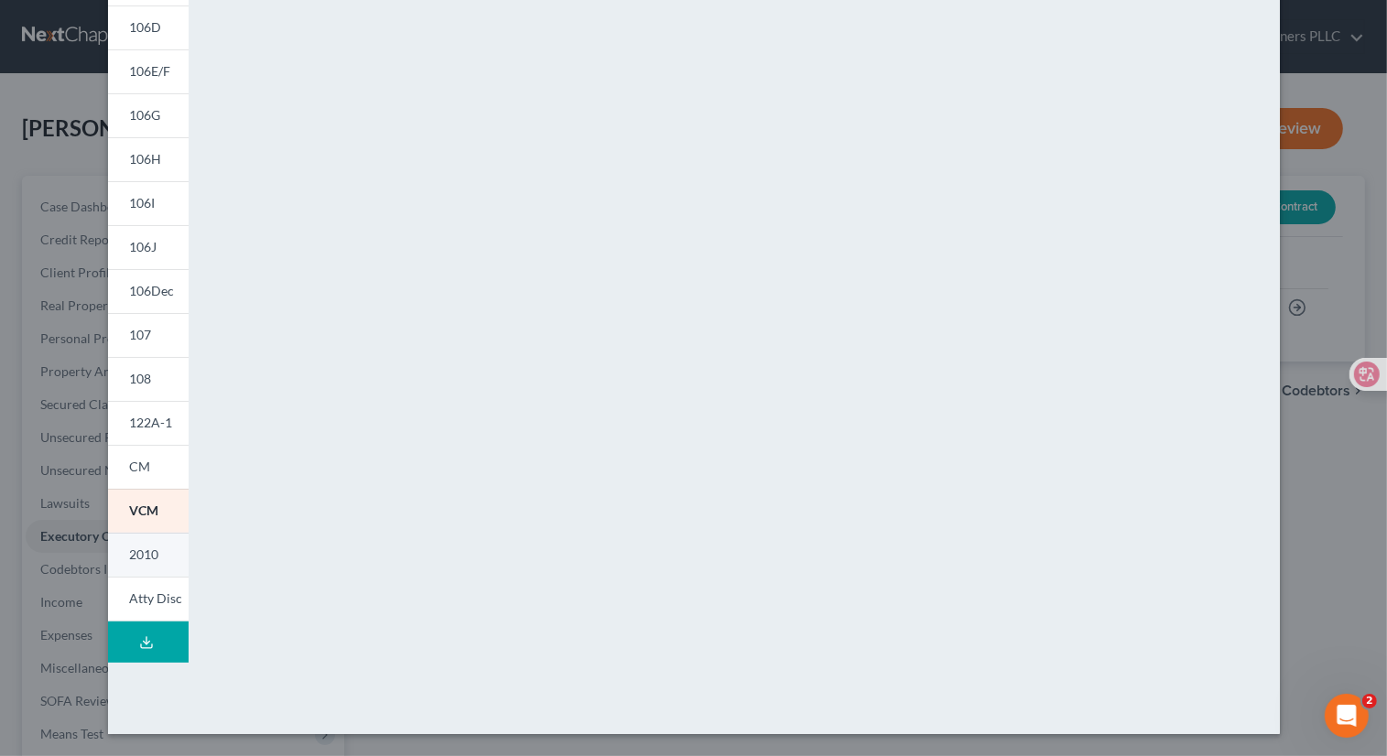
click at [148, 554] on span "2010" at bounding box center [144, 555] width 29 height 16
click at [147, 600] on span "Atty Disc" at bounding box center [156, 598] width 53 height 16
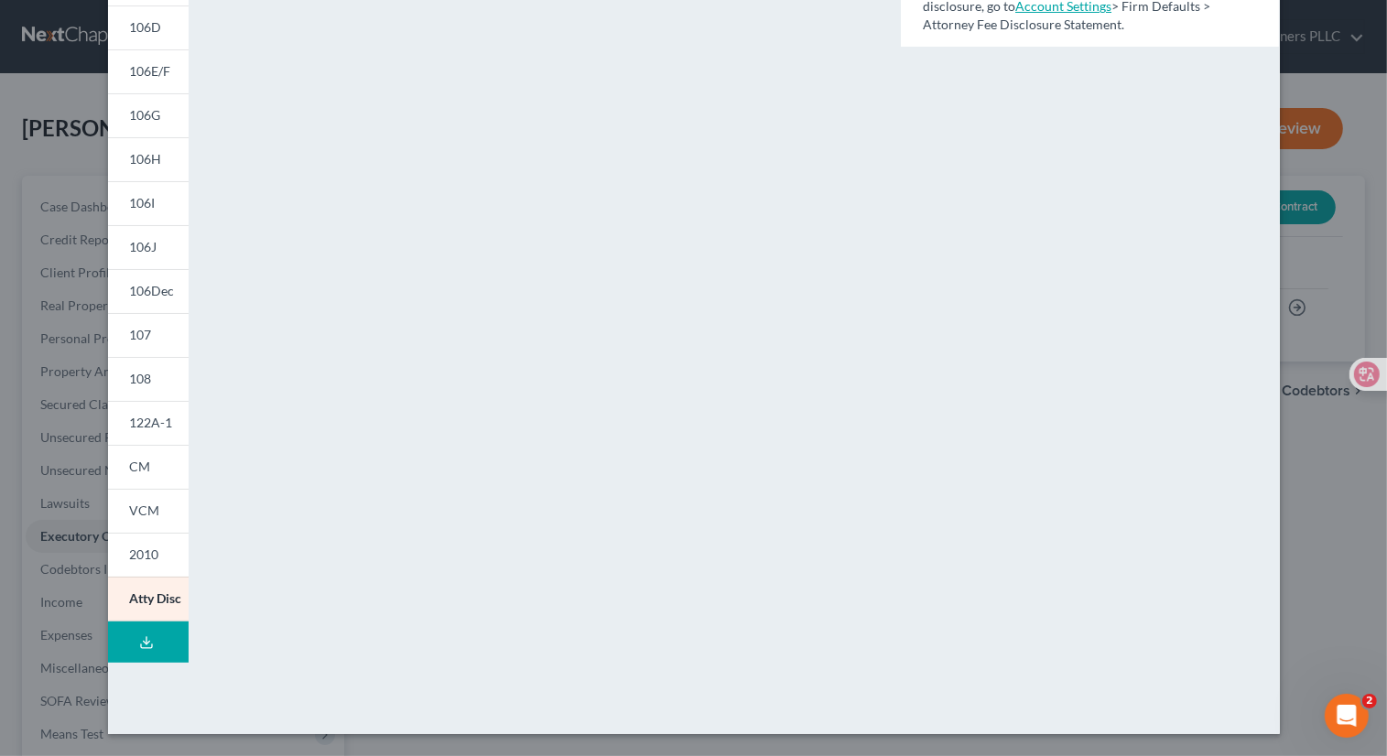
scroll to position [0, 0]
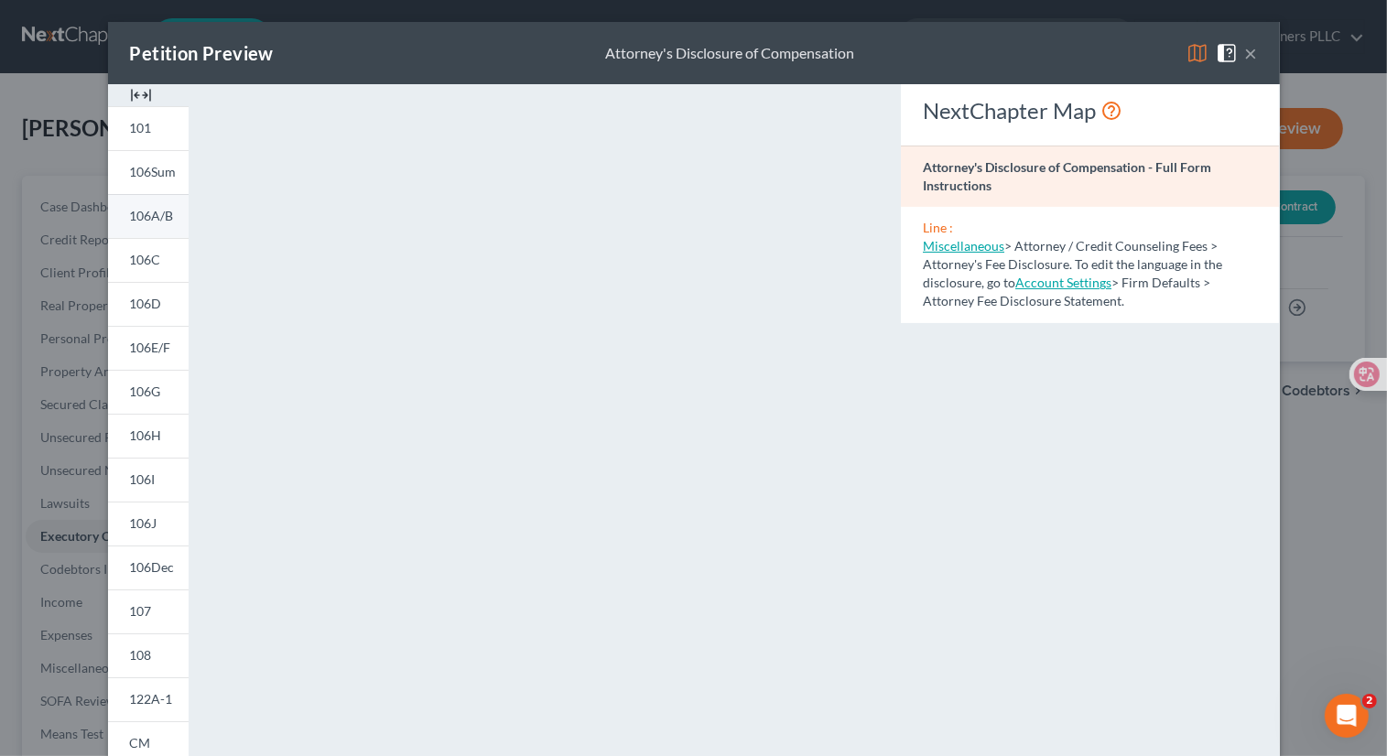
click at [148, 216] on span "106A/B" at bounding box center [152, 216] width 44 height 16
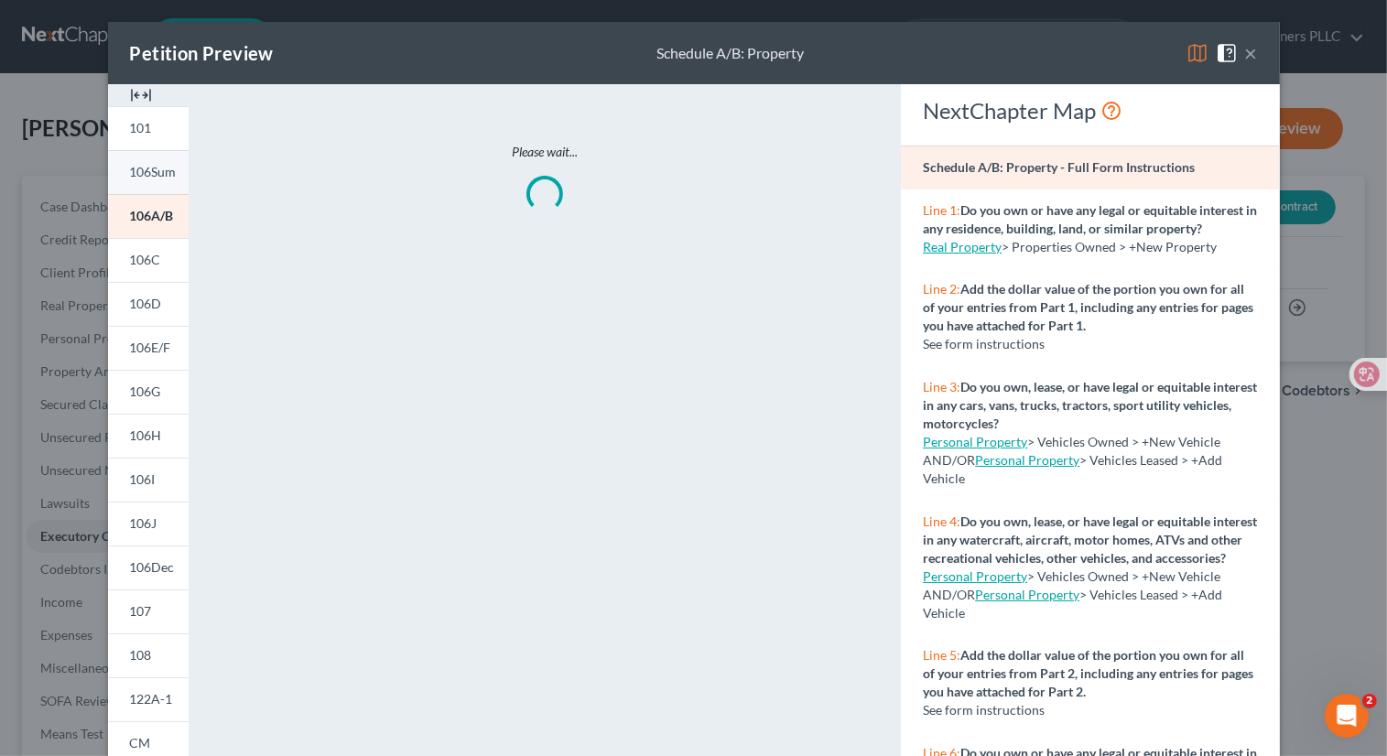
click at [159, 171] on span "106Sum" at bounding box center [153, 172] width 47 height 16
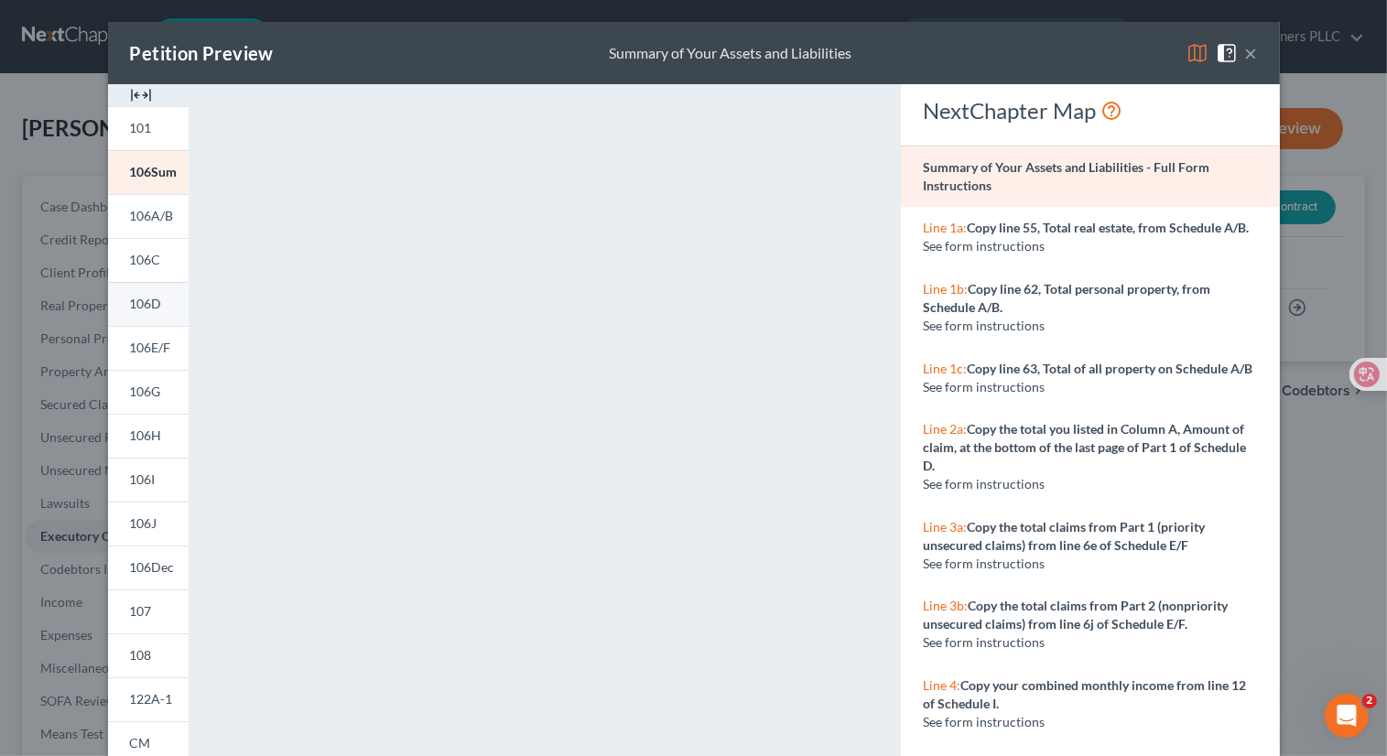
click at [146, 304] on span "106D" at bounding box center [146, 304] width 32 height 16
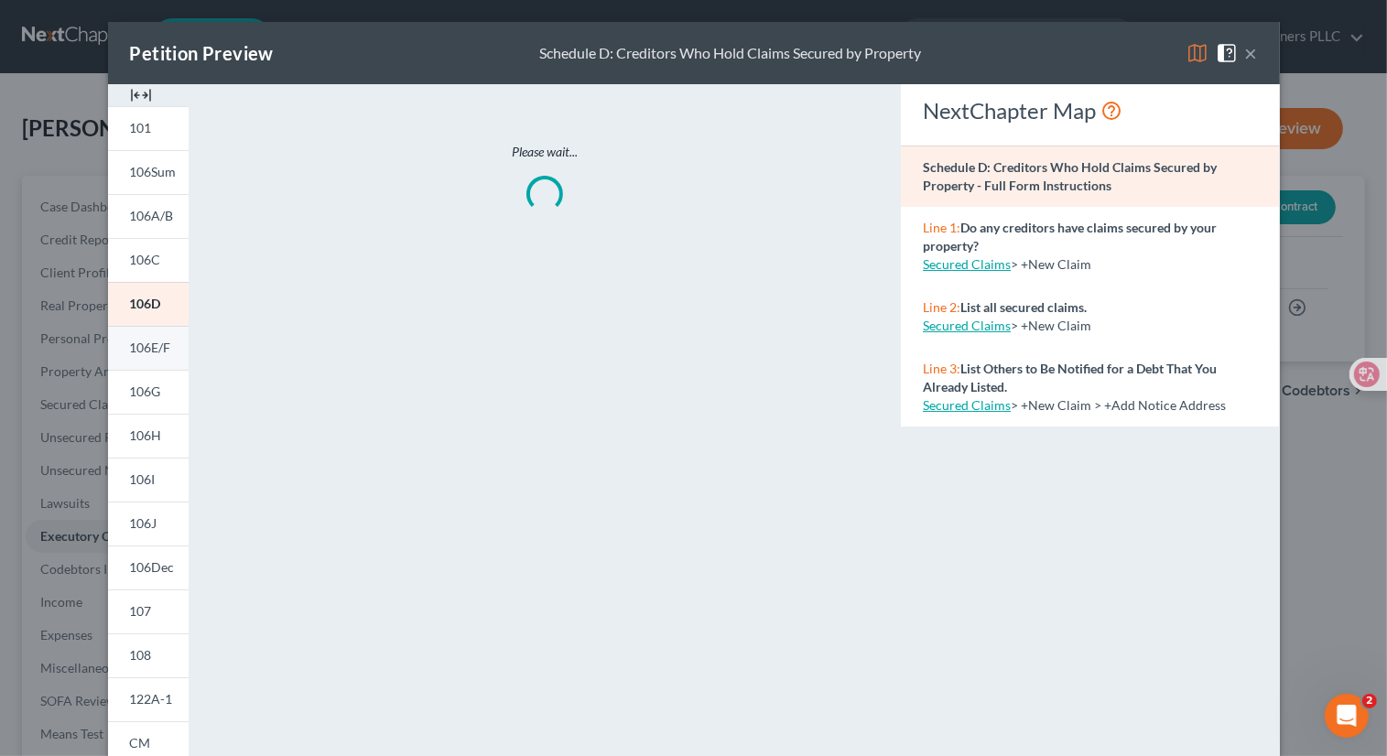
click at [144, 369] on link "106E/F" at bounding box center [148, 348] width 81 height 44
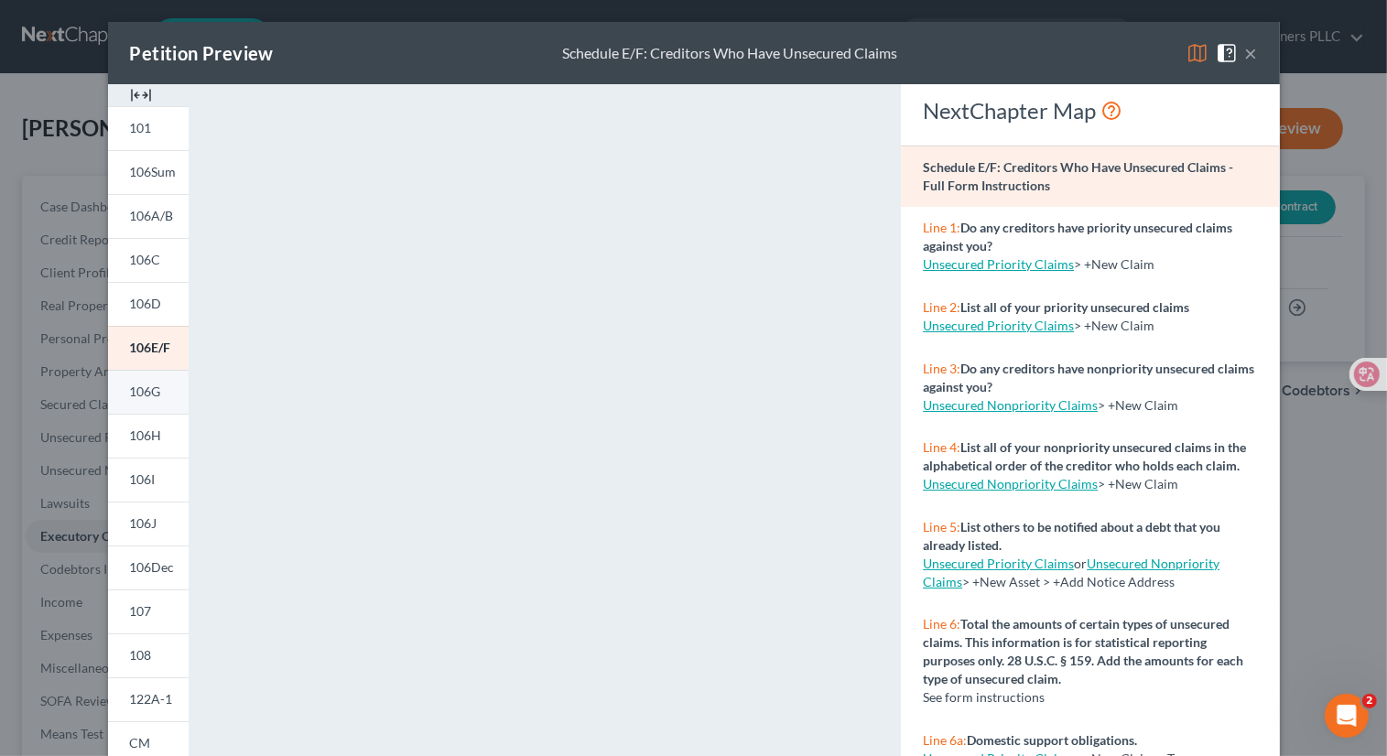
click at [144, 398] on span "106G" at bounding box center [145, 392] width 31 height 16
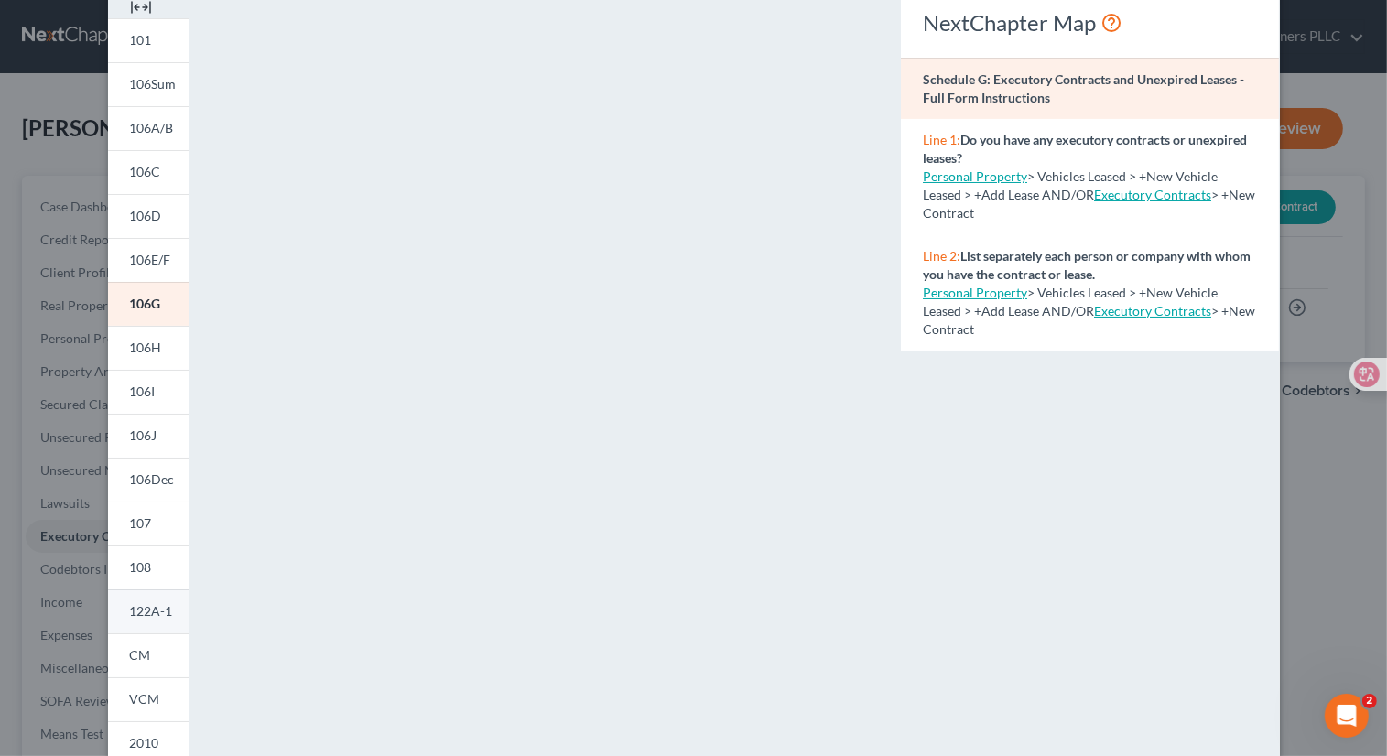
scroll to position [276, 0]
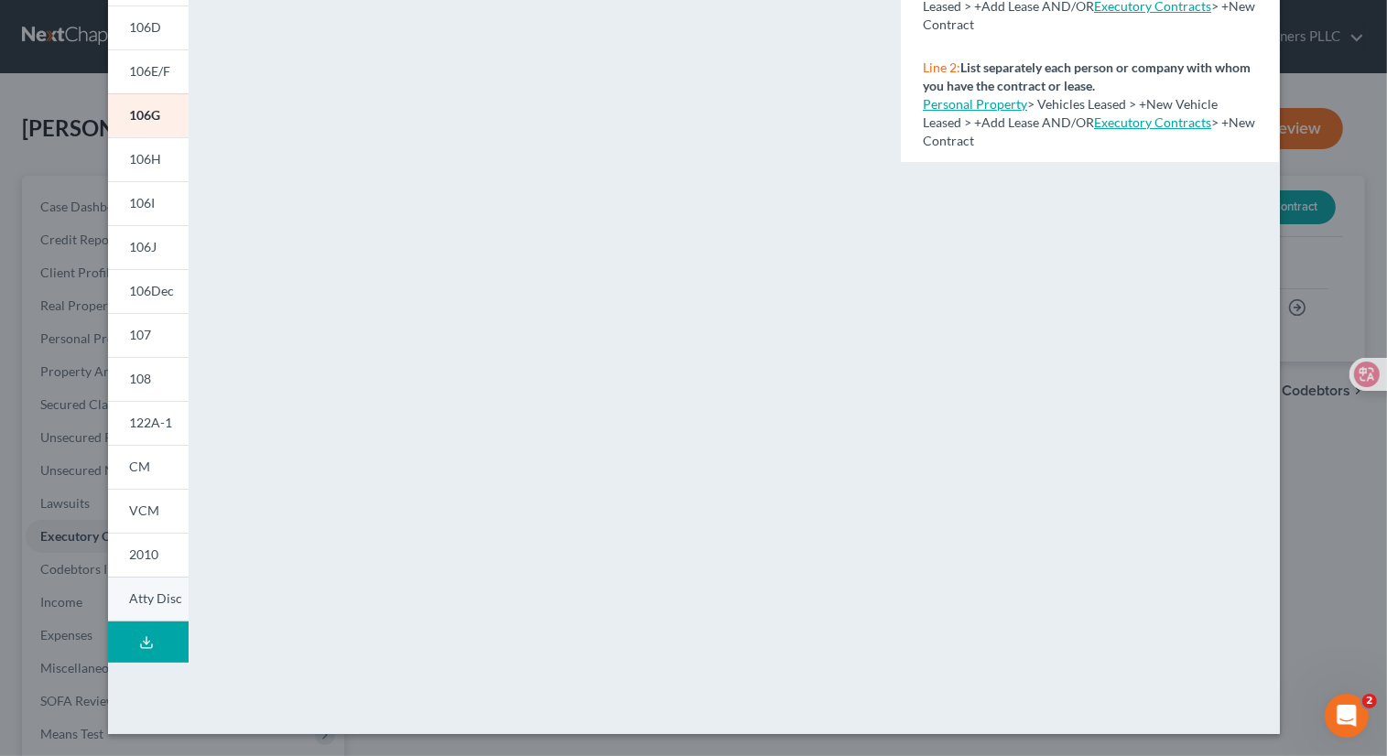
click at [166, 595] on span "Atty Disc" at bounding box center [156, 598] width 53 height 16
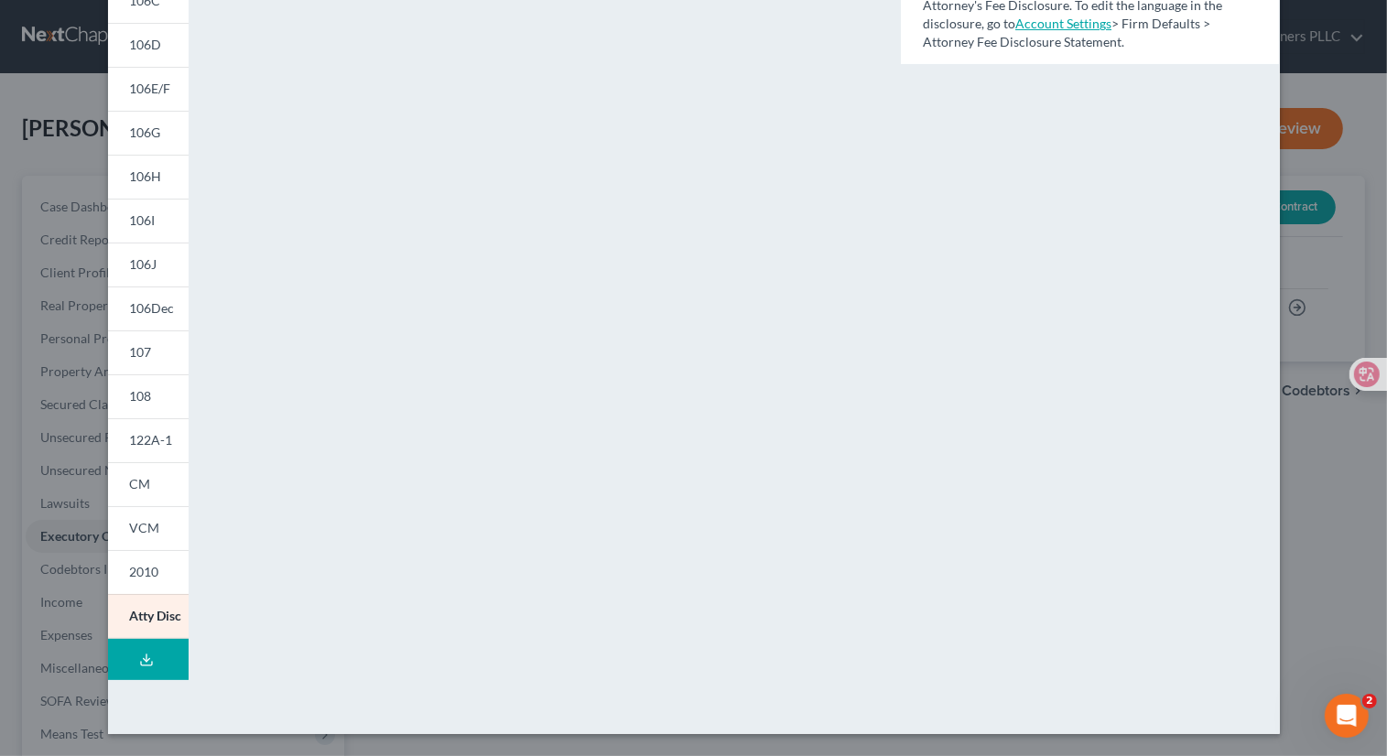
scroll to position [0, 0]
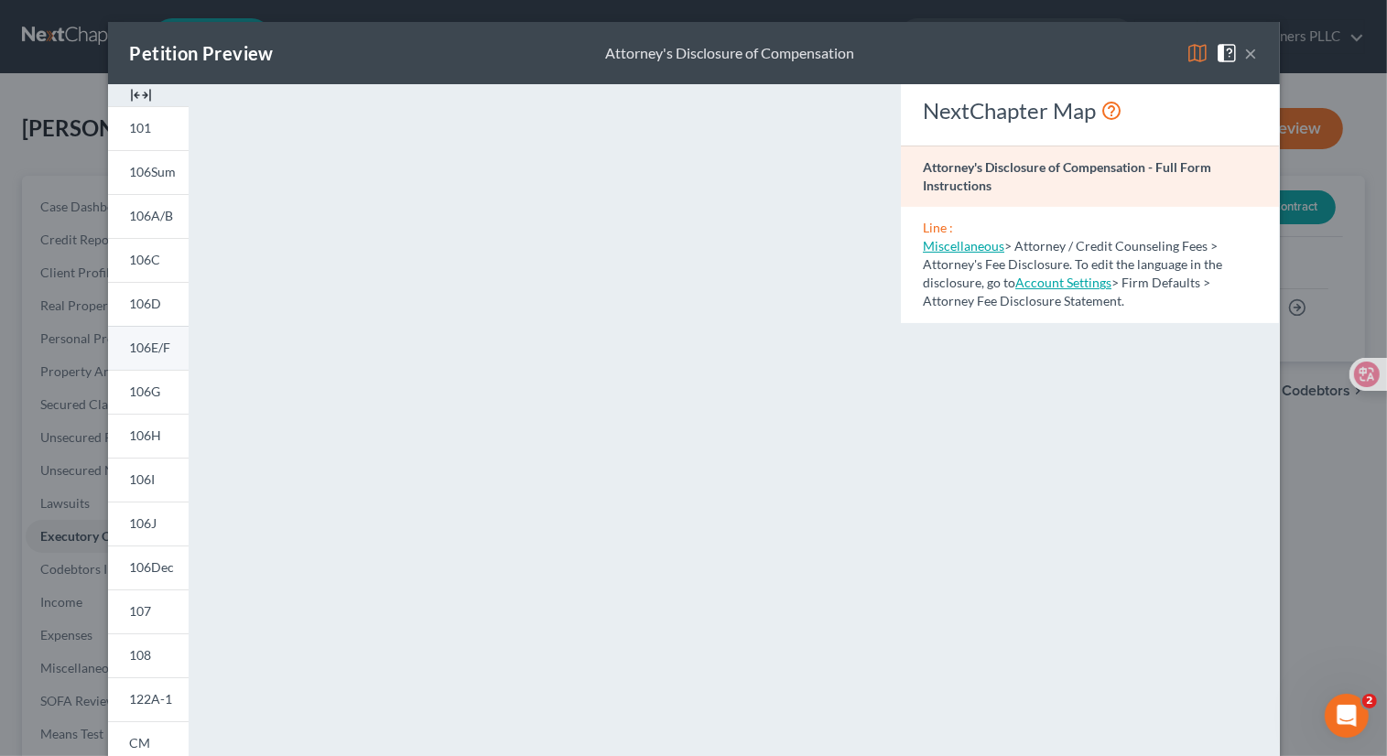
click at [143, 340] on span "106E/F" at bounding box center [150, 348] width 41 height 16
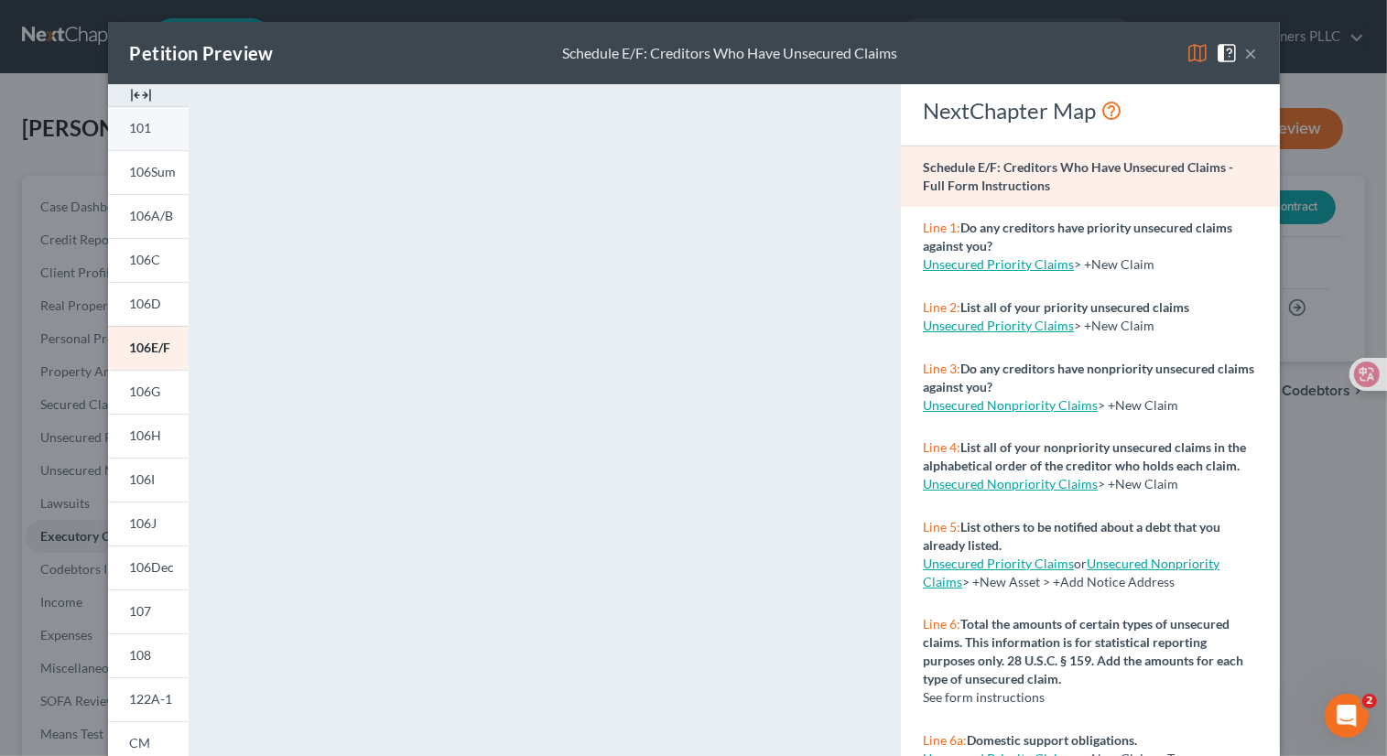
click at [159, 135] on link "101" at bounding box center [148, 128] width 81 height 44
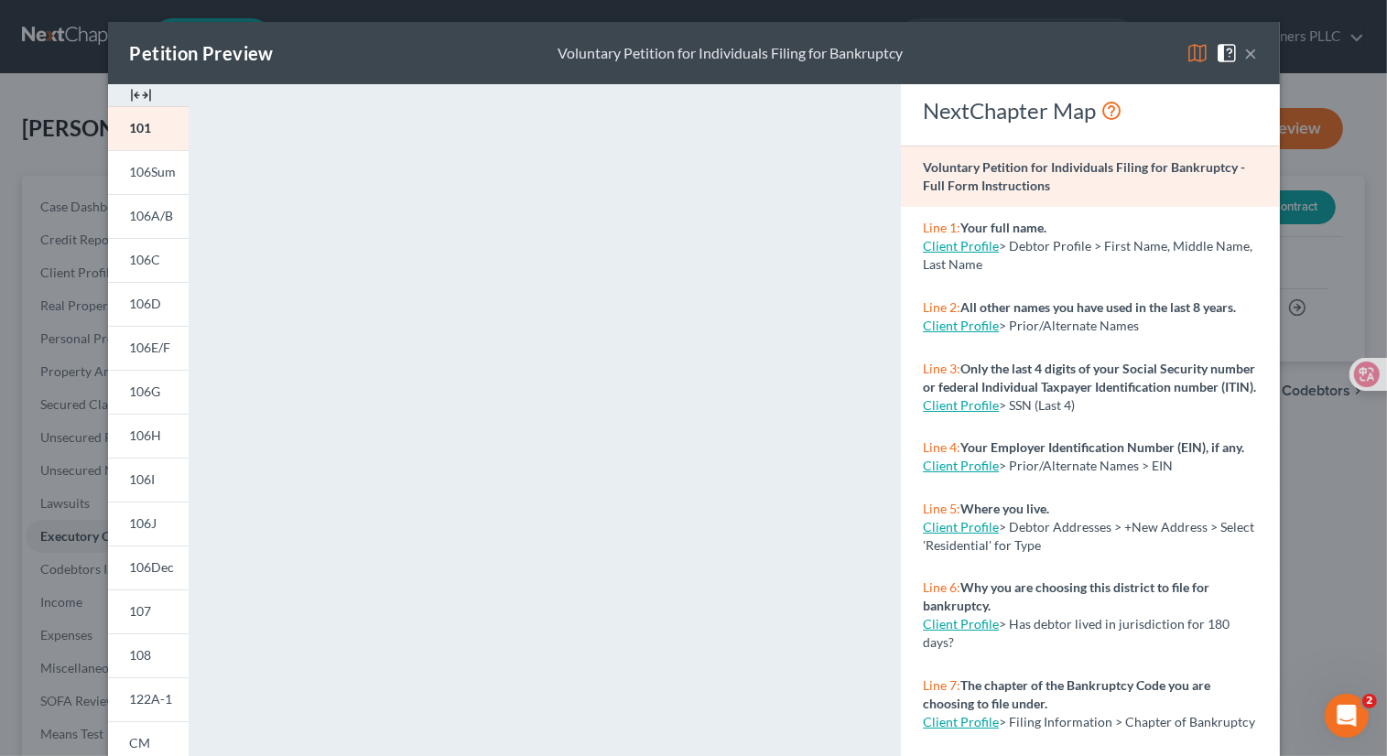
click at [1249, 55] on button "×" at bounding box center [1251, 53] width 13 height 22
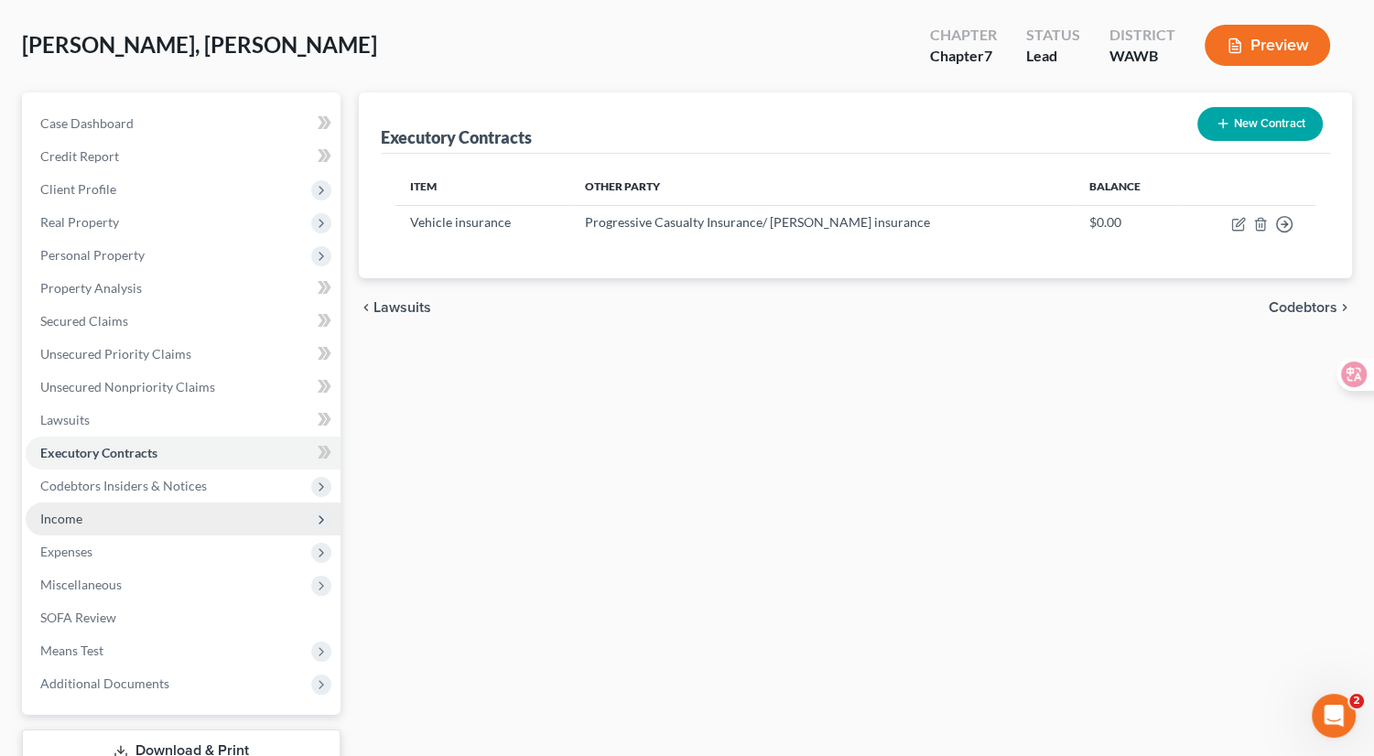
scroll to position [216, 0]
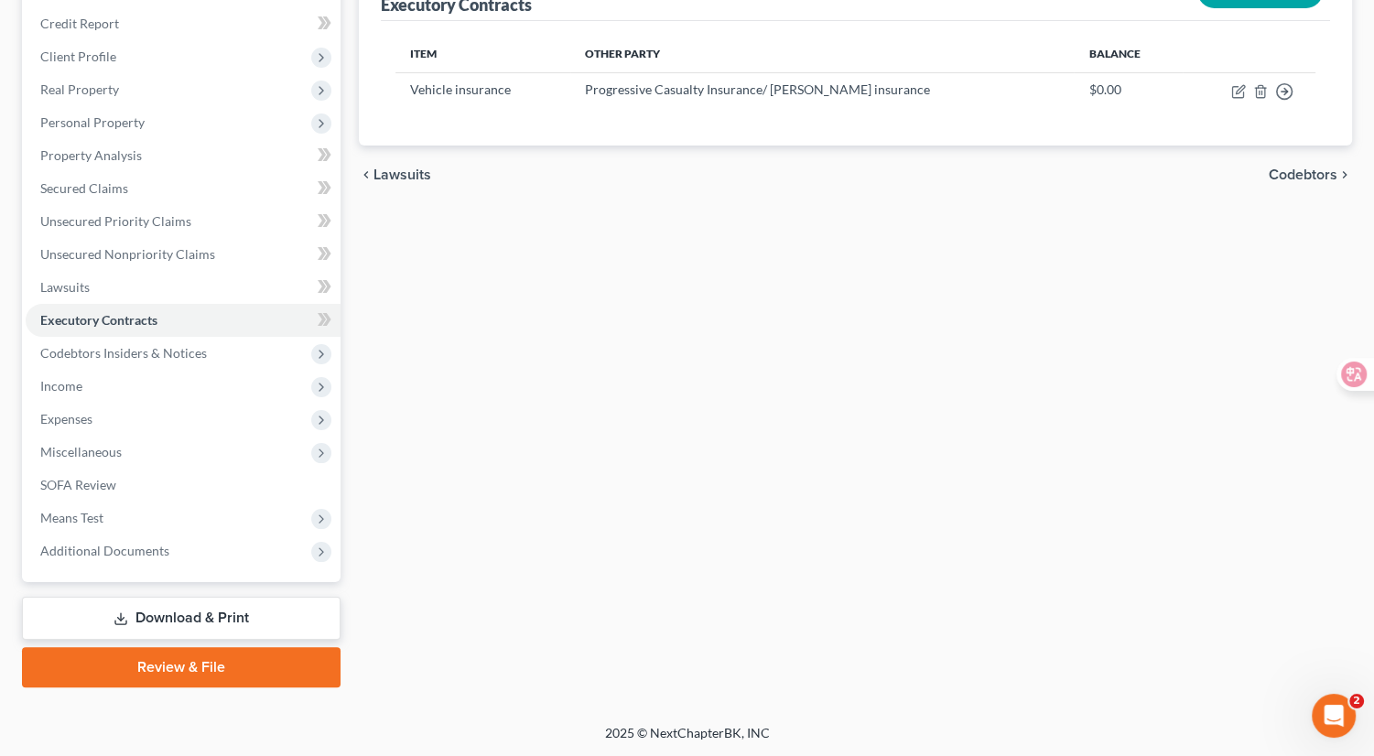
click at [215, 669] on link "Review & File" at bounding box center [181, 667] width 319 height 40
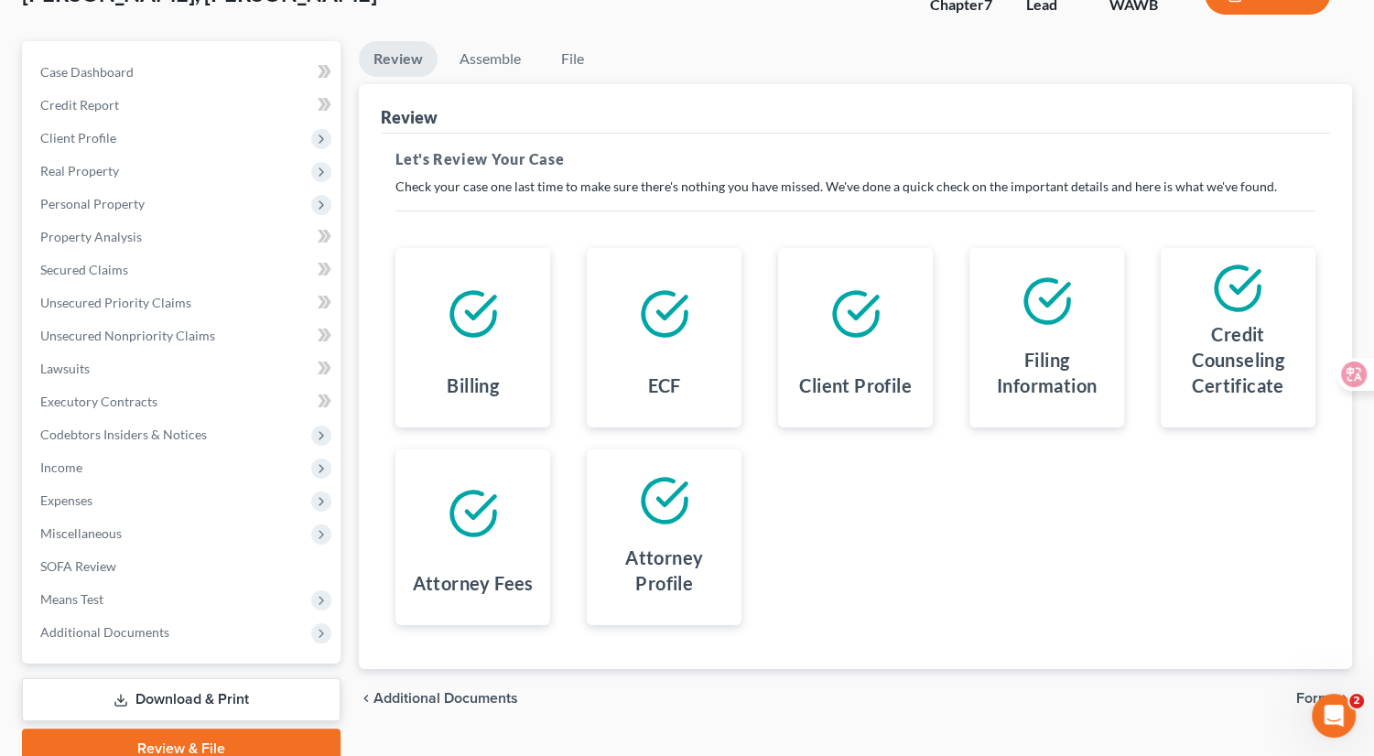
scroll to position [204, 0]
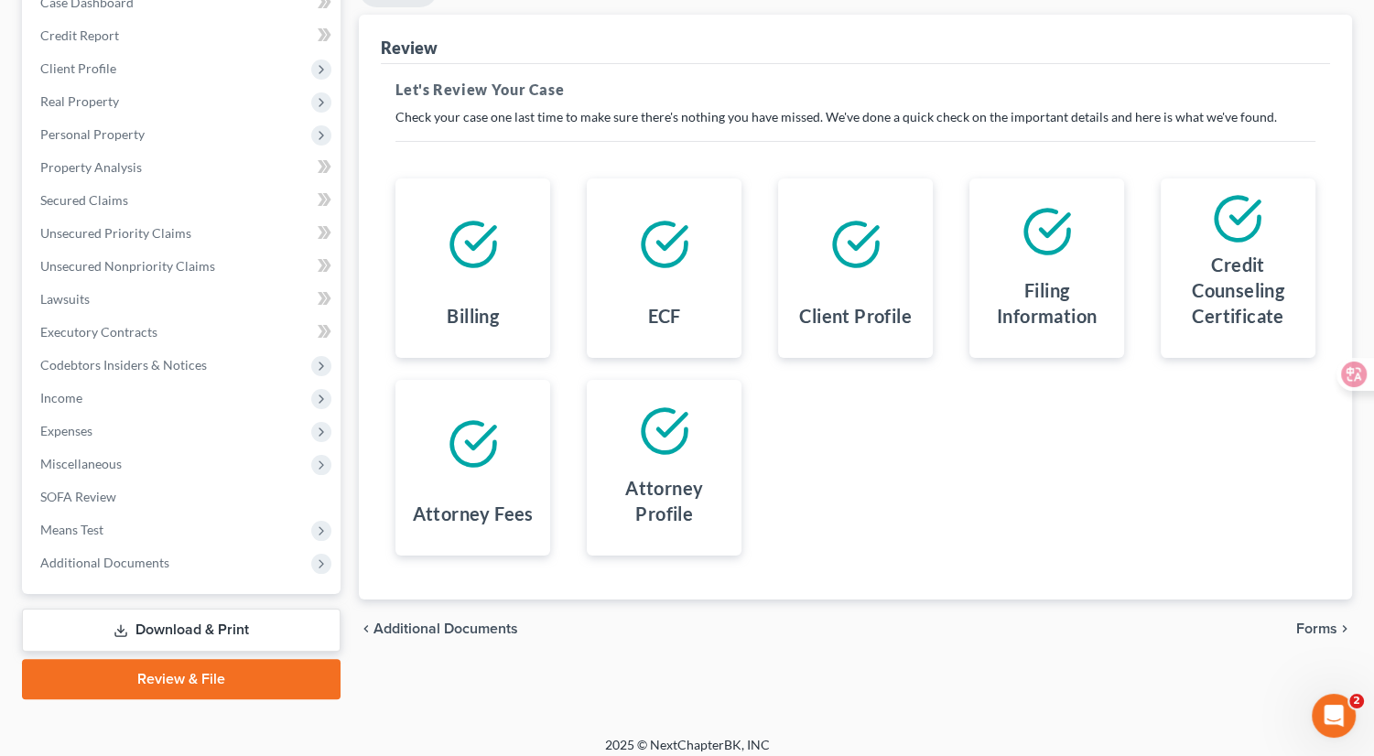
click at [1275, 627] on span "Forms" at bounding box center [1316, 629] width 41 height 15
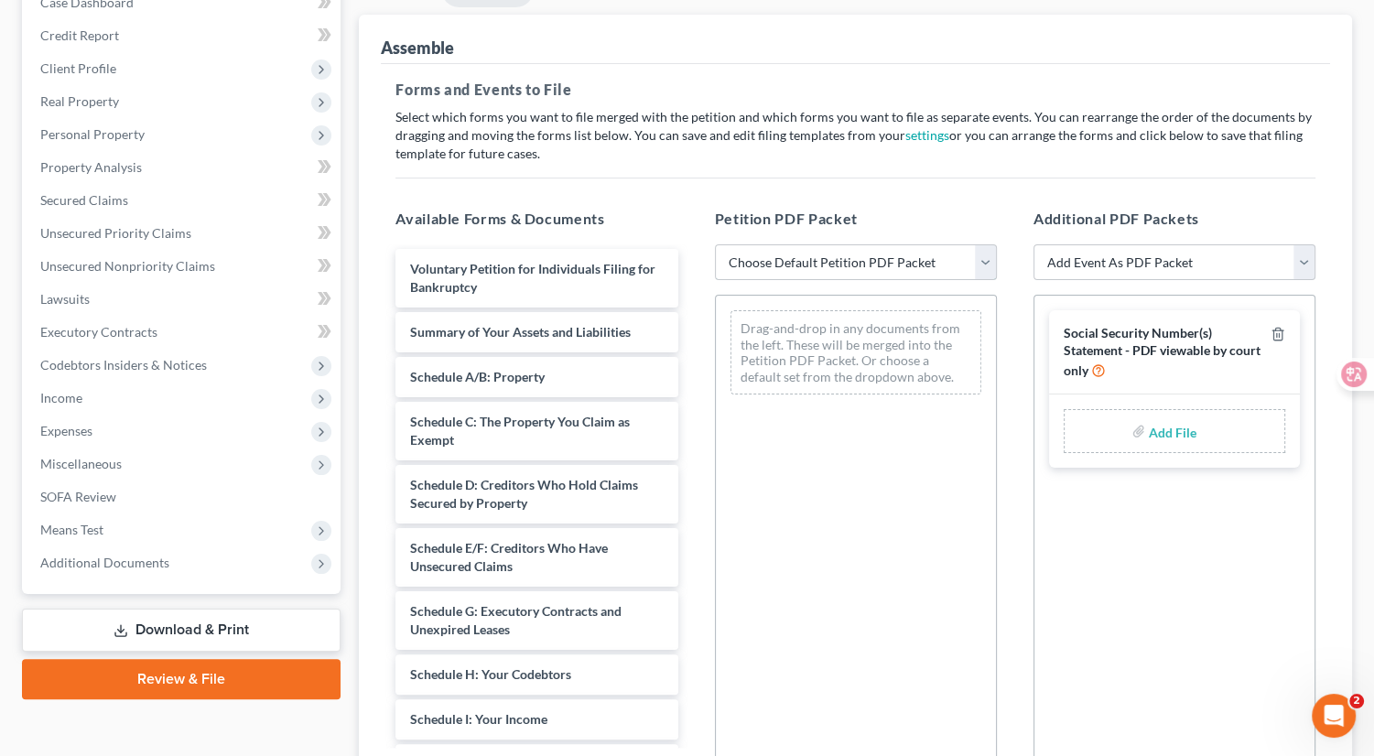
click at [871, 269] on select "Choose Default Petition PDF Packet Emergency Filing (Voluntary Petition and Cre…" at bounding box center [856, 262] width 282 height 37
click at [715, 244] on select "Choose Default Petition PDF Packet Emergency Filing (Voluntary Petition and Cre…" at bounding box center [856, 262] width 282 height 37
click at [814, 199] on div "Petition PDF Packet Choose Default Petition PDF Packet Emergency Filing (Volunt…" at bounding box center [856, 503] width 319 height 621
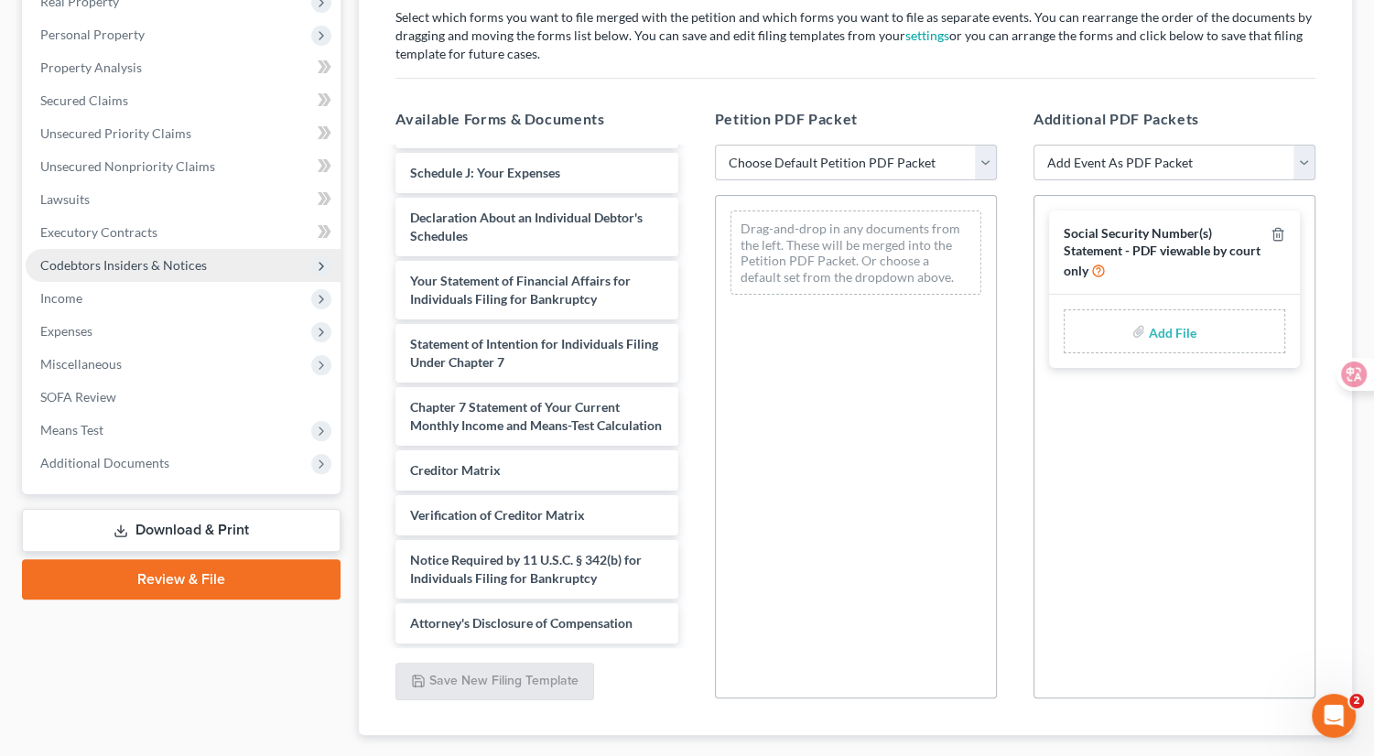
scroll to position [410, 0]
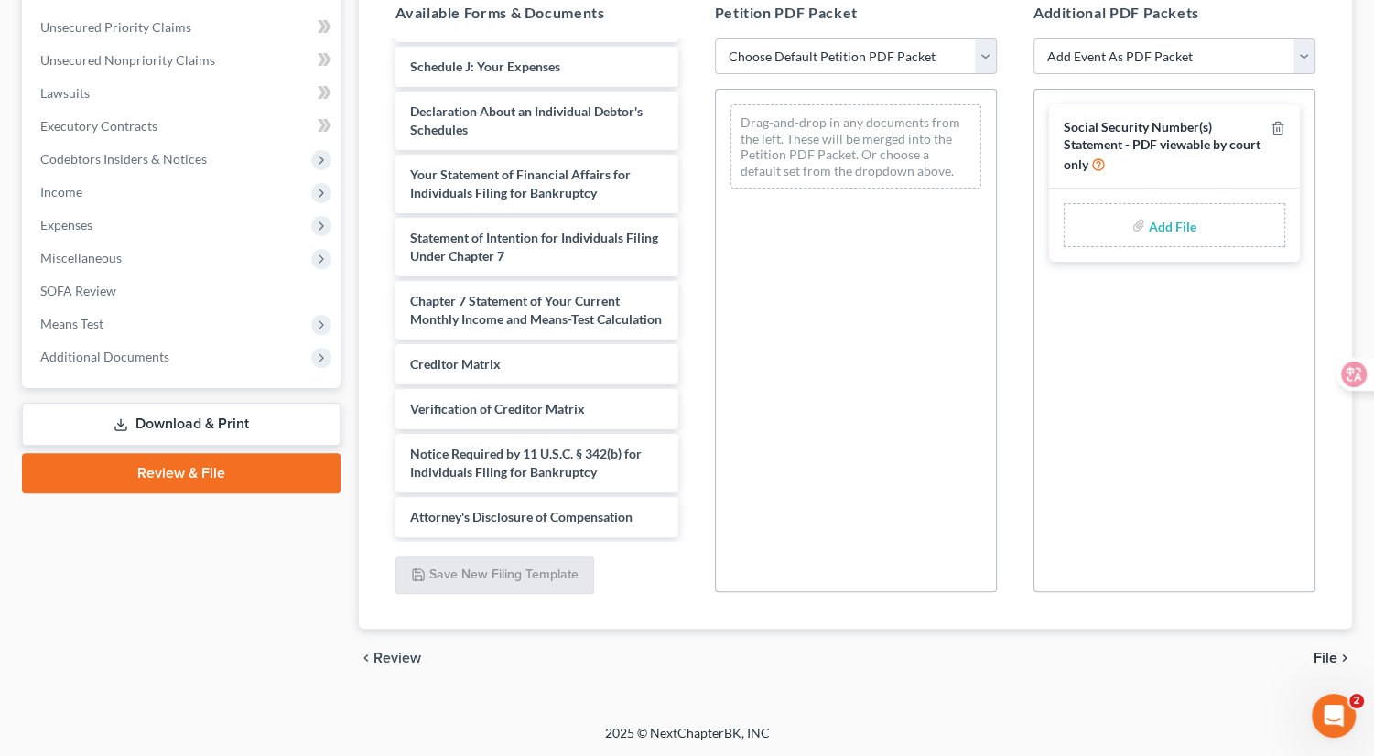
click at [192, 425] on link "Download & Print" at bounding box center [181, 424] width 319 height 43
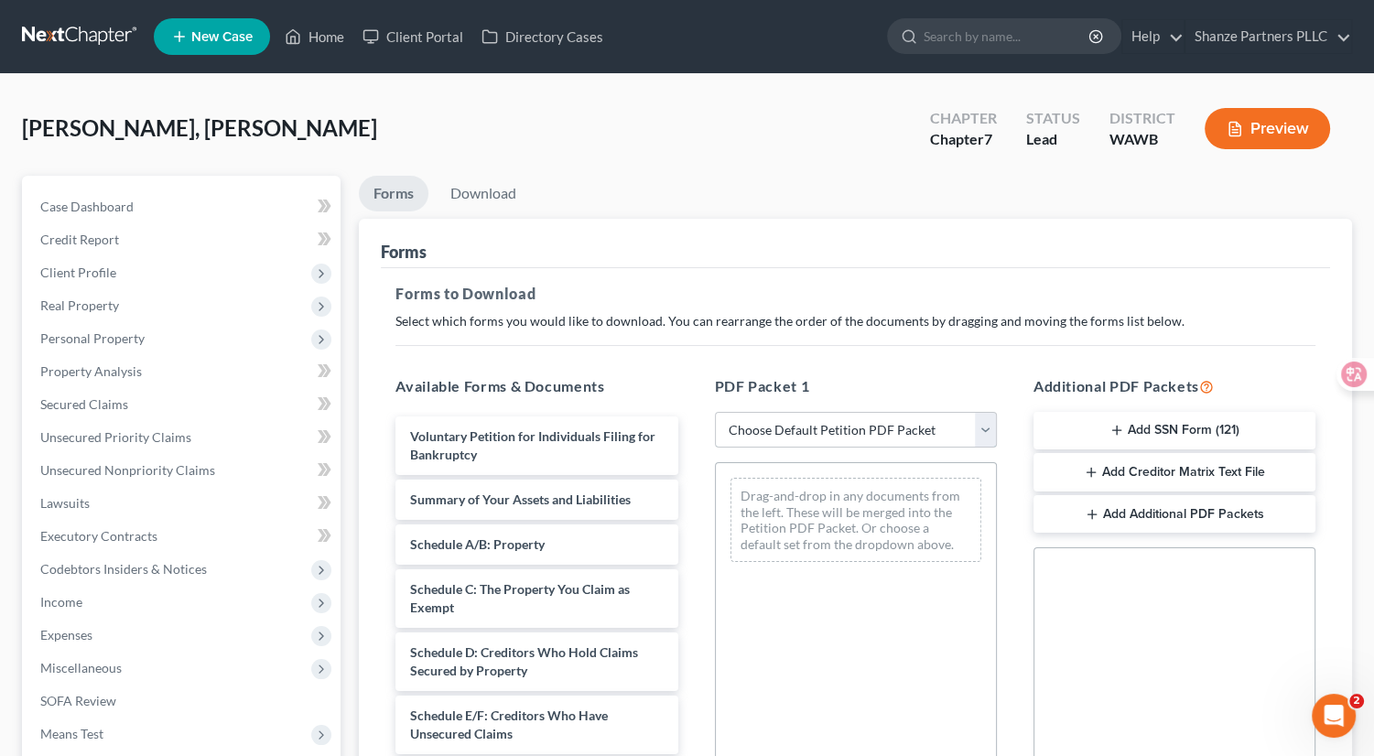
click at [831, 425] on select "Choose Default Petition PDF Packet Complete Bankruptcy Petition (all forms and …" at bounding box center [856, 430] width 282 height 37
select select "0"
click at [715, 412] on select "Choose Default Petition PDF Packet Complete Bankruptcy Petition (all forms and …" at bounding box center [856, 430] width 282 height 37
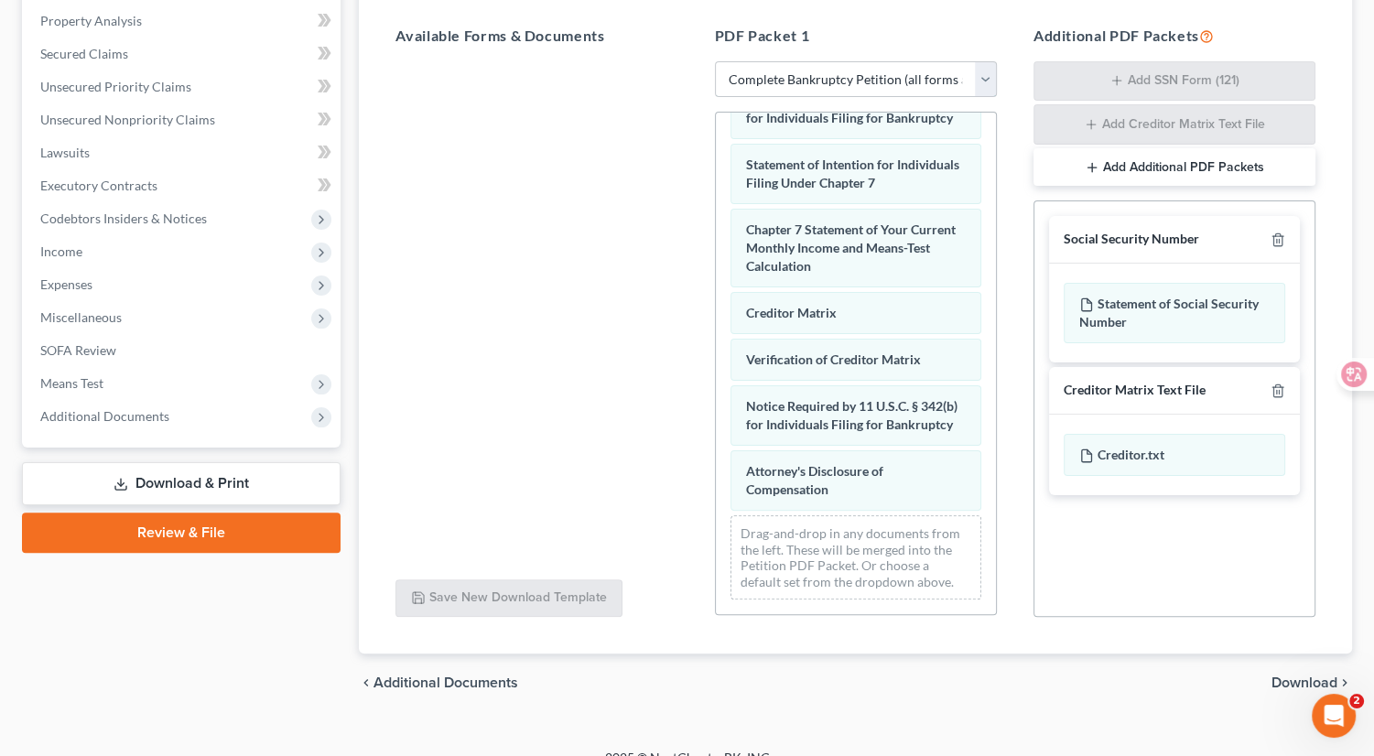
scroll to position [374, 0]
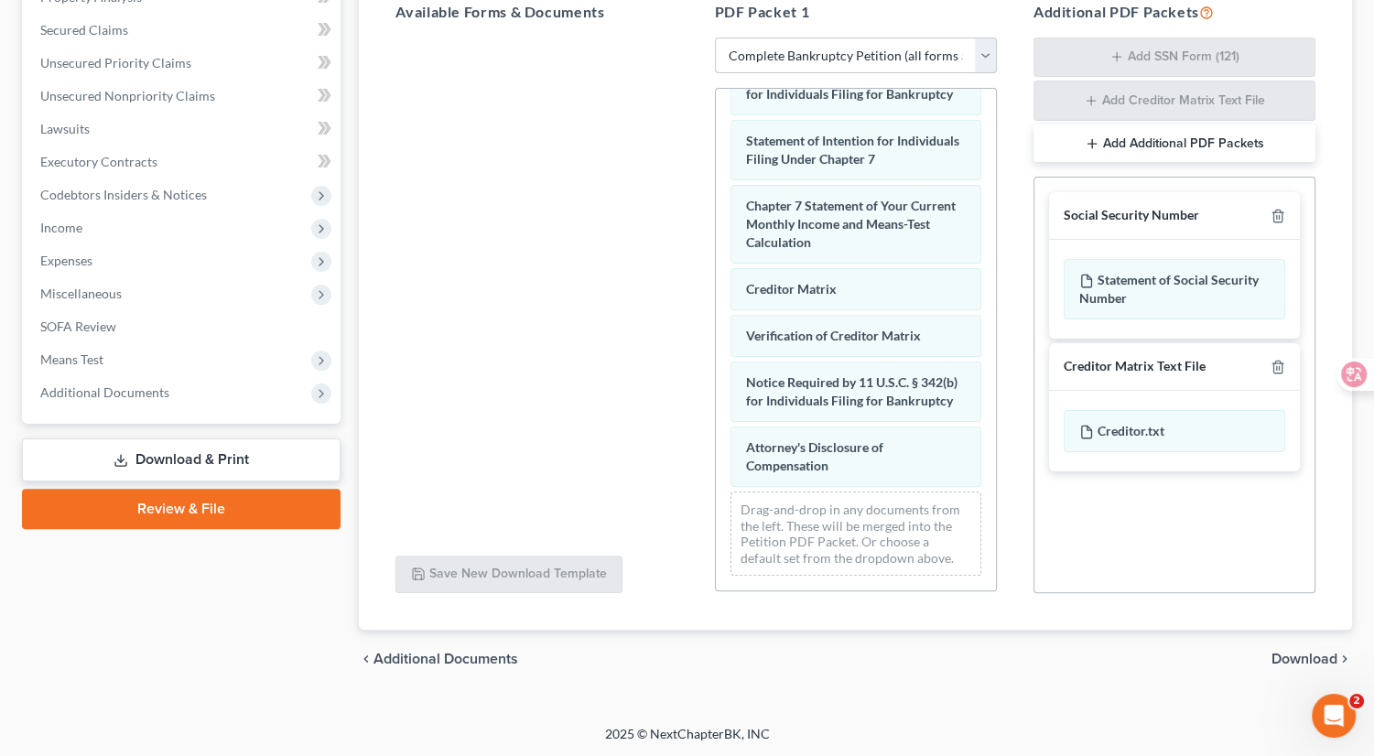
click at [1275, 657] on span "Download" at bounding box center [1305, 659] width 66 height 15
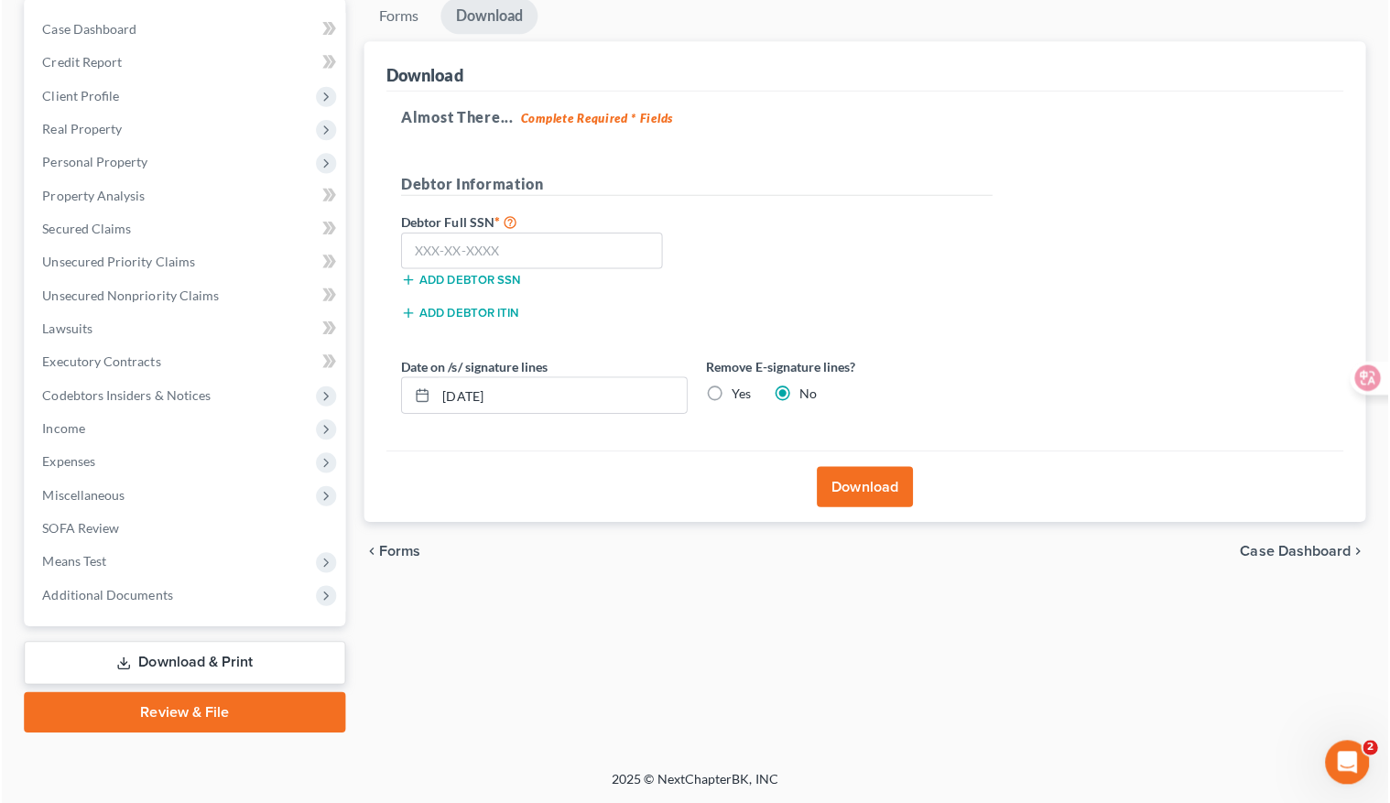
scroll to position [170, 0]
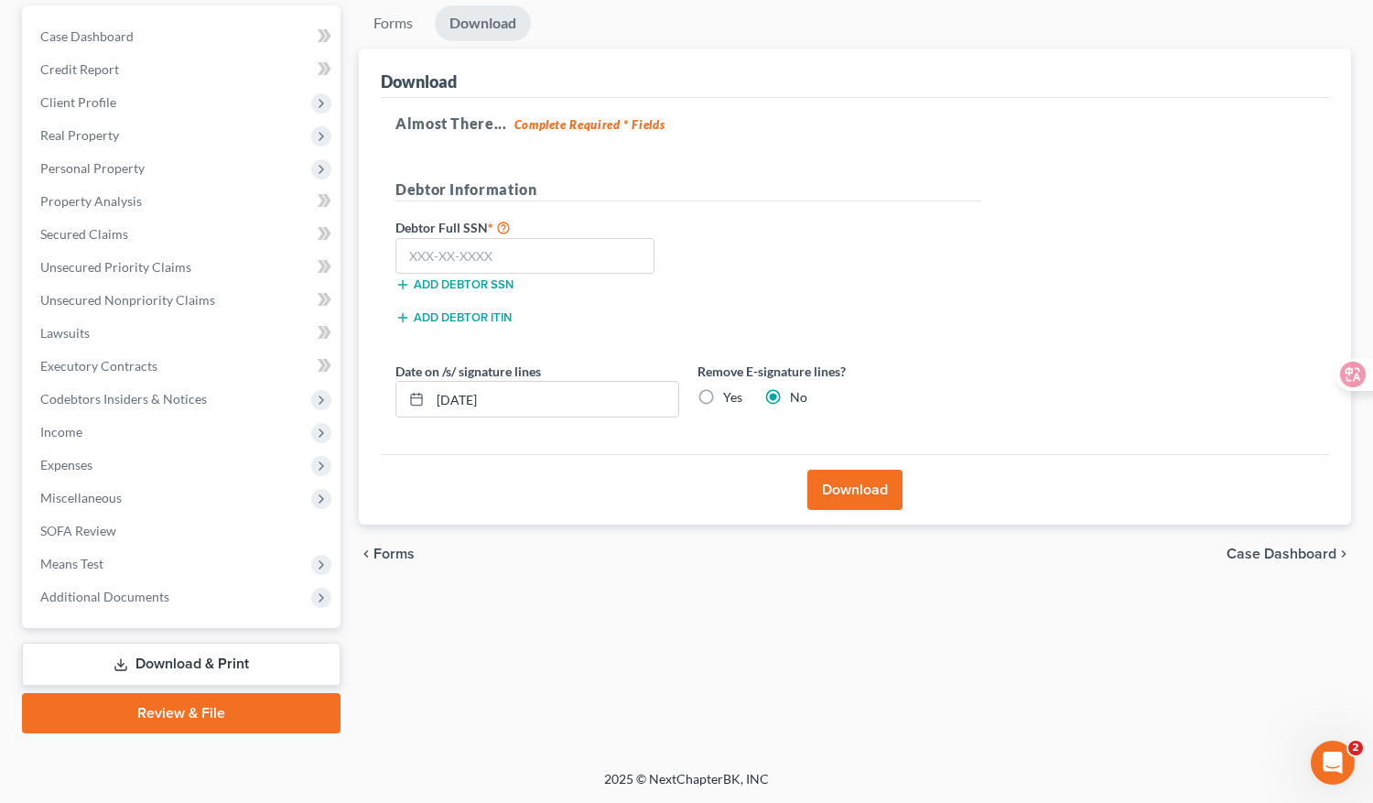
click at [677, 301] on div "Debtor Full SSN * Add debtor SSN" at bounding box center [537, 262] width 302 height 92
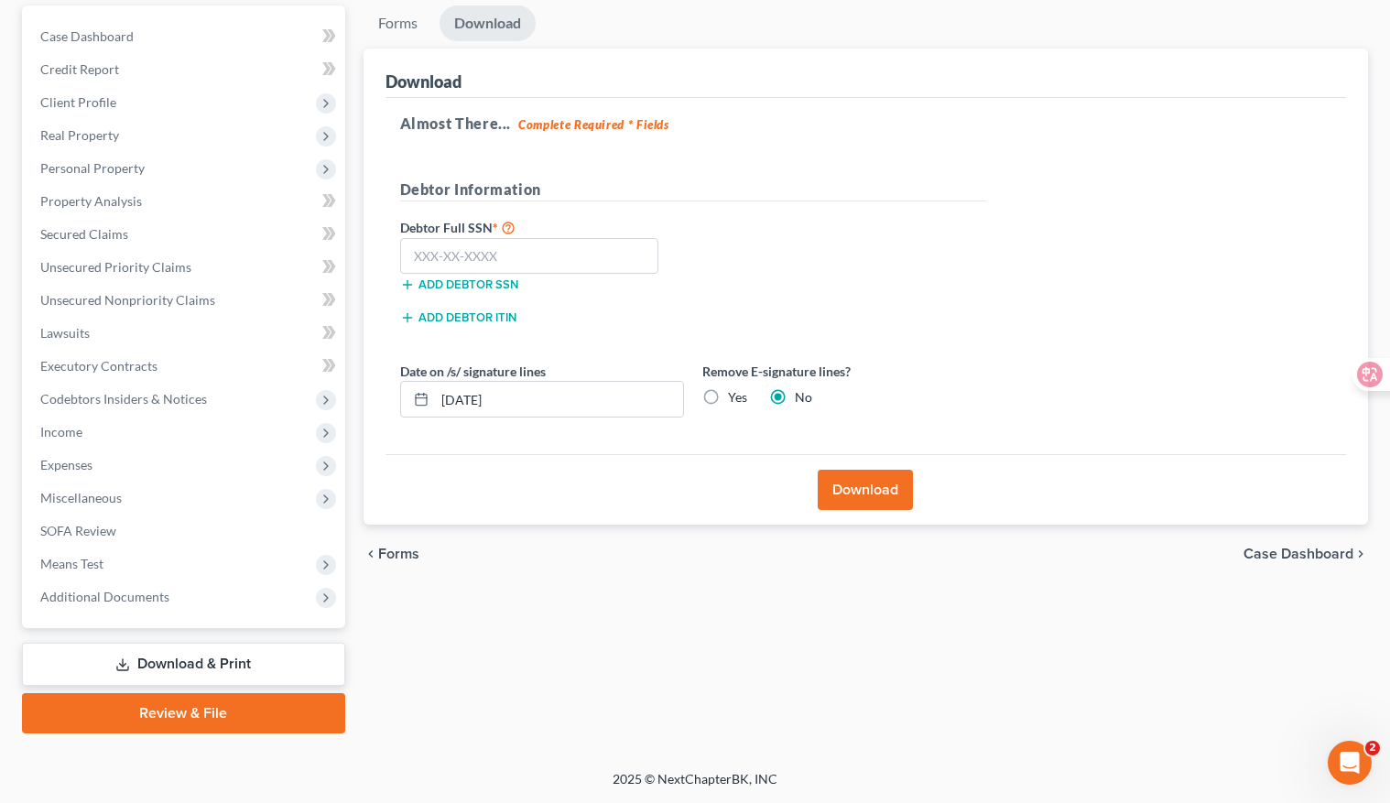
click at [624, 553] on div "chevron_left Forms Case Dashboard chevron_right" at bounding box center [865, 554] width 1005 height 59
click at [525, 573] on div "chevron_left Forms Case Dashboard chevron_right" at bounding box center [865, 554] width 1005 height 59
click at [840, 482] on button "Download" at bounding box center [865, 490] width 95 height 40
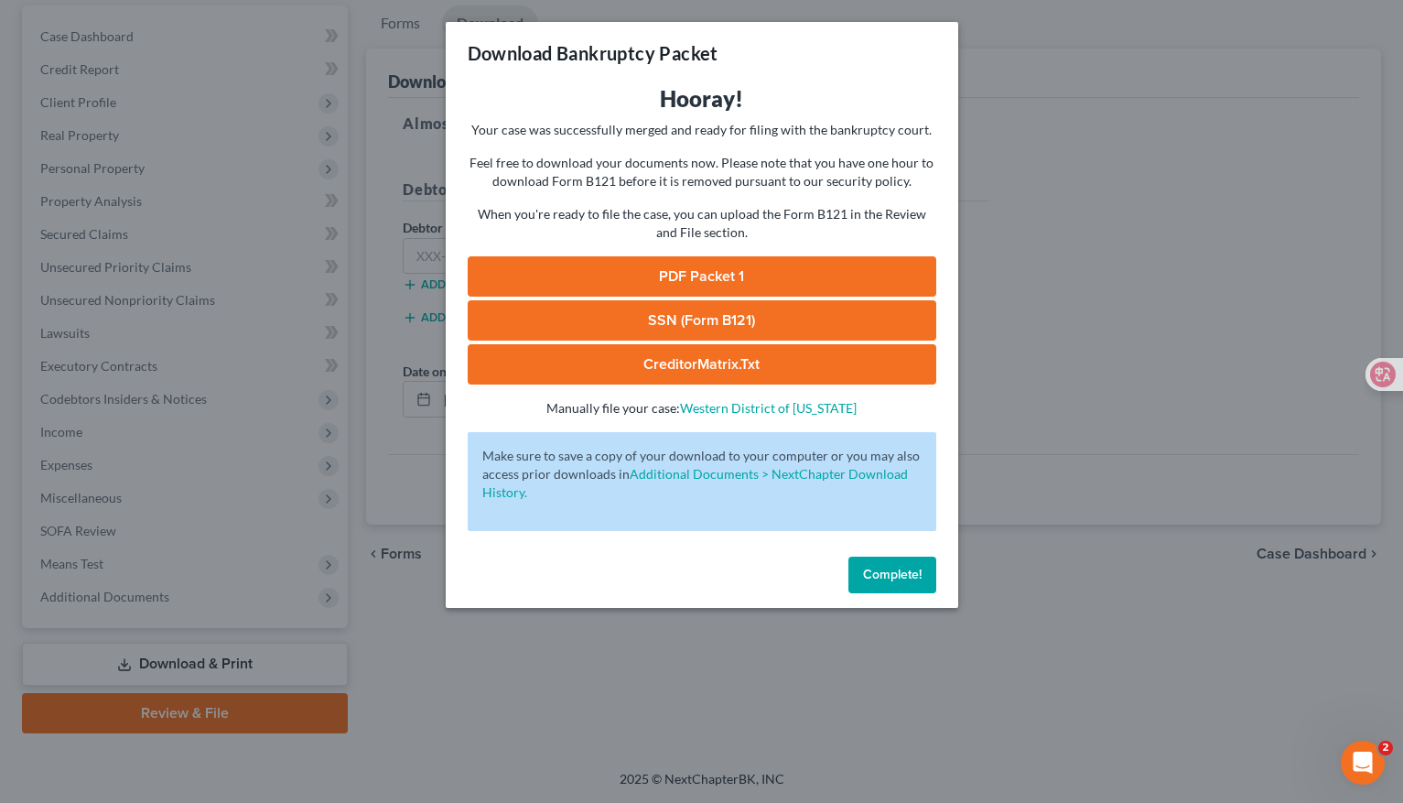
click at [805, 280] on link "PDF Packet 1" at bounding box center [702, 276] width 469 height 40
click at [886, 577] on span "Complete!" at bounding box center [892, 575] width 59 height 16
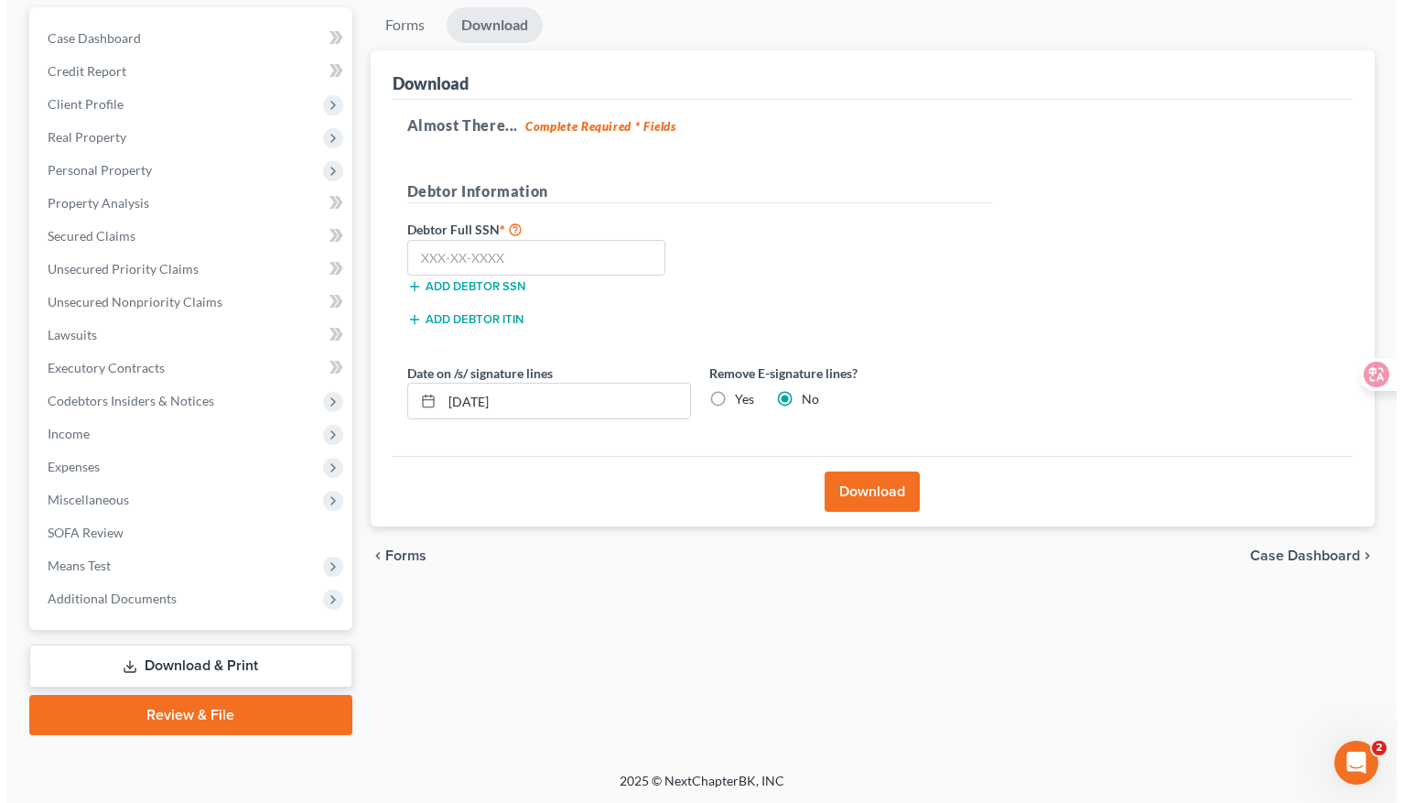
scroll to position [0, 0]
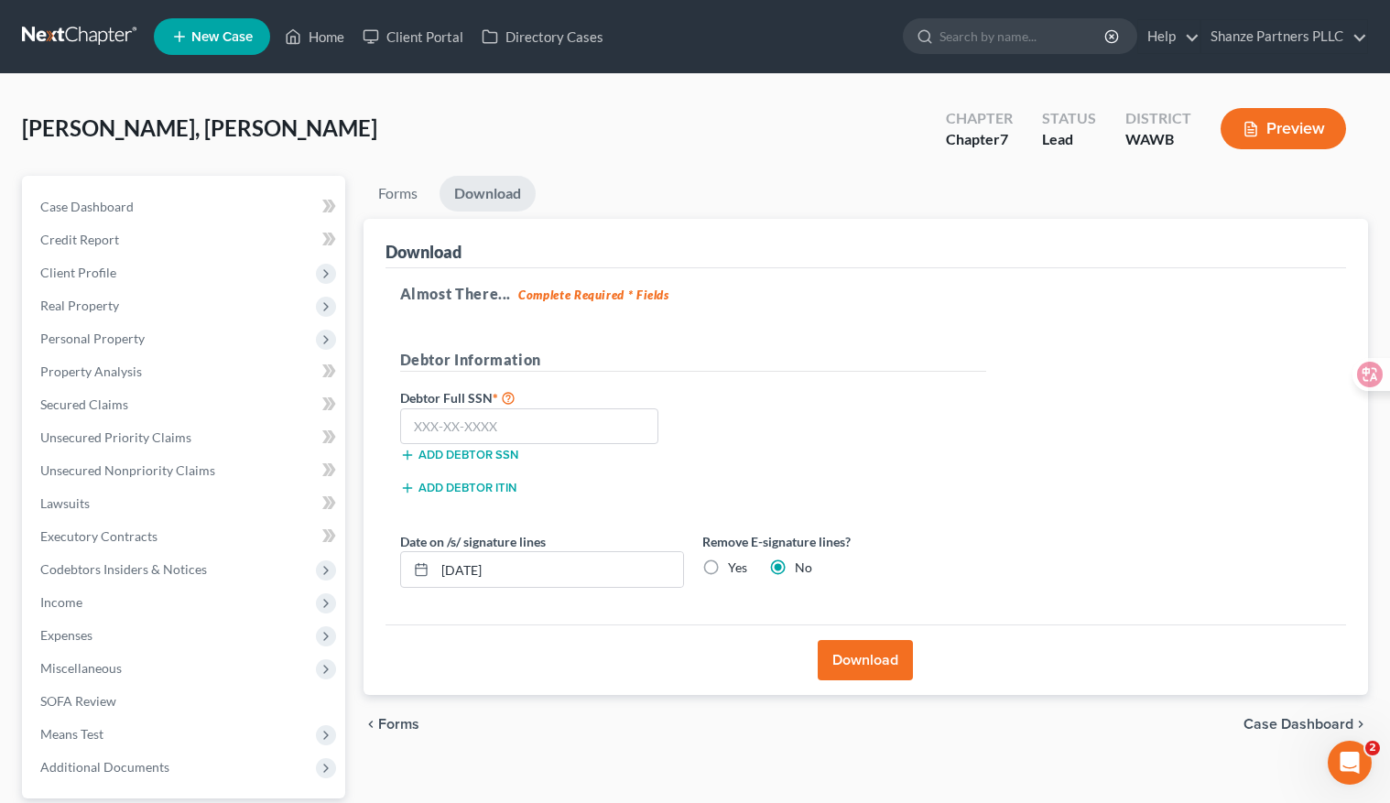
click at [1275, 131] on button "Preview" at bounding box center [1282, 128] width 125 height 41
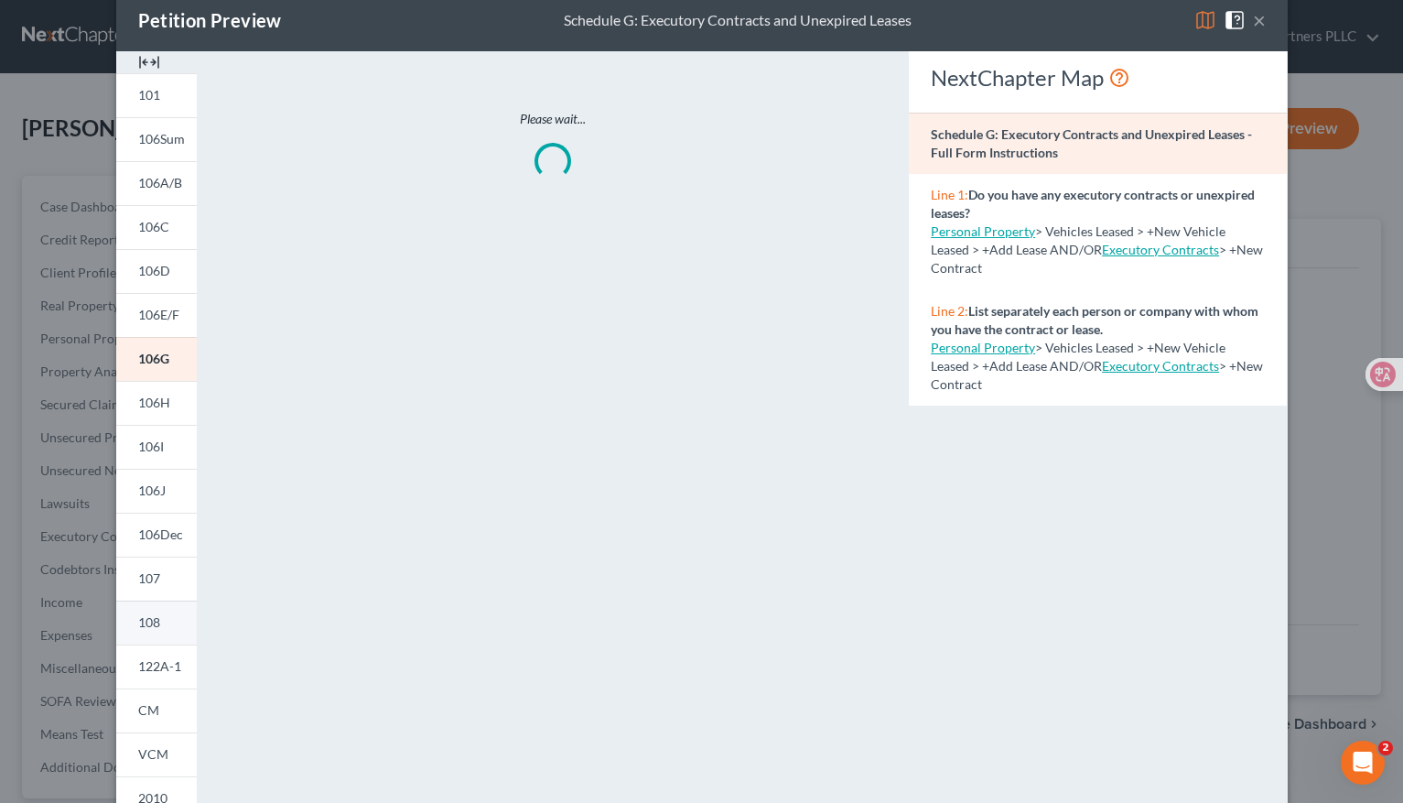
scroll to position [38, 0]
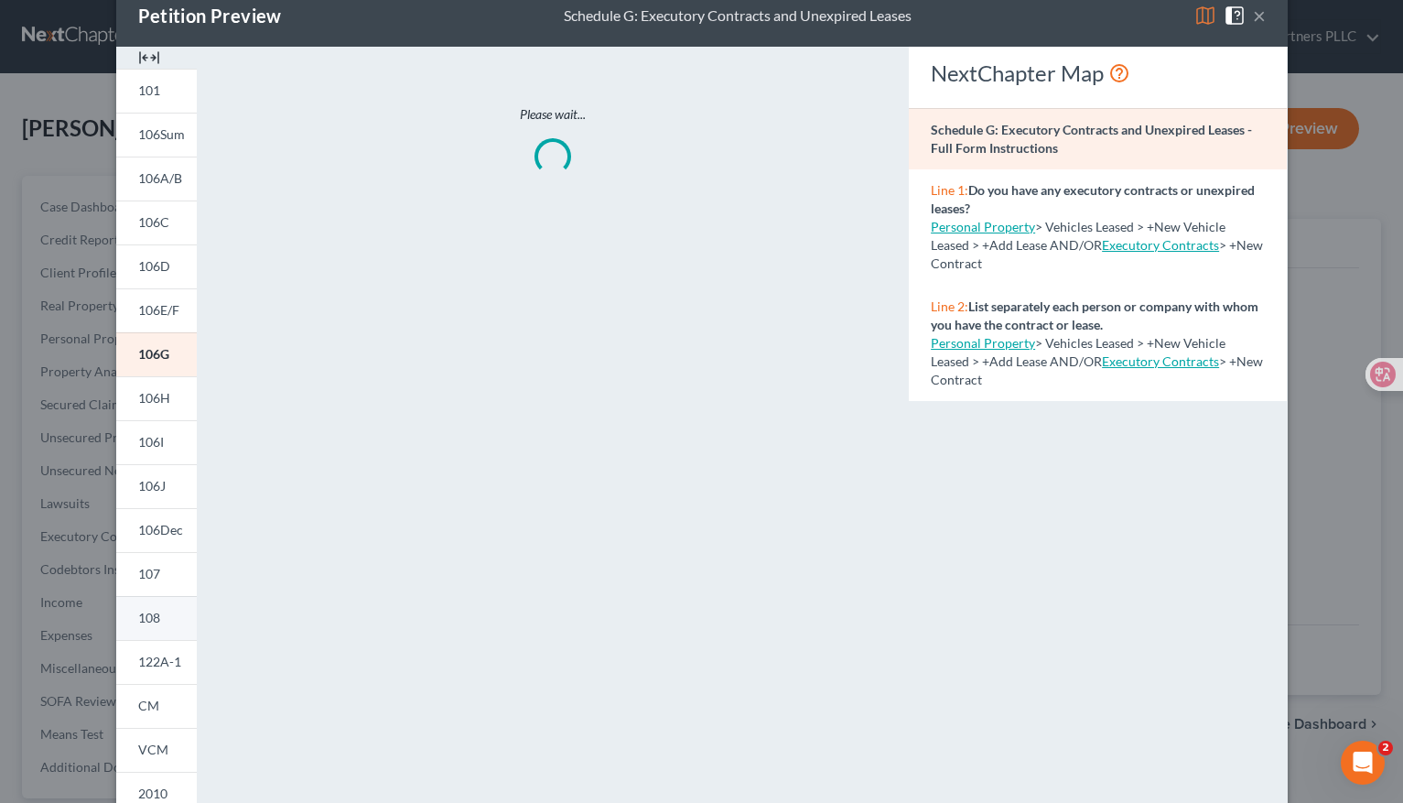
click at [157, 623] on link "108" at bounding box center [156, 618] width 81 height 44
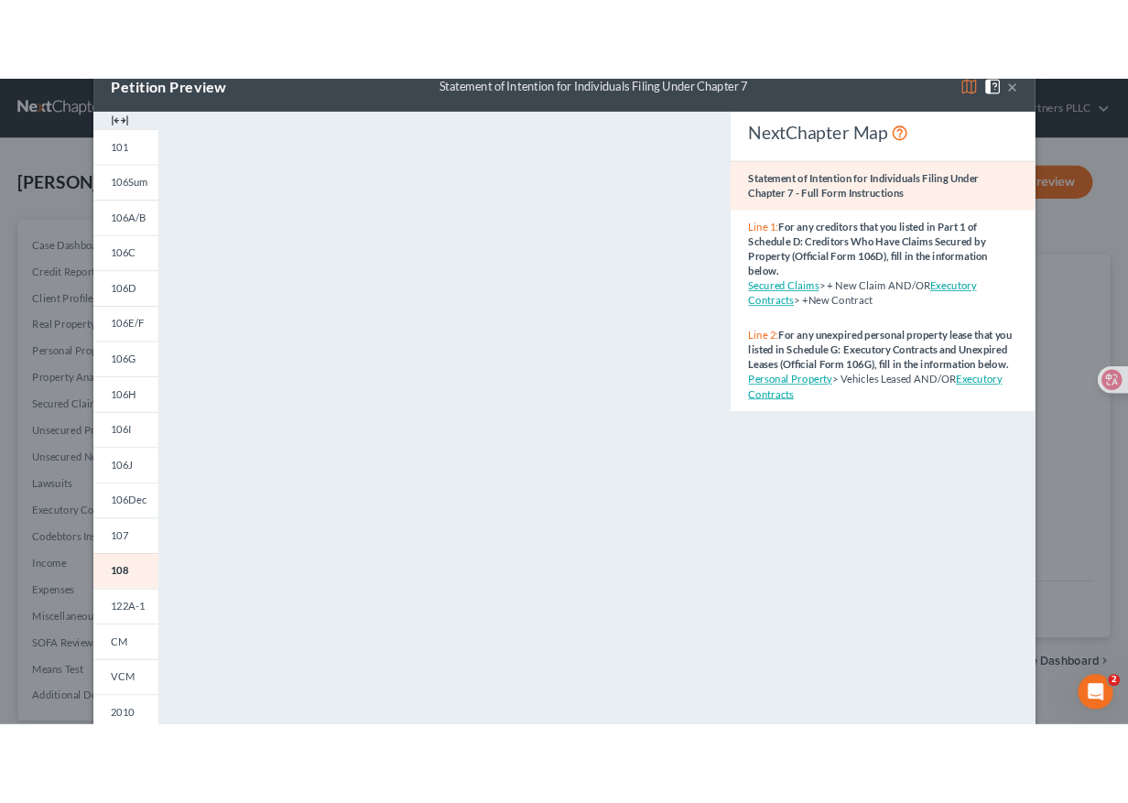
scroll to position [39, 0]
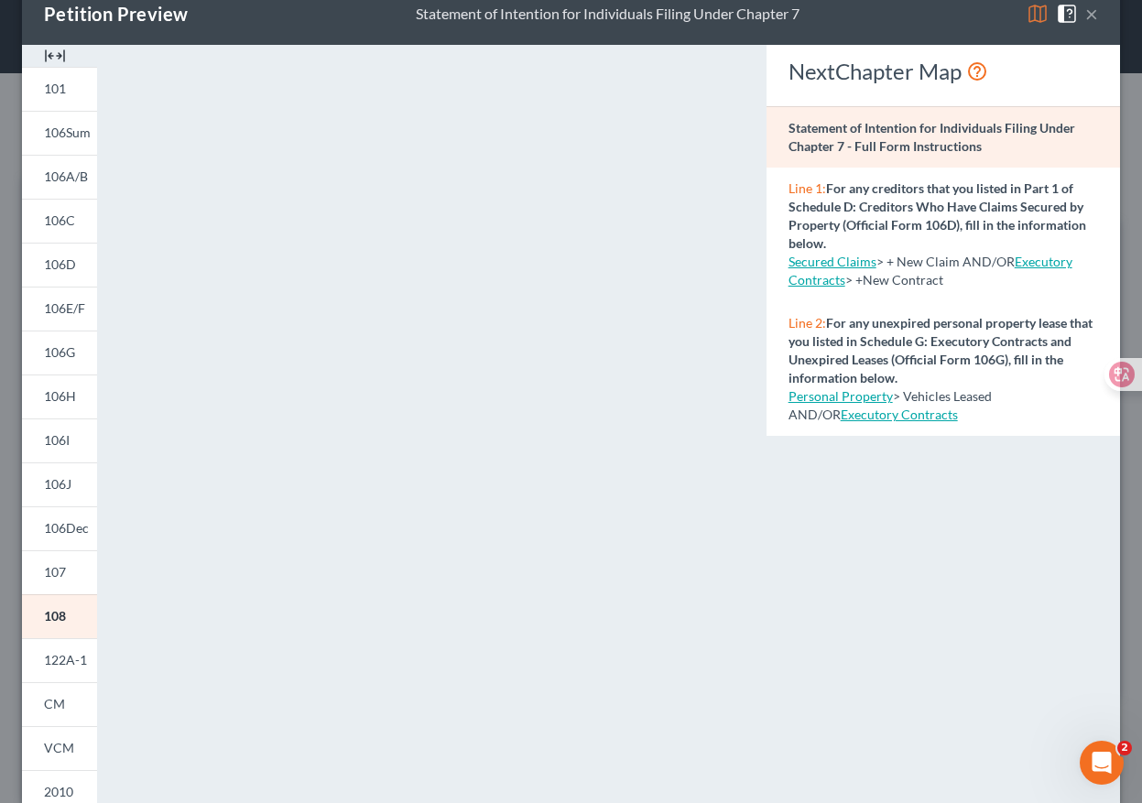
click at [1085, 17] on button "×" at bounding box center [1091, 14] width 13 height 22
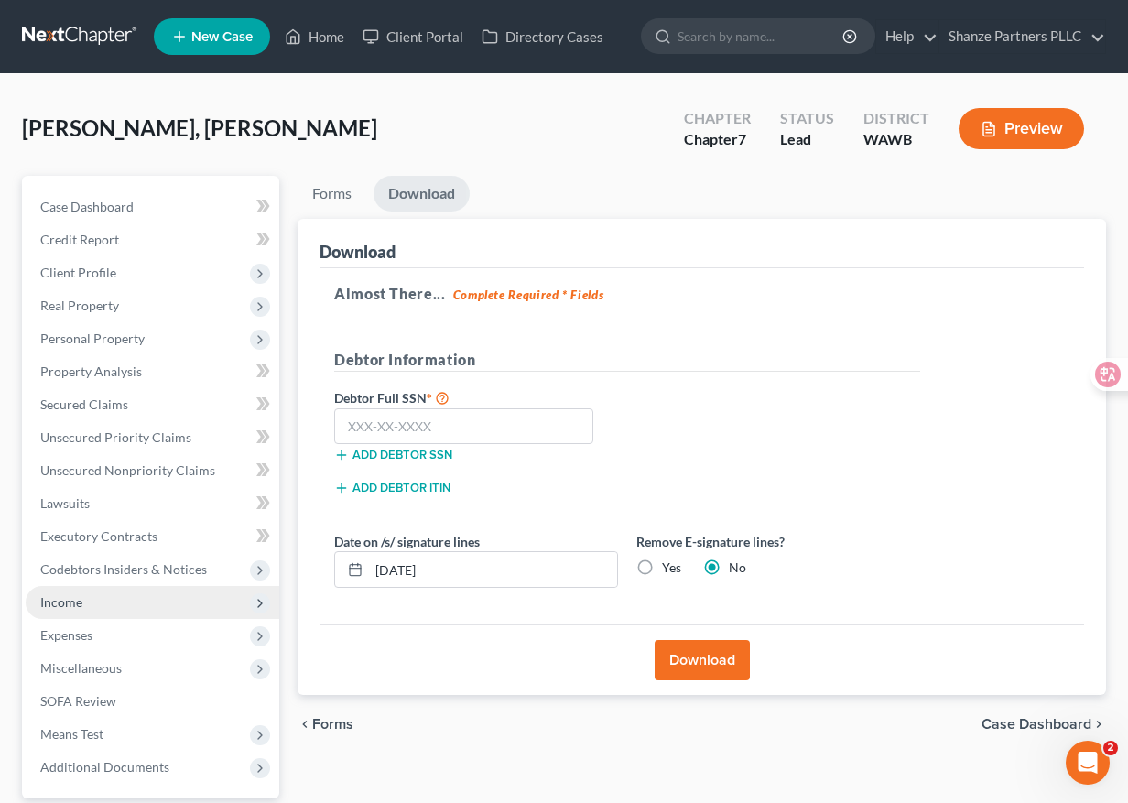
scroll to position [168, 0]
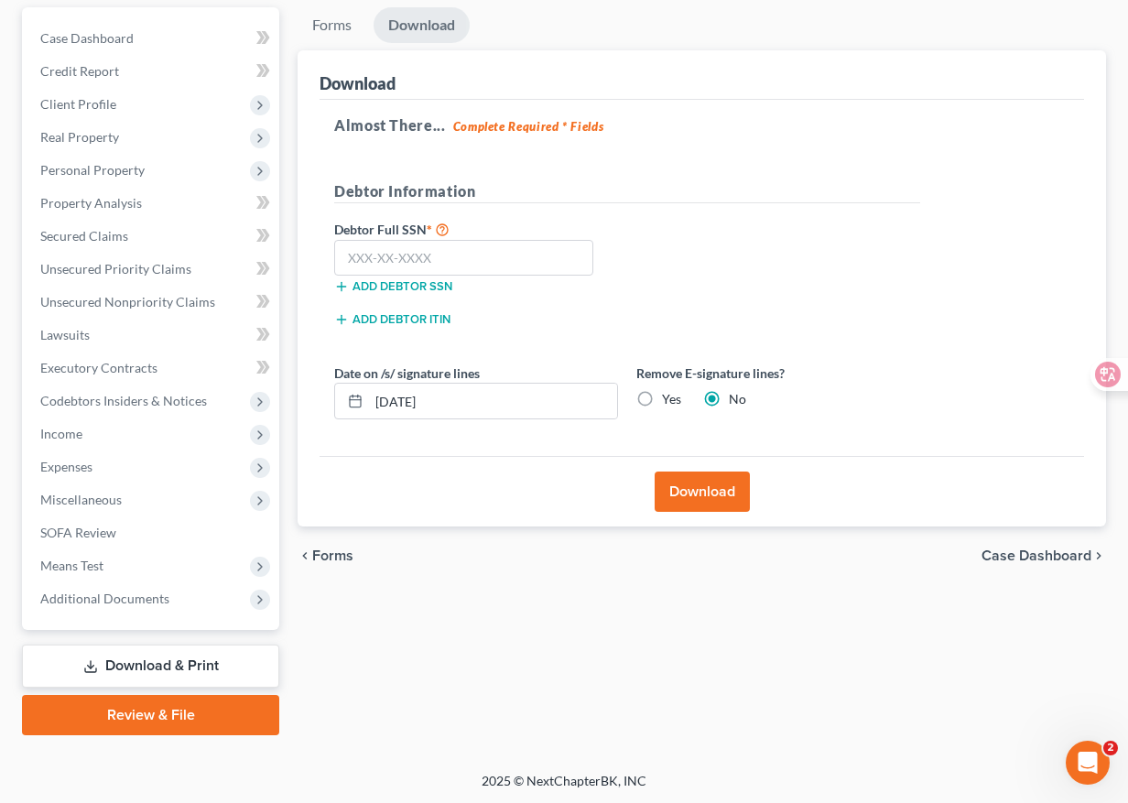
click at [138, 715] on link "Review & File" at bounding box center [150, 715] width 257 height 40
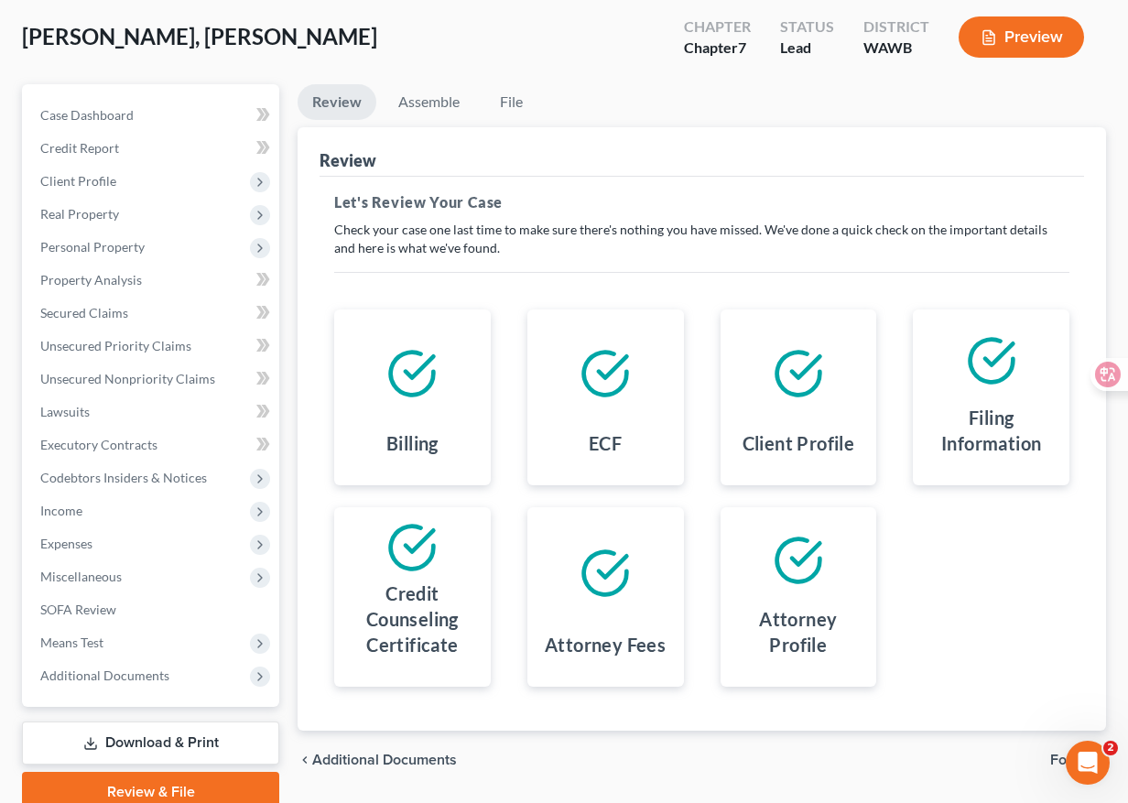
scroll to position [168, 0]
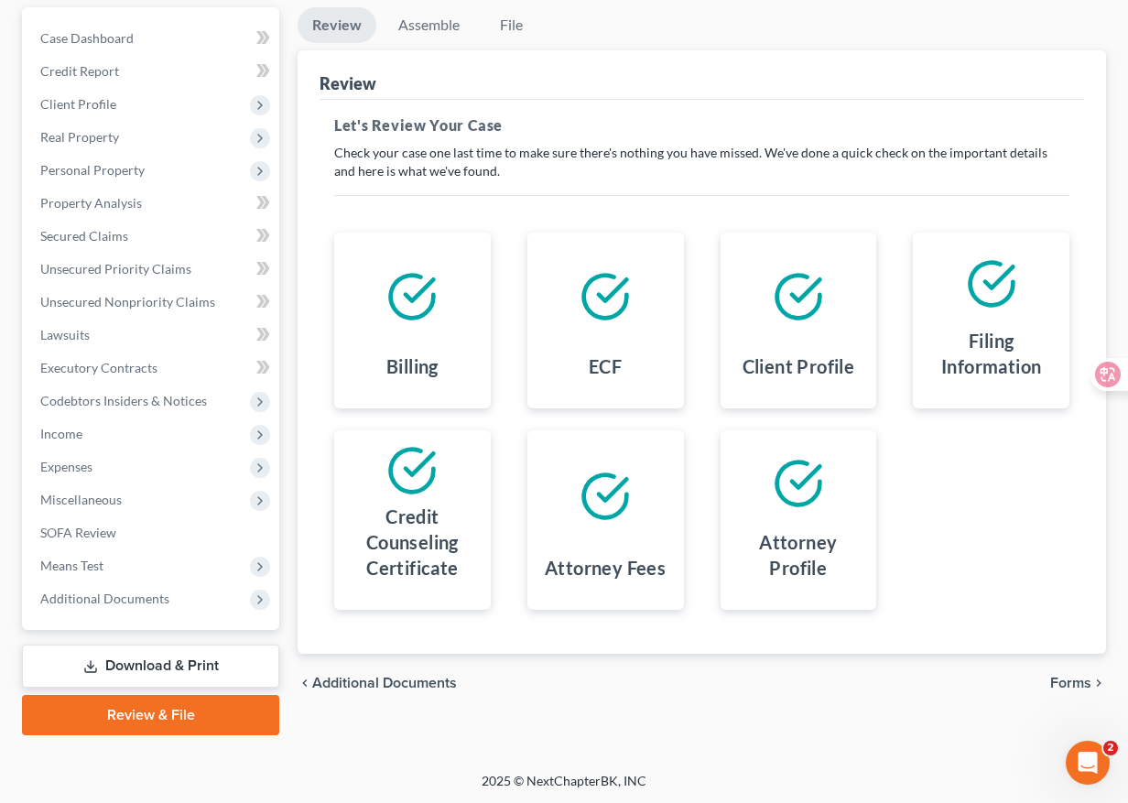
click at [1068, 687] on span "Forms" at bounding box center [1070, 683] width 41 height 15
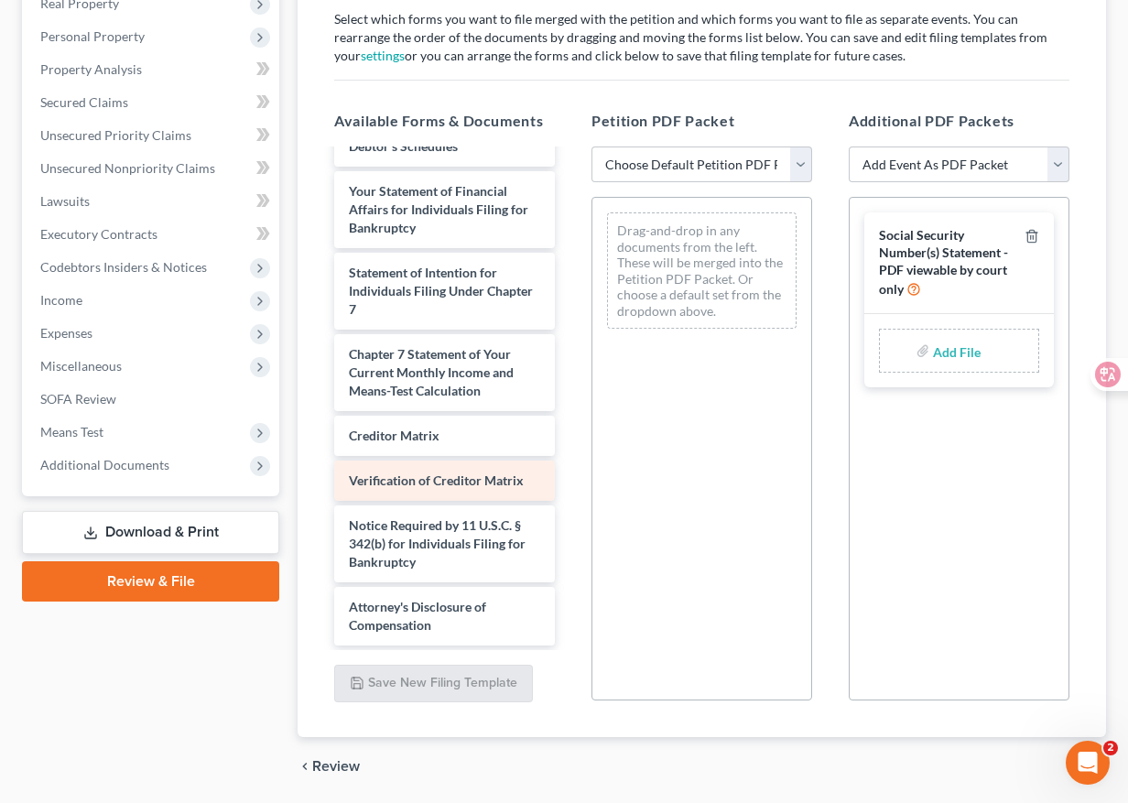
scroll to position [329, 0]
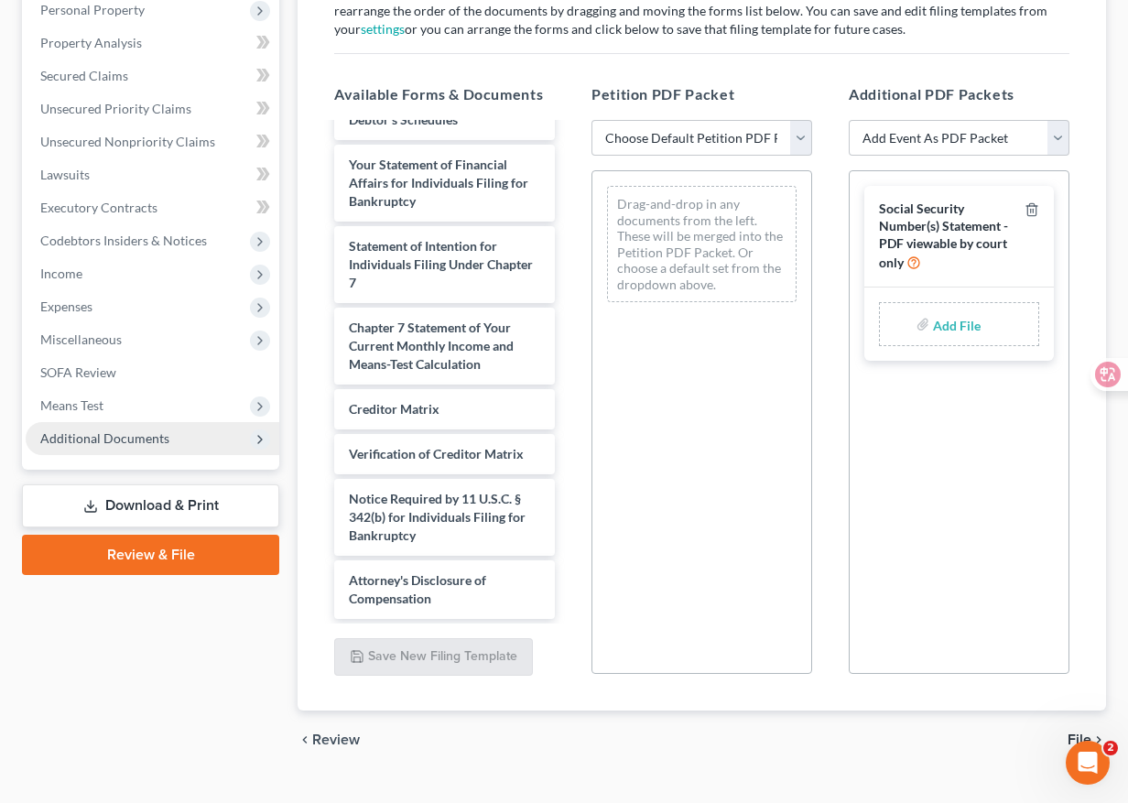
click at [182, 442] on span "Additional Documents" at bounding box center [153, 438] width 254 height 33
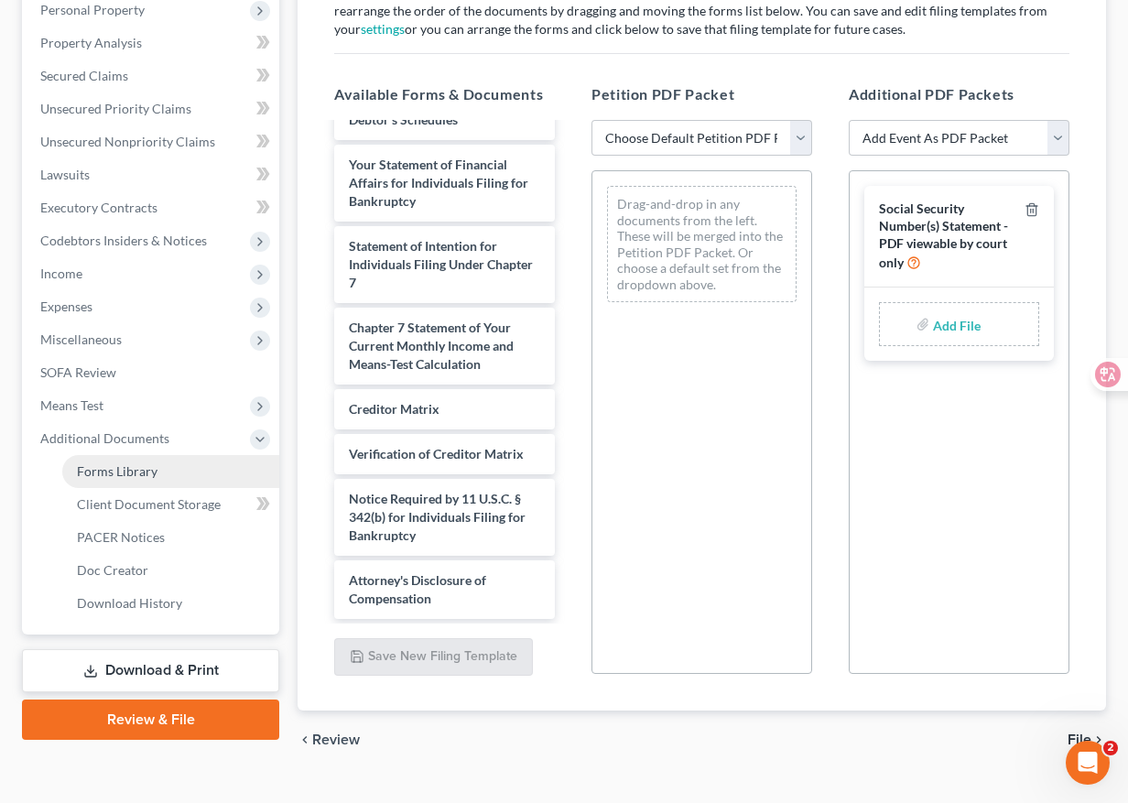
click at [186, 462] on link "Forms Library" at bounding box center [170, 471] width 217 height 33
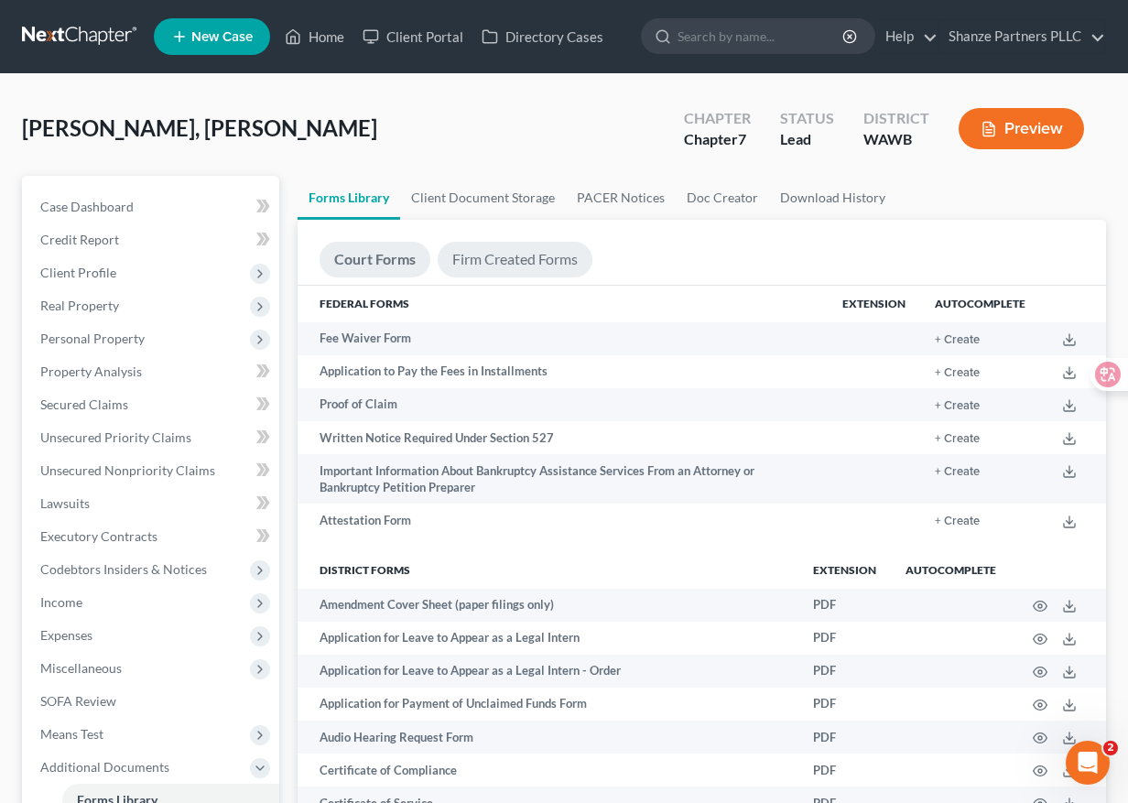
click at [492, 265] on link "Firm Created Forms" at bounding box center [515, 260] width 155 height 36
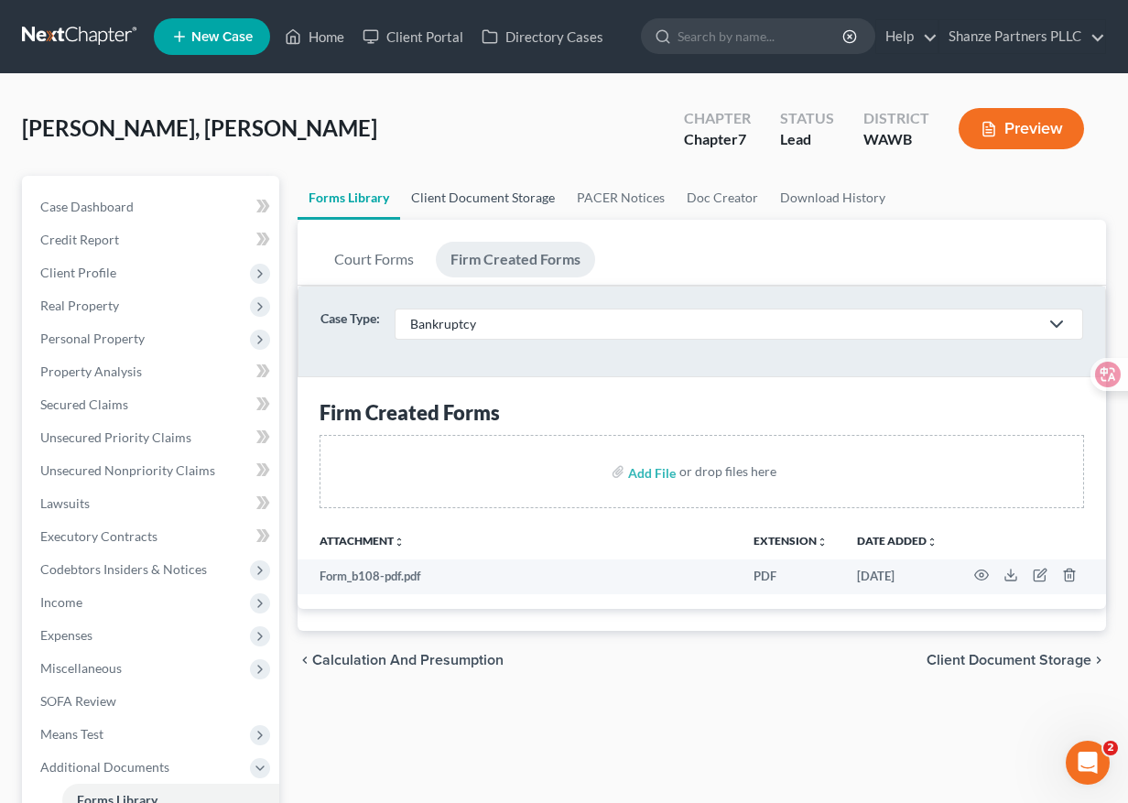
click at [510, 195] on link "Client Document Storage" at bounding box center [483, 198] width 166 height 44
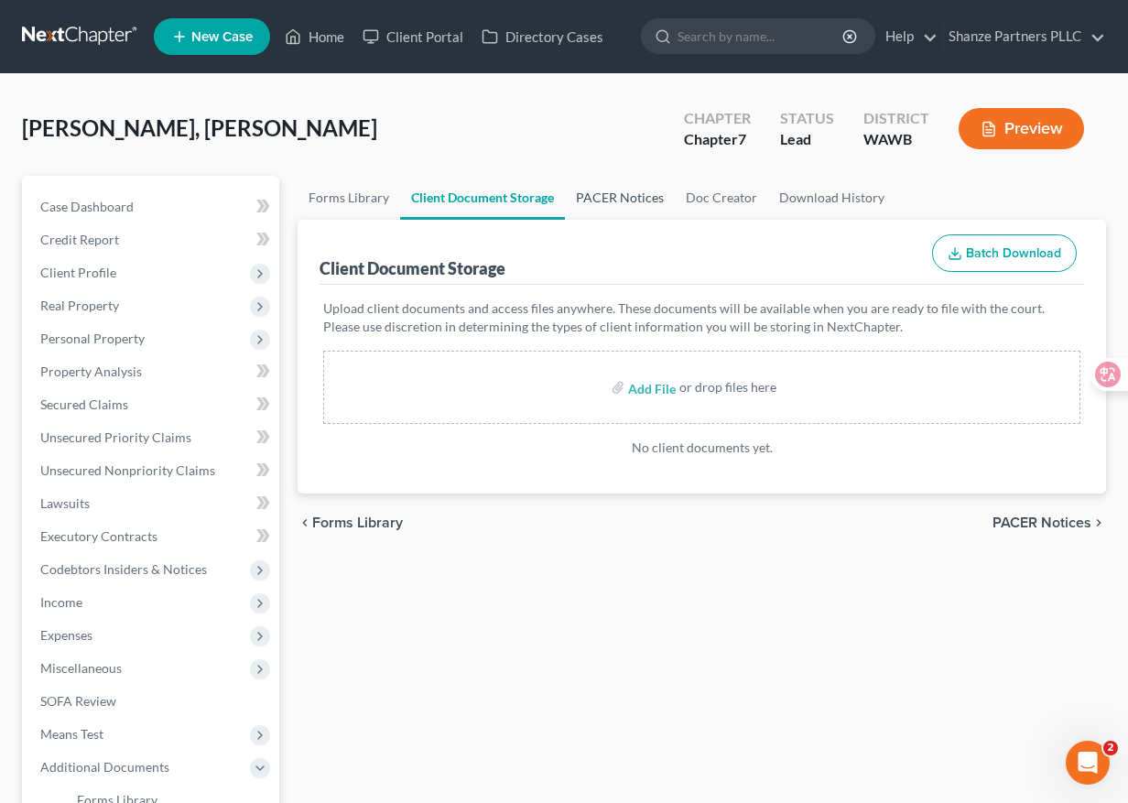
click at [639, 185] on link "PACER Notices" at bounding box center [620, 198] width 110 height 44
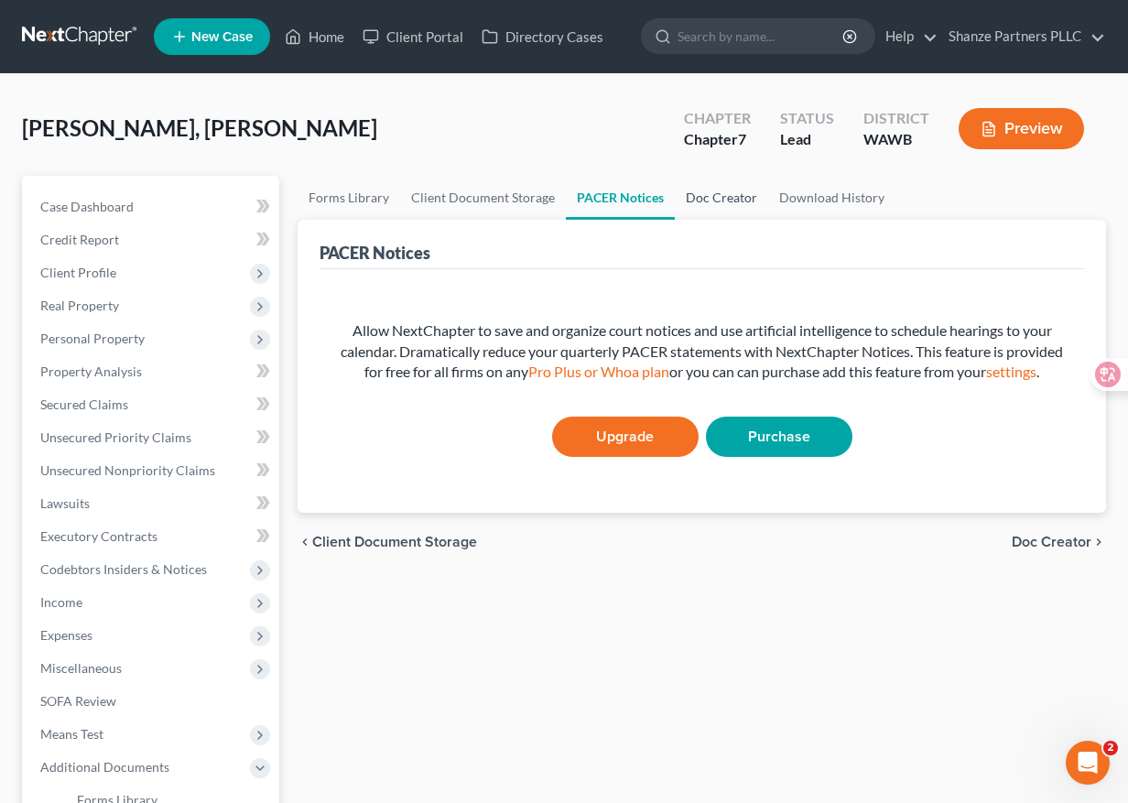
click at [717, 193] on link "Doc Creator" at bounding box center [721, 198] width 93 height 44
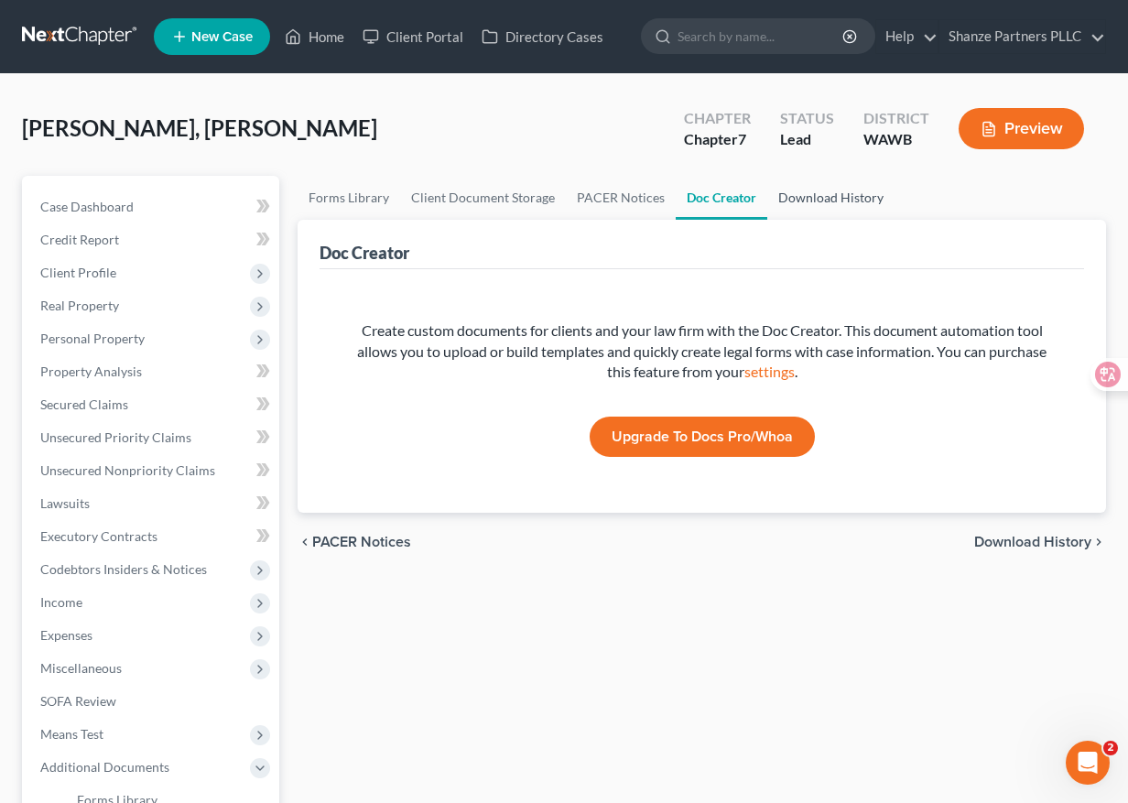
click at [803, 196] on link "Download History" at bounding box center [830, 198] width 127 height 44
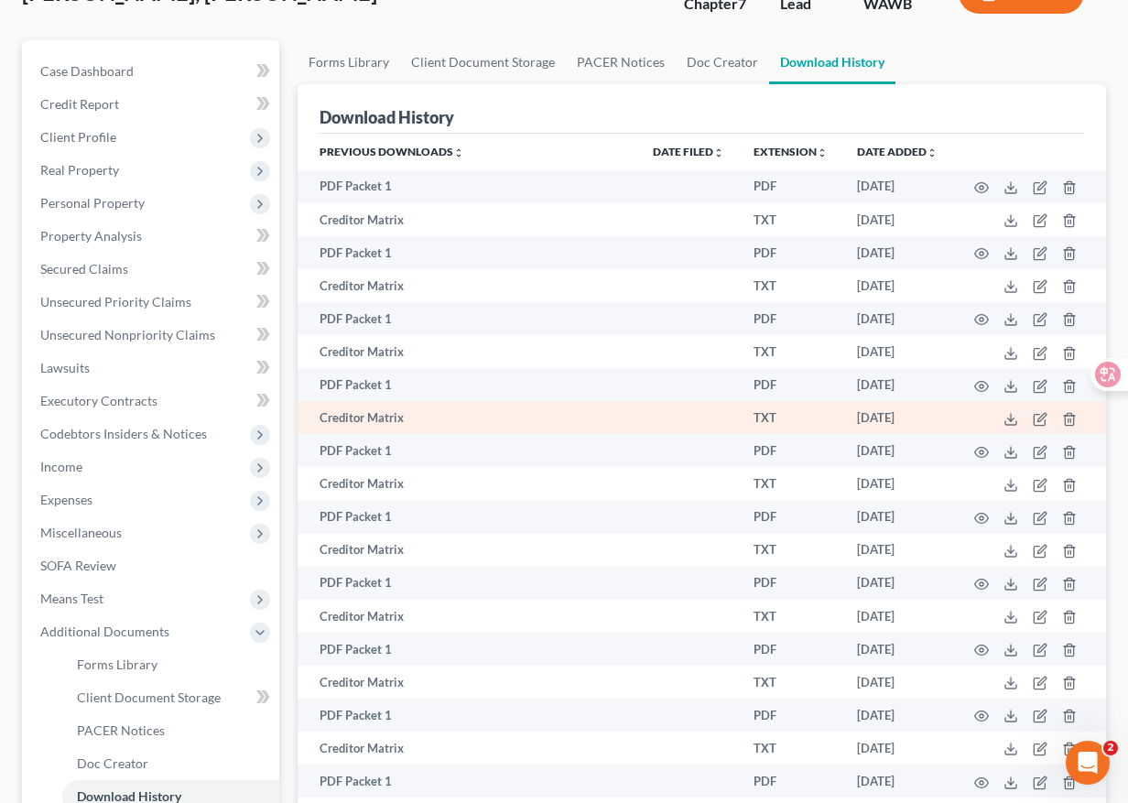
scroll to position [438, 0]
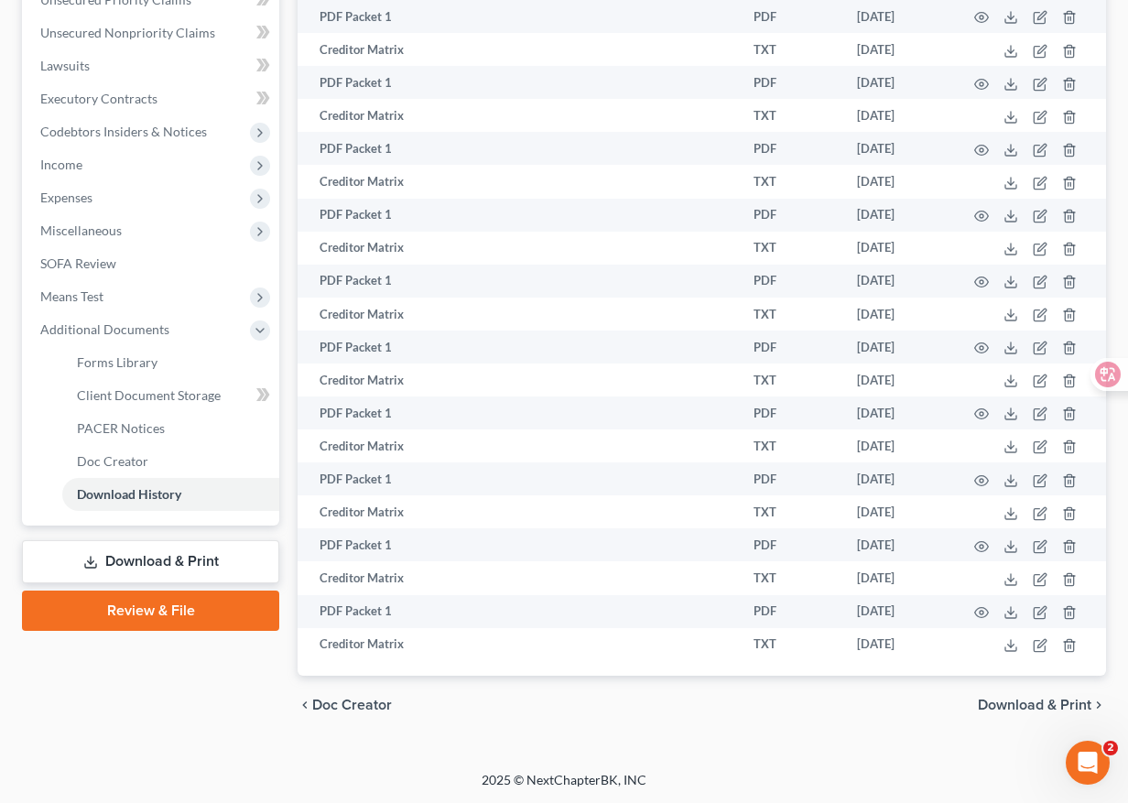
click at [217, 610] on link "Review & File" at bounding box center [150, 610] width 257 height 40
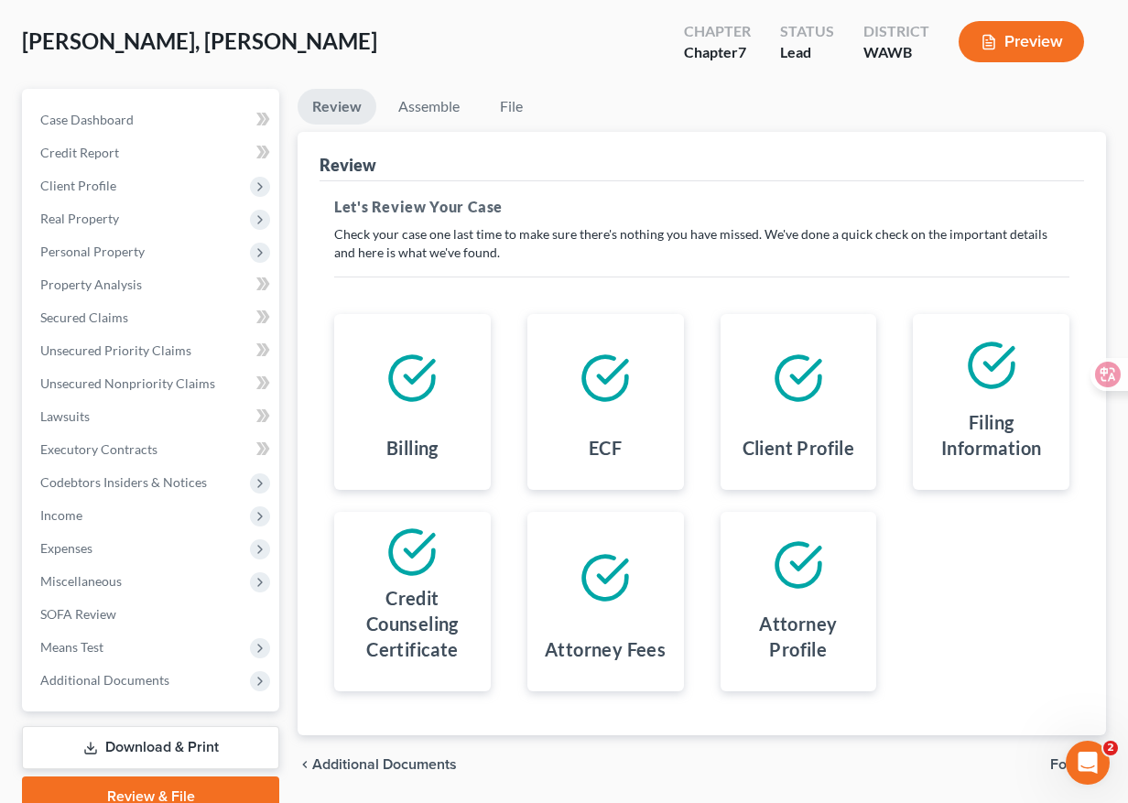
scroll to position [168, 0]
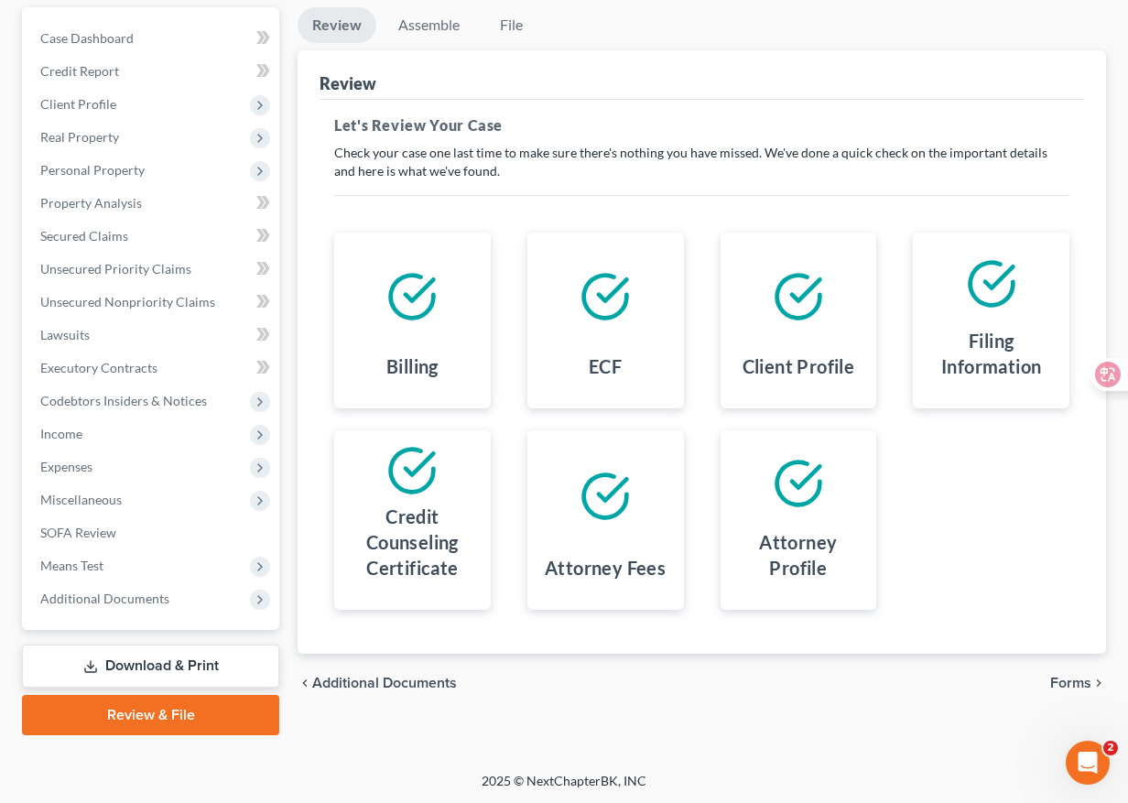
click at [206, 661] on link "Download & Print" at bounding box center [150, 665] width 257 height 43
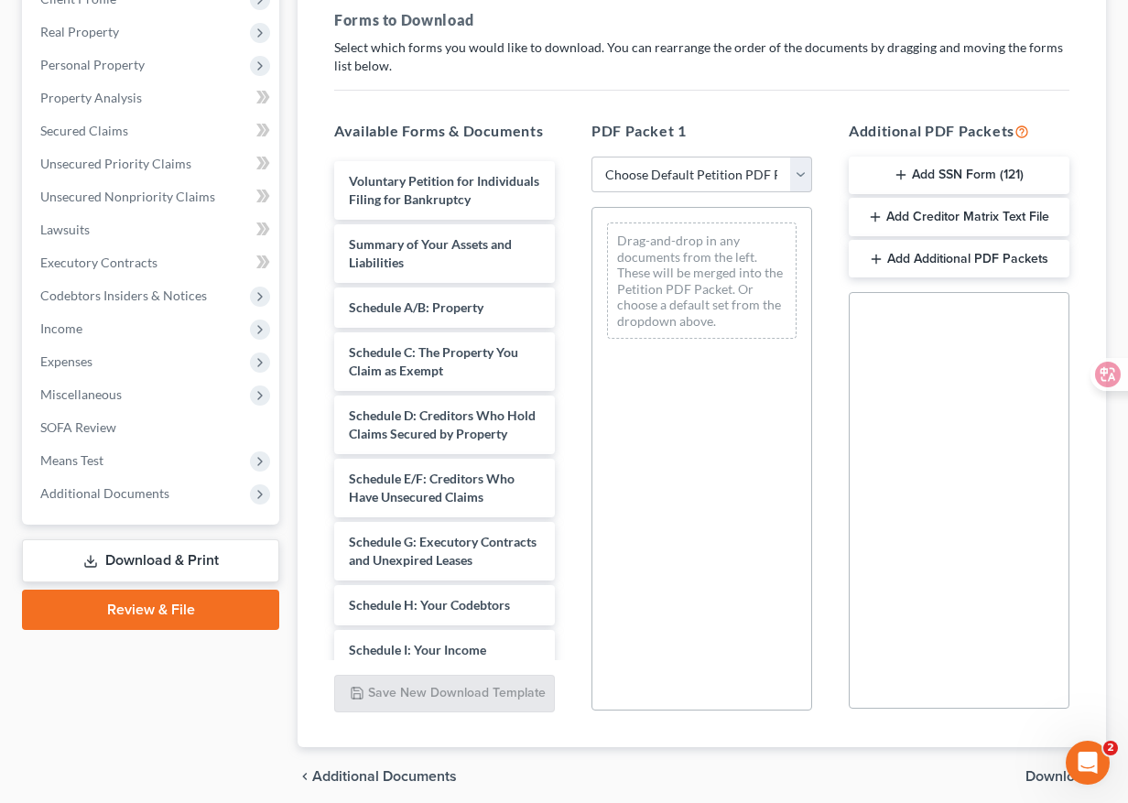
scroll to position [267, 0]
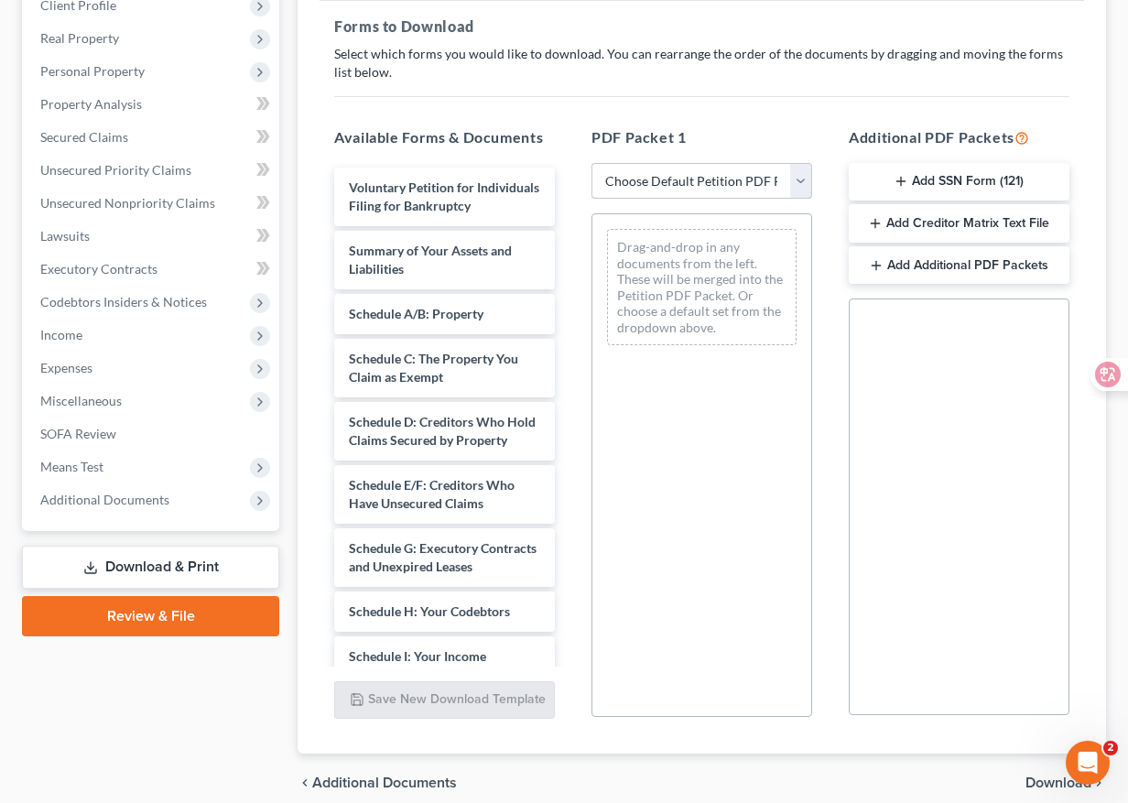
click at [707, 189] on select "Choose Default Petition PDF Packet Complete Bankruptcy Petition (all forms and …" at bounding box center [701, 181] width 221 height 37
select select "0"
click at [591, 163] on select "Choose Default Petition PDF Packet Complete Bankruptcy Petition (all forms and …" at bounding box center [701, 181] width 221 height 37
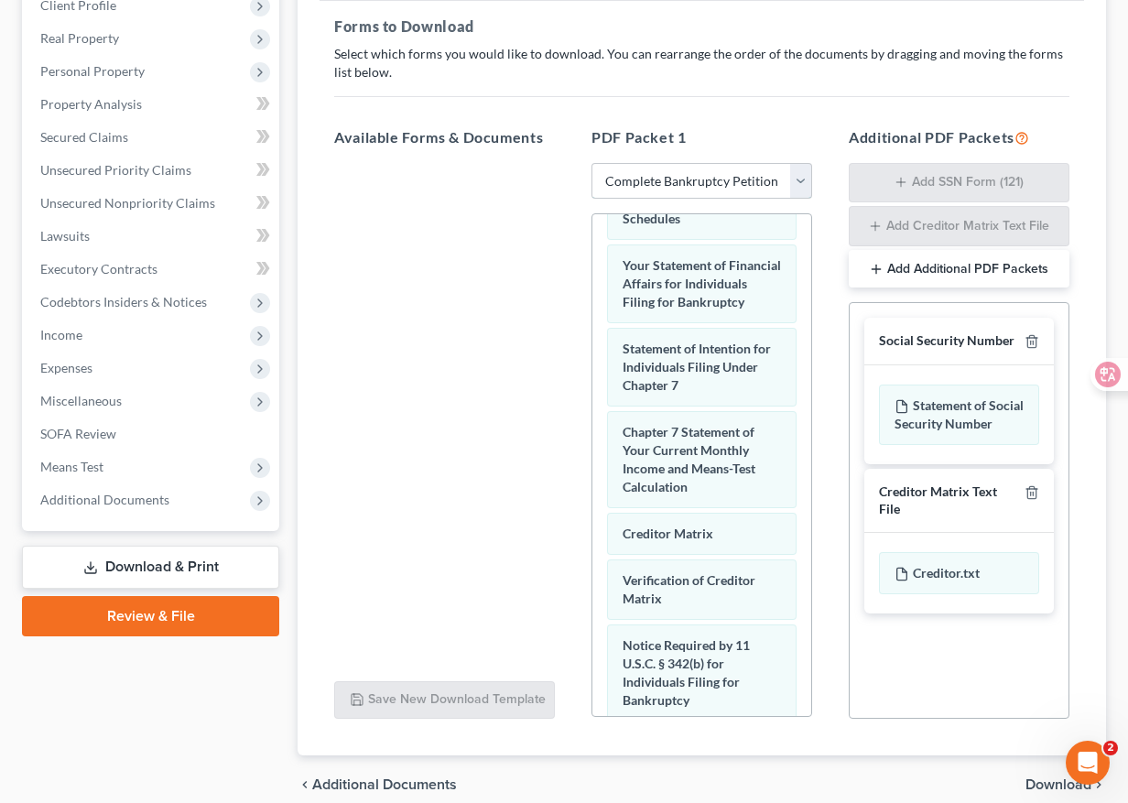
scroll to position [997, 0]
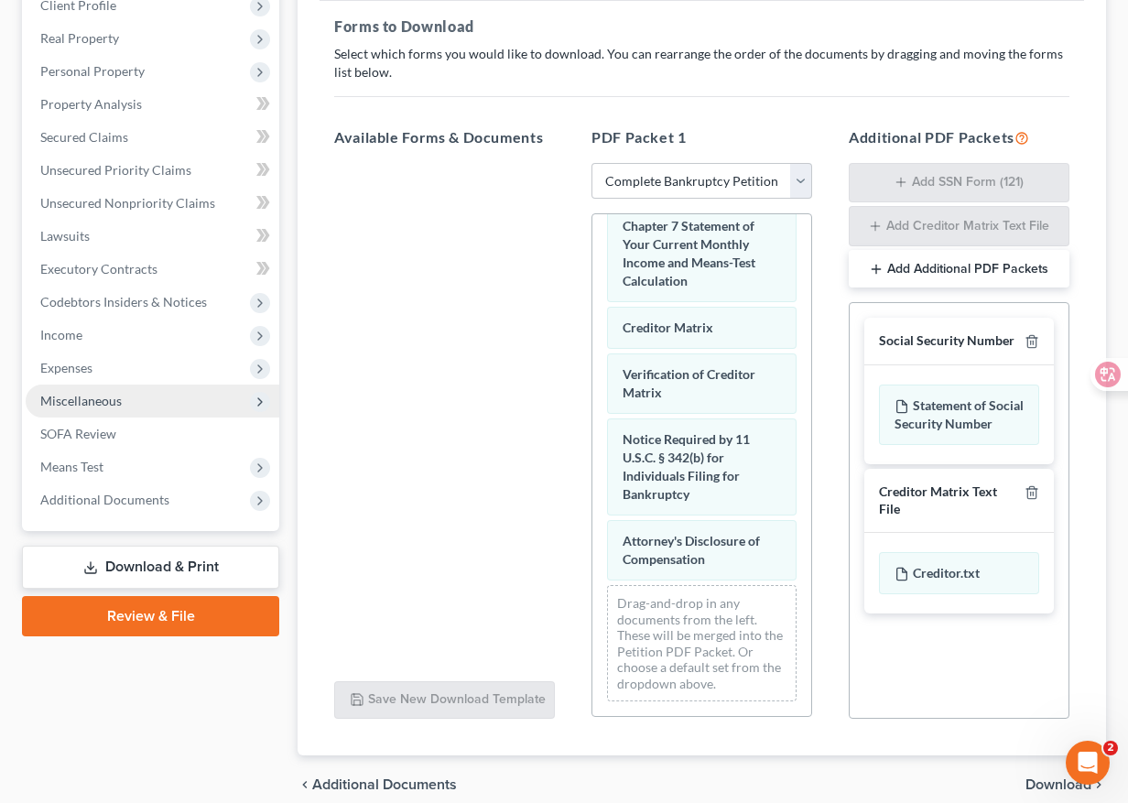
click at [178, 386] on span "Miscellaneous" at bounding box center [153, 400] width 254 height 33
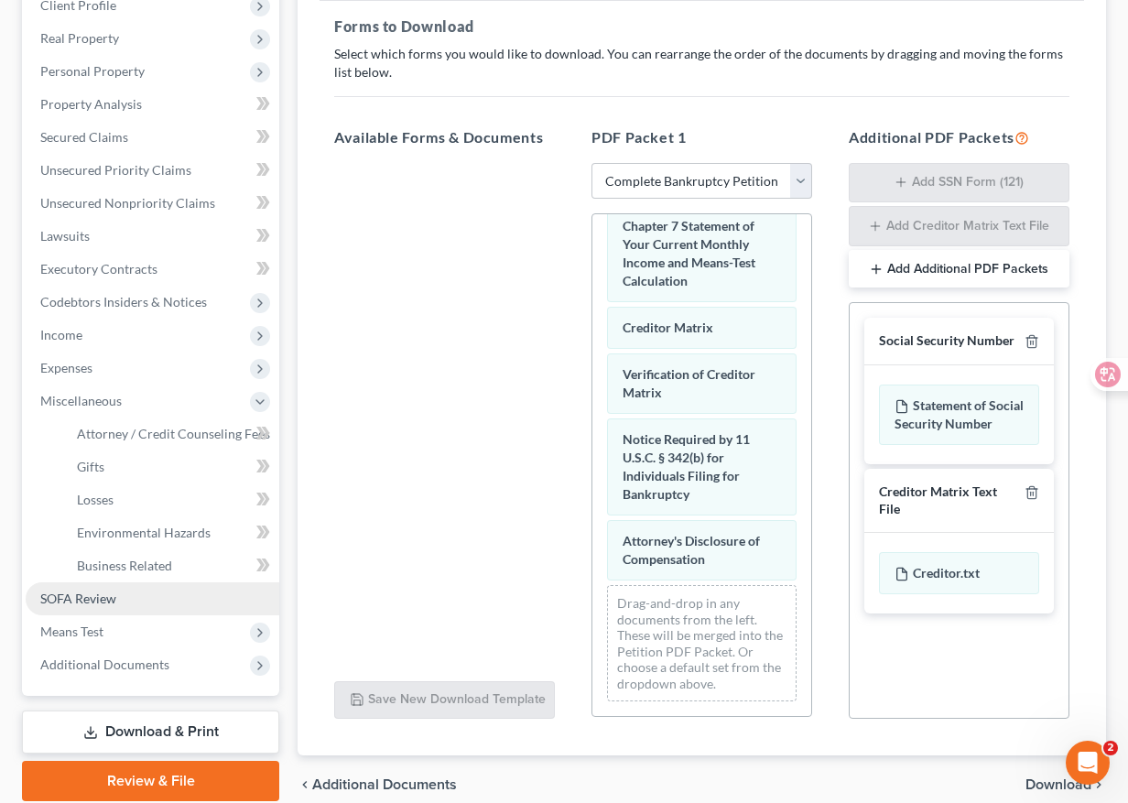
click at [177, 595] on link "SOFA Review" at bounding box center [153, 598] width 254 height 33
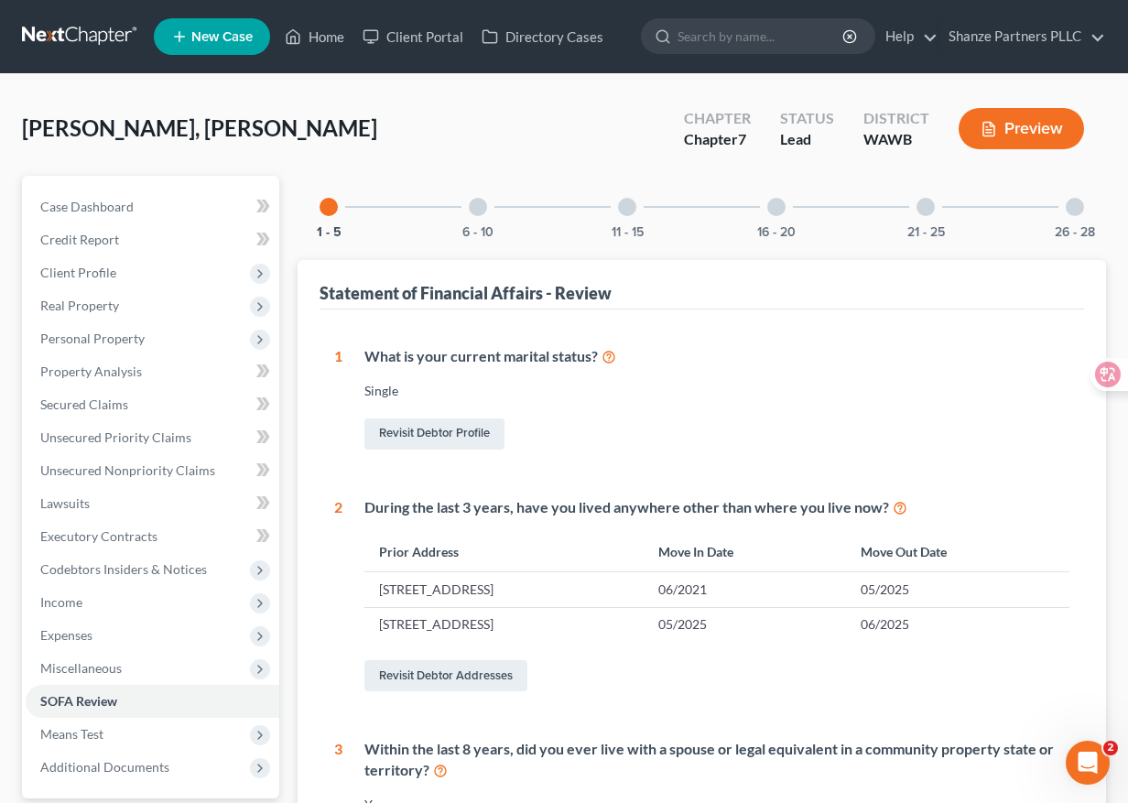
click at [780, 213] on div at bounding box center [776, 207] width 18 height 18
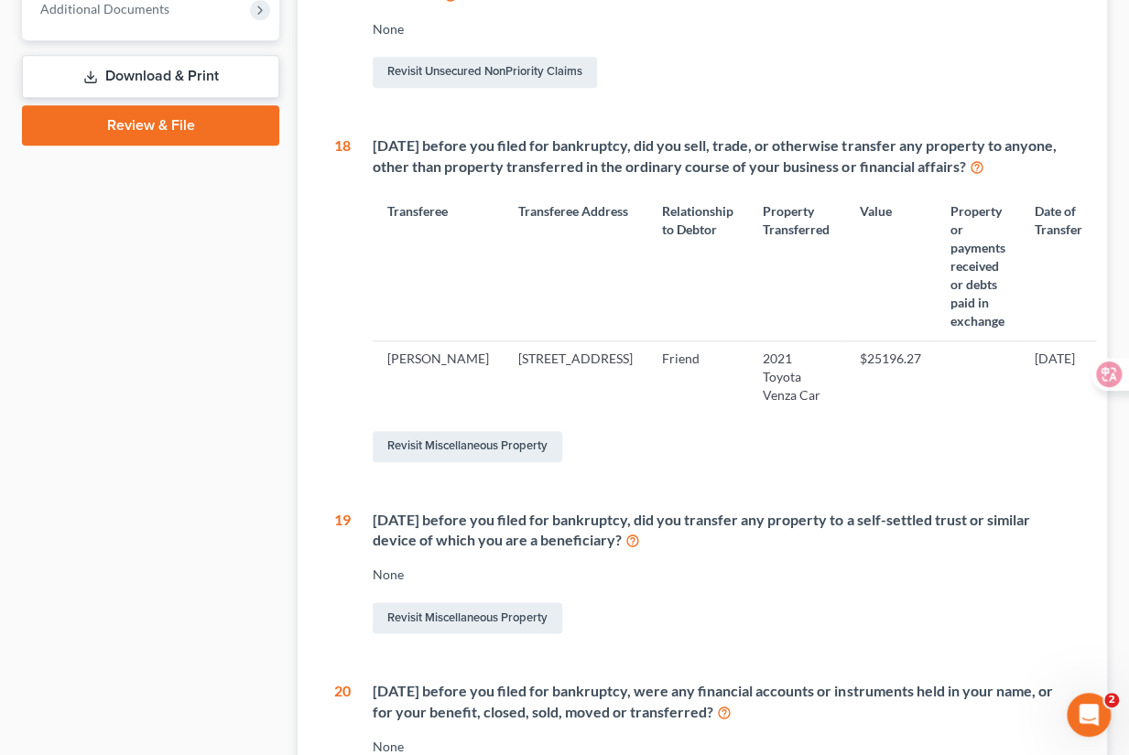
scroll to position [769, 0]
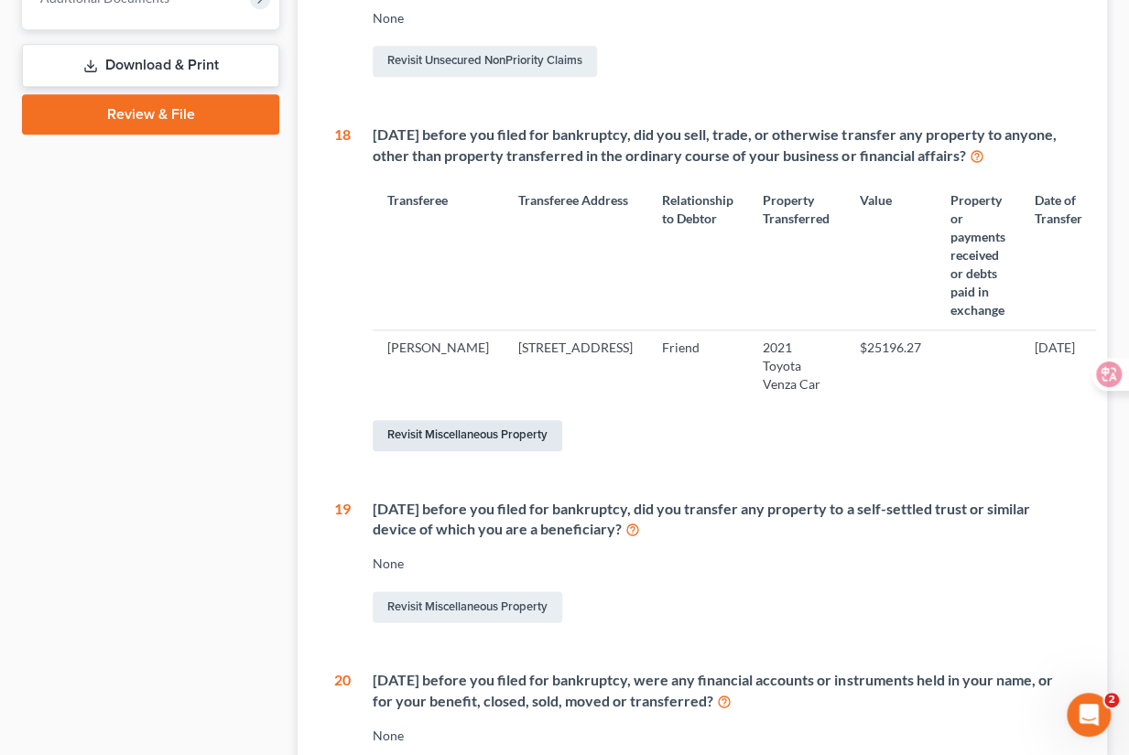
click at [507, 429] on link "Revisit Miscellaneous Property" at bounding box center [467, 435] width 189 height 31
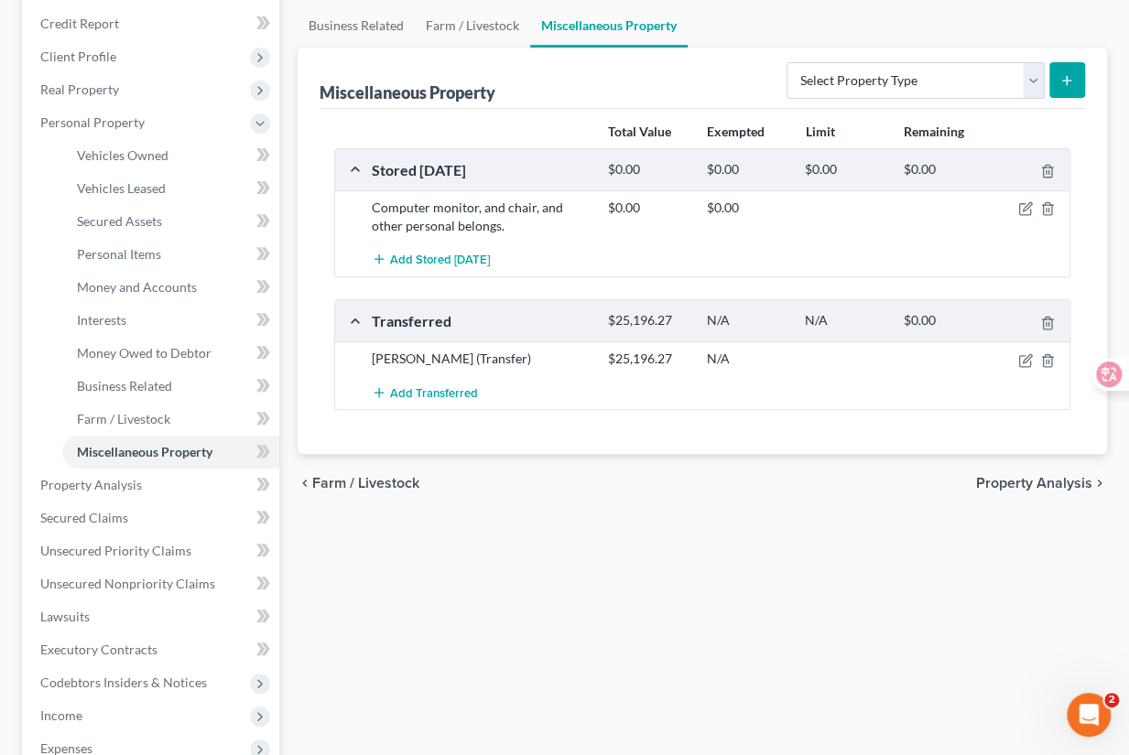
scroll to position [206, 0]
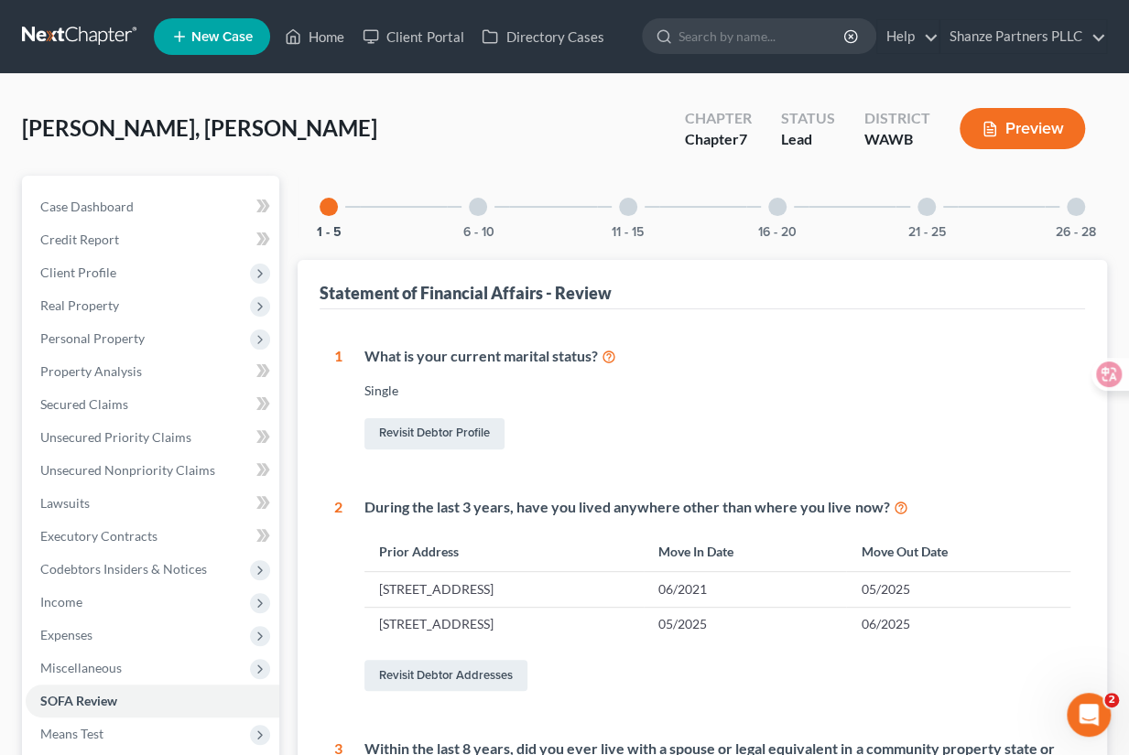
click at [781, 211] on div at bounding box center [777, 207] width 18 height 18
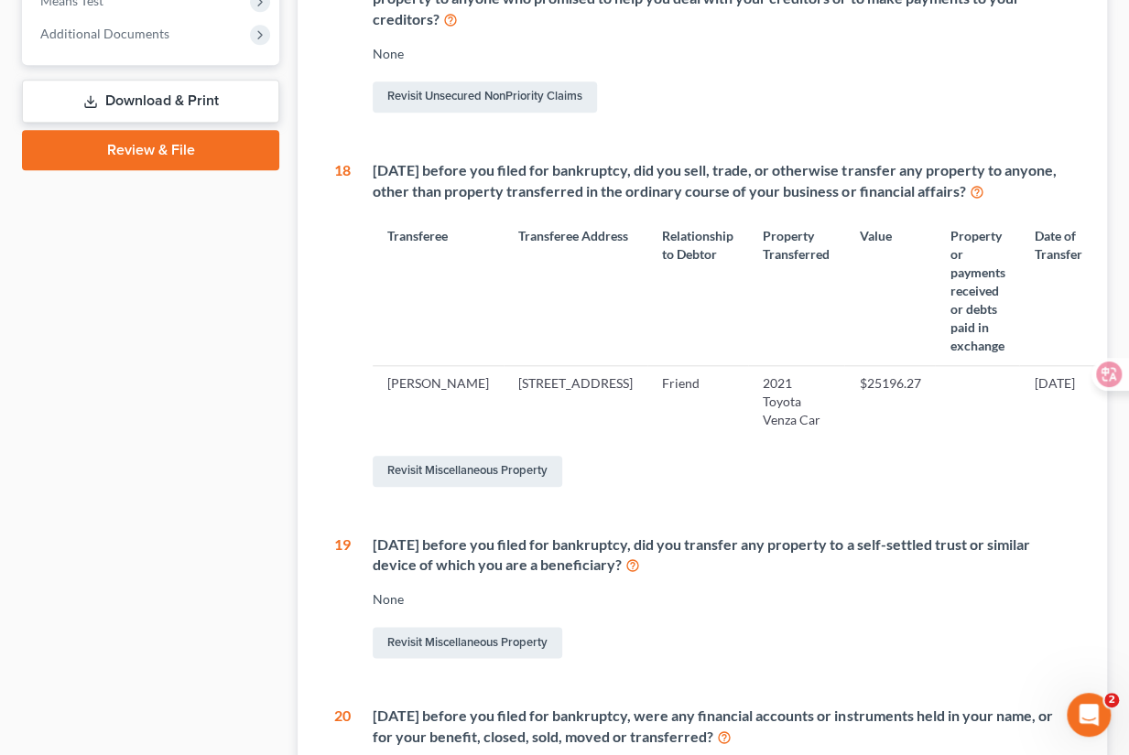
scroll to position [728, 0]
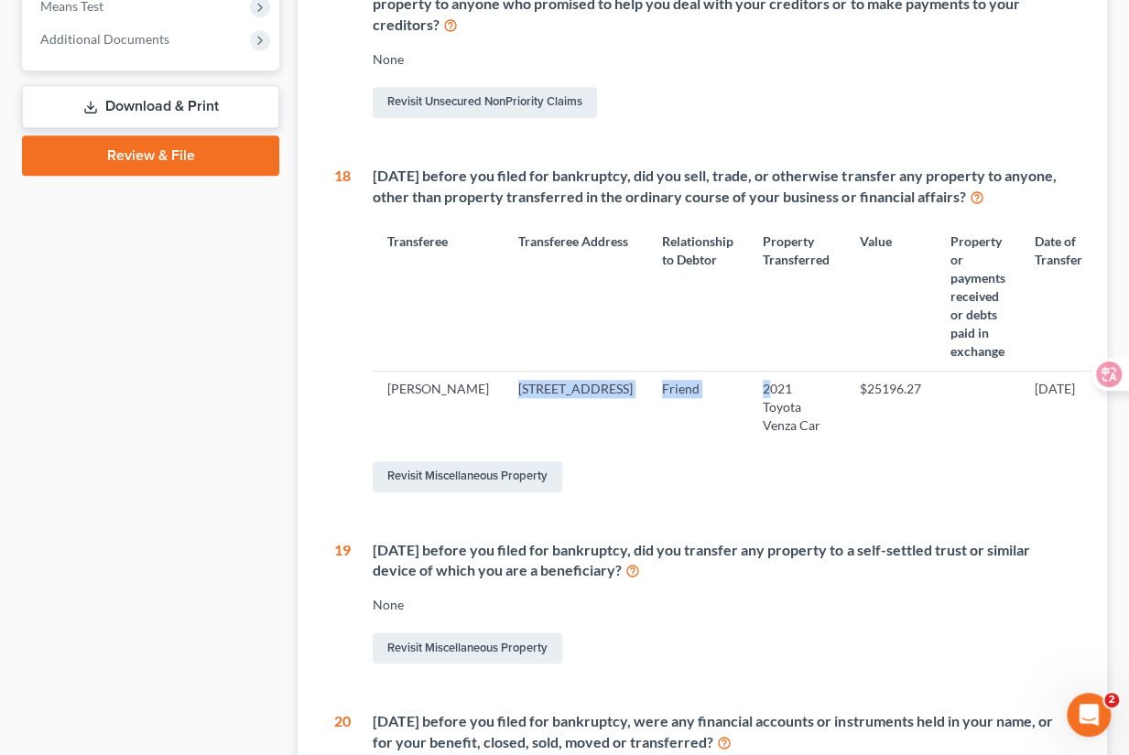
drag, startPoint x: 467, startPoint y: 374, endPoint x: 693, endPoint y: 375, distance: 226.1
click at [693, 375] on tr "[PERSON_NAME] [STREET_ADDRESS] Friend 2021 Toyota Venza Car $25196.27 [DATE]" at bounding box center [734, 407] width 723 height 71
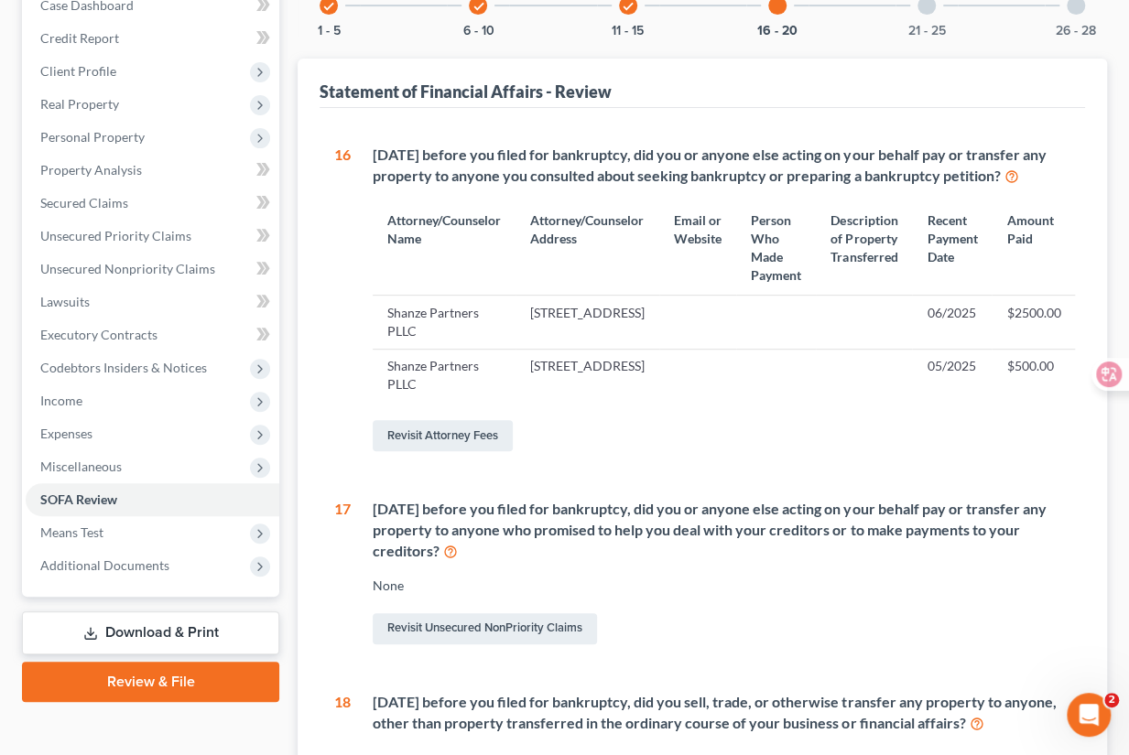
scroll to position [188, 0]
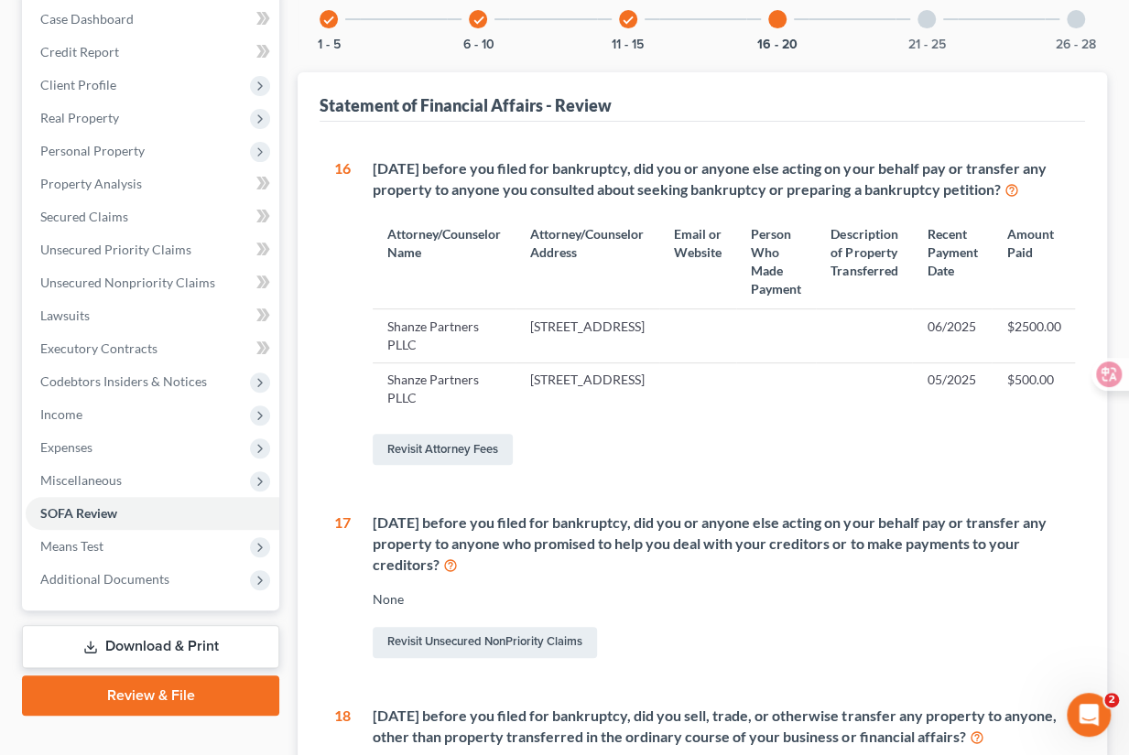
click at [677, 499] on div "16 [DATE] before you filed for bankruptcy, did you or anyone else acting on you…" at bounding box center [702, 768] width 736 height 1221
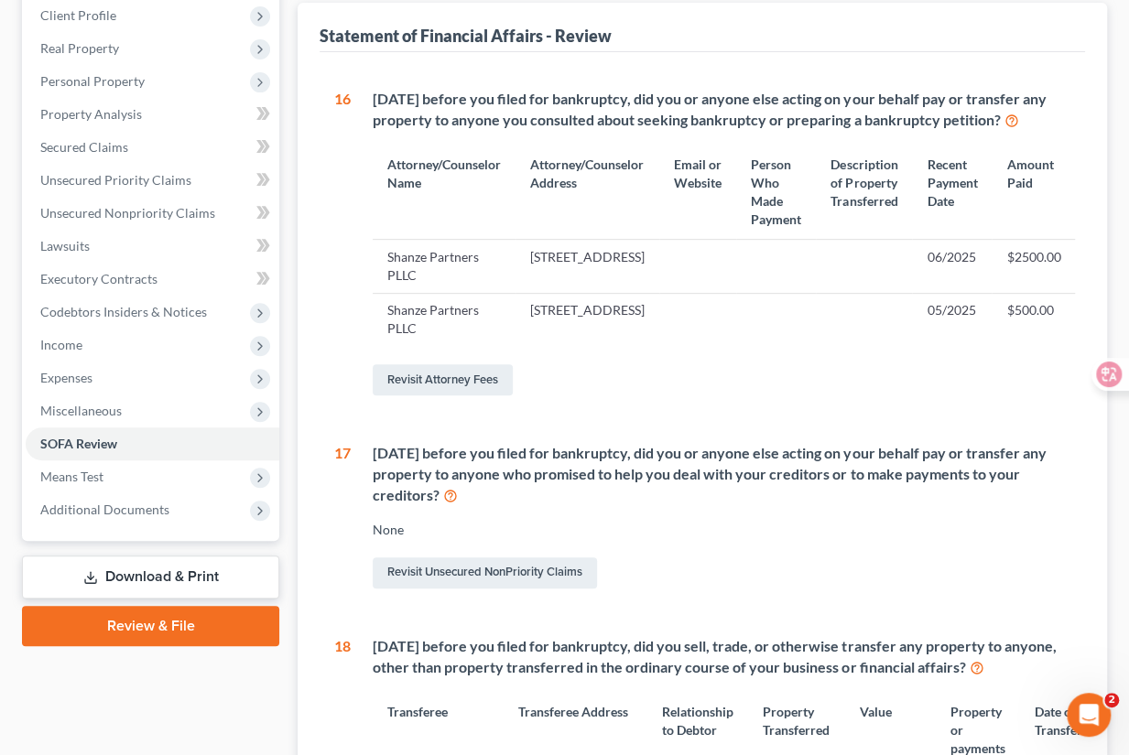
scroll to position [287, 0]
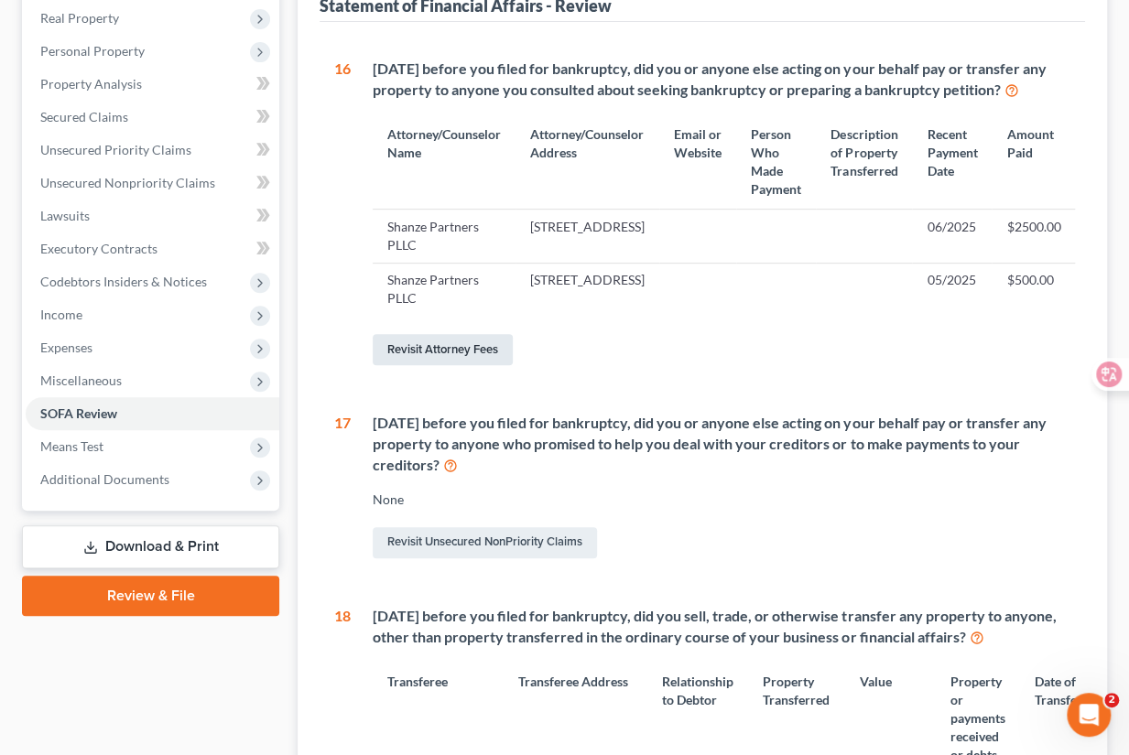
click at [460, 362] on link "Revisit Attorney Fees" at bounding box center [443, 349] width 140 height 31
select select "0"
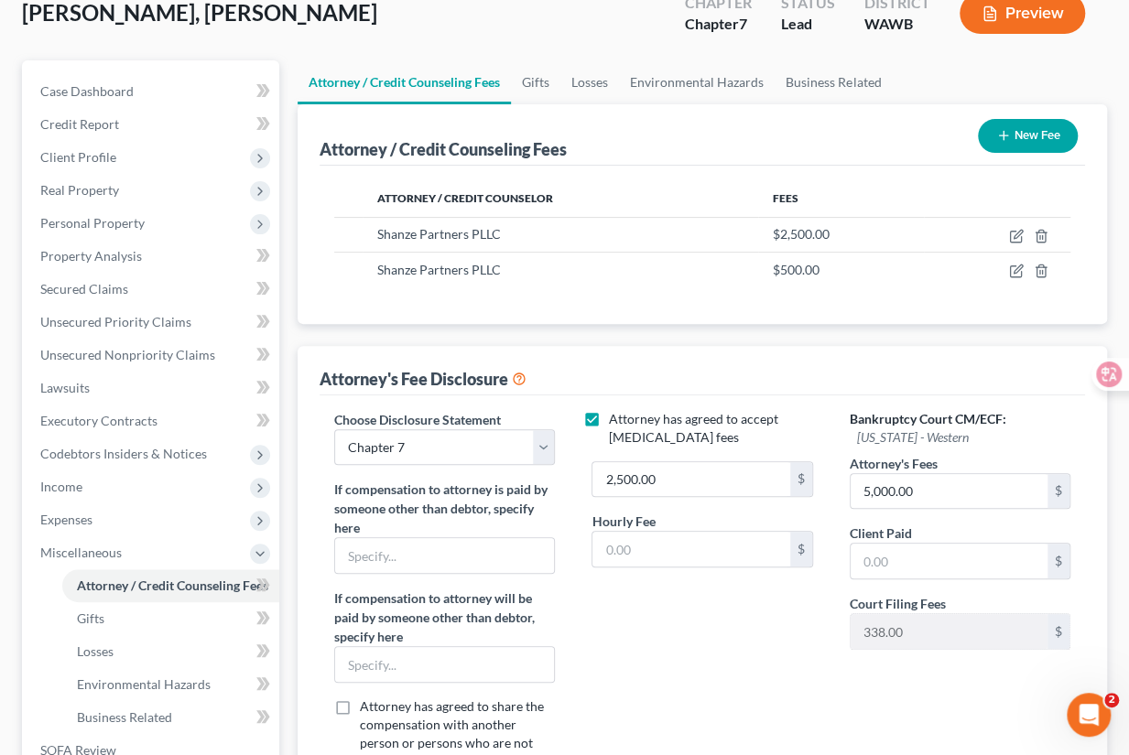
scroll to position [147, 0]
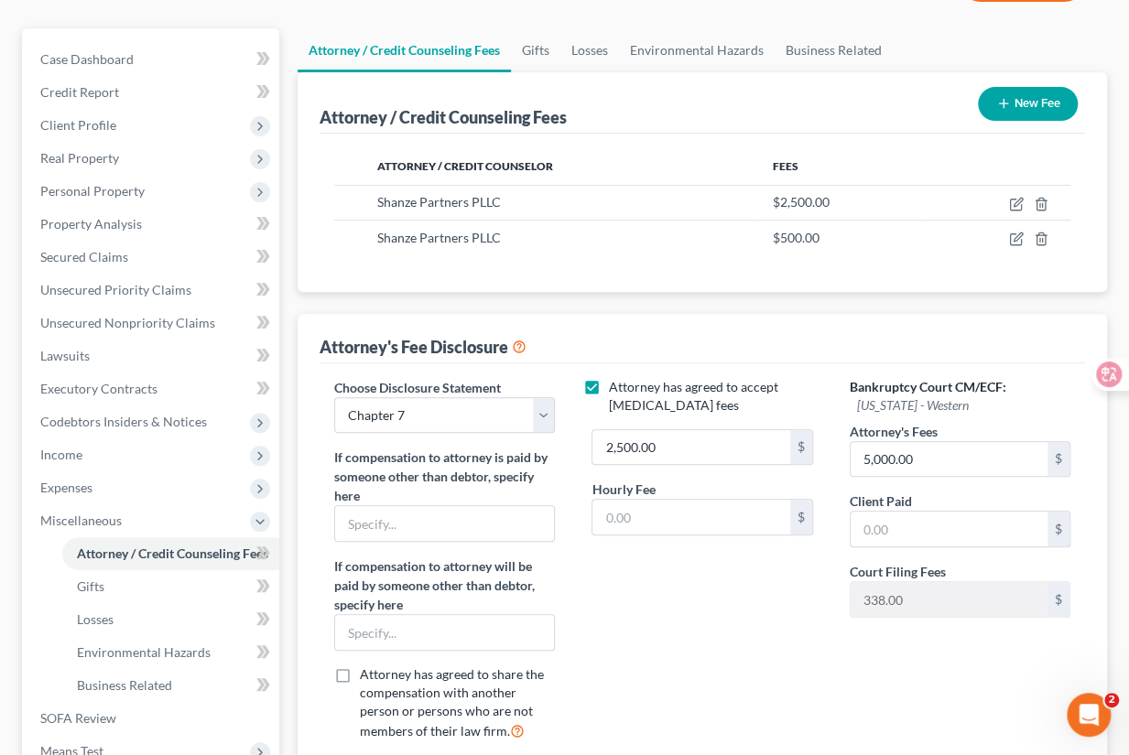
click at [580, 331] on div "Attorney's Fee Disclosure" at bounding box center [701, 338] width 765 height 49
click at [568, 363] on div "Choose Disclosure Statement Select Chapter 7 If compensation to attorney is pai…" at bounding box center [701, 570] width 765 height 415
click at [568, 428] on div "Choose Disclosure Statement Select Chapter 7 If compensation to attorney is pai…" at bounding box center [444, 567] width 257 height 378
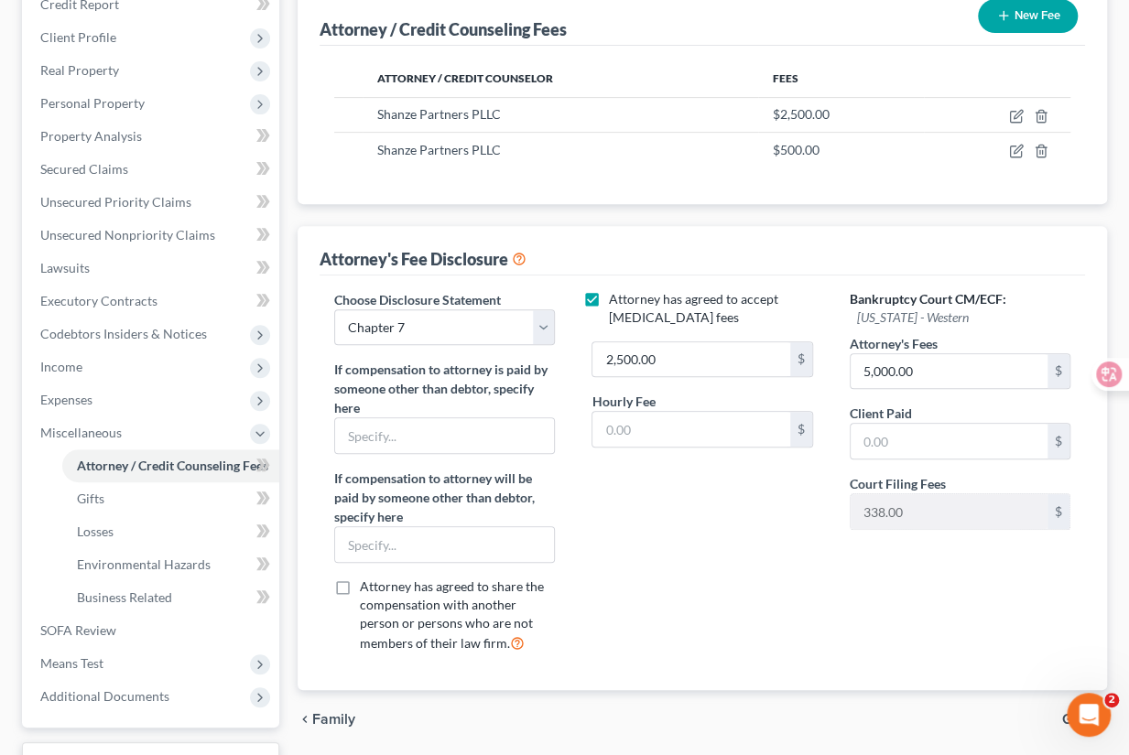
scroll to position [211, 0]
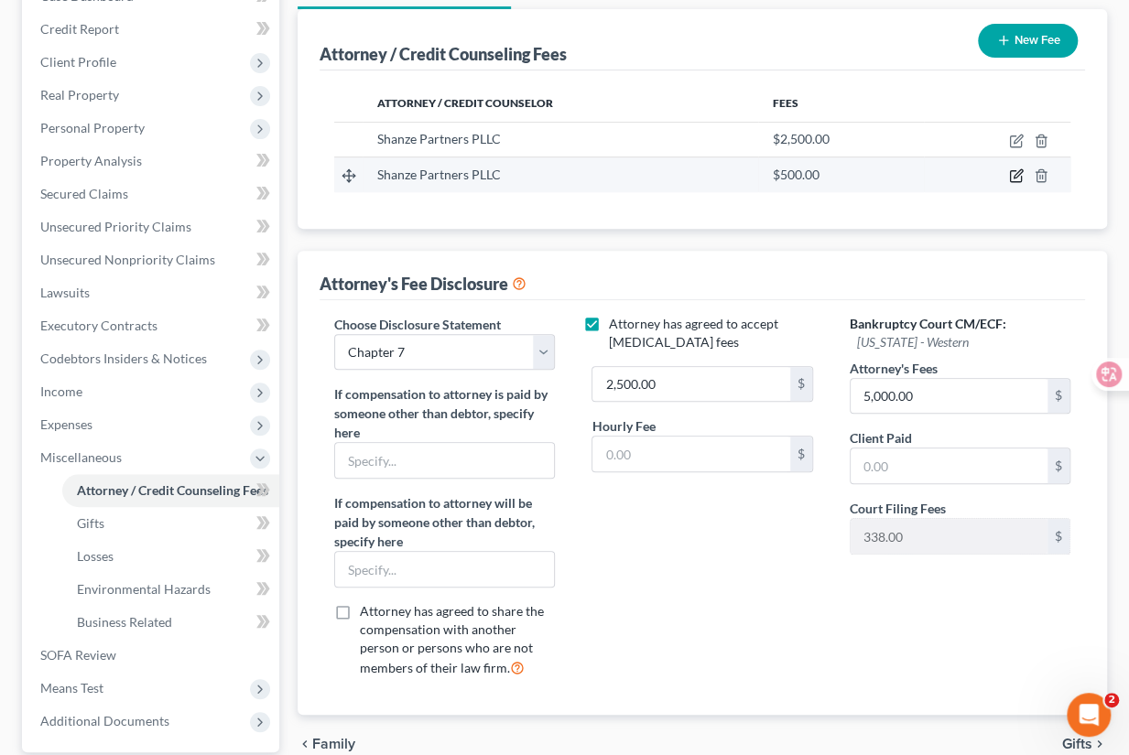
click at [1015, 178] on icon "button" at bounding box center [1016, 175] width 15 height 15
select select "50"
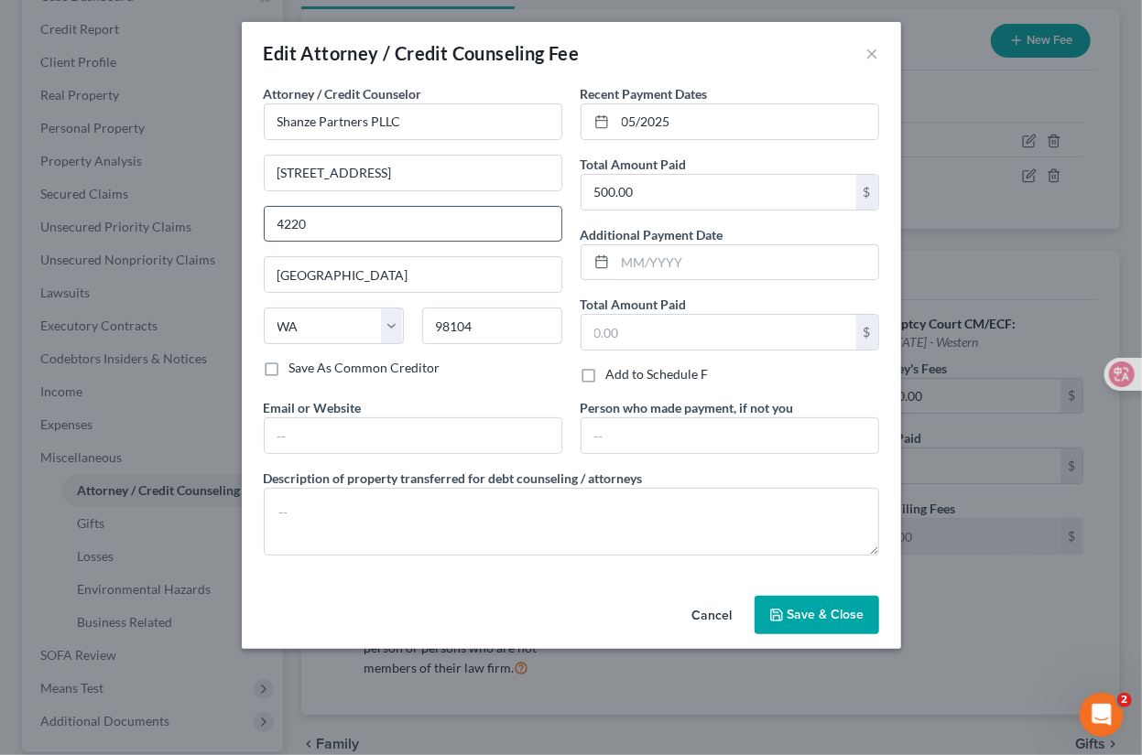
click at [301, 218] on input "4220" at bounding box center [413, 224] width 297 height 35
type input "4200"
click at [821, 608] on span "Save & Close" at bounding box center [825, 615] width 77 height 16
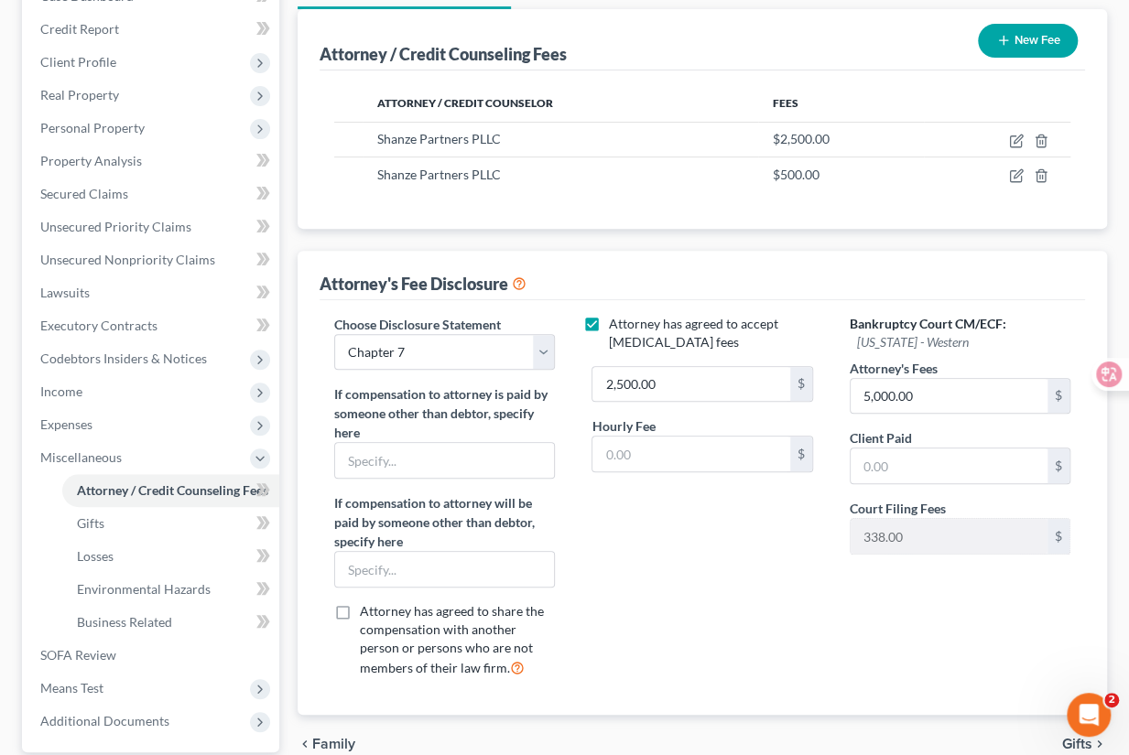
click at [651, 517] on div "Attorney has agreed to accept [MEDICAL_DATA] fees 2,500.00 $ Hourly Fee $" at bounding box center [701, 504] width 257 height 378
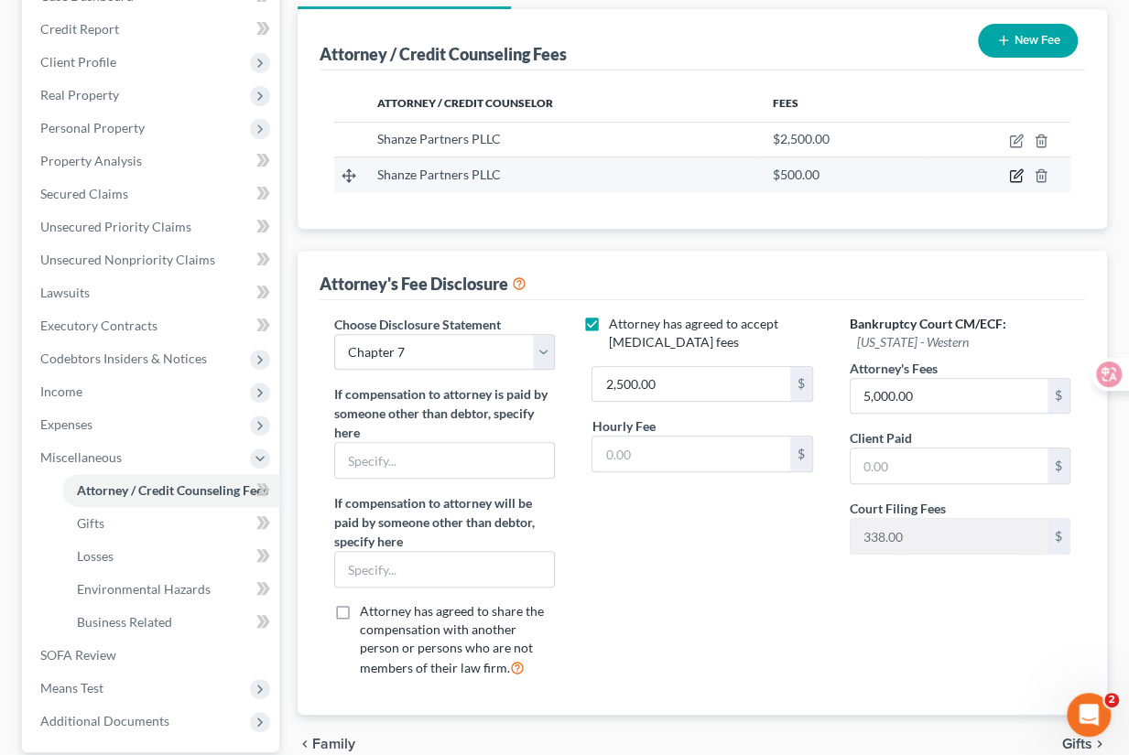
click at [1013, 172] on icon "button" at bounding box center [1016, 175] width 15 height 15
select select "50"
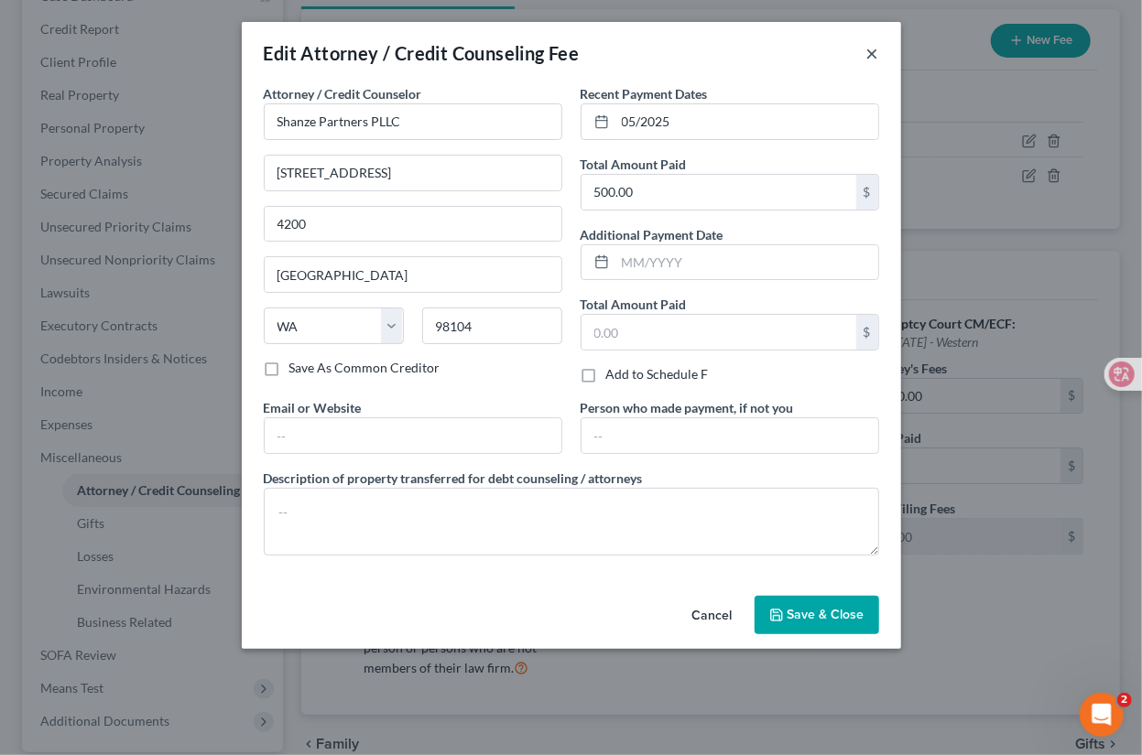
click at [872, 49] on button "×" at bounding box center [872, 53] width 13 height 22
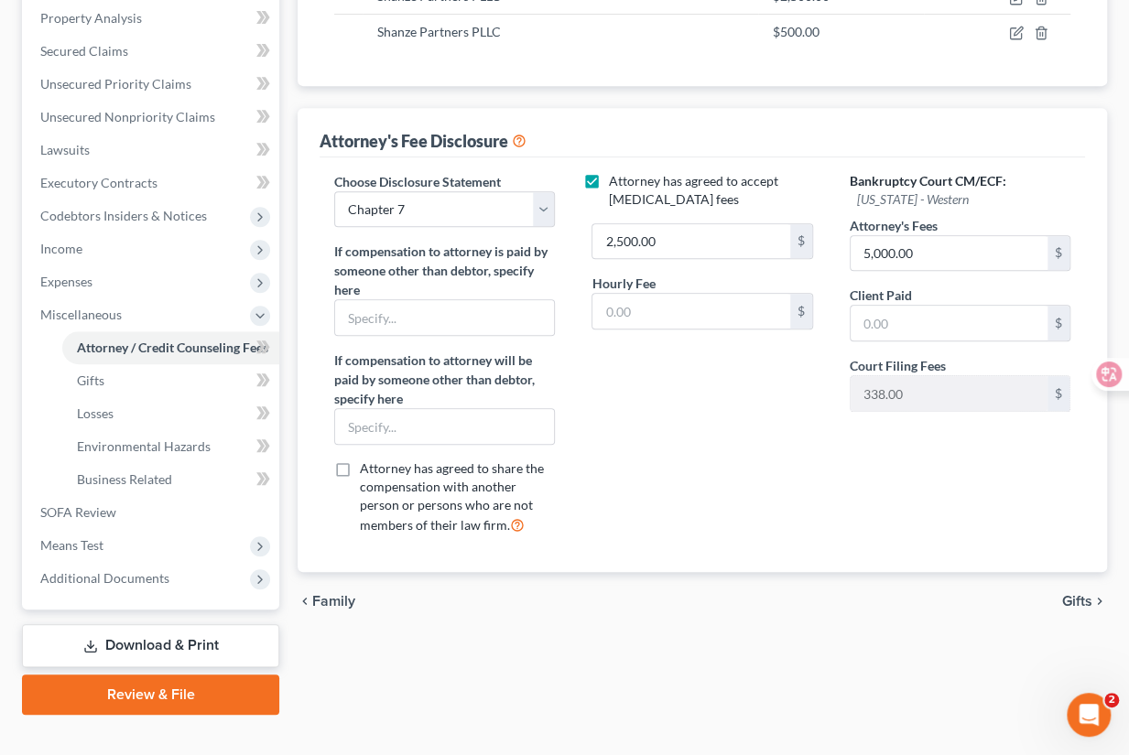
scroll to position [354, 0]
click at [915, 255] on input "5,000.00" at bounding box center [948, 252] width 197 height 35
type input "2,500"
click at [777, 415] on div "Attorney has agreed to accept [MEDICAL_DATA] fees 2,500.00 $ Hourly Fee $" at bounding box center [701, 360] width 257 height 378
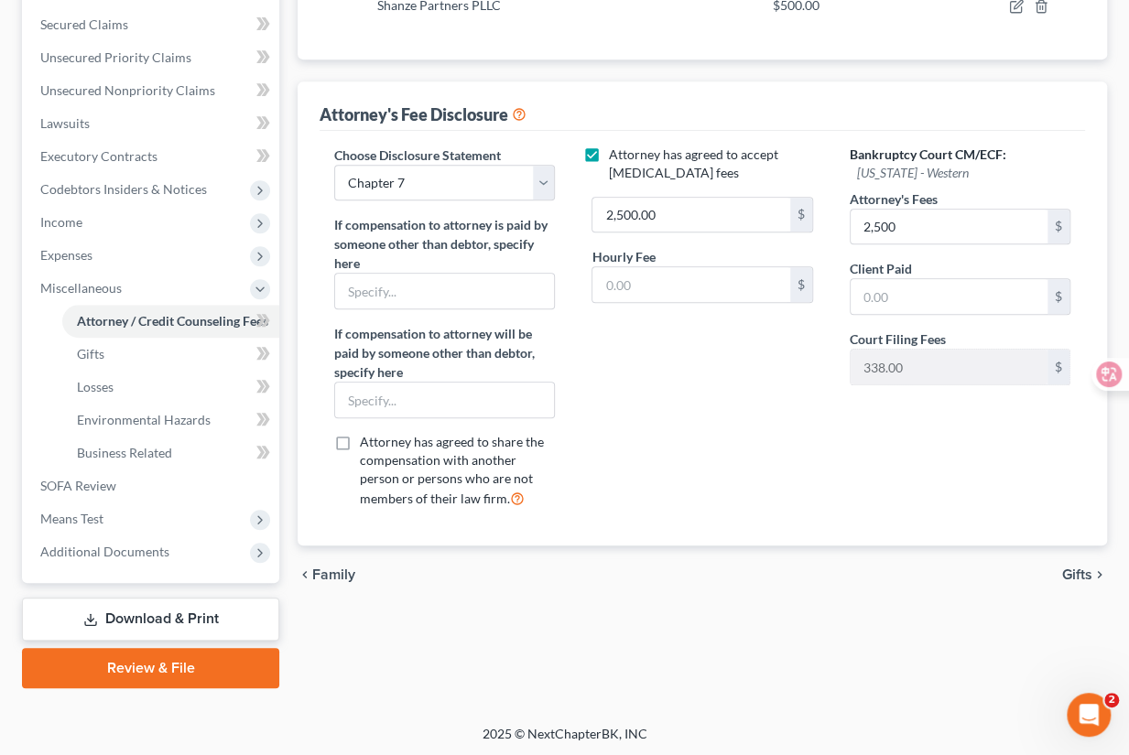
click at [608, 151] on label "Attorney has agreed to accept [MEDICAL_DATA] fees" at bounding box center [714, 164] width 213 height 37
click at [615, 151] on input "Attorney has agreed to accept [MEDICAL_DATA] fees" at bounding box center [621, 152] width 12 height 12
checkbox input "false"
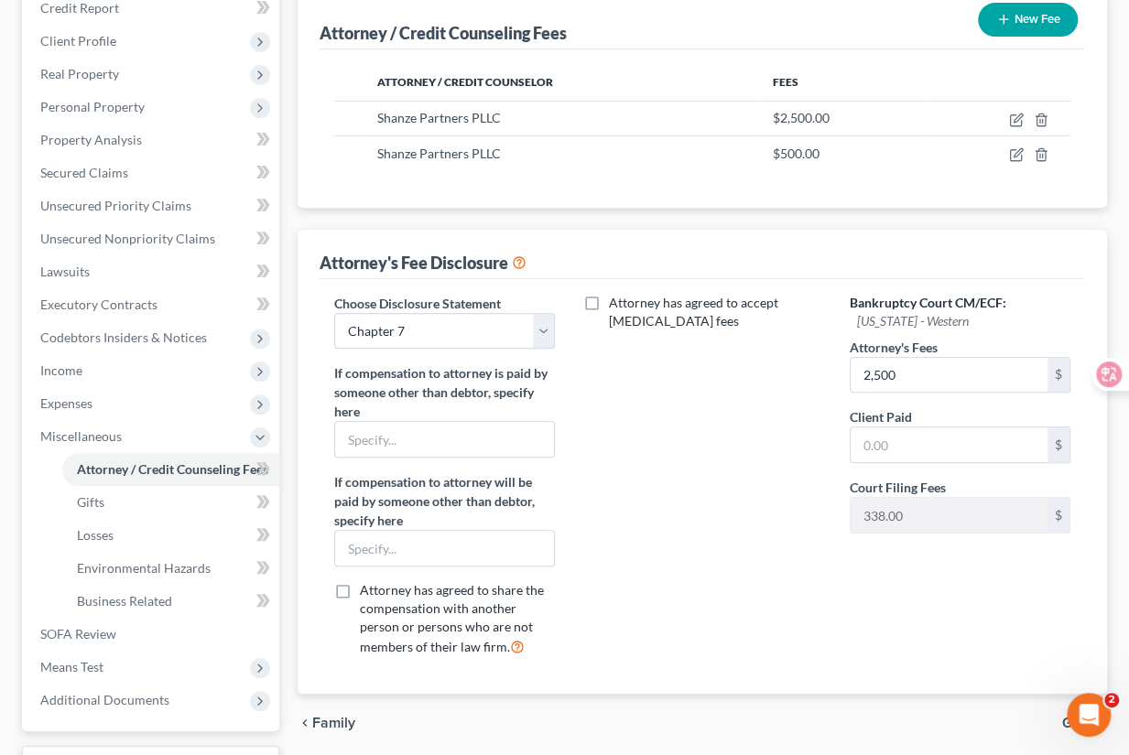
scroll to position [295, 0]
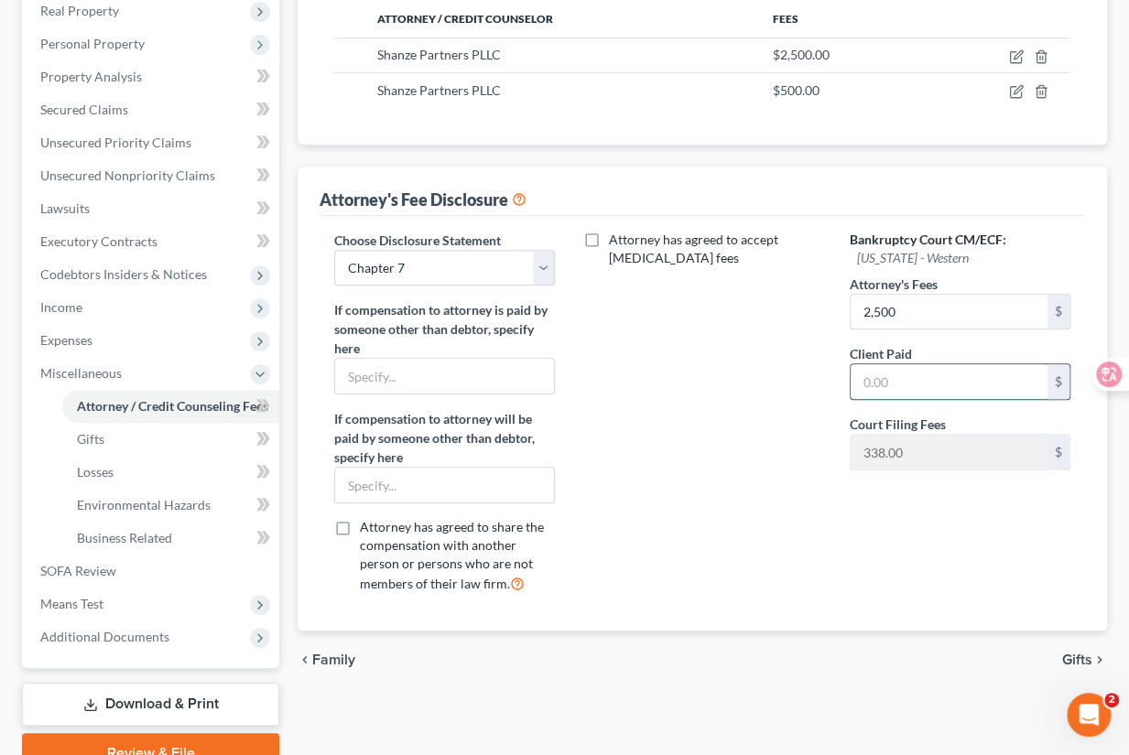
click at [899, 382] on input "text" at bounding box center [948, 381] width 197 height 35
type input "2,500"
click at [702, 523] on div "Attorney has agreed to accept [MEDICAL_DATA] fees" at bounding box center [701, 420] width 257 height 378
drag, startPoint x: 417, startPoint y: 436, endPoint x: 515, endPoint y: 431, distance: 99.0
click at [515, 431] on label "If compensation to attorney will be paid by someone other than debtor, specify …" at bounding box center [444, 438] width 221 height 58
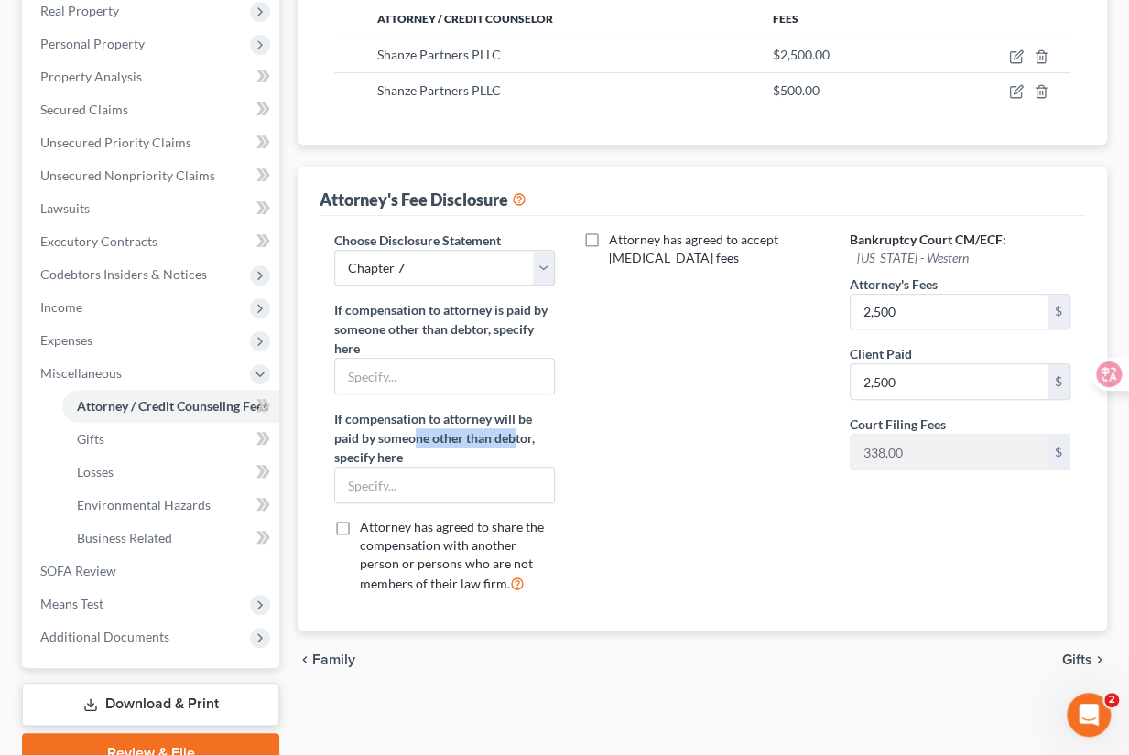
click at [622, 450] on div "Attorney has agreed to accept [MEDICAL_DATA] fees" at bounding box center [701, 420] width 257 height 378
click at [623, 523] on div "Attorney has agreed to accept [MEDICAL_DATA] fees" at bounding box center [701, 420] width 257 height 378
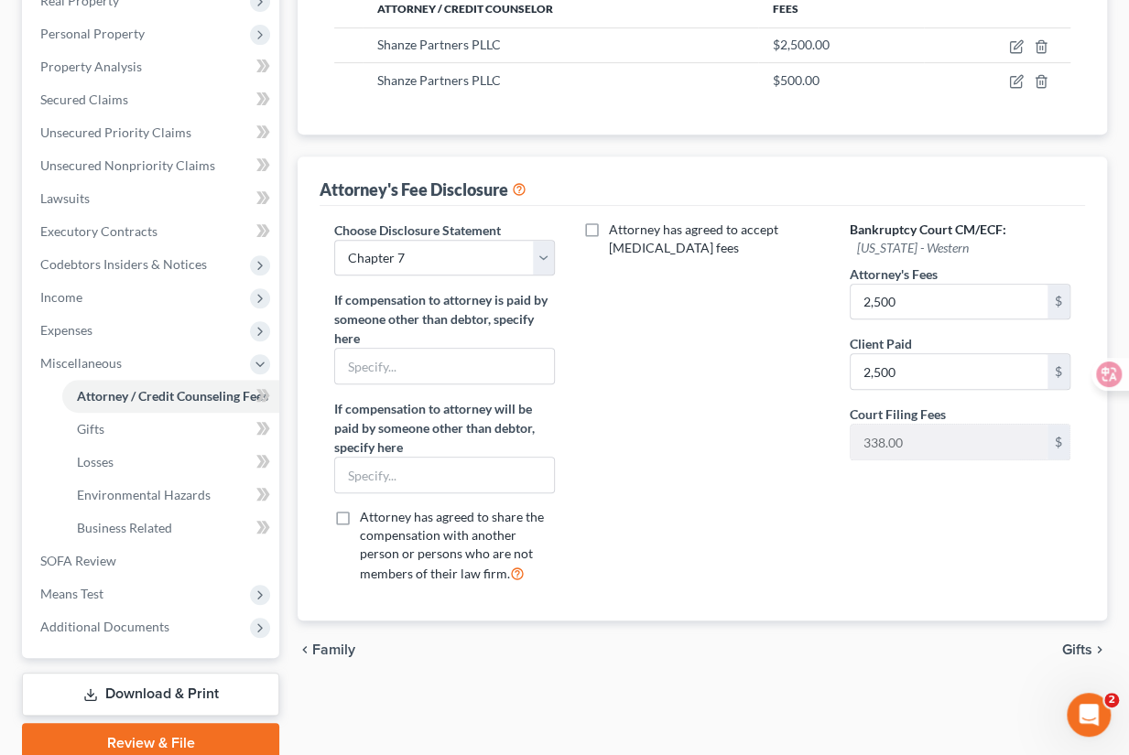
scroll to position [362, 0]
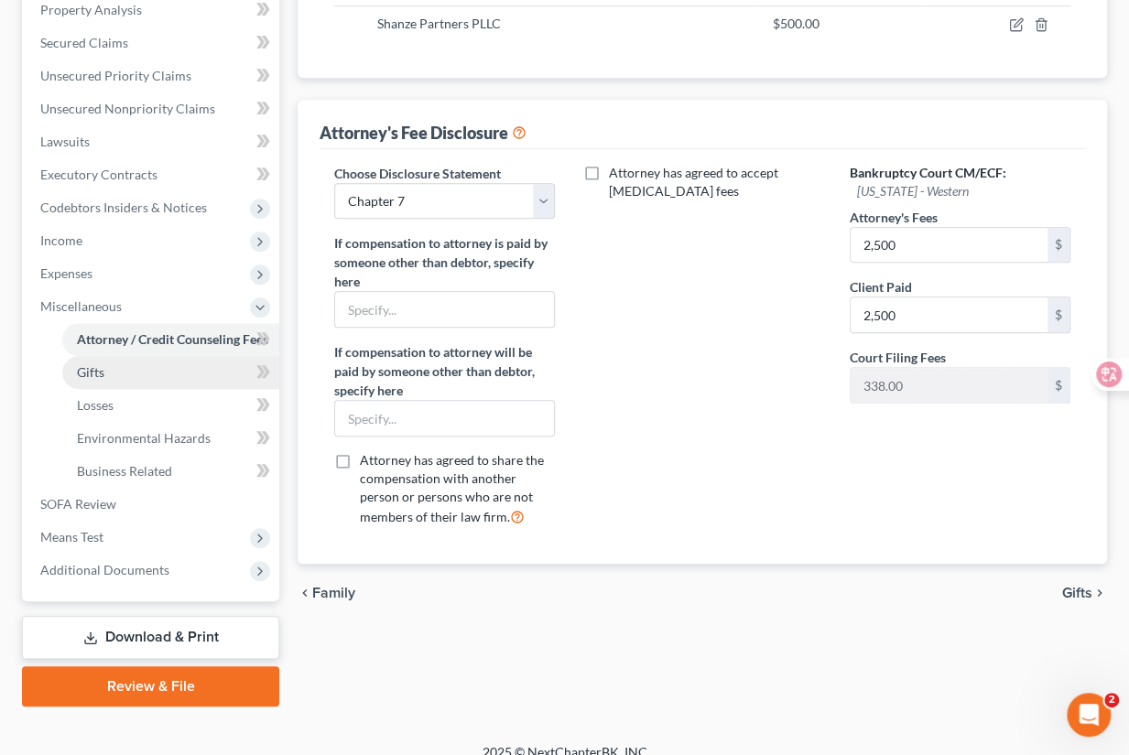
click at [174, 372] on link "Gifts" at bounding box center [170, 372] width 217 height 33
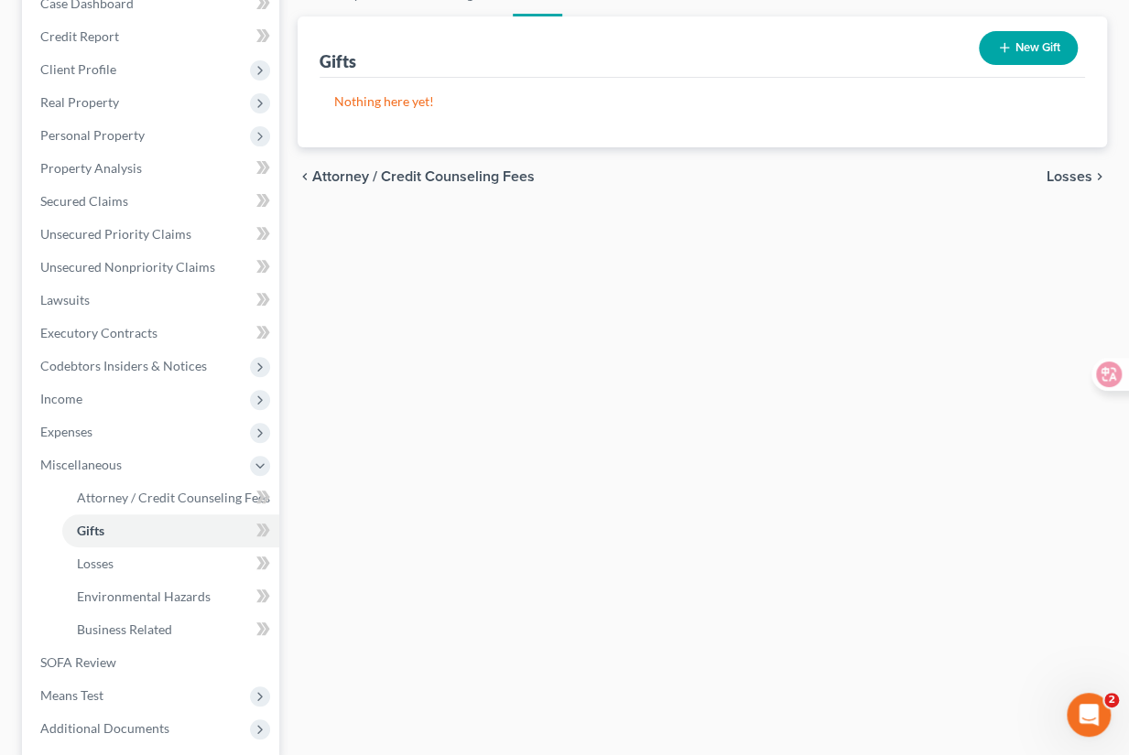
scroll to position [160, 0]
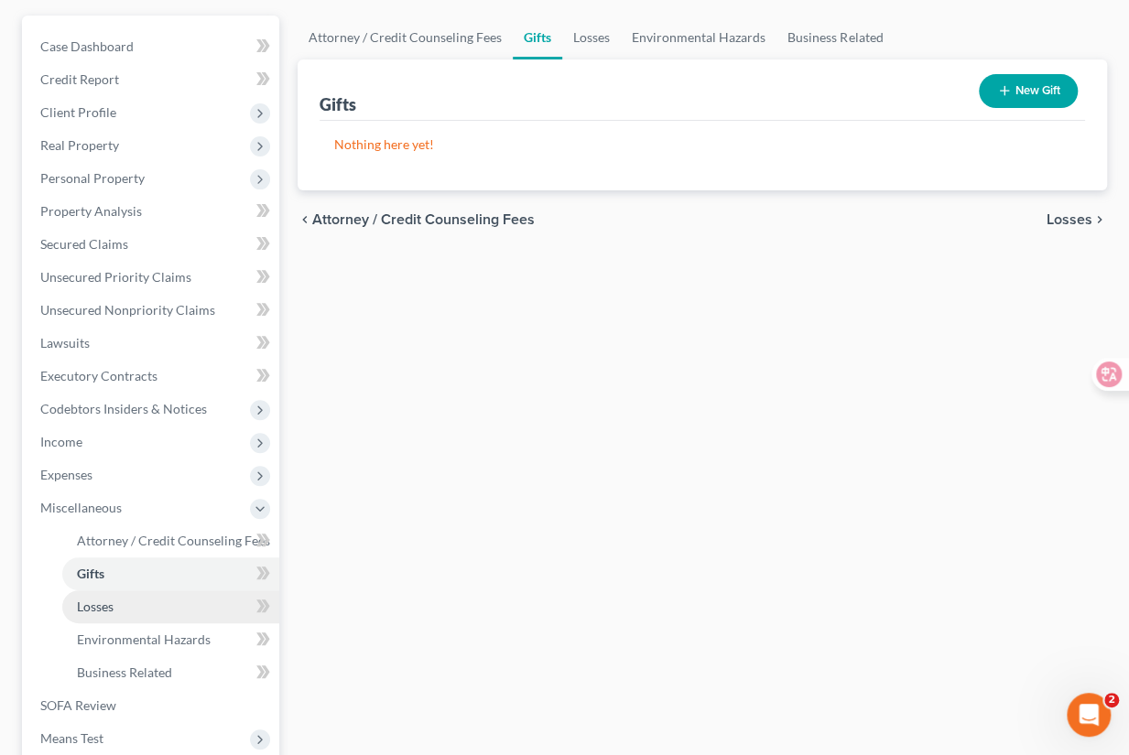
click at [214, 616] on link "Losses" at bounding box center [170, 606] width 217 height 33
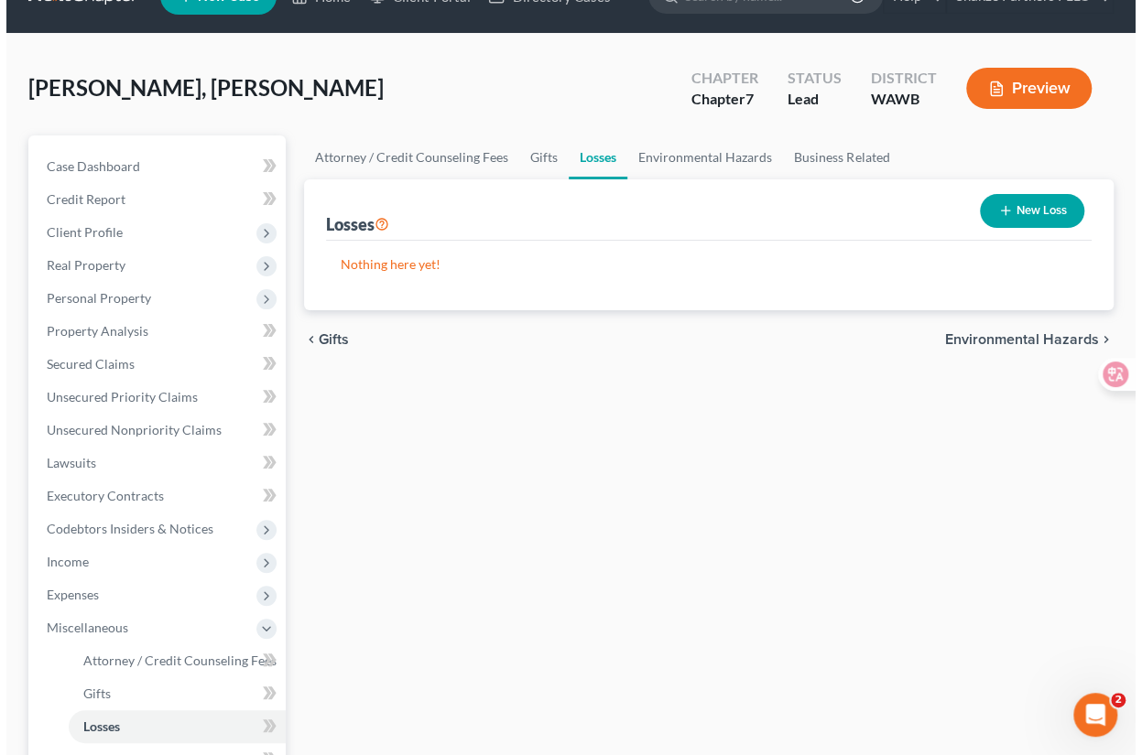
scroll to position [29, 0]
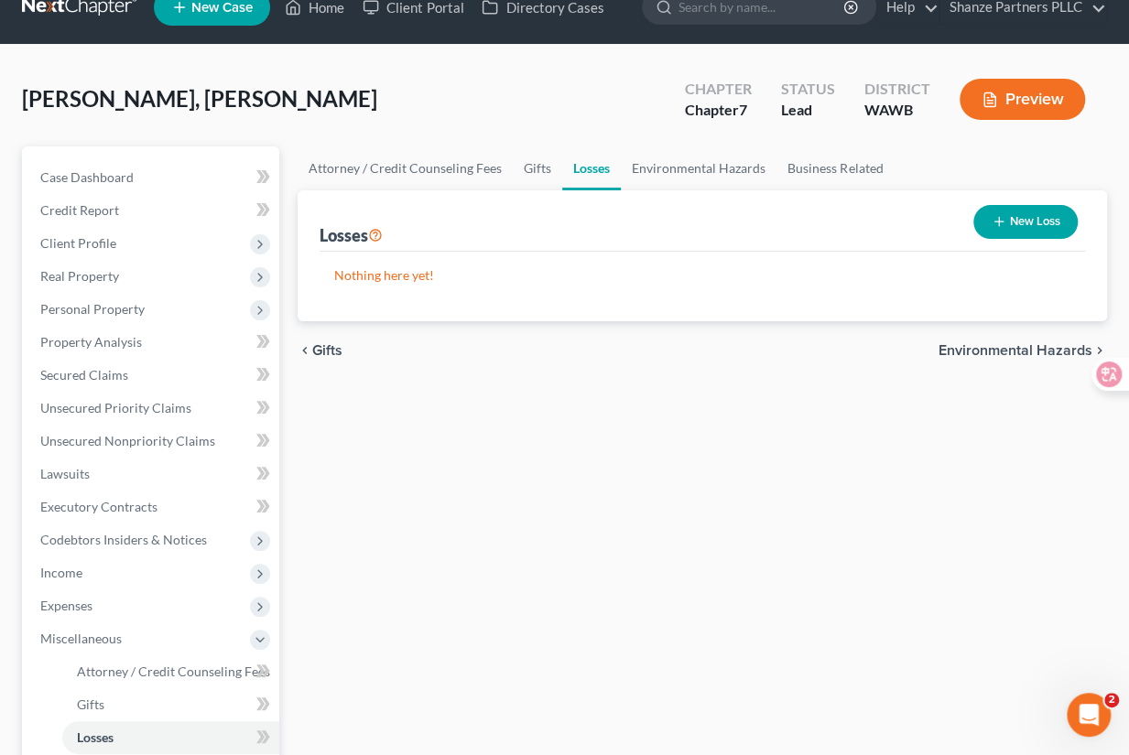
click at [1045, 104] on button "Preview" at bounding box center [1021, 99] width 125 height 41
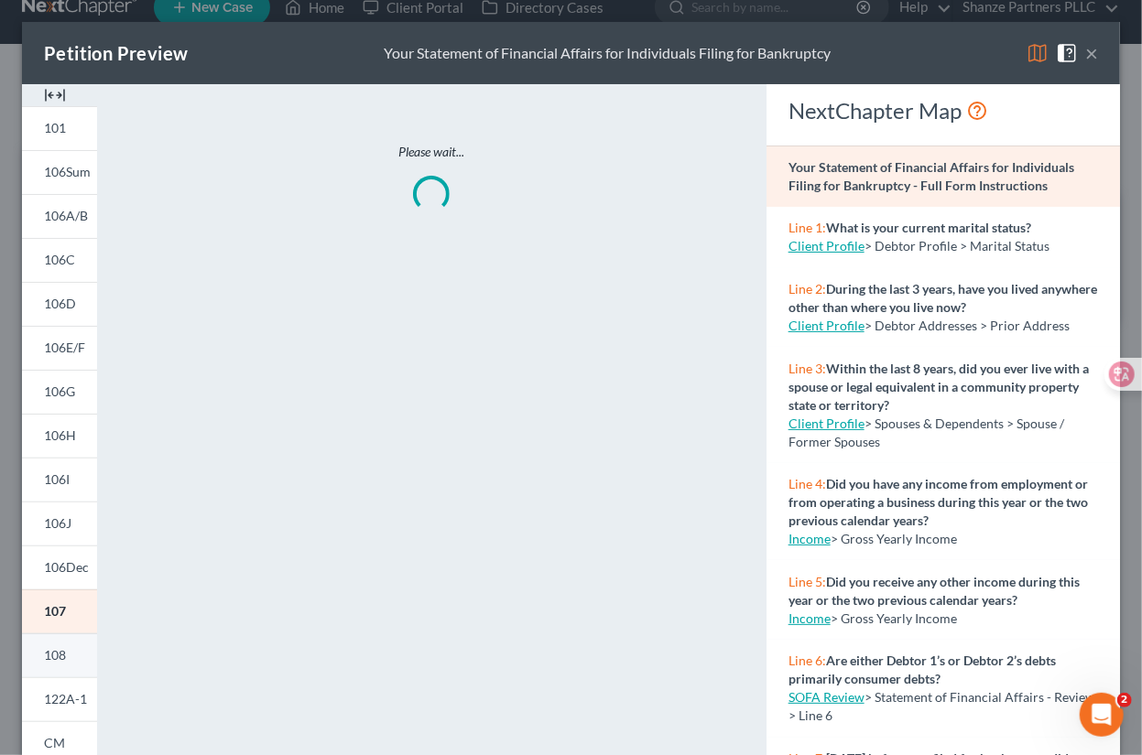
scroll to position [260, 0]
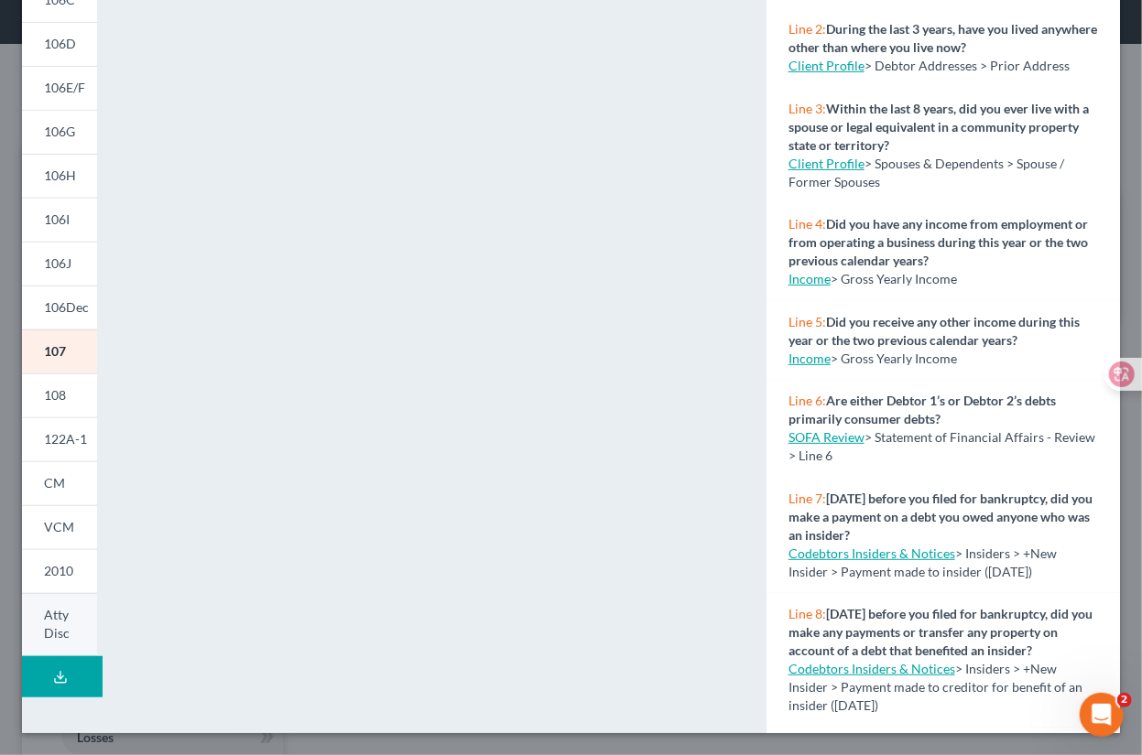
click at [66, 632] on span "Atty Disc" at bounding box center [57, 624] width 26 height 34
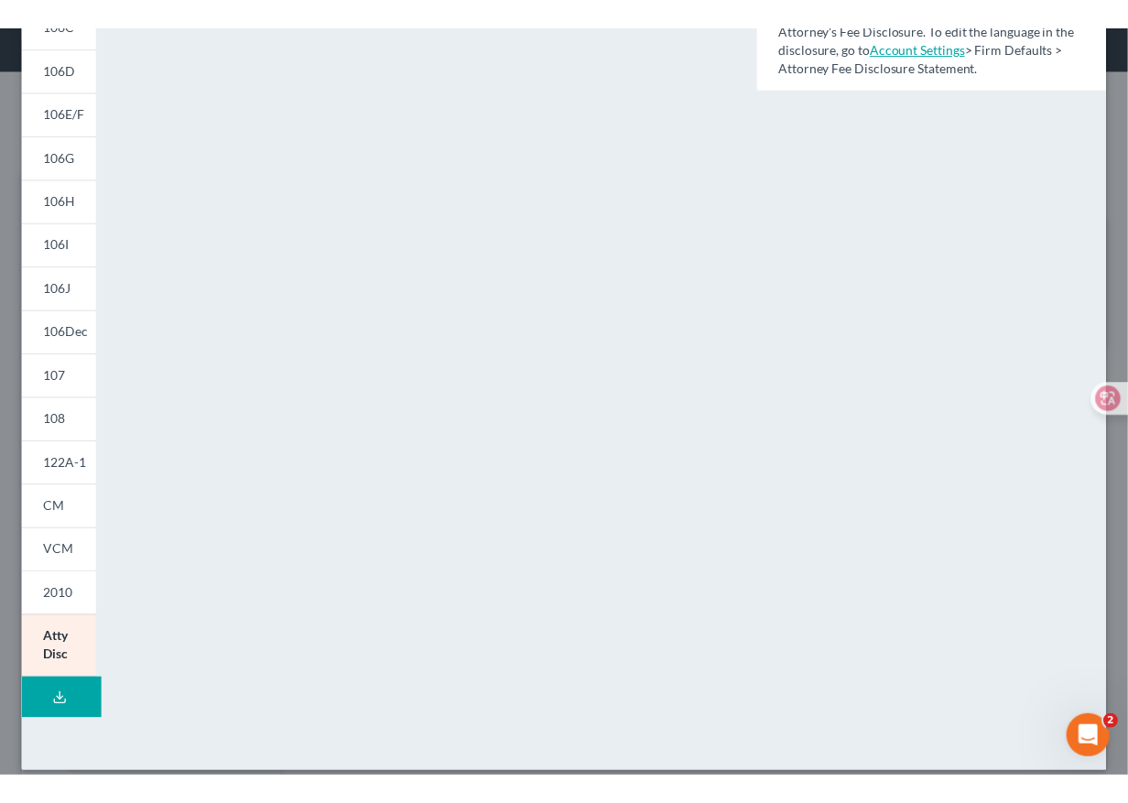
scroll to position [0, 0]
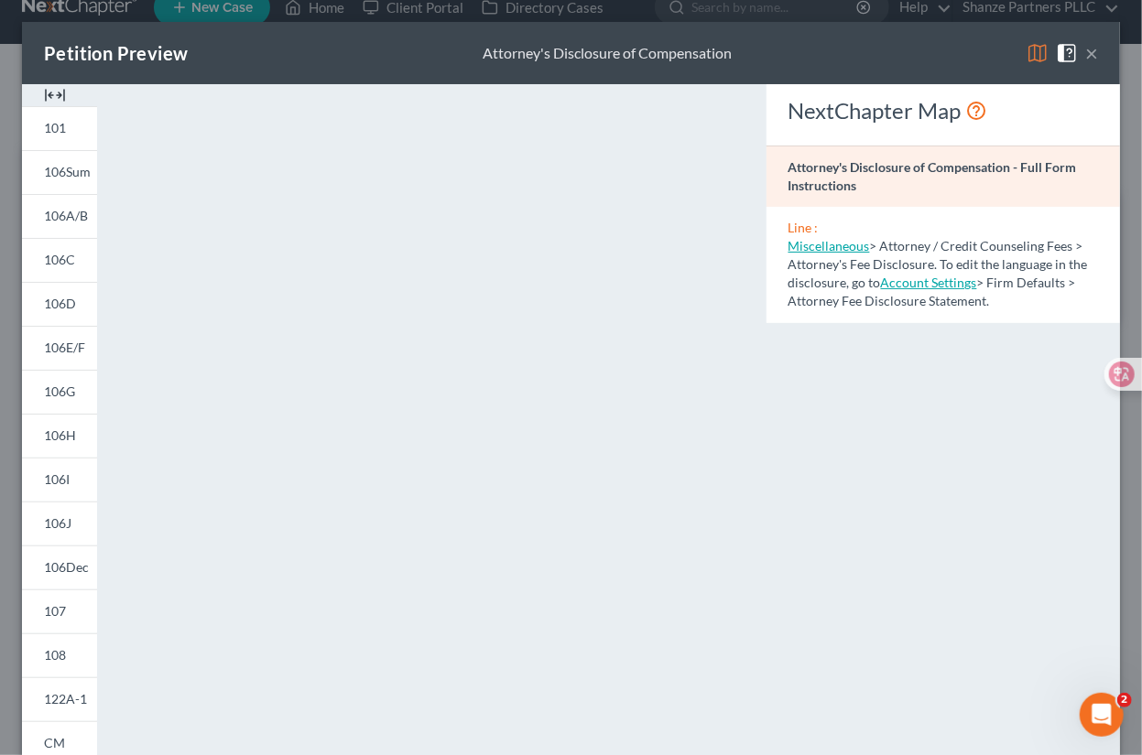
click at [1085, 55] on button "×" at bounding box center [1091, 53] width 13 height 22
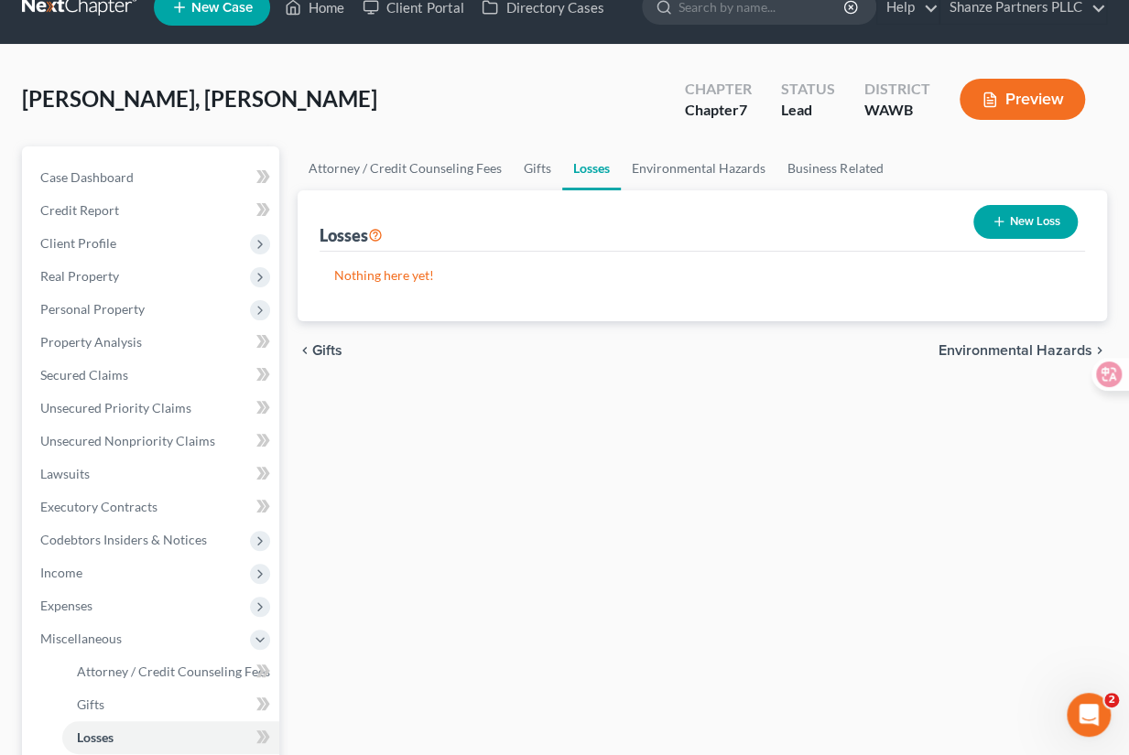
click at [602, 551] on div "Attorney / Credit Counseling Fees Gifts Losses Environmental Hazards Business R…" at bounding box center [702, 592] width 828 height 893
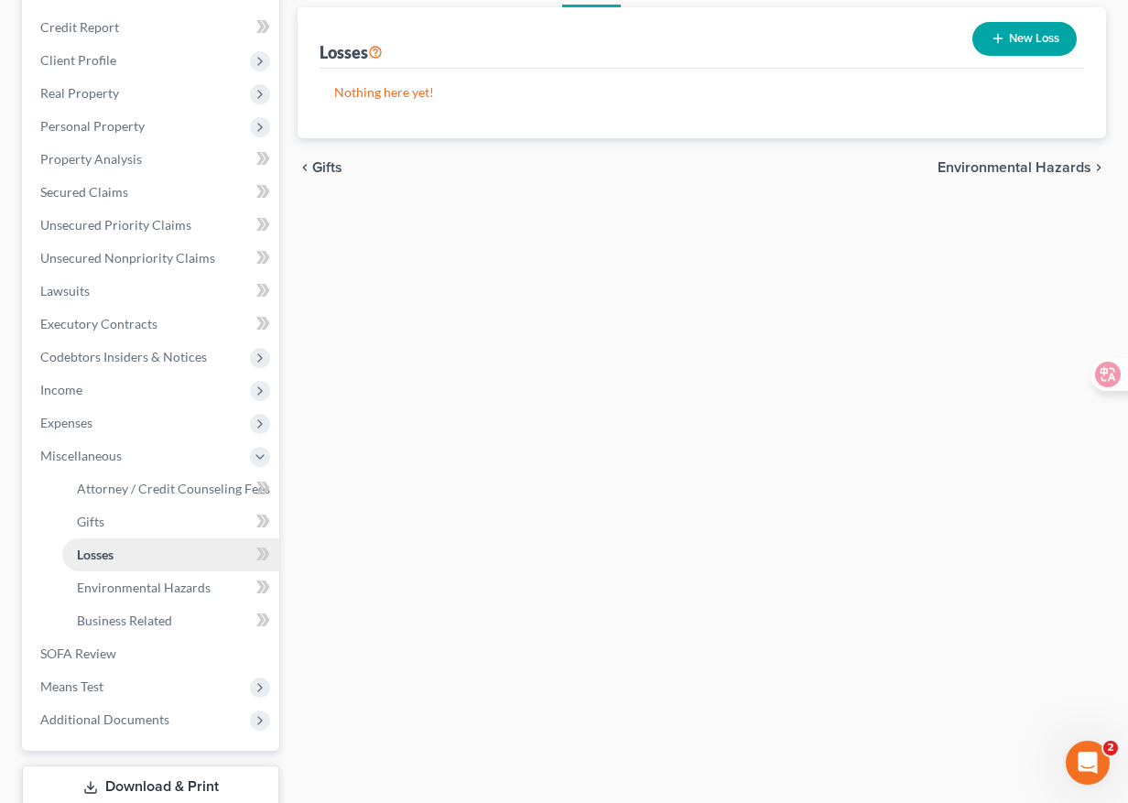
scroll to position [335, 0]
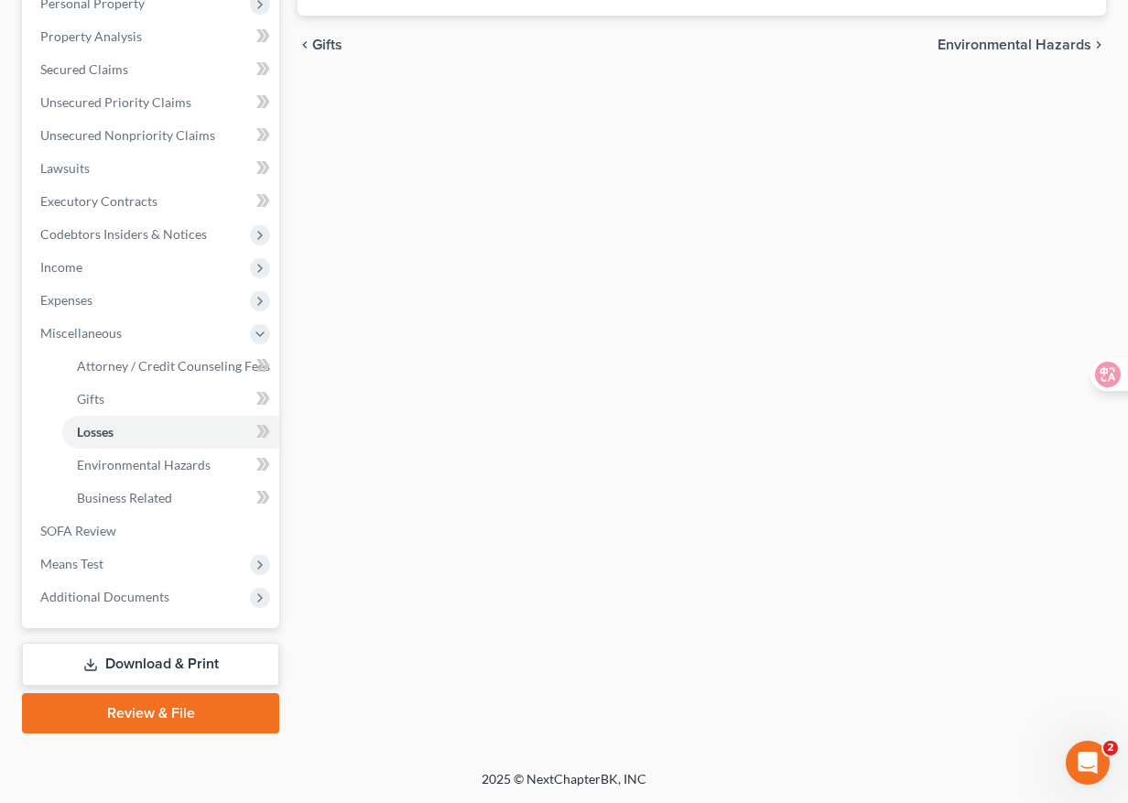
click at [187, 707] on link "Review & File" at bounding box center [150, 713] width 257 height 40
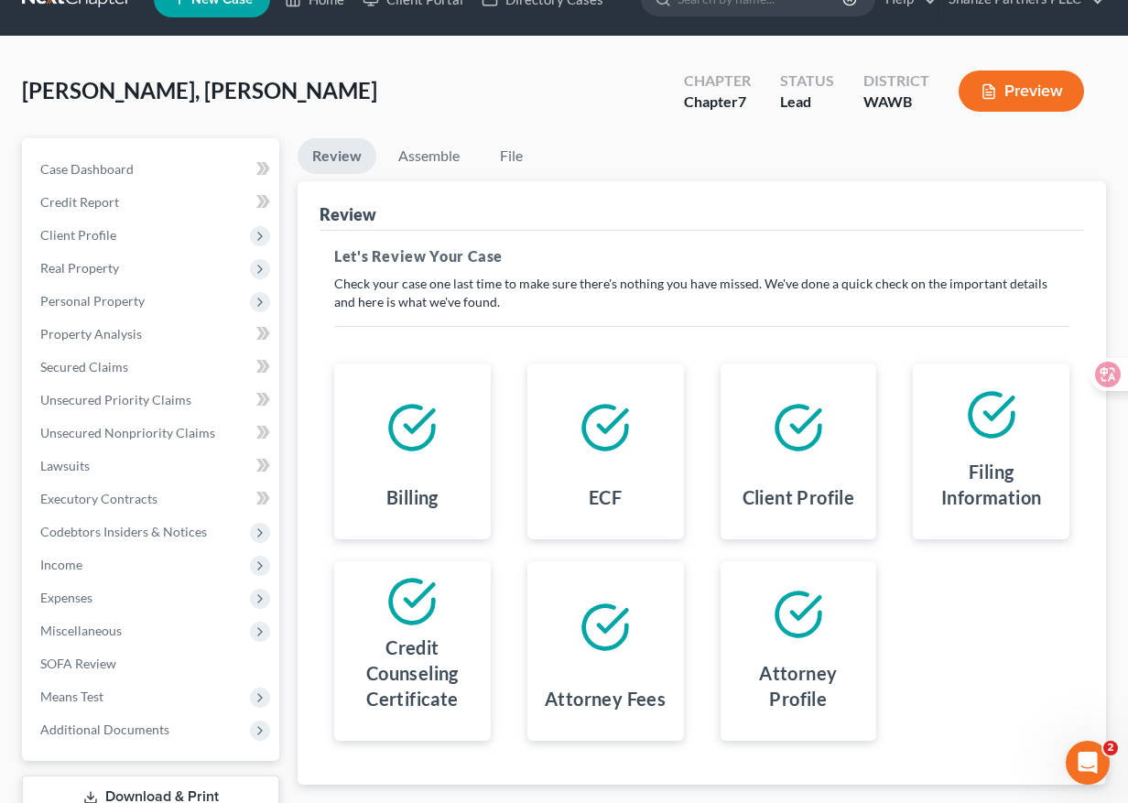
scroll to position [14, 0]
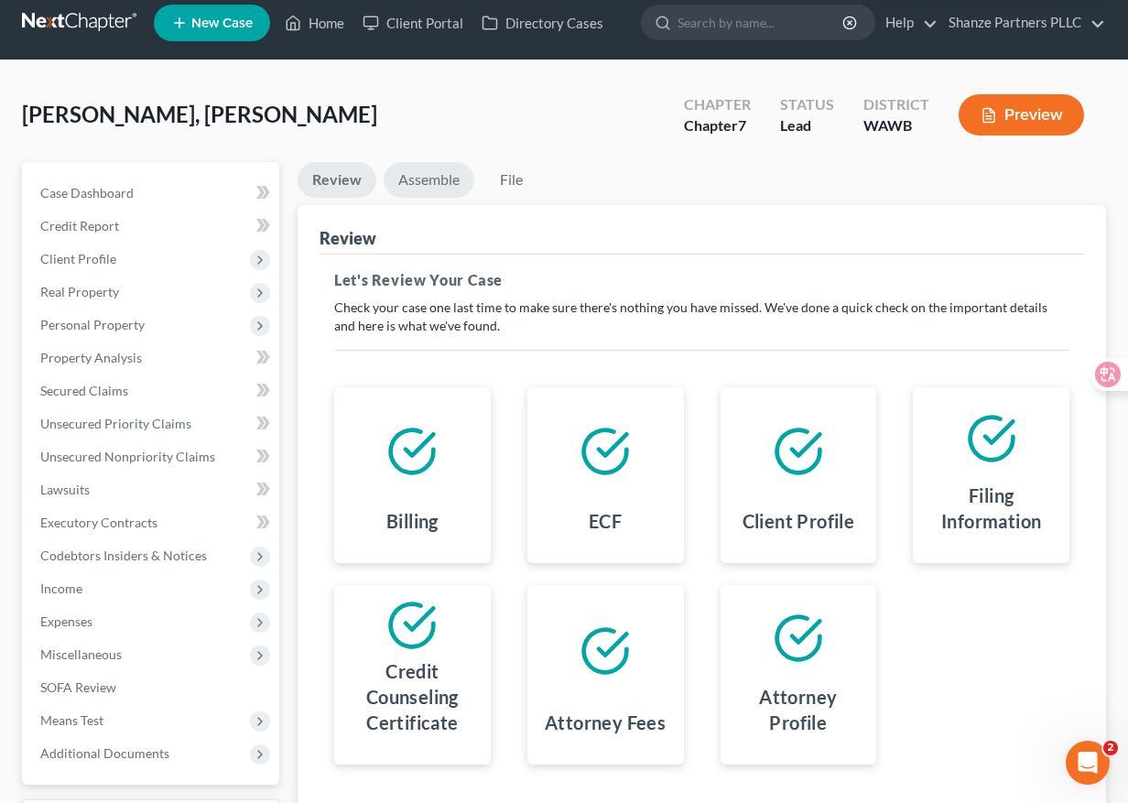
click at [442, 174] on link "Assemble" at bounding box center [429, 180] width 91 height 36
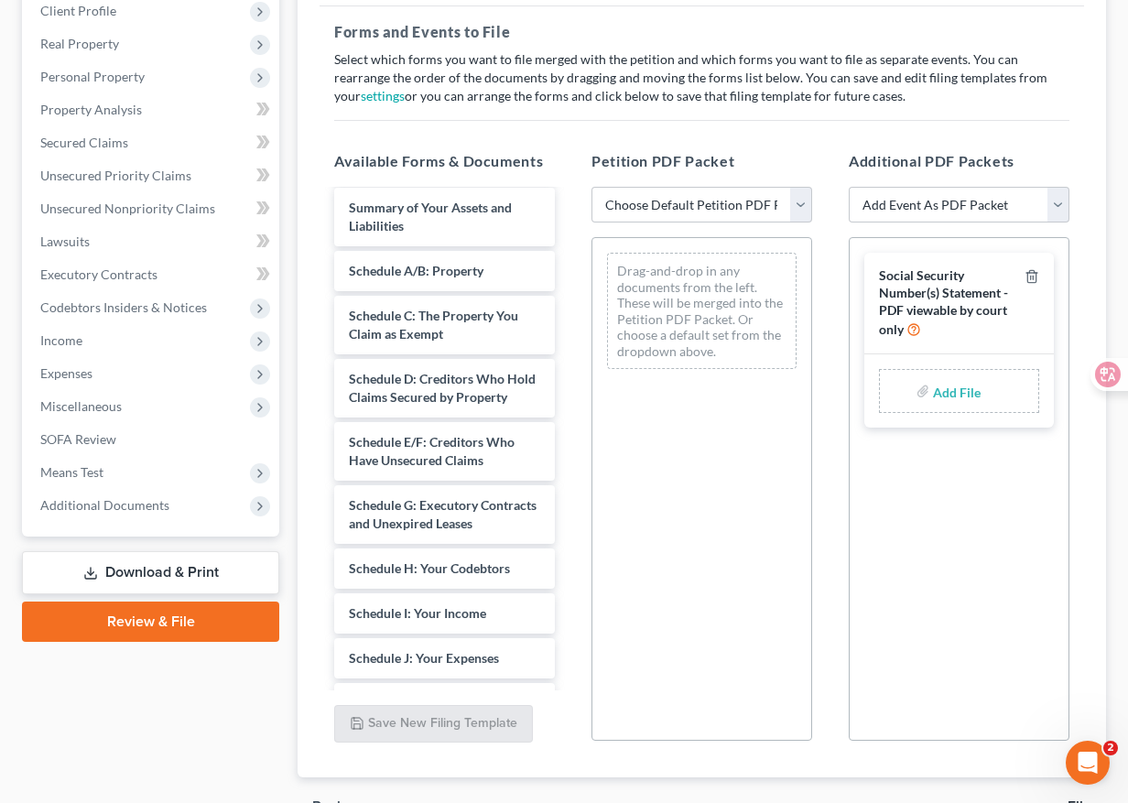
scroll to position [0, 0]
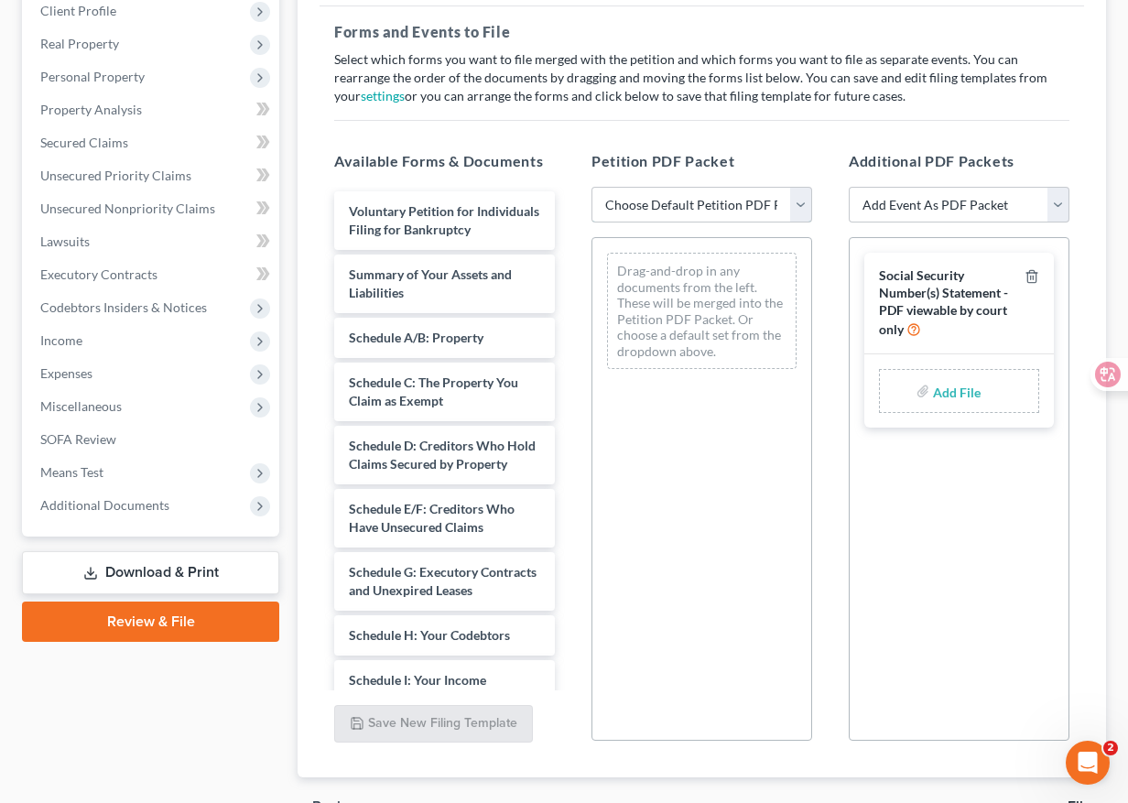
click at [683, 208] on select "Choose Default Petition PDF Packet Emergency Filing (Voluntary Petition and Cre…" at bounding box center [701, 205] width 221 height 37
select select "0"
click at [591, 187] on select "Choose Default Petition PDF Packet Emergency Filing (Voluntary Petition and Cre…" at bounding box center [701, 205] width 221 height 37
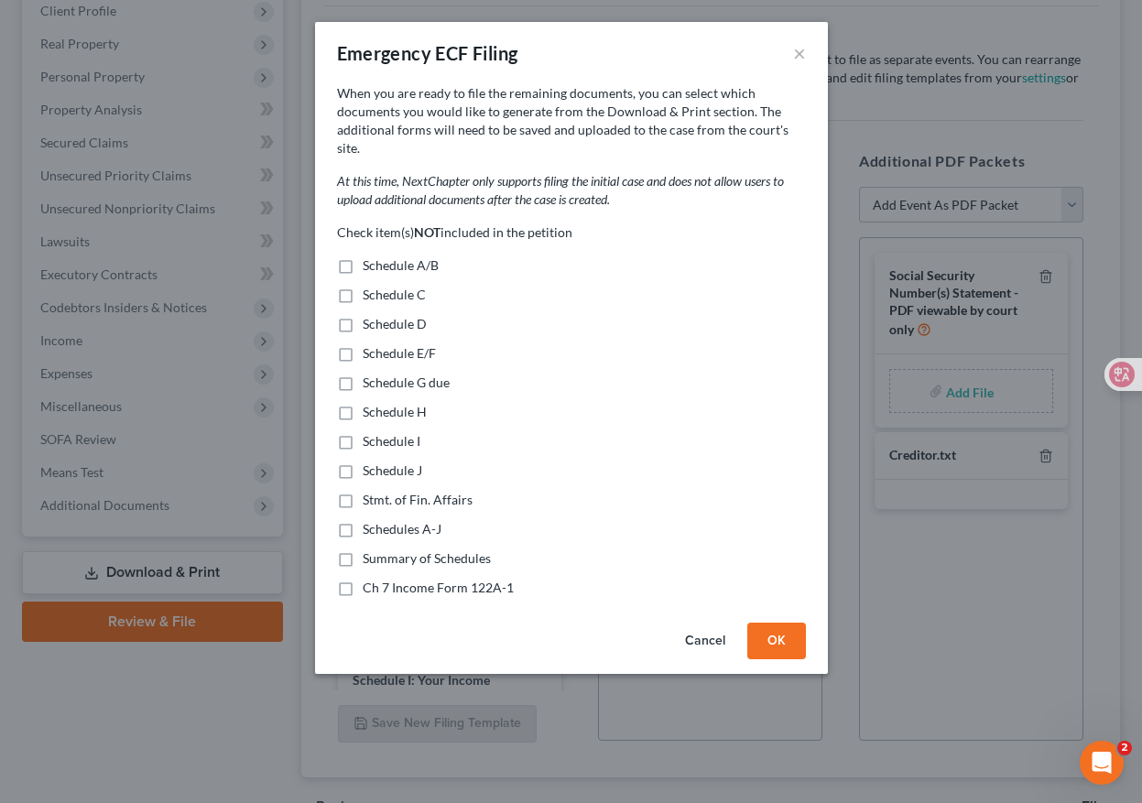
click at [702, 223] on p "Check item(s) NOT included in the petition" at bounding box center [571, 232] width 469 height 18
click at [797, 49] on button "×" at bounding box center [799, 53] width 13 height 22
select select
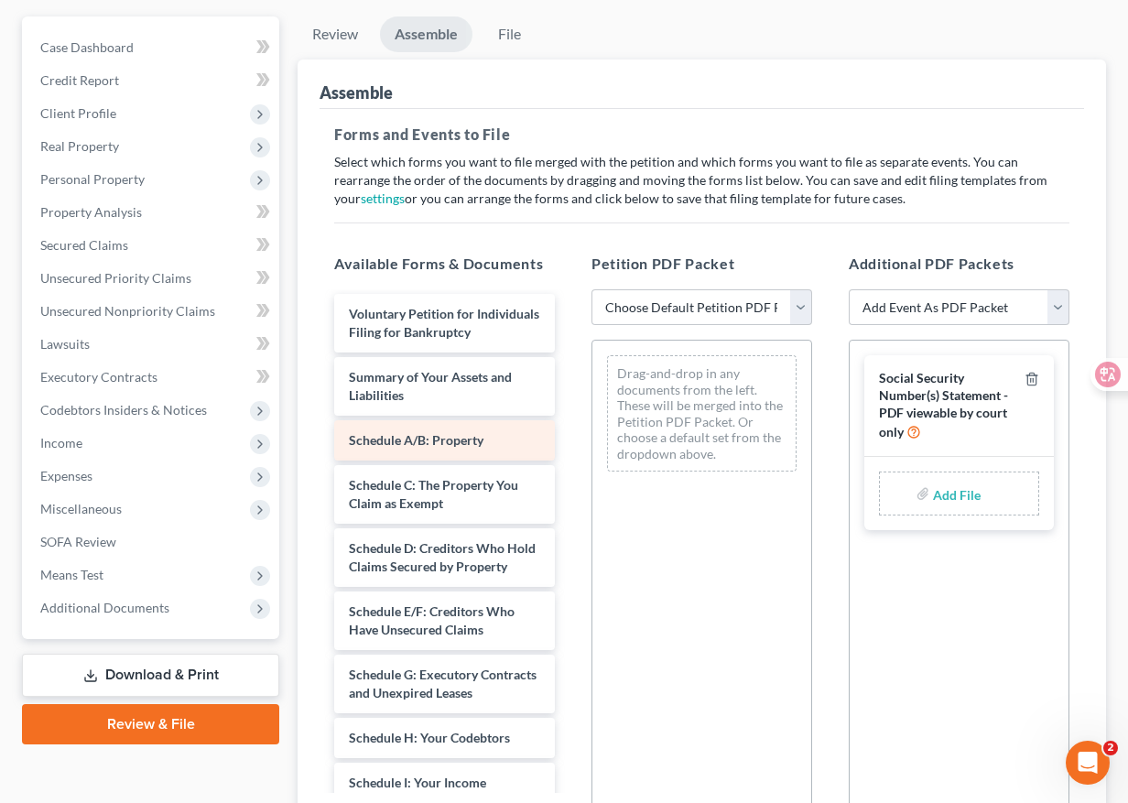
scroll to position [153, 0]
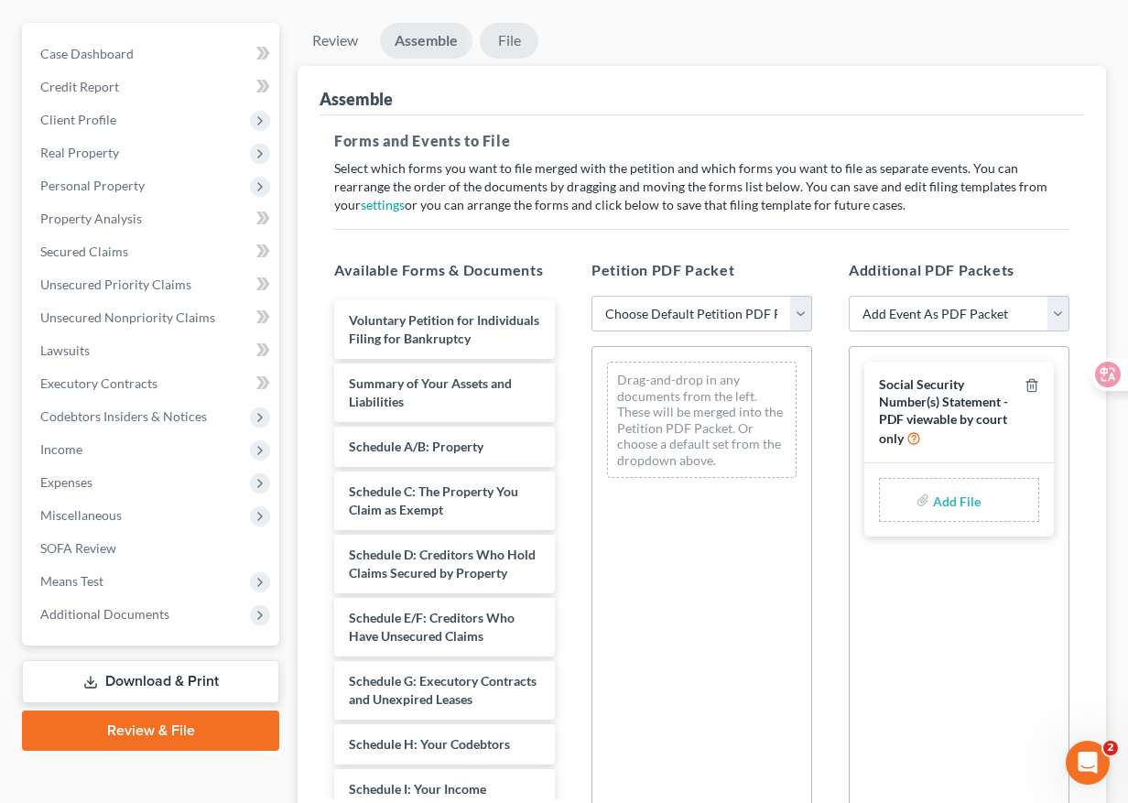
click at [504, 43] on link "File" at bounding box center [509, 41] width 59 height 36
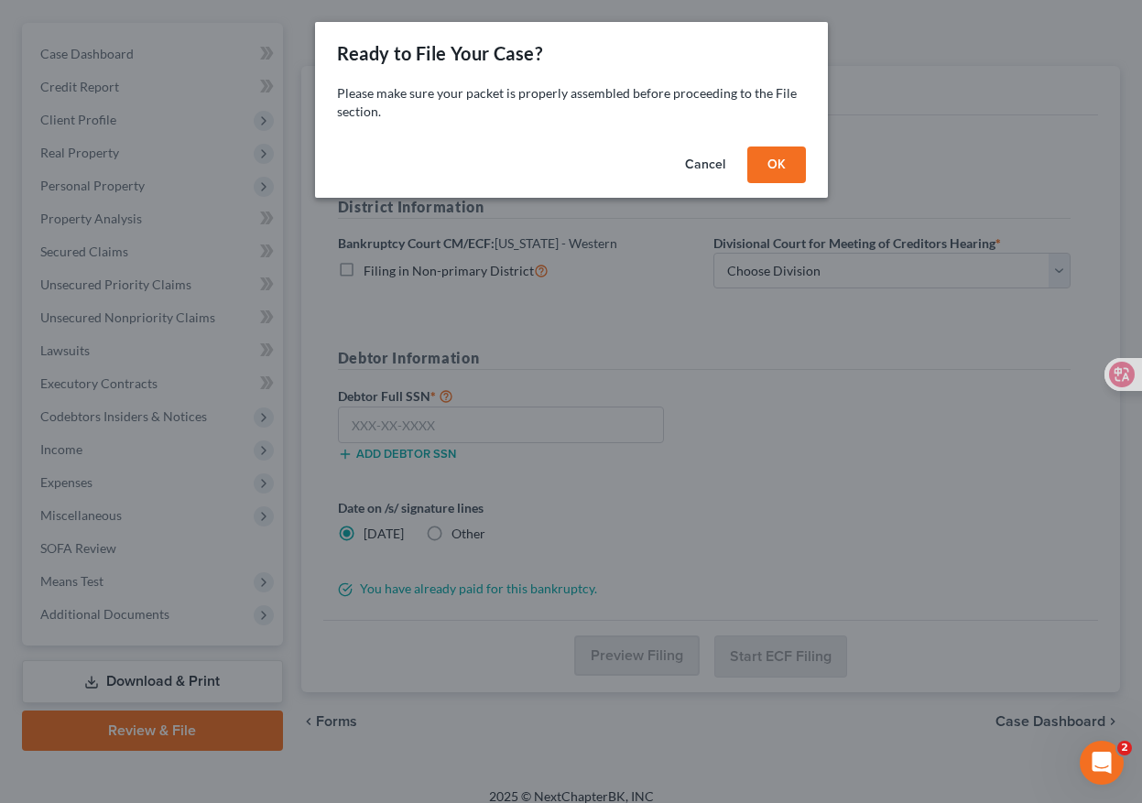
click at [698, 163] on button "Cancel" at bounding box center [705, 164] width 70 height 37
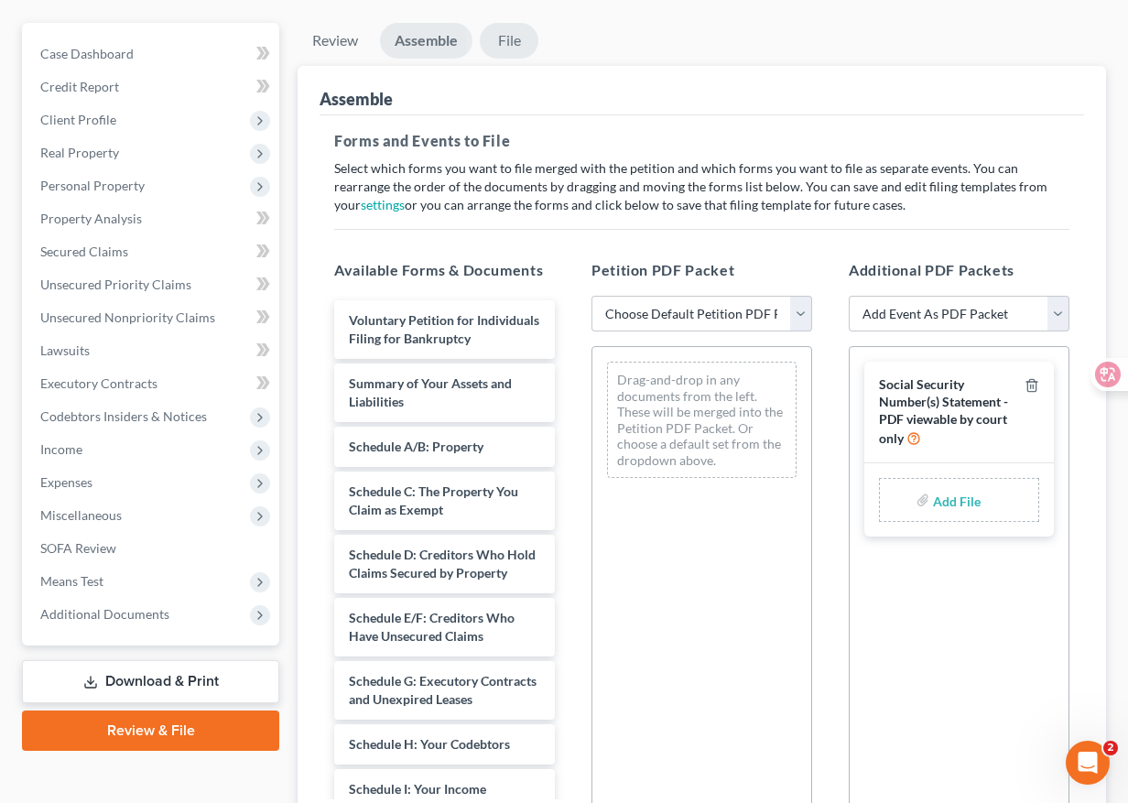
click at [509, 38] on link "File" at bounding box center [509, 41] width 59 height 36
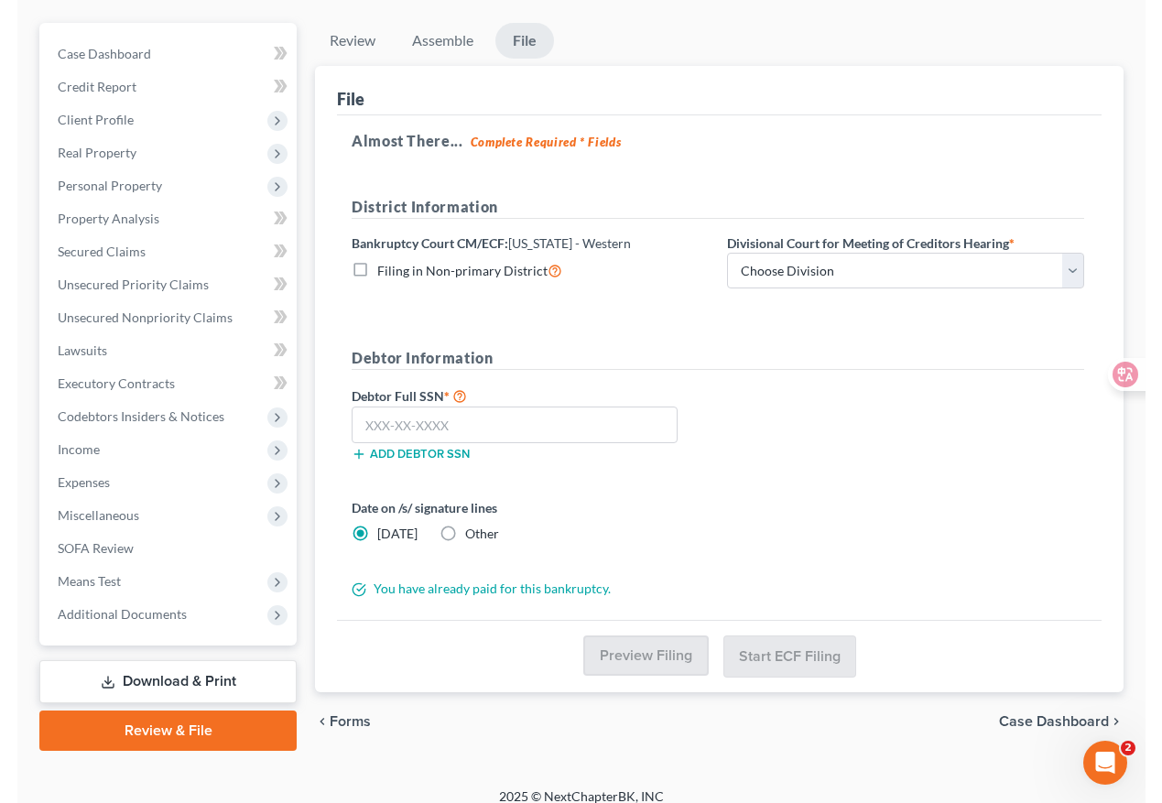
scroll to position [159, 0]
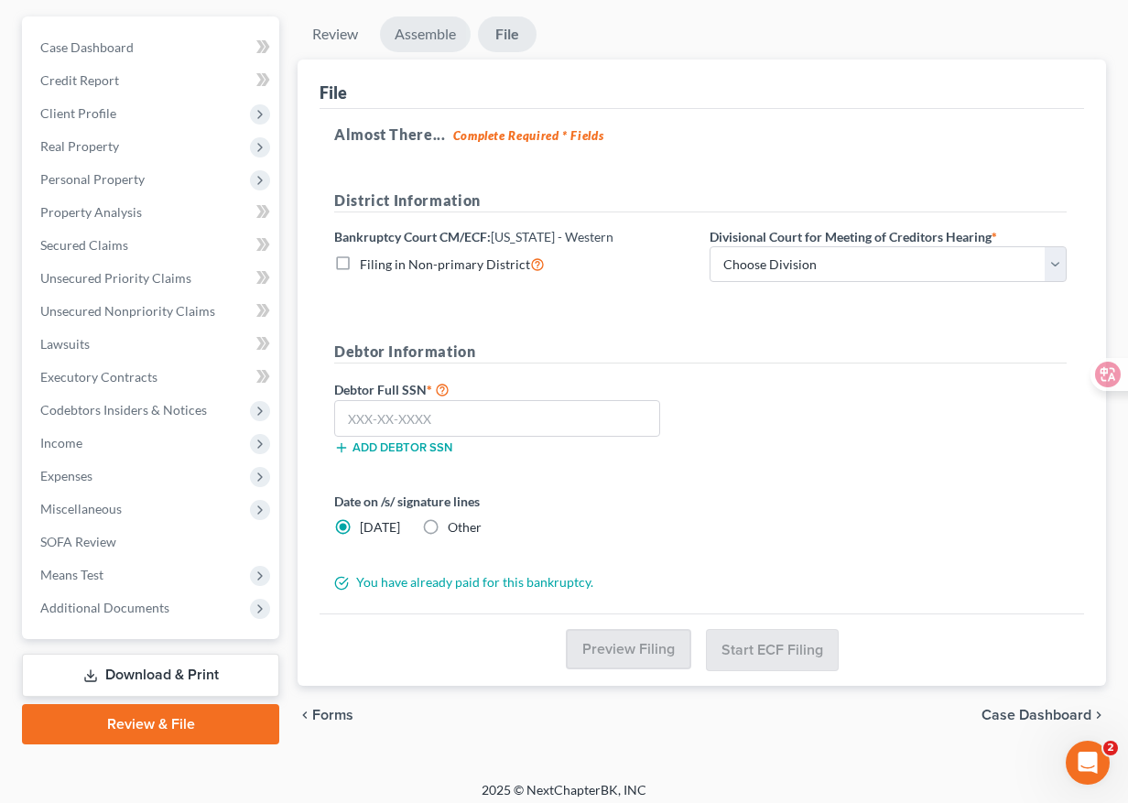
click at [417, 36] on link "Assemble" at bounding box center [425, 34] width 91 height 36
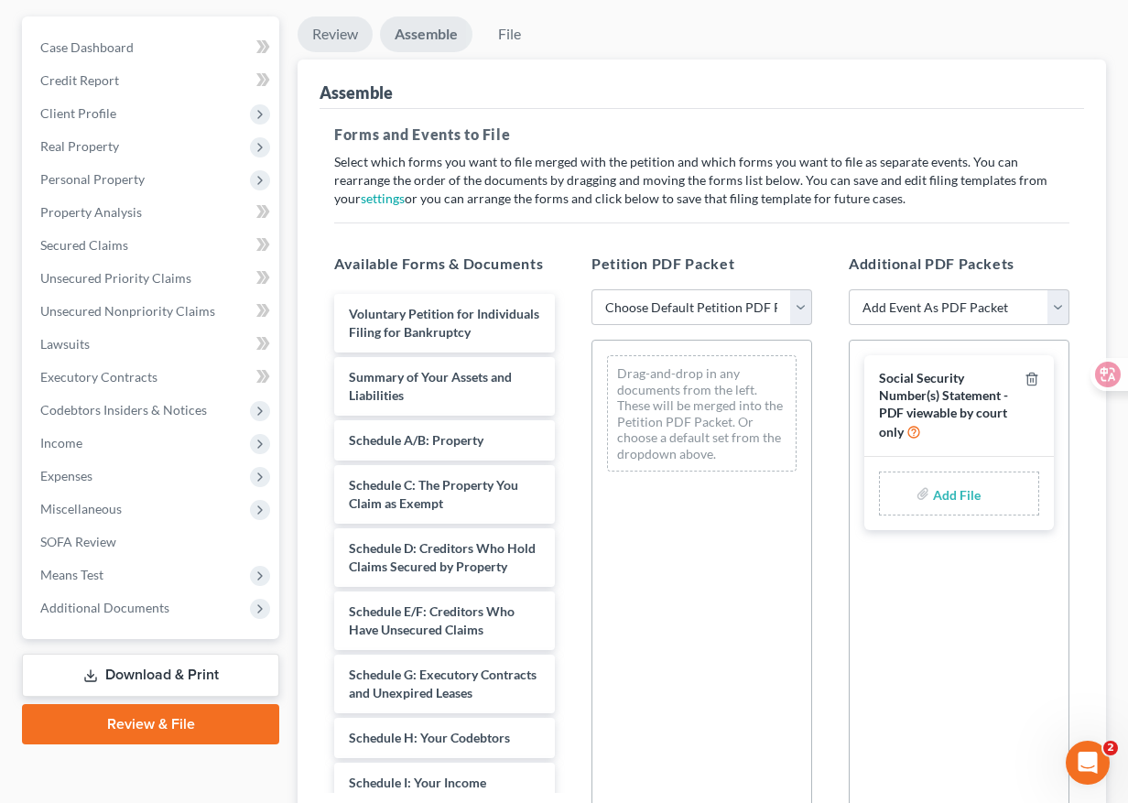
click at [322, 32] on link "Review" at bounding box center [335, 34] width 75 height 36
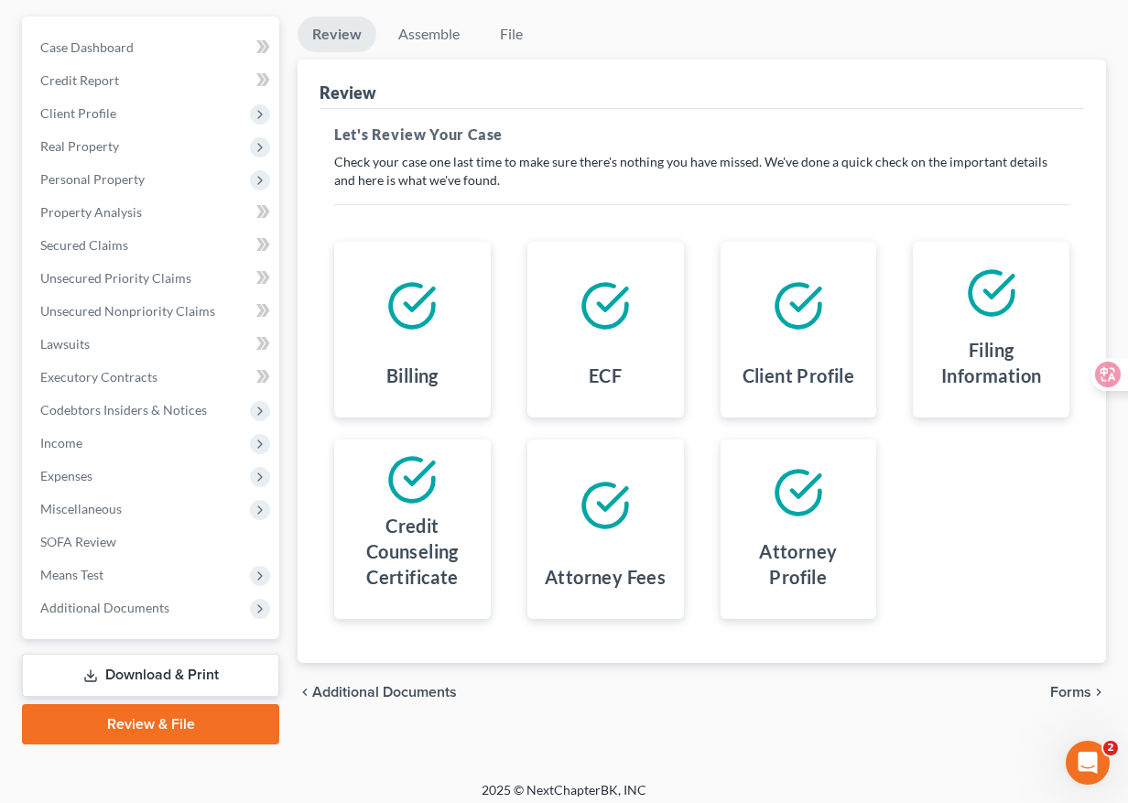
click at [522, 287] on div "ECF" at bounding box center [605, 330] width 193 height 176
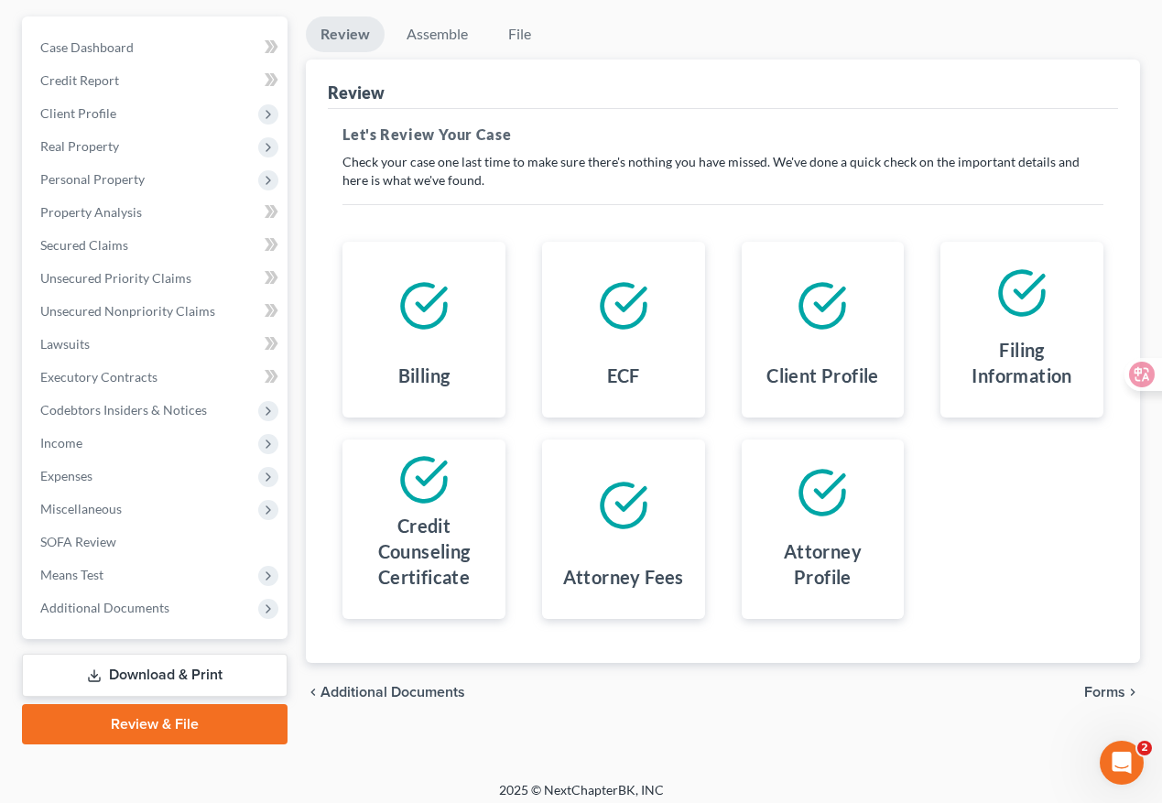
click at [462, 383] on div "Billing" at bounding box center [424, 379] width 134 height 48
click at [445, 320] on icon at bounding box center [423, 305] width 51 height 51
click at [613, 340] on div at bounding box center [624, 305] width 134 height 99
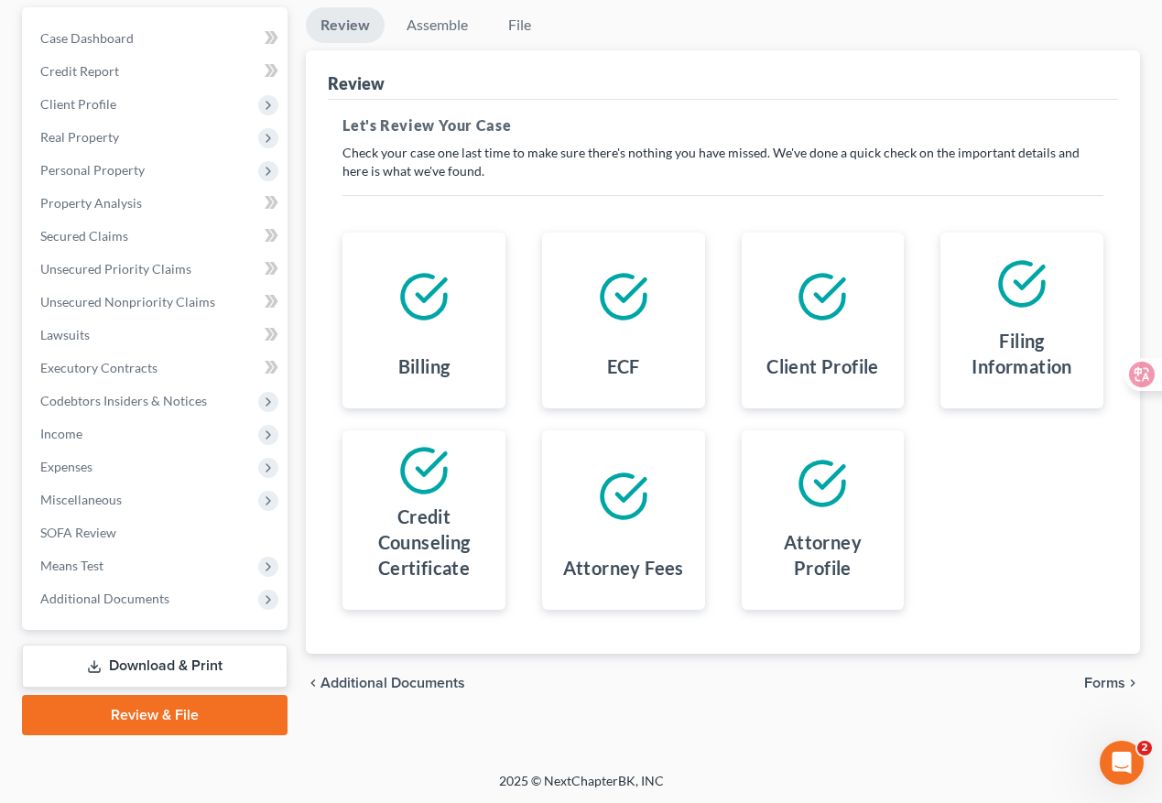
click at [813, 304] on icon at bounding box center [821, 296] width 51 height 51
click at [973, 320] on div "Filing Information" at bounding box center [1022, 356] width 134 height 73
click at [854, 488] on div at bounding box center [823, 483] width 134 height 77
click at [588, 509] on div at bounding box center [624, 496] width 134 height 103
click at [454, 496] on div "Credit Counseling Certificate" at bounding box center [424, 545] width 134 height 99
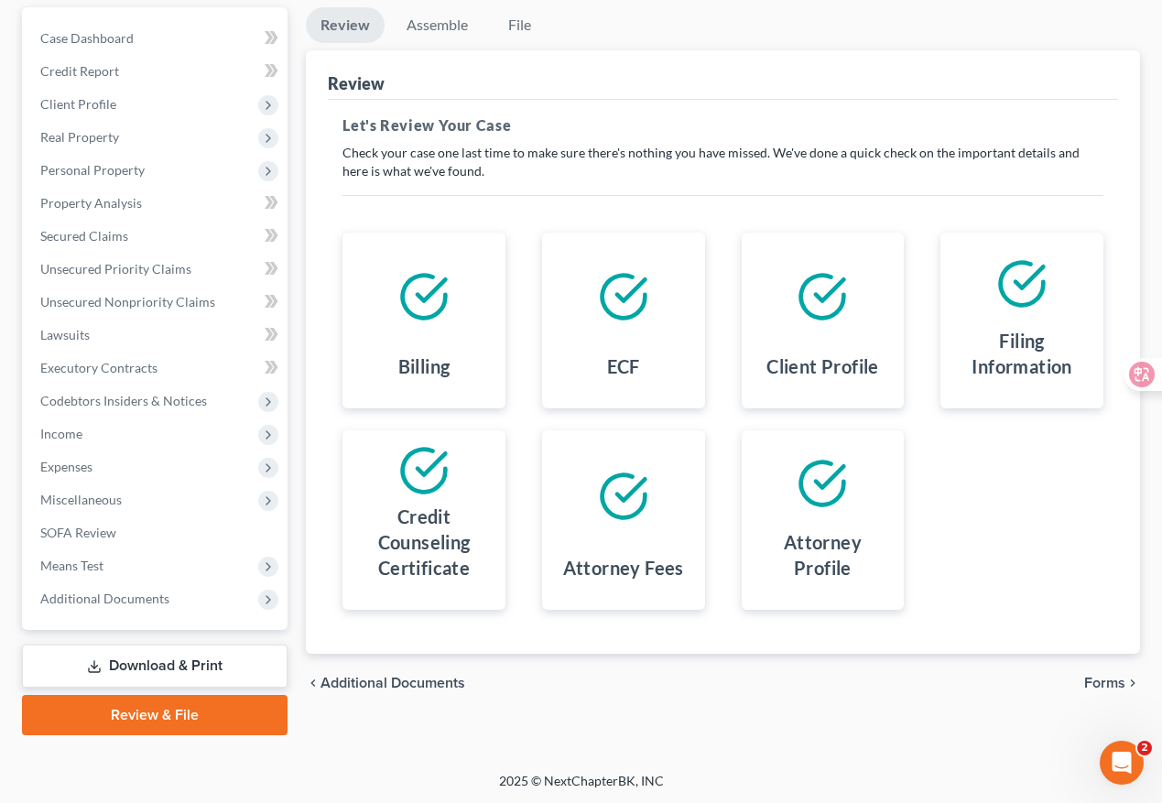
click at [414, 290] on icon at bounding box center [423, 296] width 51 height 51
click at [618, 308] on icon at bounding box center [623, 296] width 51 height 51
click at [823, 310] on icon at bounding box center [821, 296] width 51 height 51
click at [1056, 314] on div at bounding box center [1022, 283] width 134 height 73
click at [832, 481] on icon at bounding box center [821, 483] width 51 height 51
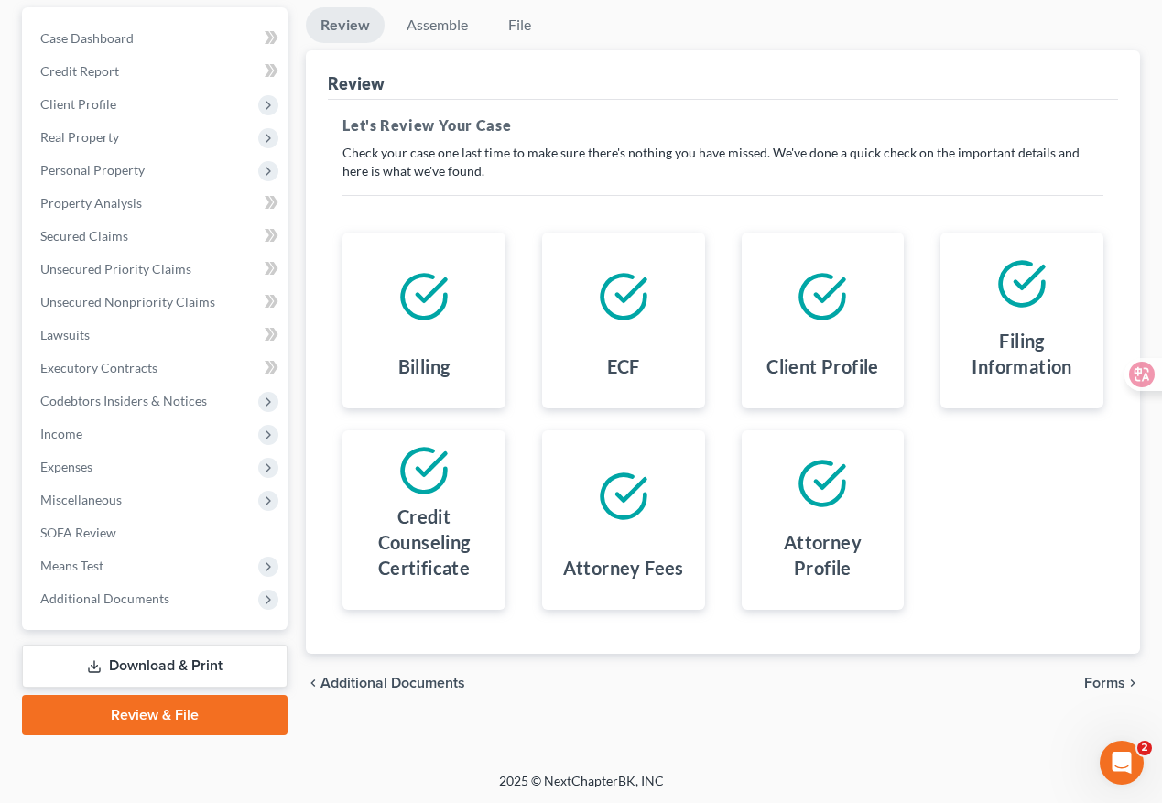
click at [664, 477] on div at bounding box center [624, 496] width 134 height 103
click at [427, 472] on polyline at bounding box center [430, 463] width 27 height 21
click at [1099, 681] on span "Forms" at bounding box center [1104, 683] width 41 height 15
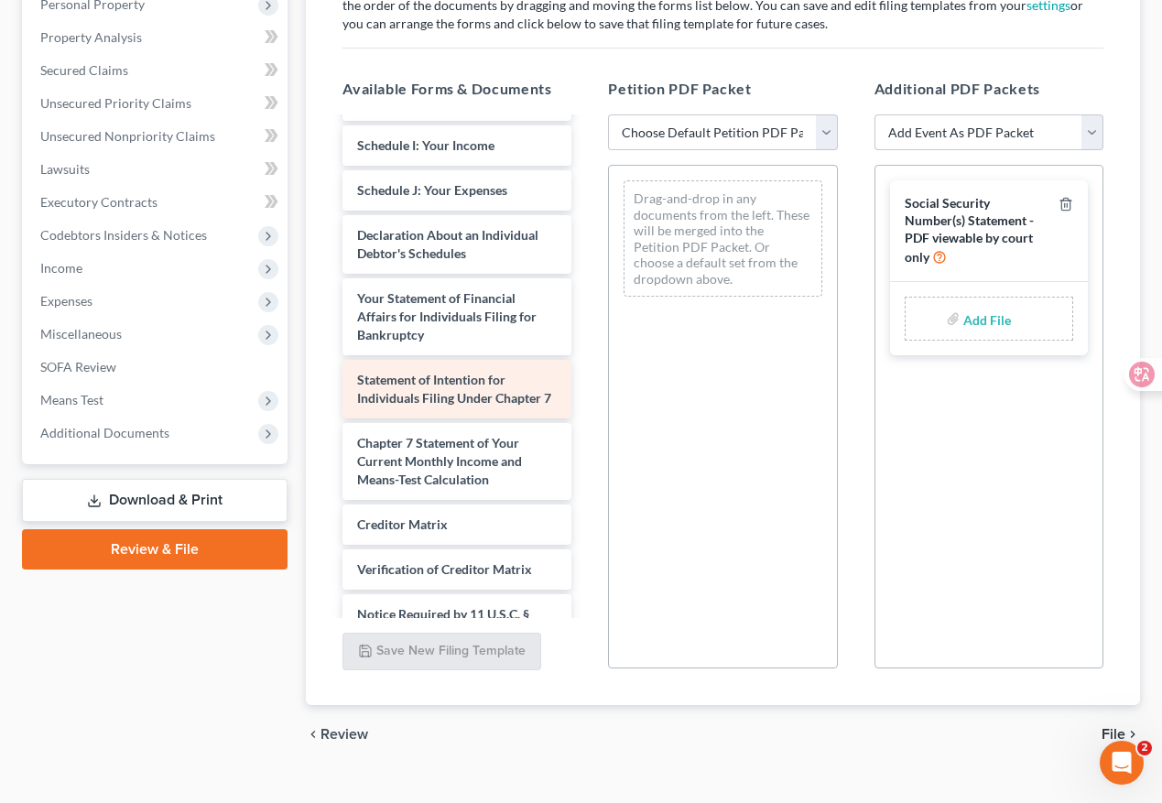
scroll to position [465, 0]
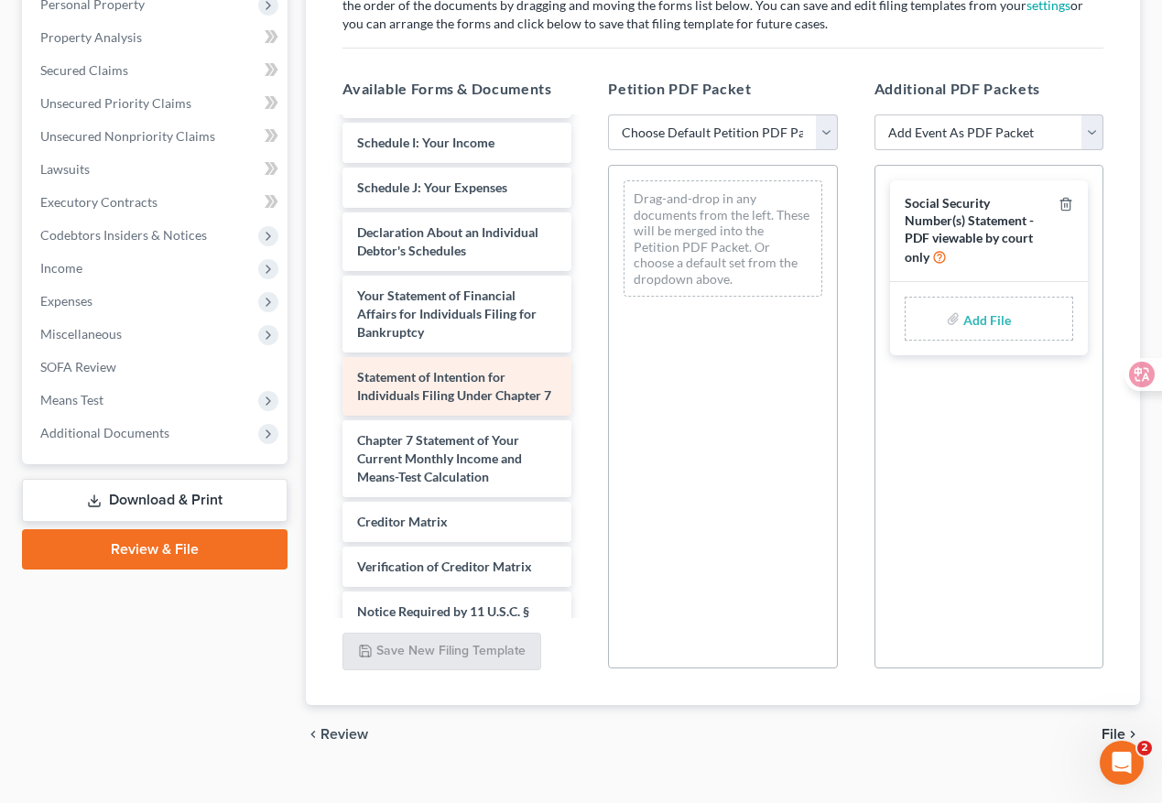
click at [481, 391] on span "Statement of Intention for Individuals Filing Under Chapter 7" at bounding box center [454, 386] width 194 height 34
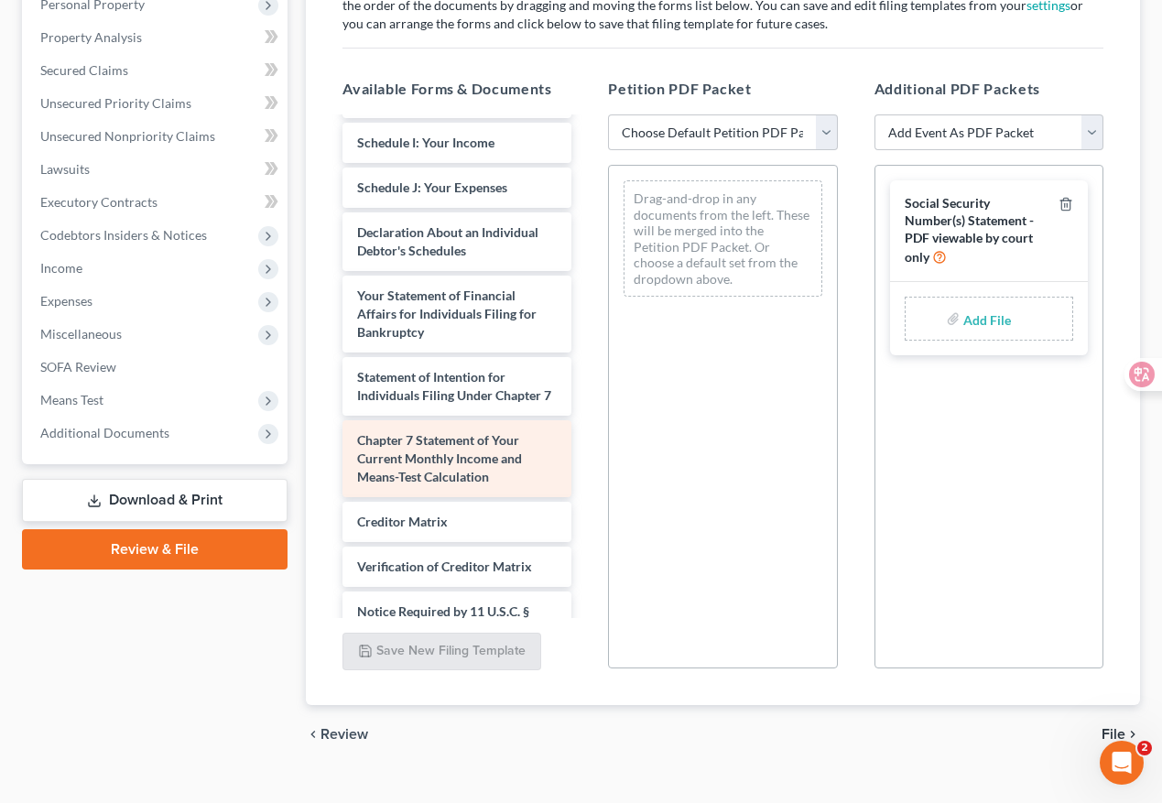
click at [485, 474] on span "Chapter 7 Statement of Your Current Monthly Income and Means-Test Calculation" at bounding box center [439, 458] width 165 height 52
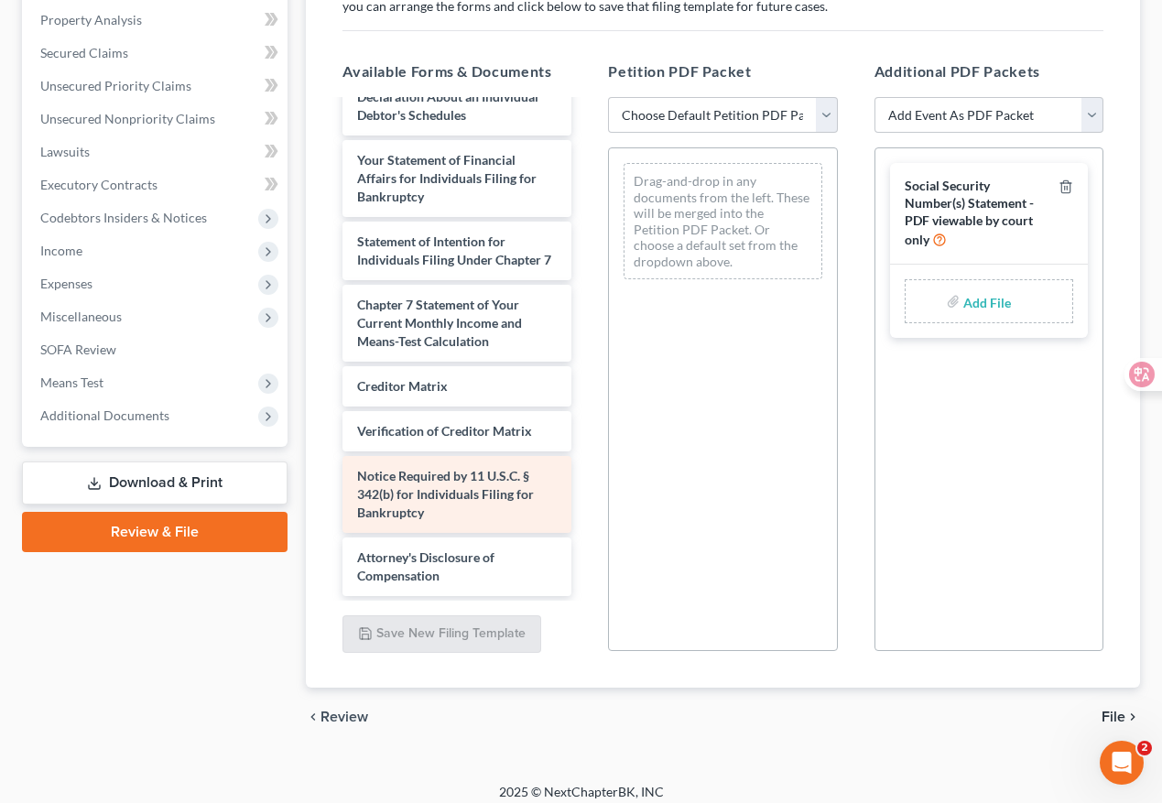
scroll to position [363, 0]
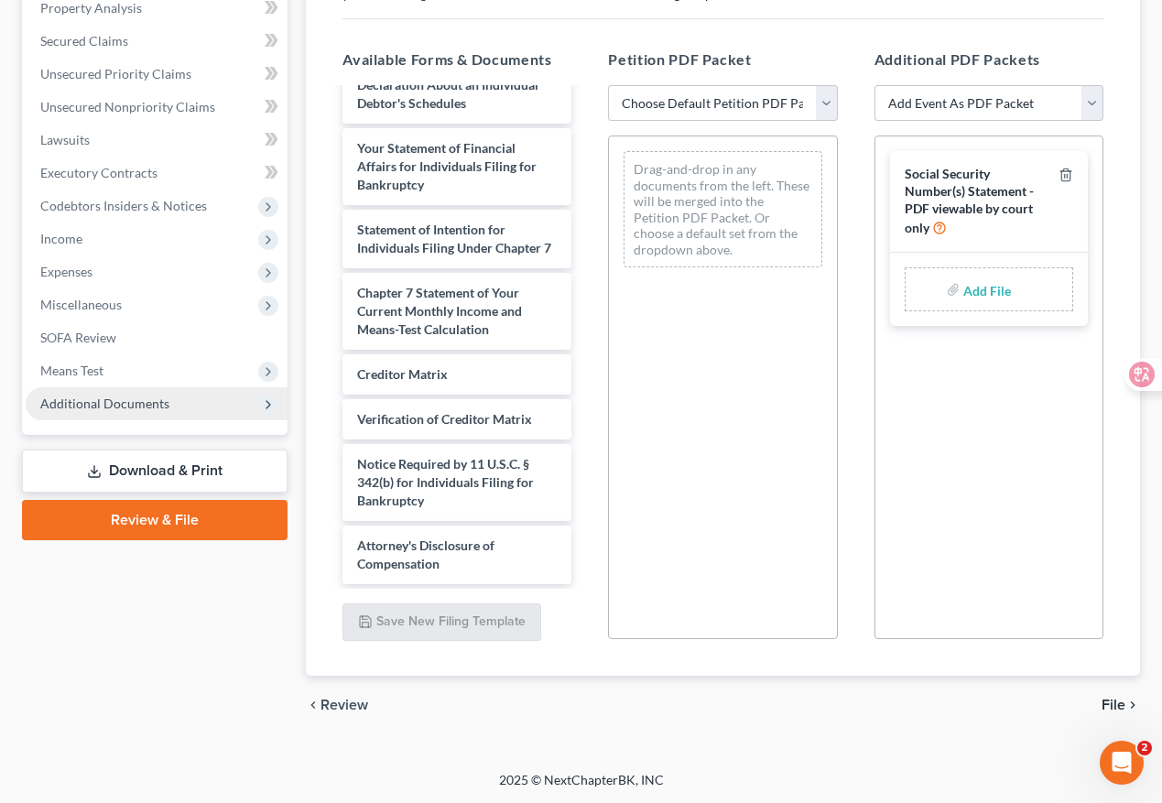
click at [192, 402] on span "Additional Documents" at bounding box center [157, 403] width 262 height 33
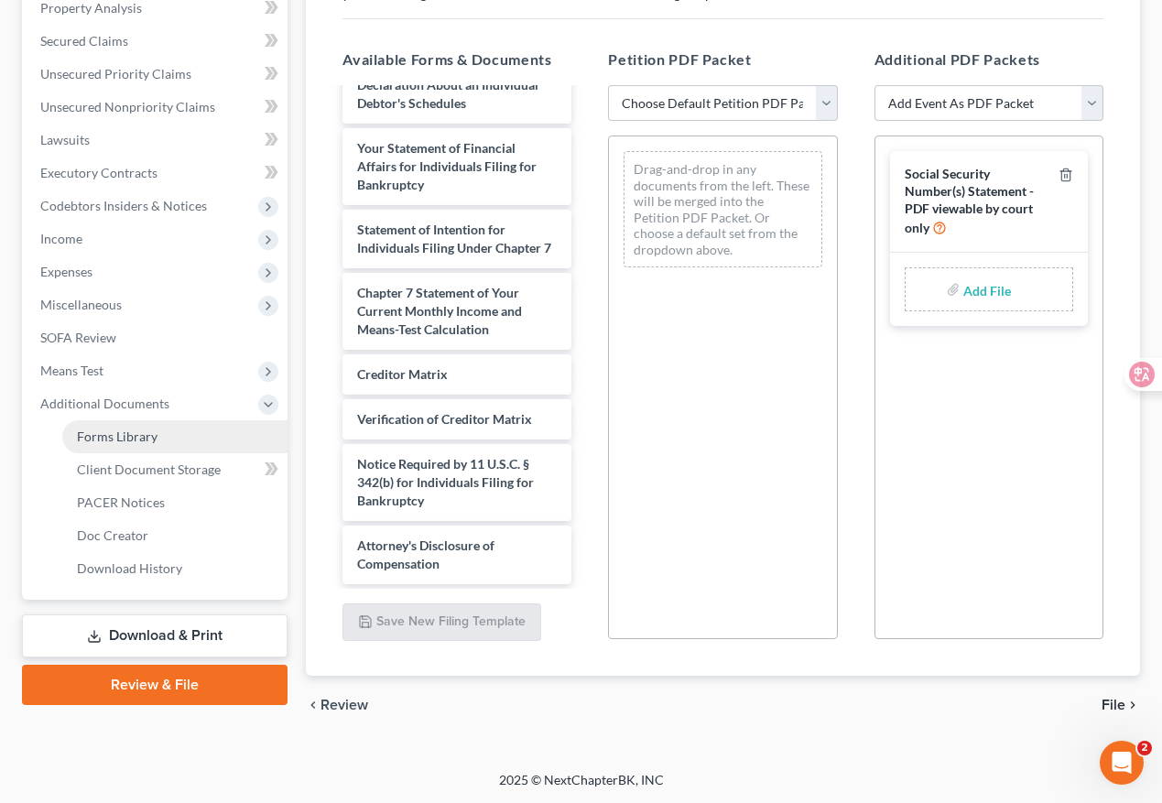
click at [209, 443] on link "Forms Library" at bounding box center [174, 436] width 225 height 33
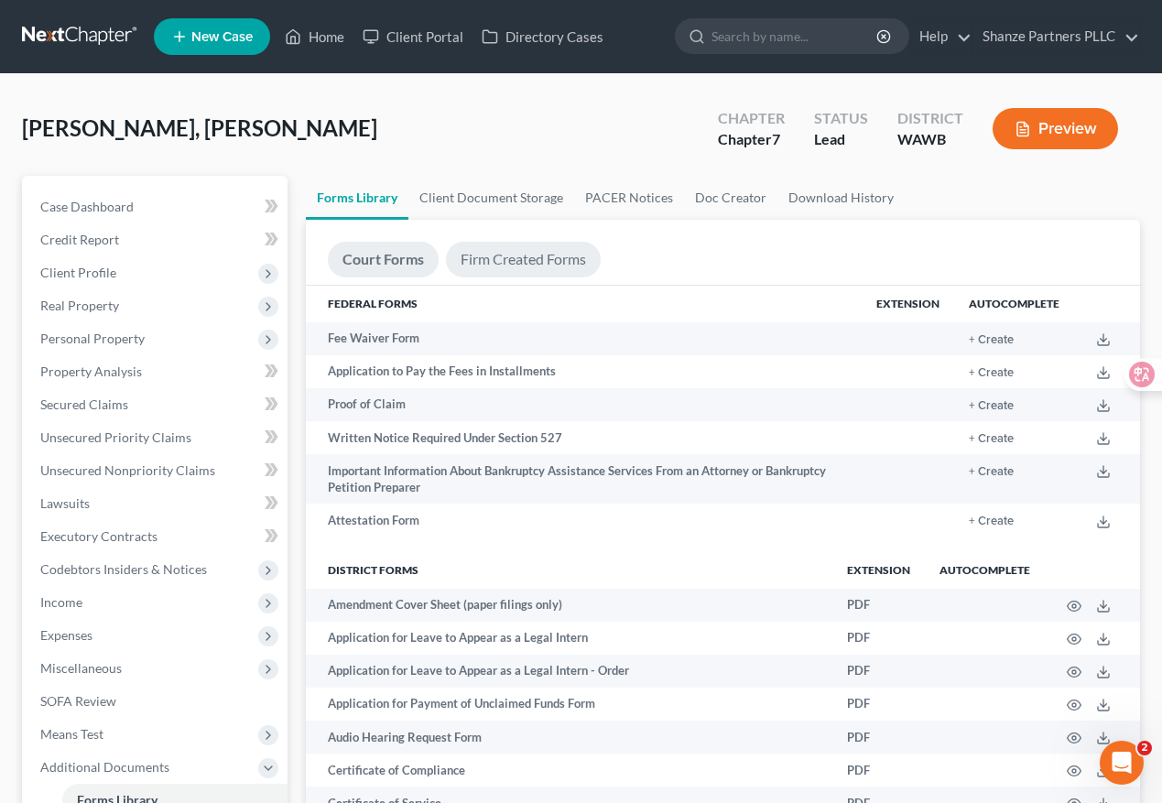
click at [535, 263] on link "Firm Created Forms" at bounding box center [523, 260] width 155 height 36
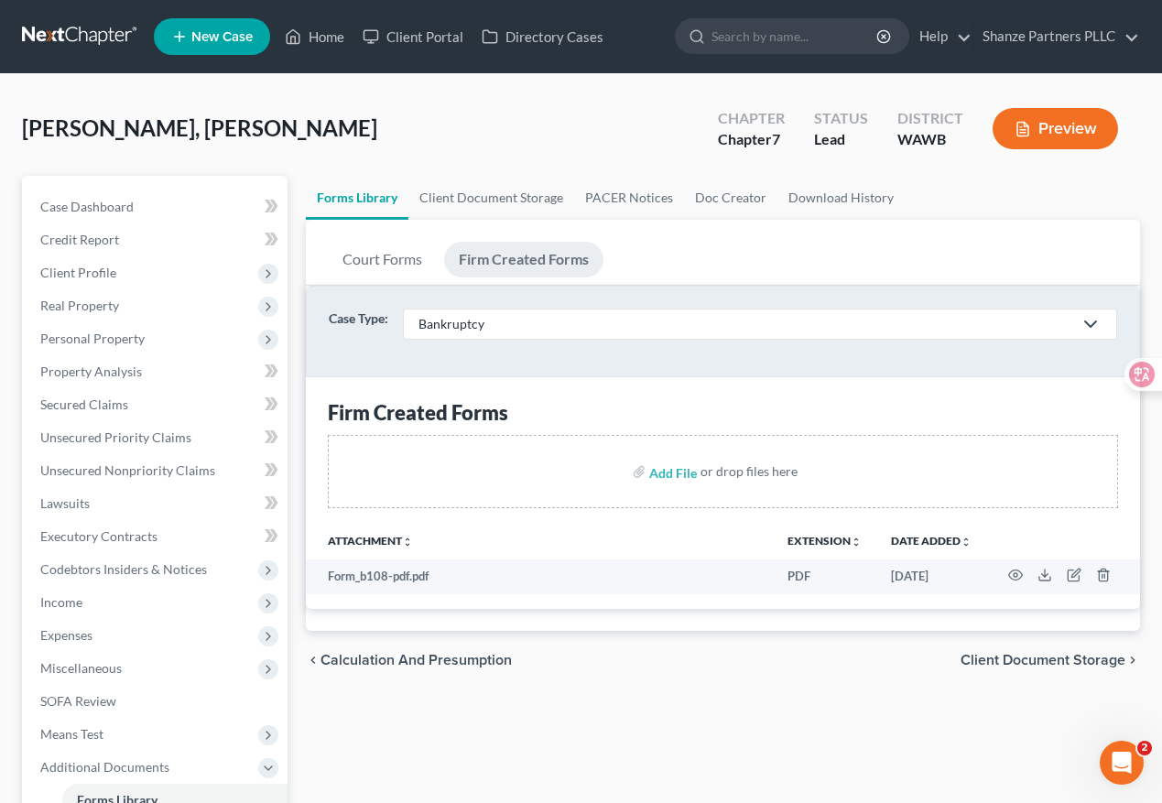
click at [579, 323] on div "Bankruptcy" at bounding box center [745, 324] width 654 height 18
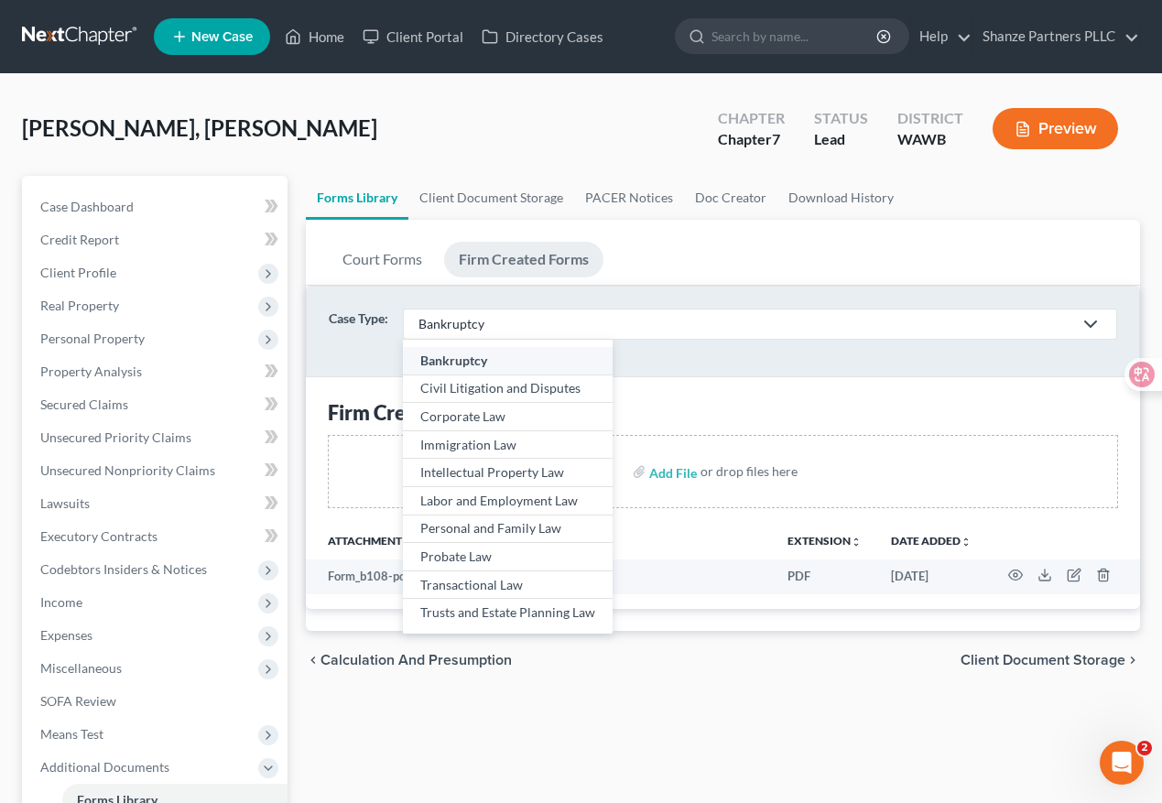
click at [579, 323] on div "Bankruptcy" at bounding box center [745, 324] width 654 height 18
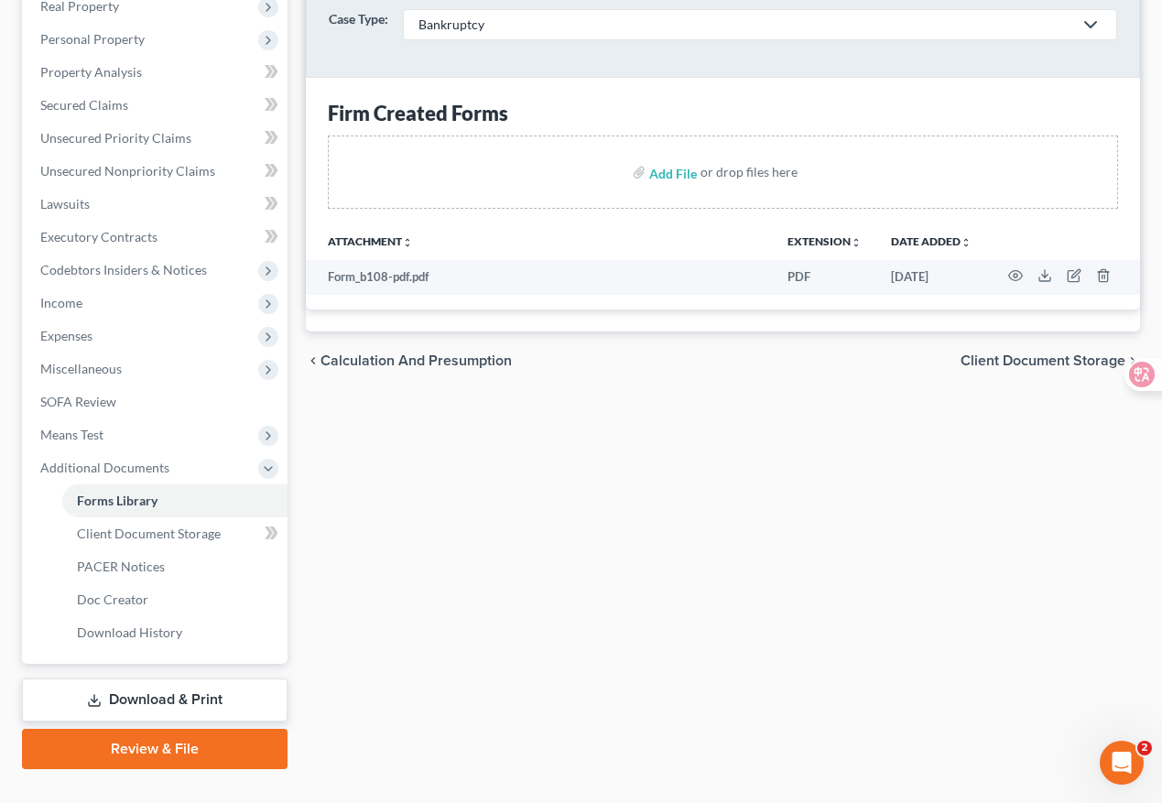
scroll to position [333, 0]
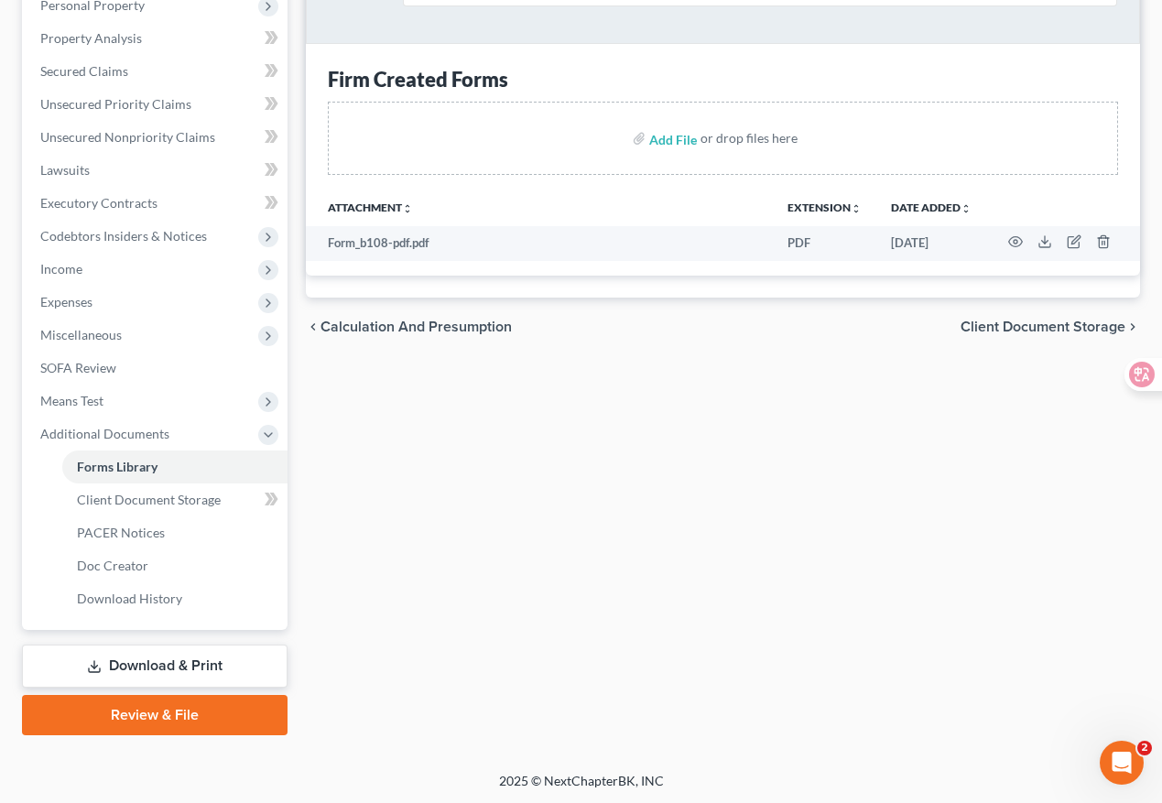
click at [161, 668] on link "Download & Print" at bounding box center [154, 665] width 265 height 43
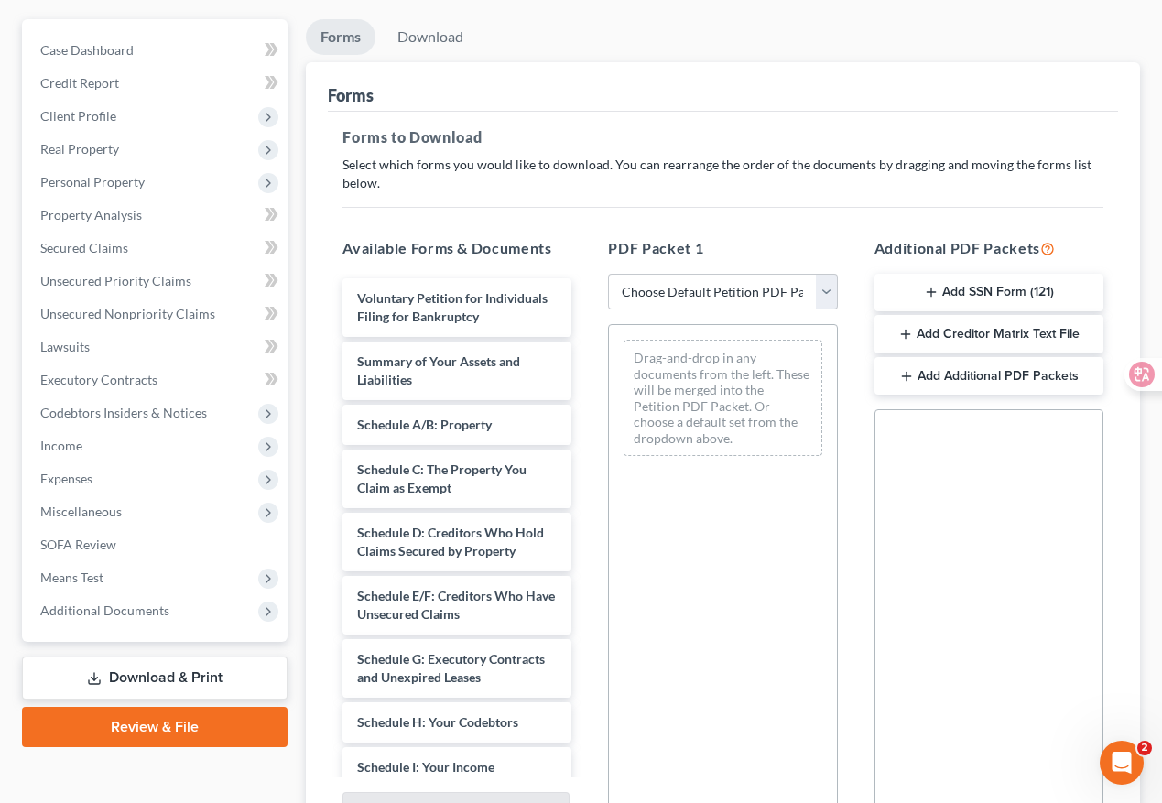
scroll to position [170, 0]
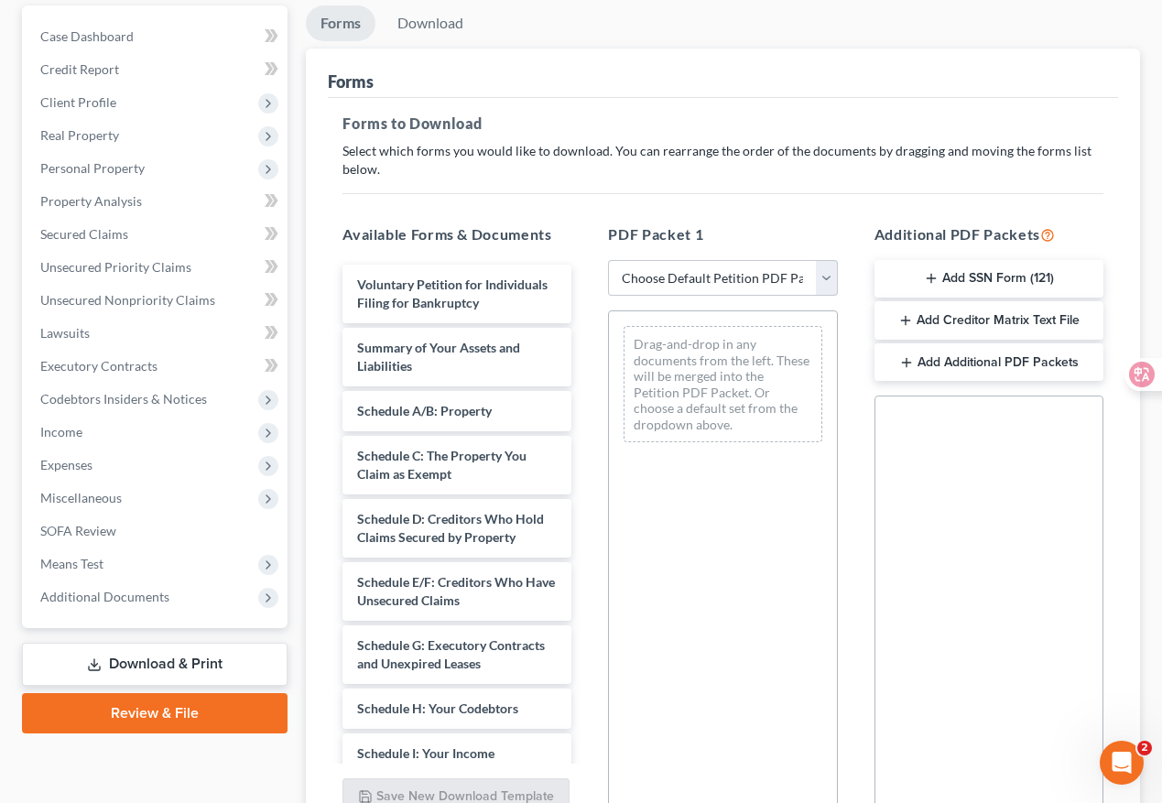
click at [920, 356] on button "Add Additional PDF Packets" at bounding box center [988, 362] width 229 height 38
click at [947, 437] on div "PDF Packet 2" at bounding box center [942, 434] width 77 height 17
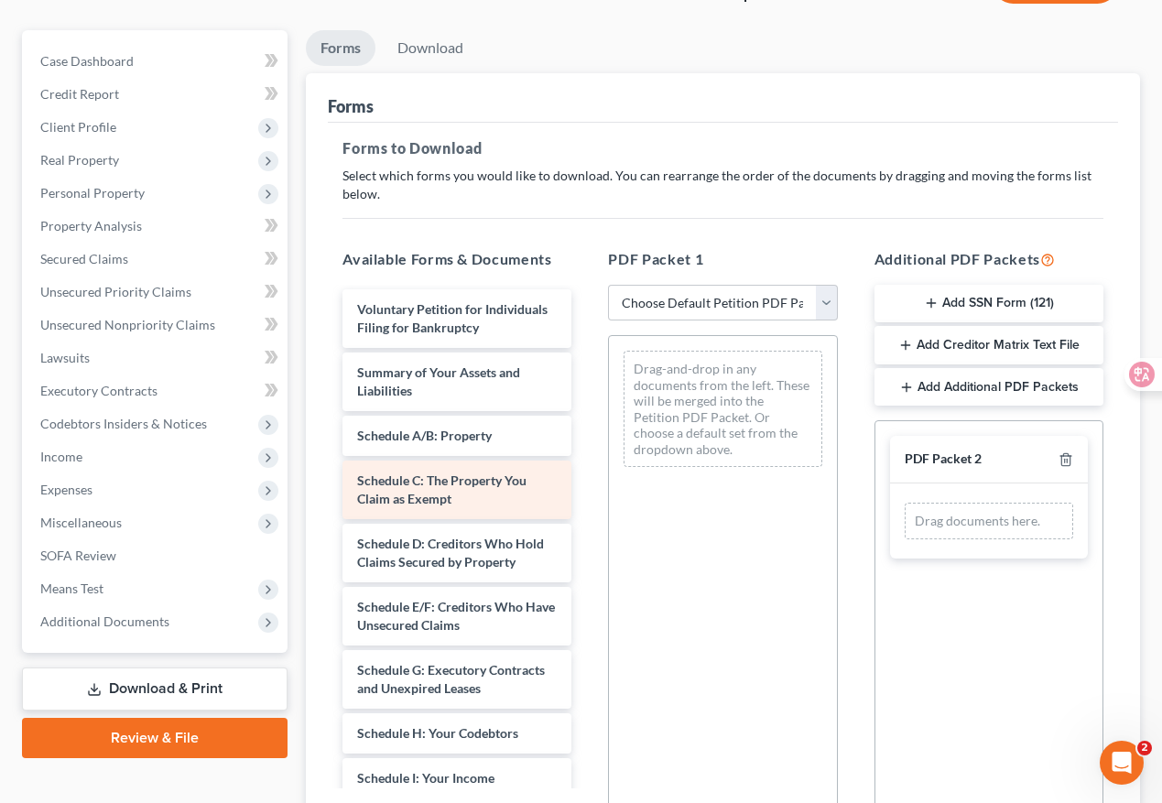
scroll to position [132, 0]
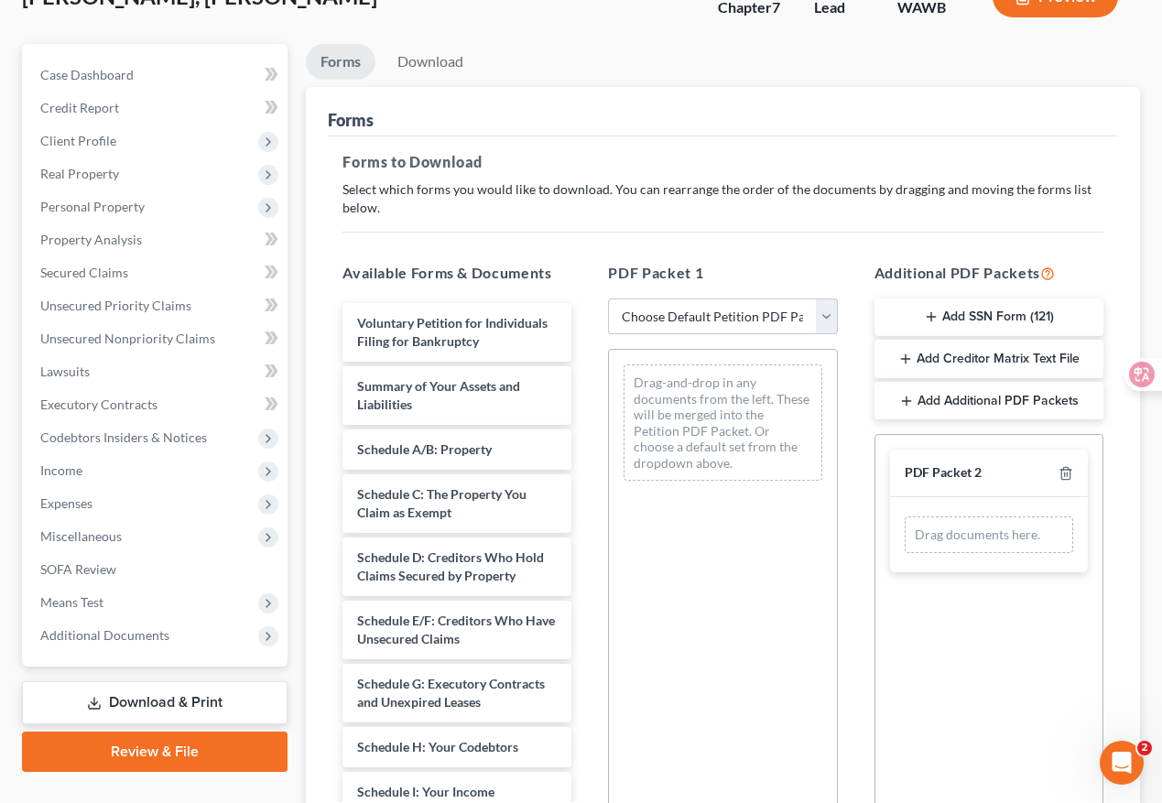
click at [579, 247] on div "Available Forms & Documents Voluntary Petition for Individuals Filing for Bankr…" at bounding box center [456, 557] width 265 height 621
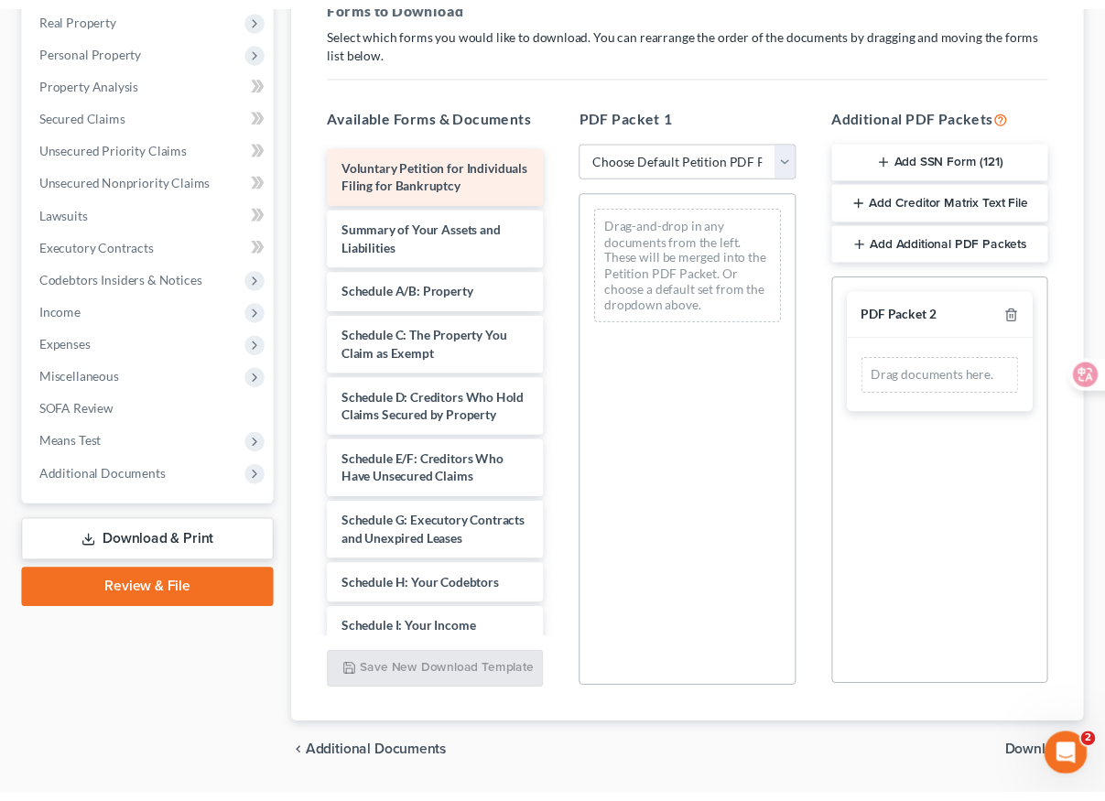
scroll to position [278, 0]
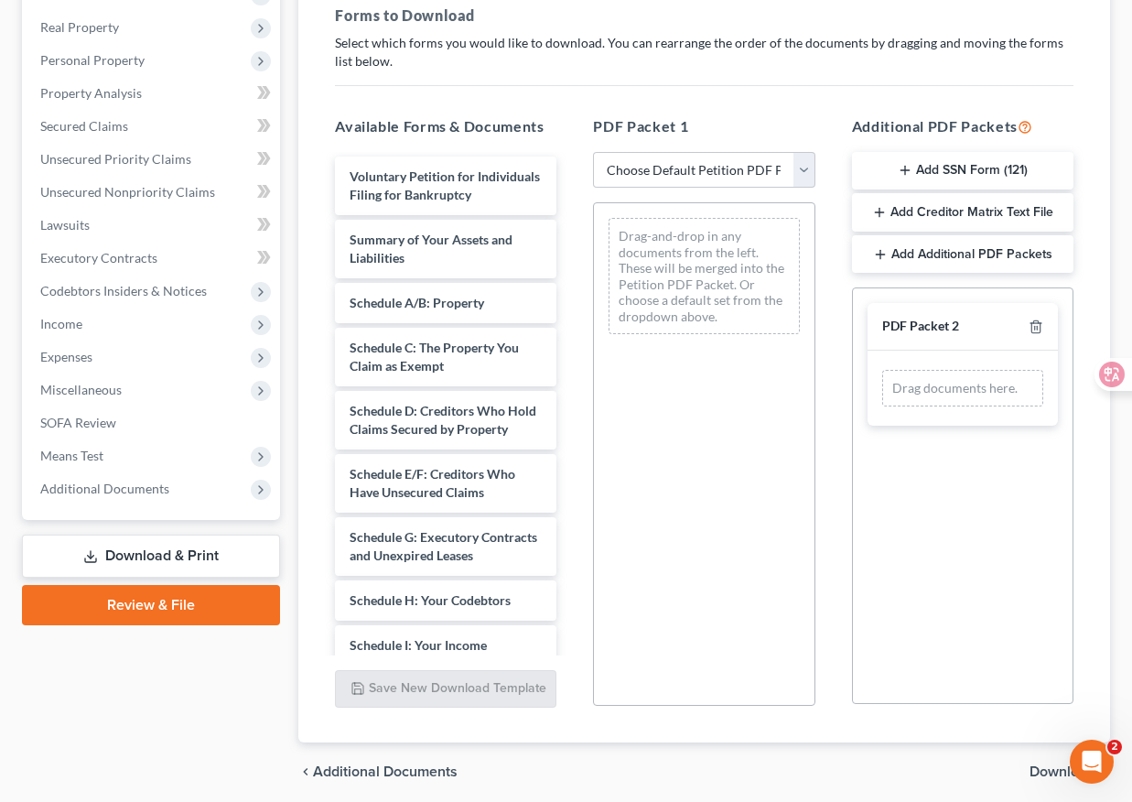
click at [324, 177] on div "Voluntary Petition for Individuals Filing for Bankruptcy Summary of Your Assets…" at bounding box center [445, 705] width 251 height 1096
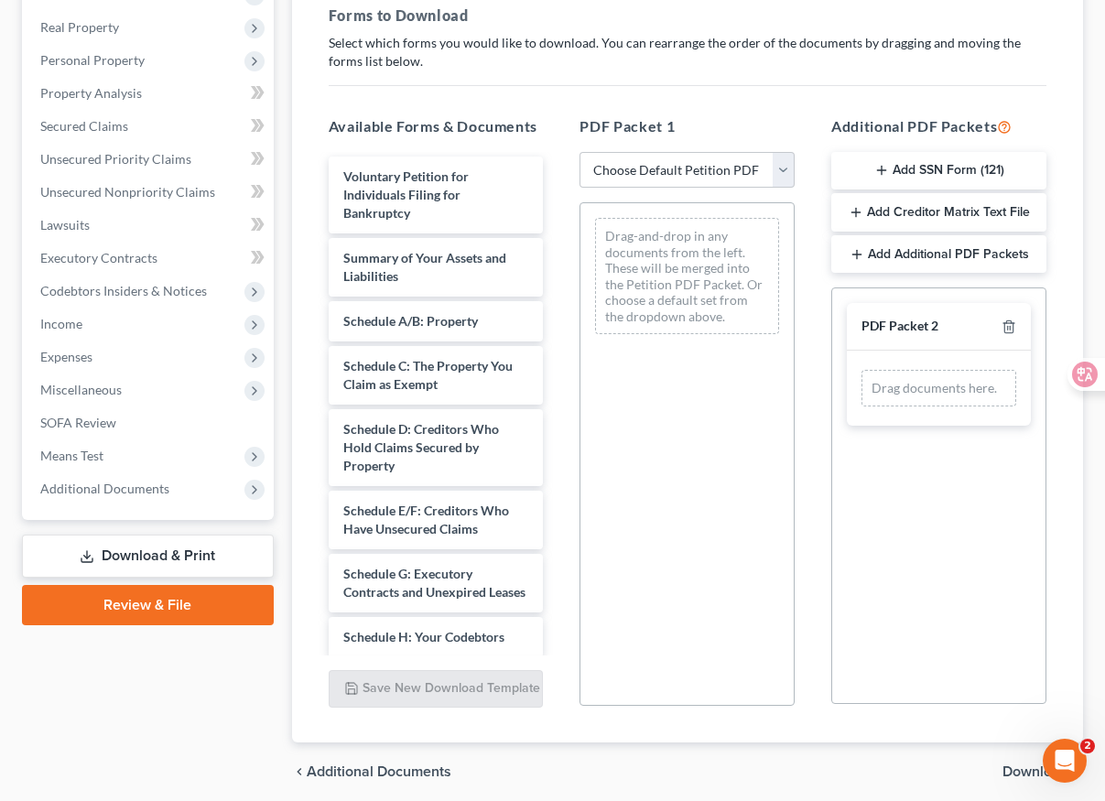
click at [288, 280] on div "Forms Download Forms Forms to Download Select which forms you would like to dow…" at bounding box center [687, 349] width 809 height 904
click at [279, 410] on div "Case Dashboard Payments Invoices Payments Payments Credit Report Client Profile" at bounding box center [148, 349] width 270 height 904
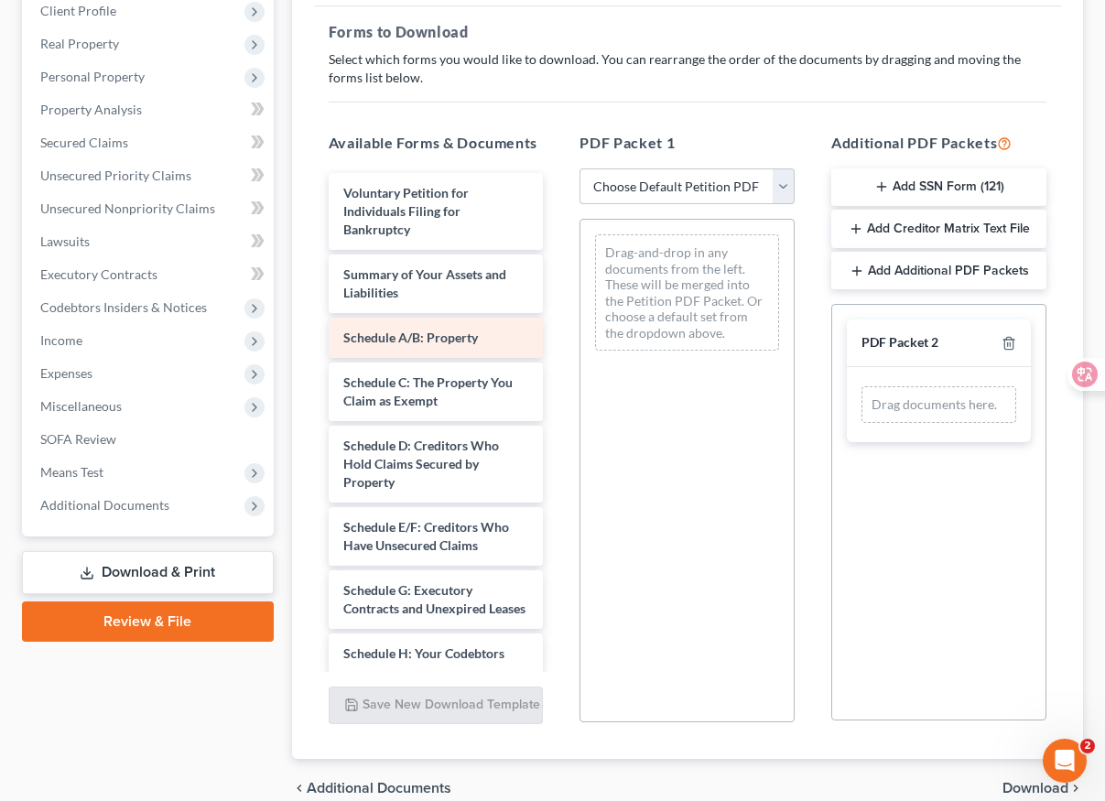
scroll to position [261, 0]
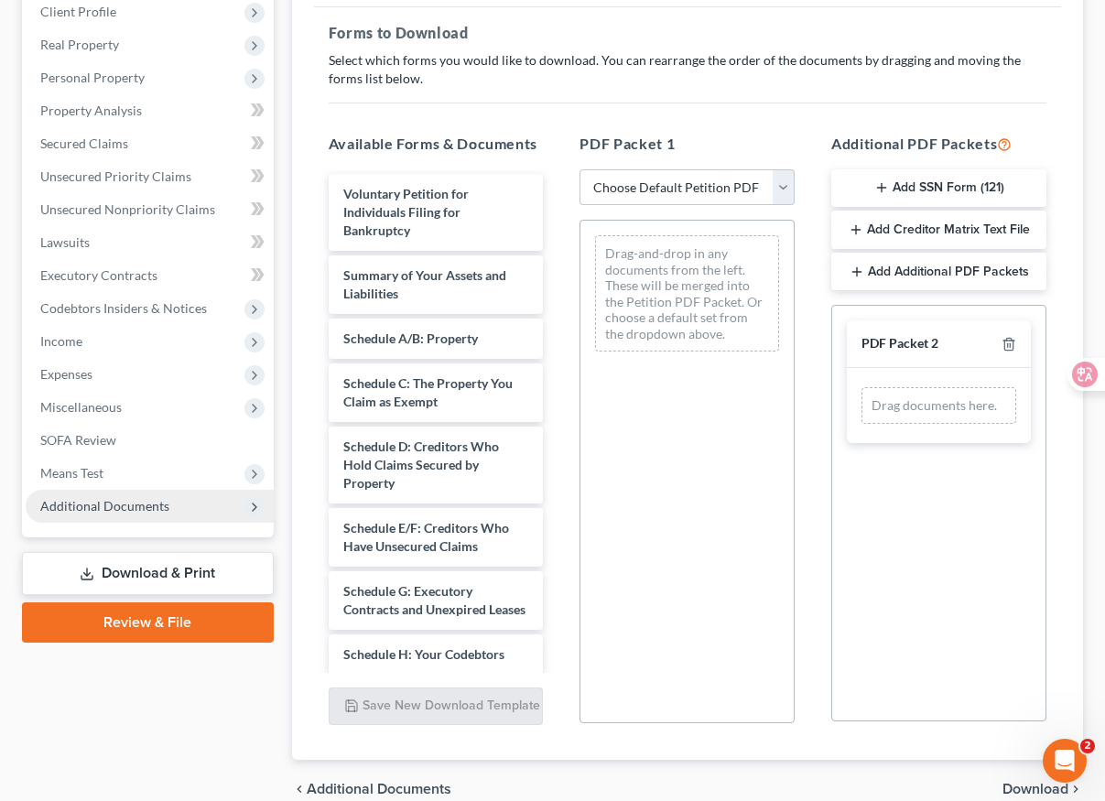
click at [187, 504] on span "Additional Documents" at bounding box center [150, 506] width 248 height 33
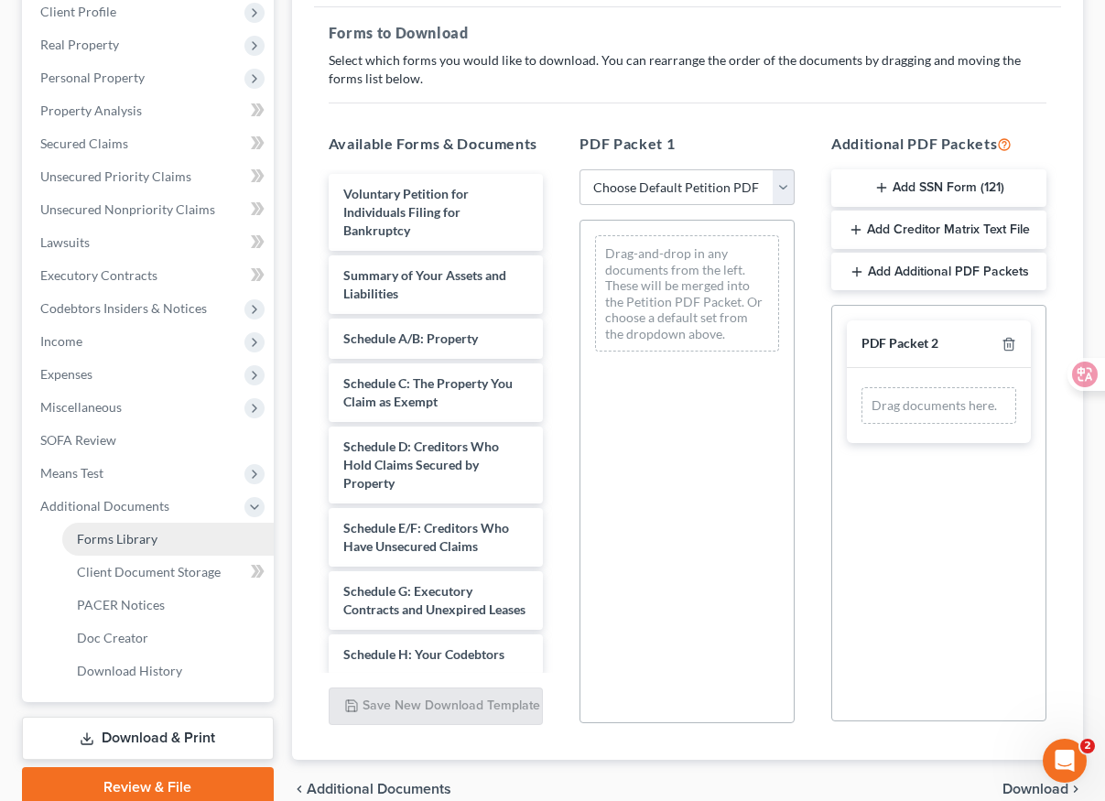
click at [189, 536] on link "Forms Library" at bounding box center [167, 539] width 211 height 33
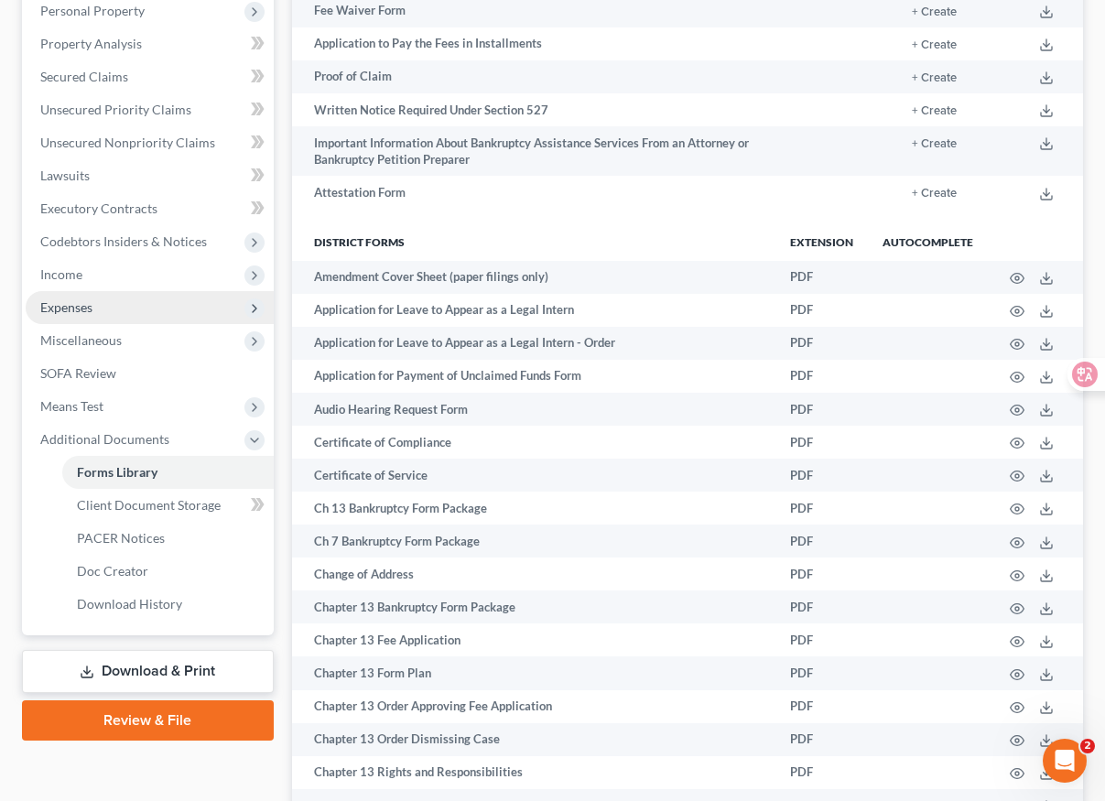
scroll to position [333, 0]
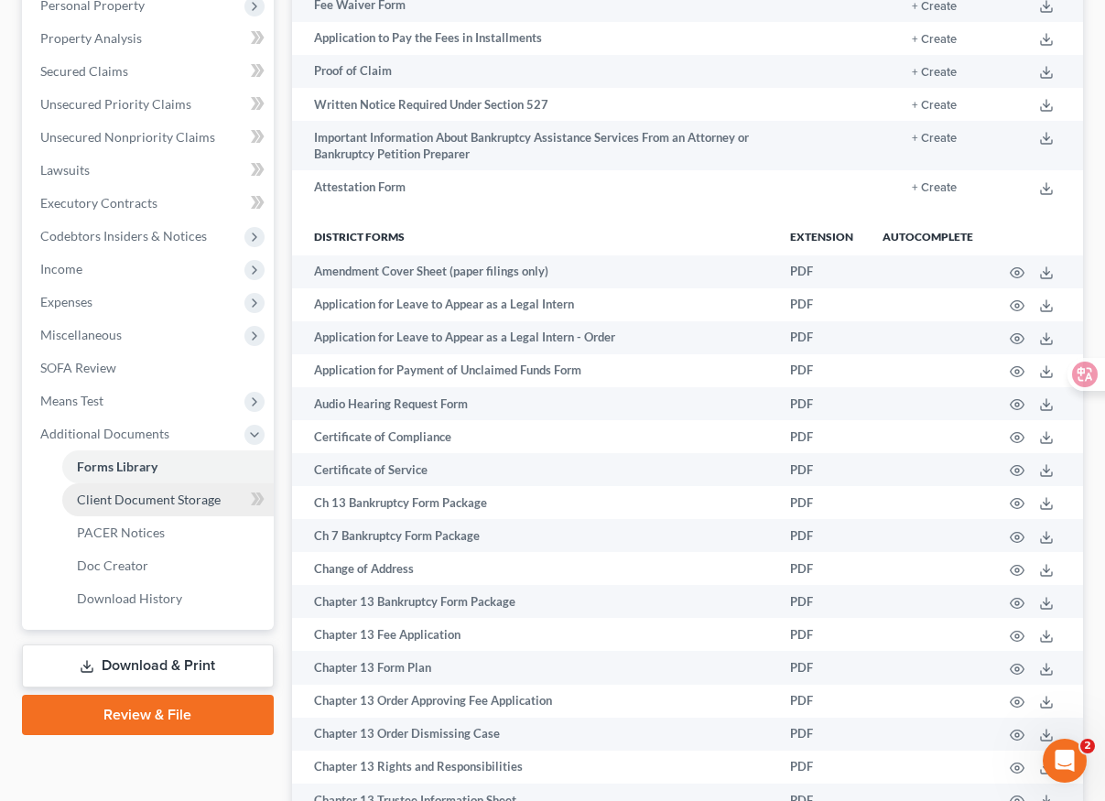
click at [222, 508] on link "Client Document Storage" at bounding box center [167, 499] width 211 height 33
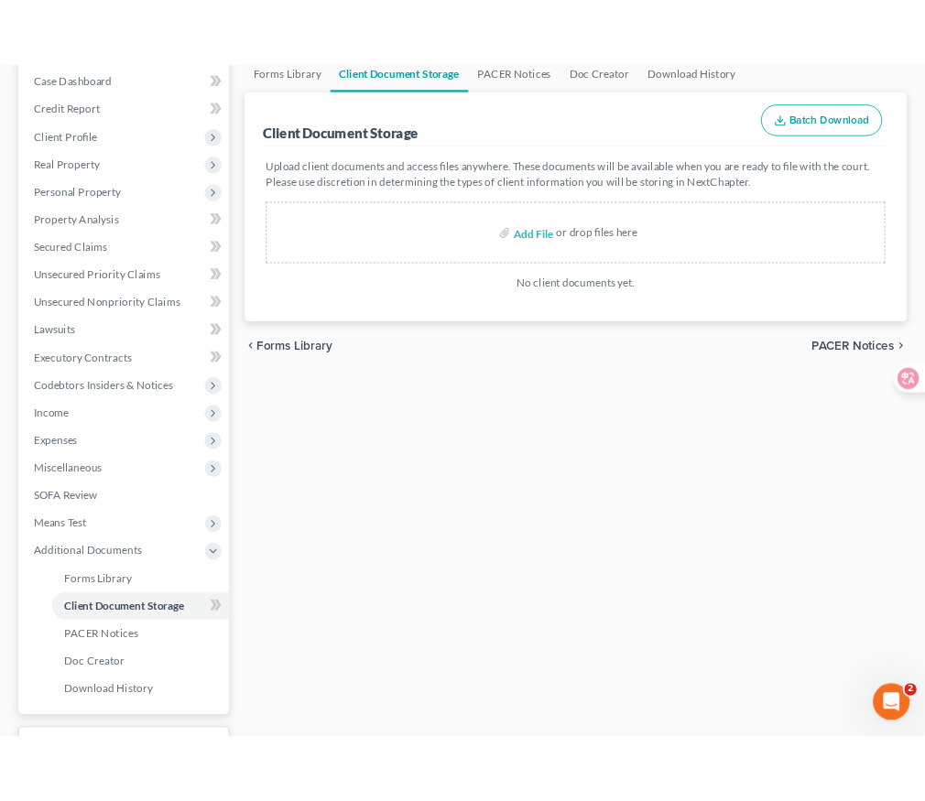
scroll to position [220, 0]
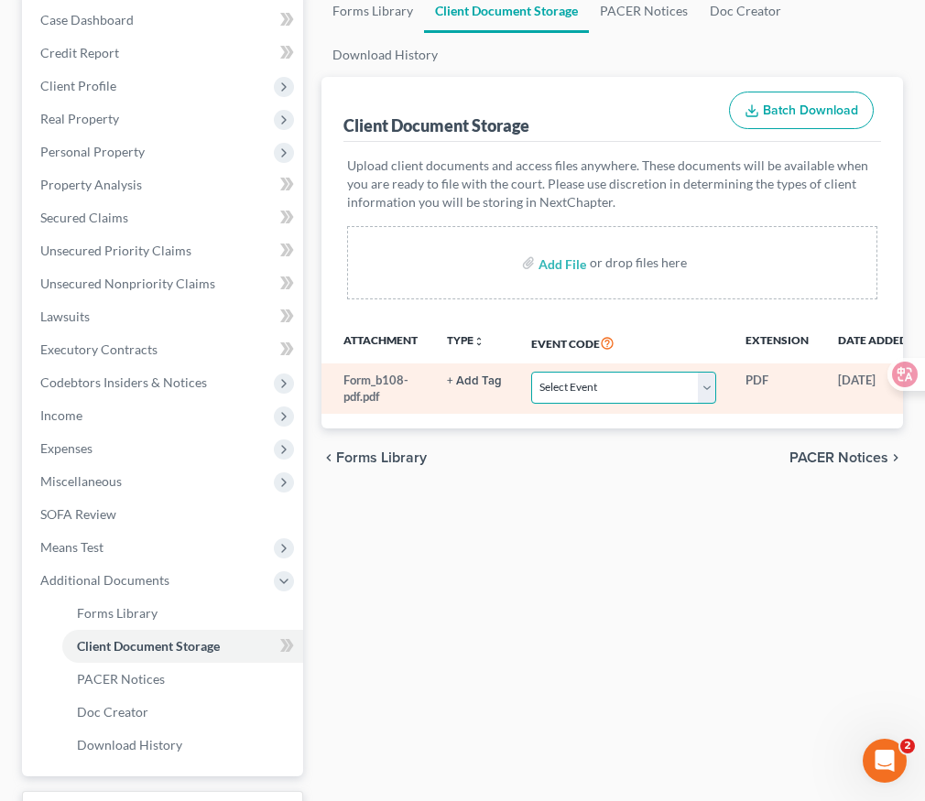
click at [624, 387] on select "Select Event Certificate of Credit Counseling for Debtor Certificate of Credit …" at bounding box center [623, 388] width 185 height 32
click at [531, 372] on select "Select Event Certificate of Credit Counseling for Debtor Certificate of Credit …" at bounding box center [623, 388] width 185 height 32
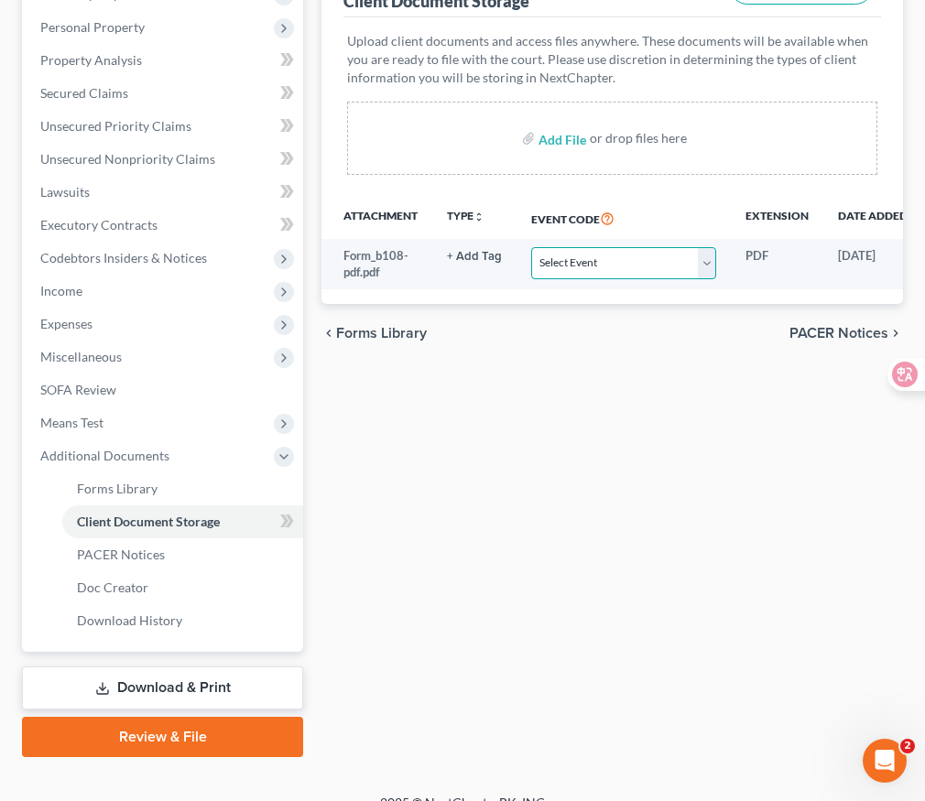
scroll to position [368, 0]
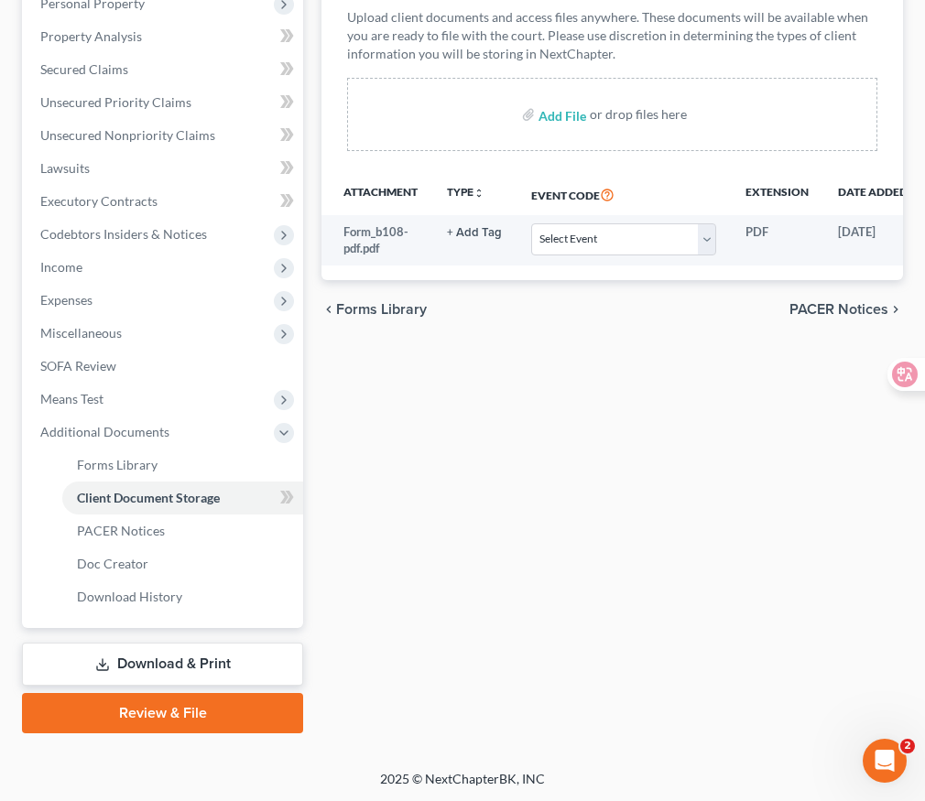
click at [185, 667] on link "Download & Print" at bounding box center [162, 664] width 281 height 43
